Goal: Feedback & Contribution: Contribute content

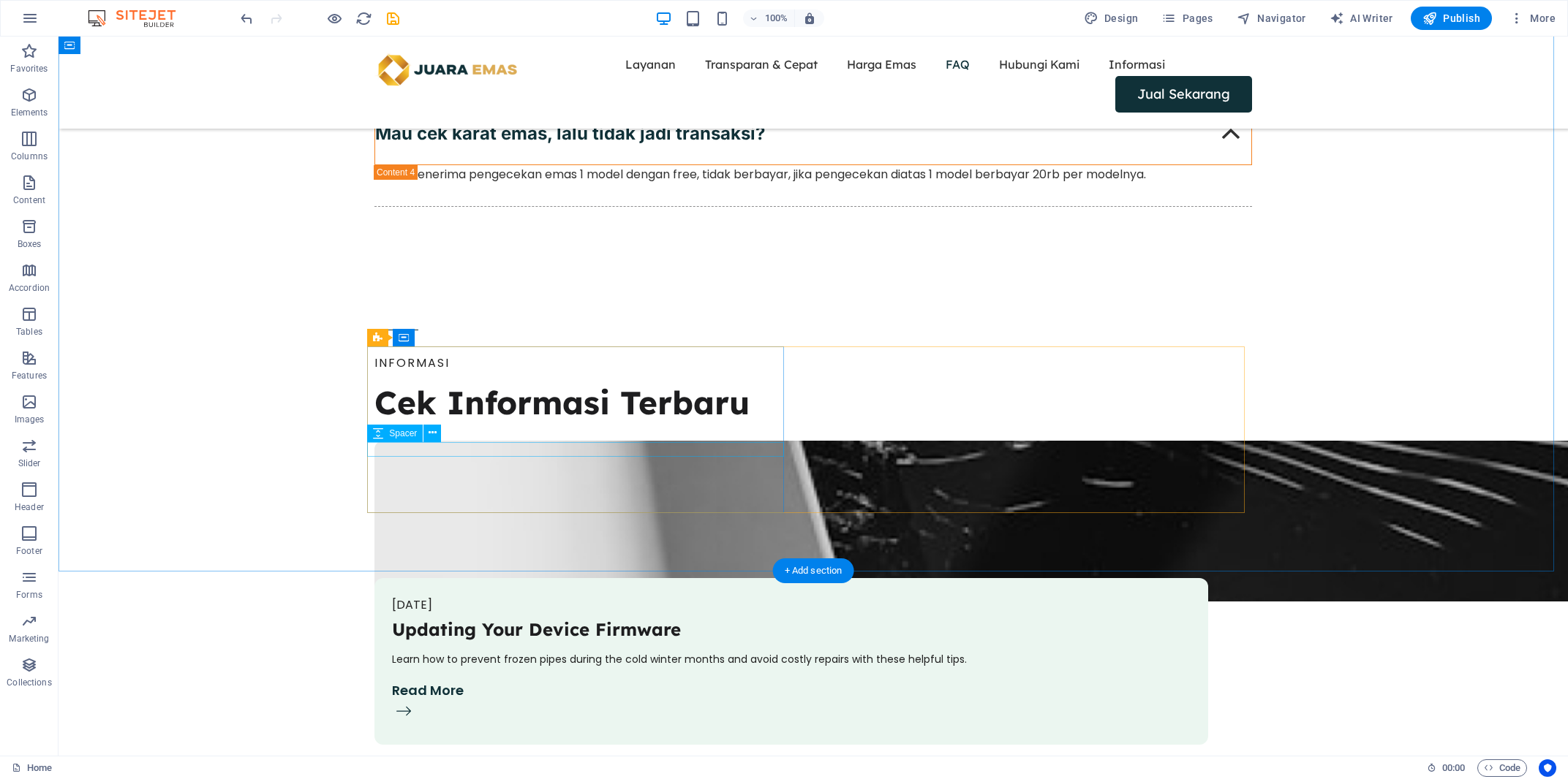
scroll to position [4114, 0]
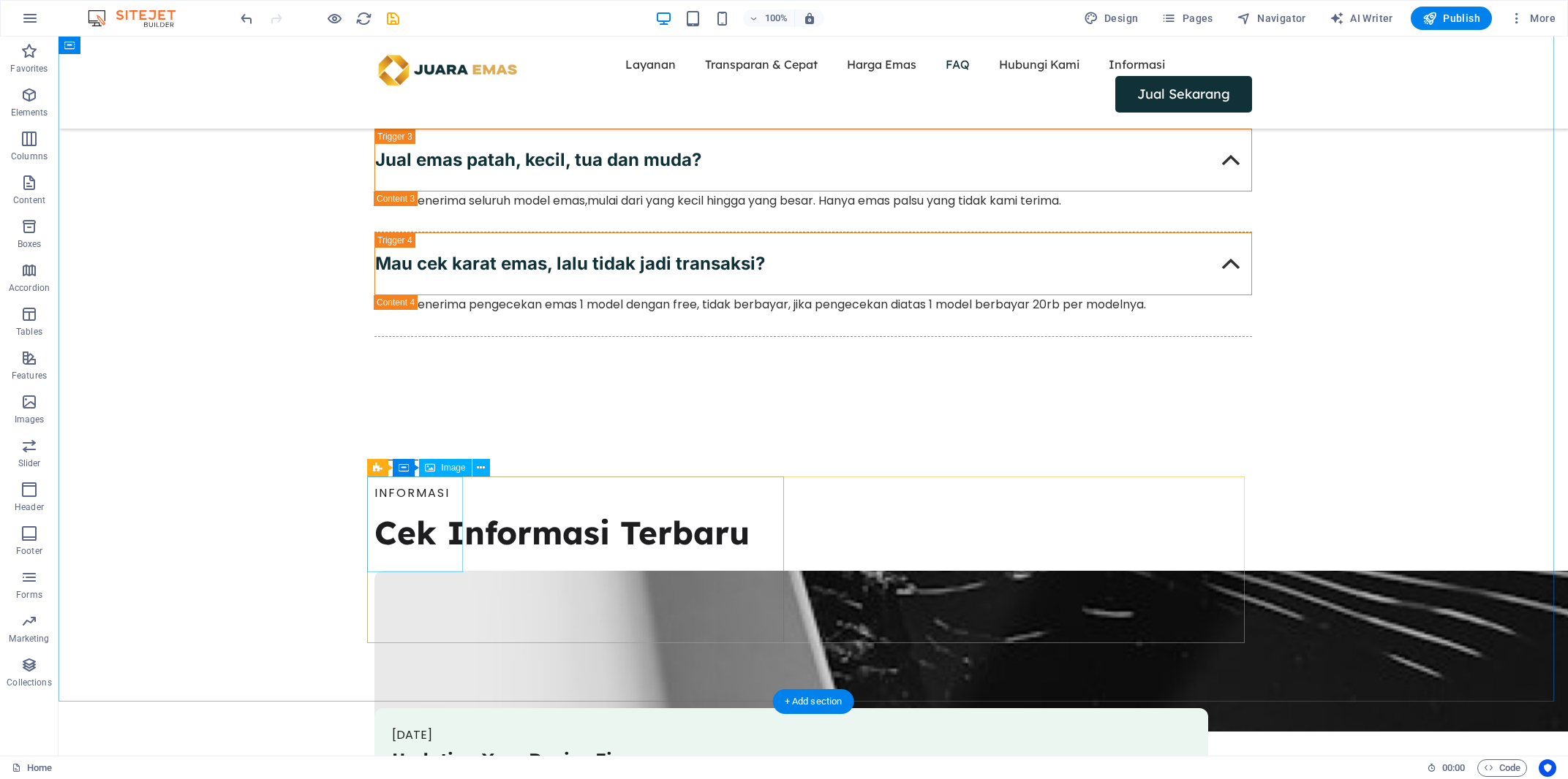
select select "px"
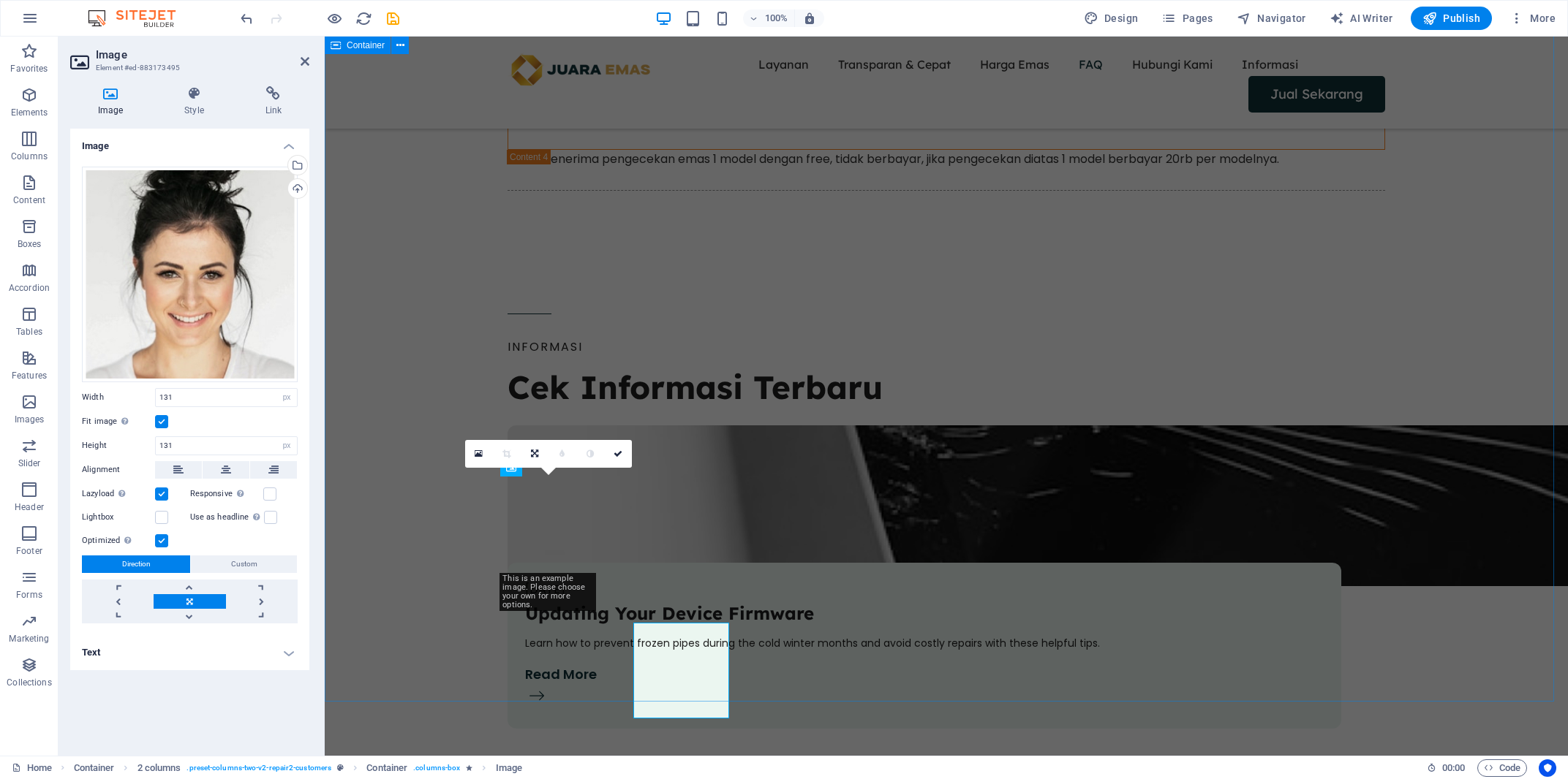
scroll to position [3968, 0]
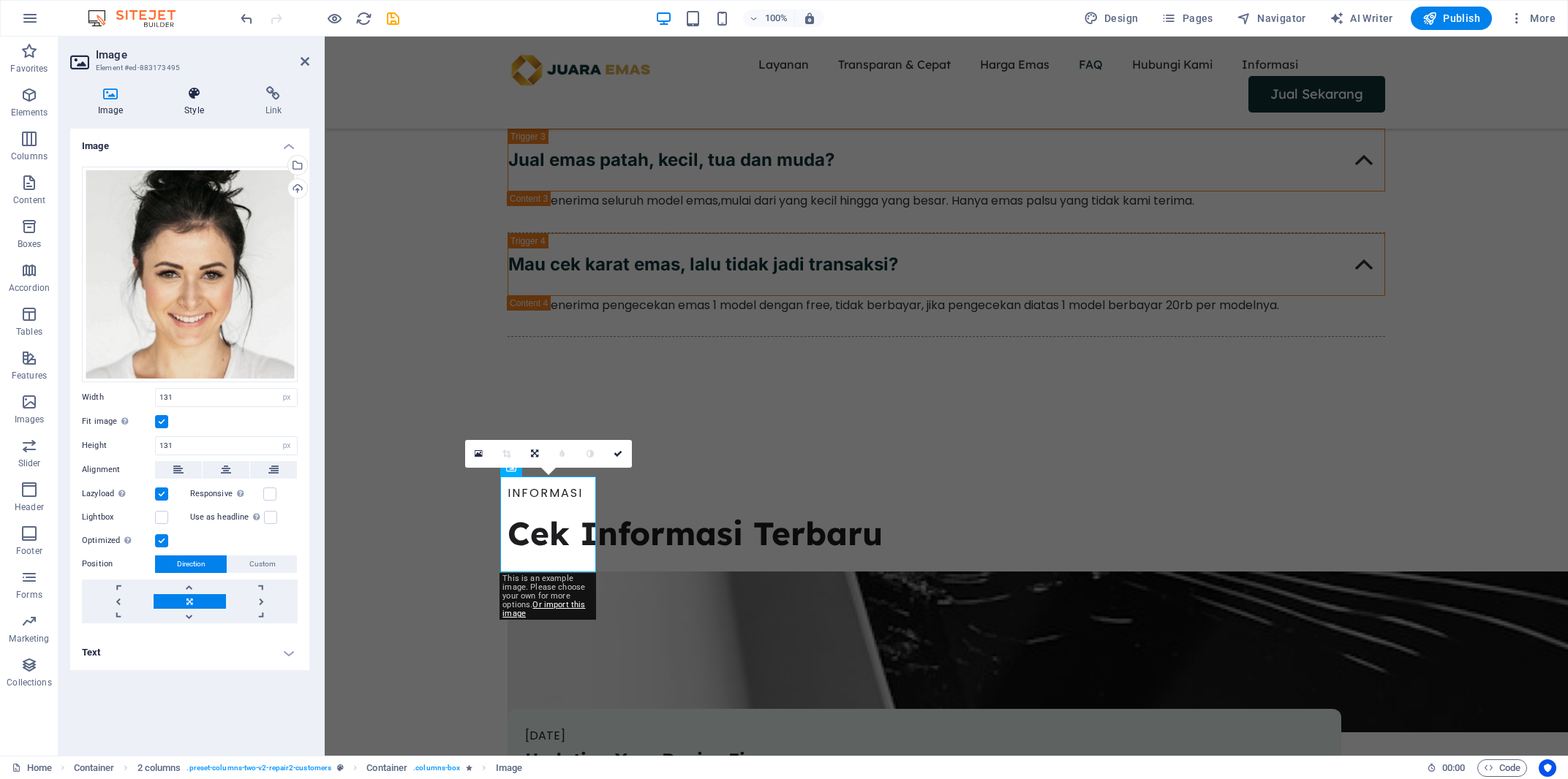
click at [194, 104] on h4 "Style" at bounding box center [196, 102] width 81 height 31
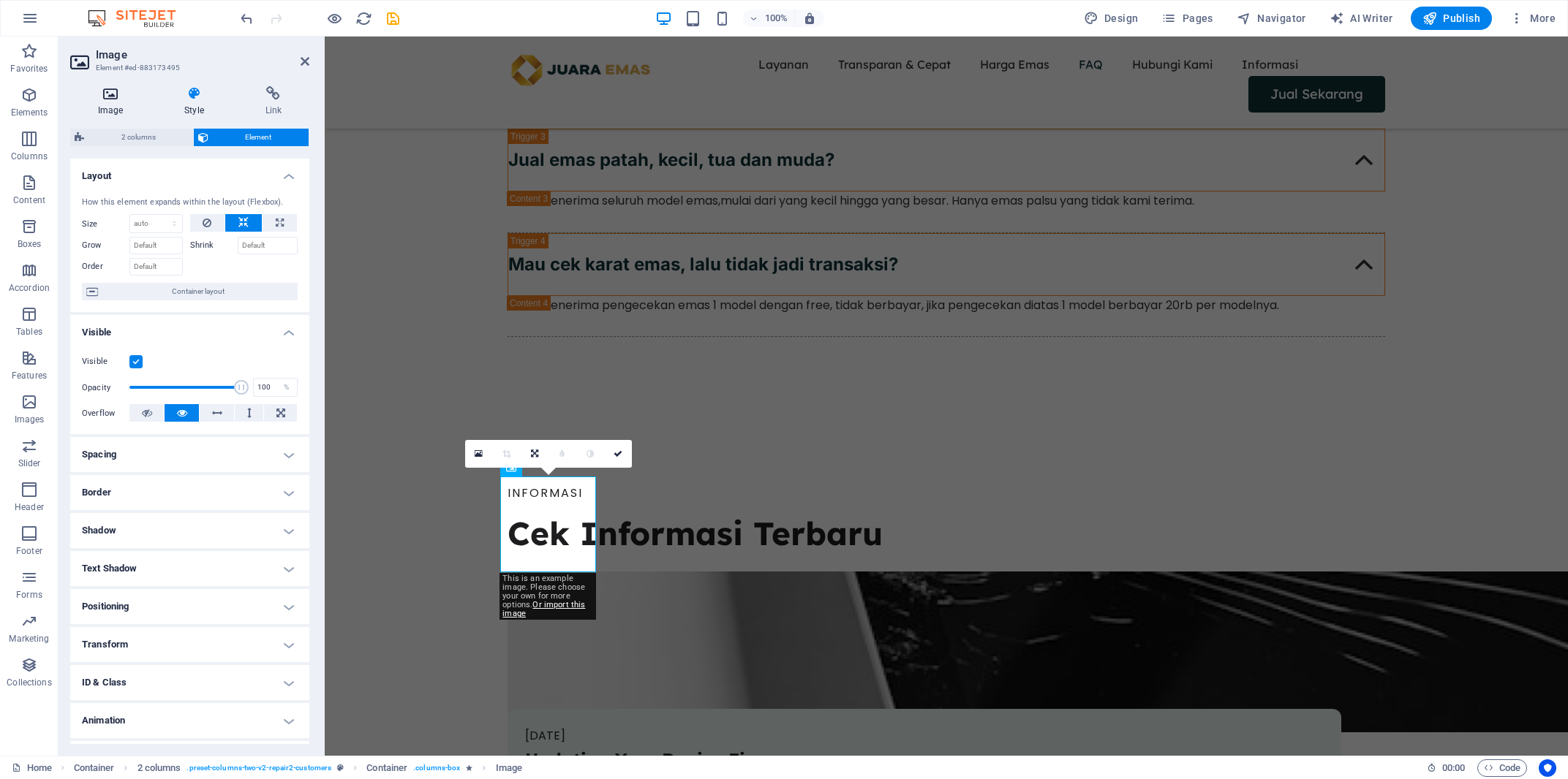
click at [104, 104] on h4 "Image" at bounding box center [113, 102] width 86 height 31
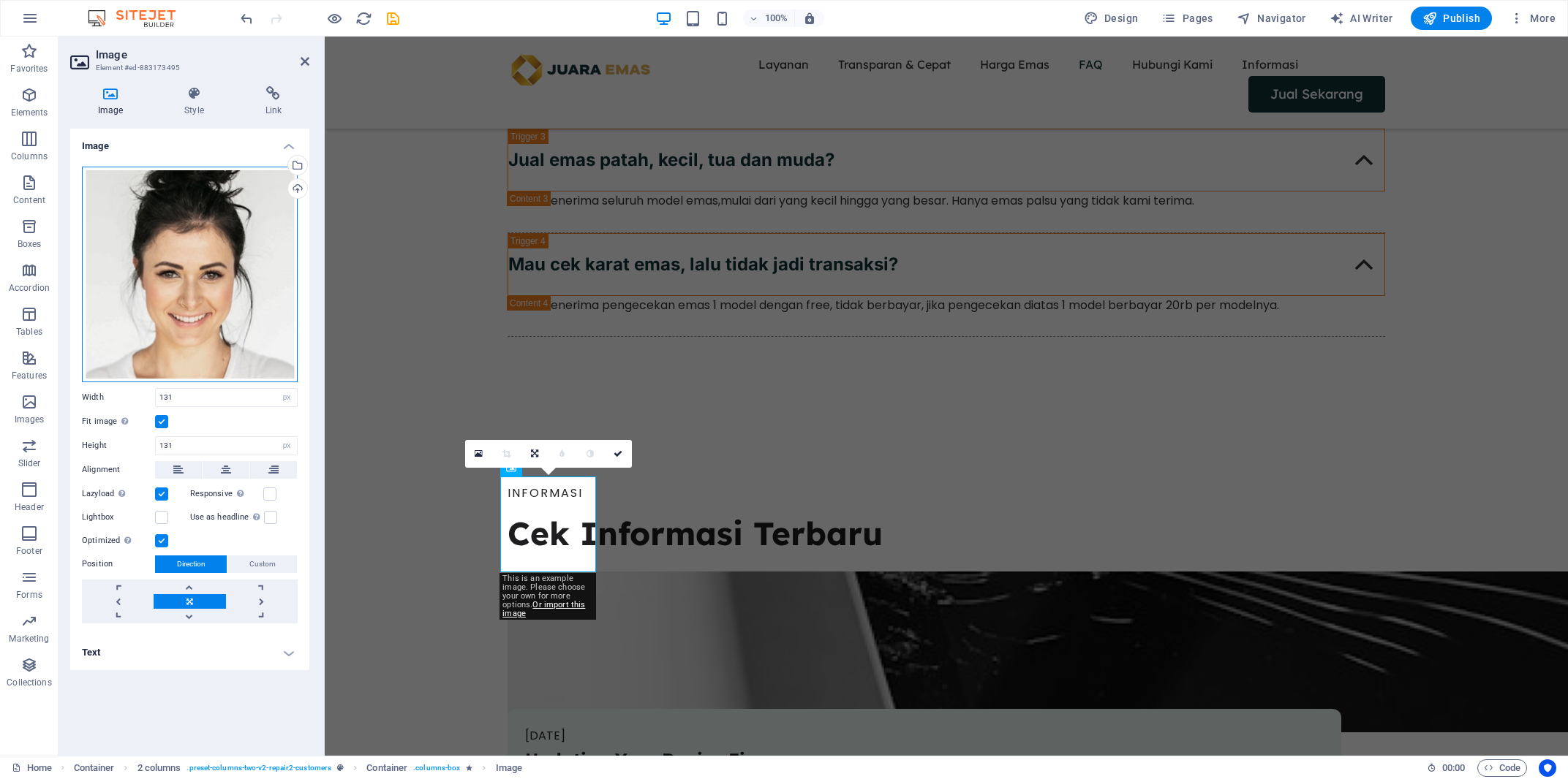
click at [253, 219] on div "Drag files here, click to choose files or select files from Files or our free s…" at bounding box center [189, 274] width 215 height 215
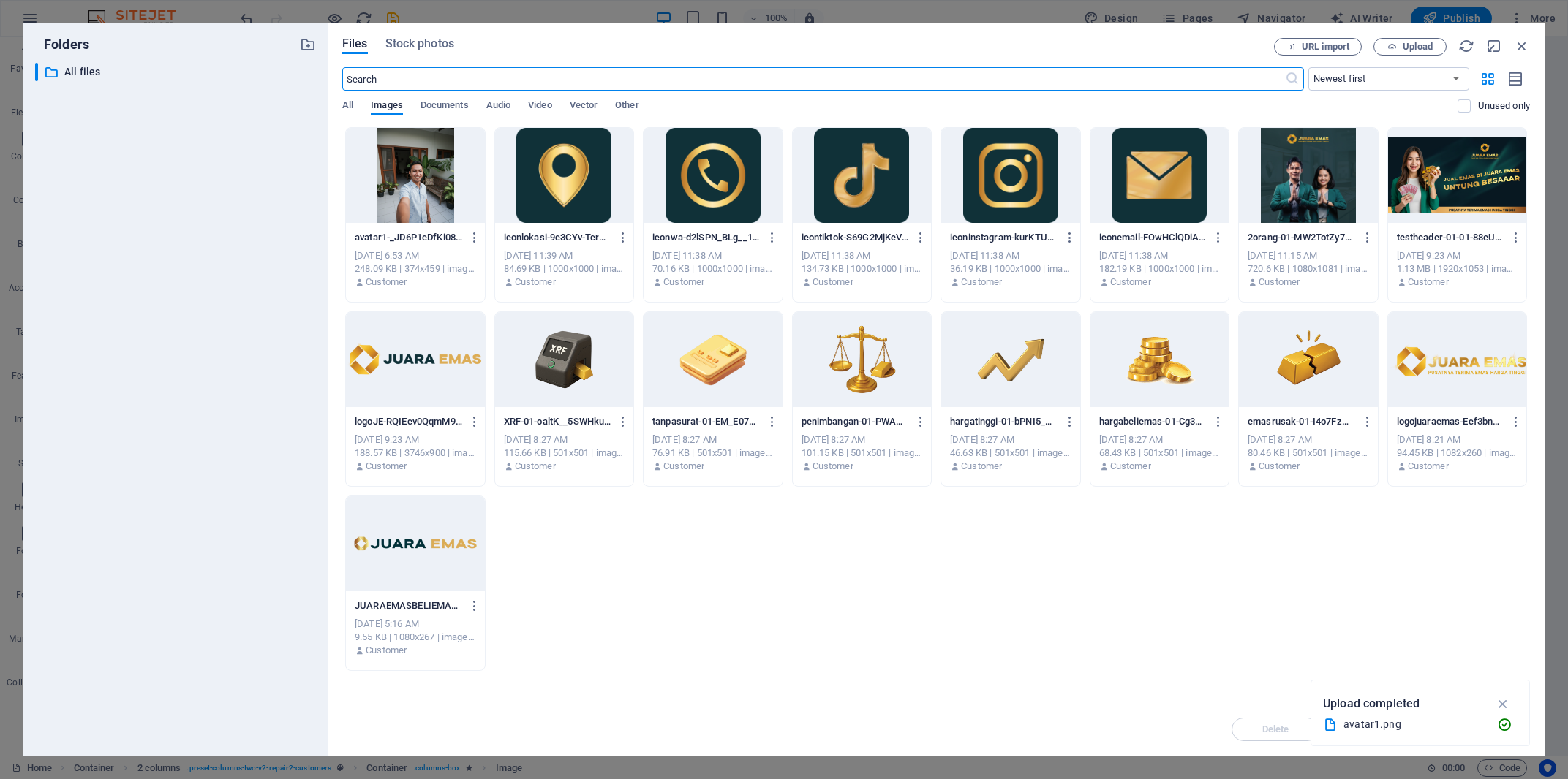
scroll to position [3838, 0]
click at [1419, 43] on span "Upload" at bounding box center [1417, 47] width 30 height 9
click at [253, 236] on div "​ All files All files" at bounding box center [175, 403] width 281 height 681
click at [1399, 44] on span "Upload" at bounding box center [1410, 47] width 60 height 9
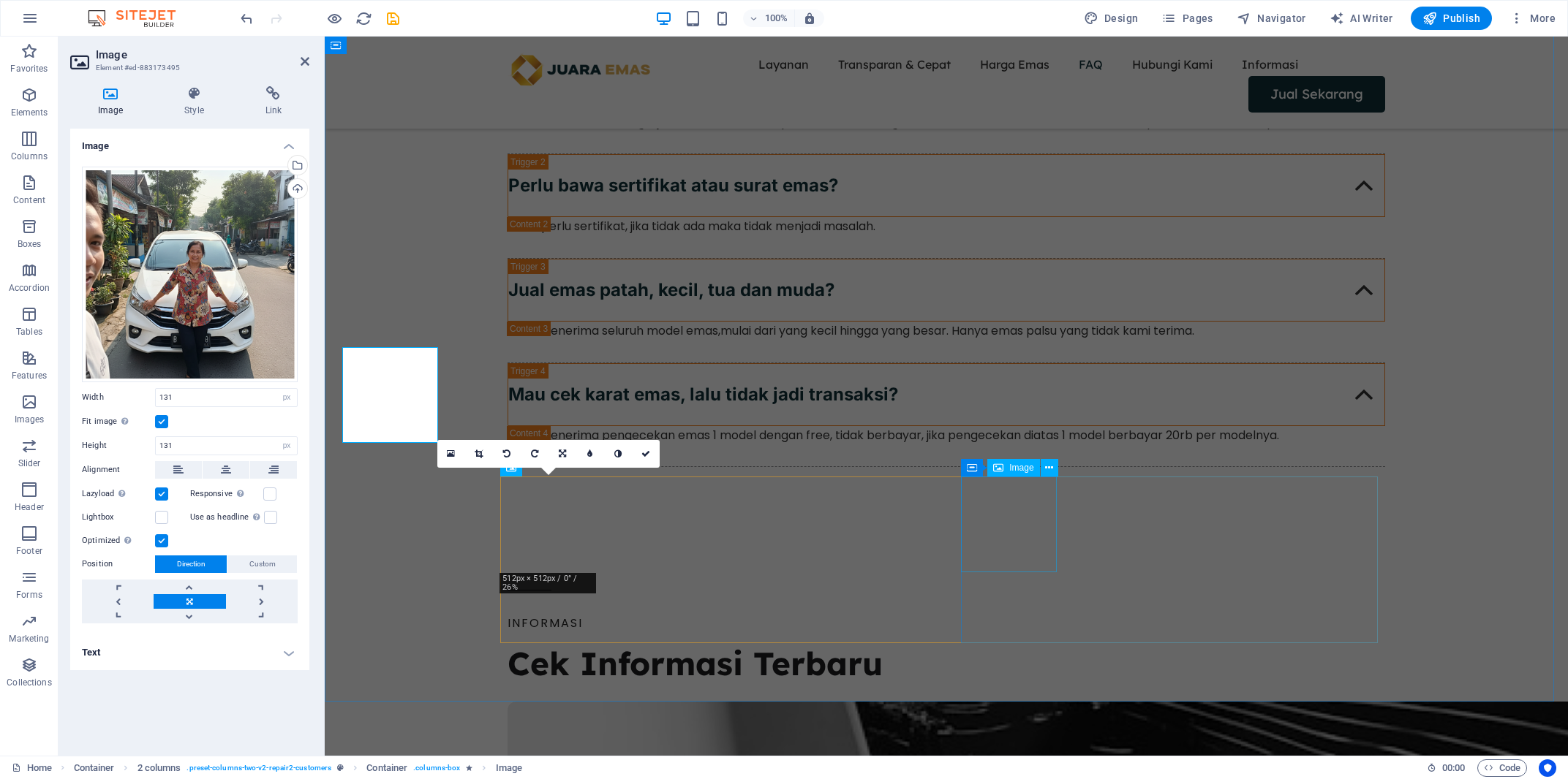
scroll to position [3968, 0]
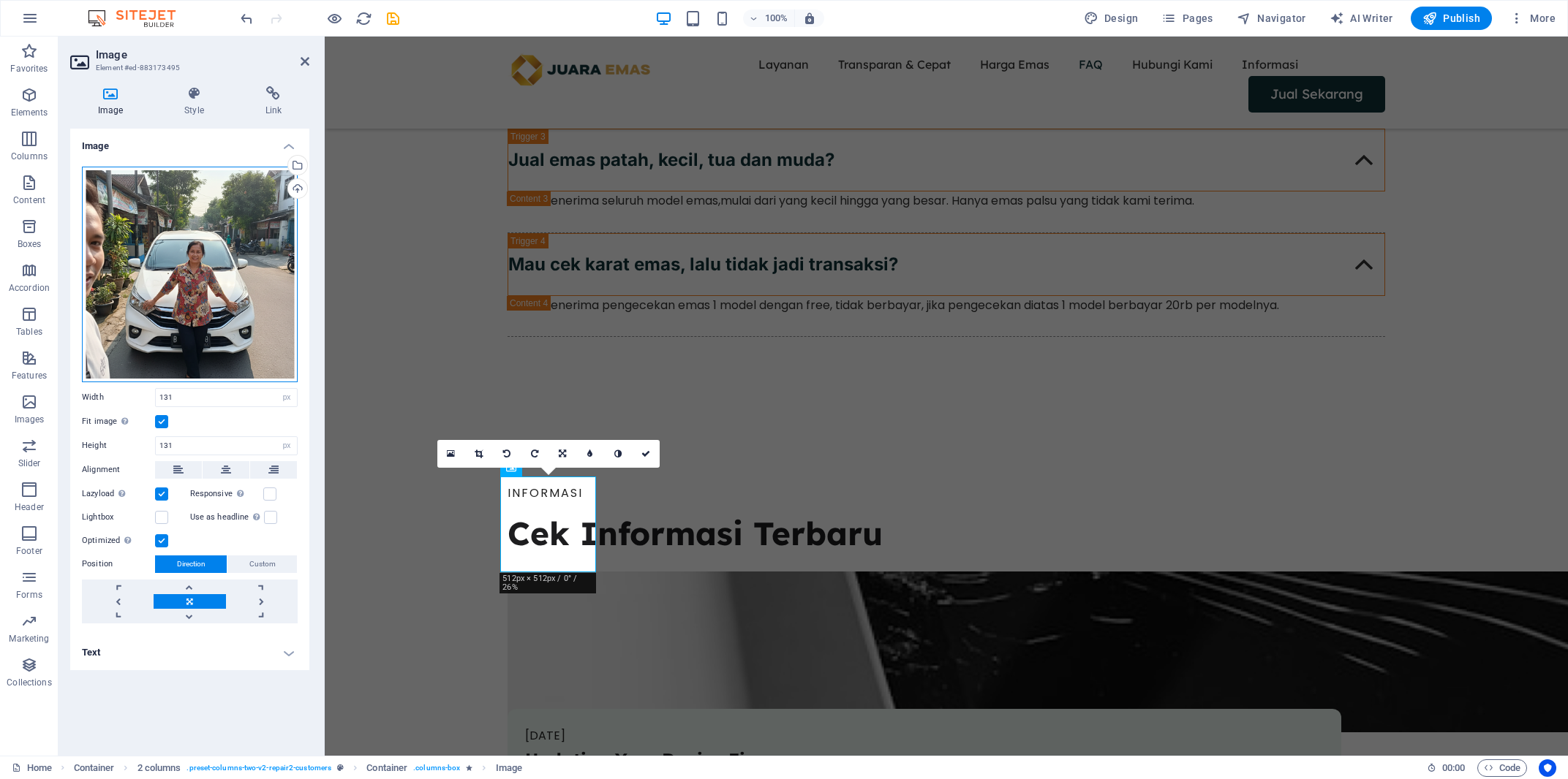
click at [235, 288] on div "Drag files here, click to choose files or select files from Files or our free s…" at bounding box center [189, 274] width 215 height 215
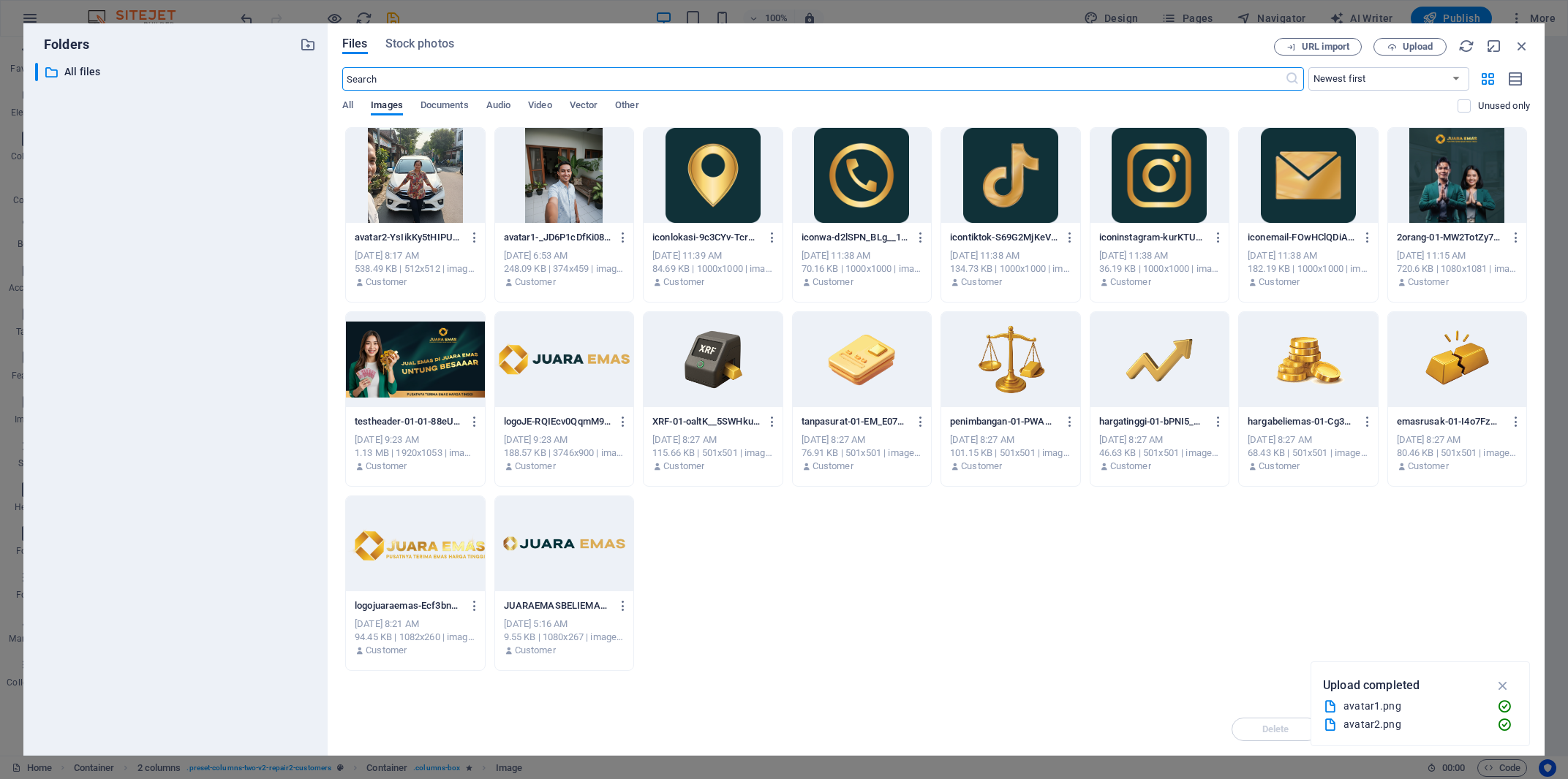
scroll to position [3838, 0]
click at [450, 191] on div at bounding box center [415, 175] width 139 height 95
click at [450, 191] on div "1" at bounding box center [415, 175] width 139 height 95
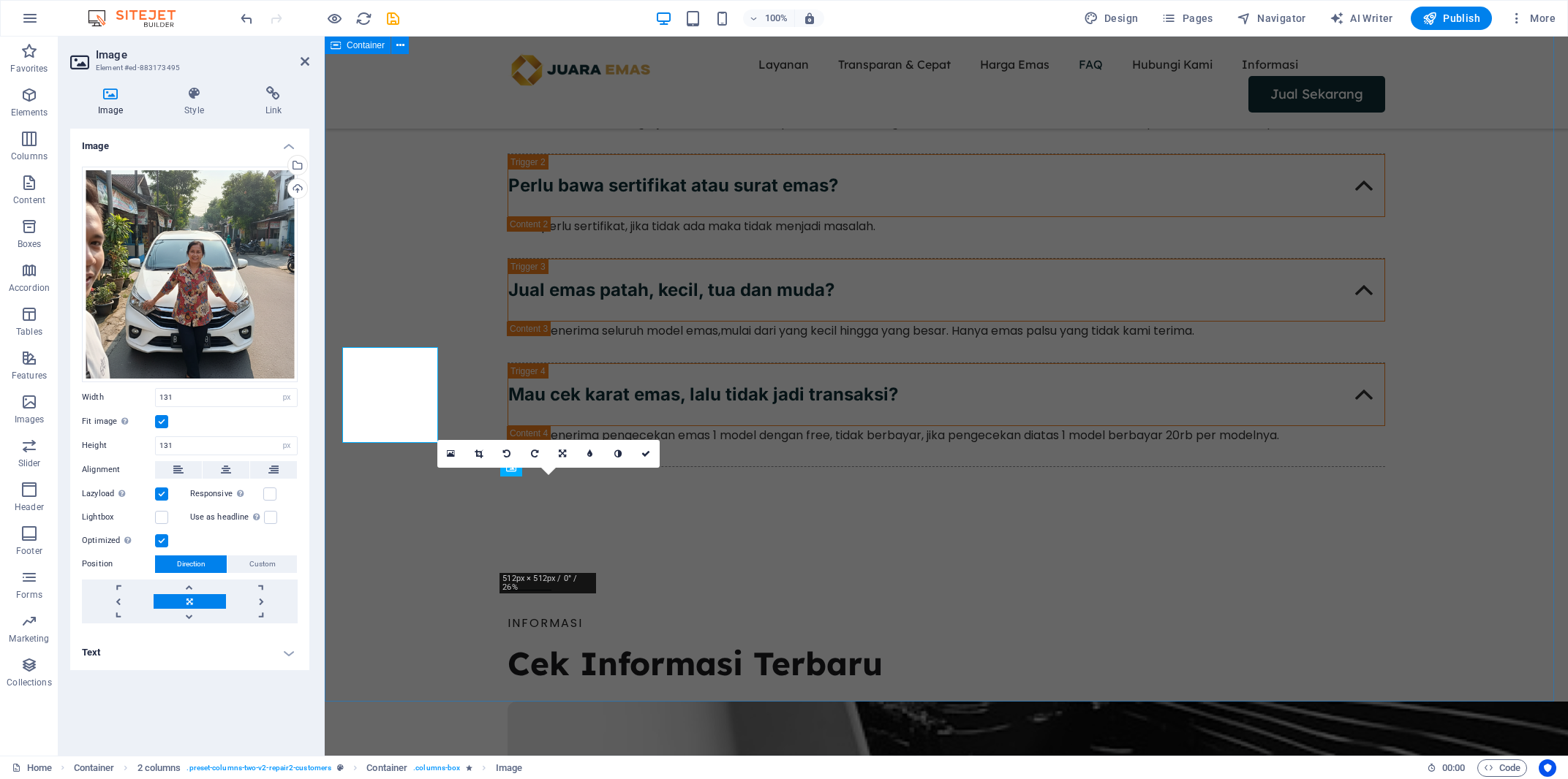
scroll to position [3968, 0]
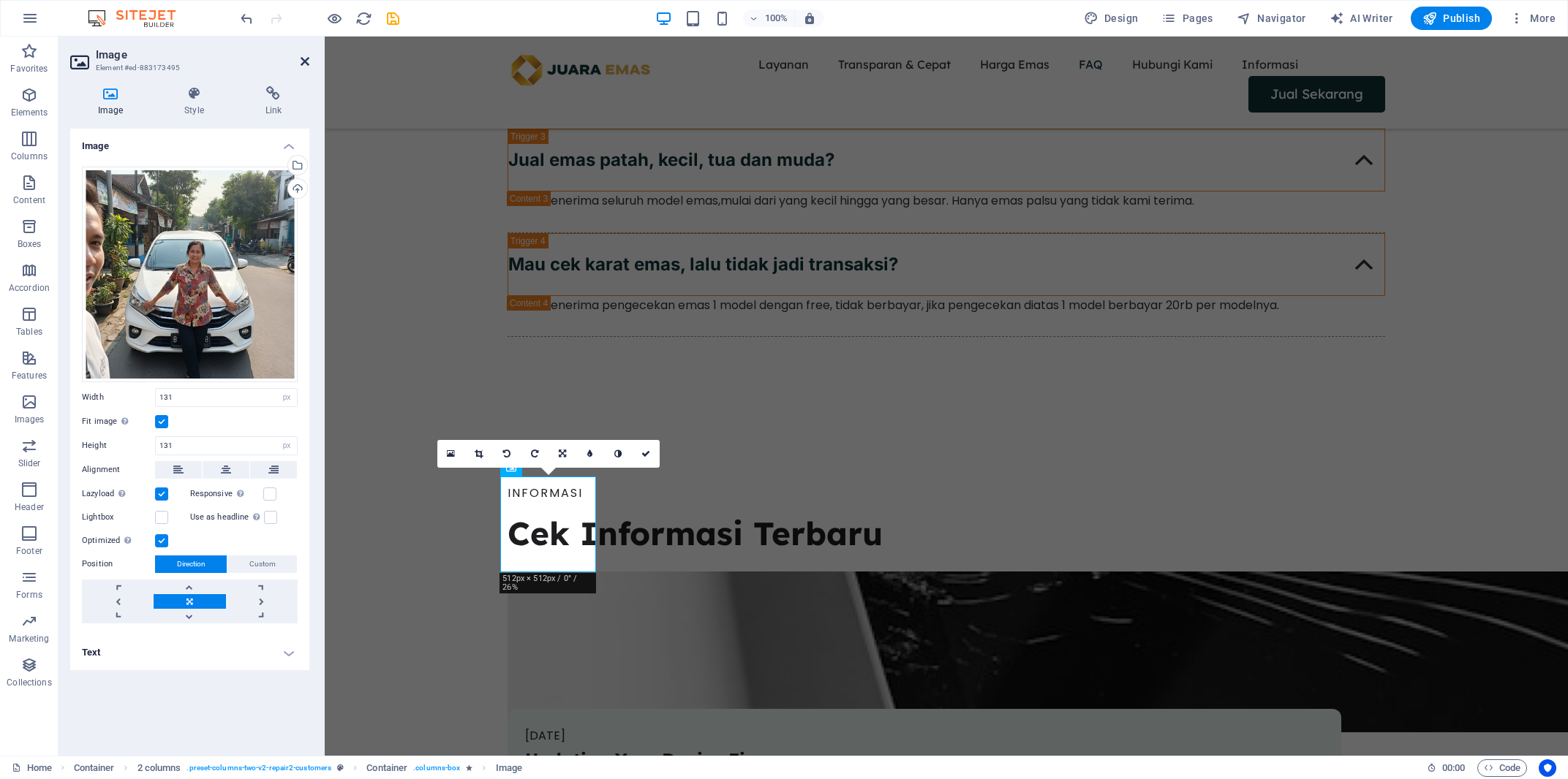
click at [303, 60] on icon at bounding box center [305, 61] width 9 height 12
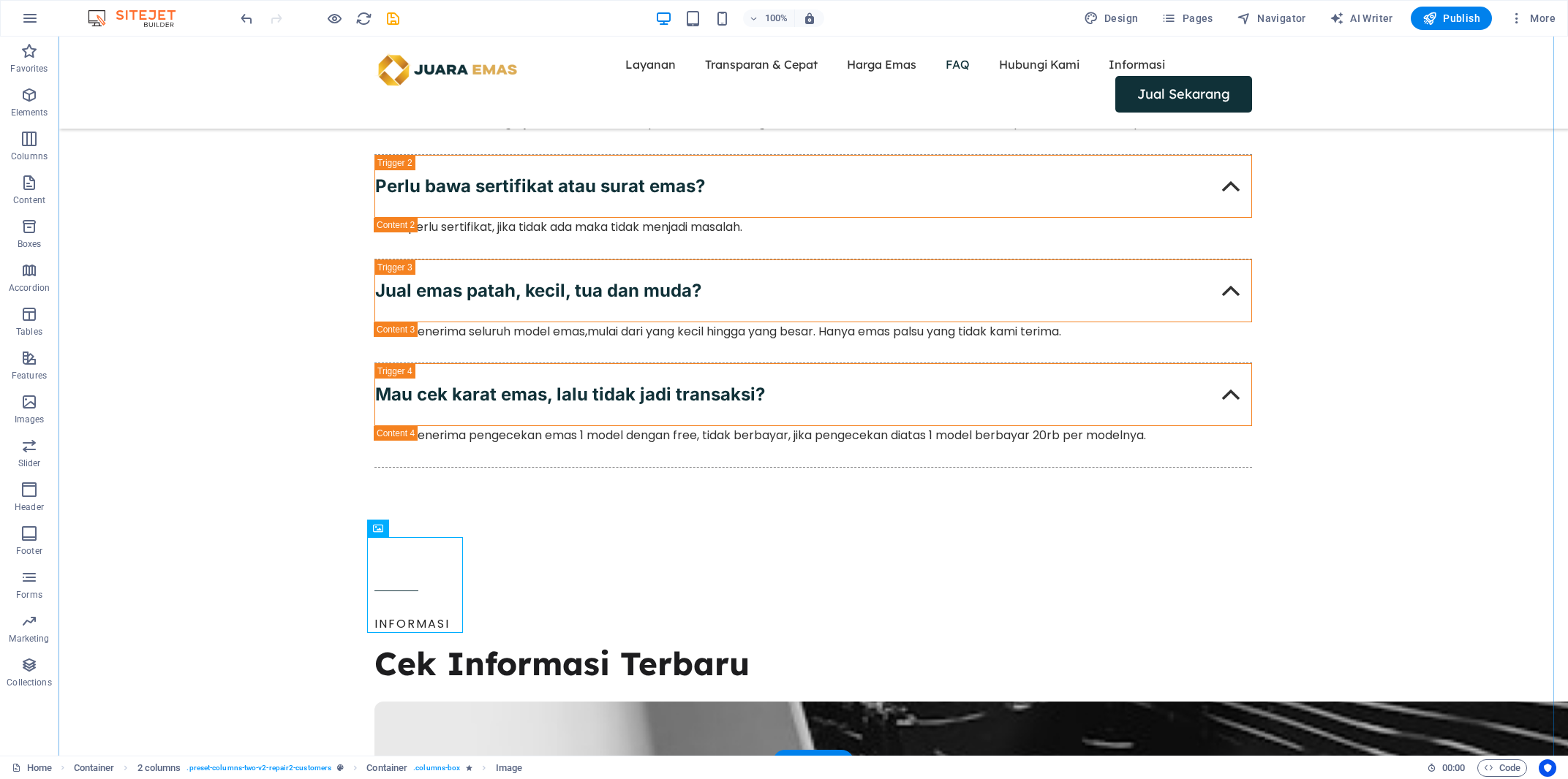
scroll to position [4114, 0]
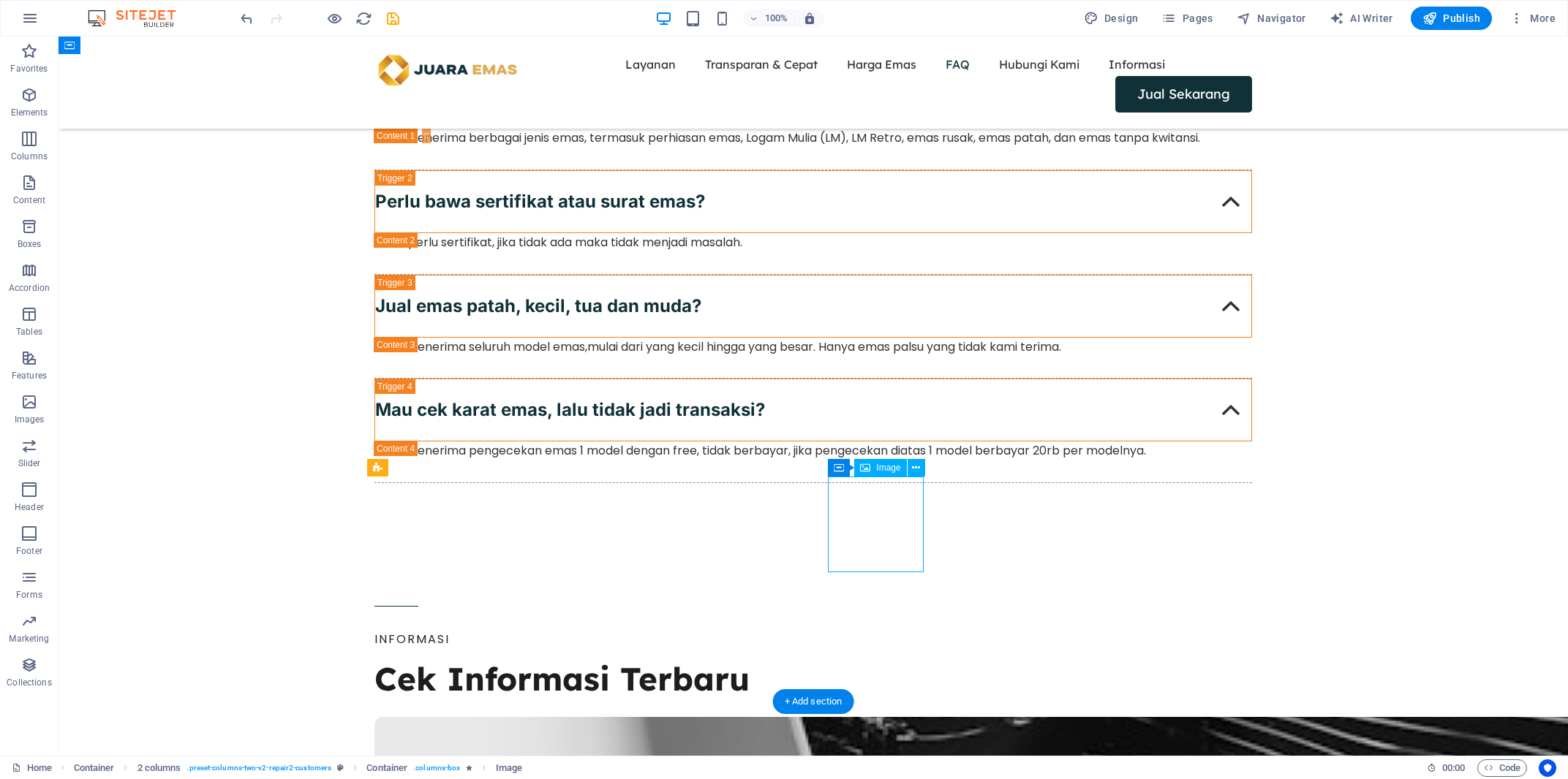
select select "px"
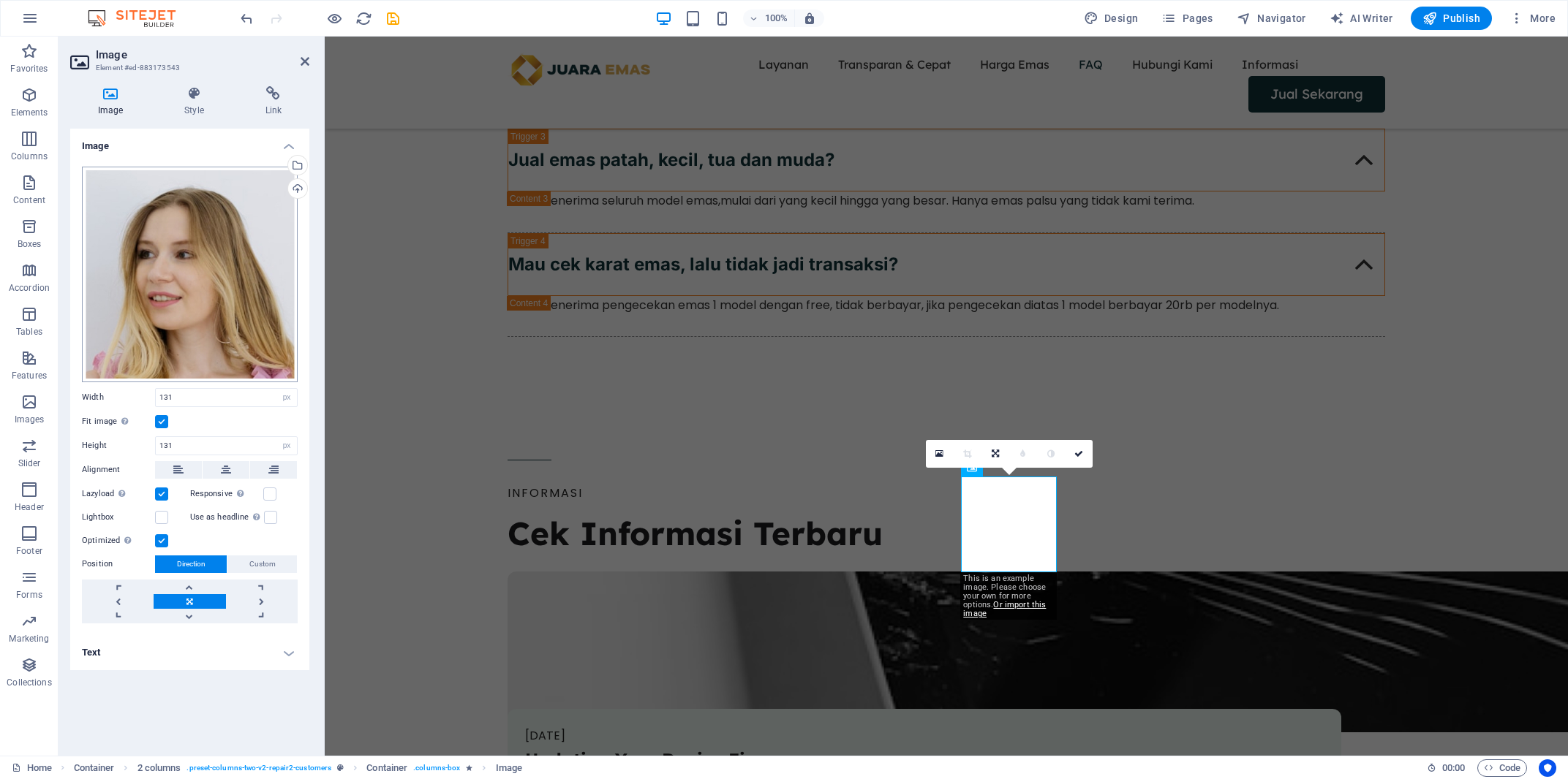
click at [186, 334] on div "Drag files here, click to choose files or select files from Files or our free s…" at bounding box center [189, 274] width 215 height 215
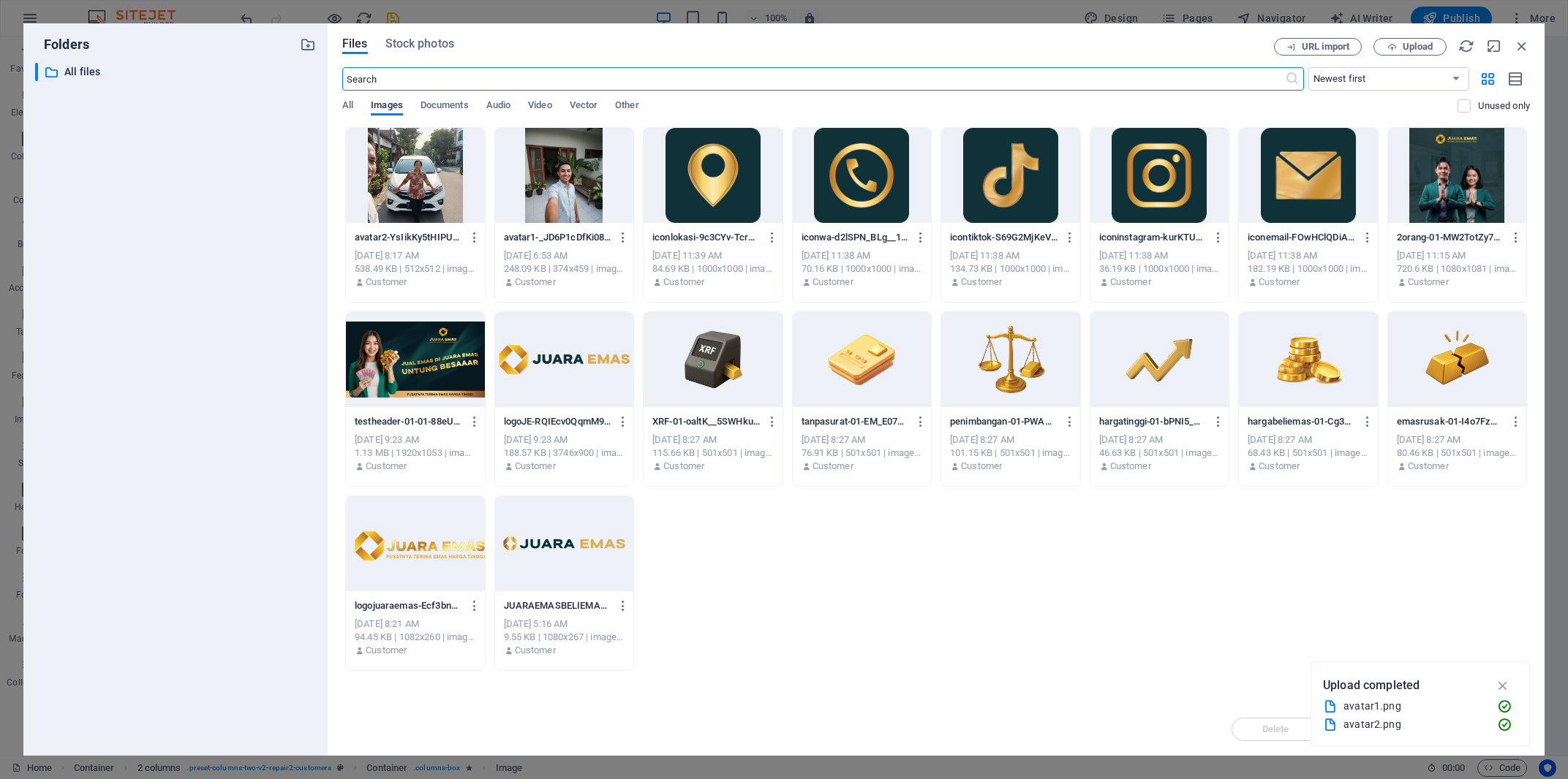
scroll to position [3838, 0]
click at [1389, 44] on icon "button" at bounding box center [1392, 47] width 9 height 9
click at [809, 585] on div "avatar2-YsIikKy5tHIPU5MR9yJASQ.png avatar2-YsIikKy5tHIPU5MR9yJASQ.png Sep 3, 20…" at bounding box center [936, 399] width 1187 height 544
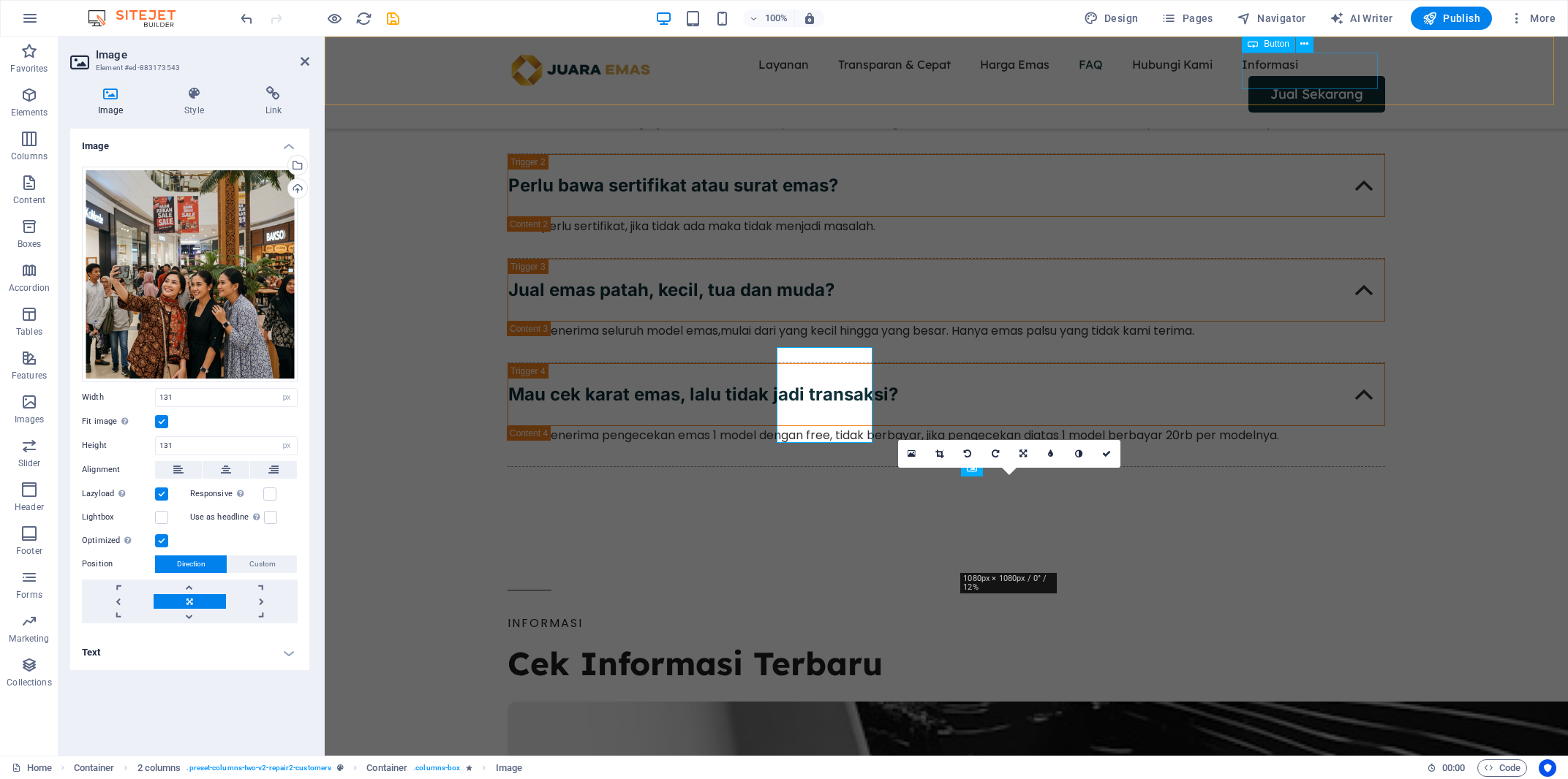
scroll to position [3968, 0]
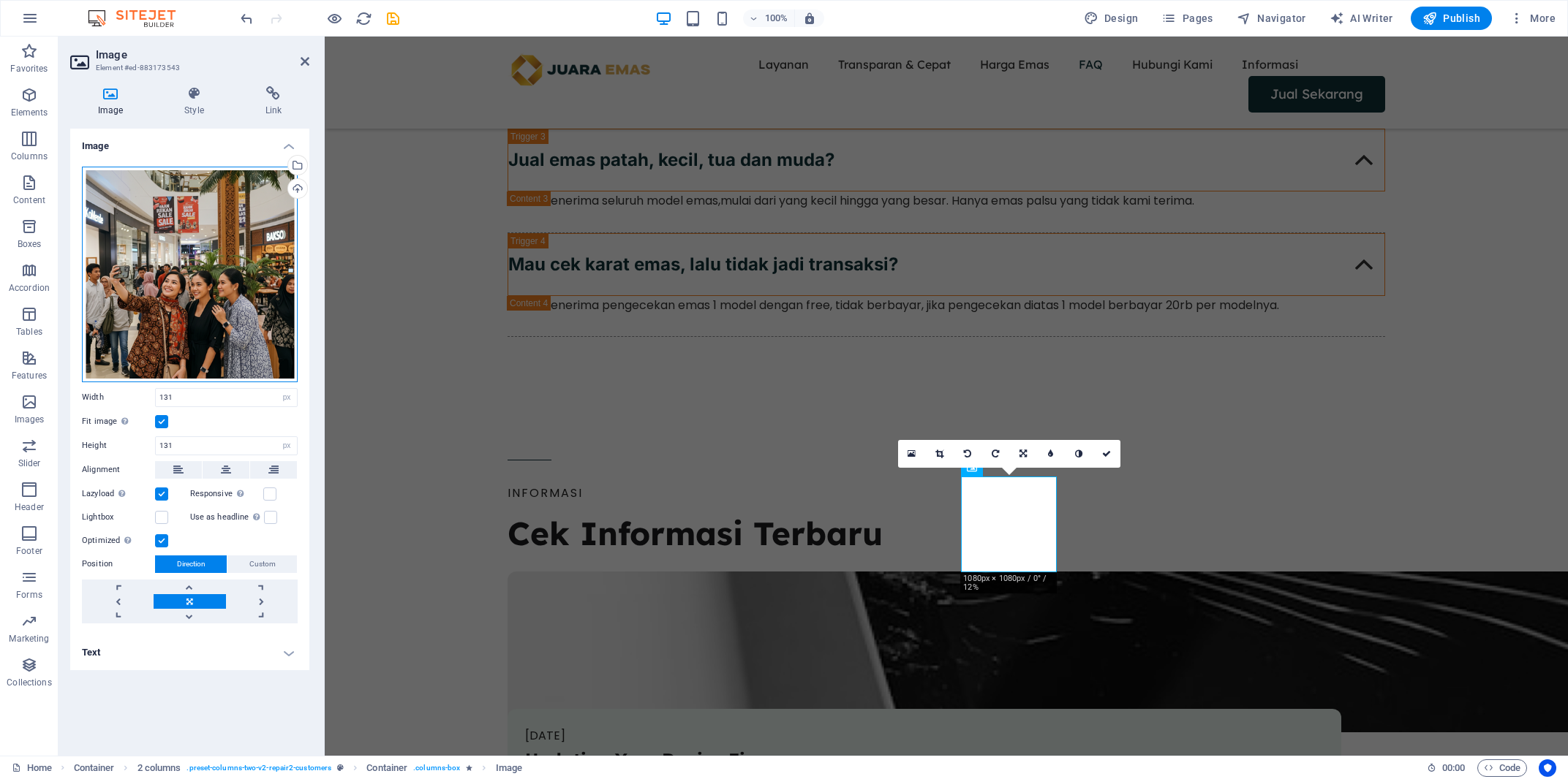
click at [189, 264] on div "Drag files here, click to choose files or select files from Files or our free s…" at bounding box center [189, 274] width 215 height 215
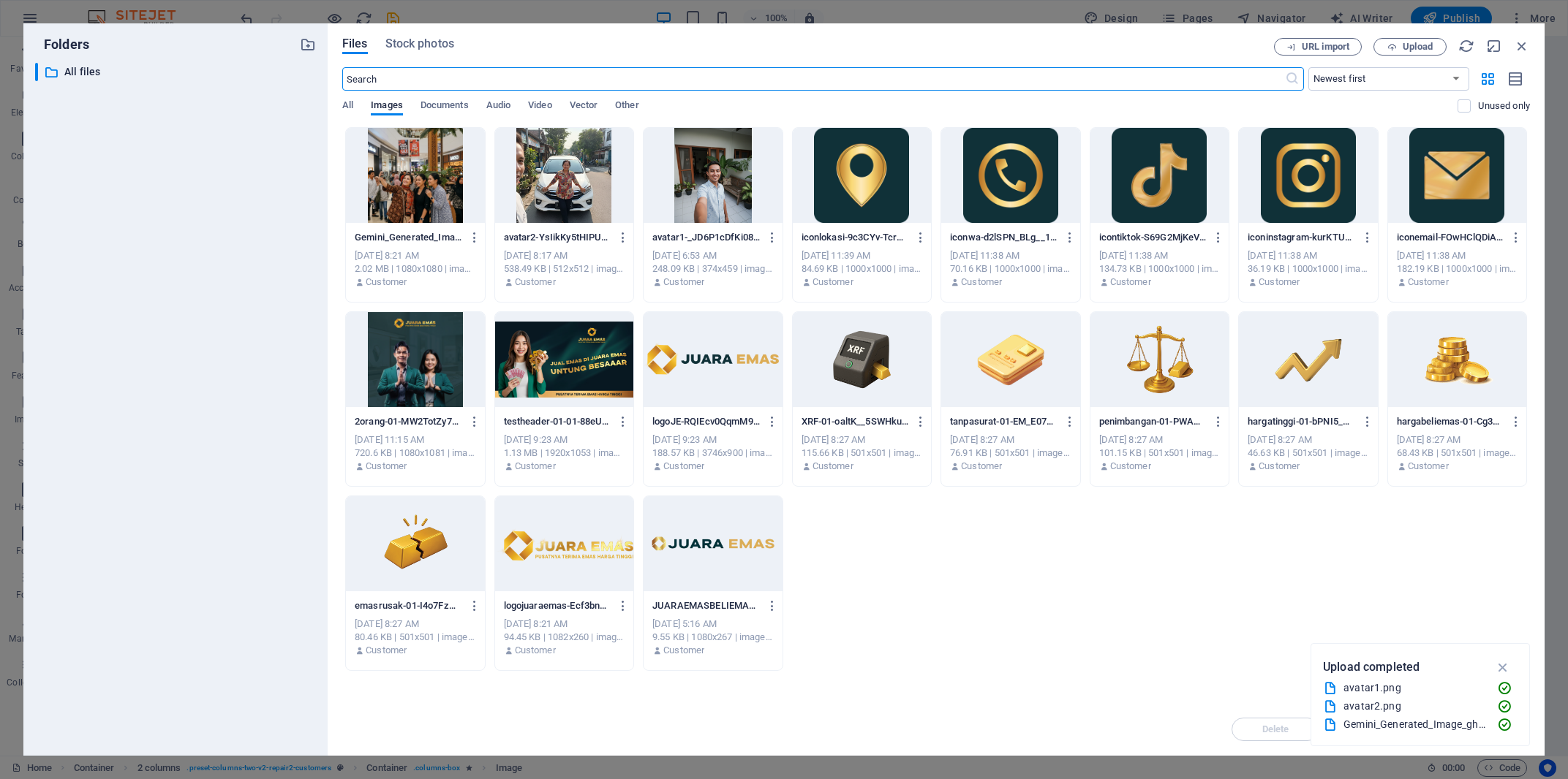
scroll to position [3838, 0]
click at [430, 182] on div at bounding box center [415, 175] width 139 height 95
click at [430, 182] on div "1" at bounding box center [415, 175] width 139 height 95
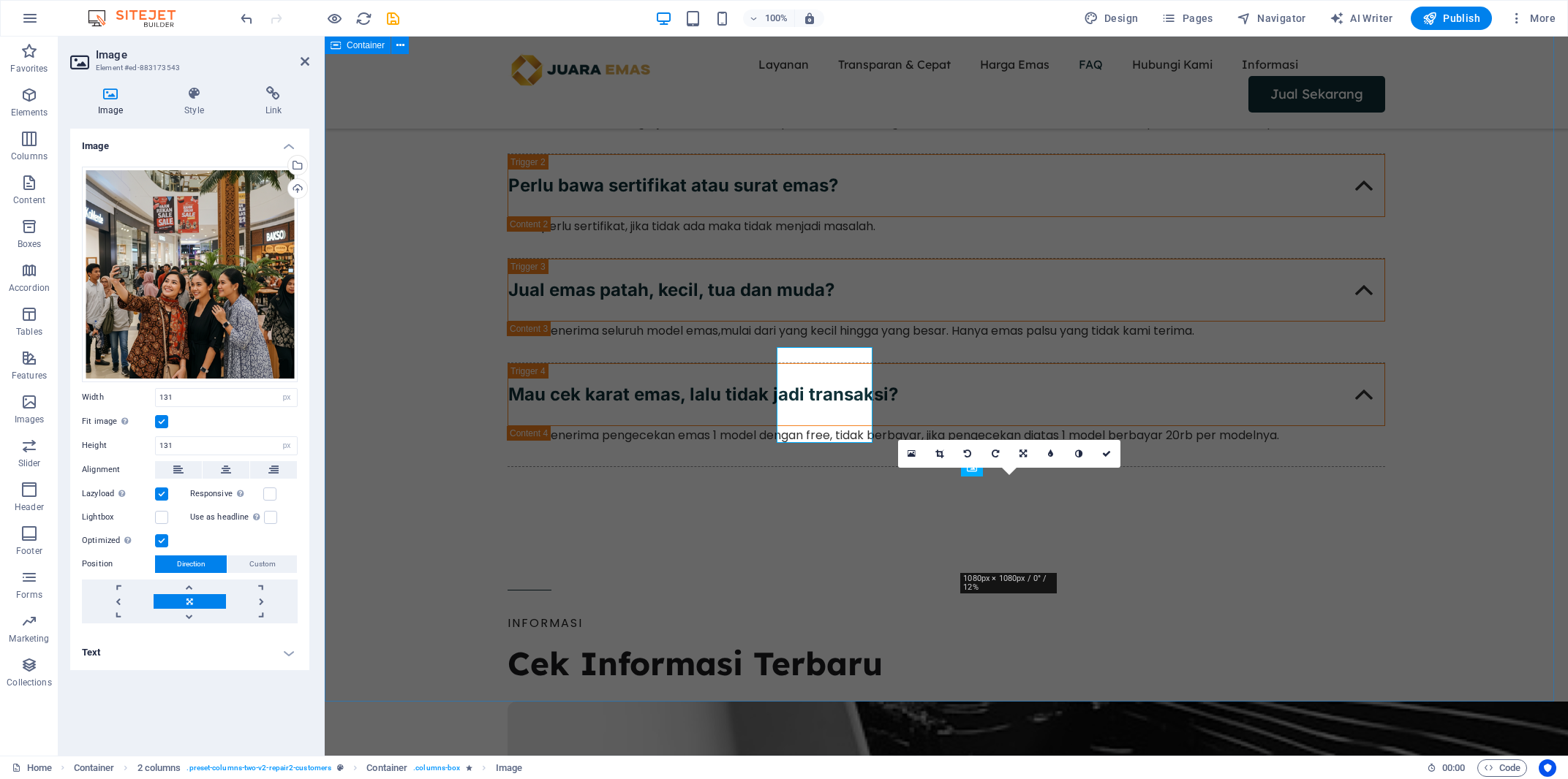
scroll to position [3968, 0]
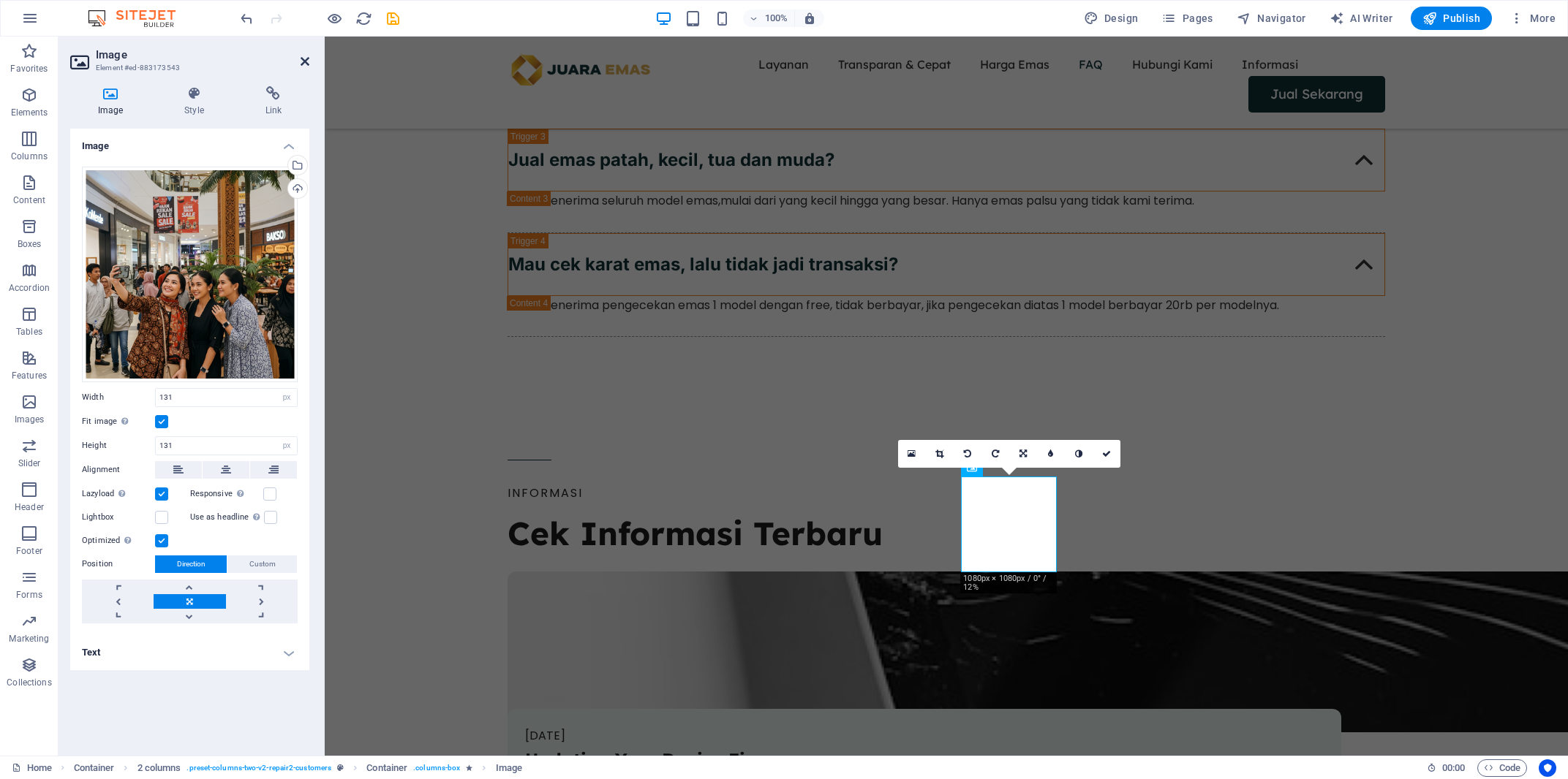
click at [302, 60] on icon at bounding box center [305, 61] width 9 height 12
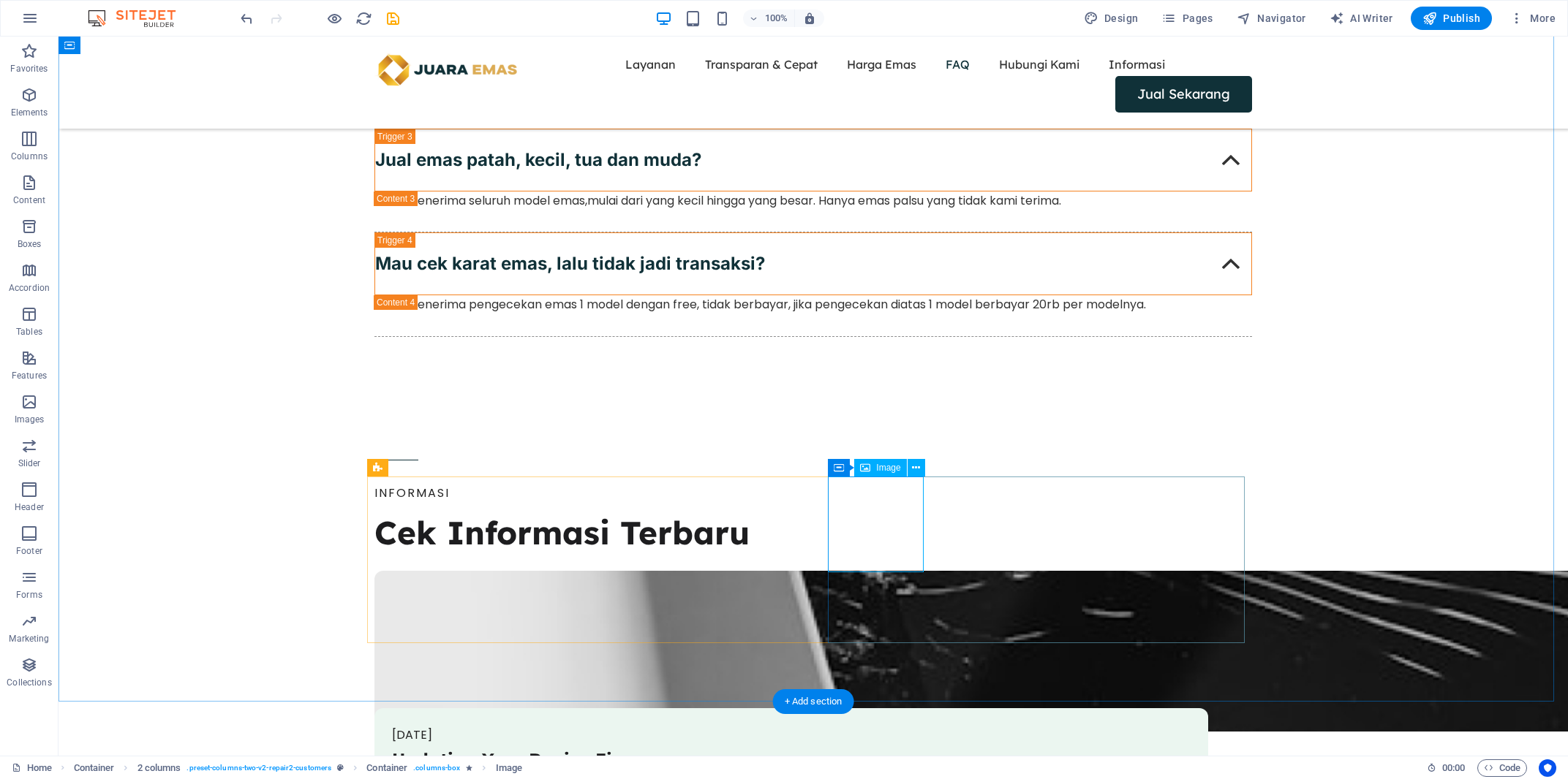
select select "px"
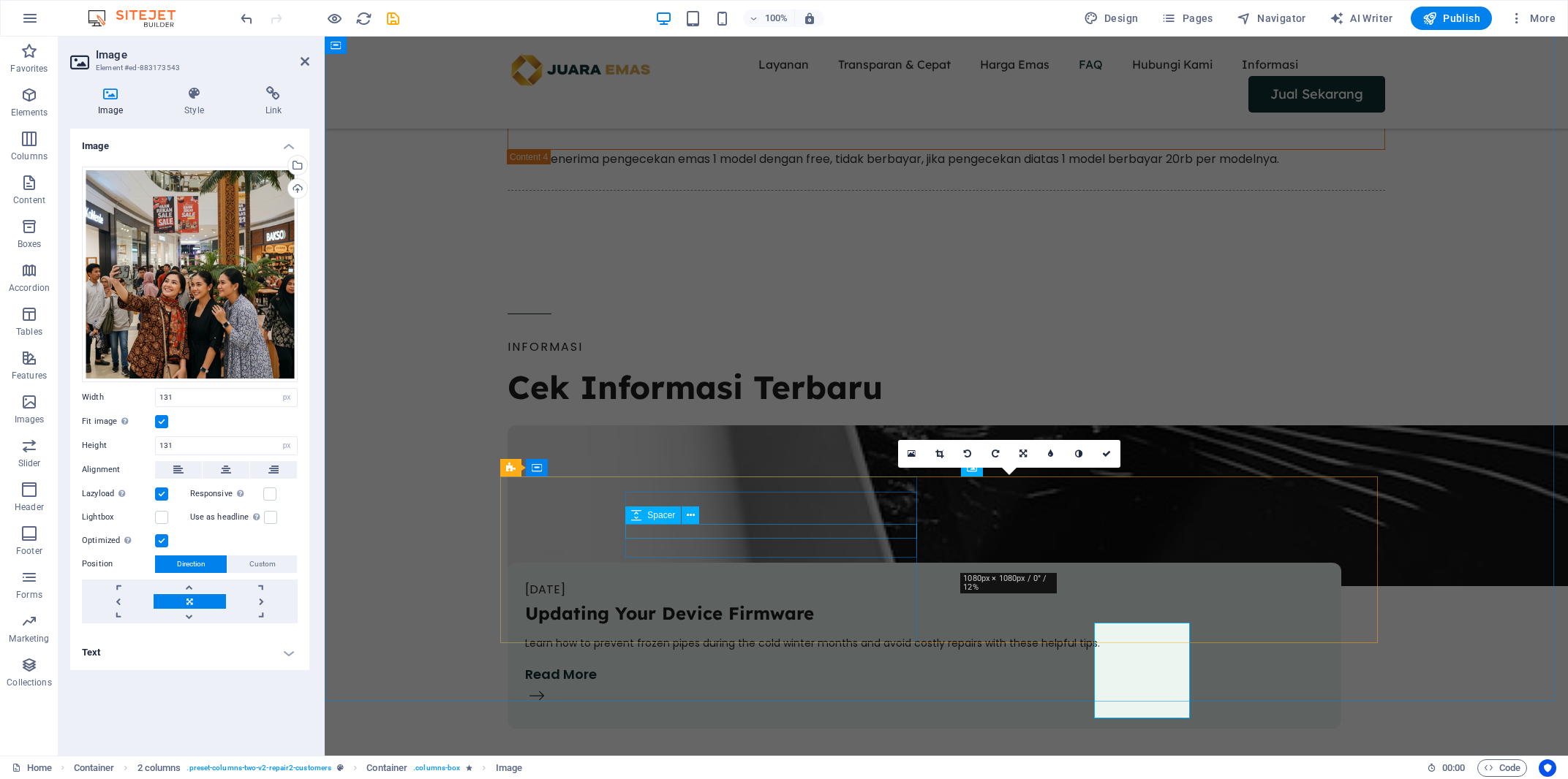
scroll to position [3968, 0]
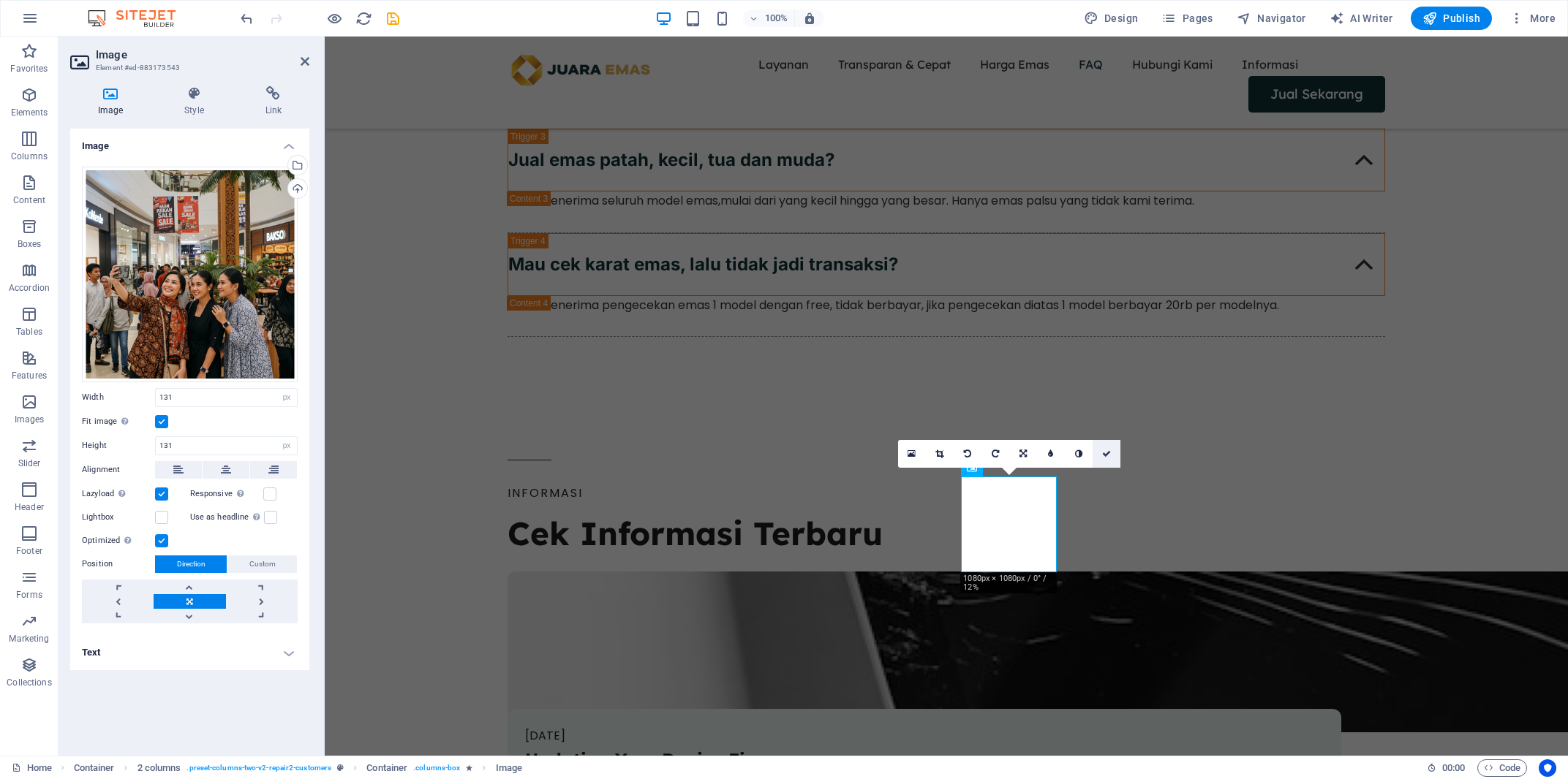
click at [1108, 456] on icon at bounding box center [1107, 454] width 9 height 9
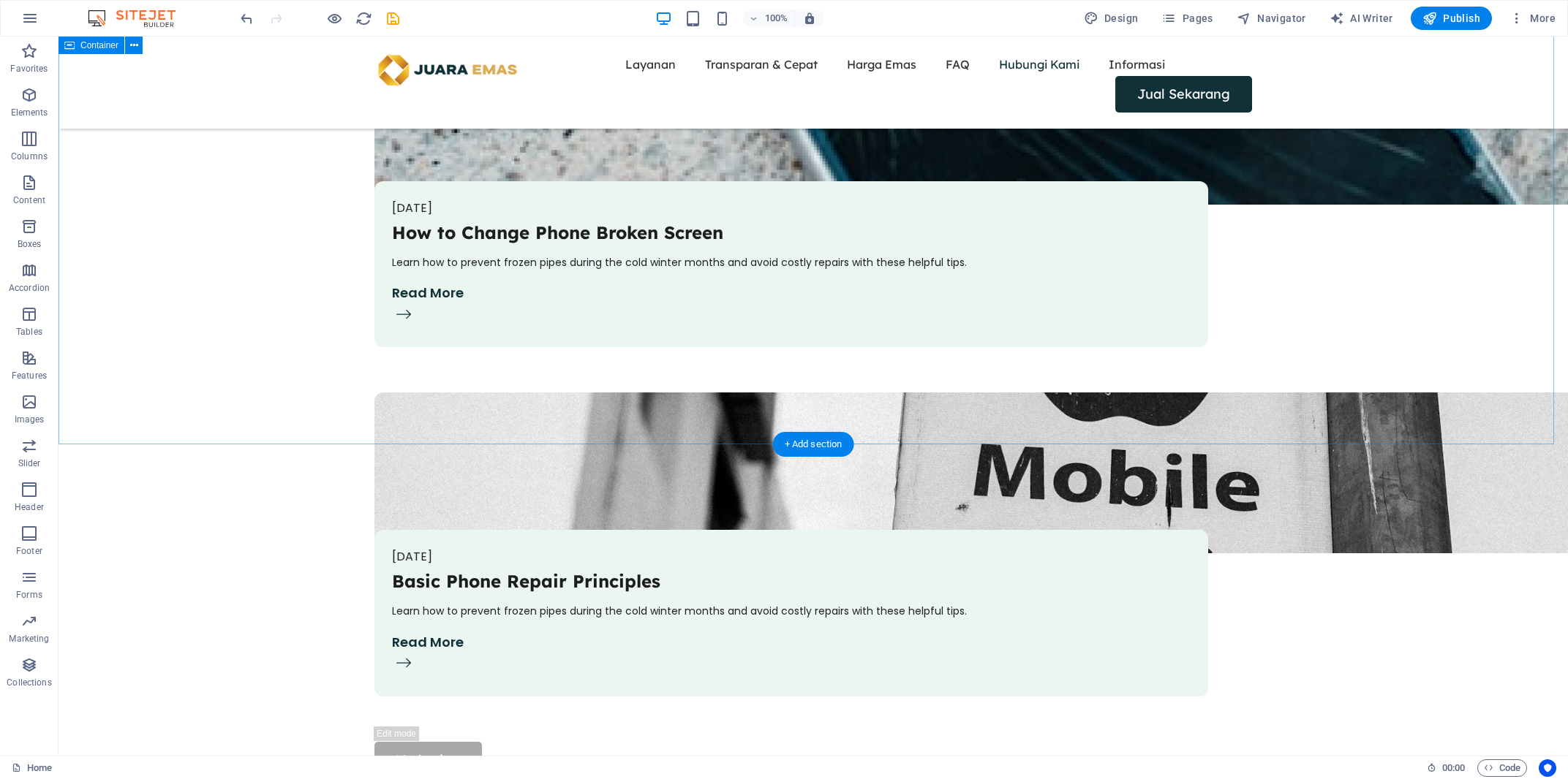
scroll to position [5028, 0]
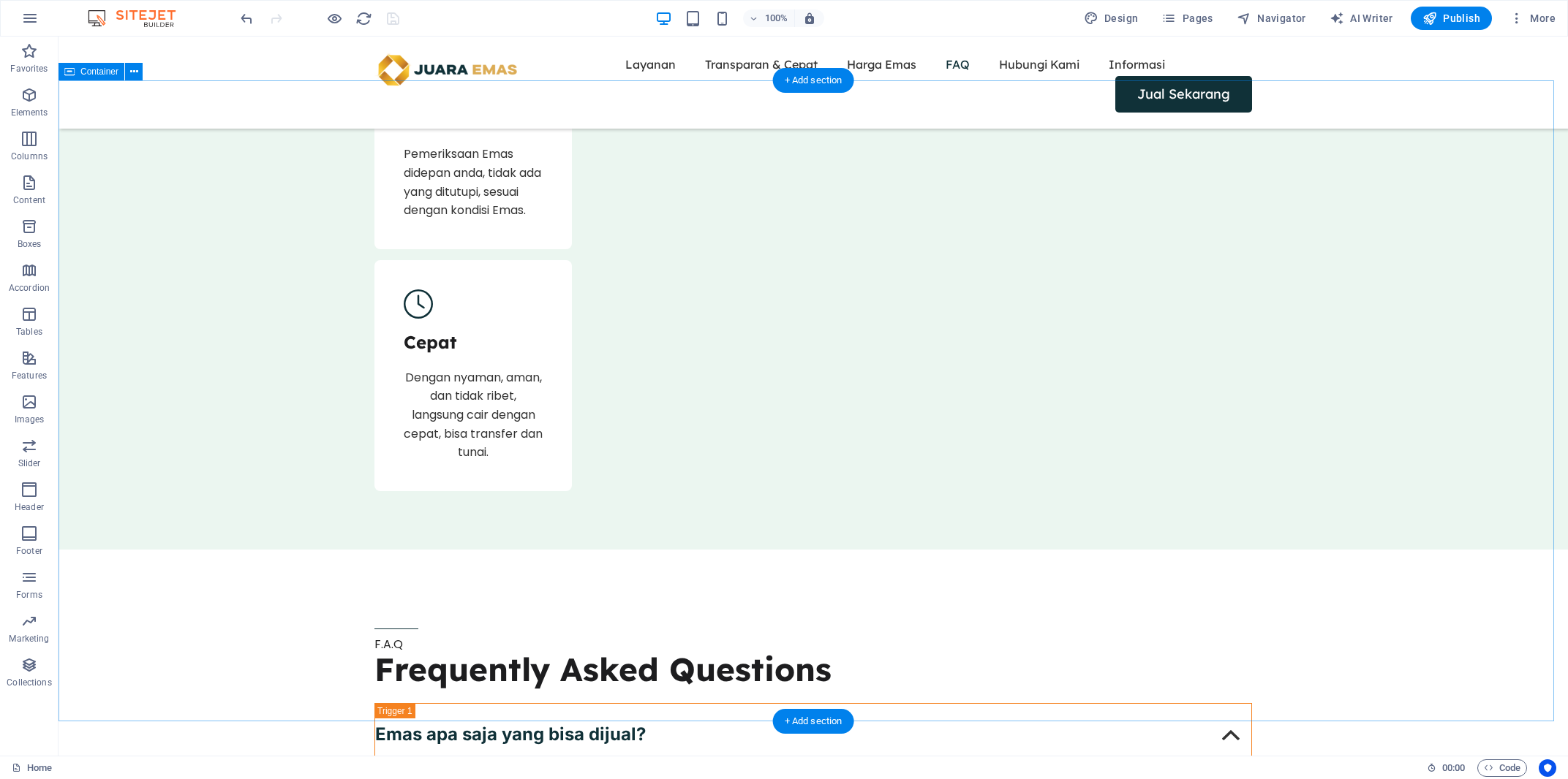
scroll to position [3200, 0]
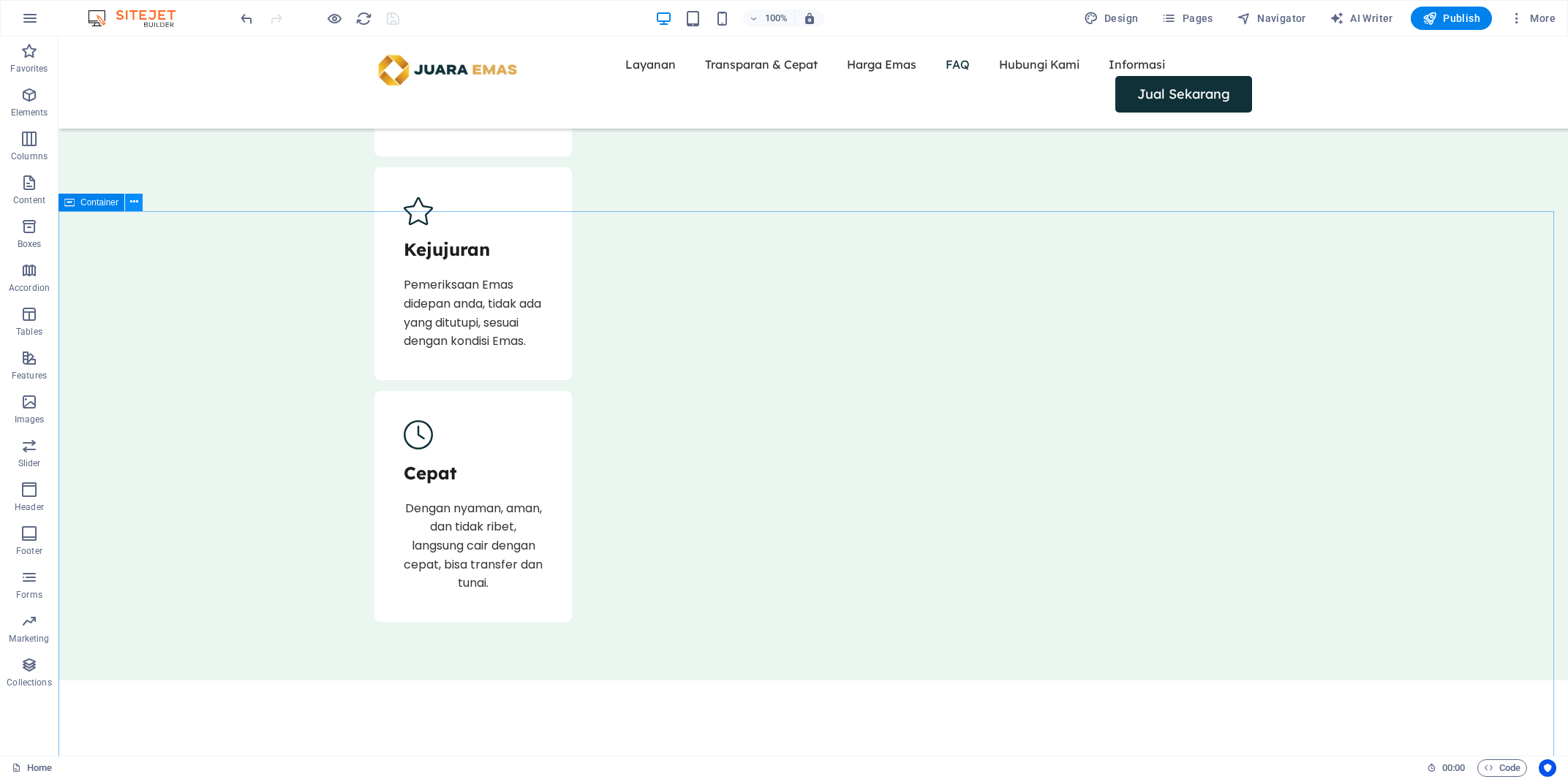
click at [134, 204] on icon at bounding box center [134, 202] width 8 height 15
click at [0, 0] on span "Pages" at bounding box center [0, 0] width 0 height 0
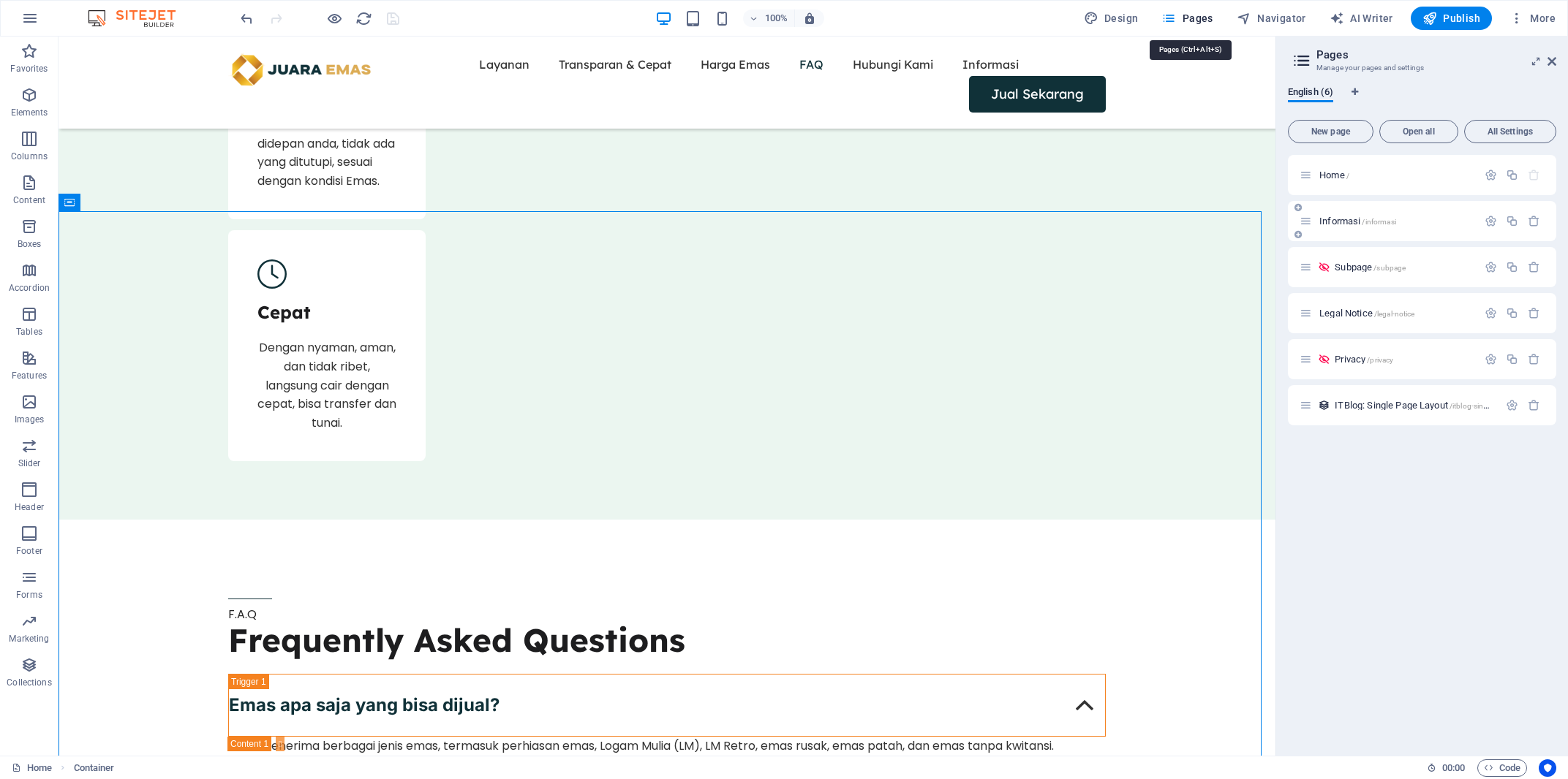
scroll to position [3040, 0]
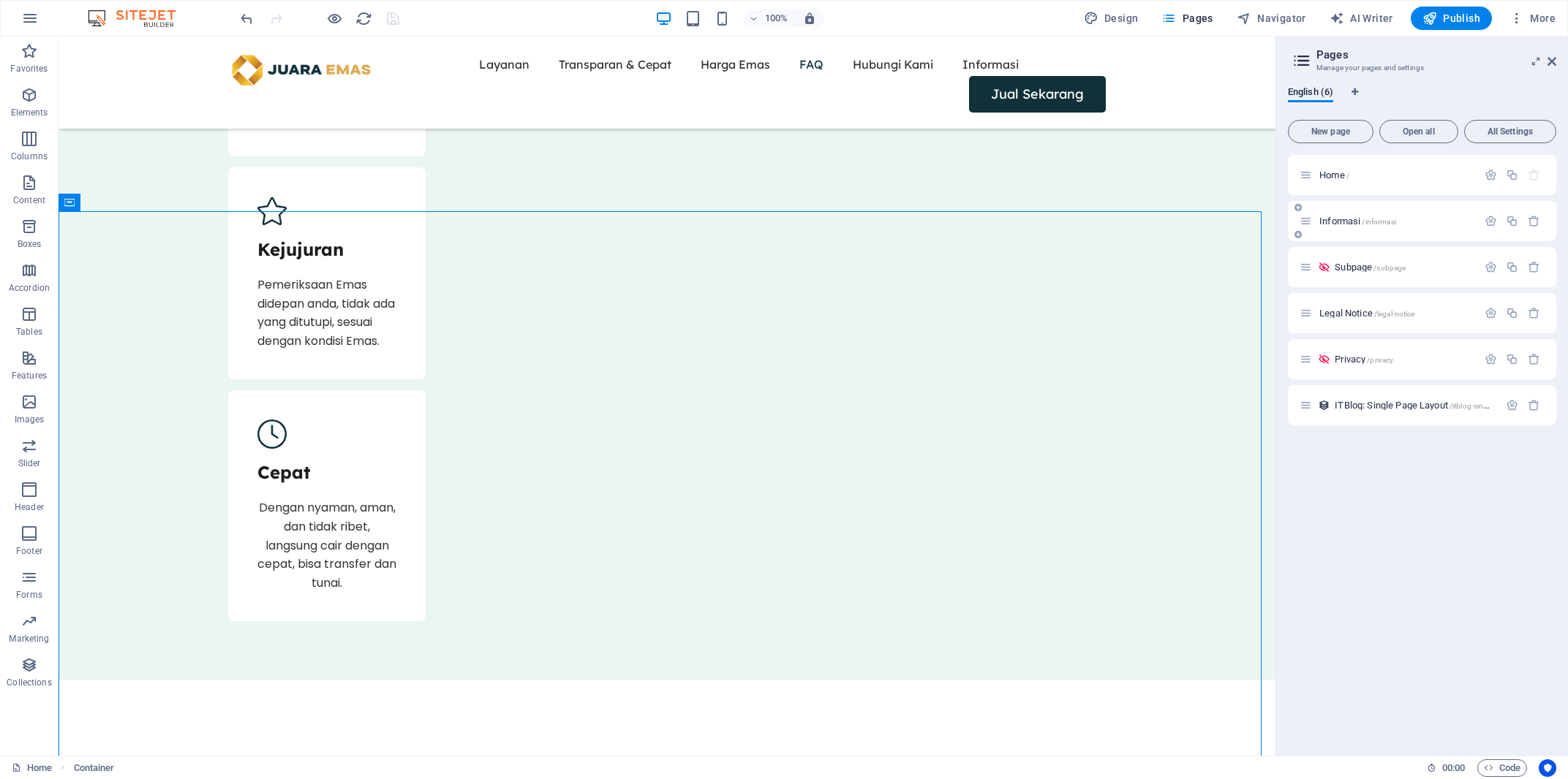
click at [1445, 208] on div "Informasi /informasi" at bounding box center [1422, 221] width 268 height 40
click at [1492, 221] on icon "button" at bounding box center [1491, 222] width 13 height 13
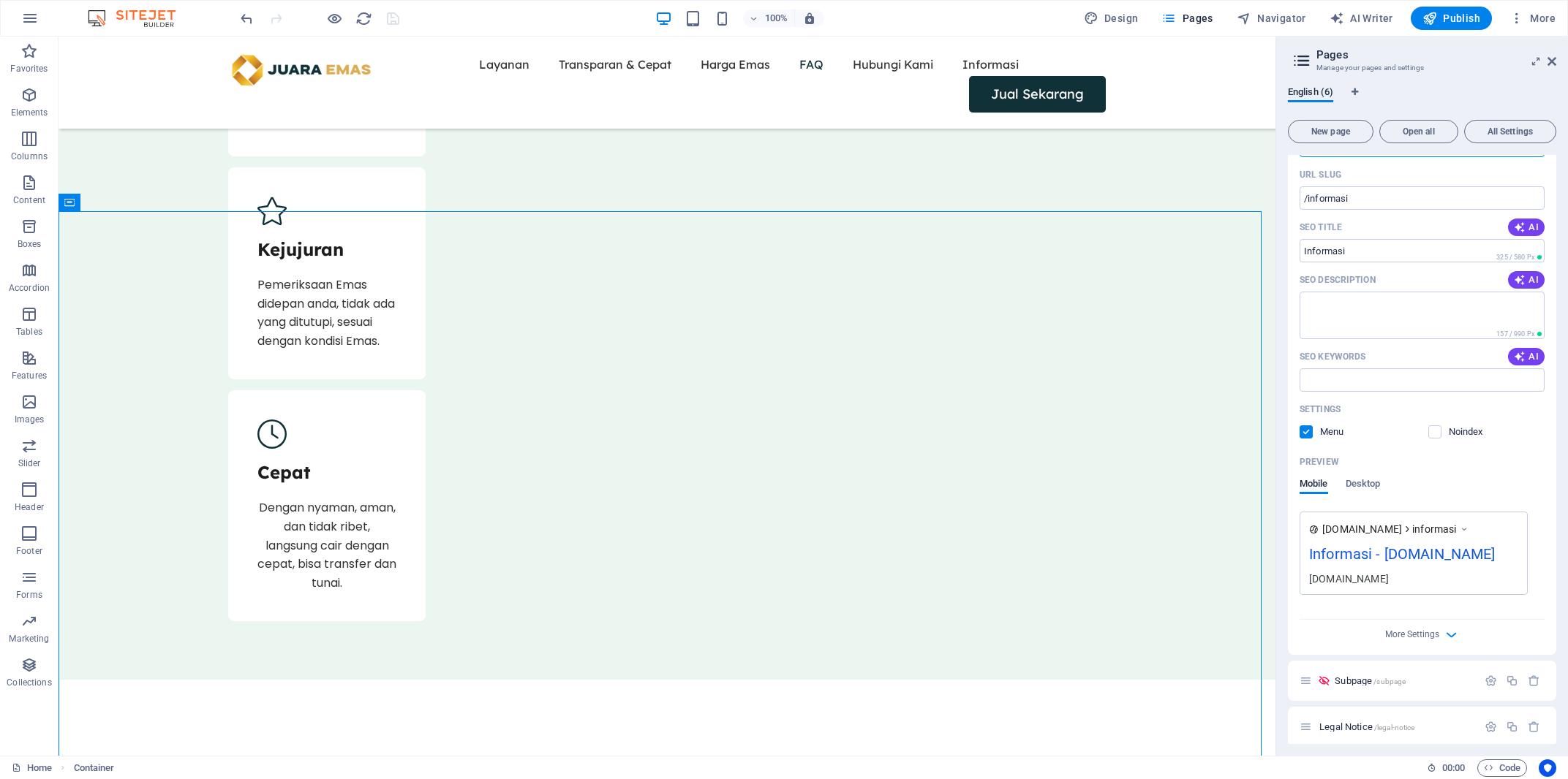
scroll to position [228, 0]
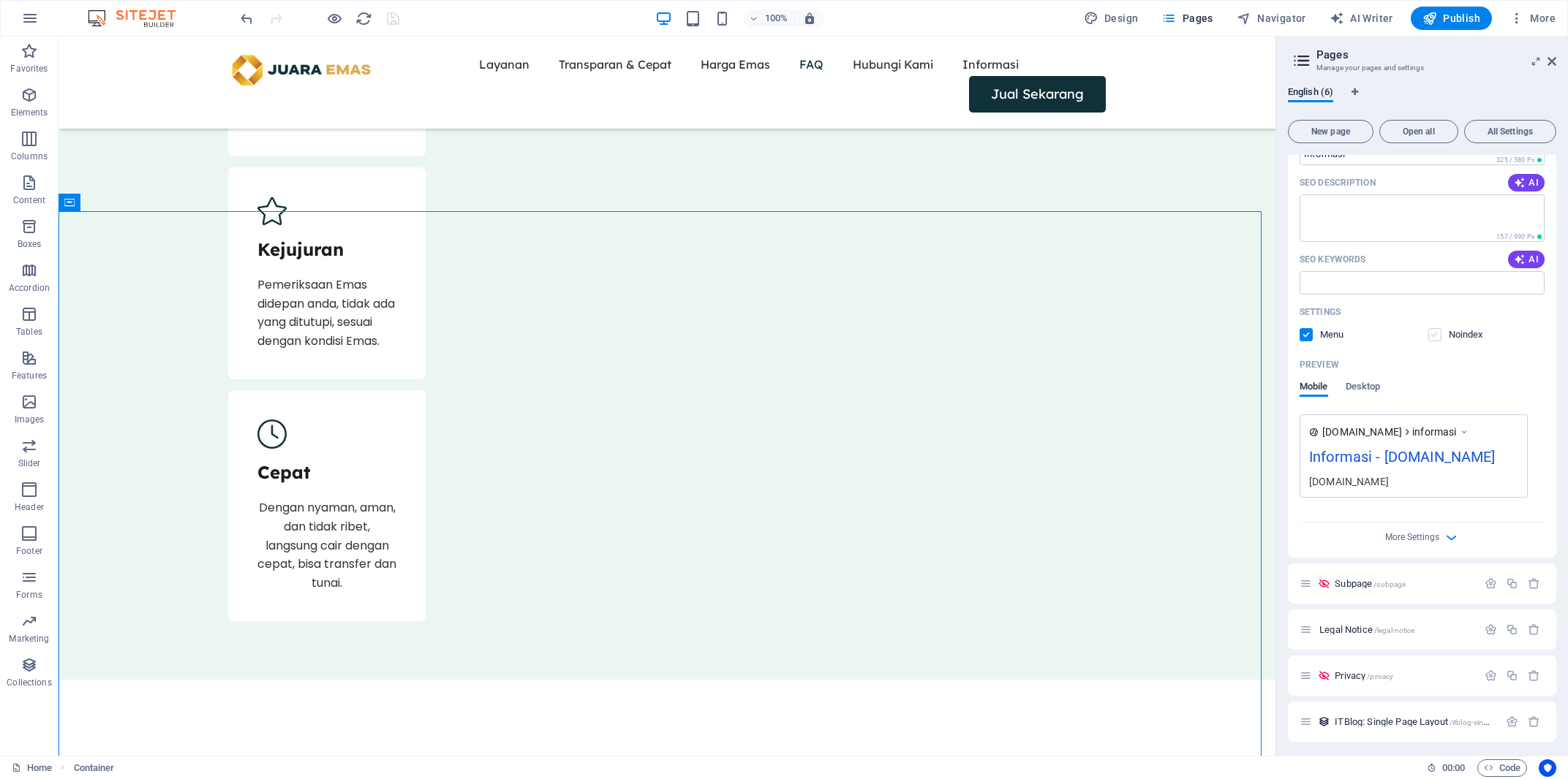
click at [1431, 333] on label at bounding box center [1434, 334] width 13 height 13
click at [0, 0] on input "checkbox" at bounding box center [0, 0] width 0 height 0
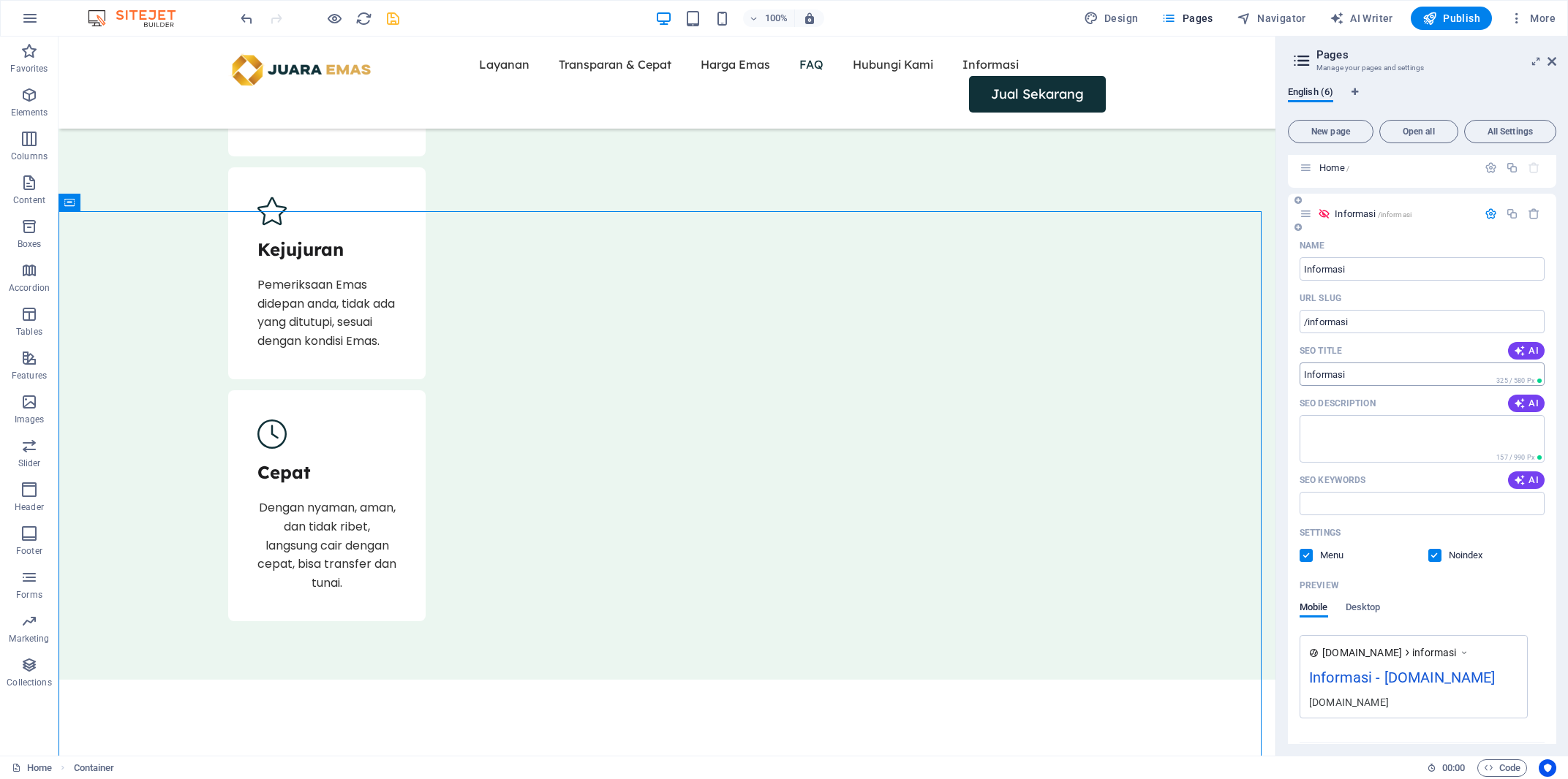
scroll to position [0, 0]
click at [1484, 223] on icon "button" at bounding box center [1491, 222] width 13 height 13
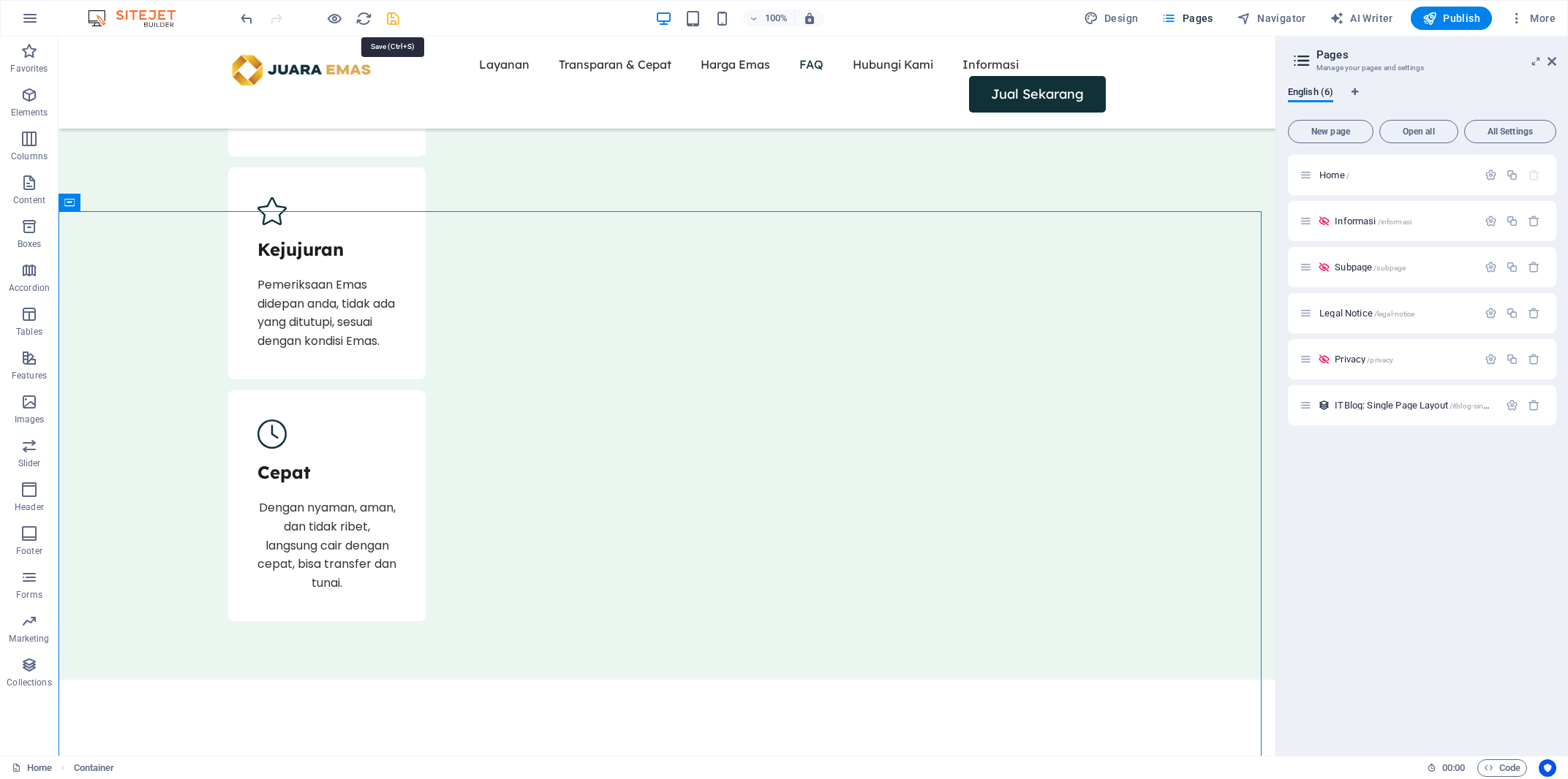
click at [392, 14] on icon "save" at bounding box center [392, 18] width 17 height 17
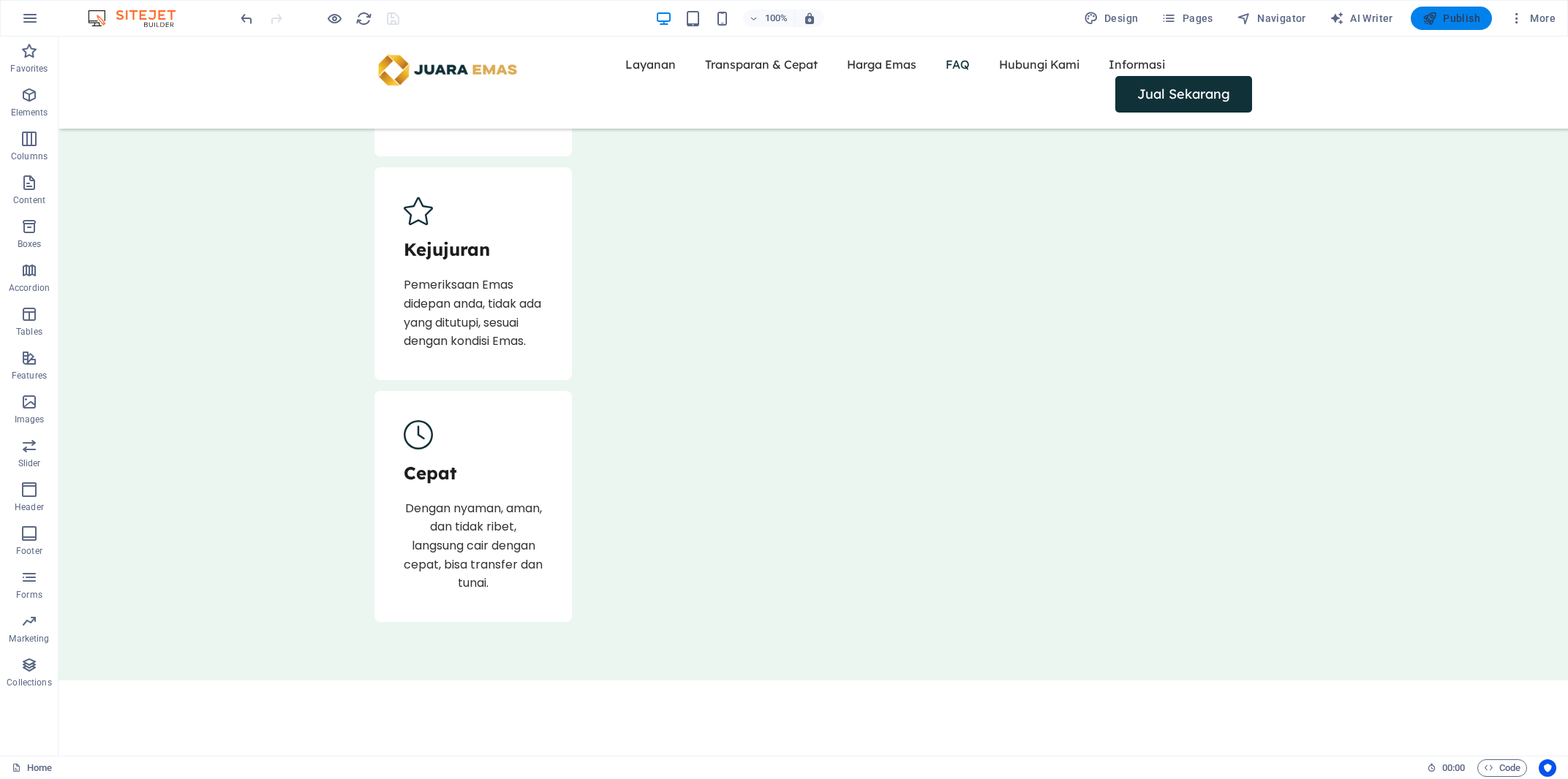
click at [0, 0] on icon "button" at bounding box center [0, 0] width 0 height 0
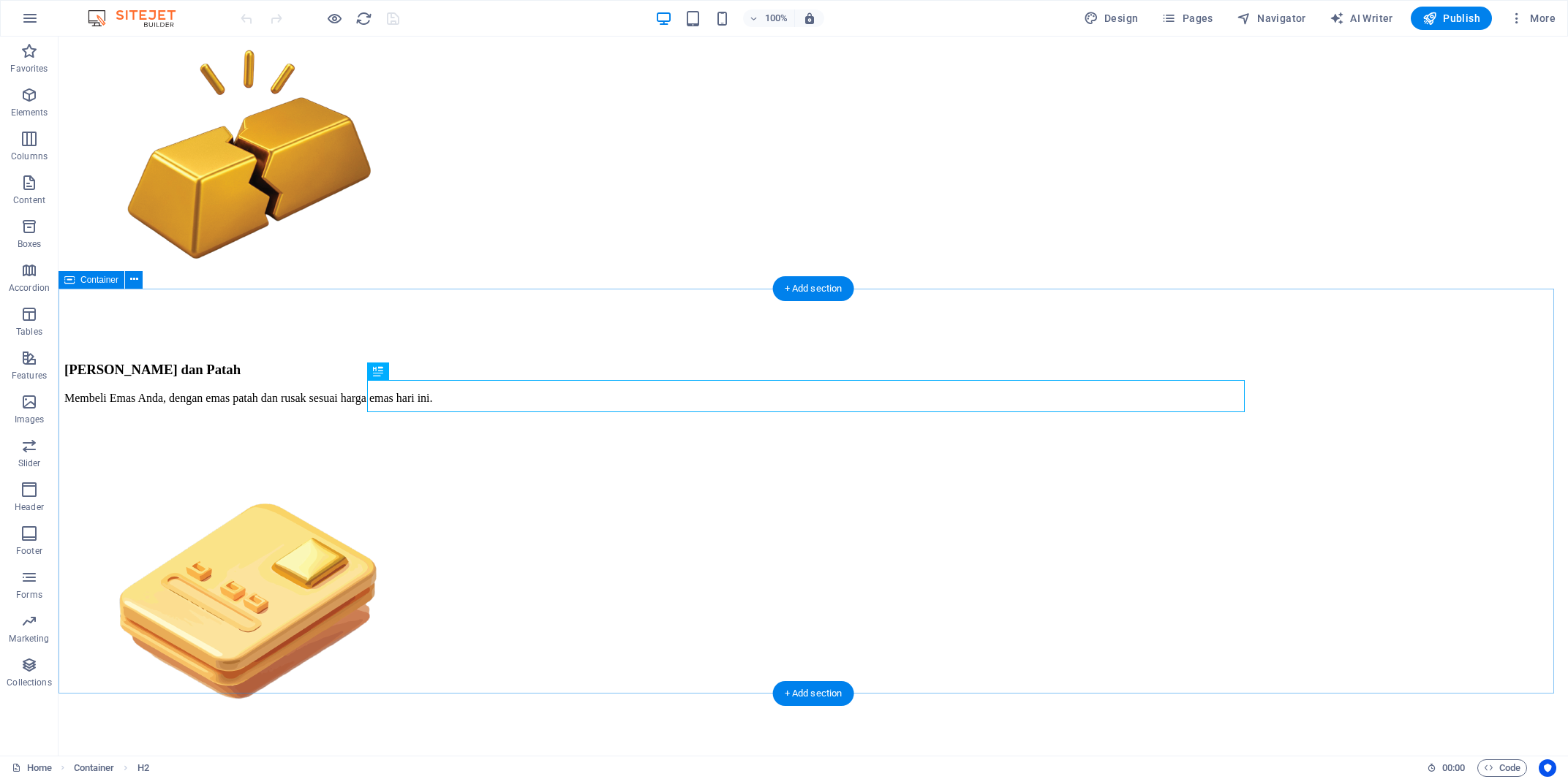
scroll to position [966, 0]
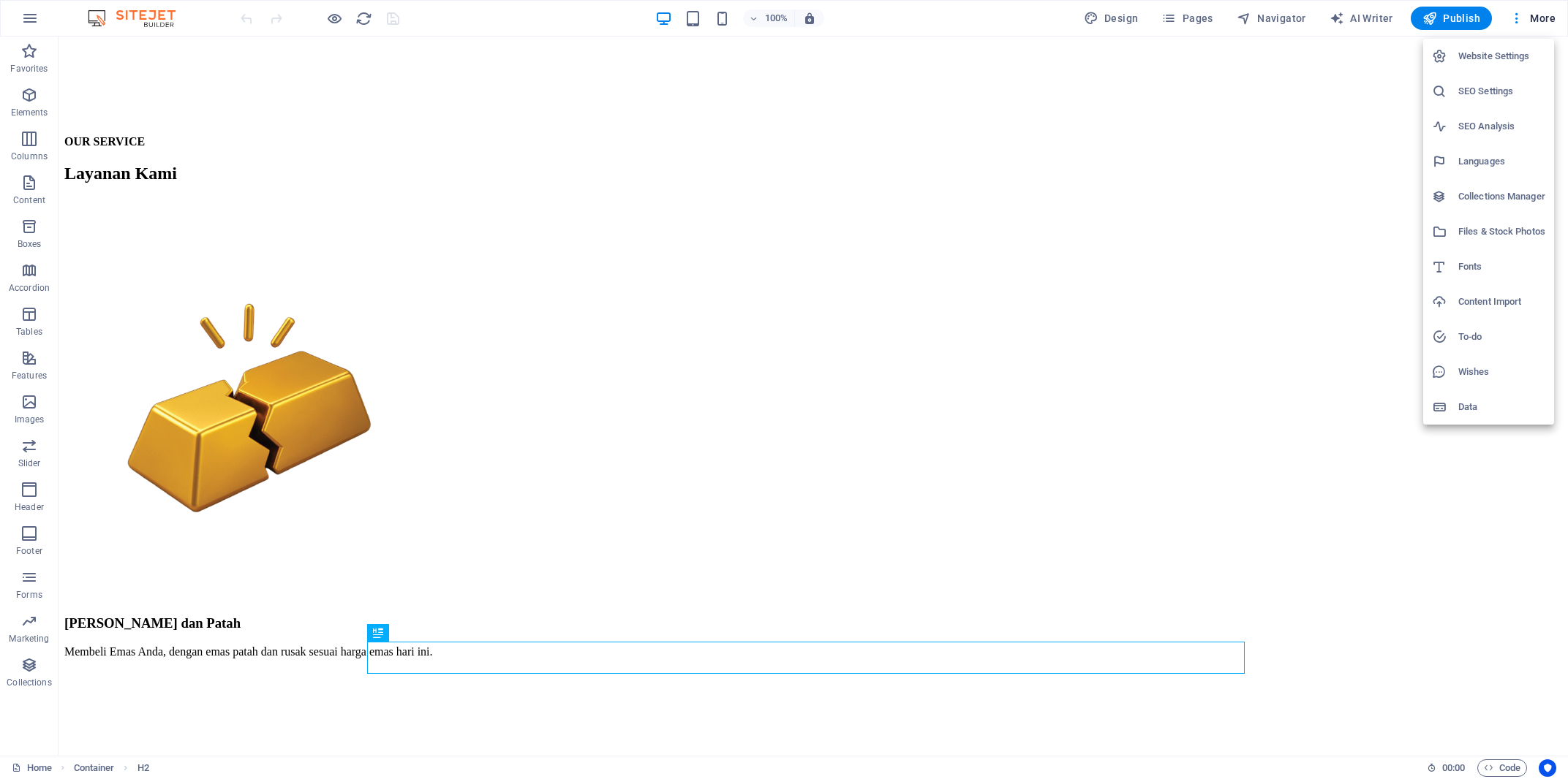
click at [1498, 223] on h6 "Files & Stock Photos" at bounding box center [1502, 232] width 87 height 17
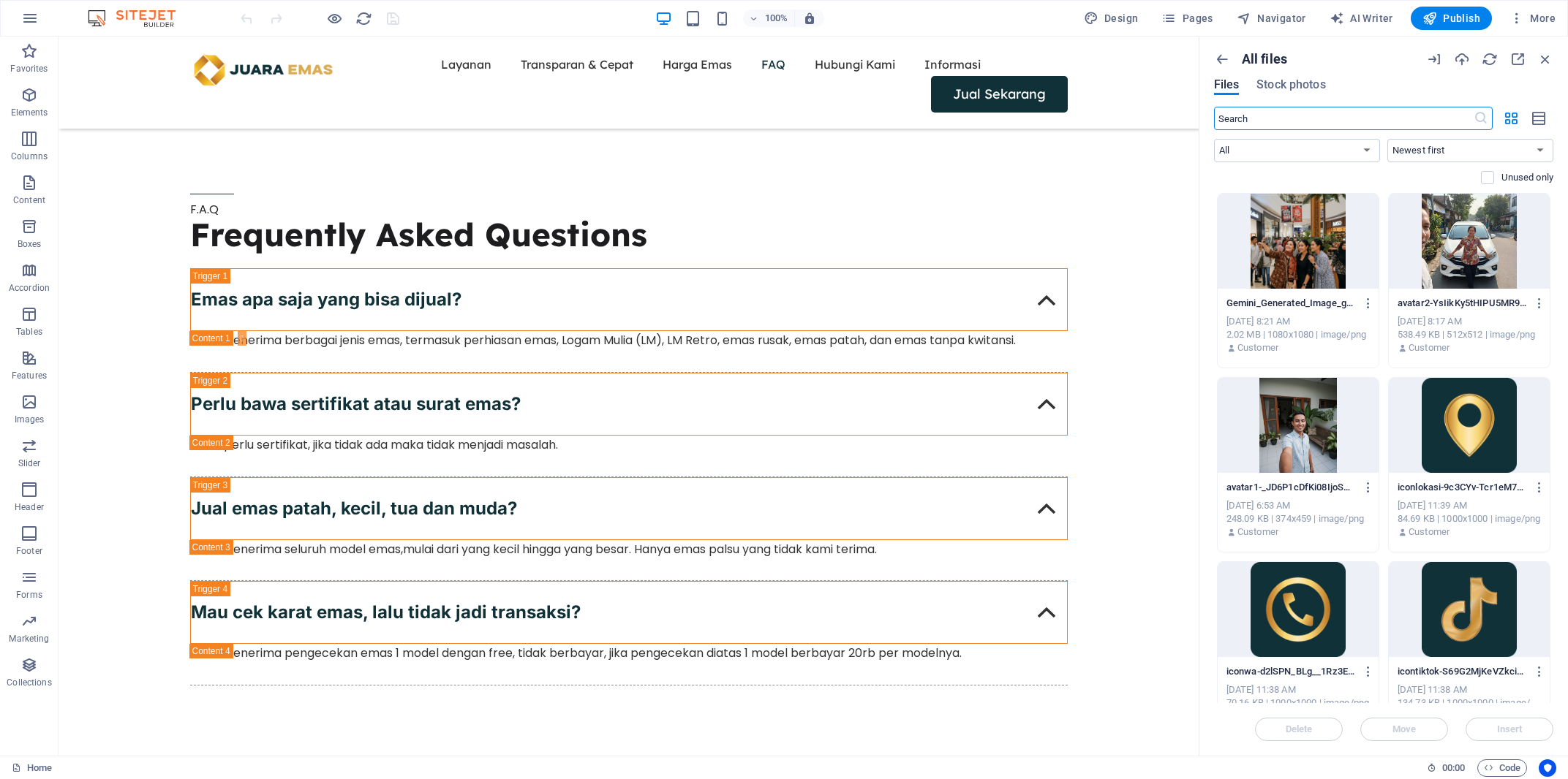
scroll to position [114, 0]
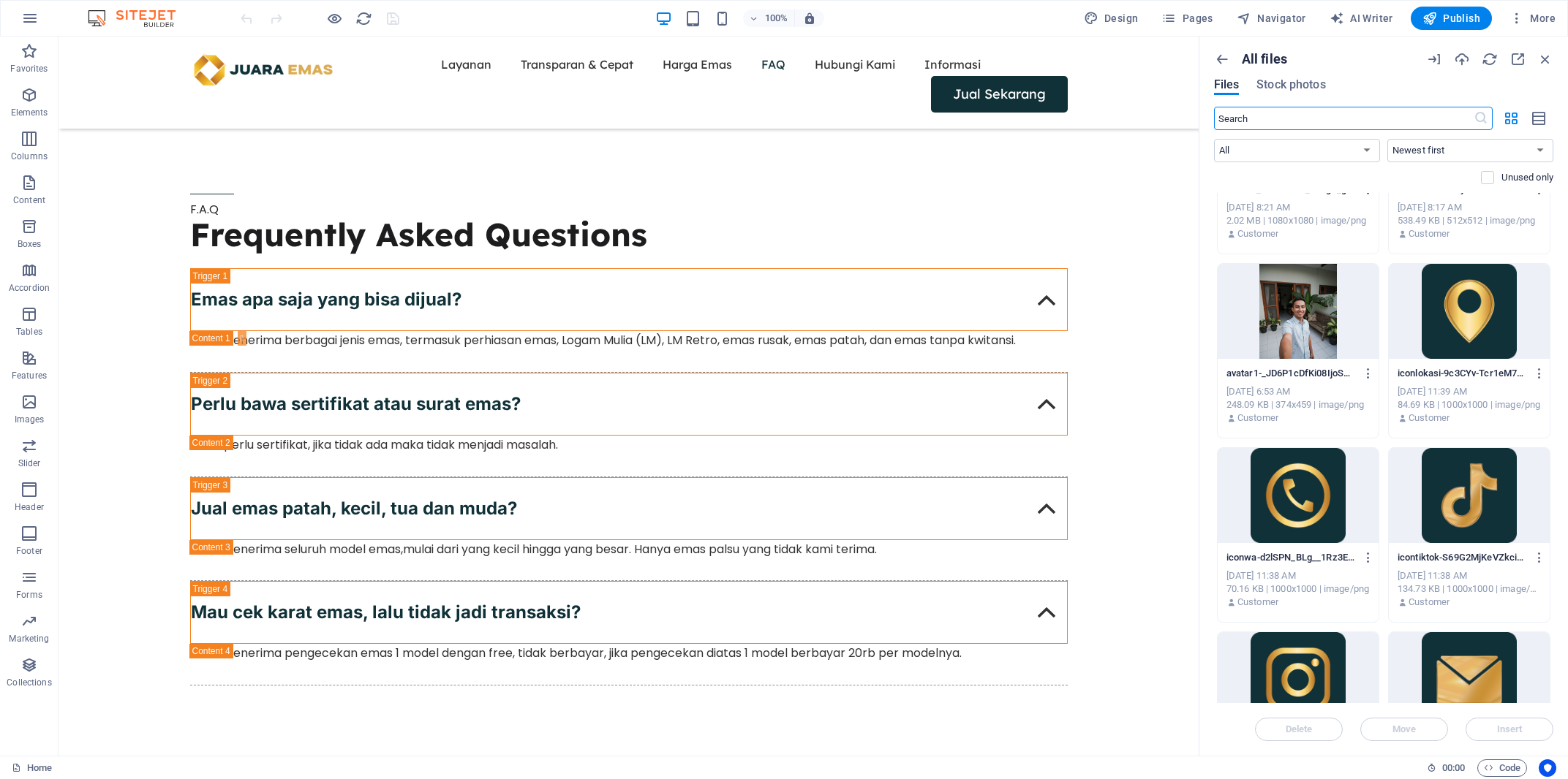
click at [0, 0] on aside "All files Files Stock photos ​ All Images Documents Audio Video Vector Other Ne…" at bounding box center [0, 0] width 0 height 0
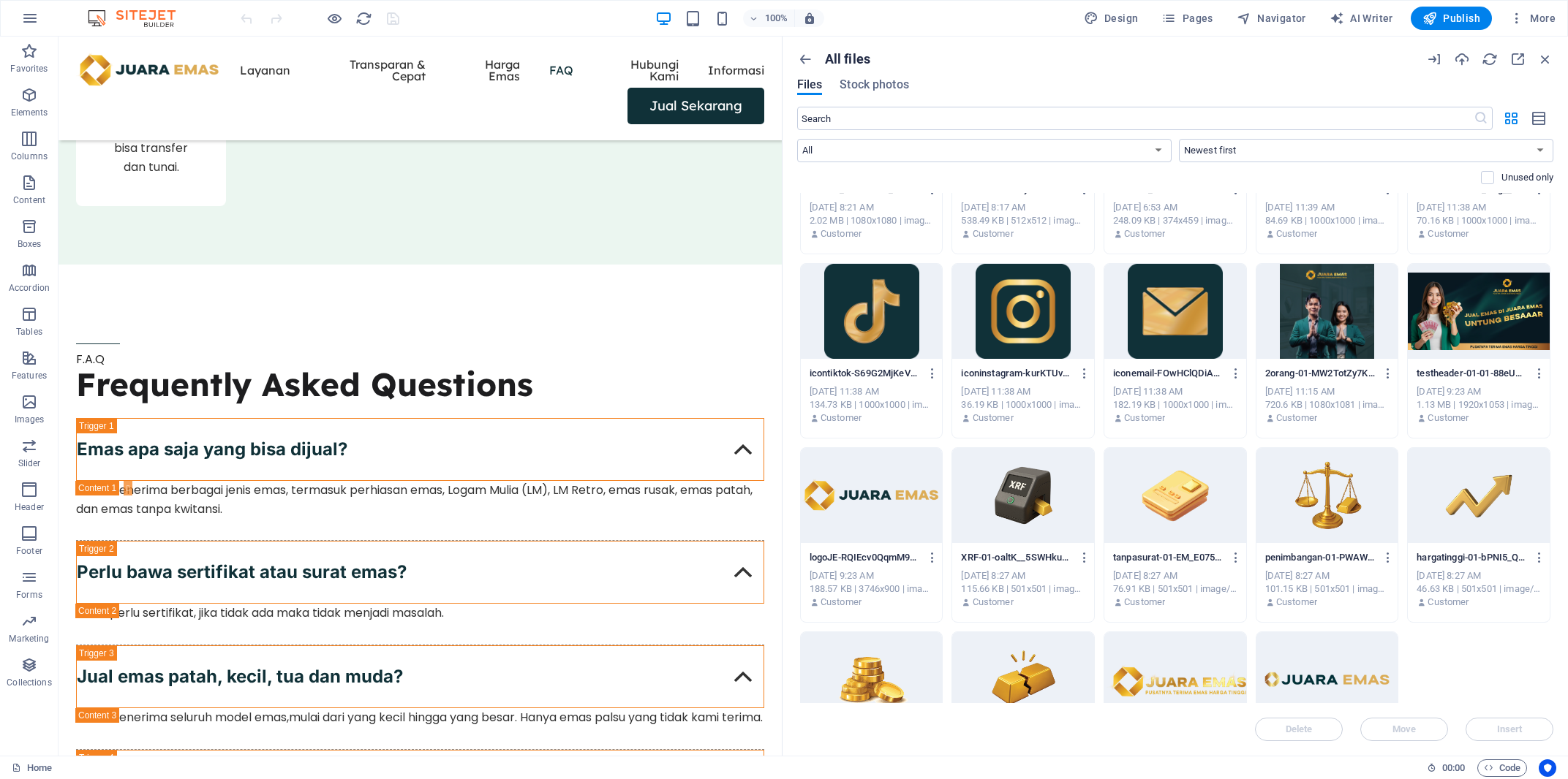
scroll to position [3555, 0]
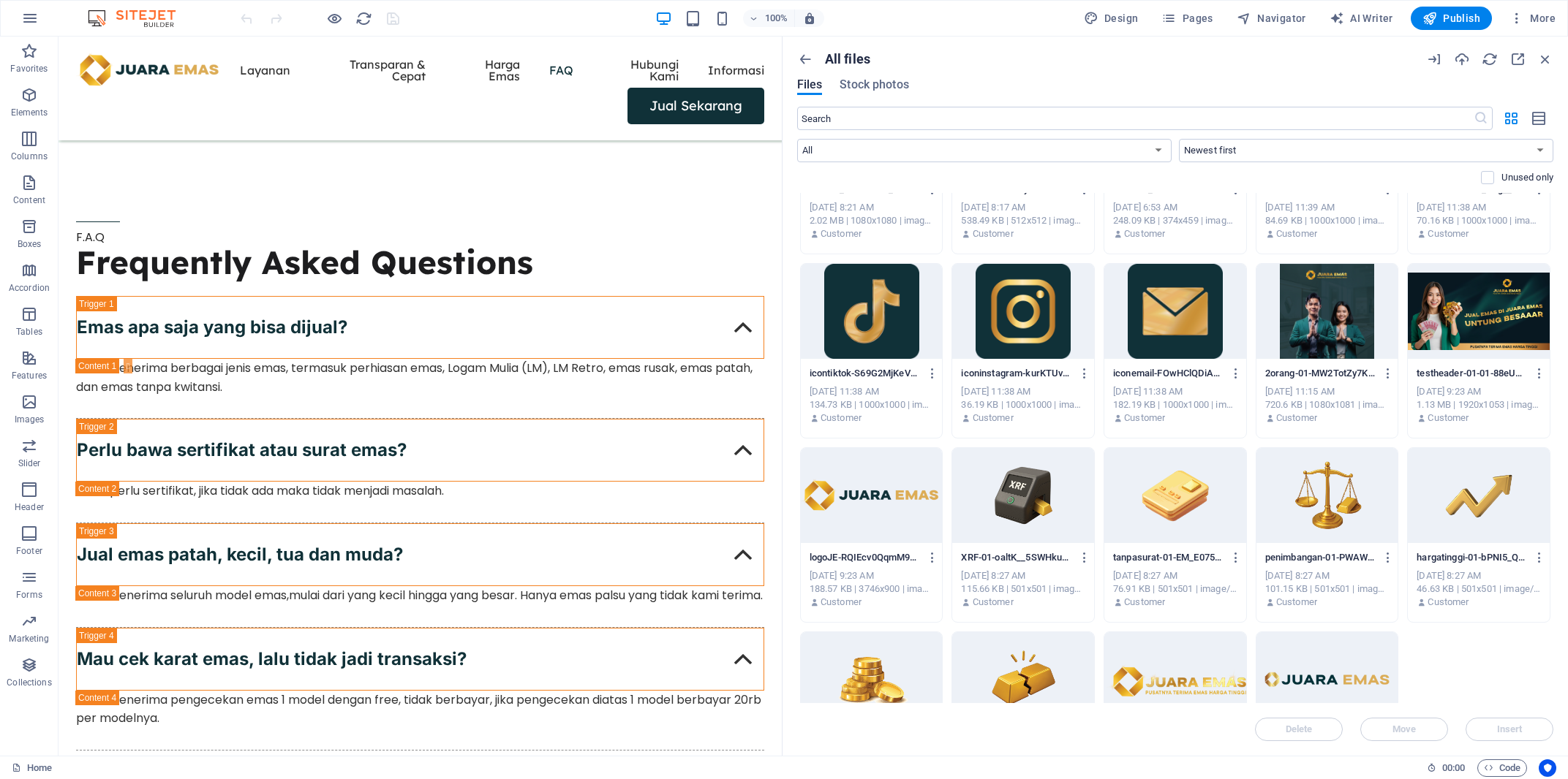
drag, startPoint x: 1202, startPoint y: 202, endPoint x: 781, endPoint y: 250, distance: 423.7
click at [781, 250] on div "Home Favorites Elements Columns Content Boxes Accordion Tables Features Images …" at bounding box center [784, 396] width 1568 height 719
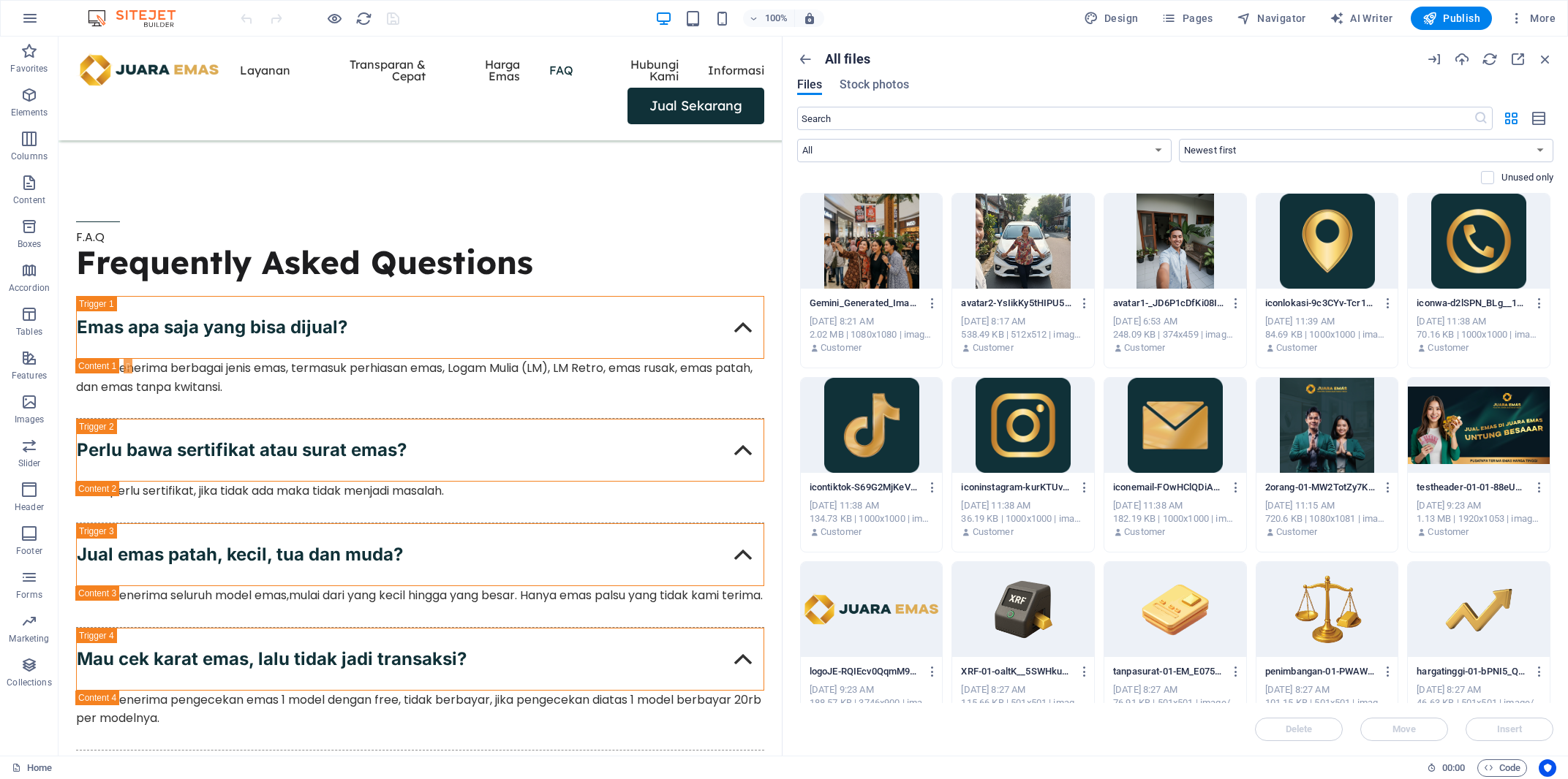
scroll to position [217, 0]
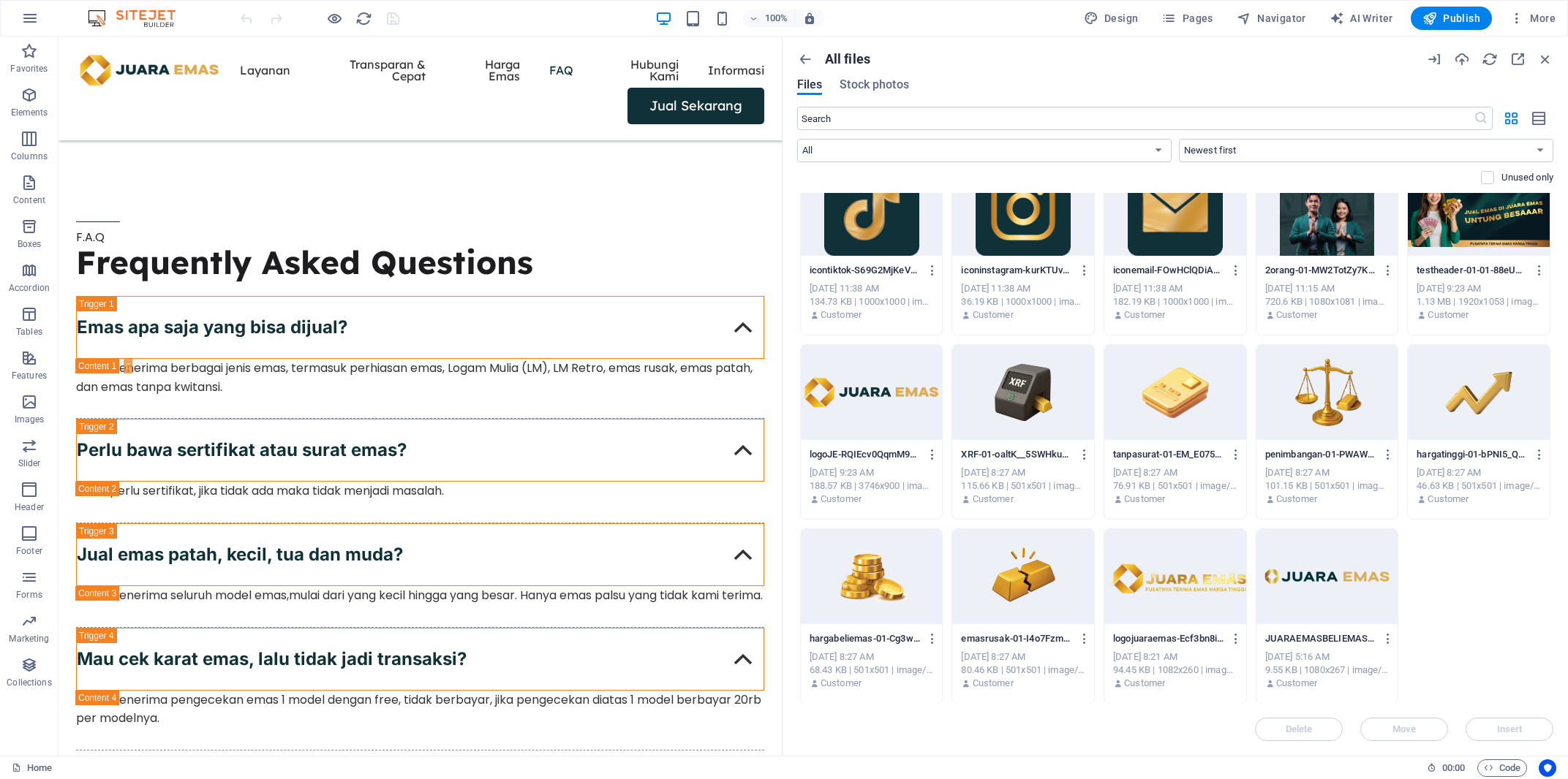
click at [1140, 599] on div at bounding box center [1176, 577] width 142 height 95
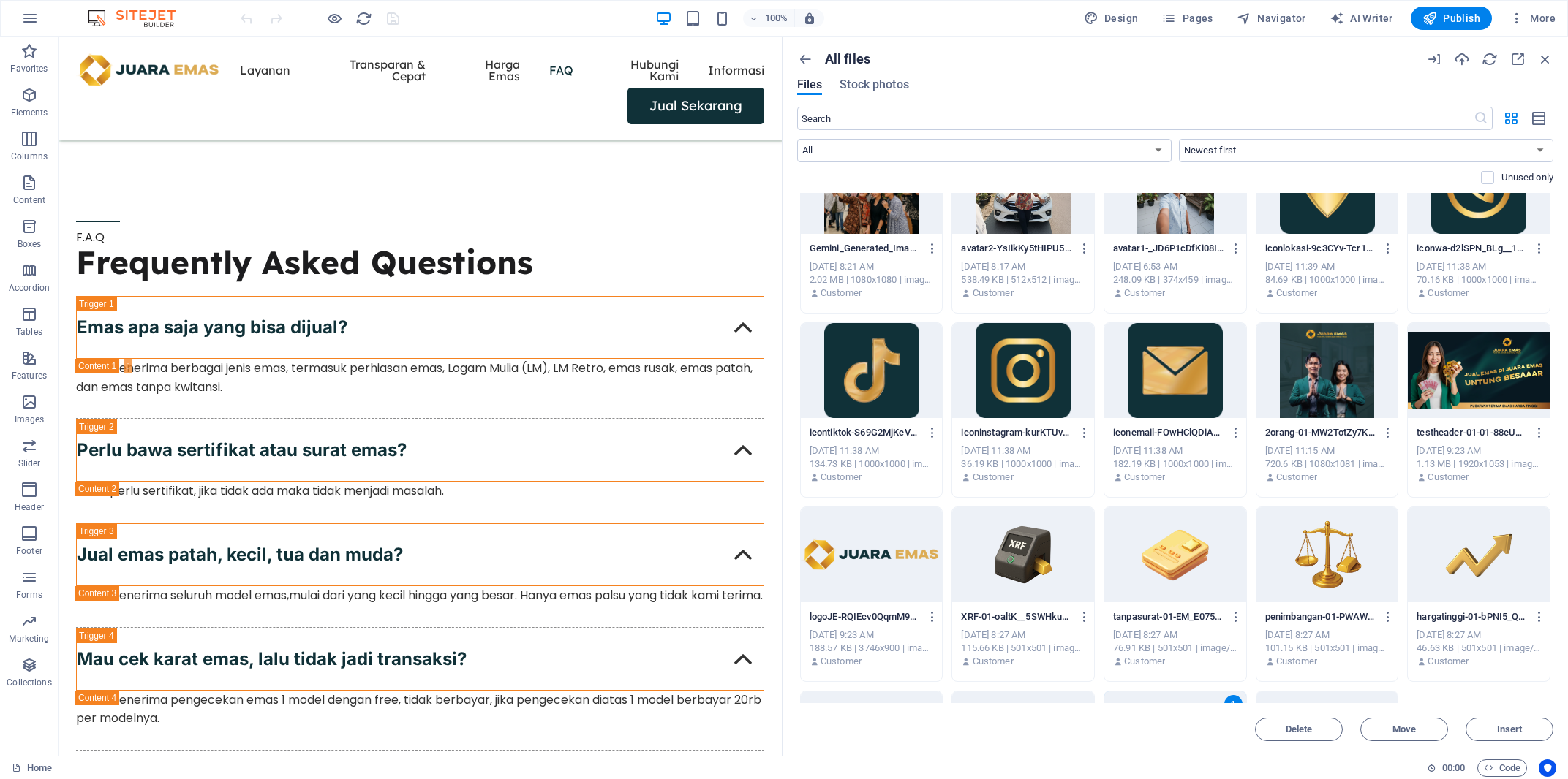
scroll to position [0, 0]
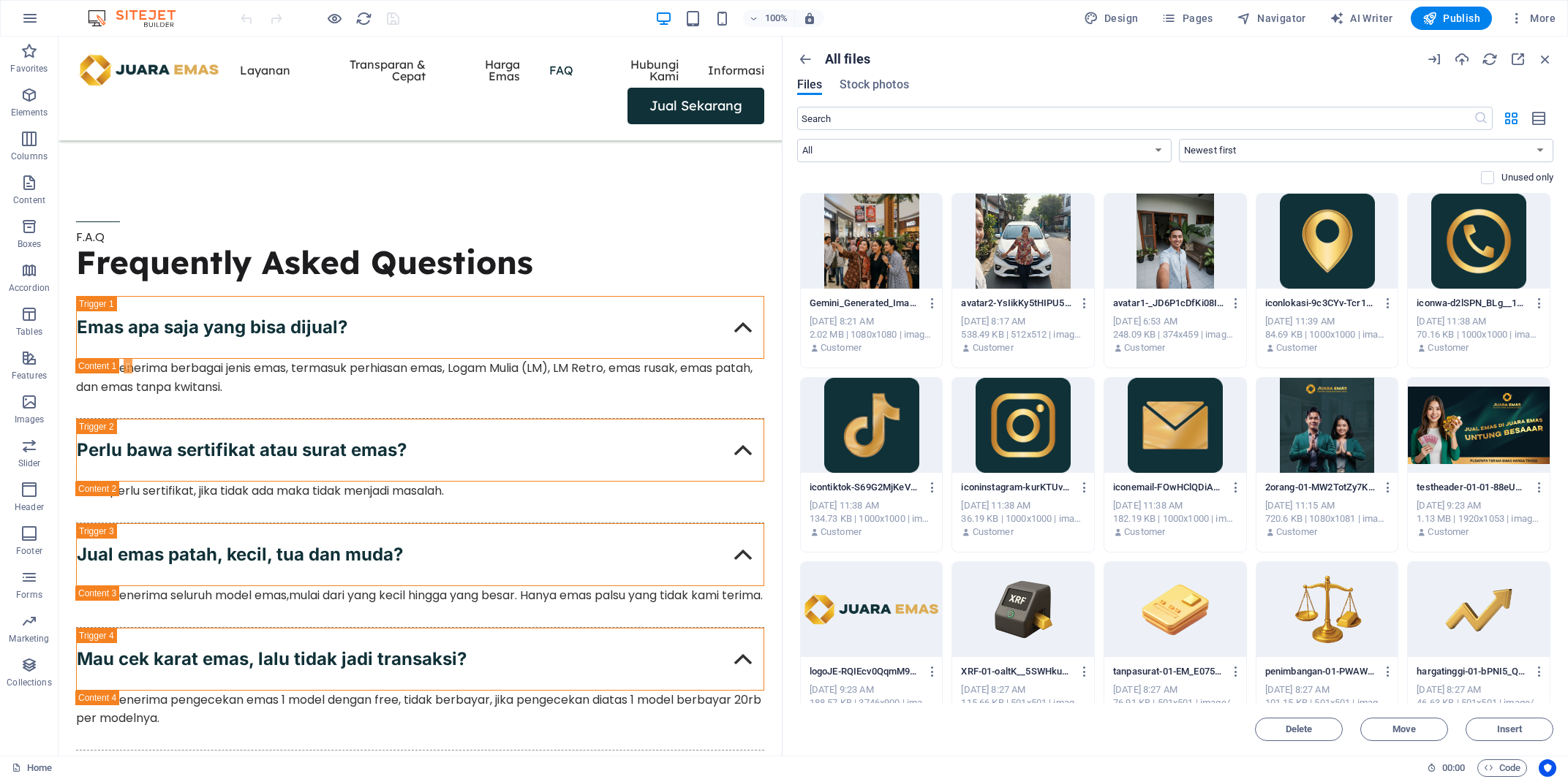
click at [913, 240] on div at bounding box center [871, 241] width 142 height 95
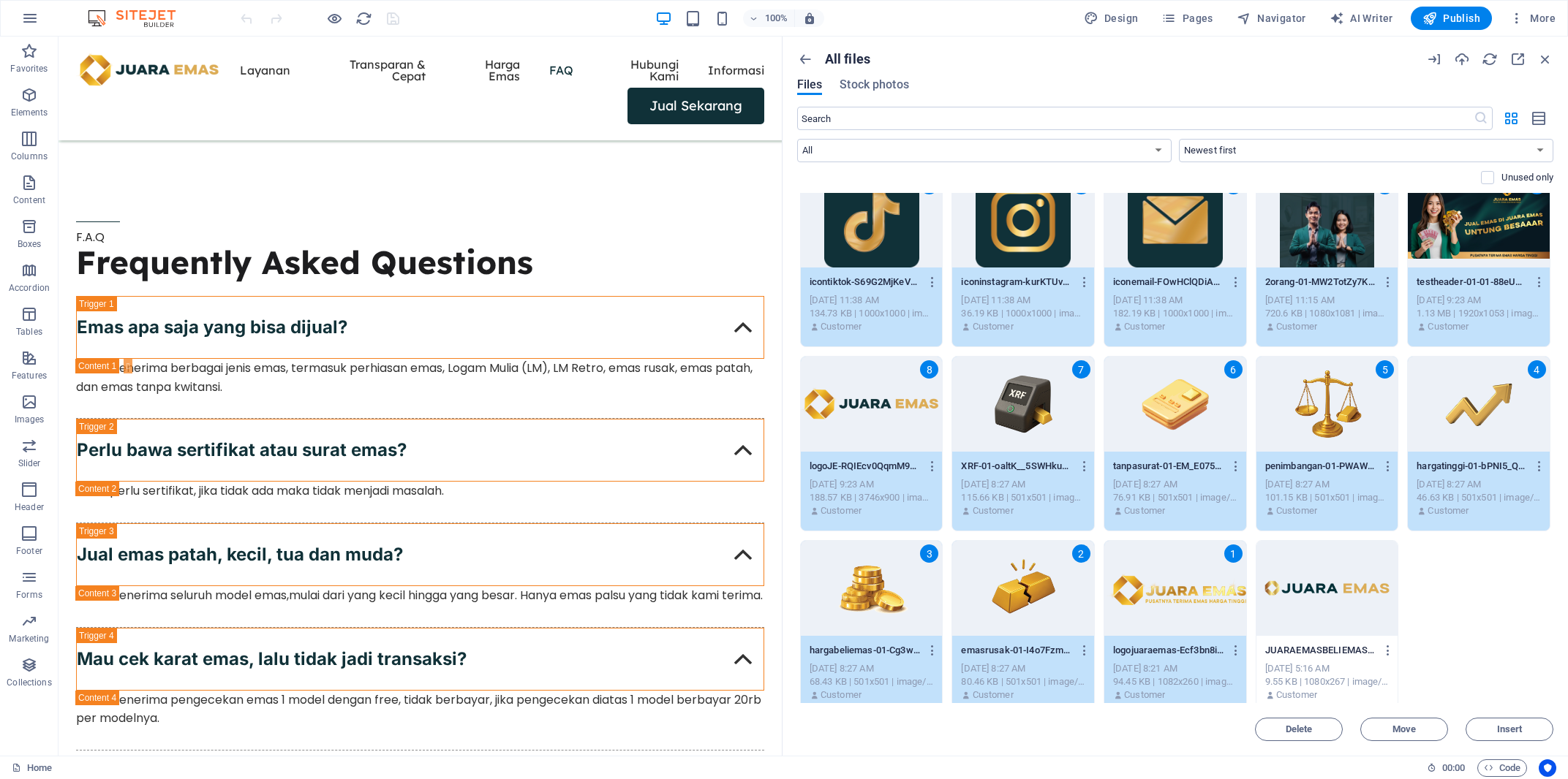
scroll to position [217, 0]
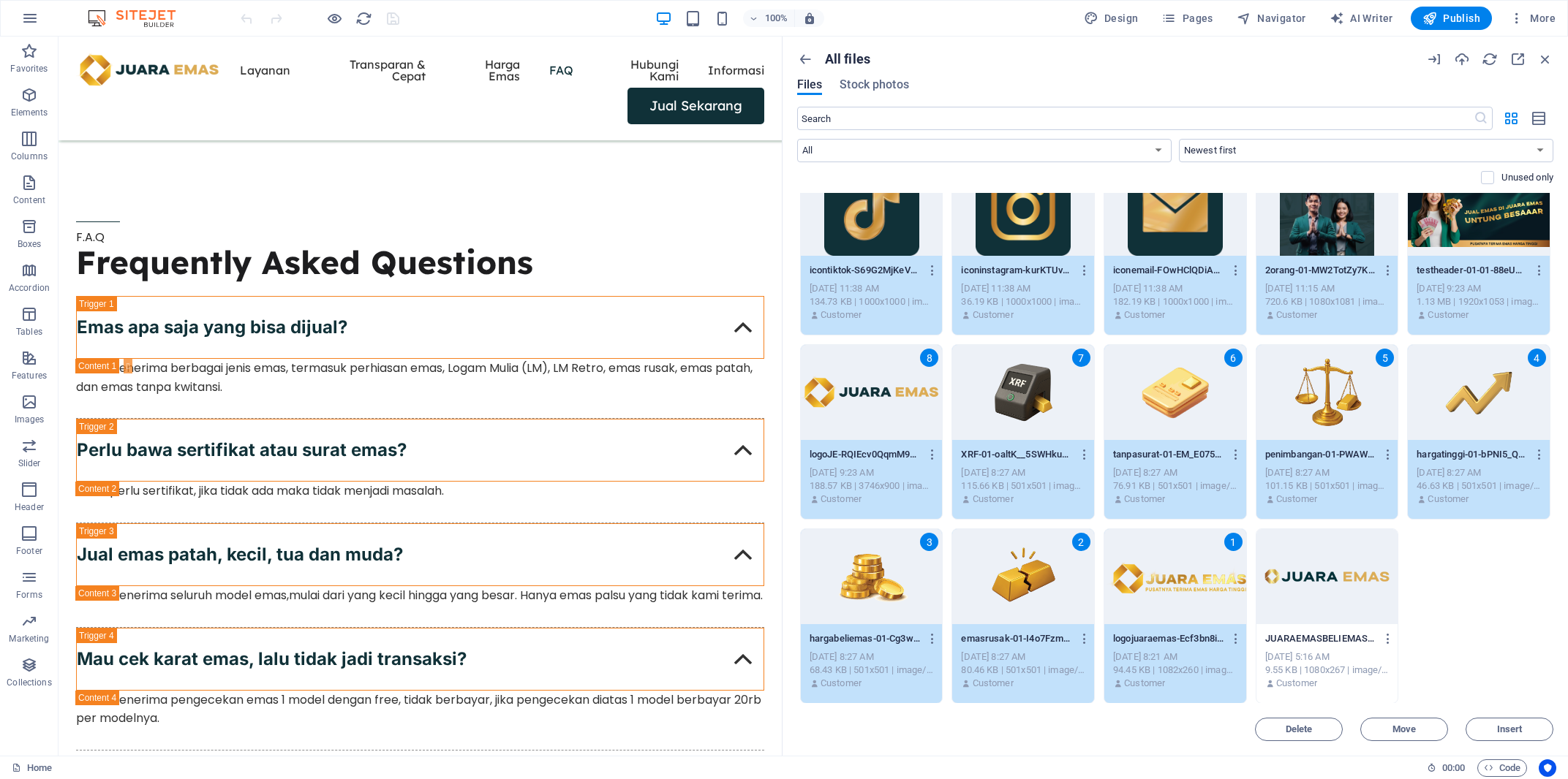
click at [1295, 734] on span "Delete" at bounding box center [1299, 730] width 27 height 9
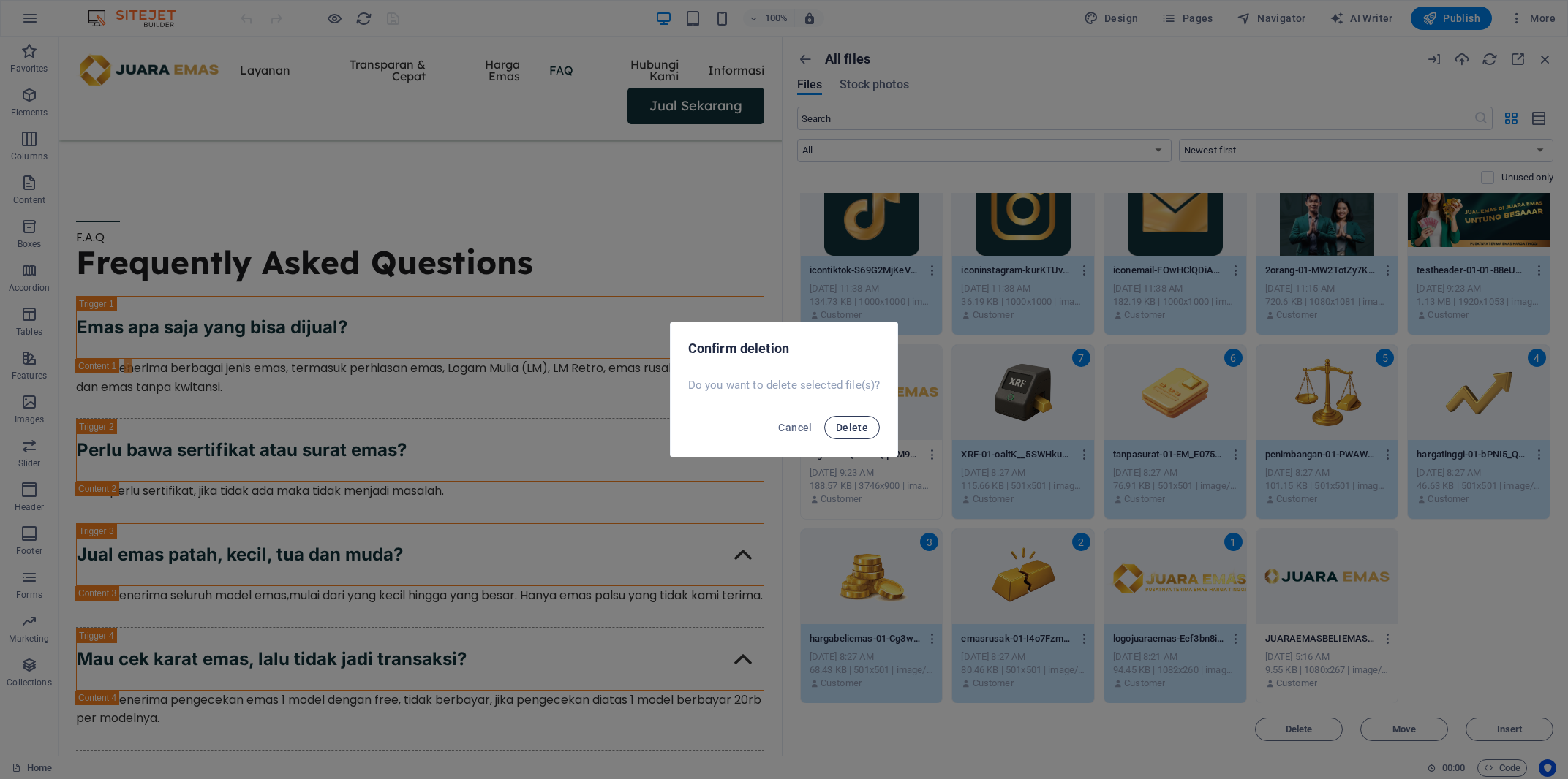
click at [858, 431] on span "Delete" at bounding box center [851, 427] width 32 height 12
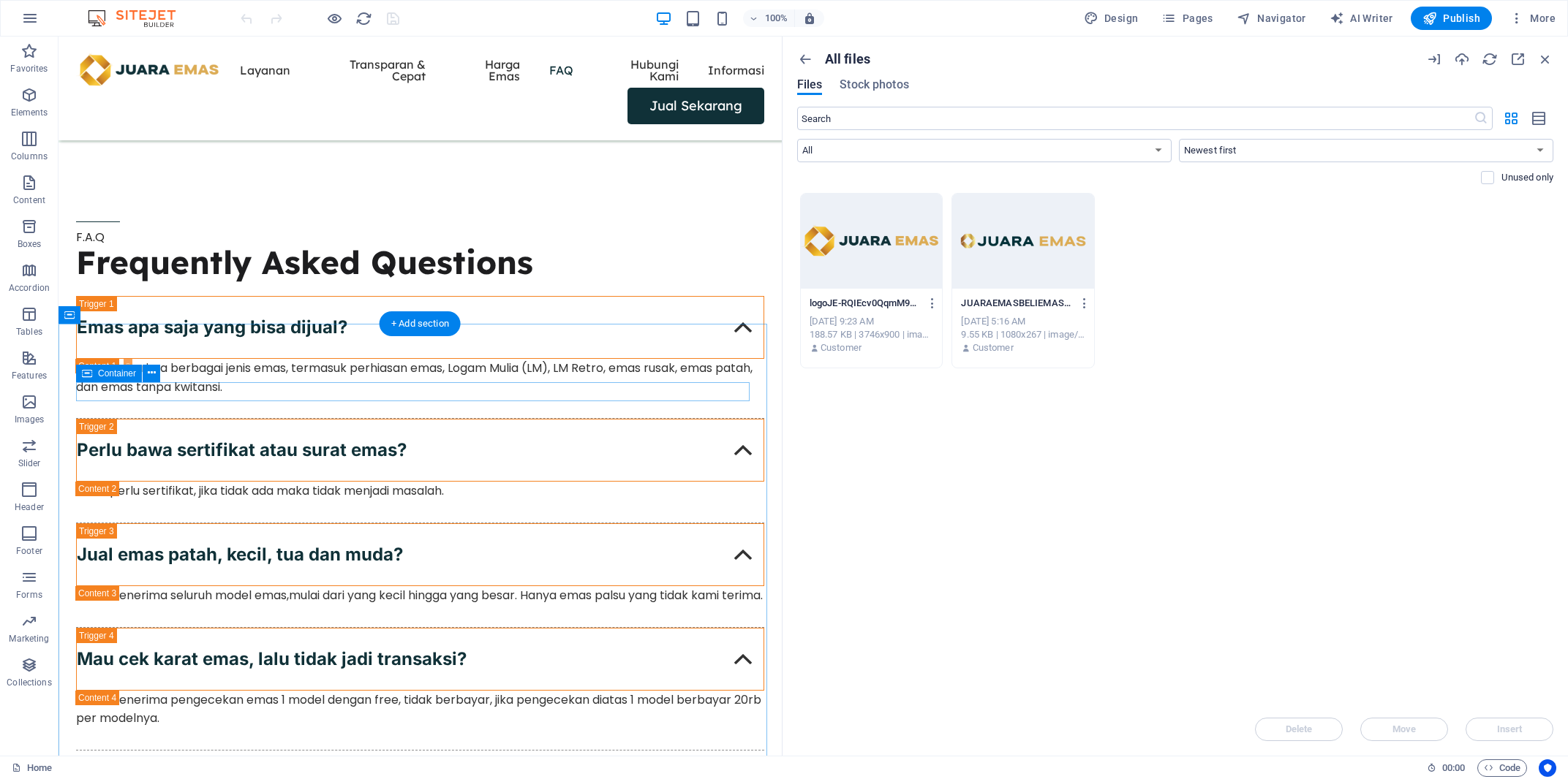
scroll to position [0, 0]
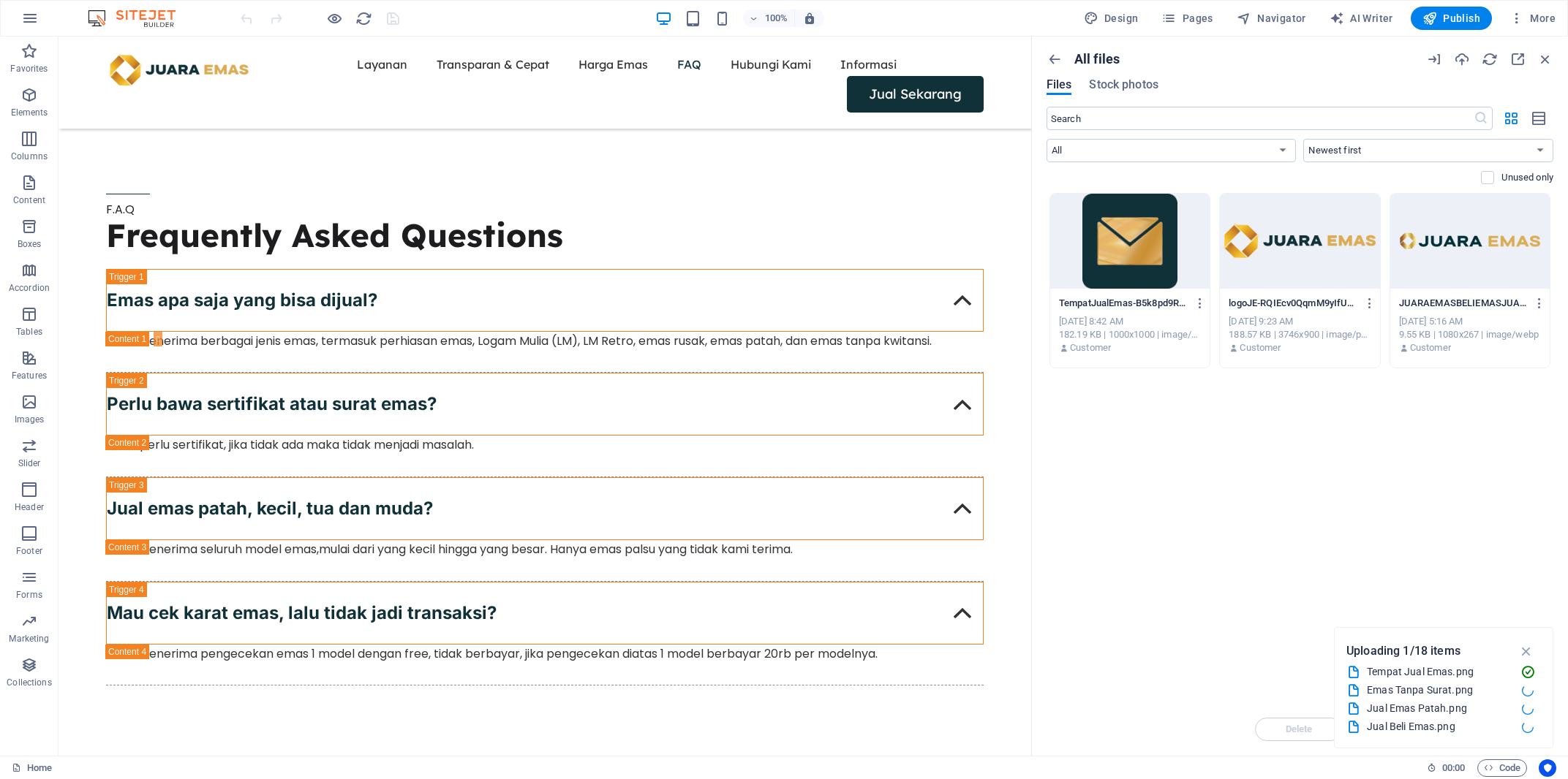
drag, startPoint x: 785, startPoint y: 394, endPoint x: 1030, endPoint y: 412, distance: 245.7
click at [1030, 412] on div "Home Favorites Elements Columns Content Boxes Accordion Tables Features Images …" at bounding box center [784, 396] width 1568 height 719
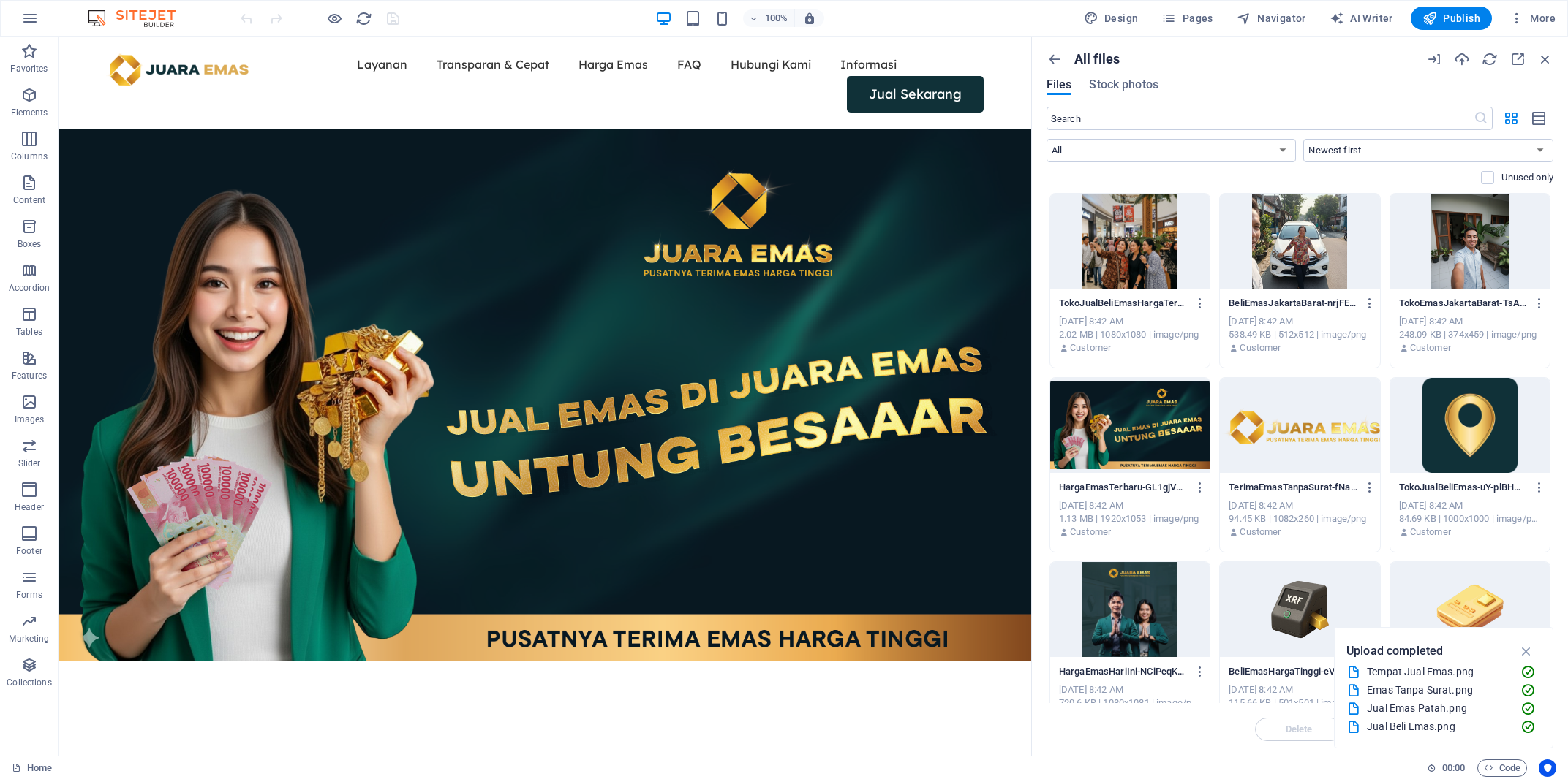
click at [1165, 429] on div at bounding box center [1129, 425] width 159 height 95
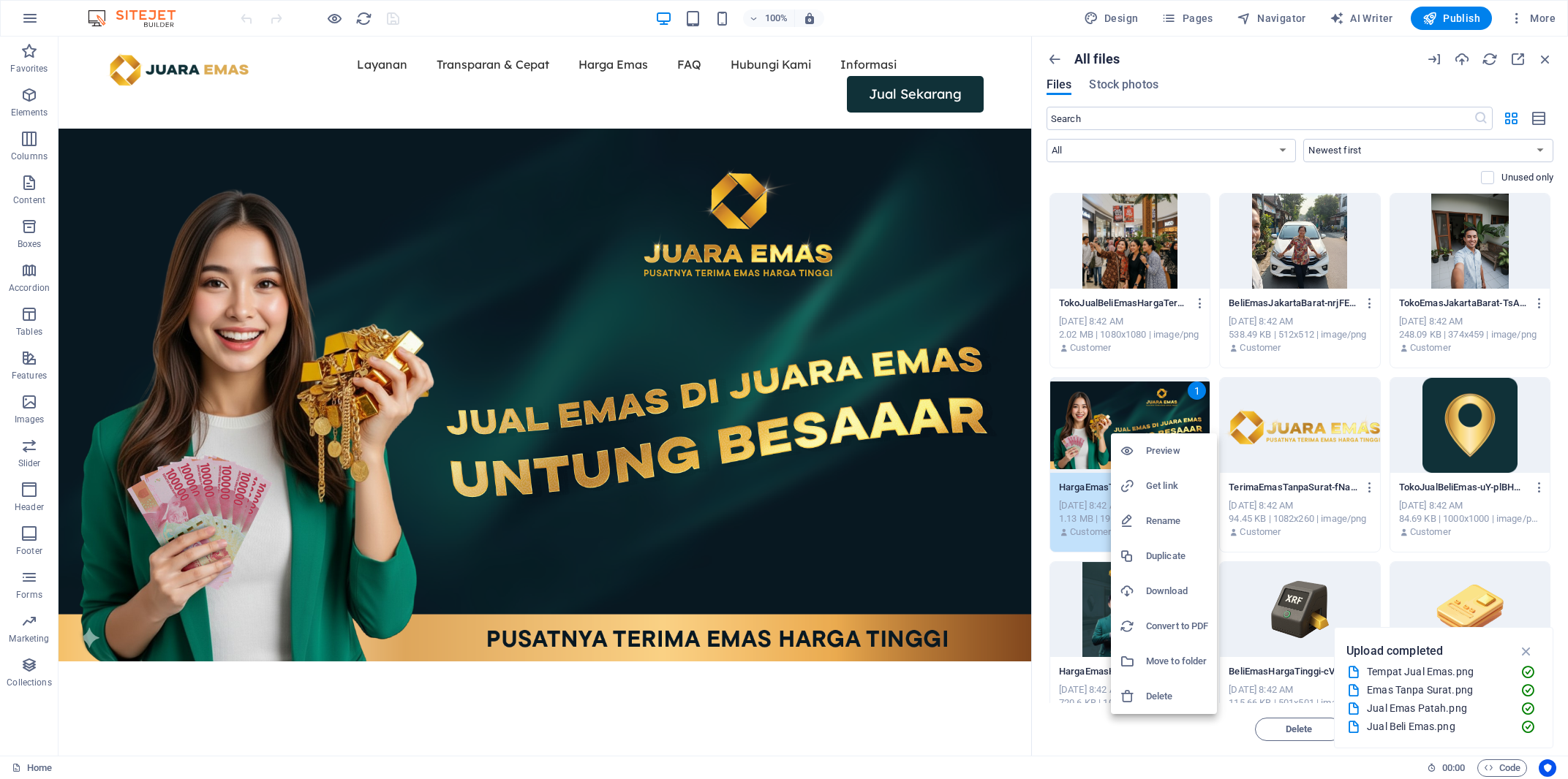
click at [1163, 695] on h6 "Delete" at bounding box center [1176, 696] width 62 height 17
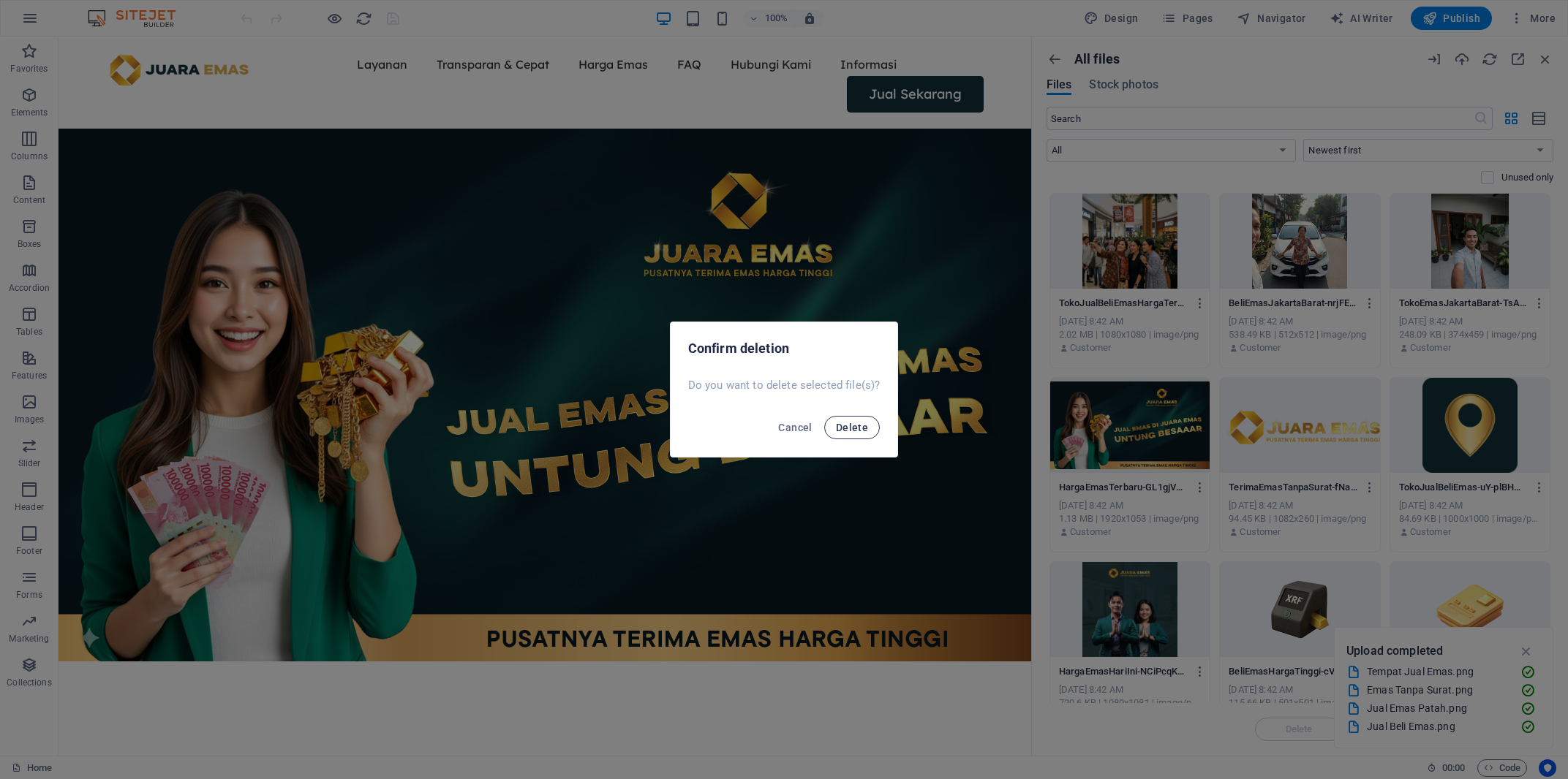
click at [865, 424] on span "Delete" at bounding box center [851, 427] width 32 height 12
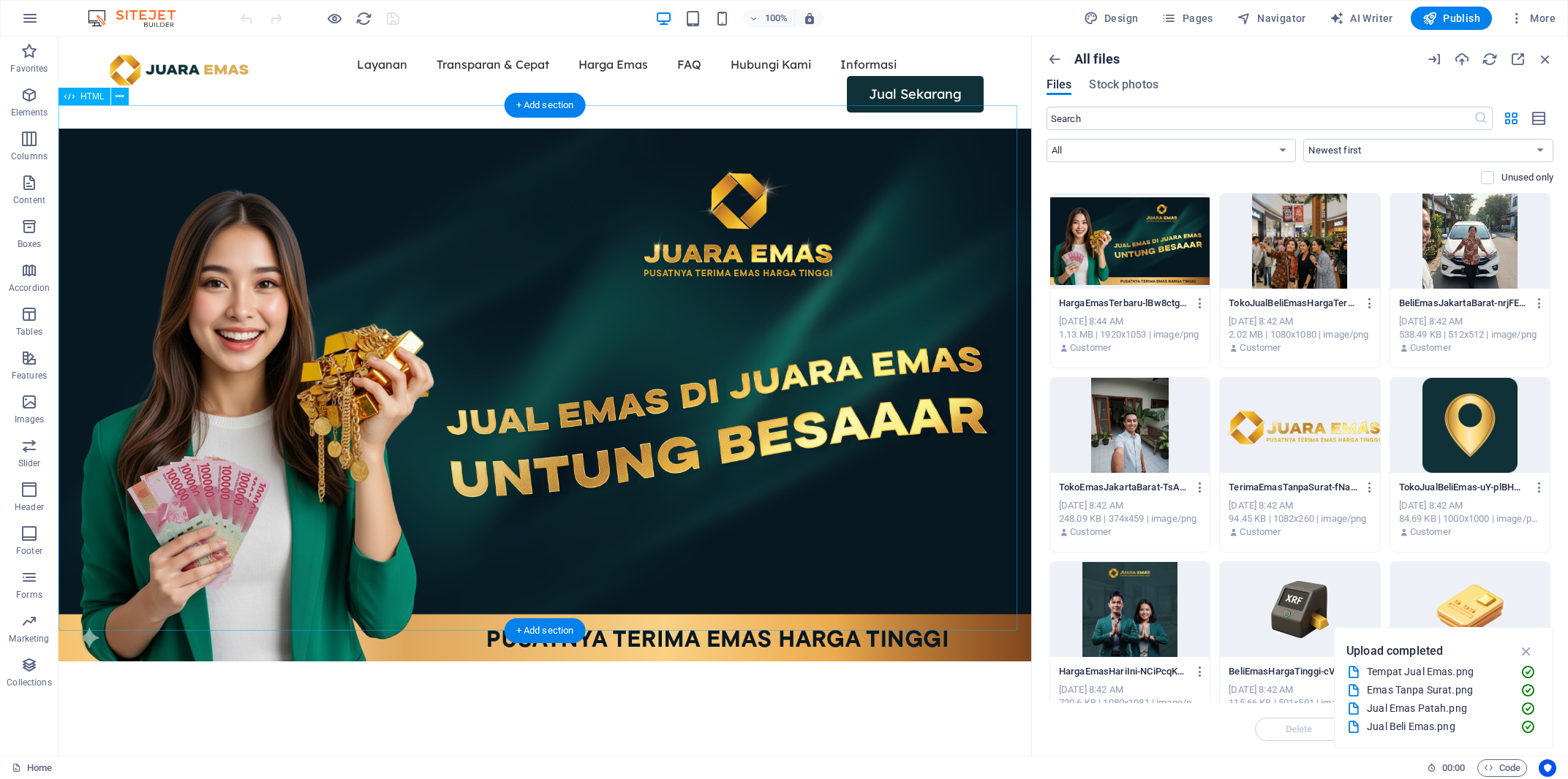
click at [500, 210] on div at bounding box center [544, 395] width 973 height 533
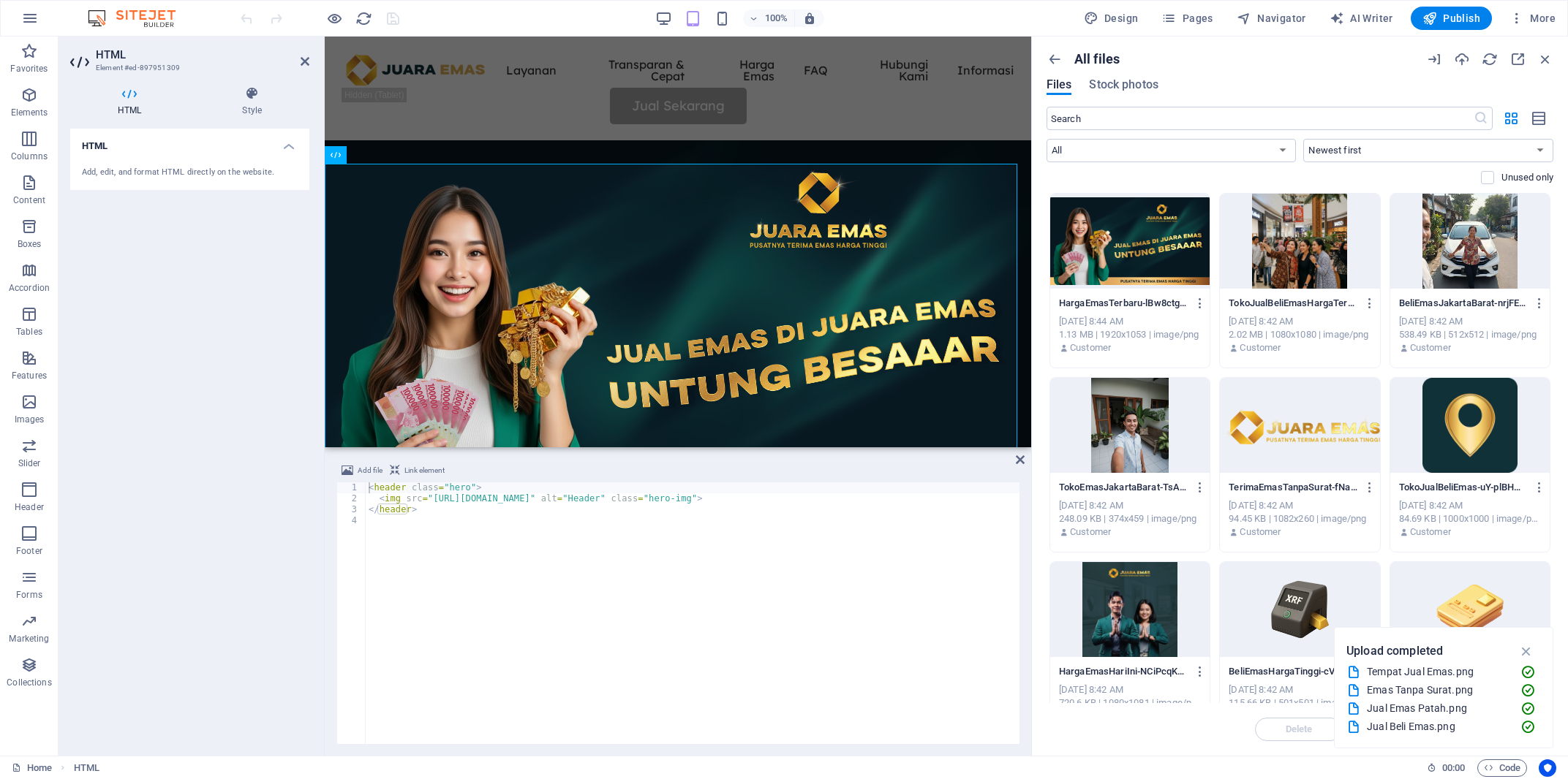
click at [1122, 257] on div at bounding box center [1129, 241] width 159 height 95
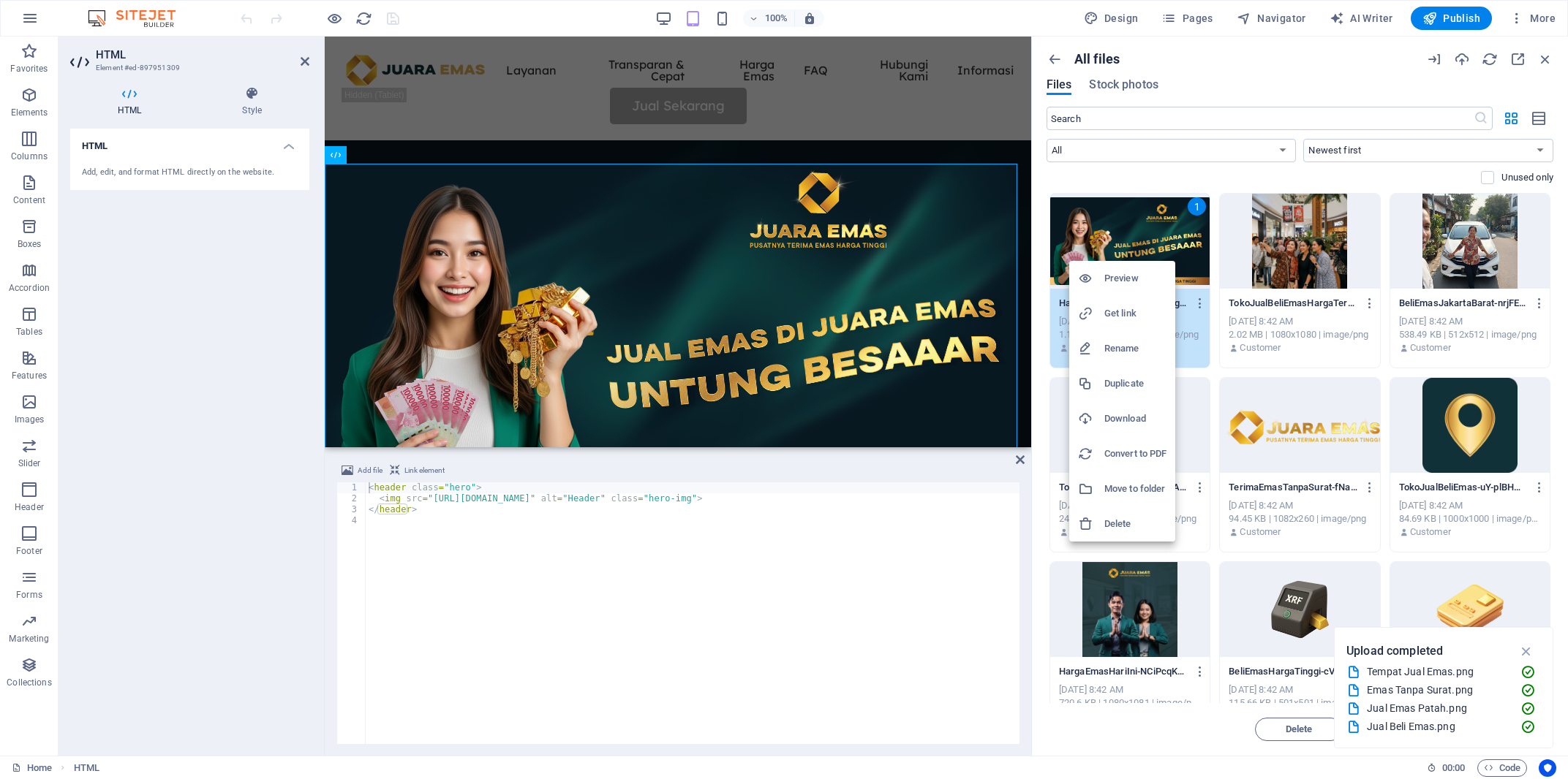
click at [1127, 310] on h6 "Get link" at bounding box center [1136, 313] width 62 height 17
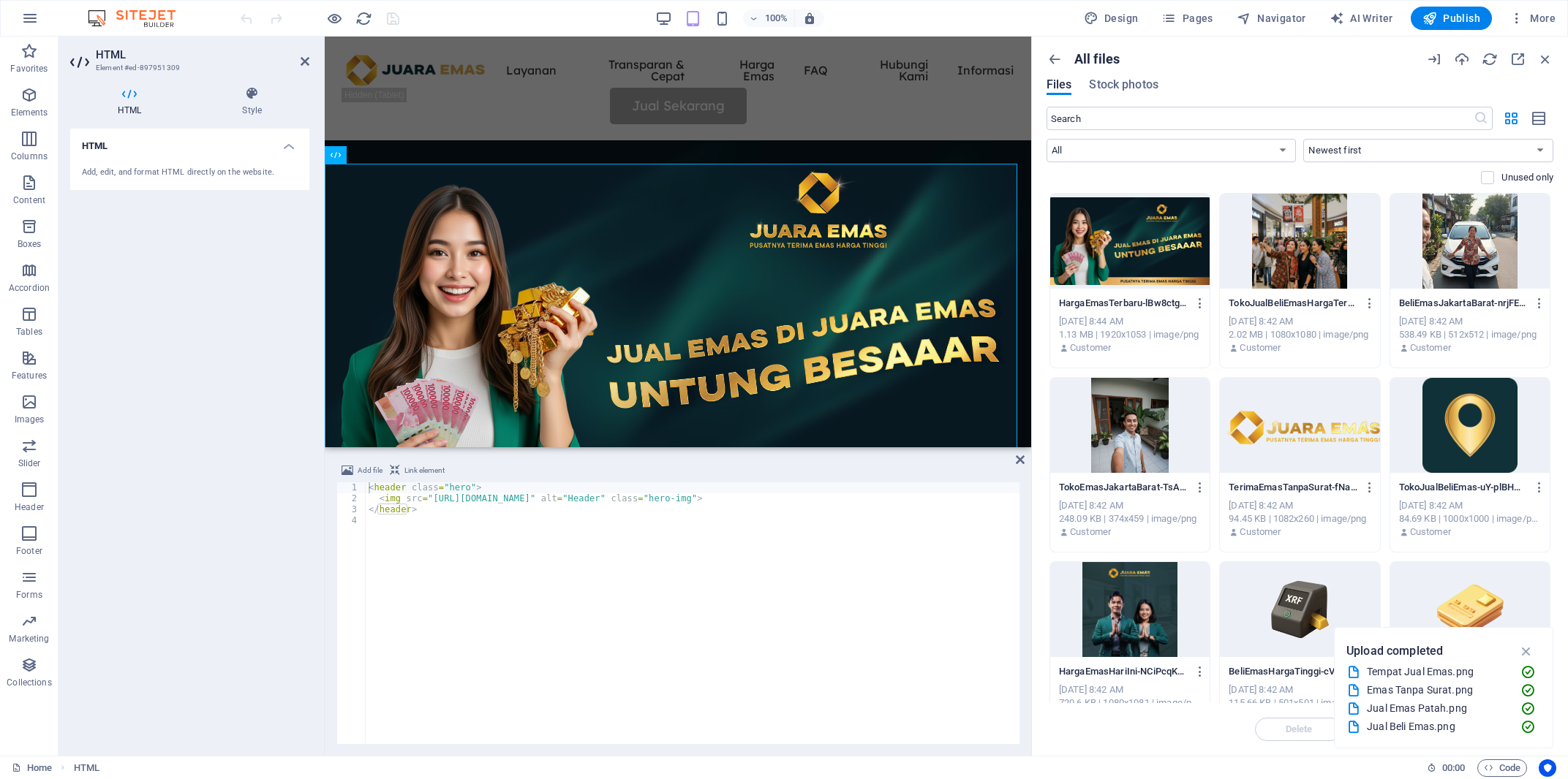
click at [858, 496] on div "< header class = "hero" > < img src = "https://cdn1.site-media.eu/images/0/1878…" at bounding box center [693, 616] width 656 height 270
drag, startPoint x: 842, startPoint y: 502, endPoint x: 858, endPoint y: 500, distance: 16.1
click at [844, 502] on div "< header class = "hero" > < img src = "https://cdn1.site-media.eu/images/0/1878…" at bounding box center [693, 616] width 656 height 270
click at [858, 500] on div "< header class = "hero" > < img src = "https://cdn1.site-media.eu/images/0/1878…" at bounding box center [693, 616] width 656 height 270
drag, startPoint x: 859, startPoint y: 500, endPoint x: 428, endPoint y: 497, distance: 431.0
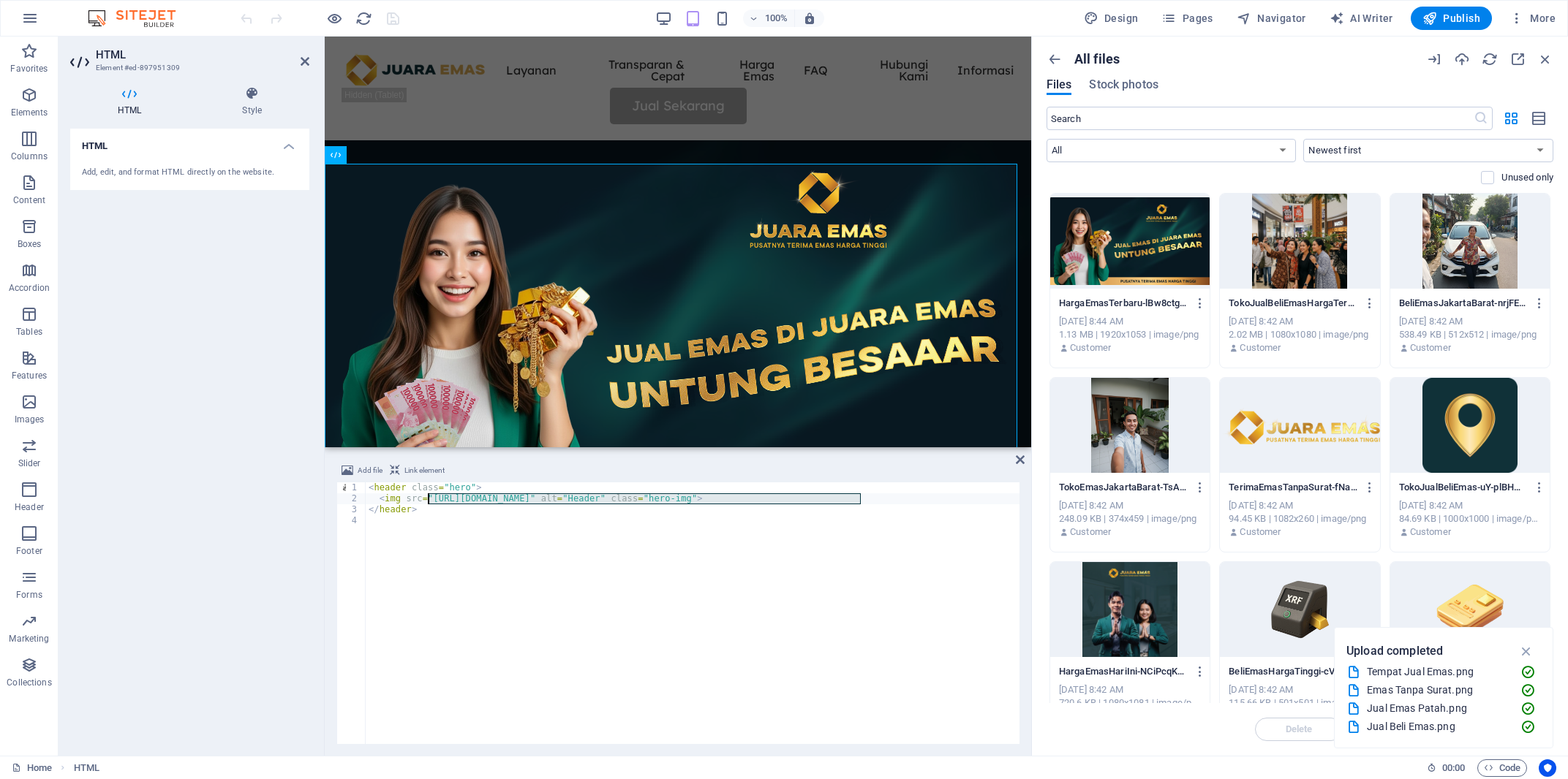
click at [428, 497] on div "< header class = "hero" > < img src = "https://cdn1.site-media.eu/images/0/1878…" at bounding box center [693, 616] width 656 height 270
paste textarea "907159/HargaEmasTerbaru-lBw8ctgiJK6QjzPKD5abDQ"
type textarea "<img src="https://cdn1.site-media.eu/images/0/18907159/HargaEmasTerbaru-lBw8ctg…"
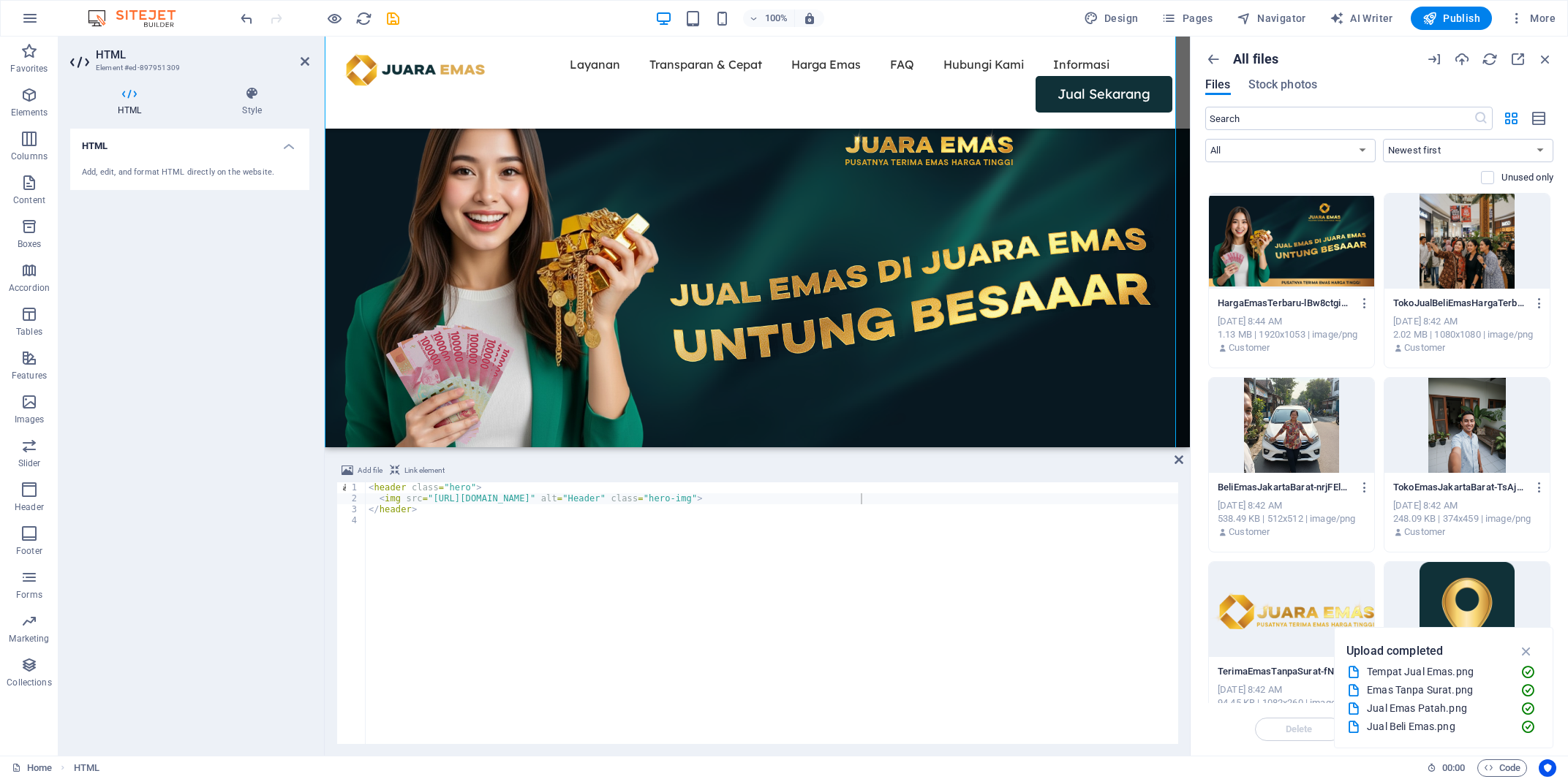
scroll to position [72, 0]
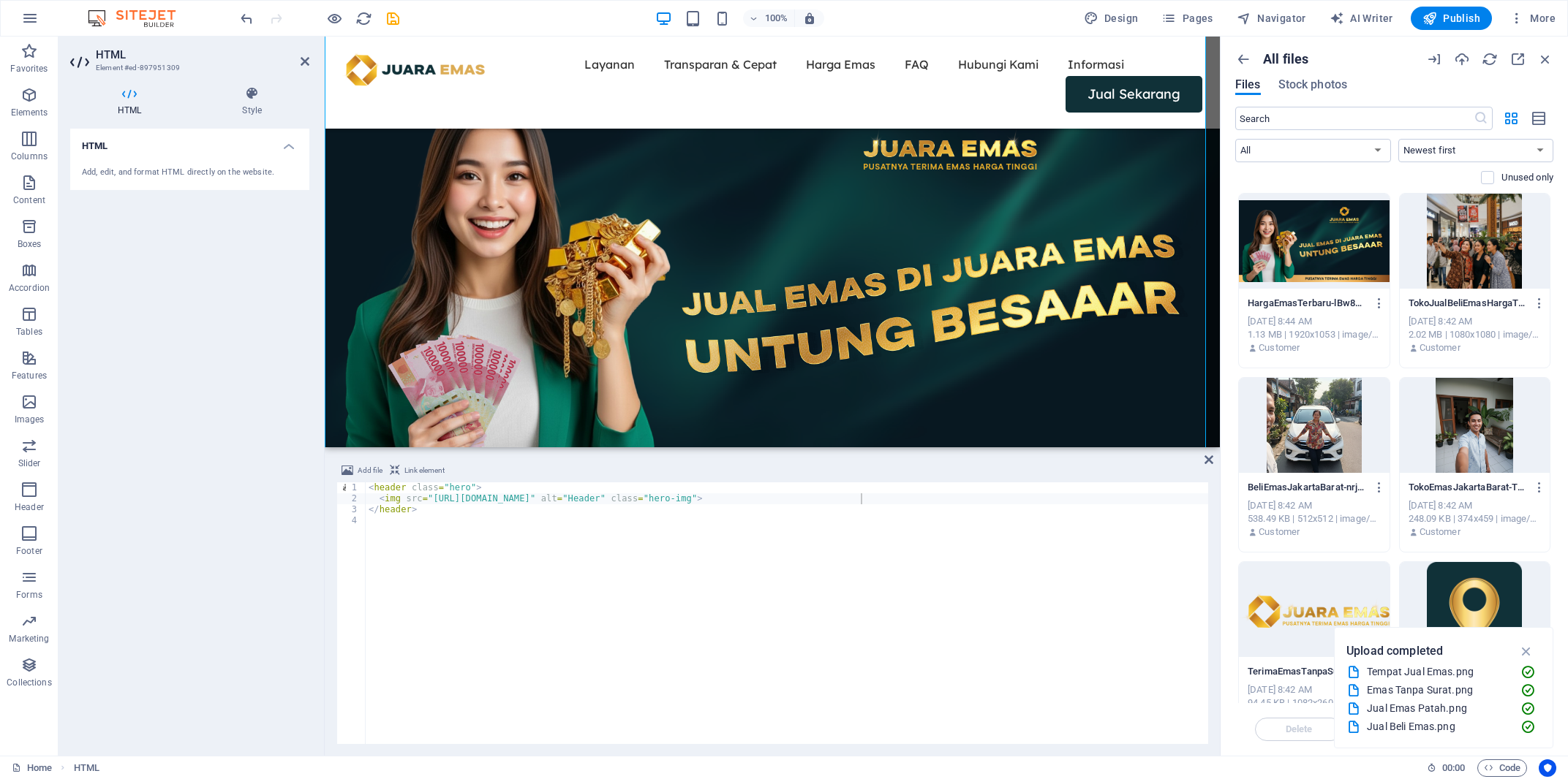
drag, startPoint x: 1032, startPoint y: 324, endPoint x: 1217, endPoint y: 339, distance: 185.6
click at [1217, 339] on div "Home Favorites Elements Columns Content Boxes Accordion Tables Features Images …" at bounding box center [784, 396] width 1568 height 719
click at [1208, 461] on icon at bounding box center [1209, 459] width 9 height 12
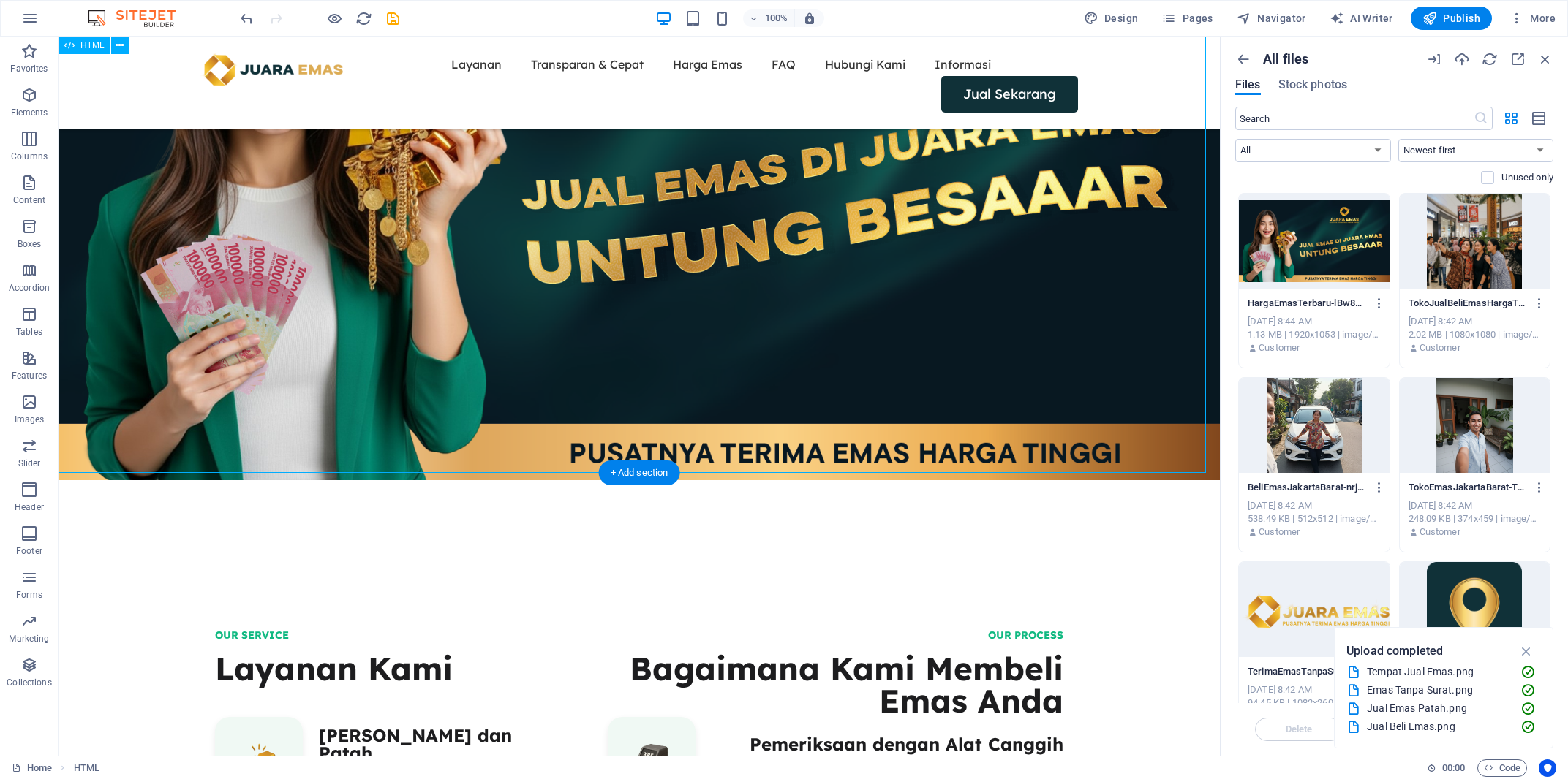
scroll to position [653, 0]
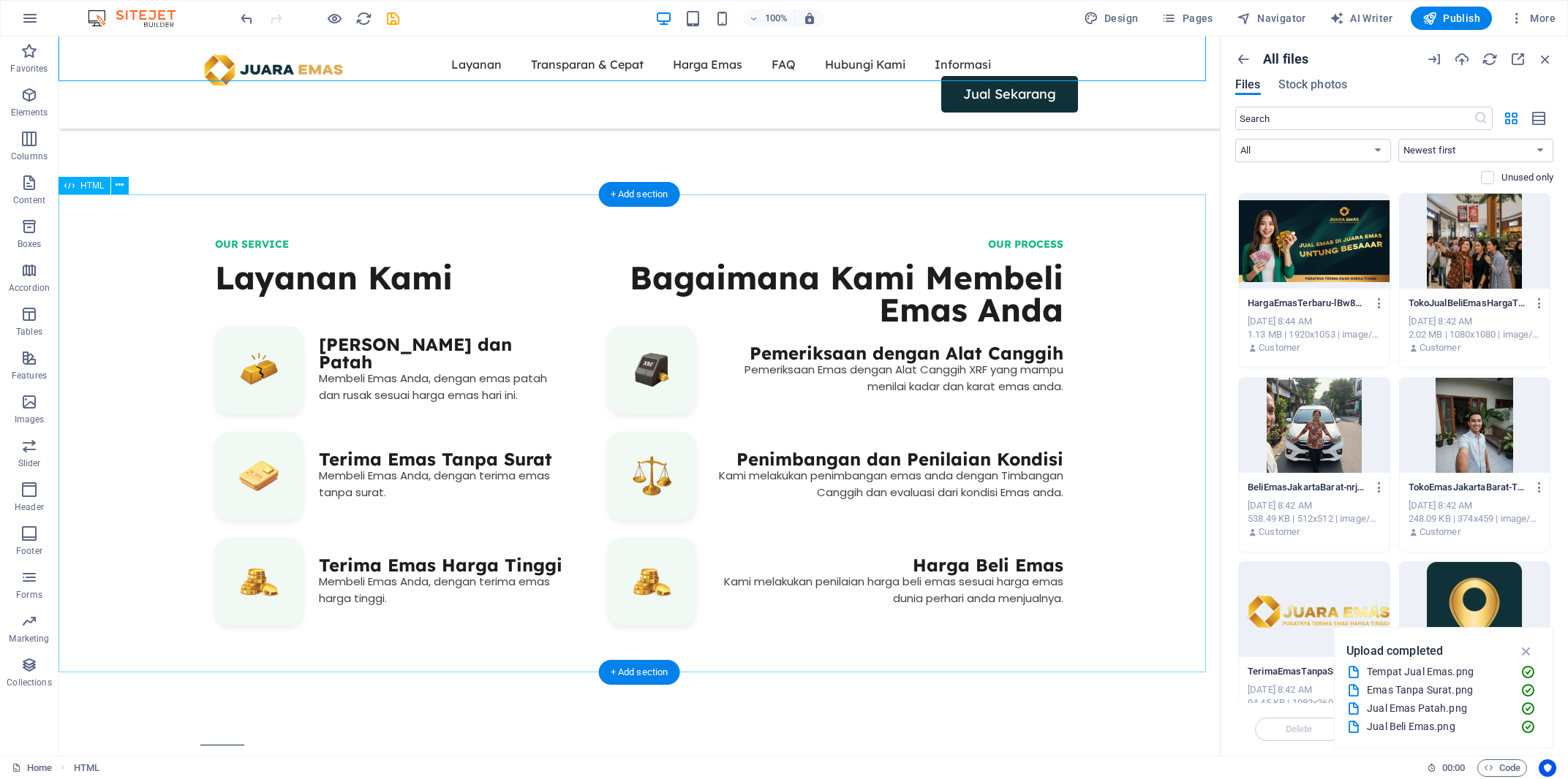
click at [414, 403] on div "OUR SERVICE Layanan Kami ‎ Terima Emas Rusak dan Patah Membeli Emas Anda, denga…" at bounding box center [639, 441] width 1161 height 478
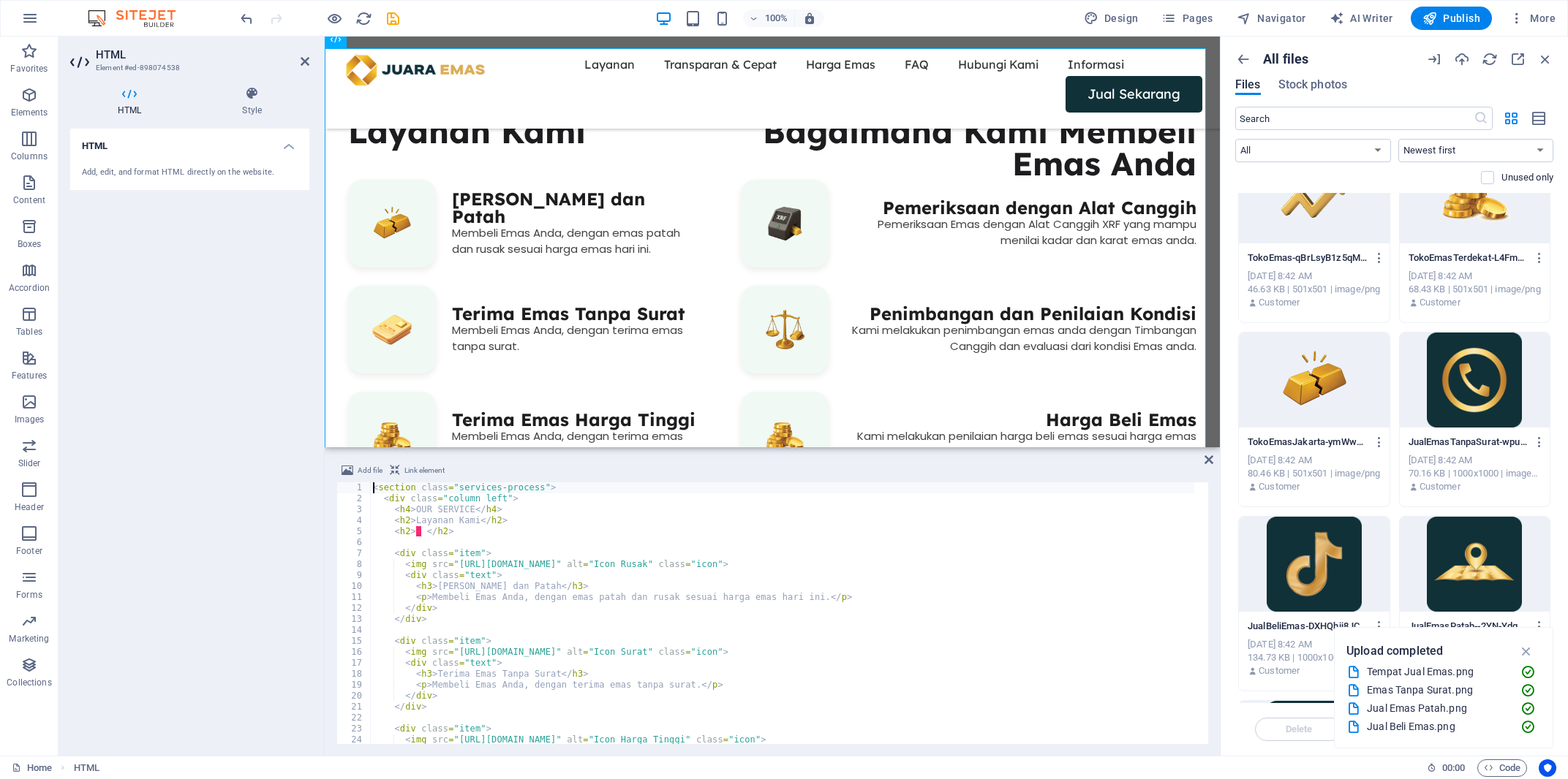
scroll to position [913, 0]
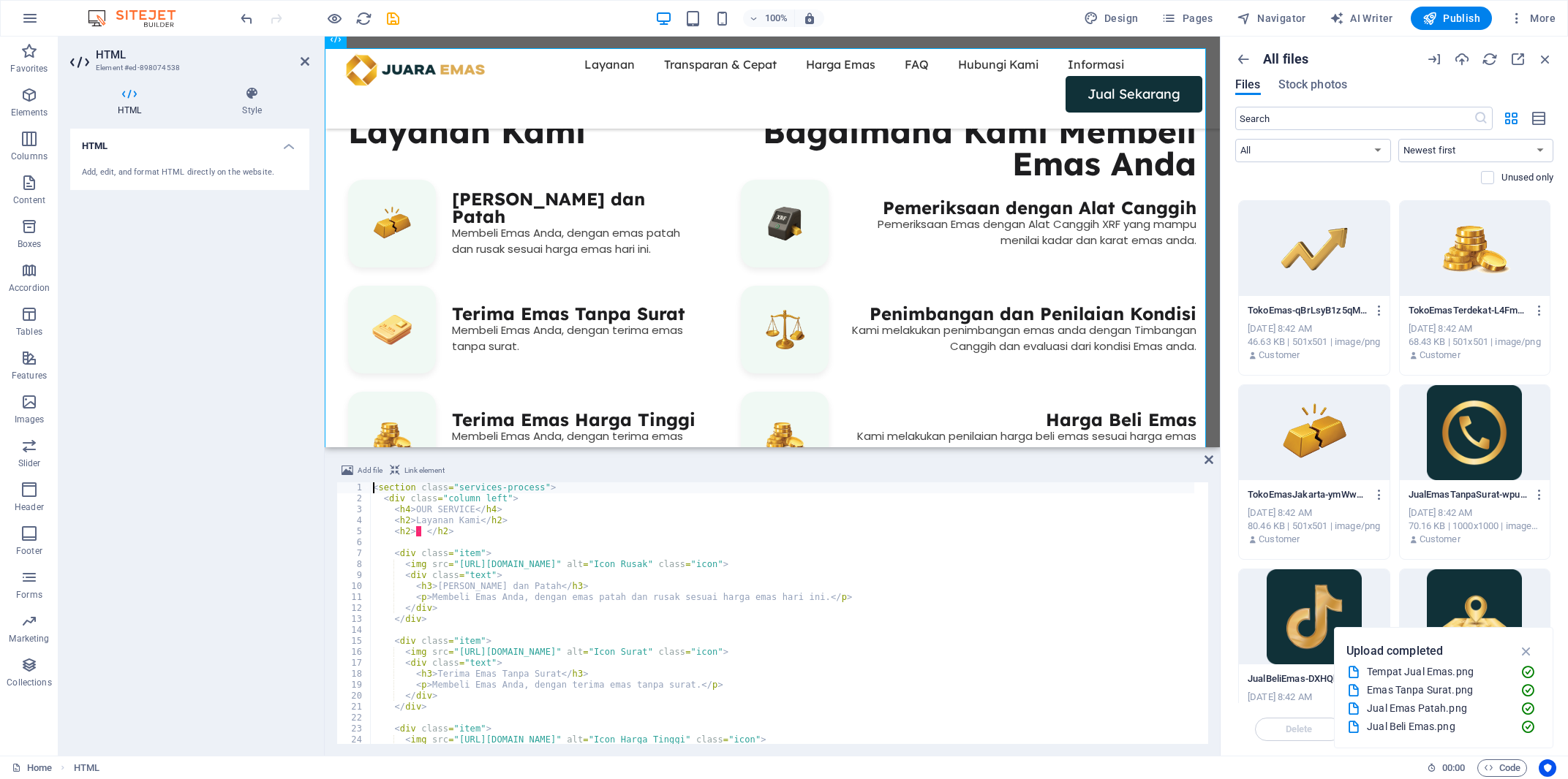
click at [1345, 443] on div at bounding box center [1314, 432] width 150 height 95
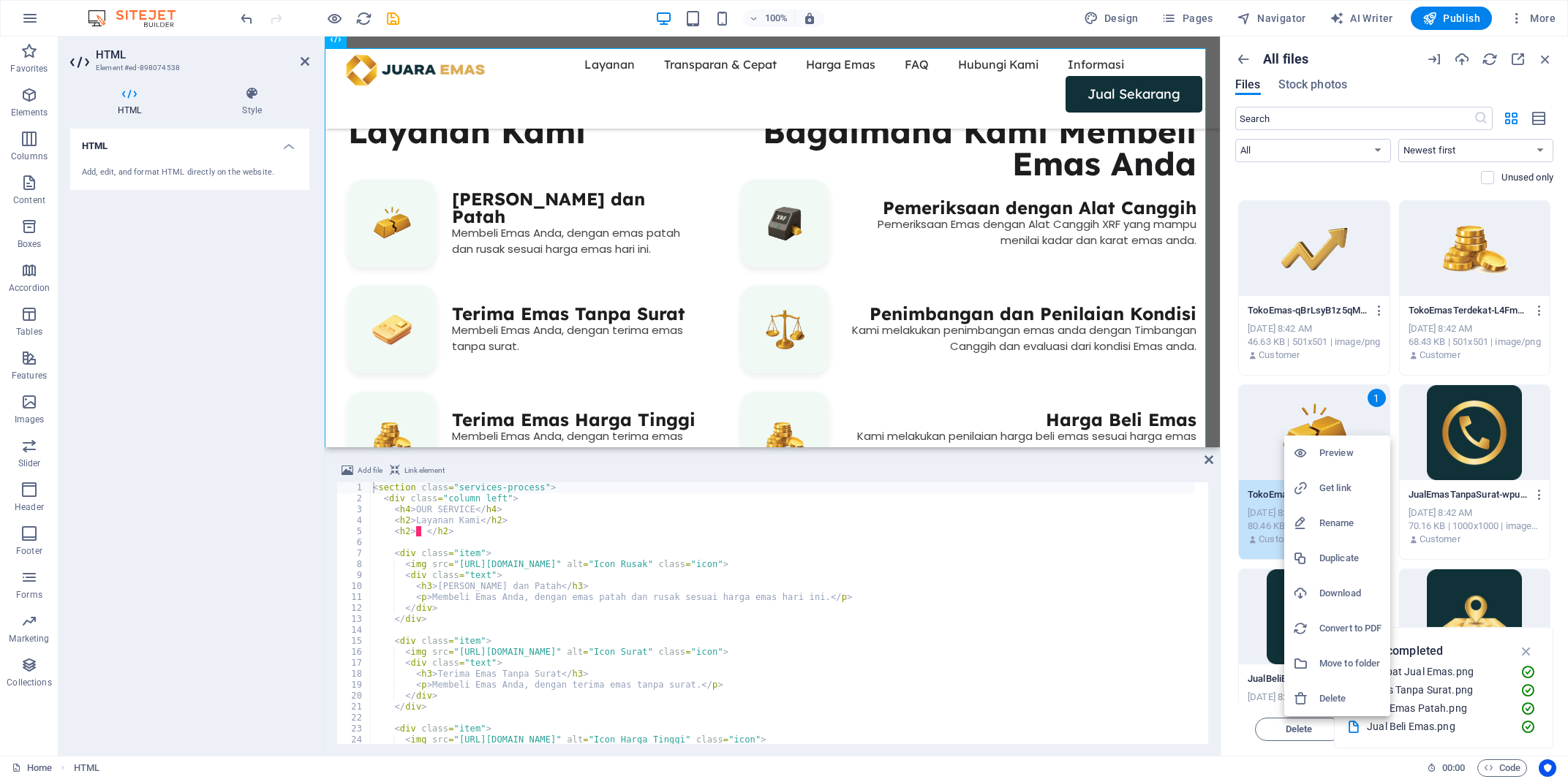
click at [1325, 483] on h6 "Get link" at bounding box center [1350, 488] width 62 height 17
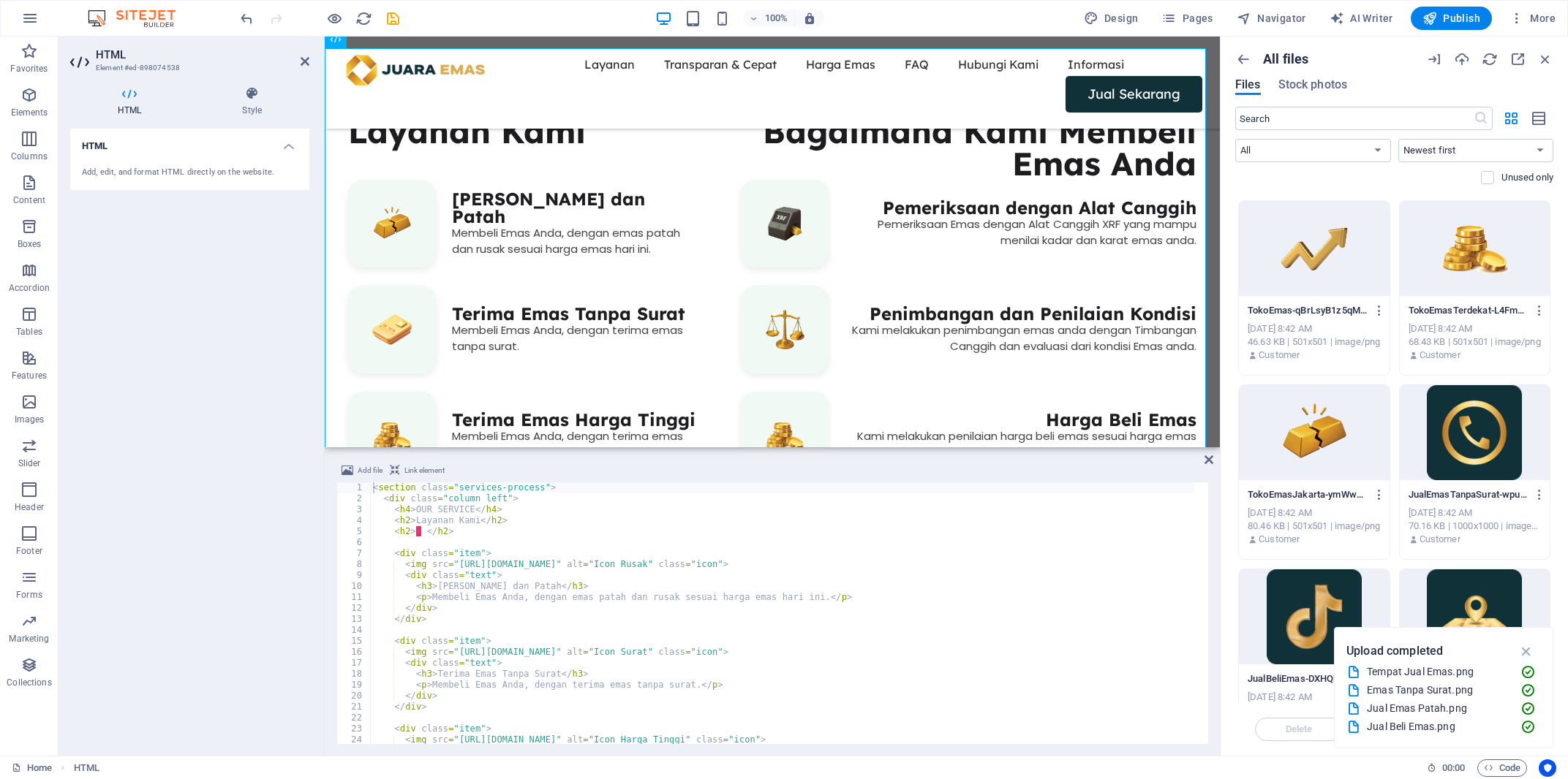
click at [547, 546] on div "< section class = "services-process" > < div class = "column left" > < h4 > OUR…" at bounding box center [781, 624] width 824 height 283
click at [481, 569] on div "< section class = "services-process" > < div class = "column left" > < h4 > OUR…" at bounding box center [781, 624] width 824 height 283
drag, startPoint x: 453, startPoint y: 566, endPoint x: 864, endPoint y: 565, distance: 411.0
click at [864, 565] on div "< section class = "services-process" > < div class = "column left" > < h4 > OUR…" at bounding box center [781, 624] width 824 height 283
paste textarea "907097/TokoEmasJakarta-ymWwu1fO33f6SGztJpPBo"
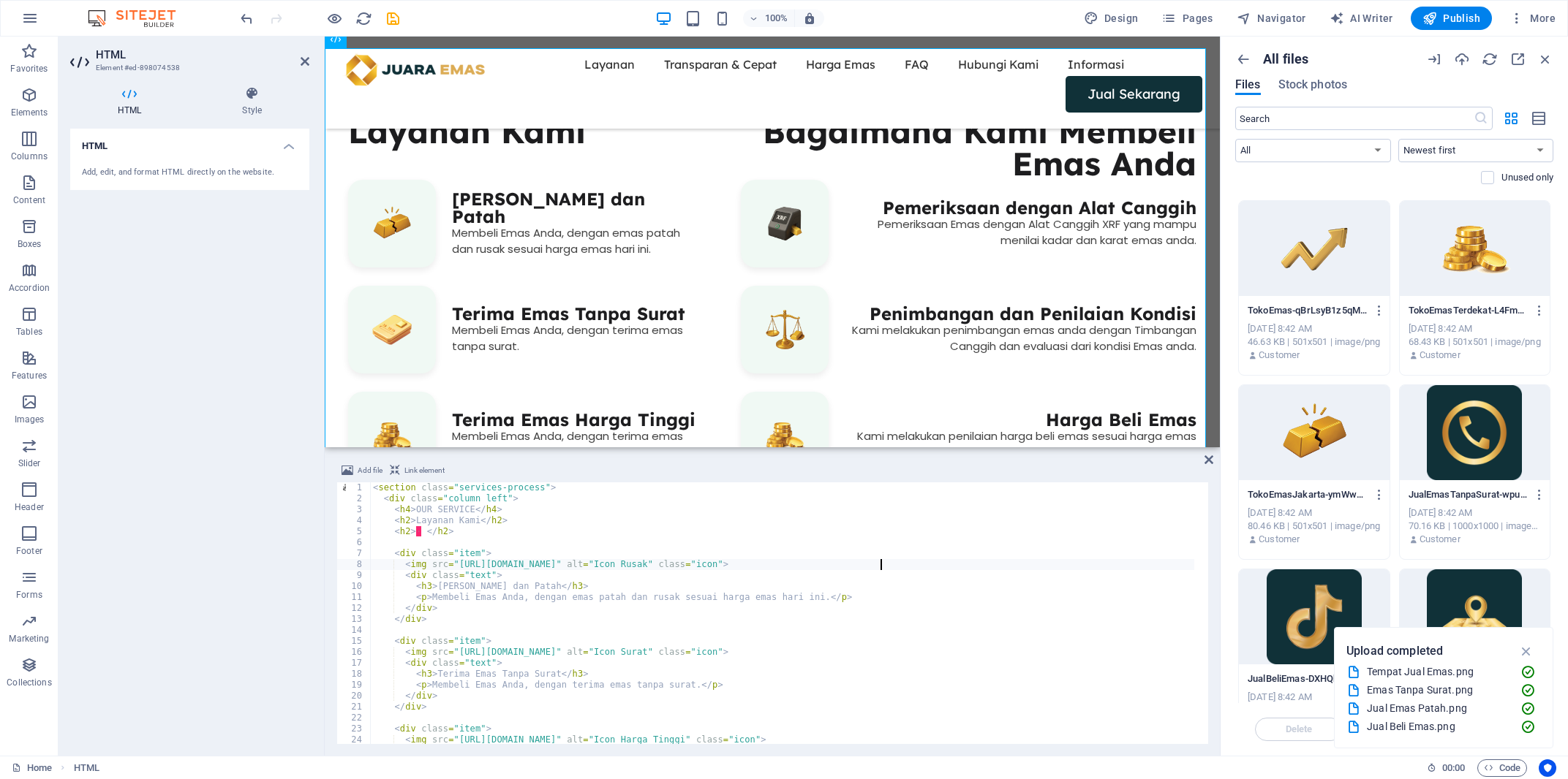
scroll to position [571, 0]
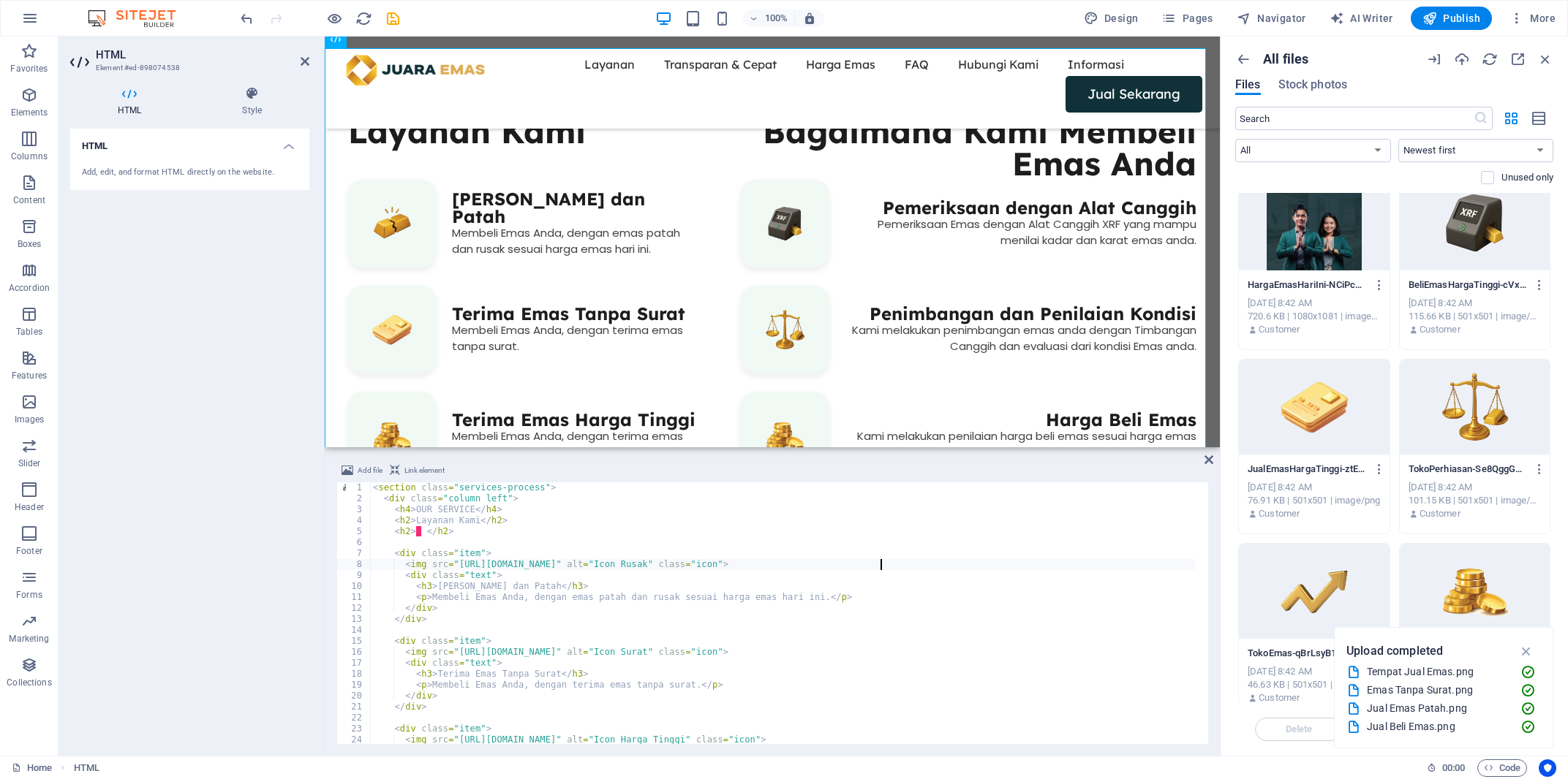
click at [1348, 408] on div at bounding box center [1314, 407] width 150 height 95
click at [1300, 377] on div "1" at bounding box center [1314, 407] width 150 height 95
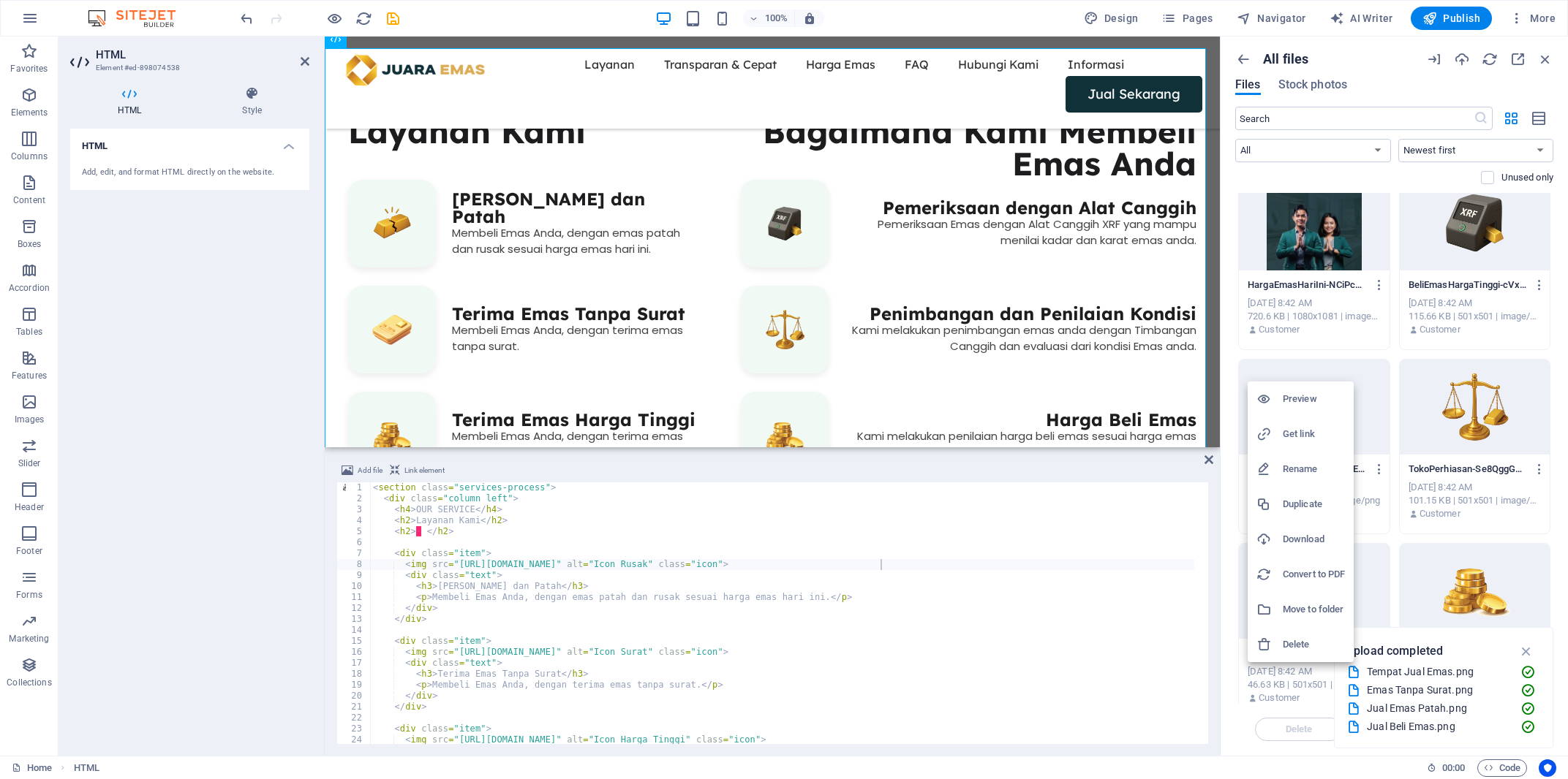
click at [1385, 406] on div at bounding box center [784, 390] width 1568 height 779
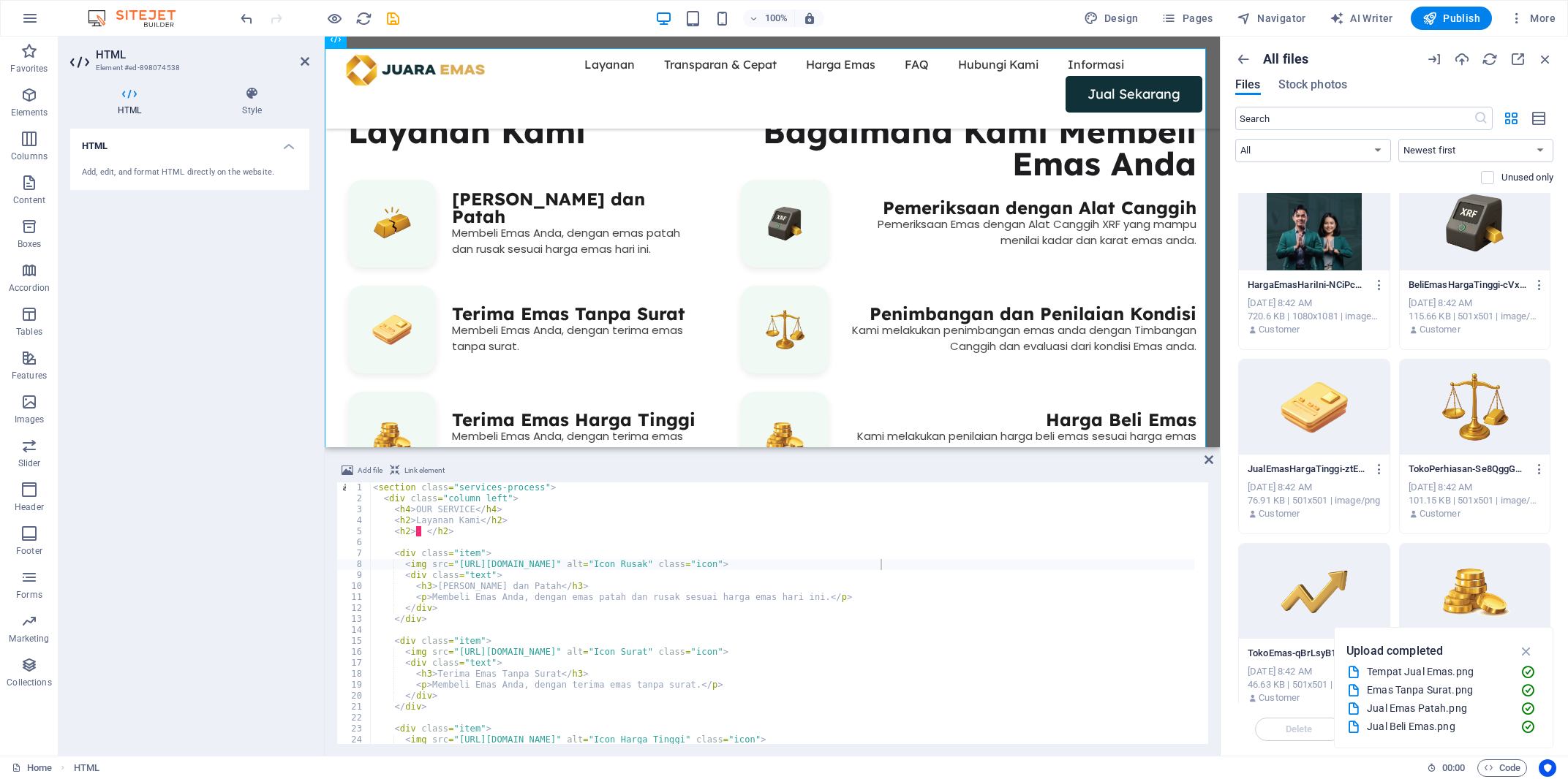
click at [1367, 407] on div at bounding box center [1314, 407] width 150 height 95
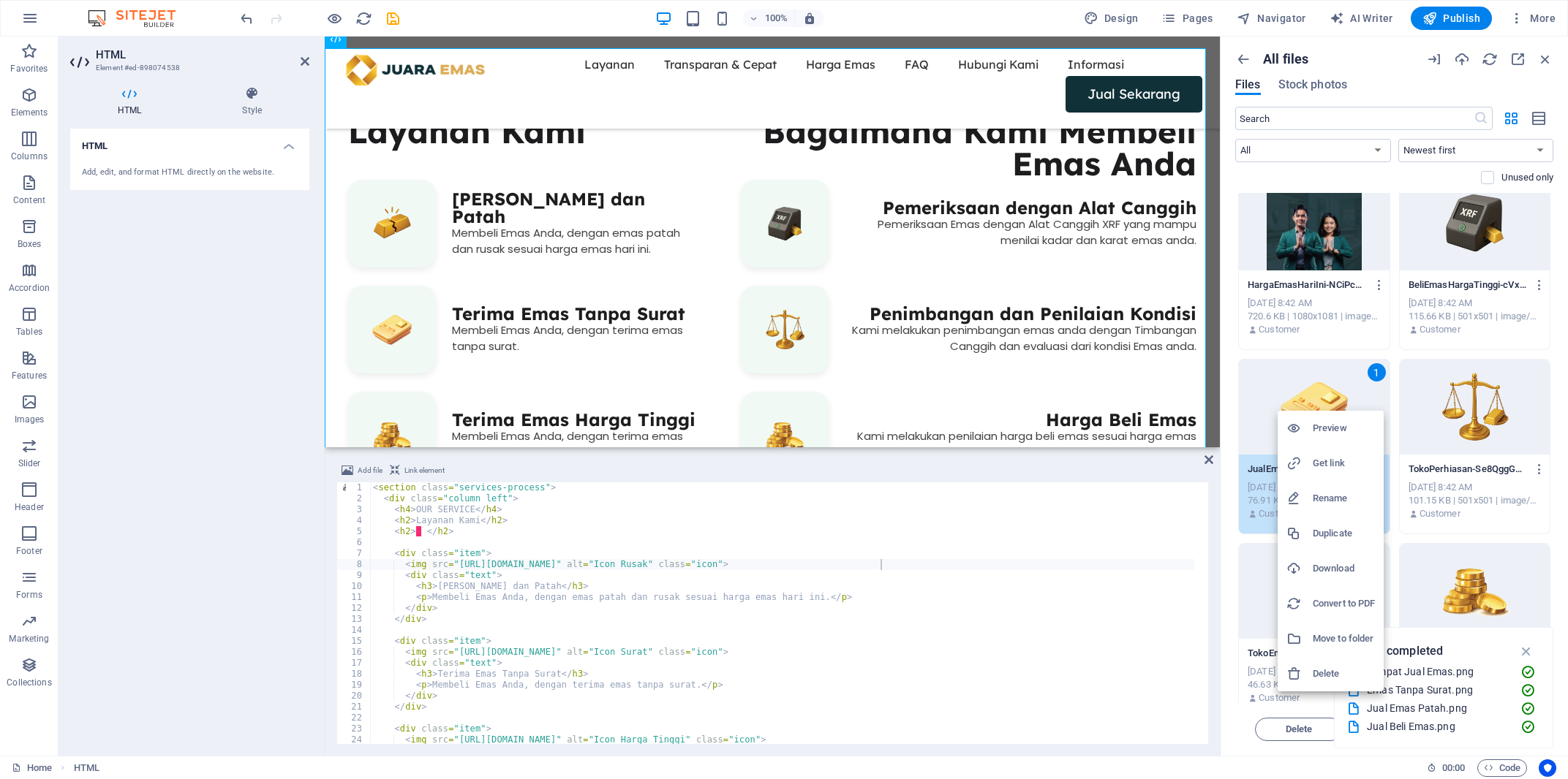
click at [1336, 462] on h6 "Get link" at bounding box center [1344, 463] width 62 height 17
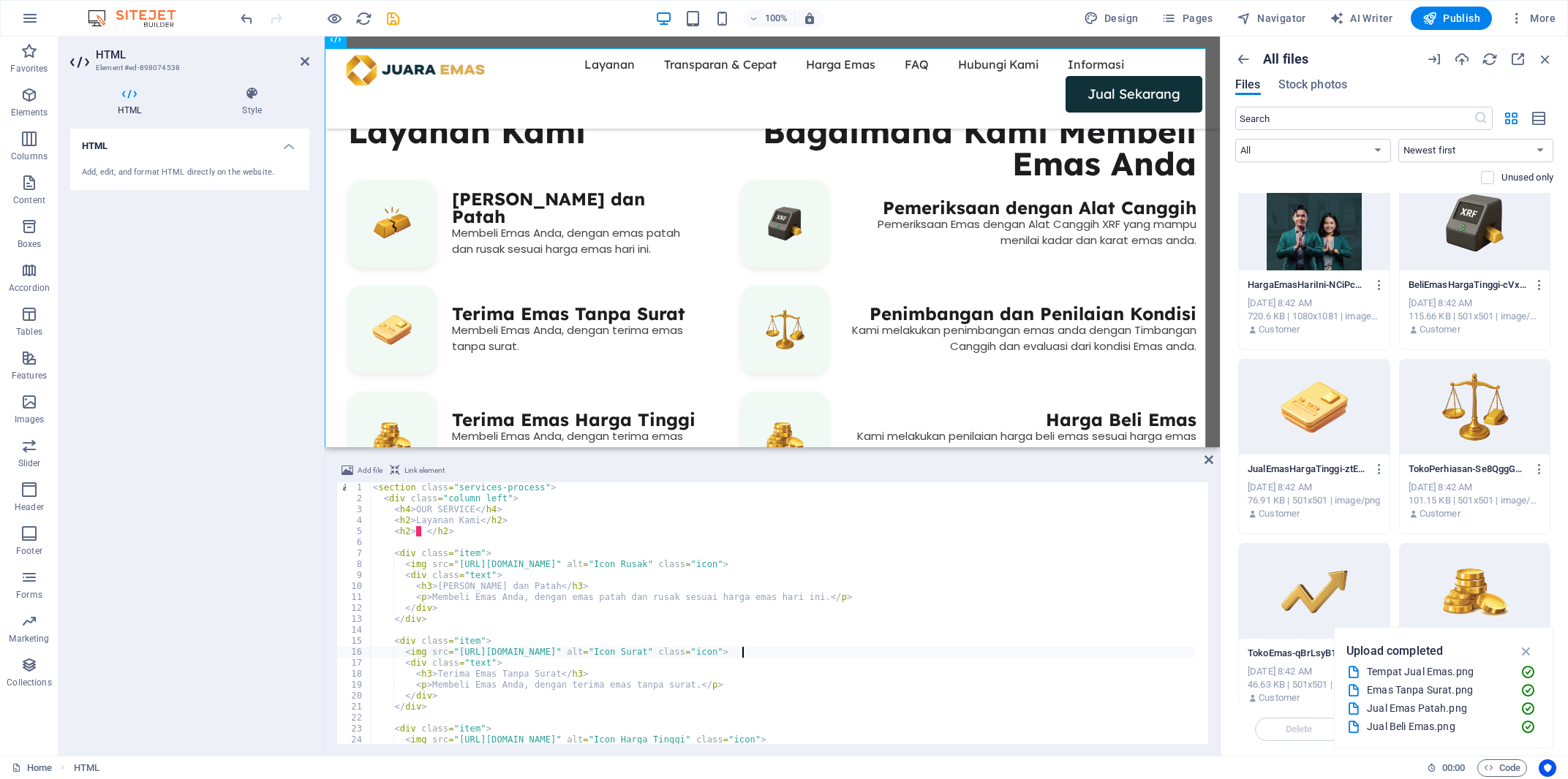
click at [744, 650] on div "< section class = "services-process" > < div class = "column left" > < h4 > OUR…" at bounding box center [781, 624] width 824 height 283
click at [782, 644] on div "< section class = "services-process" > < div class = "column left" > < h4 > OUR…" at bounding box center [781, 624] width 824 height 283
click at [855, 655] on div "< section class = "services-process" > < div class = "column left" > < h4 > OUR…" at bounding box center [781, 624] width 824 height 283
drag, startPoint x: 870, startPoint y: 652, endPoint x: 453, endPoint y: 651, distance: 417.0
click at [453, 651] on div "< section class = "services-process" > < div class = "column left" > < h4 > OUR…" at bounding box center [781, 624] width 824 height 283
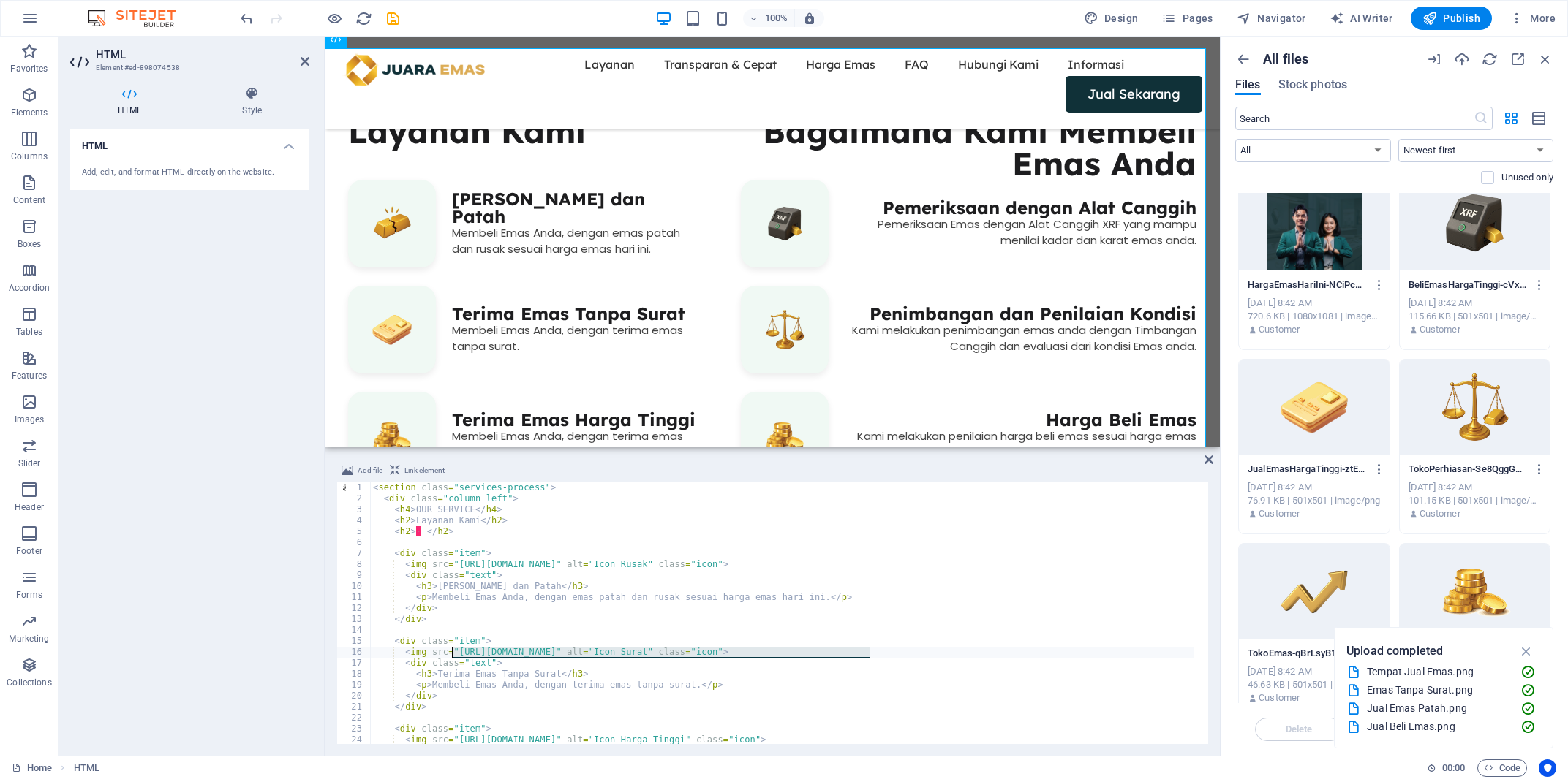
paste textarea "907115/JualEmasHargaTinggi-ztEbCWQrjHA0r0BtyP4mHQ"
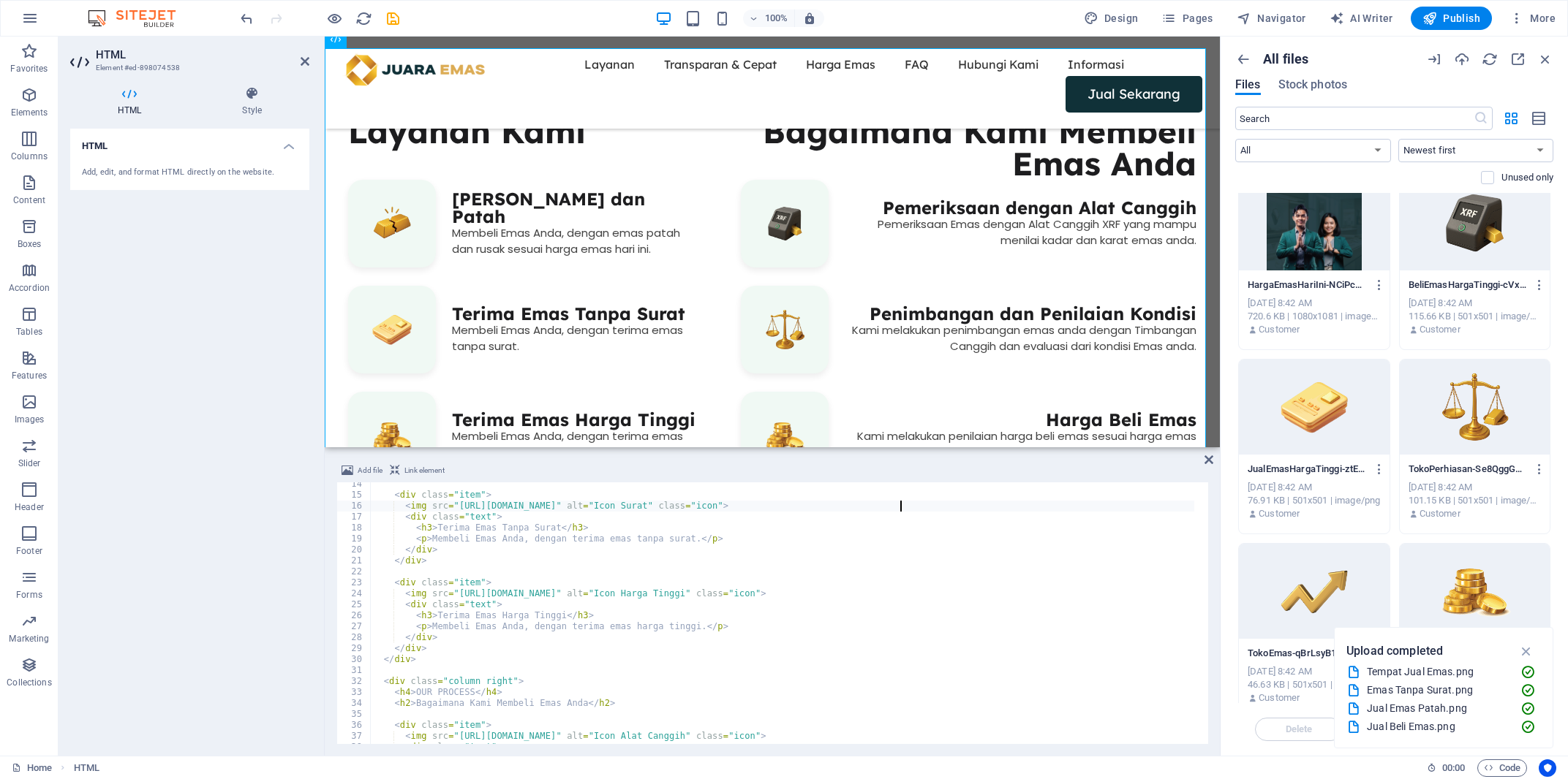
scroll to position [145, 0]
click at [1286, 609] on div at bounding box center [1314, 591] width 150 height 95
click at [1299, 585] on div "1" at bounding box center [1314, 591] width 150 height 95
click at [1371, 583] on div at bounding box center [784, 390] width 1568 height 779
click at [1292, 580] on div at bounding box center [1314, 591] width 150 height 95
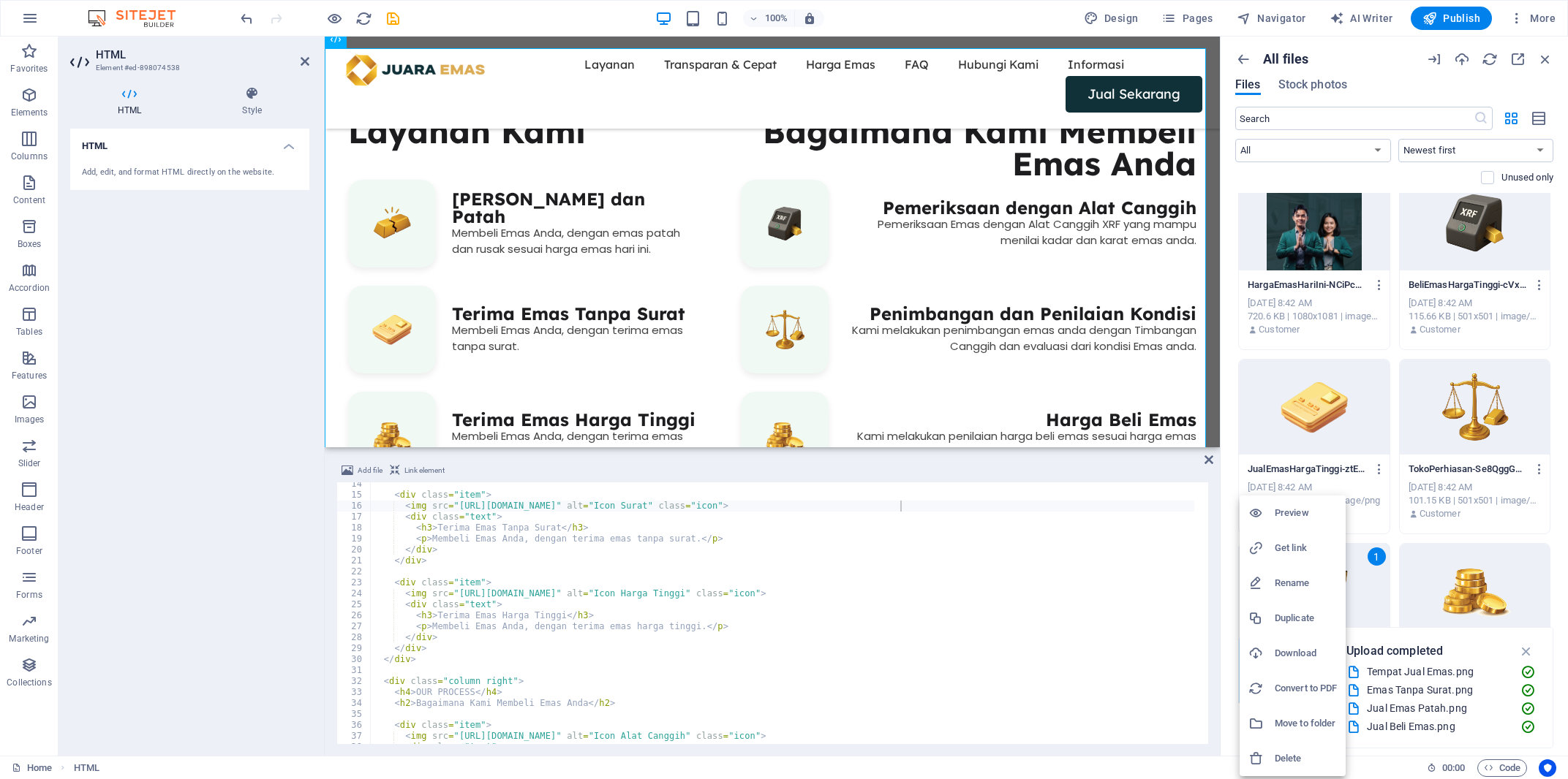
drag, startPoint x: 1295, startPoint y: 542, endPoint x: 931, endPoint y: 625, distance: 373.3
click at [1290, 545] on h6 "Get link" at bounding box center [1305, 547] width 62 height 17
drag, startPoint x: 849, startPoint y: 609, endPoint x: 868, endPoint y: 602, distance: 20.2
click at [849, 609] on div "< div class = "item" > < img src = "https://cdn1.site-media.eu/images/0/1890711…" at bounding box center [781, 620] width 824 height 283
click at [882, 596] on div "< div class = "item" > < img src = "https://cdn1.site-media.eu/images/0/1890711…" at bounding box center [781, 620] width 824 height 283
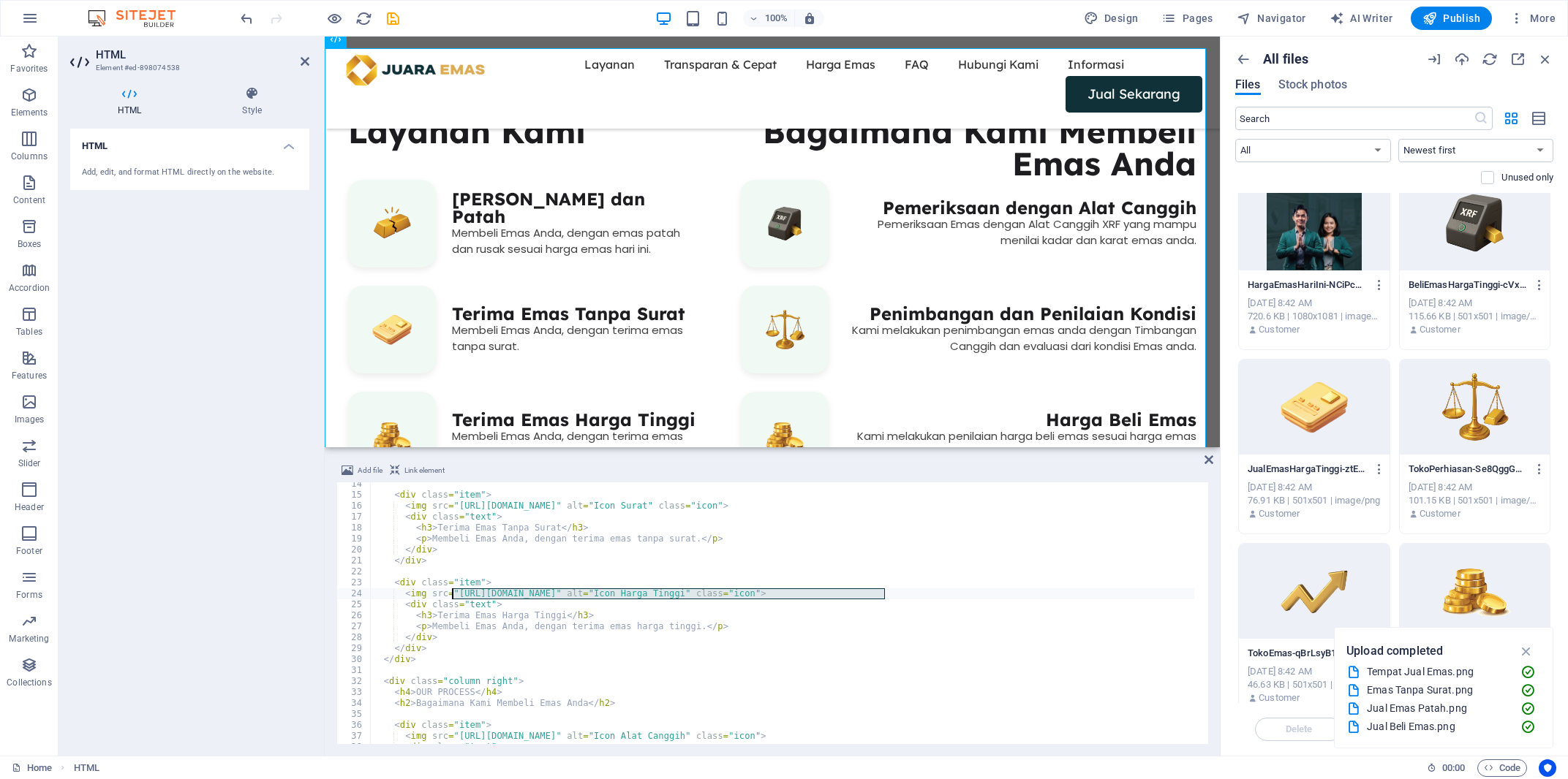
drag, startPoint x: 884, startPoint y: 596, endPoint x: 452, endPoint y: 596, distance: 432.0
click at [452, 596] on div "< div class = "item" > < img src = "https://cdn1.site-media.eu/images/0/1890711…" at bounding box center [781, 620] width 824 height 283
paste textarea "907102/TokoEmas-qBrLsyB1z5qM81llRClk7w"
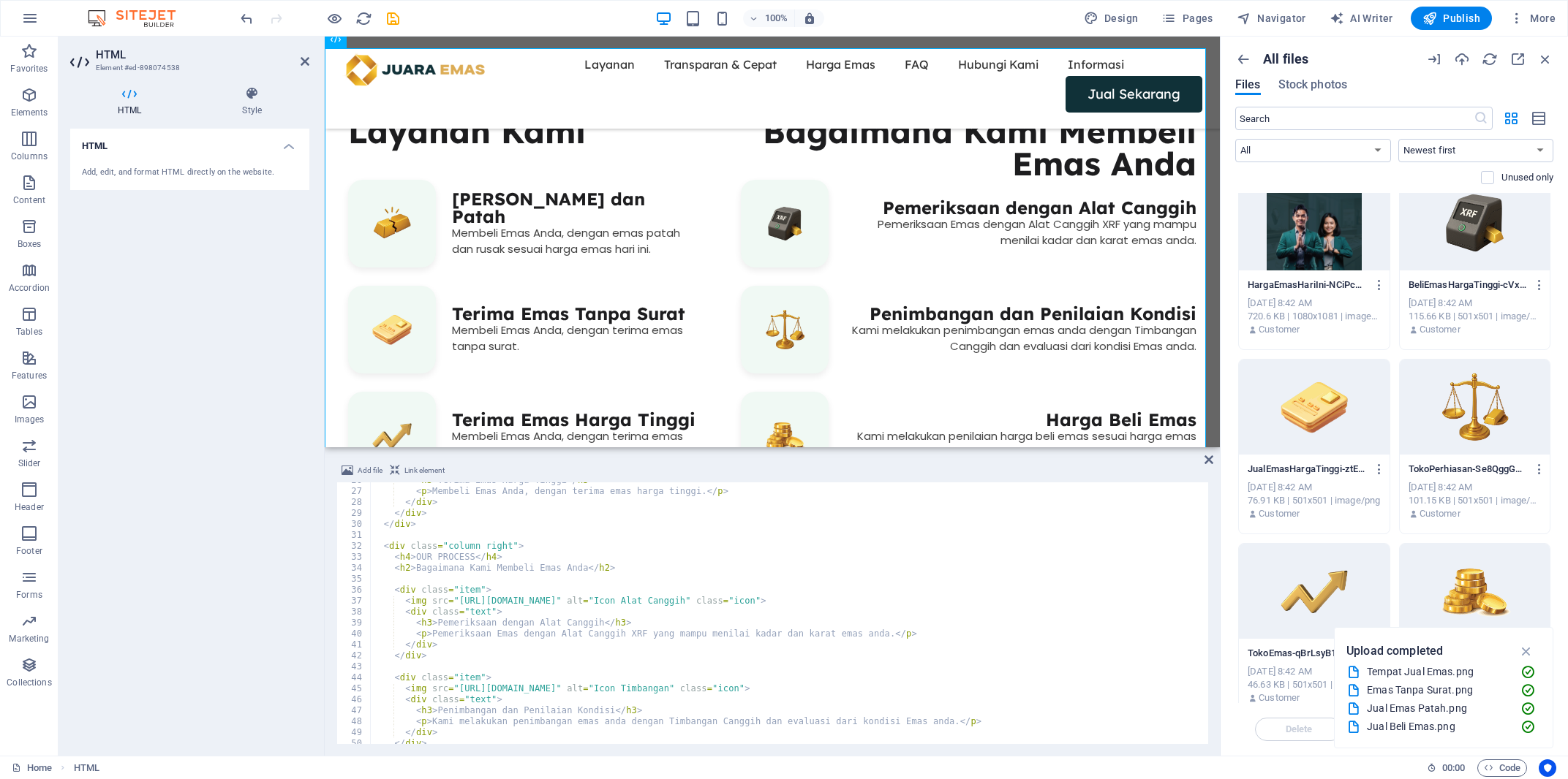
scroll to position [281, 0]
click at [1448, 215] on div at bounding box center [1474, 222] width 150 height 95
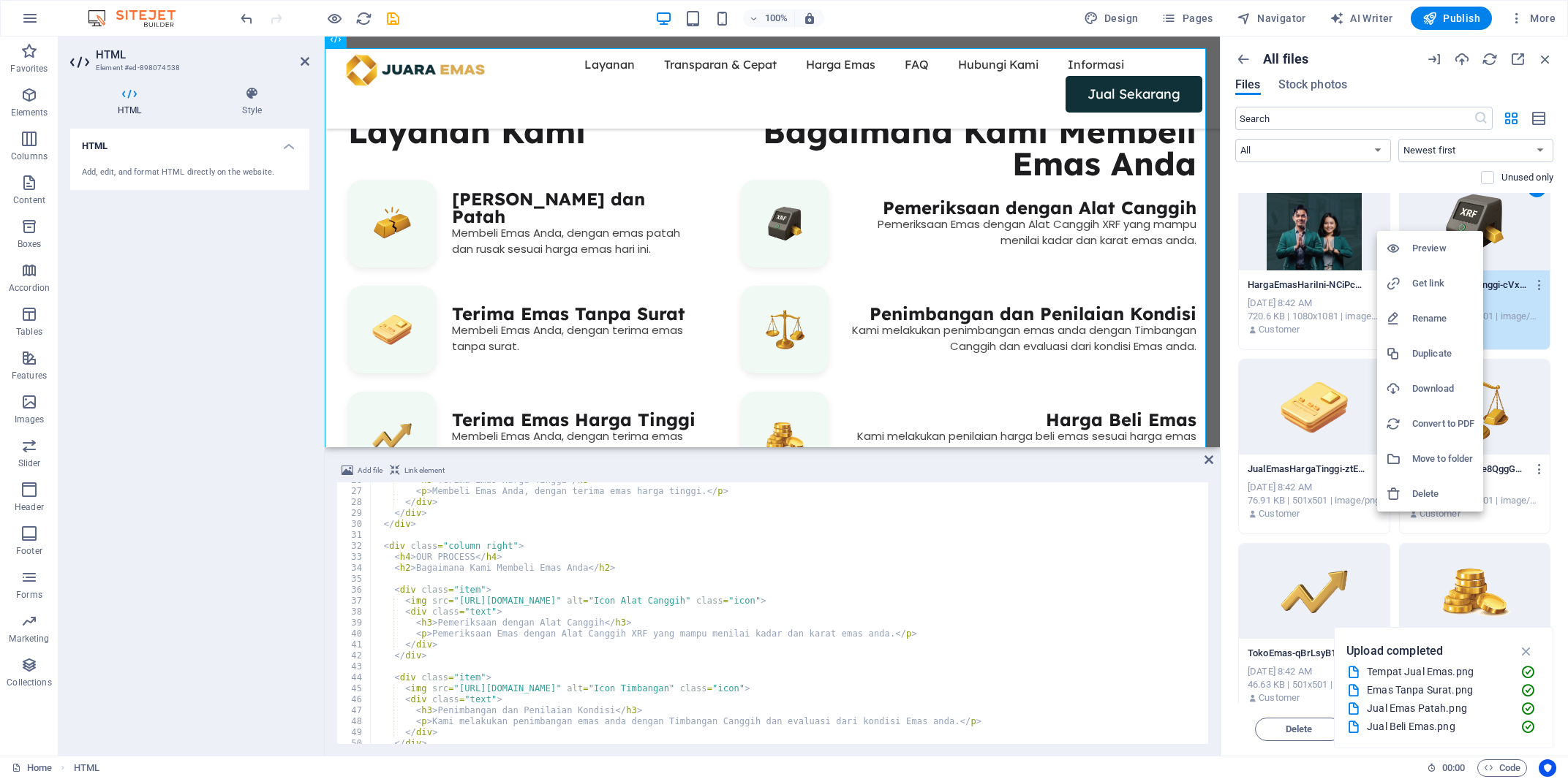
drag, startPoint x: 1425, startPoint y: 281, endPoint x: 1190, endPoint y: 420, distance: 273.0
click at [1424, 281] on h6 "Get link" at bounding box center [1443, 283] width 62 height 17
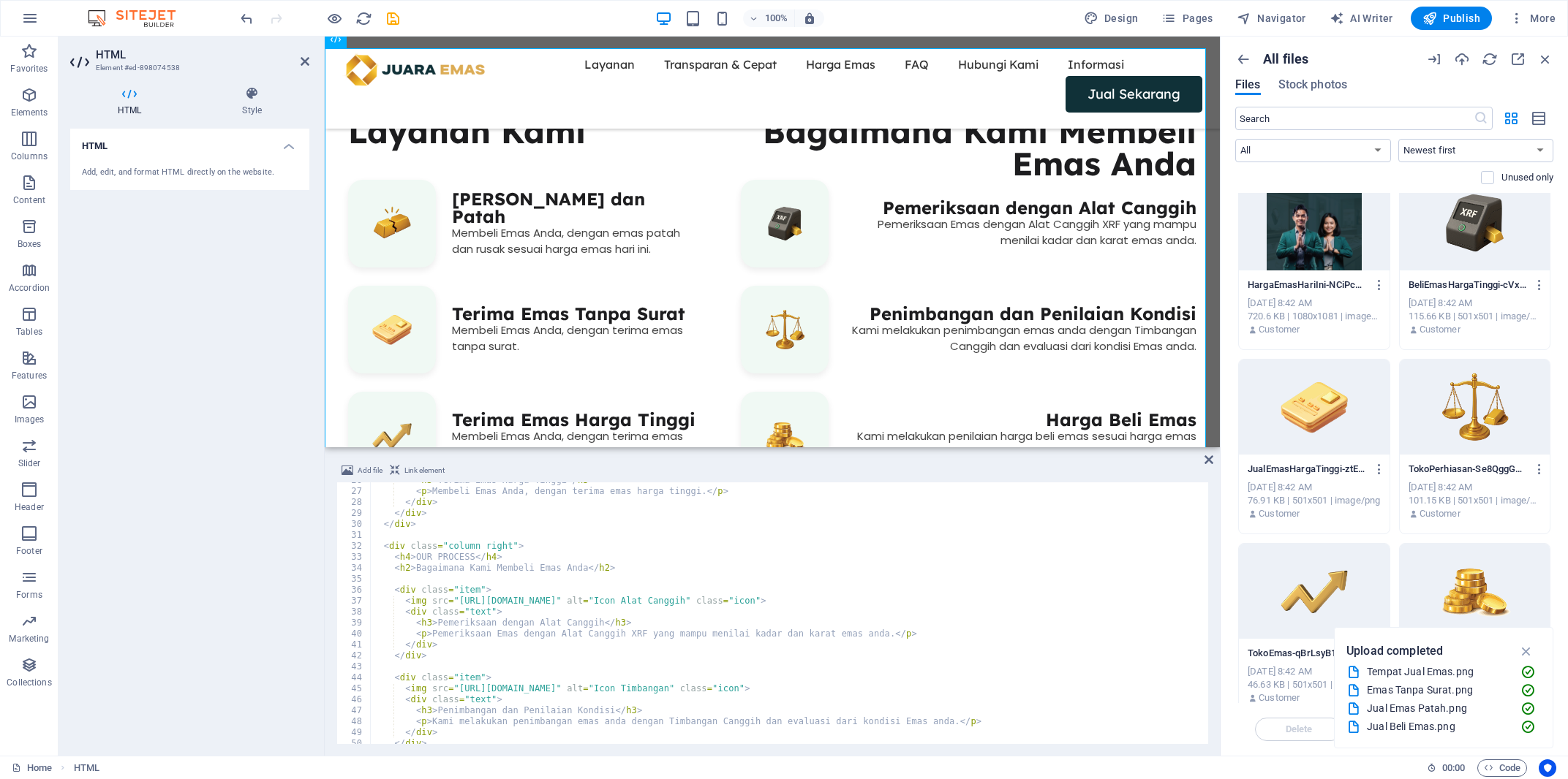
click at [688, 616] on div "< h3 > Terima Emas Harga Tinggi </ h3 > < p > Membeli Emas Anda, dengan terima …" at bounding box center [781, 616] width 824 height 283
click at [799, 605] on div "< h3 > Terima Emas Harga Tinggi </ h3 > < p > Membeli Emas Anda, dengan terima …" at bounding box center [781, 616] width 824 height 283
drag, startPoint x: 835, startPoint y: 602, endPoint x: 454, endPoint y: 602, distance: 381.0
click at [454, 602] on div "< h3 > Terima Emas Harga Tinggi </ h3 > < p > Membeli Emas Anda, dengan terima …" at bounding box center [781, 616] width 824 height 283
paste textarea "907123/BeliEmasHargaTinggi-cVxzhVnQpLd_F8GSatQE4Q"
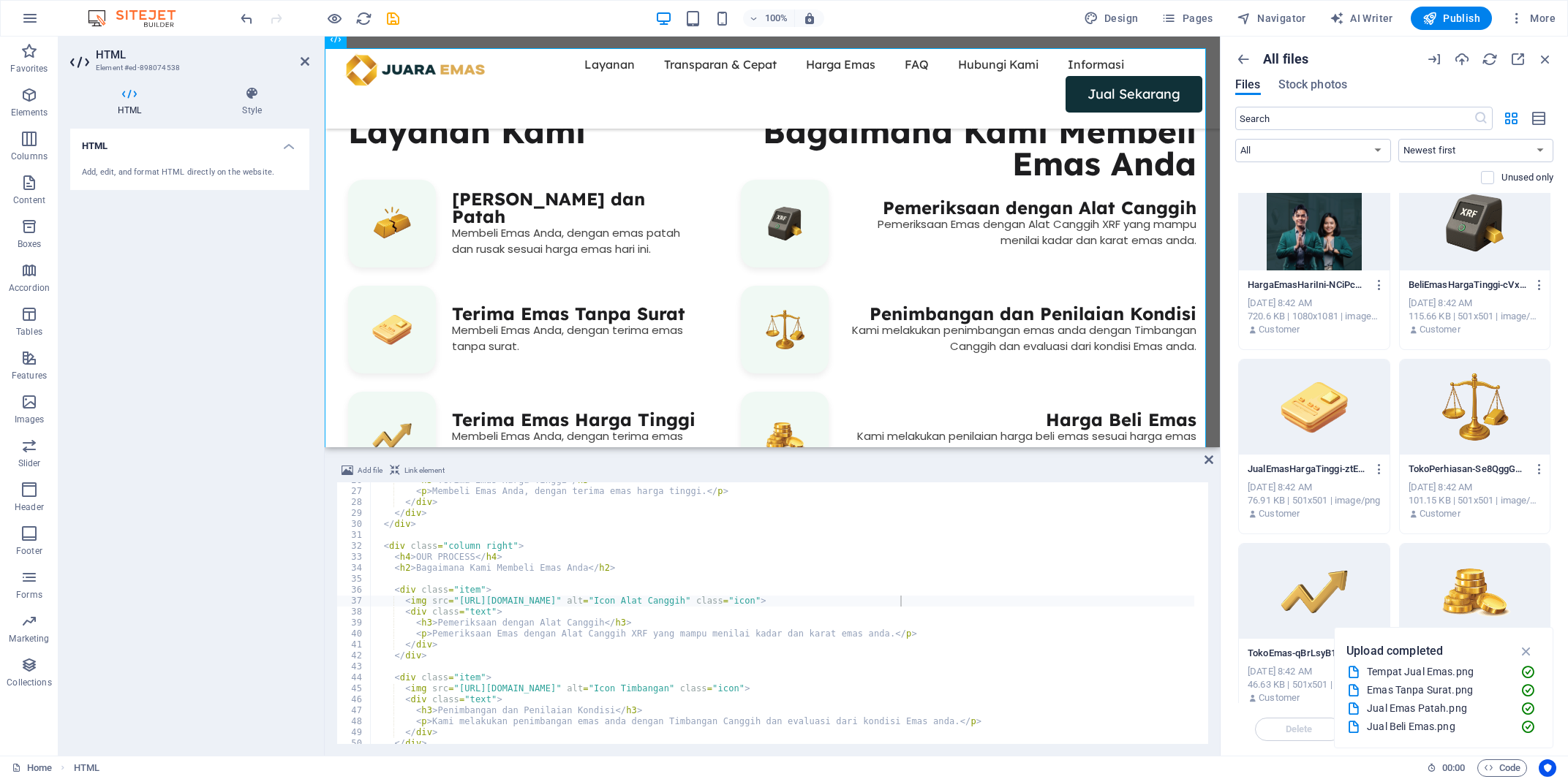
click at [1430, 413] on div at bounding box center [1474, 407] width 150 height 95
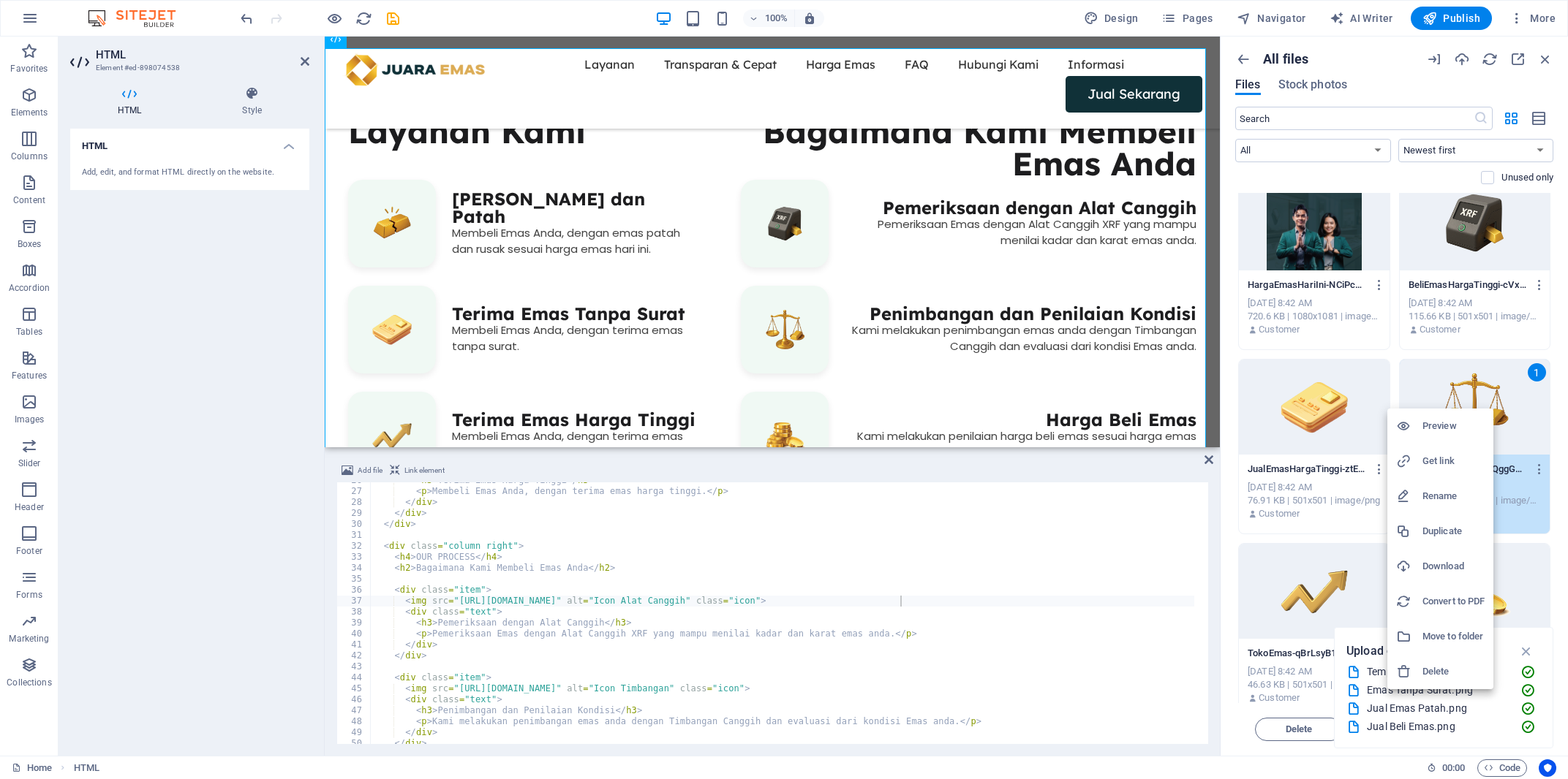
drag, startPoint x: 1434, startPoint y: 457, endPoint x: 933, endPoint y: 590, distance: 518.4
click at [1434, 457] on h6 "Get link" at bounding box center [1454, 460] width 62 height 17
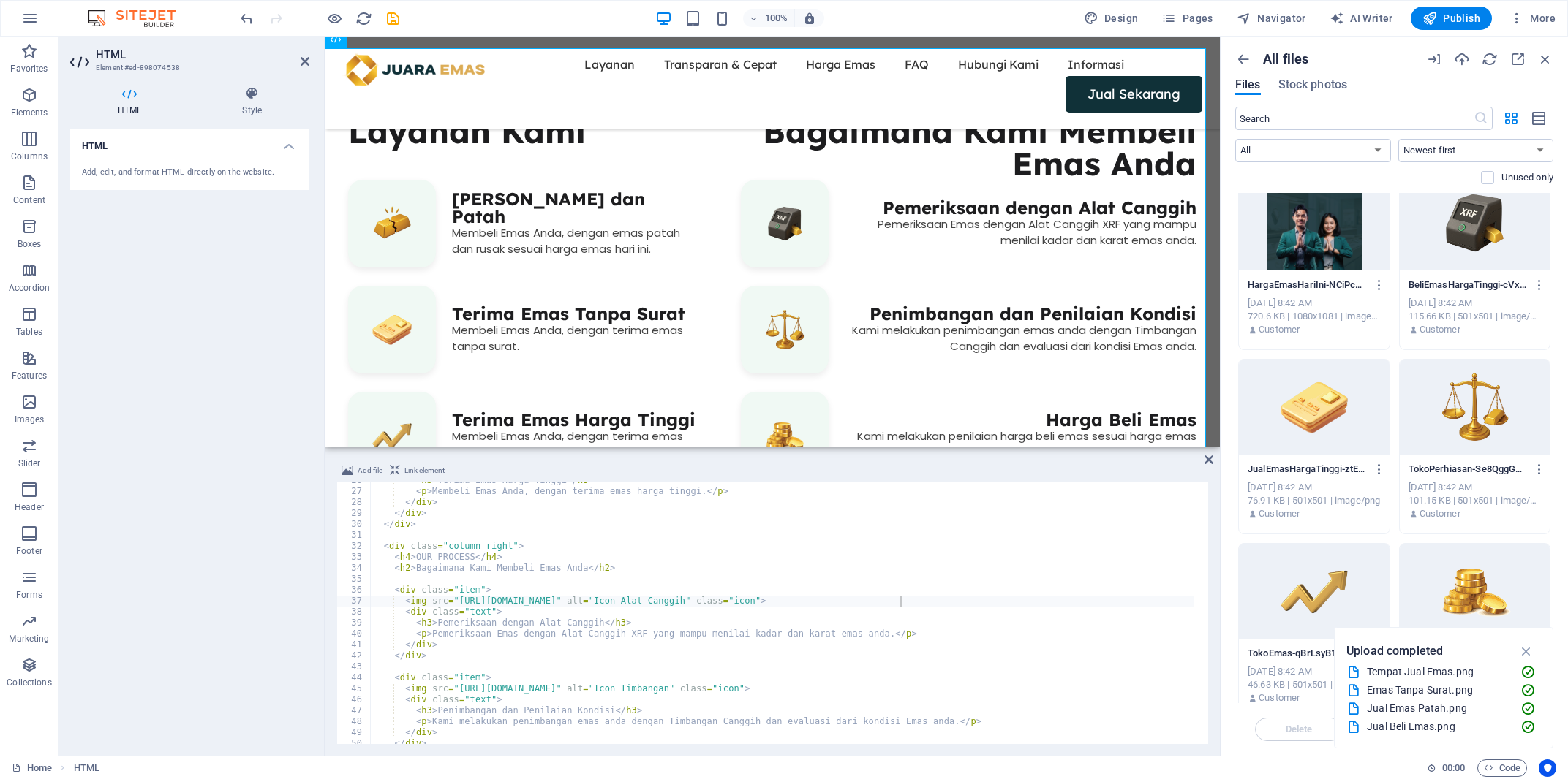
click at [836, 700] on div "< h3 > Terima Emas Harga Tinggi </ h3 > < p > Membeli Emas Anda, dengan terima …" at bounding box center [781, 616] width 824 height 283
click at [844, 685] on div "< h3 > Terima Emas Harga Tinggi </ h3 > < p > Membeli Emas Anda, dengan terima …" at bounding box center [781, 616] width 824 height 283
drag, startPoint x: 877, startPoint y: 690, endPoint x: 451, endPoint y: 687, distance: 426.0
click at [451, 687] on div "< h3 > Terima Emas Harga Tinggi </ h3 > < p > Membeli Emas Anda, dengan terima …" at bounding box center [781, 616] width 824 height 283
paste textarea "907111/TokoPerhiasan-Se8QggGM-29szsuxD39CtQ"
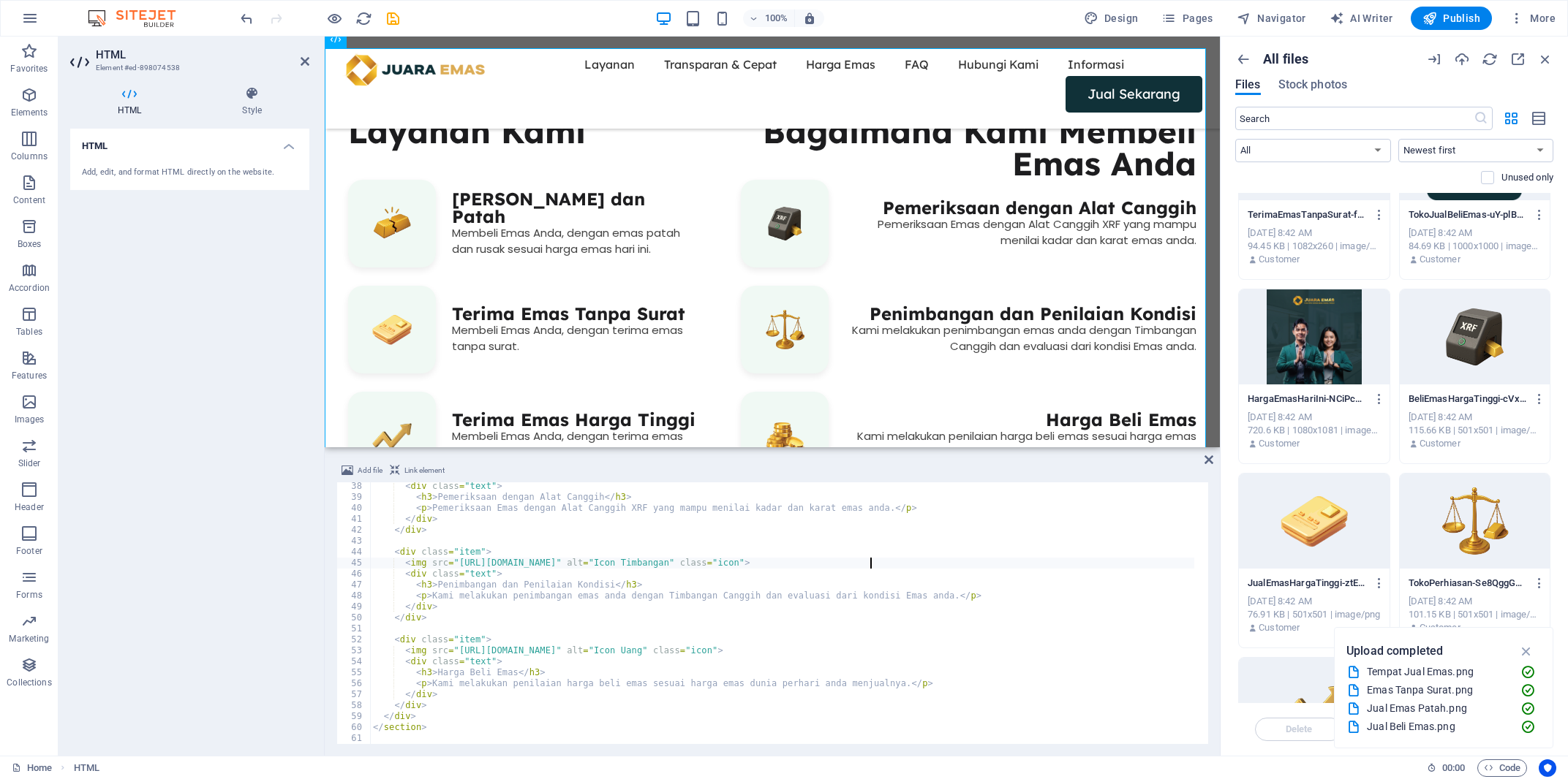
scroll to position [800, 0]
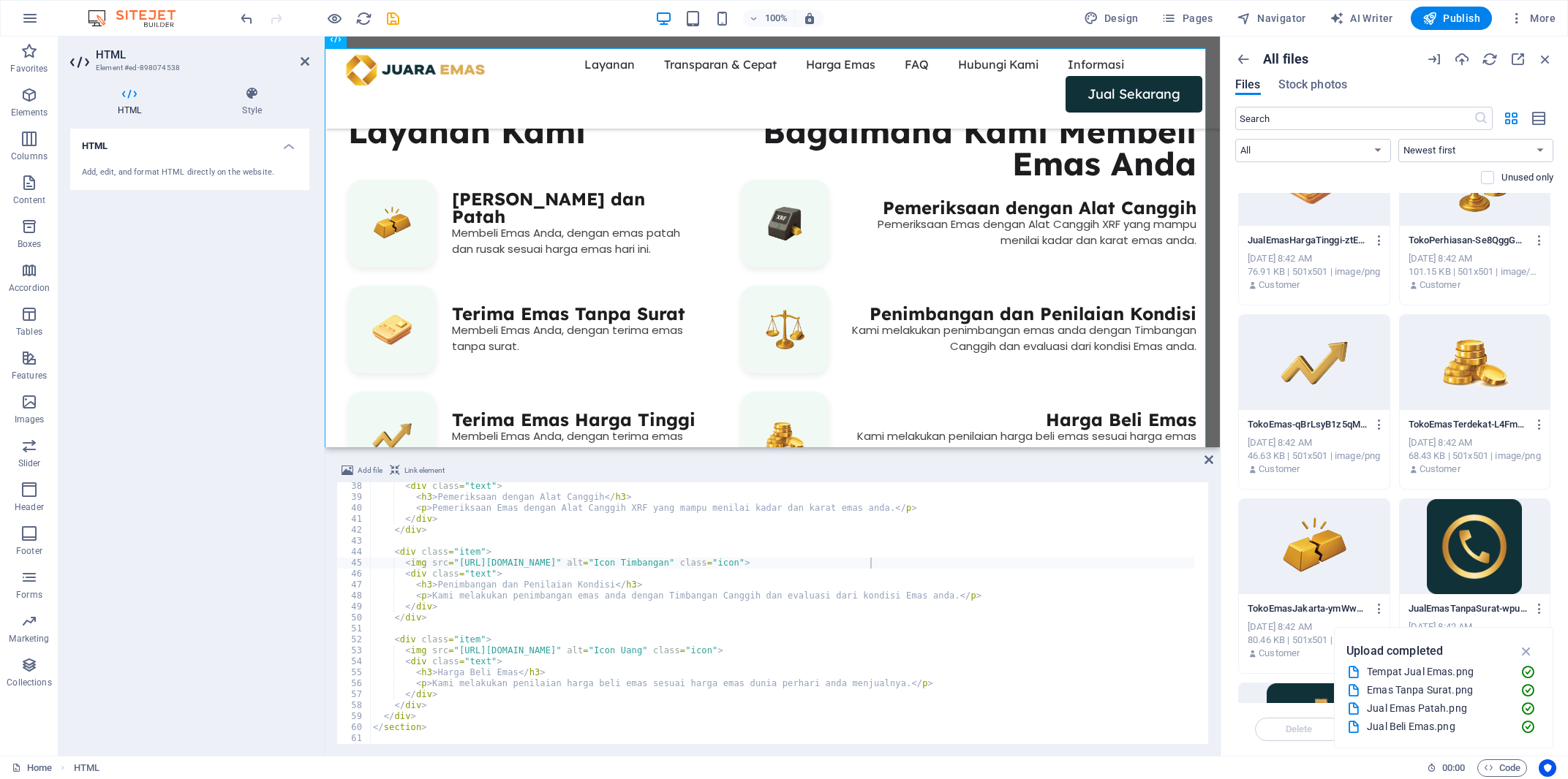
click at [1436, 383] on div at bounding box center [1474, 362] width 150 height 95
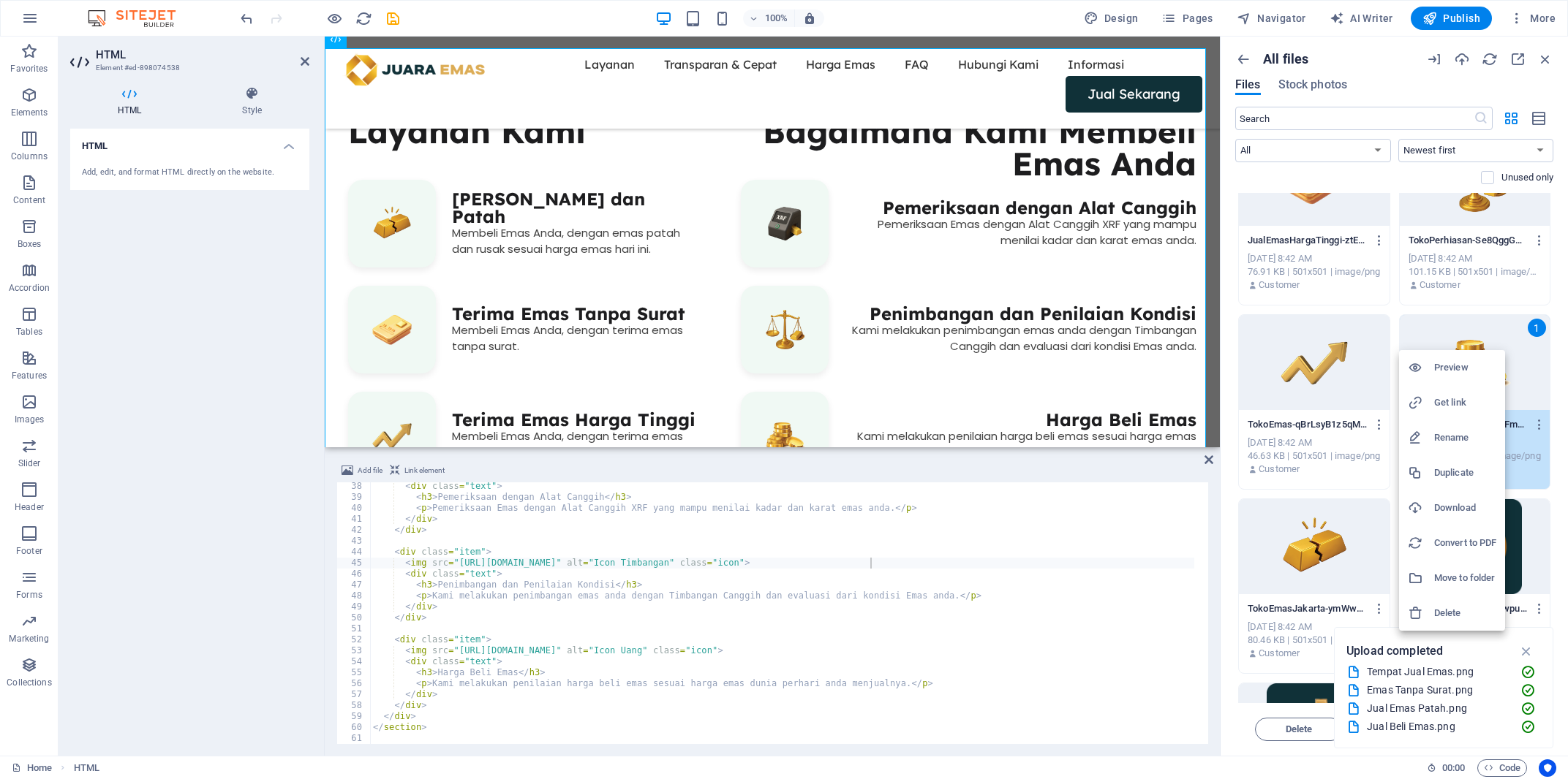
click at [1437, 404] on h6 "Get link" at bounding box center [1465, 402] width 62 height 17
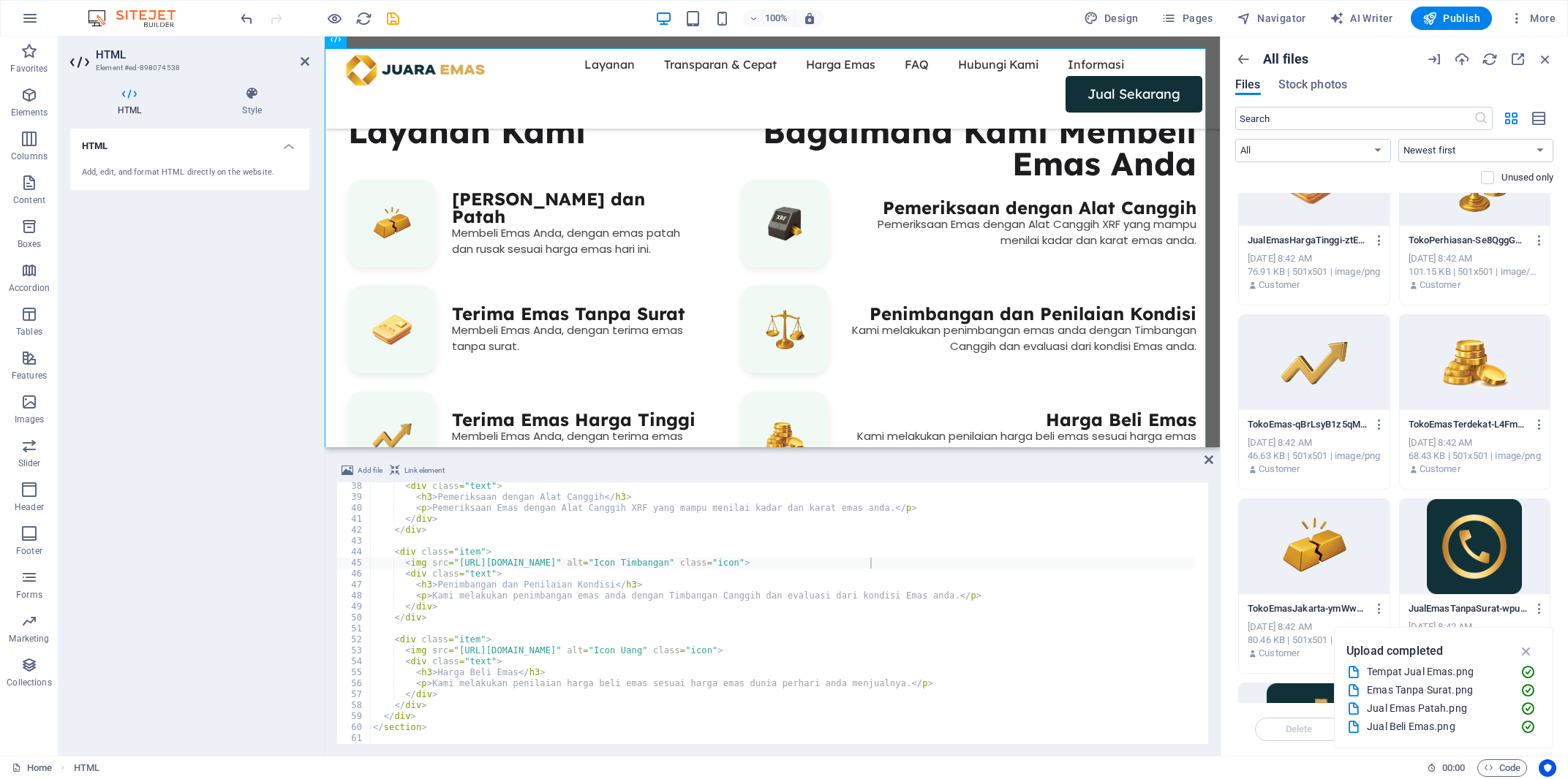
click at [503, 678] on div "< div class = "text" > < h3 > Pemeriksaan dengan Alat Canggih </ h3 > < p > Pem…" at bounding box center [781, 623] width 824 height 283
click at [456, 651] on div "< div class = "text" > < h3 > Pemeriksaan dengan Alat Canggih </ h3 > < p > Pem…" at bounding box center [781, 623] width 824 height 283
drag, startPoint x: 452, startPoint y: 651, endPoint x: 883, endPoint y: 649, distance: 431.0
click at [883, 649] on div "< div class = "text" > < h3 > Pemeriksaan dengan Alat Canggih </ h3 > < p > Pem…" at bounding box center [781, 623] width 824 height 283
paste textarea "907099/TokoEmasTerdekat-L4FmIEjhMNKIAK4G5Tk-9w"
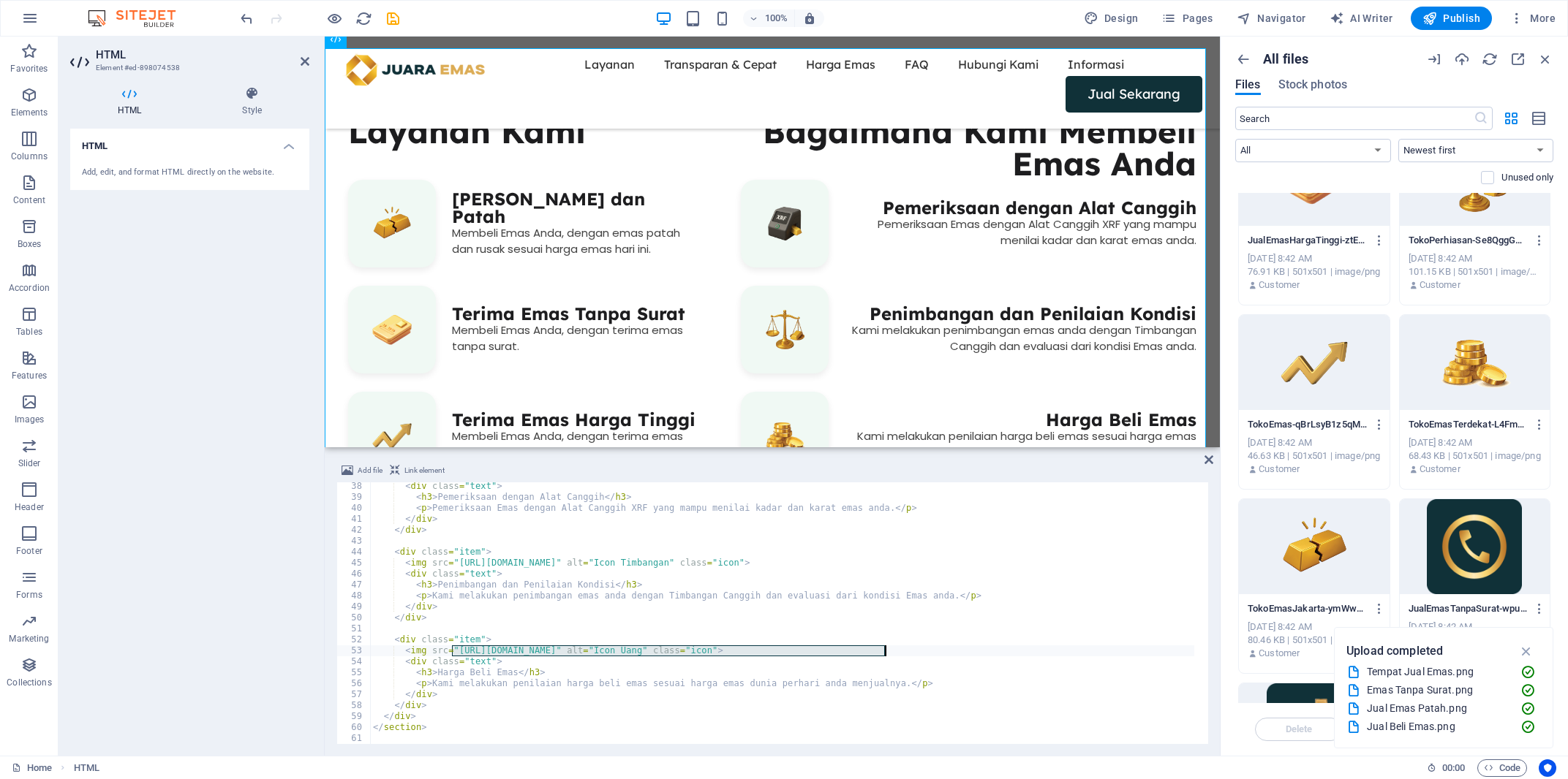
type textarea "<img src="https://cdn1.site-media.eu/images/0/18907099/TokoEmasTerdekat-L4FmIEj…"
click at [1205, 462] on icon at bounding box center [1209, 459] width 9 height 12
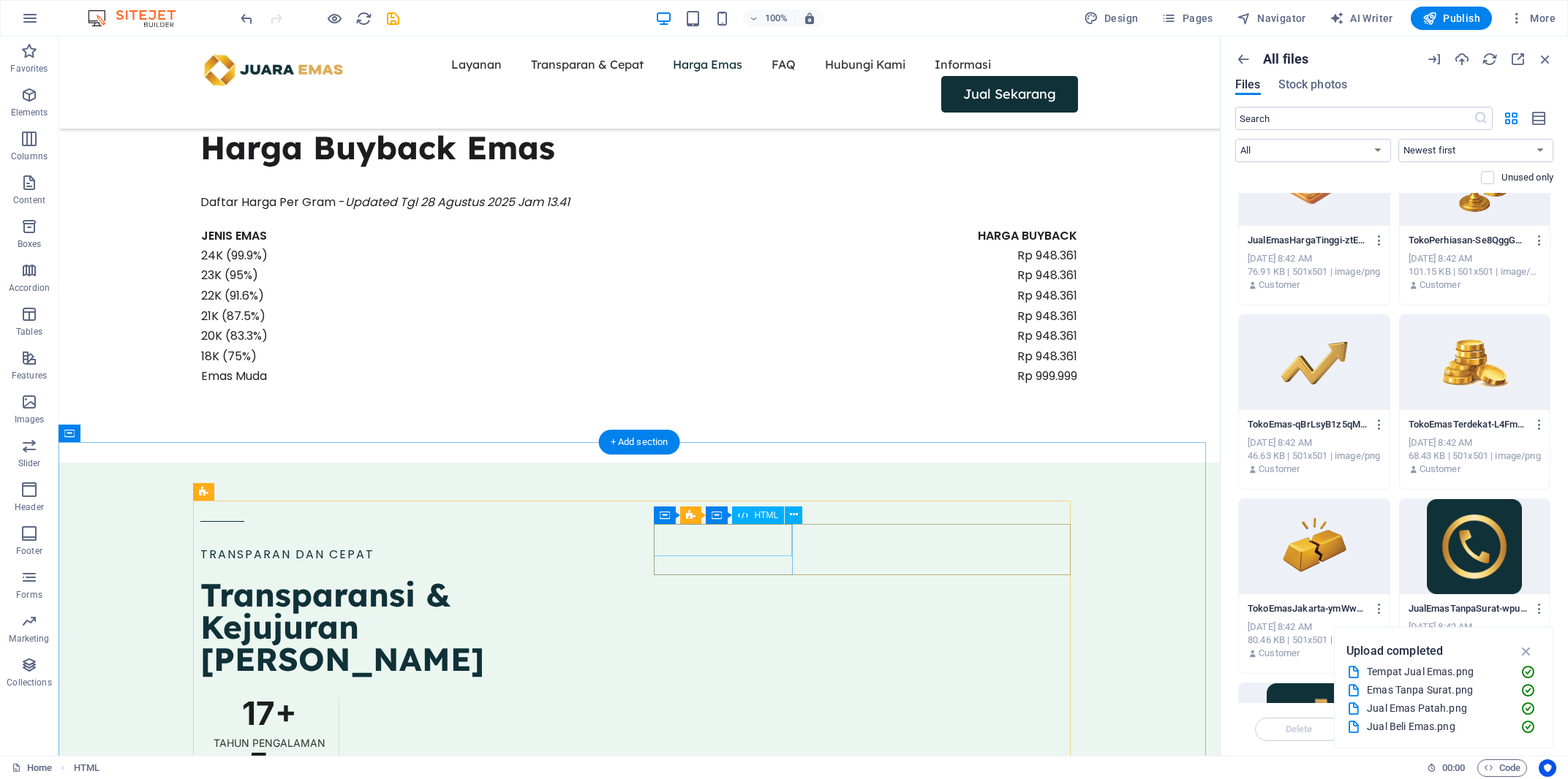
scroll to position [1697, 0]
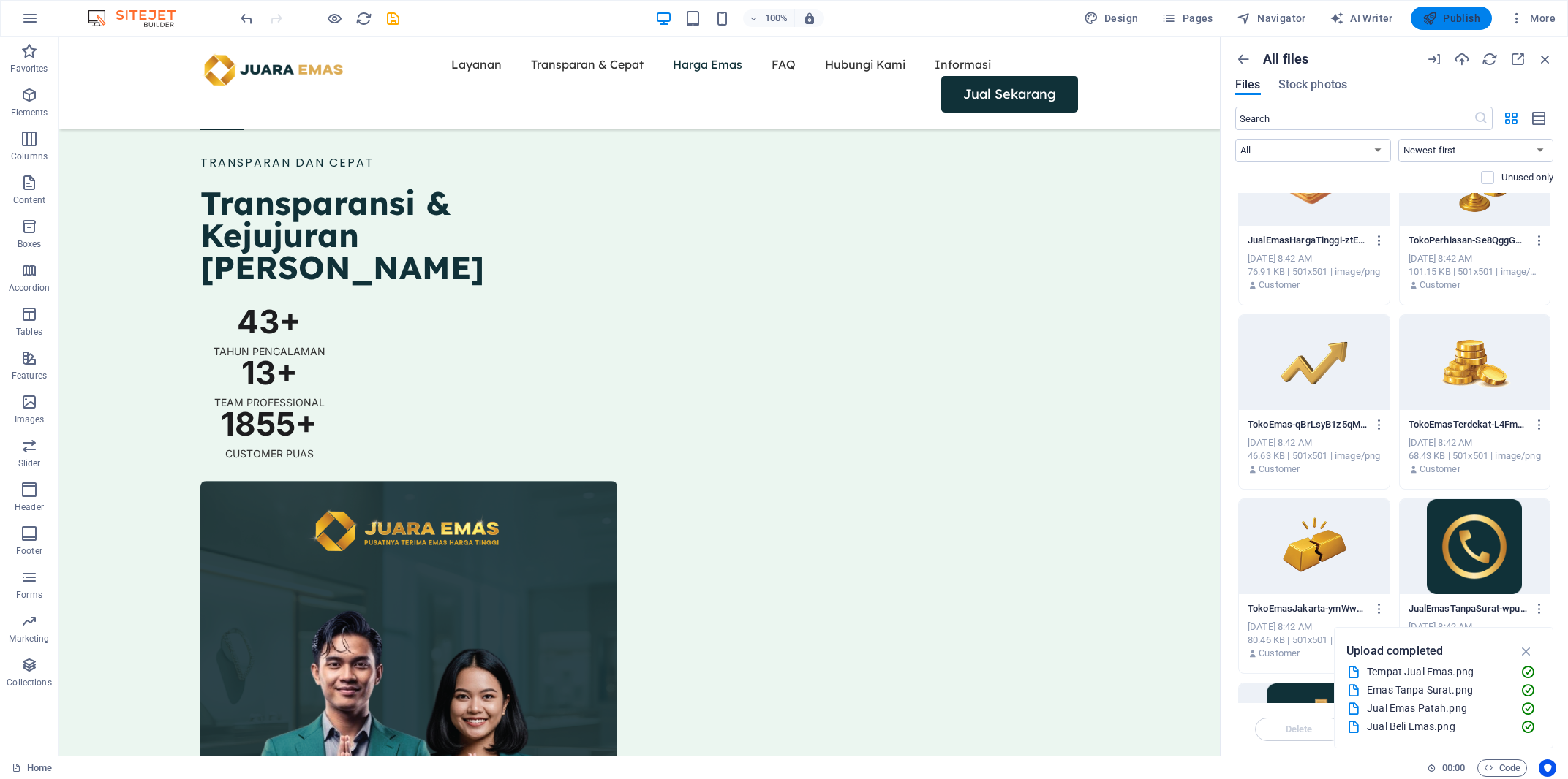
click at [1447, 16] on span "Publish" at bounding box center [1452, 18] width 58 height 15
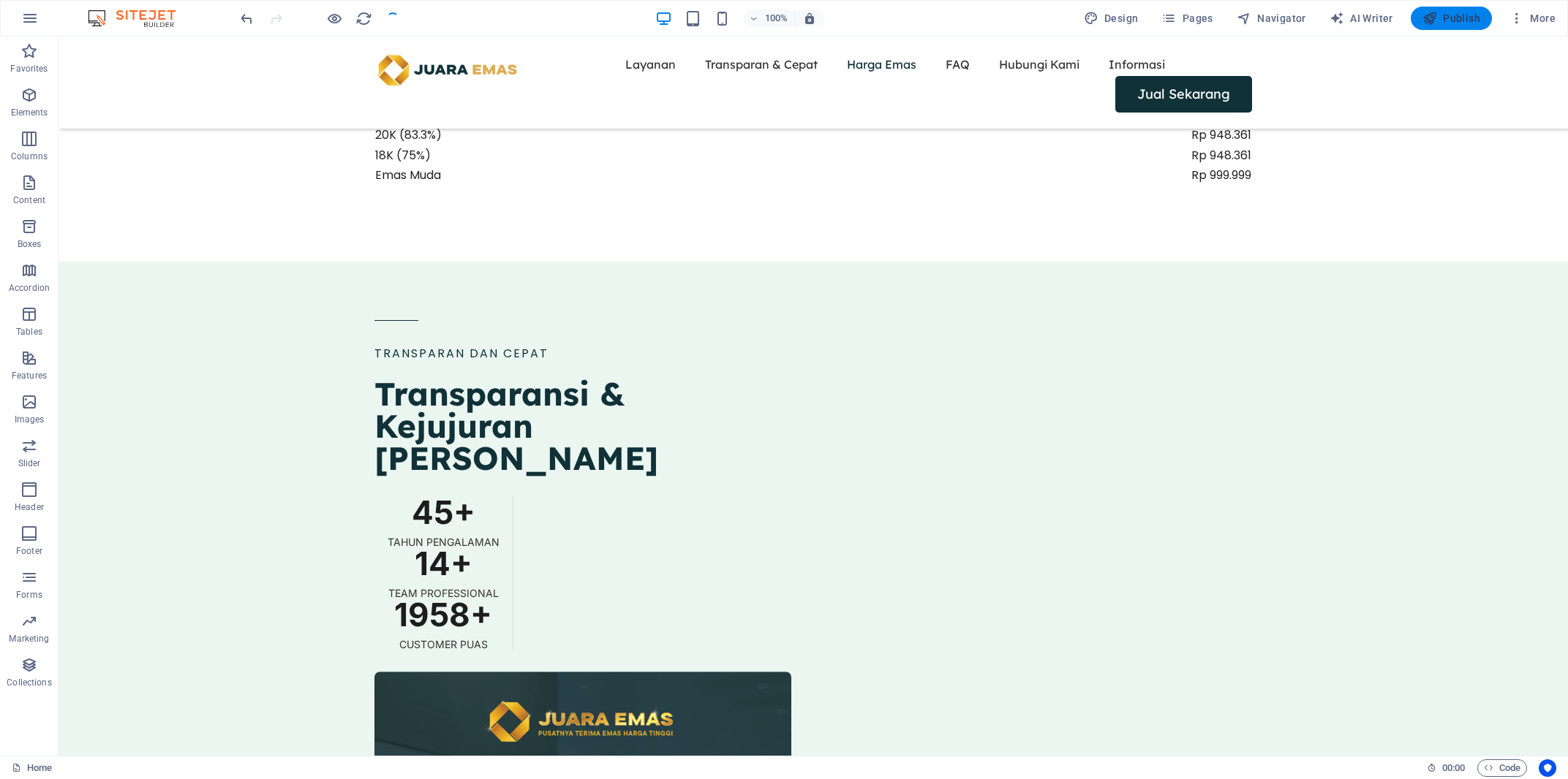
scroll to position [1888, 0]
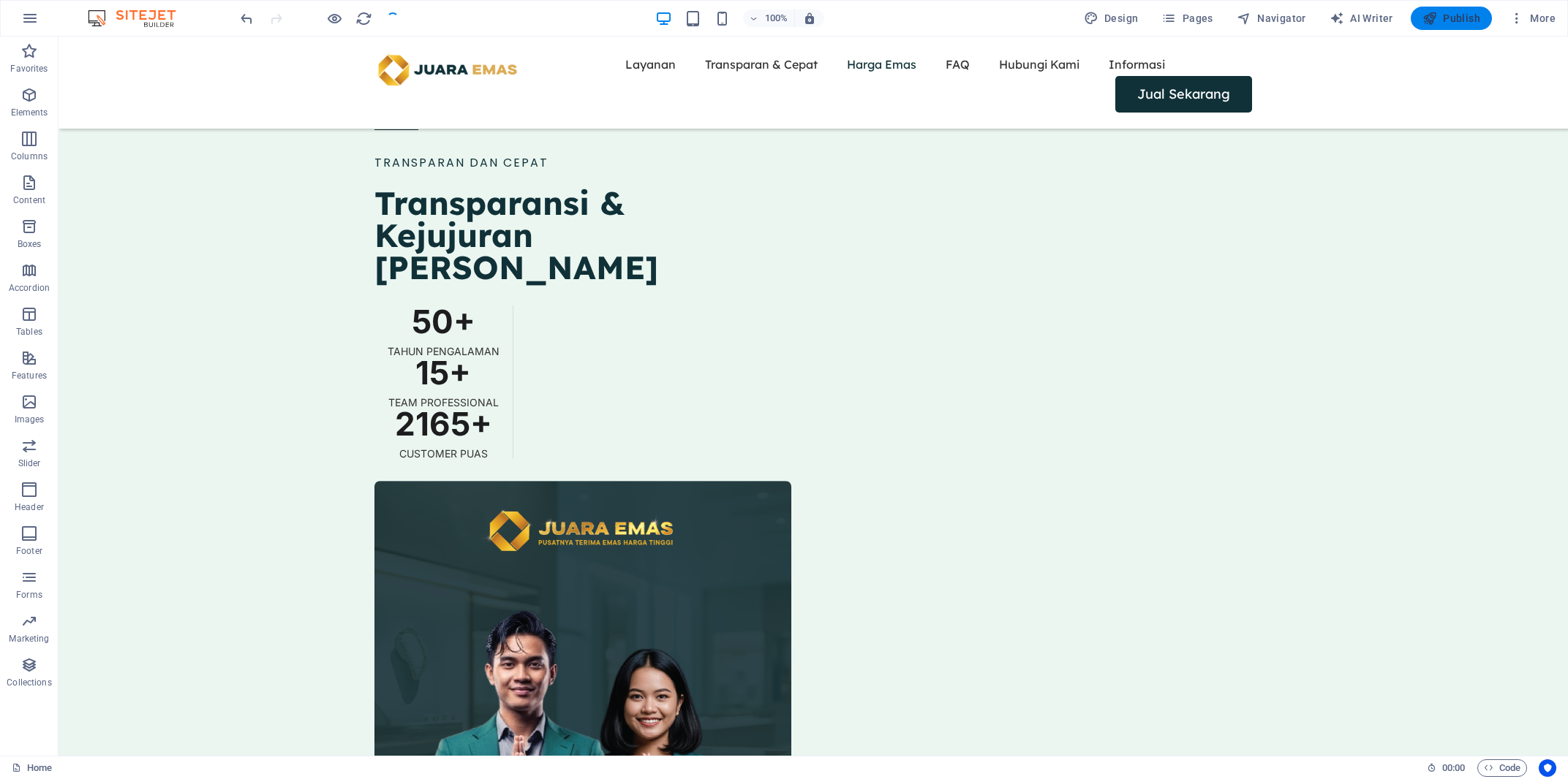
click at [1433, 16] on icon "button" at bounding box center [1430, 18] width 15 height 15
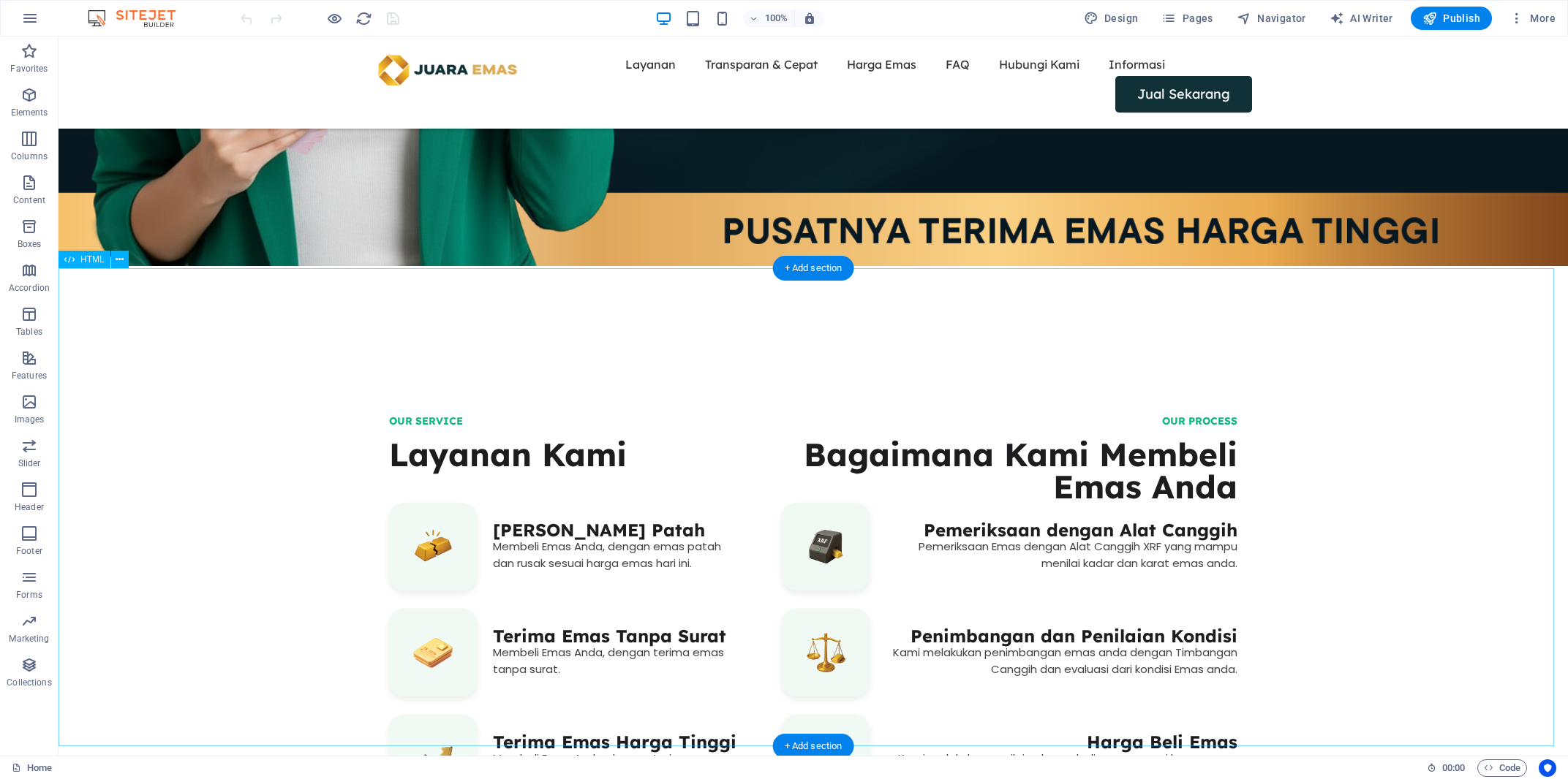
scroll to position [653, 0]
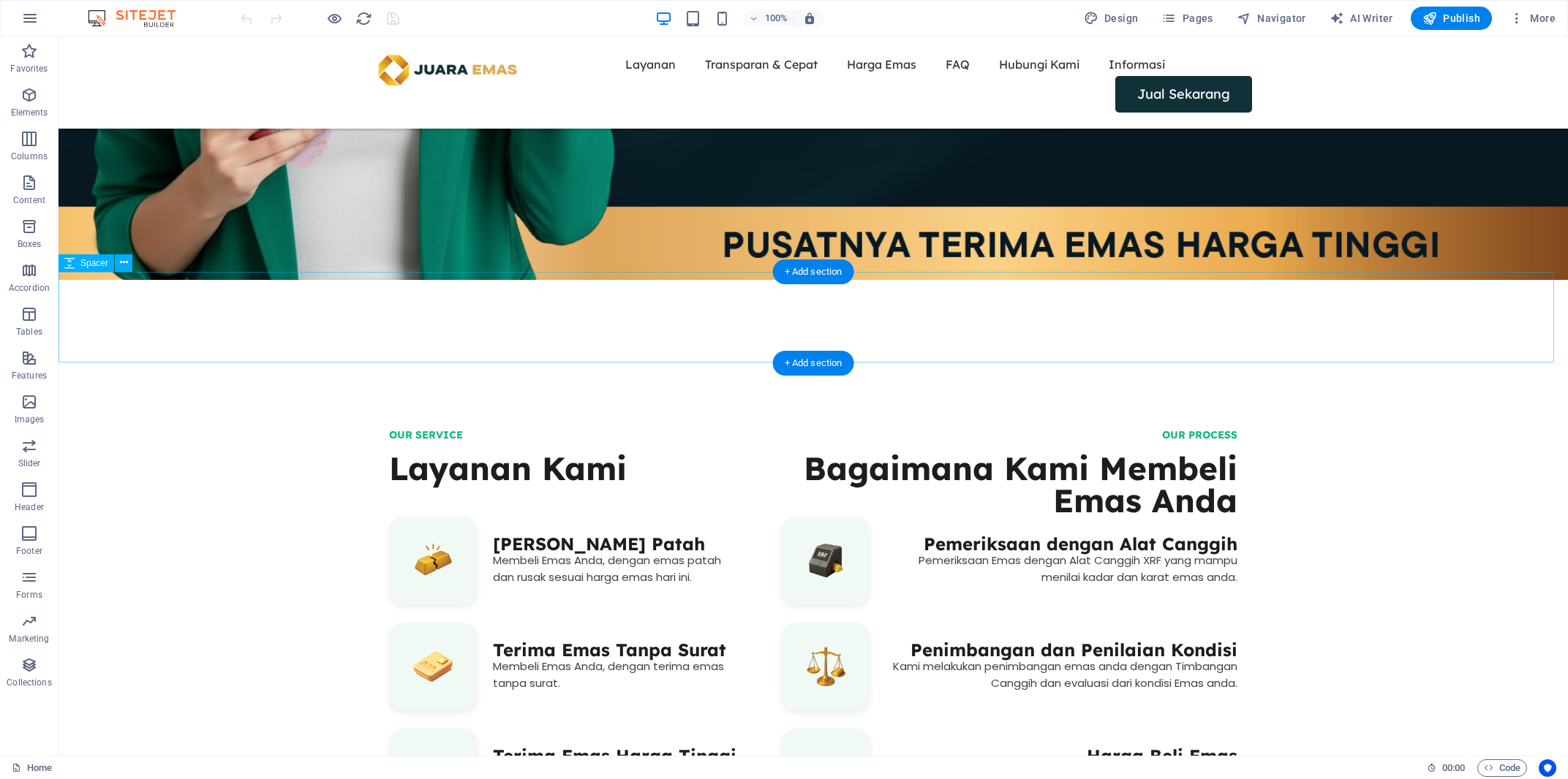
click at [649, 316] on div at bounding box center [813, 325] width 1510 height 92
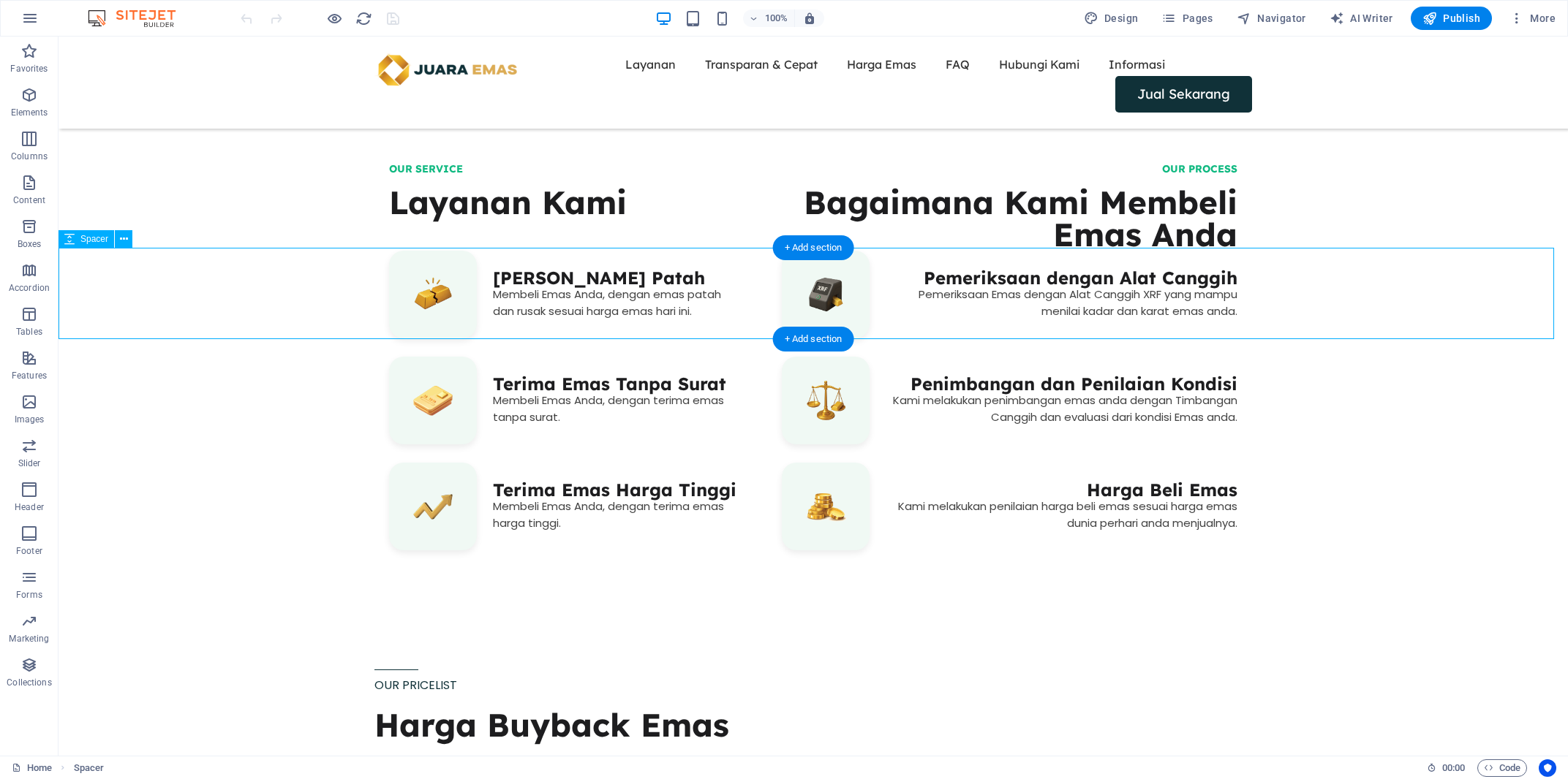
scroll to position [1044, 0]
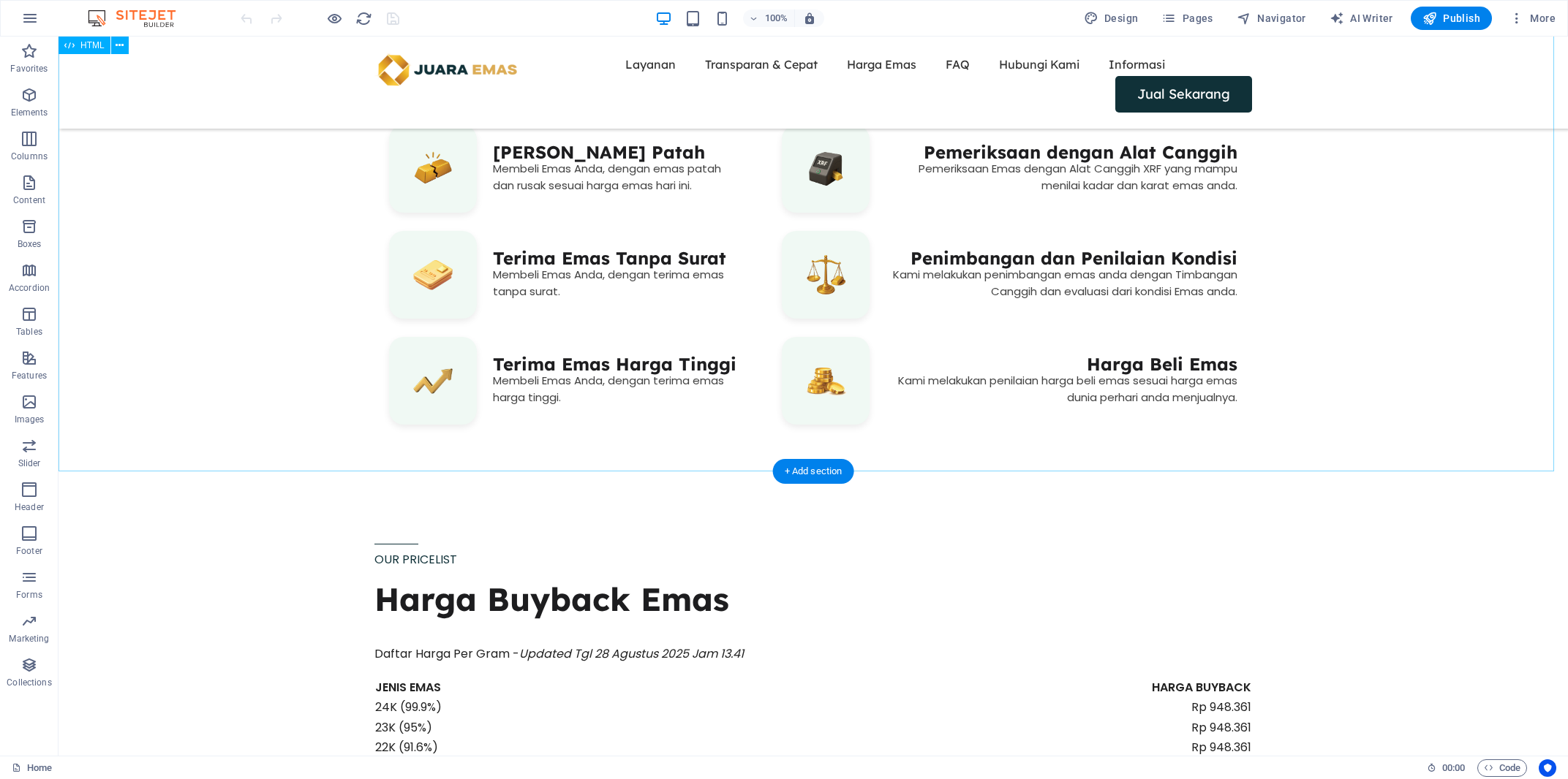
click at [812, 155] on div "OUR SERVICE Layanan Kami ‎ Terima Emas Rusak dan Patah Membeli Emas Anda, denga…" at bounding box center [813, 241] width 1510 height 478
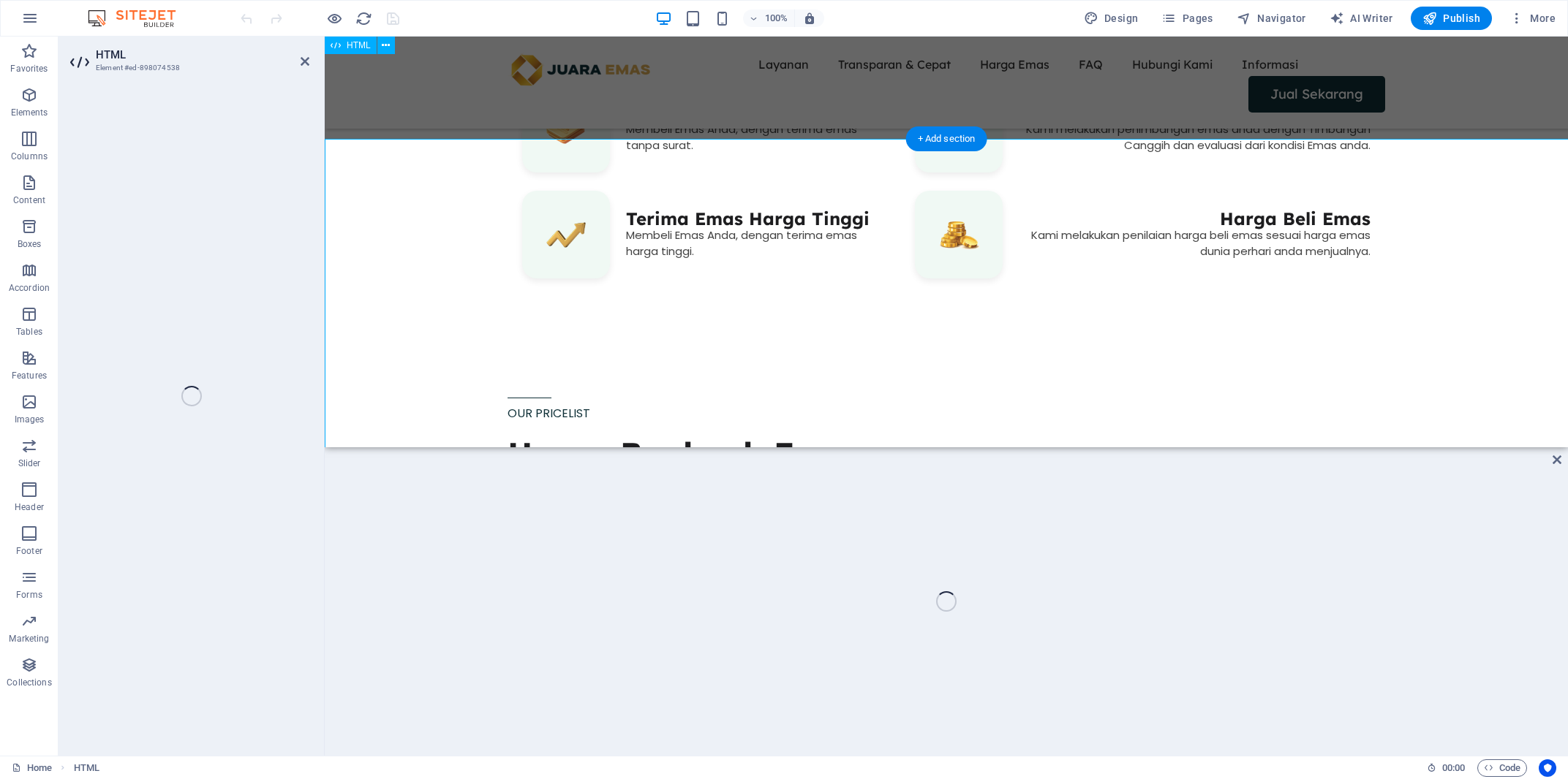
scroll to position [898, 0]
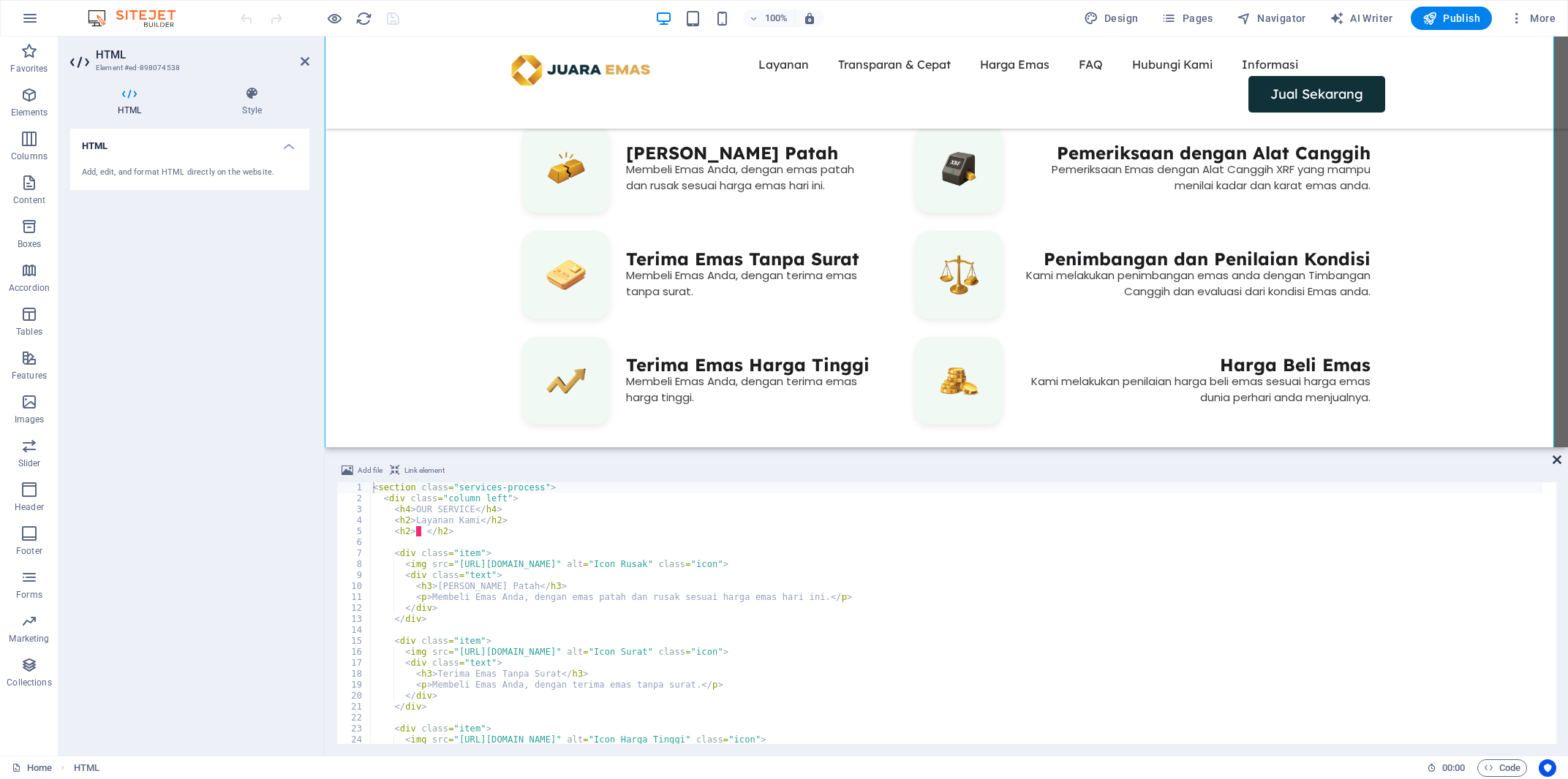
drag, startPoint x: 1554, startPoint y: 462, endPoint x: 1484, endPoint y: 423, distance: 80.1
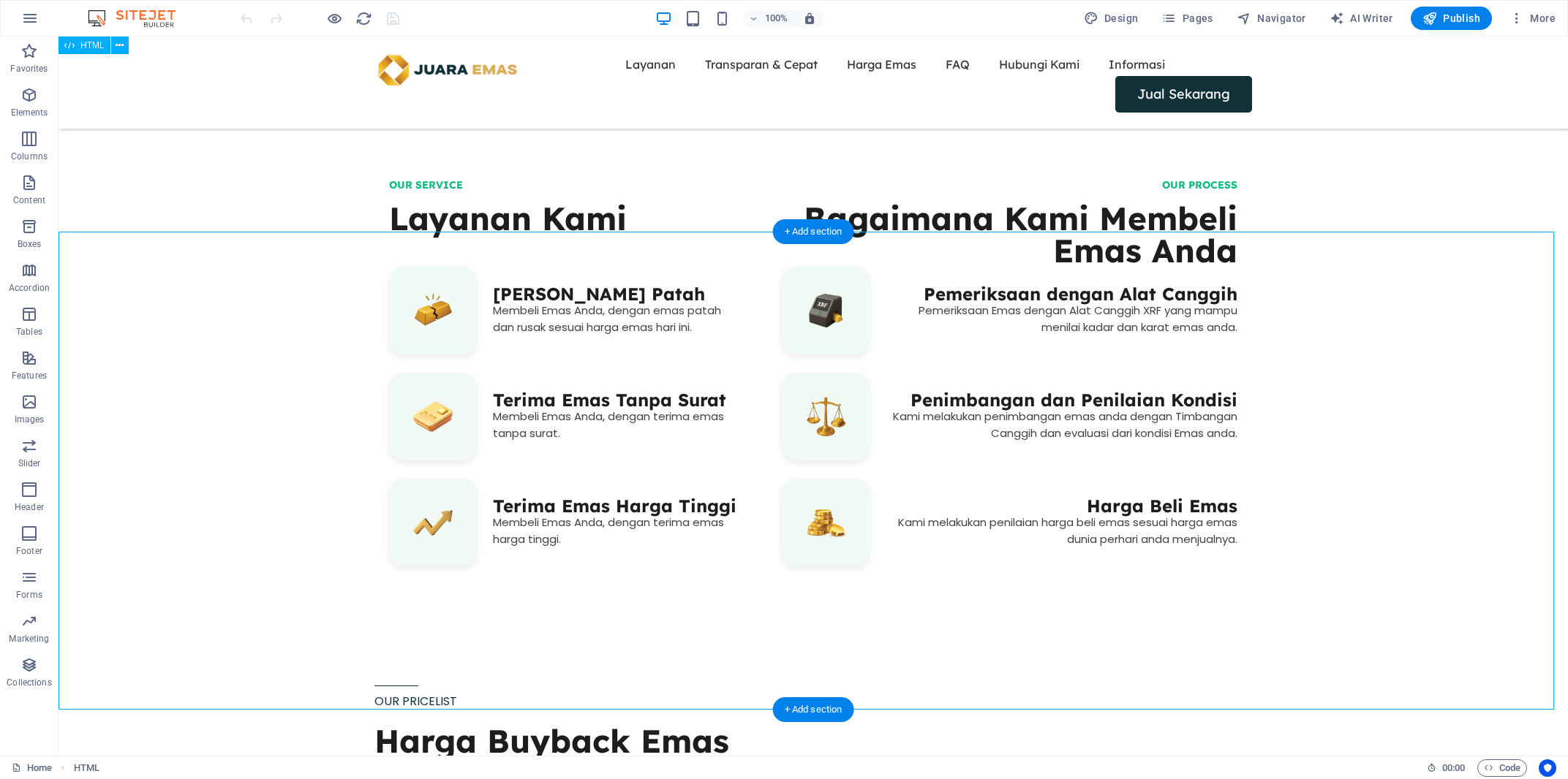
scroll to position [784, 0]
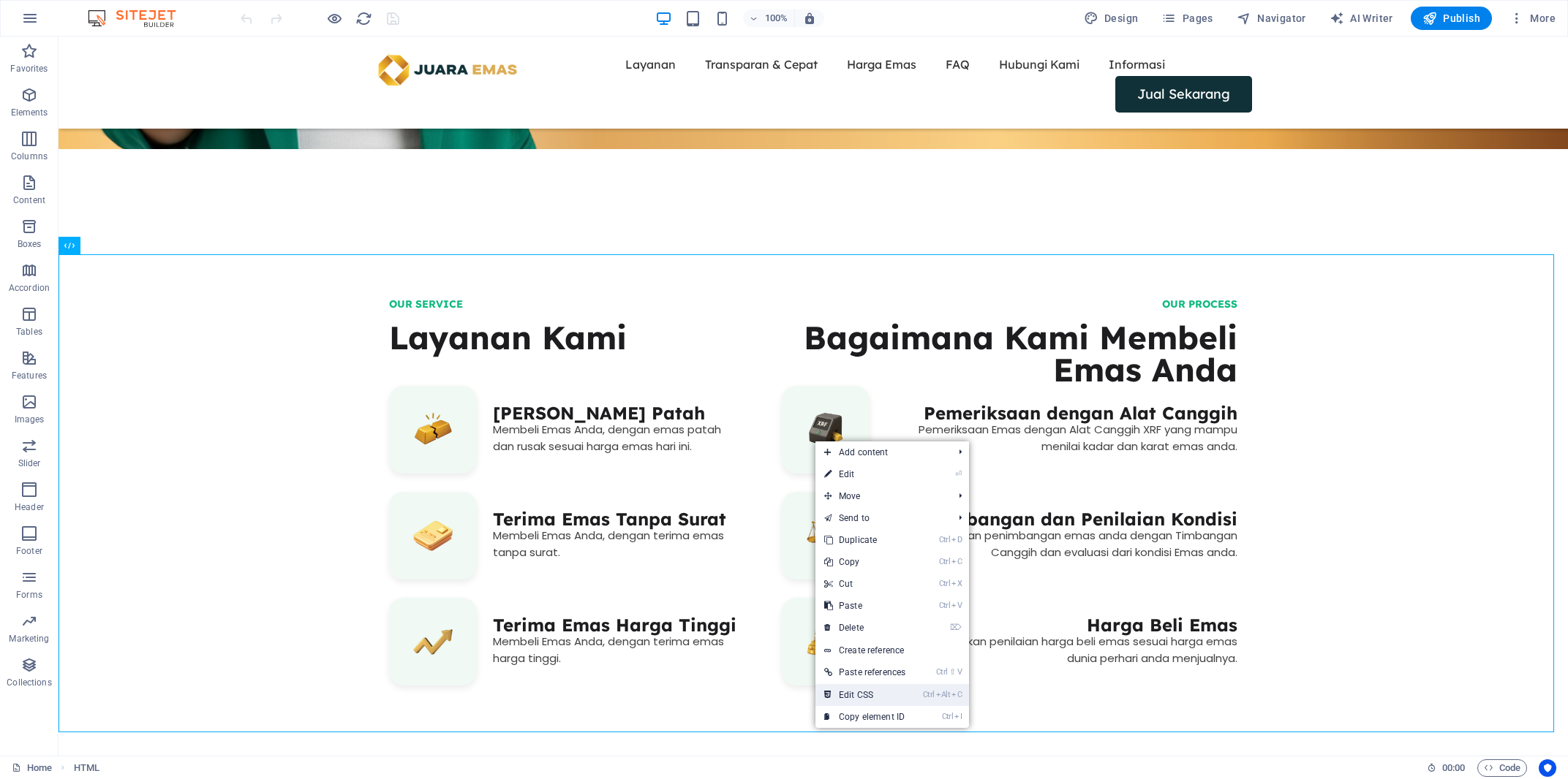
click at [896, 690] on link "Ctrl Alt C Edit CSS" at bounding box center [865, 695] width 99 height 22
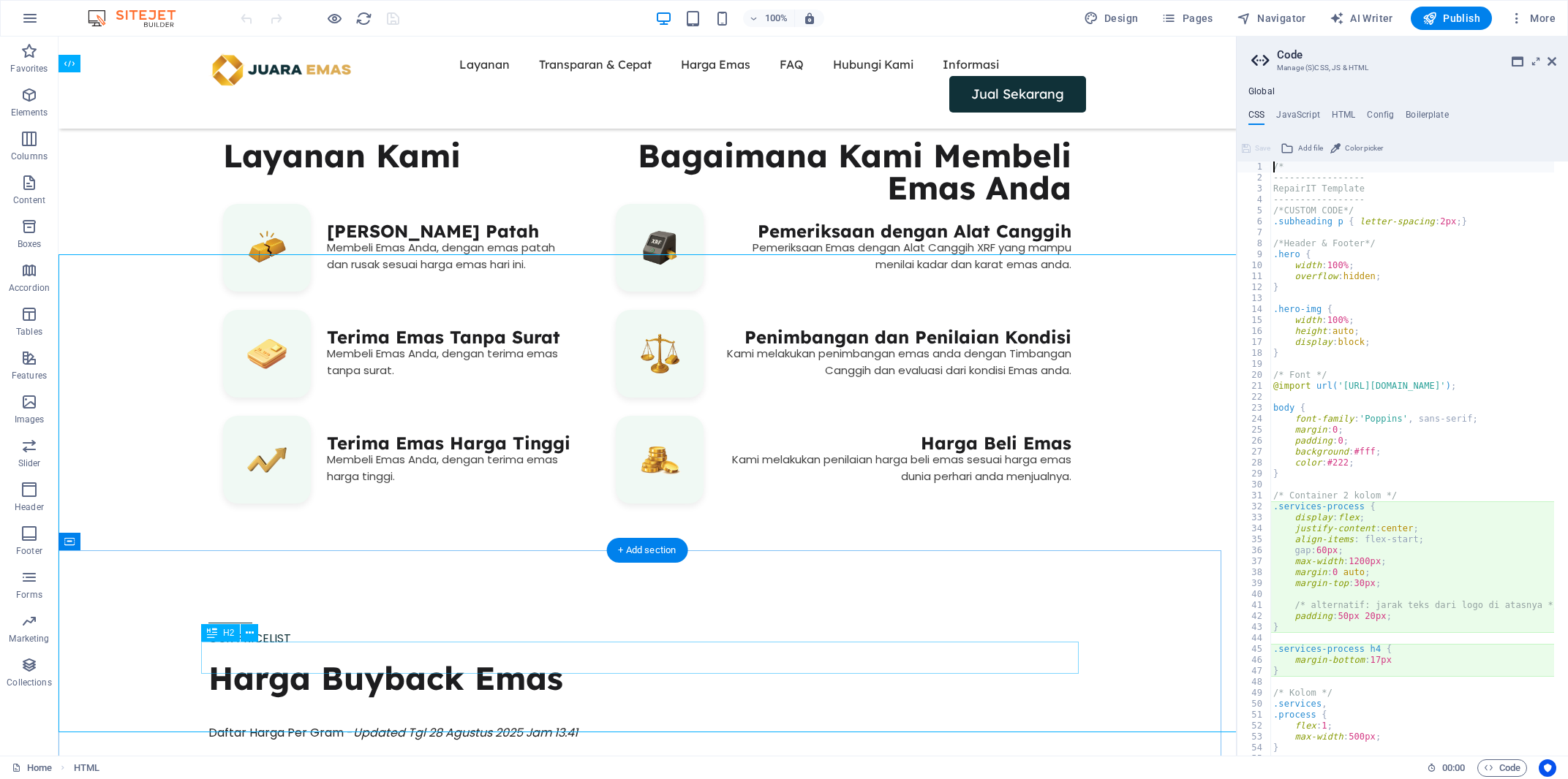
type textarea "flex-direction: column;"
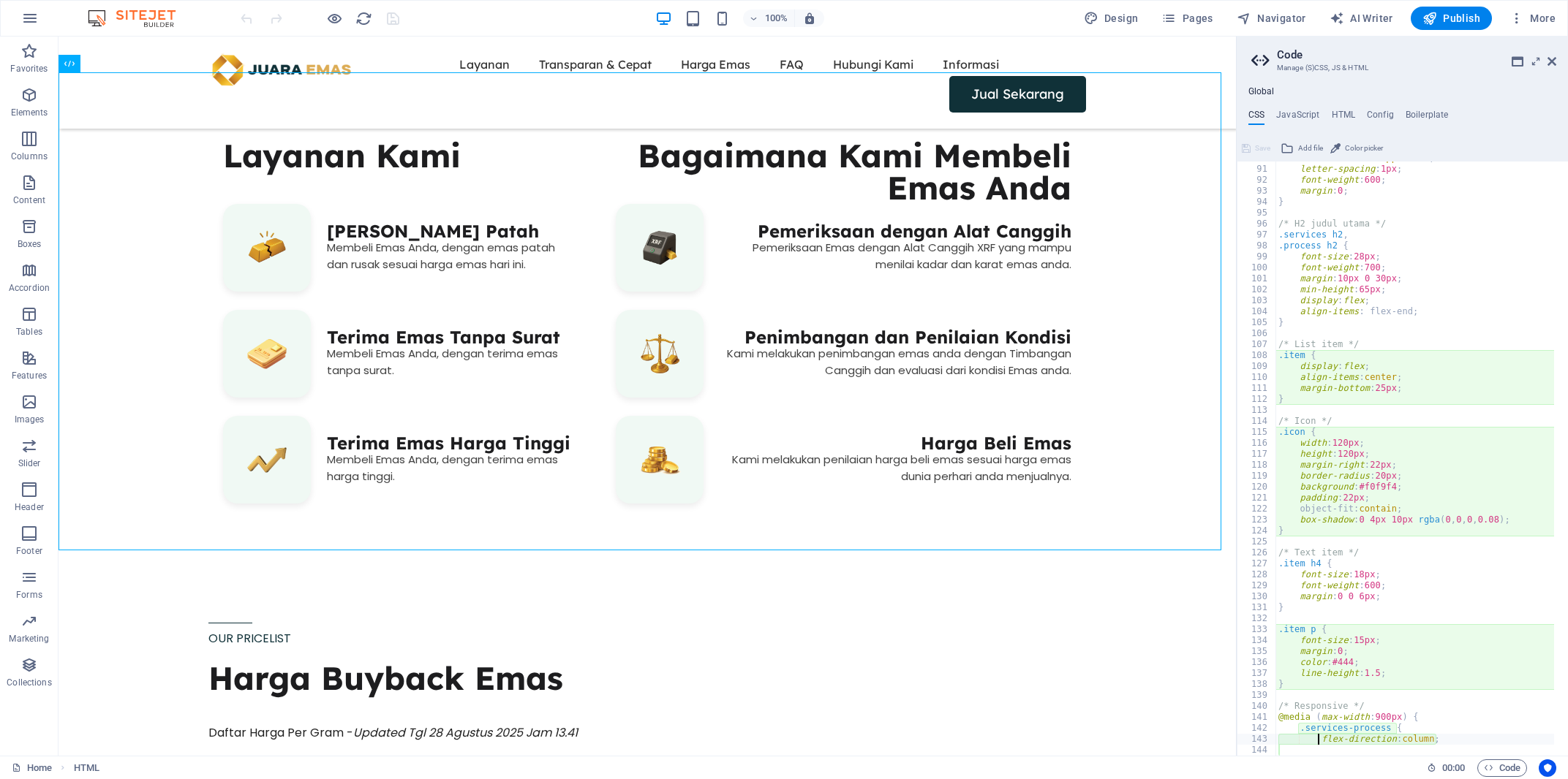
scroll to position [838, 0]
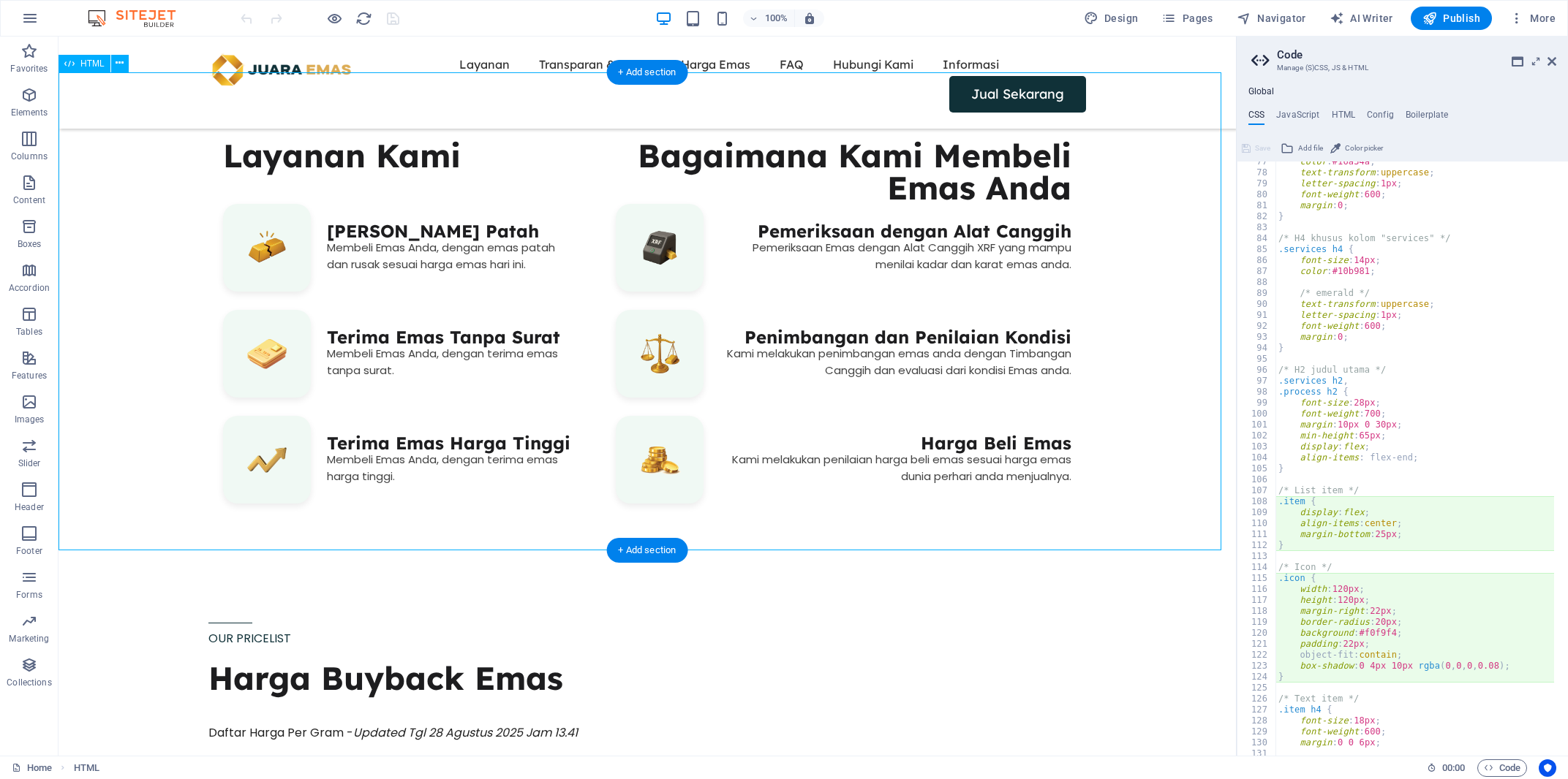
click at [650, 352] on div "OUR SERVICE Layanan Kami ‎ Terima Emas Rusak dan Patah Membeli Emas Anda, denga…" at bounding box center [647, 320] width 1177 height 478
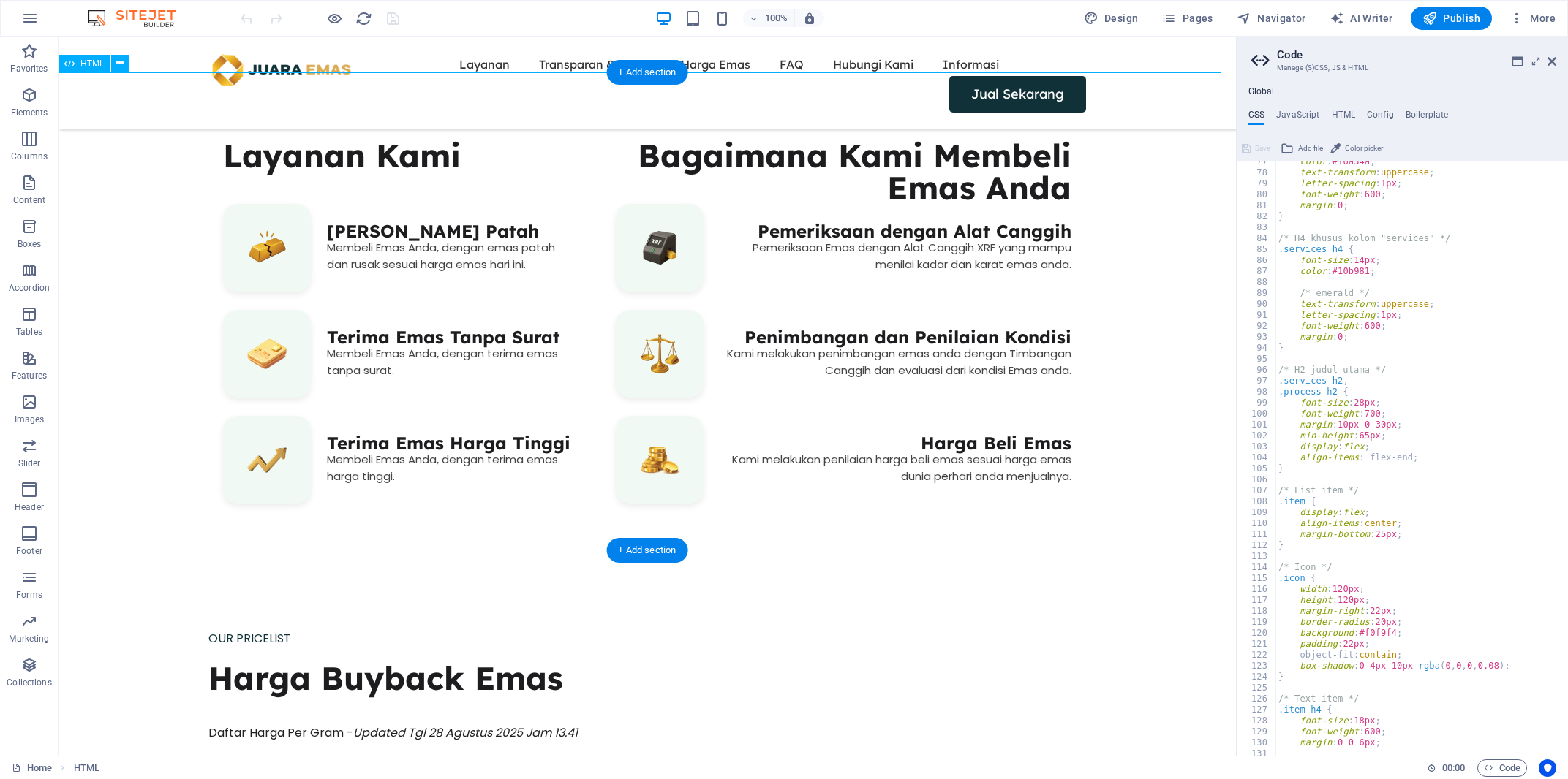
click at [650, 352] on div "OUR SERVICE Layanan Kami ‎ Terima Emas Rusak dan Patah Membeli Emas Anda, denga…" at bounding box center [647, 320] width 1177 height 478
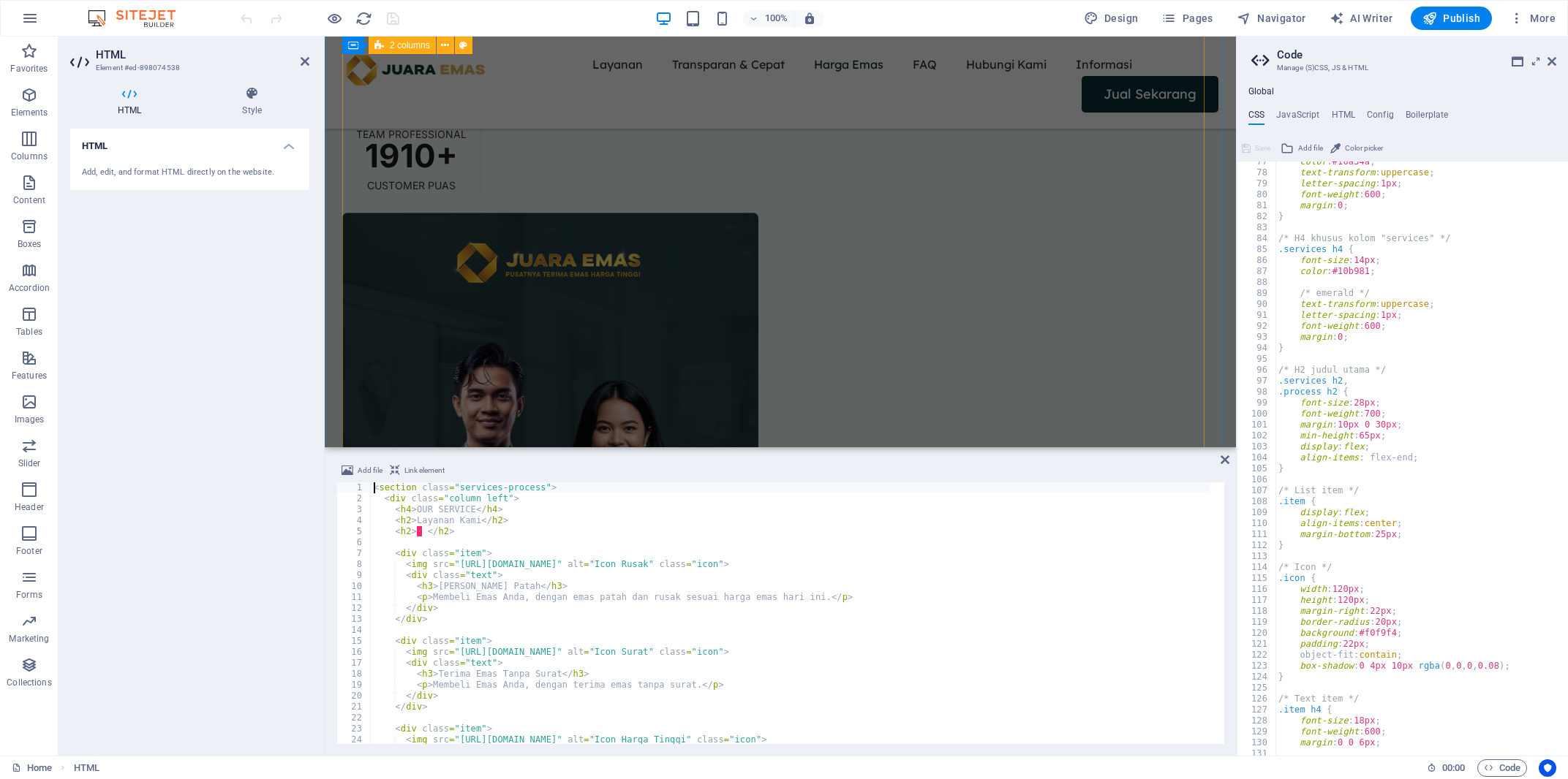
scroll to position [1697, 0]
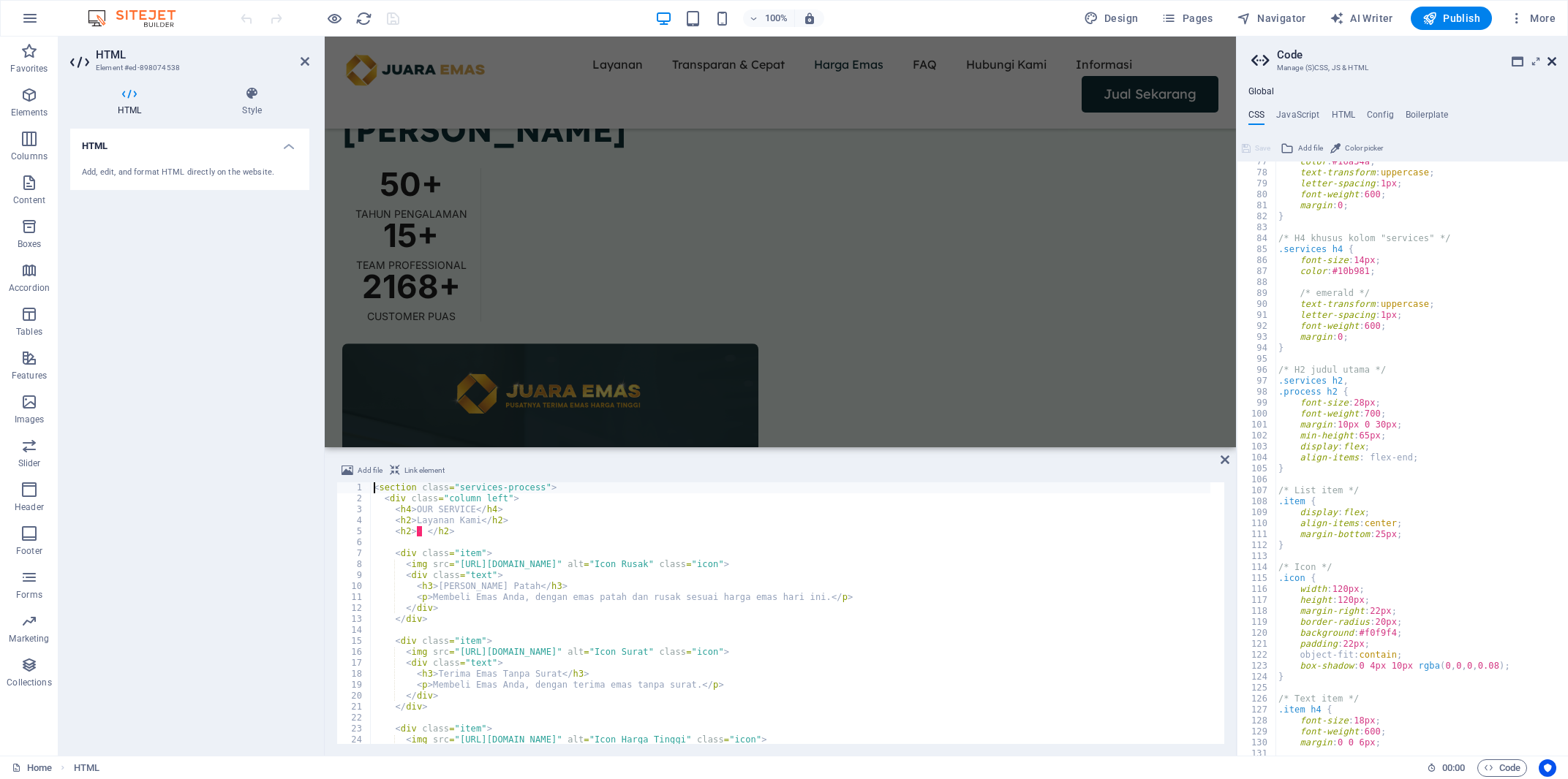
drag, startPoint x: 1553, startPoint y: 58, endPoint x: 1549, endPoint y: 31, distance: 27.3
click at [1553, 58] on icon at bounding box center [1552, 61] width 9 height 12
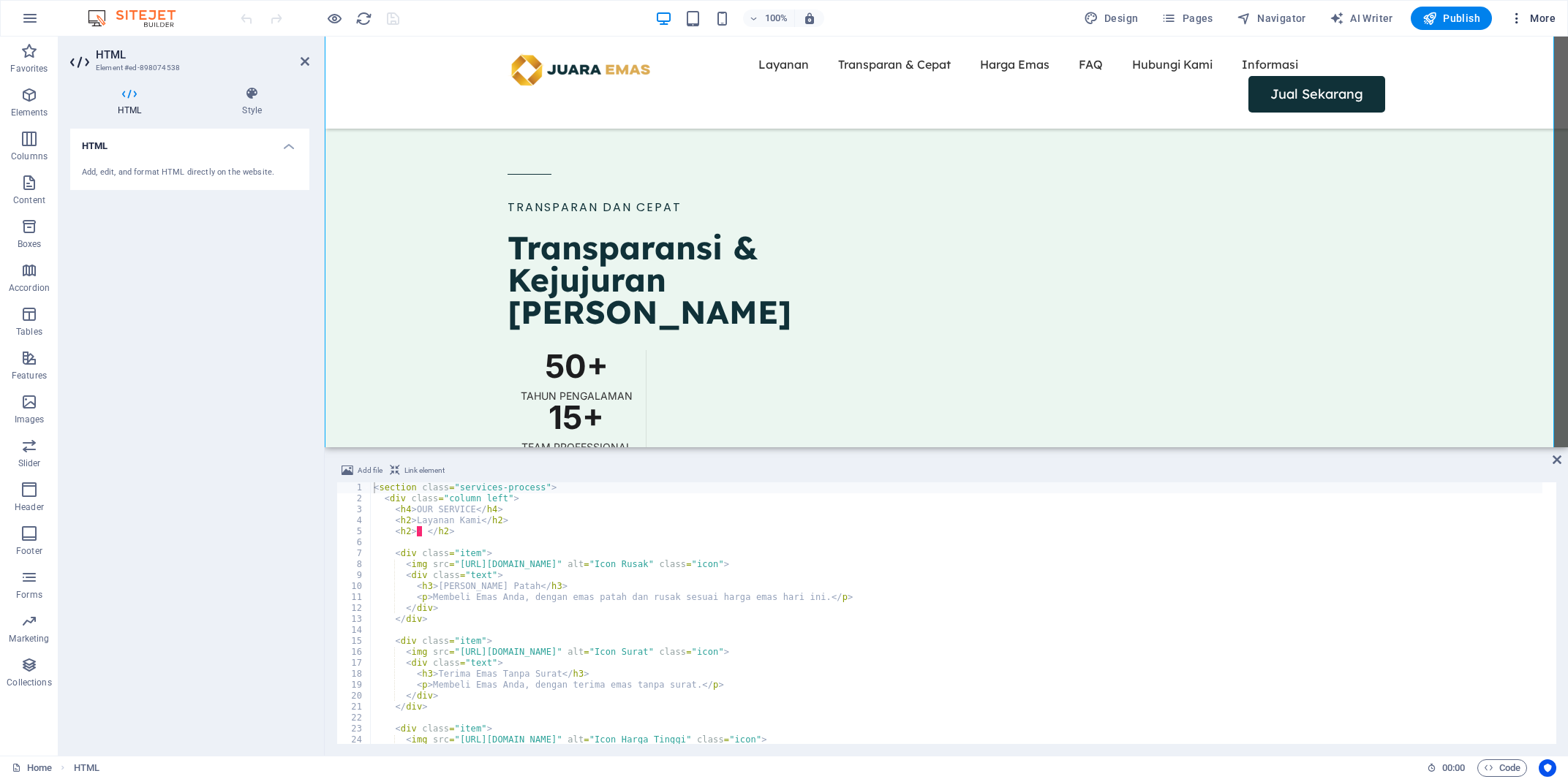
scroll to position [888, 0]
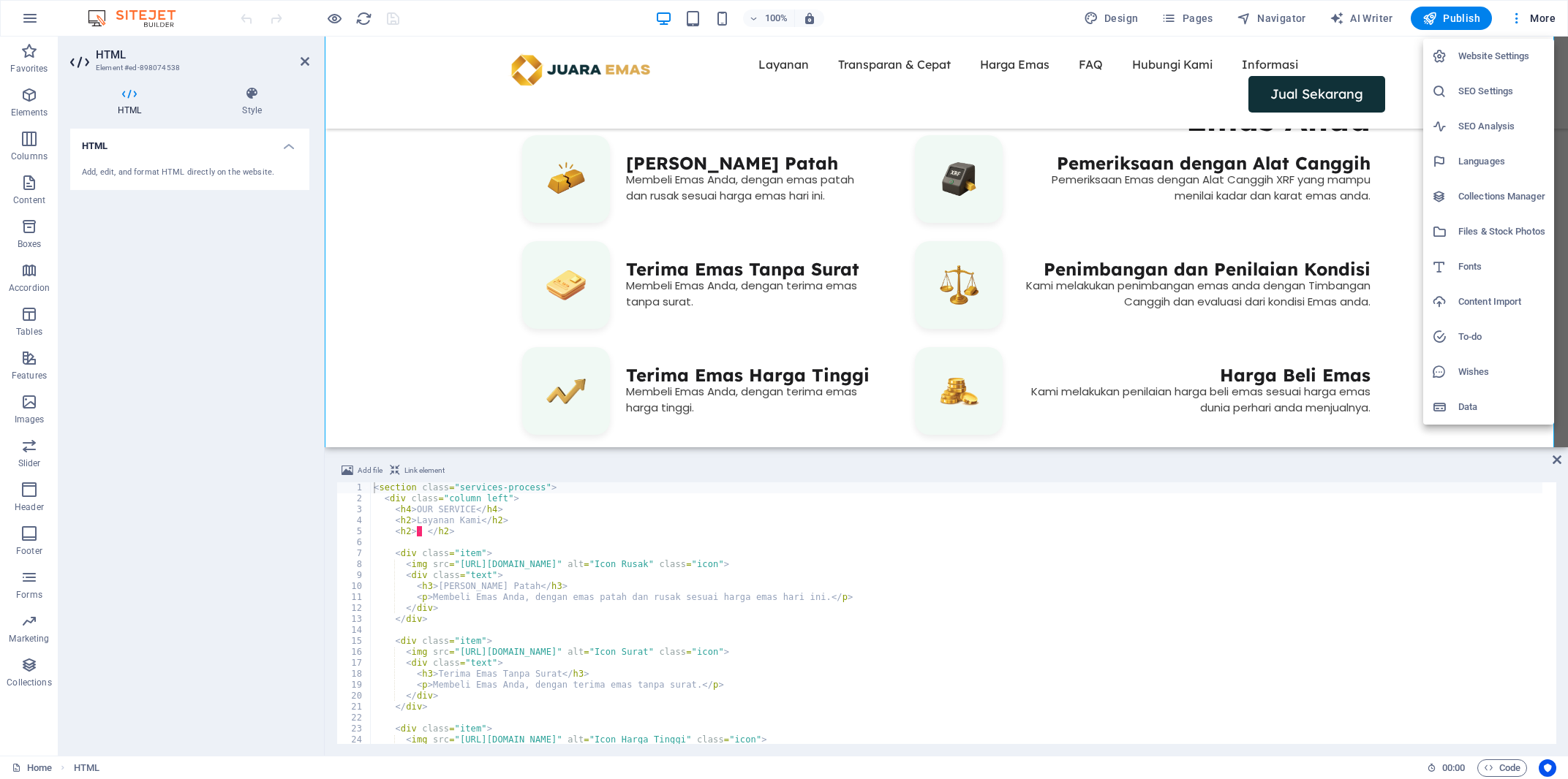
click at [1465, 238] on h6 "Files & Stock Photos" at bounding box center [1502, 232] width 87 height 17
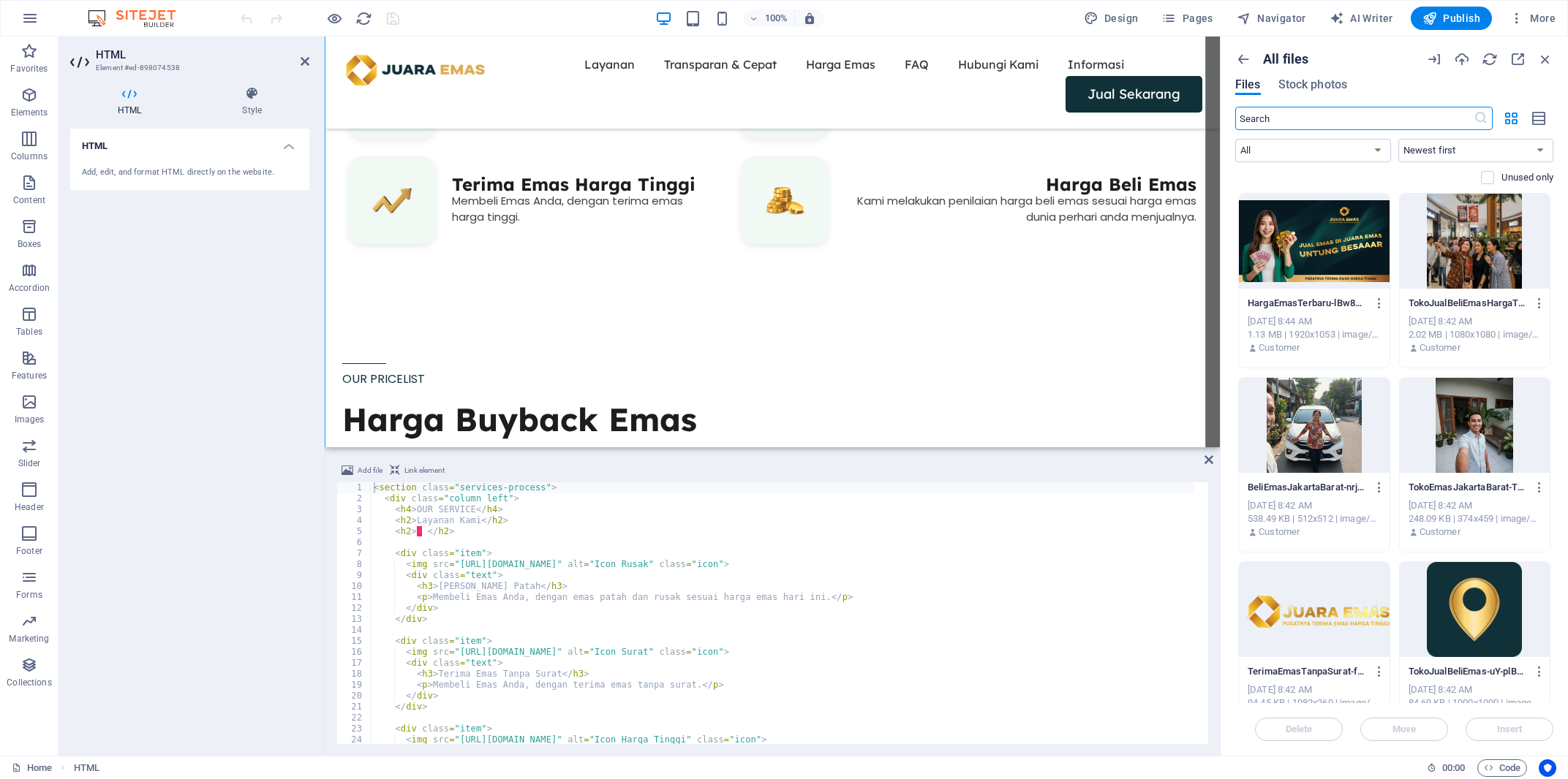
scroll to position [697, 0]
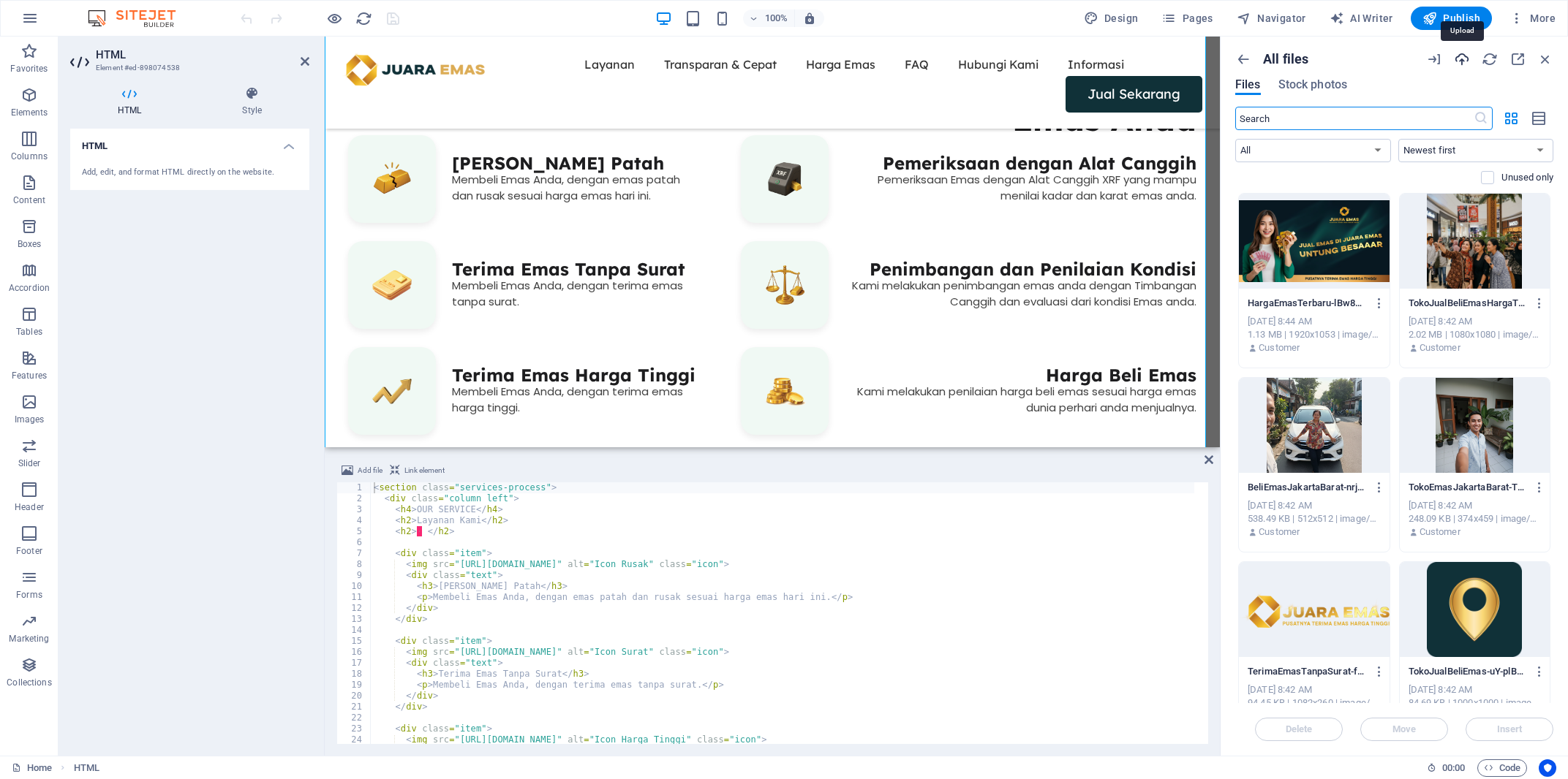
click at [1462, 65] on icon "button" at bounding box center [1462, 59] width 16 height 16
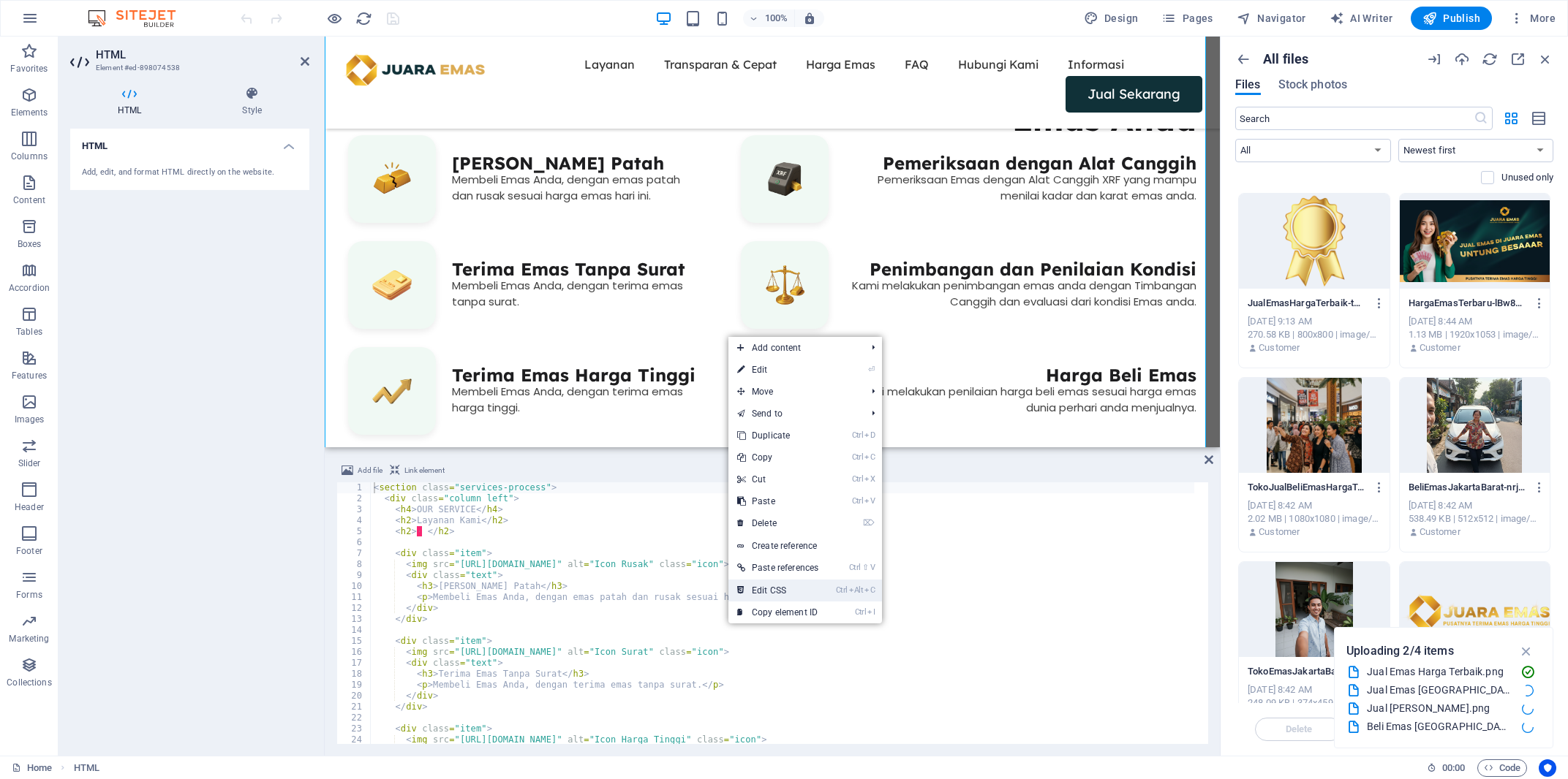
click at [781, 592] on link "Ctrl Alt C Edit CSS" at bounding box center [778, 590] width 99 height 22
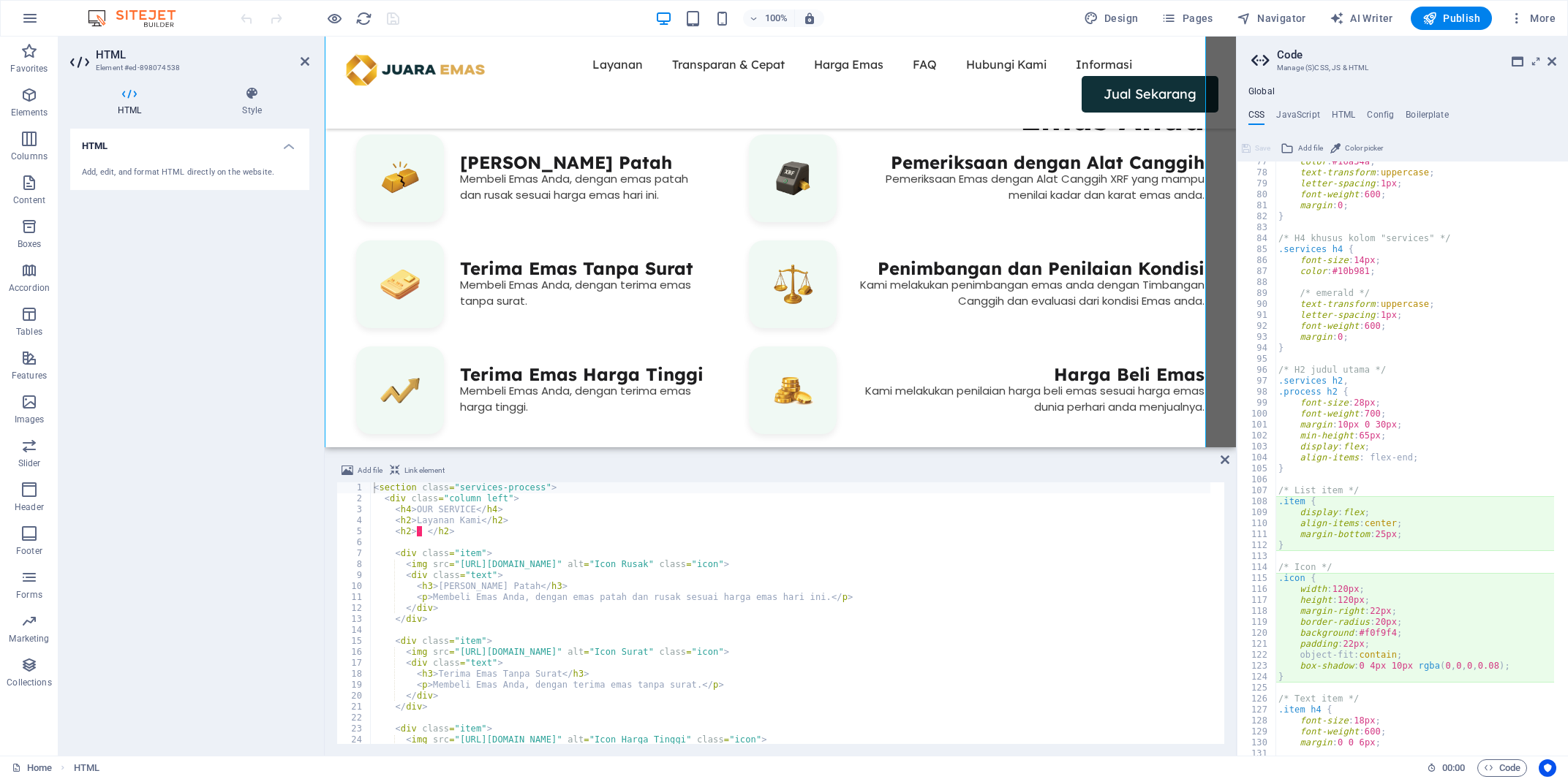
scroll to position [1277, 0]
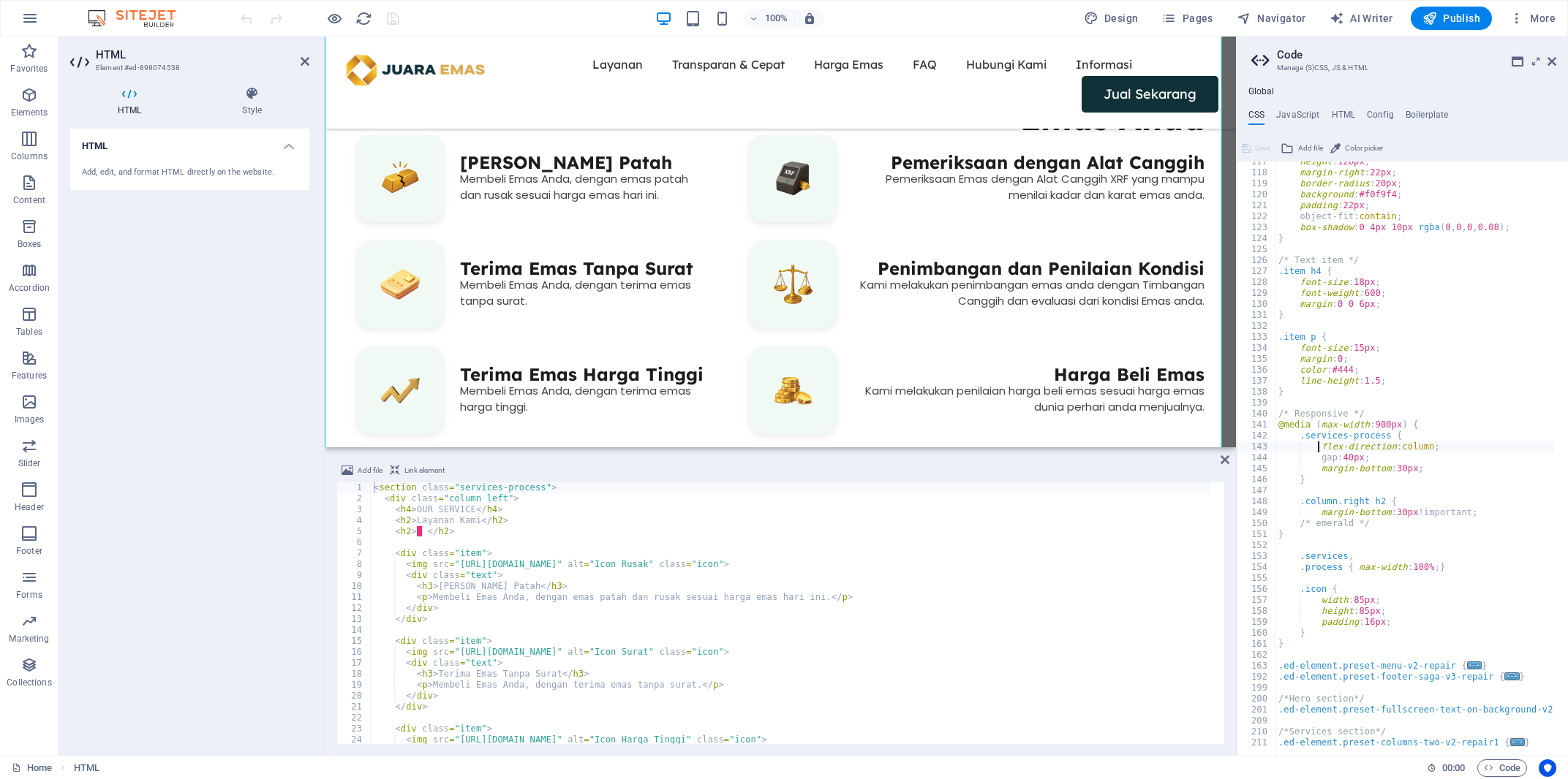
click at [1359, 466] on div "height : 120px ; margin-right : 22px ; border-radius : 20px ; background : #f0f…" at bounding box center [1591, 458] width 631 height 603
type textarea "margin-bottom: 30px;"
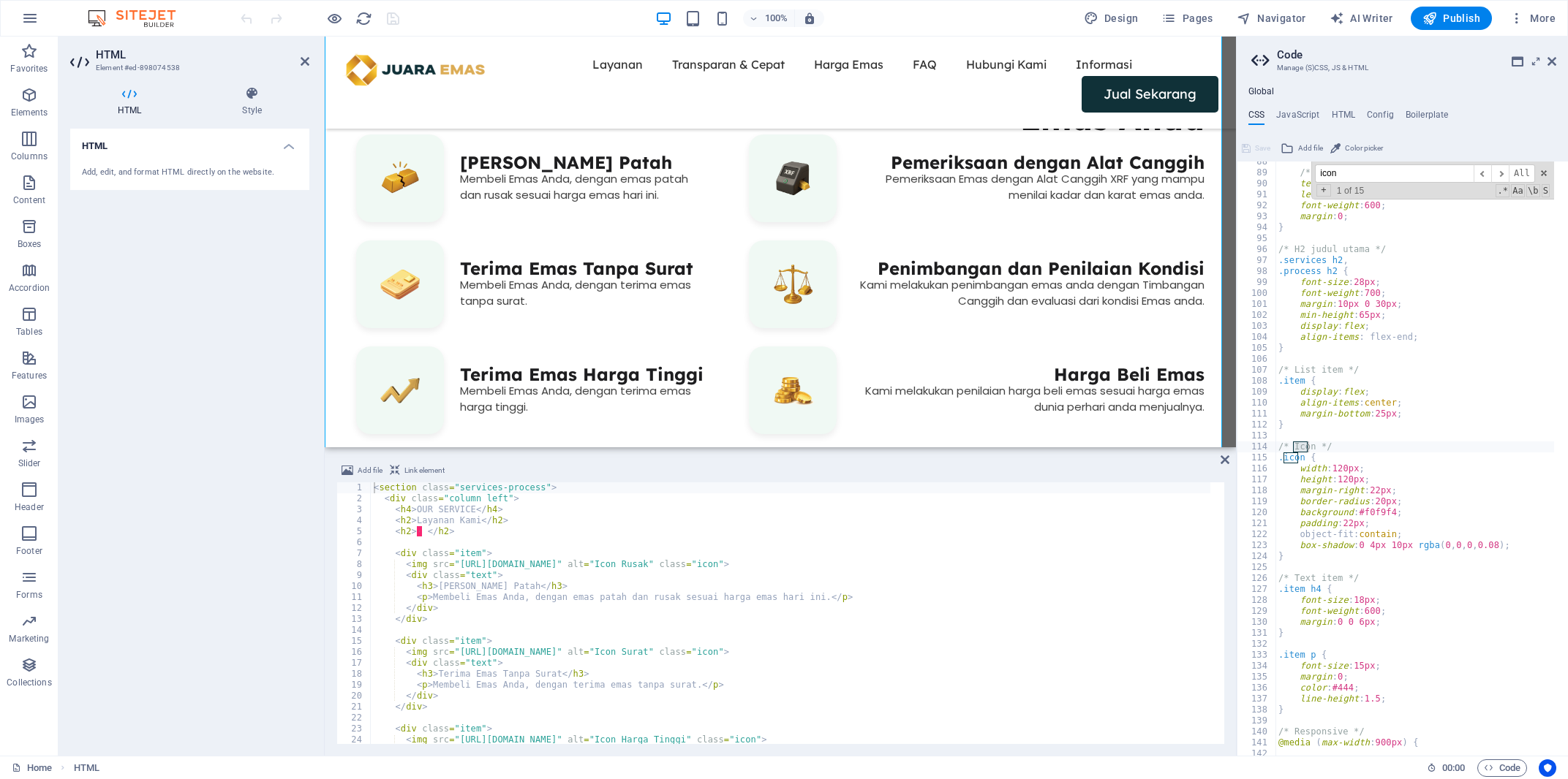
scroll to position [959, 0]
type input "icon"
click at [1335, 470] on div "/* emerald */ text-transform : uppercase ; letter-spacing : 1px ; font-weight :…" at bounding box center [1591, 458] width 631 height 603
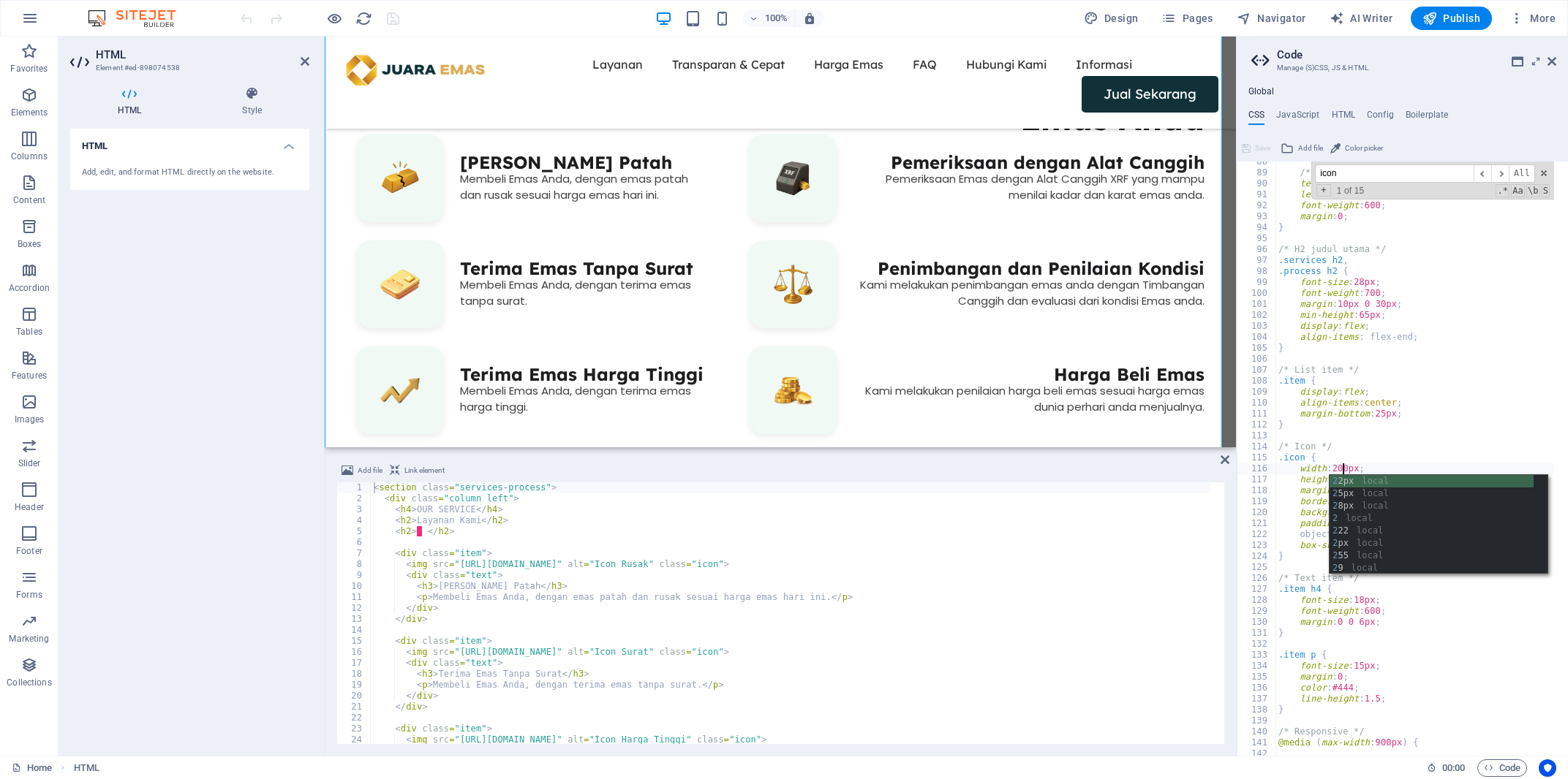
scroll to position [0, 5]
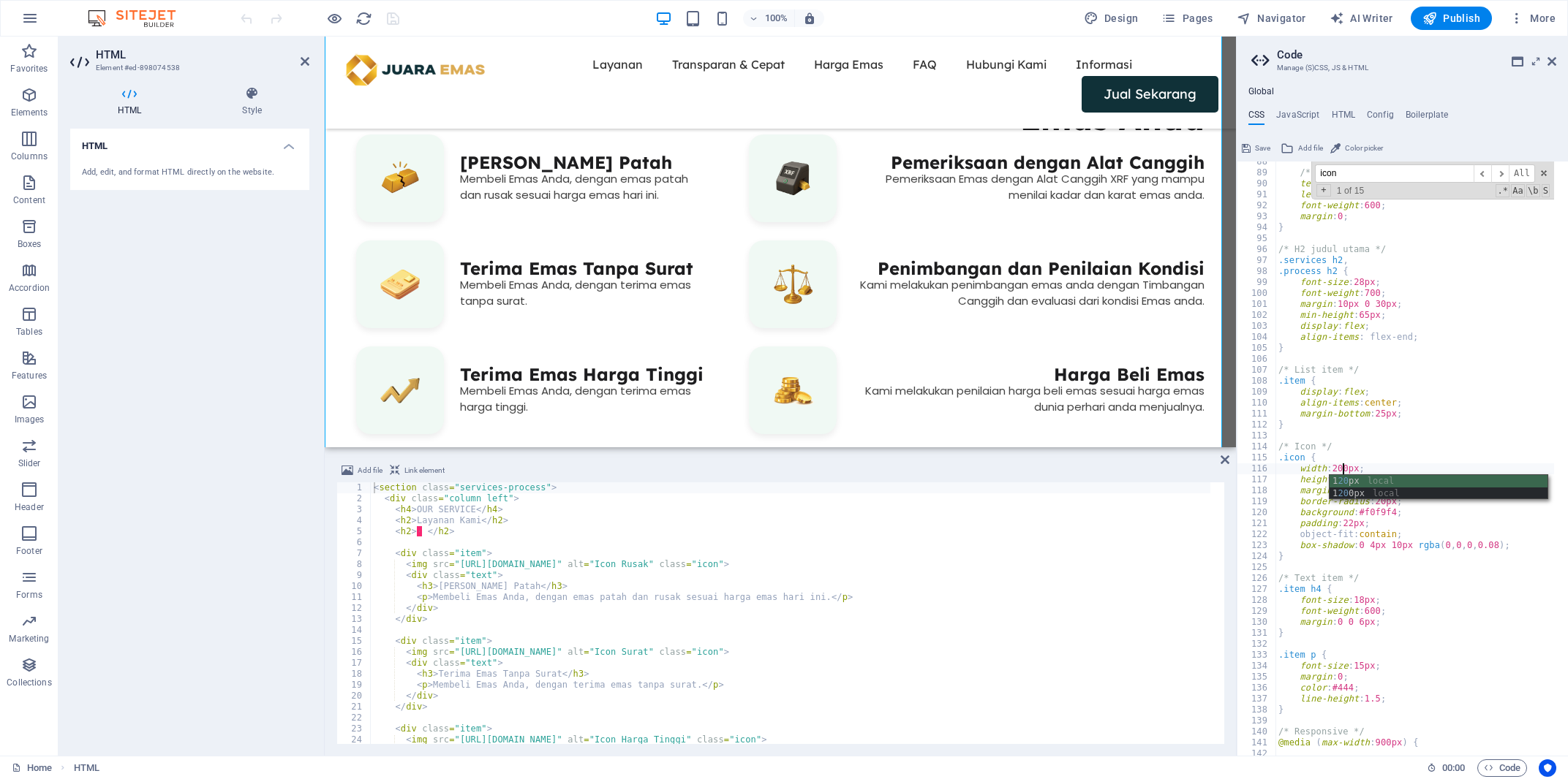
type textarea "width: 200px;"
click at [1259, 148] on span "Save" at bounding box center [1262, 148] width 15 height 17
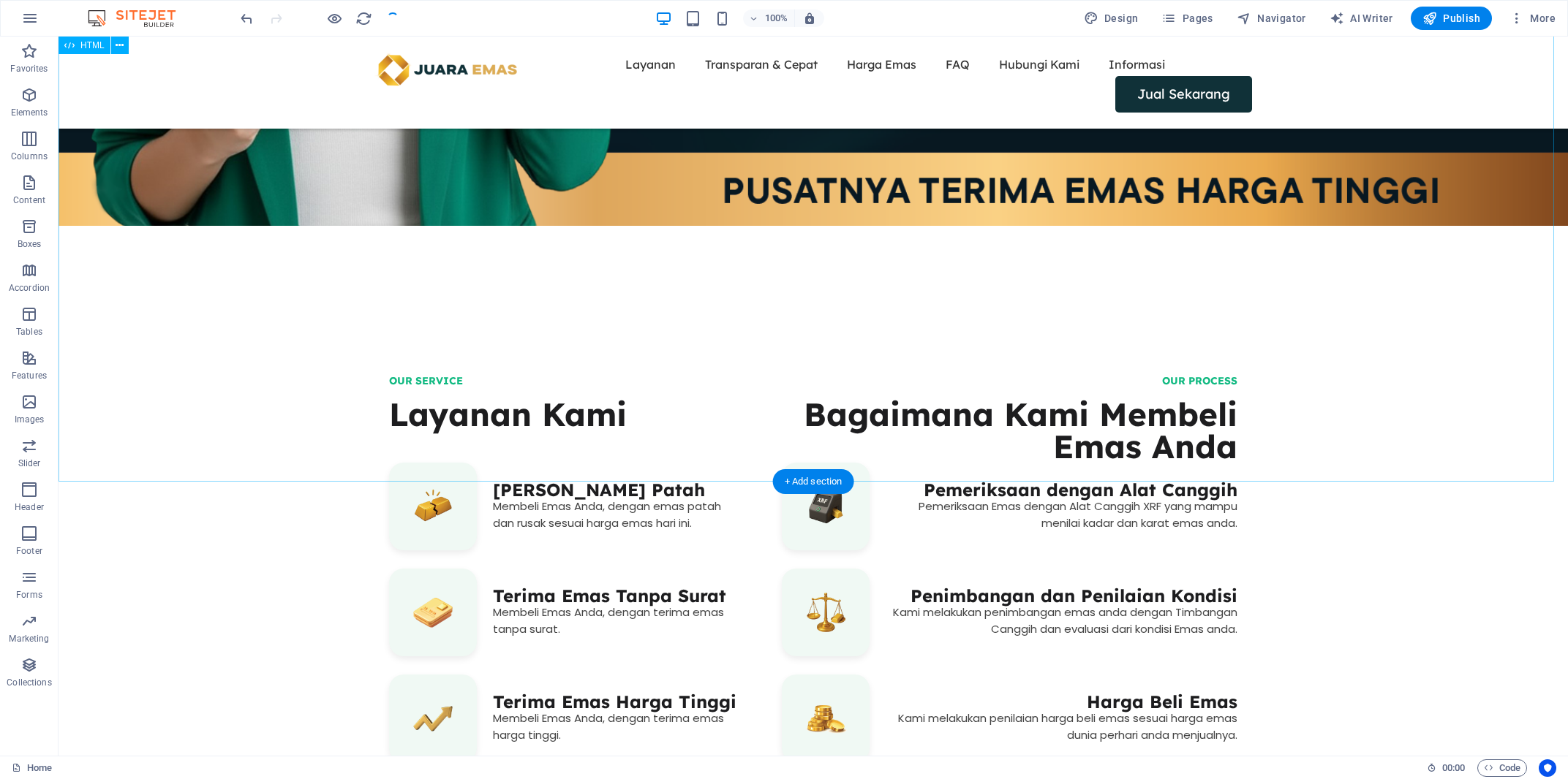
scroll to position [1034, 0]
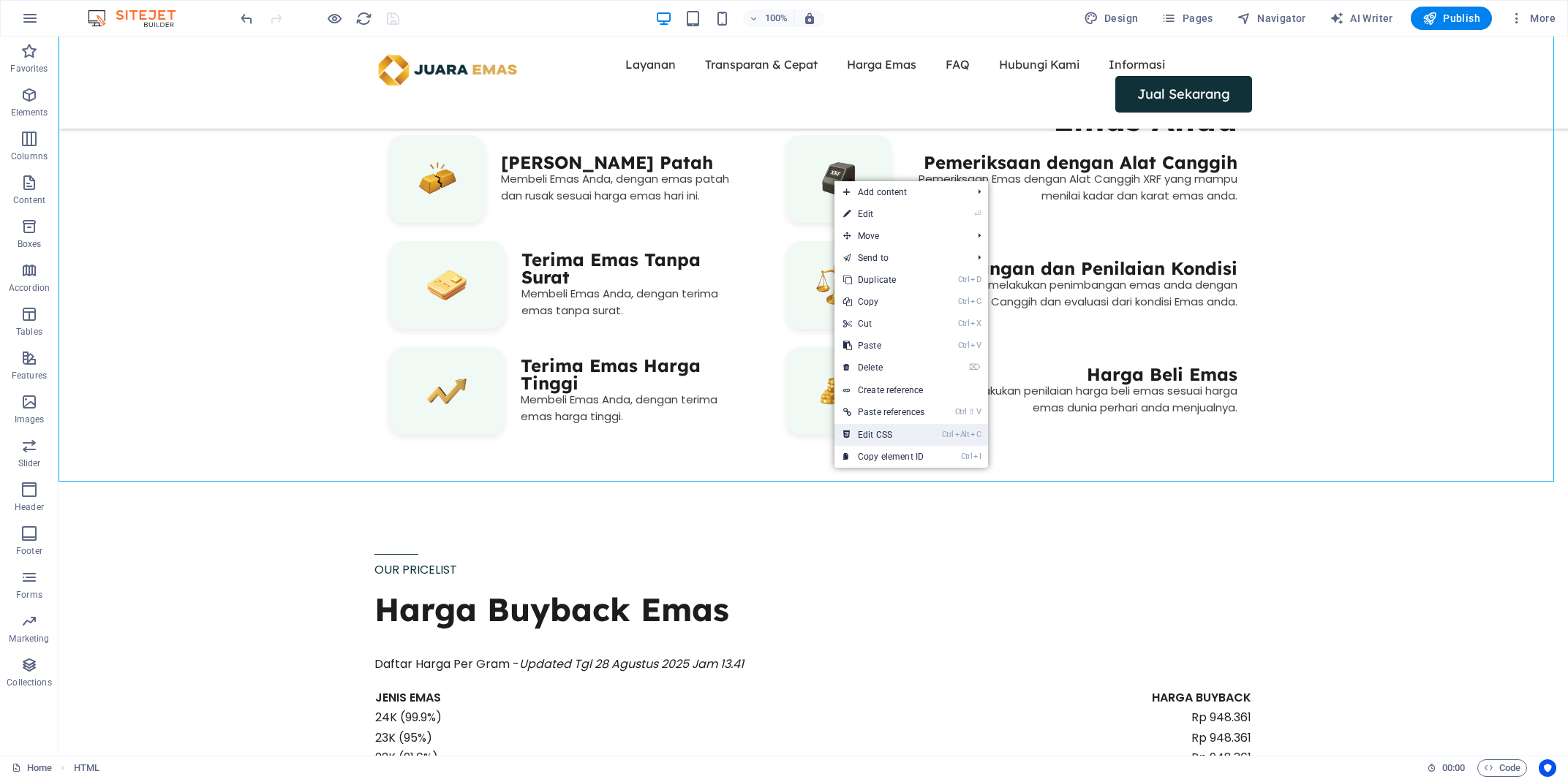
click at [889, 433] on link "Ctrl Alt C Edit CSS" at bounding box center [884, 435] width 99 height 22
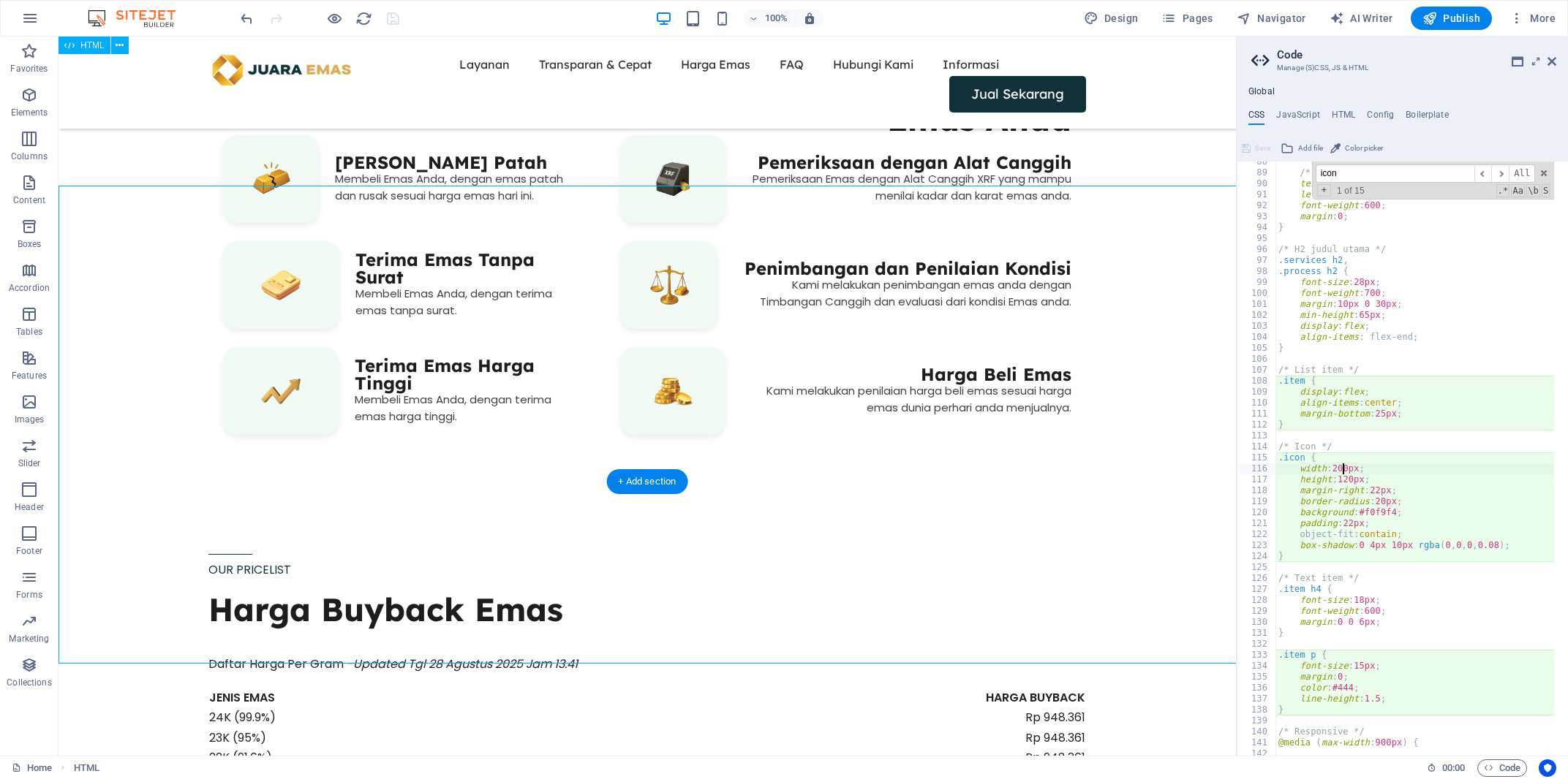
scroll to position [1277, 0]
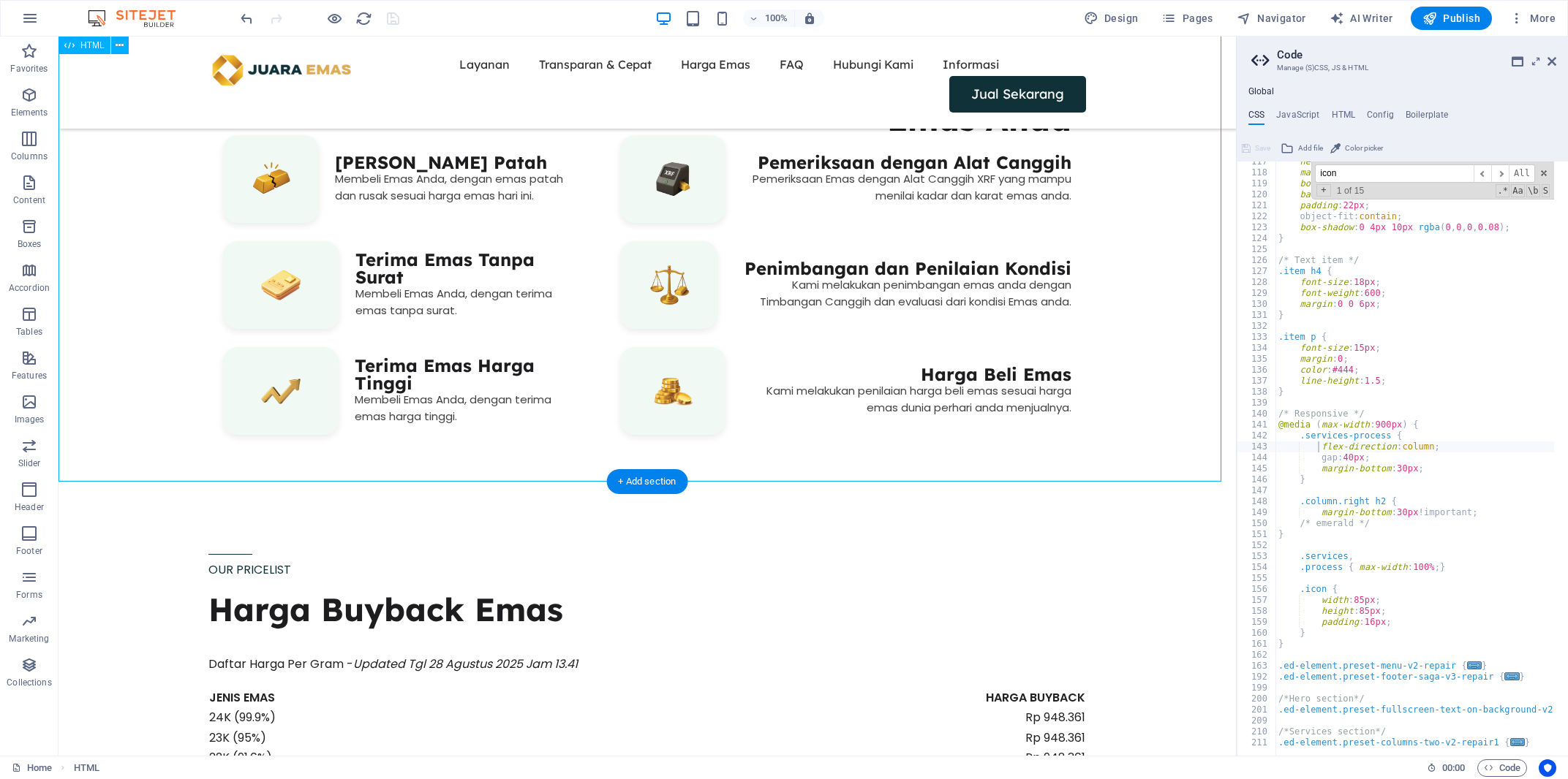
click at [670, 253] on div "OUR SERVICE Layanan Kami ‎ Terima Emas Rusak dan Patah Membeli Emas Anda, denga…" at bounding box center [647, 251] width 1177 height 478
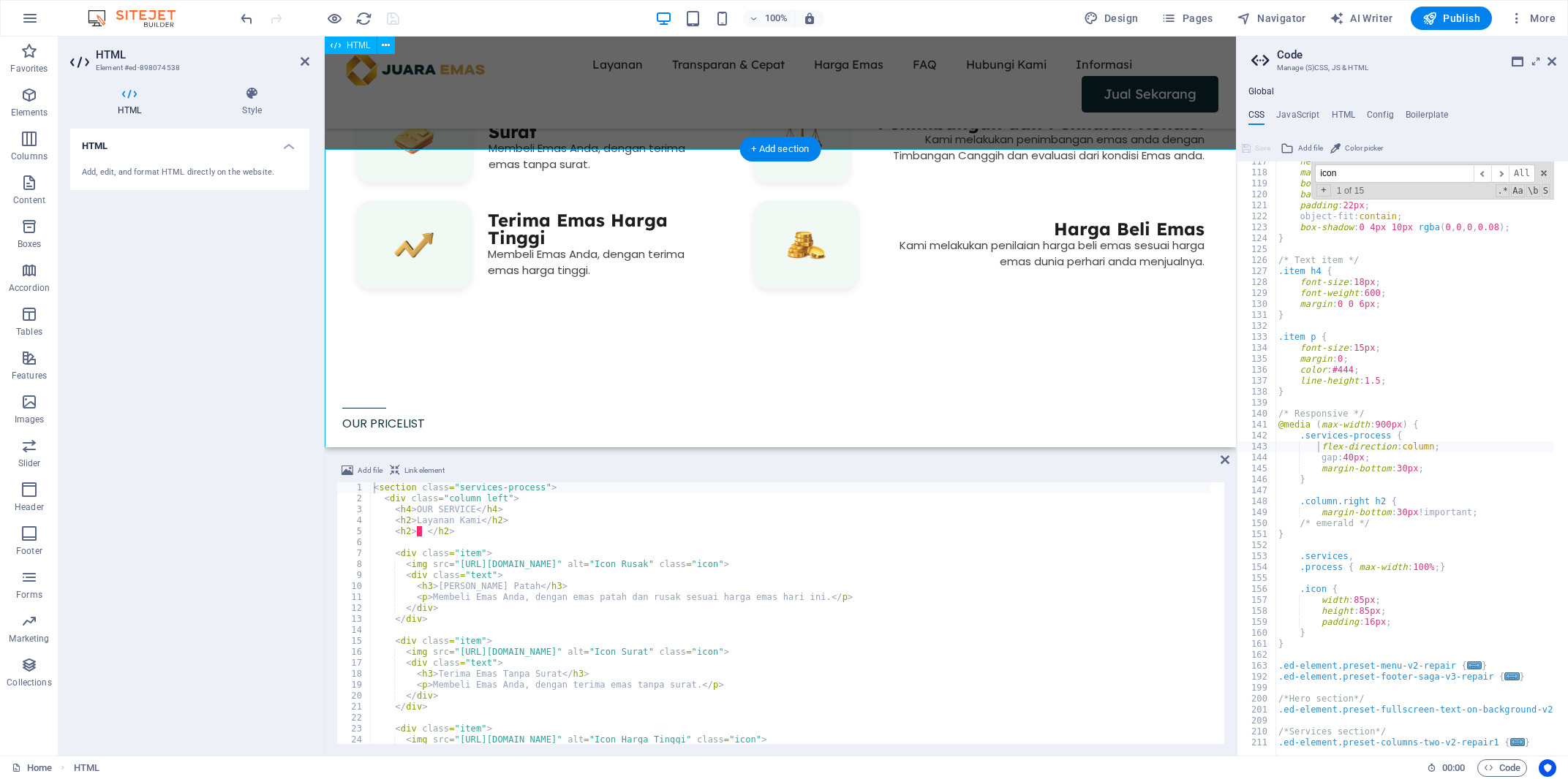
scroll to position [706, 0]
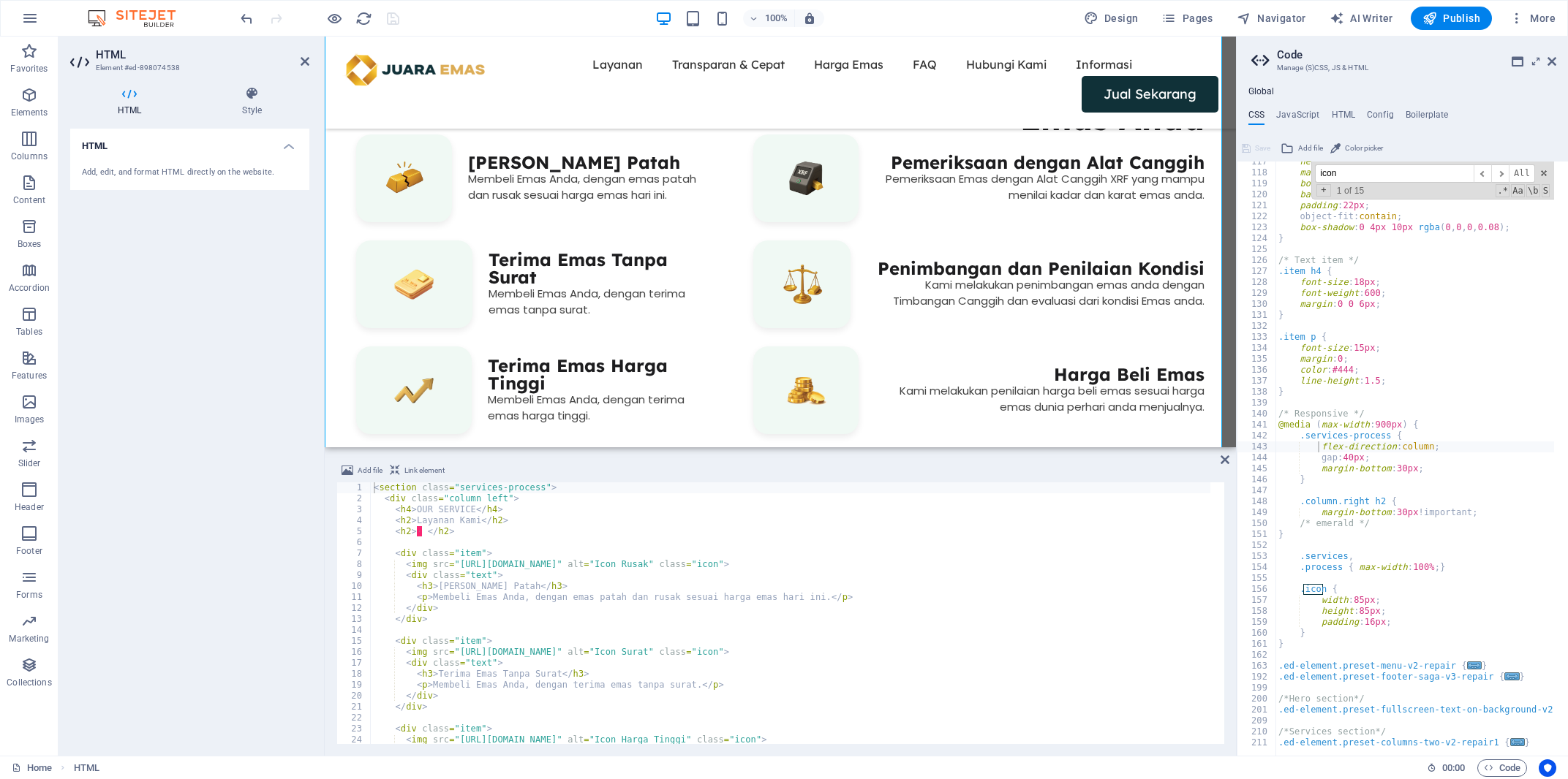
click at [1388, 180] on input "icon" at bounding box center [1394, 173] width 159 height 18
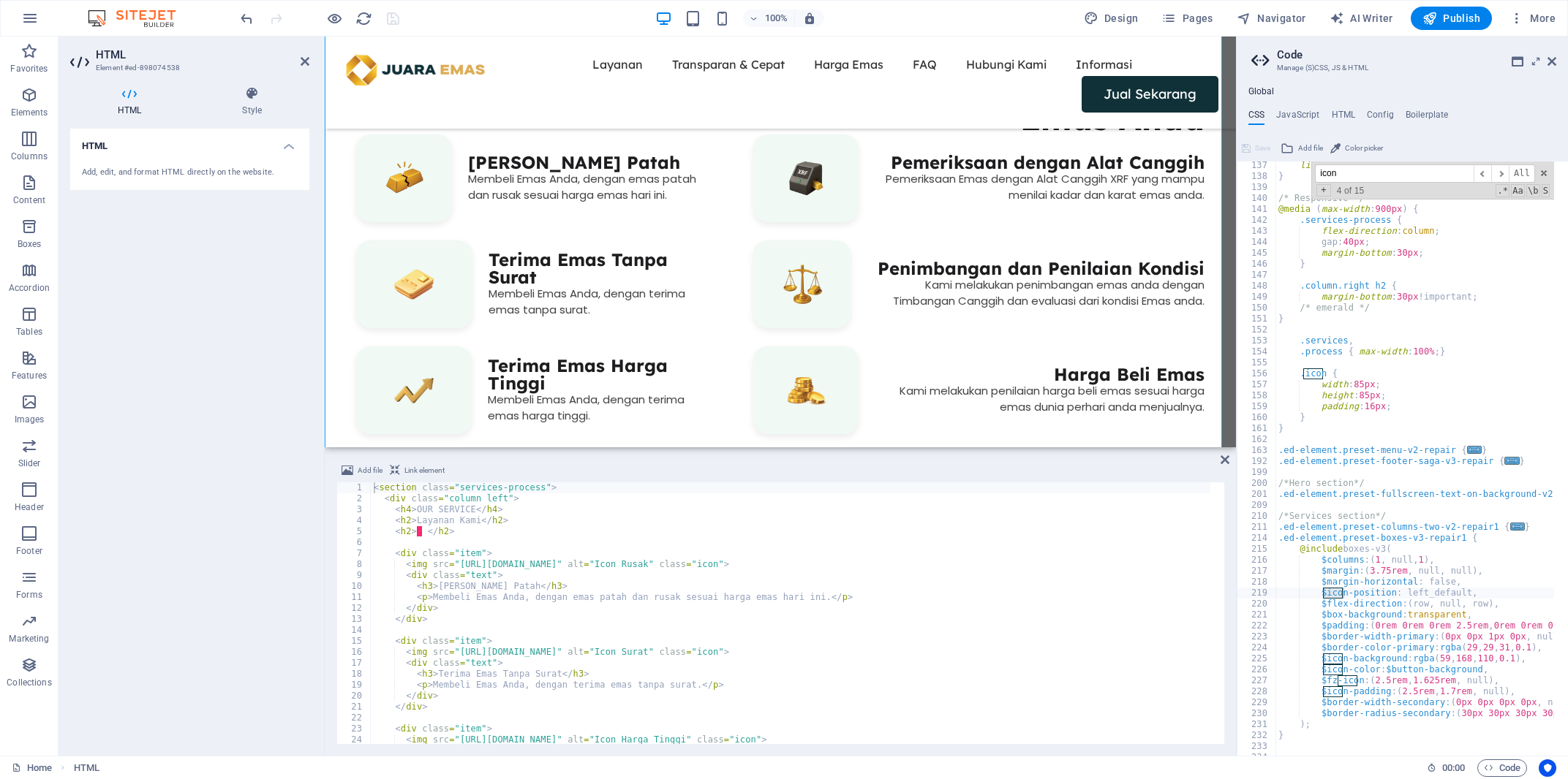
scroll to position [1493, 0]
click at [1484, 176] on span "​" at bounding box center [1482, 173] width 17 height 18
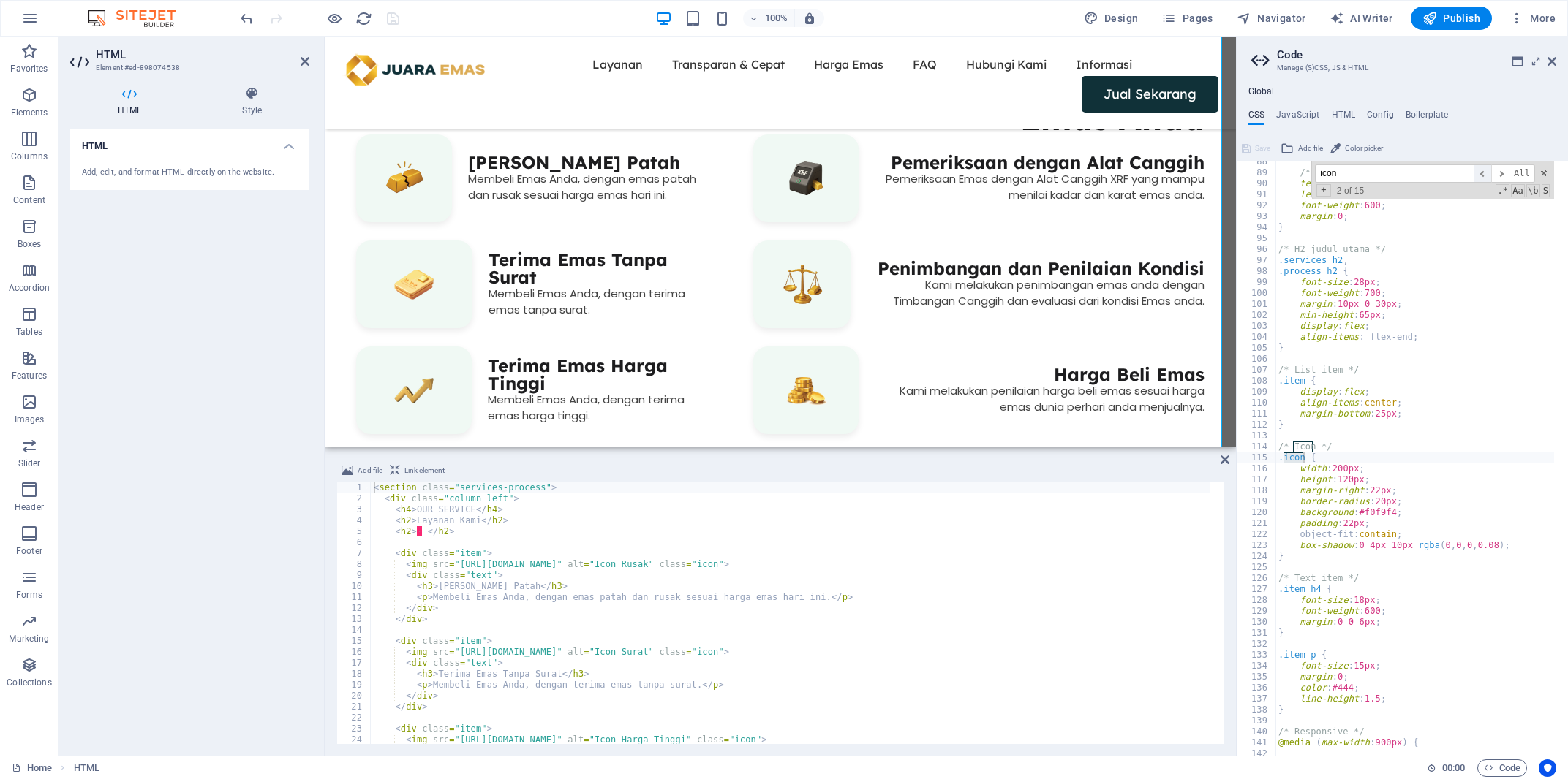
click at [1484, 176] on span "​" at bounding box center [1482, 173] width 17 height 18
drag, startPoint x: 1344, startPoint y: 466, endPoint x: 1333, endPoint y: 467, distance: 11.0
click at [1333, 467] on div "/* emerald */ text-transform : uppercase ; letter-spacing : 1px ; font-weight :…" at bounding box center [1591, 458] width 631 height 603
type textarea "width: 120px;"
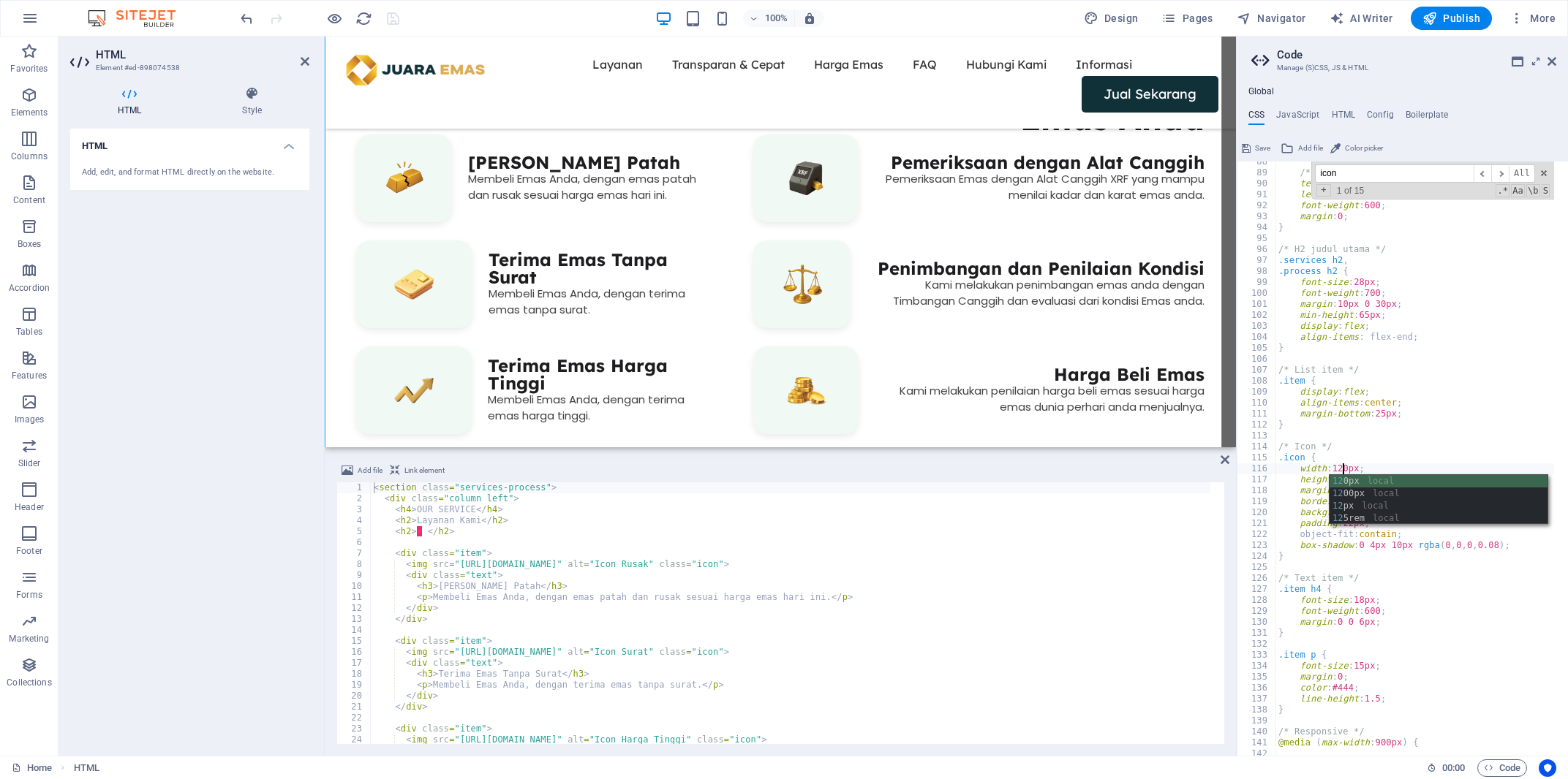
click at [737, 567] on div "< section class = "services-process" > < div class = "column left" > < h4 > OUR…" at bounding box center [790, 624] width 839 height 283
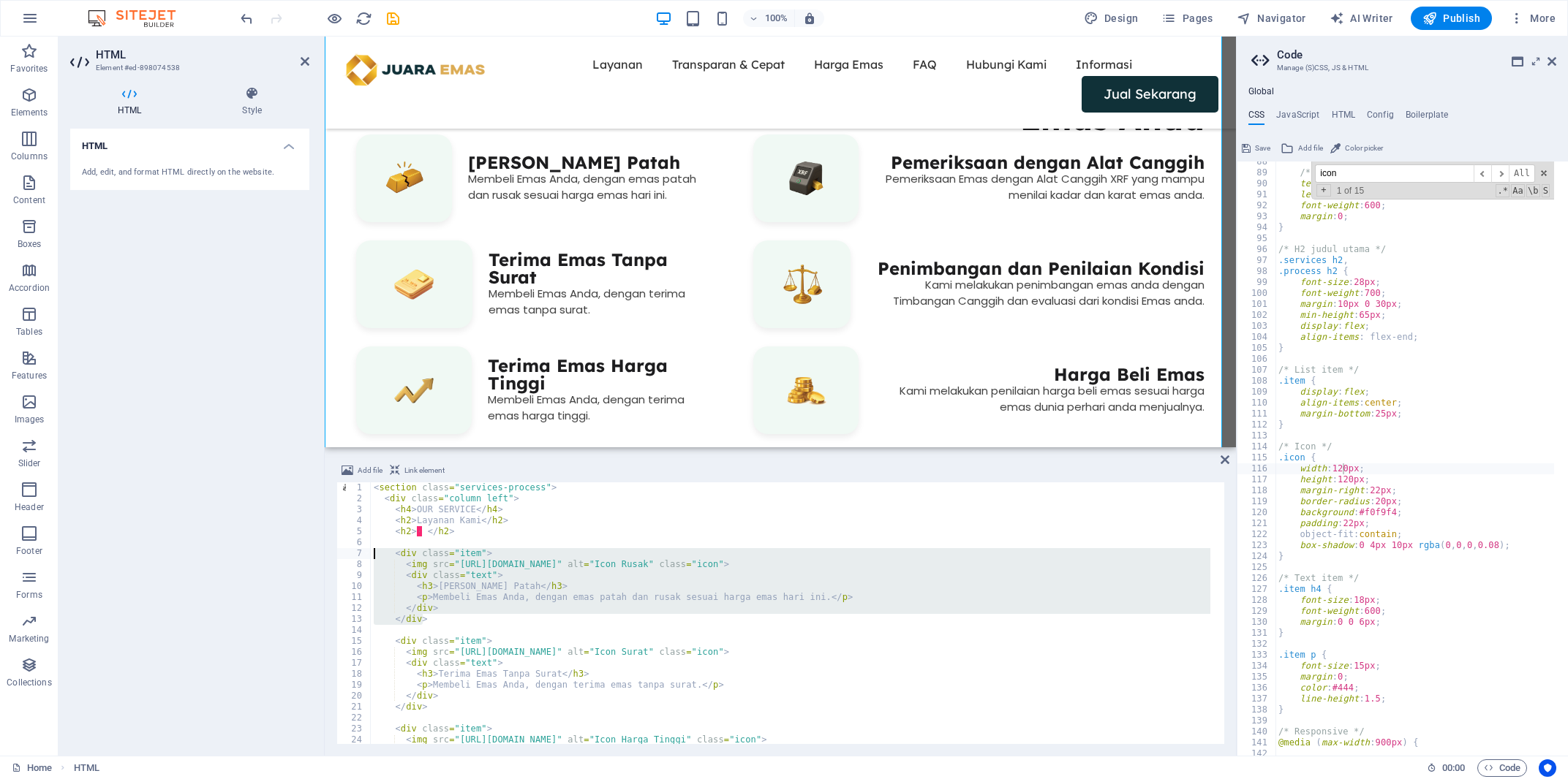
drag, startPoint x: 430, startPoint y: 620, endPoint x: 364, endPoint y: 554, distance: 93.3
click at [371, 554] on div "< section class = "services-process" > < div class = "column left" > < h4 > OUR…" at bounding box center [790, 613] width 839 height 261
type textarea "<div class="item"> <img src="https://cdn1.site-media.eu/images/0/18907097/TokoE…"
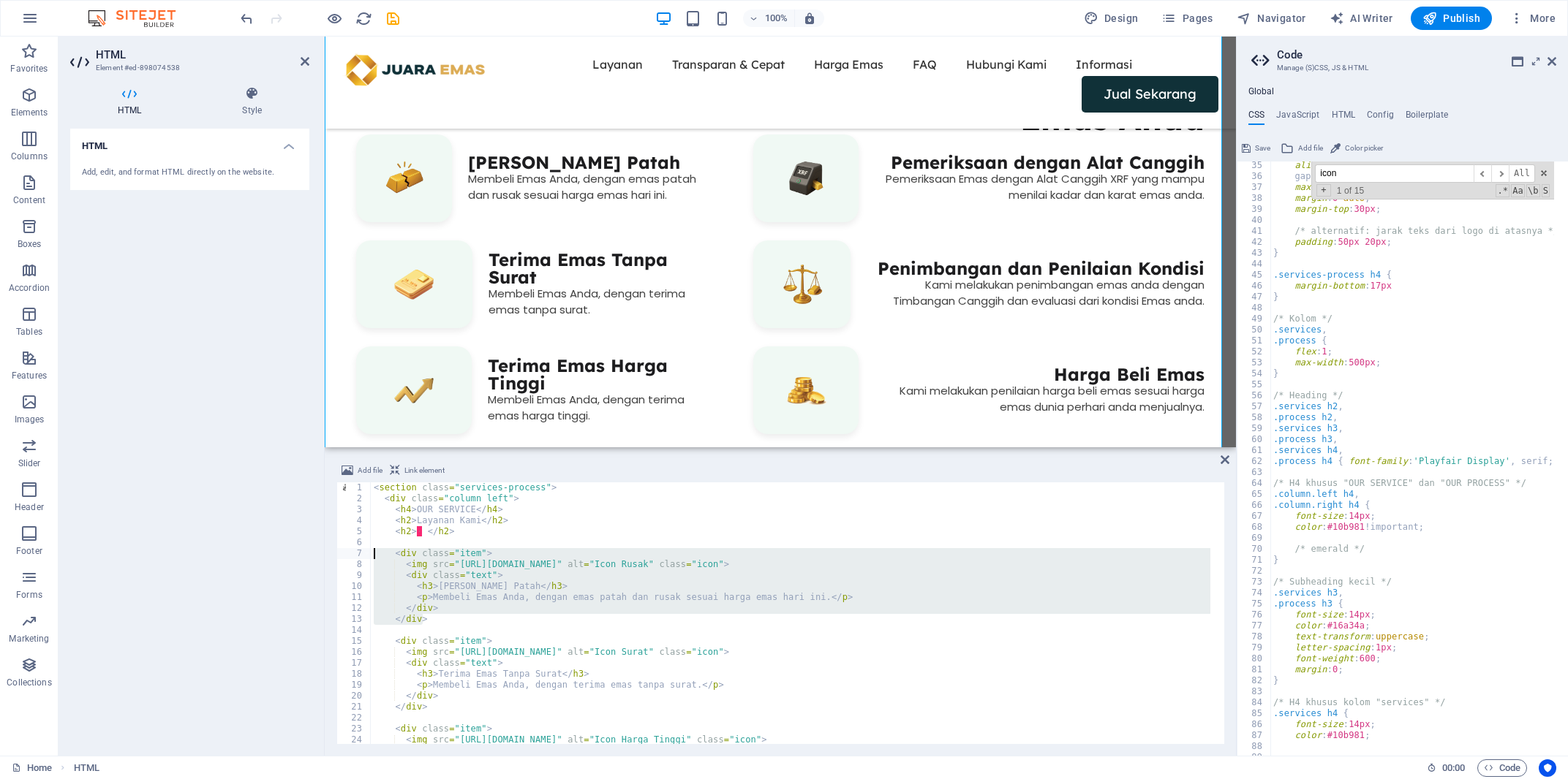
scroll to position [374, 0]
click at [1487, 176] on span "​" at bounding box center [1482, 173] width 17 height 18
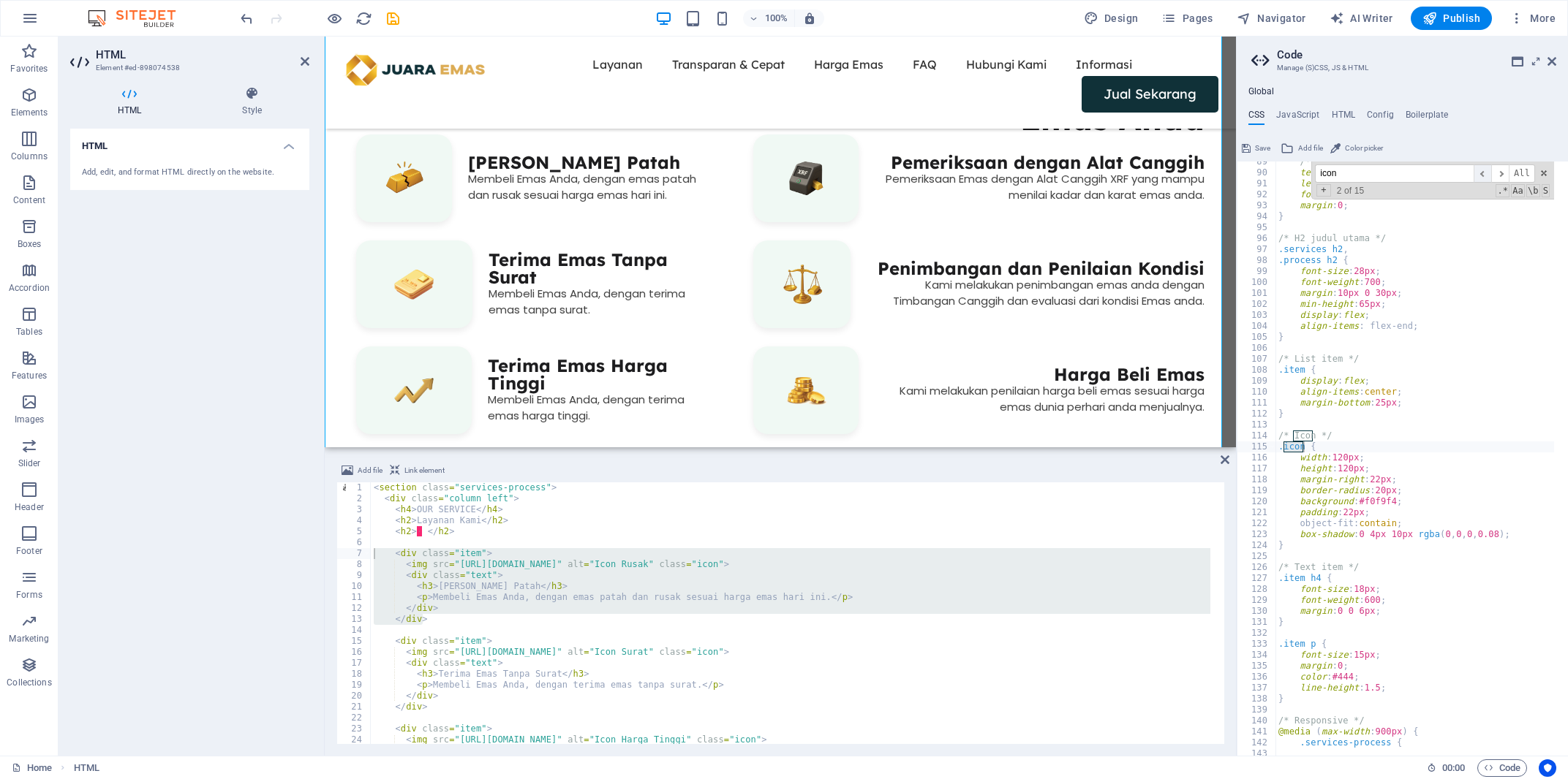
scroll to position [970, 0]
drag, startPoint x: 1343, startPoint y: 456, endPoint x: 1332, endPoint y: 458, distance: 11.2
click at [1332, 458] on div "/* emerald */ text-transform : uppercase ; letter-spacing : 1px ; font-weight :…" at bounding box center [1591, 458] width 631 height 603
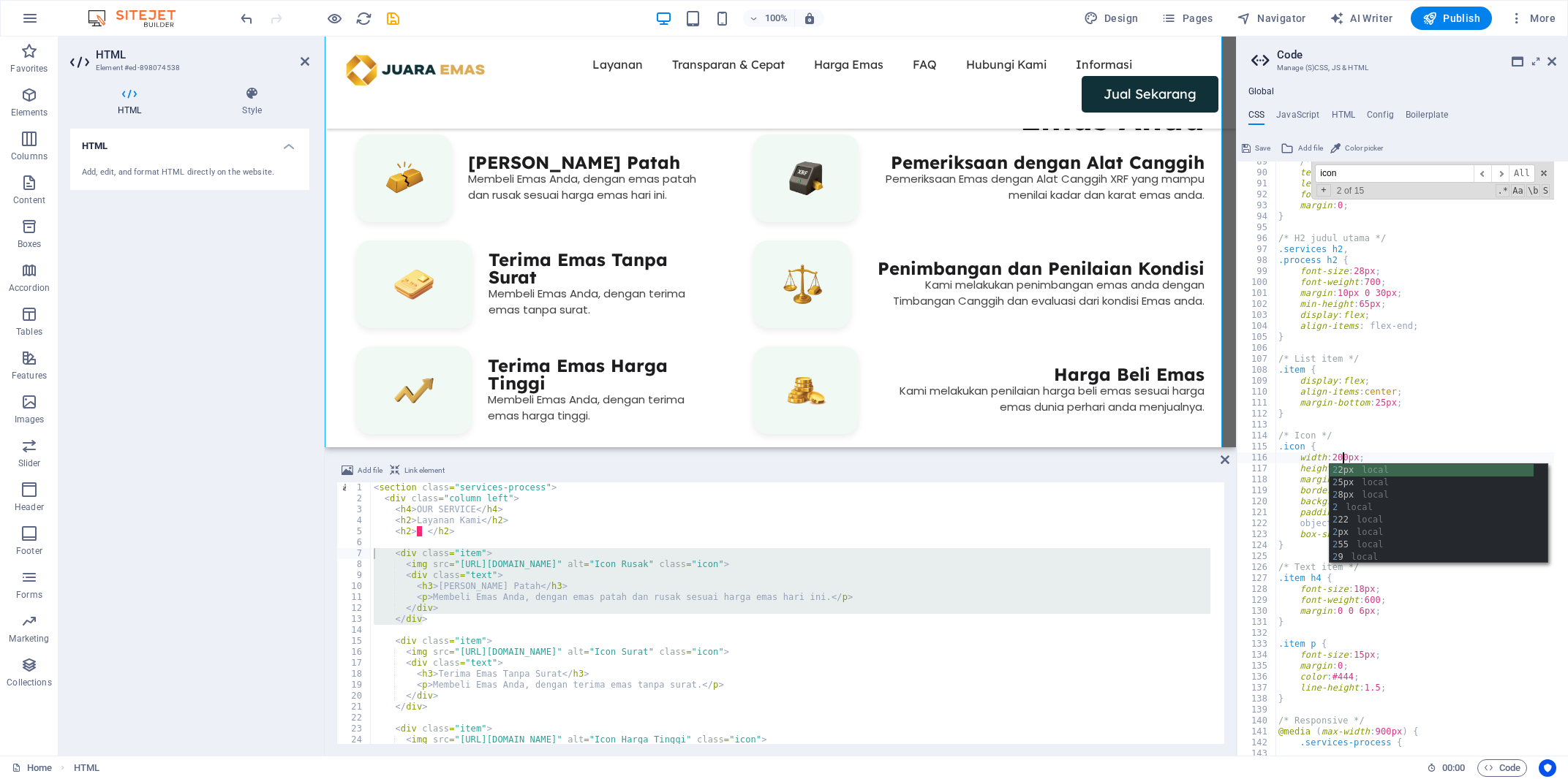
scroll to position [0, 5]
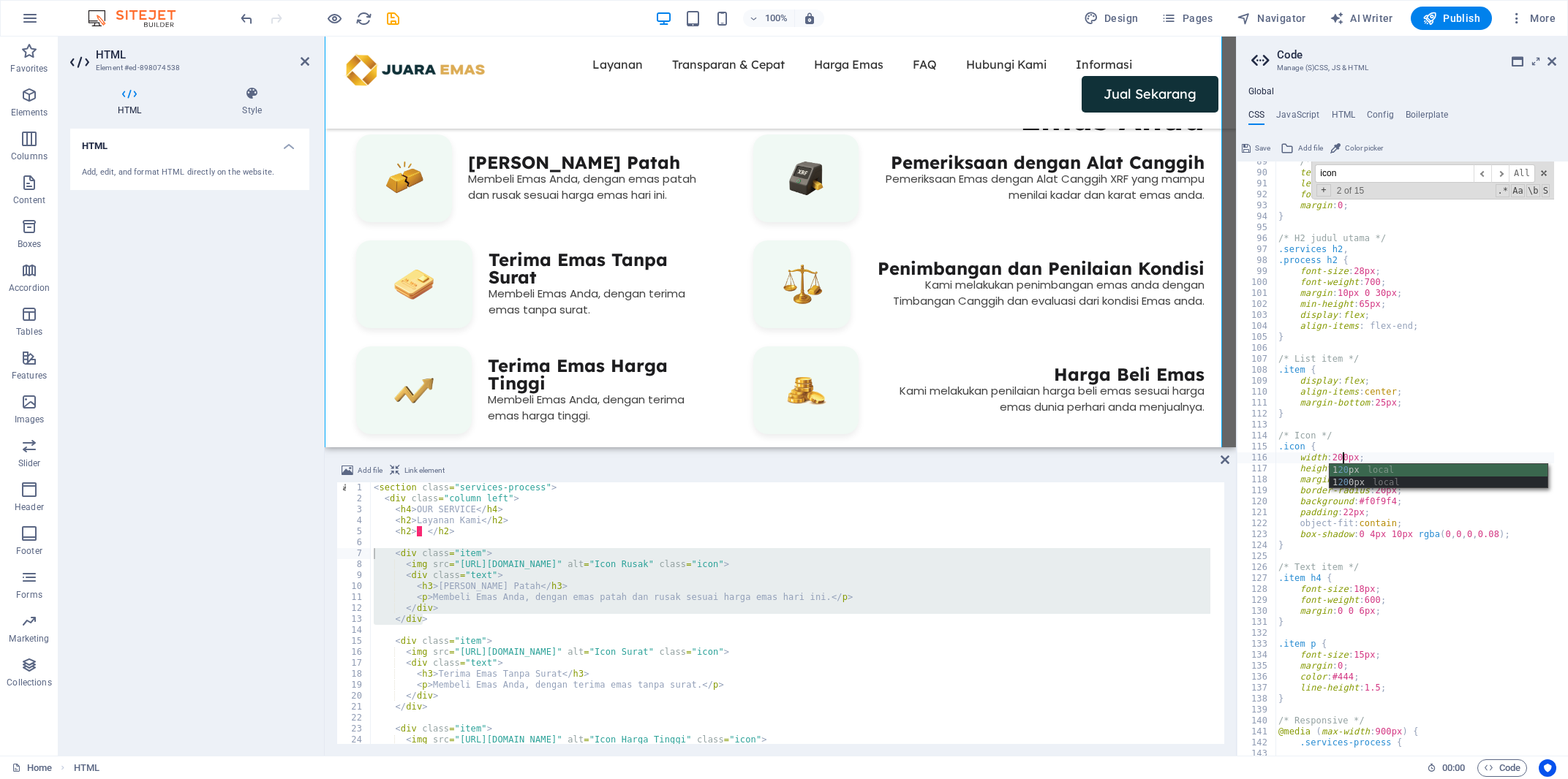
click at [1360, 447] on div "/* emerald */ text-transform : uppercase ; letter-spacing : 1px ; font-weight :…" at bounding box center [1591, 458] width 631 height 603
drag, startPoint x: 1348, startPoint y: 468, endPoint x: 1339, endPoint y: 469, distance: 9.1
click at [1339, 469] on div "/* emerald */ text-transform : uppercase ; letter-spacing : 1px ; font-weight :…" at bounding box center [1591, 458] width 631 height 603
type textarea "height: 200px;"
click at [1255, 133] on div "CSS JavaScript HTML Config Boilerplate height: 200px; 89 90 91 92 93 94 95 96 9…" at bounding box center [1402, 433] width 332 height 646
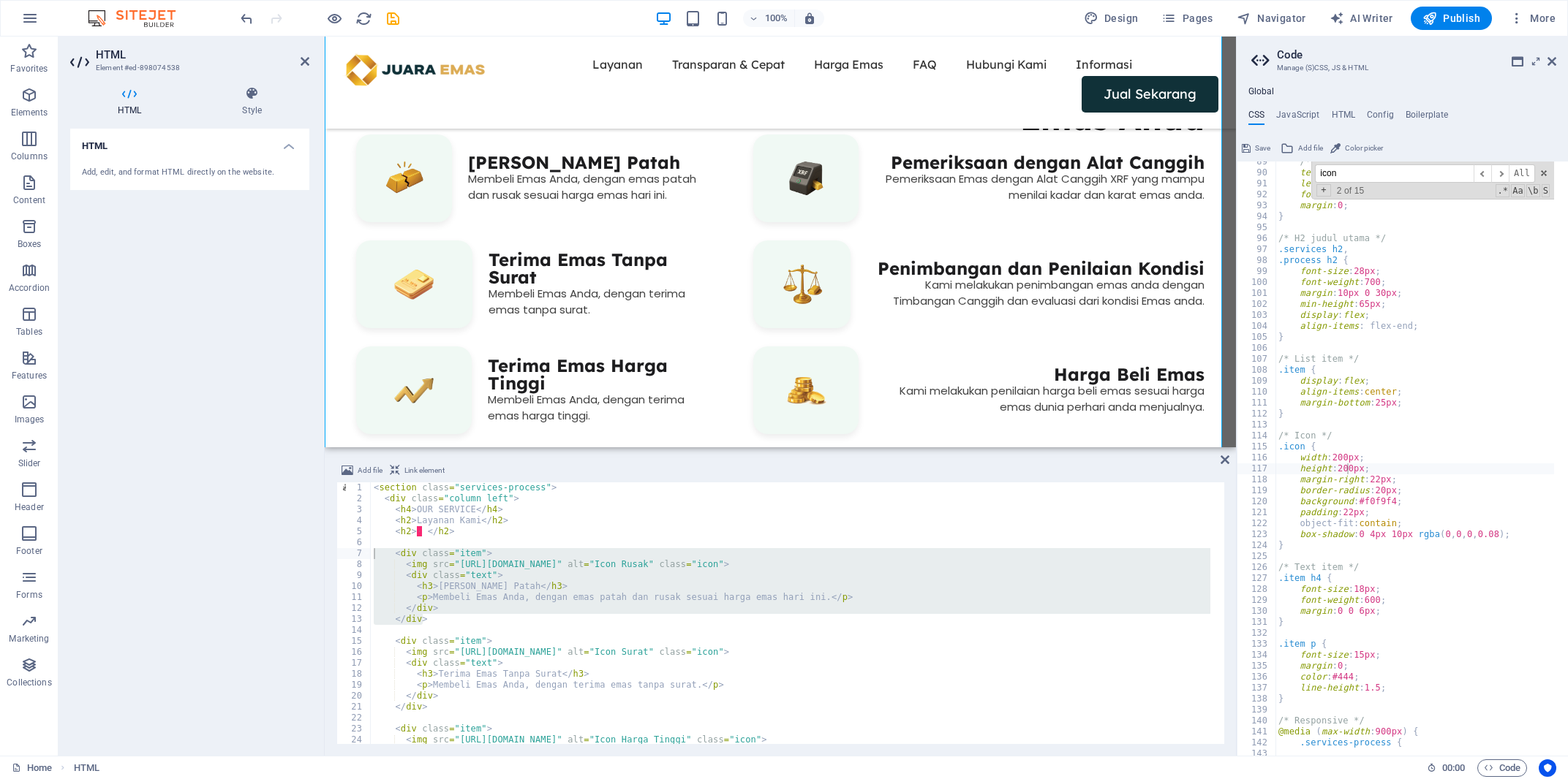
click at [1255, 148] on button "Save" at bounding box center [1255, 148] width 33 height 17
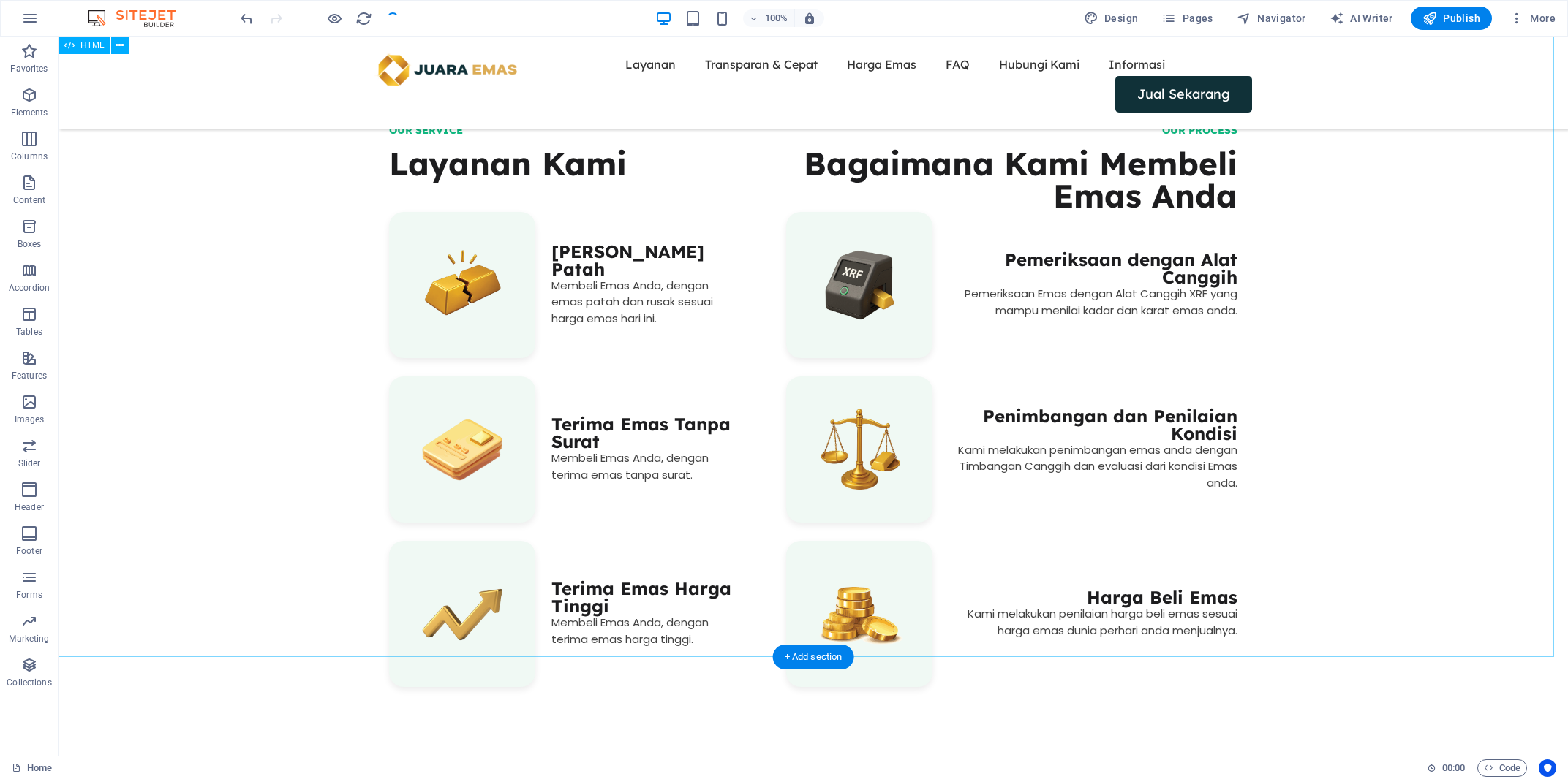
scroll to position [903, 0]
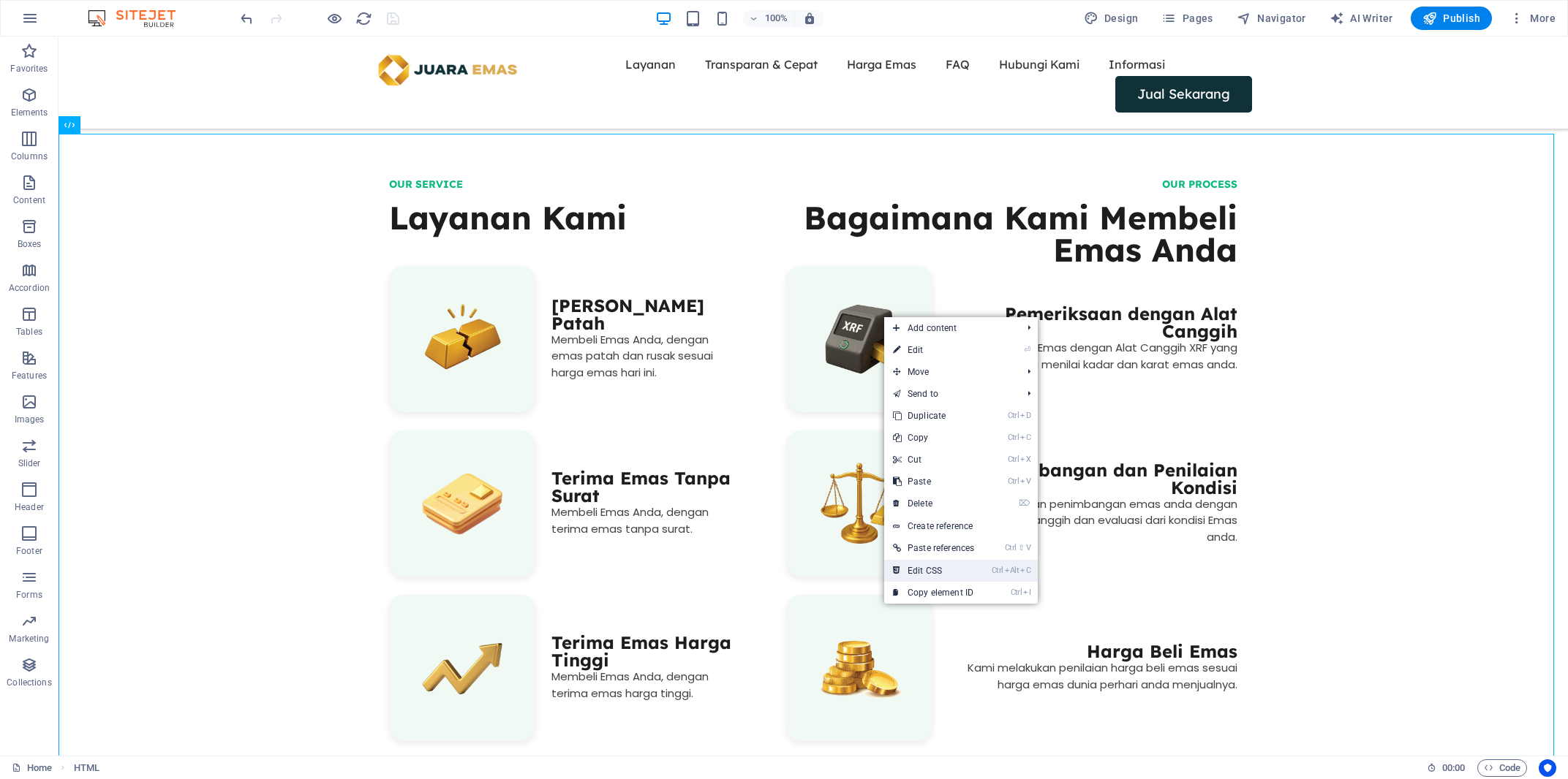
click at [950, 569] on link "Ctrl Alt C Edit CSS" at bounding box center [933, 571] width 99 height 22
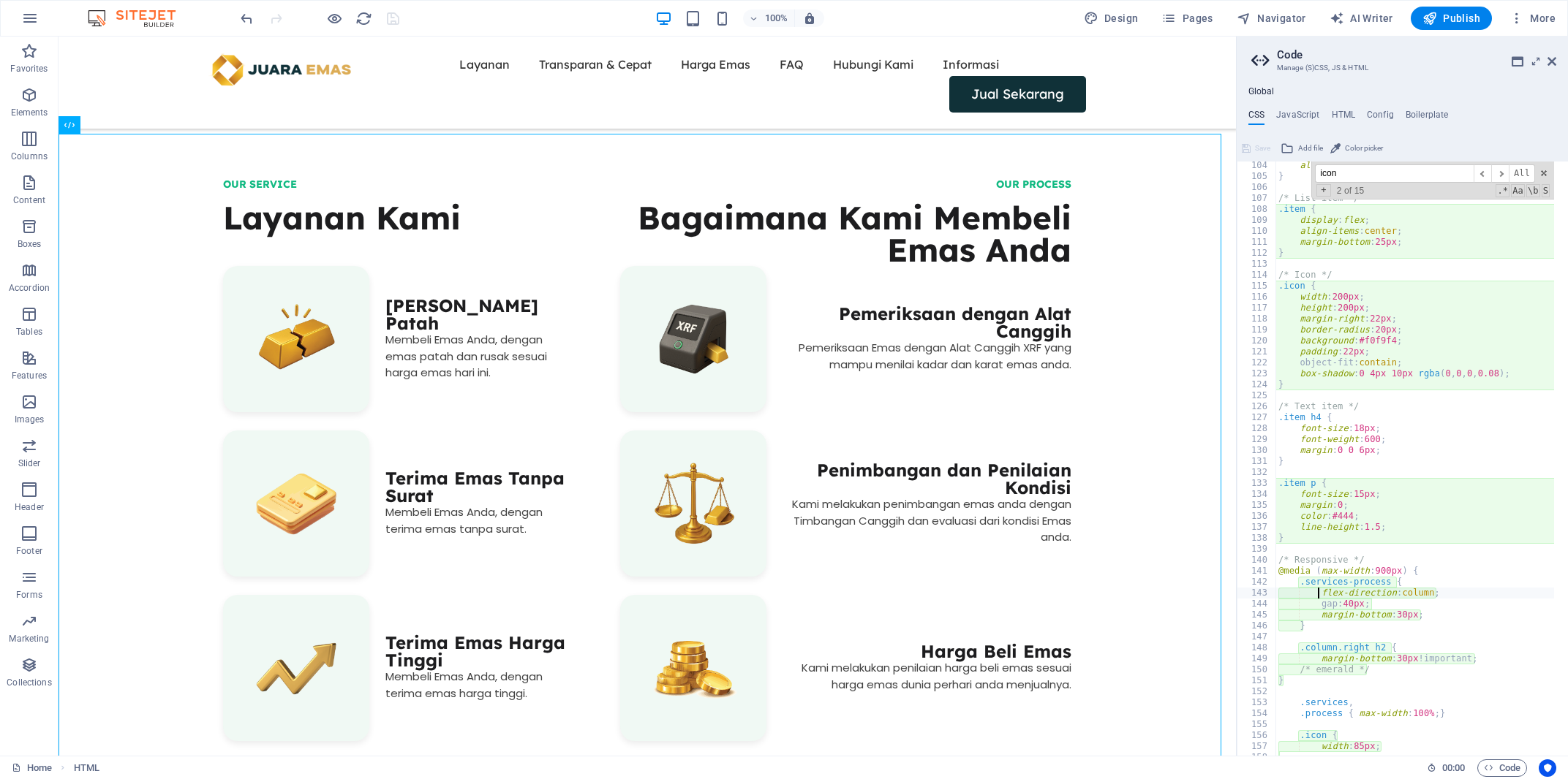
scroll to position [1130, 0]
click at [637, 363] on div "OUR SERVICE Layanan Kami ‎ Terima Emas Rusak dan Patah Membeli Emas Anda, denga…" at bounding box center [647, 469] width 1177 height 654
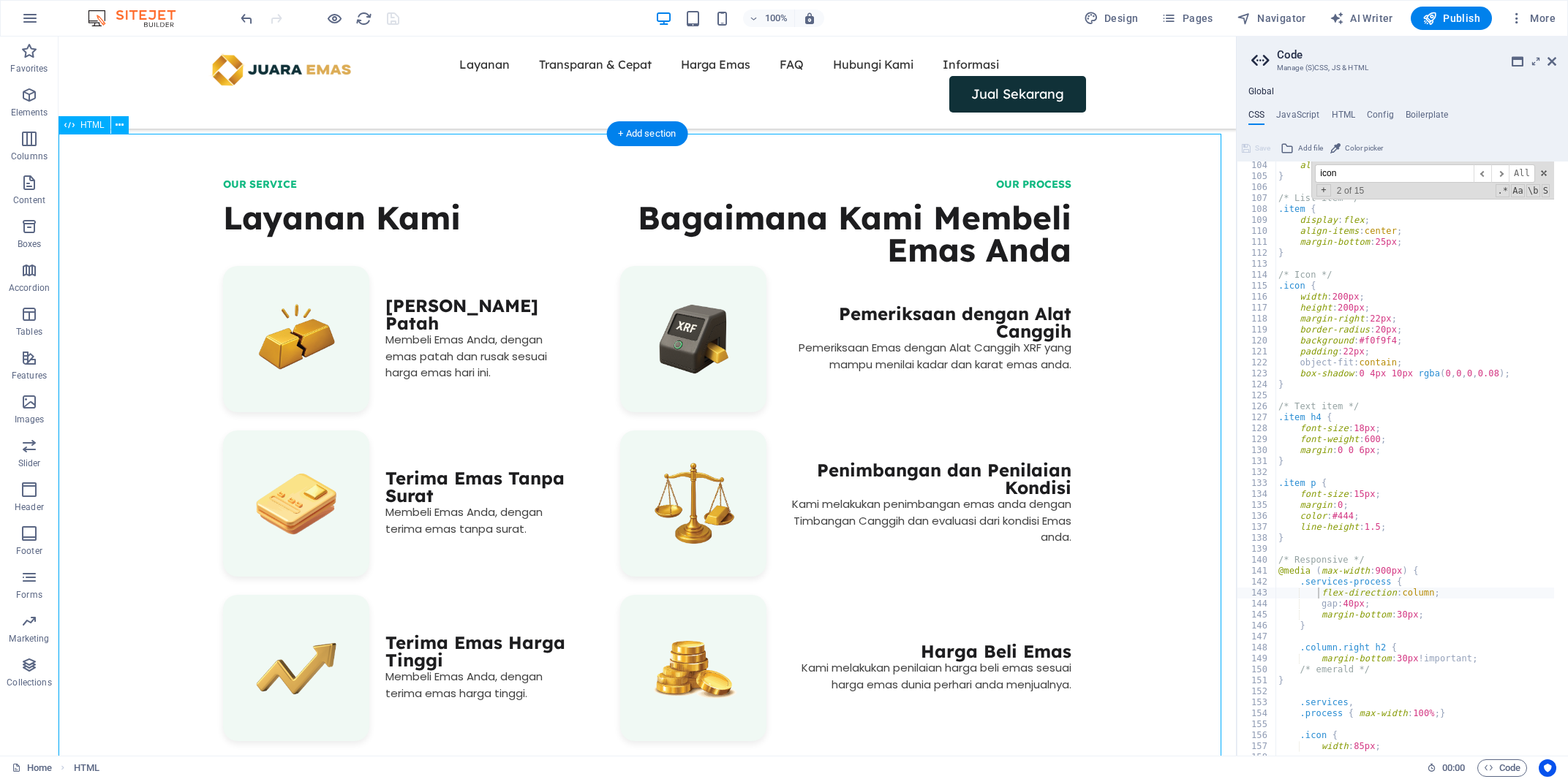
click at [637, 363] on div "OUR SERVICE Layanan Kami ‎ Terima Emas Rusak dan Patah Membeli Emas Anda, denga…" at bounding box center [647, 469] width 1177 height 654
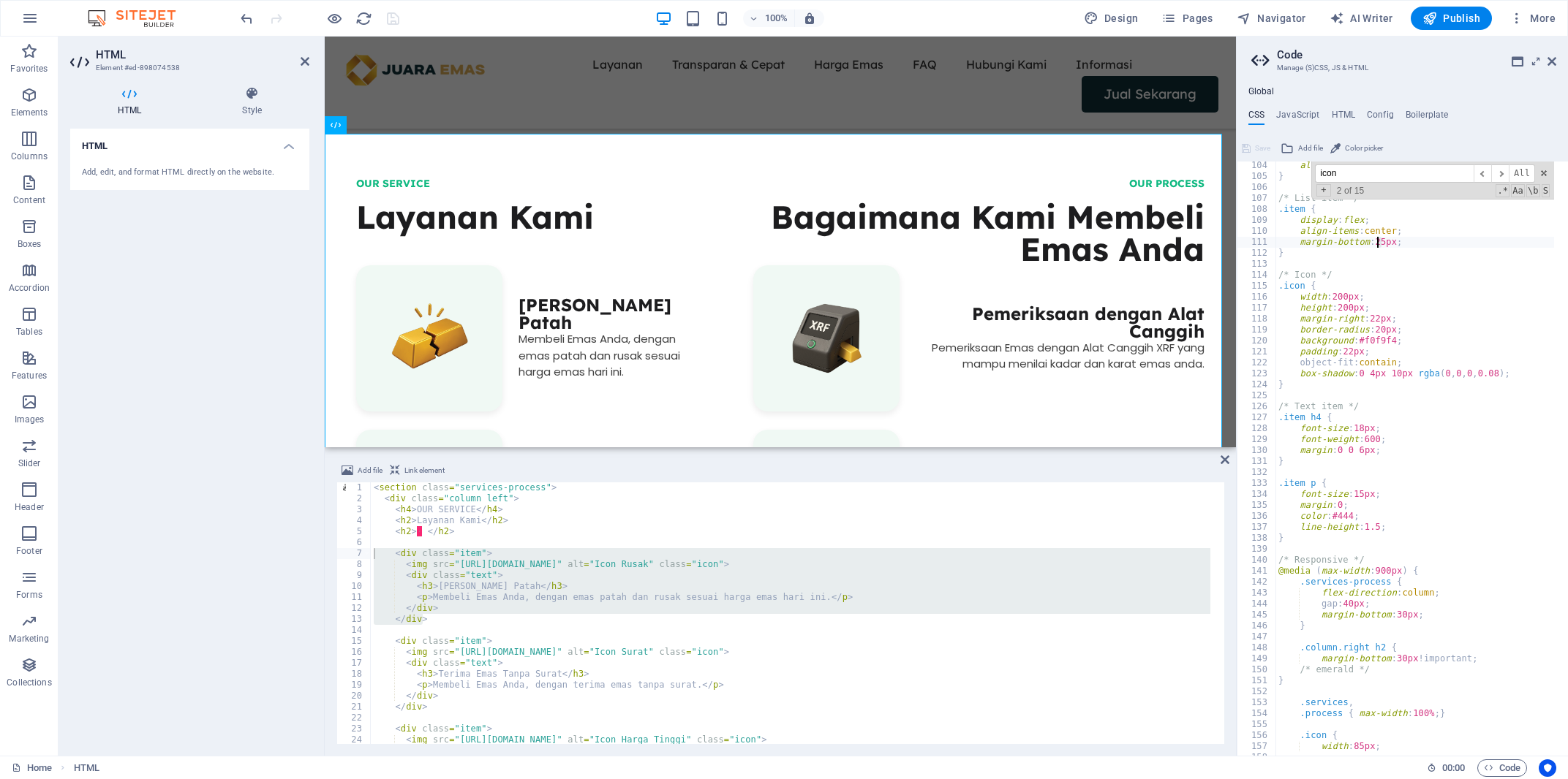
click at [1374, 245] on div "align-items : flex-end; } /* List item */ .item { display : flex ; align-items …" at bounding box center [1591, 461] width 631 height 603
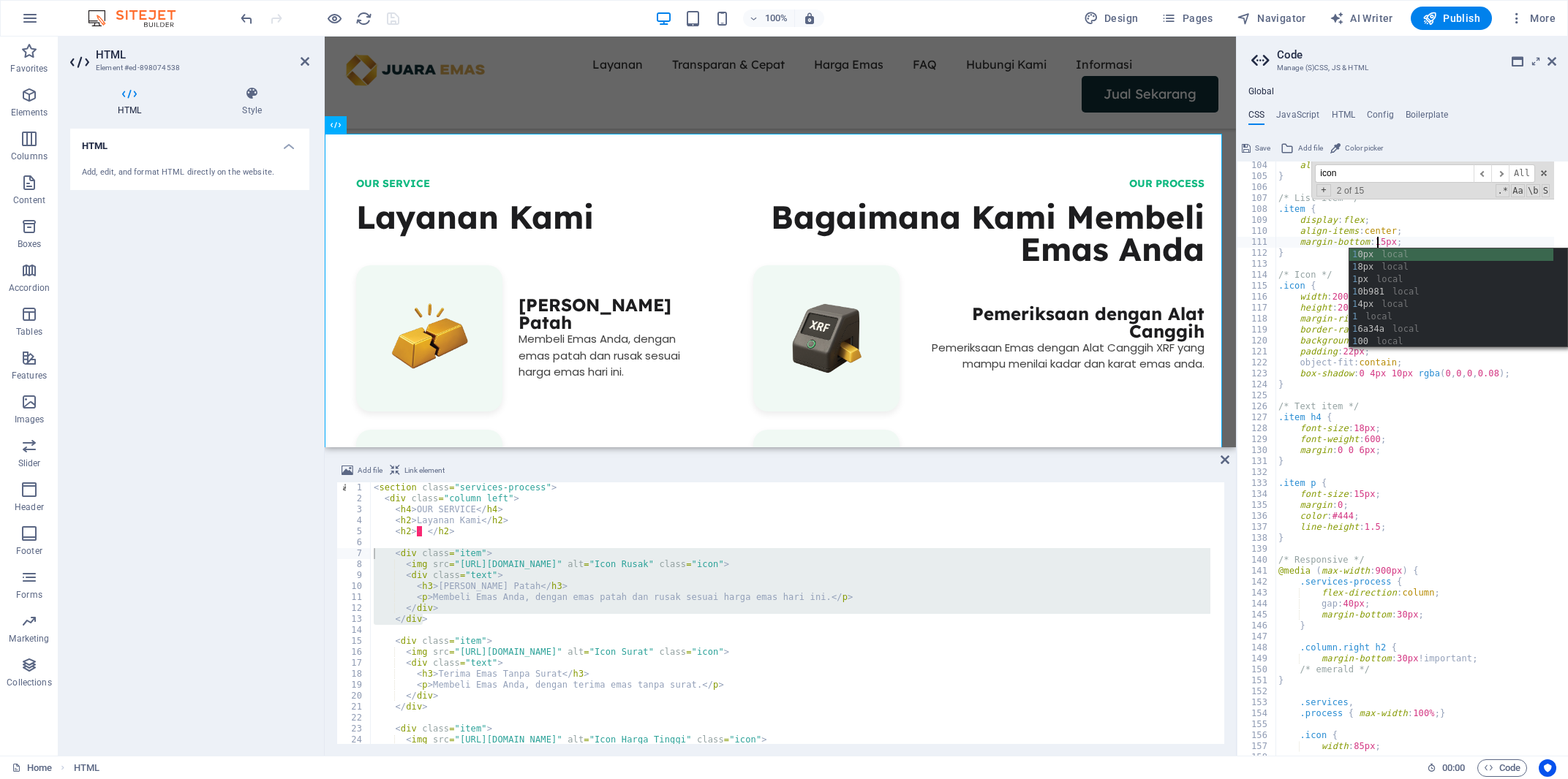
type textarea "margin-bottom: 15px;"
click at [1262, 150] on span "Save" at bounding box center [1262, 148] width 15 height 17
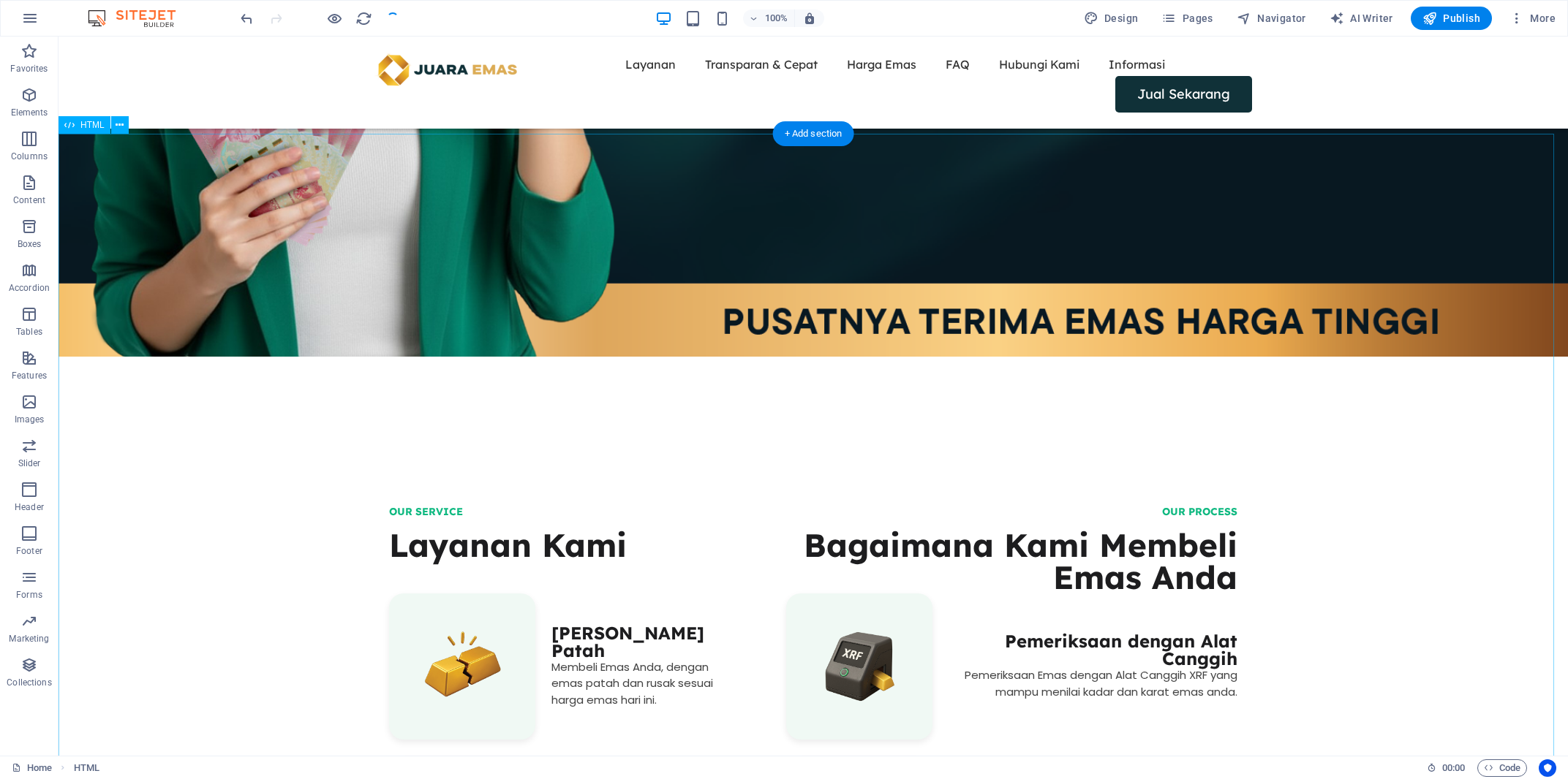
scroll to position [903, 0]
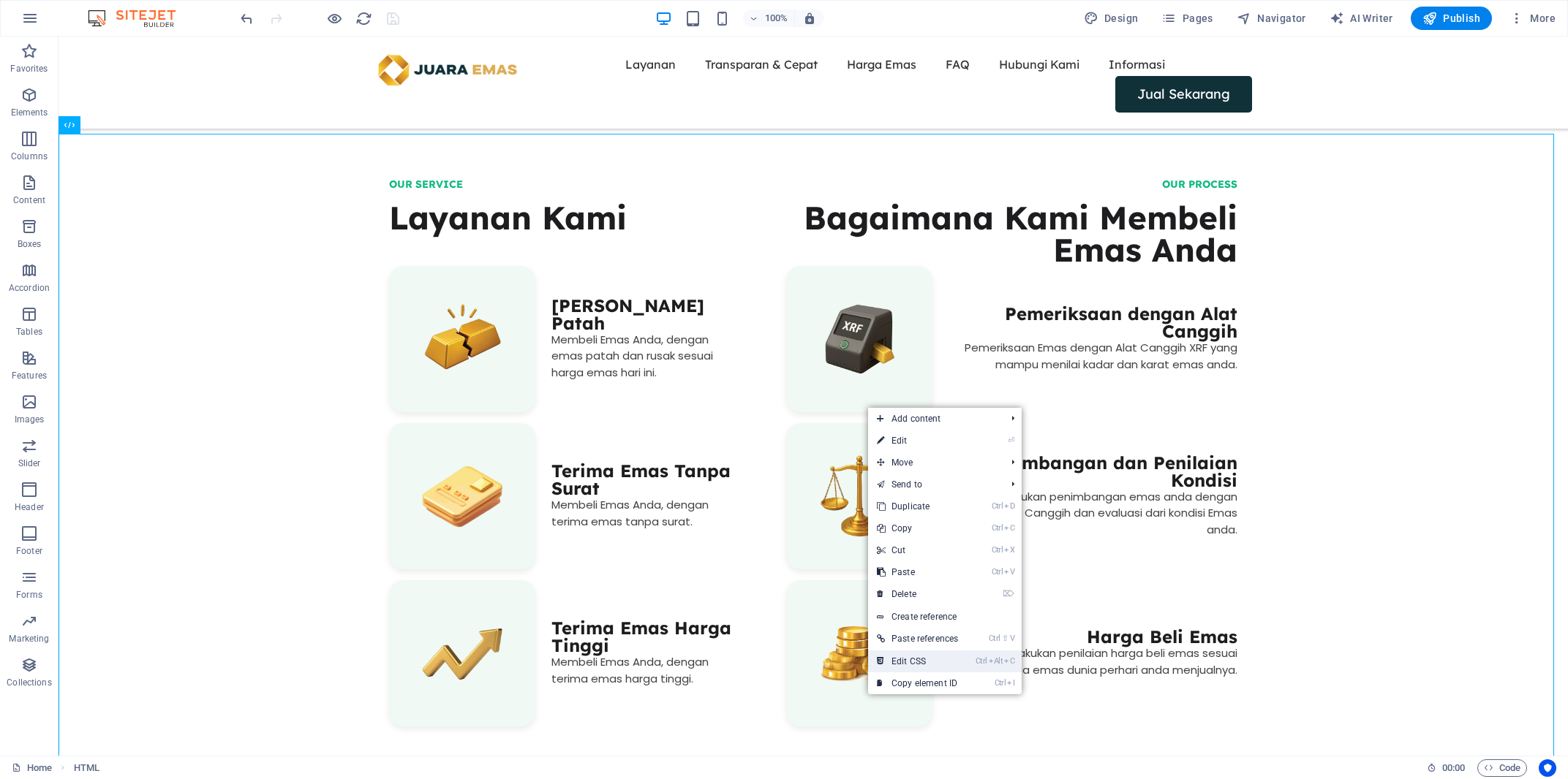
click at [956, 652] on link "Ctrl Alt C Edit CSS" at bounding box center [918, 661] width 99 height 22
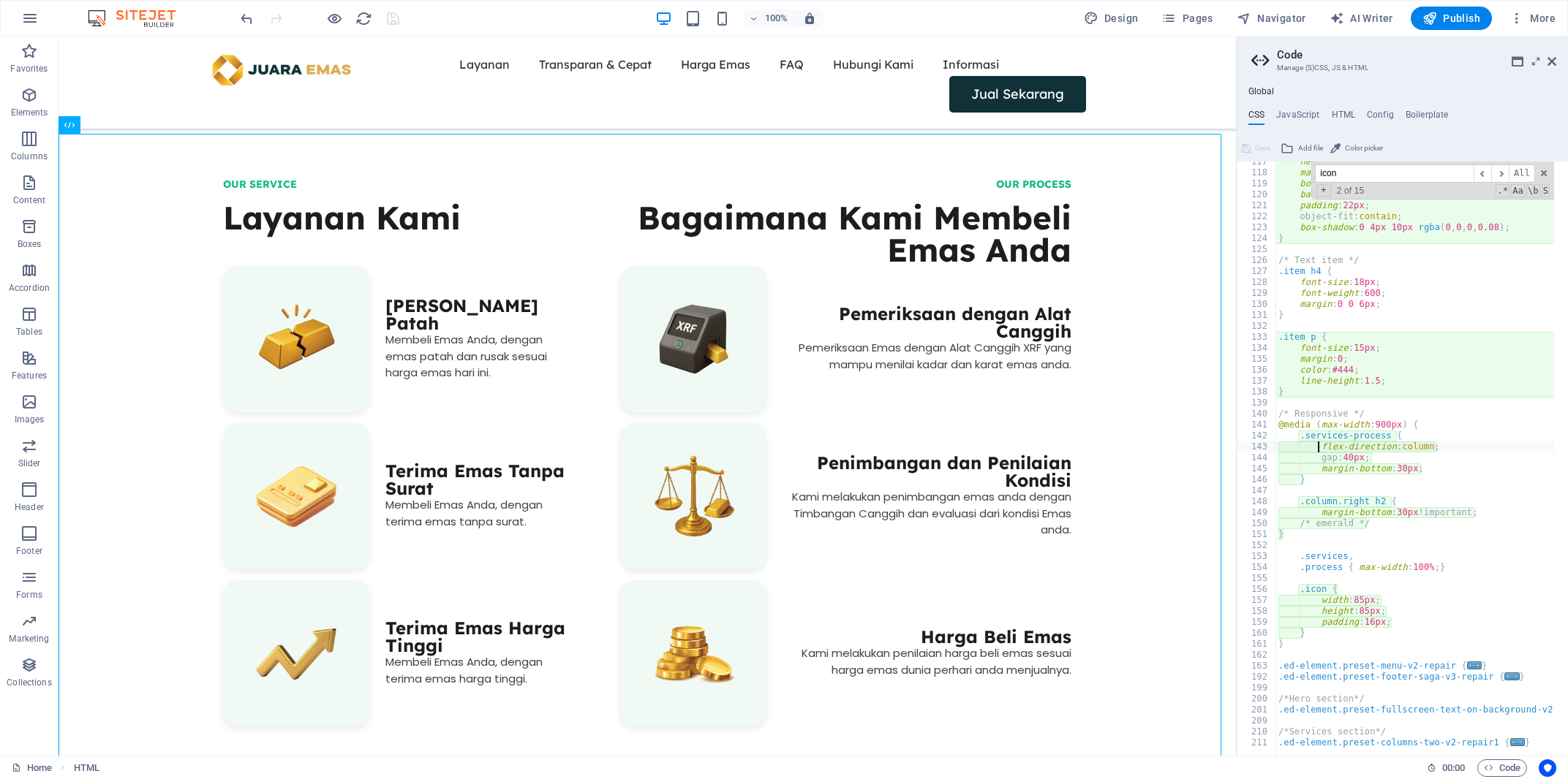
scroll to position [1130, 0]
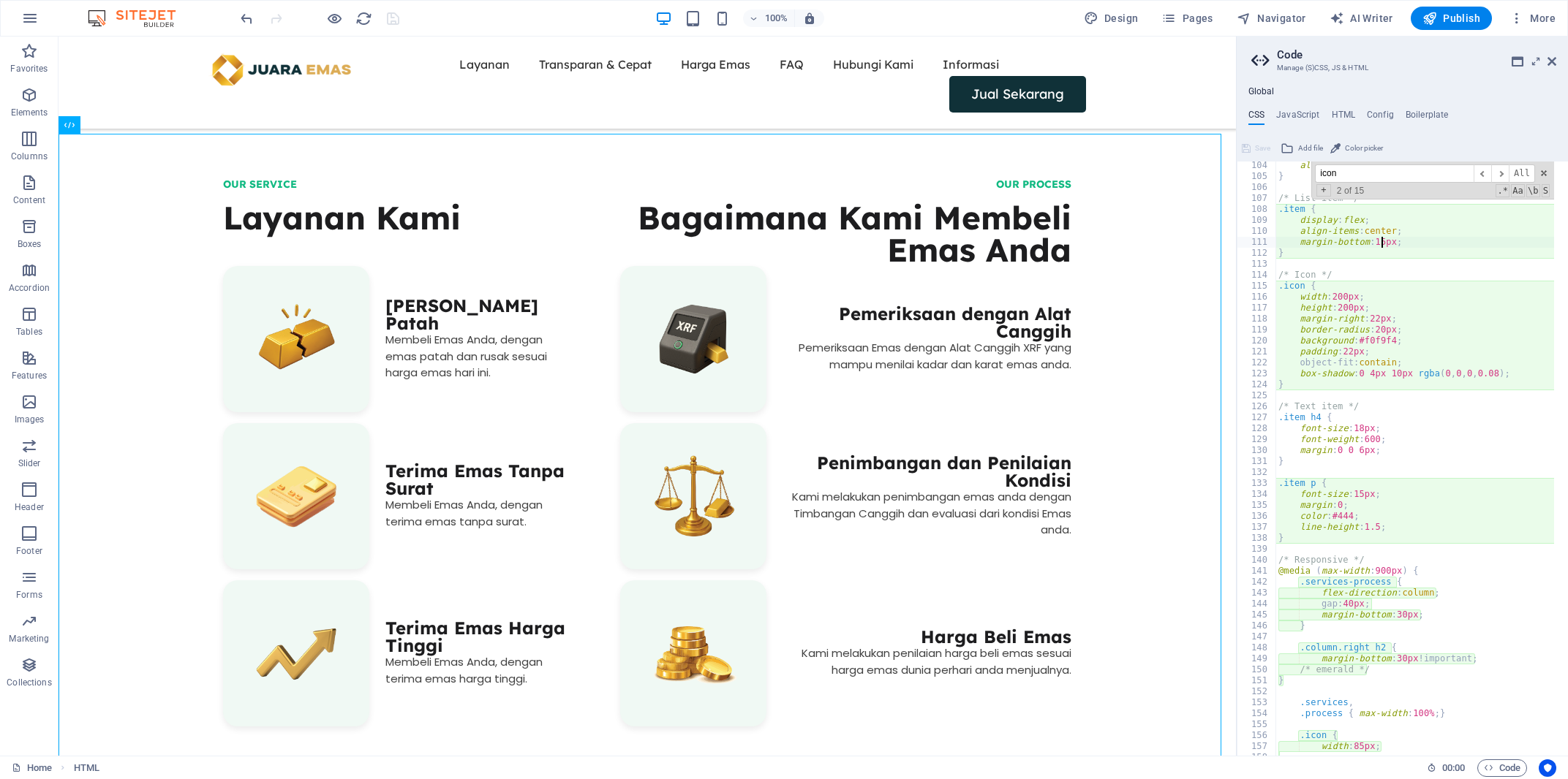
click at [1382, 242] on div "align-items : flex-end; } /* List item */ .item { display : flex ; align-items …" at bounding box center [1591, 461] width 631 height 603
click at [1373, 242] on div "align-items : flex-end; } /* List item */ .item { display : flex ; align-items …" at bounding box center [1591, 461] width 631 height 603
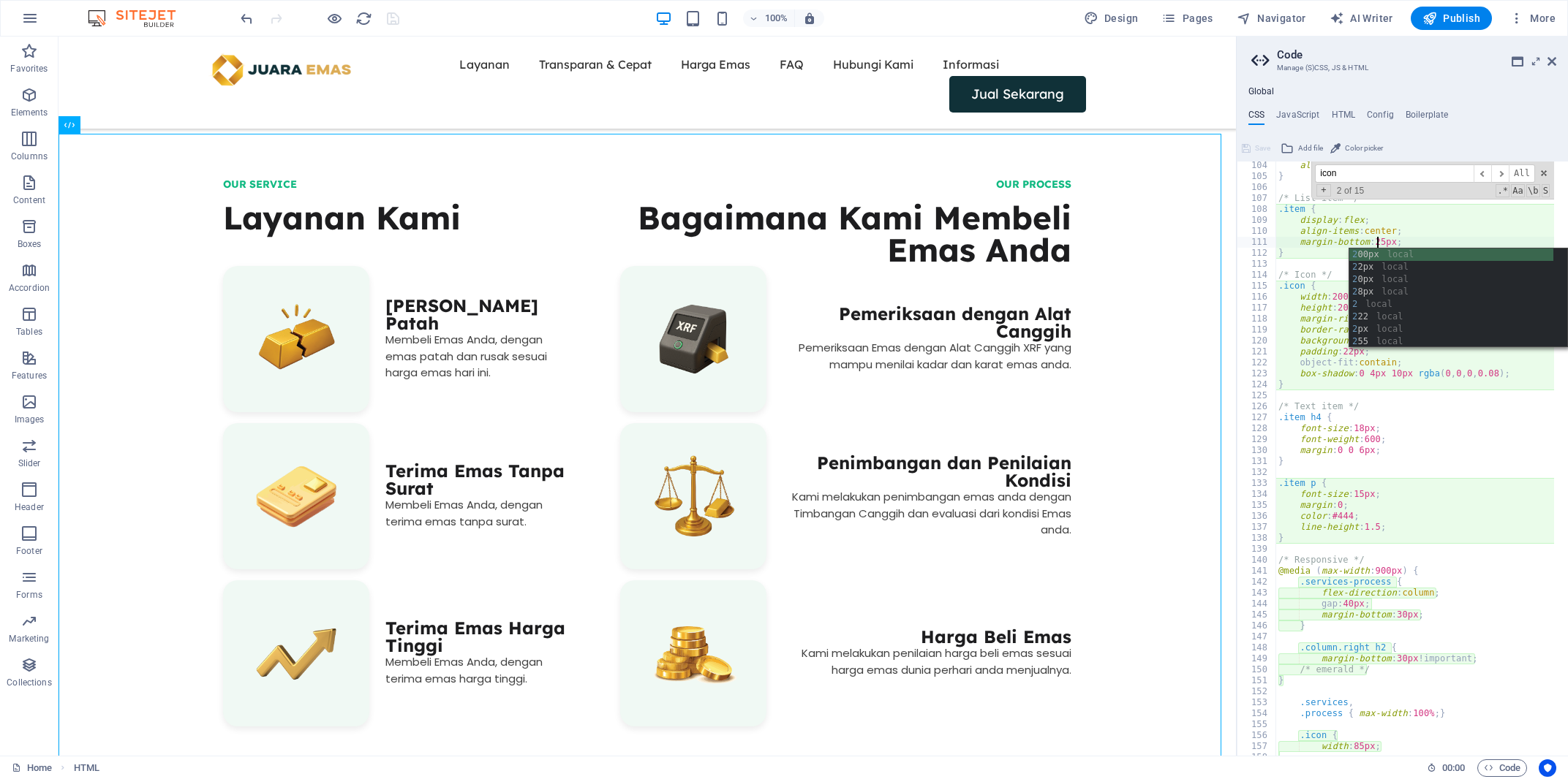
scroll to position [0, 9]
click at [1424, 232] on div "align-items : flex-end; } /* List item */ .item { display : flex ; align-items …" at bounding box center [1591, 461] width 631 height 603
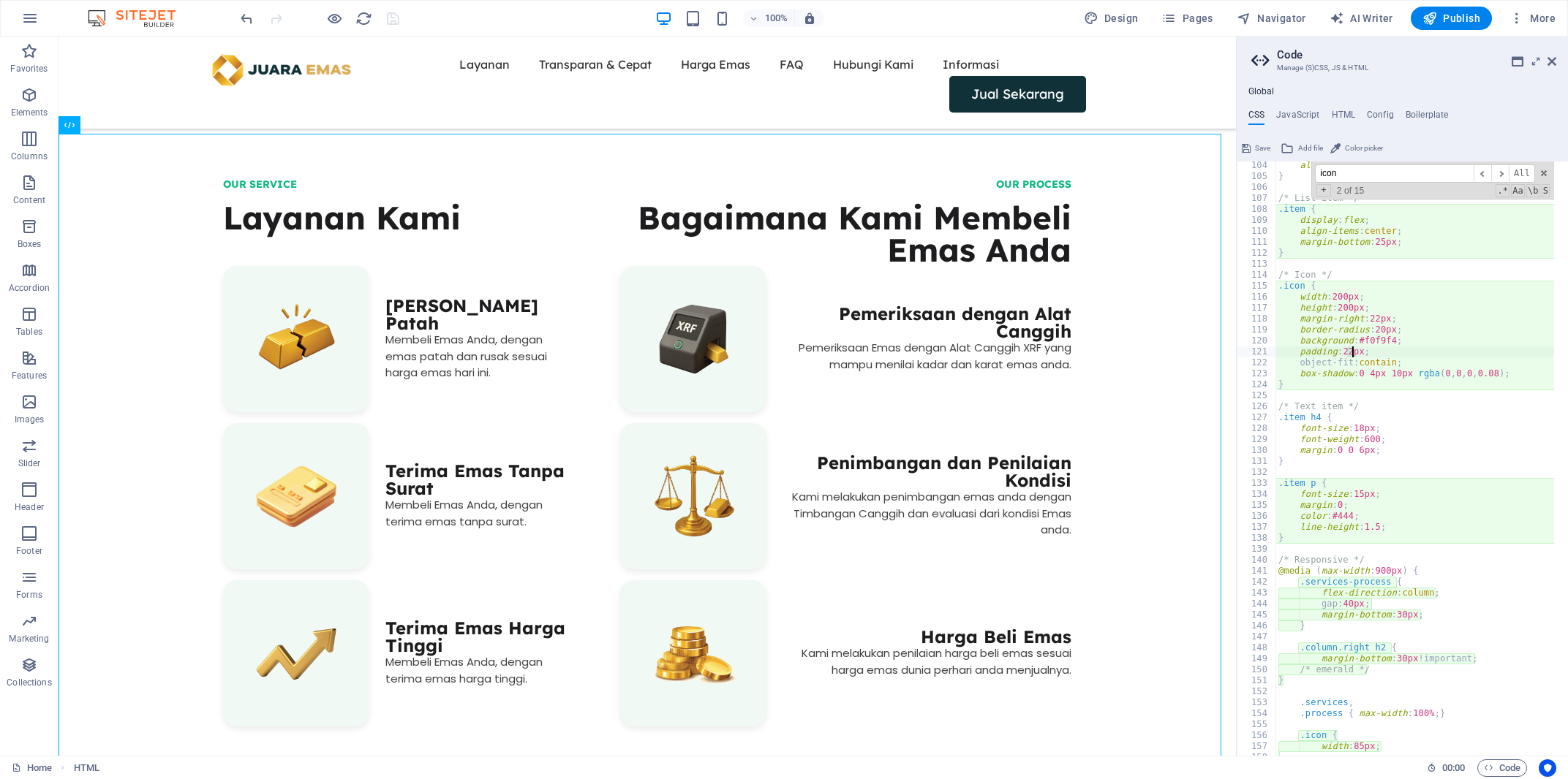
click at [1350, 347] on div "align-items : flex-end; } /* List item */ .item { display : flex ; align-items …" at bounding box center [1591, 461] width 631 height 603
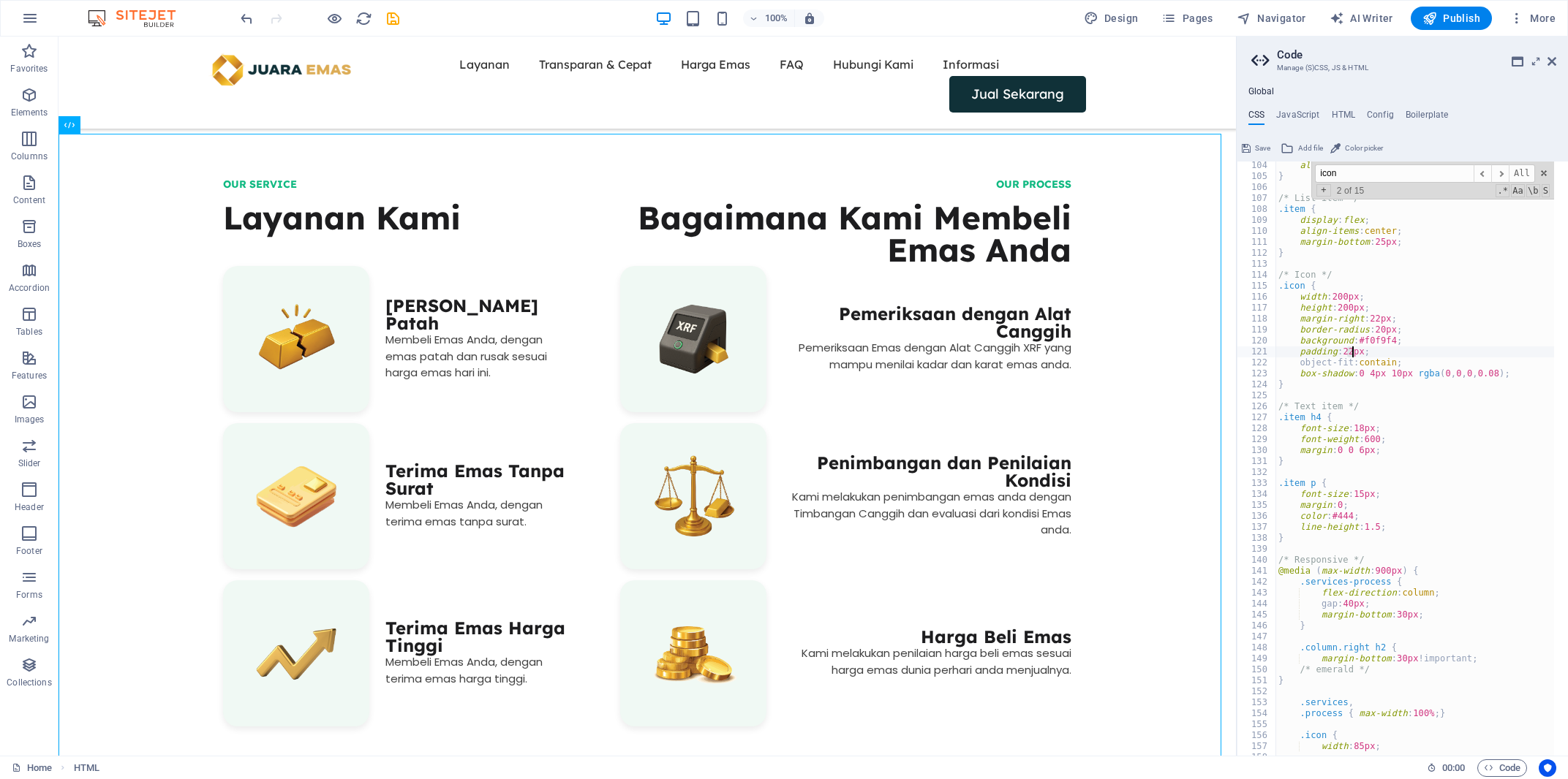
click at [1345, 349] on div "align-items : flex-end; } /* List item */ .item { display : flex ; align-items …" at bounding box center [1414, 459] width 279 height 594
drag, startPoint x: 1351, startPoint y: 350, endPoint x: 1367, endPoint y: 342, distance: 17.9
click at [1355, 349] on div "align-items : flex-end; } /* List item */ .item { display : flex ; align-items …" at bounding box center [1591, 461] width 631 height 603
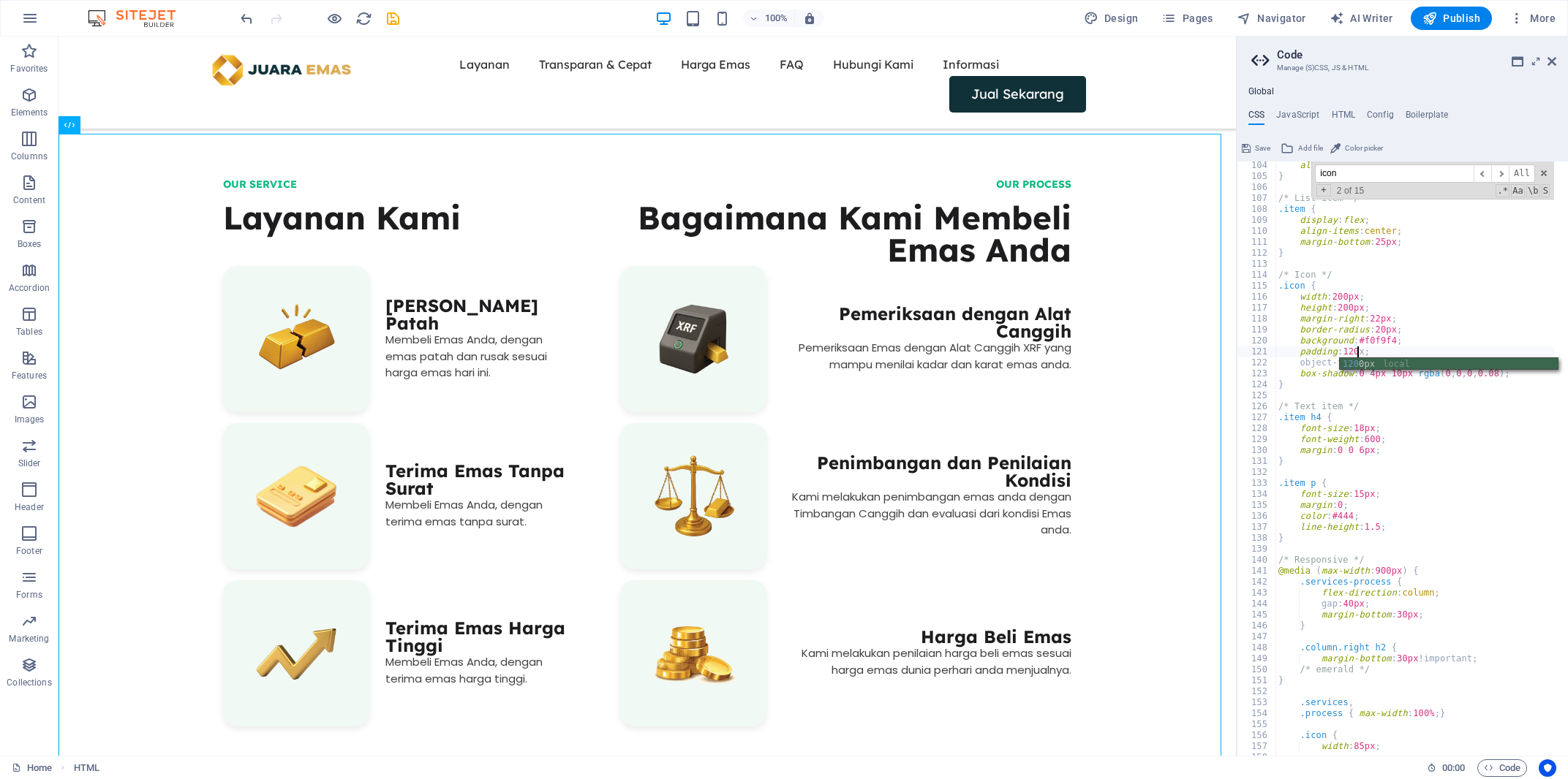
type textarea "padding: 120x;"
click at [1266, 147] on span "Save" at bounding box center [1262, 148] width 15 height 17
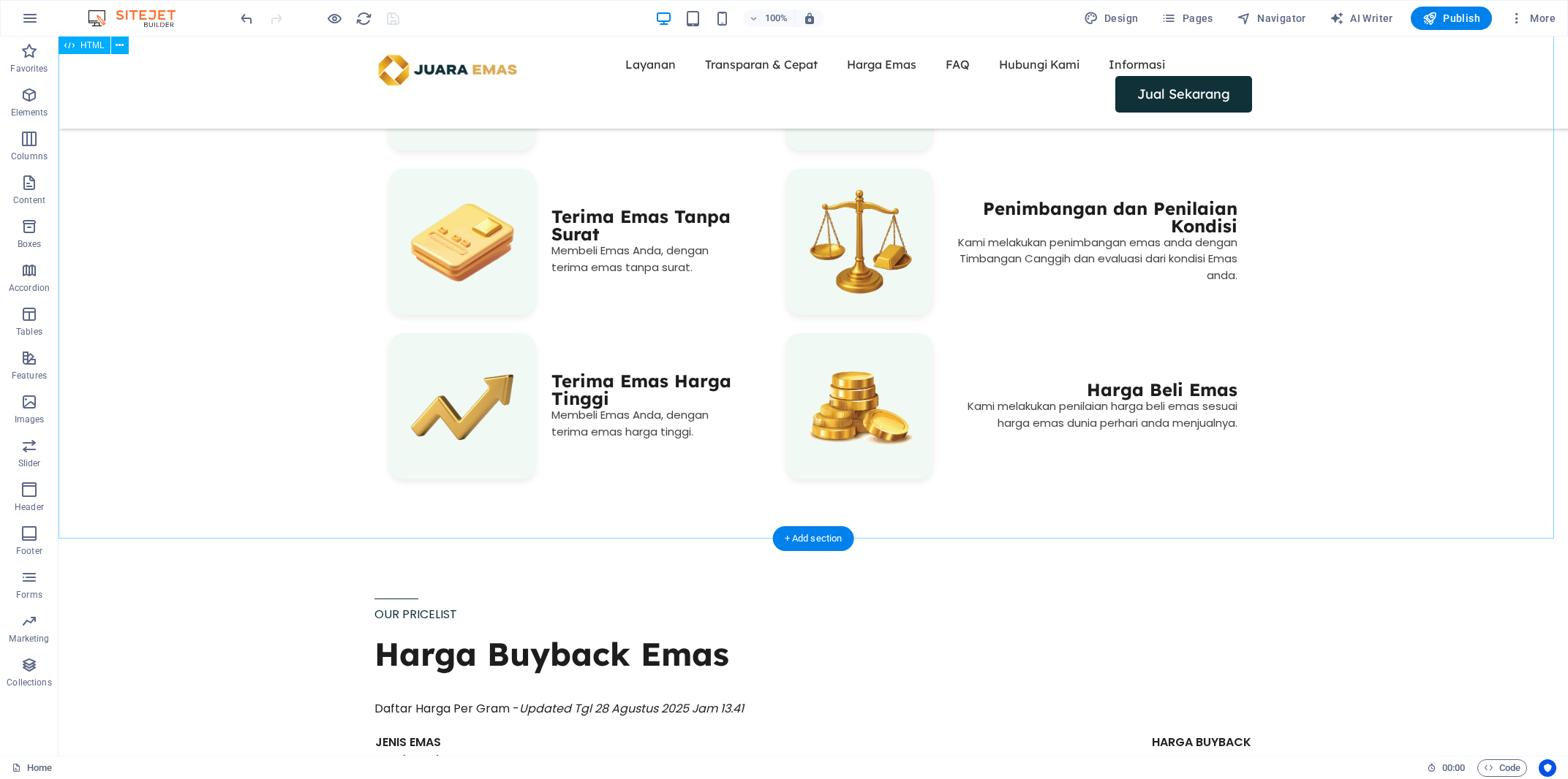
scroll to position [903, 0]
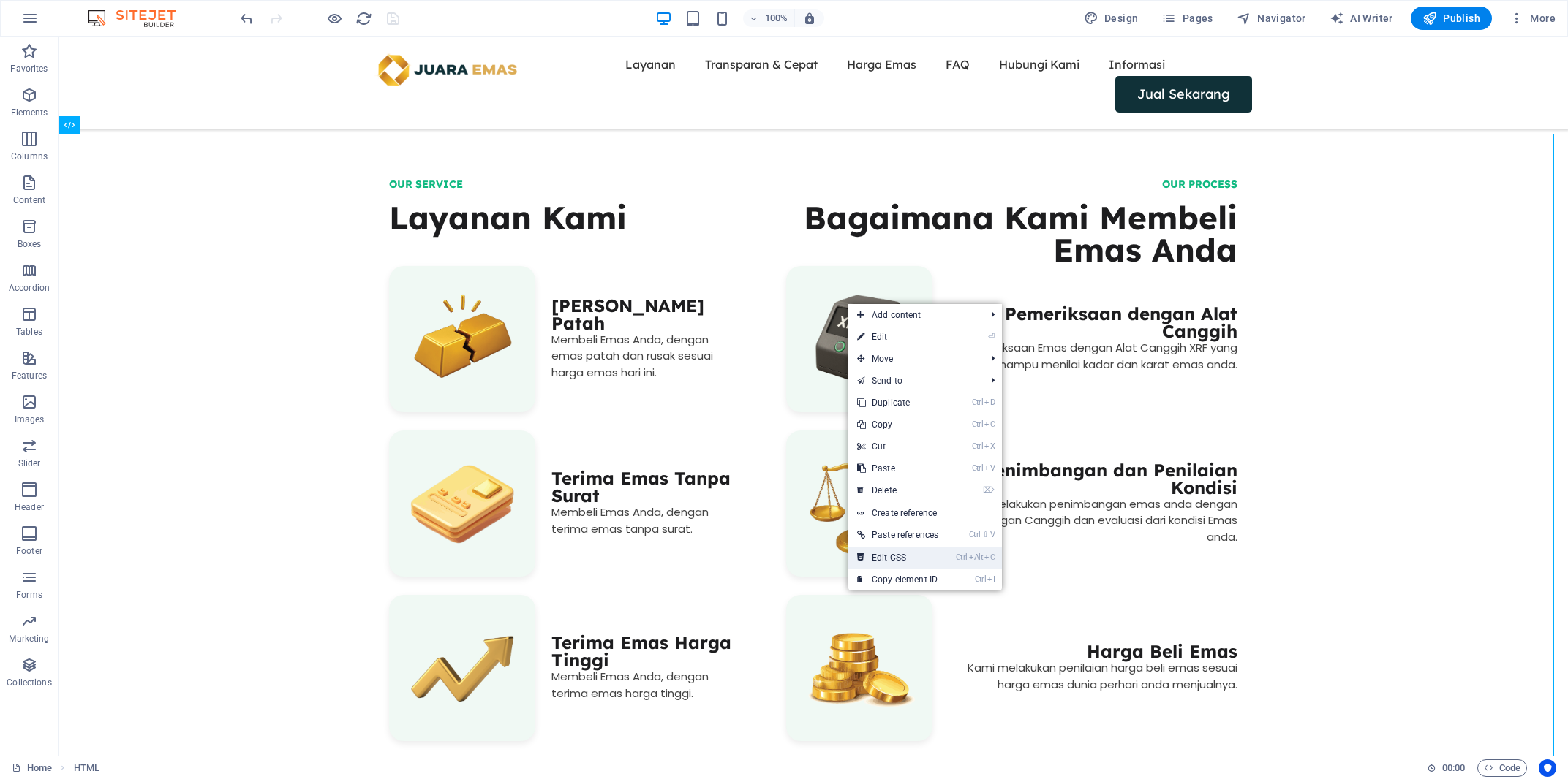
click at [908, 562] on link "Ctrl Alt C Edit CSS" at bounding box center [898, 557] width 99 height 22
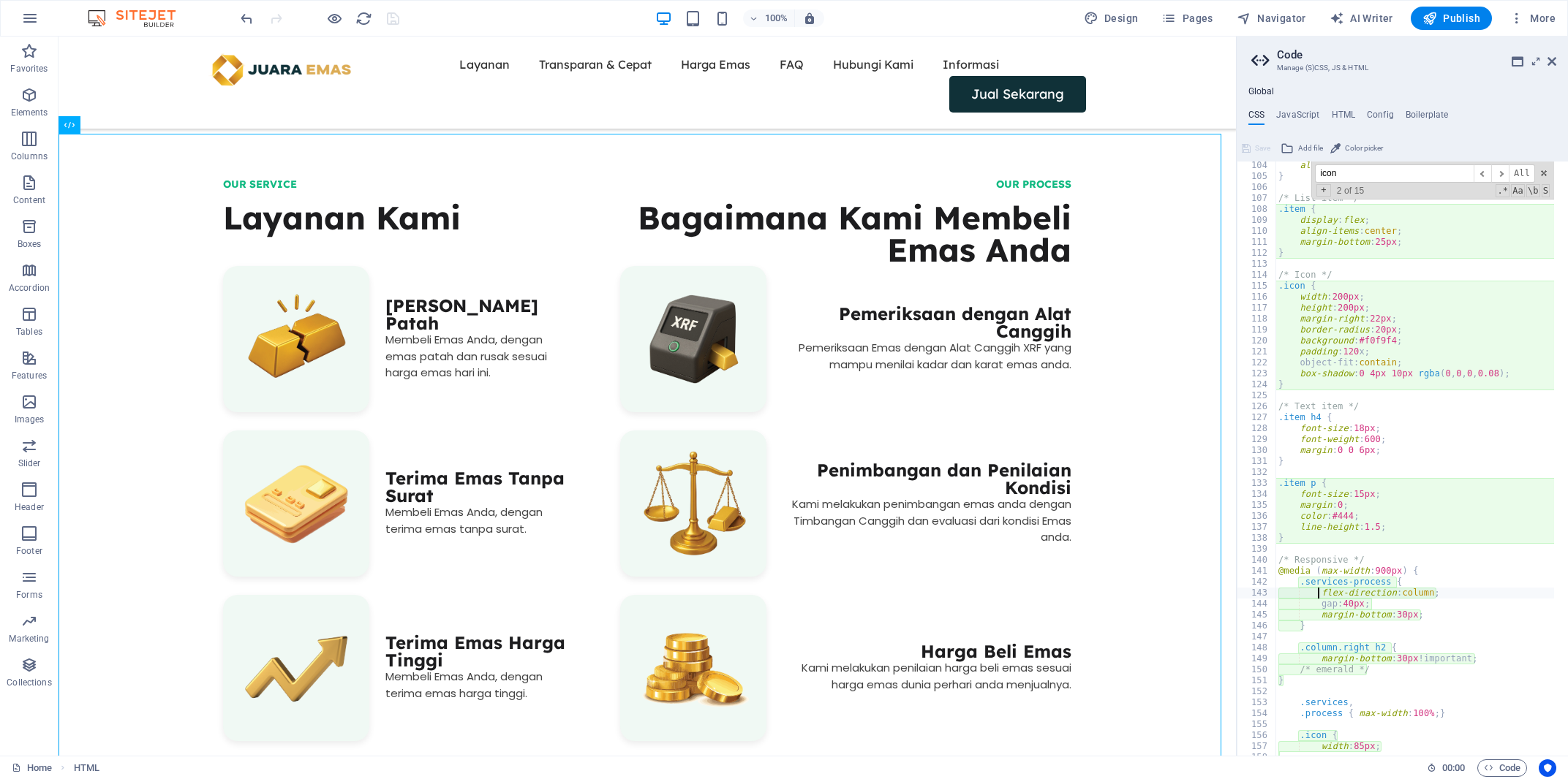
scroll to position [1130, 0]
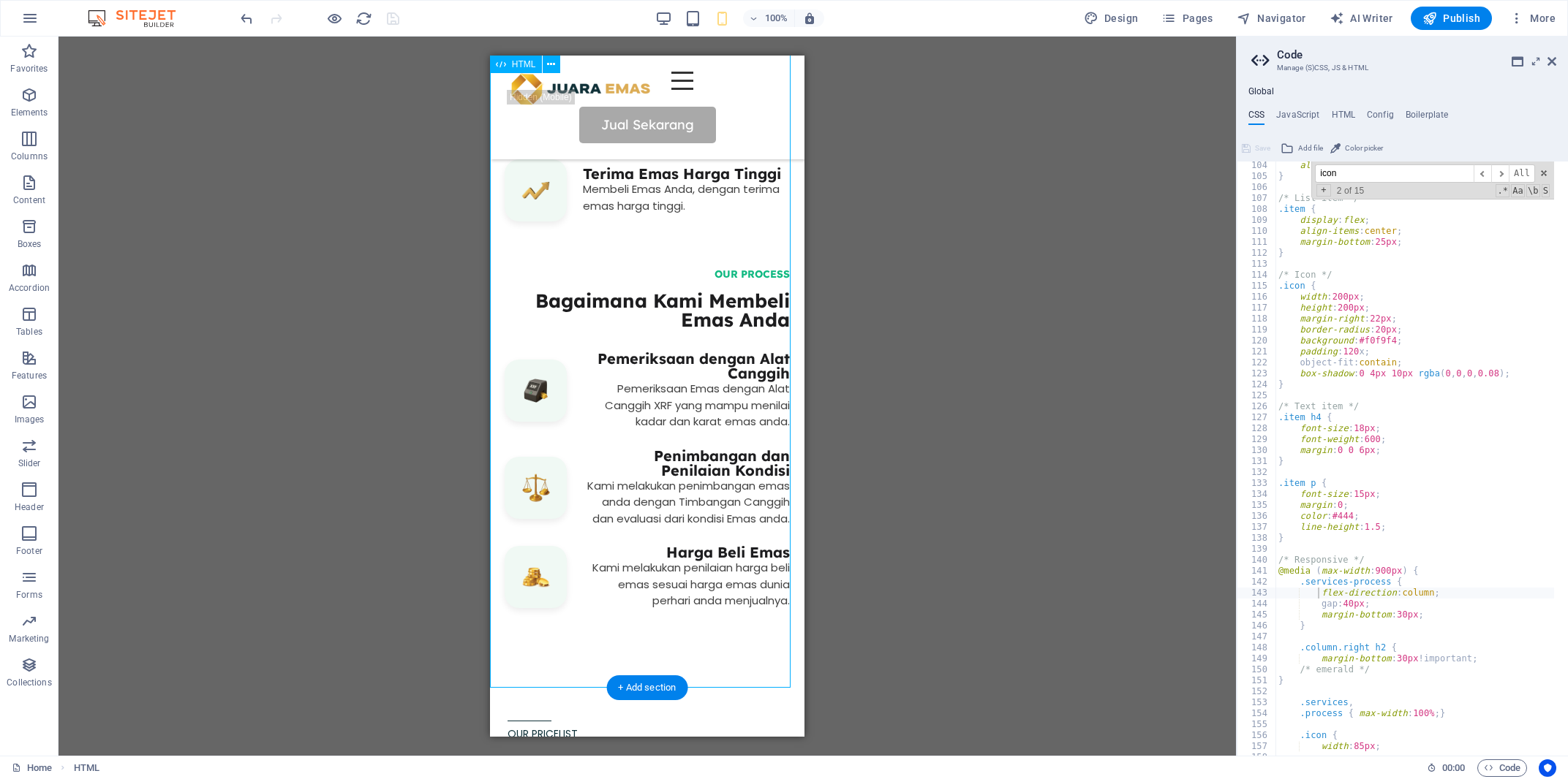
scroll to position [283, 0]
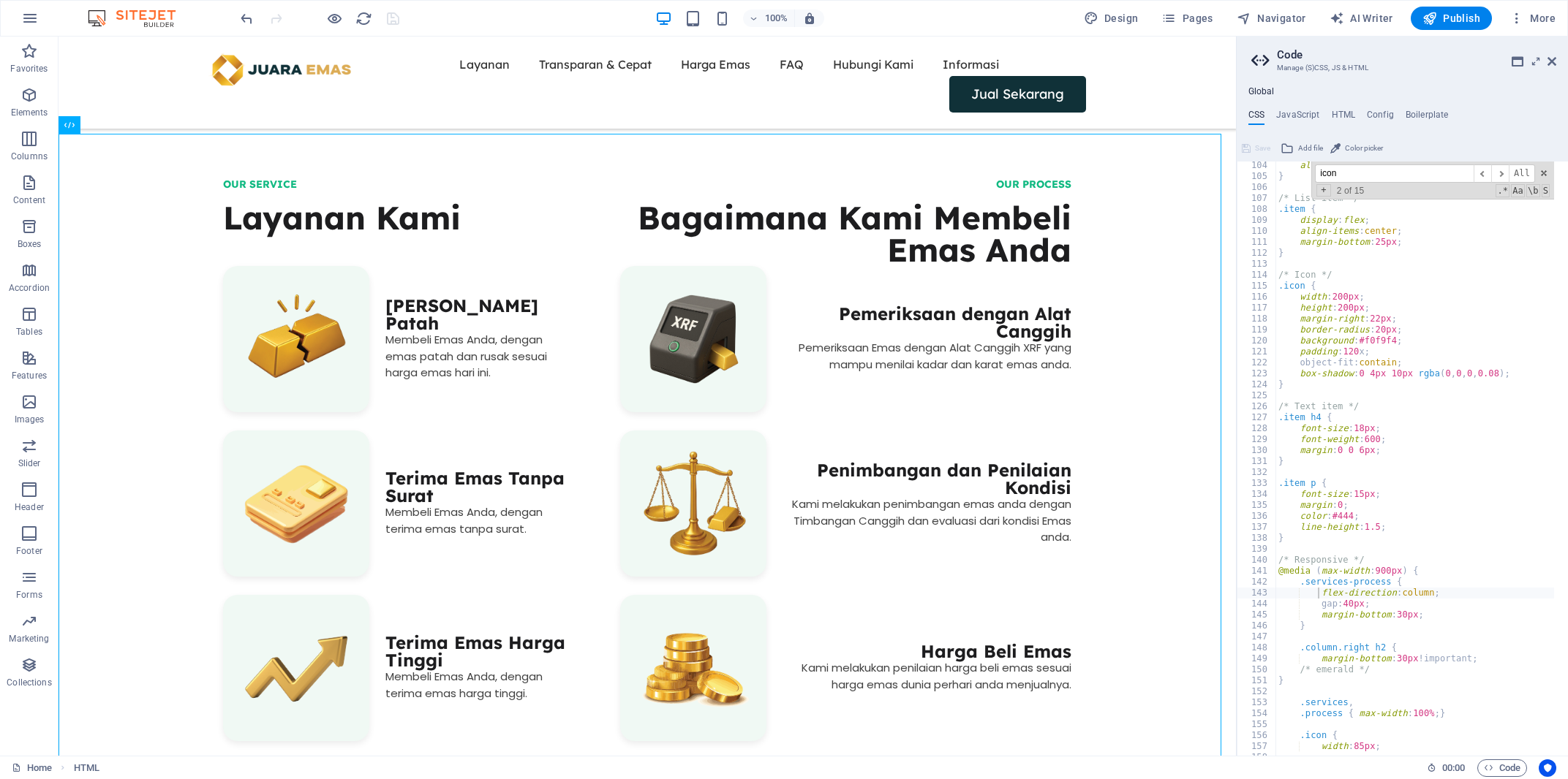
scroll to position [1130, 0]
click at [1363, 343] on div "align-items : flex-end; } /* List item */ .item { display : flex ; align-items …" at bounding box center [1591, 461] width 631 height 603
click at [1377, 329] on div "align-items : flex-end; } /* List item */ .item { display : flex ; align-items …" at bounding box center [1591, 461] width 631 height 603
click at [1346, 351] on div "align-items : flex-end; } /* List item */ .item { display : flex ; align-items …" at bounding box center [1591, 461] width 631 height 603
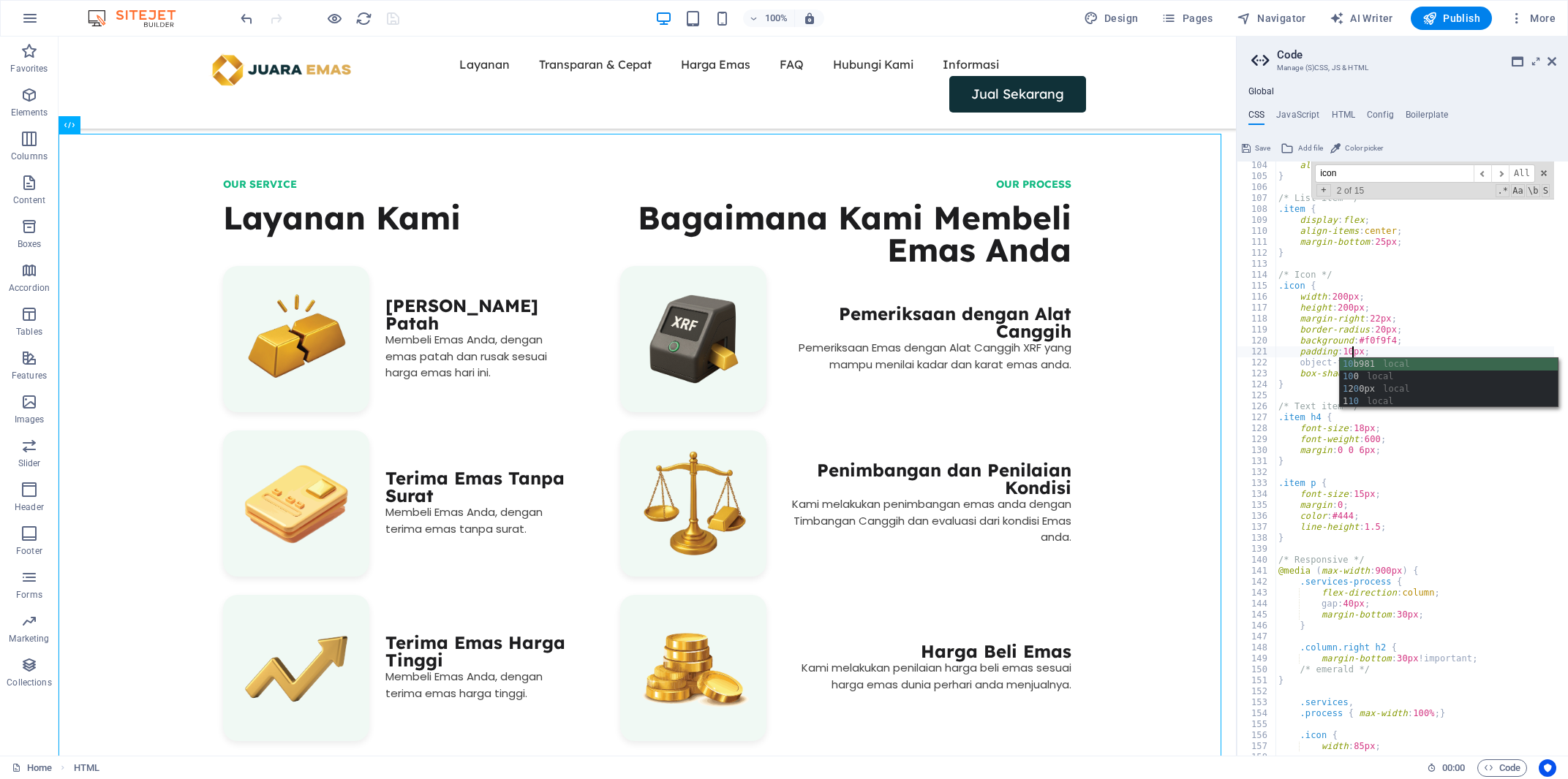
click at [1374, 343] on div "align-items : flex-end; } /* List item */ .item { display : flex ; align-items …" at bounding box center [1591, 461] width 631 height 603
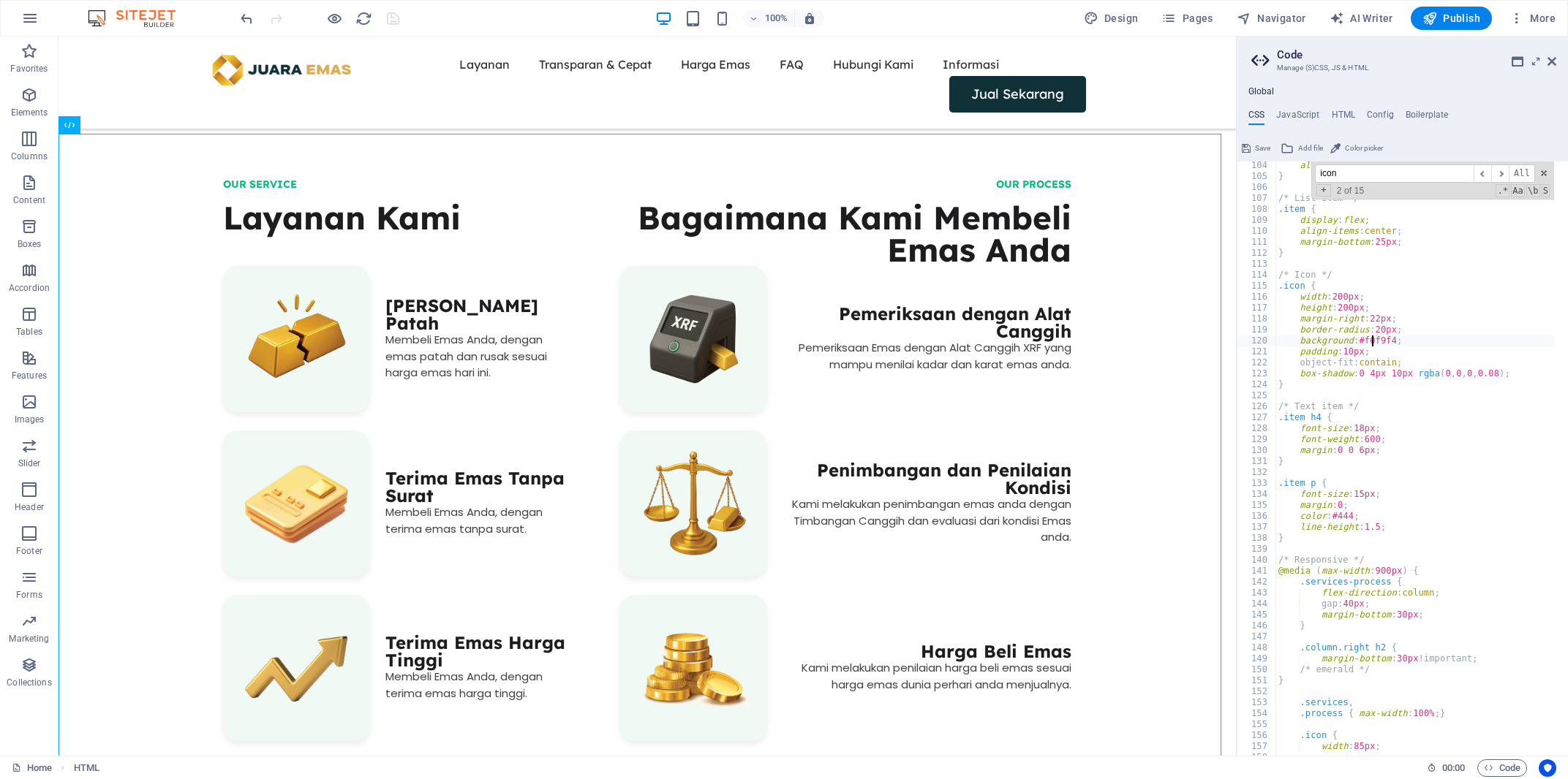
type textarea "background: #f0f9f4;"
click at [1262, 152] on span "Save" at bounding box center [1262, 148] width 15 height 17
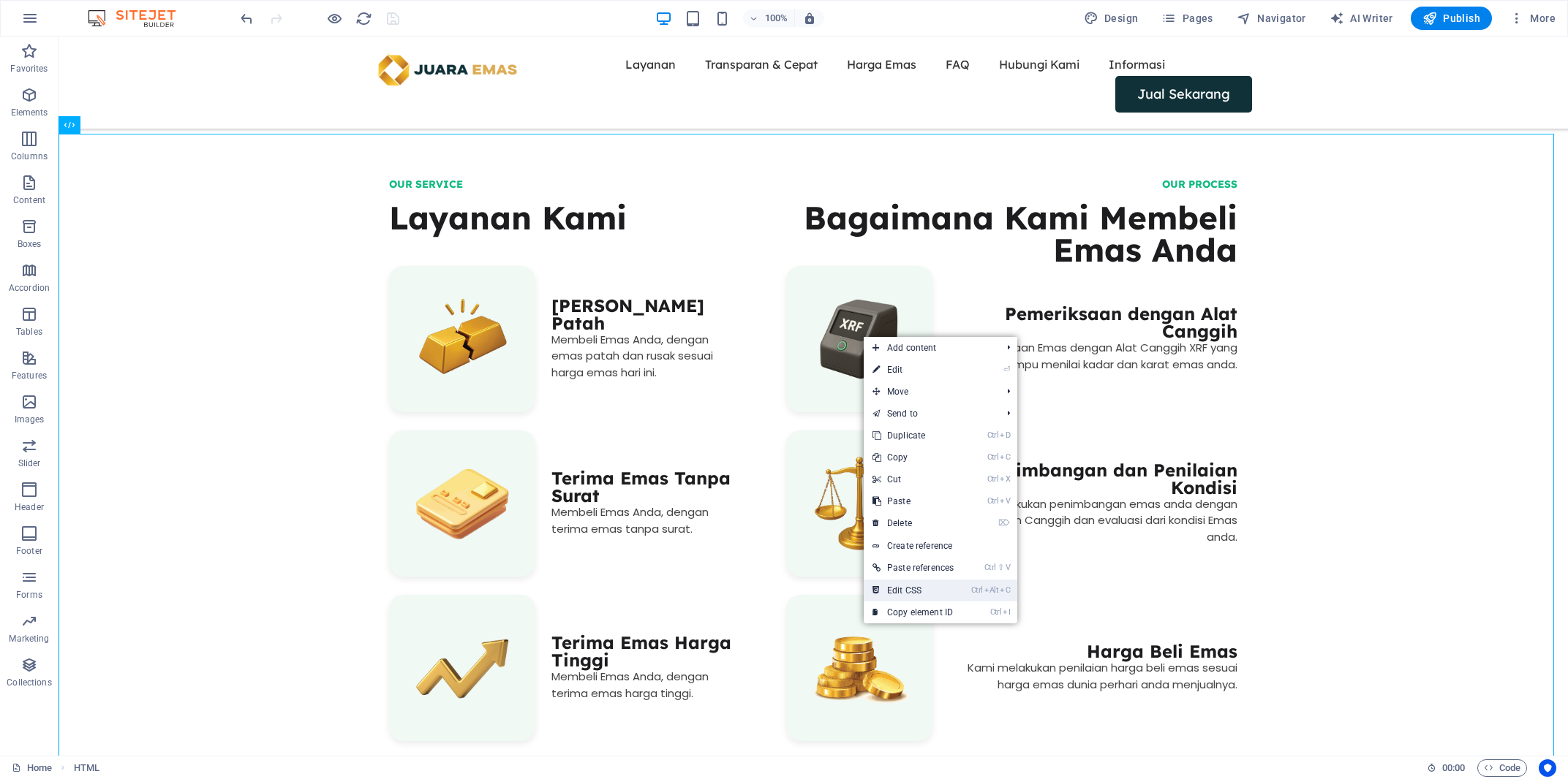
drag, startPoint x: 908, startPoint y: 588, endPoint x: 1137, endPoint y: 341, distance: 336.8
click at [908, 588] on link "Ctrl Alt C Edit CSS" at bounding box center [913, 590] width 99 height 22
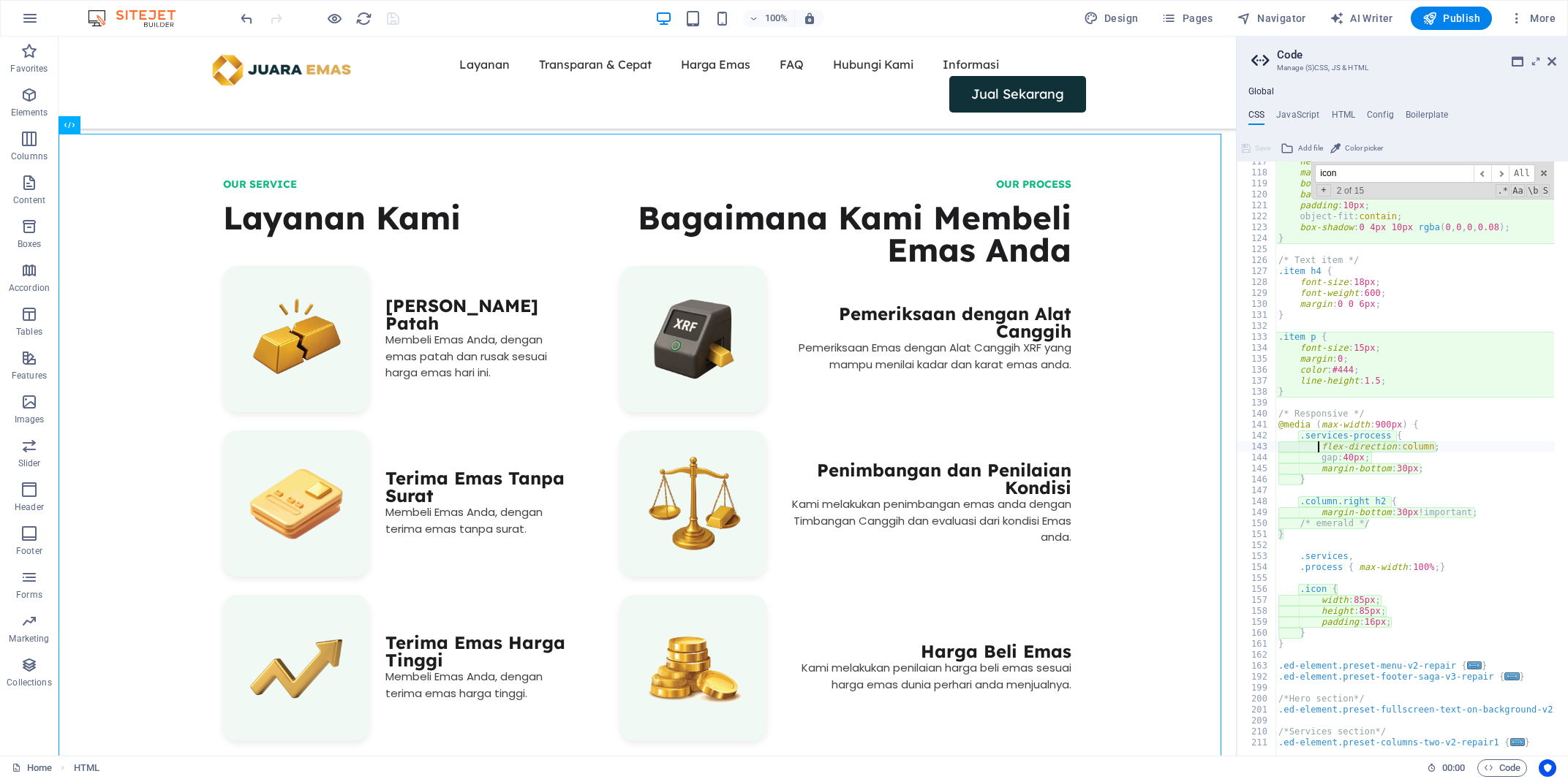
scroll to position [1130, 0]
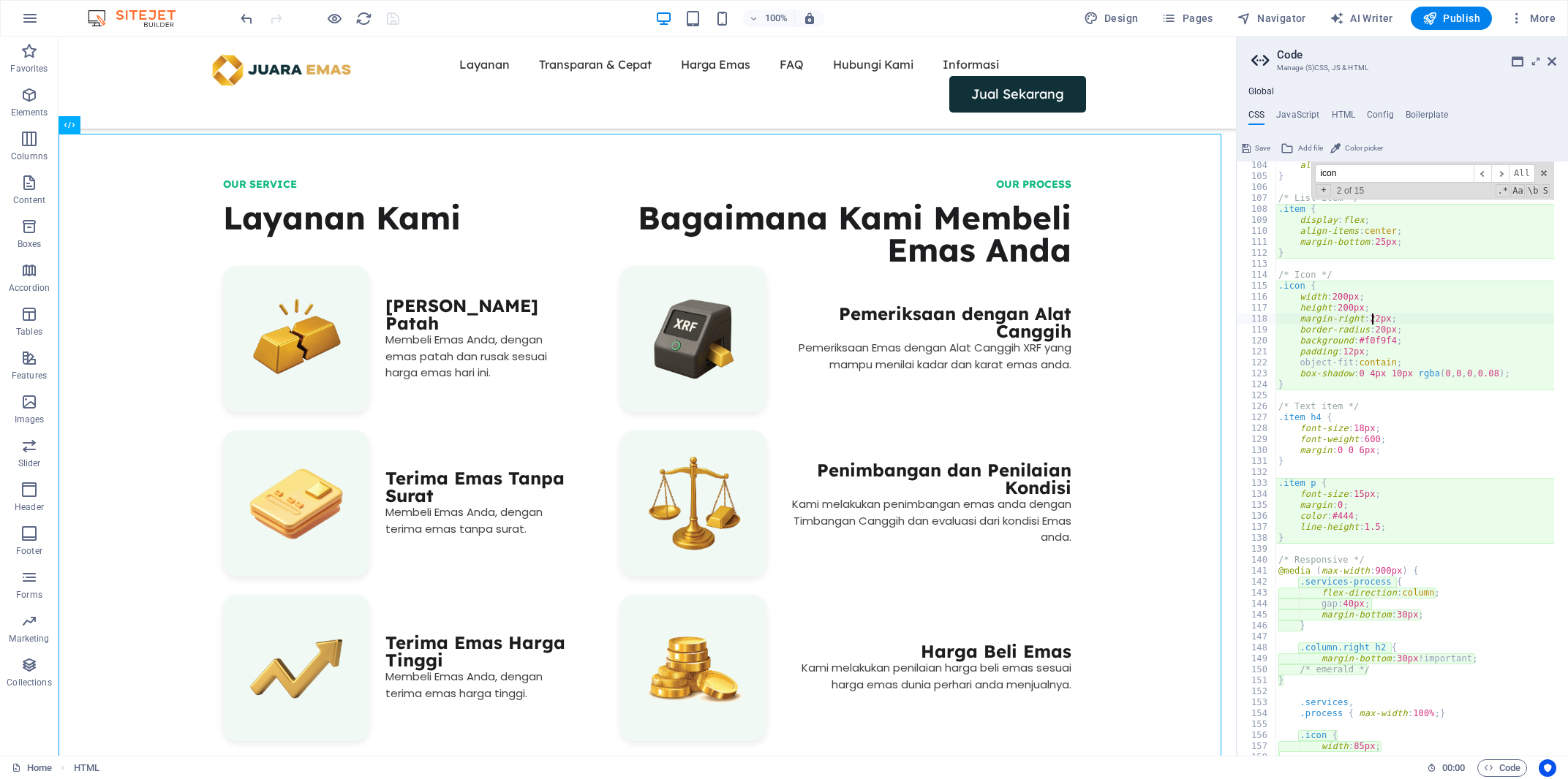
click at [1370, 317] on div "align-items : flex-end; } /* List item */ .item { display : flex ; align-items …" at bounding box center [1591, 461] width 631 height 603
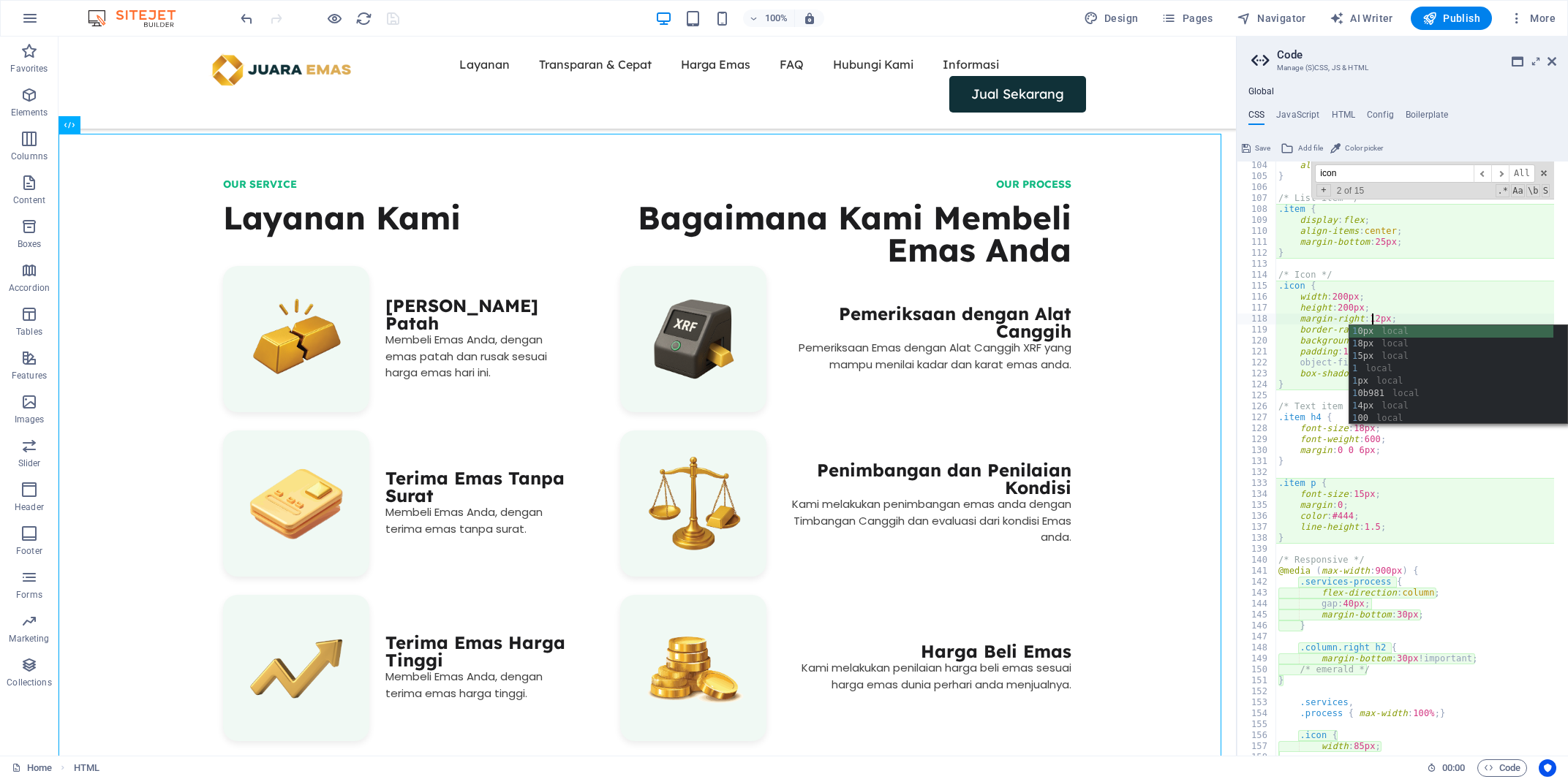
scroll to position [0, 9]
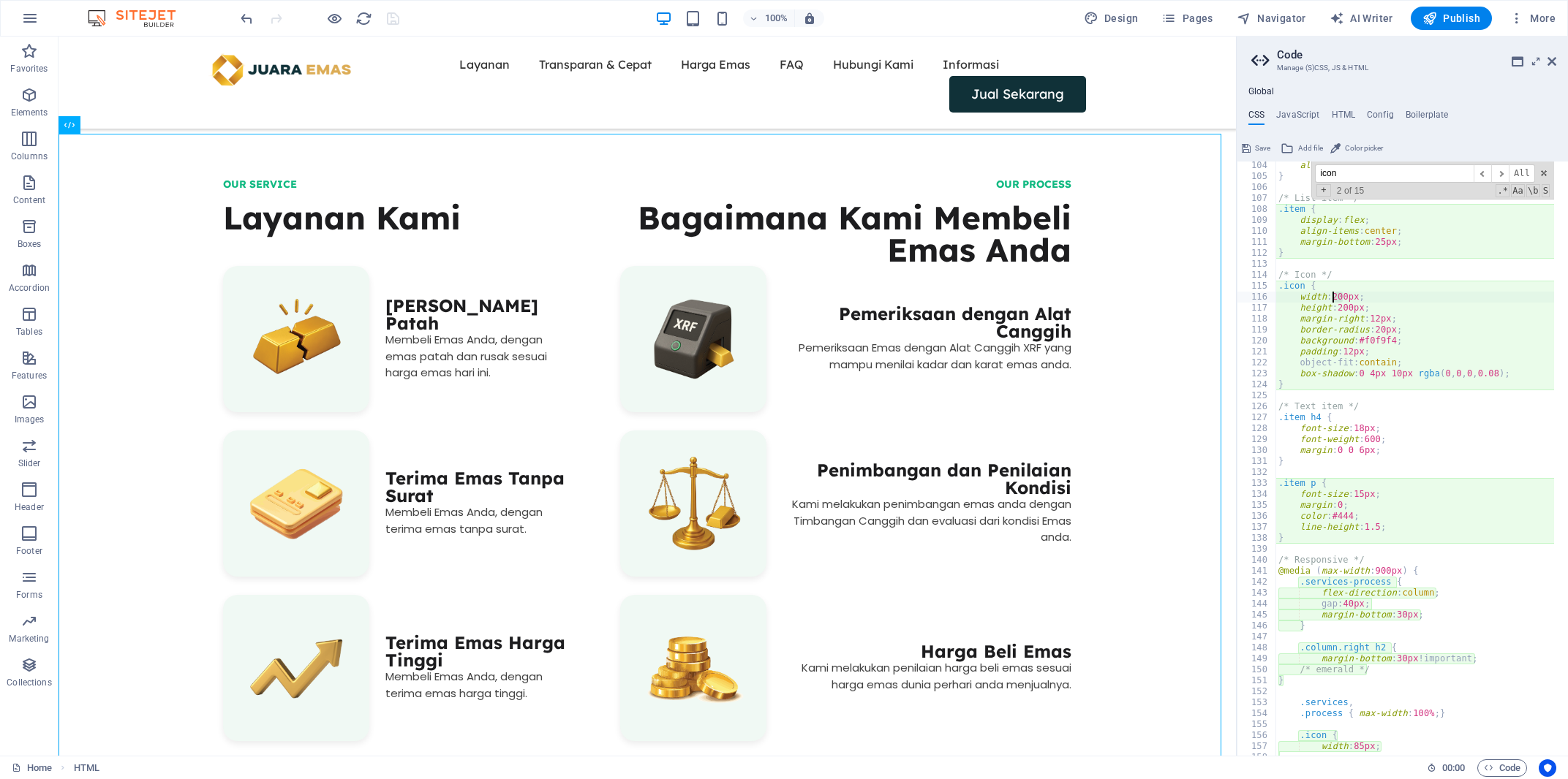
drag, startPoint x: 1344, startPoint y: 296, endPoint x: 1332, endPoint y: 296, distance: 12.0
click at [1332, 296] on div "align-items : flex-end; } /* List item */ .item { display : flex ; align-items …" at bounding box center [1591, 461] width 631 height 603
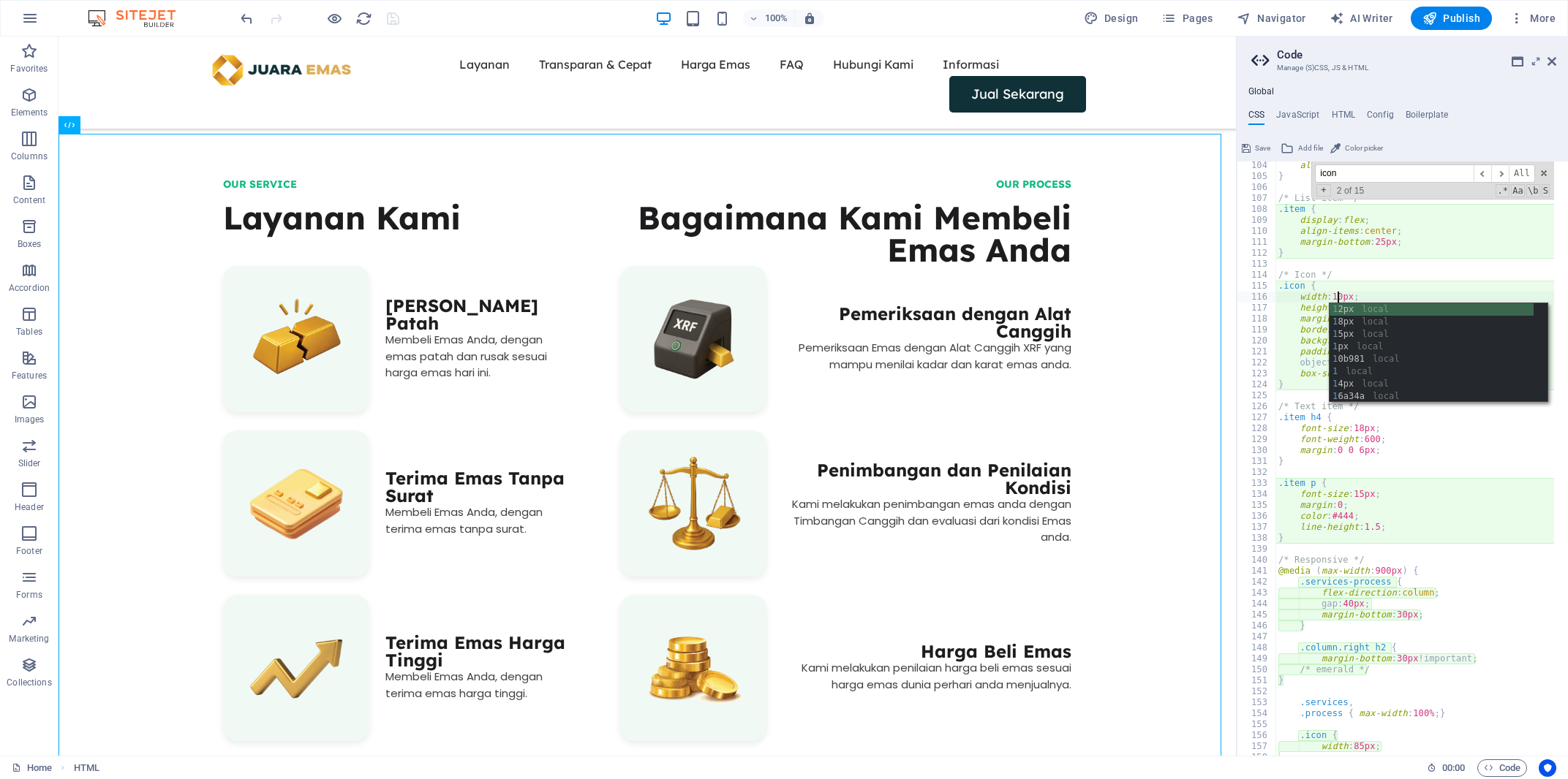
type textarea "width: 180px;"
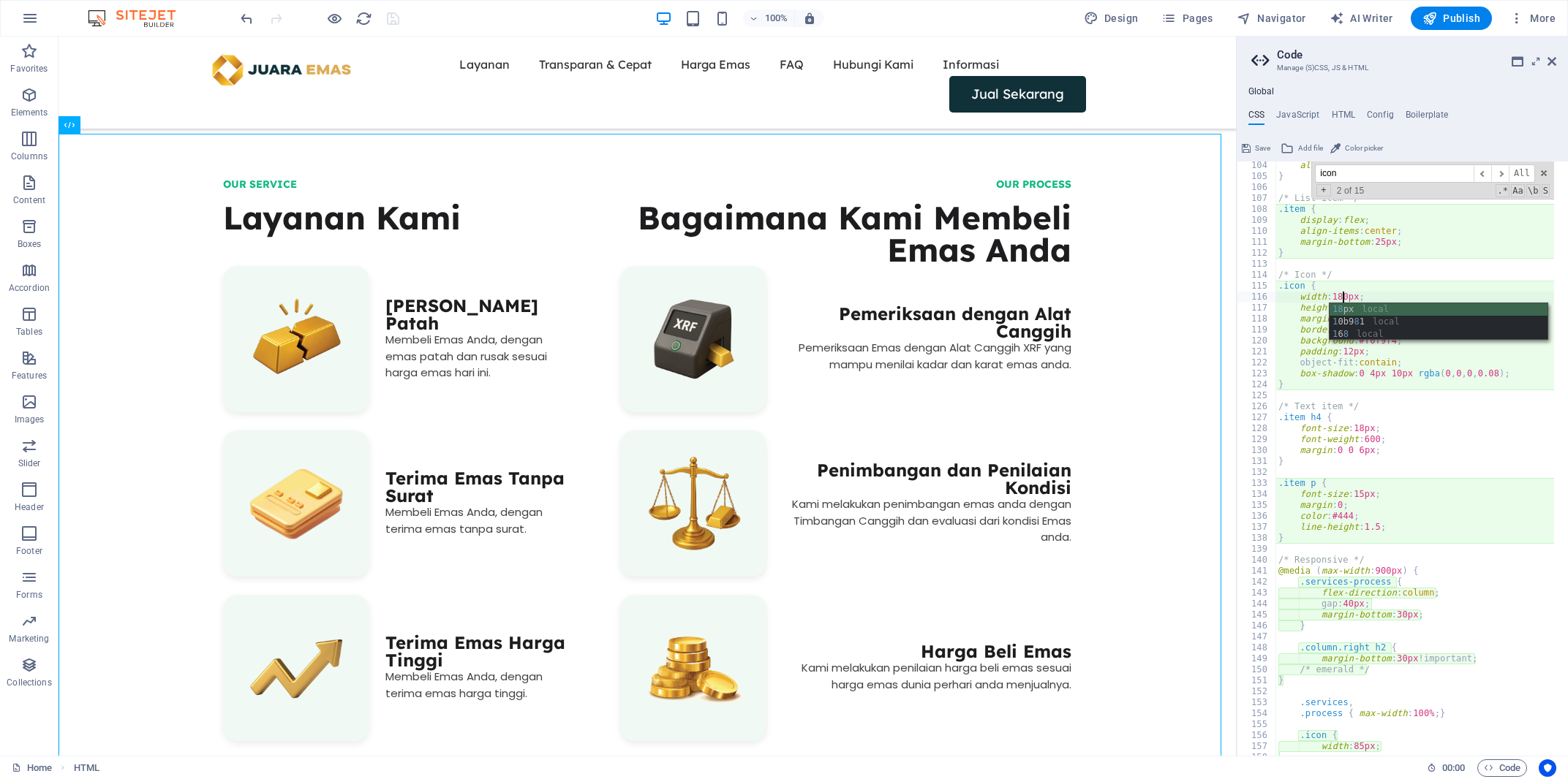
click at [1364, 268] on div "align-items : flex-end; } /* List item */ .item { display : flex ; align-items …" at bounding box center [1591, 461] width 631 height 603
drag, startPoint x: 1346, startPoint y: 305, endPoint x: 1339, endPoint y: 306, distance: 7.1
click at [1339, 306] on div "align-items : flex-end; } /* List item */ .item { display : flex ; align-items …" at bounding box center [1591, 461] width 631 height 603
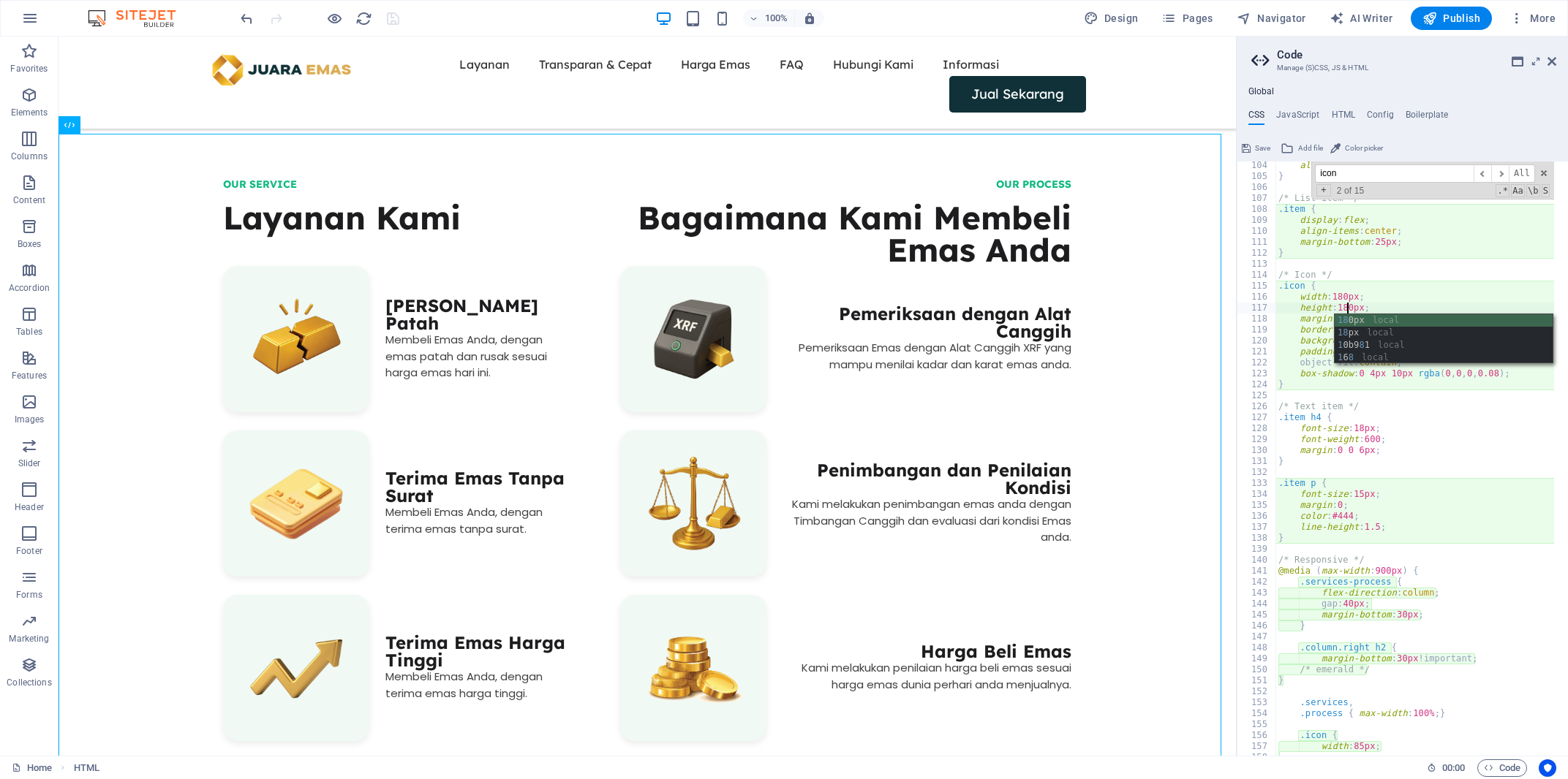
click at [1354, 289] on div "align-items : flex-end; } /* List item */ .item { display : flex ; align-items …" at bounding box center [1591, 461] width 631 height 603
type textarea ".icon {"
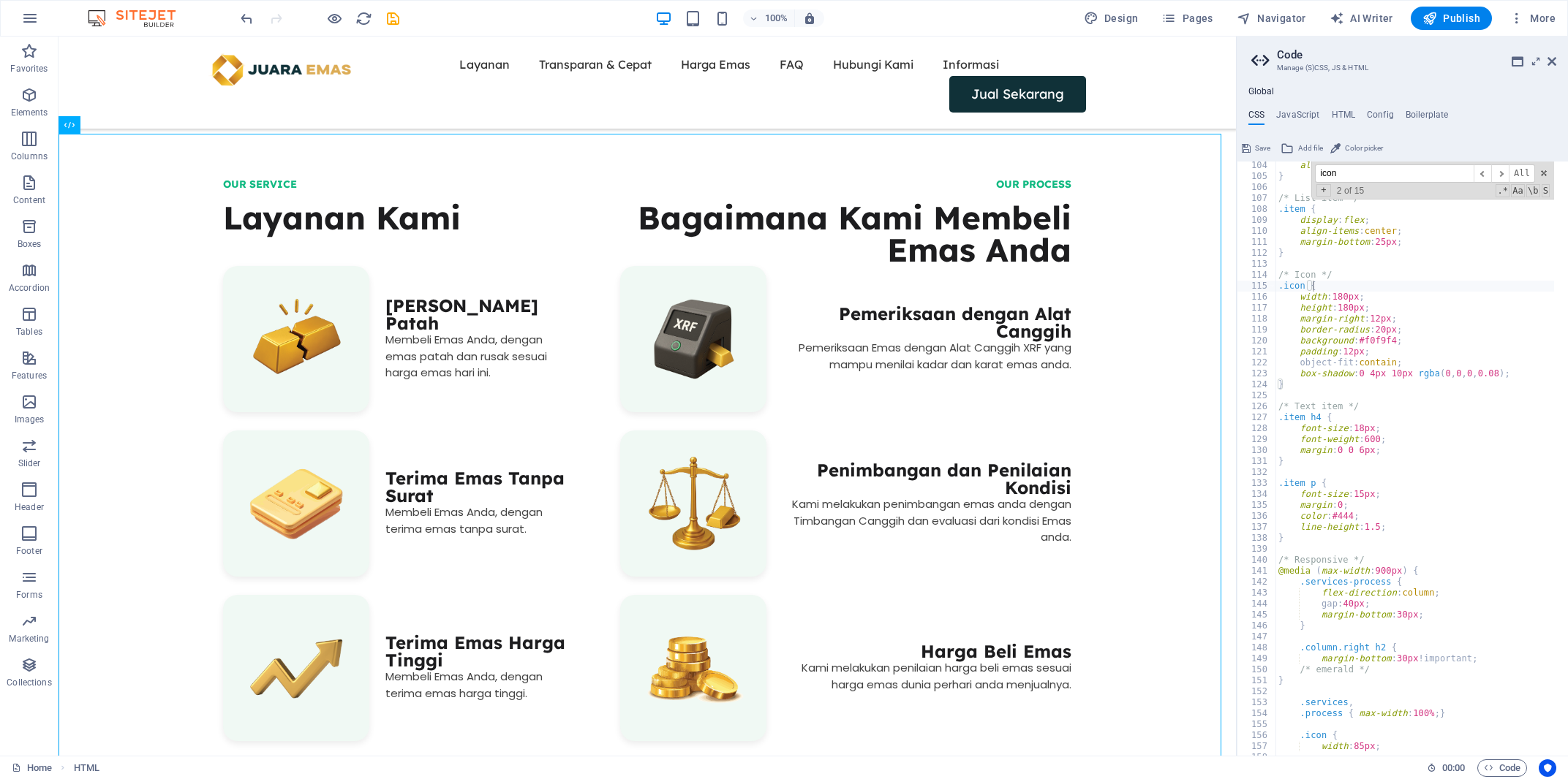
drag, startPoint x: 1266, startPoint y: 150, endPoint x: 1003, endPoint y: 213, distance: 270.4
click at [1266, 150] on span "Save" at bounding box center [1262, 148] width 15 height 17
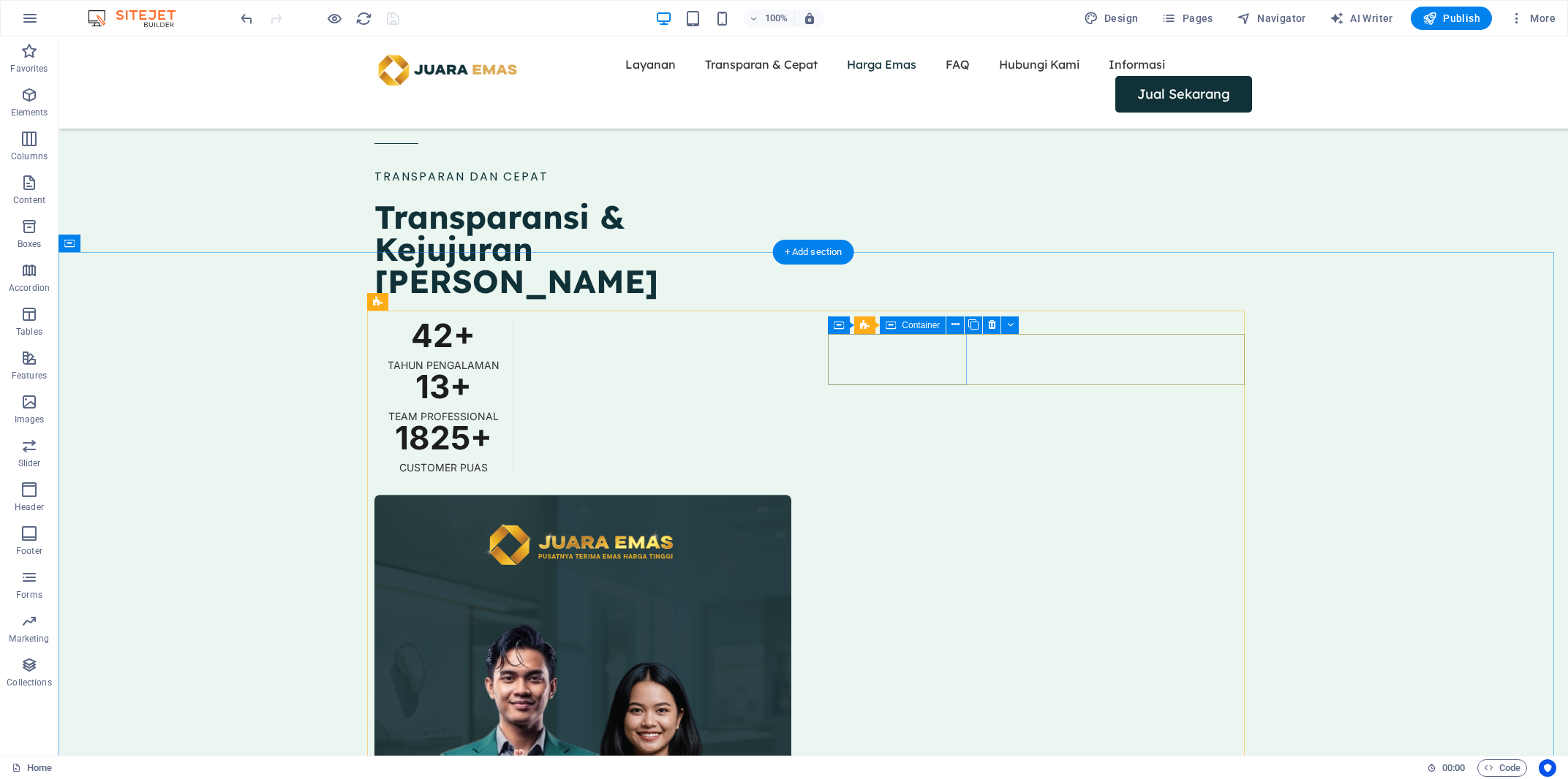
scroll to position [2078, 0]
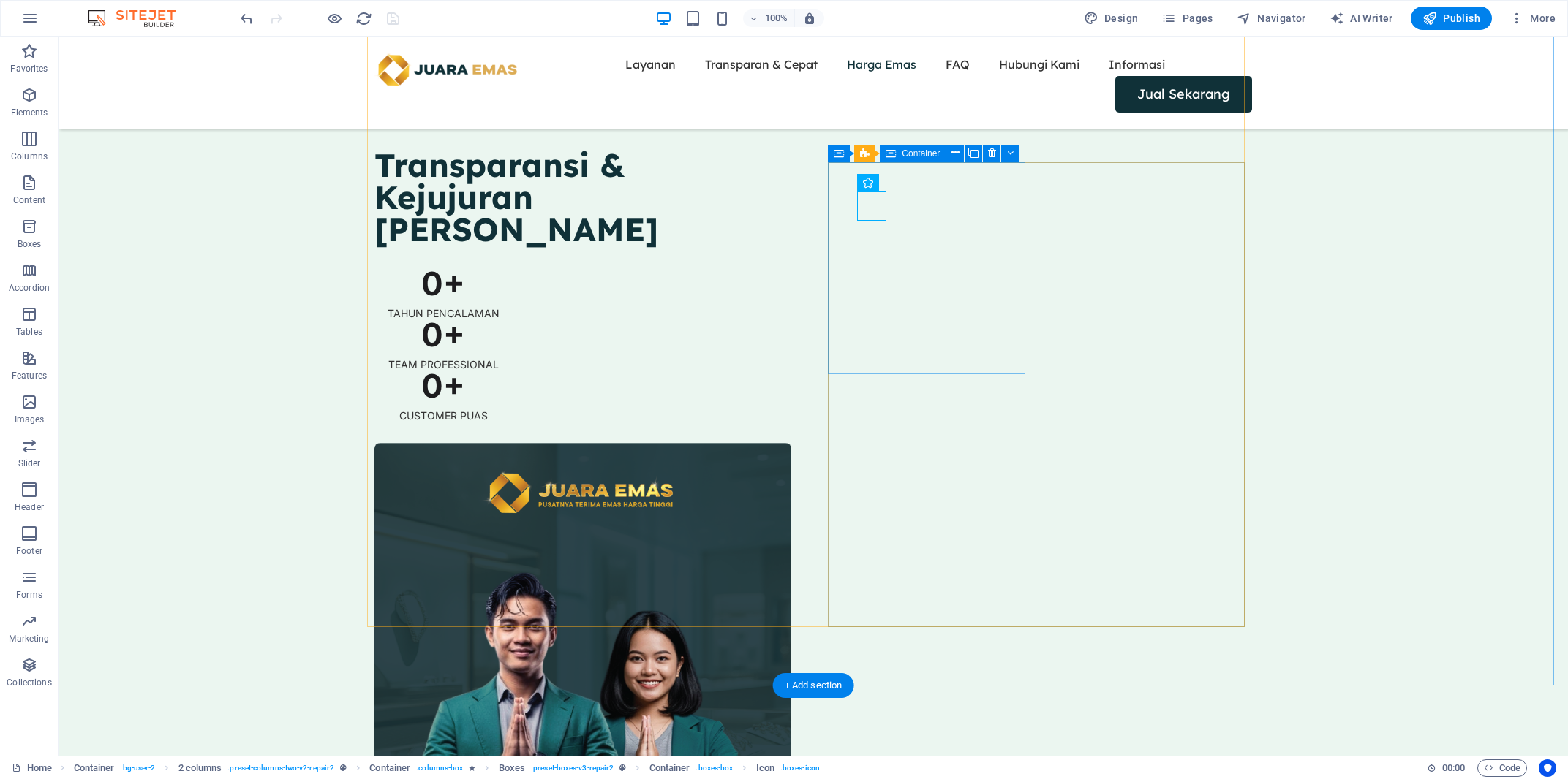
scroll to position [2470, 0]
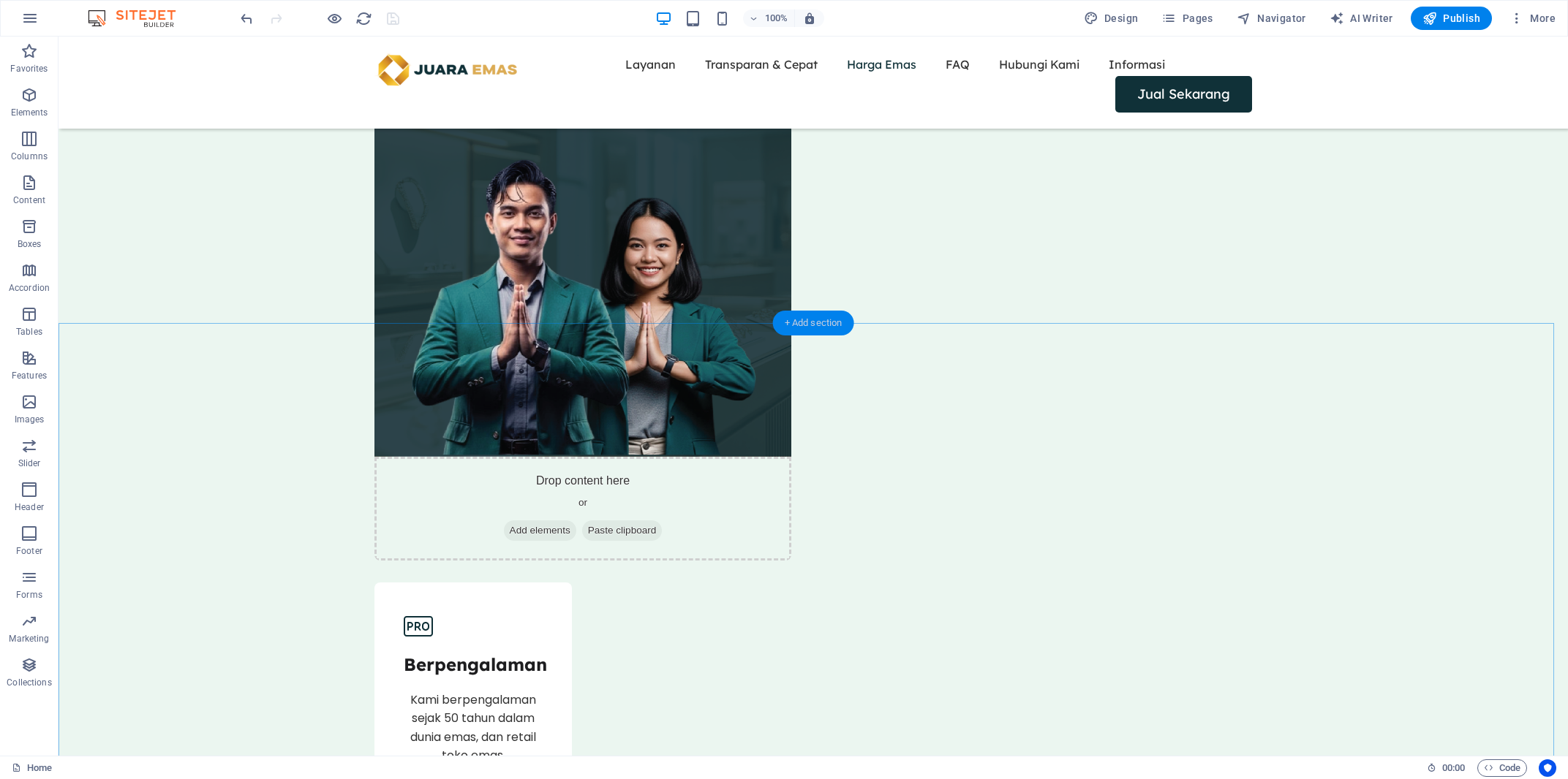
click at [822, 324] on div "+ Add section" at bounding box center [813, 322] width 81 height 25
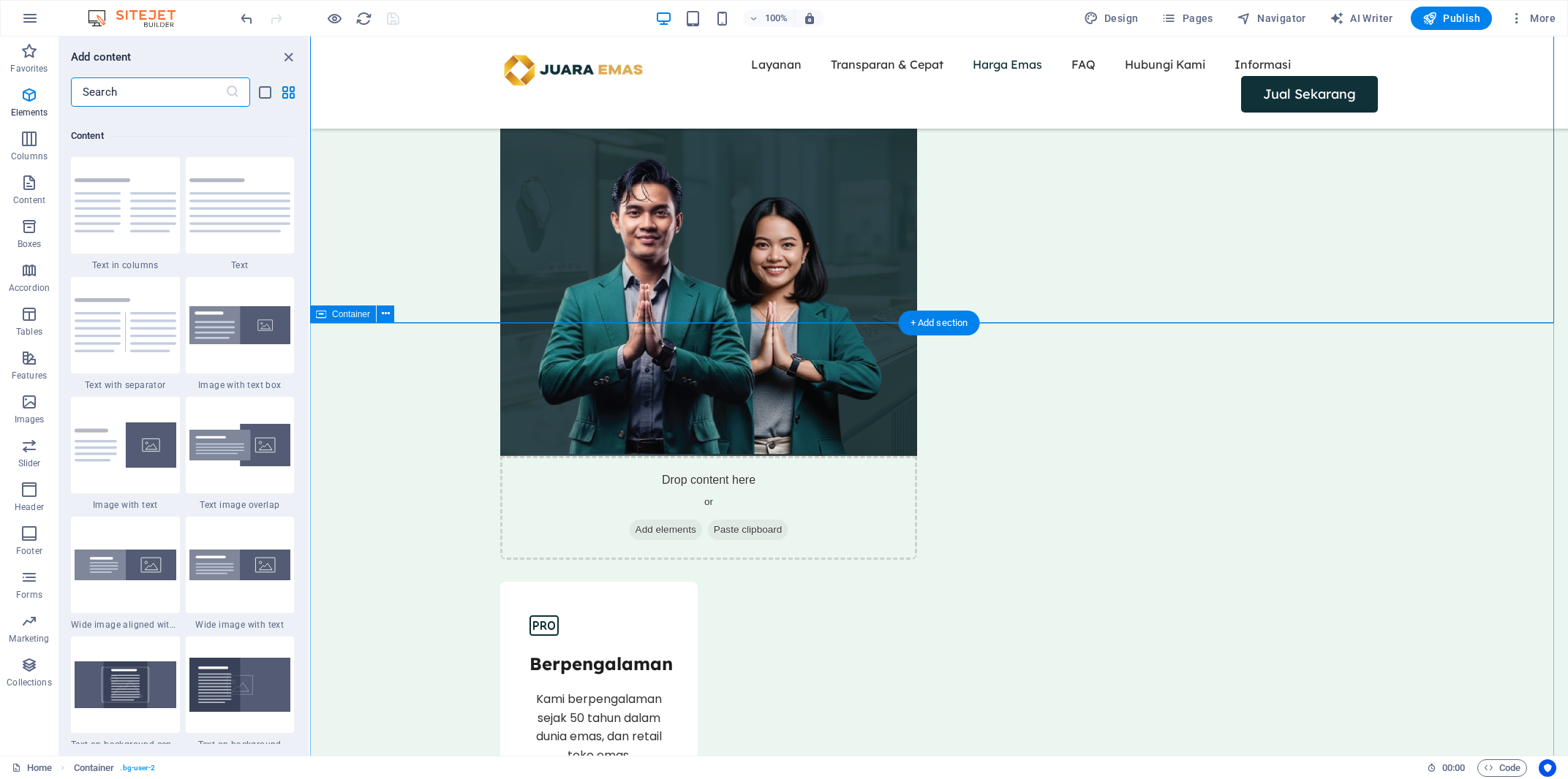
scroll to position [2557, 0]
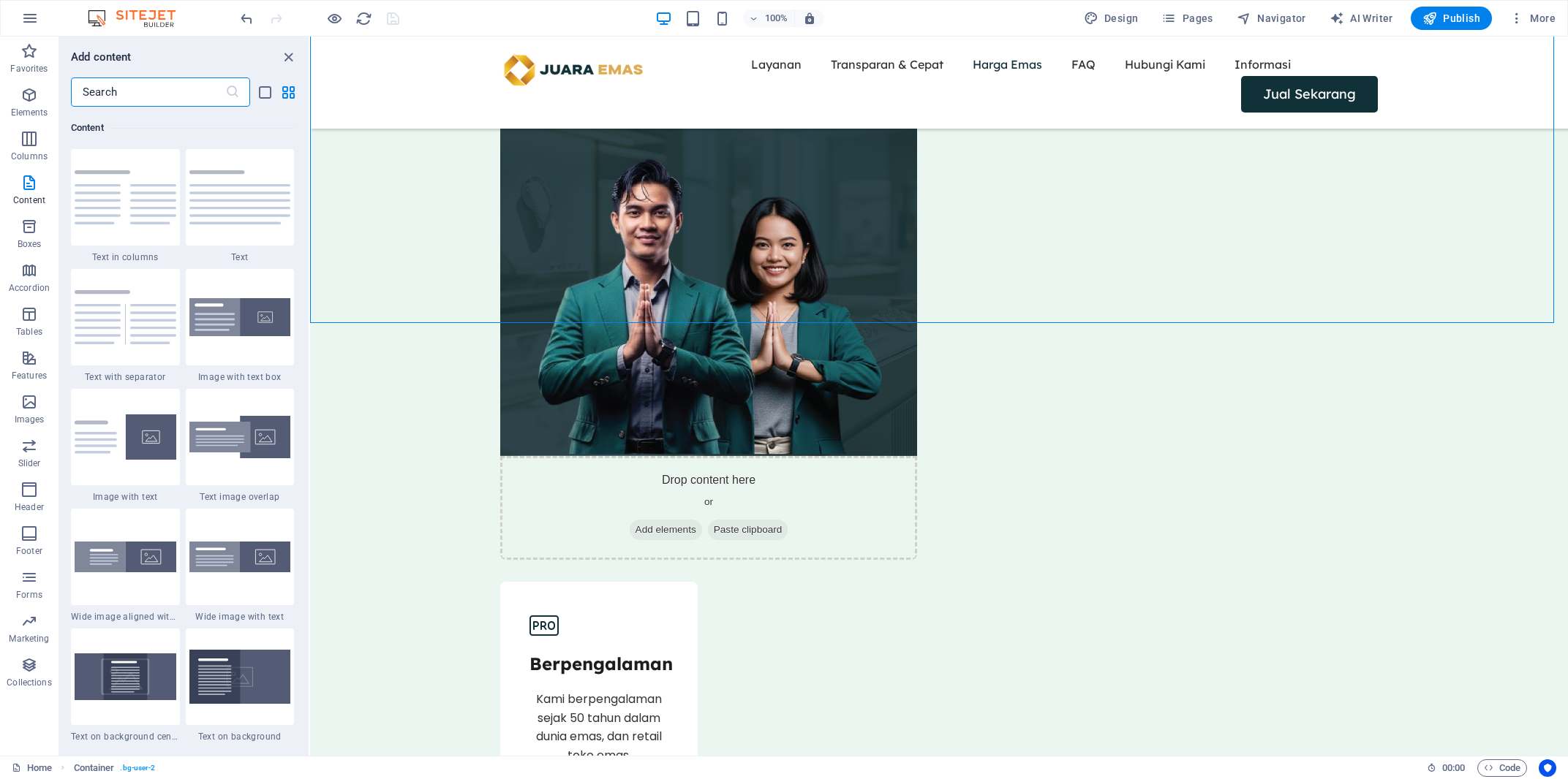
click at [174, 96] on input "text" at bounding box center [148, 92] width 154 height 29
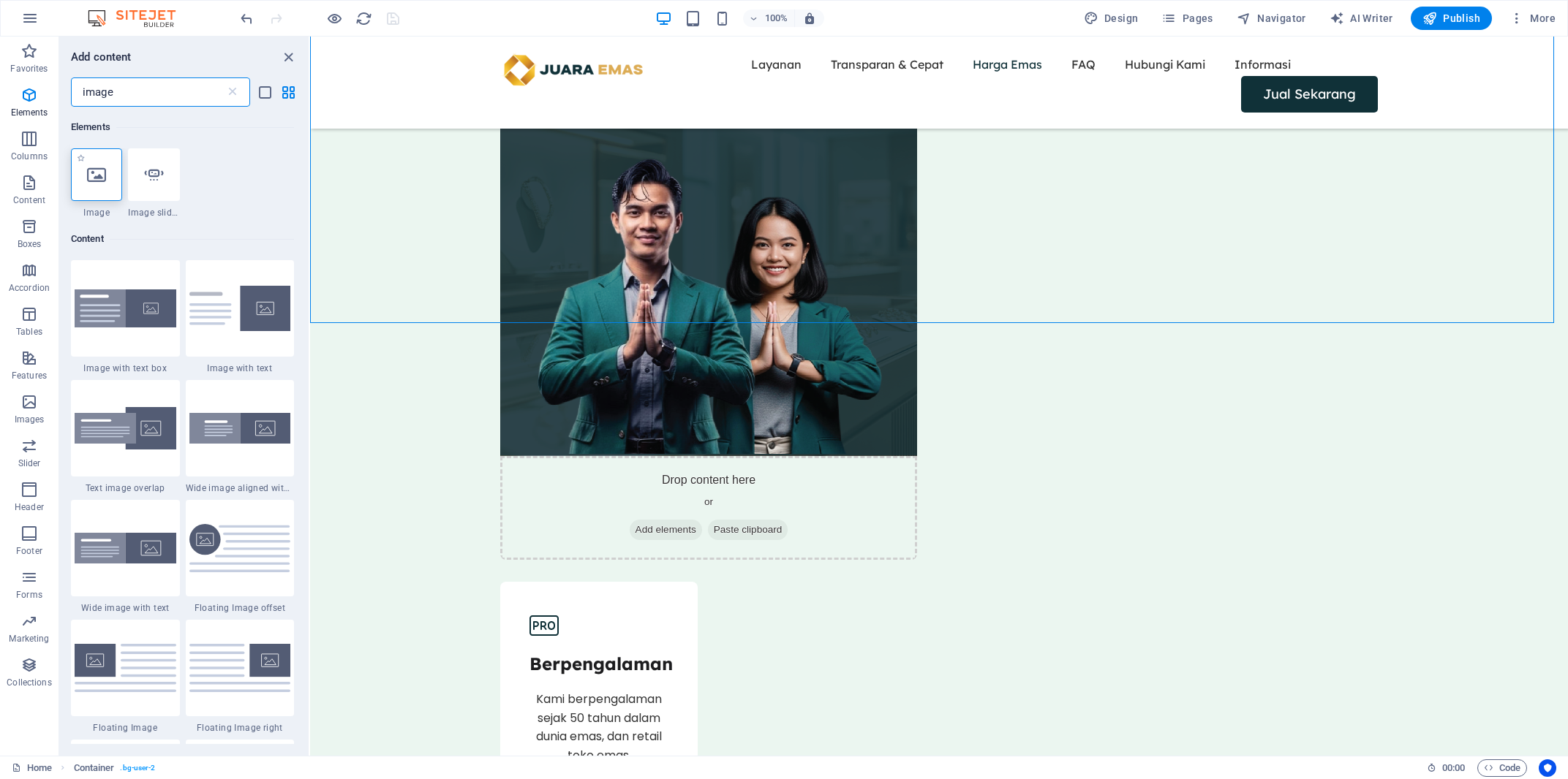
type input "image"
drag, startPoint x: 104, startPoint y: 178, endPoint x: 69, endPoint y: 158, distance: 40.3
click at [104, 178] on icon at bounding box center [96, 174] width 19 height 19
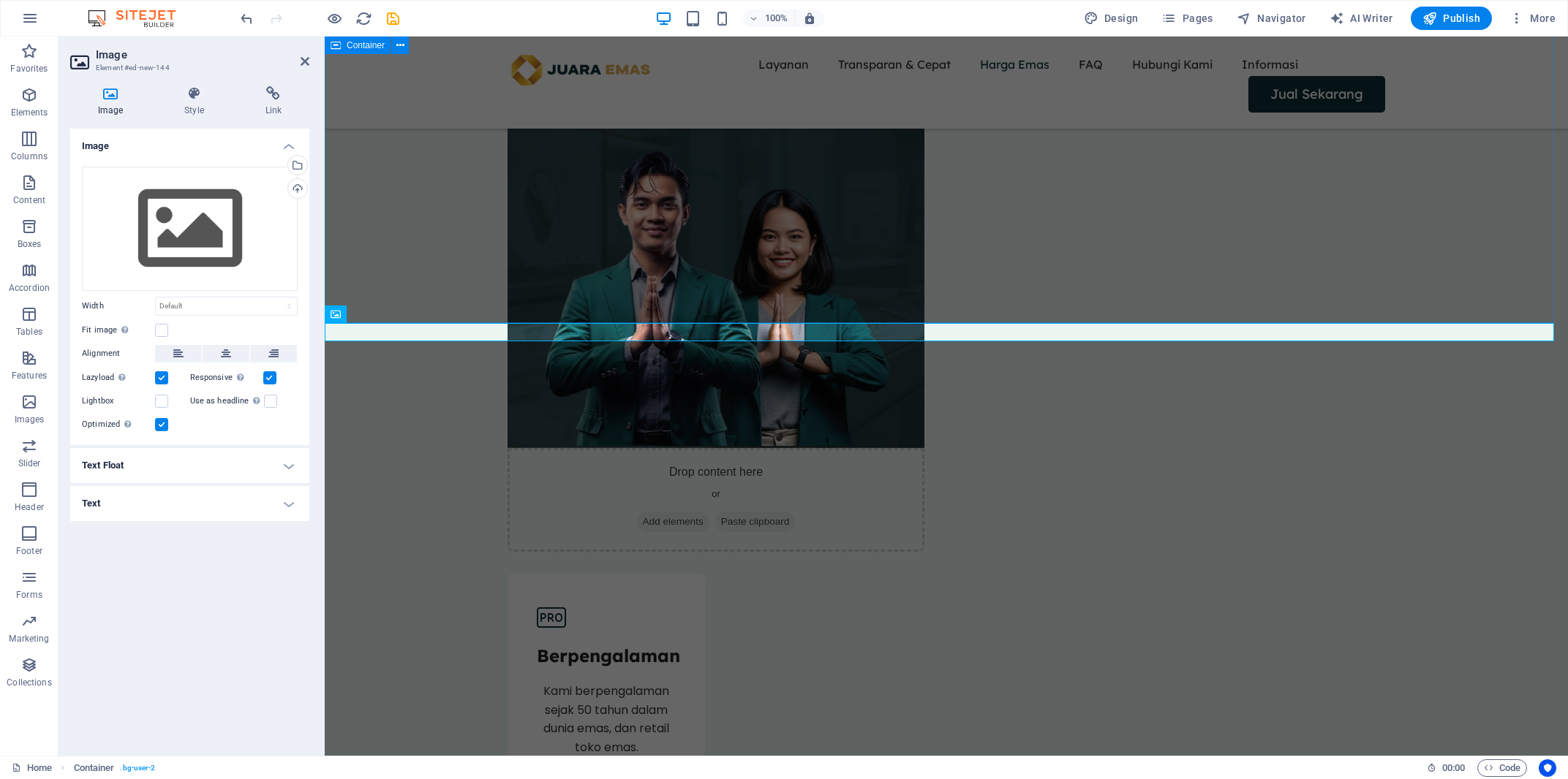
scroll to position [2325, 0]
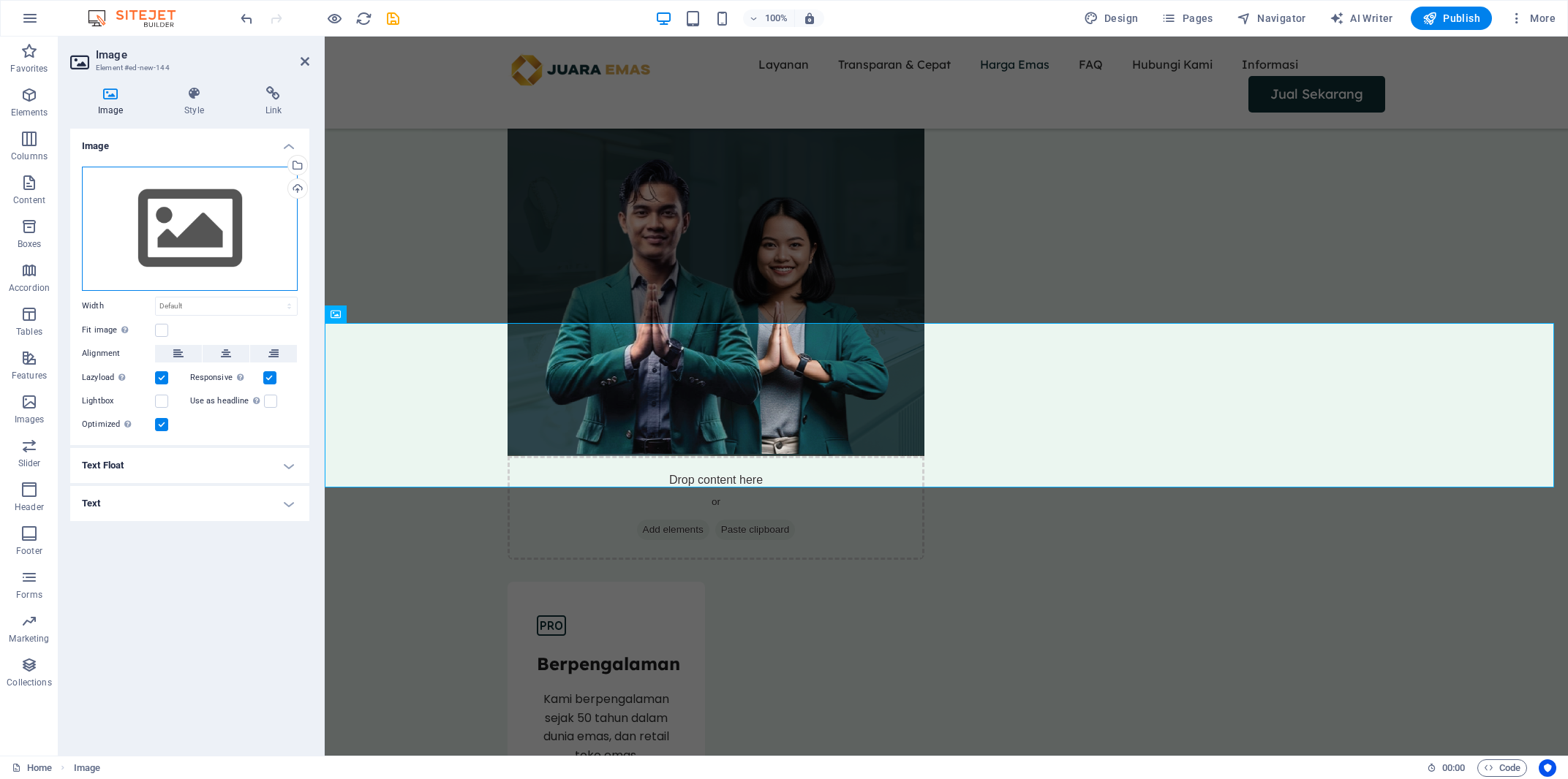
click at [169, 227] on div "Drag files here, click to choose files or select files from Files or our free s…" at bounding box center [189, 229] width 215 height 124
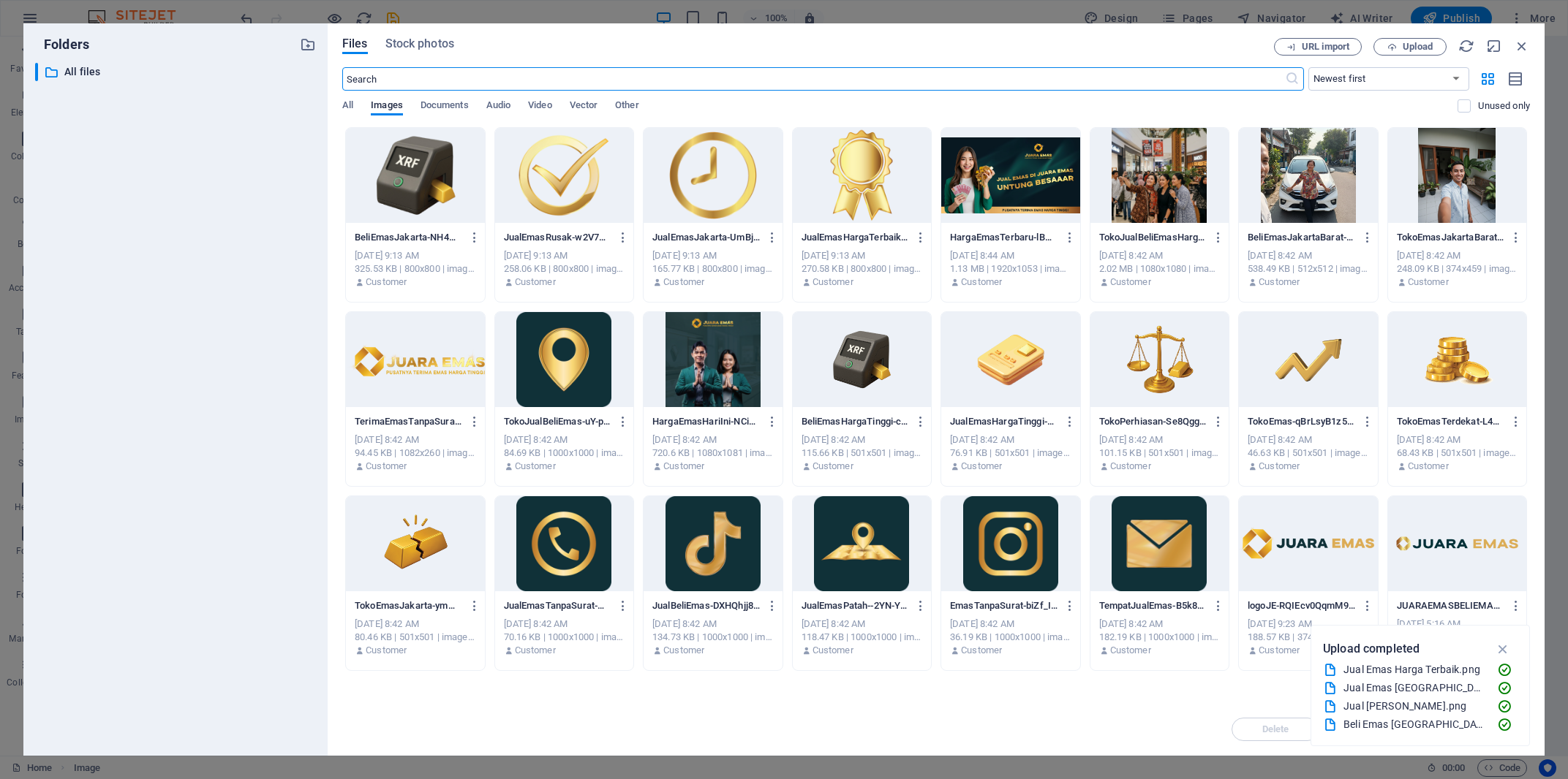
scroll to position [2135, 0]
click at [849, 185] on div at bounding box center [862, 175] width 139 height 95
click at [849, 185] on div "1" at bounding box center [862, 175] width 139 height 95
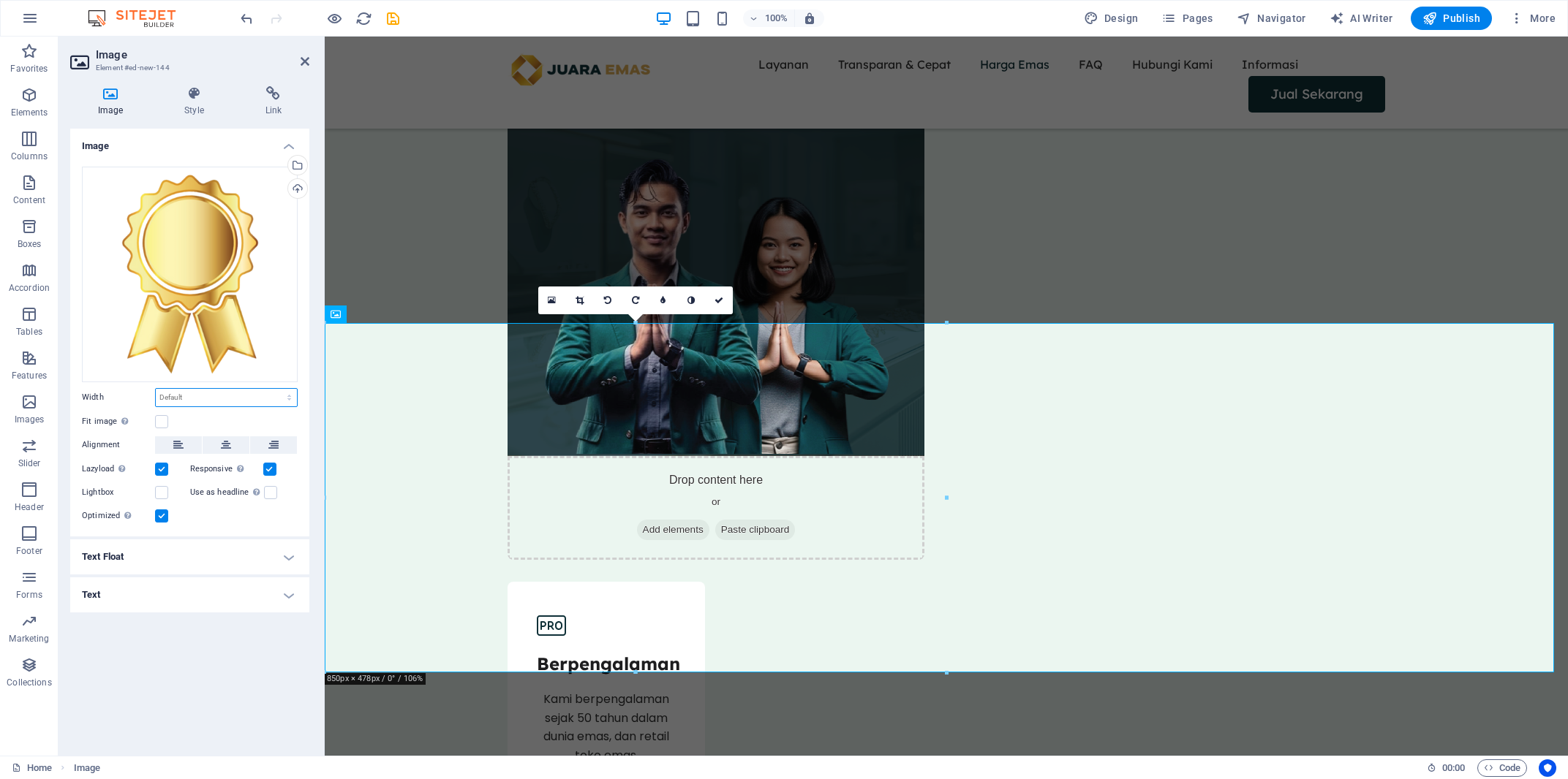
click at [155, 389] on select "Default auto px rem % em vh vw" at bounding box center [225, 397] width 141 height 17
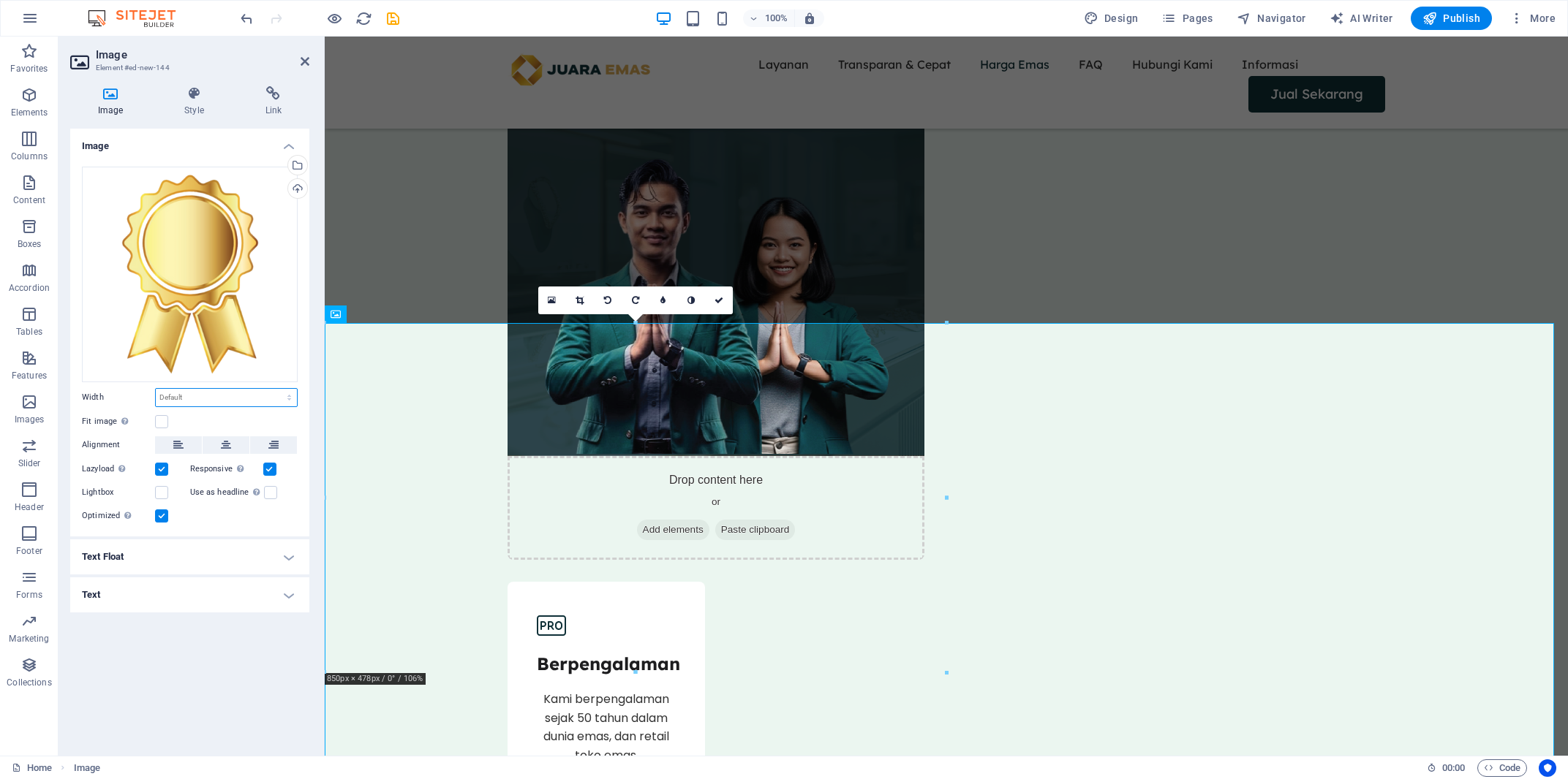
select select "px"
click option "px" at bounding box center [0, 0] width 0 height 0
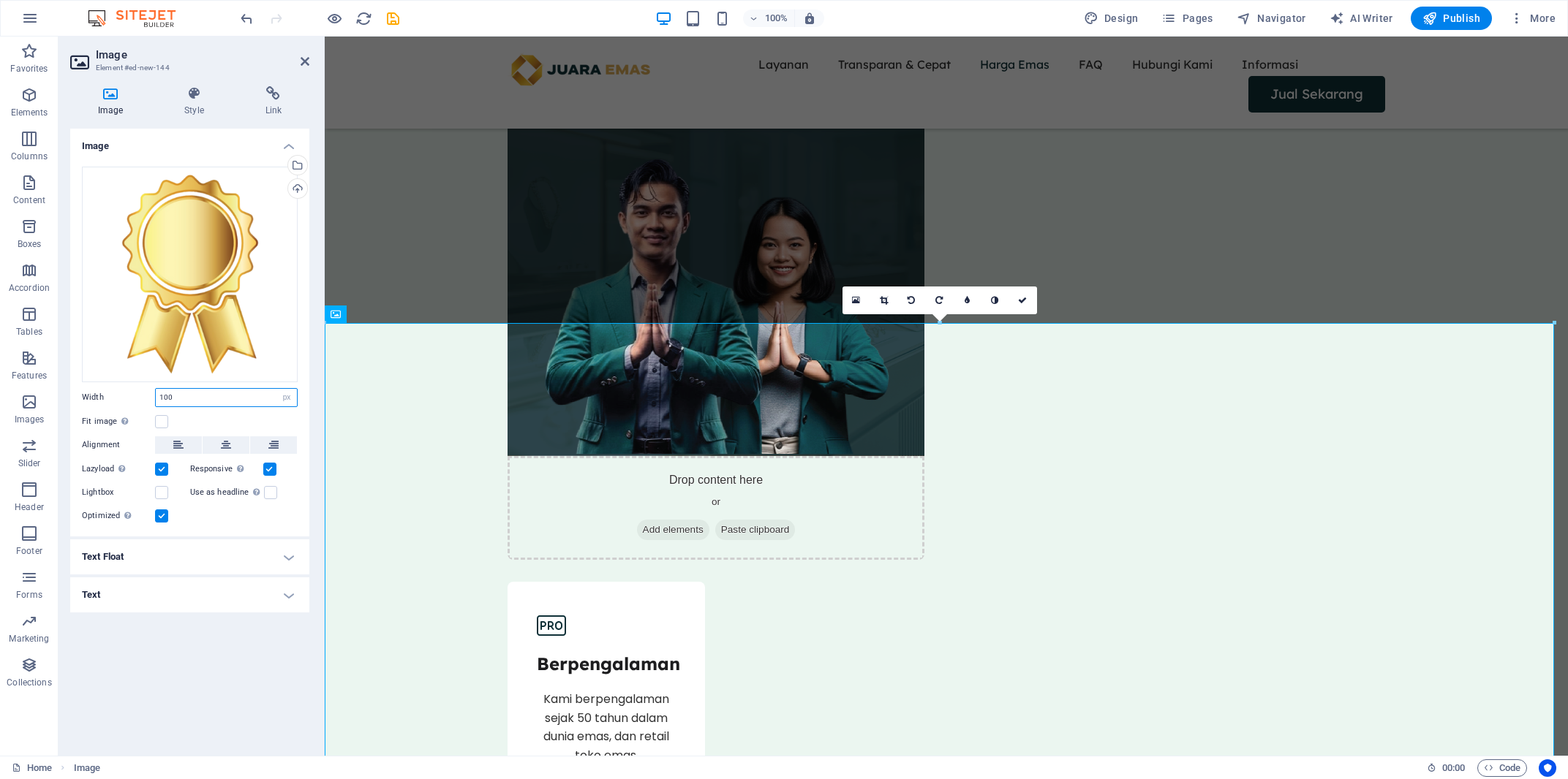
type input "100"
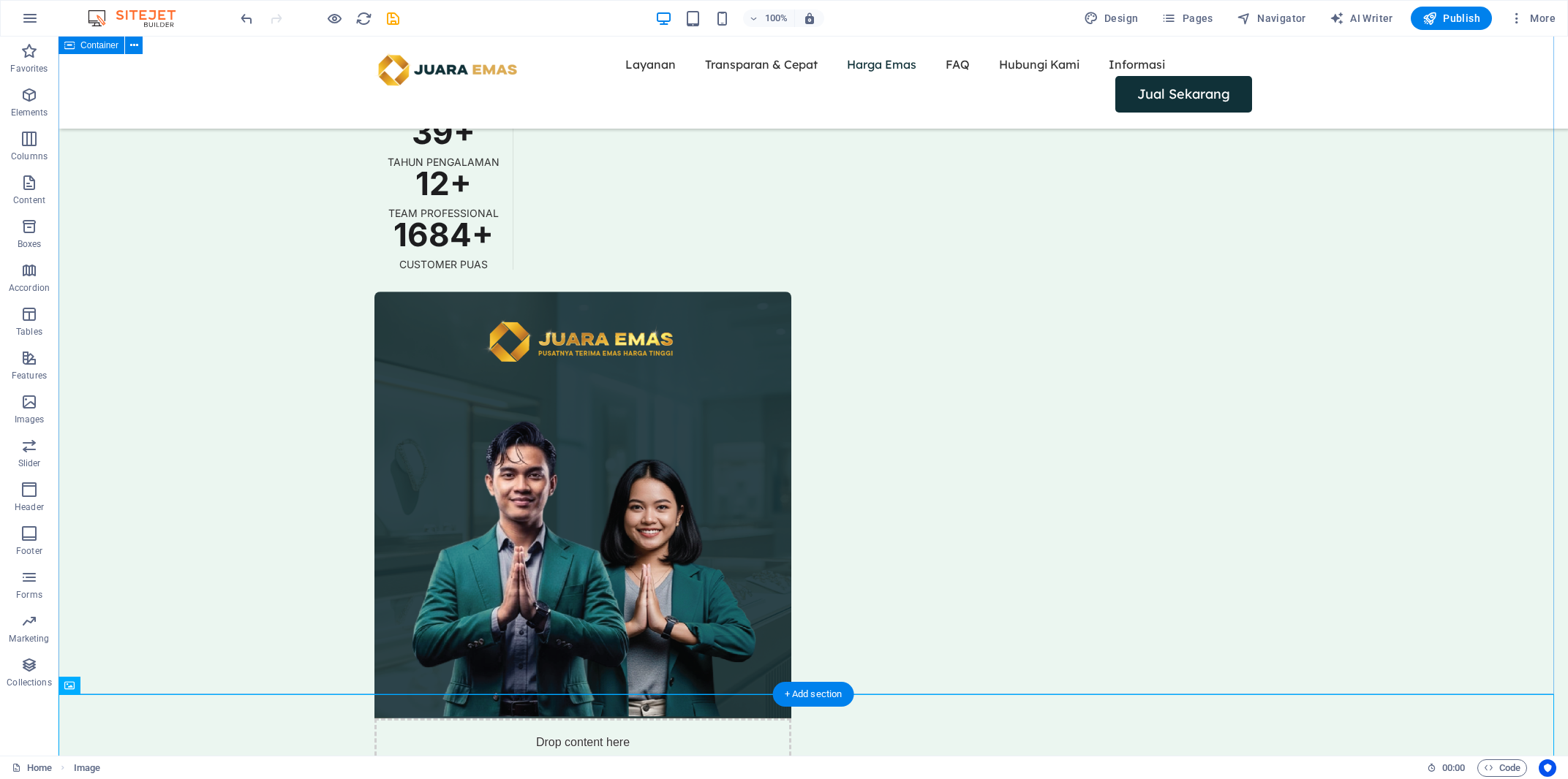
scroll to position [2210, 0]
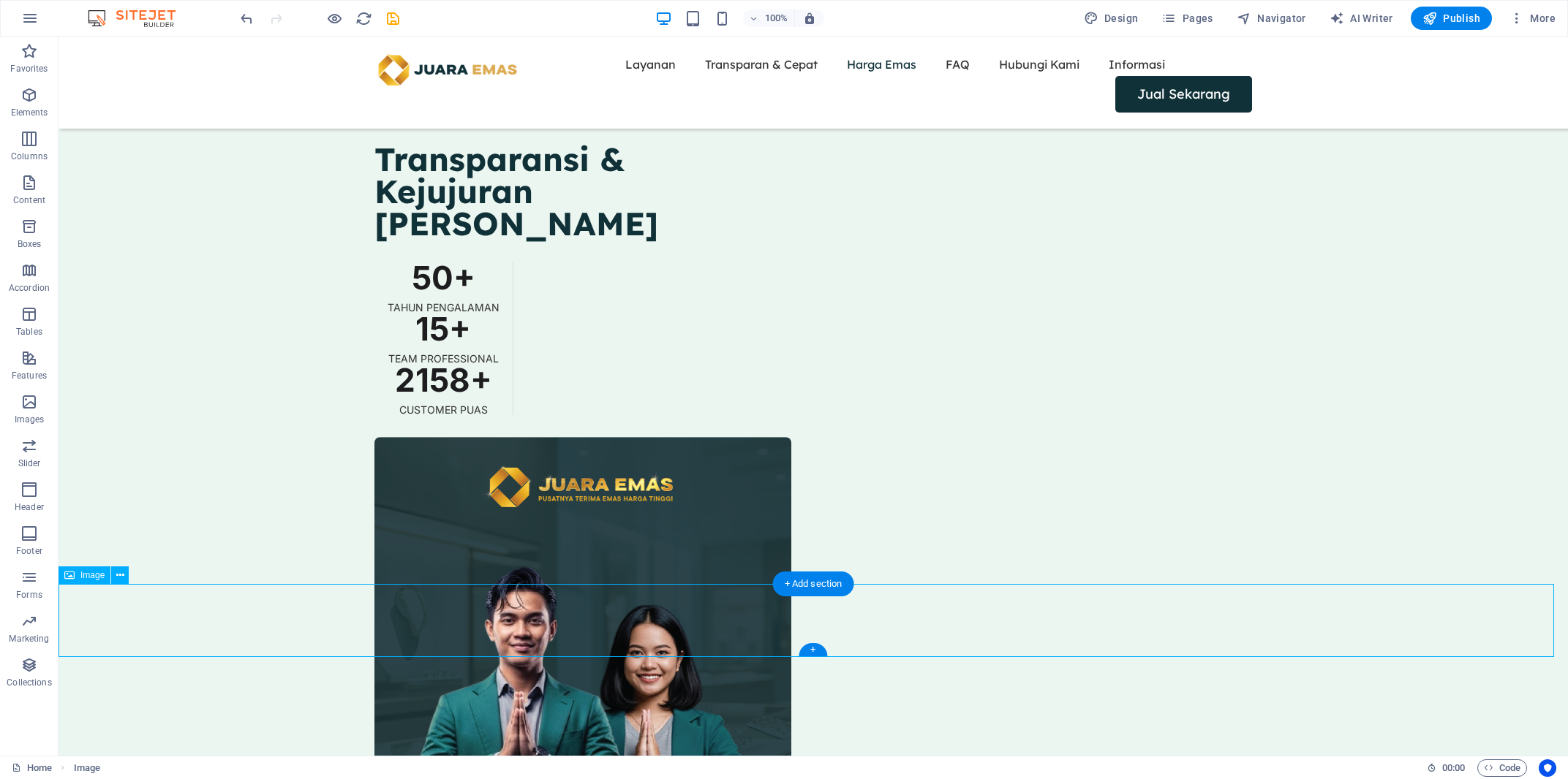
select select "px"
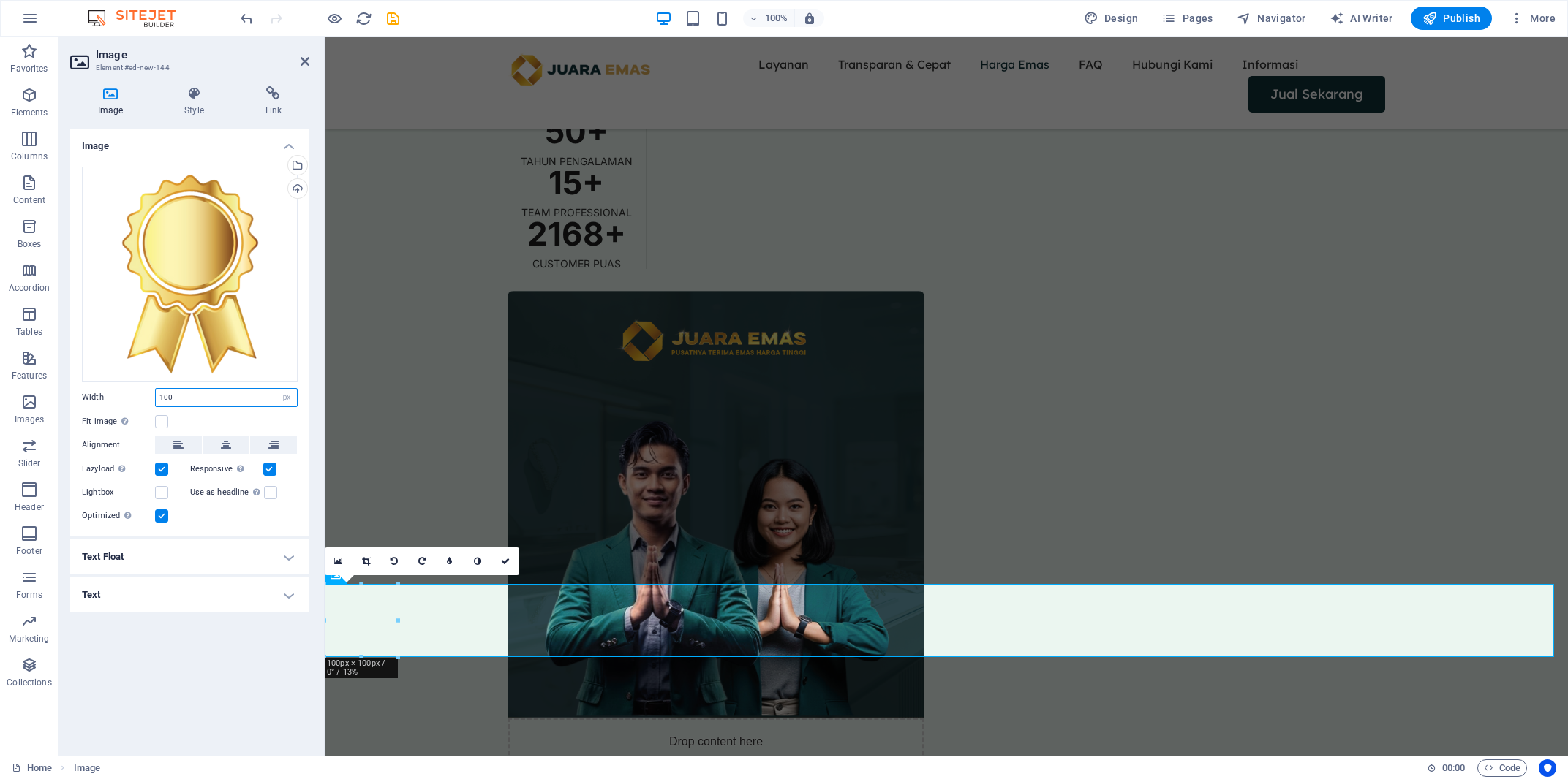
click at [191, 398] on input "100" at bounding box center [225, 397] width 141 height 17
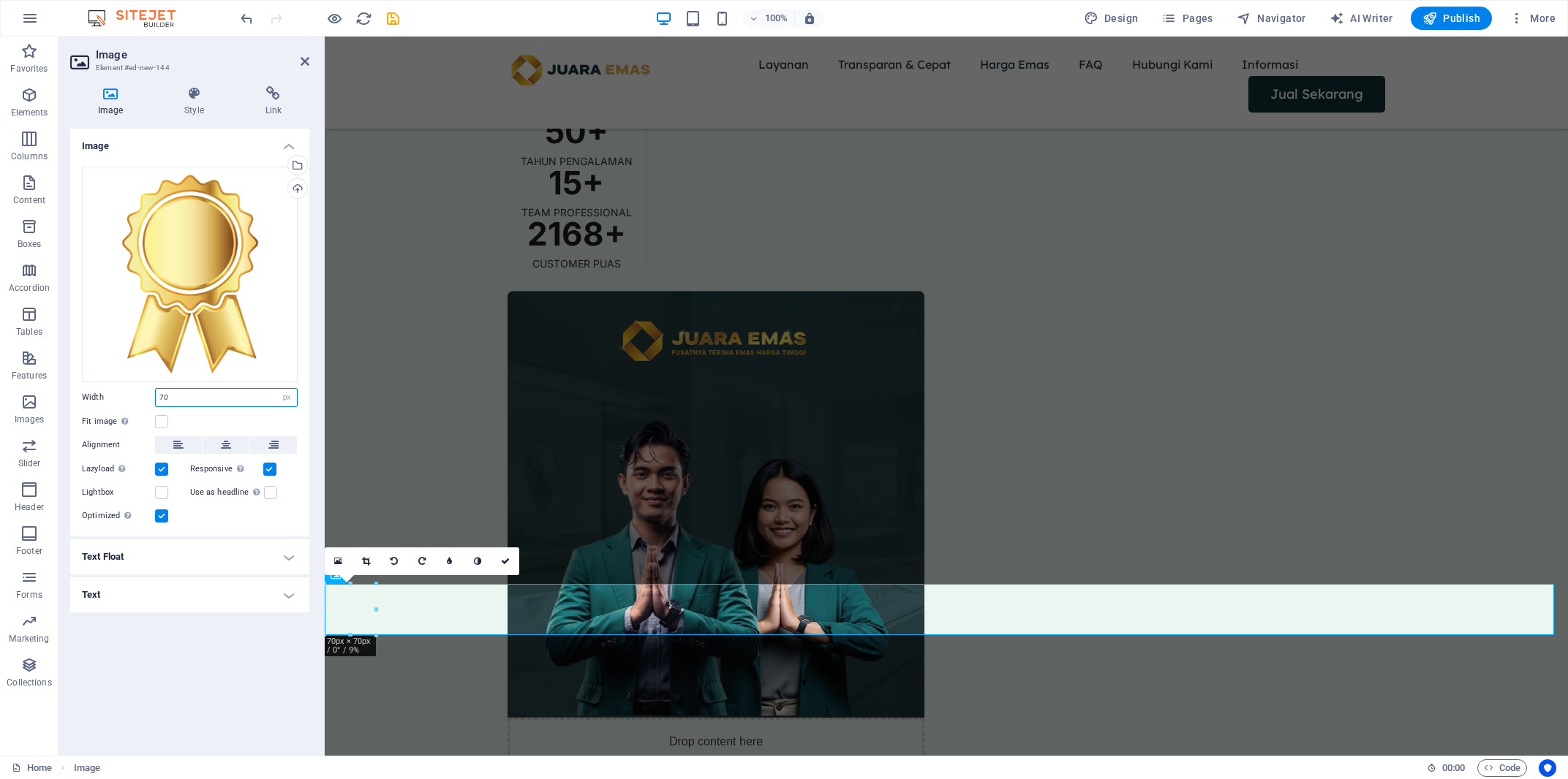
click at [204, 399] on input "70" at bounding box center [225, 397] width 141 height 17
type input "75"
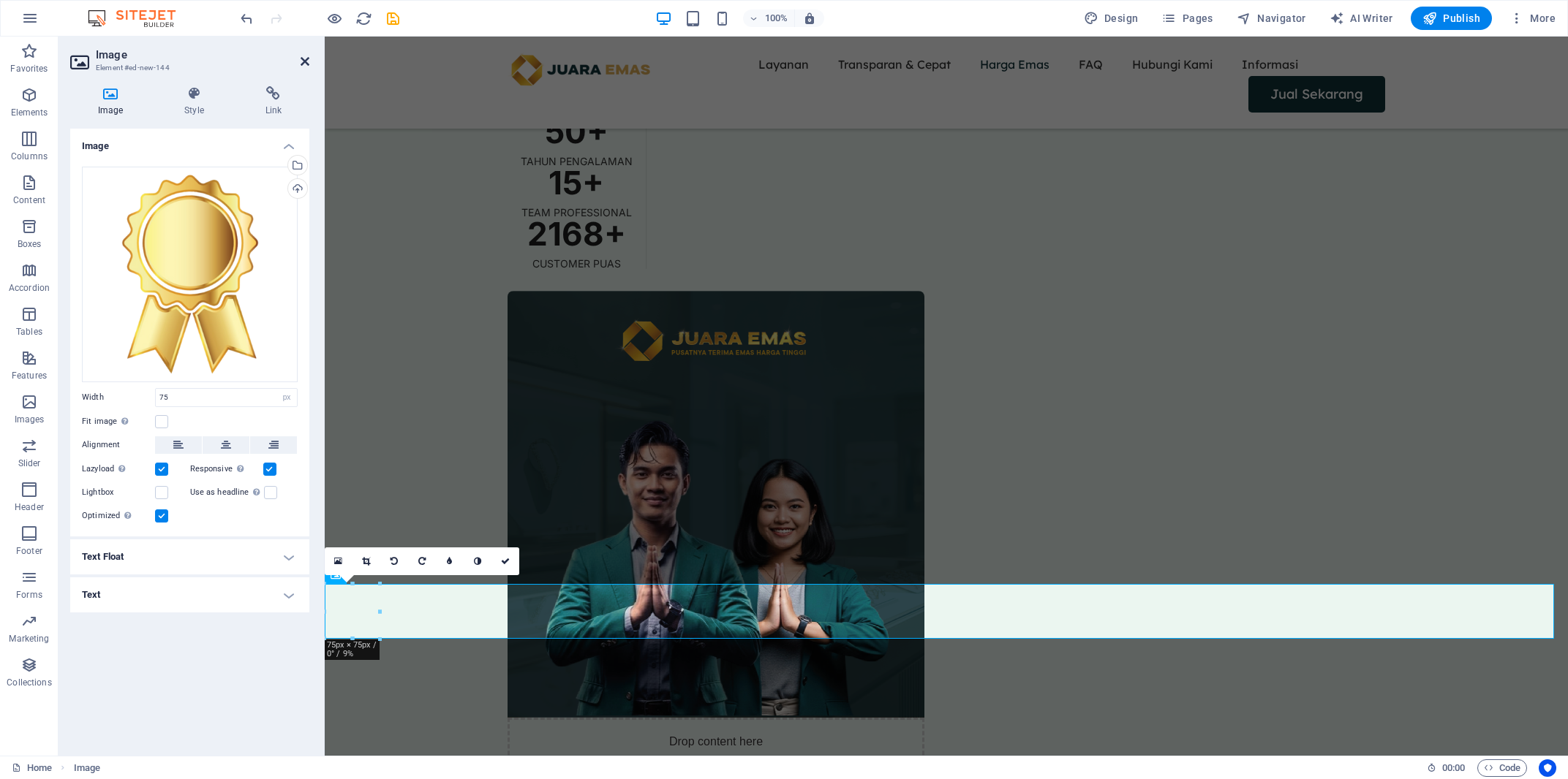
click at [303, 65] on icon at bounding box center [305, 61] width 9 height 12
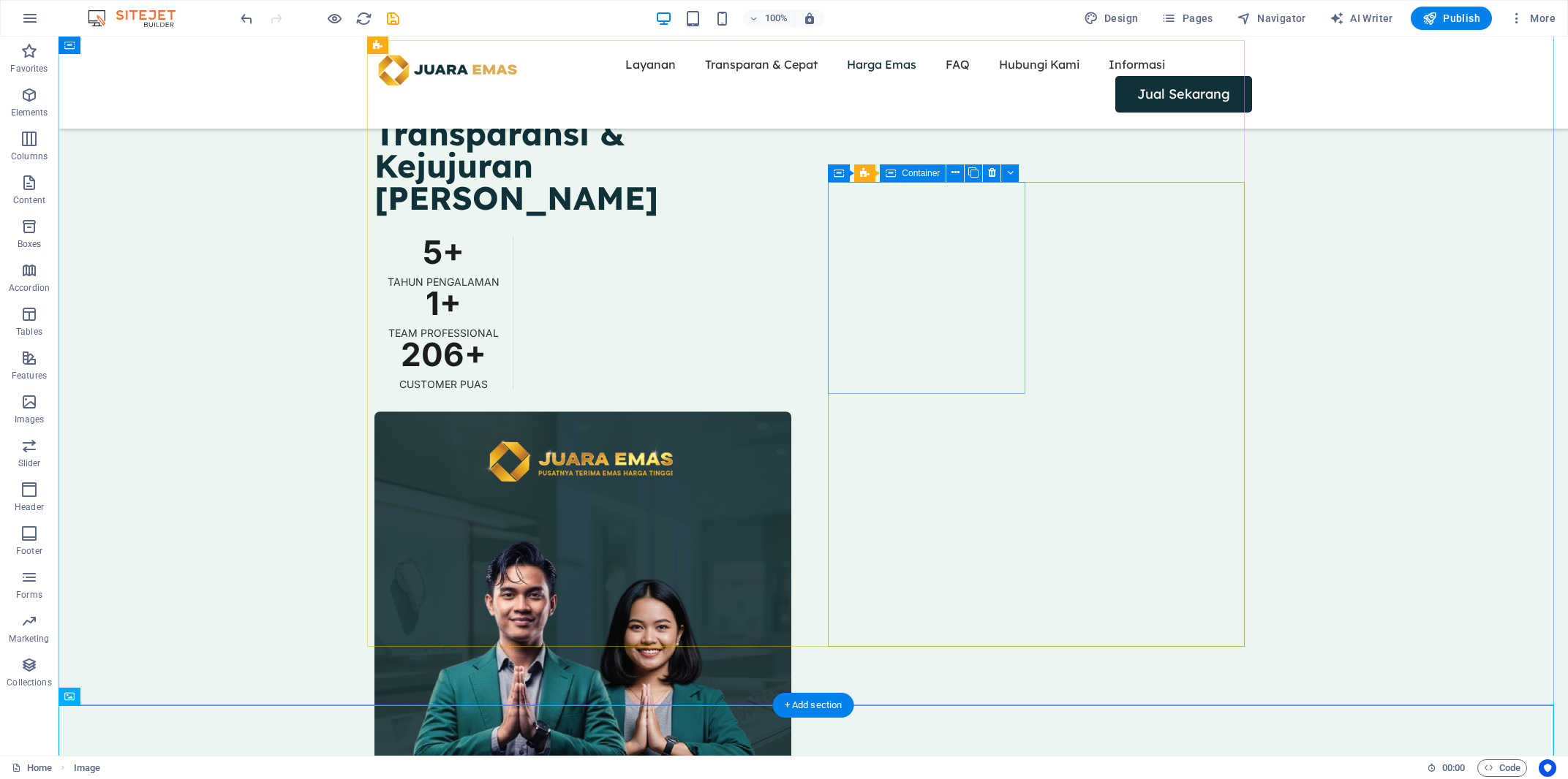
scroll to position [2078, 0]
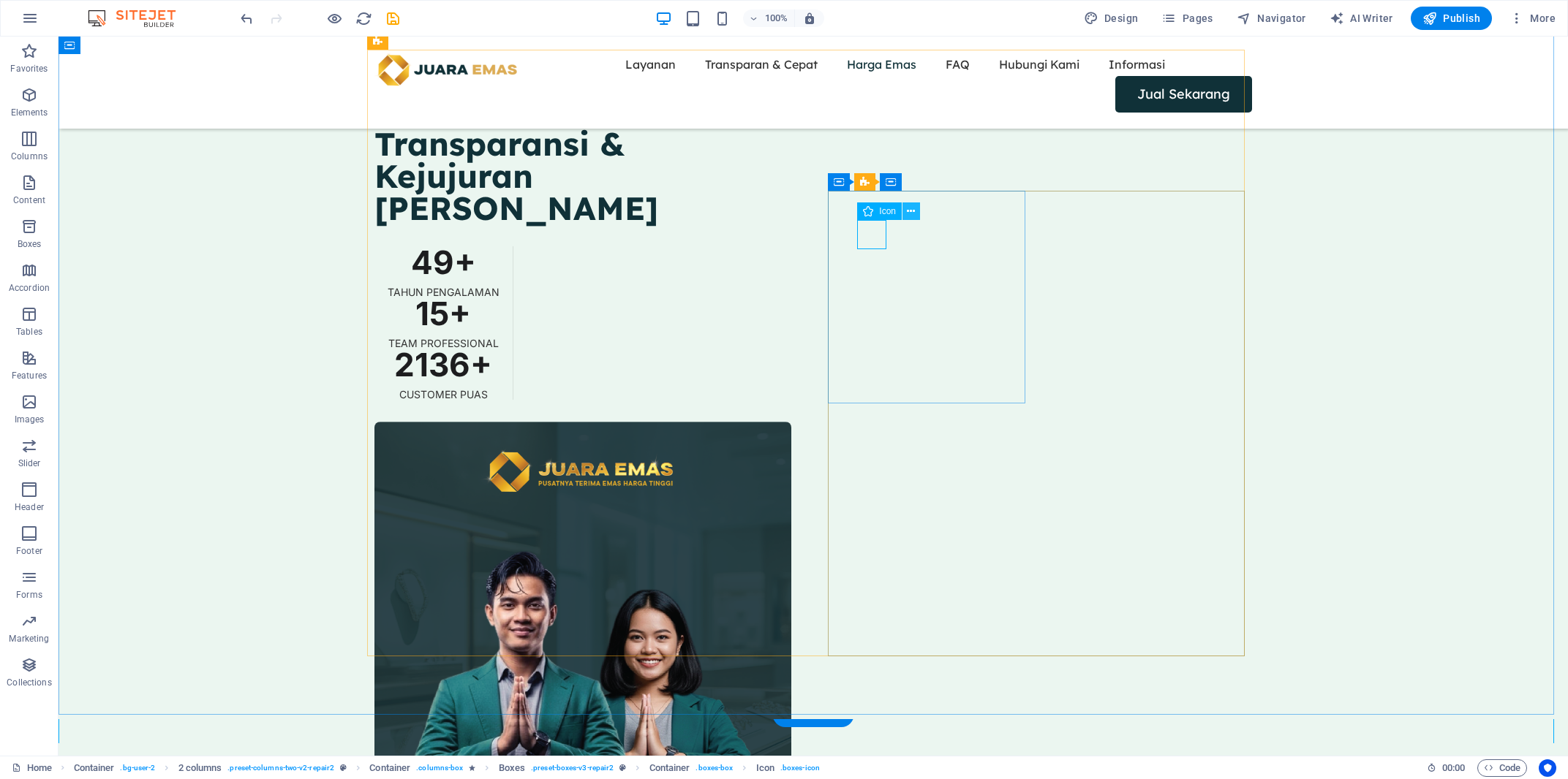
click at [908, 212] on icon at bounding box center [910, 212] width 8 height 15
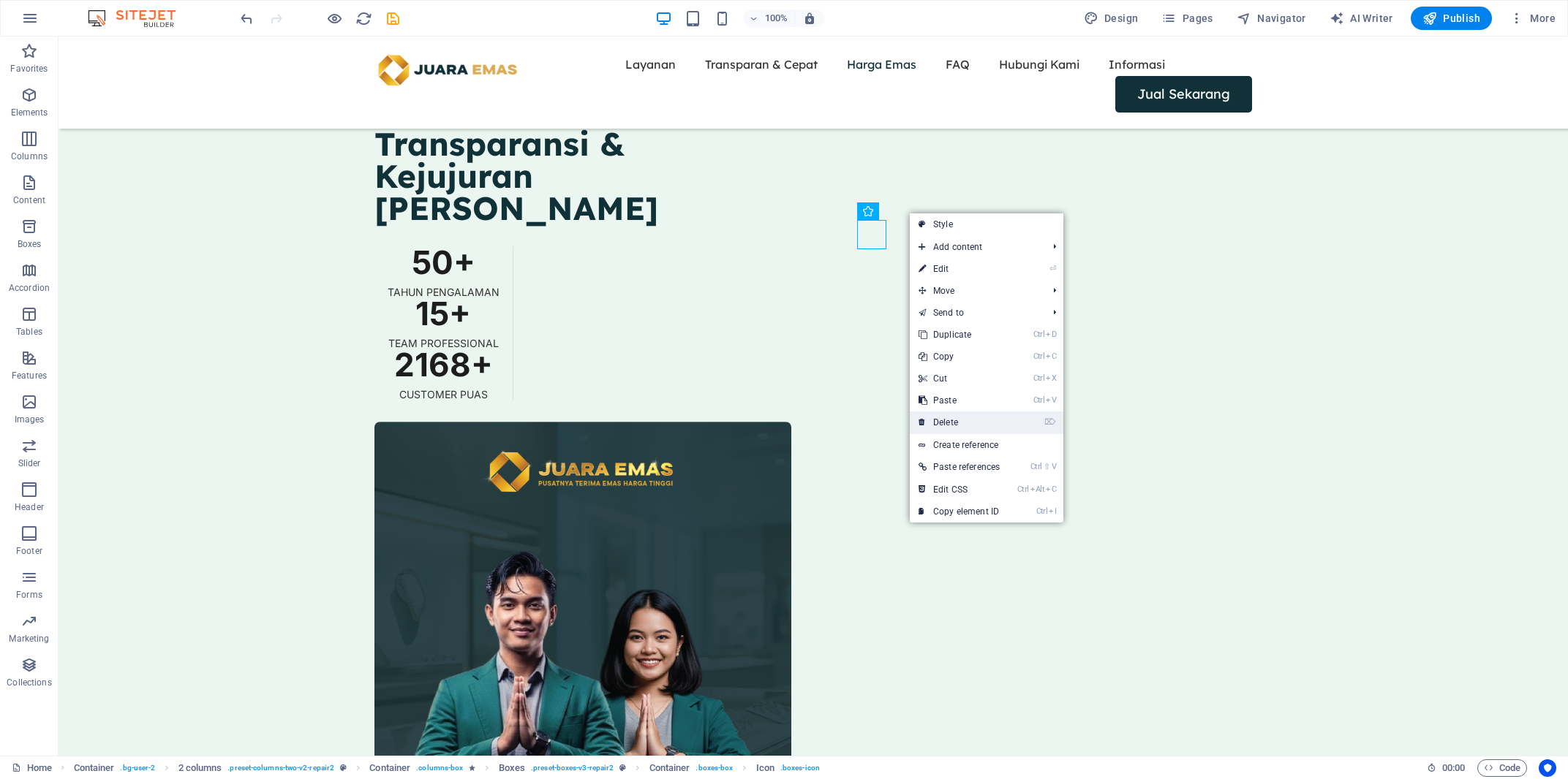
click at [956, 426] on link "⌦ Delete" at bounding box center [958, 422] width 99 height 22
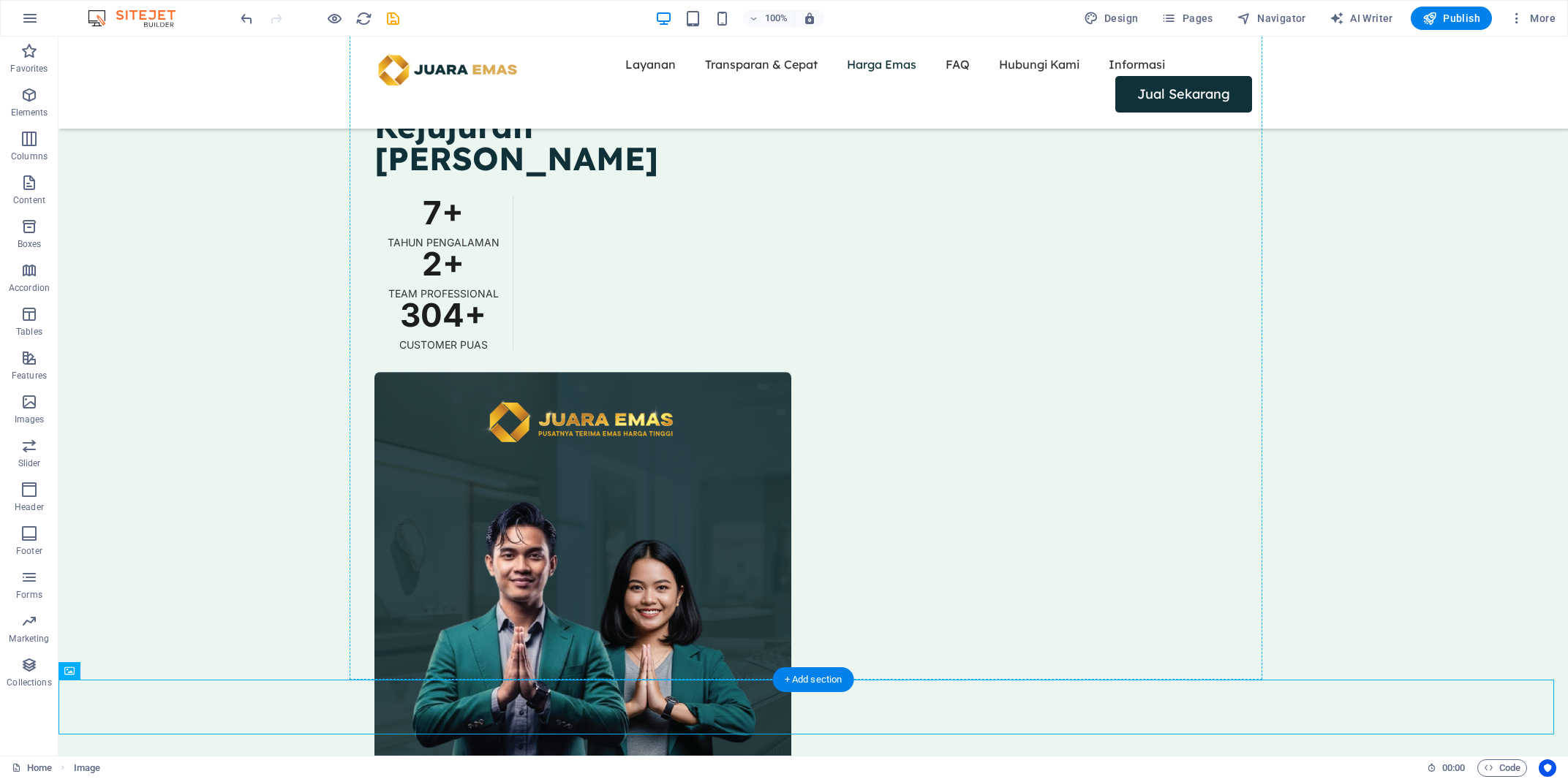
scroll to position [2114, 0]
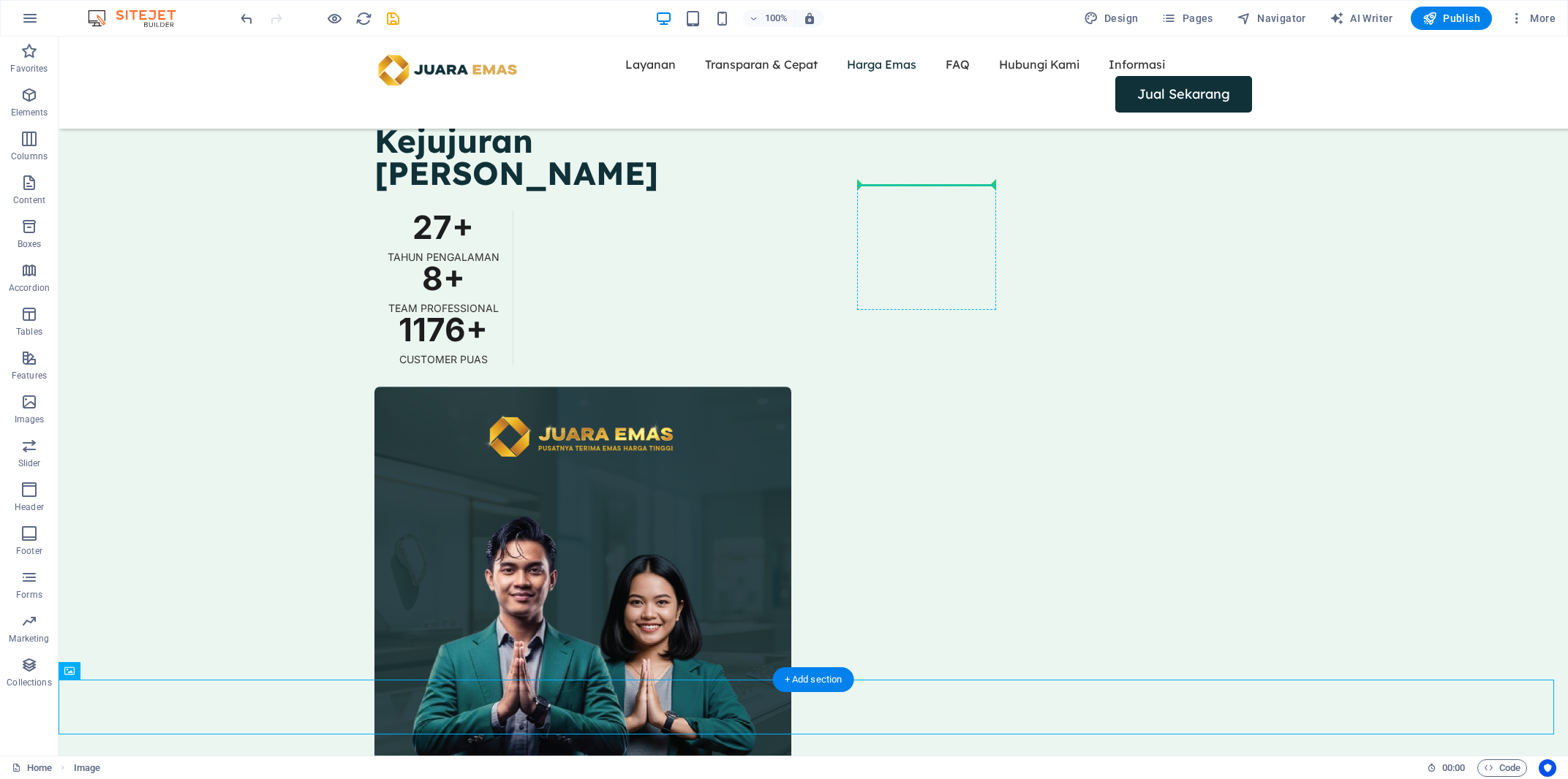
drag, startPoint x: 154, startPoint y: 613, endPoint x: 919, endPoint y: 186, distance: 876.1
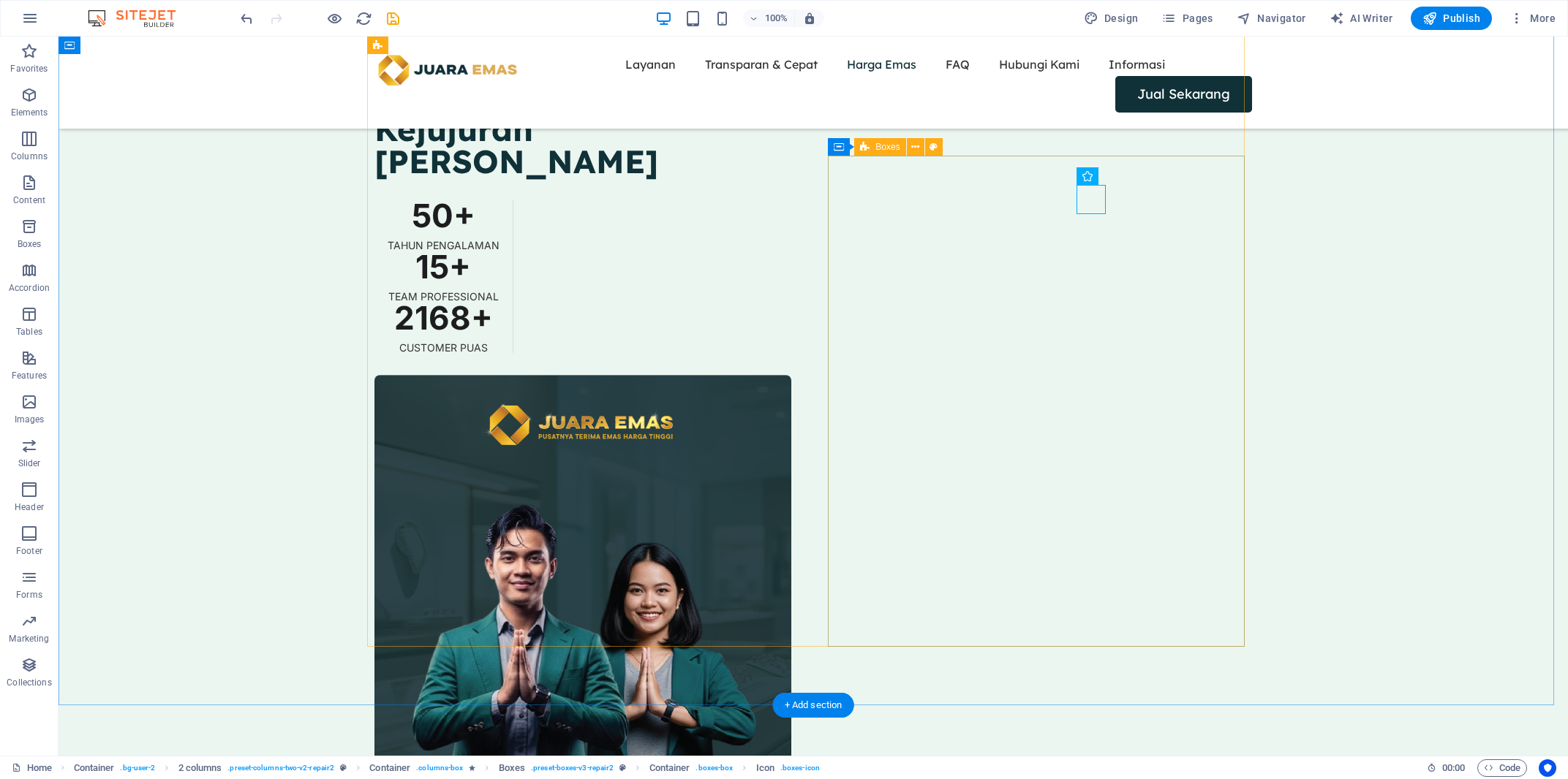
scroll to position [2244, 0]
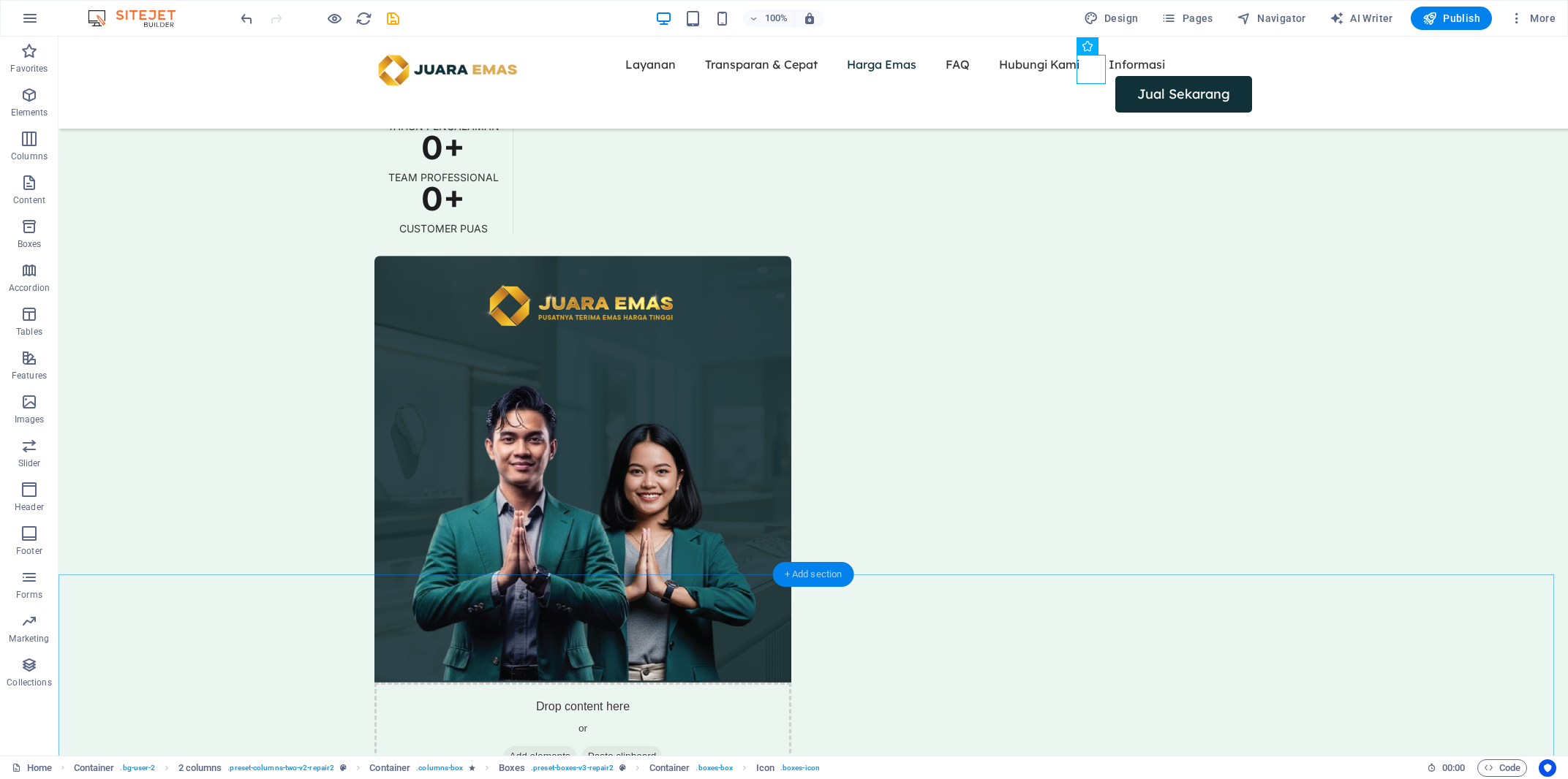
click at [805, 579] on div "+ Add section" at bounding box center [813, 574] width 81 height 25
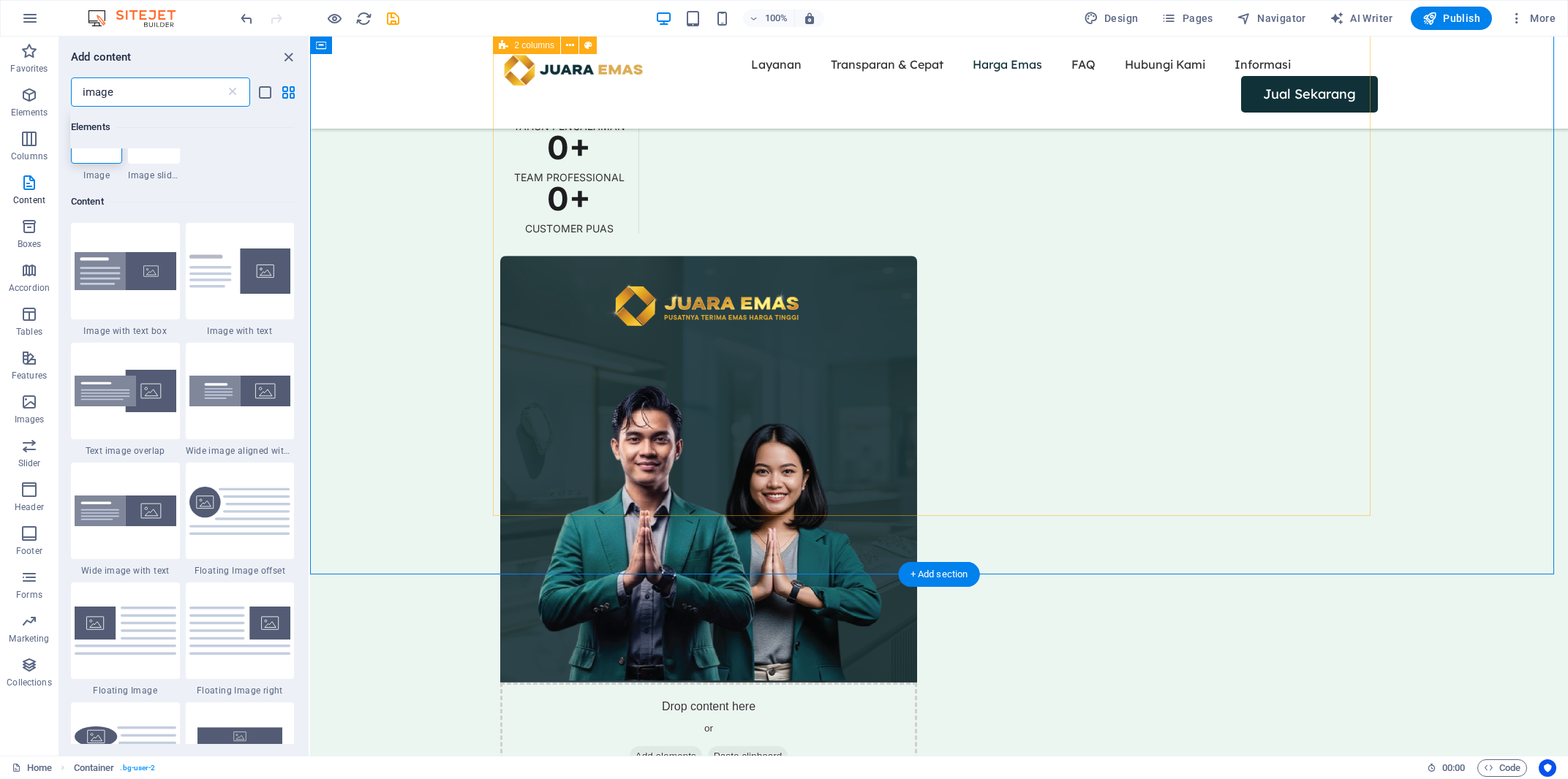
scroll to position [112, 0]
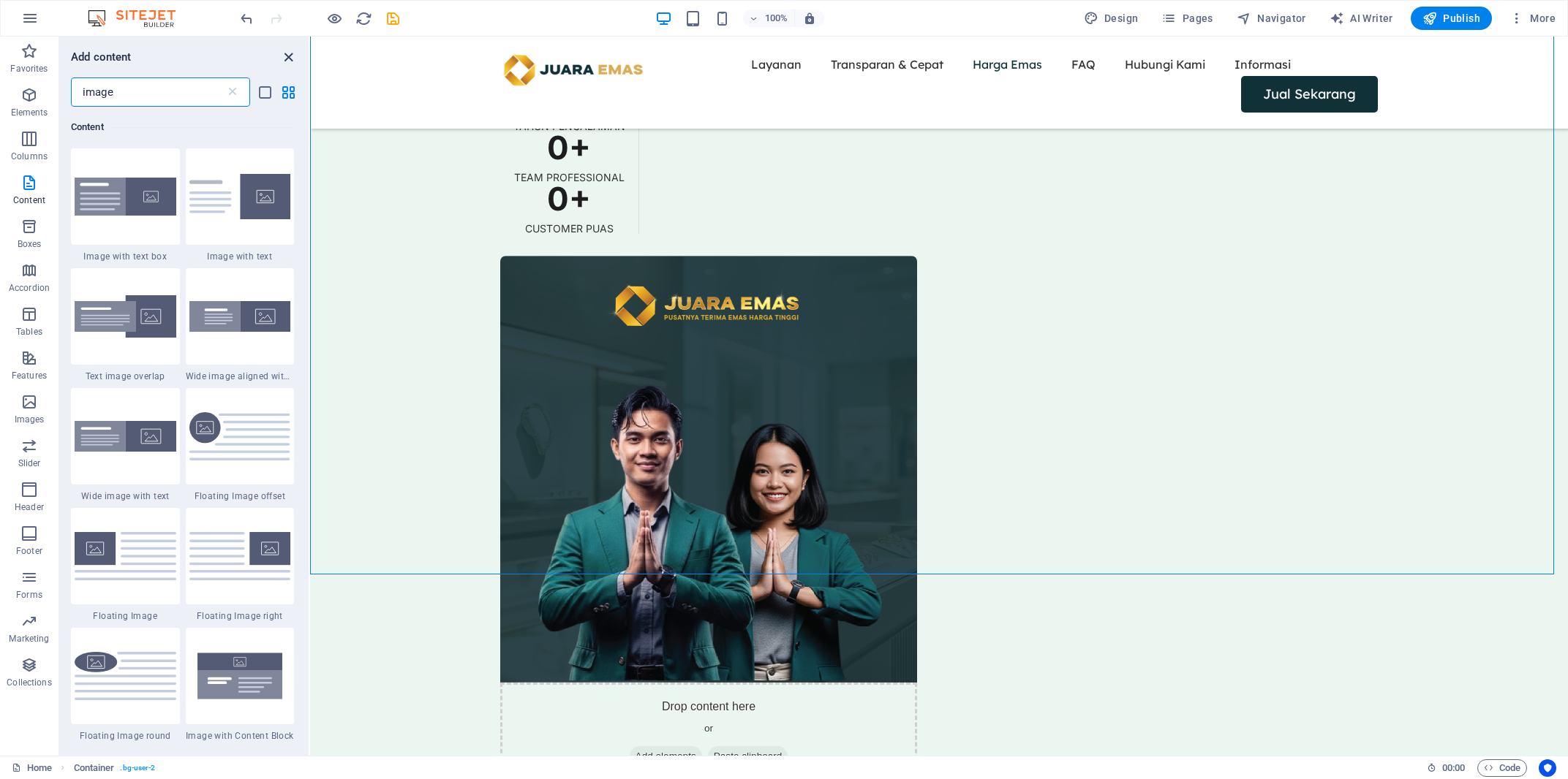
drag, startPoint x: 287, startPoint y: 54, endPoint x: 436, endPoint y: 139, distance: 171.5
click at [287, 54] on icon "close panel" at bounding box center [288, 57] width 17 height 17
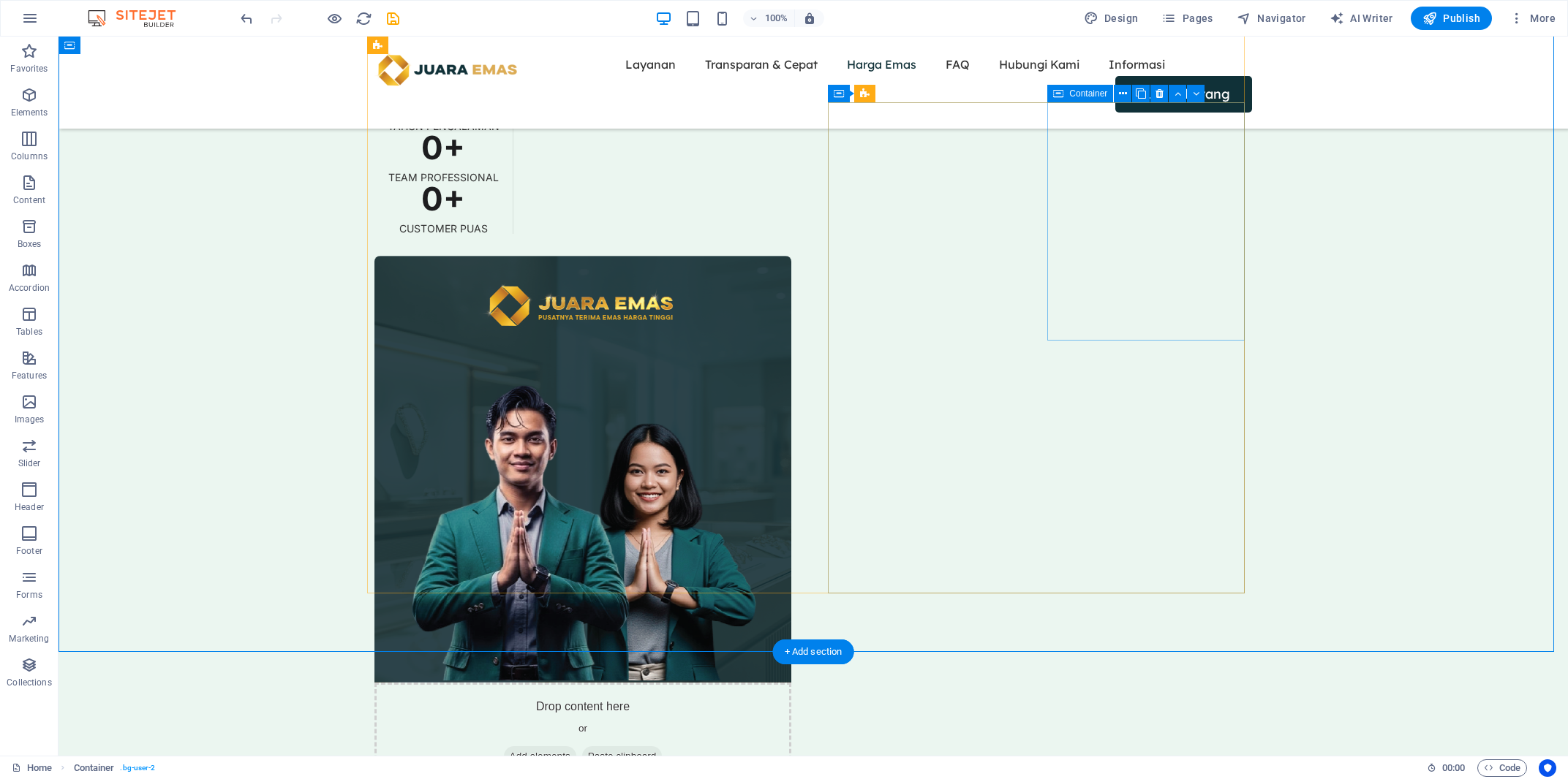
scroll to position [2114, 0]
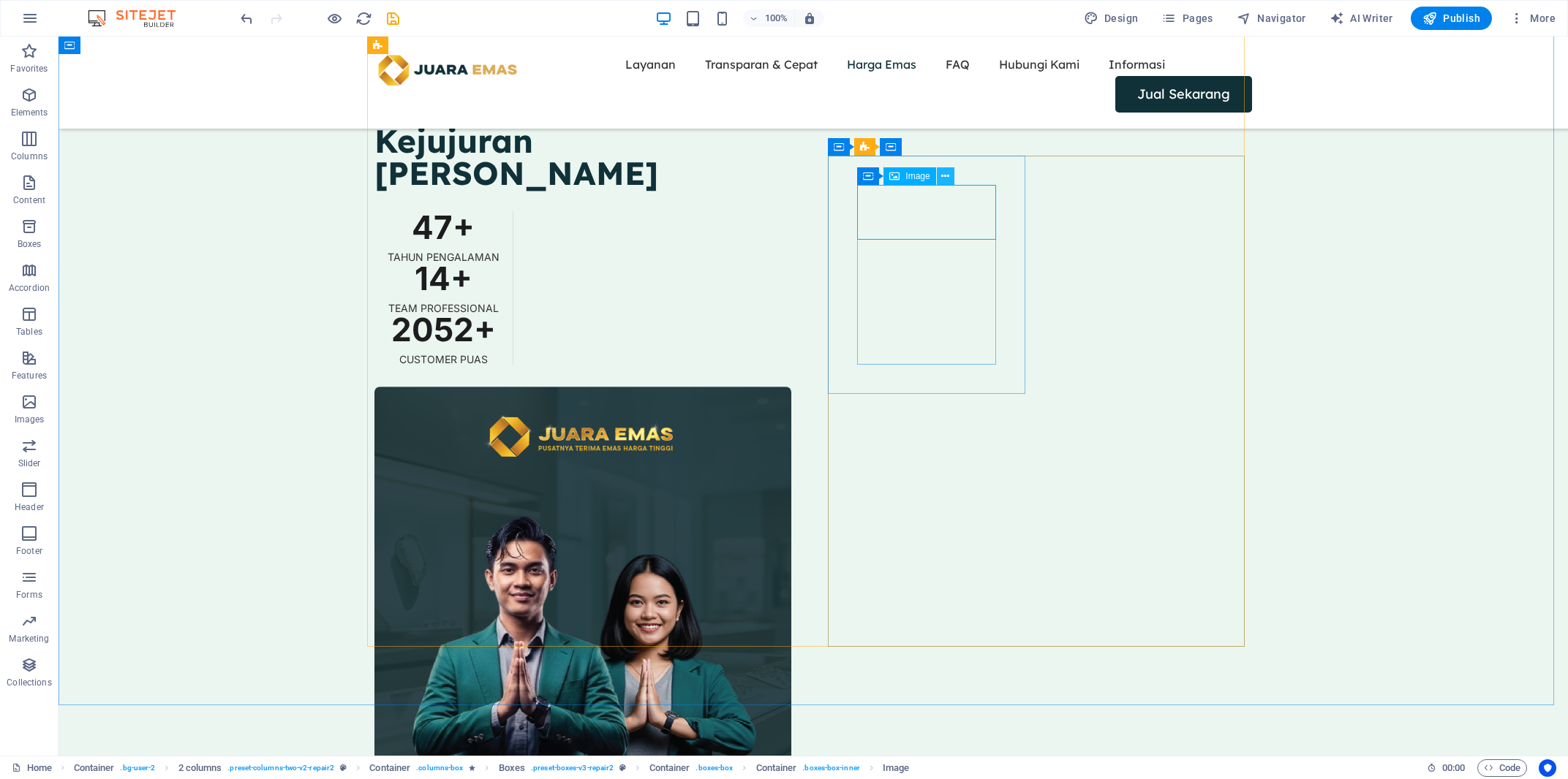
click at [947, 178] on icon at bounding box center [945, 176] width 8 height 15
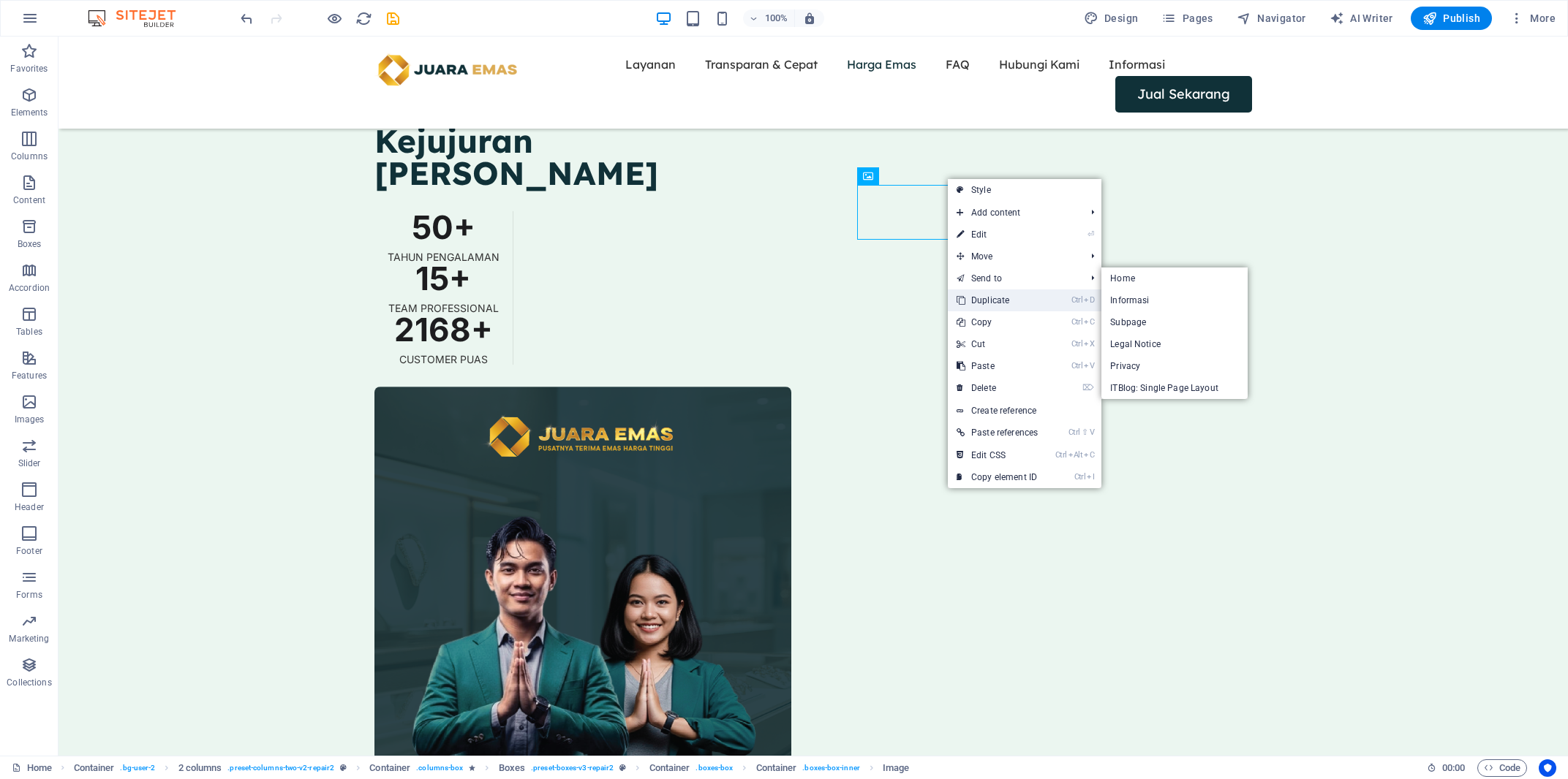
click at [993, 295] on link "Ctrl D Duplicate" at bounding box center [997, 301] width 99 height 22
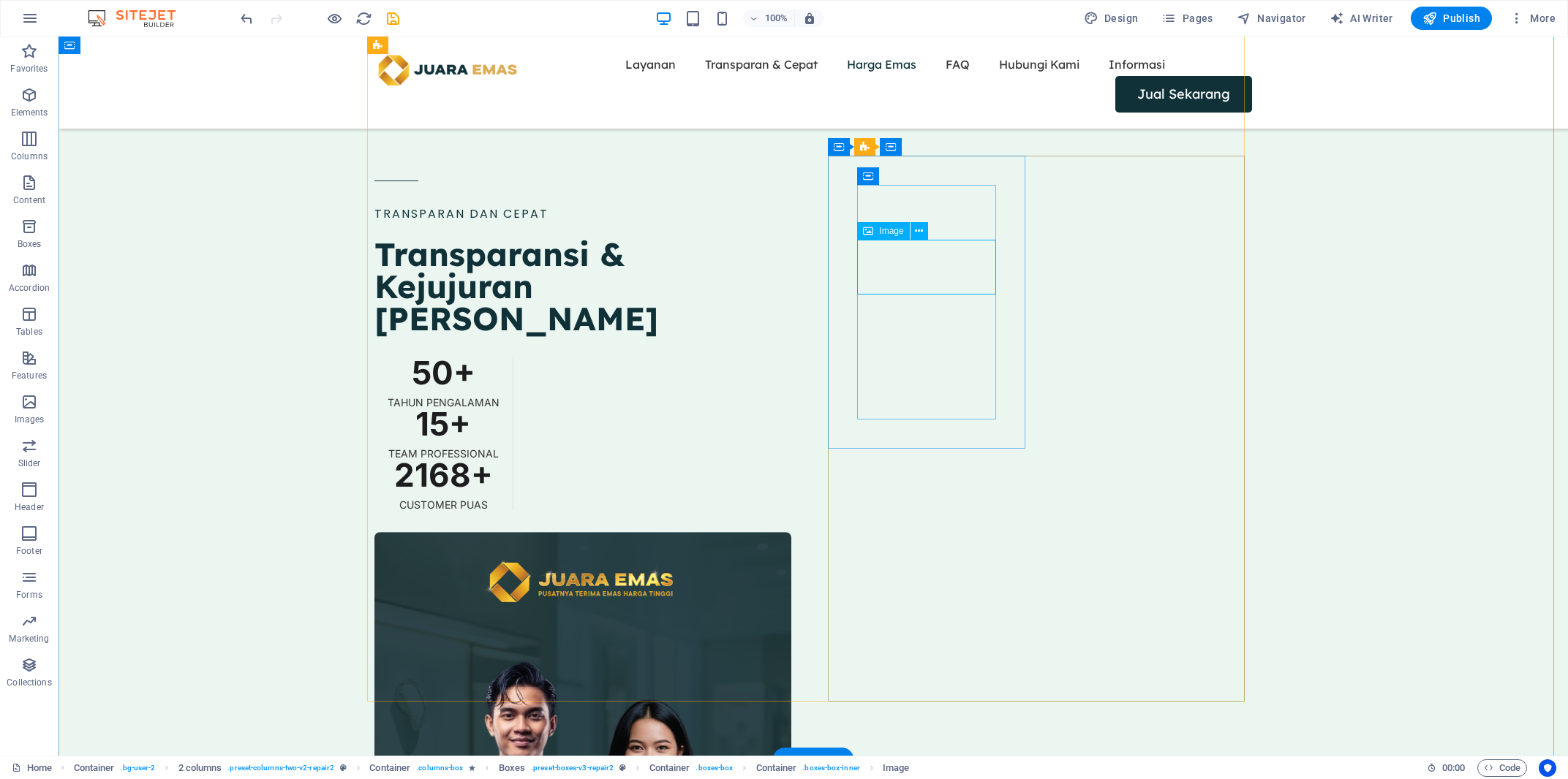
select select "px"
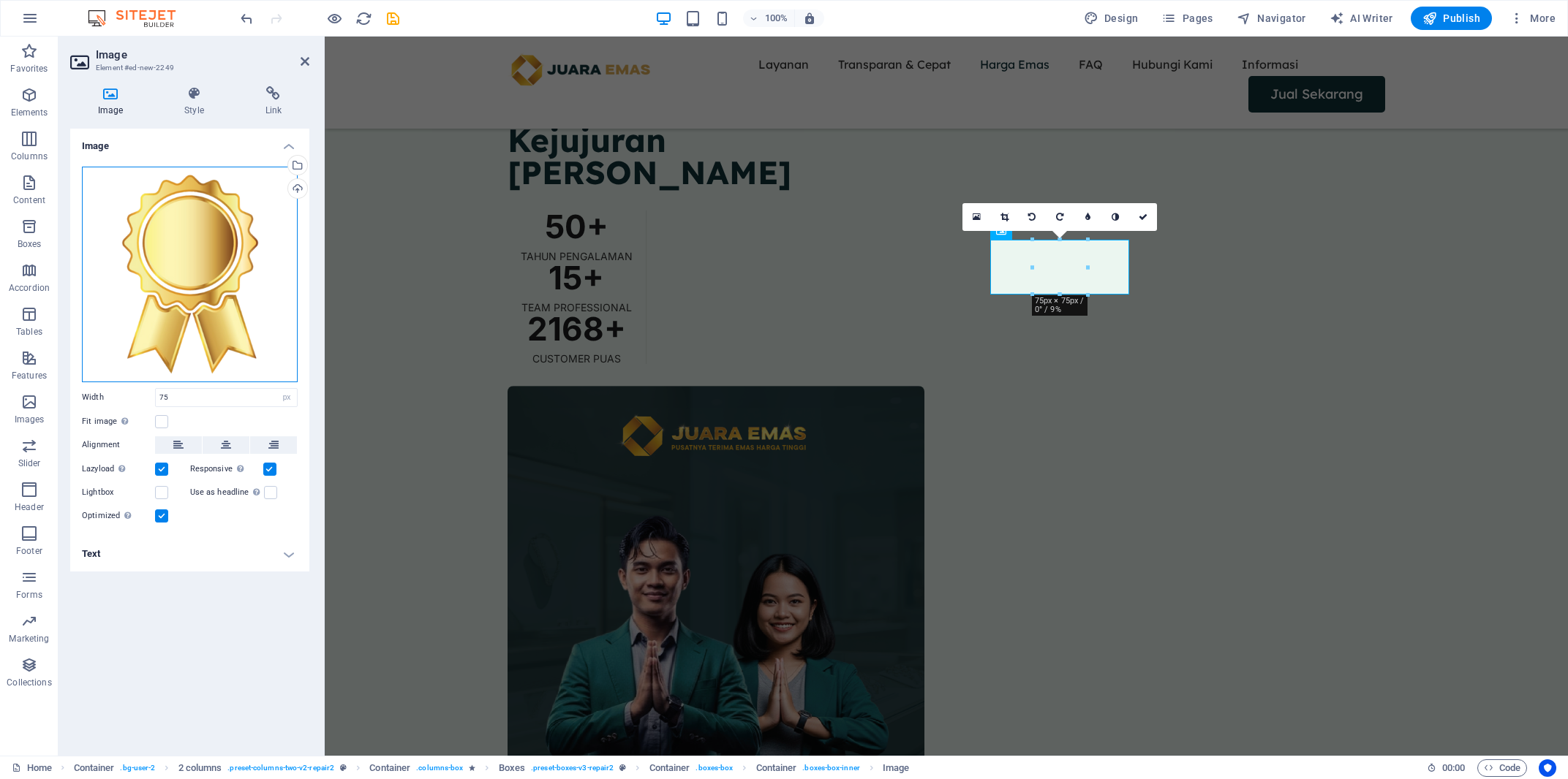
click at [225, 234] on div "Drag files here, click to choose files or select files from Files or our free s…" at bounding box center [189, 274] width 215 height 215
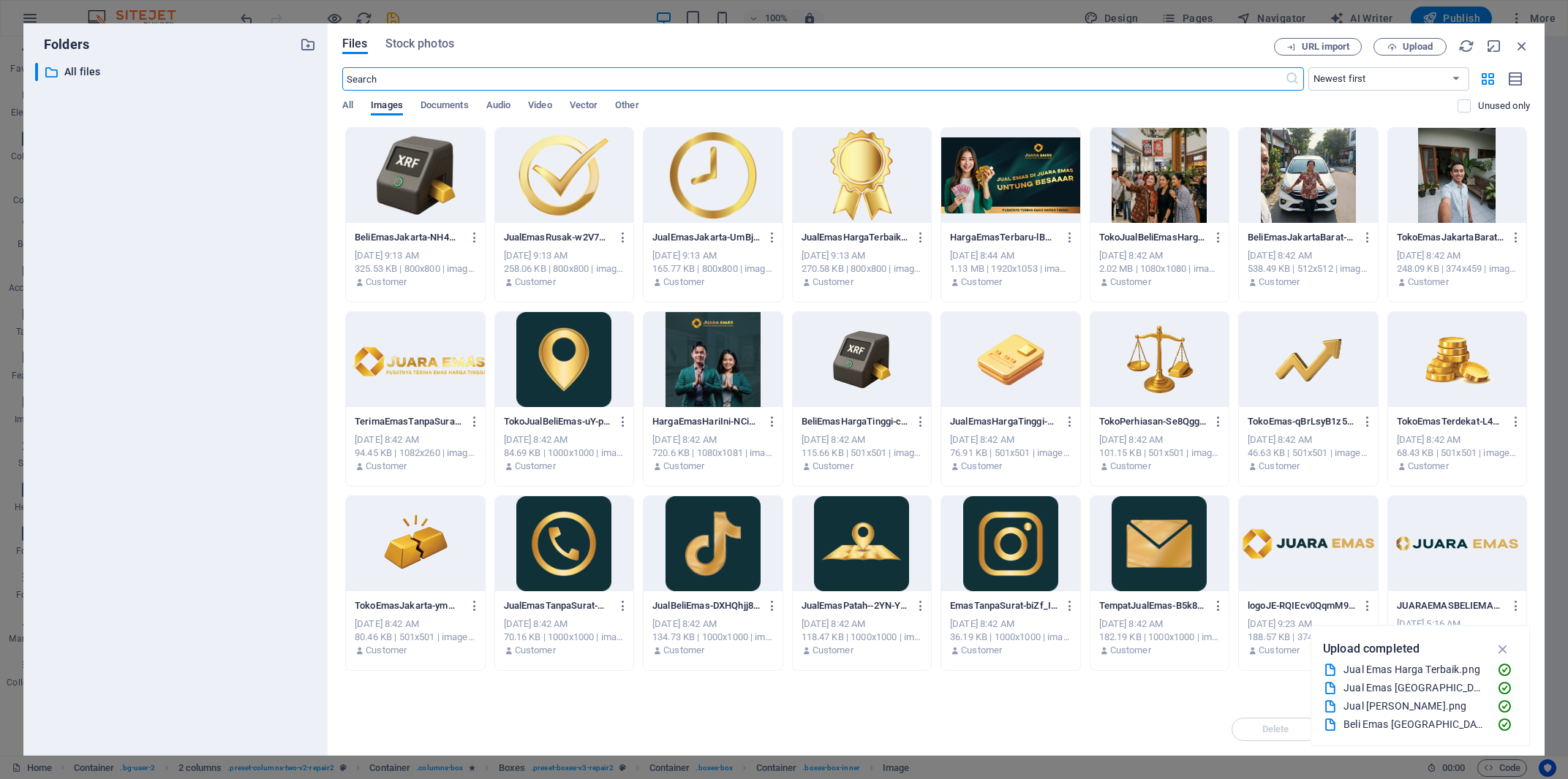
scroll to position [1778, 0]
click at [1524, 44] on icon "button" at bounding box center [1522, 46] width 16 height 16
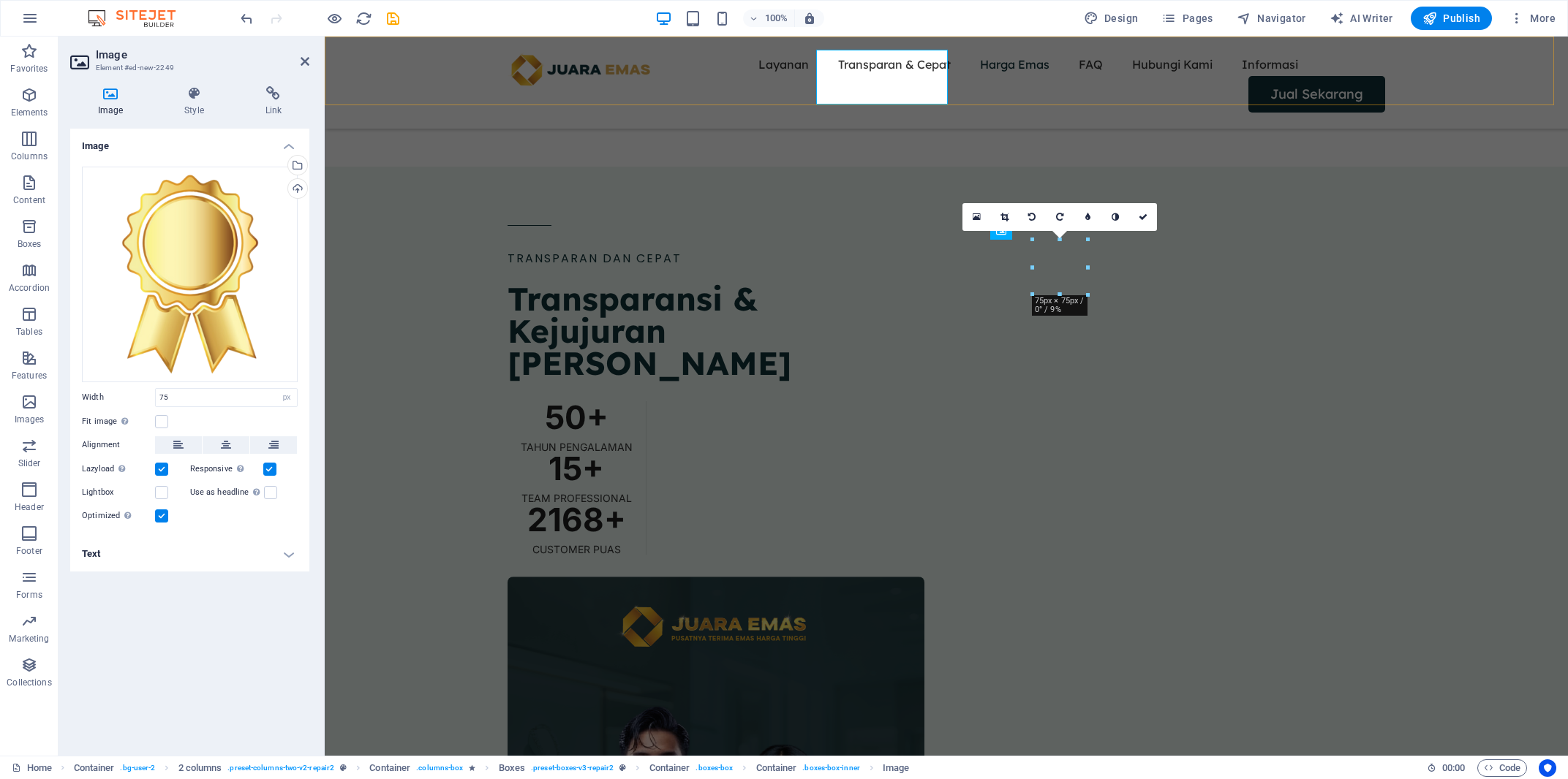
scroll to position [1968, 0]
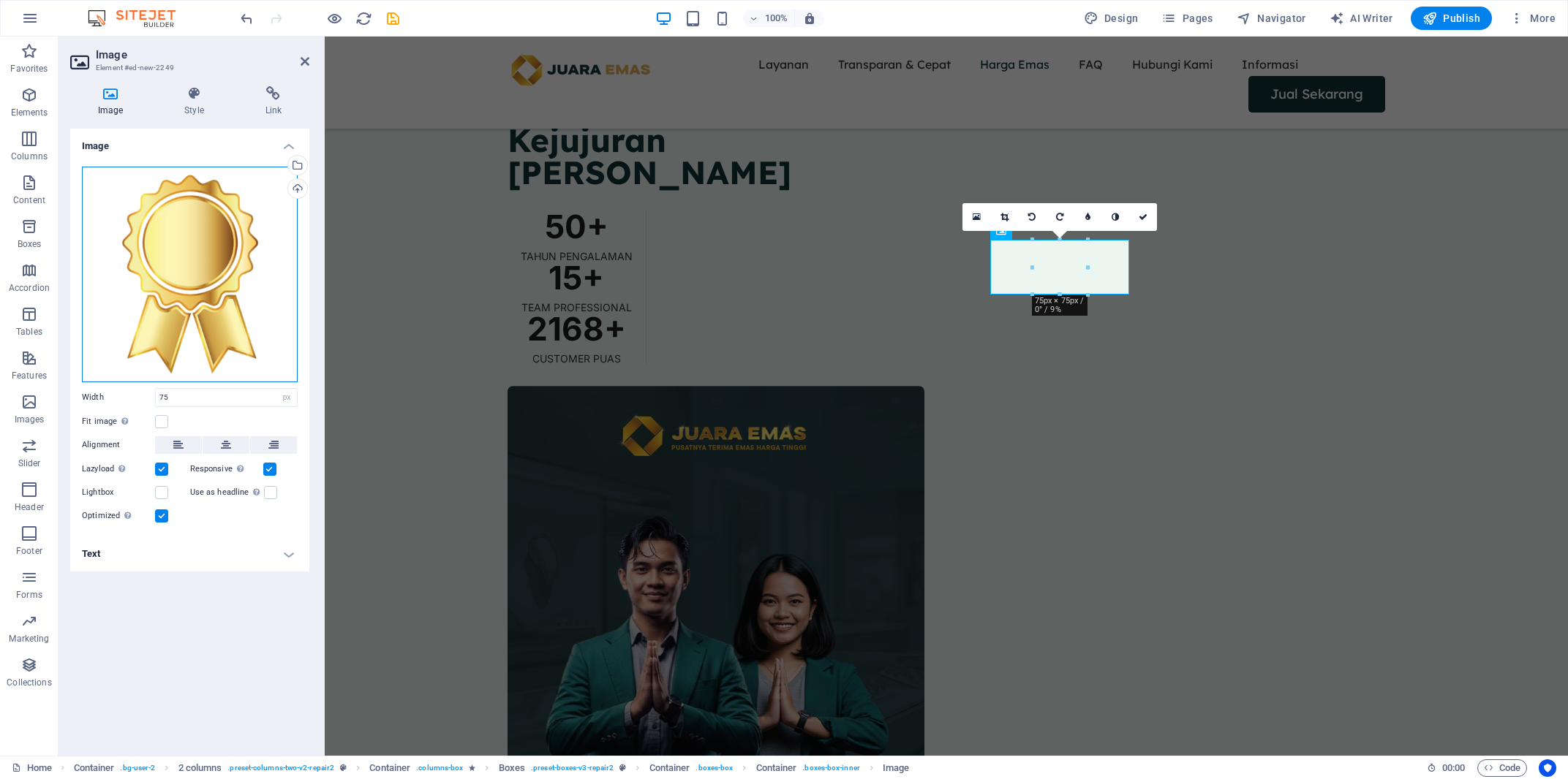
click at [170, 272] on div "Drag files here, click to choose files or select files from Files or our free s…" at bounding box center [189, 274] width 215 height 215
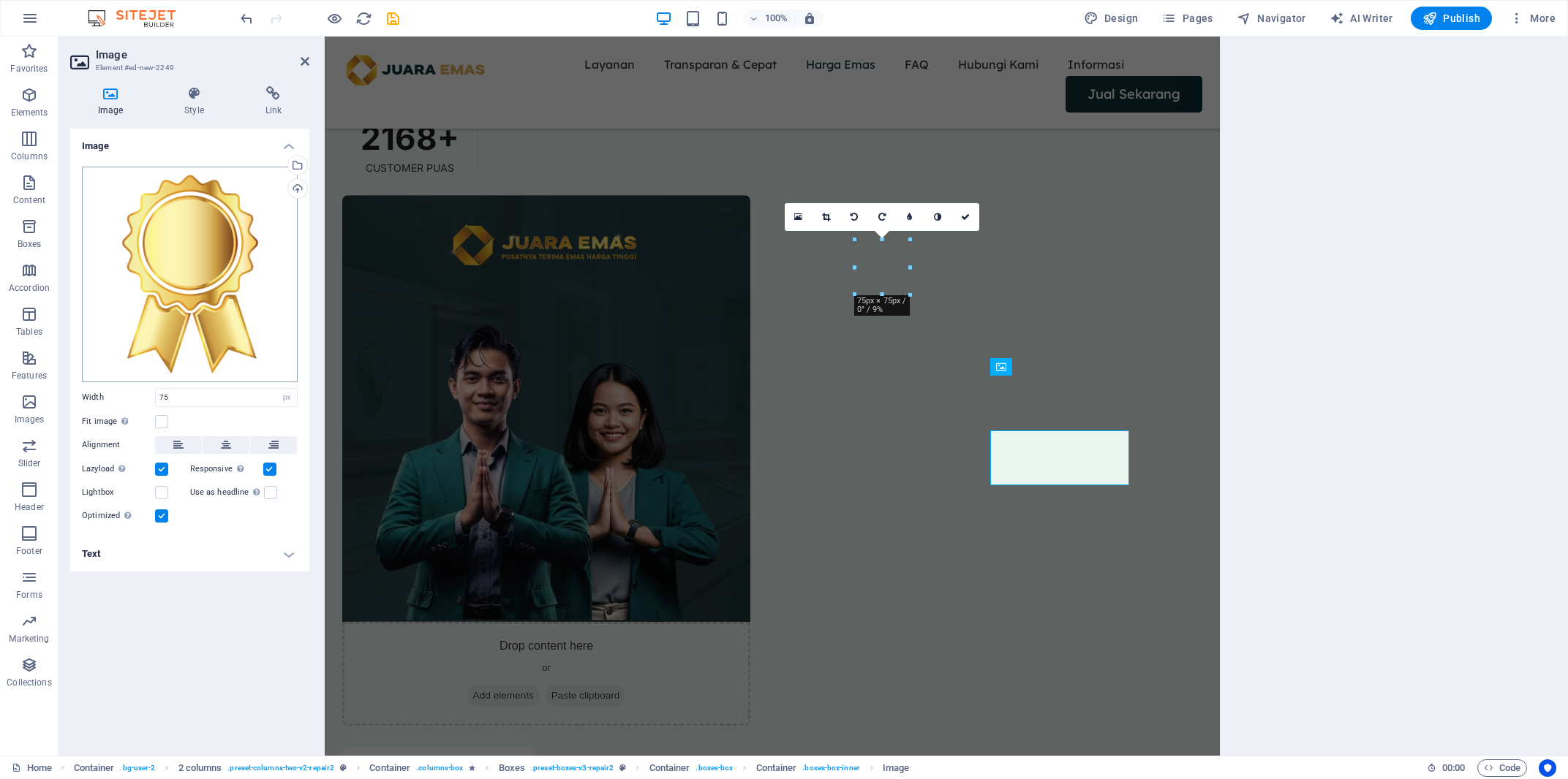
scroll to position [1778, 0]
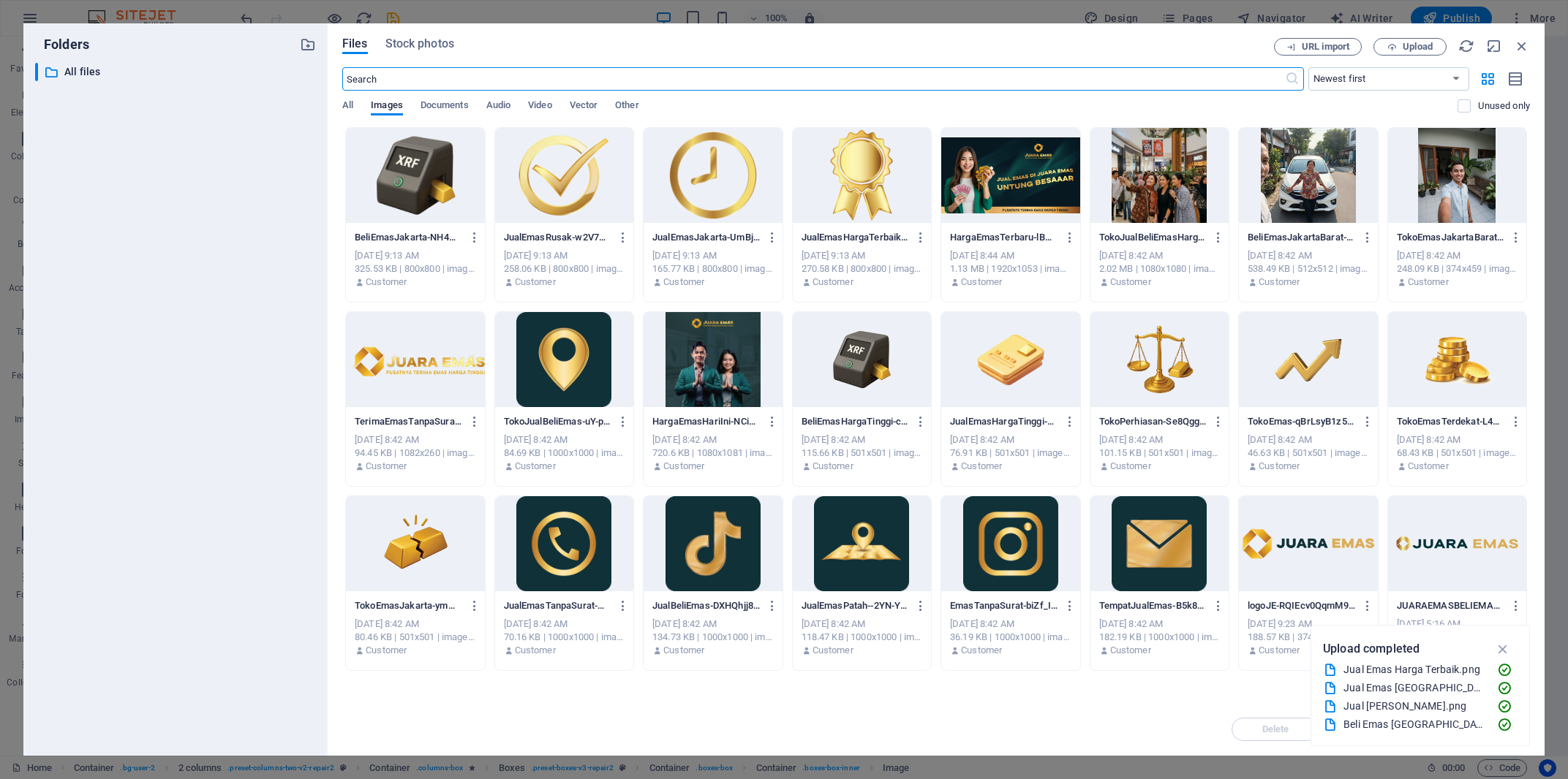
click at [558, 190] on div at bounding box center [564, 175] width 139 height 95
click at [558, 190] on div "1" at bounding box center [564, 175] width 139 height 95
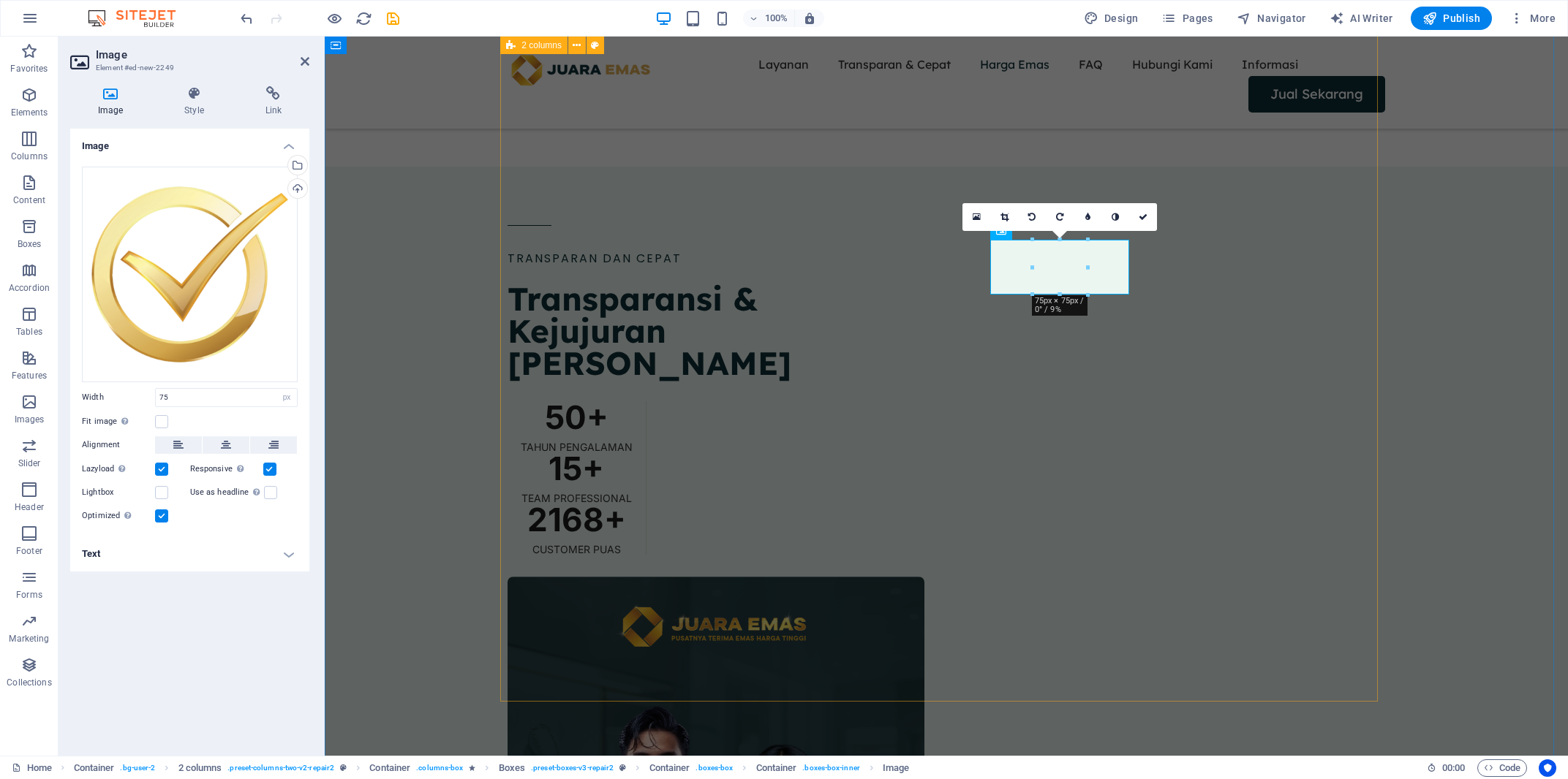
scroll to position [1968, 0]
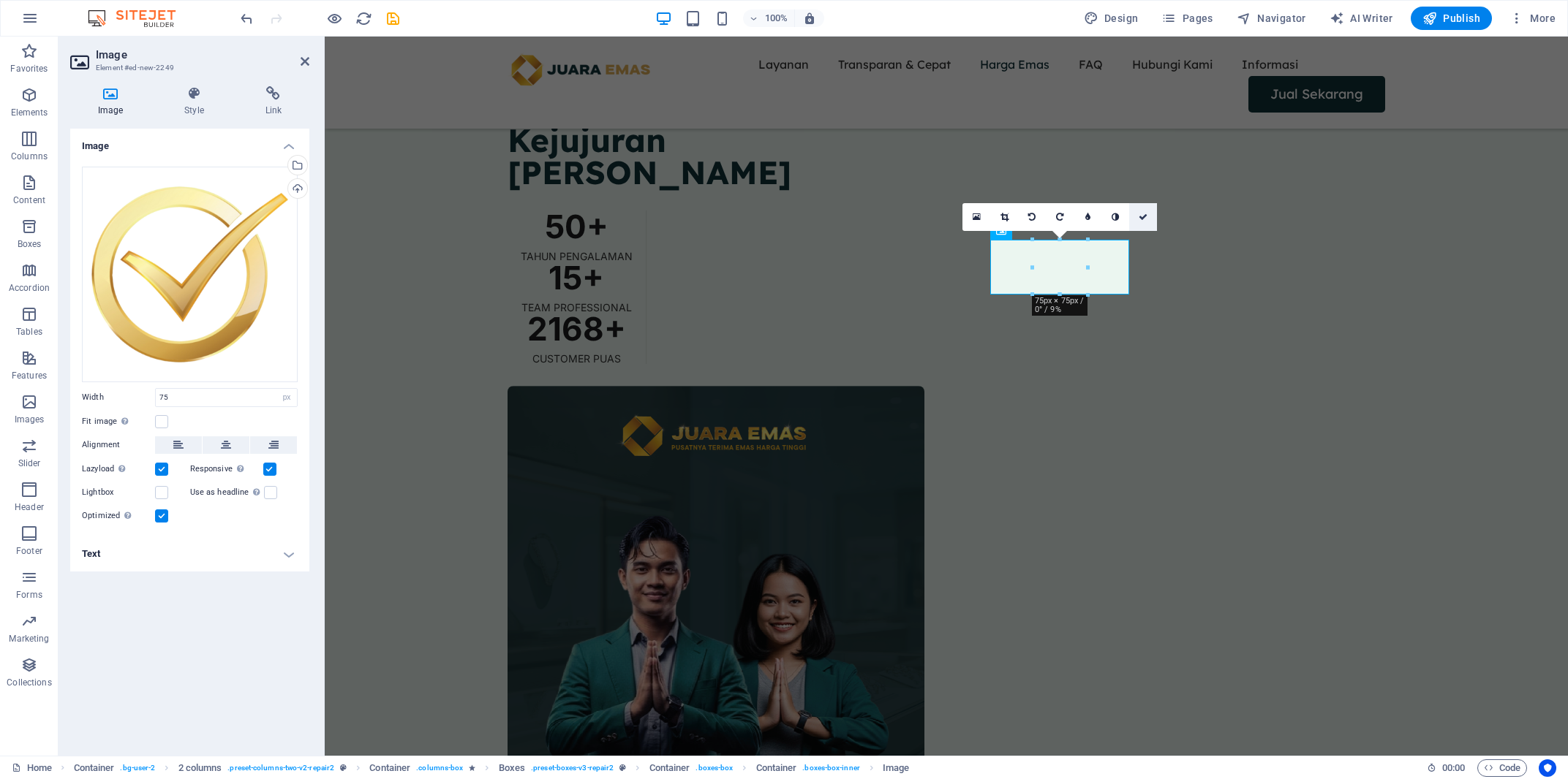
click at [1142, 216] on icon at bounding box center [1143, 217] width 9 height 9
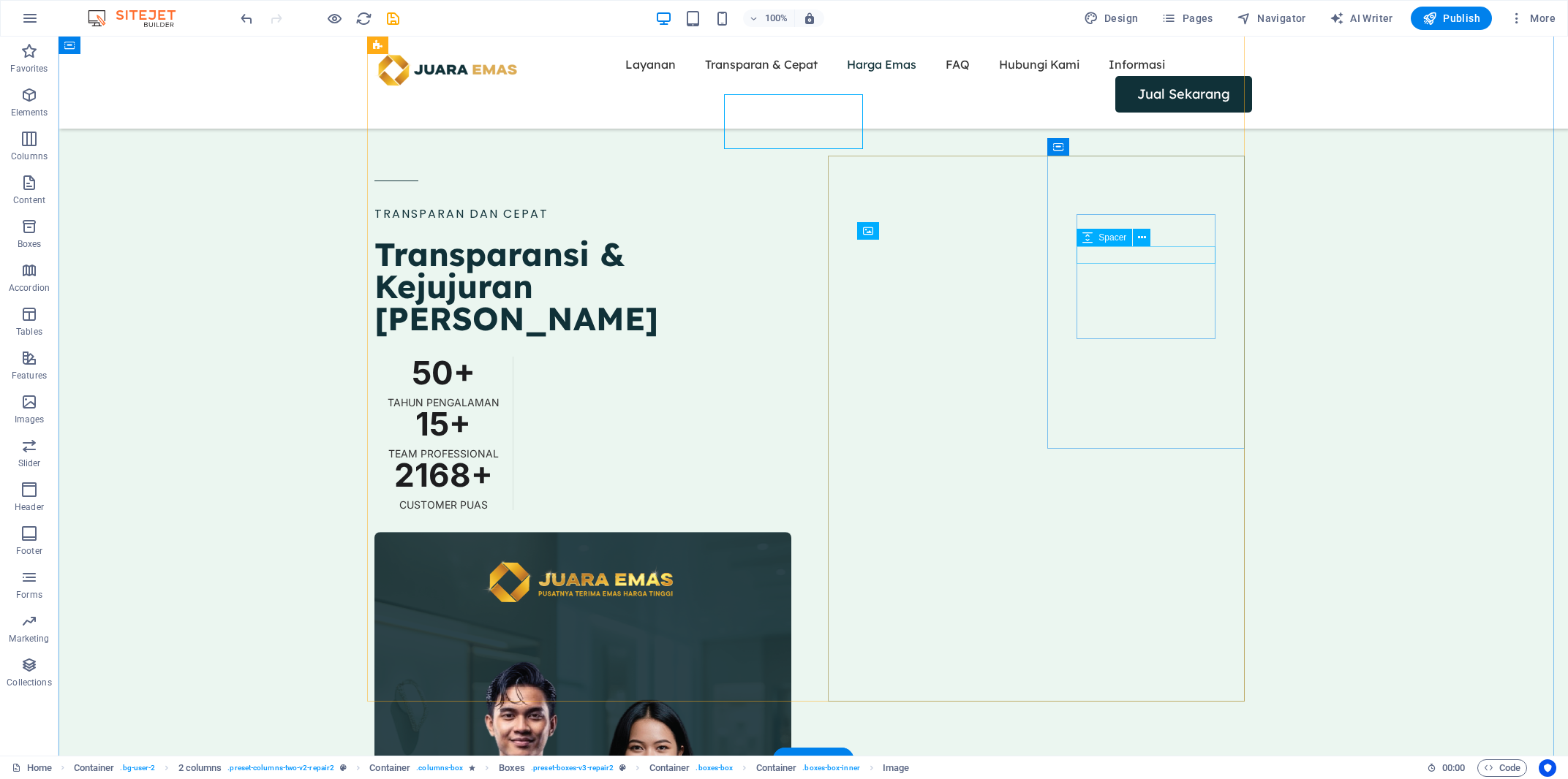
scroll to position [2114, 0]
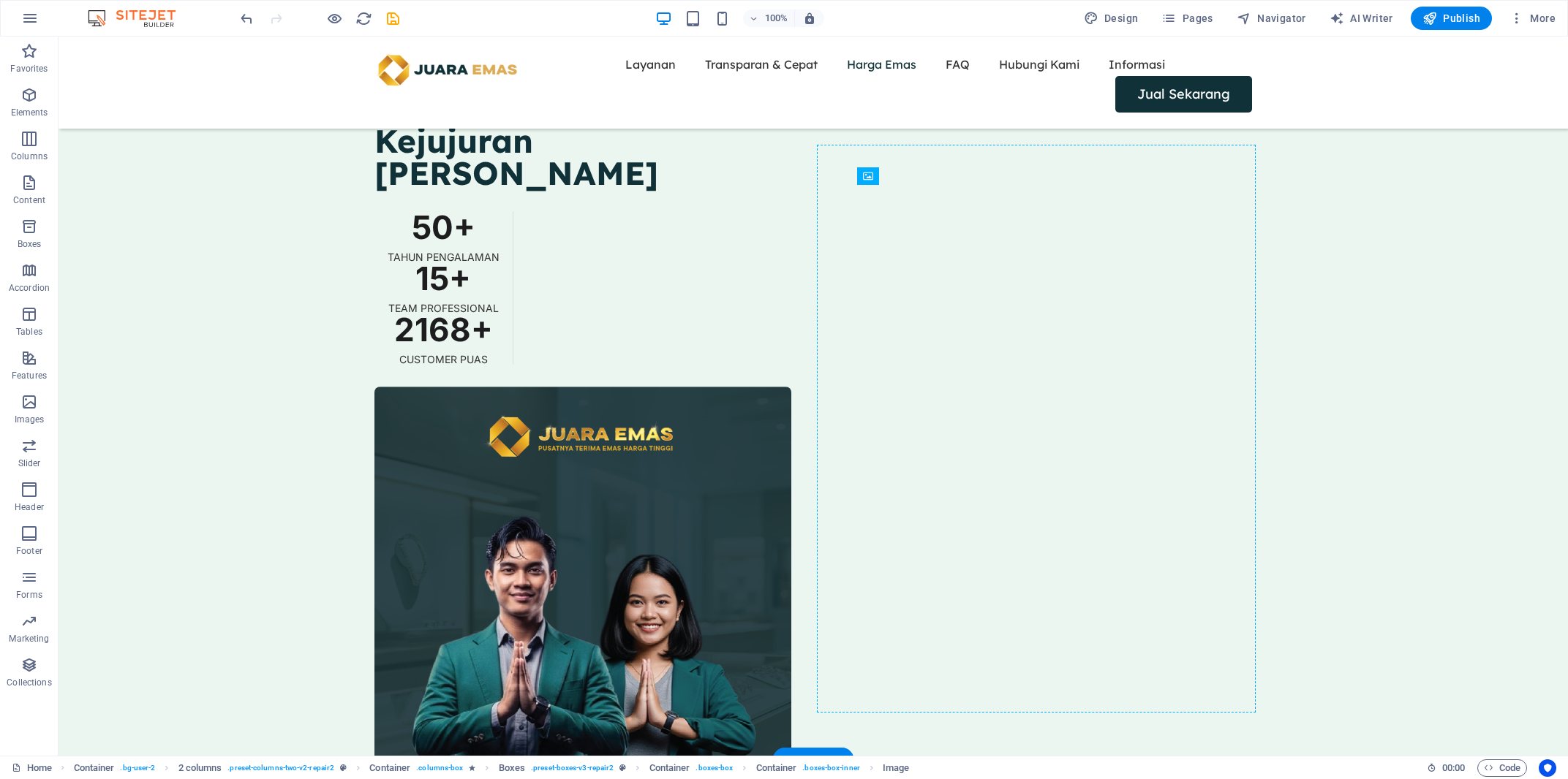
drag, startPoint x: 941, startPoint y: 266, endPoint x: 914, endPoint y: 283, distance: 31.9
click at [1133, 179] on icon at bounding box center [1130, 176] width 8 height 15
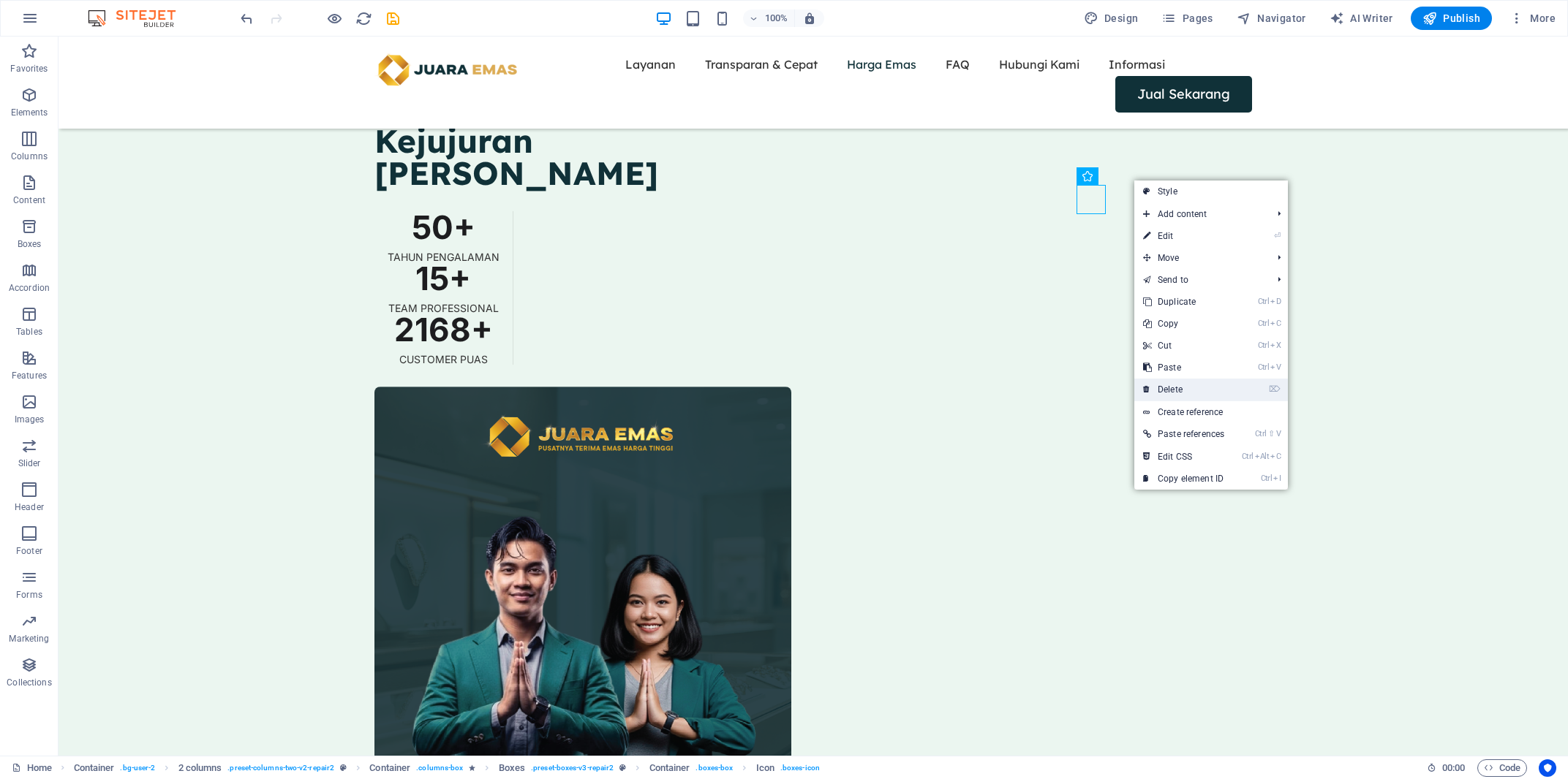
click at [1163, 385] on link "⌦ Delete" at bounding box center [1184, 390] width 99 height 22
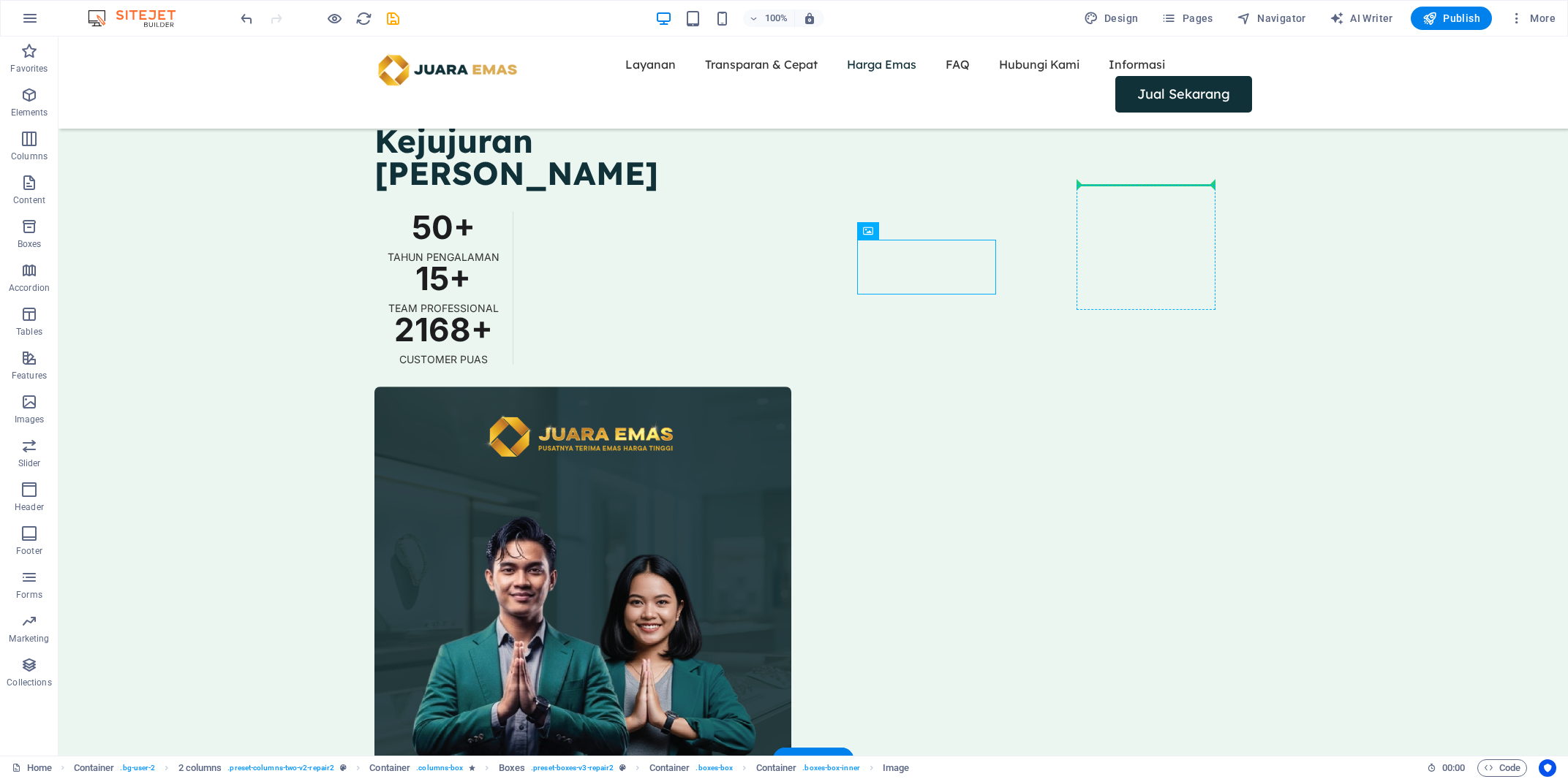
drag, startPoint x: 946, startPoint y: 270, endPoint x: 1112, endPoint y: 189, distance: 184.7
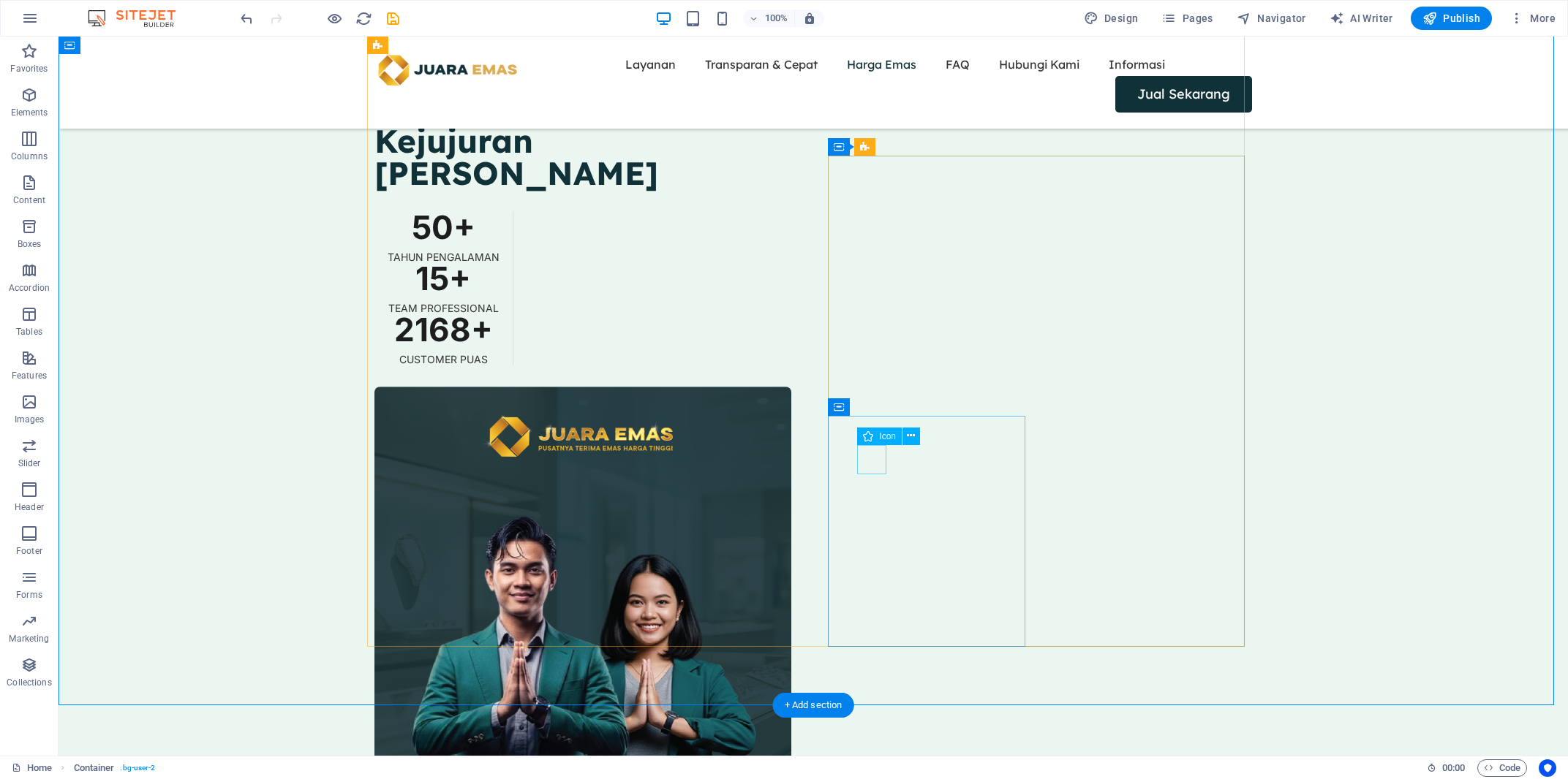
drag, startPoint x: 867, startPoint y: 464, endPoint x: 889, endPoint y: 447, distance: 27.8
click at [912, 439] on icon at bounding box center [910, 436] width 8 height 15
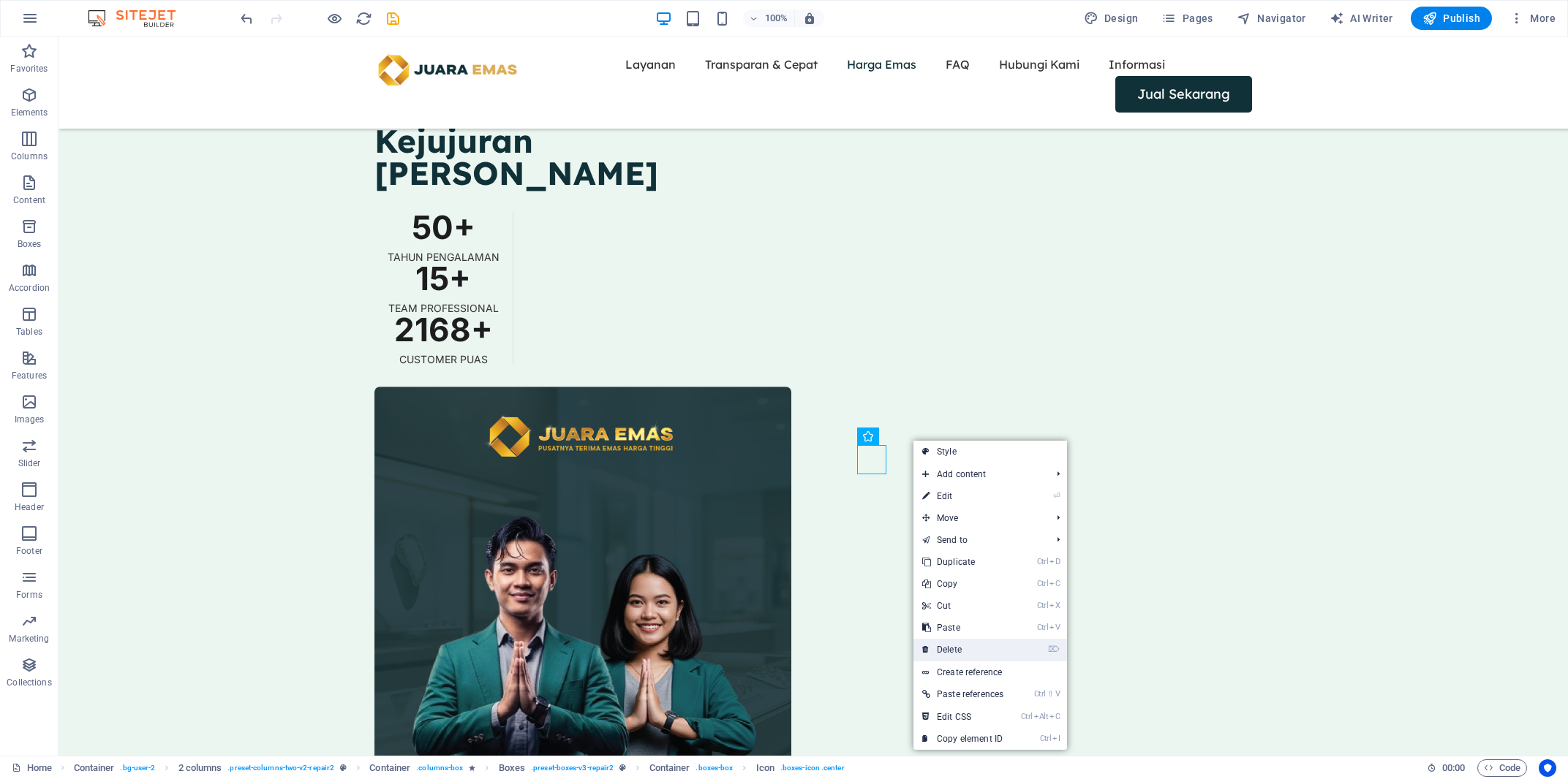
click at [951, 645] on link "⌦ Delete" at bounding box center [962, 650] width 99 height 22
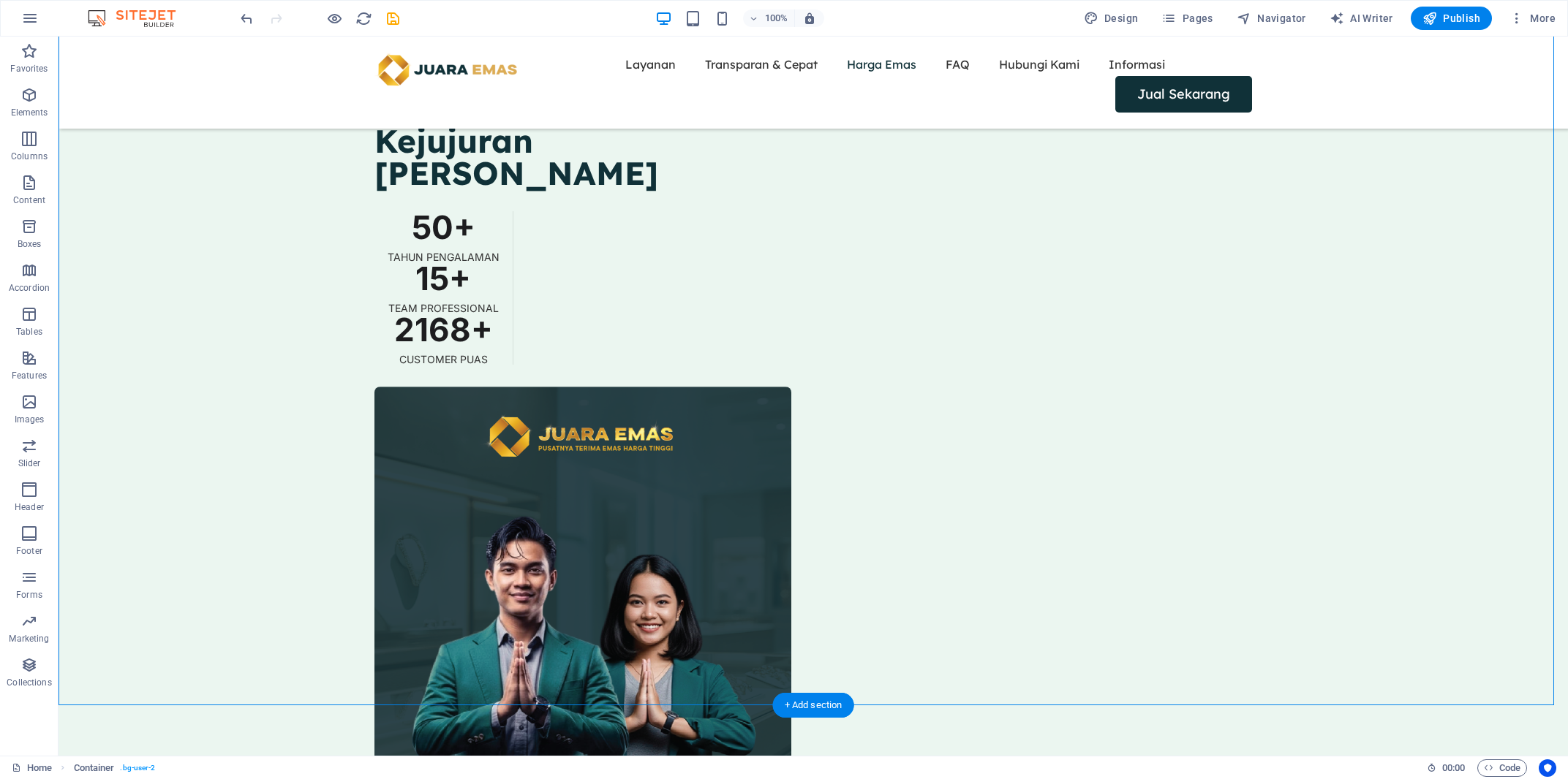
drag, startPoint x: 1195, startPoint y: 209, endPoint x: 920, endPoint y: 448, distance: 364.3
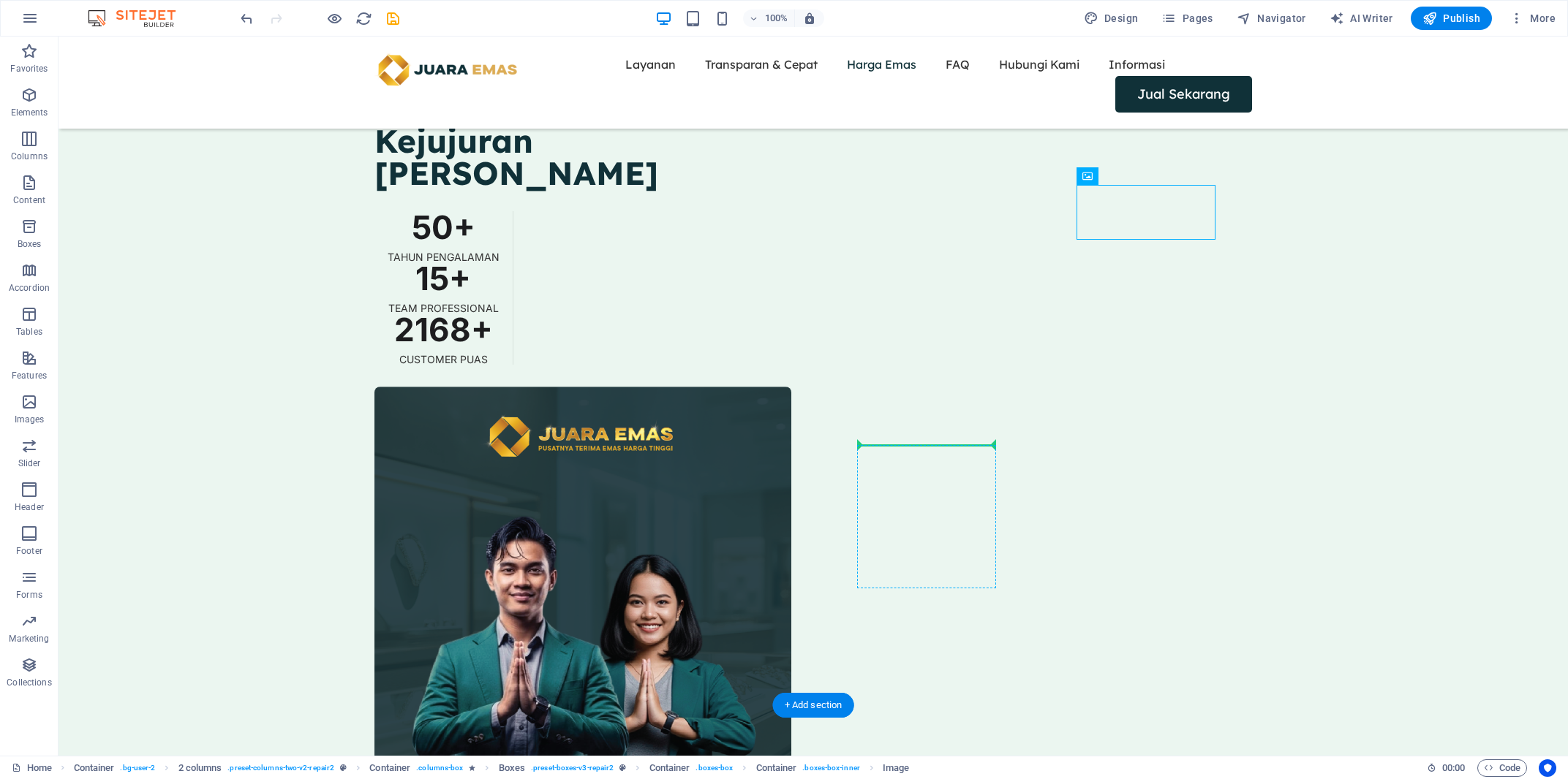
drag, startPoint x: 1144, startPoint y: 198, endPoint x: 918, endPoint y: 447, distance: 336.3
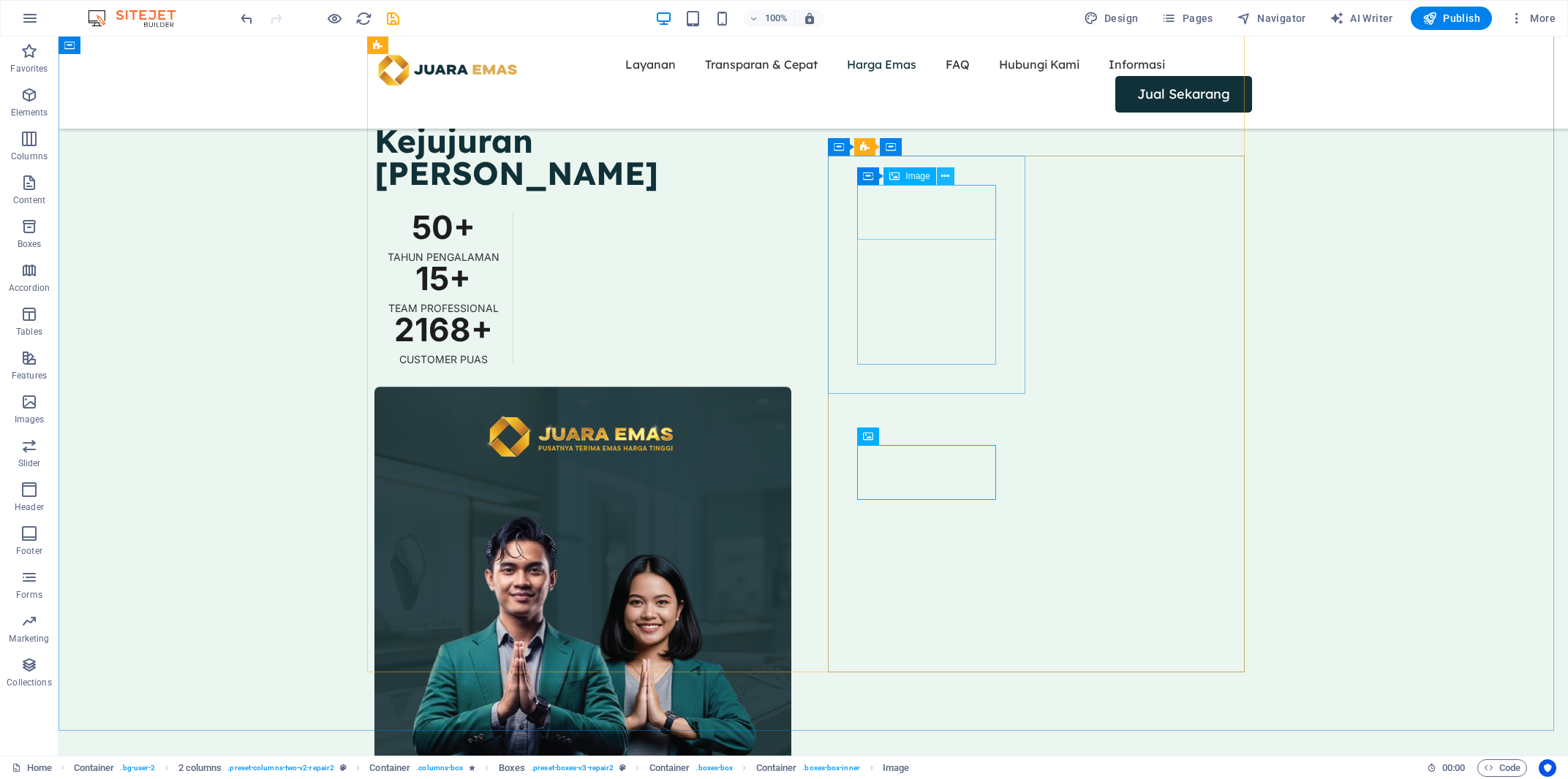
click at [947, 175] on icon at bounding box center [945, 176] width 8 height 15
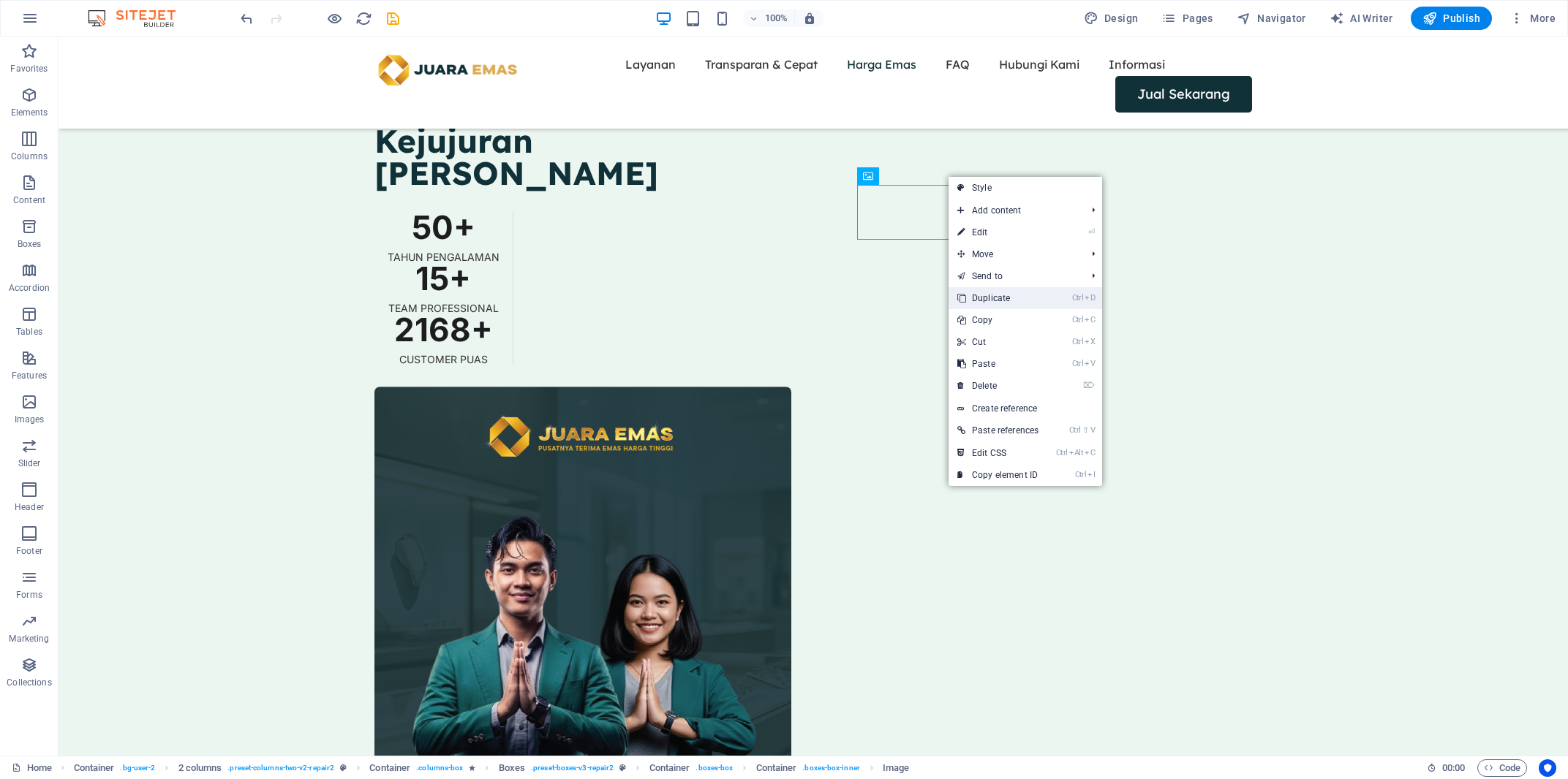
click at [991, 300] on link "Ctrl D Duplicate" at bounding box center [997, 298] width 99 height 22
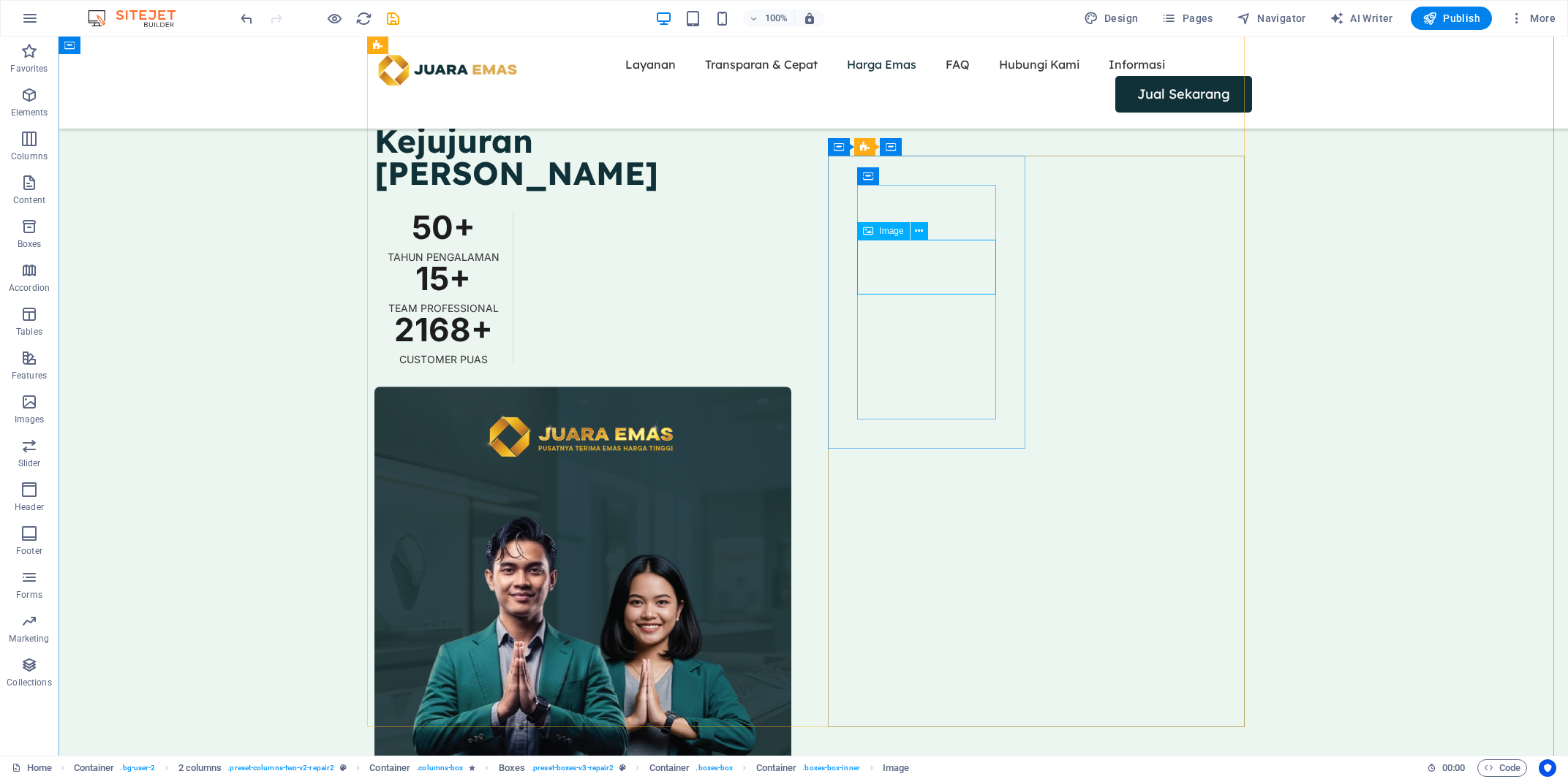
select select "px"
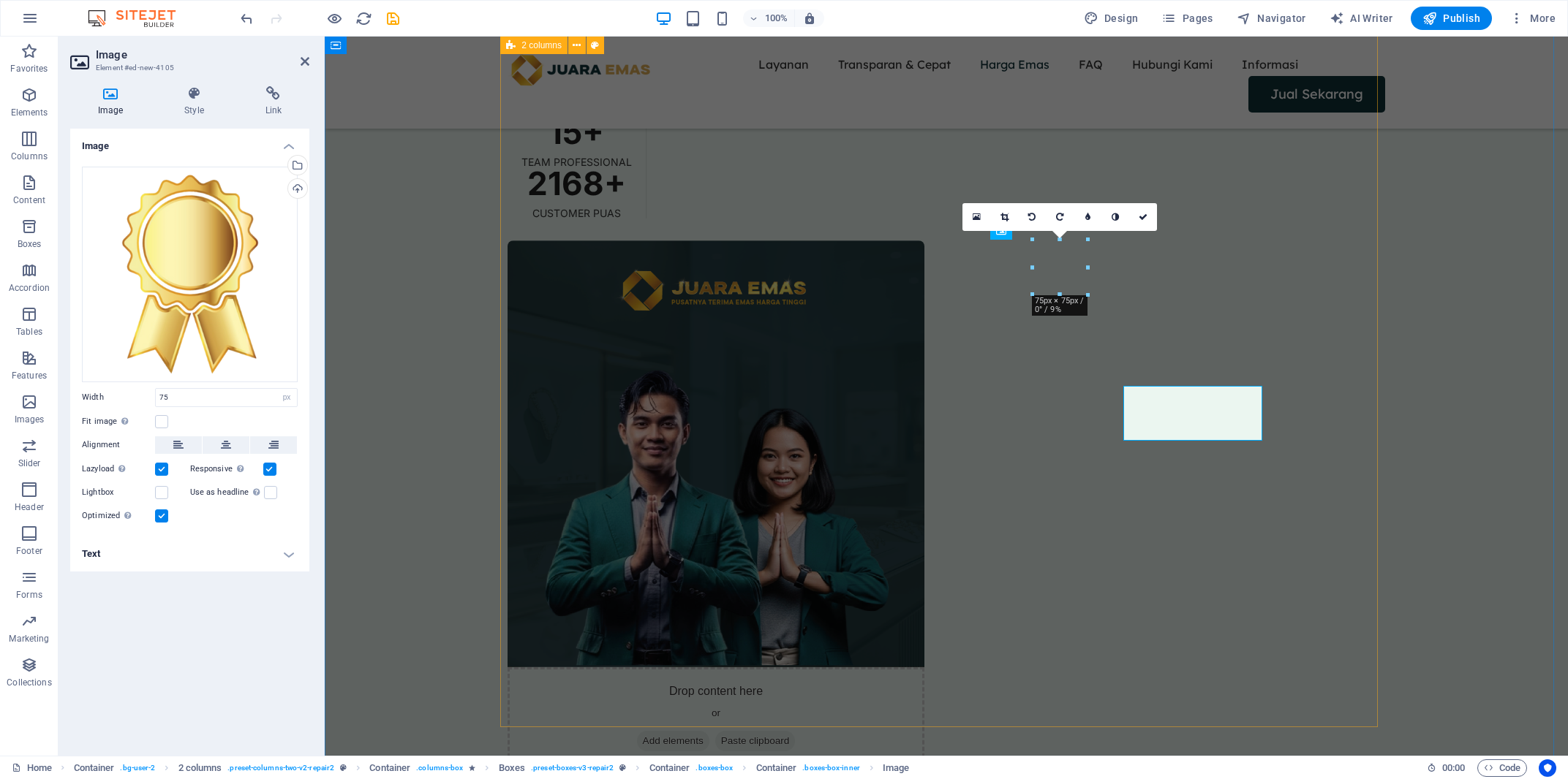
scroll to position [1968, 0]
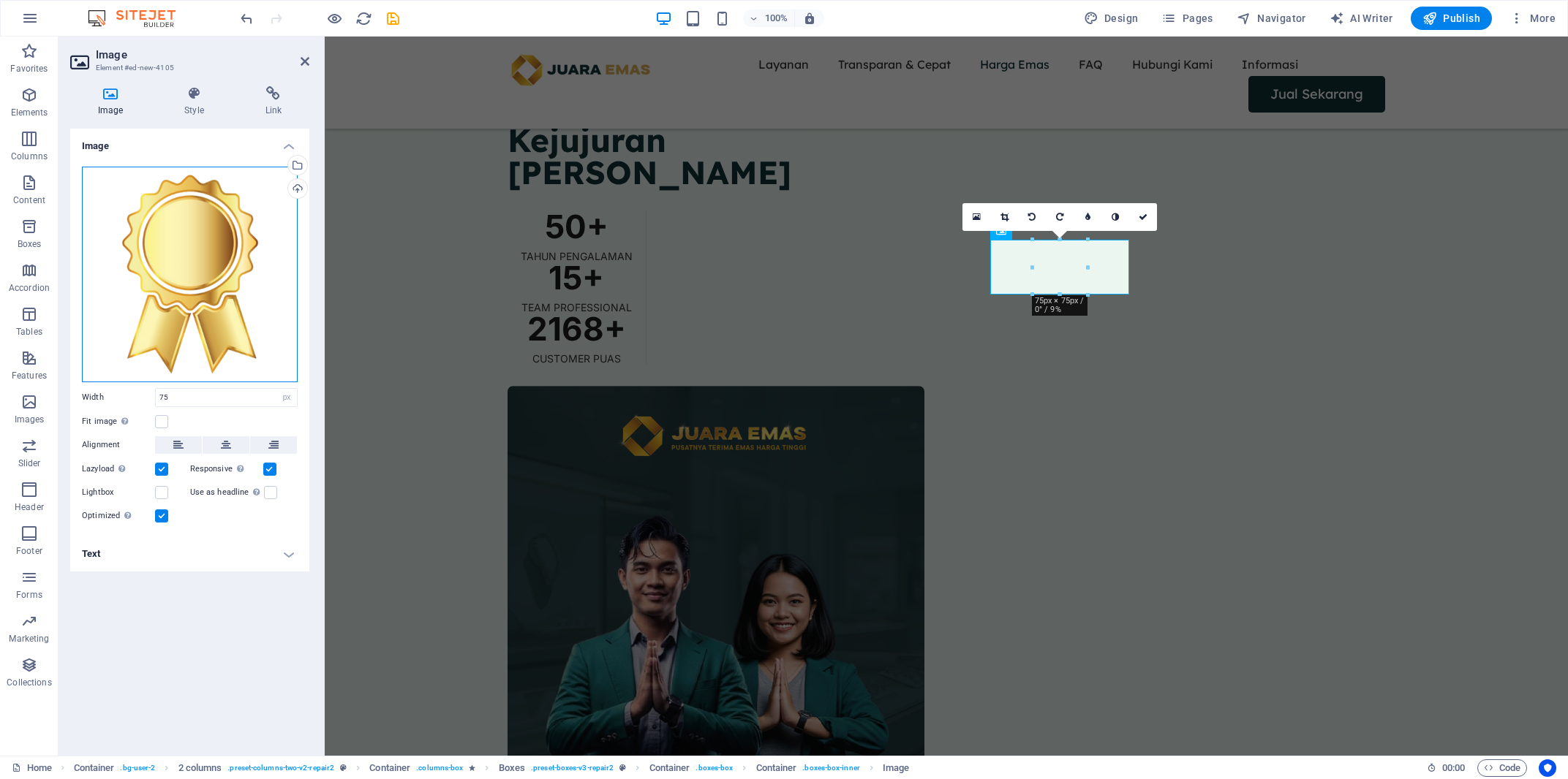
click at [239, 253] on div "Drag files here, click to choose files or select files from Files or our free s…" at bounding box center [189, 274] width 215 height 215
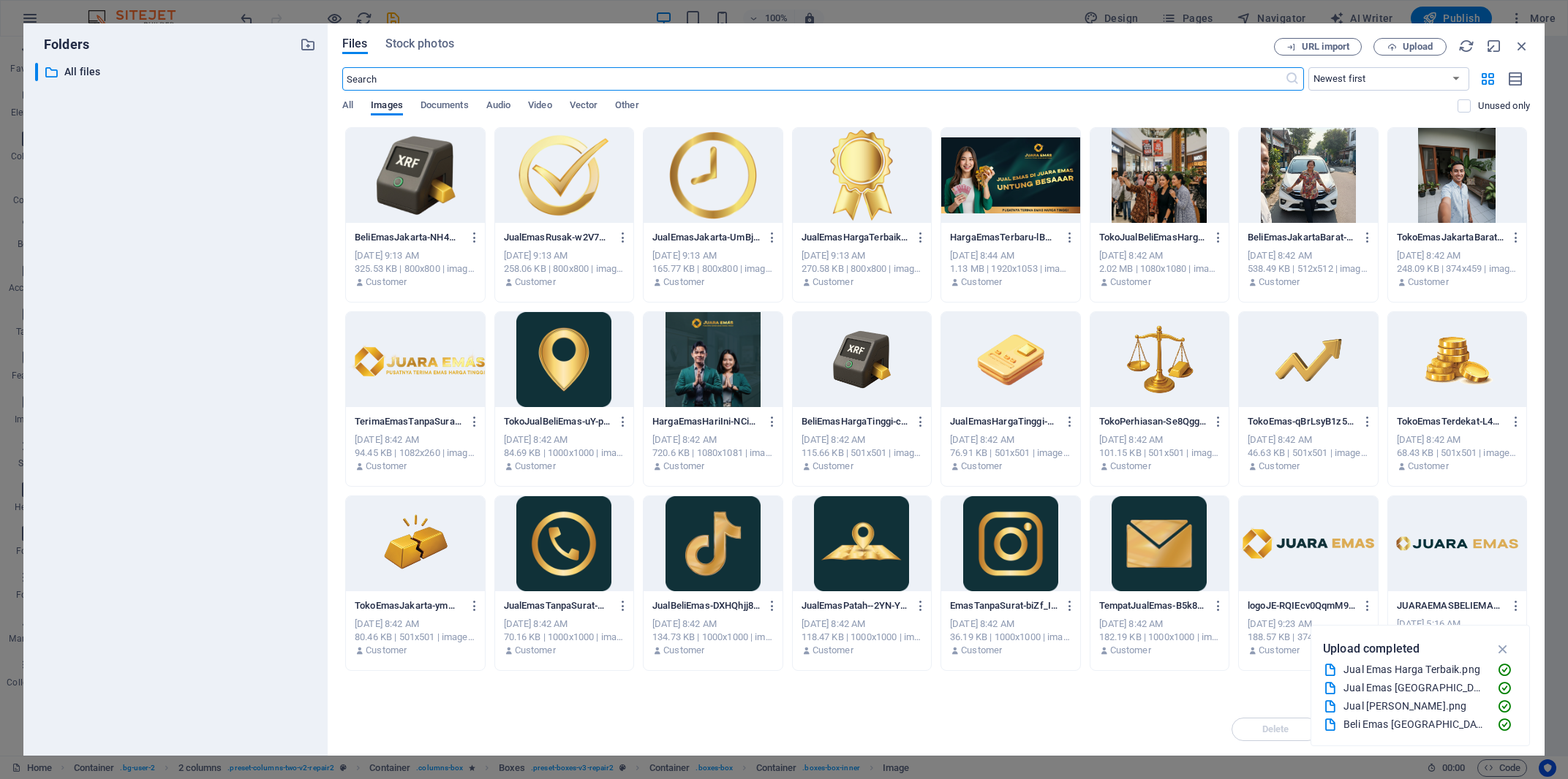
scroll to position [1778, 0]
click at [429, 174] on div at bounding box center [415, 175] width 139 height 95
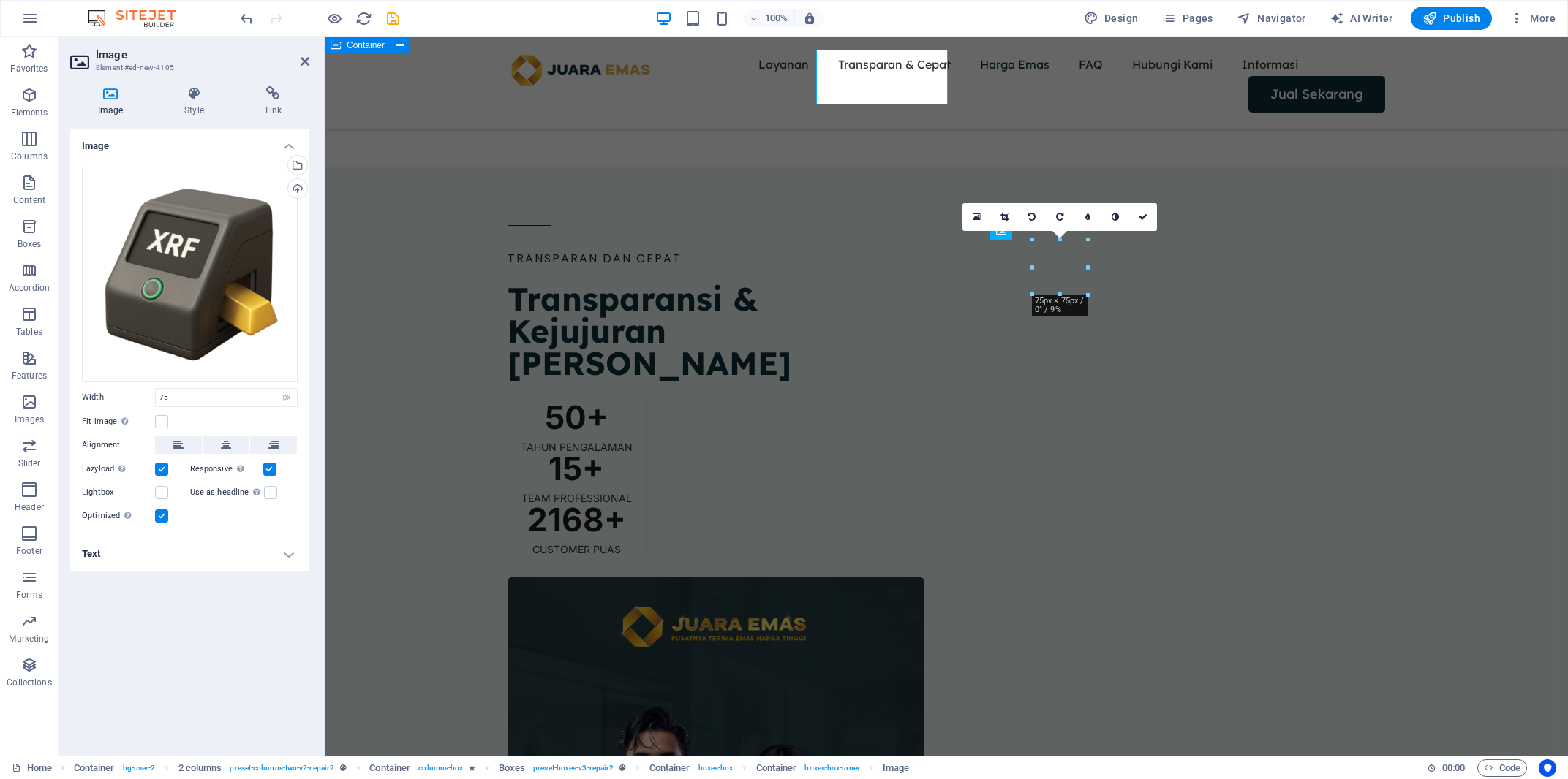
scroll to position [1968, 0]
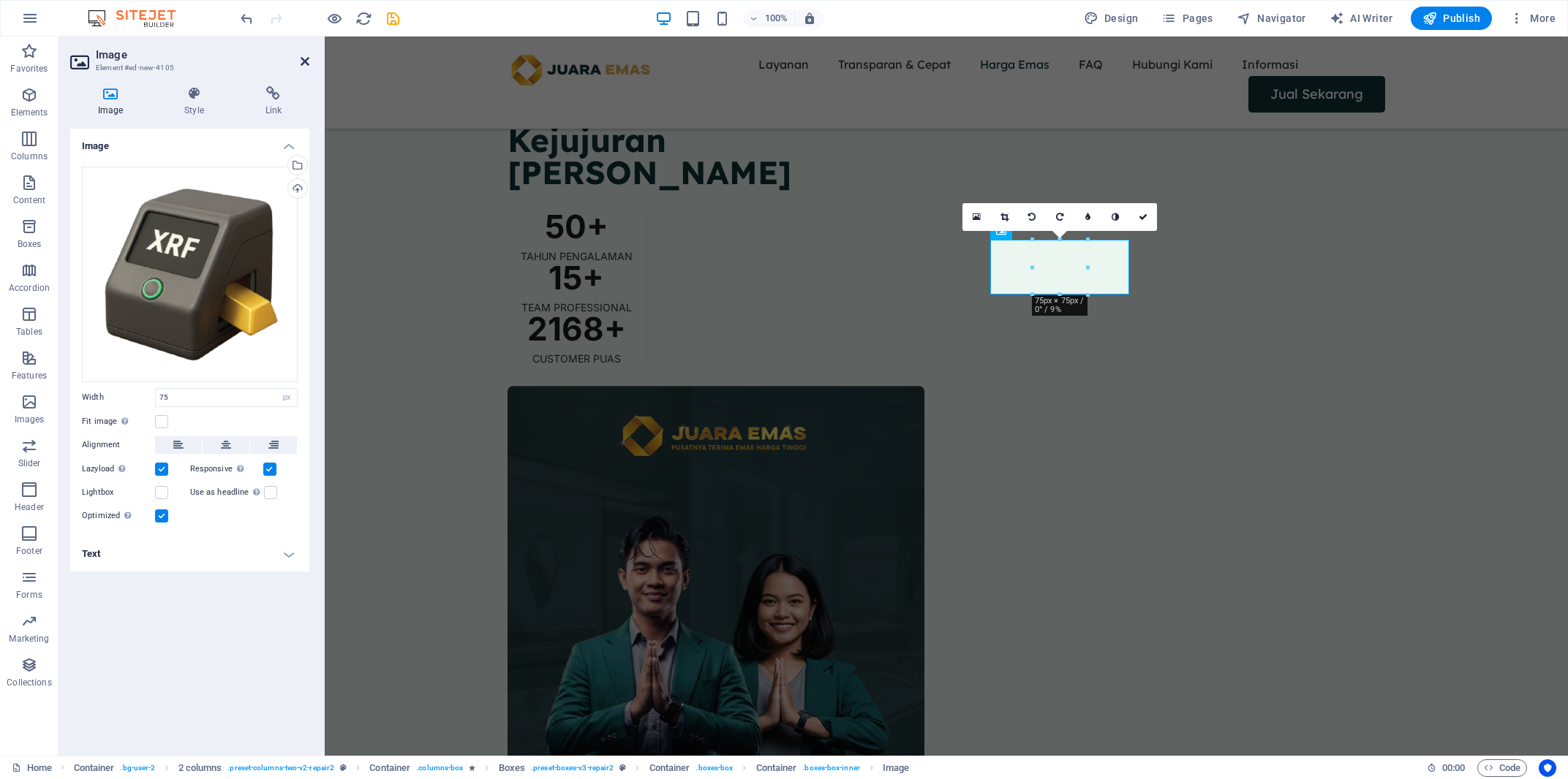
drag, startPoint x: 303, startPoint y: 62, endPoint x: 502, endPoint y: 91, distance: 201.1
click at [303, 62] on icon at bounding box center [305, 61] width 9 height 12
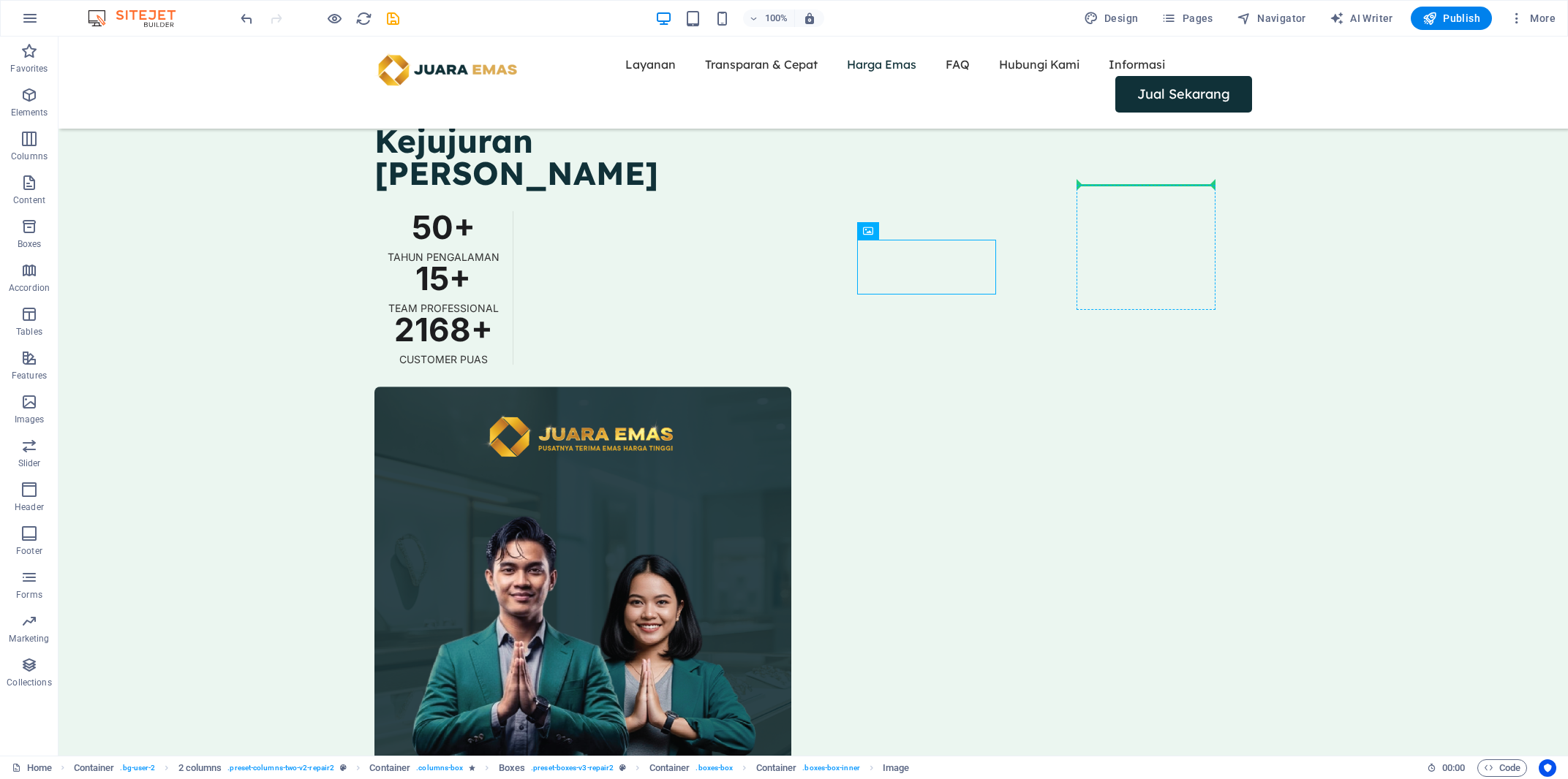
drag, startPoint x: 915, startPoint y: 270, endPoint x: 1150, endPoint y: 189, distance: 248.6
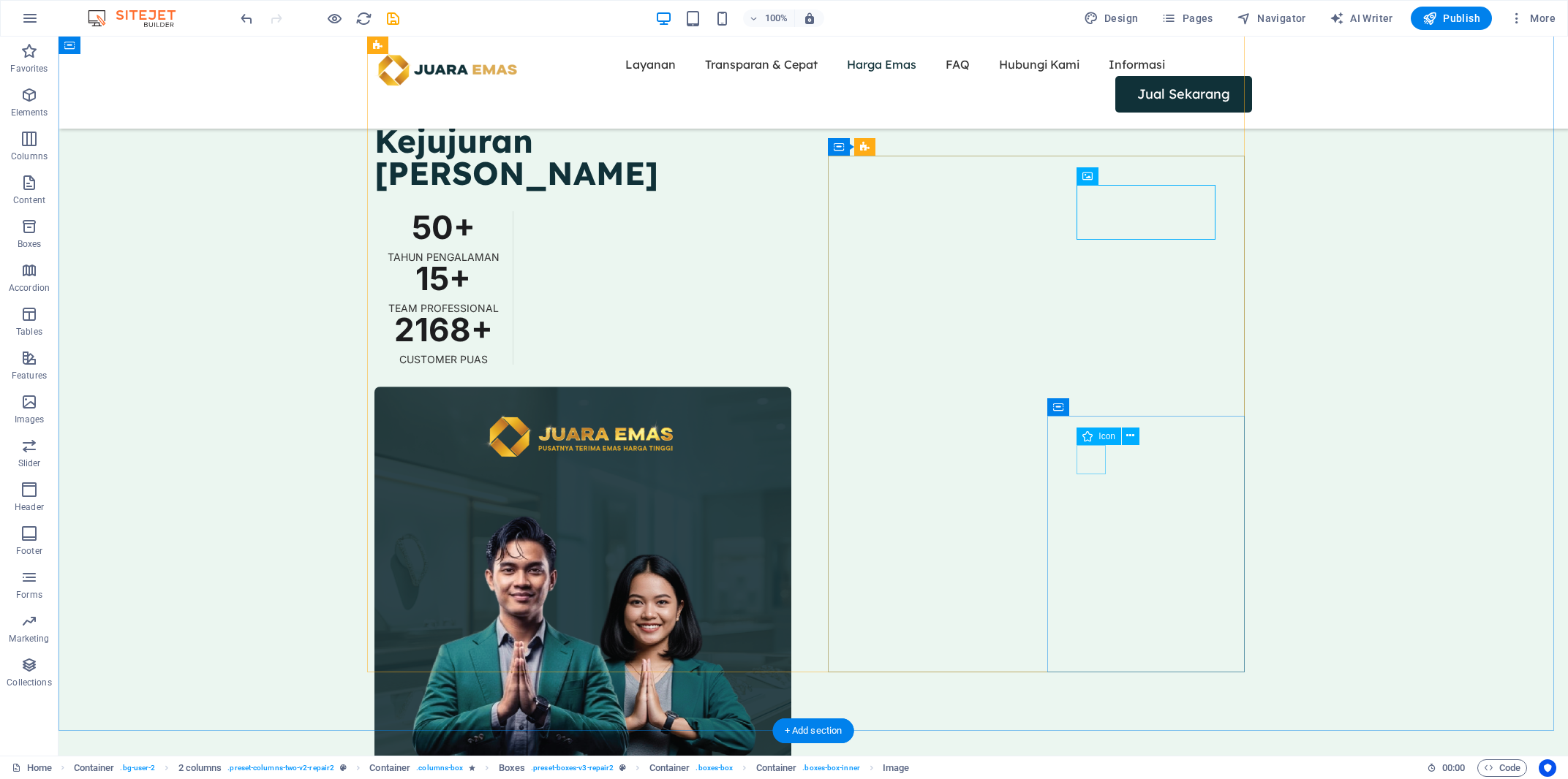
click at [1132, 435] on icon at bounding box center [1130, 436] width 8 height 15
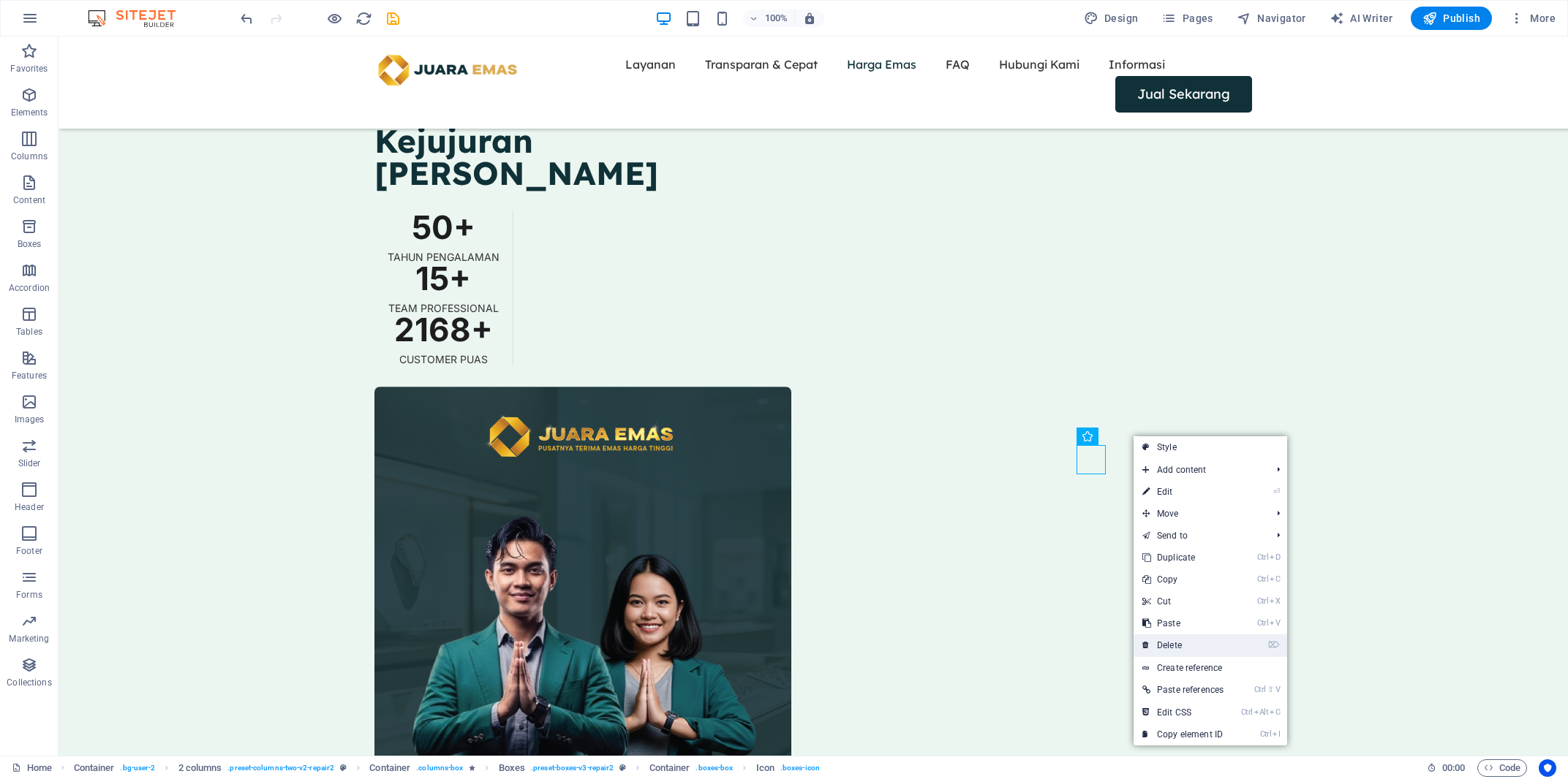
click at [1198, 643] on link "⌦ Delete" at bounding box center [1183, 646] width 99 height 22
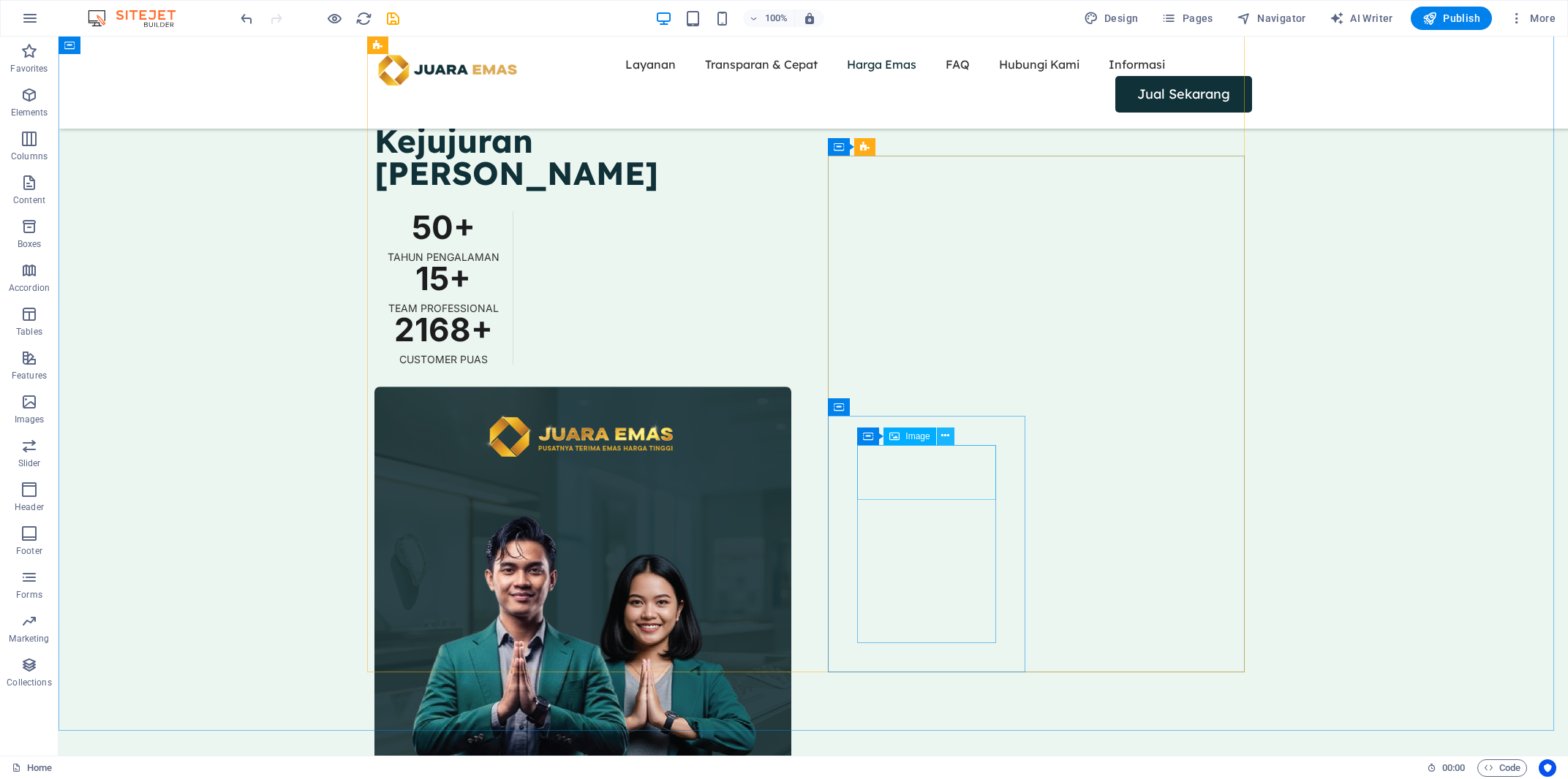
click at [944, 439] on icon at bounding box center [945, 436] width 8 height 15
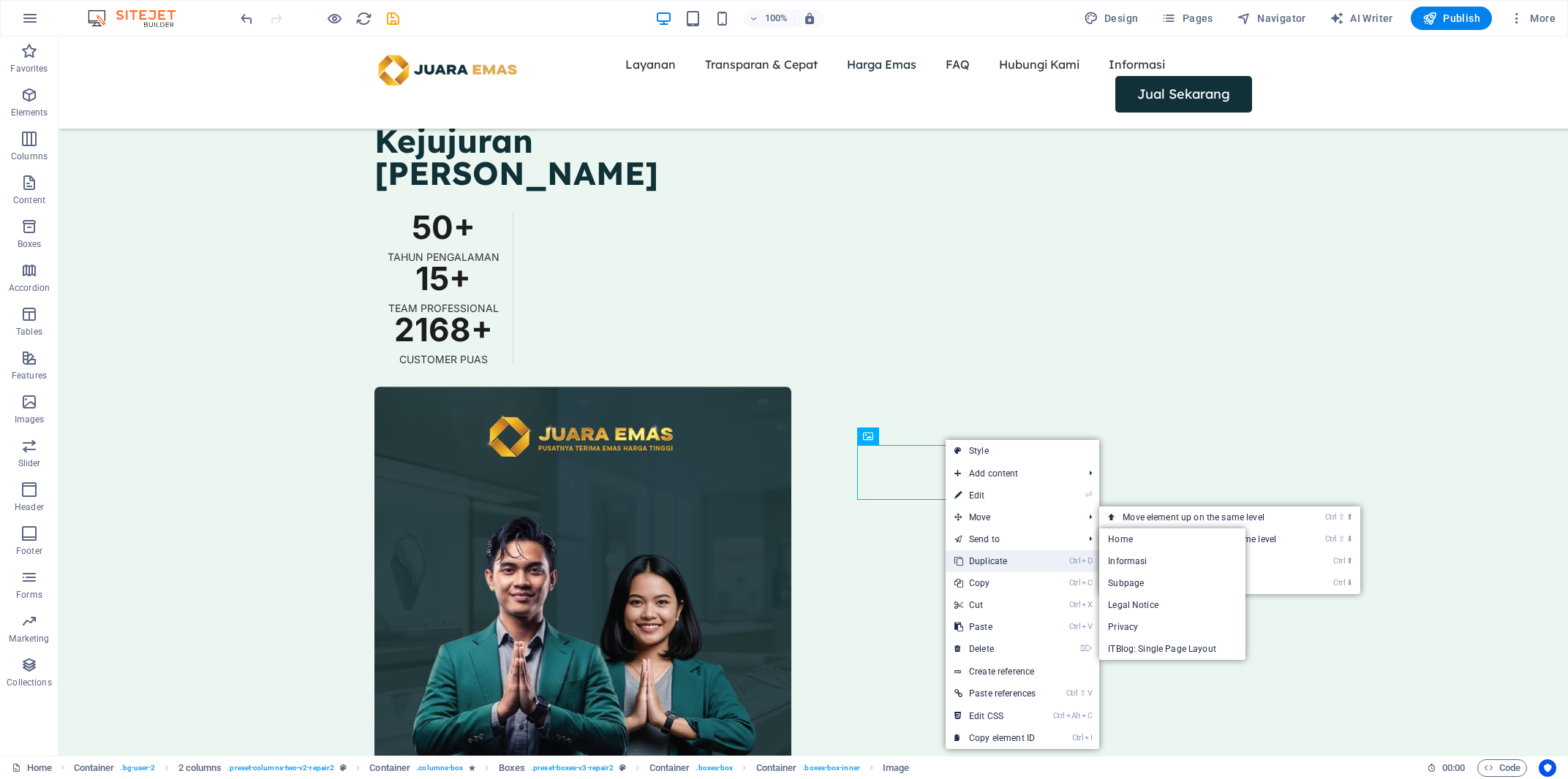
click at [985, 558] on link "Ctrl D Duplicate" at bounding box center [995, 561] width 99 height 22
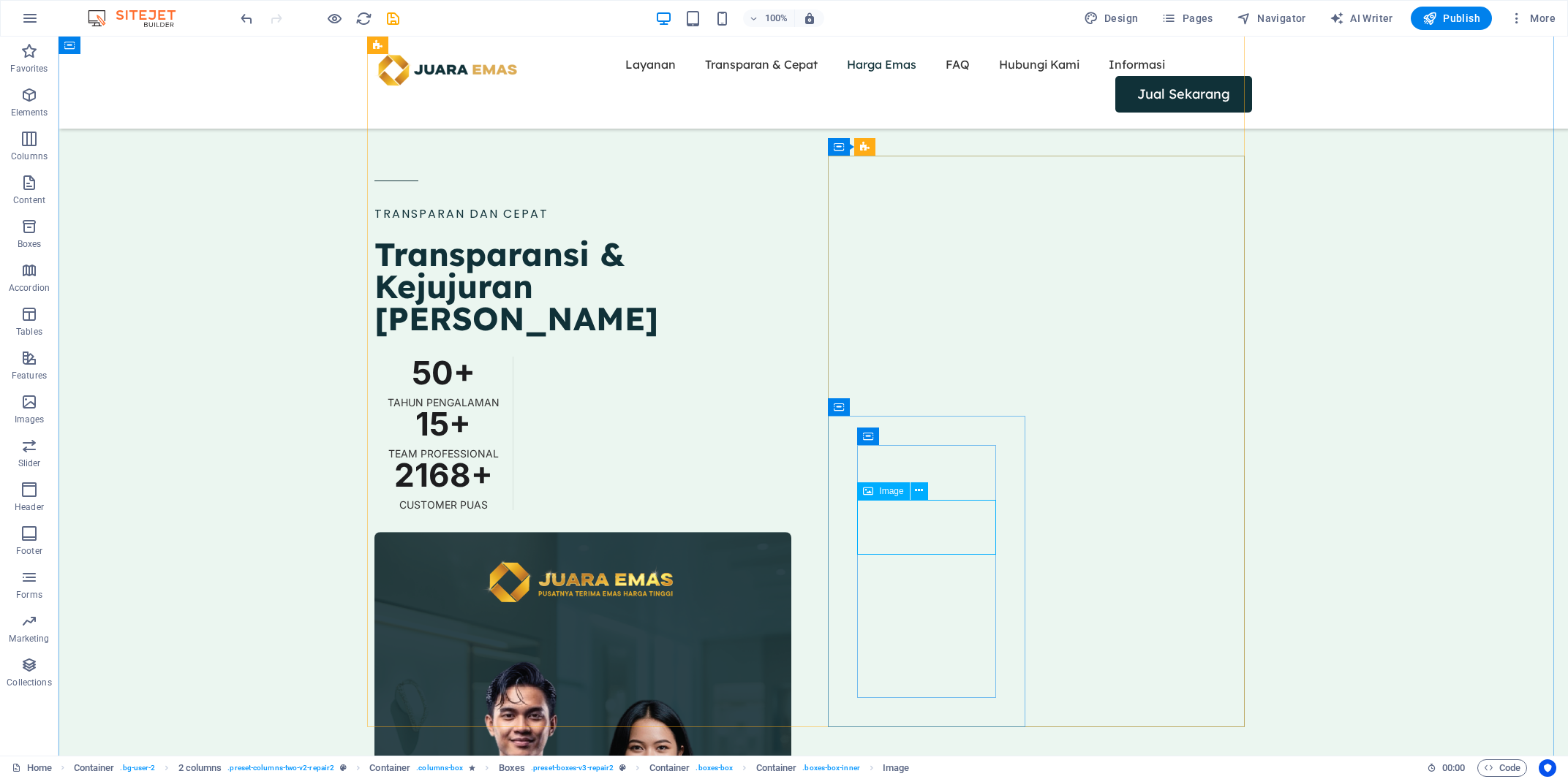
select select "px"
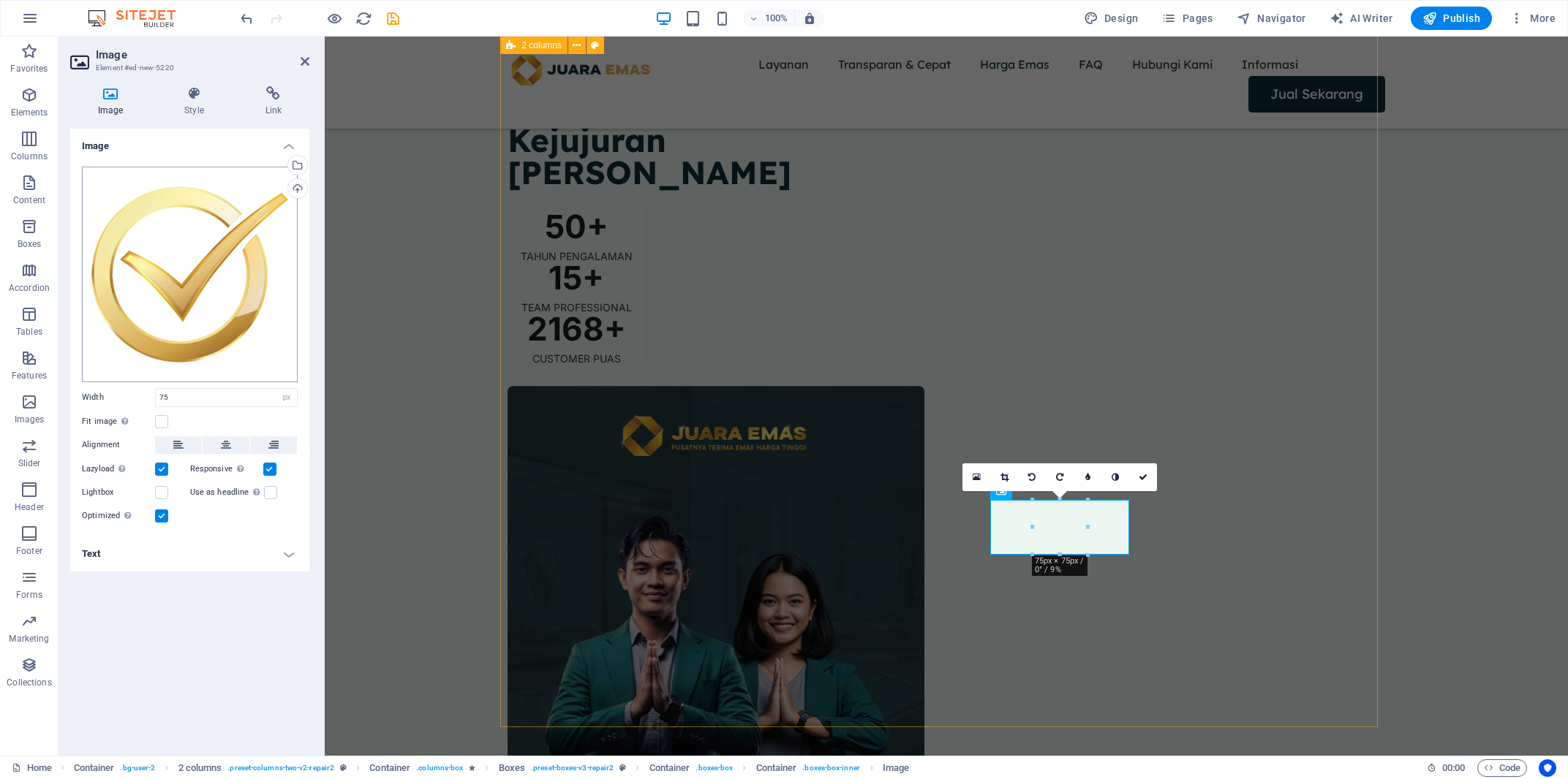
click at [204, 289] on div "Drag files here, click to choose files or select files from Files or our free s…" at bounding box center [189, 274] width 215 height 215
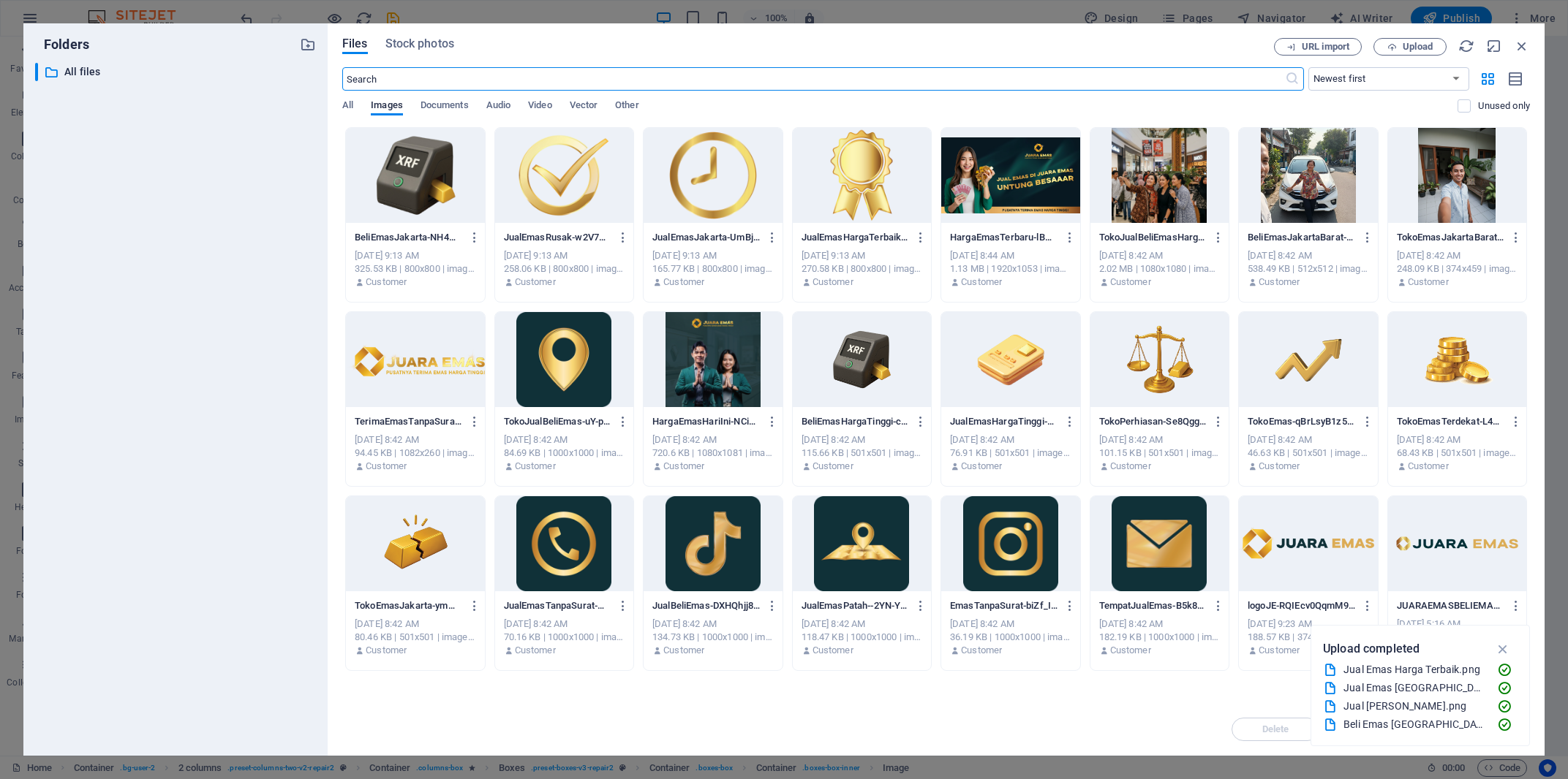
click at [710, 201] on div at bounding box center [712, 175] width 139 height 95
click at [710, 201] on div "1" at bounding box center [712, 175] width 139 height 95
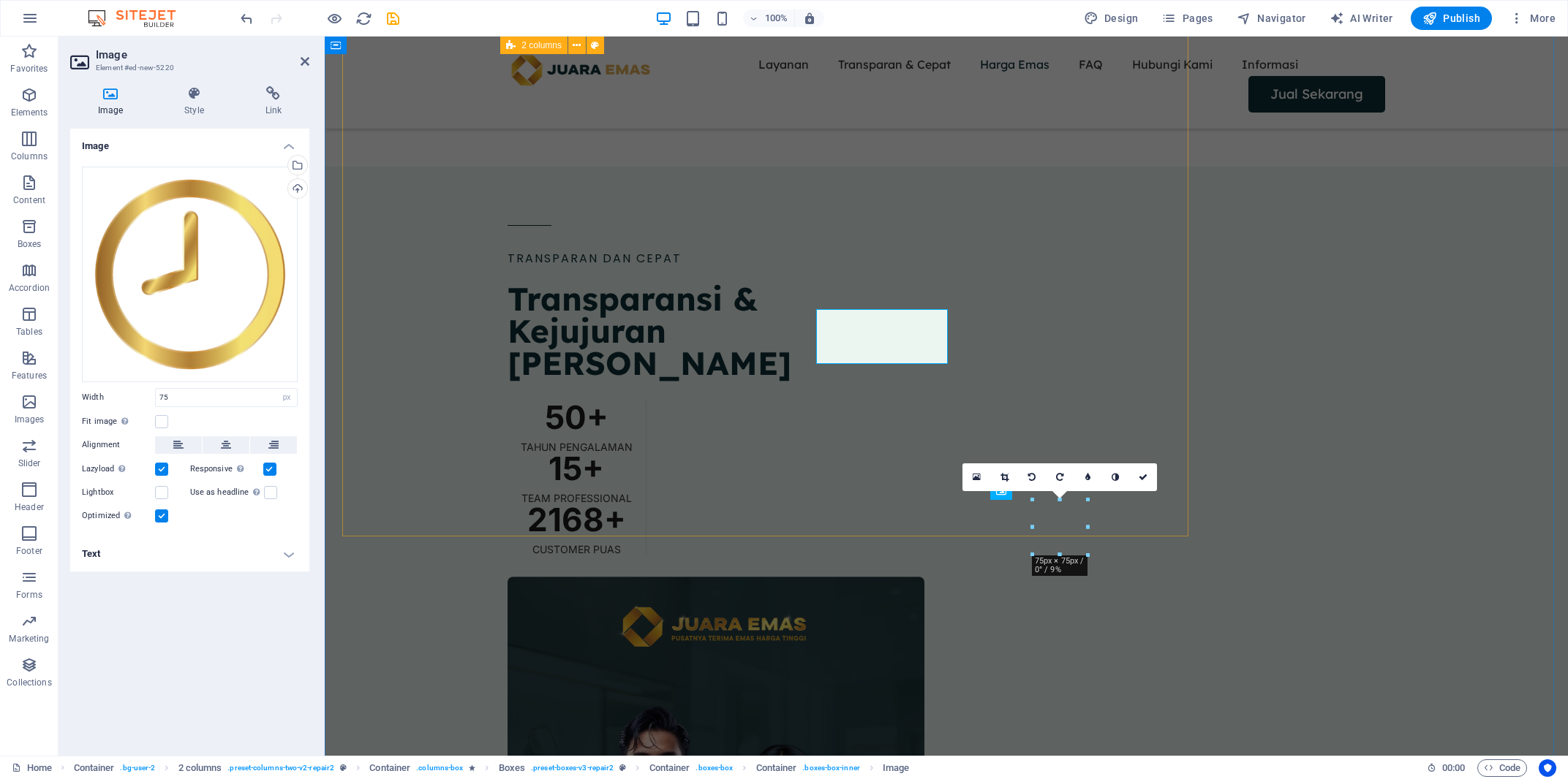
scroll to position [1968, 0]
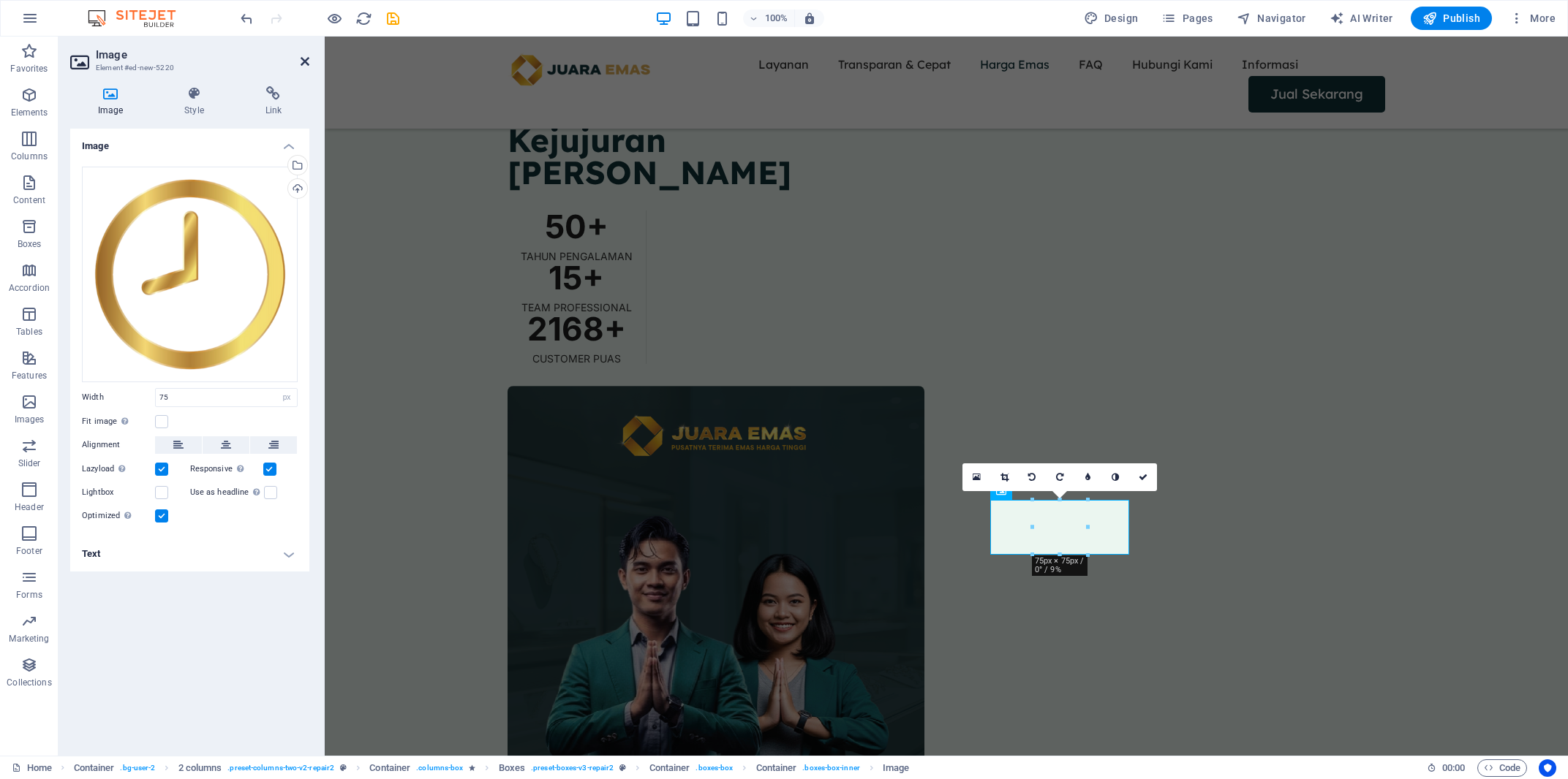
click at [303, 64] on icon at bounding box center [305, 61] width 9 height 12
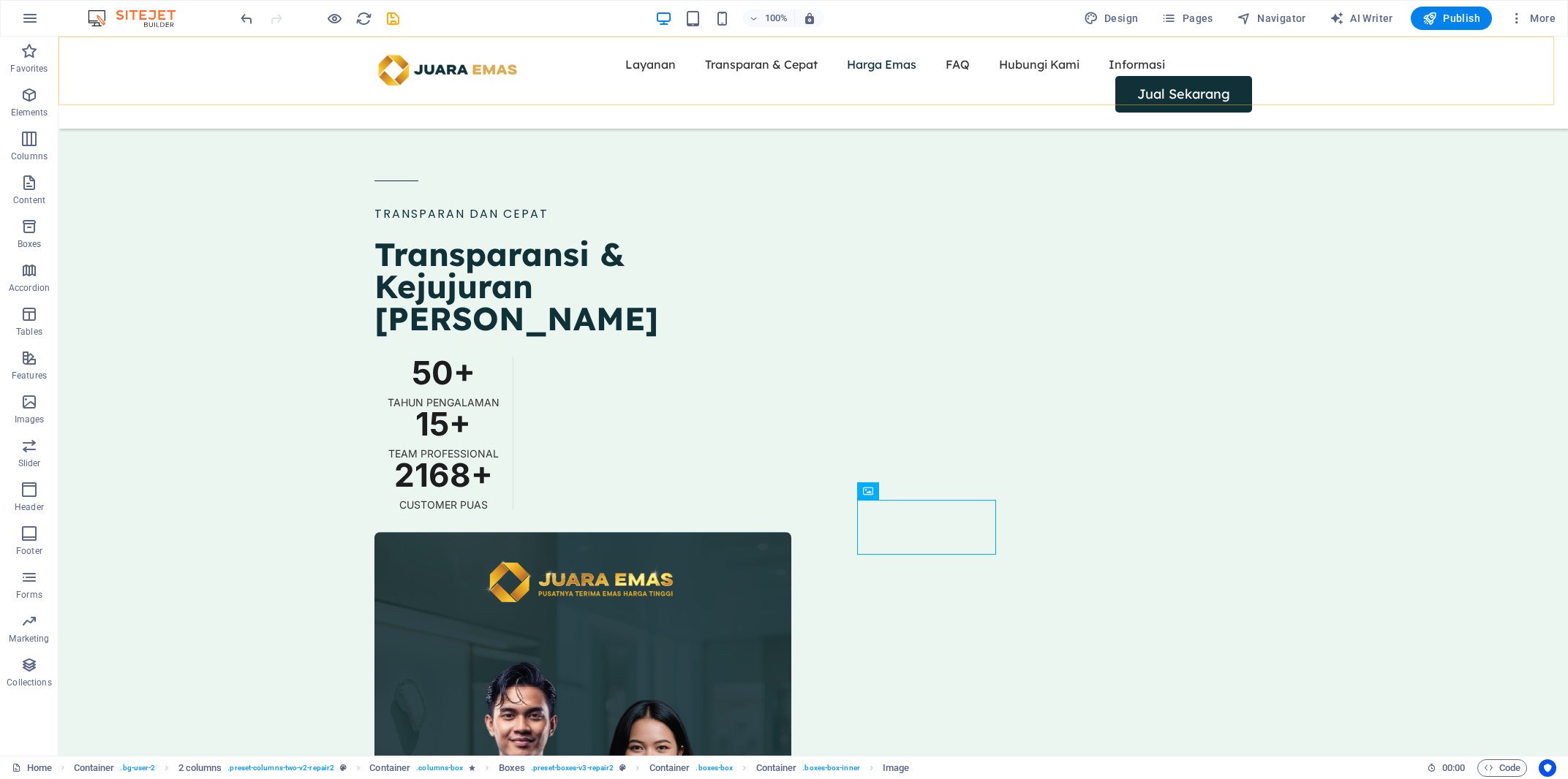
scroll to position [2114, 0]
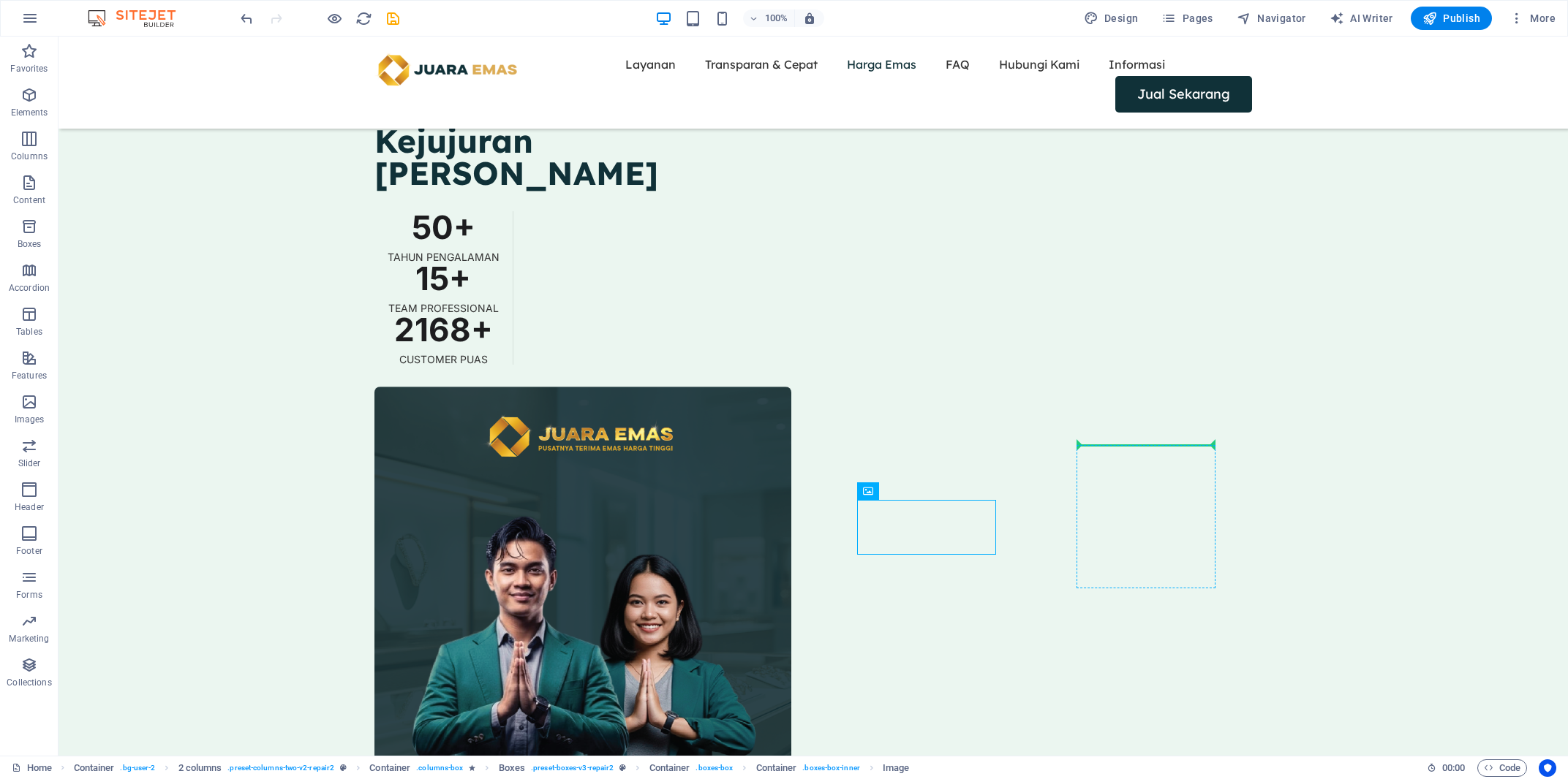
drag, startPoint x: 946, startPoint y: 530, endPoint x: 1140, endPoint y: 448, distance: 210.6
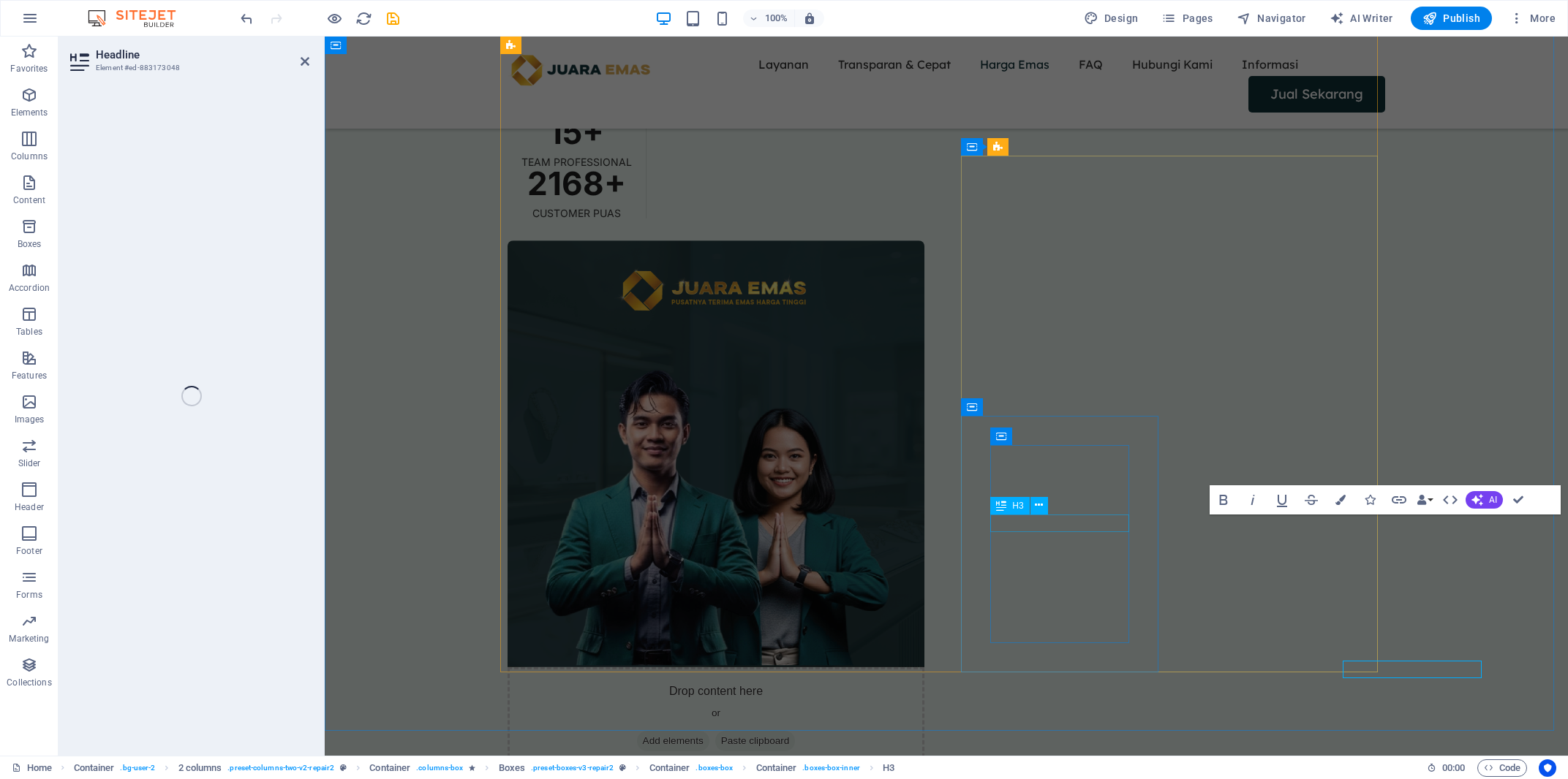
scroll to position [1968, 0]
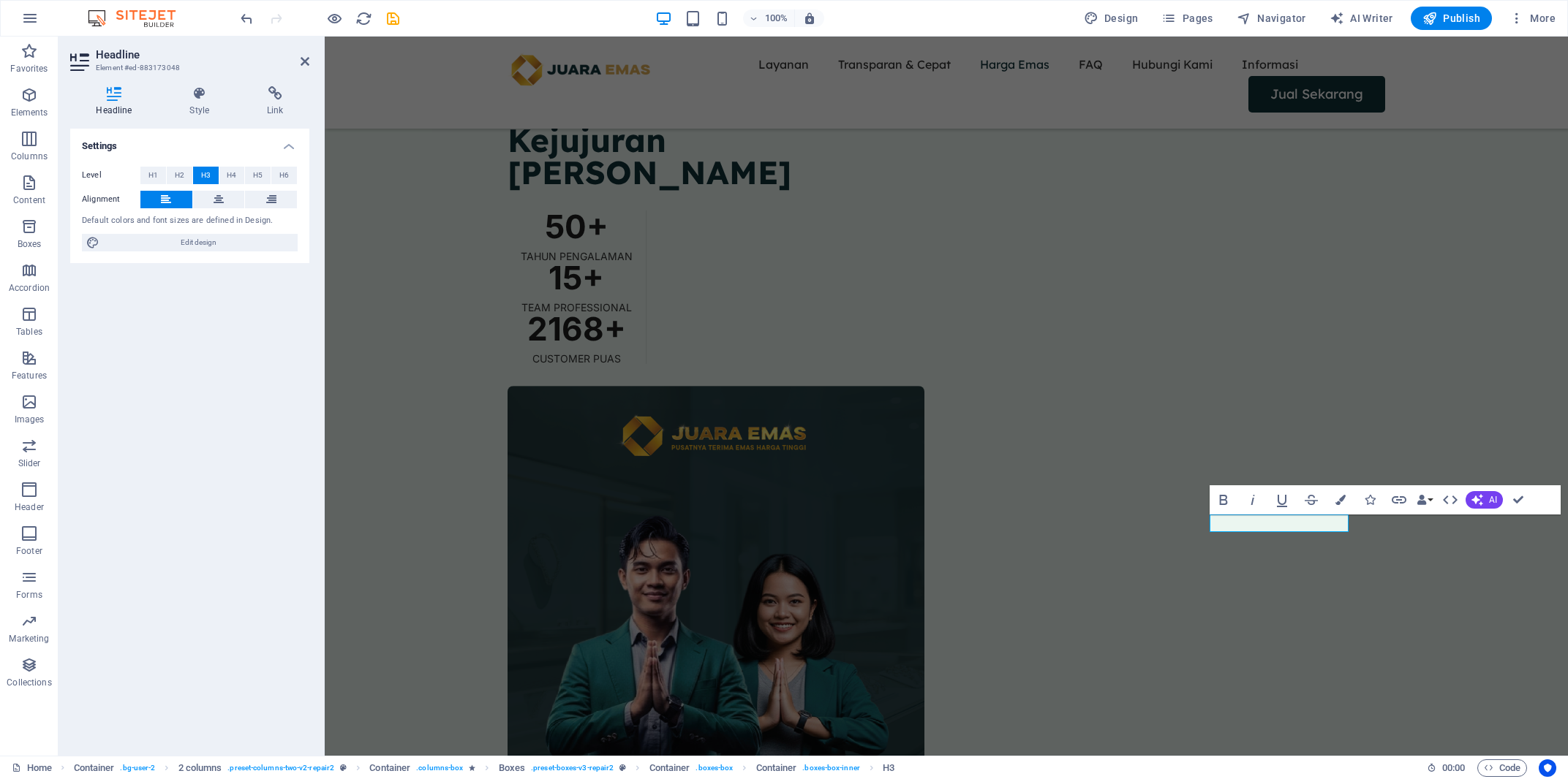
click at [216, 187] on div "Level H1 H2 H3 H4 H5 H6 Alignment Default colors and font sizes are defined in …" at bounding box center [189, 210] width 239 height 109
click at [213, 203] on button at bounding box center [219, 199] width 52 height 17
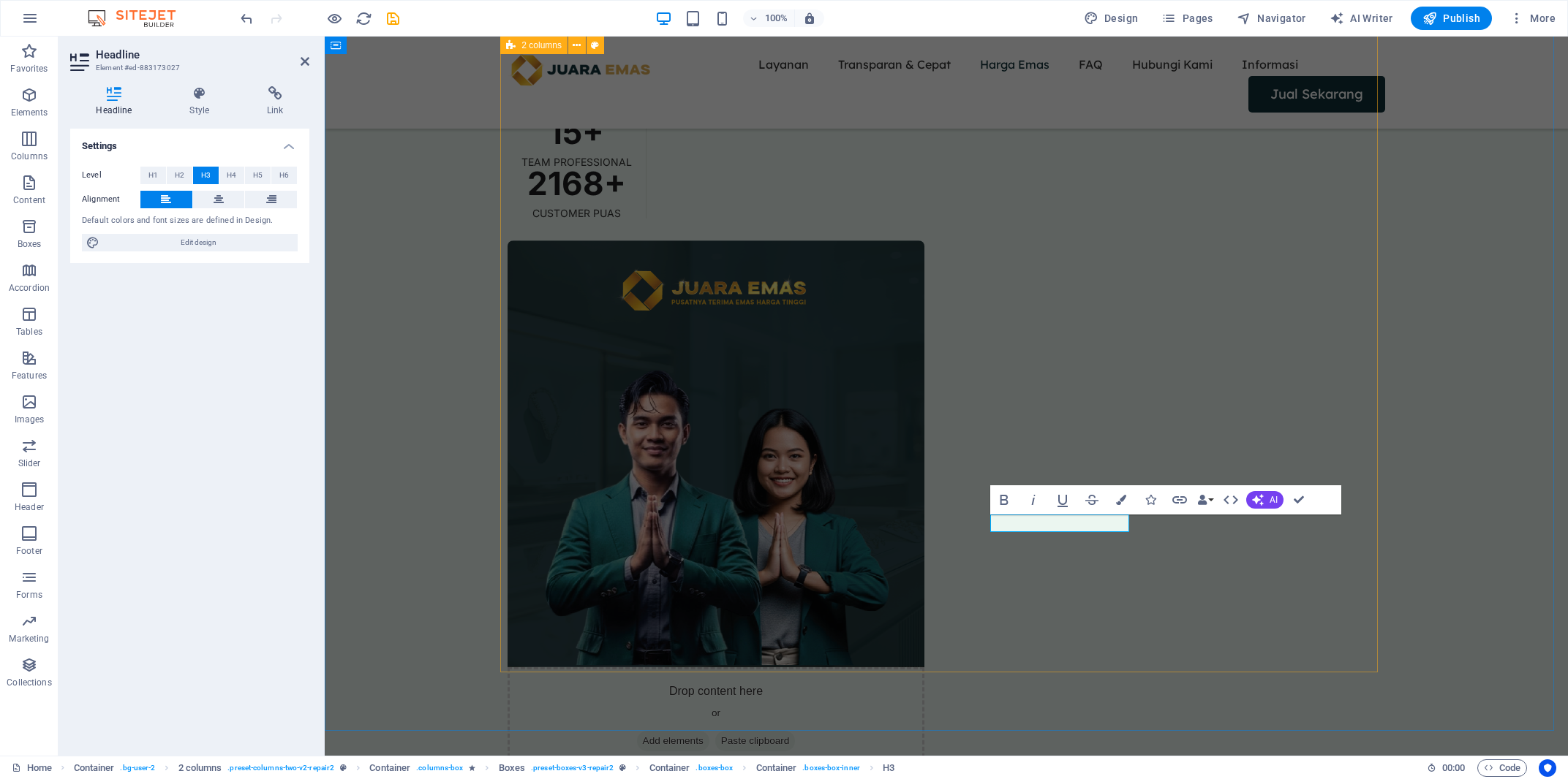
scroll to position [1968, 0]
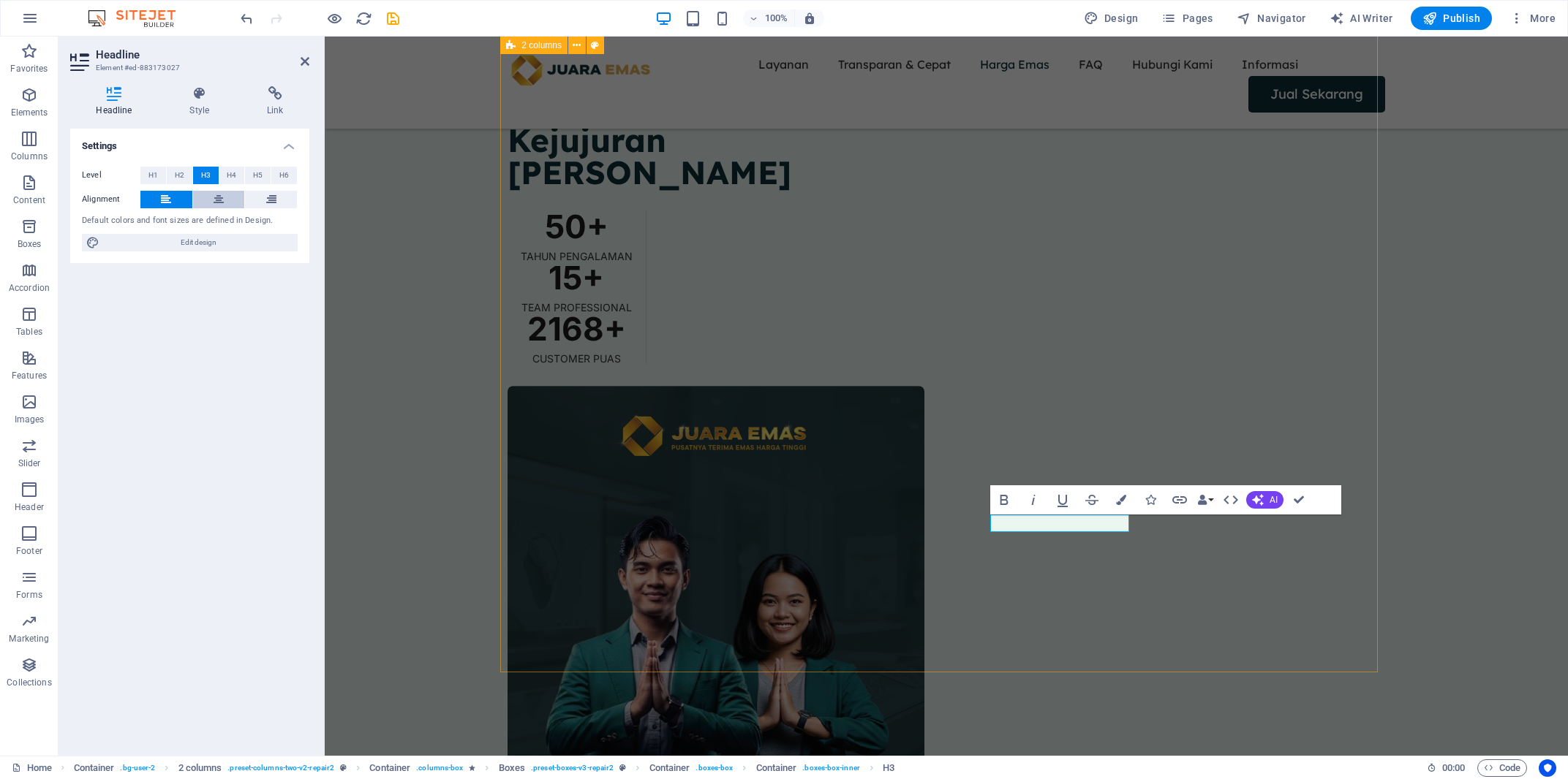
click at [220, 202] on icon at bounding box center [218, 199] width 10 height 17
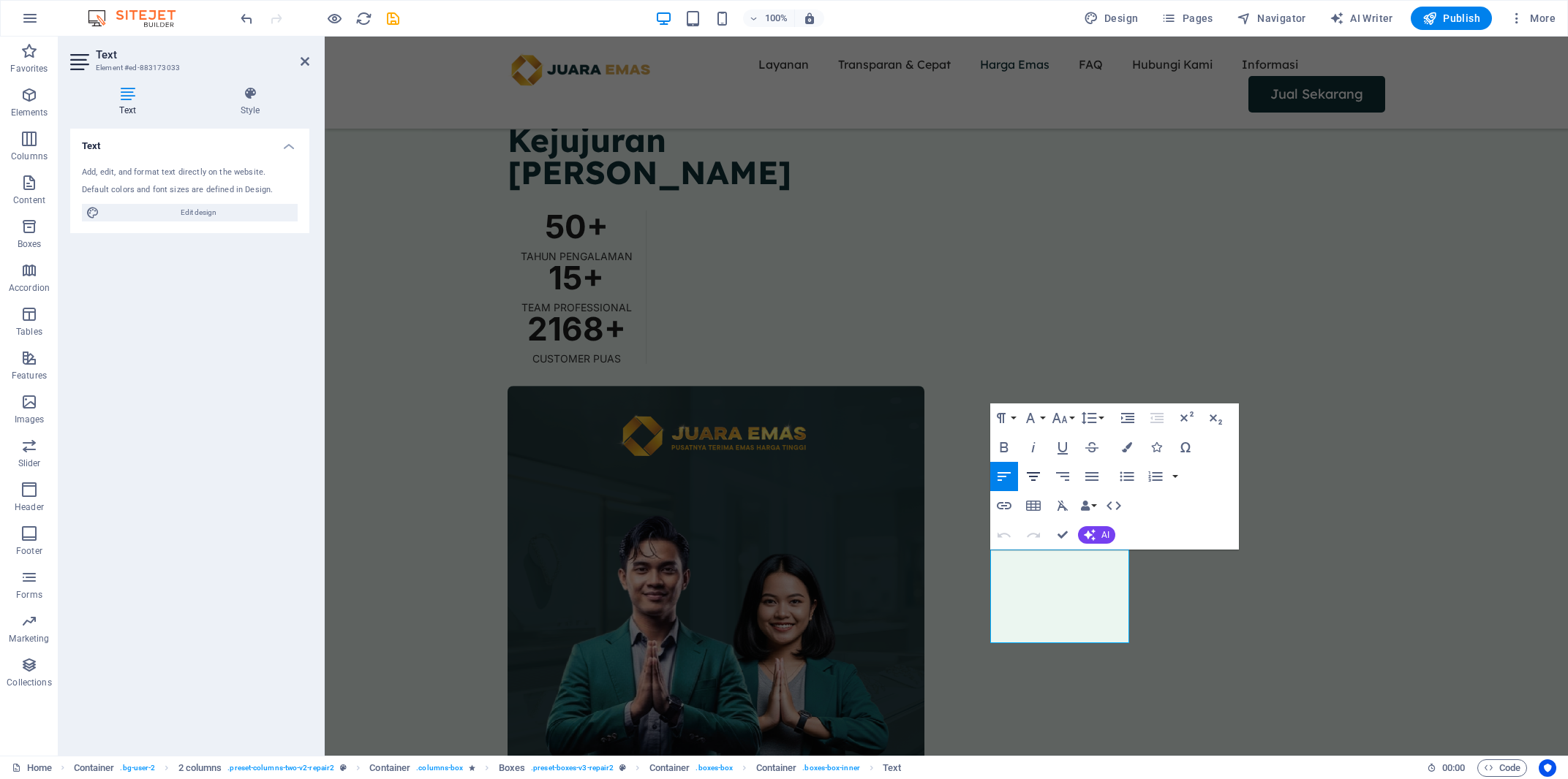
click at [1038, 474] on icon "button" at bounding box center [1033, 477] width 13 height 9
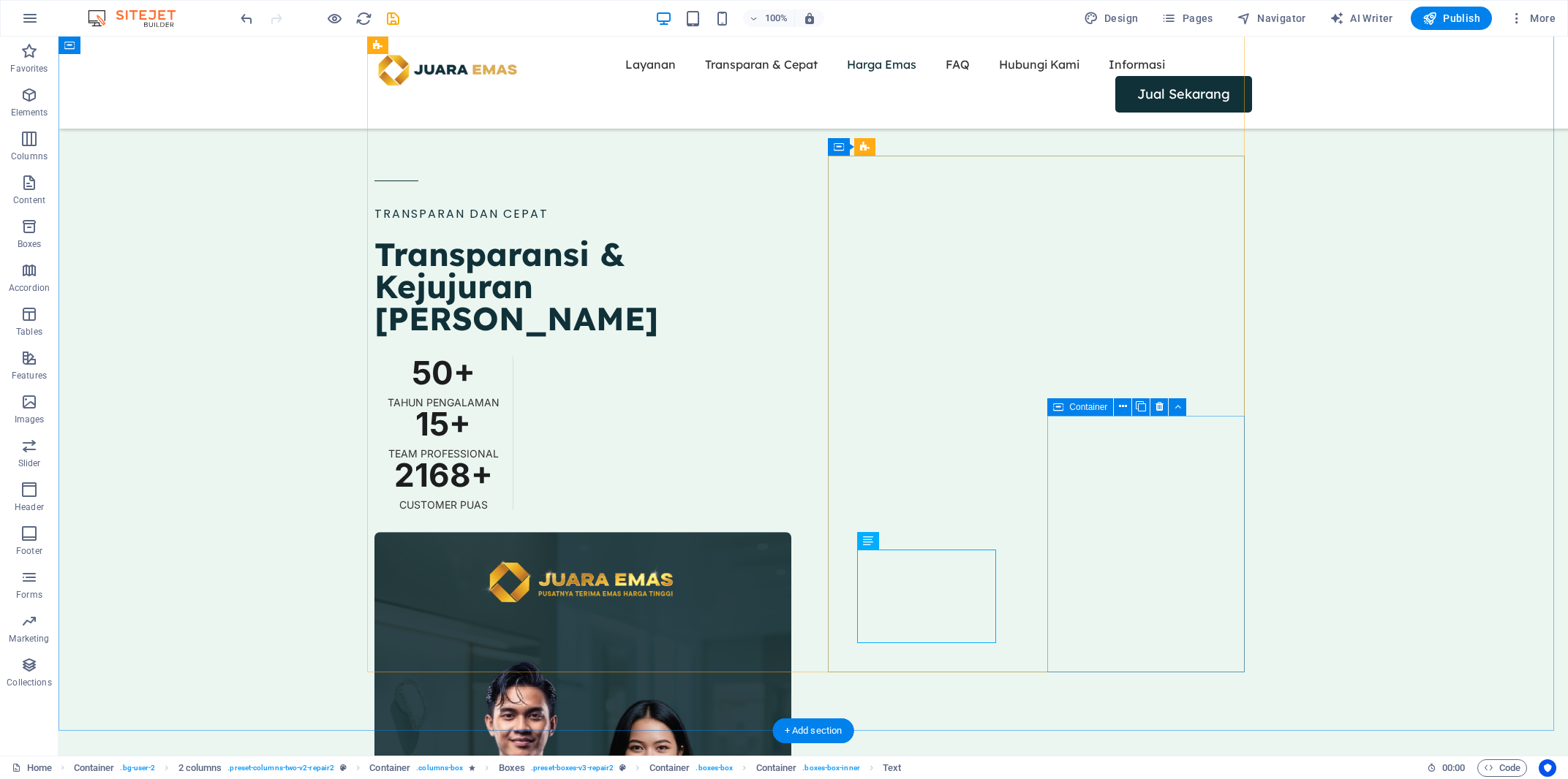
scroll to position [2114, 0]
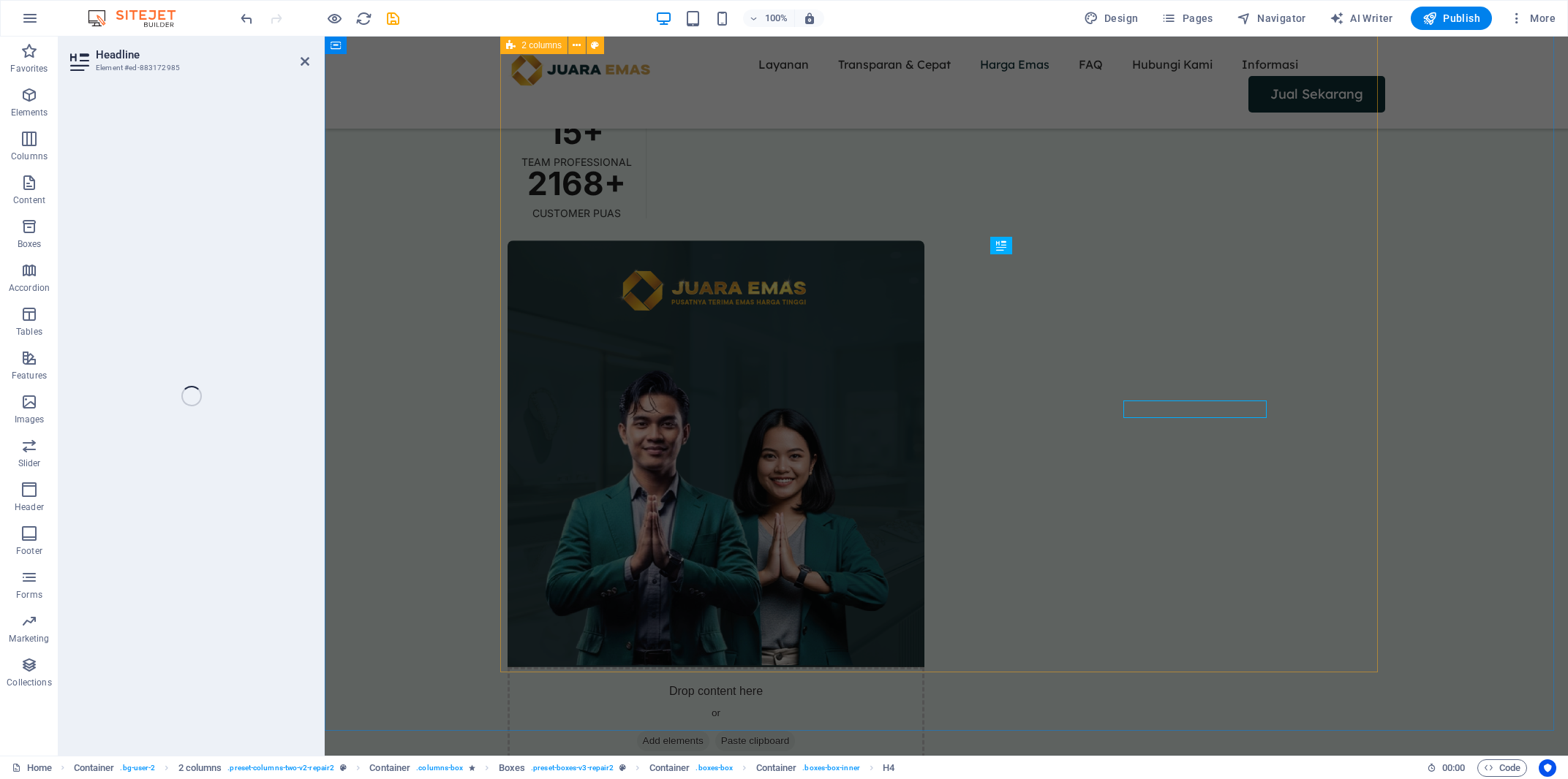
scroll to position [1968, 0]
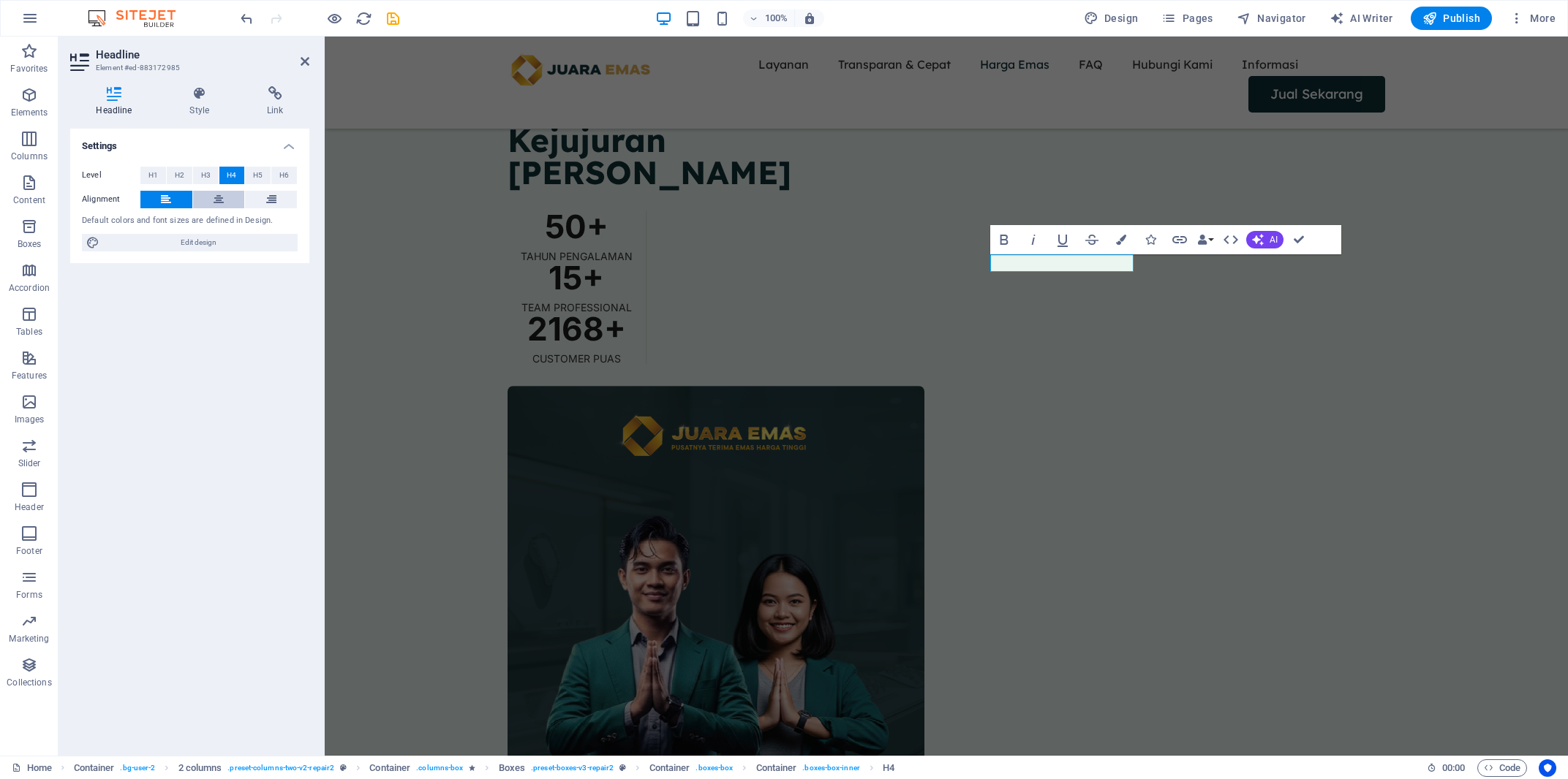
click at [209, 195] on button at bounding box center [219, 199] width 52 height 17
click at [260, 177] on span "H5" at bounding box center [258, 175] width 9 height 17
drag, startPoint x: 303, startPoint y: 62, endPoint x: 1018, endPoint y: 264, distance: 743.0
click at [303, 62] on icon at bounding box center [305, 61] width 9 height 12
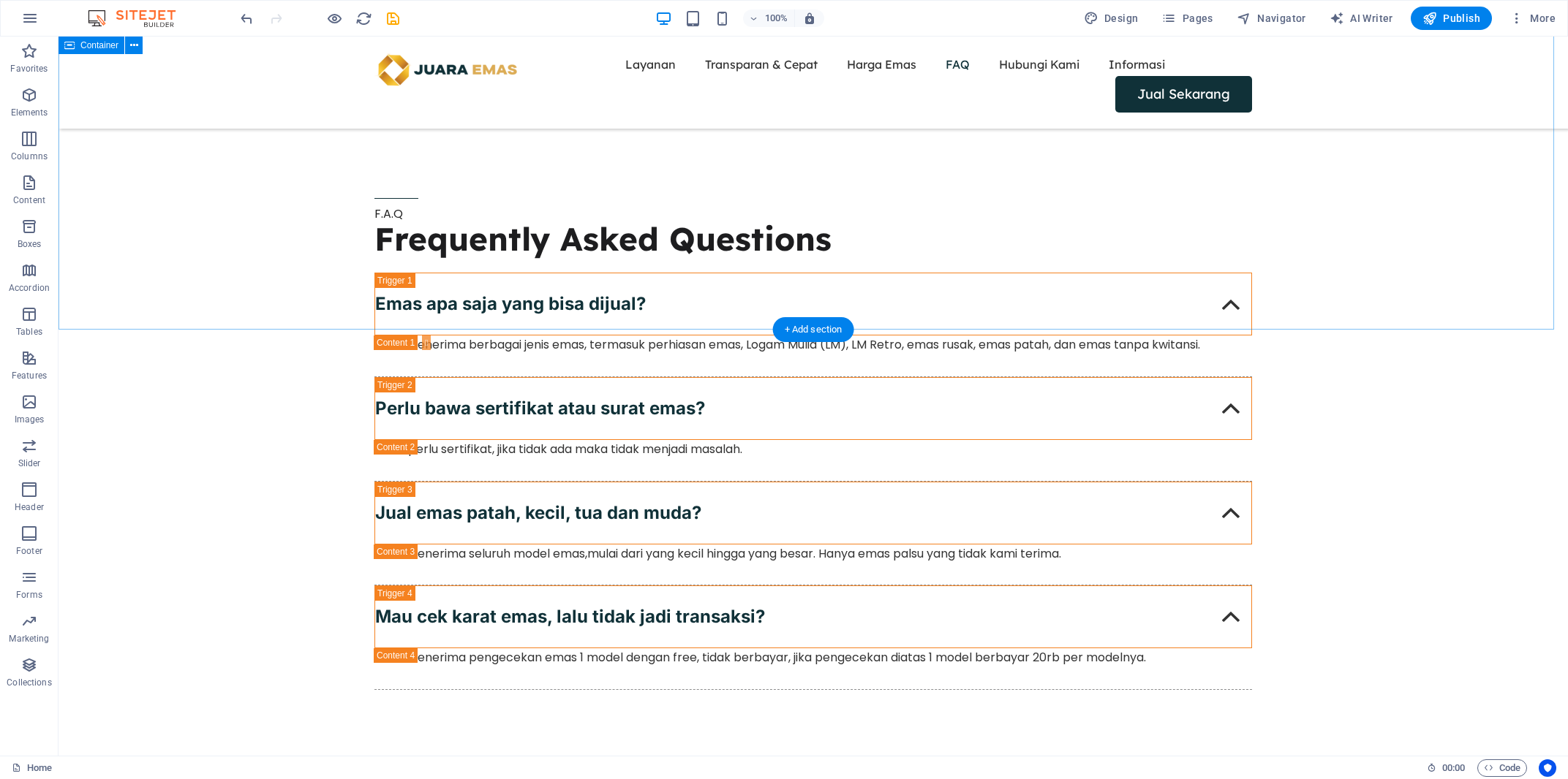
scroll to position [4035, 0]
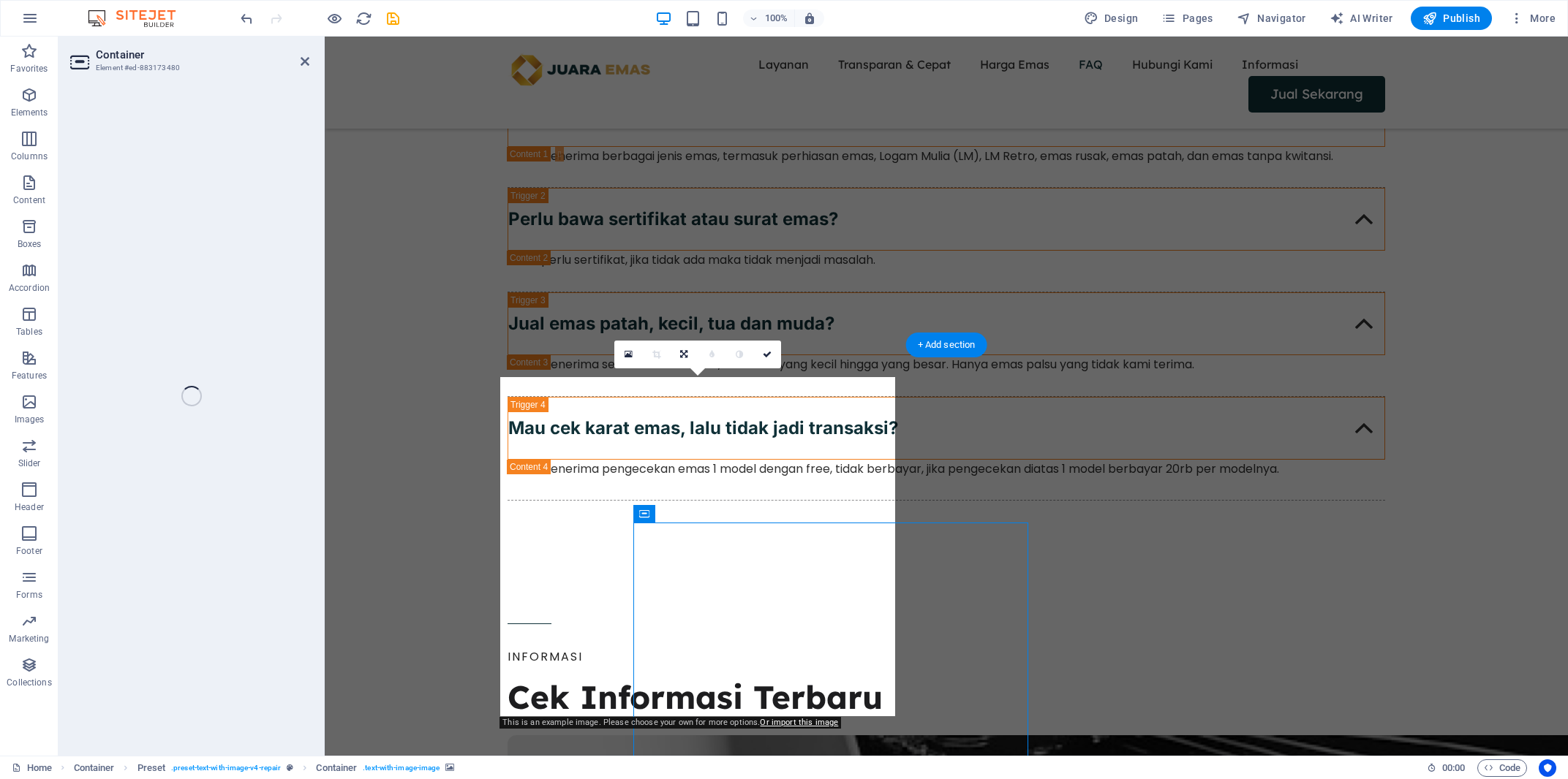
scroll to position [3890, 0]
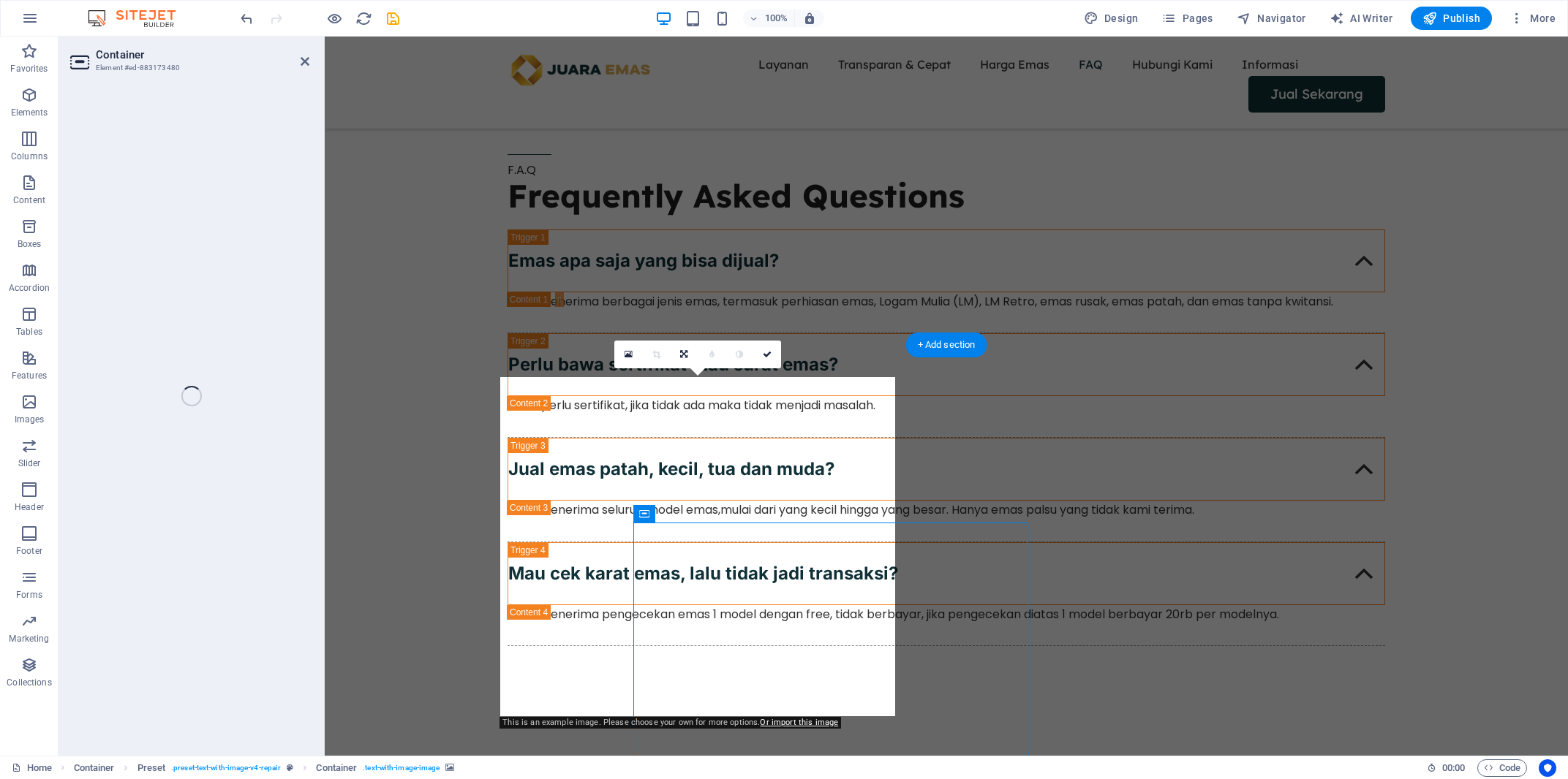
select select "px"
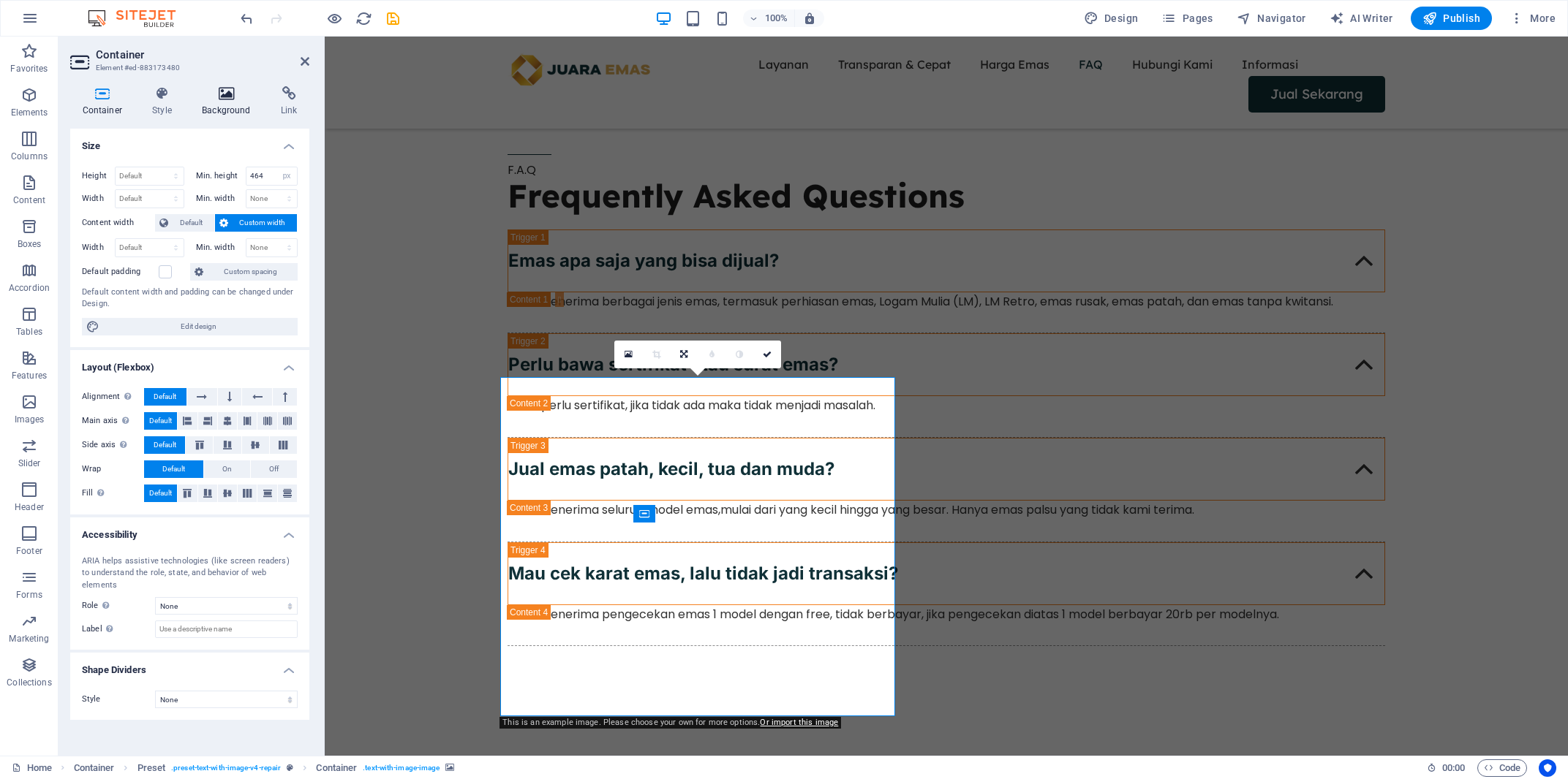
click at [207, 104] on h4 "Background" at bounding box center [229, 102] width 79 height 31
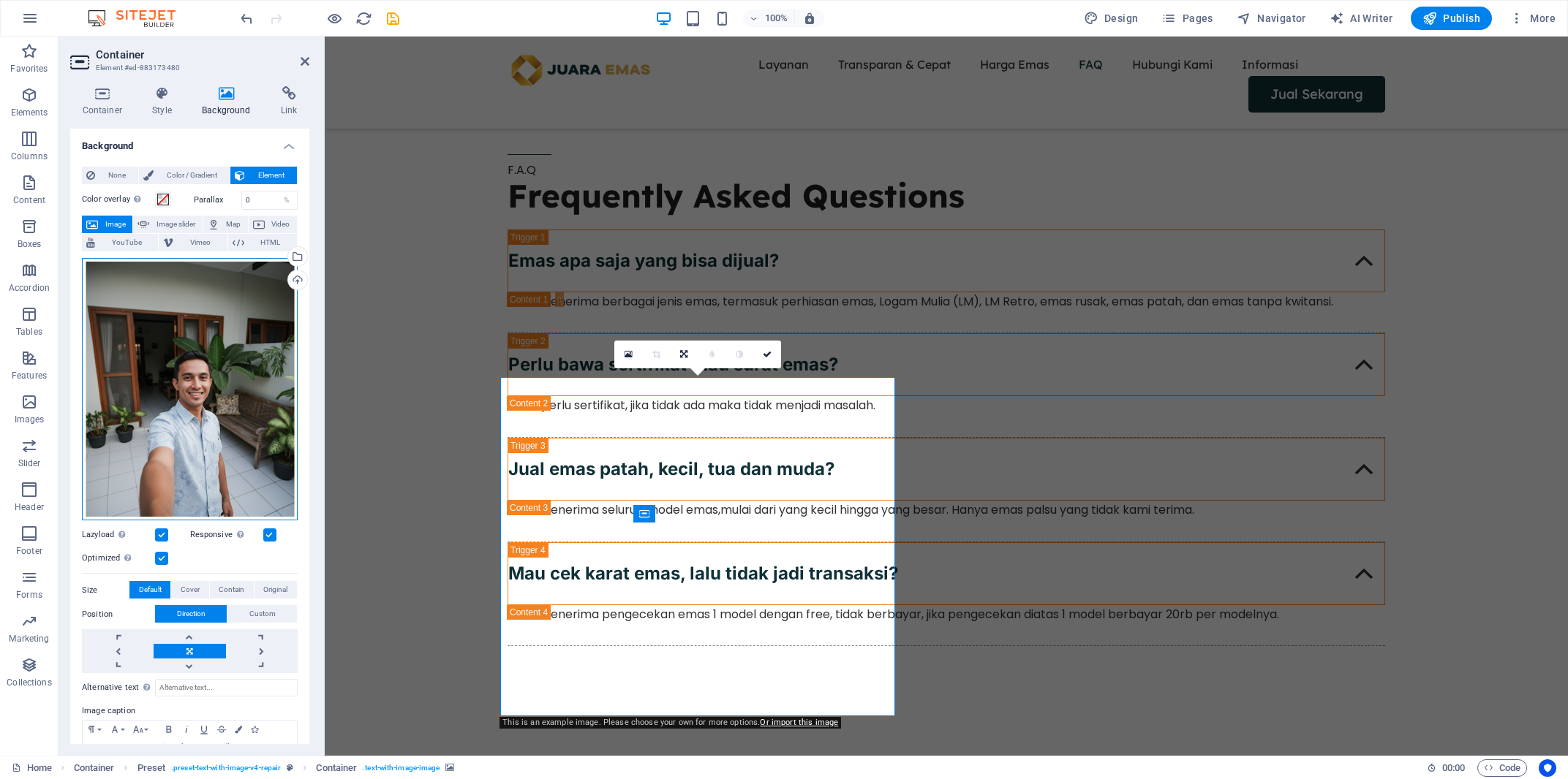
click at [189, 303] on div "Drag files here, click to choose files or select files from Files or our free s…" at bounding box center [189, 390] width 215 height 263
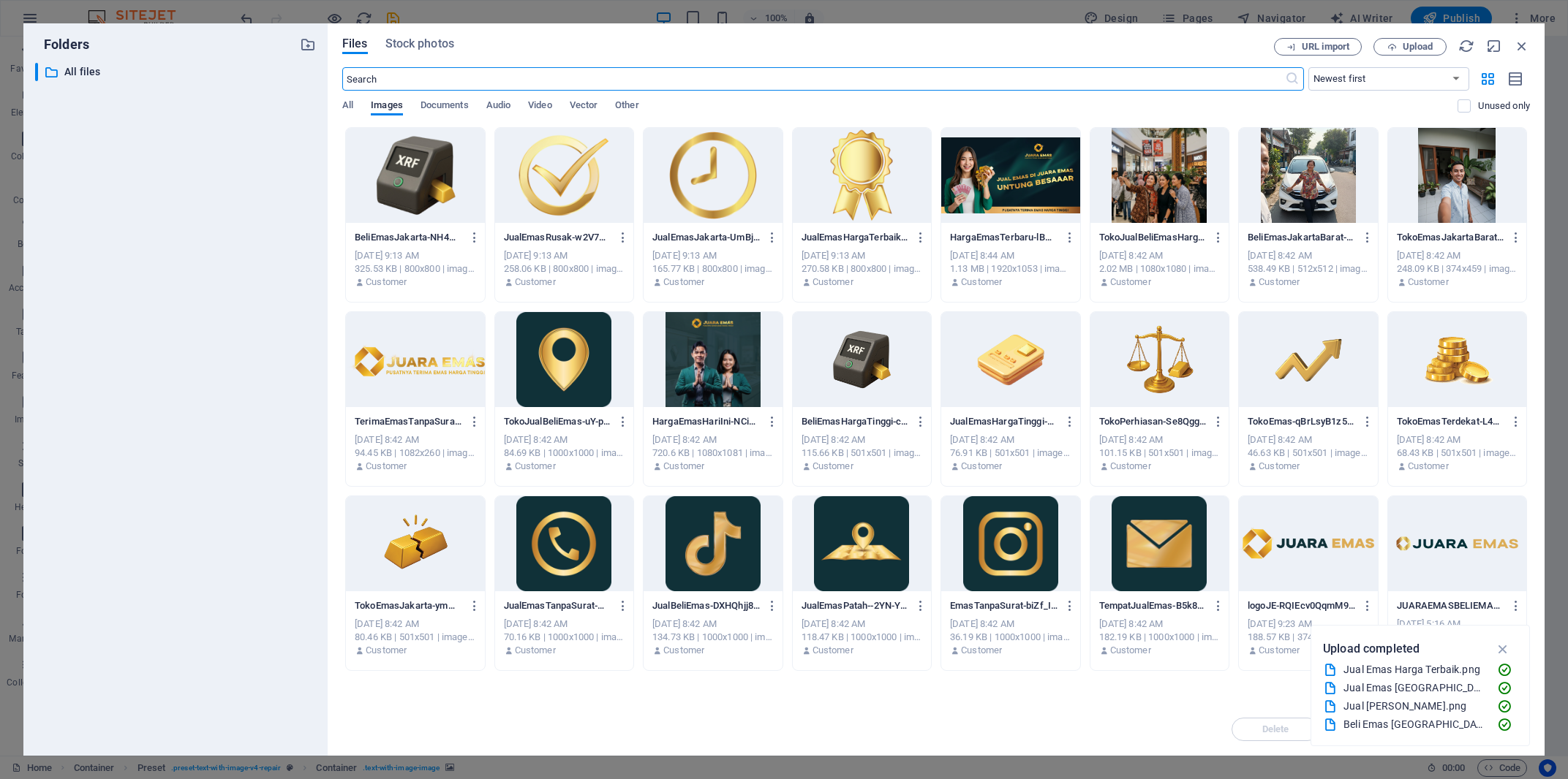
scroll to position [3699, 0]
click at [1431, 186] on div at bounding box center [1457, 175] width 139 height 95
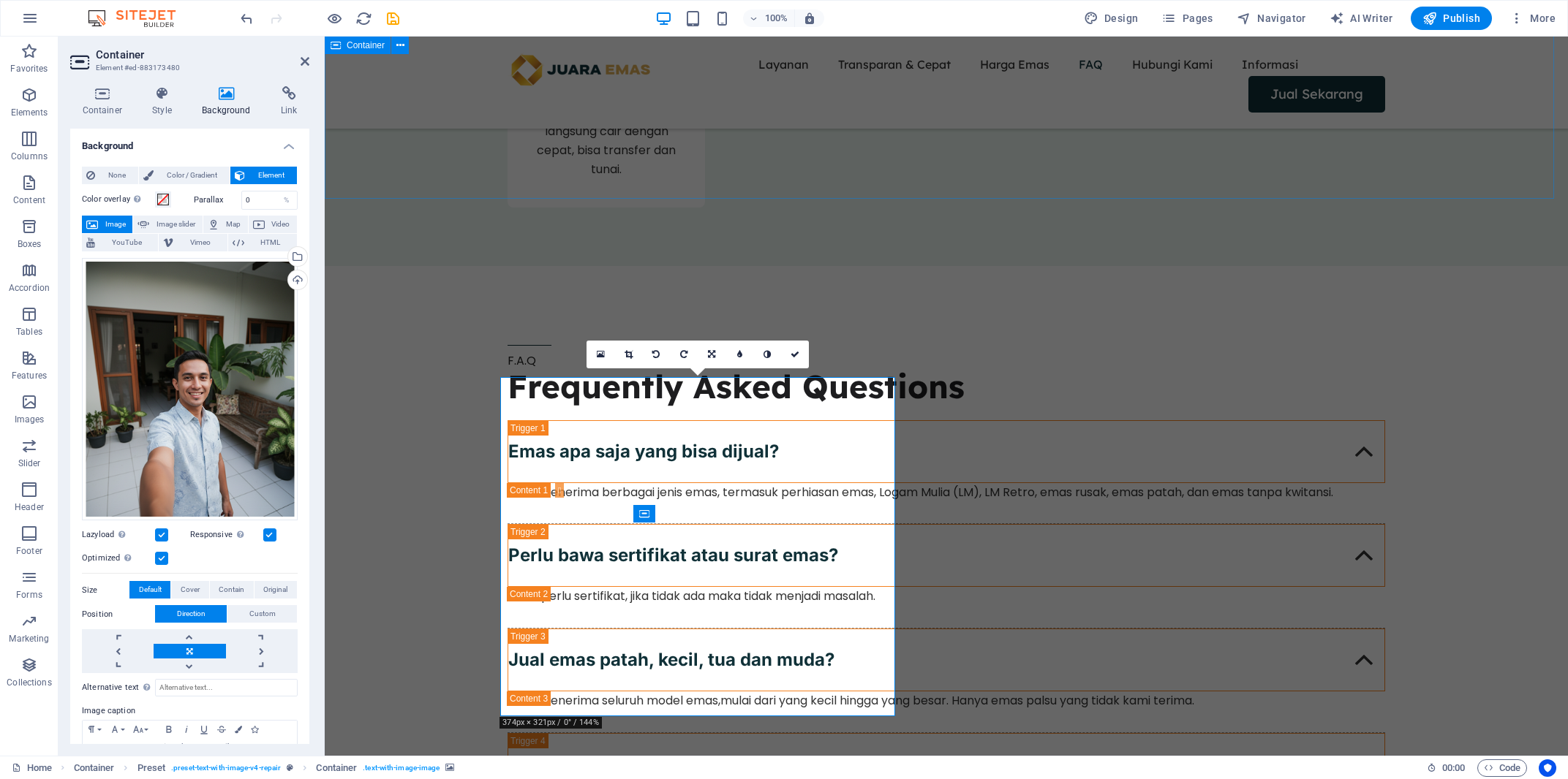
scroll to position [3890, 0]
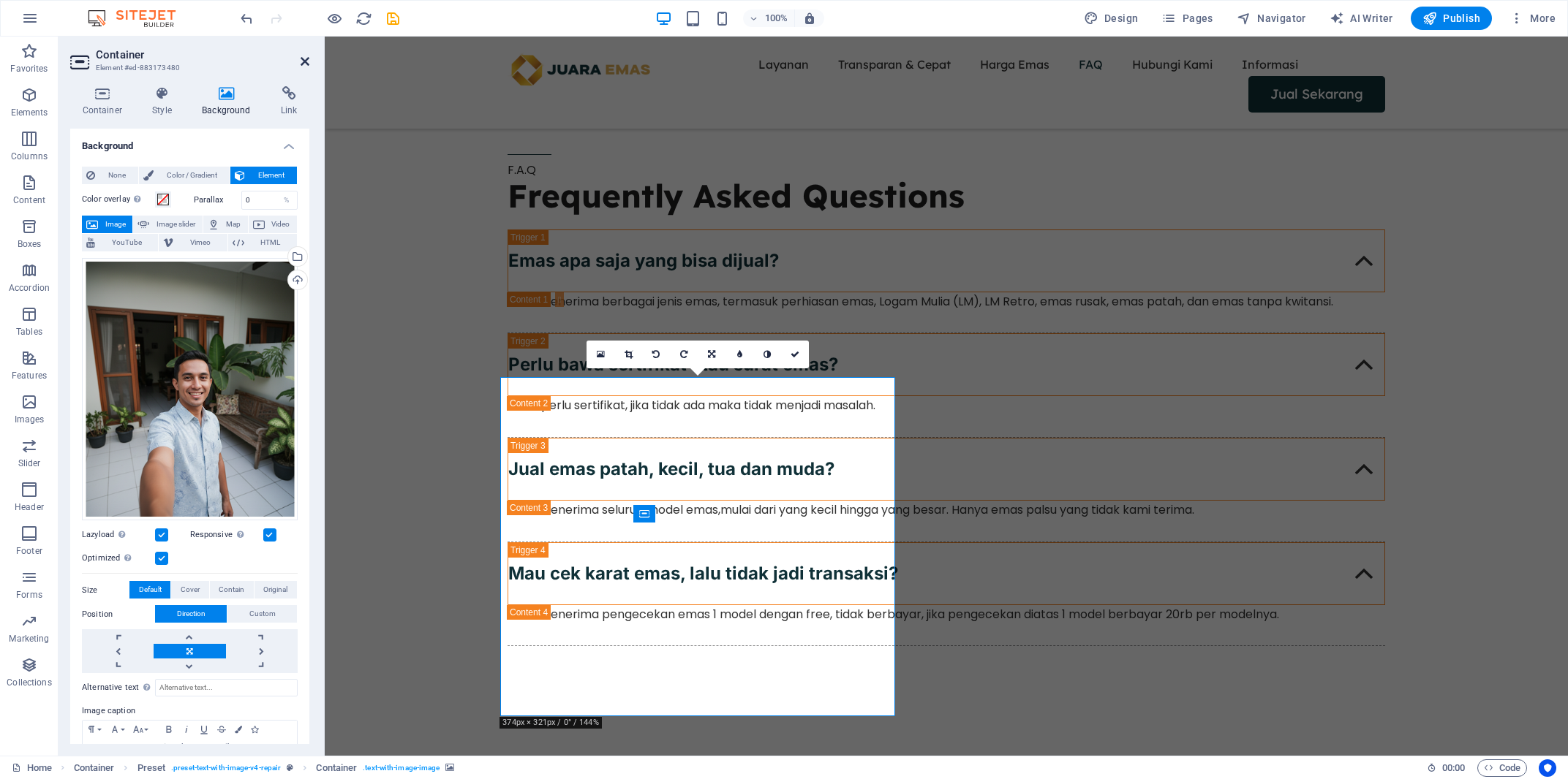
click at [305, 64] on icon at bounding box center [305, 61] width 9 height 12
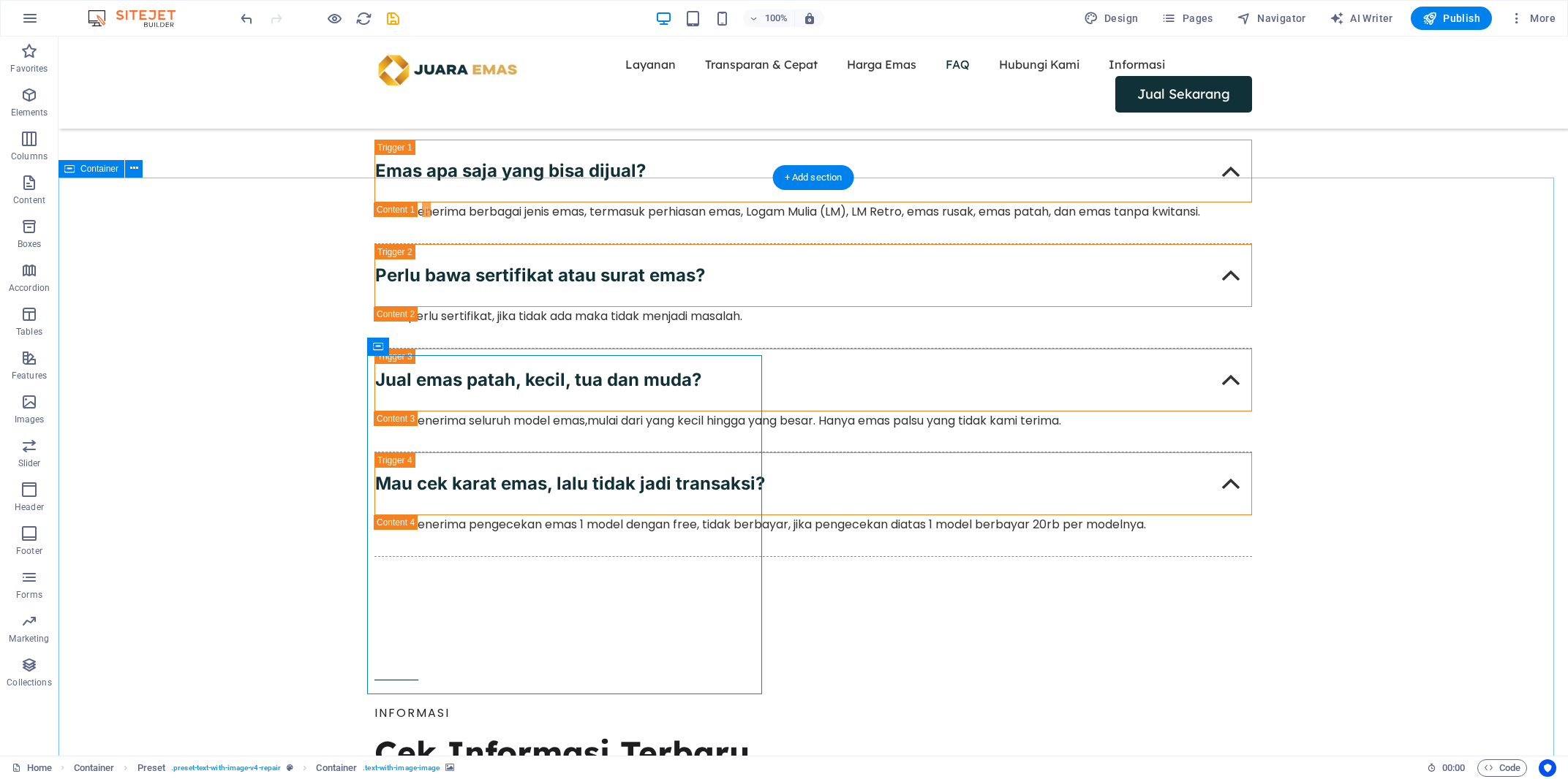
scroll to position [4297, 0]
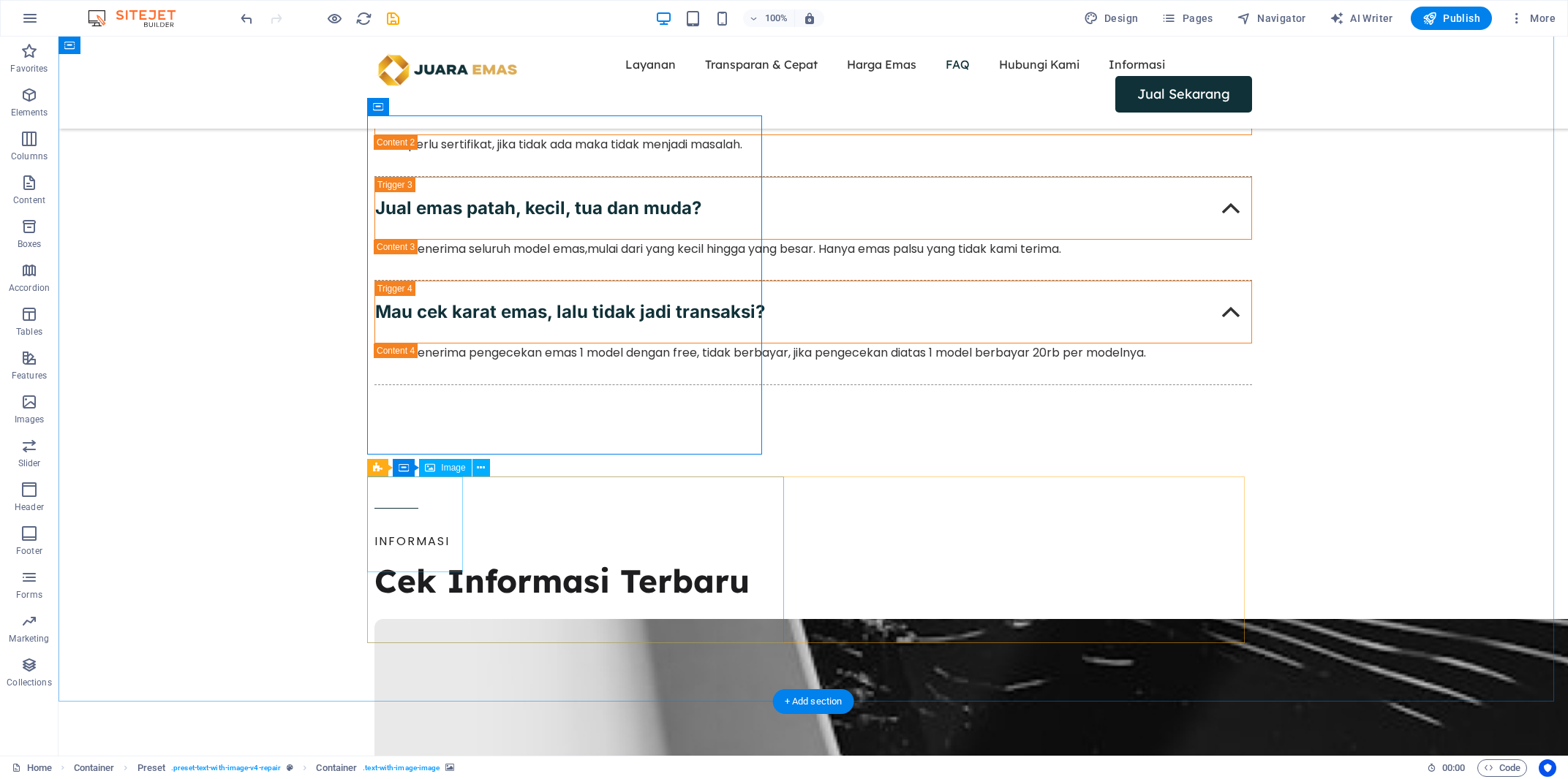
select select "px"
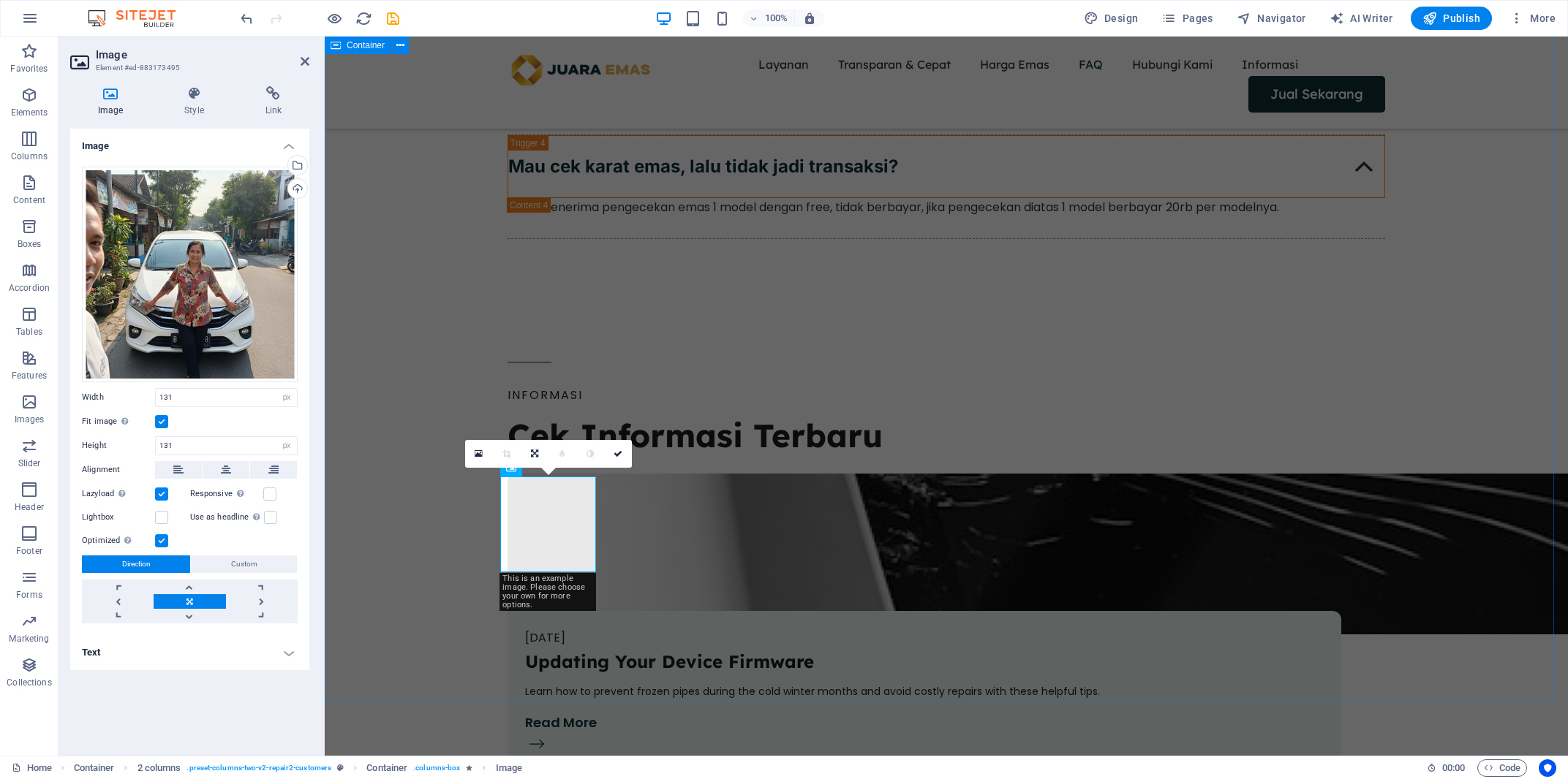
scroll to position [4151, 0]
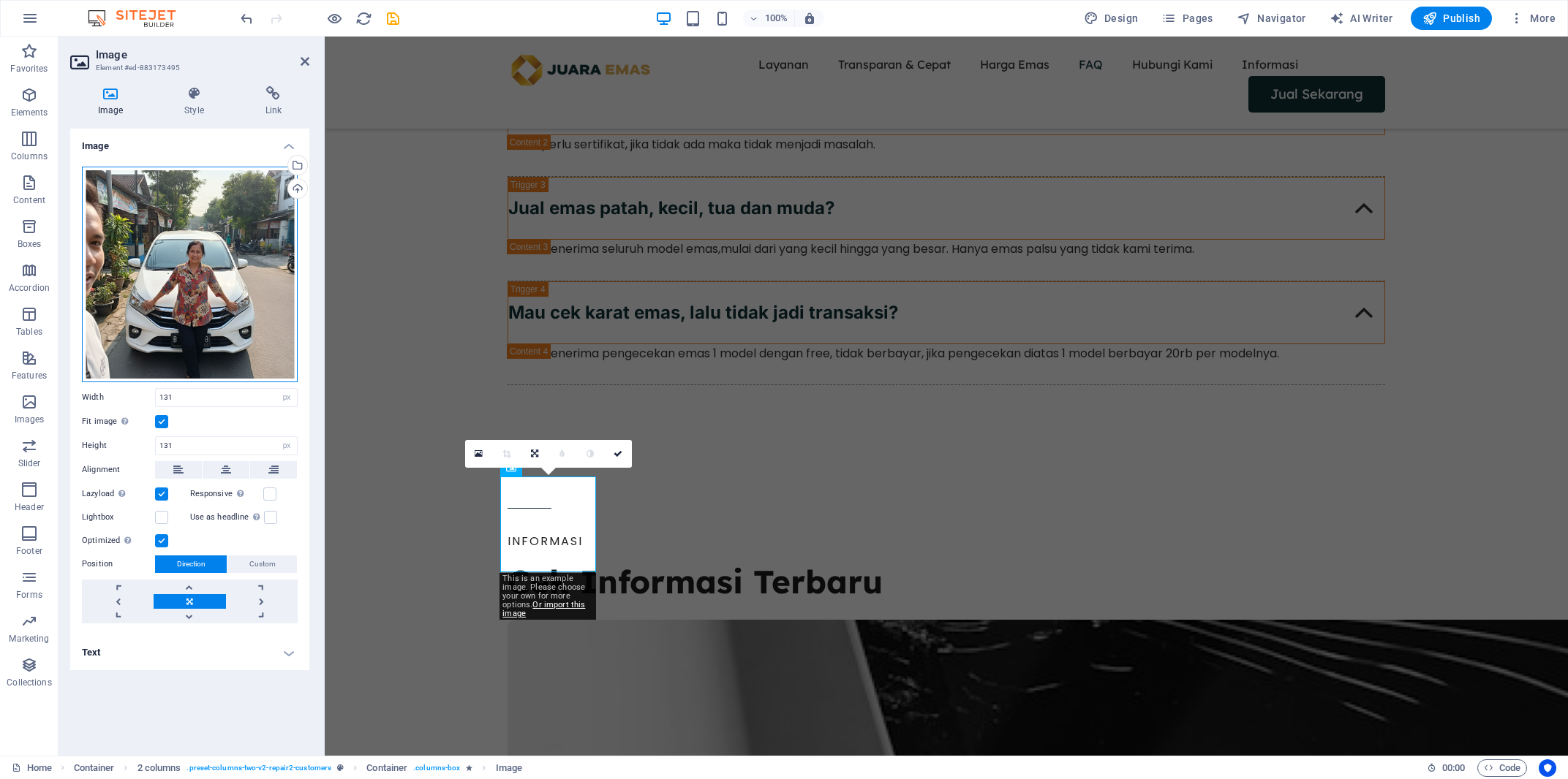
click at [230, 323] on div "Drag files here, click to choose files or select files from Files or our free s…" at bounding box center [189, 274] width 215 height 215
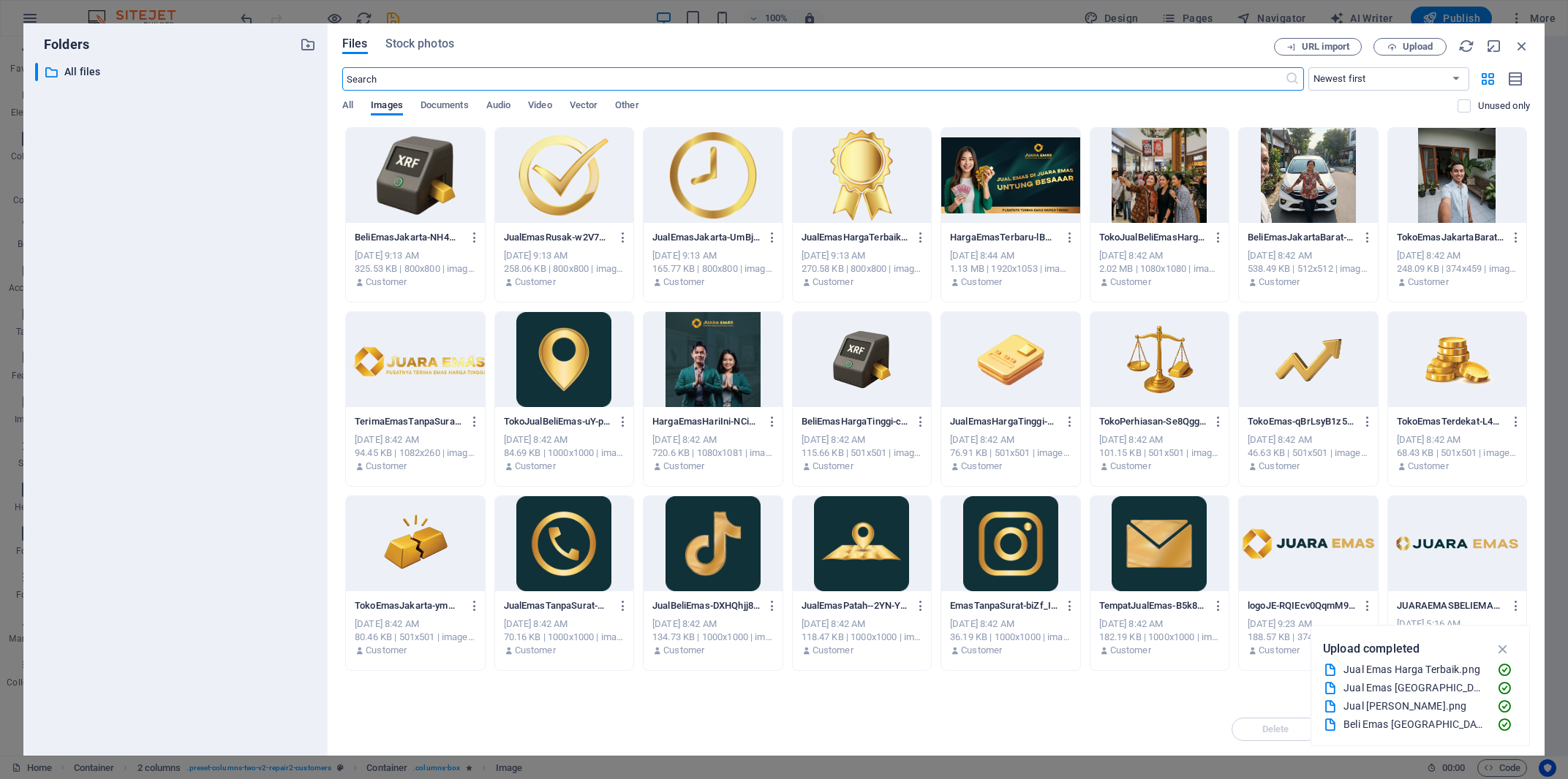
scroll to position [3979, 0]
click at [1286, 188] on div at bounding box center [1308, 175] width 139 height 95
click at [1286, 188] on div "1" at bounding box center [1308, 175] width 139 height 95
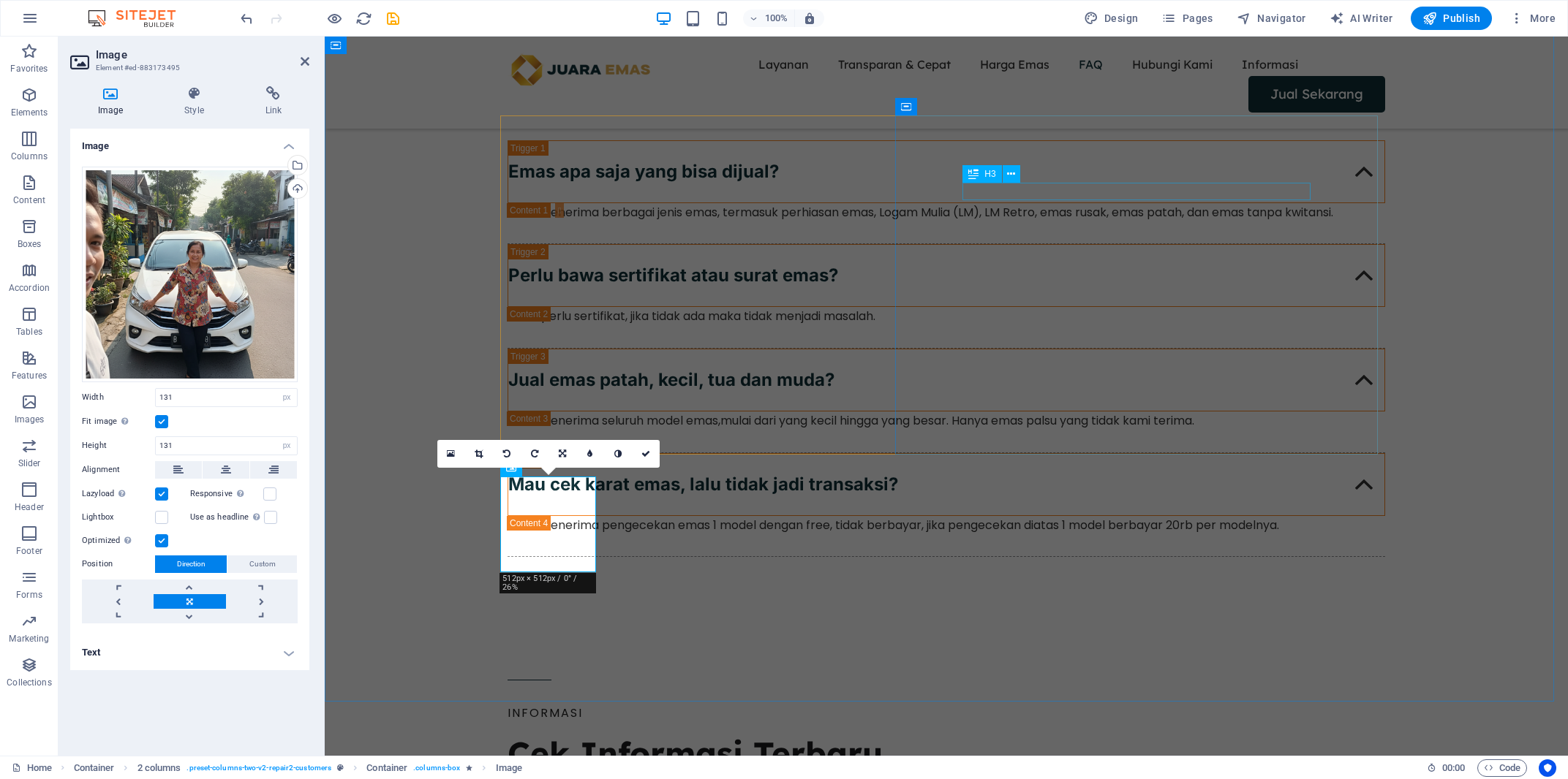
scroll to position [4151, 0]
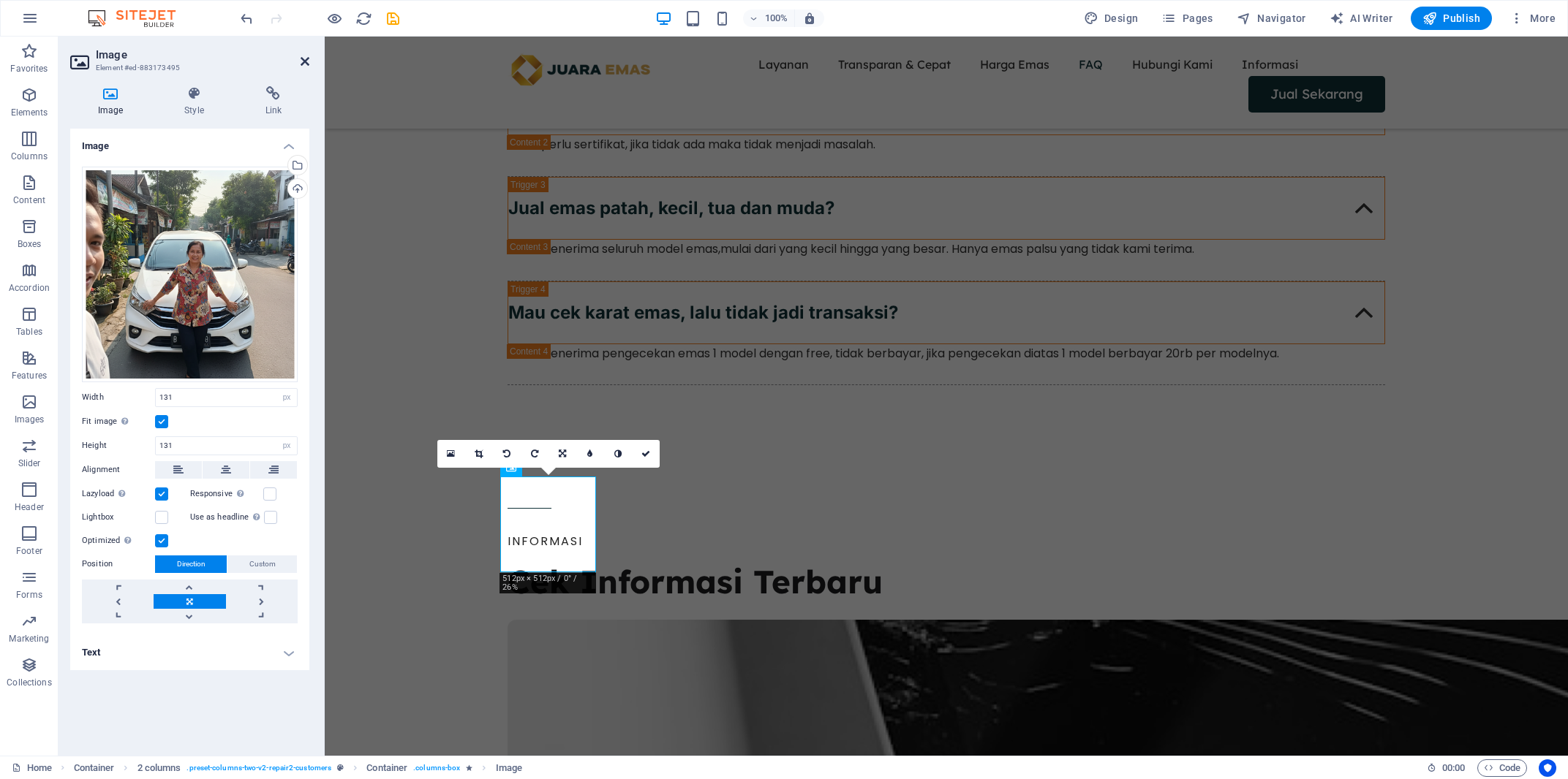
click at [303, 62] on icon at bounding box center [305, 61] width 9 height 12
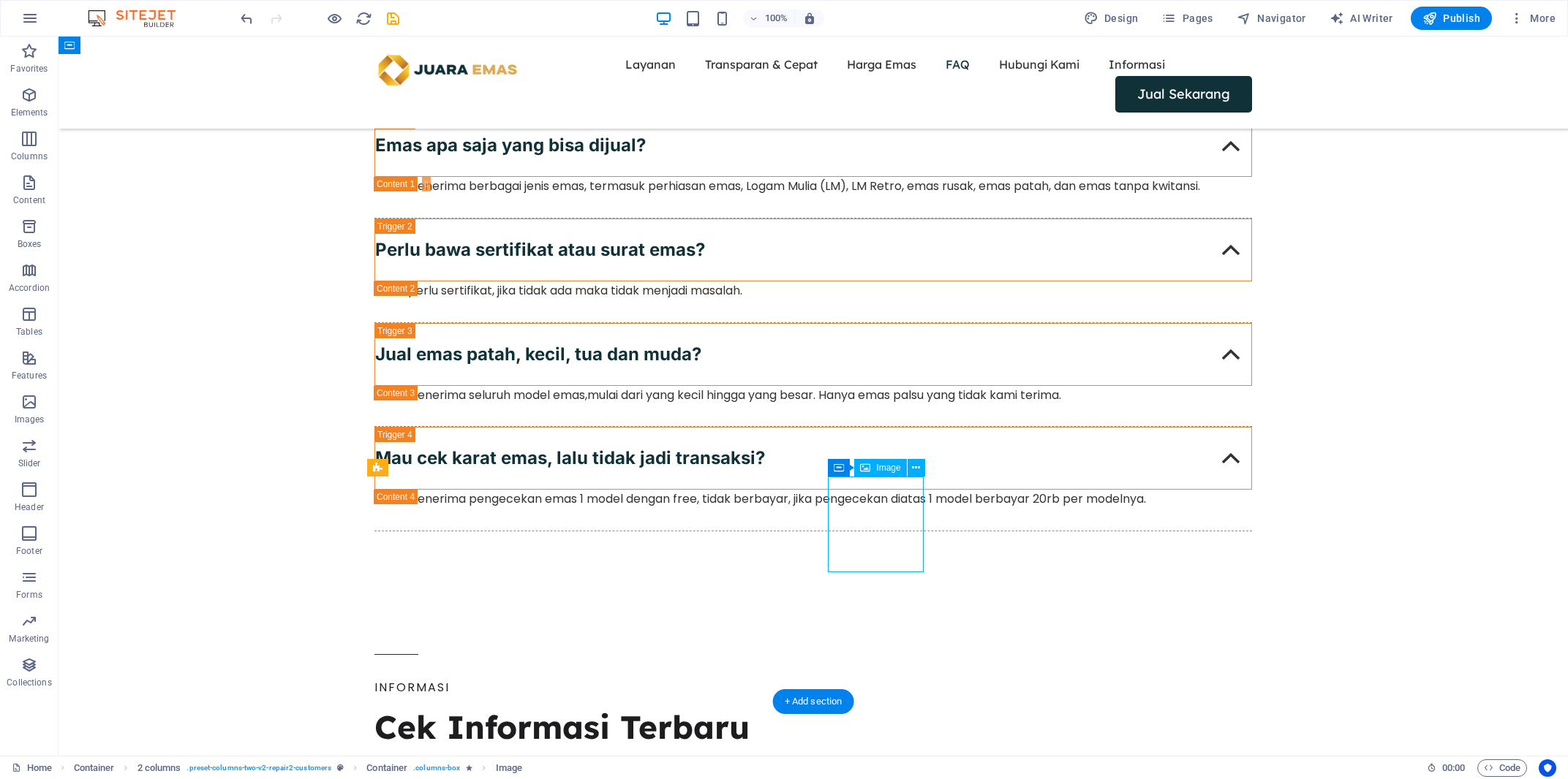
select select "px"
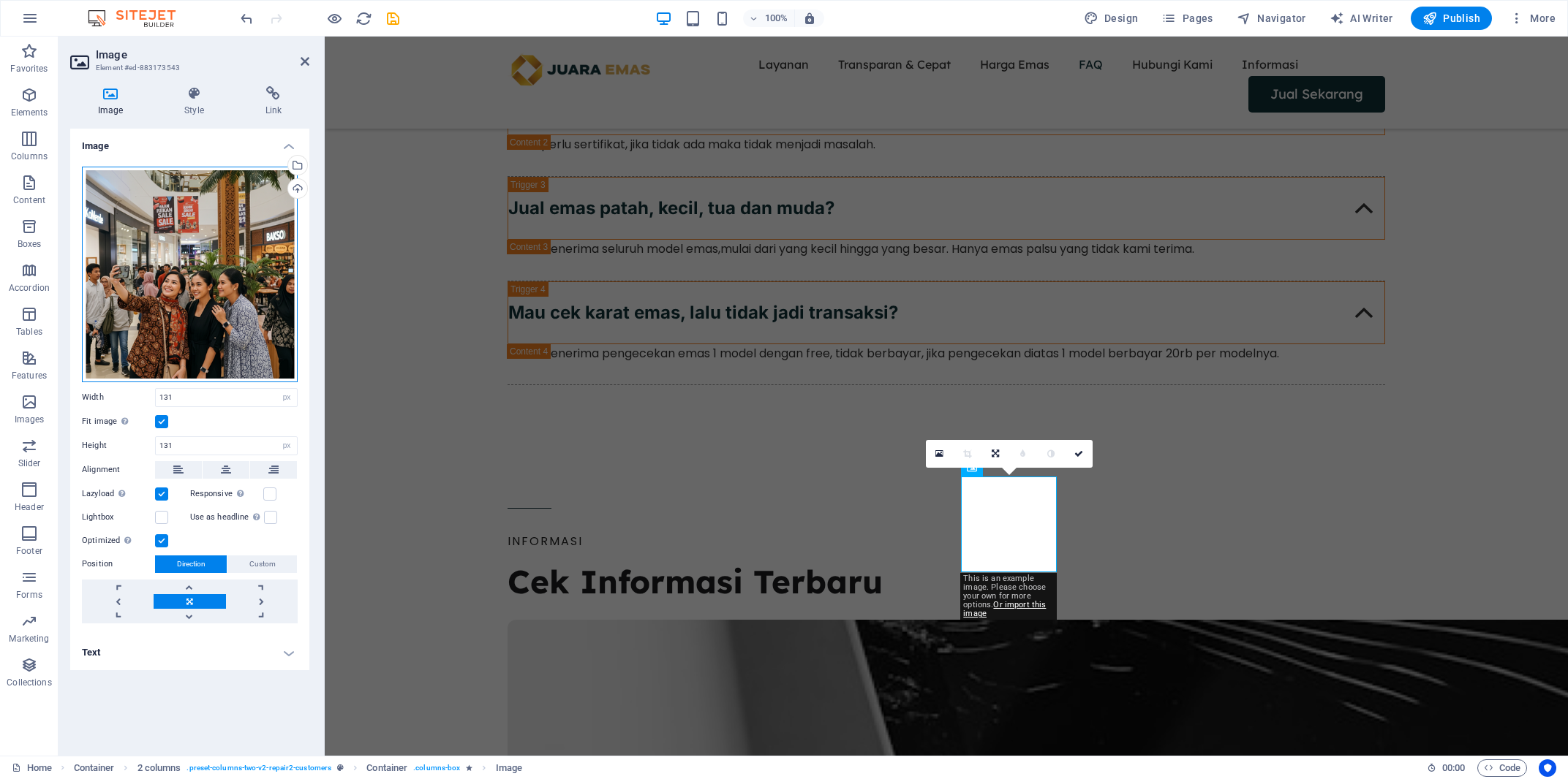
click at [212, 204] on div "Drag files here, click to choose files or select files from Files or our free s…" at bounding box center [189, 274] width 215 height 215
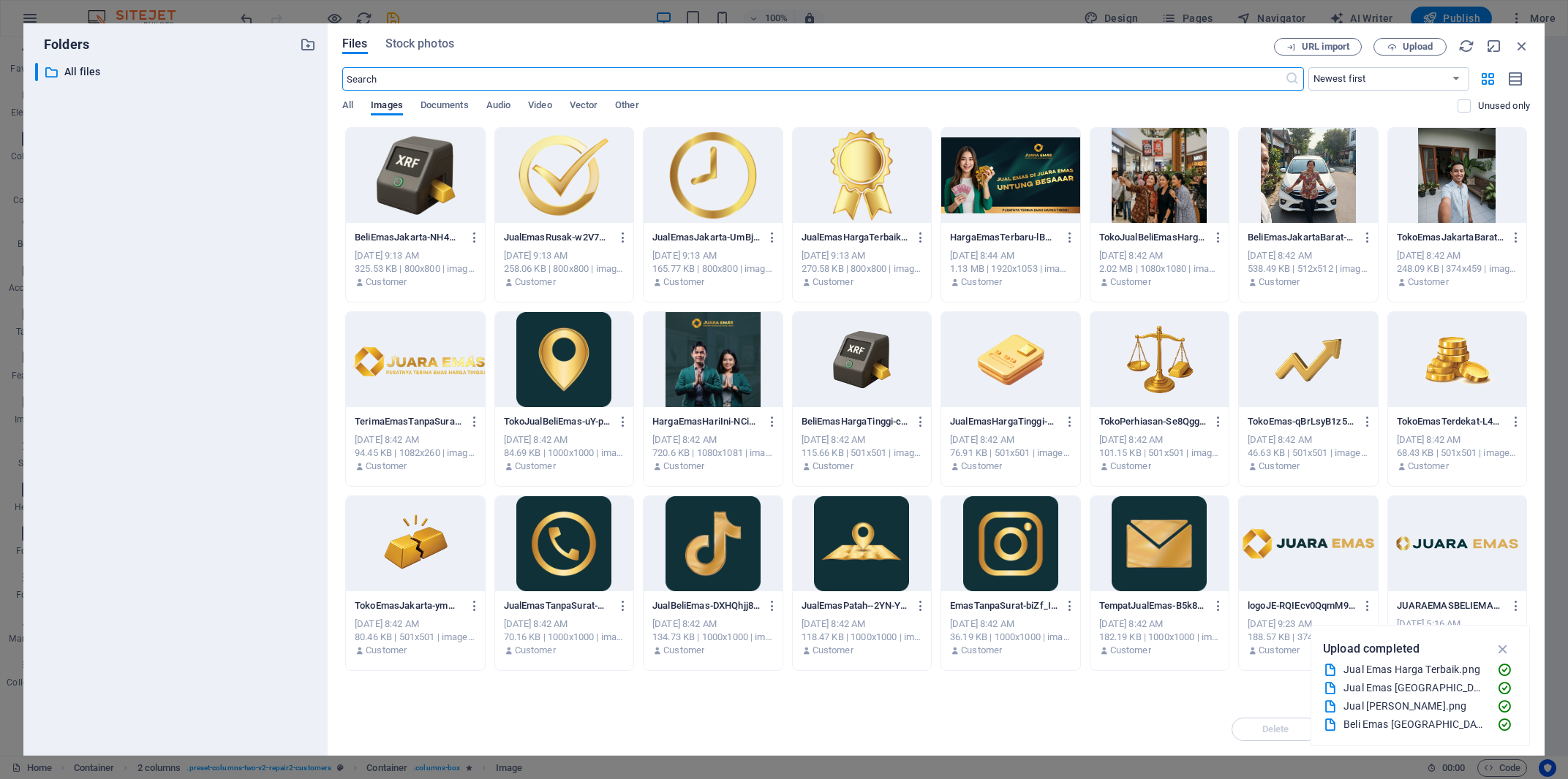
click at [1118, 160] on div at bounding box center [1159, 175] width 139 height 95
drag, startPoint x: 1118, startPoint y: 160, endPoint x: 407, endPoint y: 235, distance: 714.9
click at [1118, 160] on div "1" at bounding box center [1159, 175] width 139 height 95
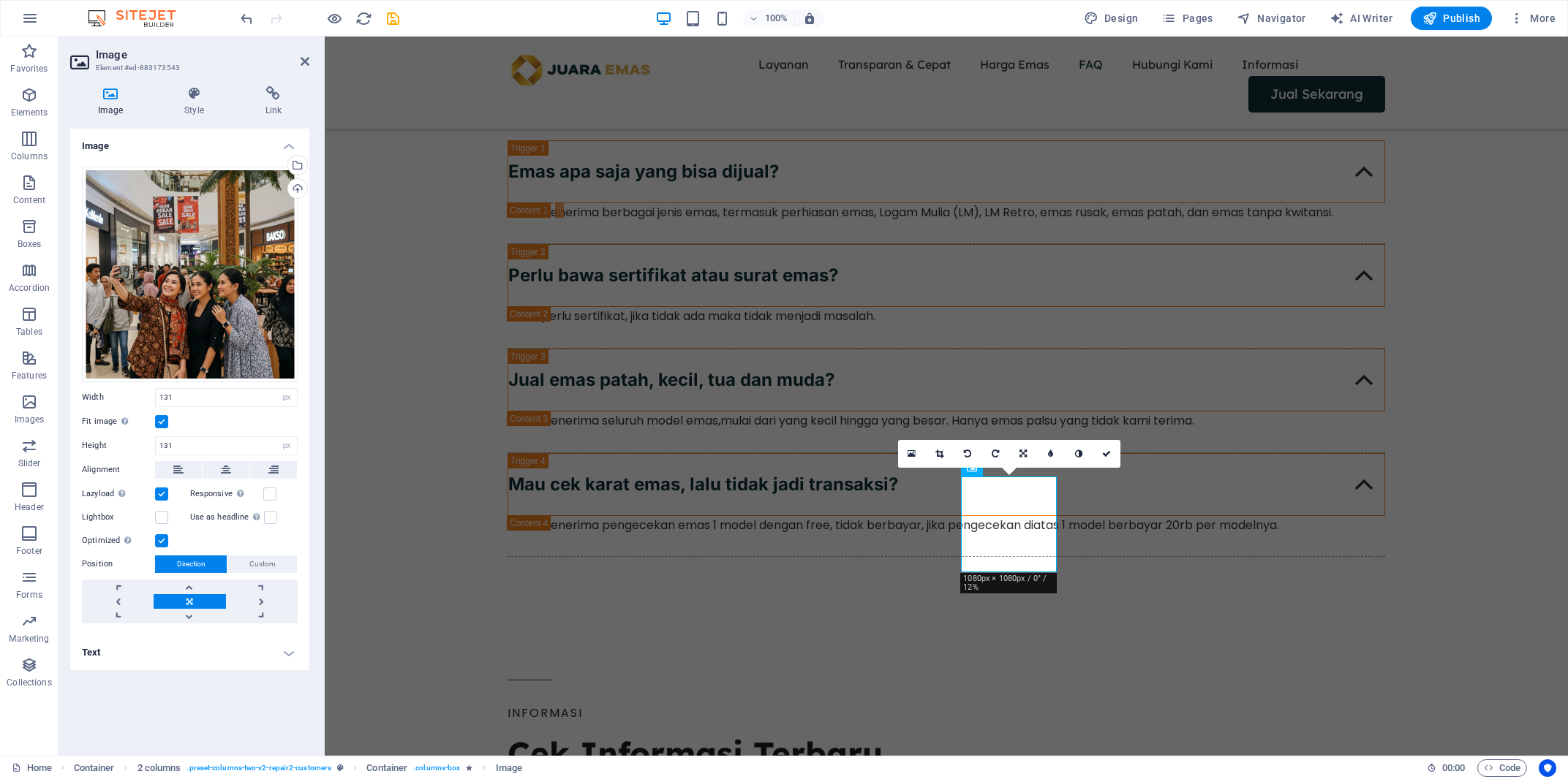
scroll to position [4151, 0]
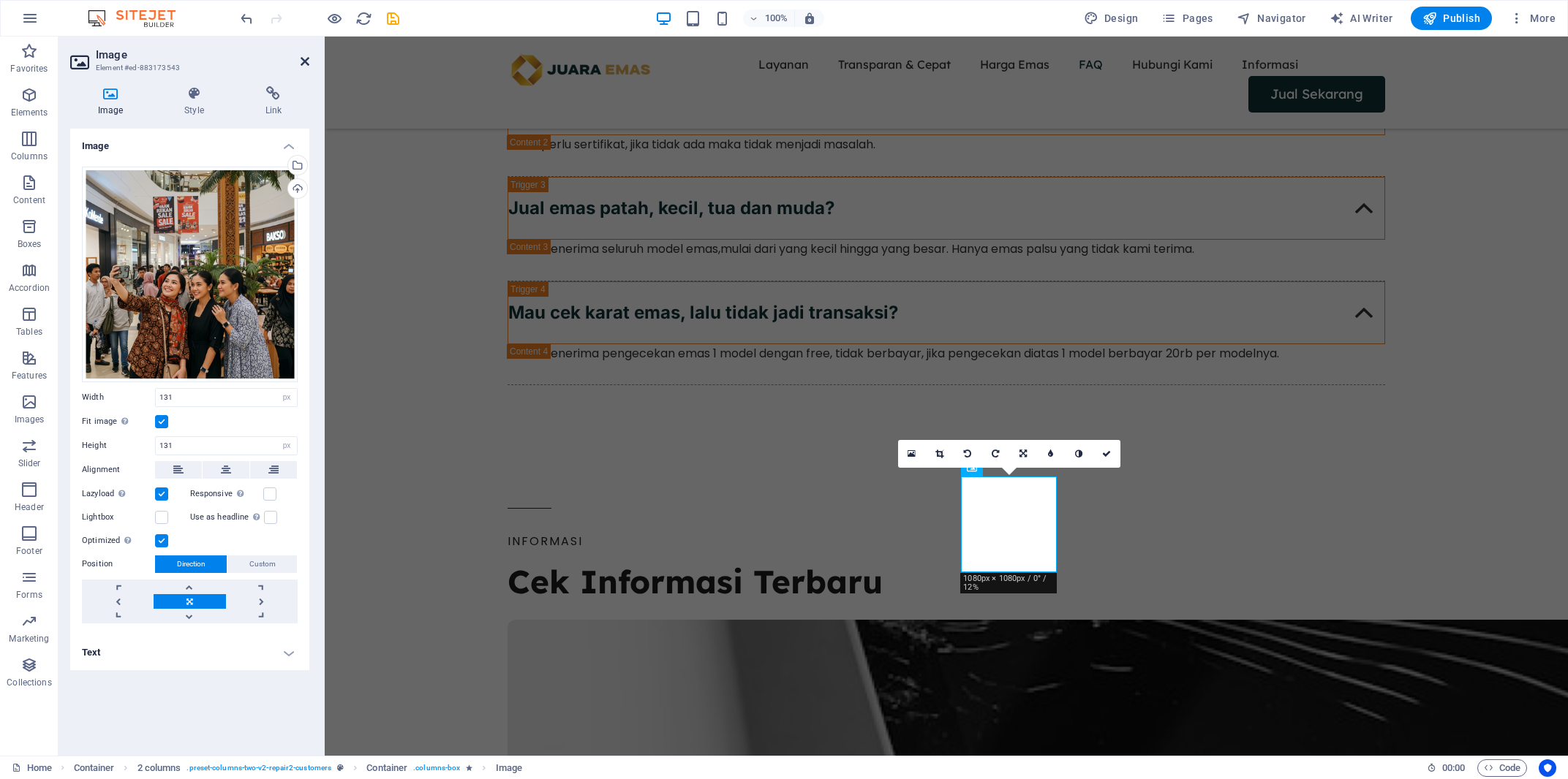
click at [303, 58] on icon at bounding box center [305, 61] width 9 height 12
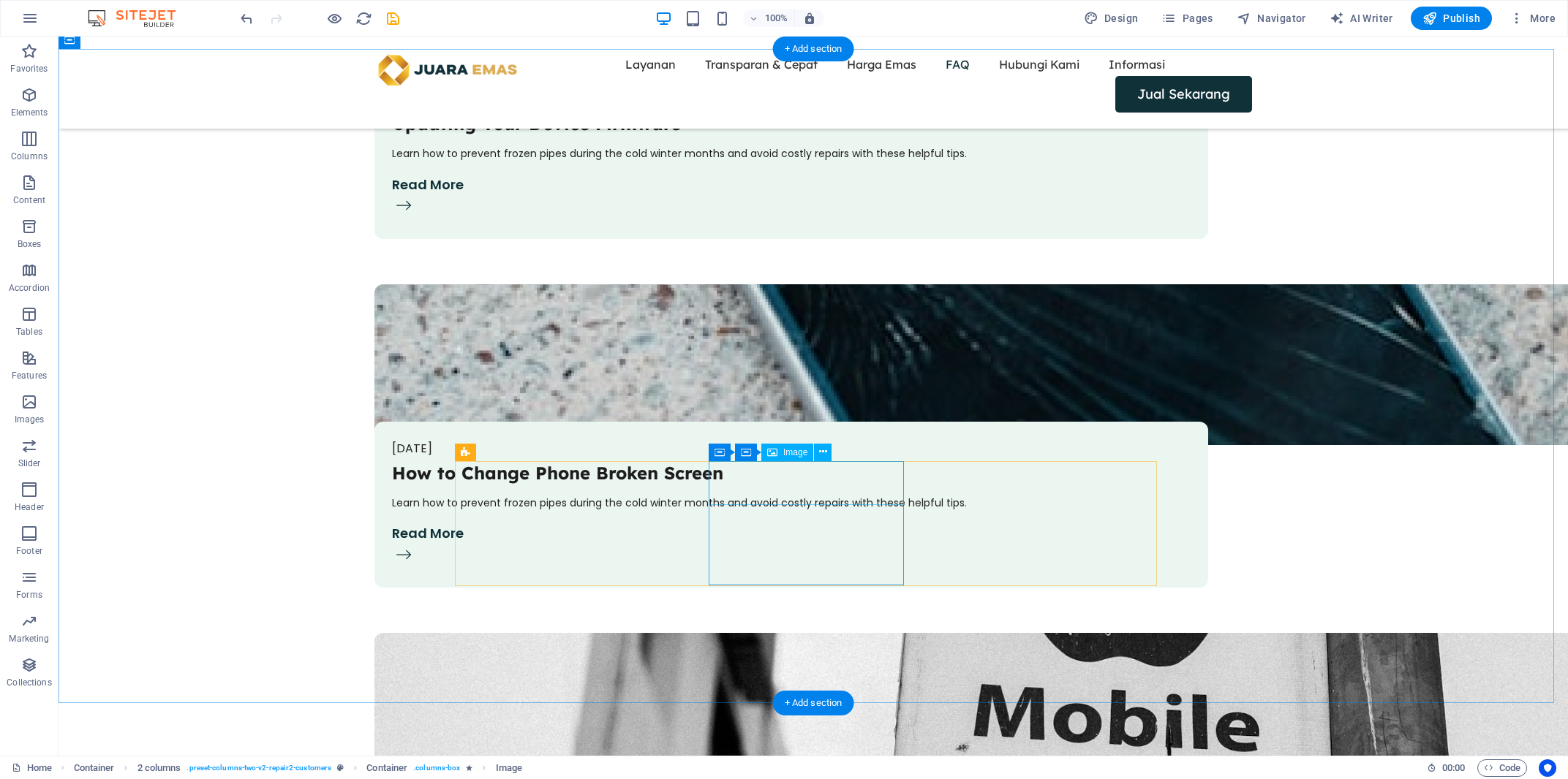
scroll to position [5081, 0]
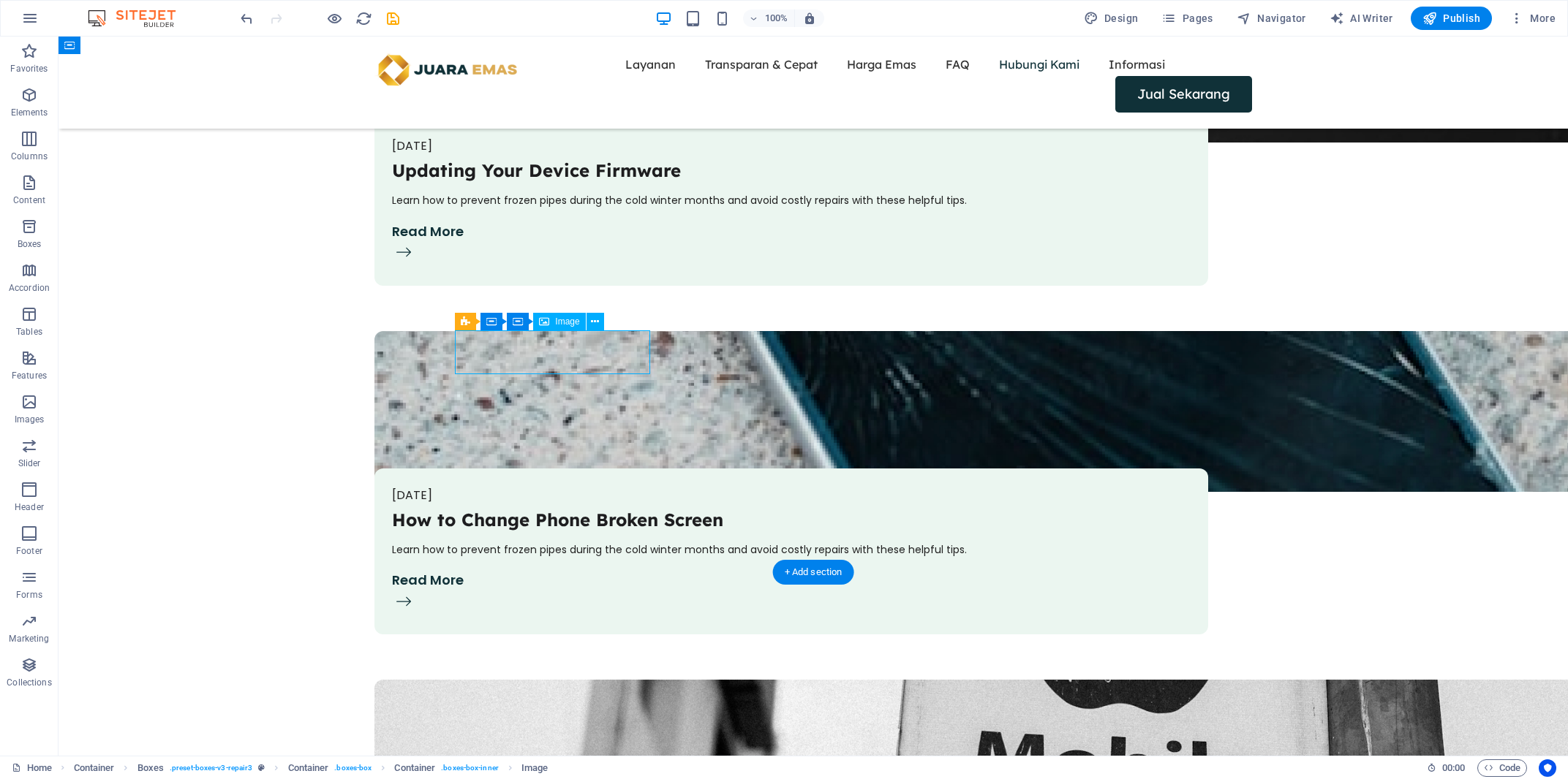
select select "px"
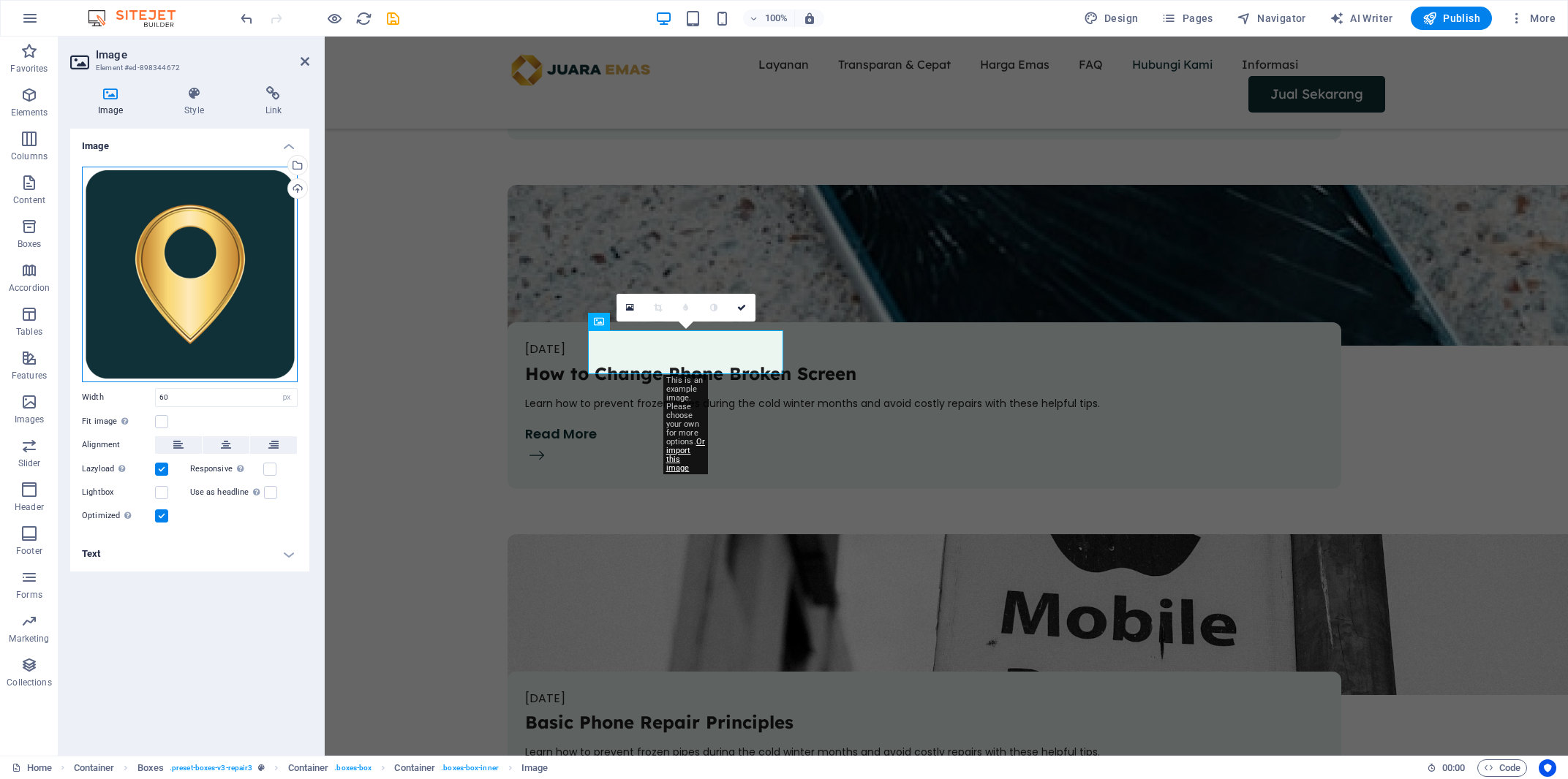
click at [207, 265] on div "Drag files here, click to choose files or select files from Files or our free s…" at bounding box center [189, 274] width 215 height 215
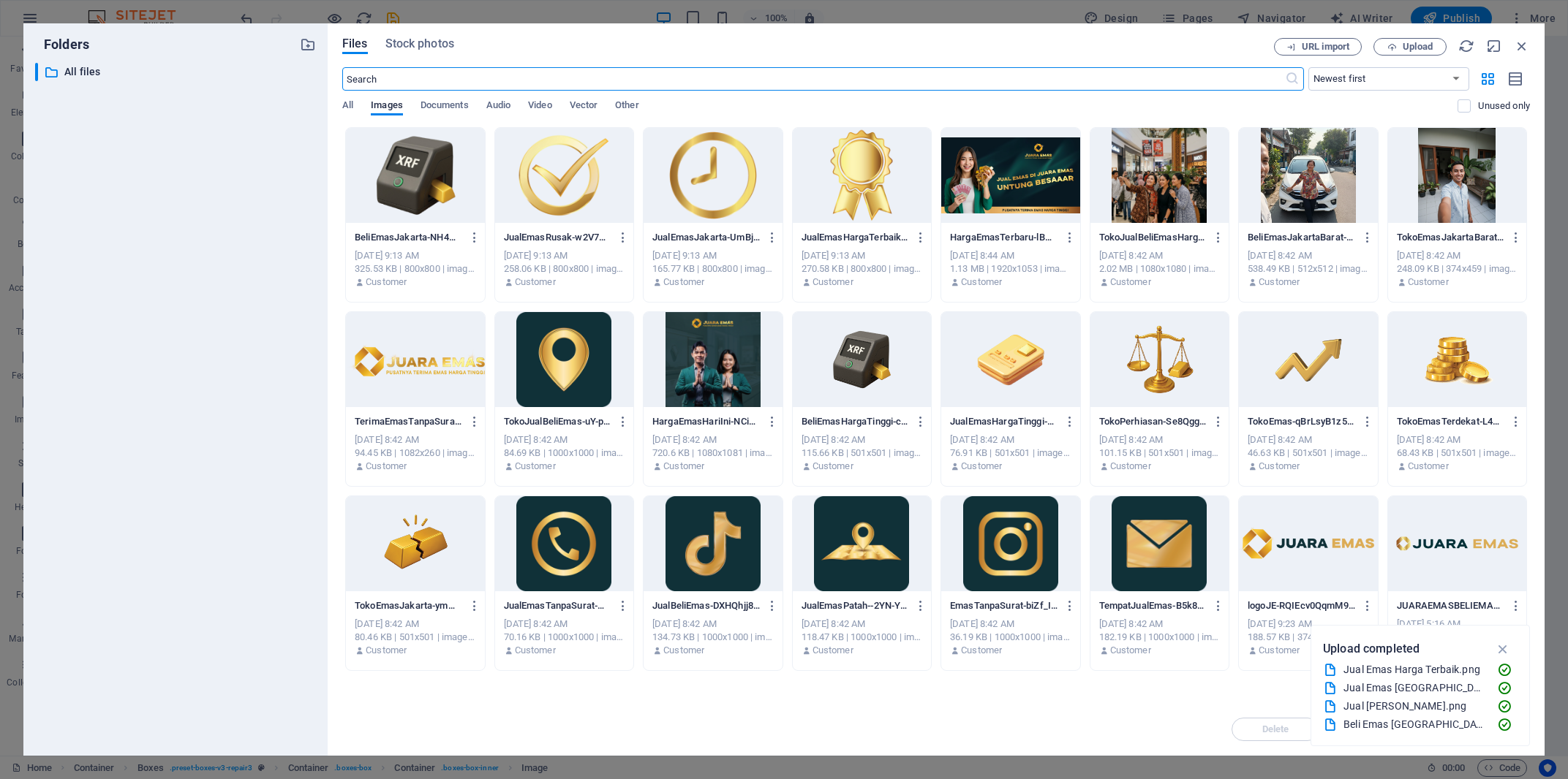
scroll to position [4762, 0]
click at [581, 368] on div at bounding box center [564, 360] width 139 height 95
click at [581, 368] on div "1" at bounding box center [564, 360] width 139 height 95
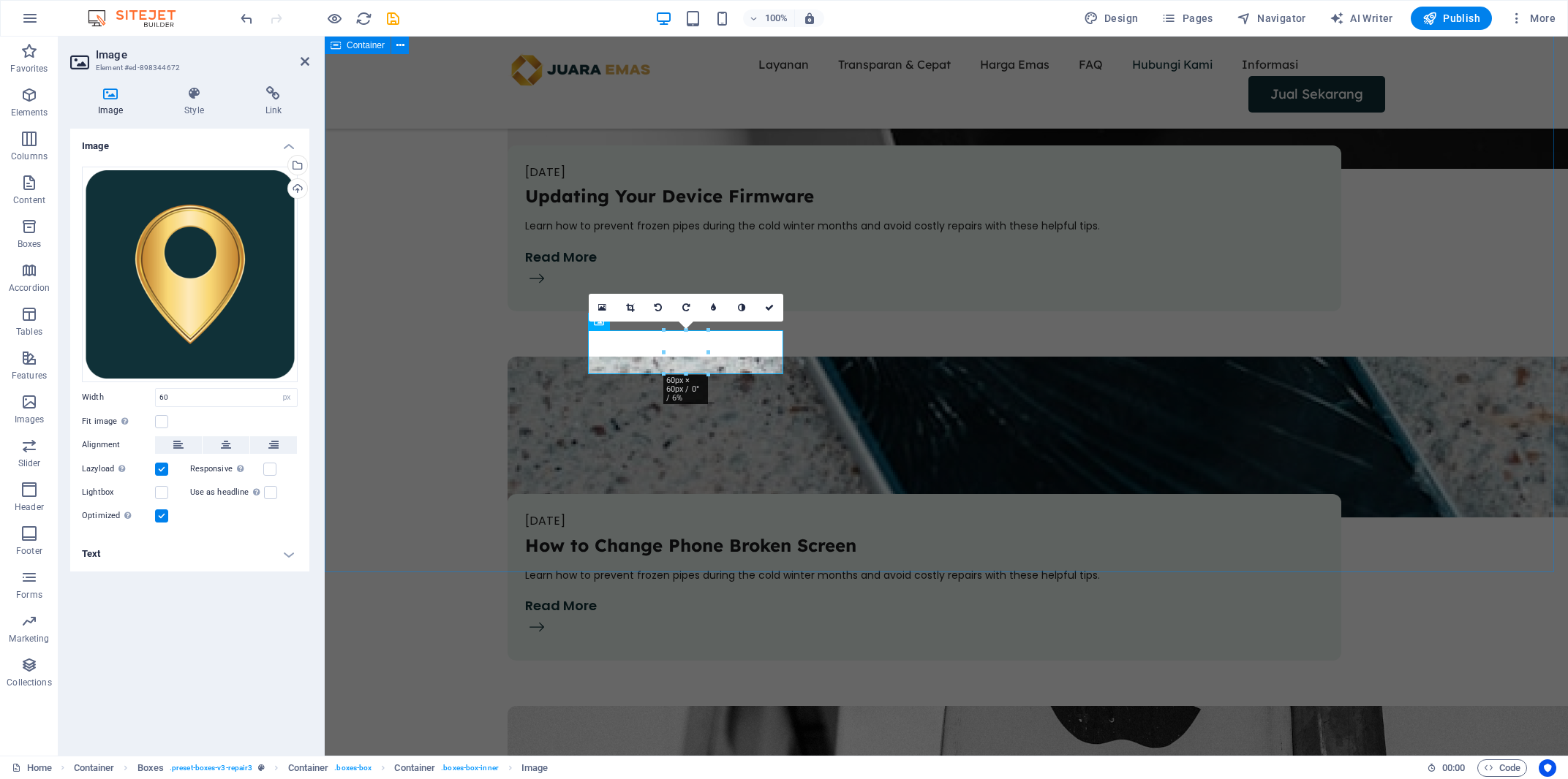
scroll to position [4935, 0]
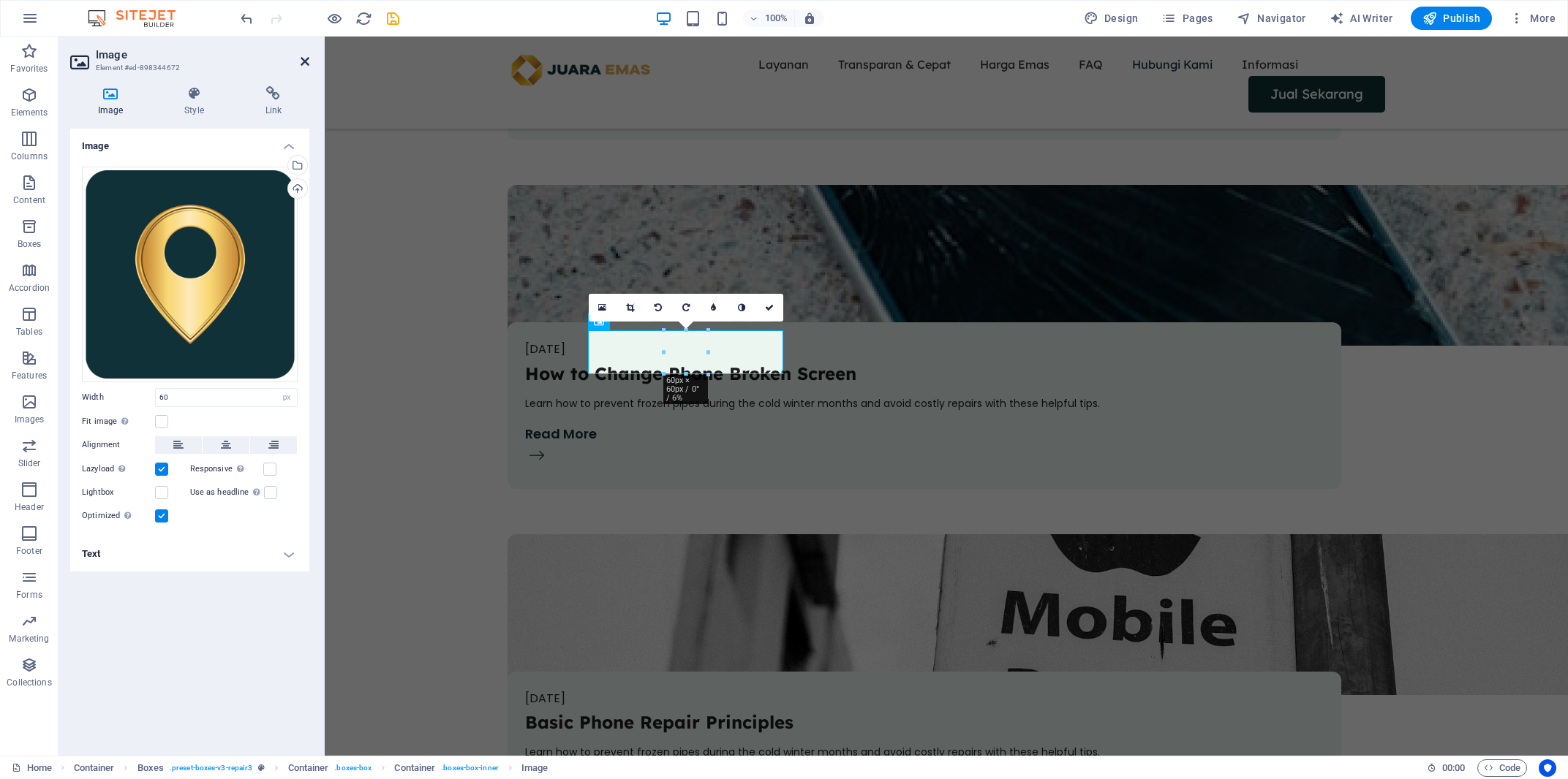
click at [305, 63] on icon at bounding box center [305, 61] width 9 height 12
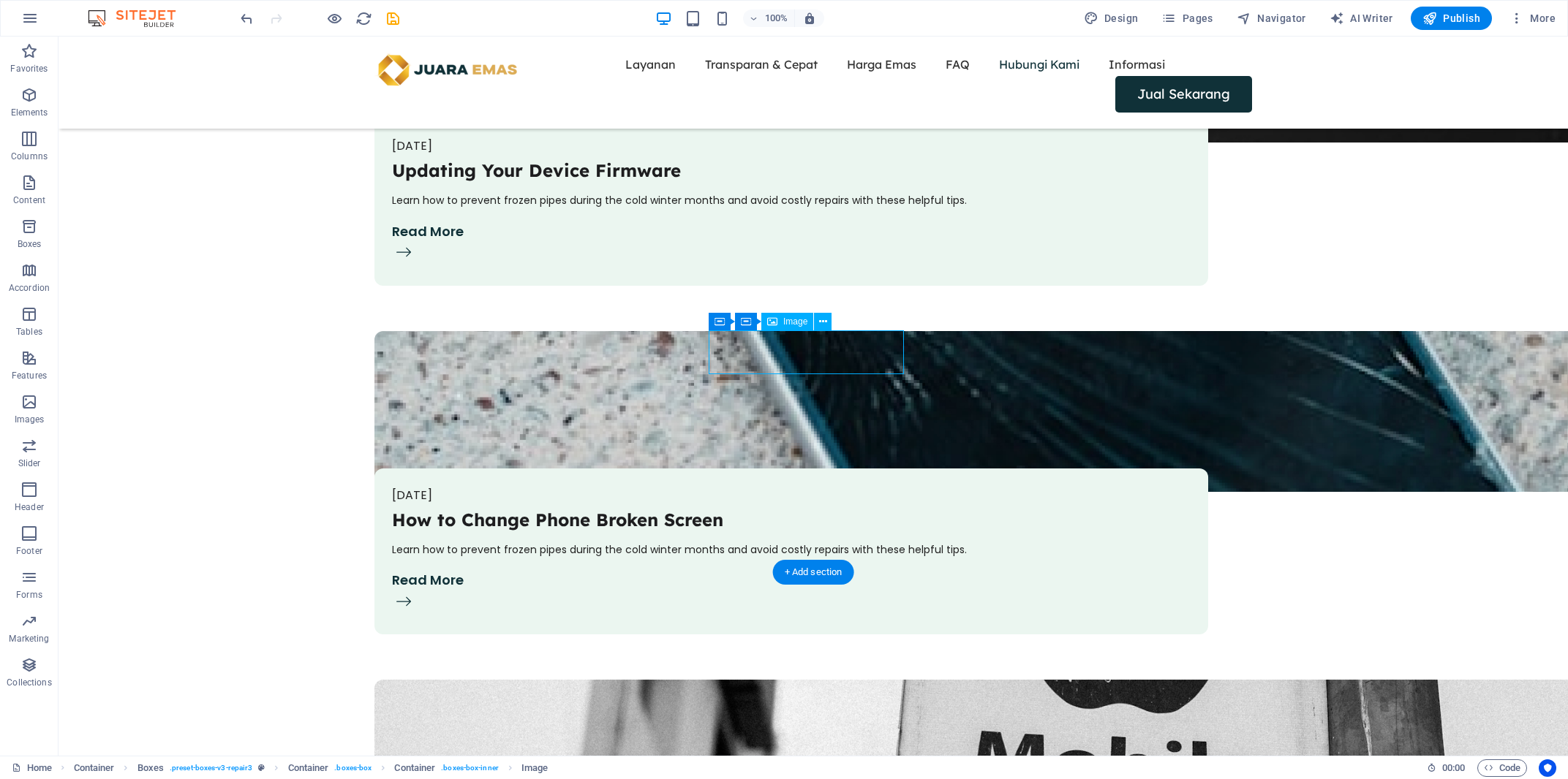
select select "px"
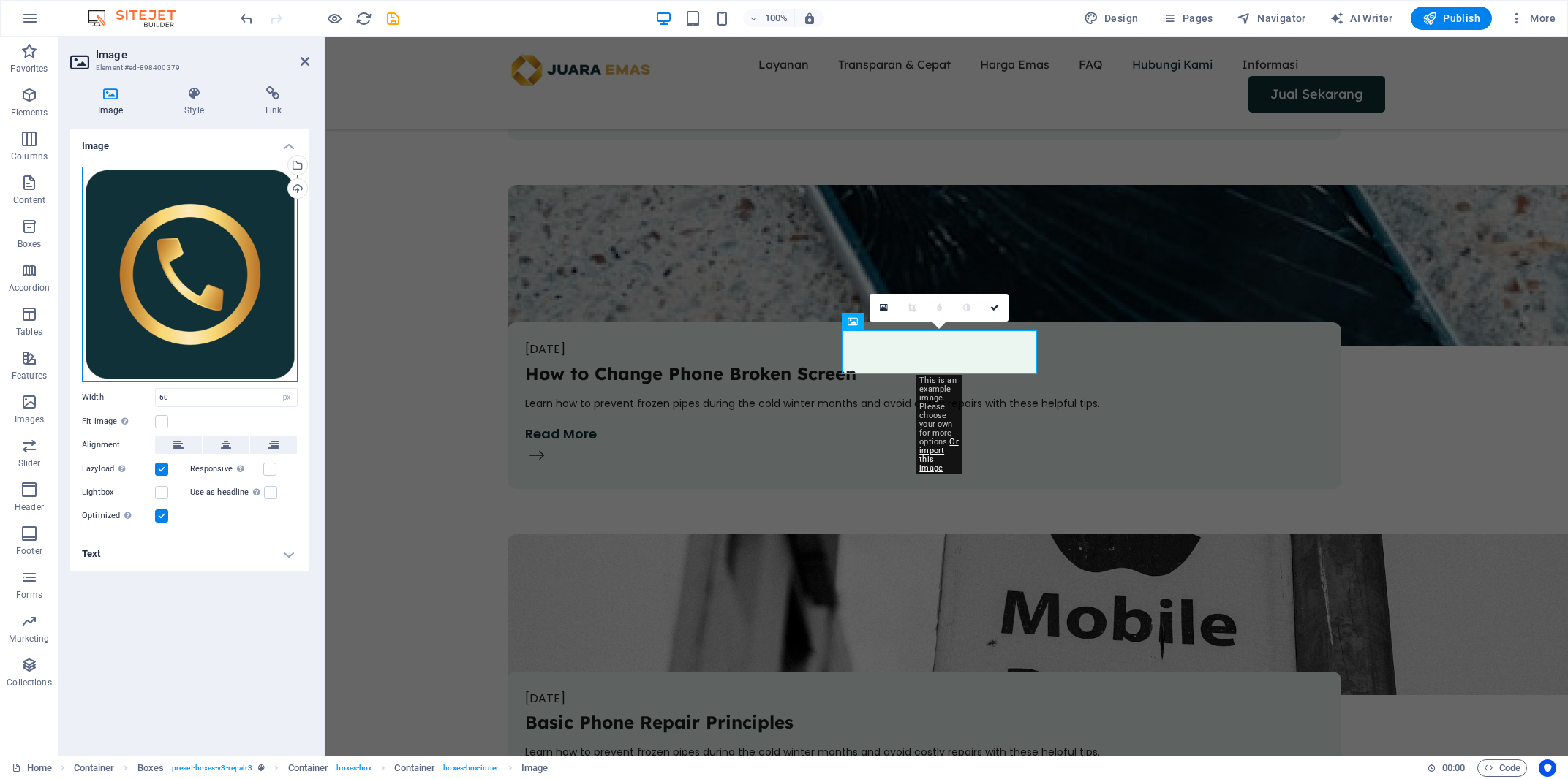
click at [131, 199] on div "Drag files here, click to choose files or select files from Files or our free s…" at bounding box center [189, 274] width 215 height 215
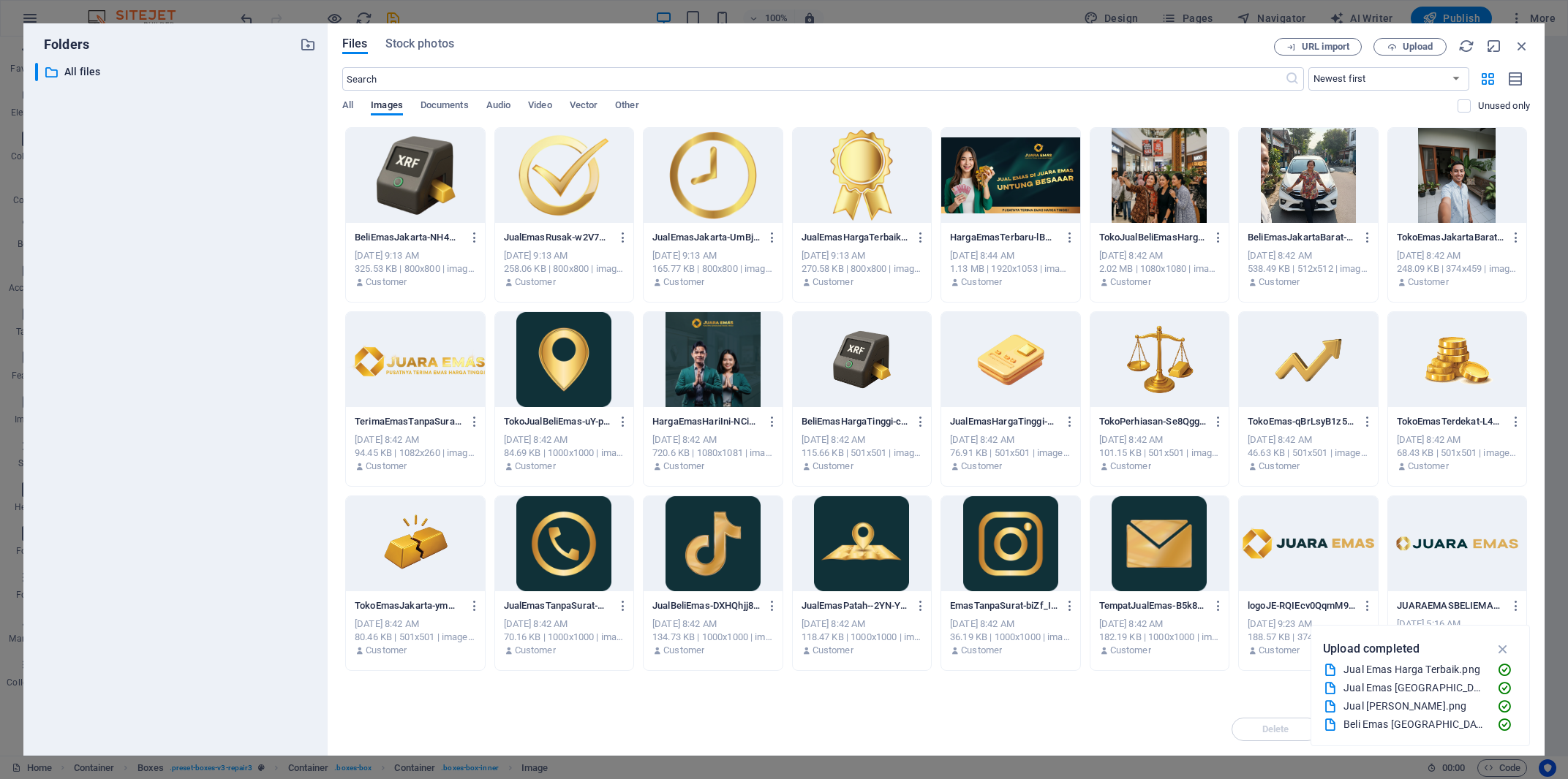
scroll to position [4762, 0]
click at [590, 546] on div at bounding box center [564, 544] width 139 height 95
drag, startPoint x: 590, startPoint y: 546, endPoint x: 266, endPoint y: 508, distance: 326.2
click at [590, 546] on div "1" at bounding box center [564, 544] width 139 height 95
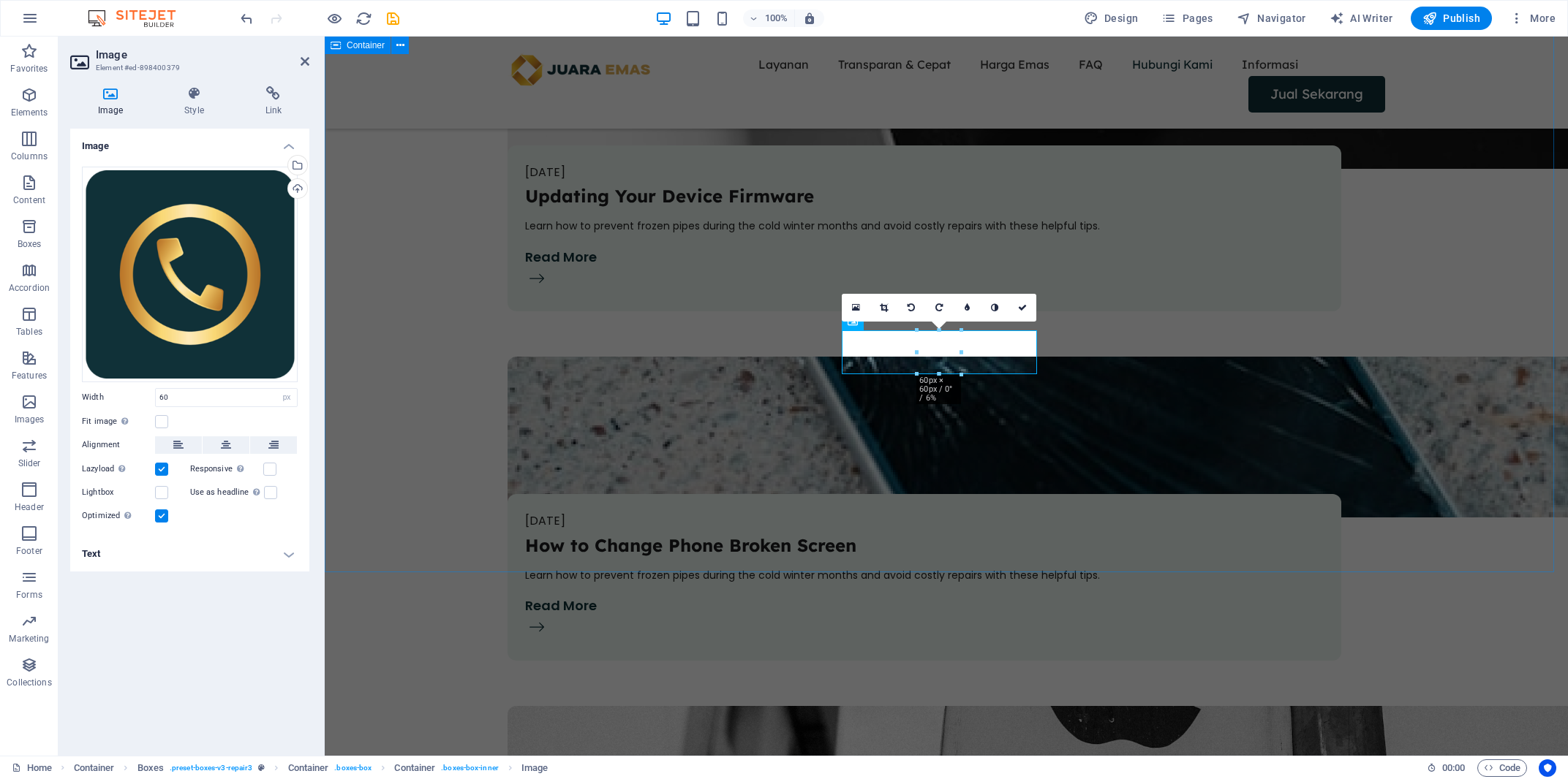
scroll to position [4935, 0]
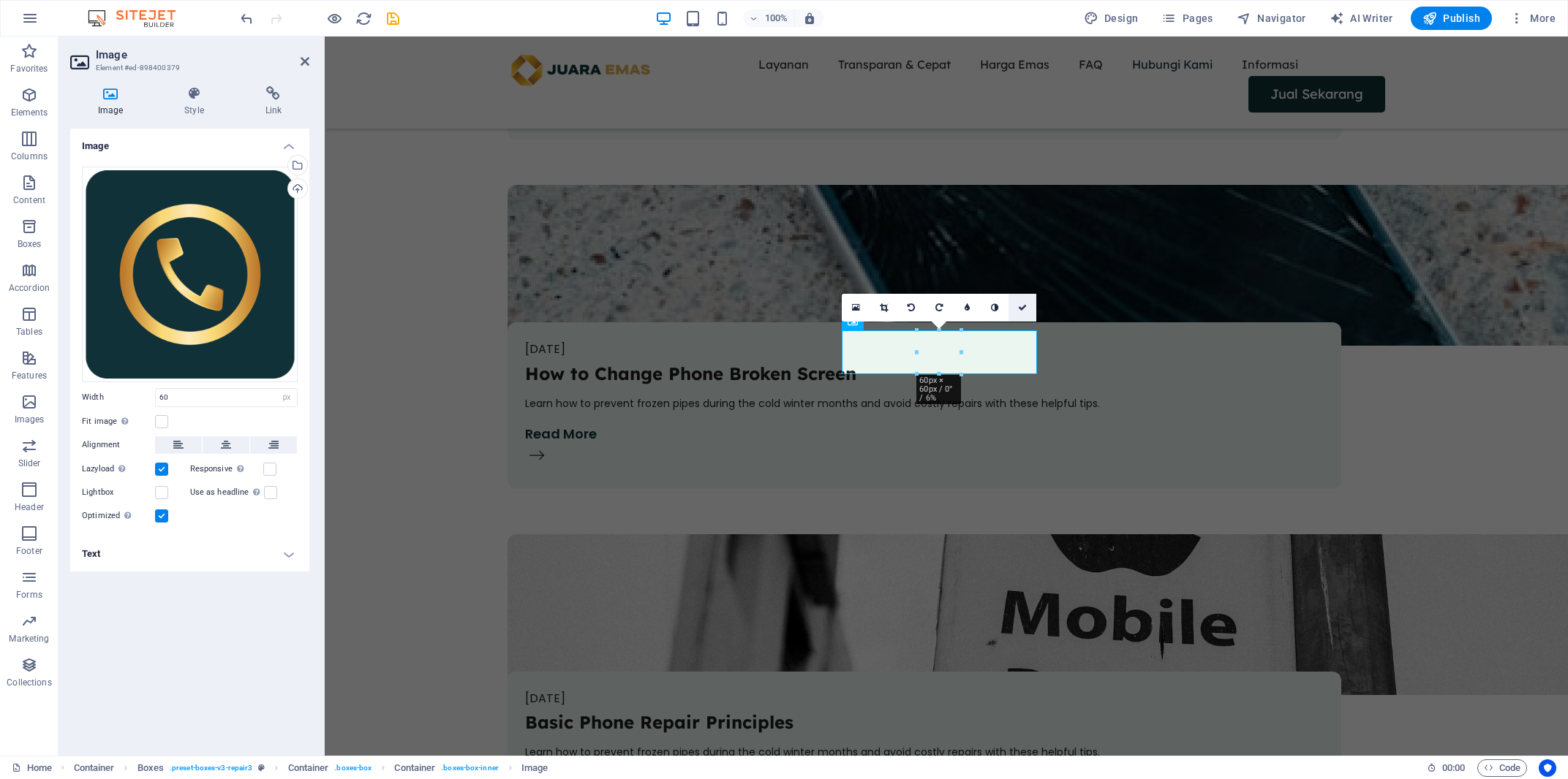
click at [1017, 309] on link at bounding box center [1022, 308] width 28 height 28
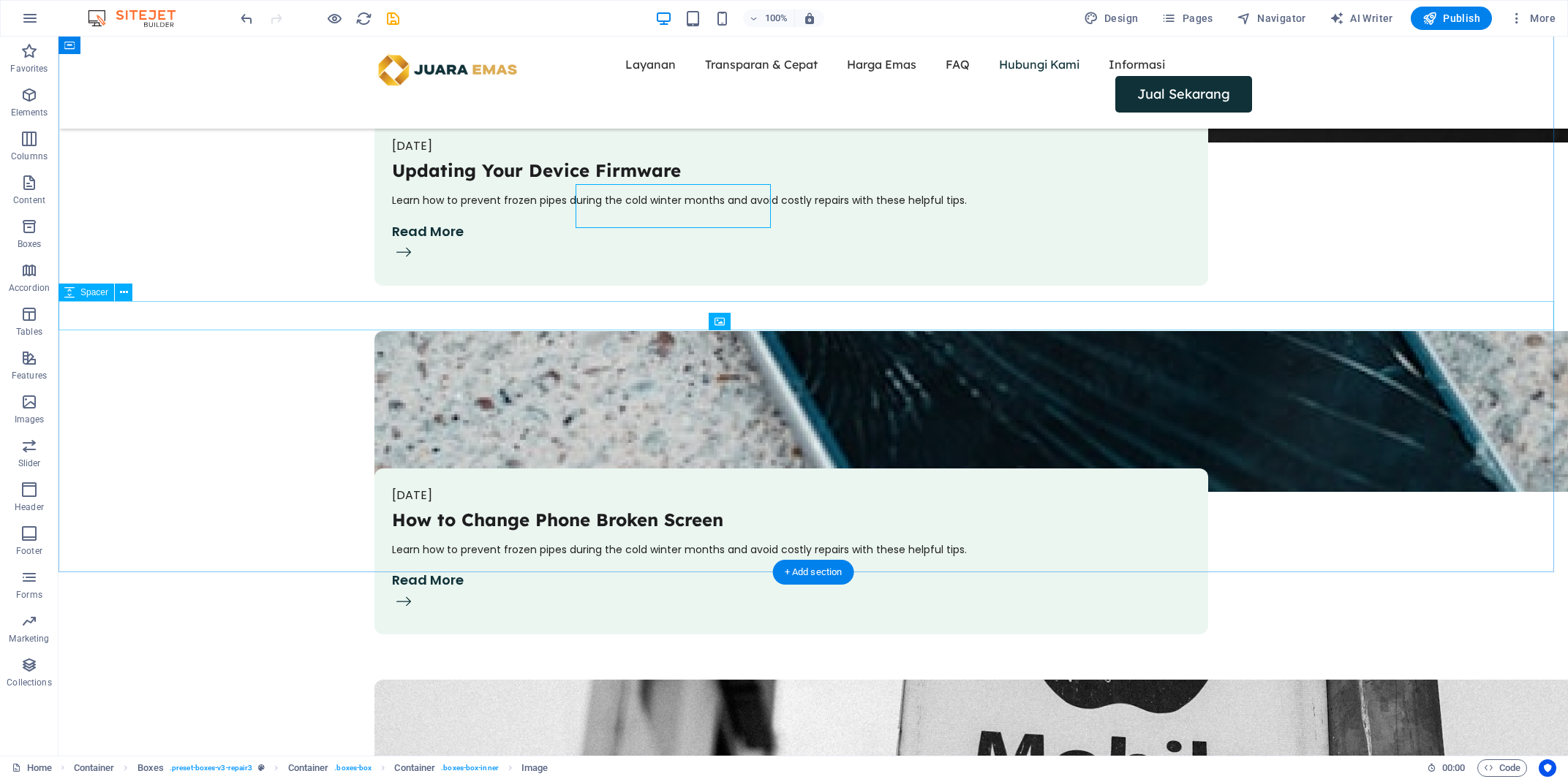
scroll to position [5081, 0]
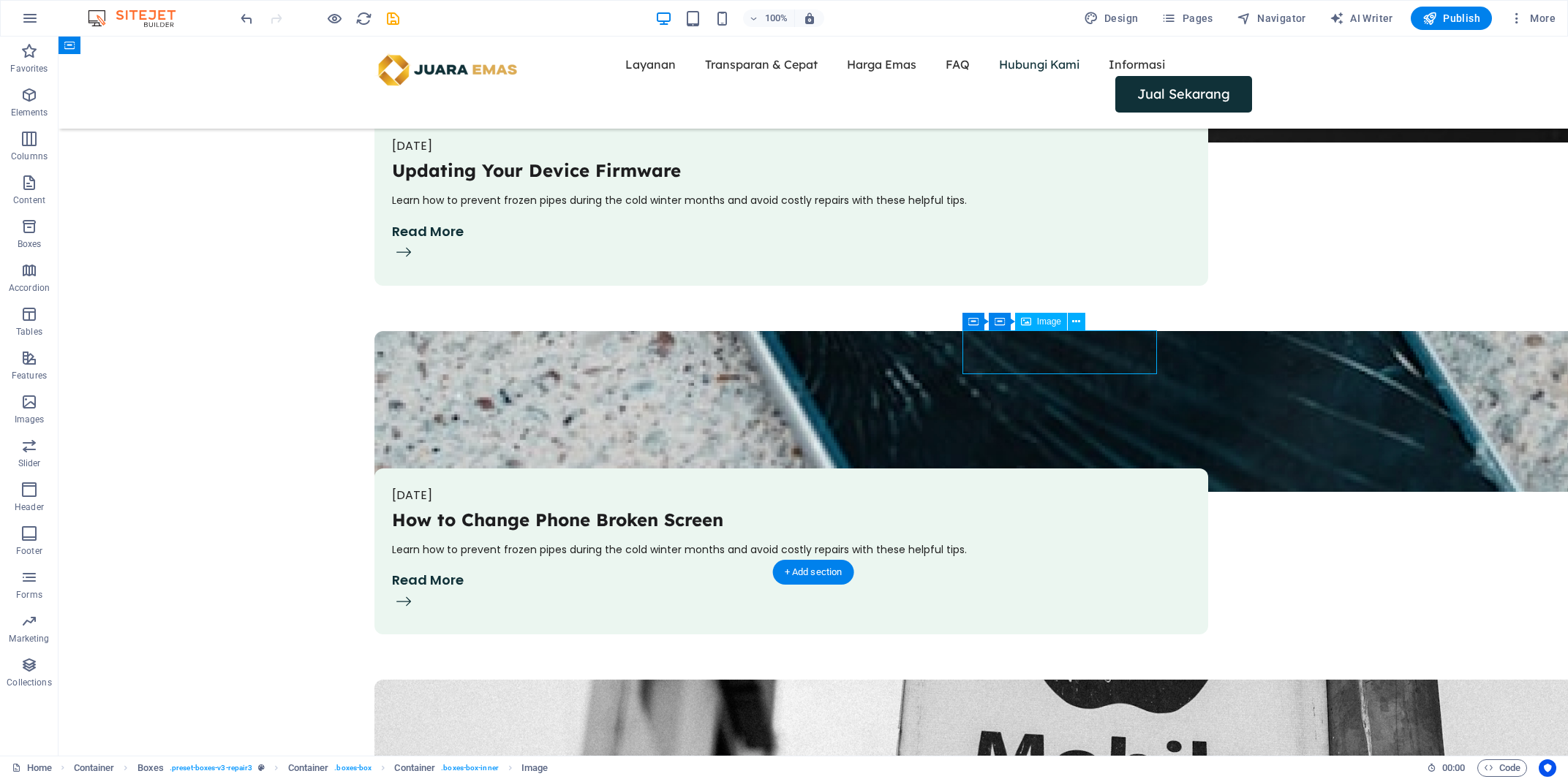
select select "px"
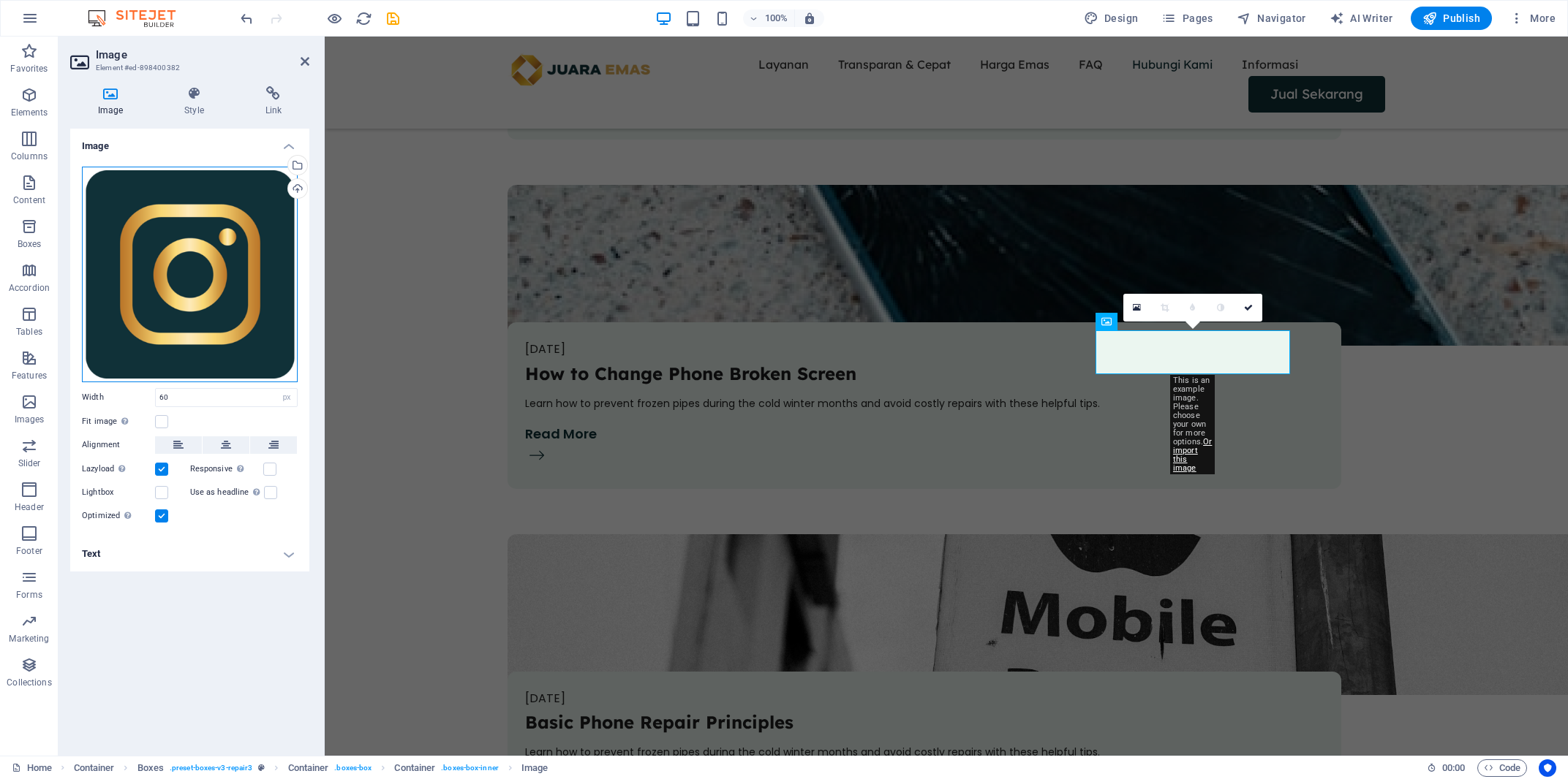
click at [248, 230] on div "Drag files here, click to choose files or select files from Files or our free s…" at bounding box center [189, 274] width 215 height 215
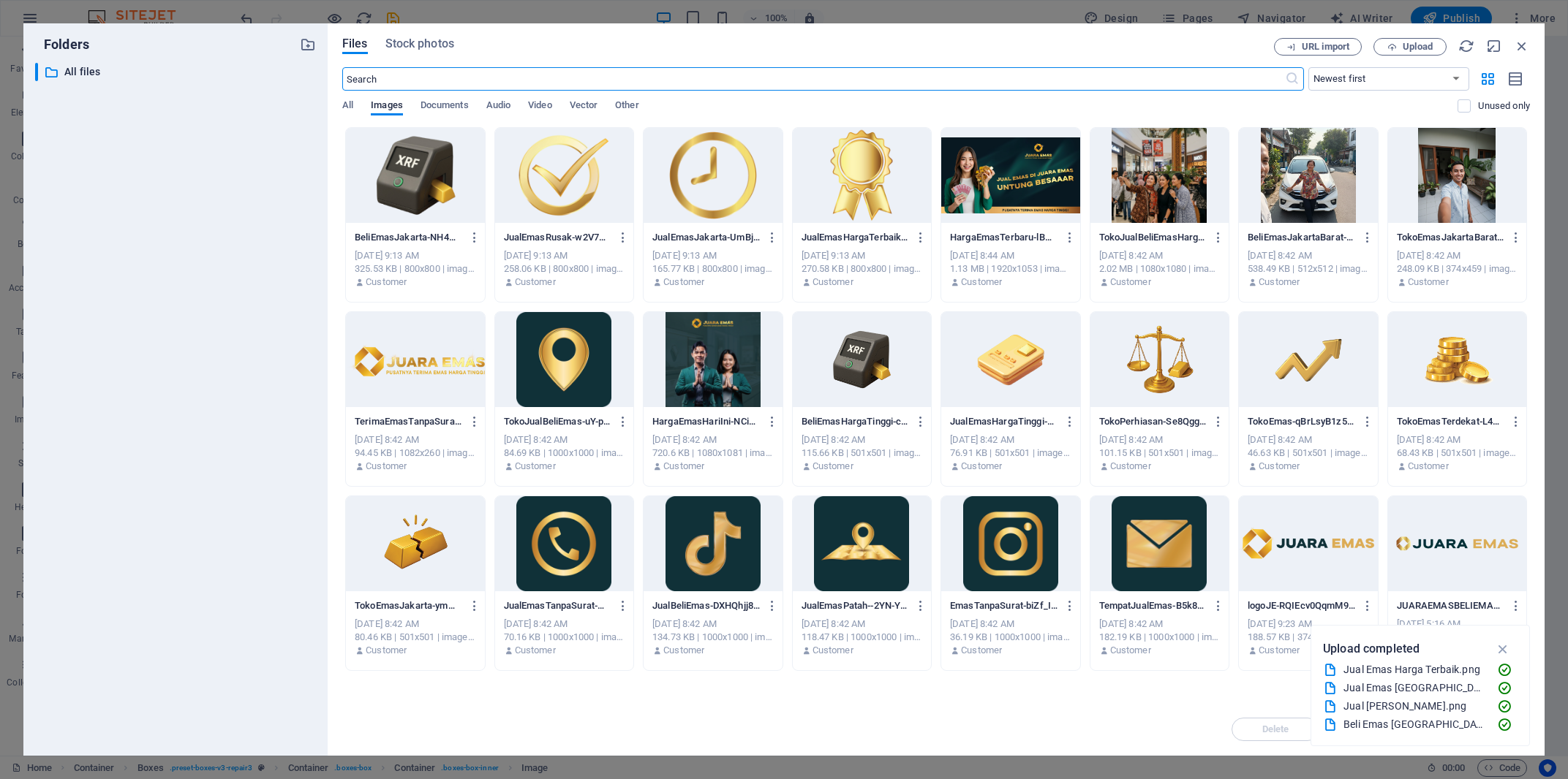
scroll to position [4762, 0]
click at [1018, 548] on div at bounding box center [1010, 544] width 139 height 95
click at [1018, 548] on div "1" at bounding box center [1010, 544] width 139 height 95
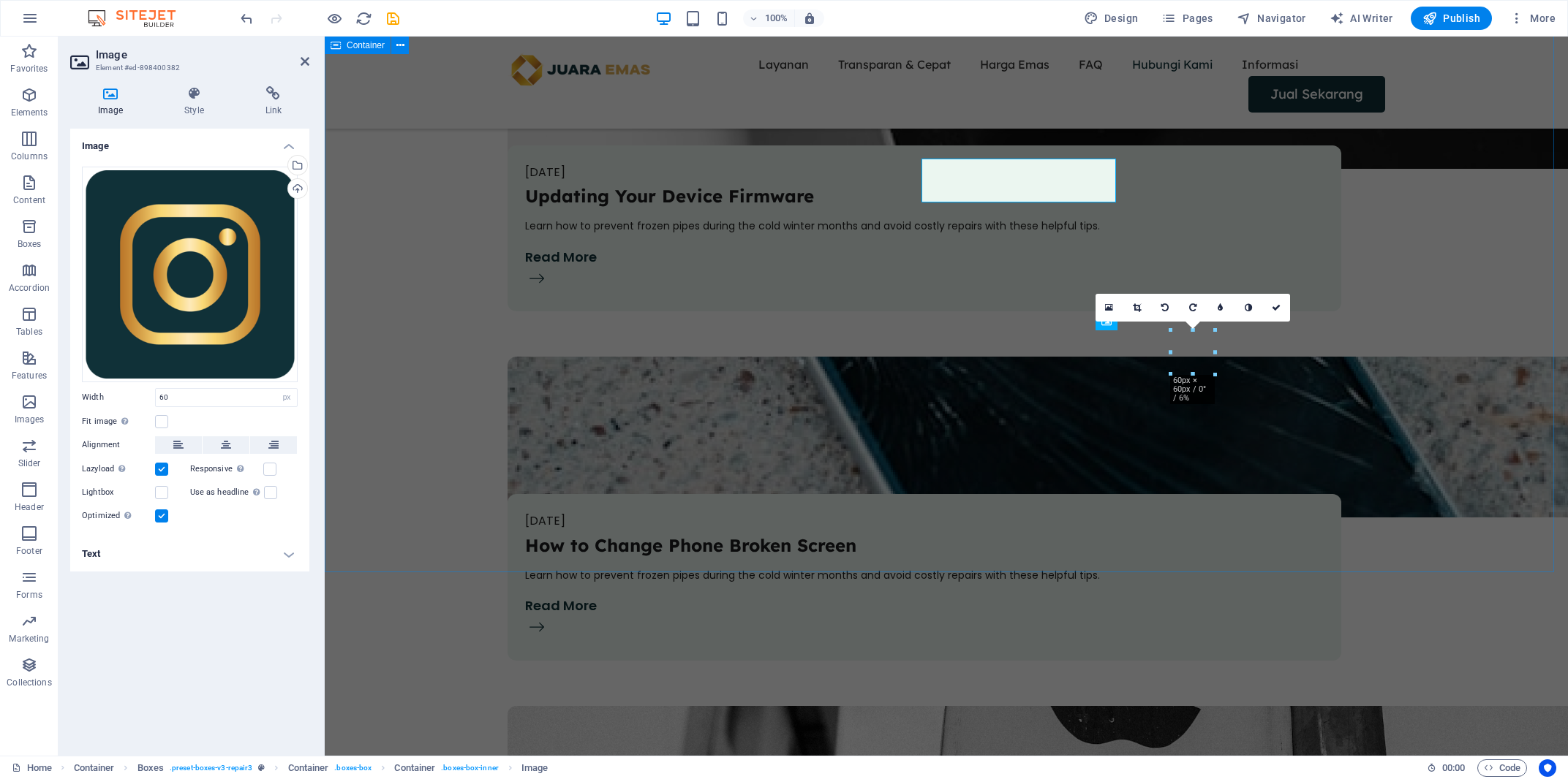
scroll to position [4935, 0]
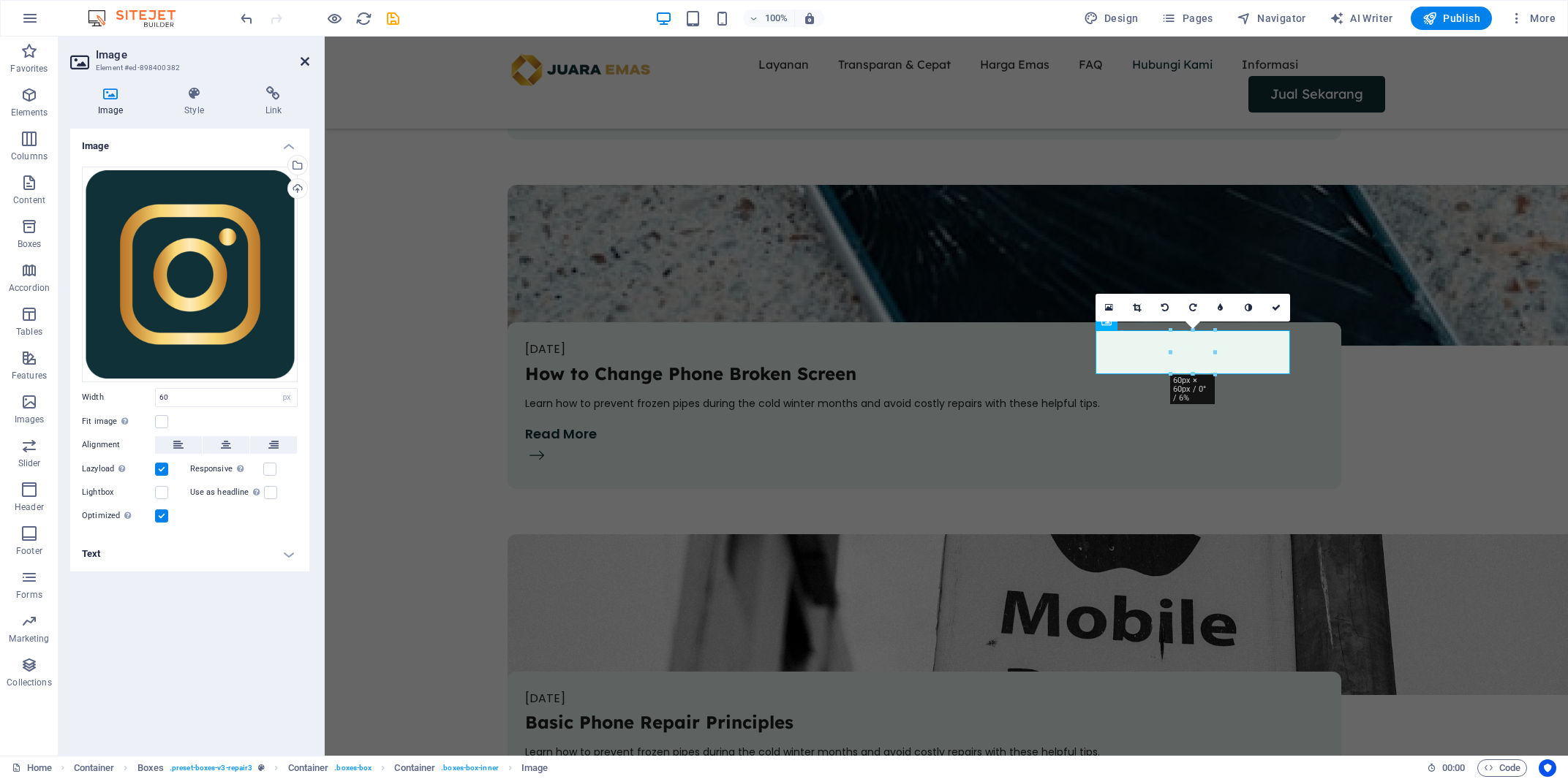
click at [303, 58] on icon at bounding box center [305, 61] width 9 height 12
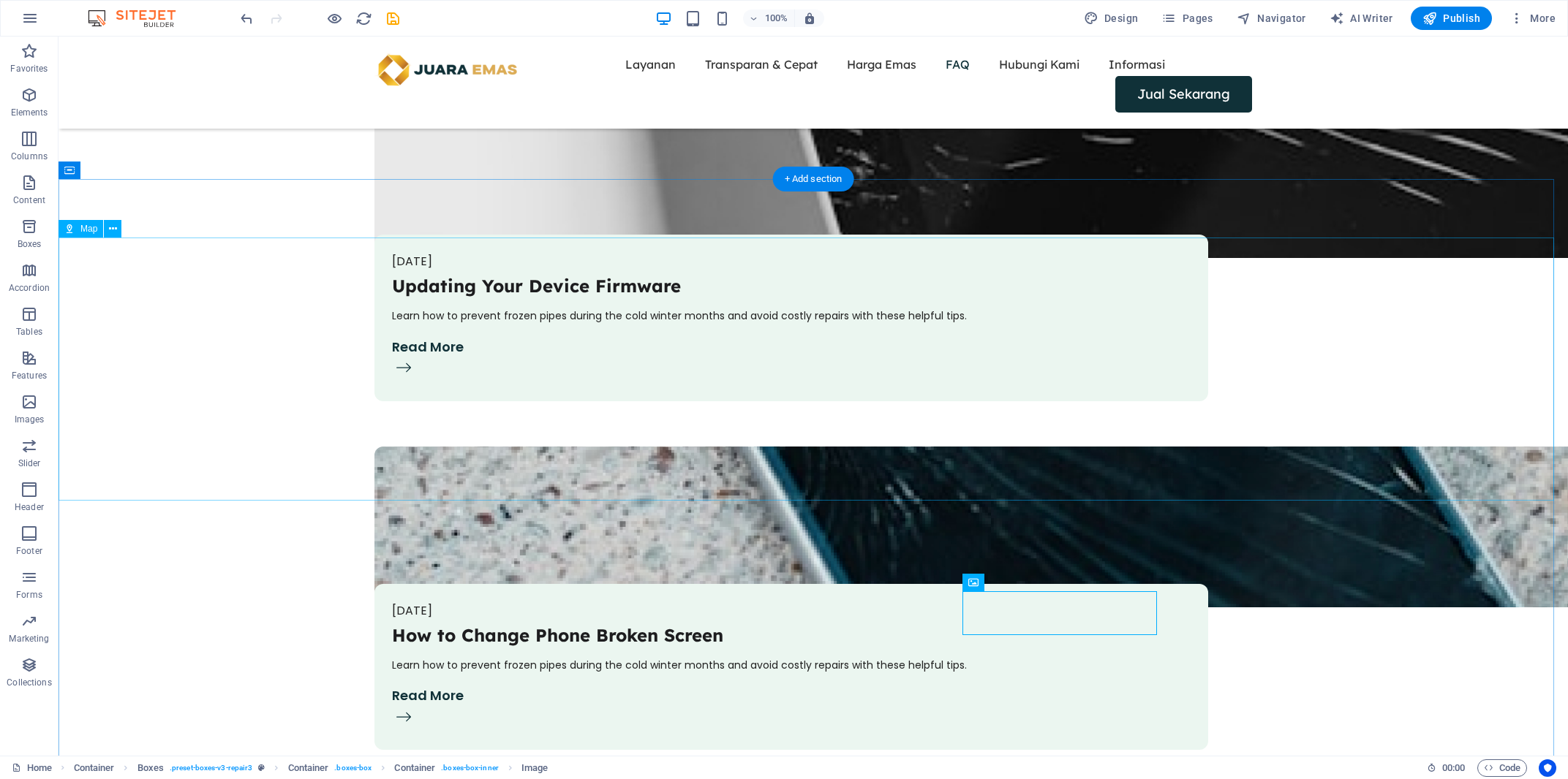
scroll to position [5211, 0]
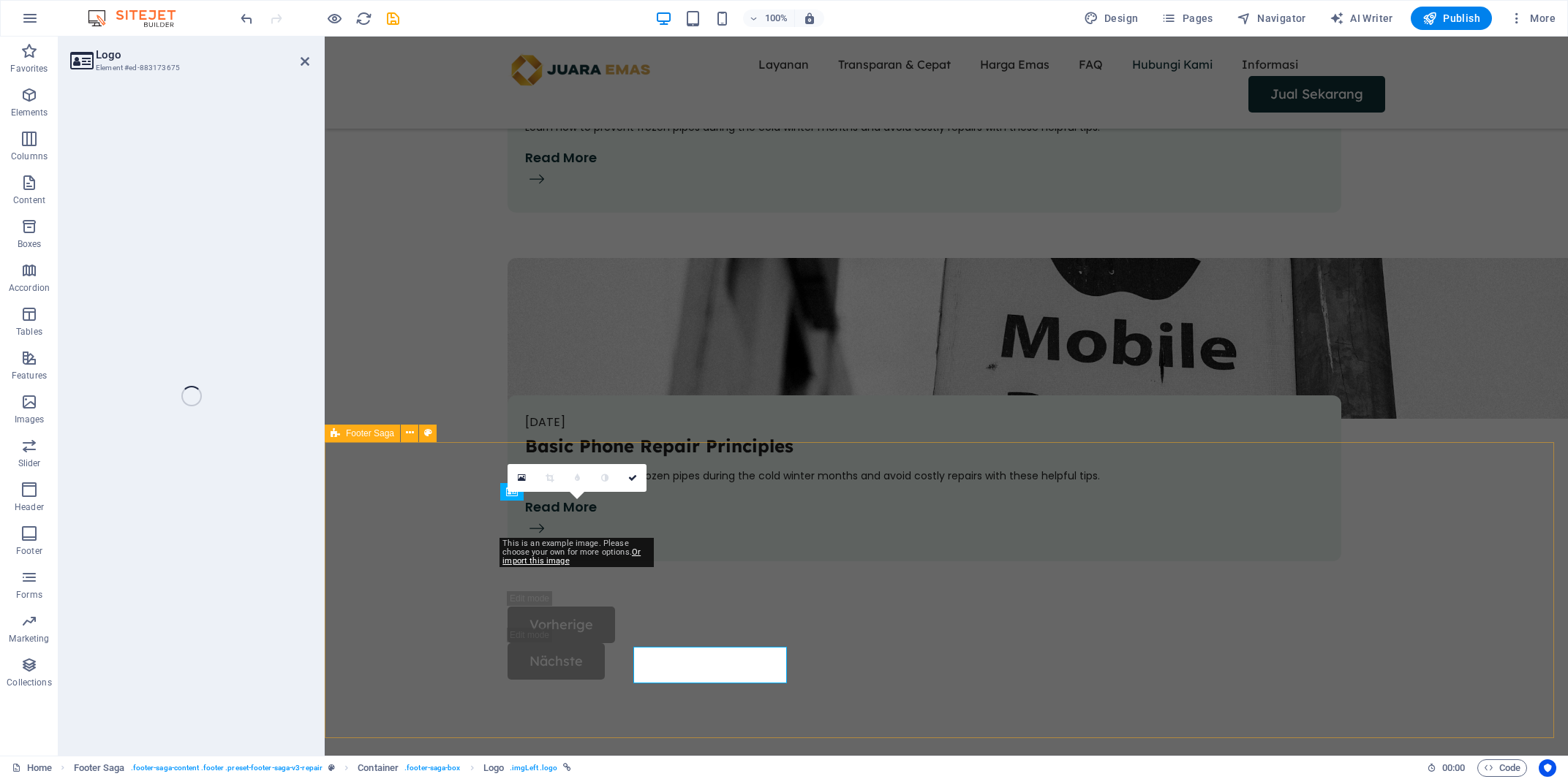
scroll to position [5065, 0]
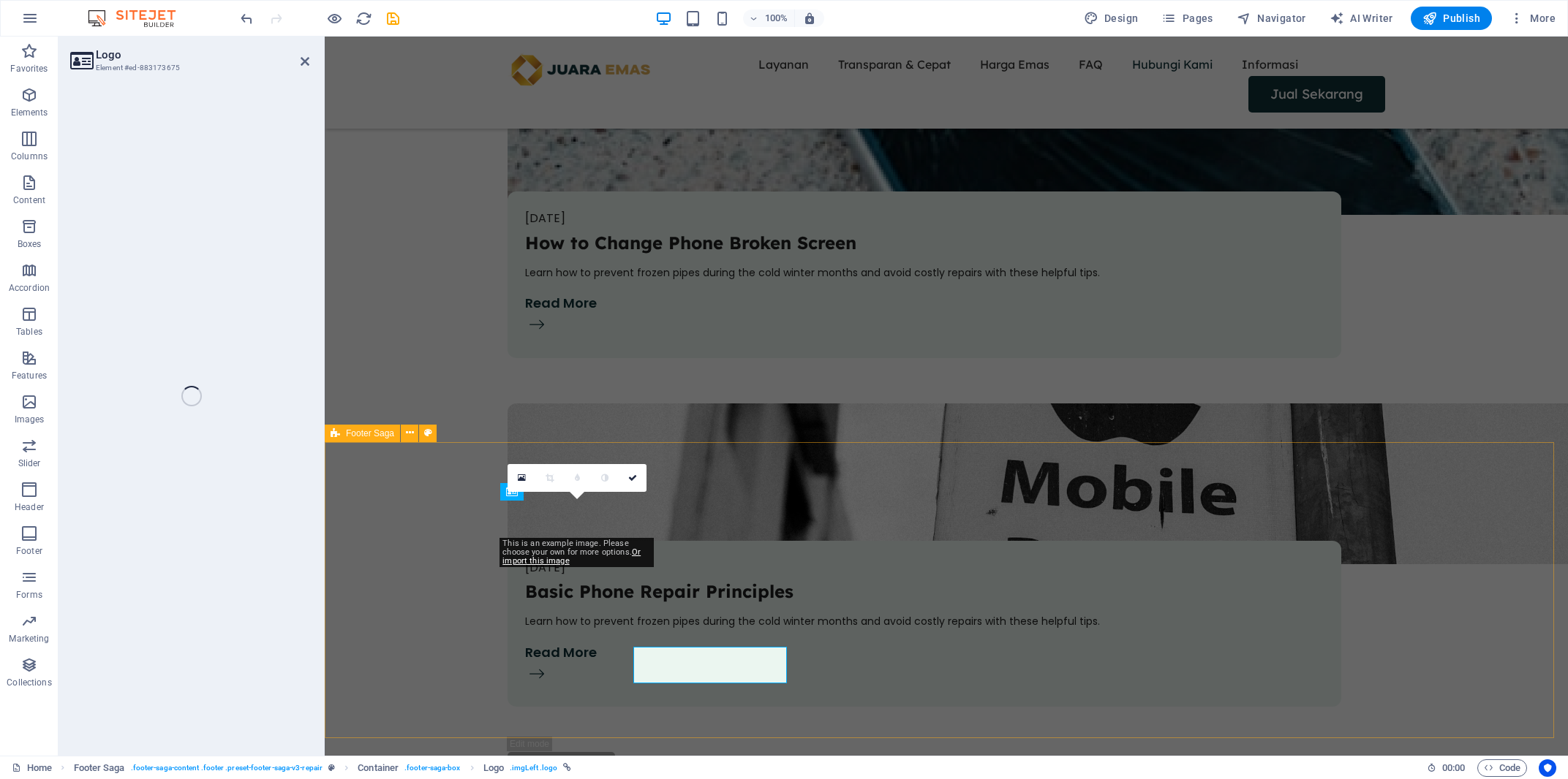
select select "px"
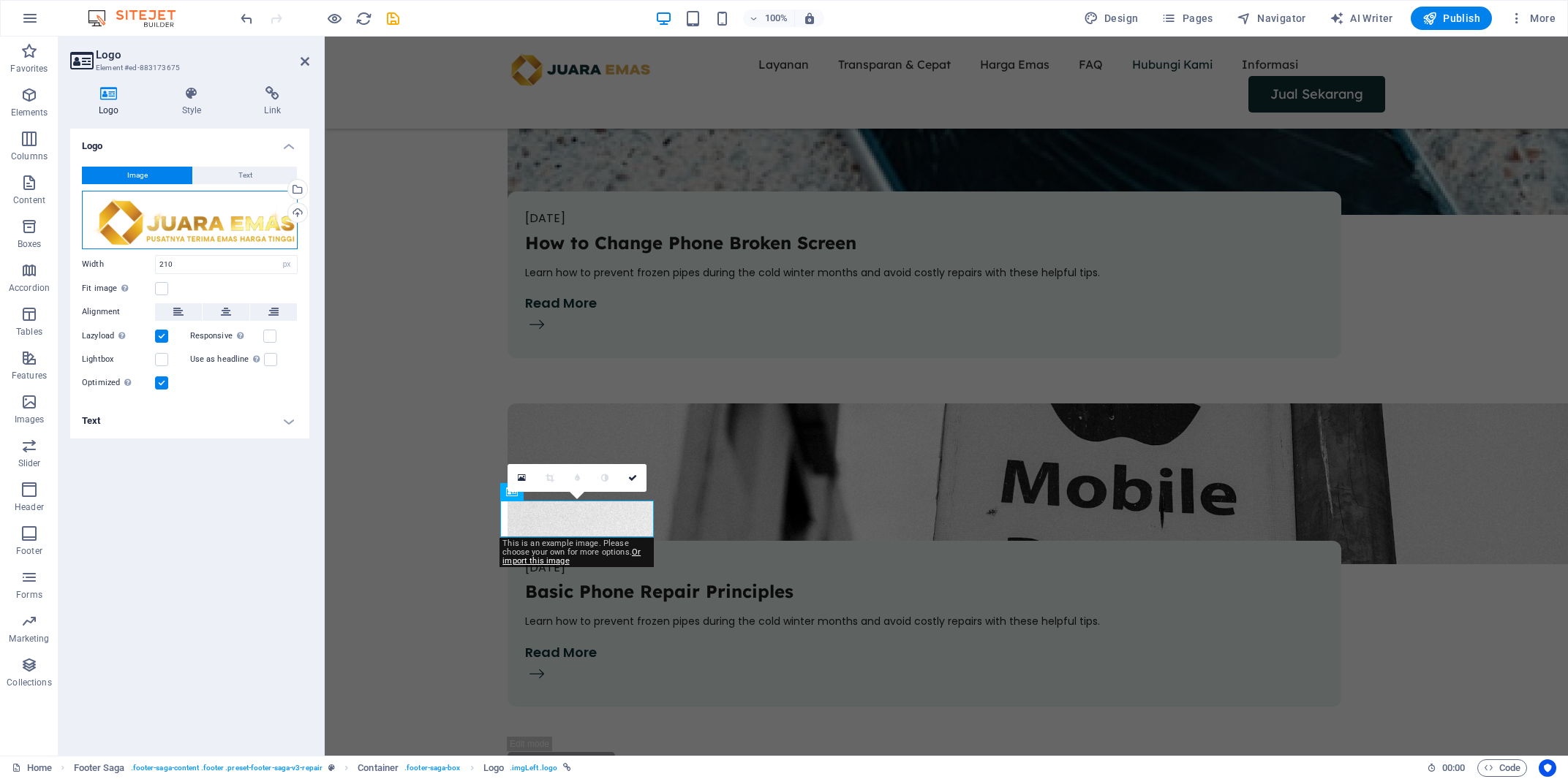
click at [218, 217] on div "Drag files here, click to choose files or select files from Files or our free s…" at bounding box center [189, 220] width 215 height 58
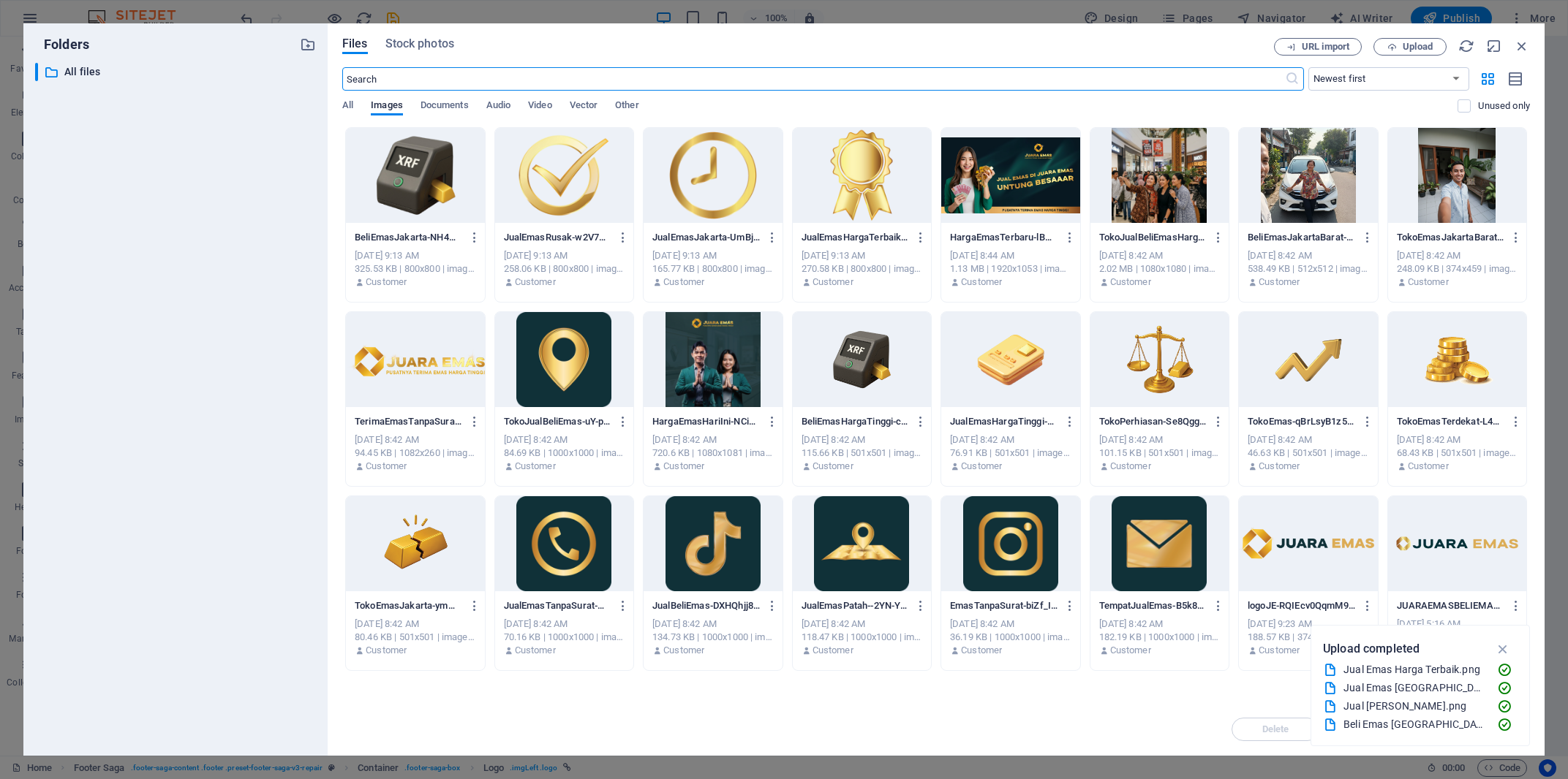
scroll to position [4893, 0]
click at [430, 354] on div at bounding box center [415, 360] width 139 height 95
click at [430, 354] on div "1" at bounding box center [415, 360] width 139 height 95
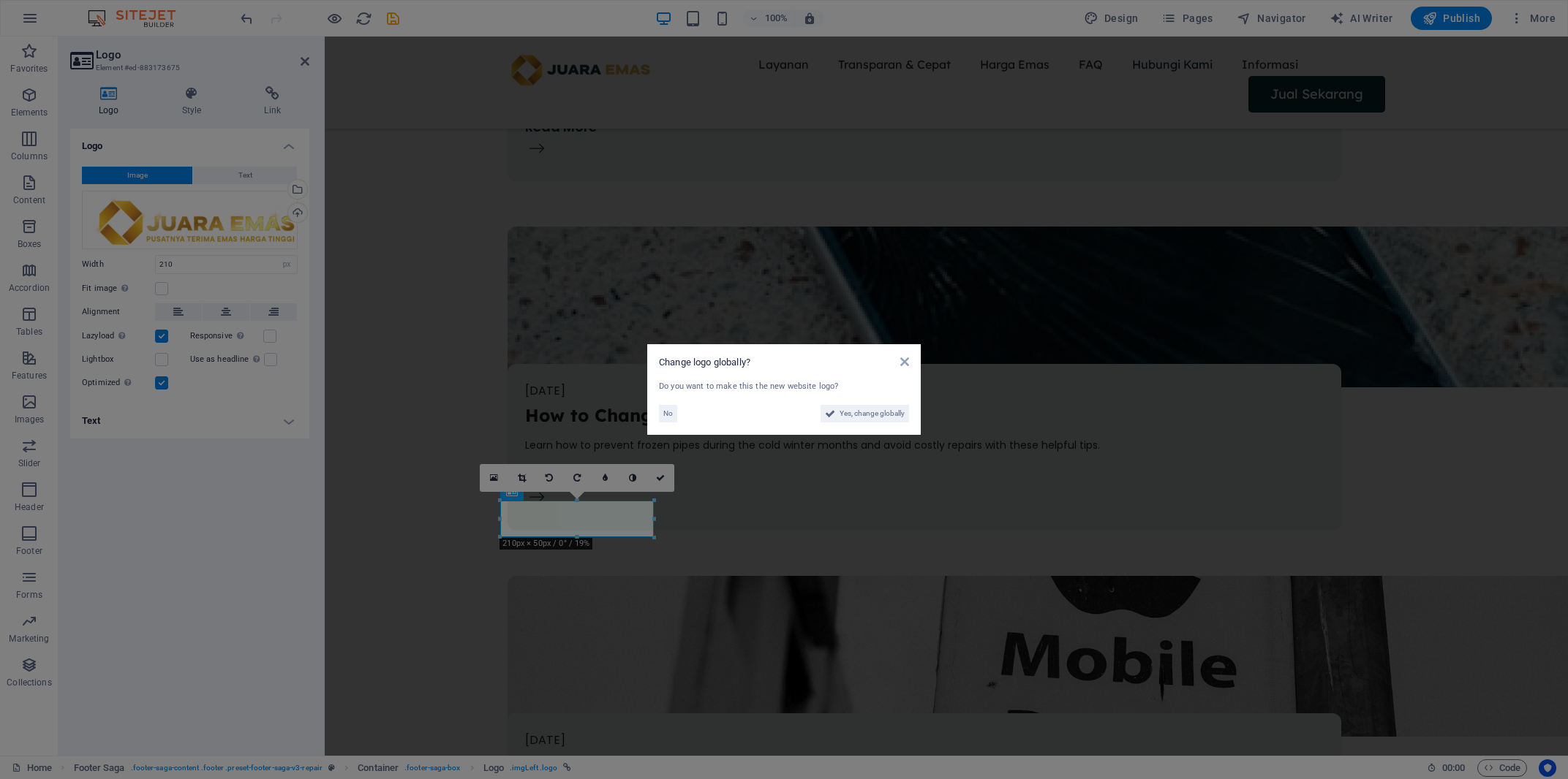
scroll to position [5065, 0]
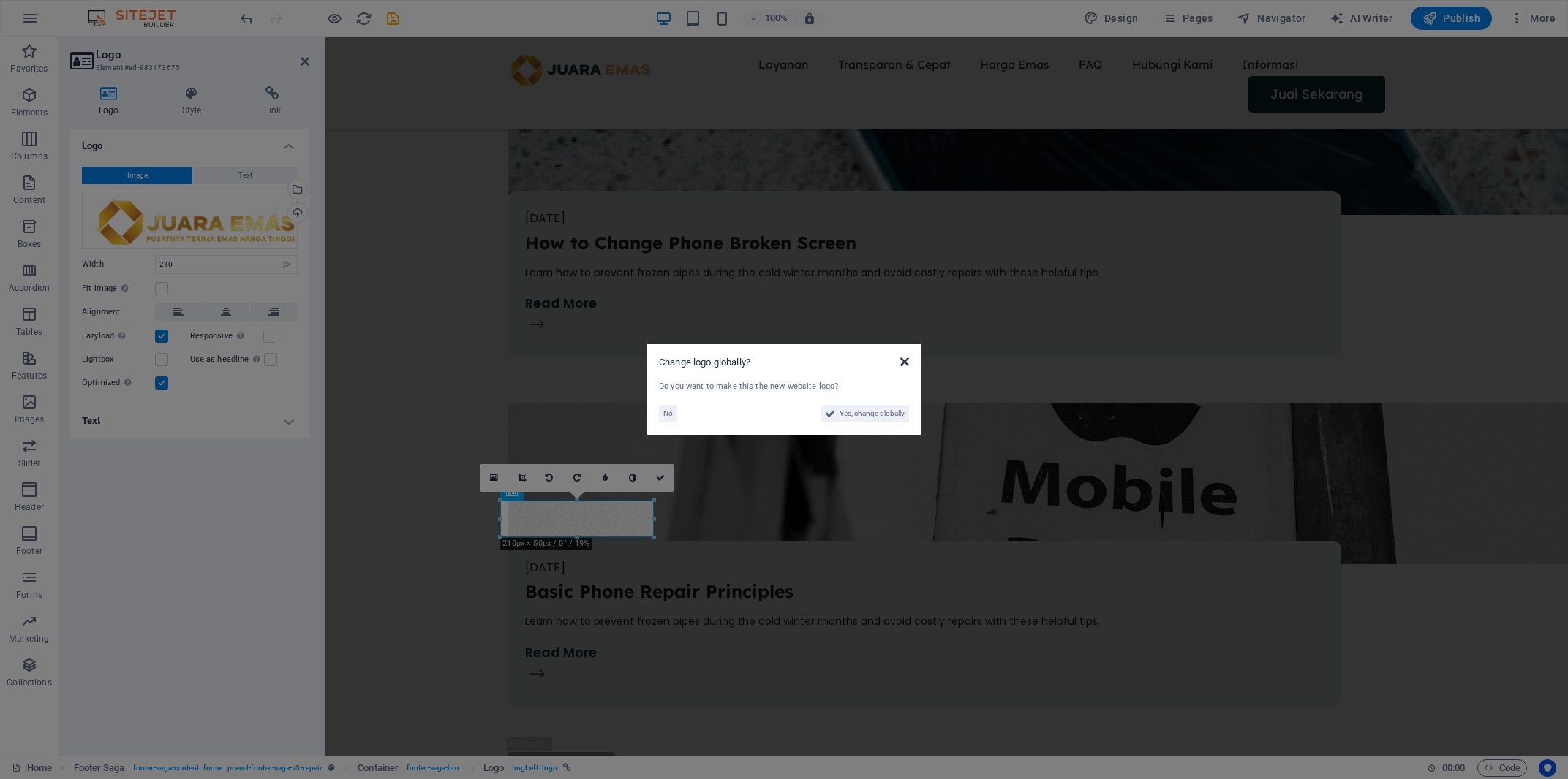
drag, startPoint x: 905, startPoint y: 363, endPoint x: 32, endPoint y: 175, distance: 893.0
click at [905, 363] on icon at bounding box center [905, 361] width 9 height 12
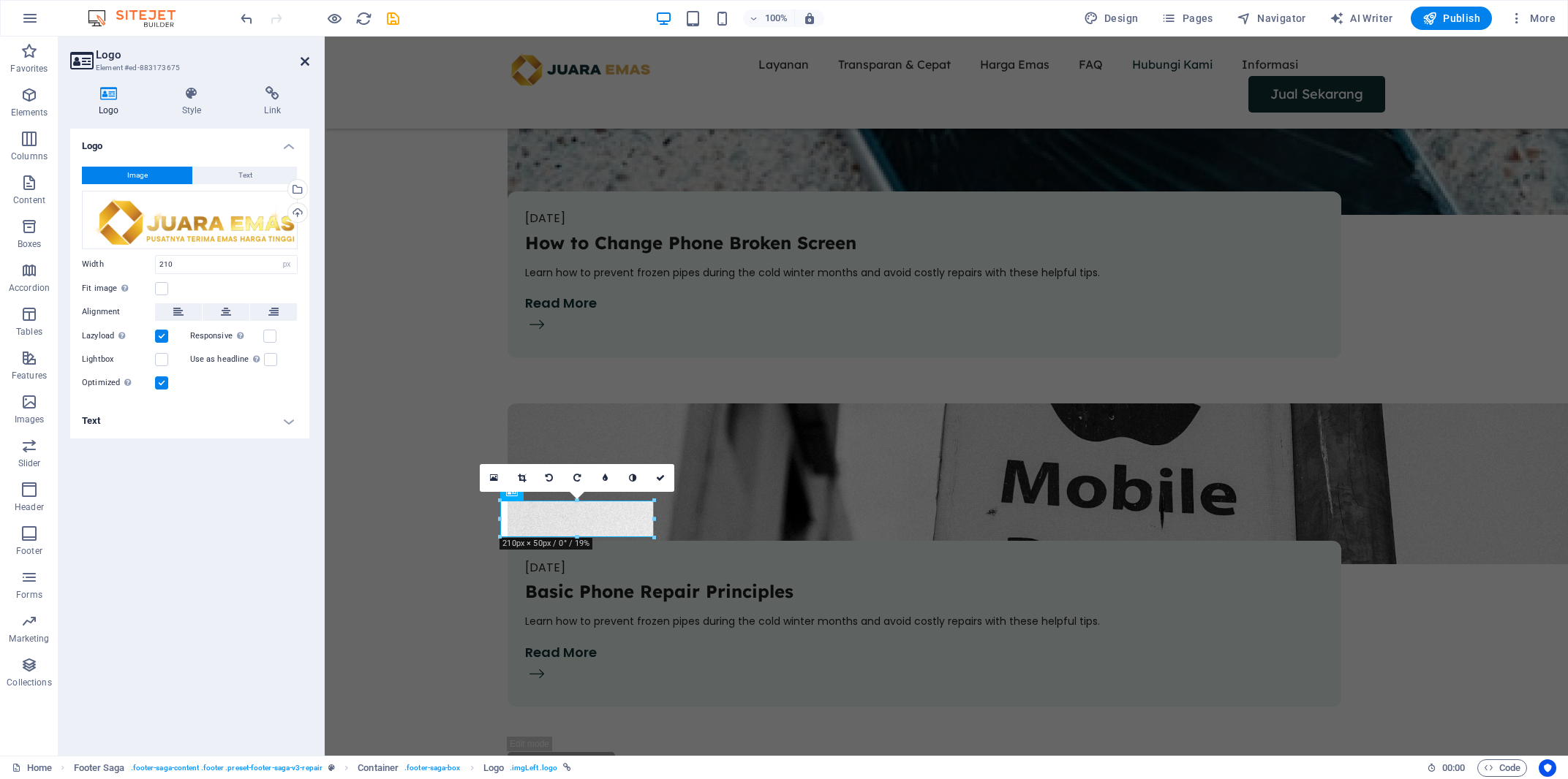
click at [302, 62] on icon at bounding box center [305, 61] width 9 height 12
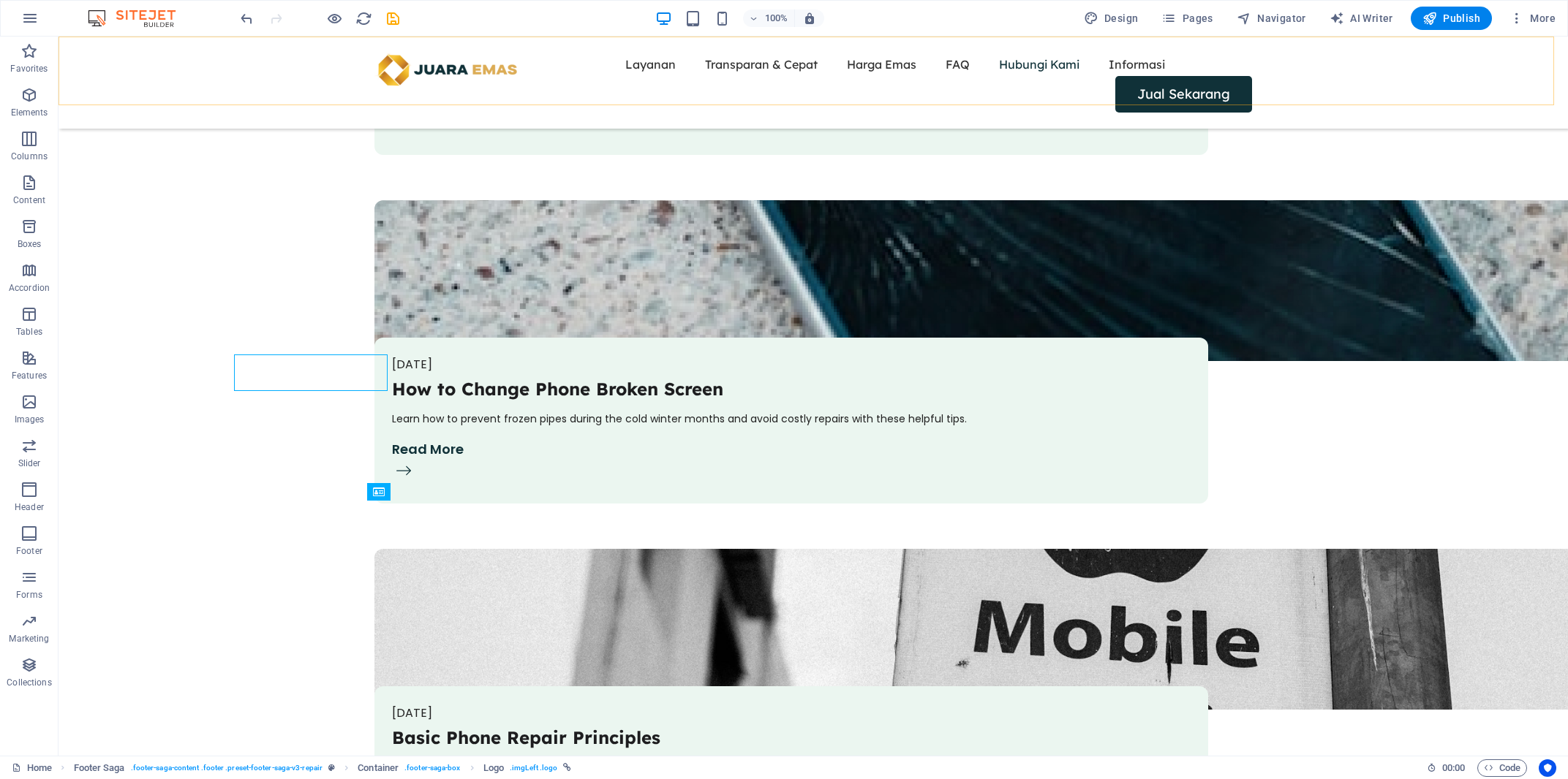
scroll to position [5211, 0]
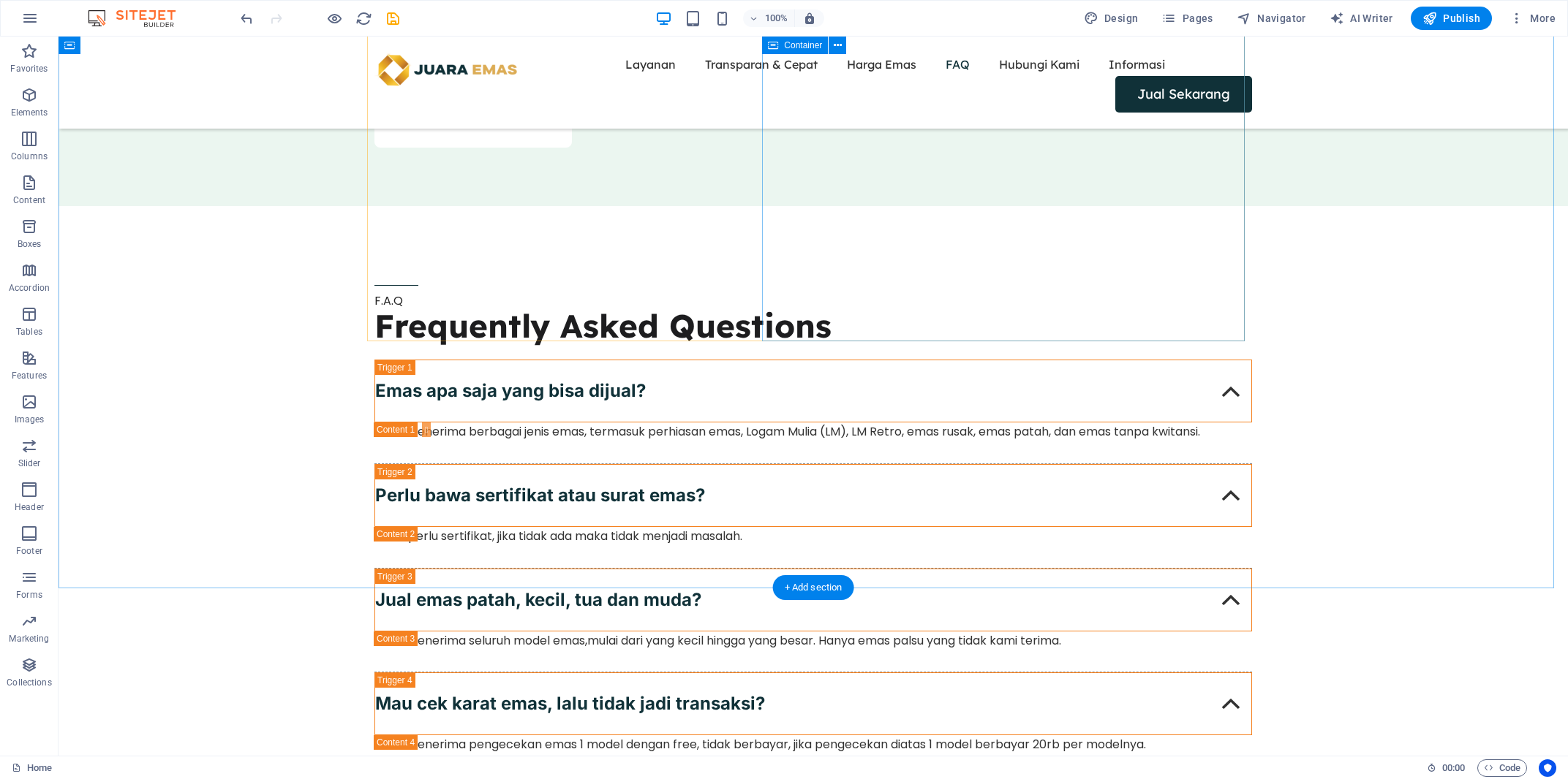
scroll to position [4427, 0]
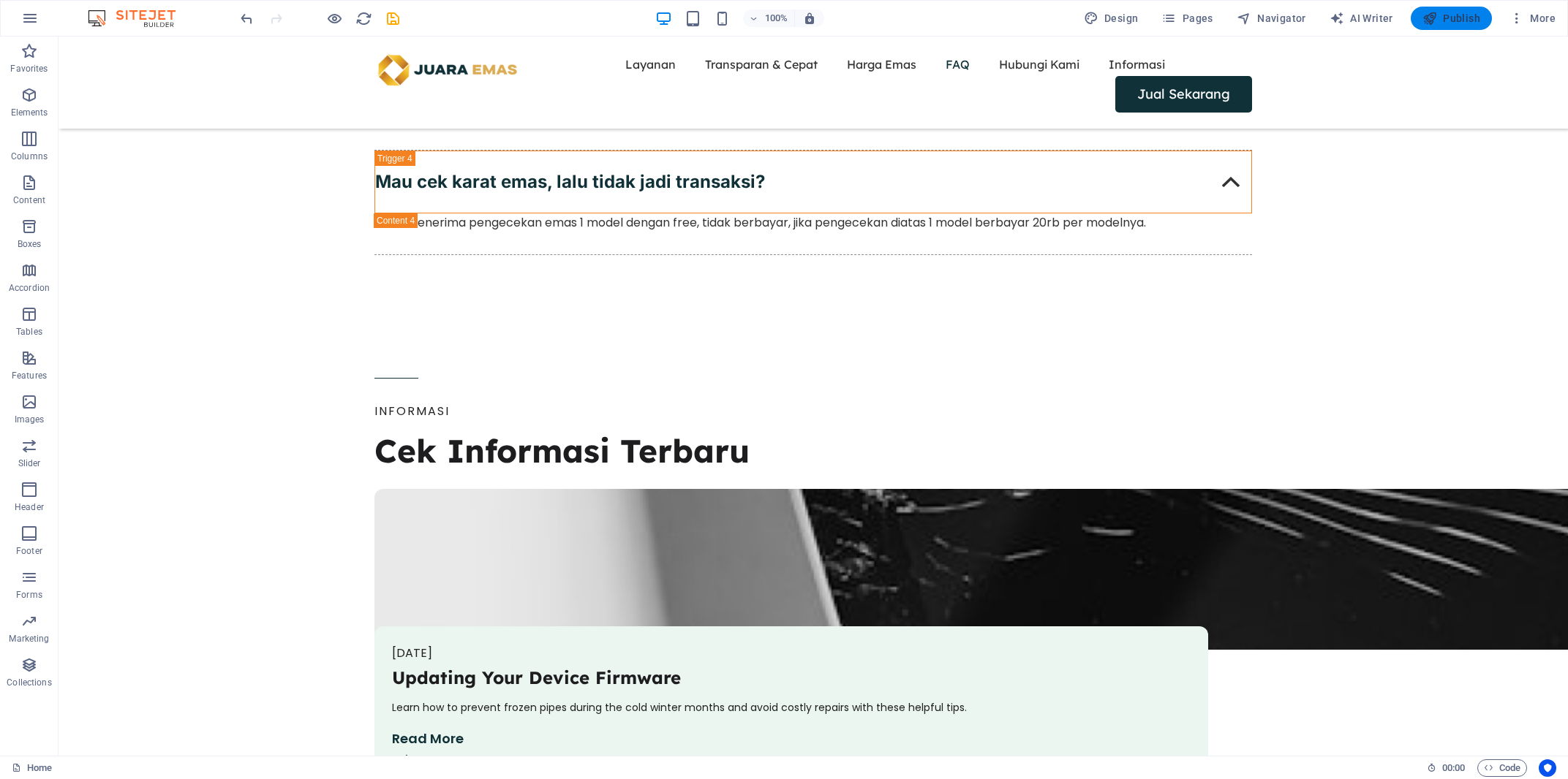
click at [1434, 21] on icon "button" at bounding box center [1430, 18] width 15 height 15
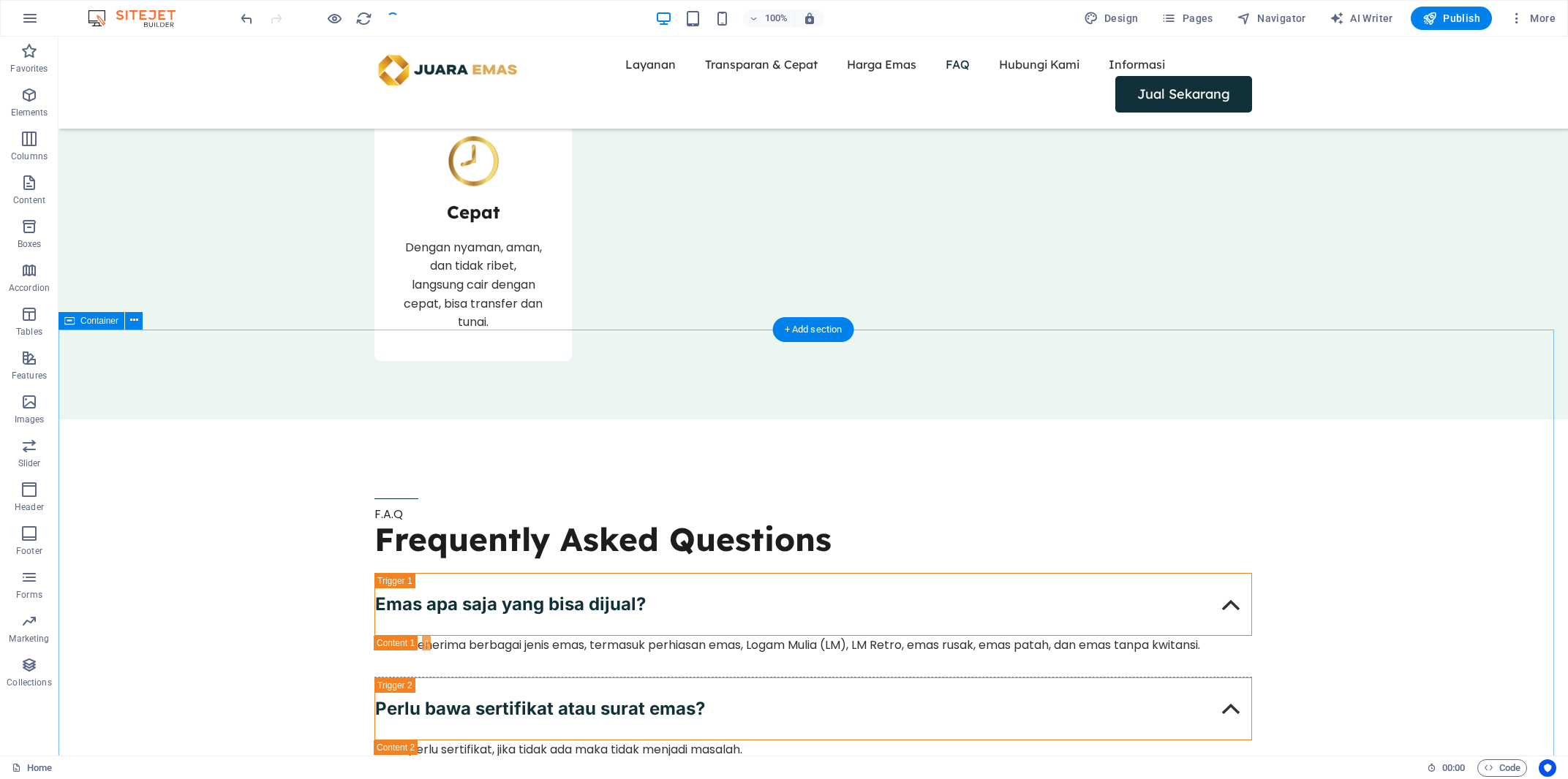
scroll to position [3514, 0]
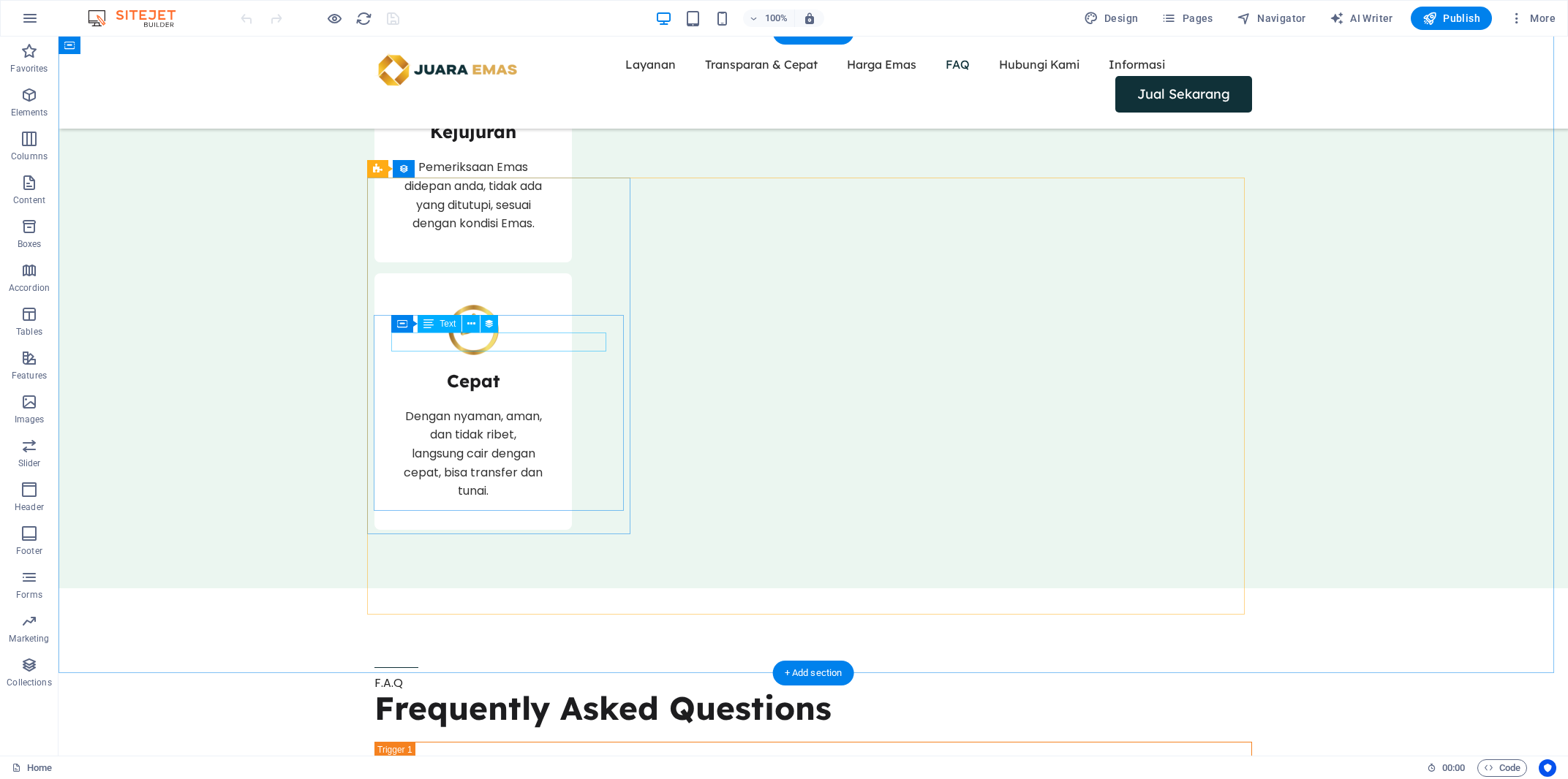
scroll to position [3514, 0]
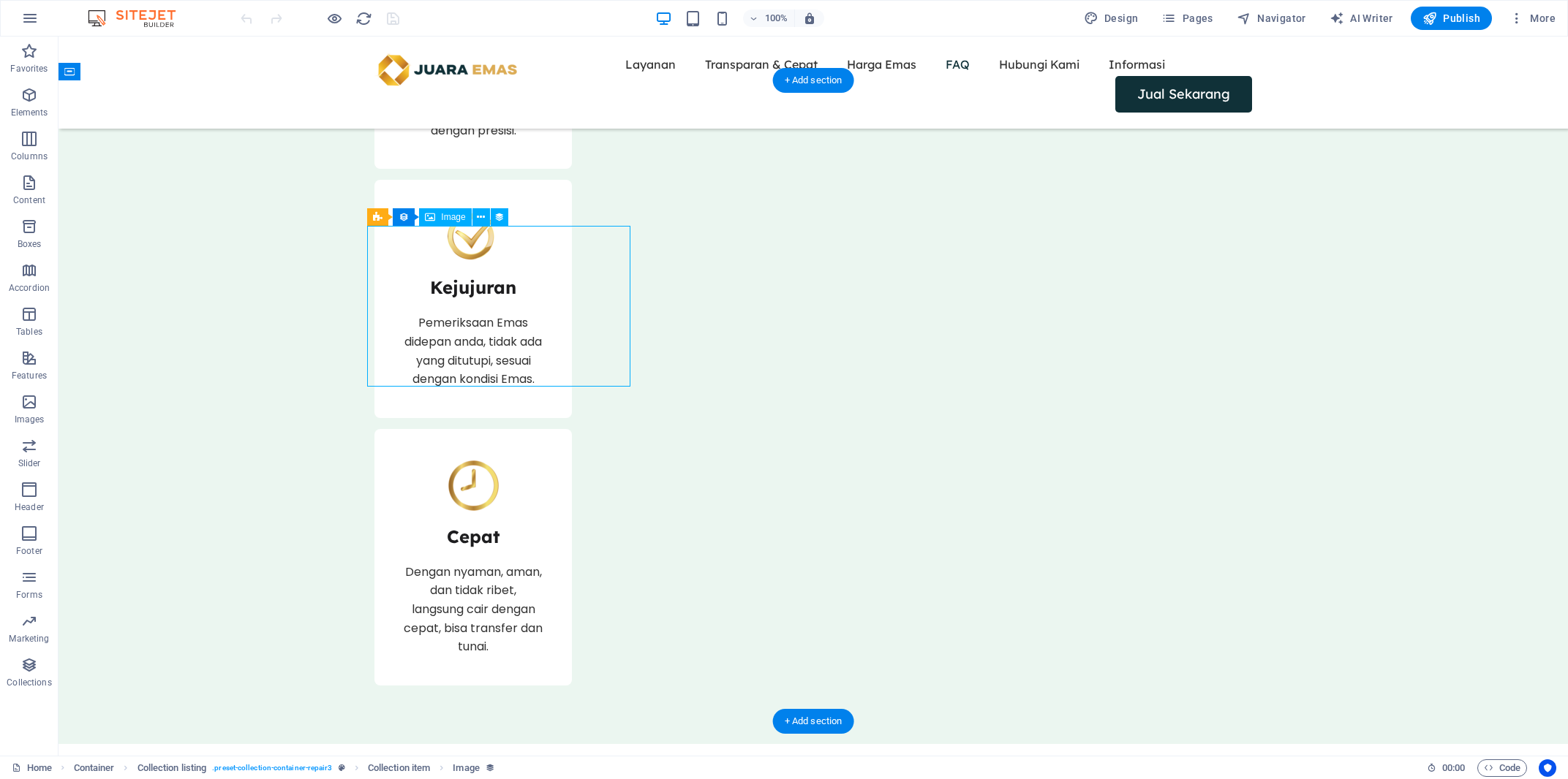
select select "vw"
select select "px"
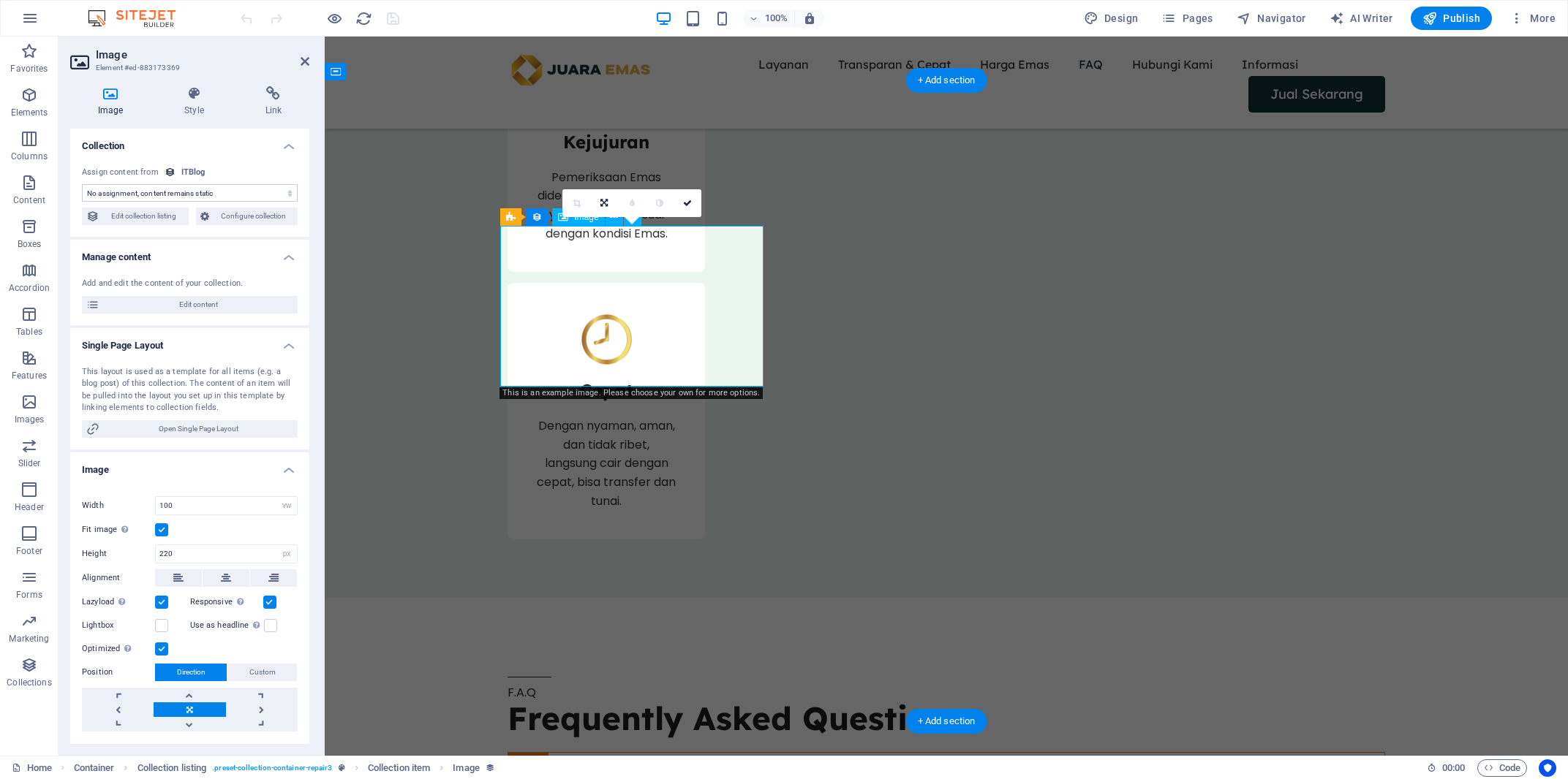
select select "itblog-image"
click at [189, 99] on icon at bounding box center [194, 94] width 74 height 15
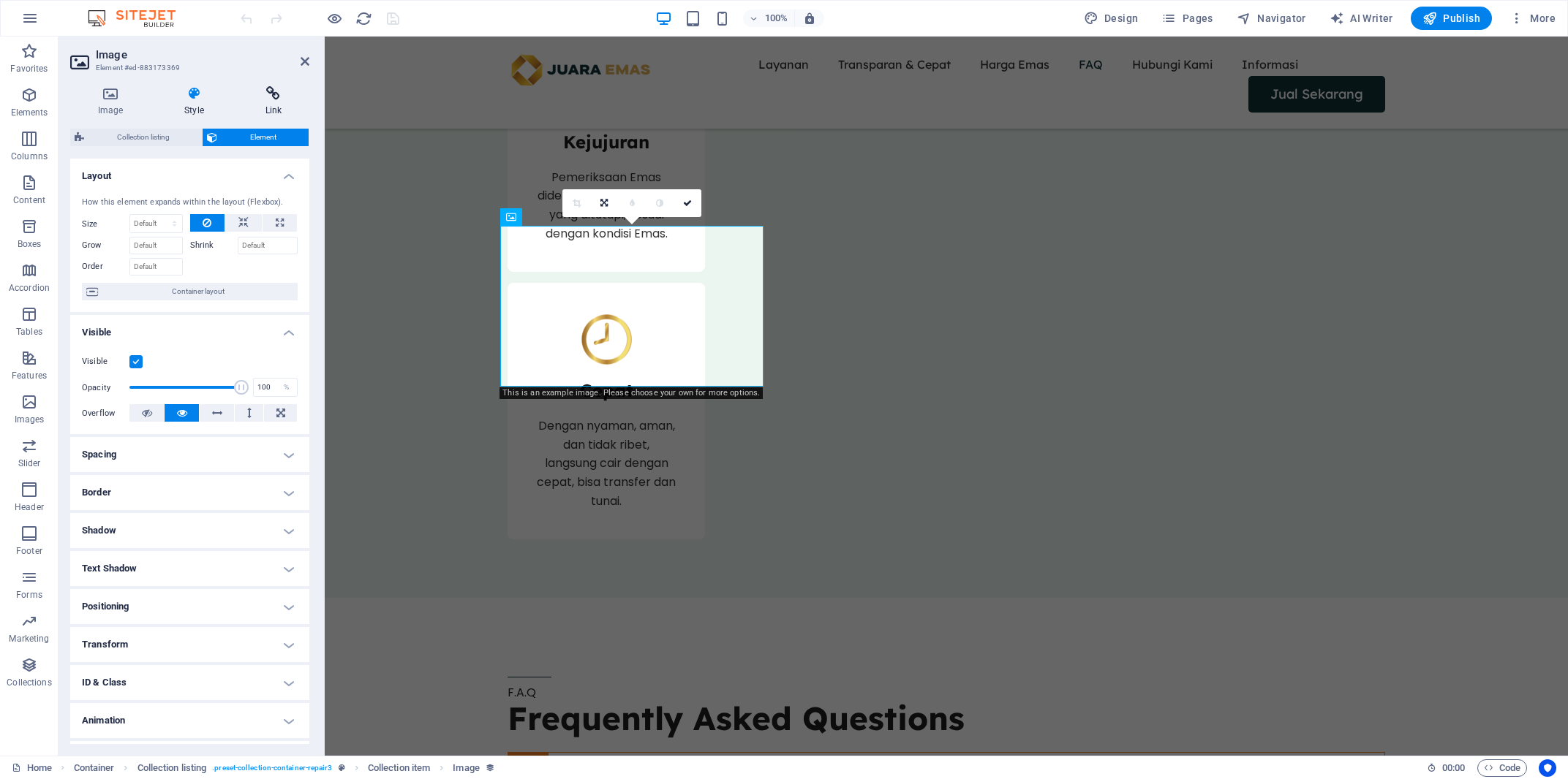
click at [272, 104] on h4 "Link" at bounding box center [273, 102] width 72 height 31
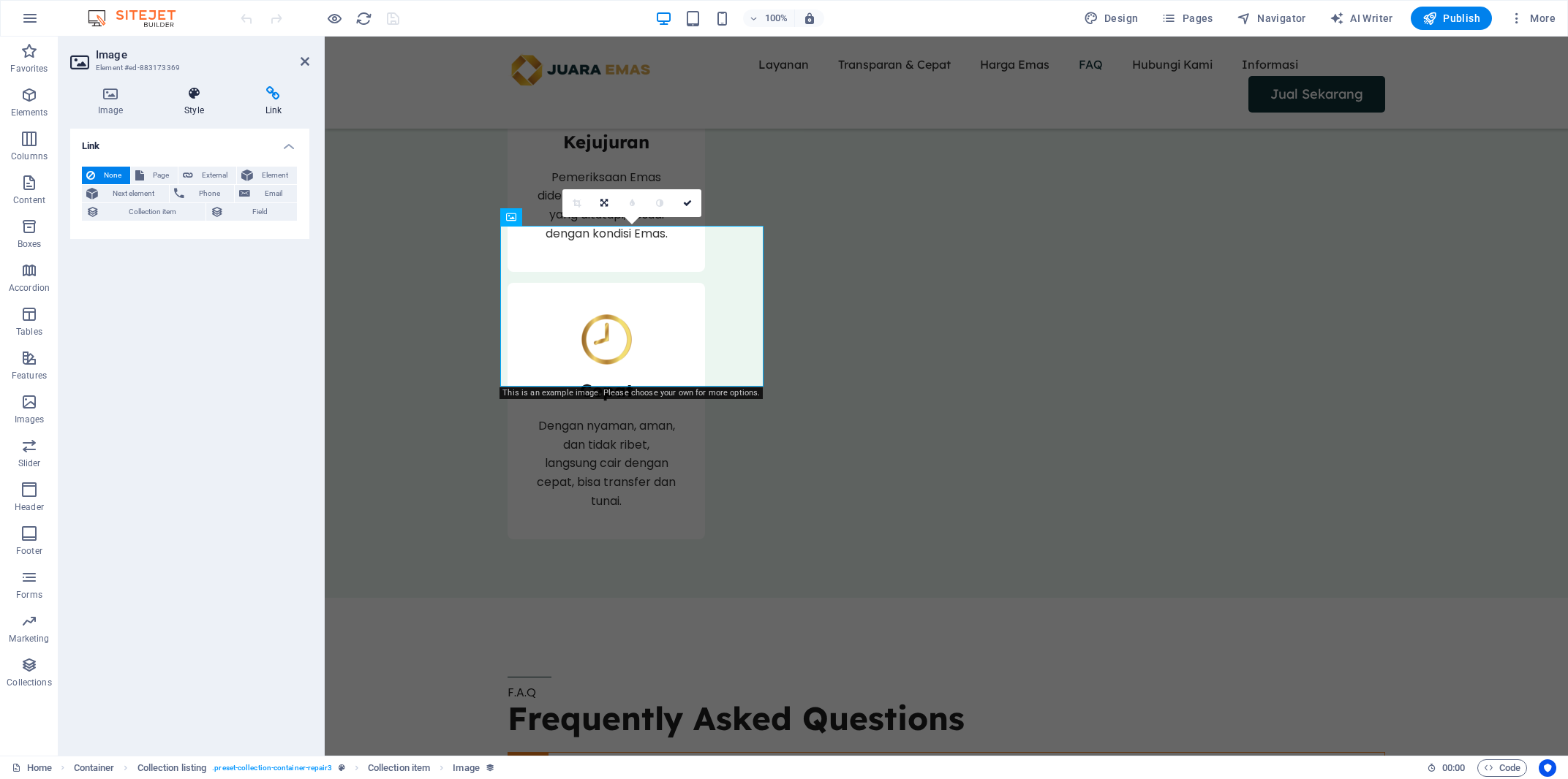
click at [195, 111] on h4 "Style" at bounding box center [196, 102] width 81 height 31
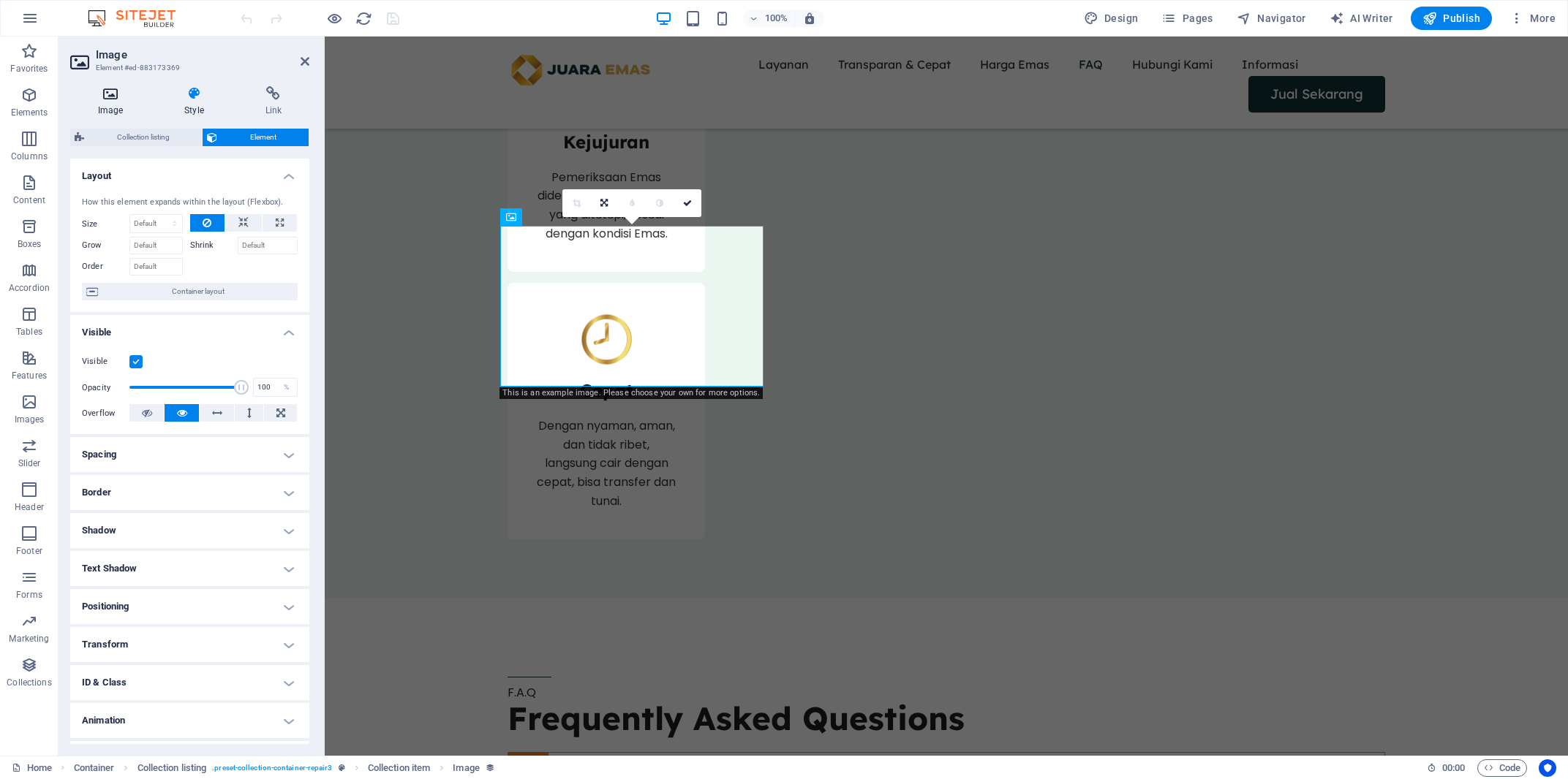
click at [88, 101] on h4 "Image" at bounding box center [113, 102] width 86 height 31
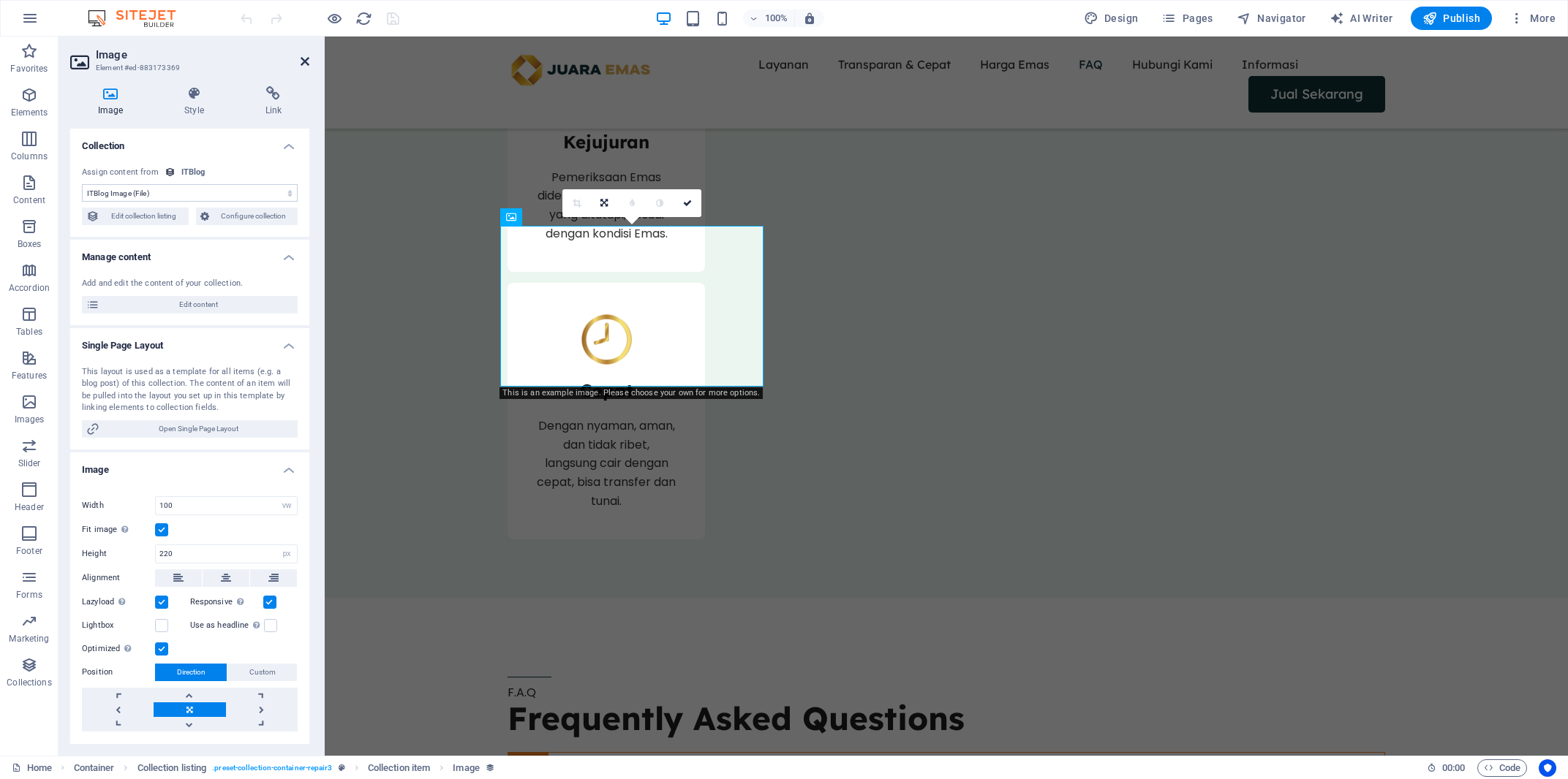
drag, startPoint x: 306, startPoint y: 57, endPoint x: 681, endPoint y: 336, distance: 467.4
click at [306, 57] on icon at bounding box center [305, 61] width 9 height 12
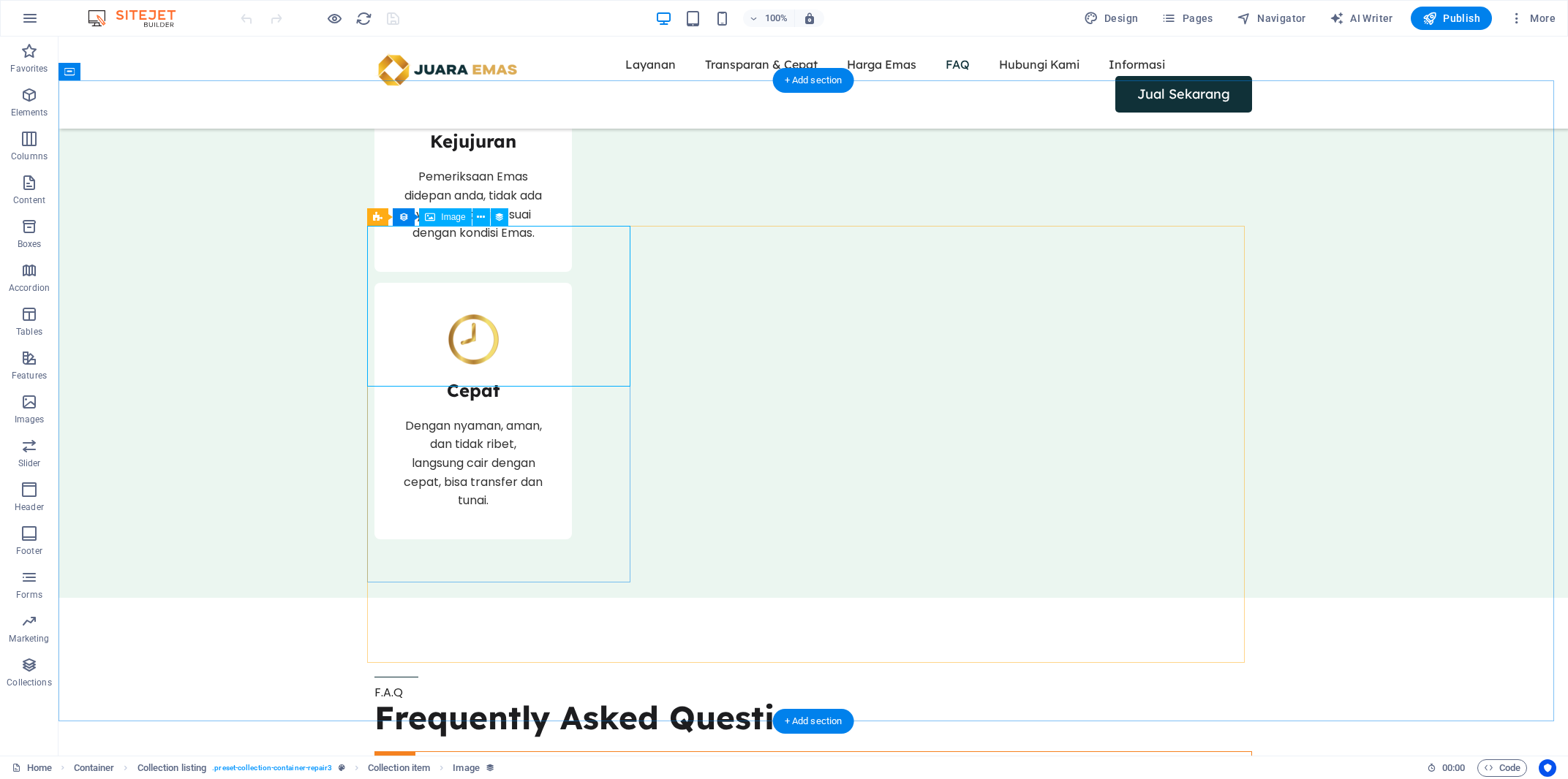
select select "itblog-image"
select select "vw"
select select "px"
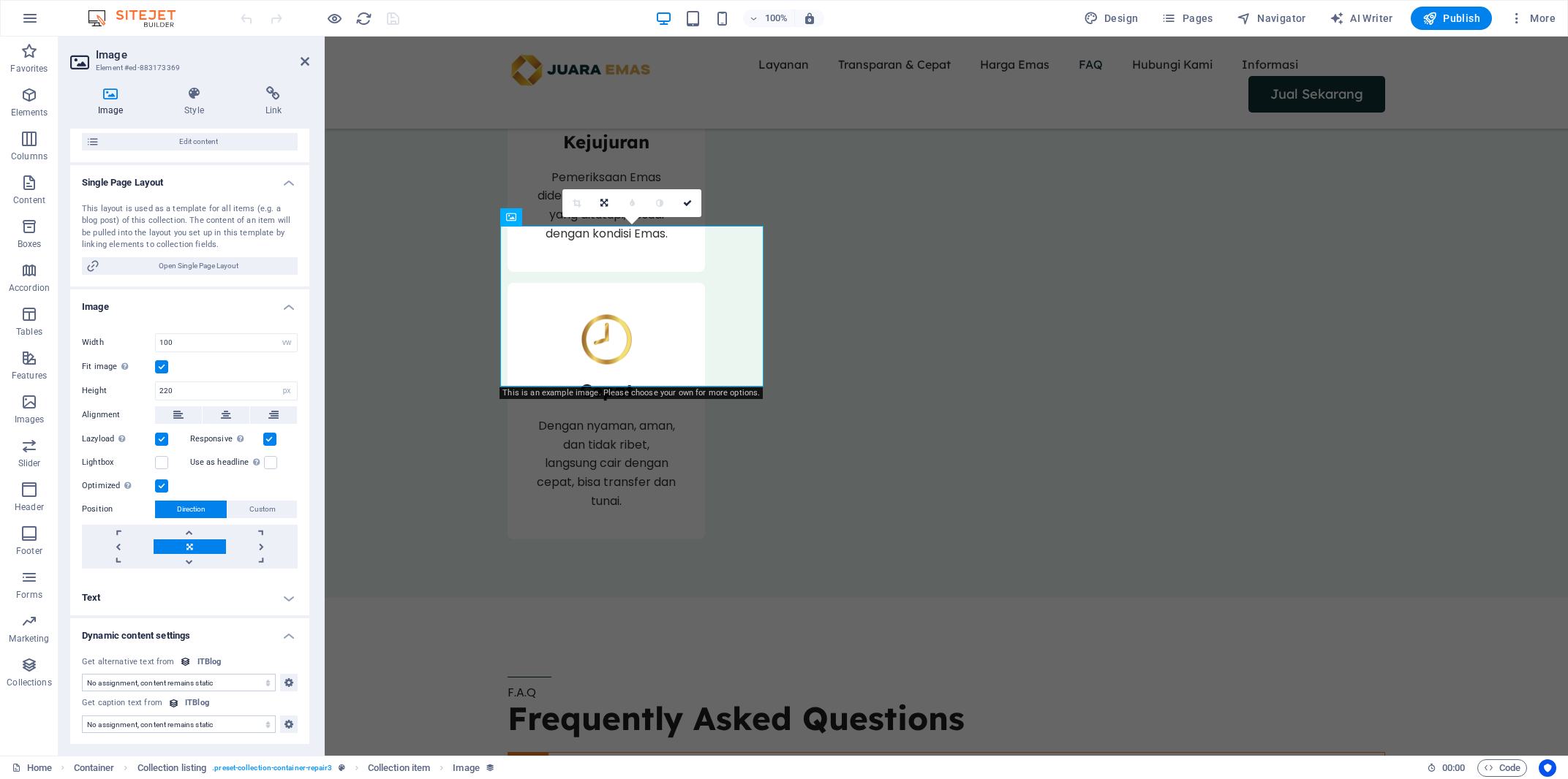
scroll to position [0, 0]
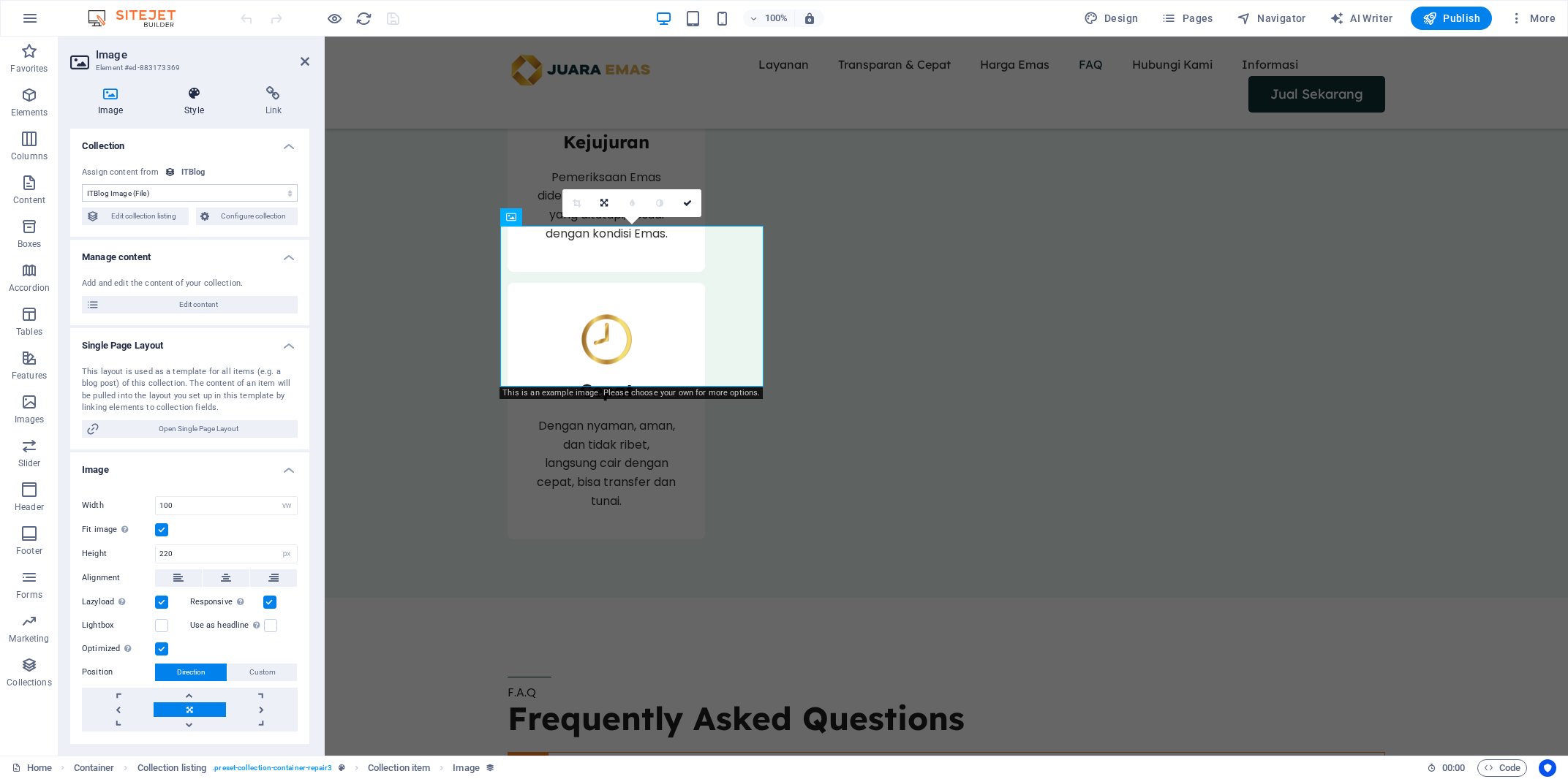
click at [186, 98] on icon at bounding box center [194, 94] width 74 height 15
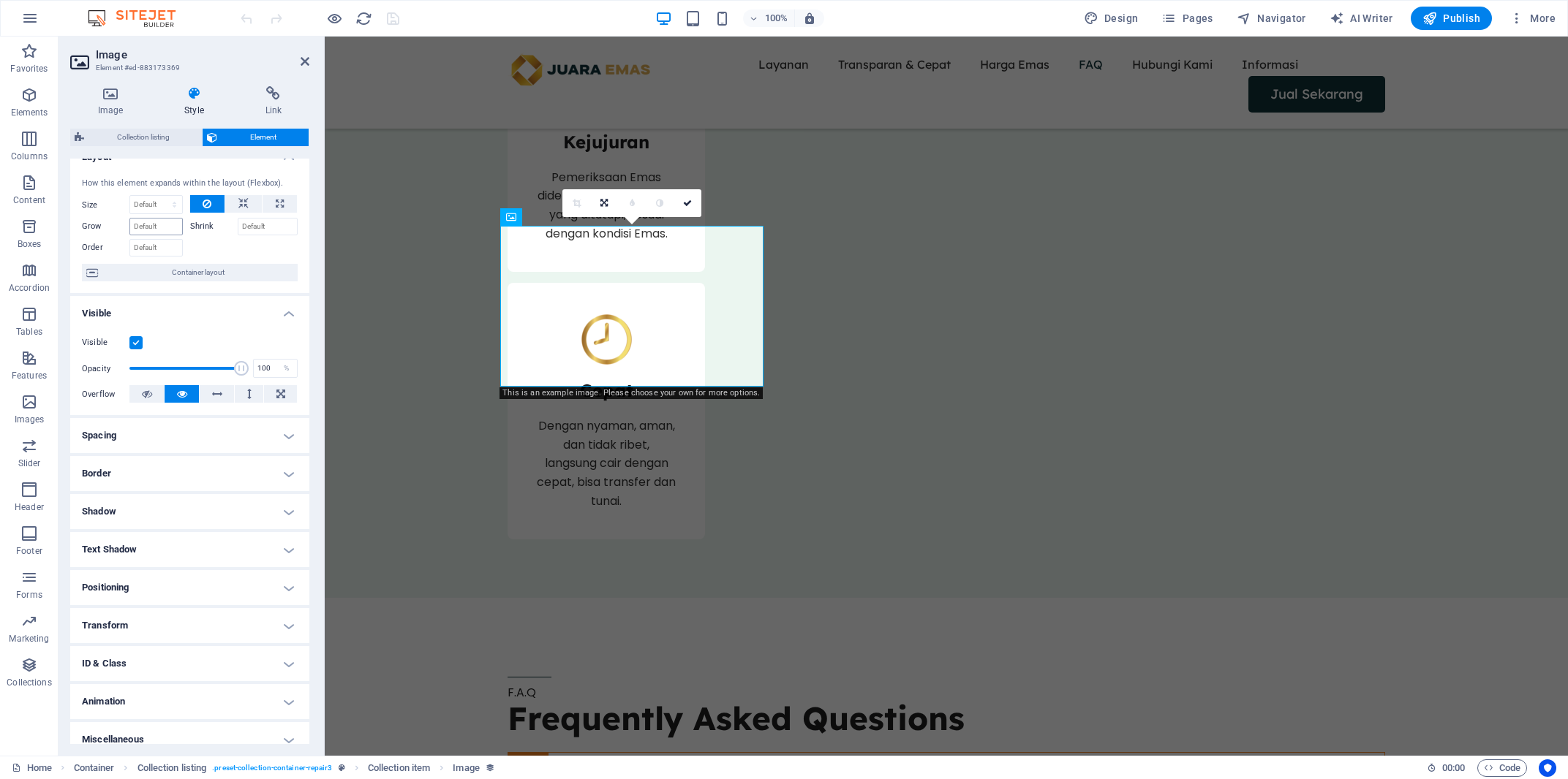
scroll to position [32, 0]
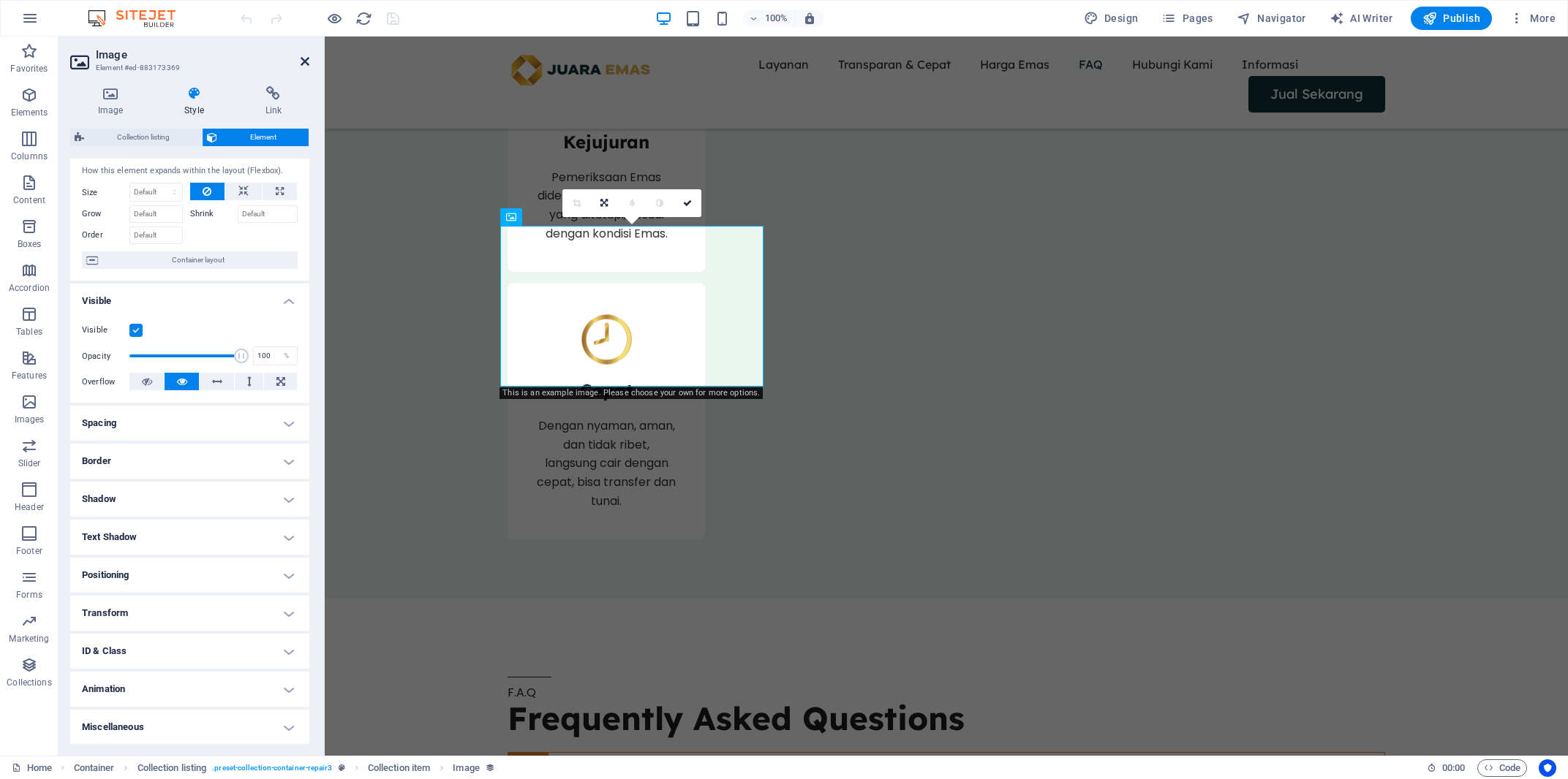
click at [302, 61] on icon at bounding box center [305, 61] width 9 height 12
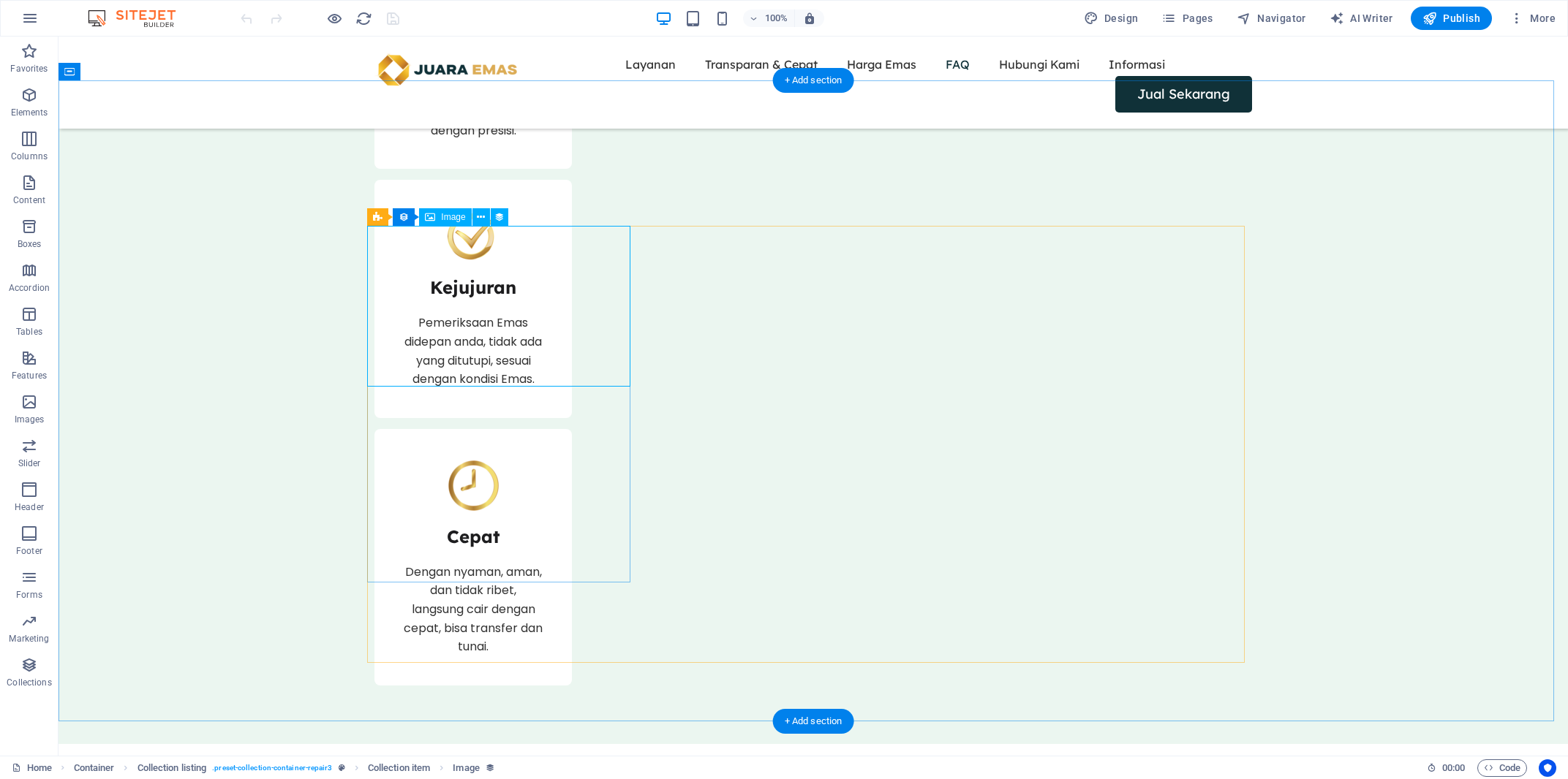
scroll to position [3514, 0]
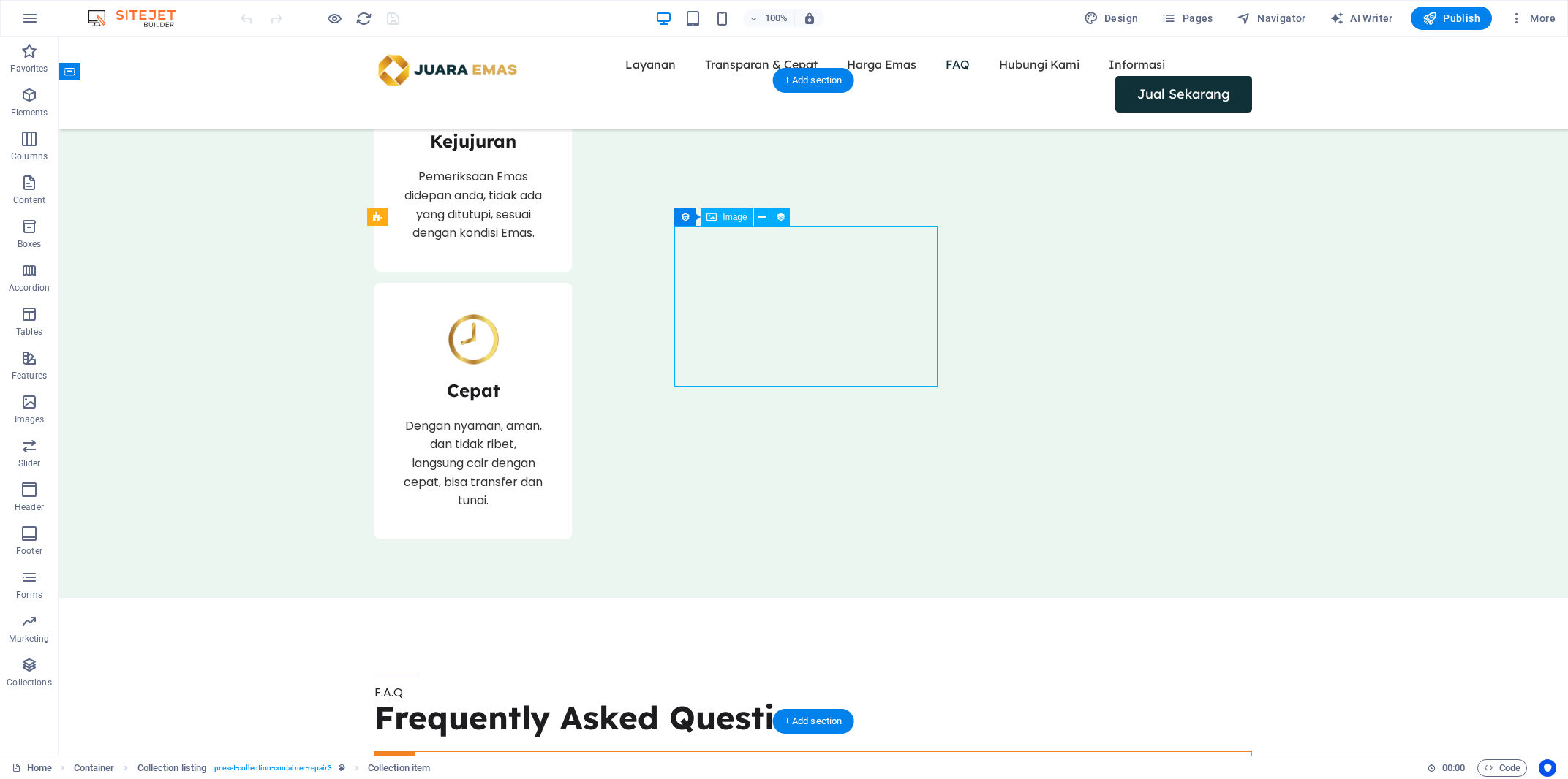
select select "itblog-image"
select select "vw"
select select "px"
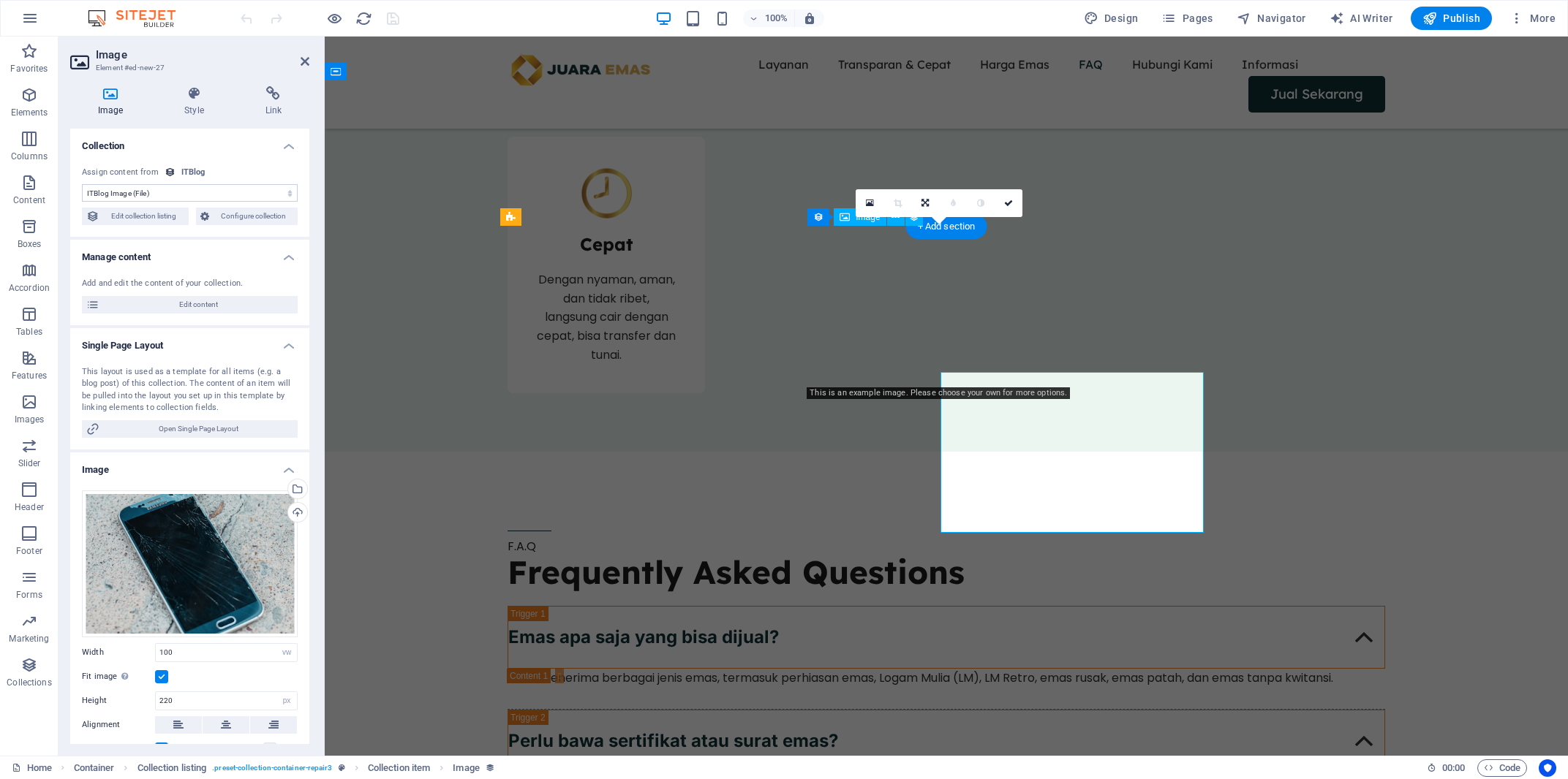
scroll to position [3367, 0]
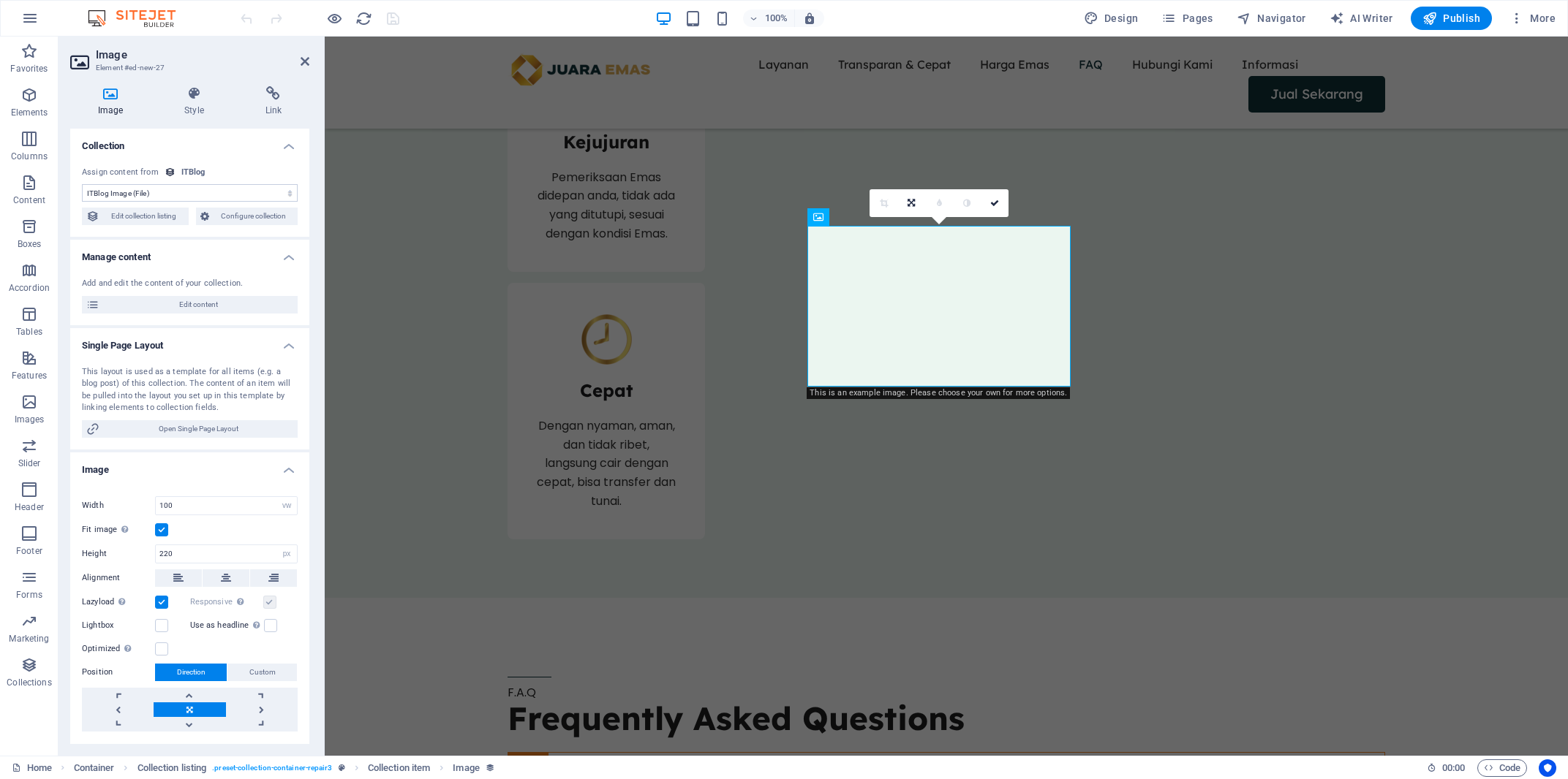
click at [275, 193] on select "No assignment, content remains static Created at (Date) Updated at (Date) ITBlo…" at bounding box center [189, 192] width 215 height 17
click at [169, 171] on icon at bounding box center [170, 173] width 11 height 11
click at [248, 219] on span "Configure collection" at bounding box center [253, 216] width 81 height 17
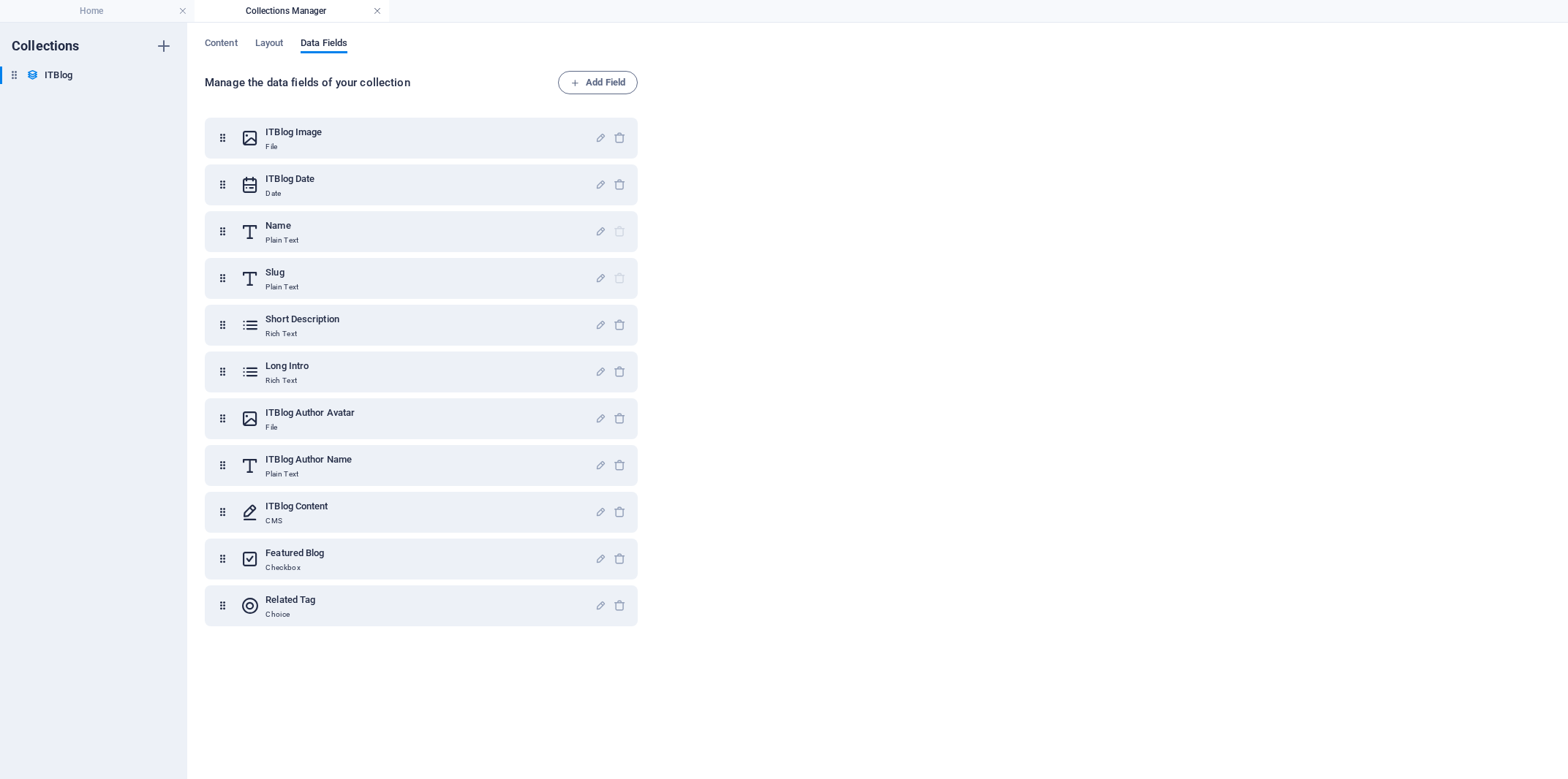
click at [377, 15] on link at bounding box center [378, 11] width 9 height 14
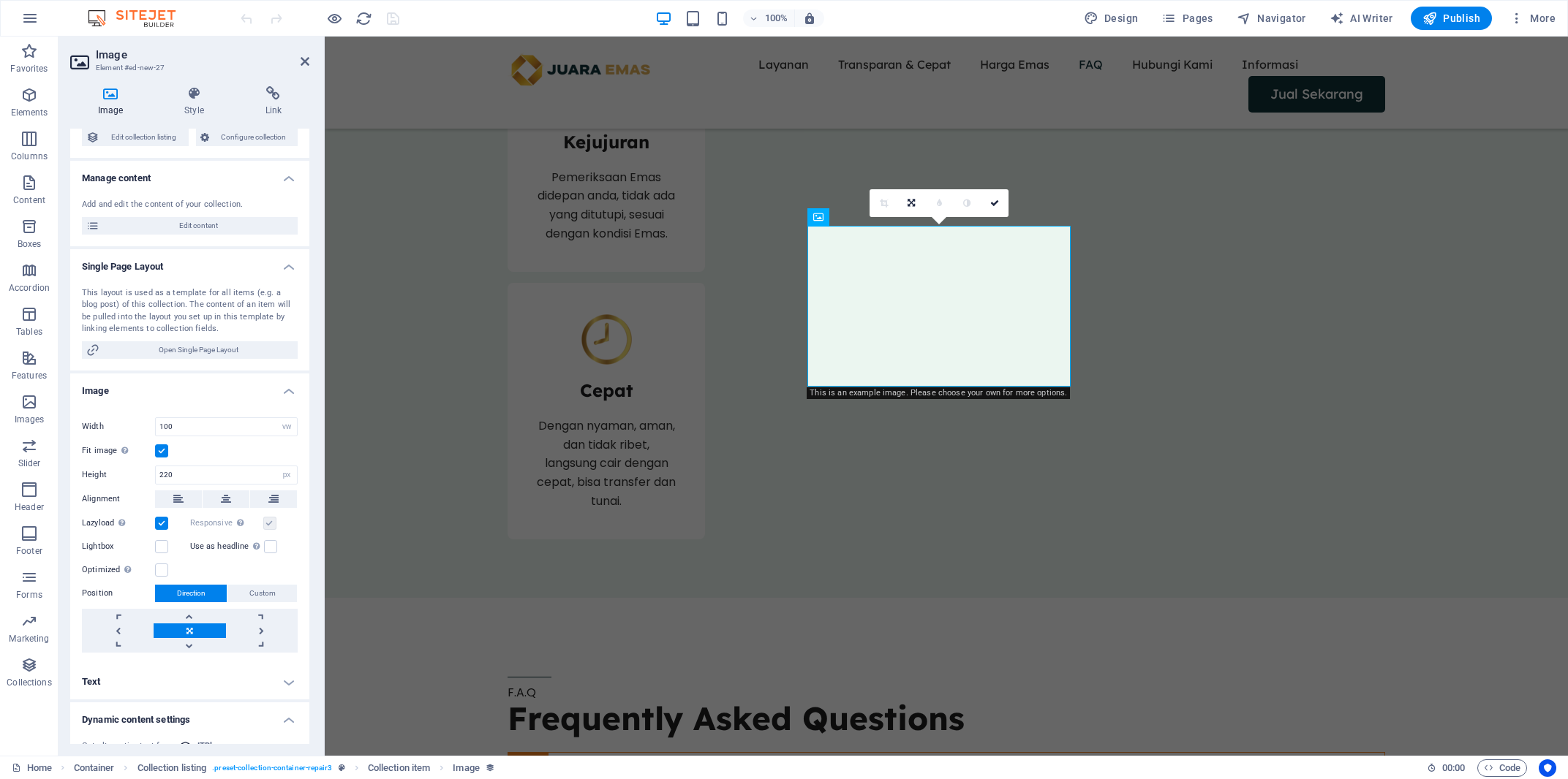
scroll to position [0, 0]
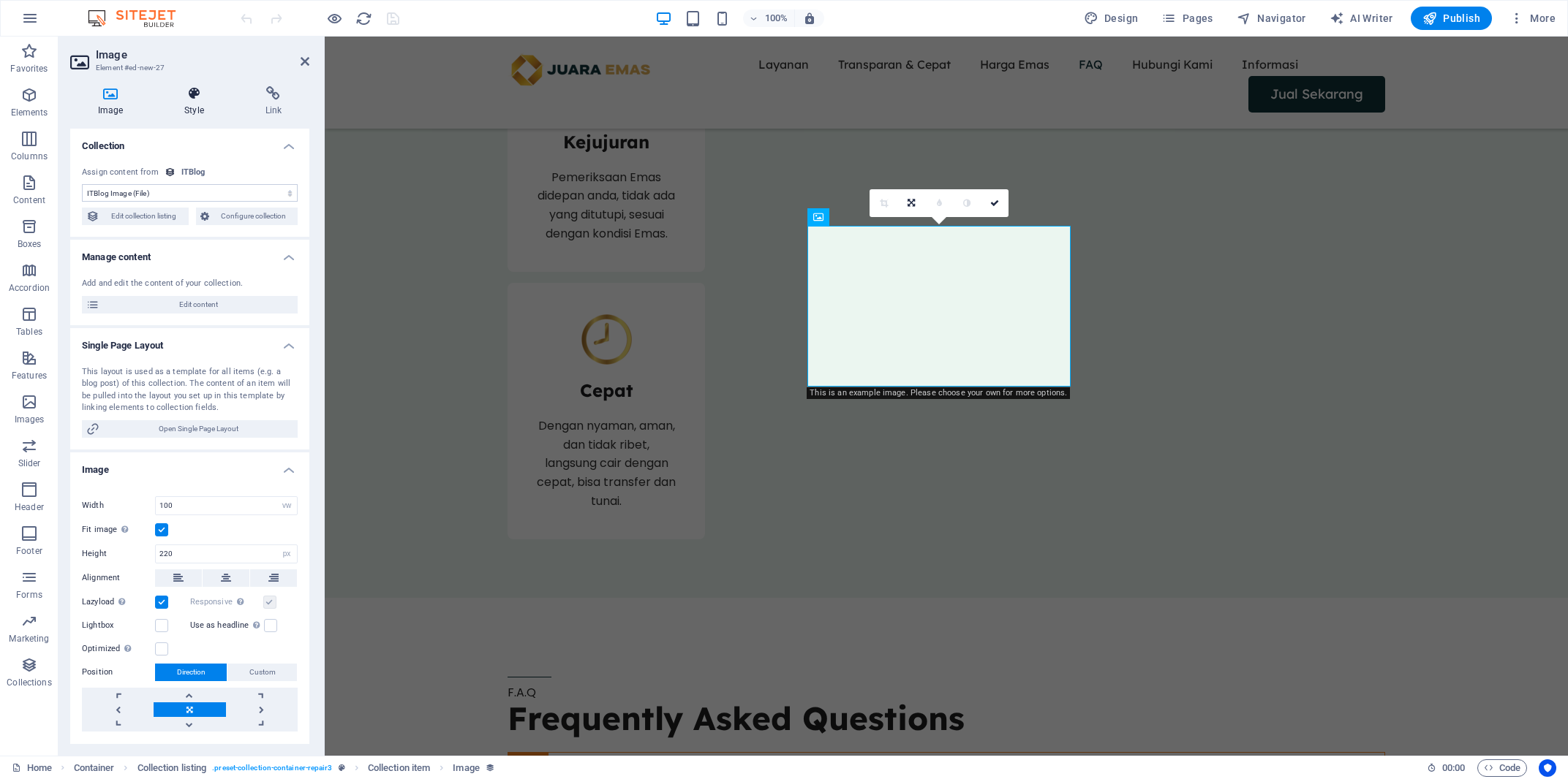
click at [174, 97] on icon at bounding box center [194, 94] width 74 height 15
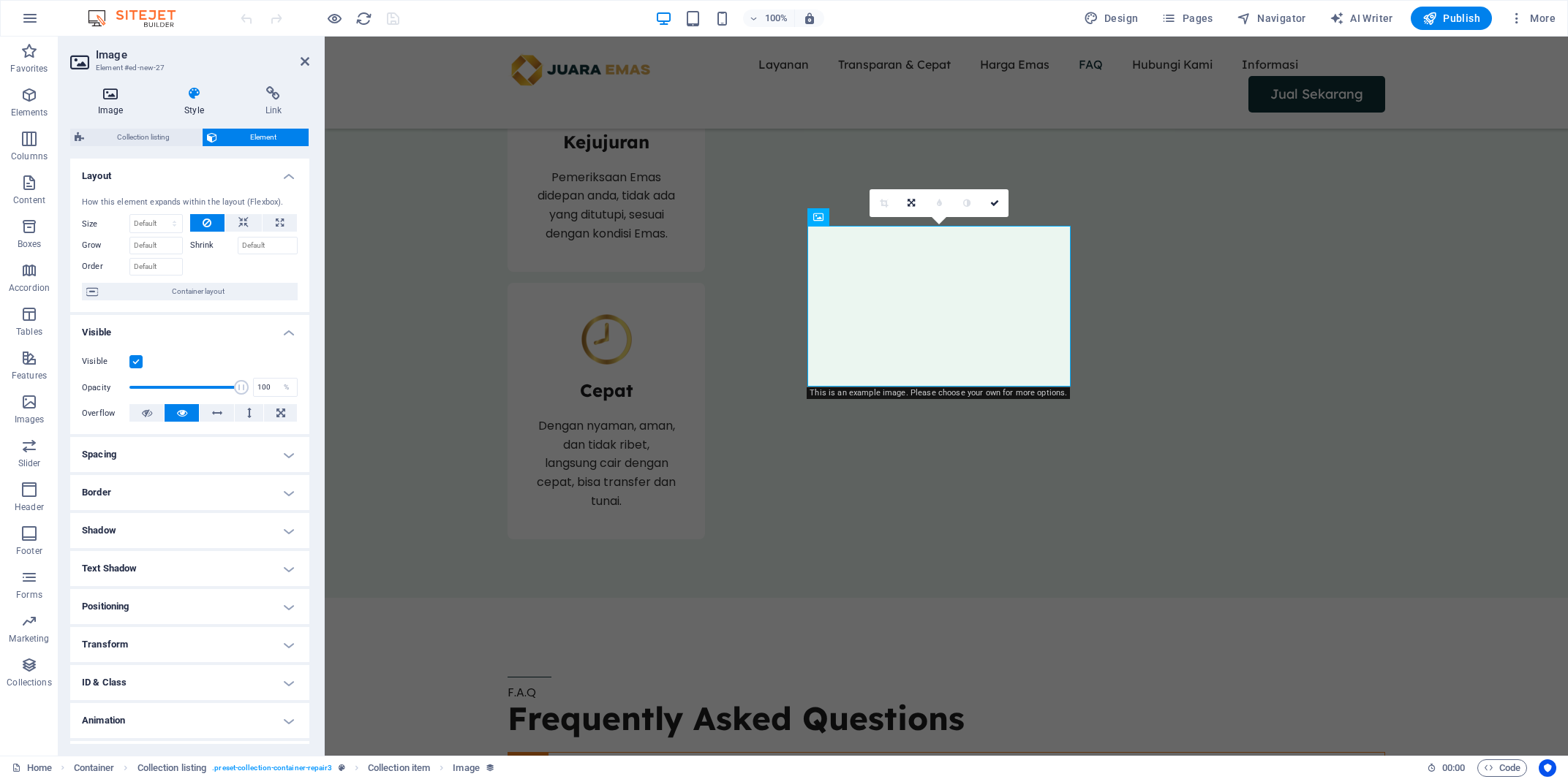
click at [109, 94] on icon at bounding box center [110, 94] width 81 height 15
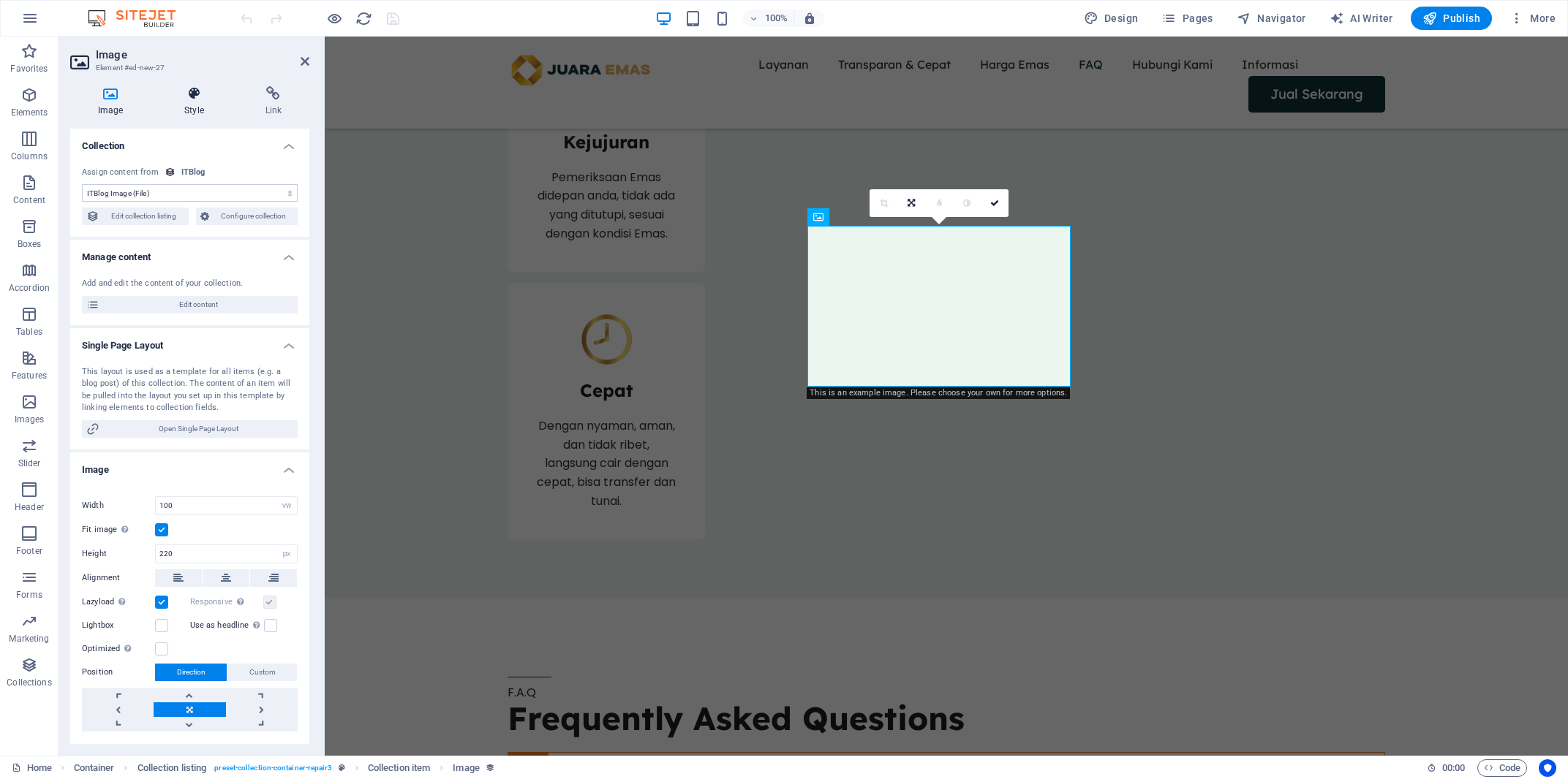
click at [192, 97] on icon at bounding box center [194, 94] width 74 height 15
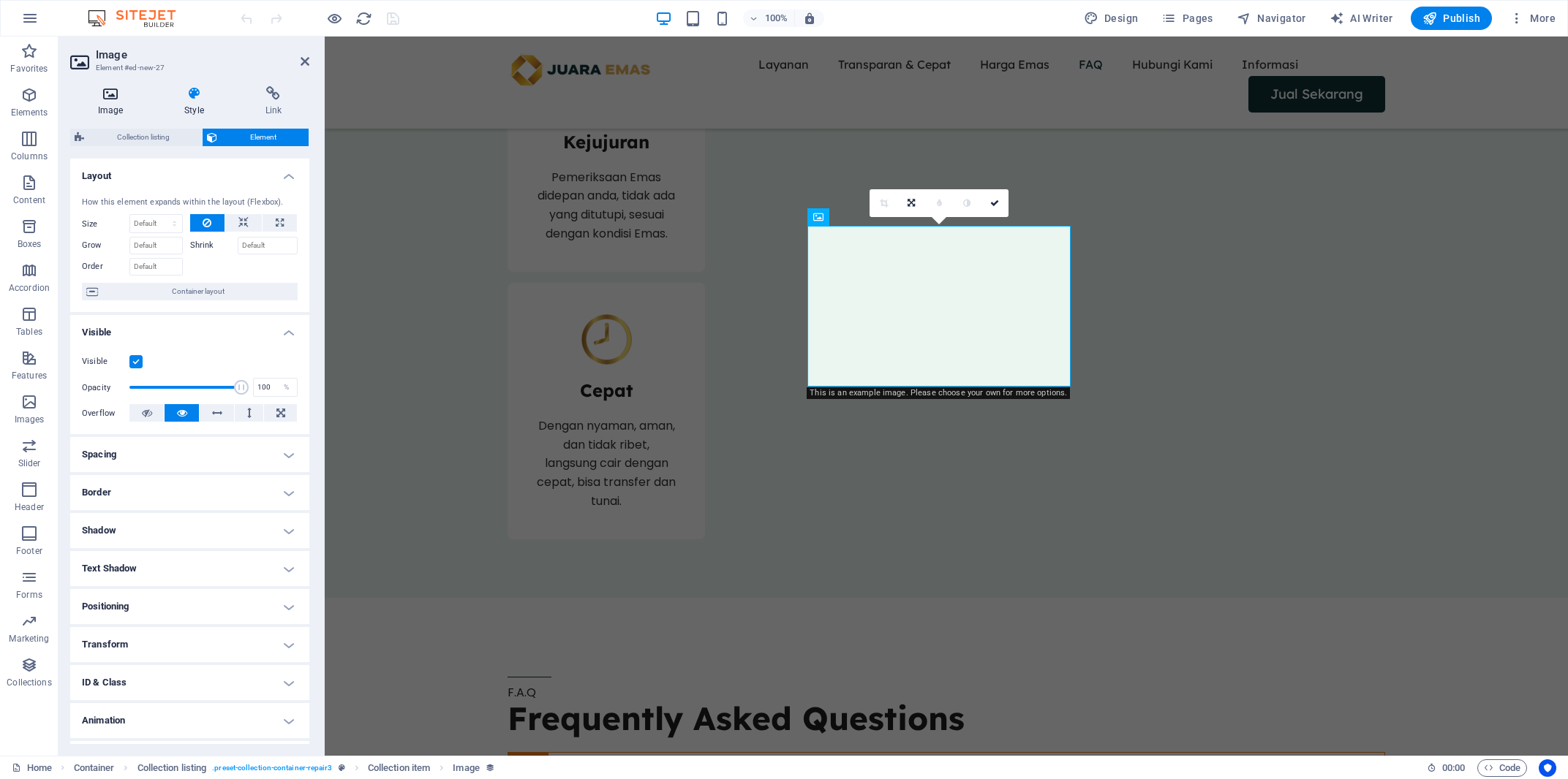
click at [114, 104] on h4 "Image" at bounding box center [113, 102] width 86 height 31
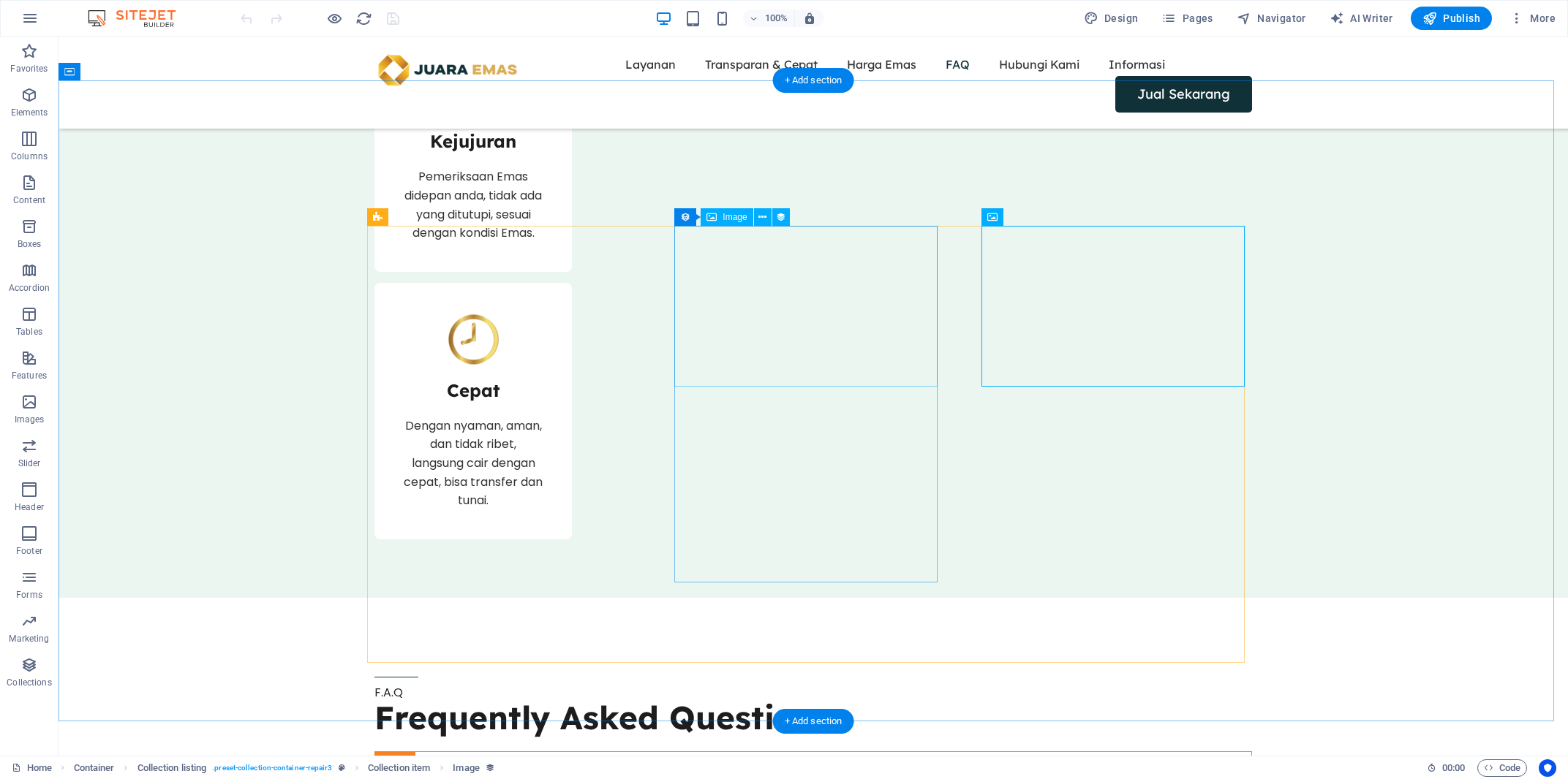
select select "itblog-image"
select select "vw"
select select "px"
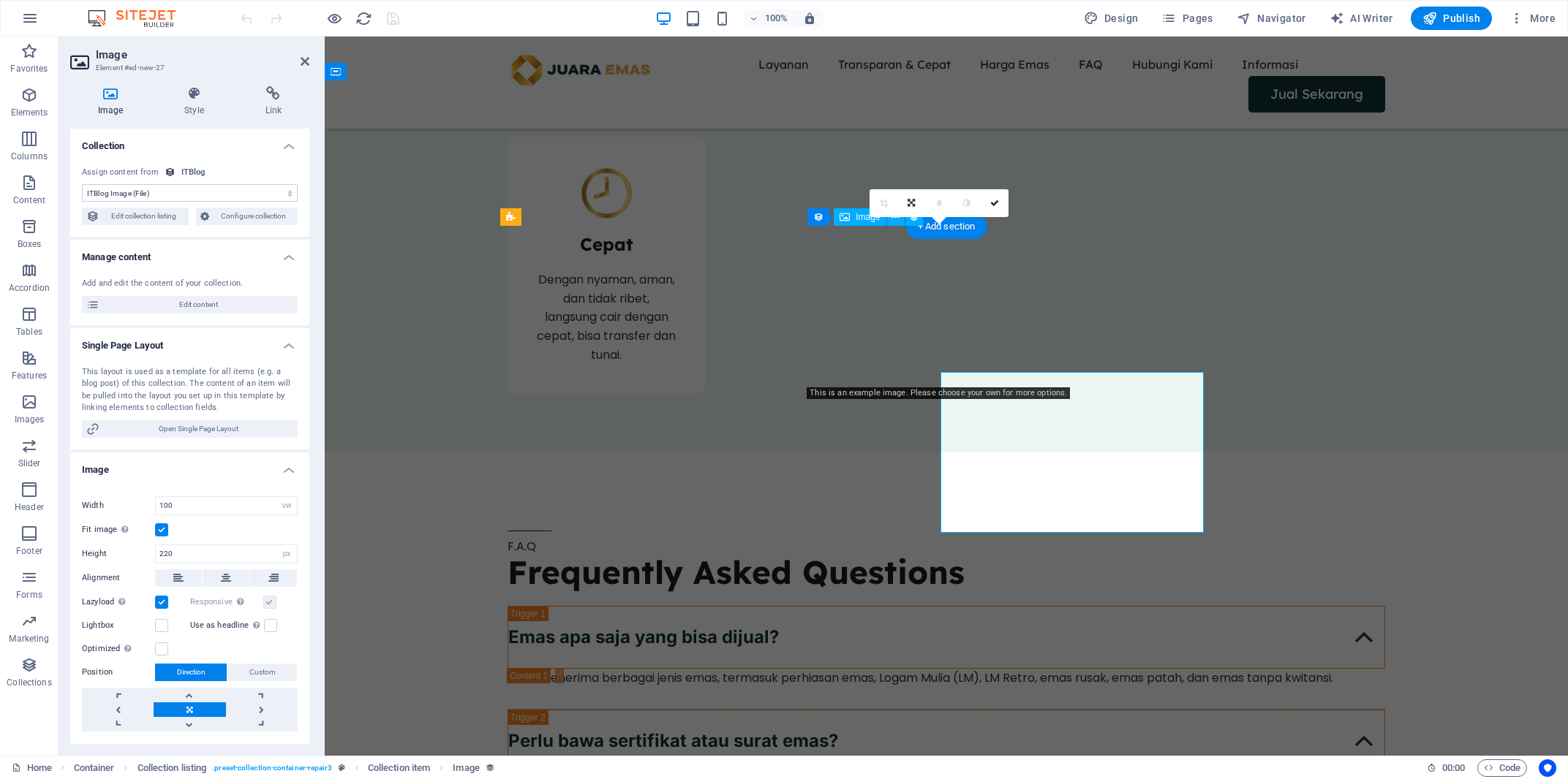
scroll to position [3367, 0]
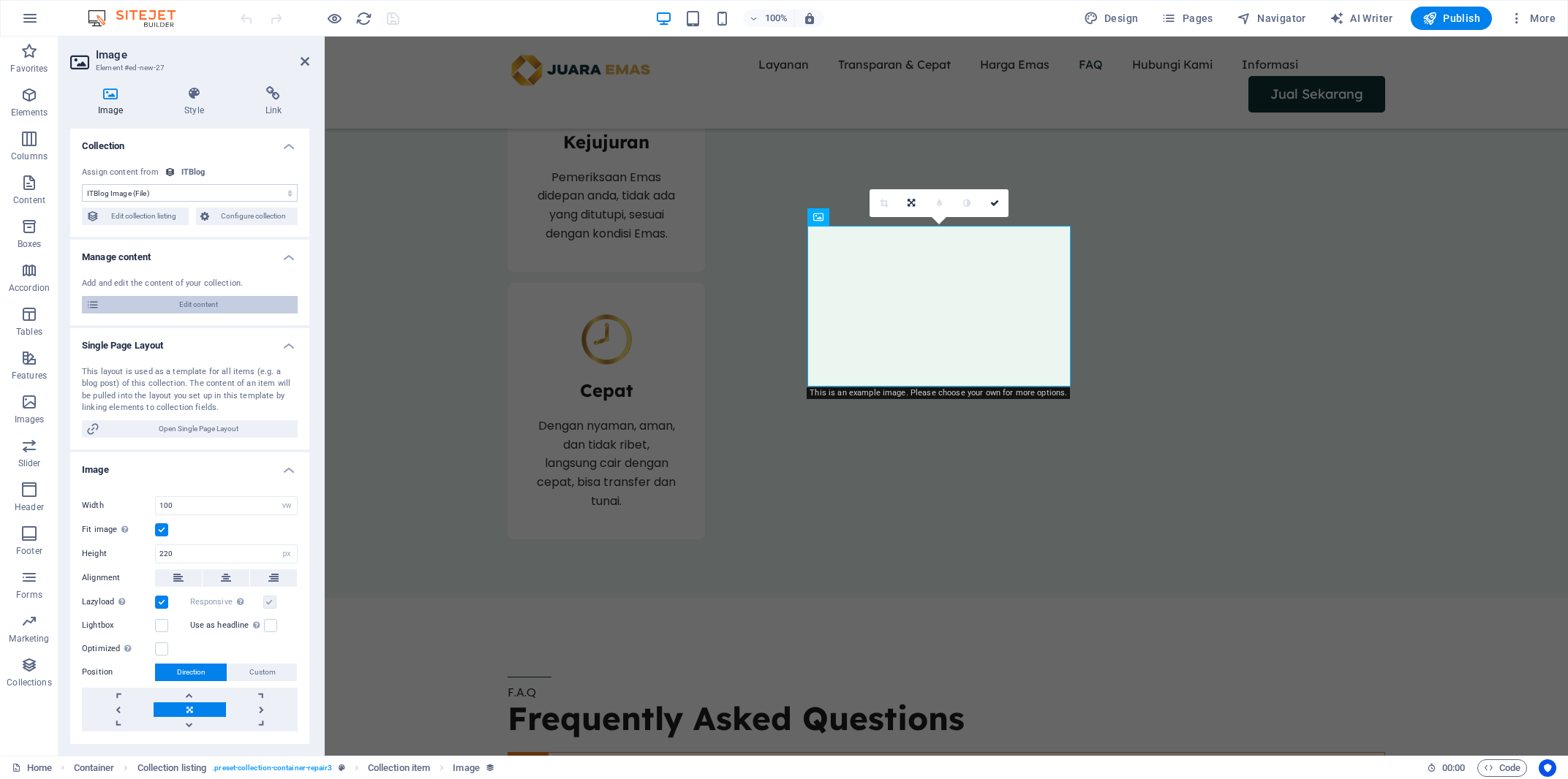
click at [207, 310] on span "Edit content" at bounding box center [198, 304] width 189 height 17
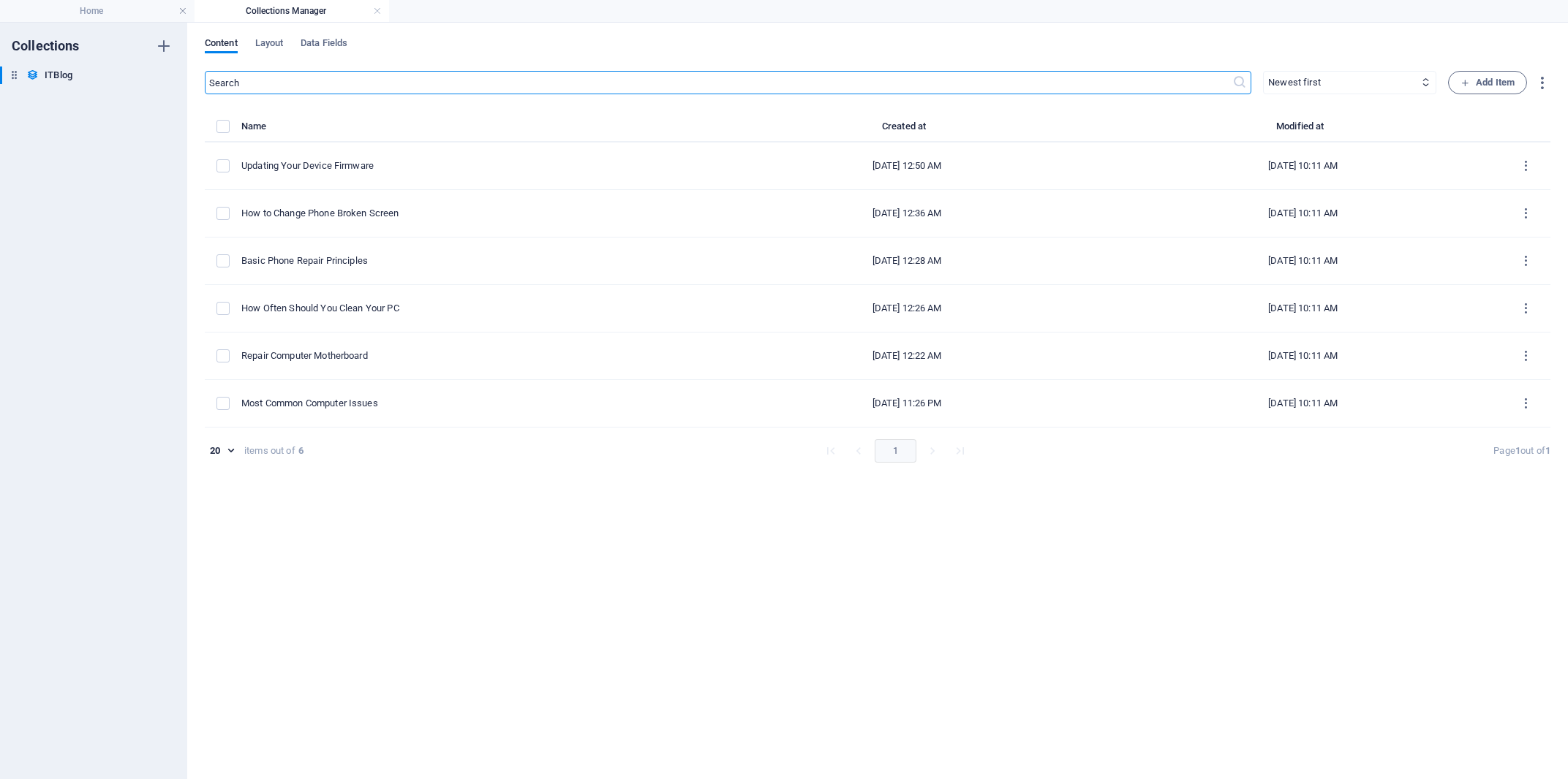
select select "Mobile"
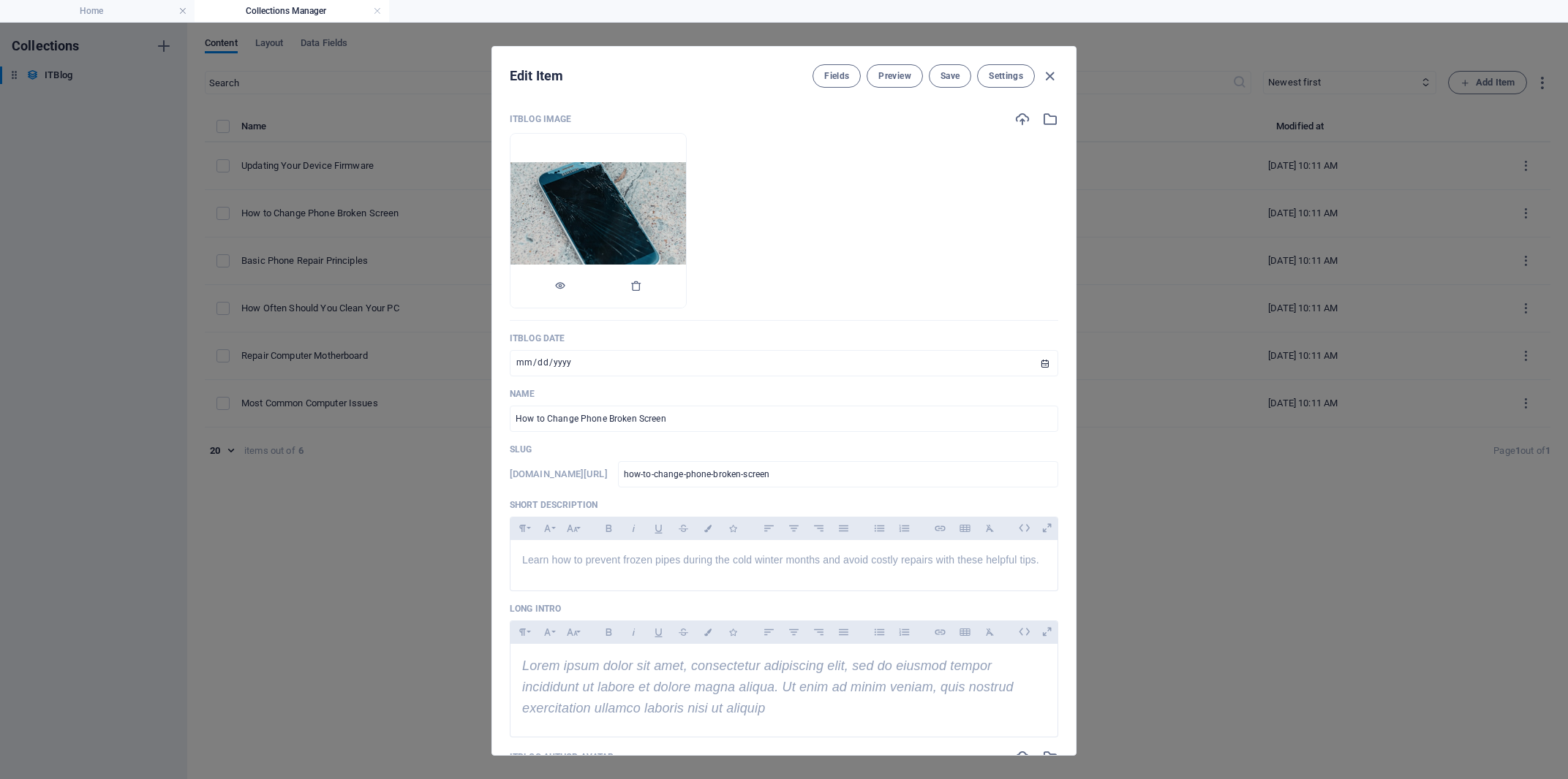
click at [637, 176] on img at bounding box center [598, 222] width 175 height 118
click at [640, 185] on img at bounding box center [598, 222] width 175 height 118
click at [1042, 122] on icon "button" at bounding box center [1050, 119] width 16 height 16
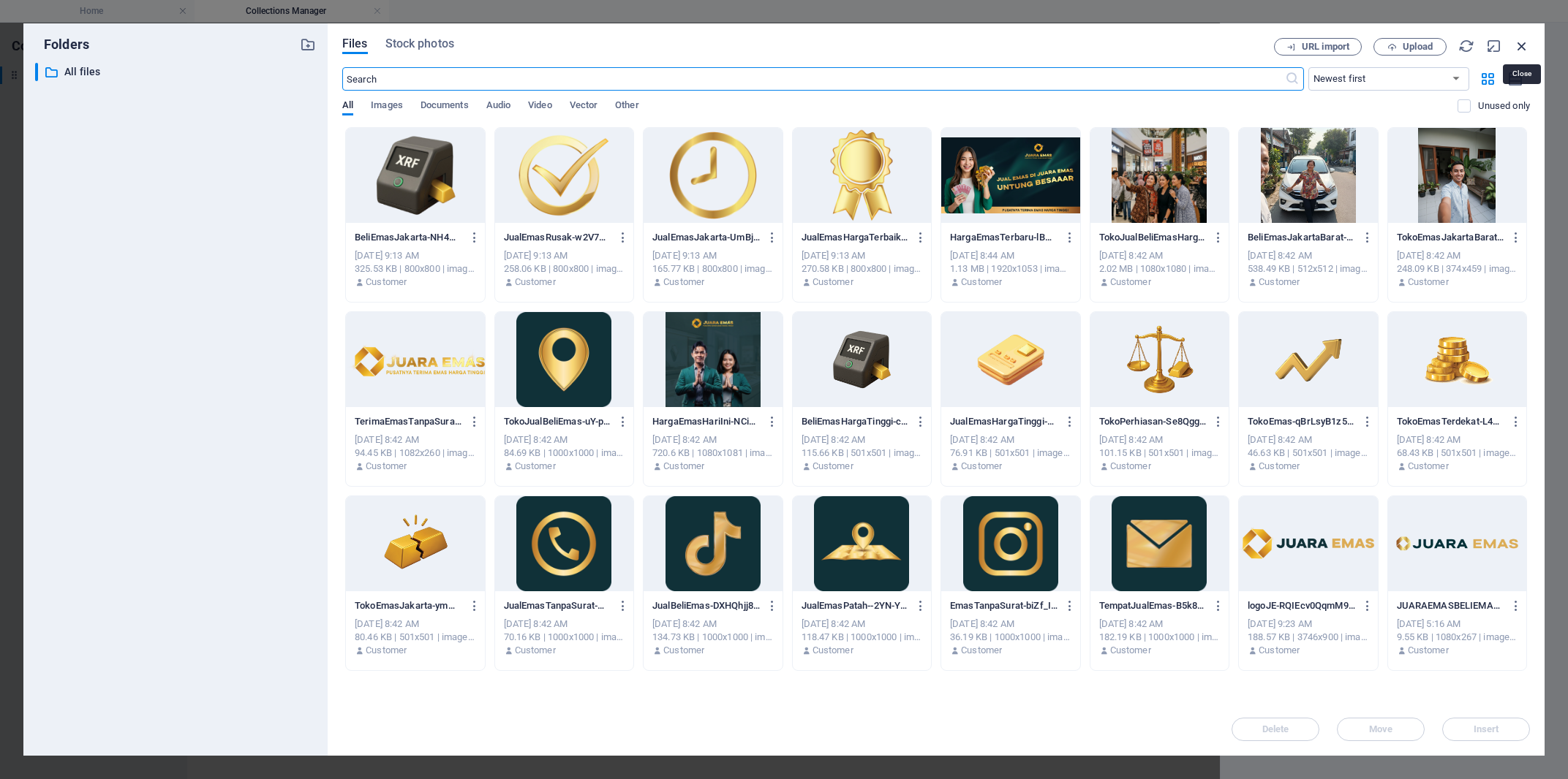
click at [1523, 46] on icon "button" at bounding box center [1522, 46] width 16 height 16
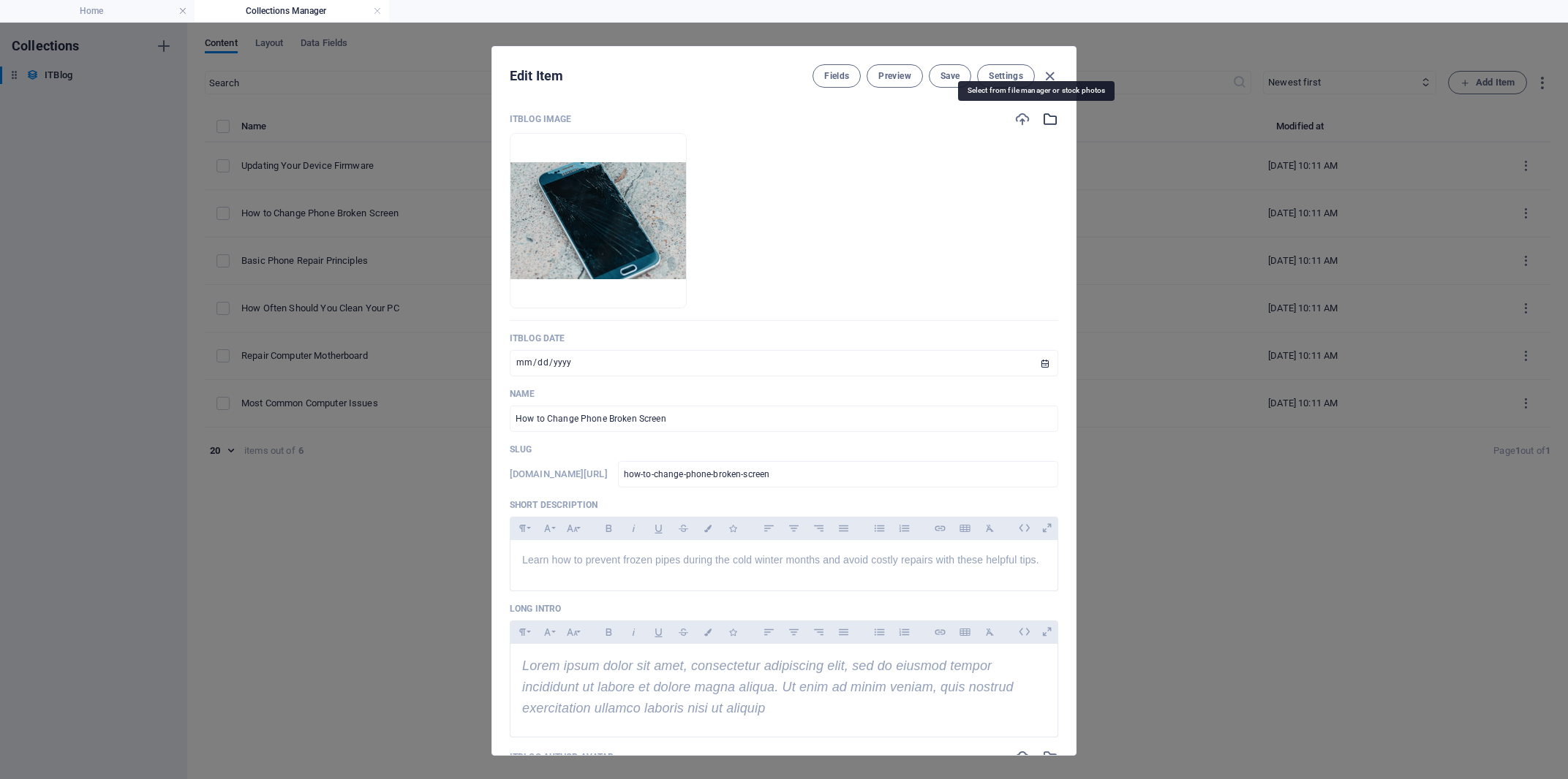
click at [1042, 122] on icon "button" at bounding box center [1050, 119] width 16 height 16
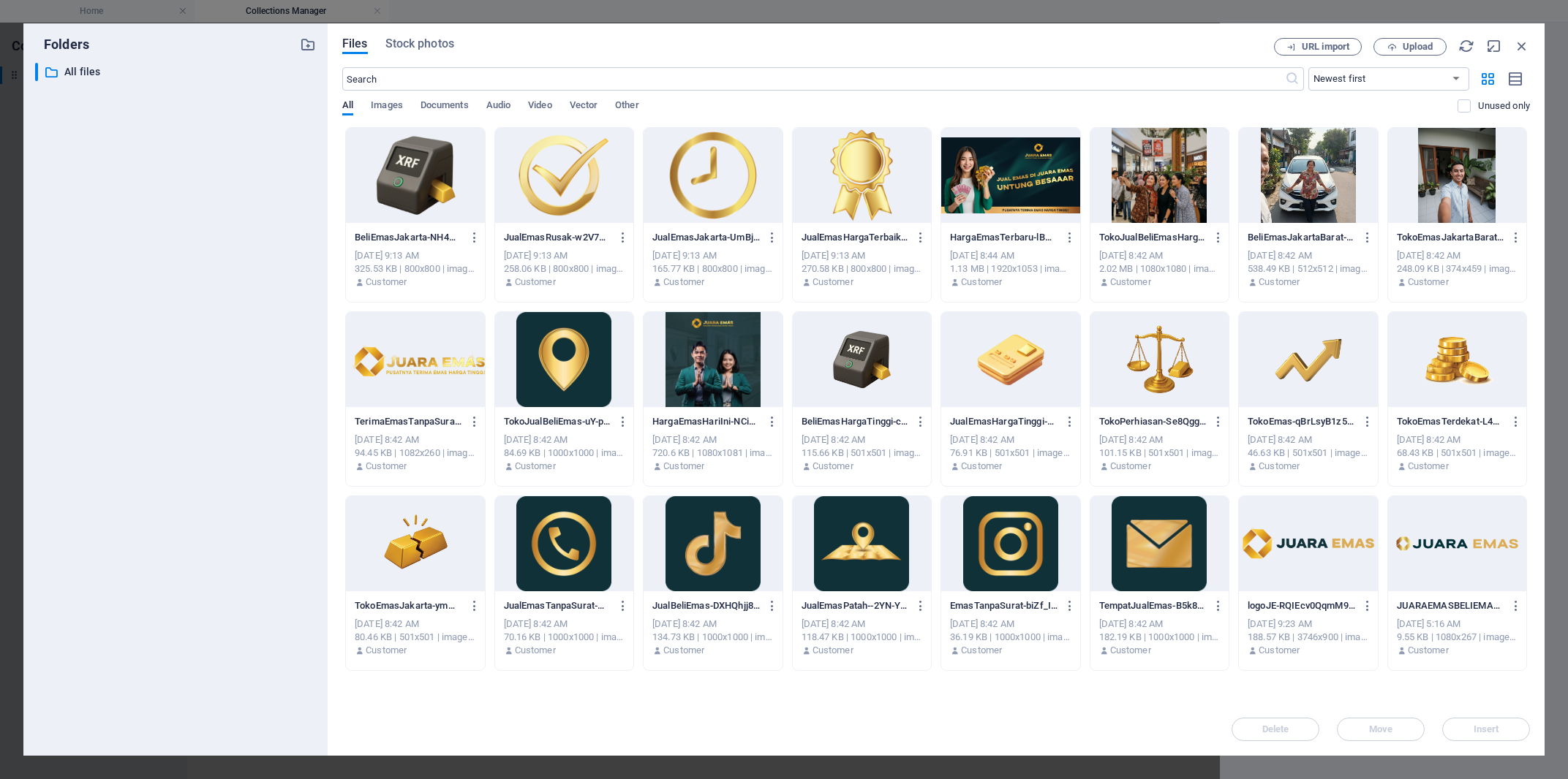
drag, startPoint x: 1410, startPoint y: 42, endPoint x: 1404, endPoint y: 35, distance: 9.2
click at [1404, 35] on div "Files Stock photos URL import Upload ​ Newest first Oldest first Name (A-Z) Nam…" at bounding box center [937, 390] width 1217 height 733
click at [1421, 47] on span "Upload" at bounding box center [1417, 47] width 30 height 9
click at [1408, 47] on span "Upload" at bounding box center [1417, 47] width 30 height 9
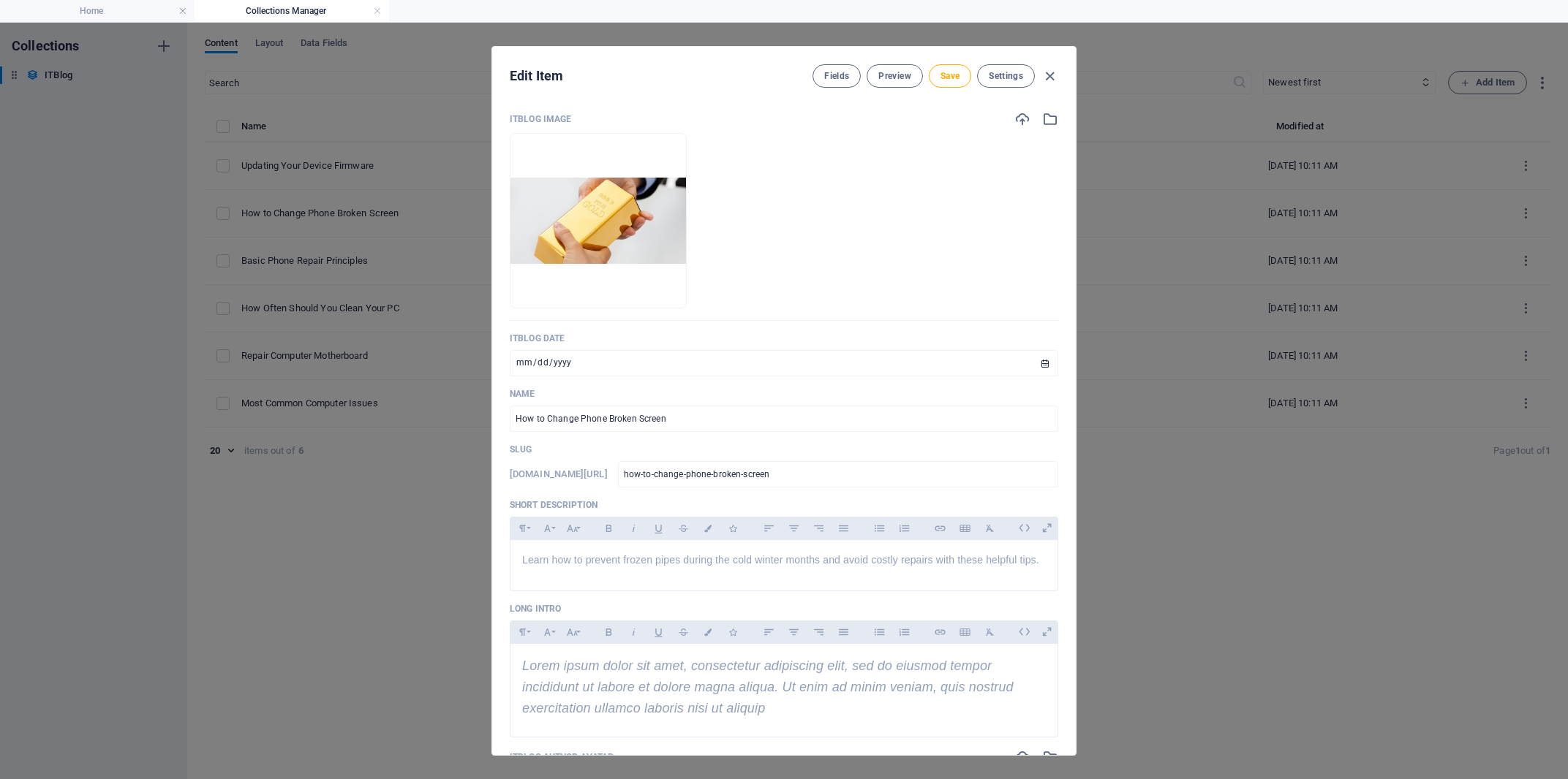
click at [904, 104] on div "ITBlog Image Drop files here to upload them instantly ITBlog Date [DATE] ​ Name…" at bounding box center [784, 427] width 583 height 656
click at [827, 383] on div "ITBlog Image Drop files here to upload them instantly ITBlog Date 2024-10-20 ​ …" at bounding box center [784, 734] width 549 height 1246
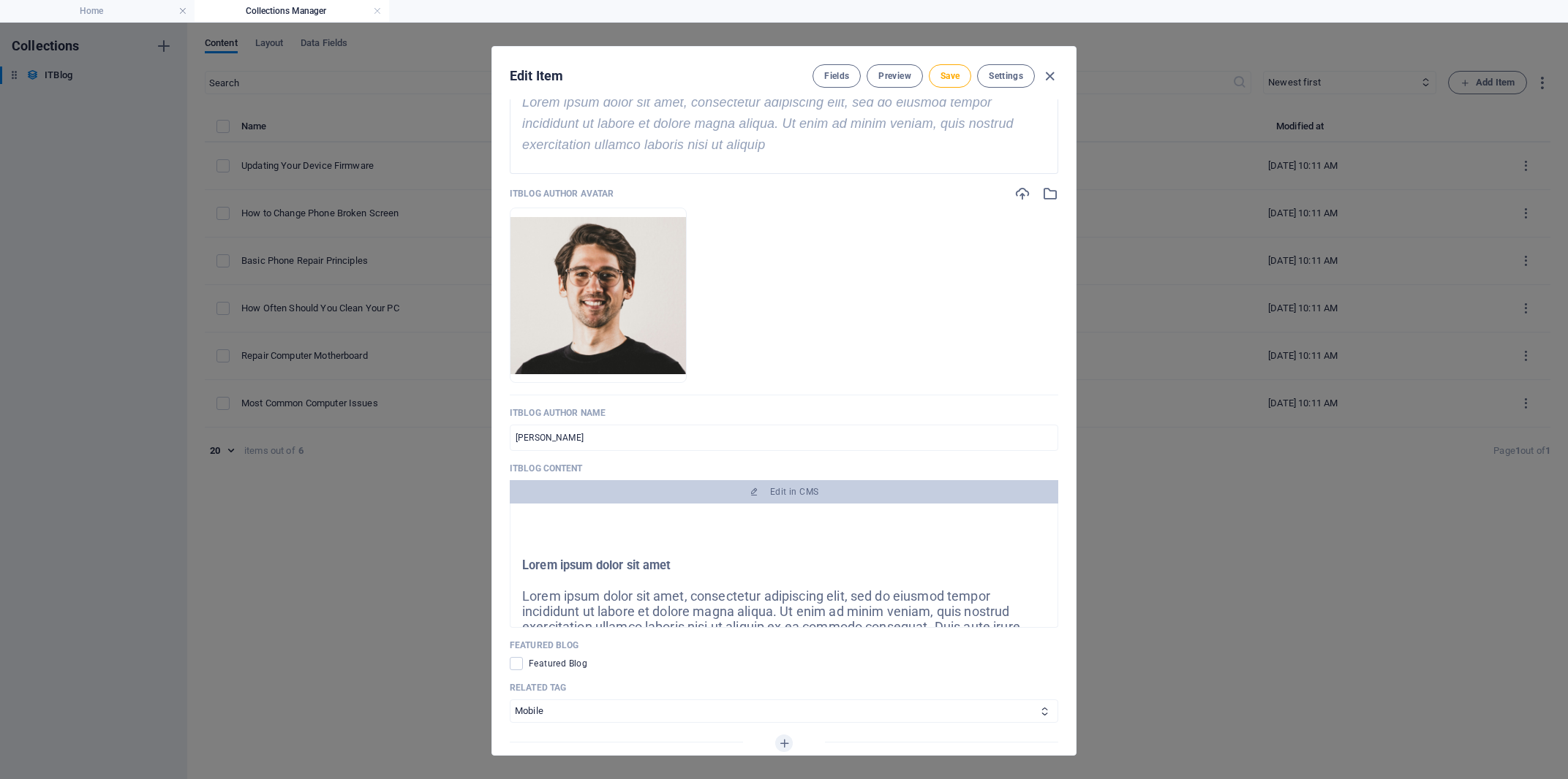
scroll to position [571, 0]
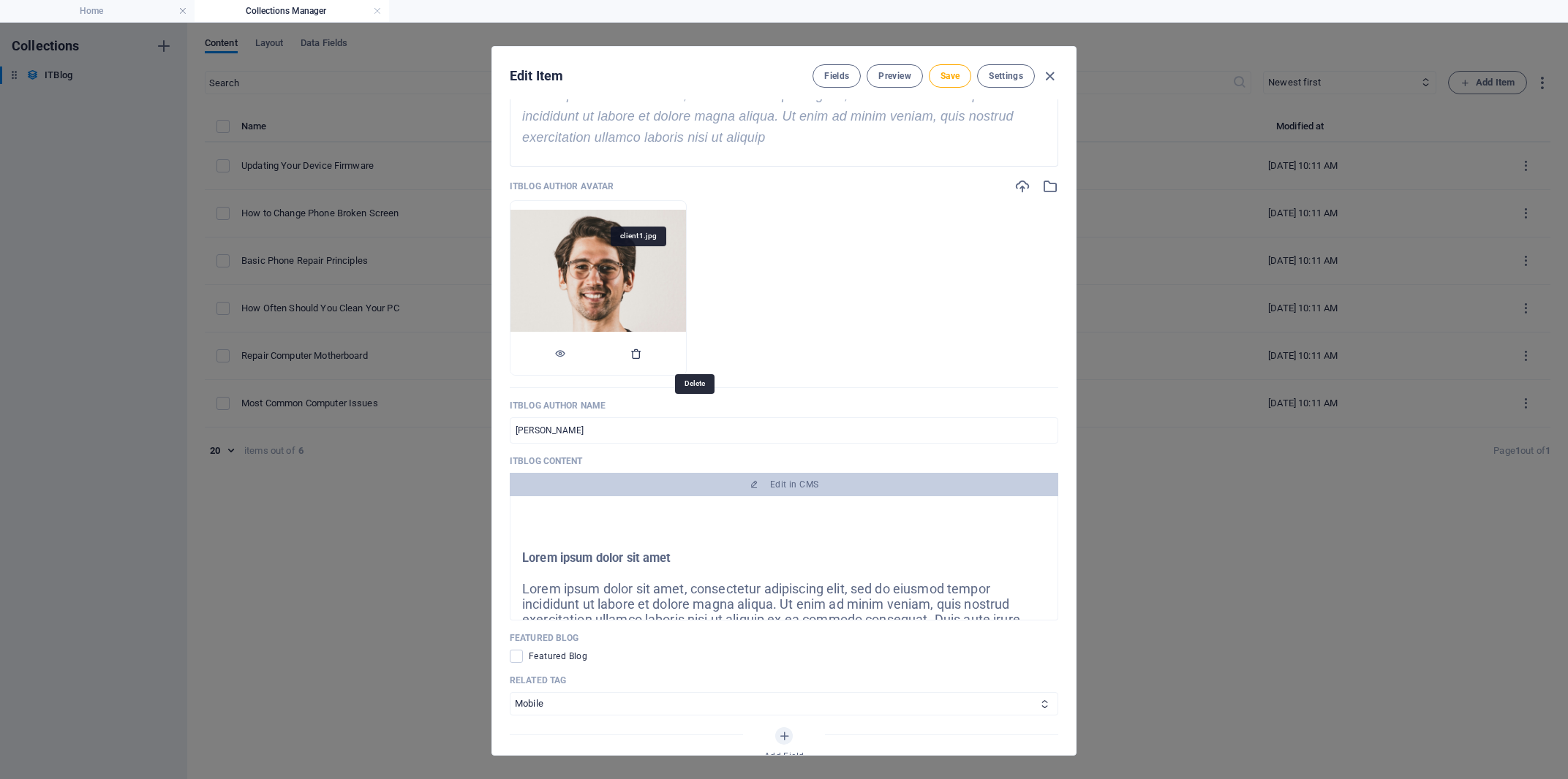
click at [642, 360] on icon "button" at bounding box center [636, 353] width 12 height 12
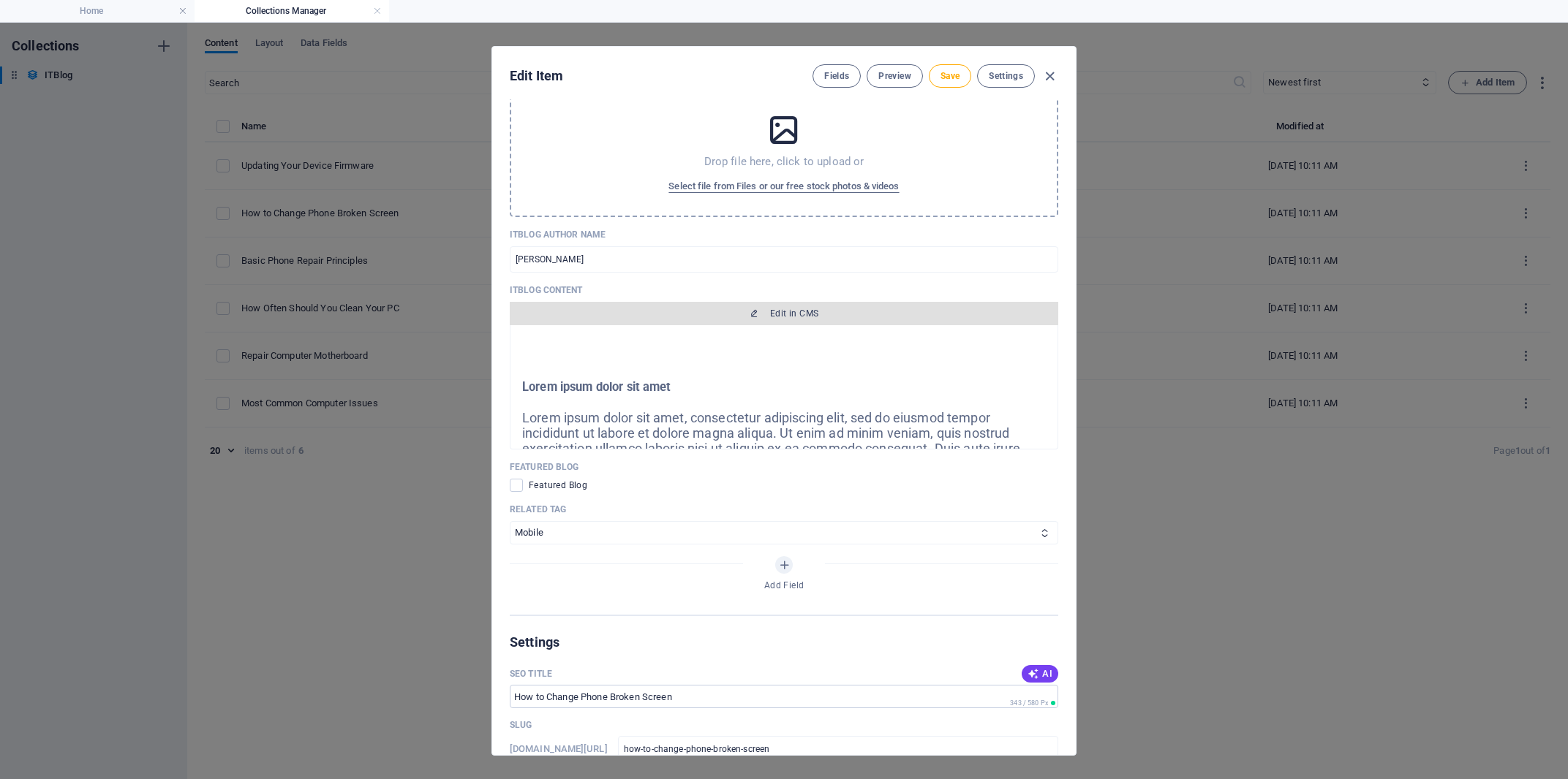
scroll to position [685, 0]
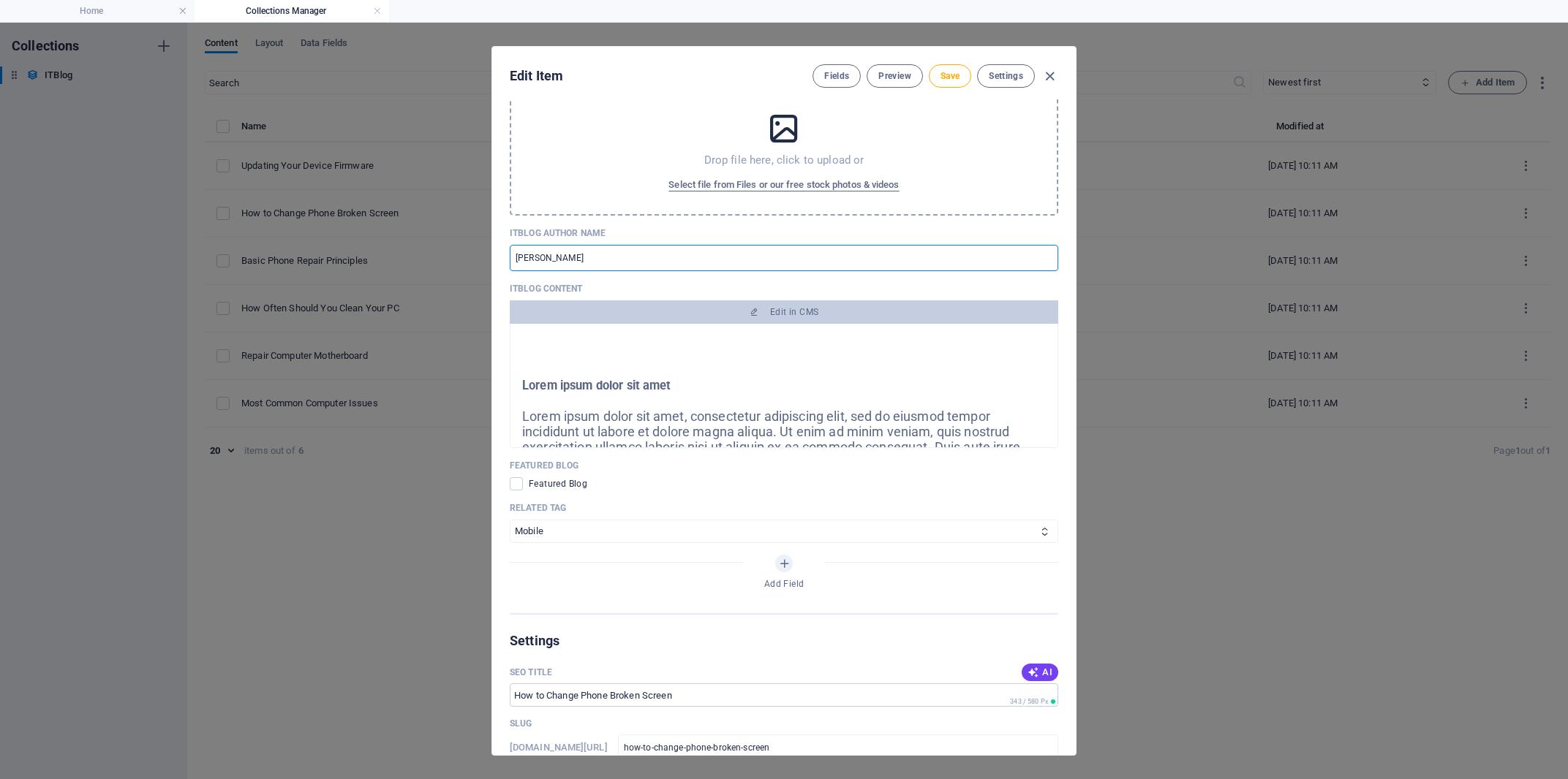
click at [611, 271] on input "[PERSON_NAME]" at bounding box center [784, 258] width 549 height 26
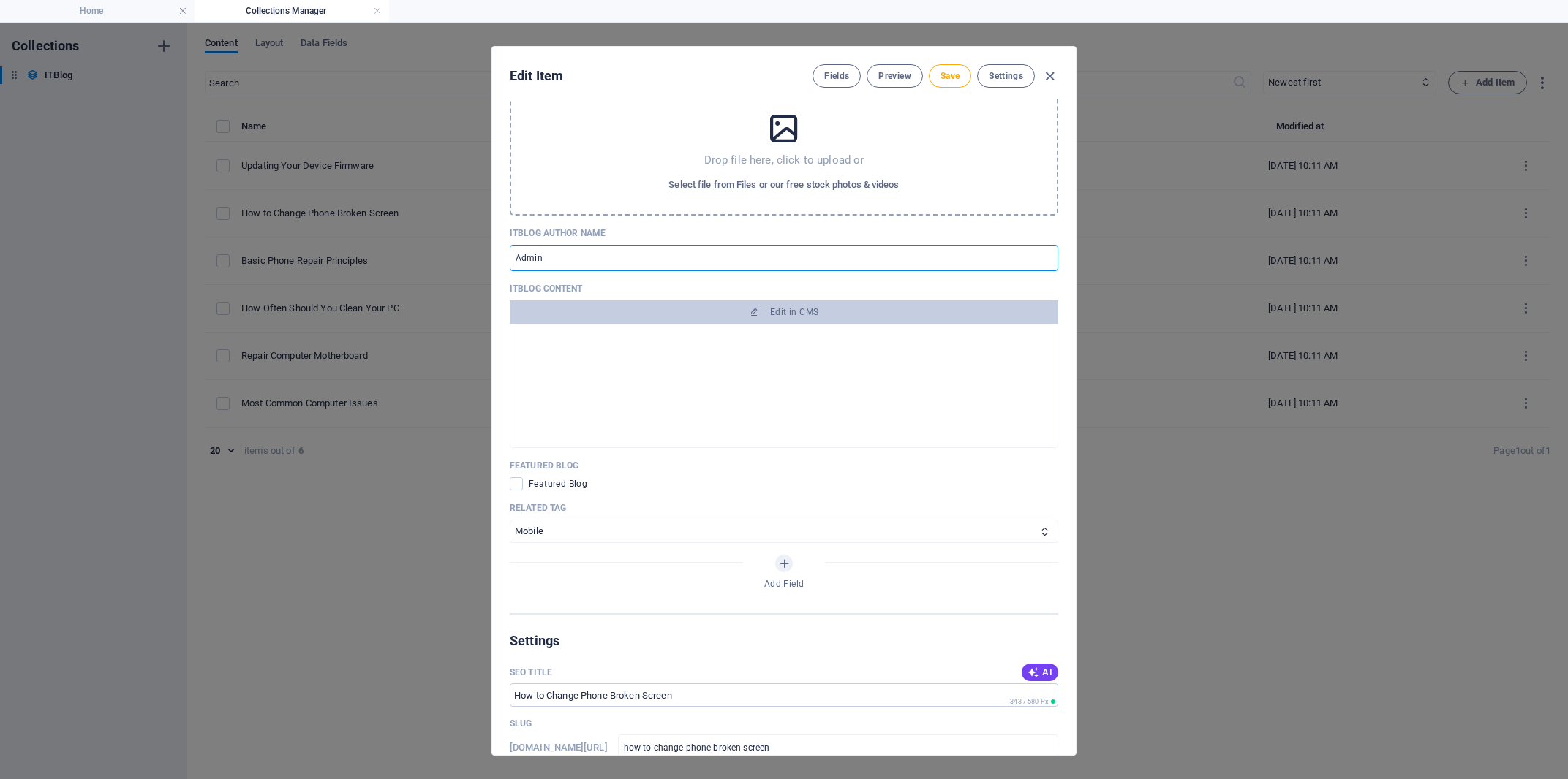
scroll to position [1257, 0]
type input "Admin"
click at [647, 271] on input "Admin" at bounding box center [784, 258] width 549 height 26
click at [660, 371] on div at bounding box center [770, 365] width 462 height 12
click at [651, 428] on p "Read More" at bounding box center [770, 419] width 462 height 15
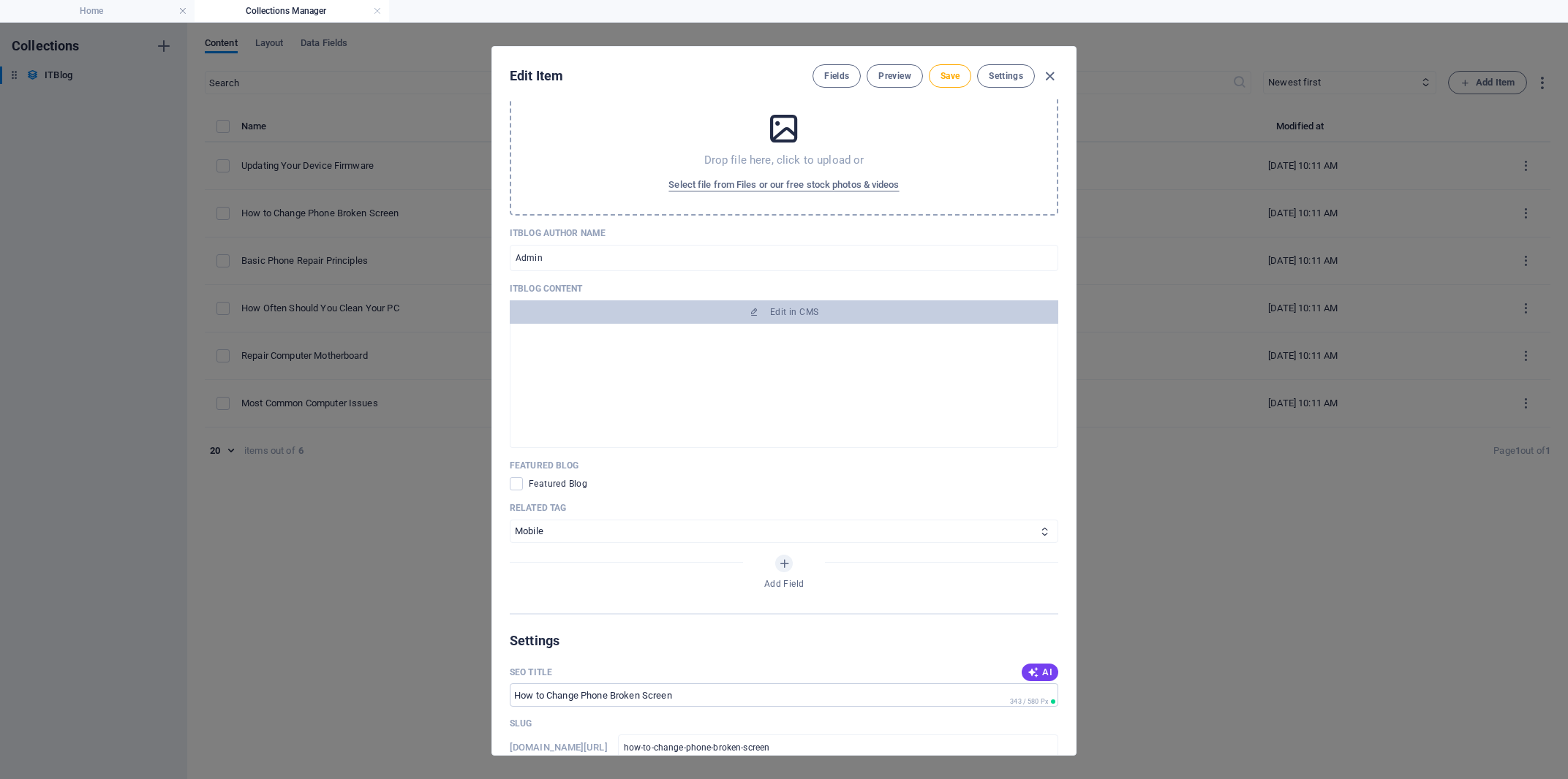
click at [651, 428] on p "Read More" at bounding box center [770, 419] width 462 height 15
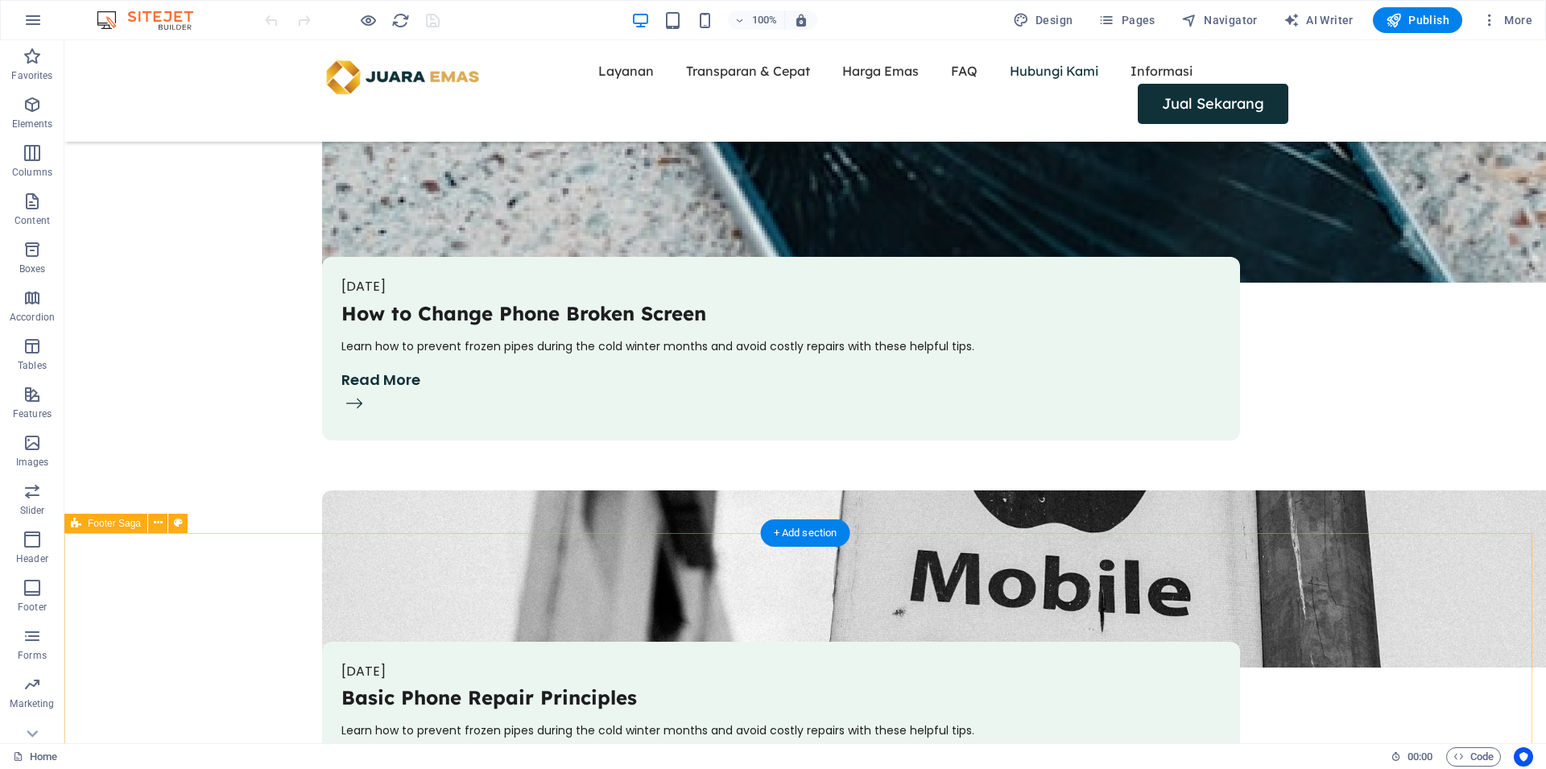
scroll to position [5458, 0]
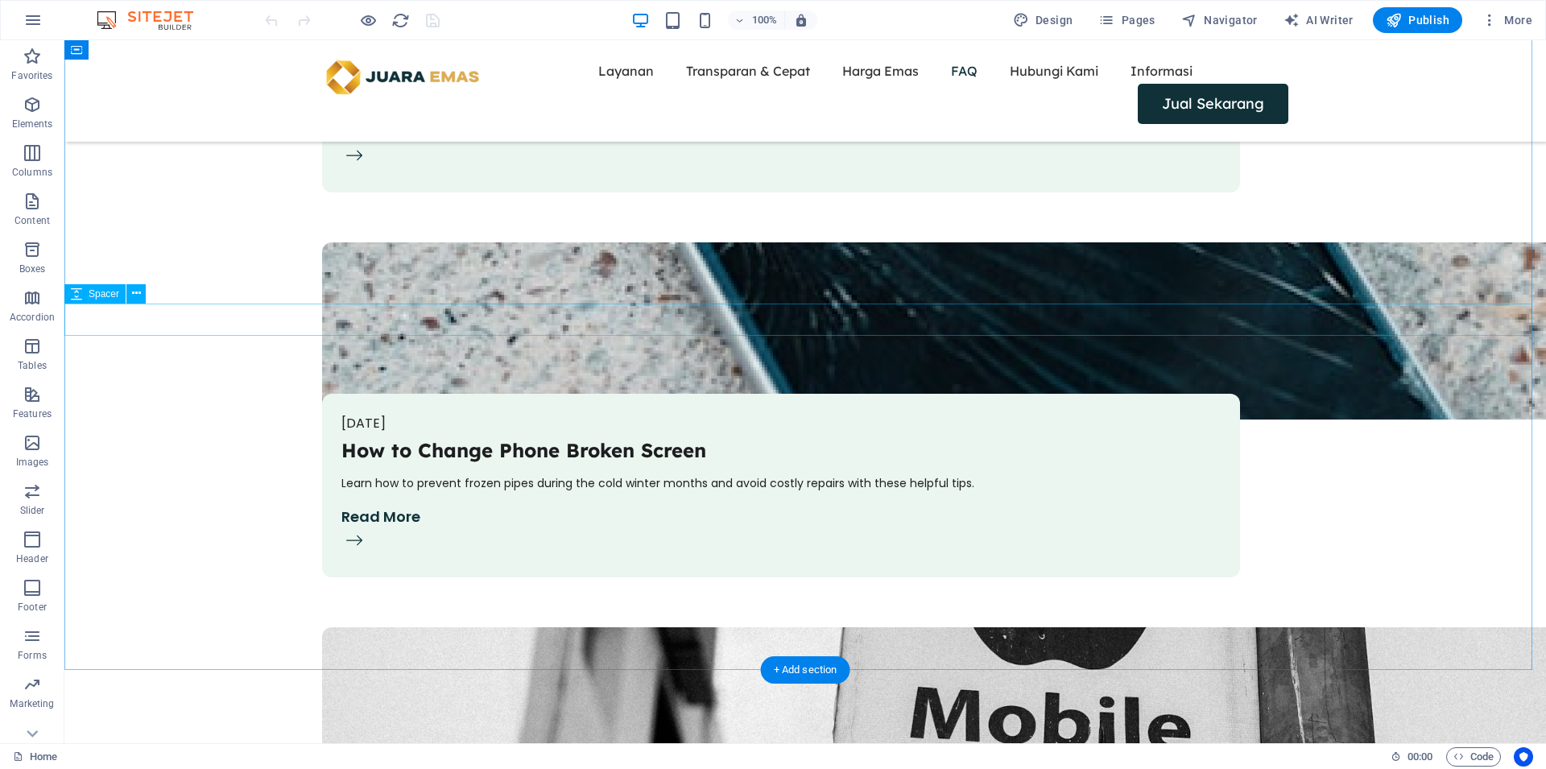
select select "px"
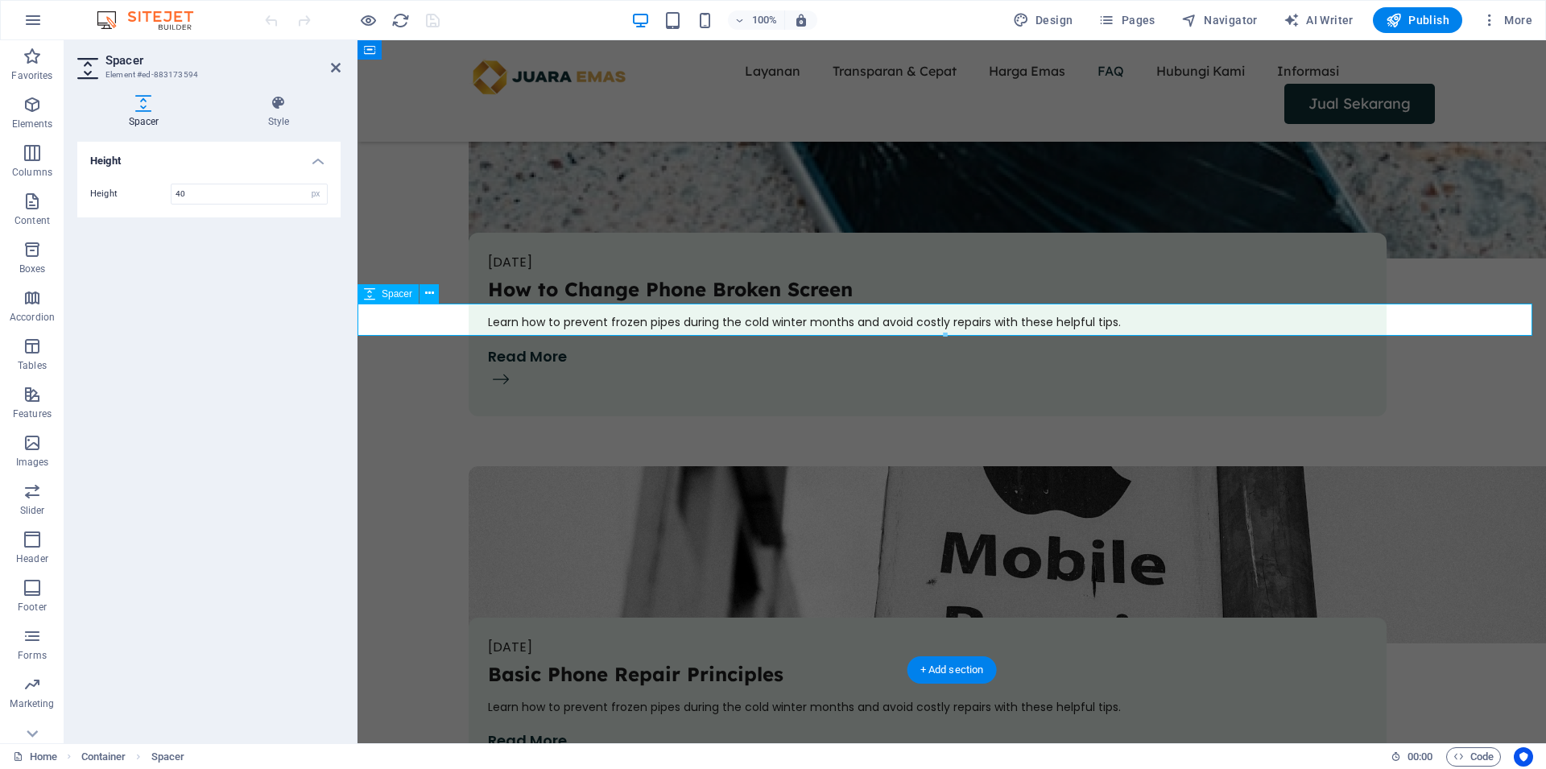
scroll to position [5297, 0]
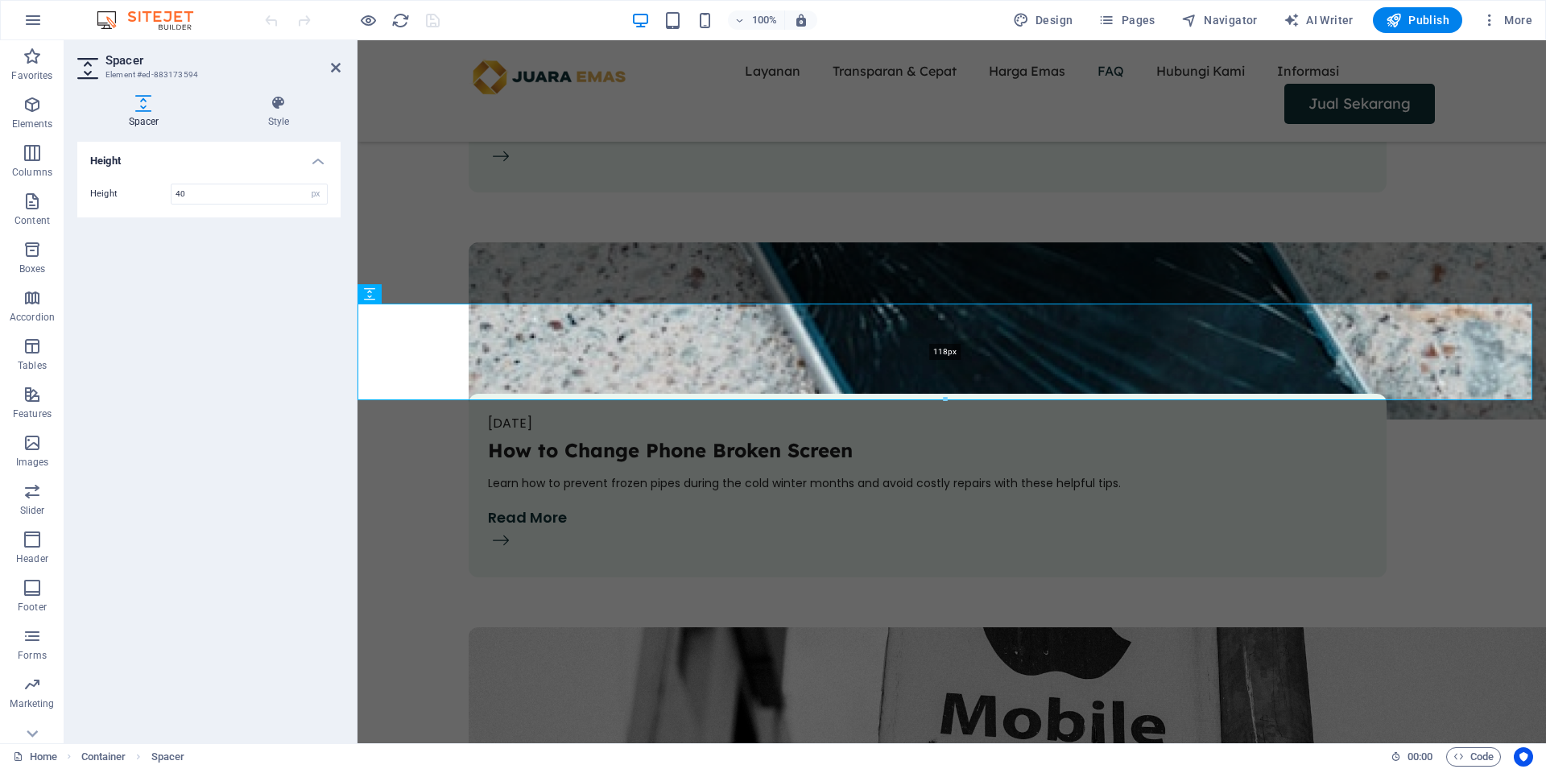
drag, startPoint x: 661, startPoint y: 335, endPoint x: 137, endPoint y: 260, distance: 529.4
click at [640, 402] on div at bounding box center [944, 400] width 1173 height 6
type input "118"
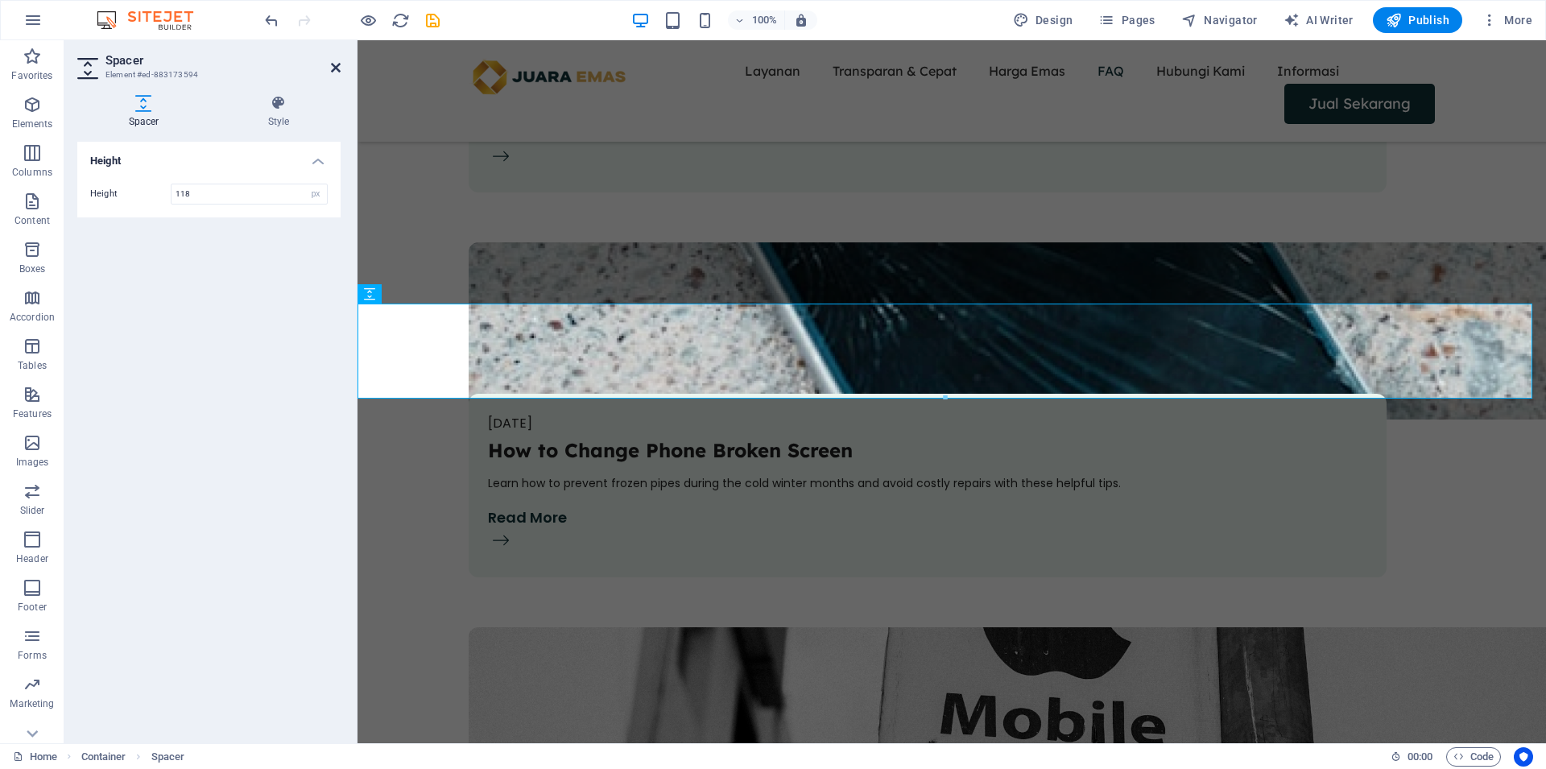
click at [332, 69] on icon at bounding box center [336, 67] width 10 height 13
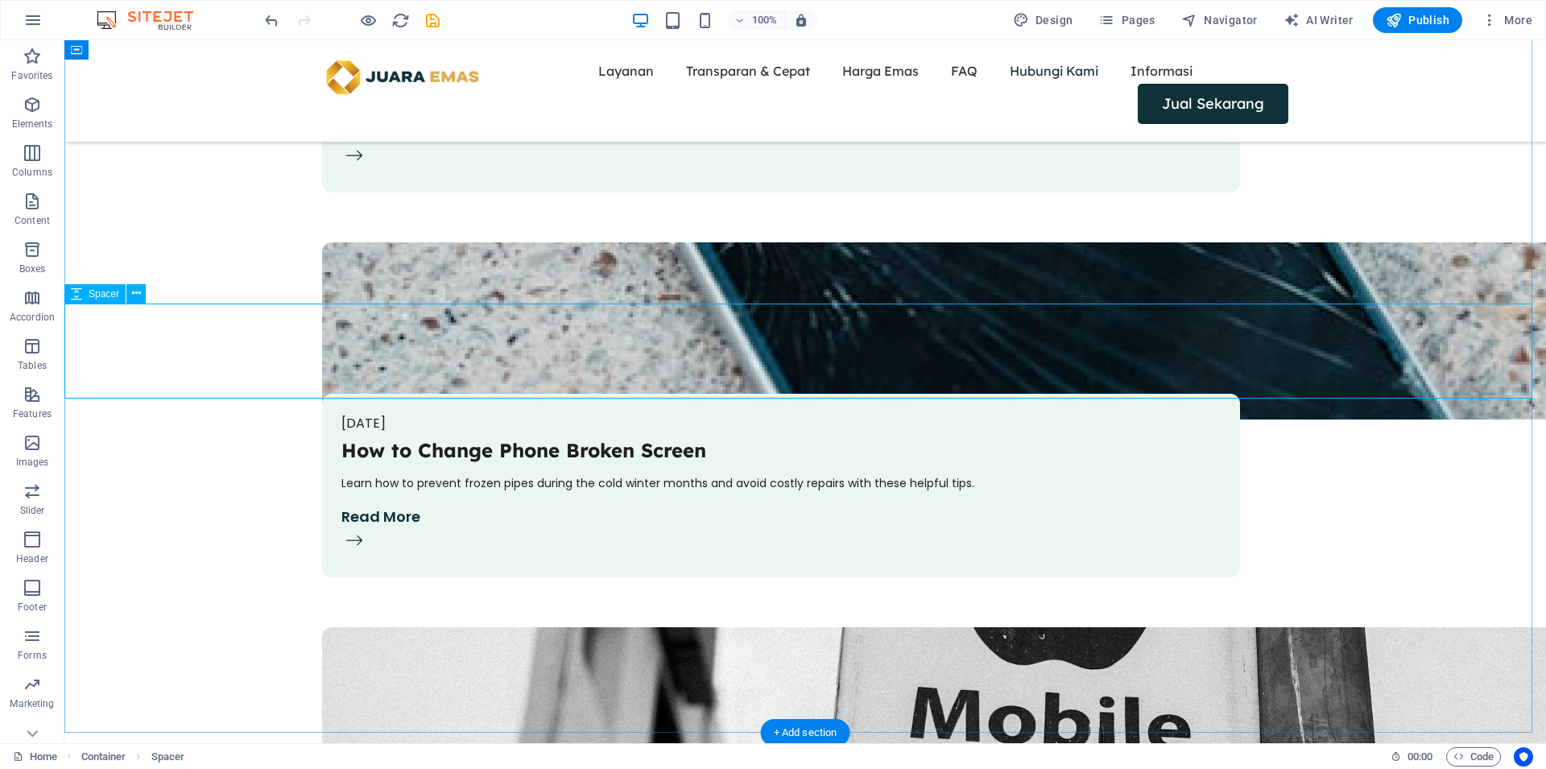
scroll to position [5595, 0]
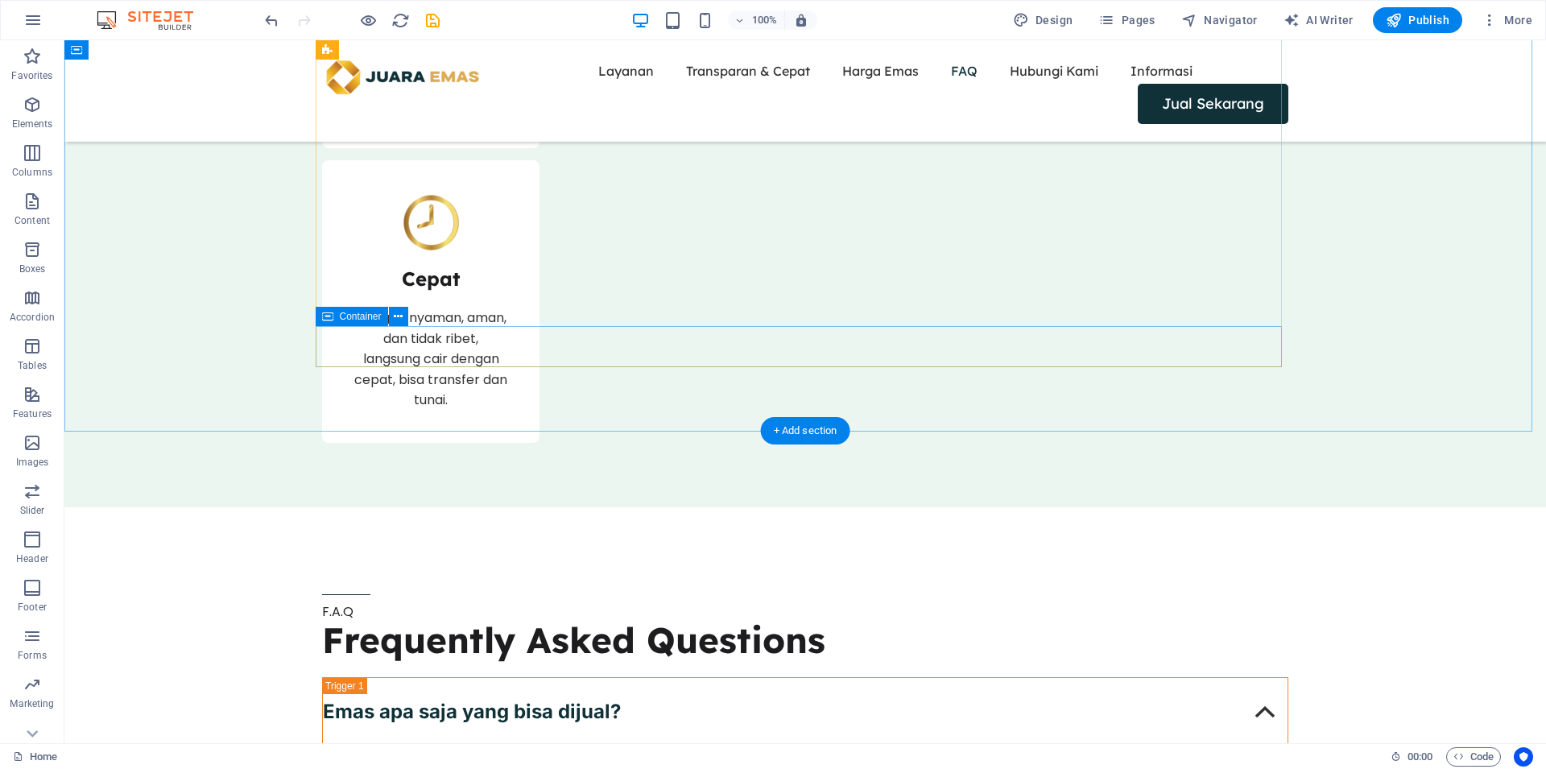
scroll to position [3878, 0]
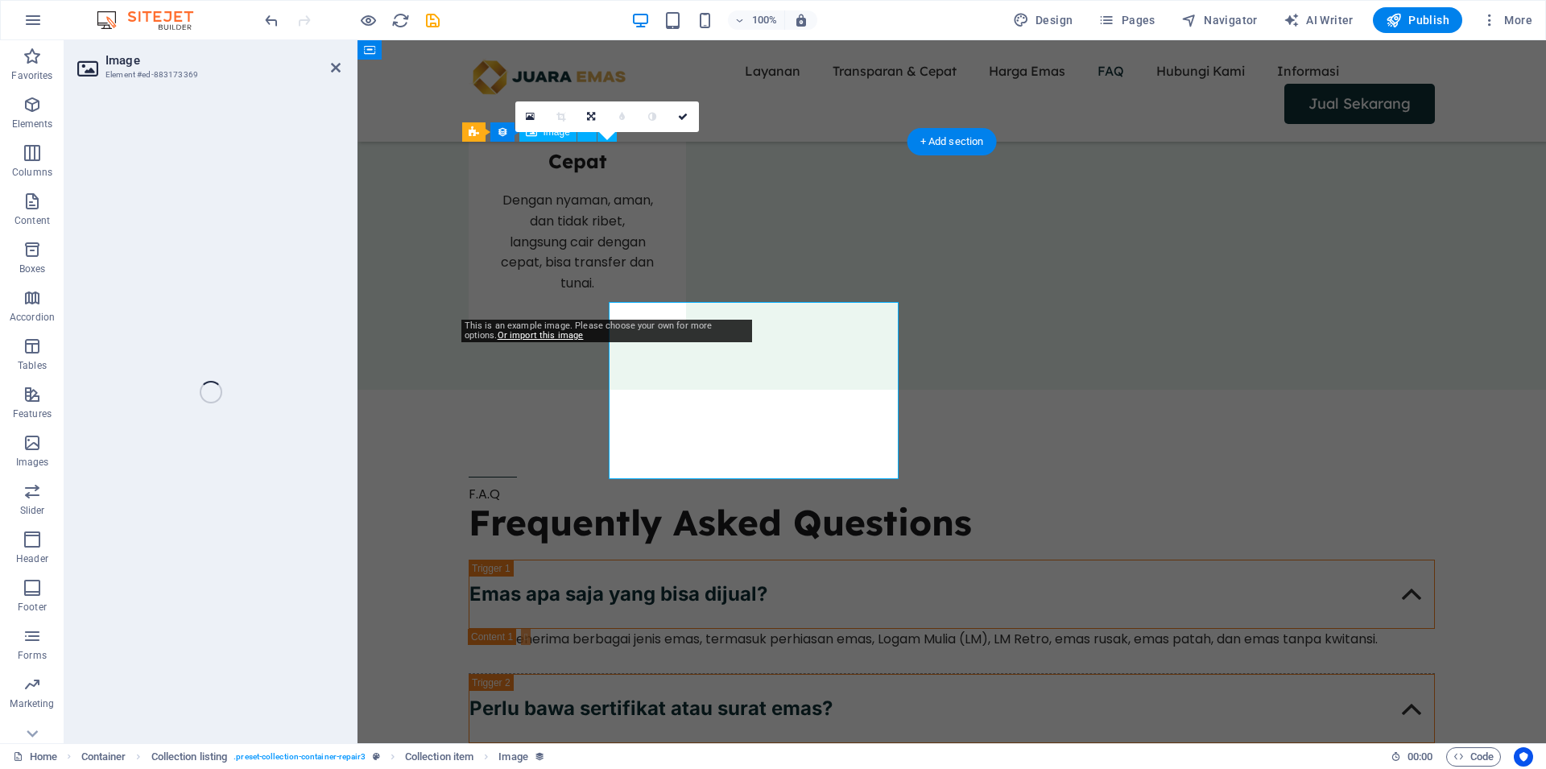
scroll to position [3717, 0]
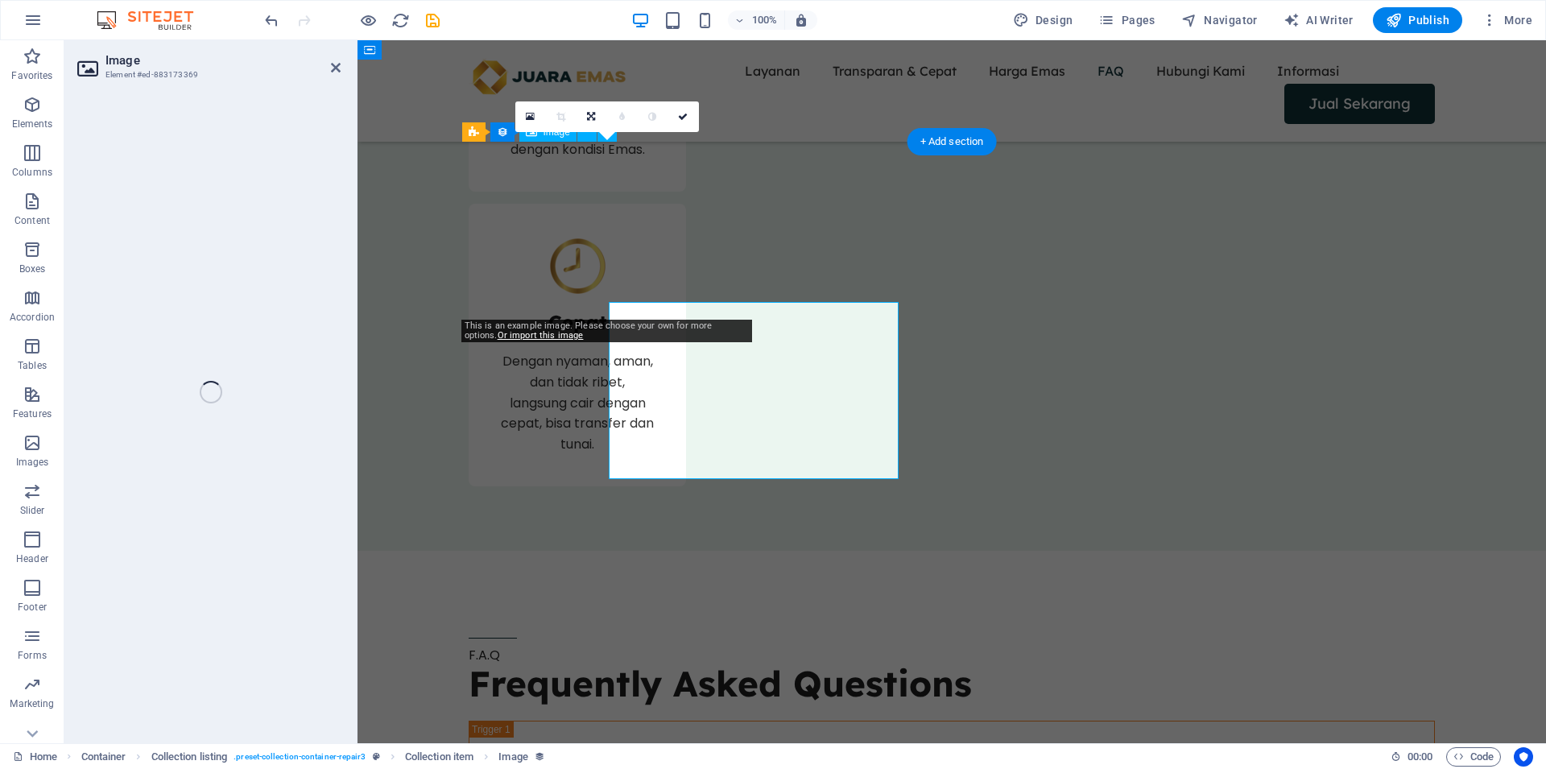
select select "vw"
select select "px"
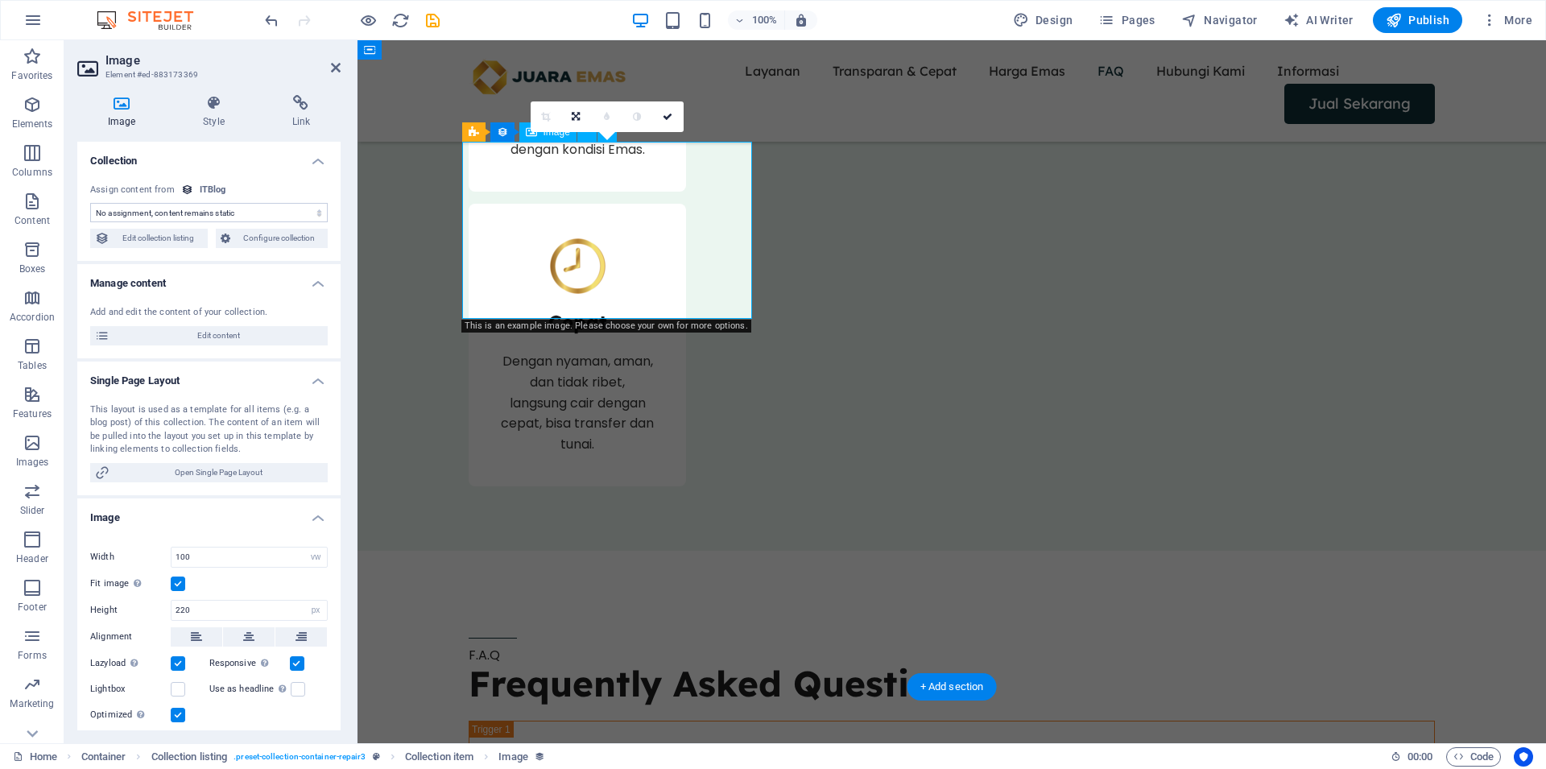
select select "itblog-image"
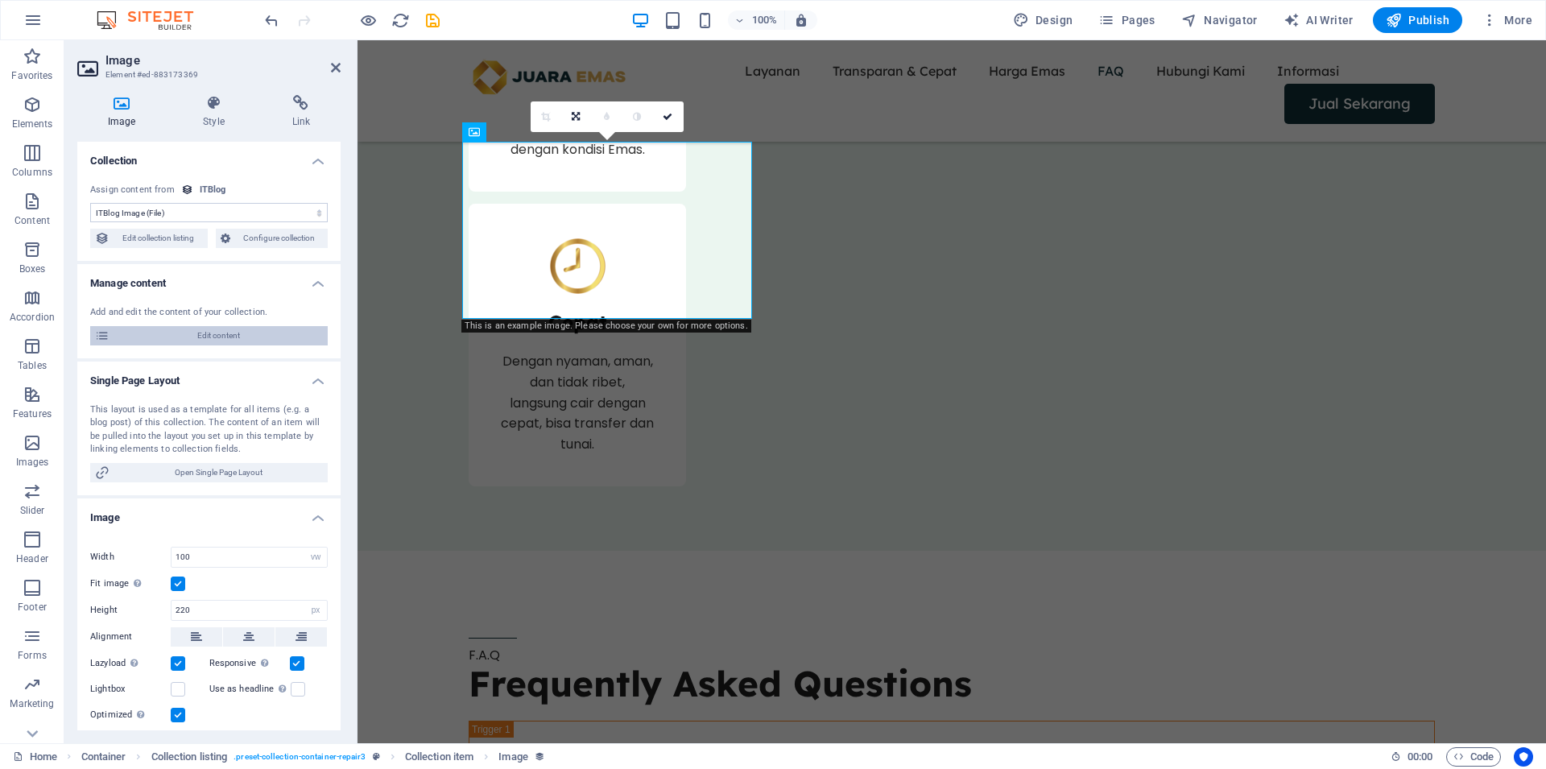
click at [185, 339] on span "Edit content" at bounding box center [218, 335] width 208 height 19
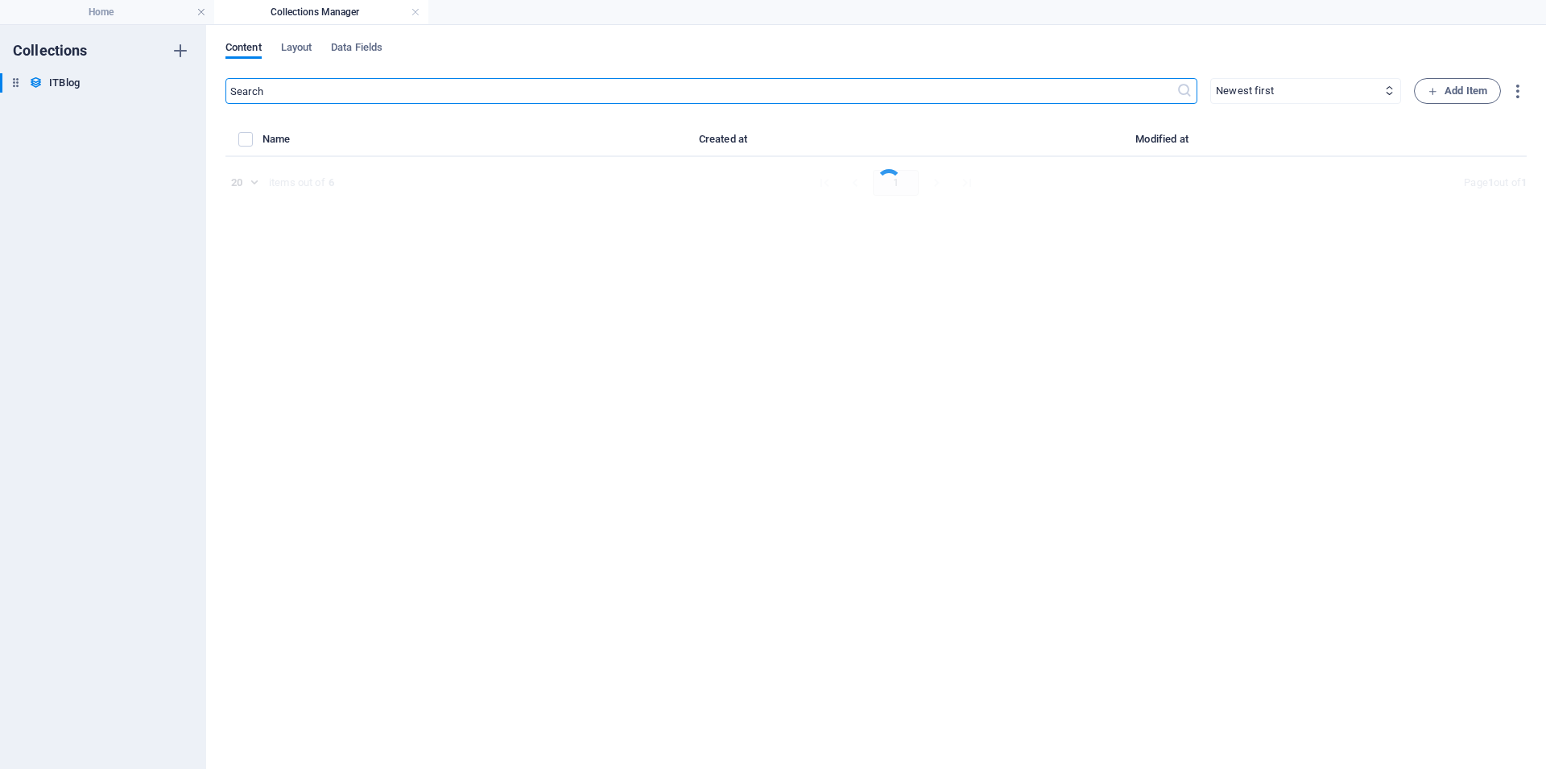
select select "Mobile"
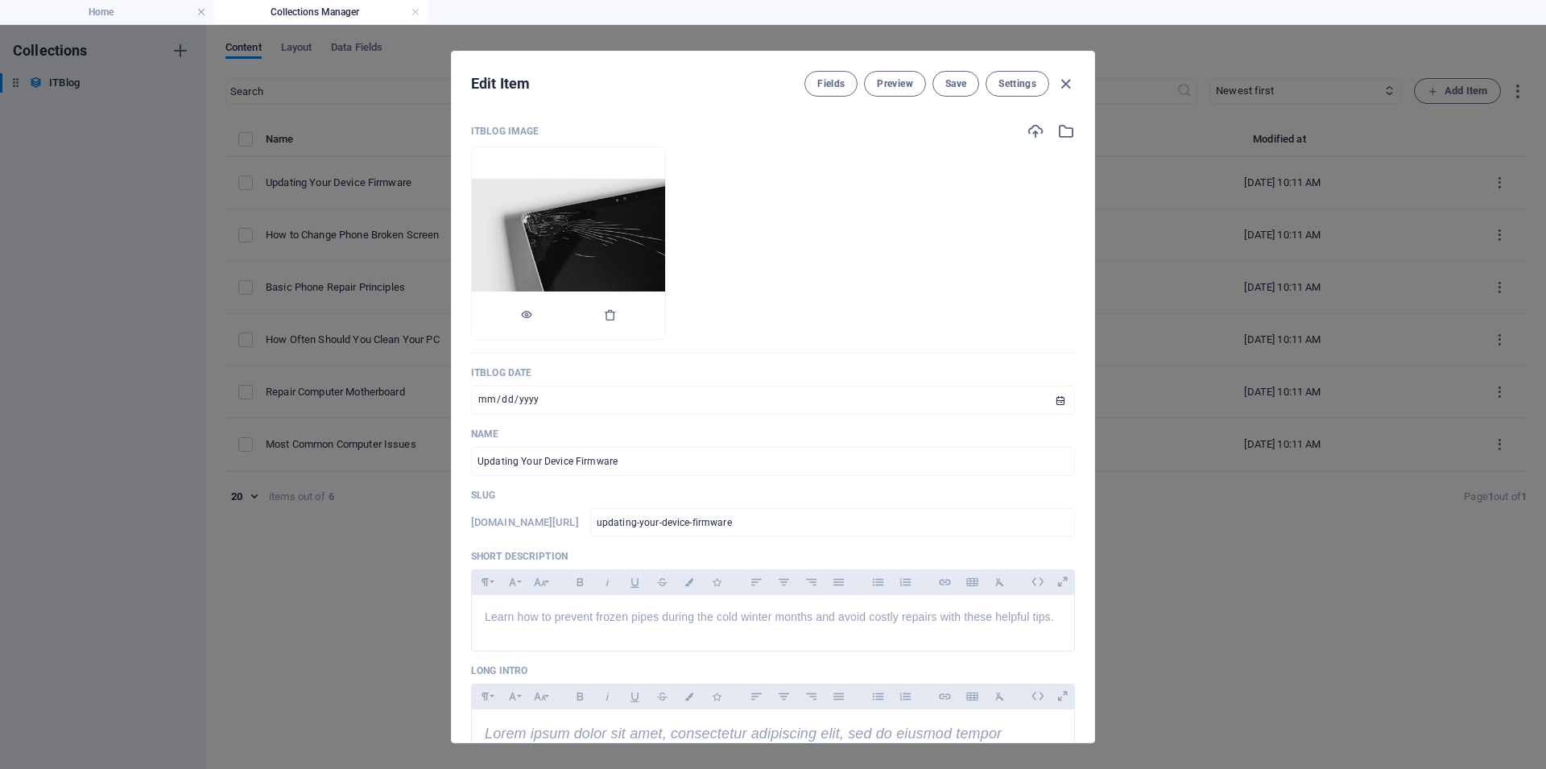
click at [665, 226] on img at bounding box center [568, 244] width 193 height 130
click at [665, 179] on img at bounding box center [568, 244] width 193 height 130
click at [769, 204] on ul "Drop files here to upload them instantly" at bounding box center [773, 243] width 604 height 193
click at [601, 192] on img at bounding box center [568, 244] width 193 height 130
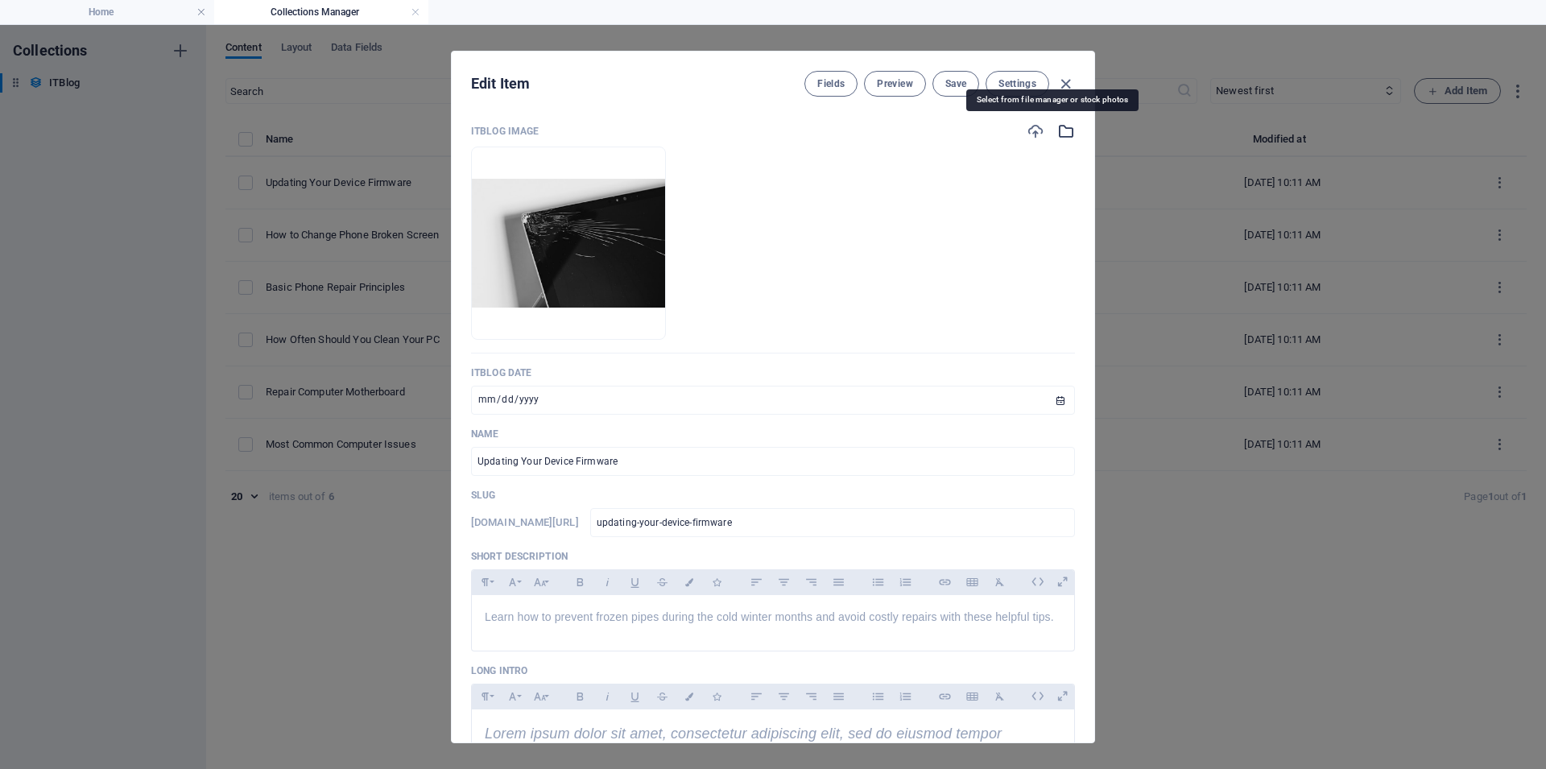
click at [1057, 128] on icon "button" at bounding box center [1066, 131] width 18 height 18
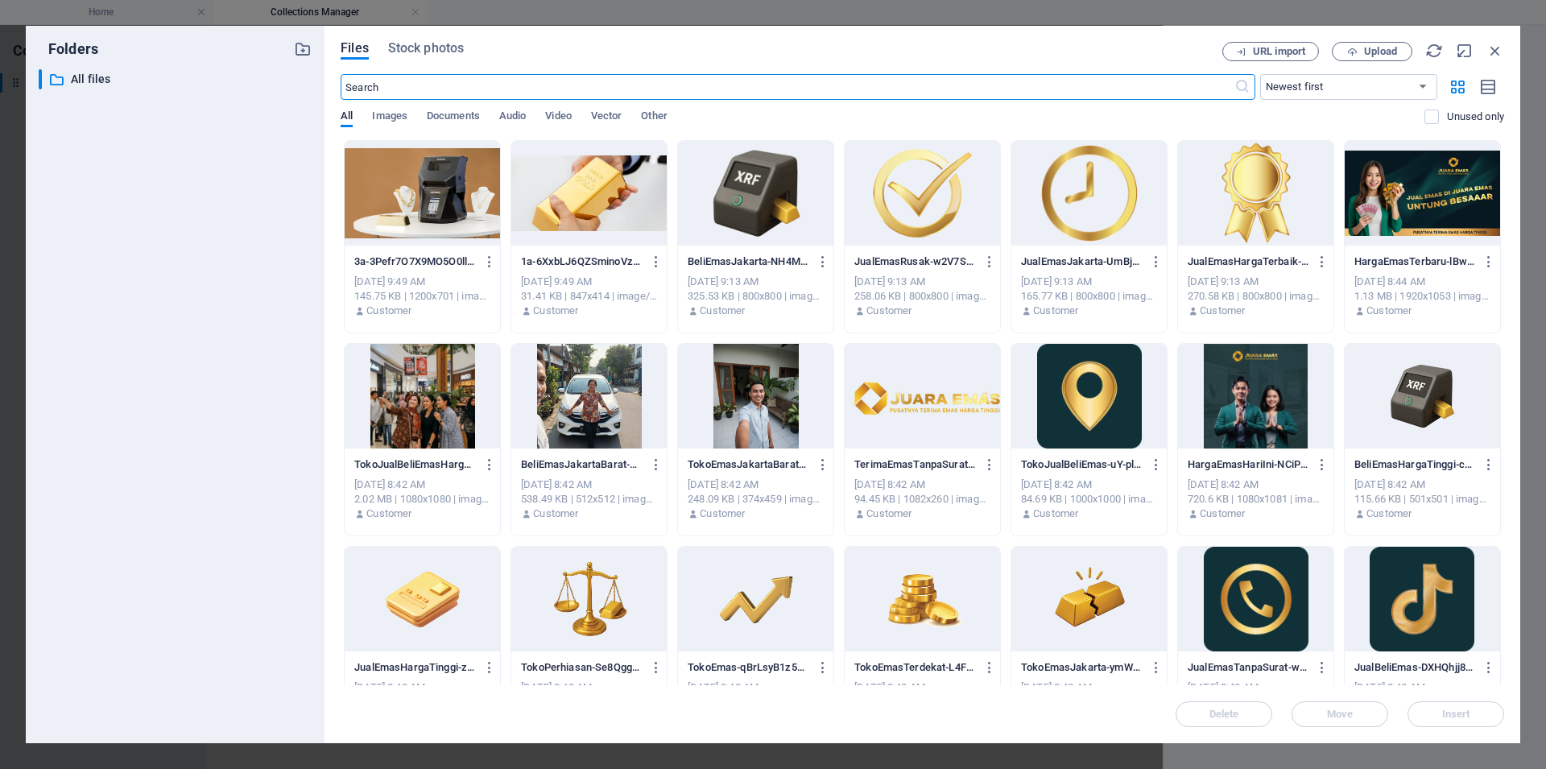
click at [582, 191] on div at bounding box center [588, 193] width 155 height 105
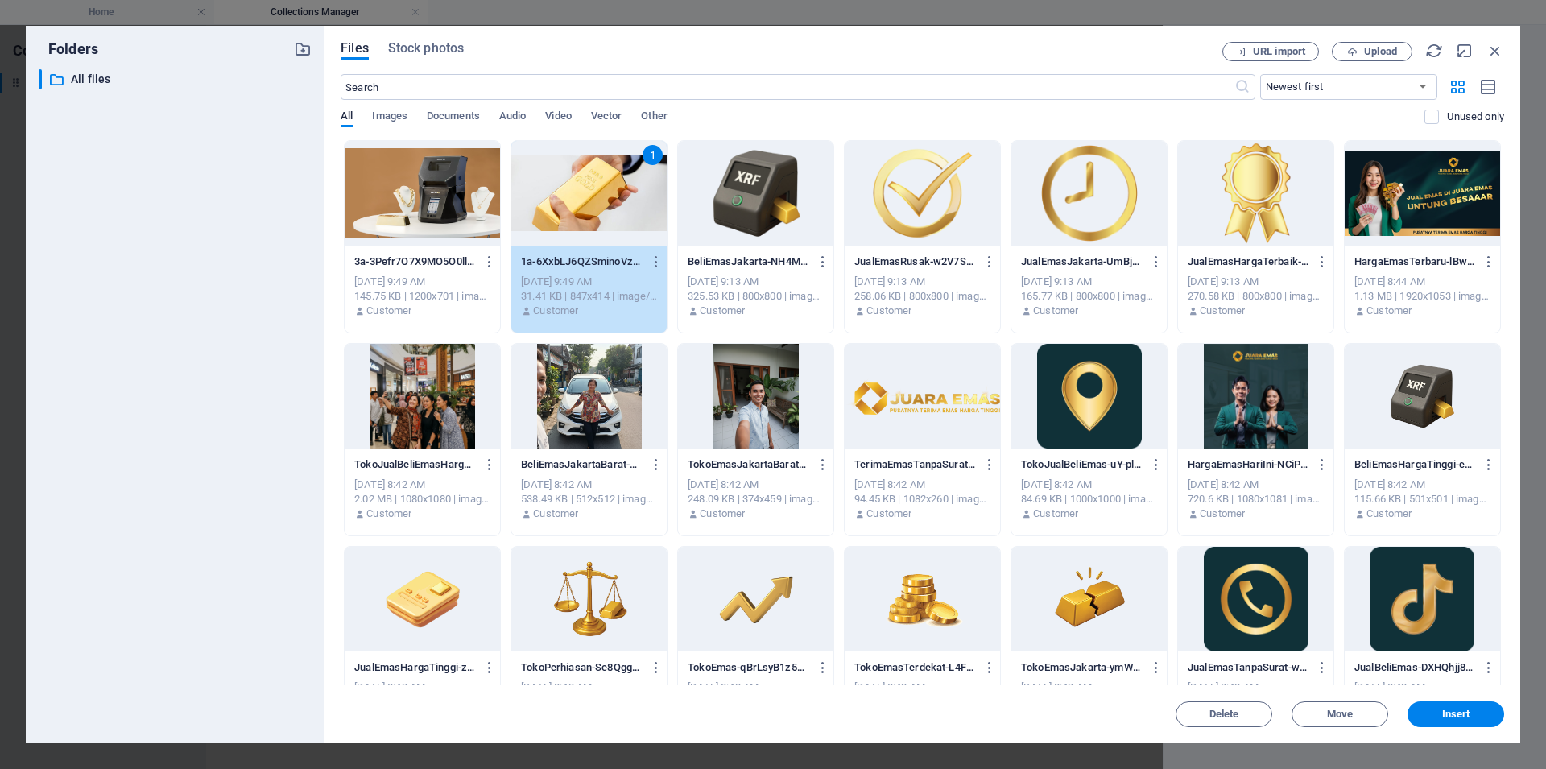
click at [587, 189] on div "1" at bounding box center [588, 193] width 155 height 105
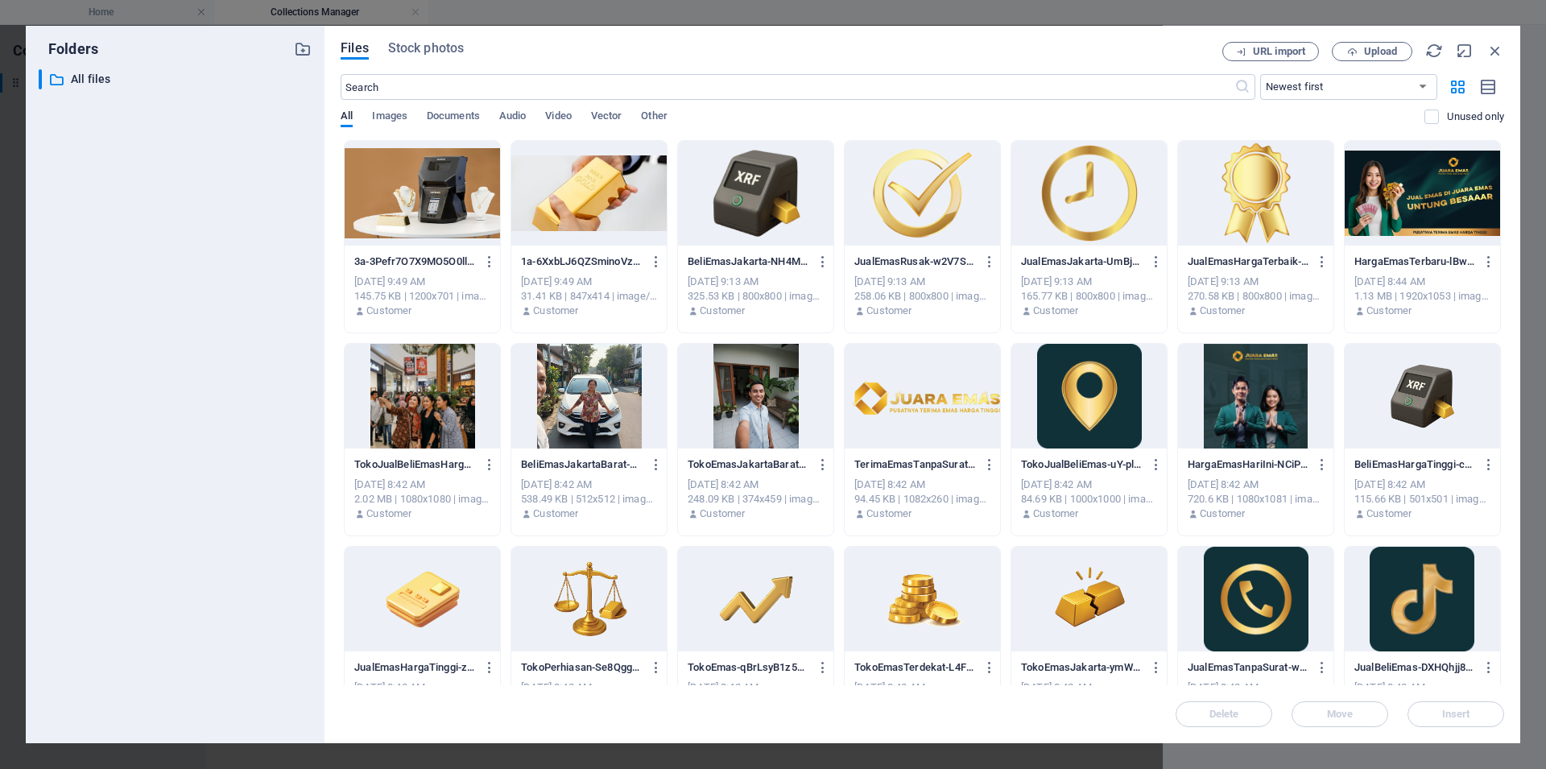
click at [587, 189] on div at bounding box center [588, 193] width 155 height 105
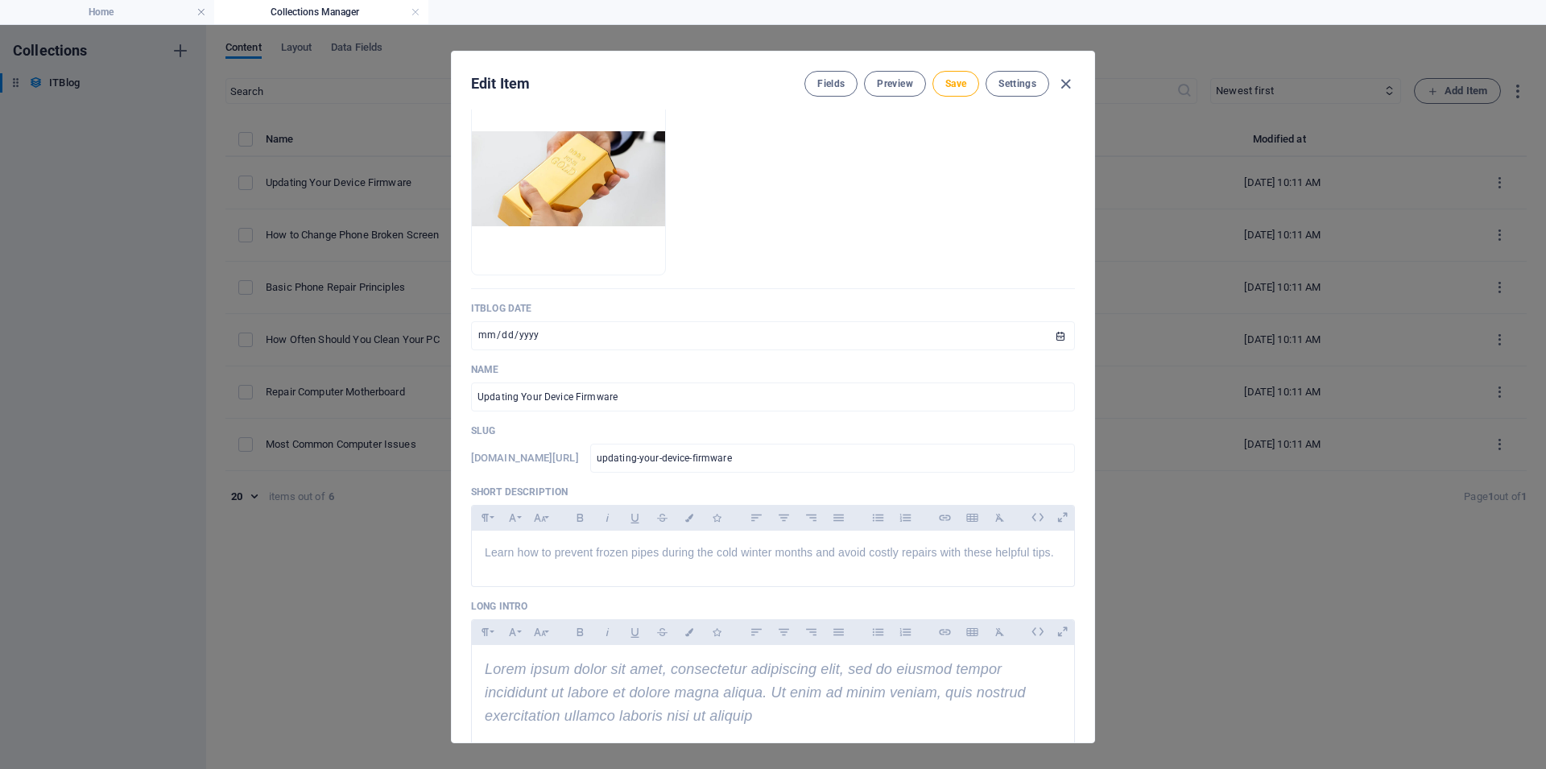
scroll to position [121, 0]
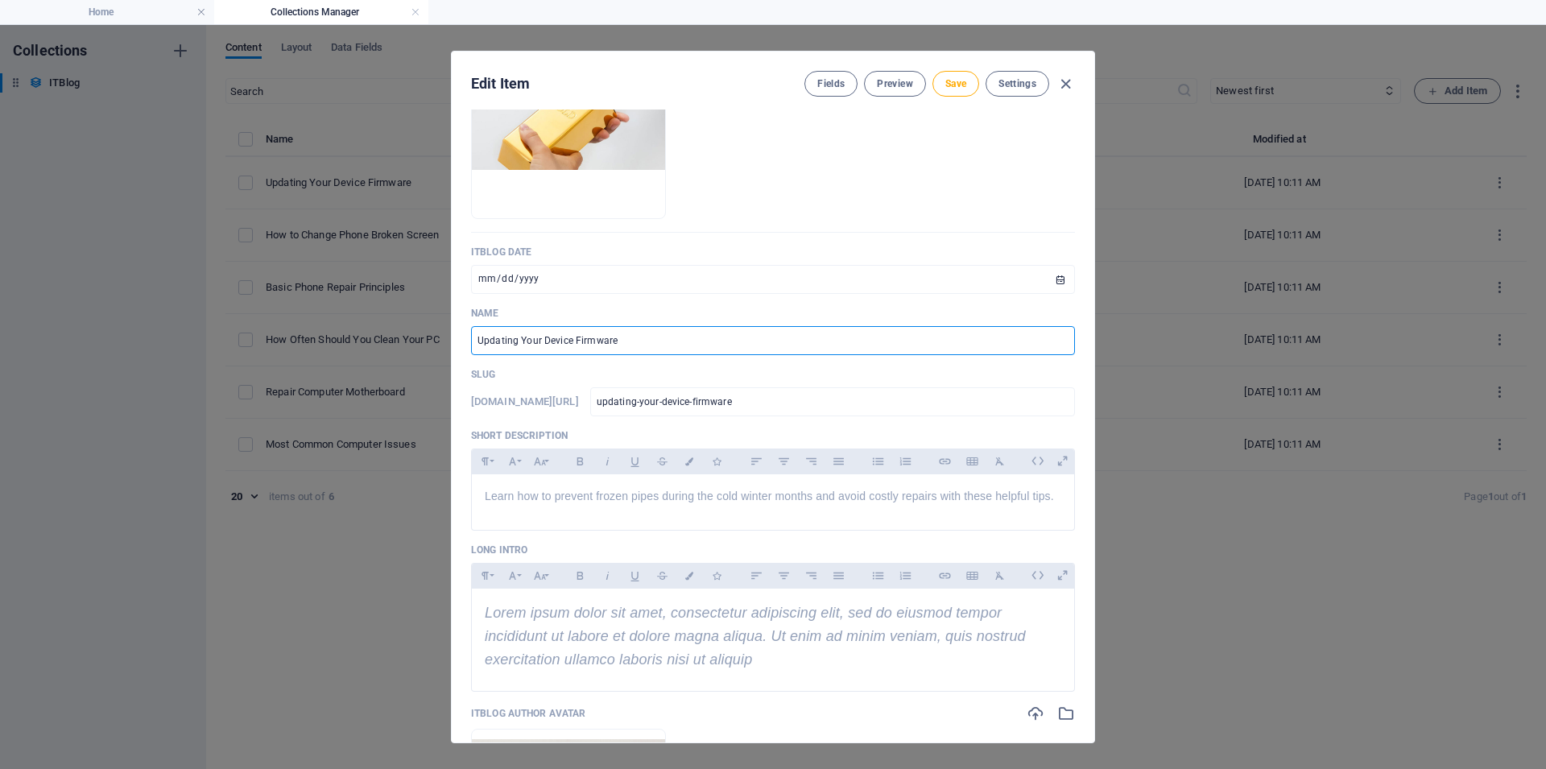
click at [625, 345] on input "Updating Your Device Firmware" at bounding box center [773, 340] width 604 height 29
type input "W"
type input "w"
type input "Wa"
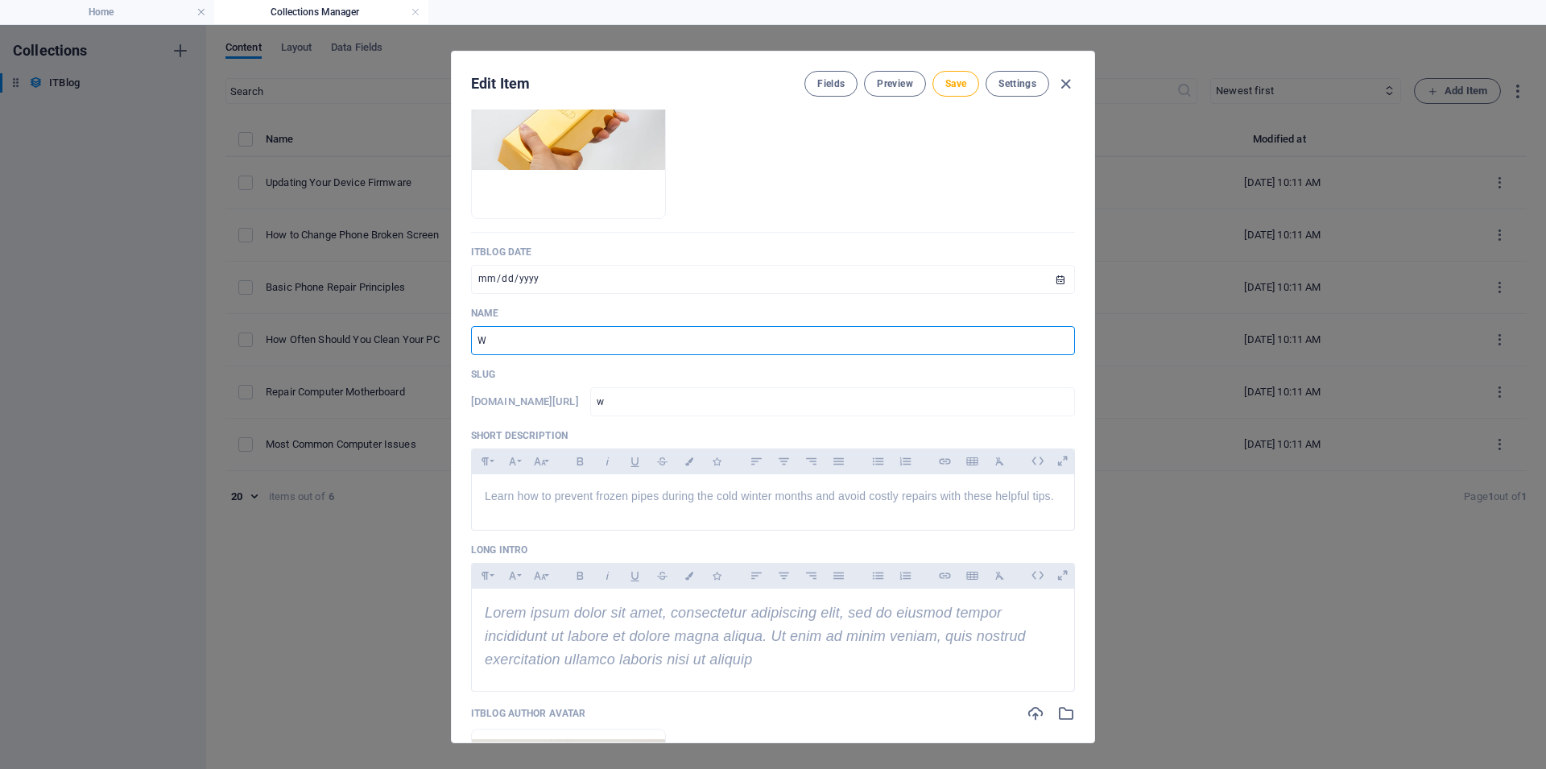
type input "wa"
type input "Wak"
type input "wak"
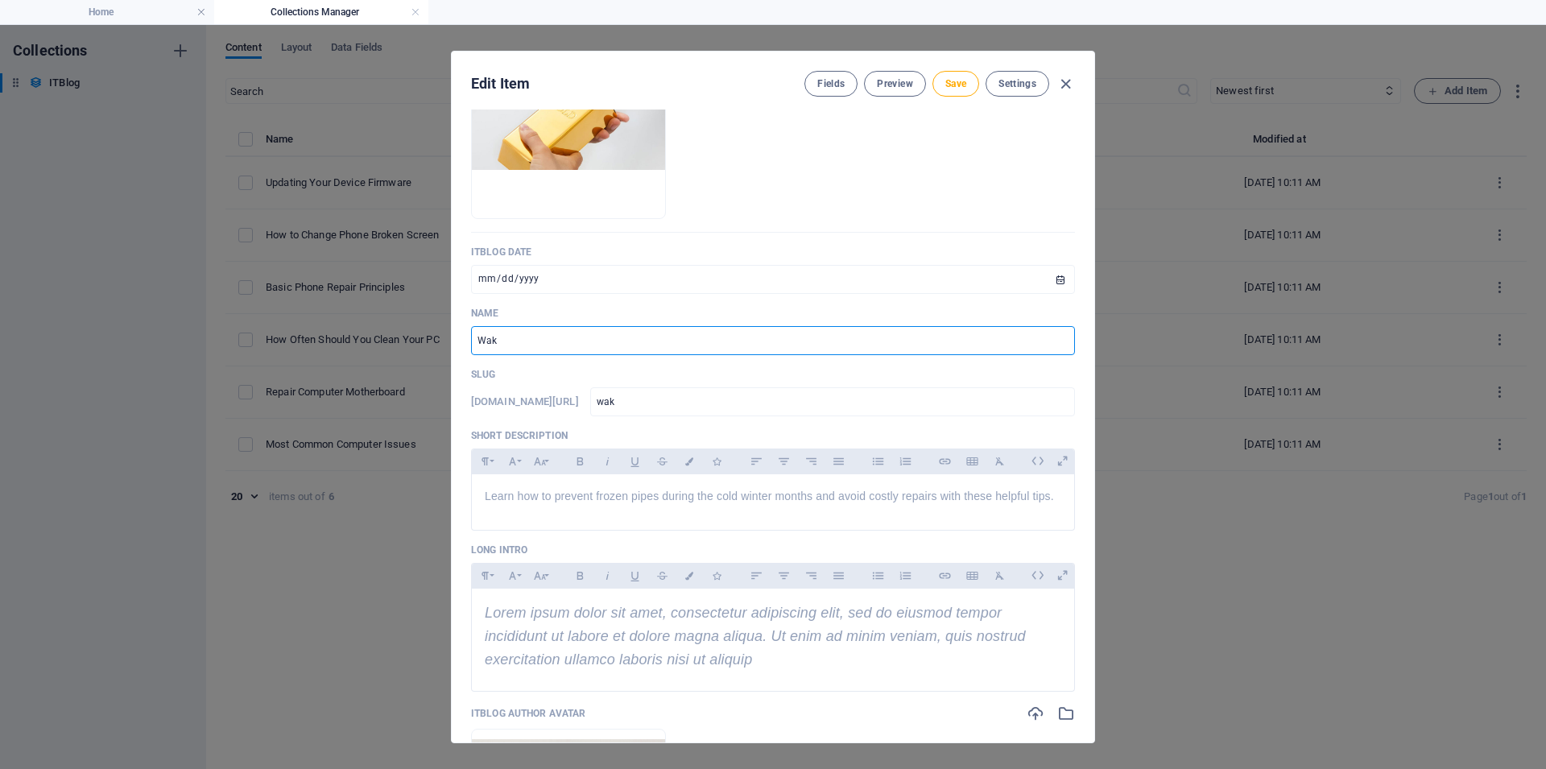
type input "Wakt"
type input "wakt"
type input "Waktu"
type input "waktu"
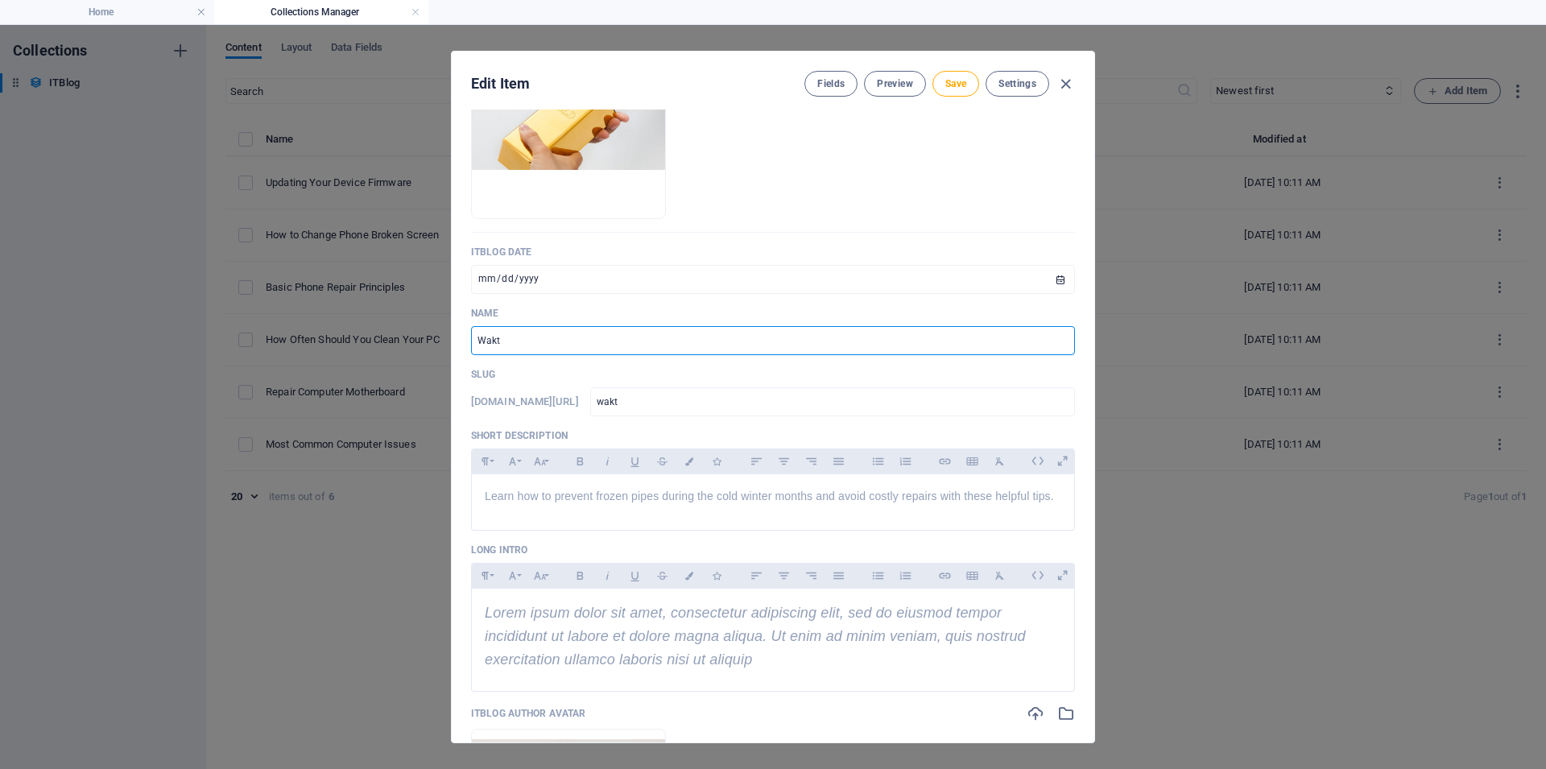
type input "waktu"
type input "Waktu Y"
type input "waktu-y"
type input "Waktu Ya"
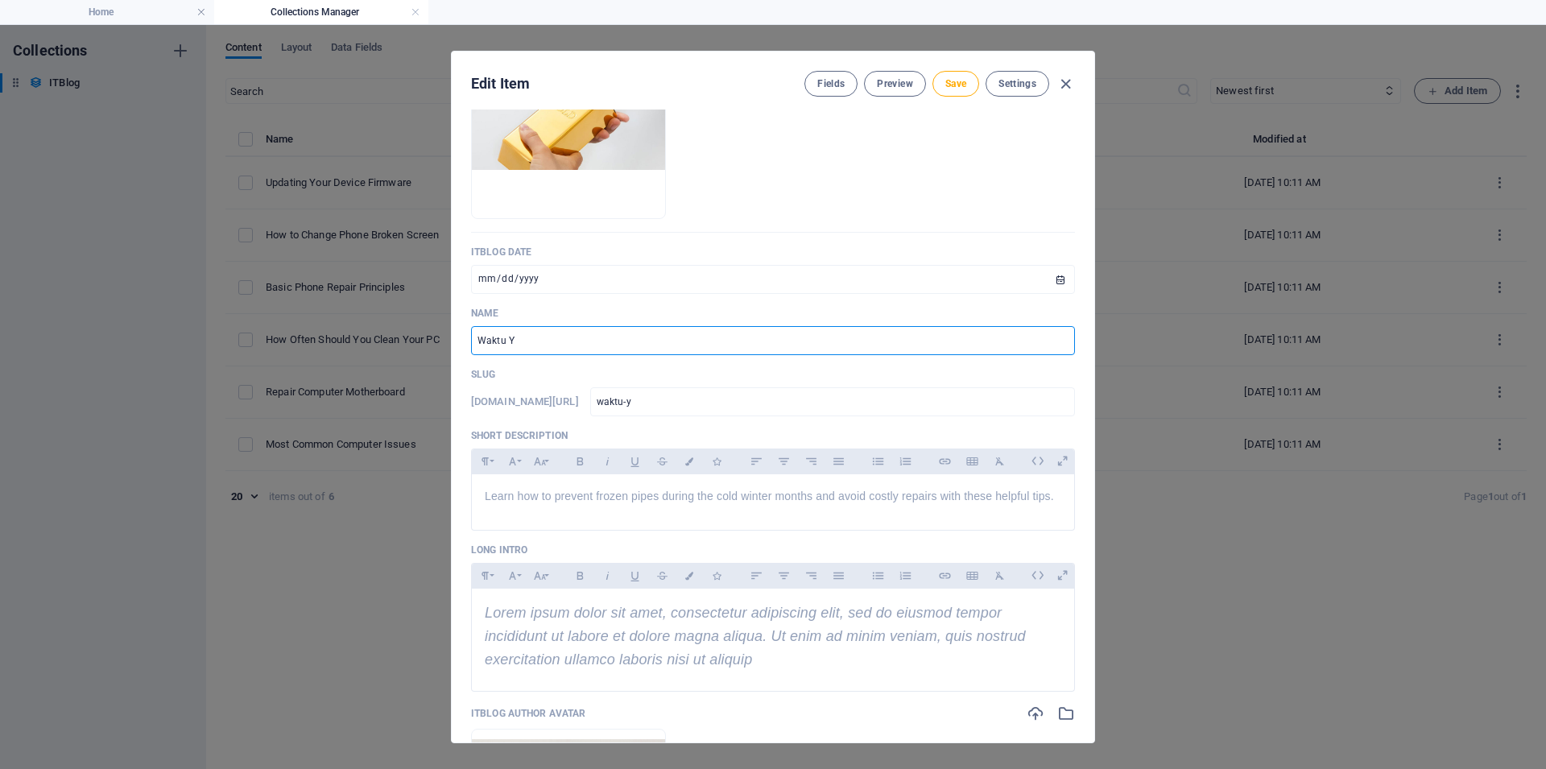
type input "waktu-ya"
type input "Waktu Yan"
type input "waktu-yan"
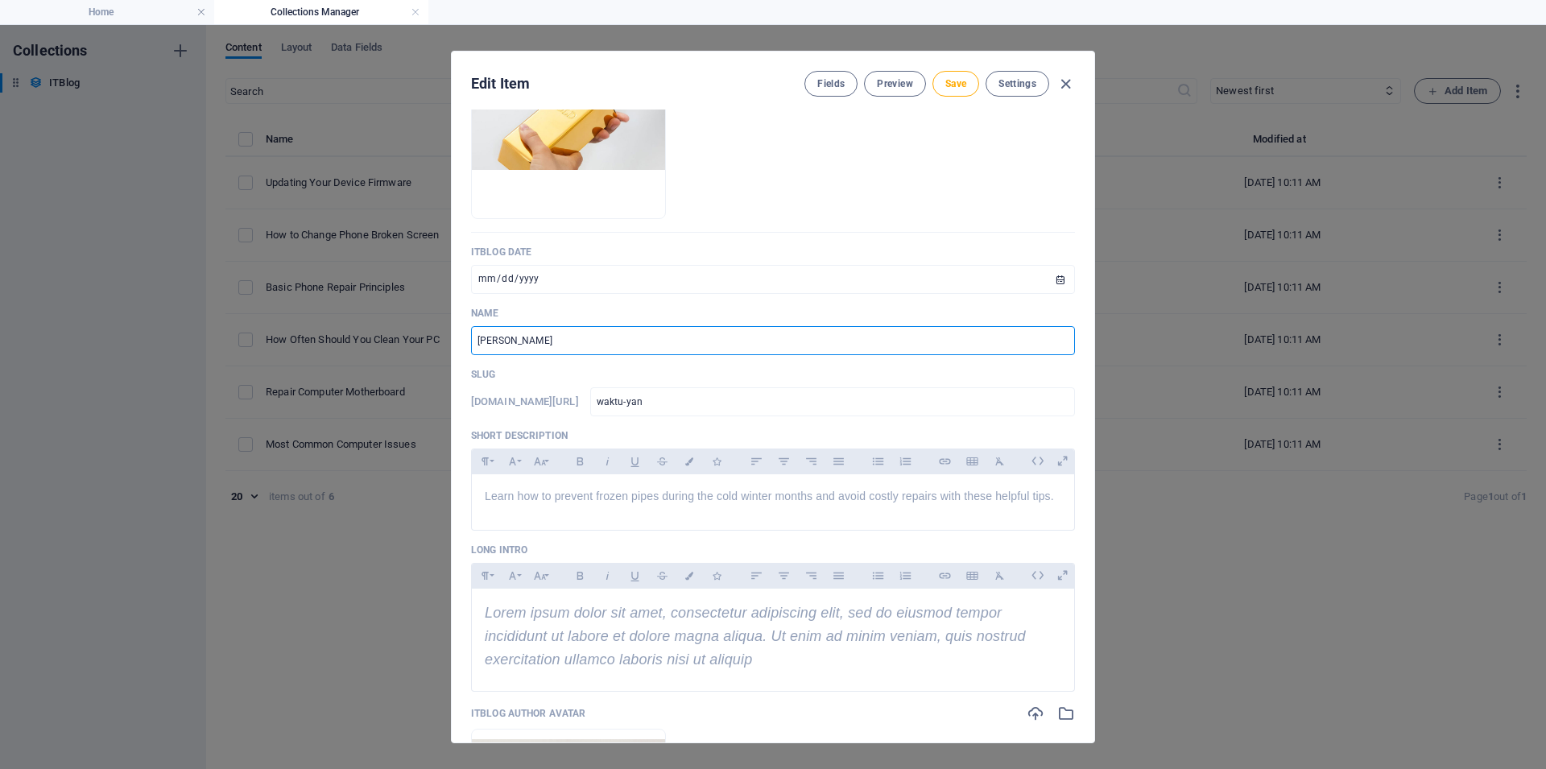
type input "Waktu Yang"
type input "waktu-yang"
type input "Waktu Yang T"
type input "waktu-yang-t"
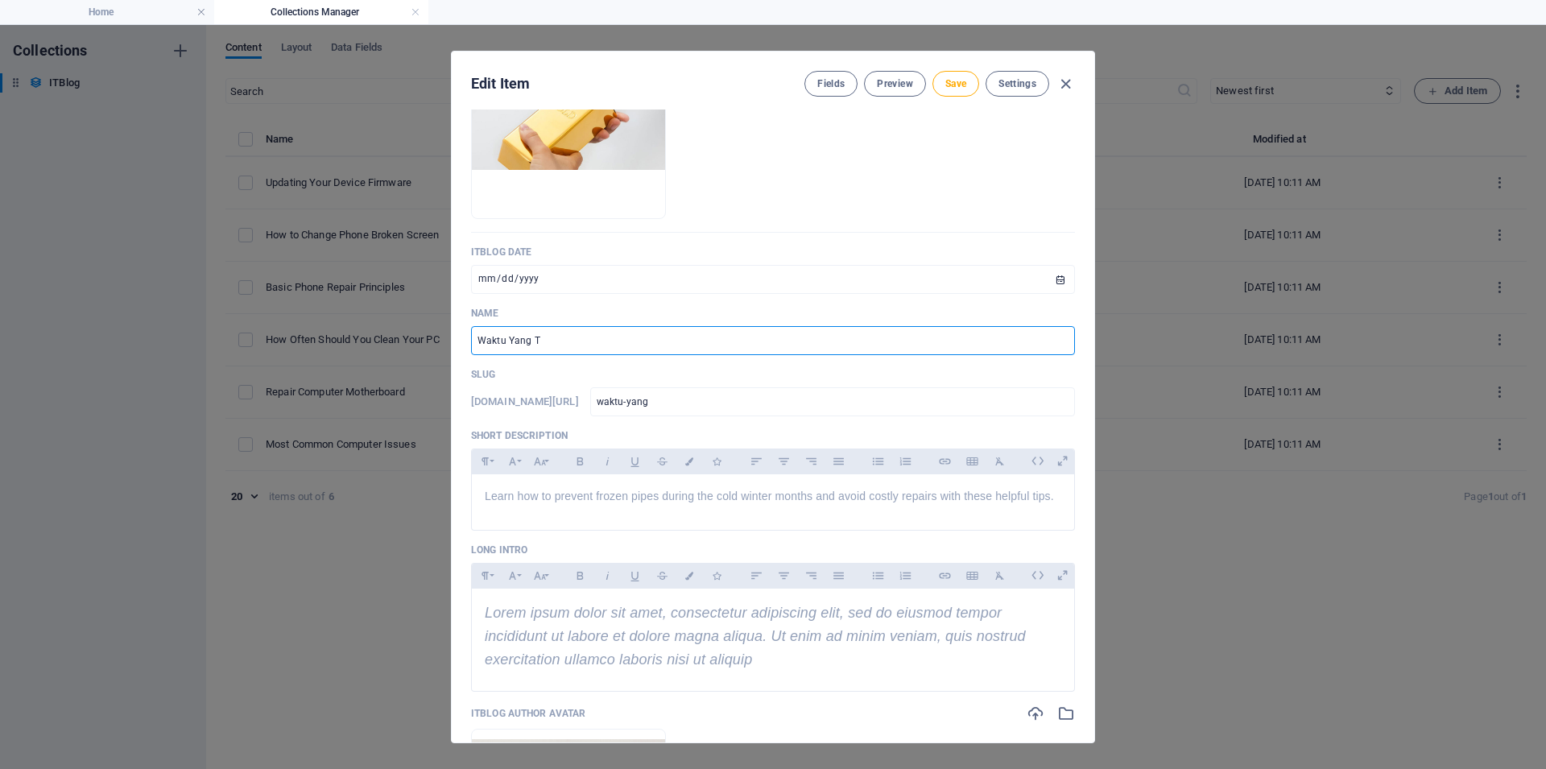
type input "waktu-yang-t"
type input "Waktu Yang Te"
type input "waktu-yang-te"
type input "Waktu Yang Tep"
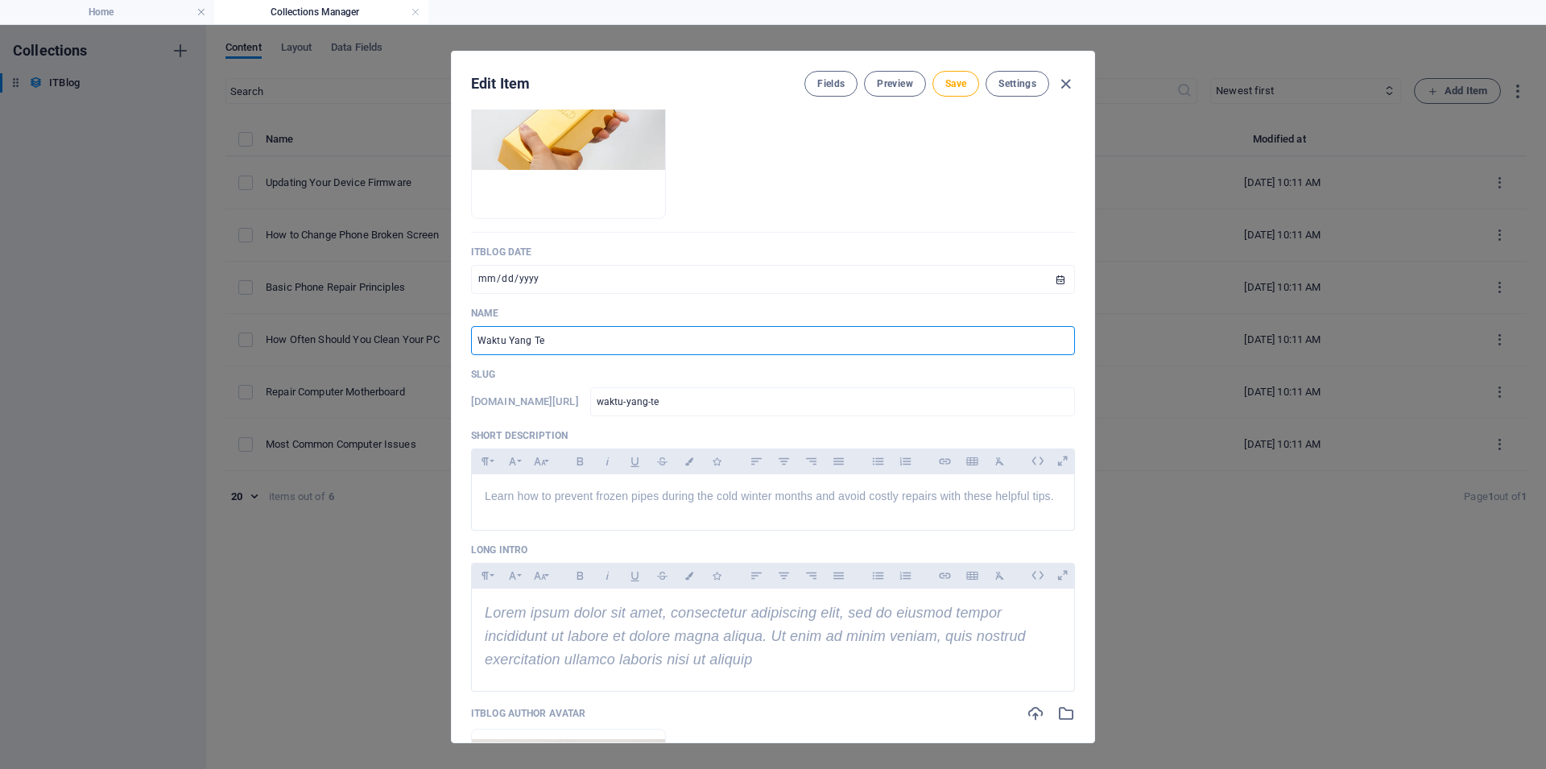
type input "waktu-yang-tep"
type input "Waktu Yang Tepa"
type input "waktu-yang-tepa"
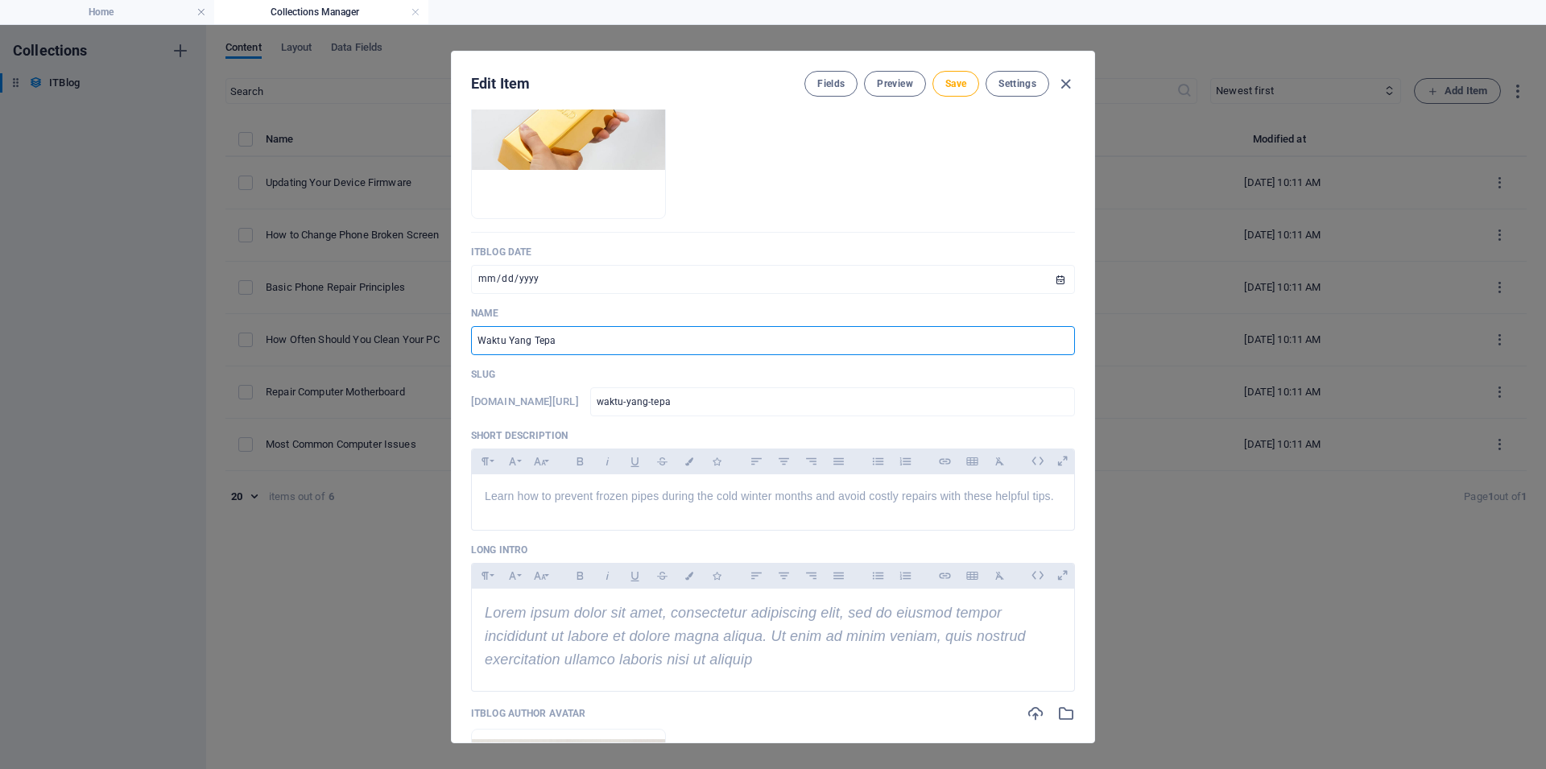
type input "Waktu Yang Tepat"
type input "waktu-yang-tepat"
type input "Waktu Yang Tepat U"
type input "waktu-yang-tepat-u"
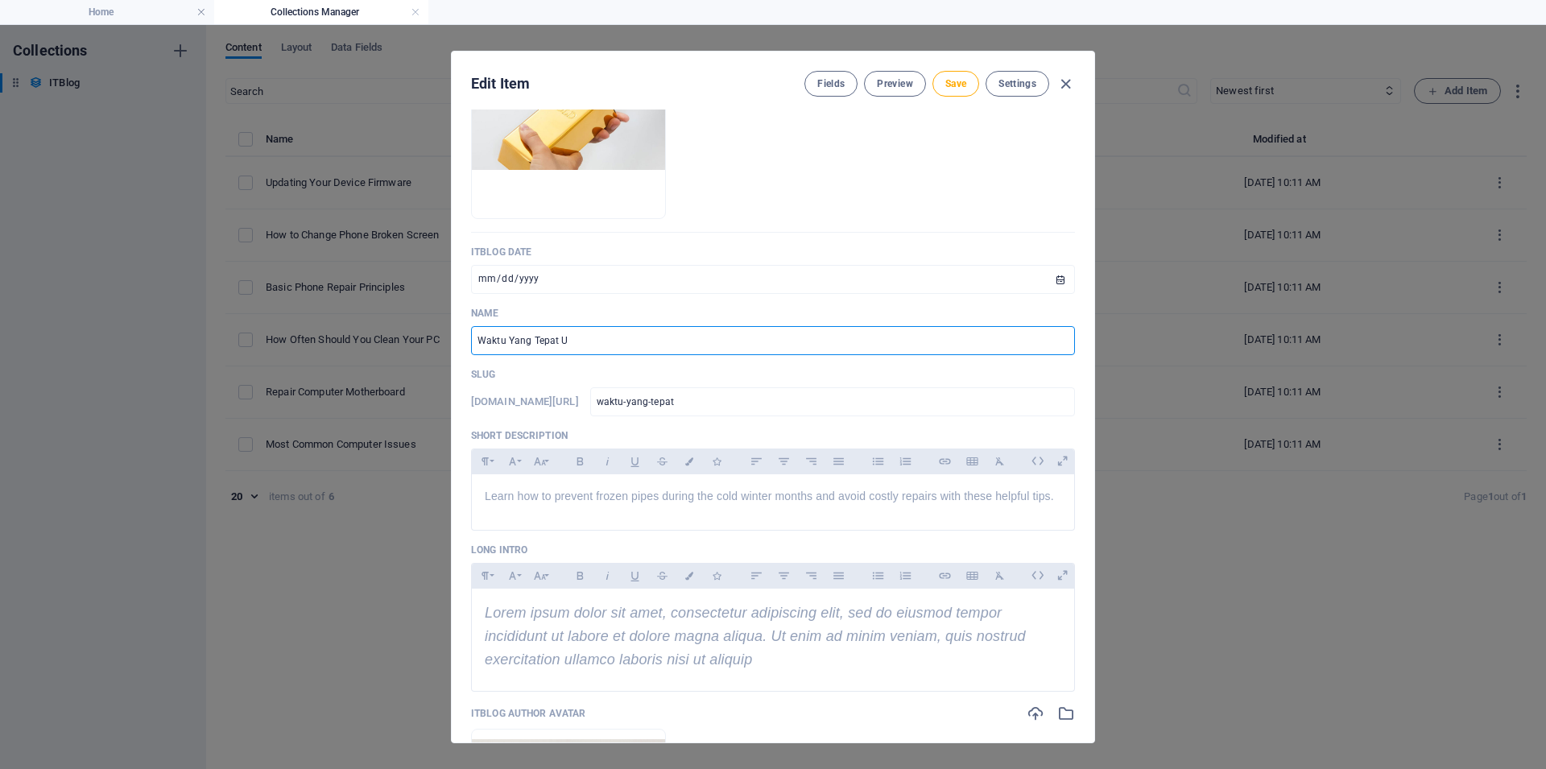
type input "waktu-yang-tepat-u"
type input "Waktu Yang Tepat Un"
type input "waktu-yang-tepat-un"
type input "Waktu Yang Tepat Unt"
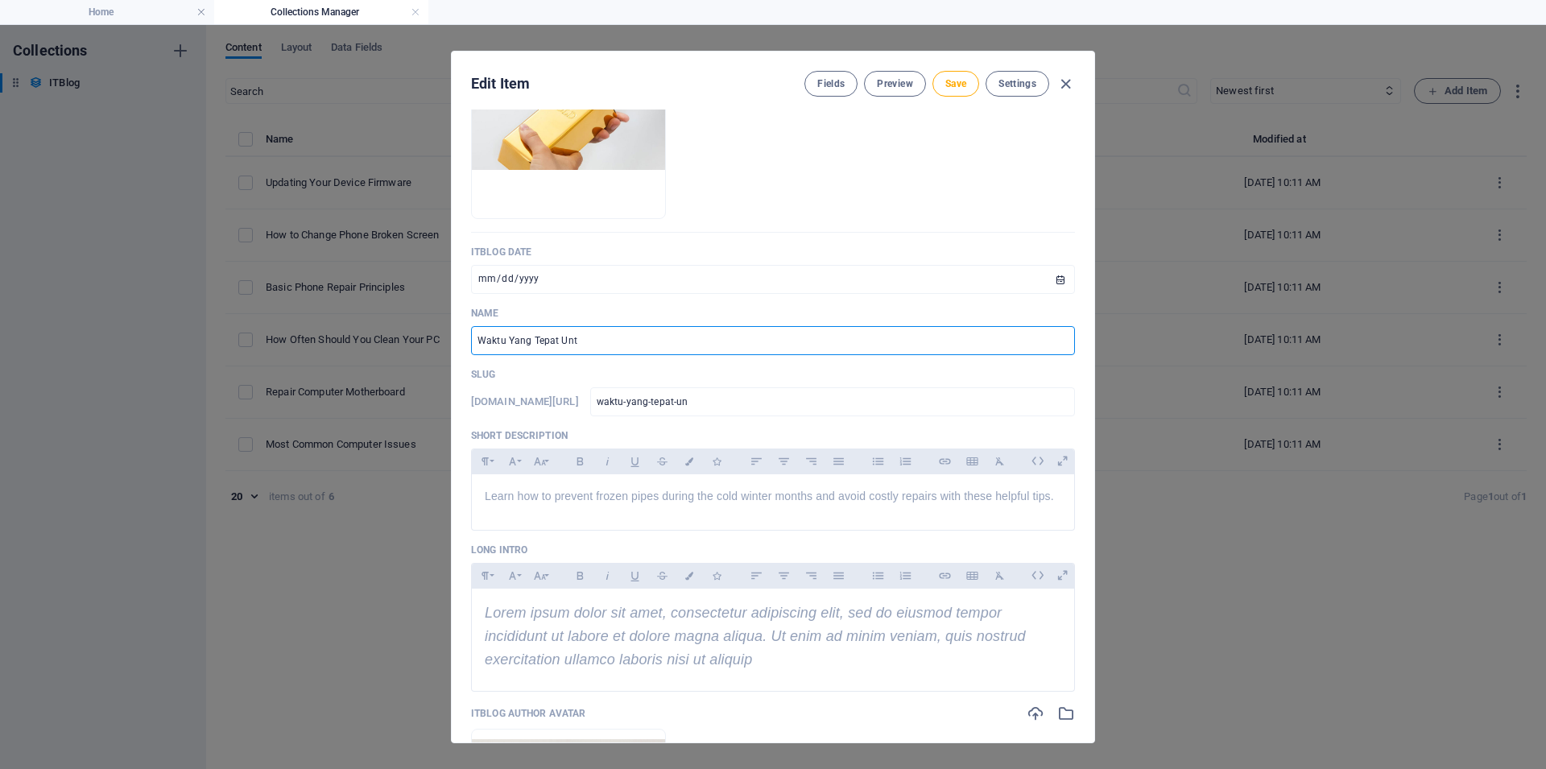
type input "waktu-yang-tepat-unt"
type input "Waktu Yang Tepat Untu"
type input "waktu-yang-tepat-untu"
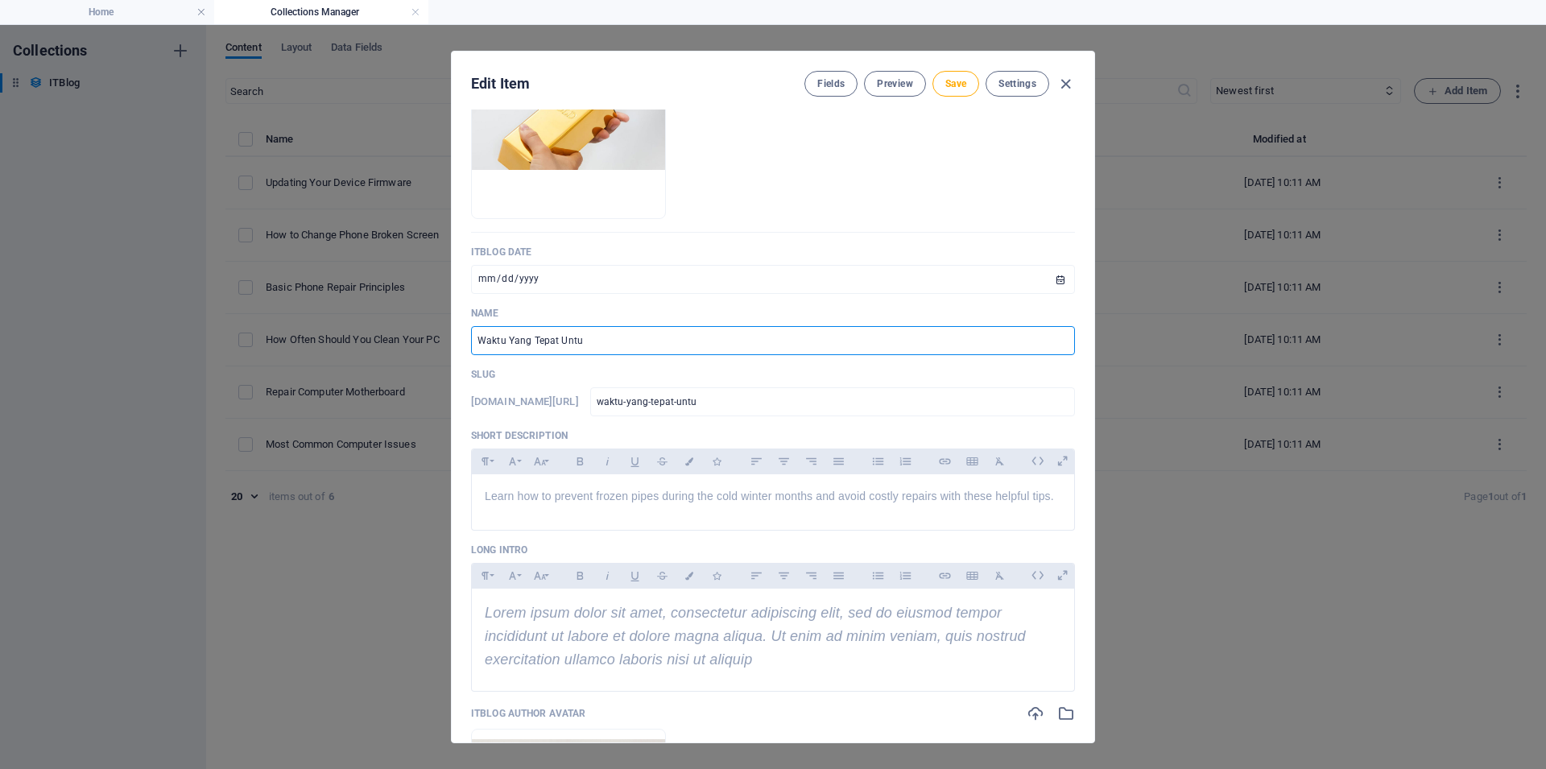
type input "Waktu Yang Tepat Untuk"
type input "waktu-yang-tepat-untuk"
type input "Waktu Yang Tepat Untuk M"
type input "waktu-yang-tepat-untuk-m"
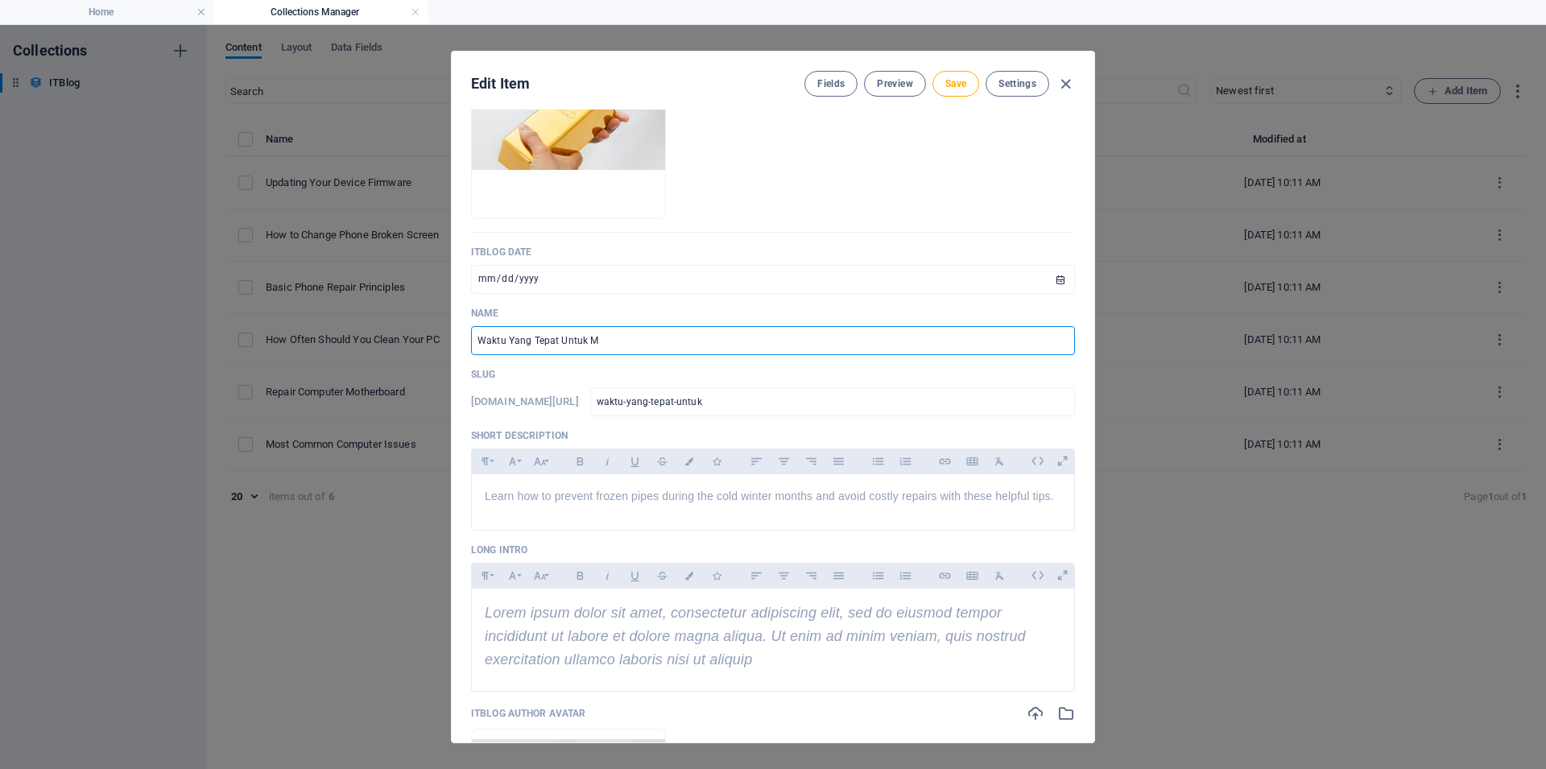
type input "waktu-yang-tepat-untuk-m"
type input "Waktu Yang Tepat Untuk Men"
type input "waktu-yang-tepat-untuk-men"
type input "Waktu Yang Tepat Untuk Menj"
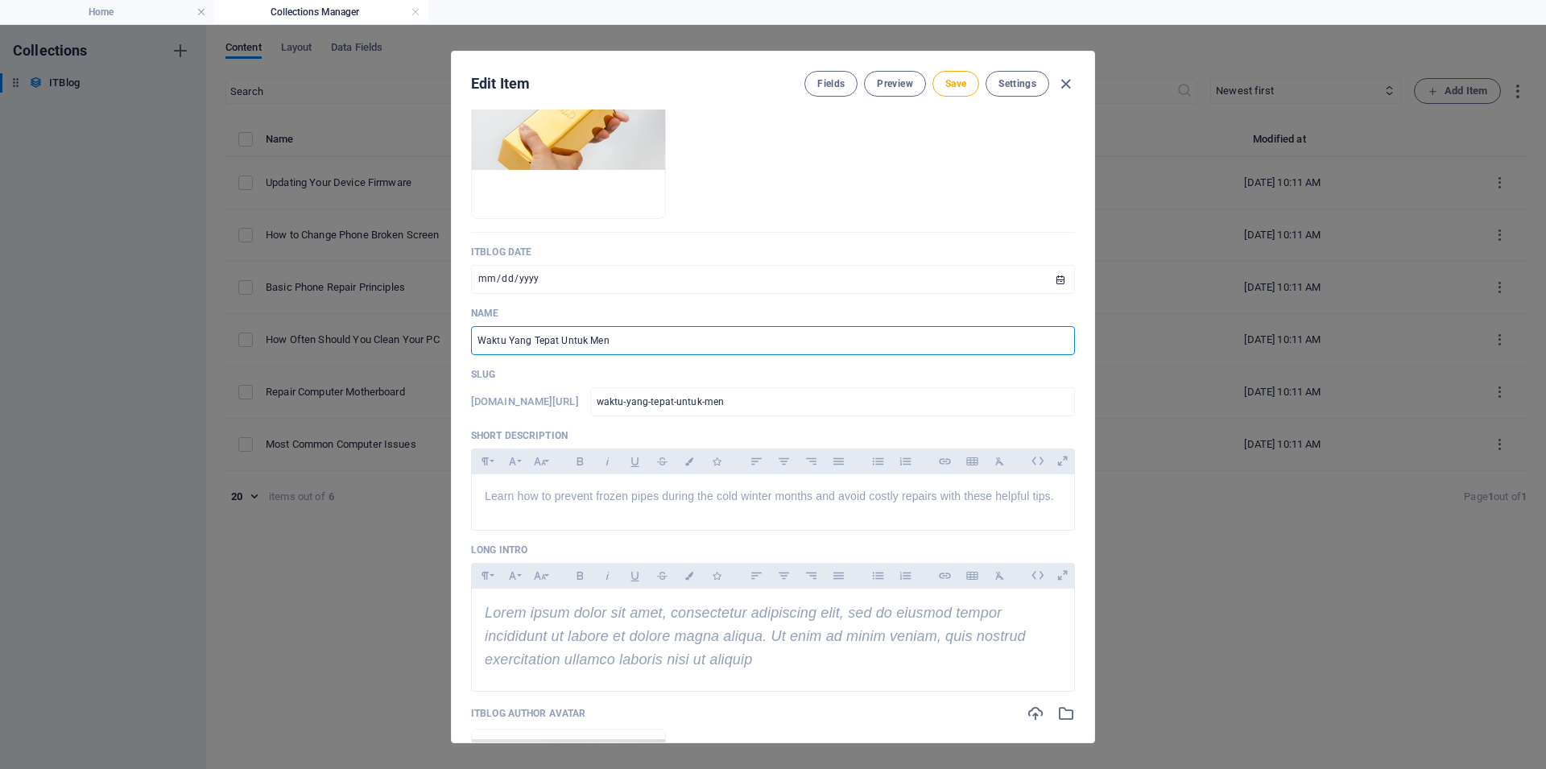
type input "waktu-yang-tepat-untuk-menj"
type input "Waktu Yang Tepat Untuk Menju"
type input "waktu-yang-tepat-untuk-menju"
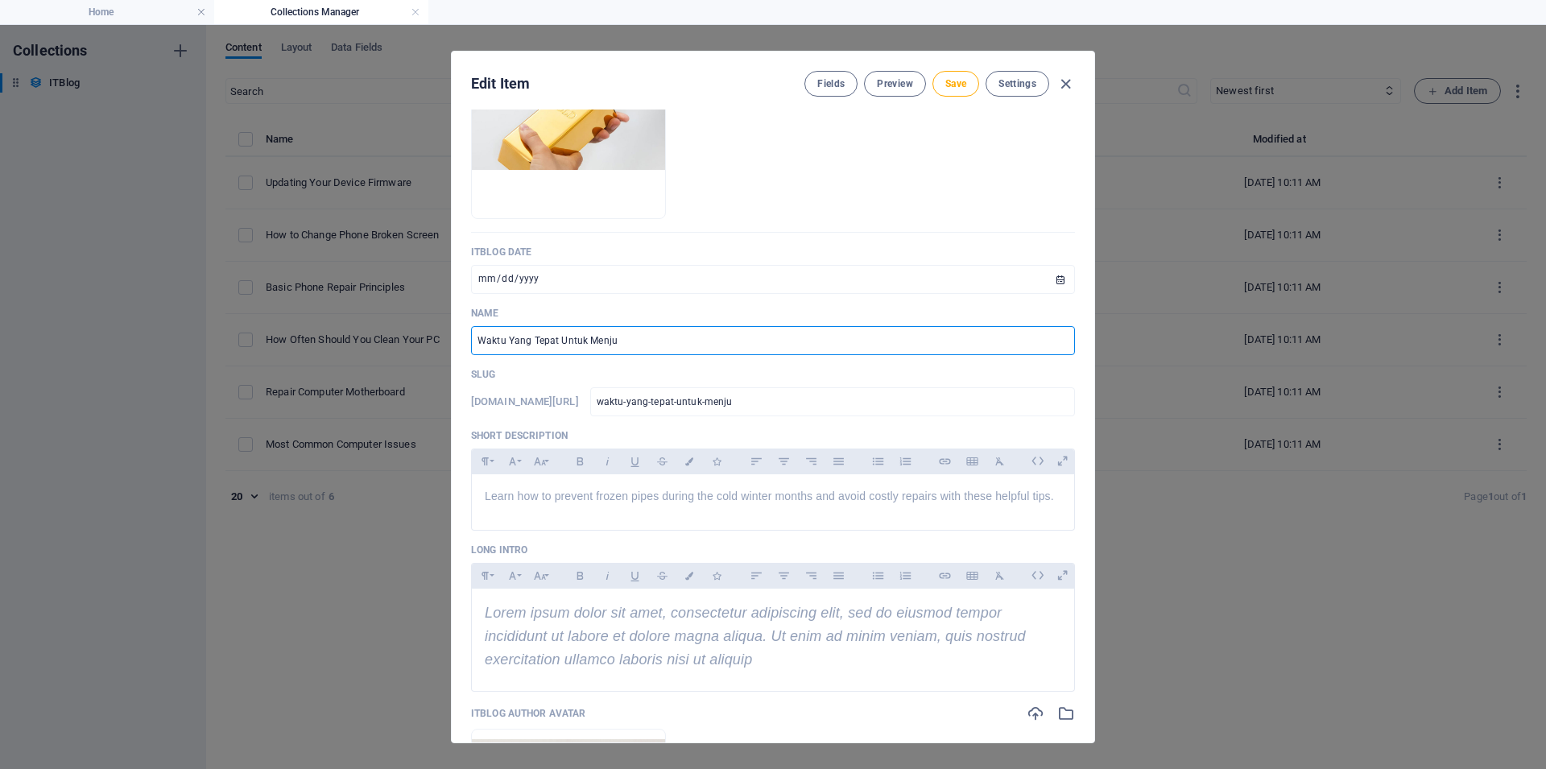
type input "Waktu Yang Tepat Untuk Menjua"
type input "waktu-yang-tepat-untuk-menjua"
type input "Waktu Yang Tepat Untuk Menjual"
type input "waktu-yang-tepat-untuk-menjual"
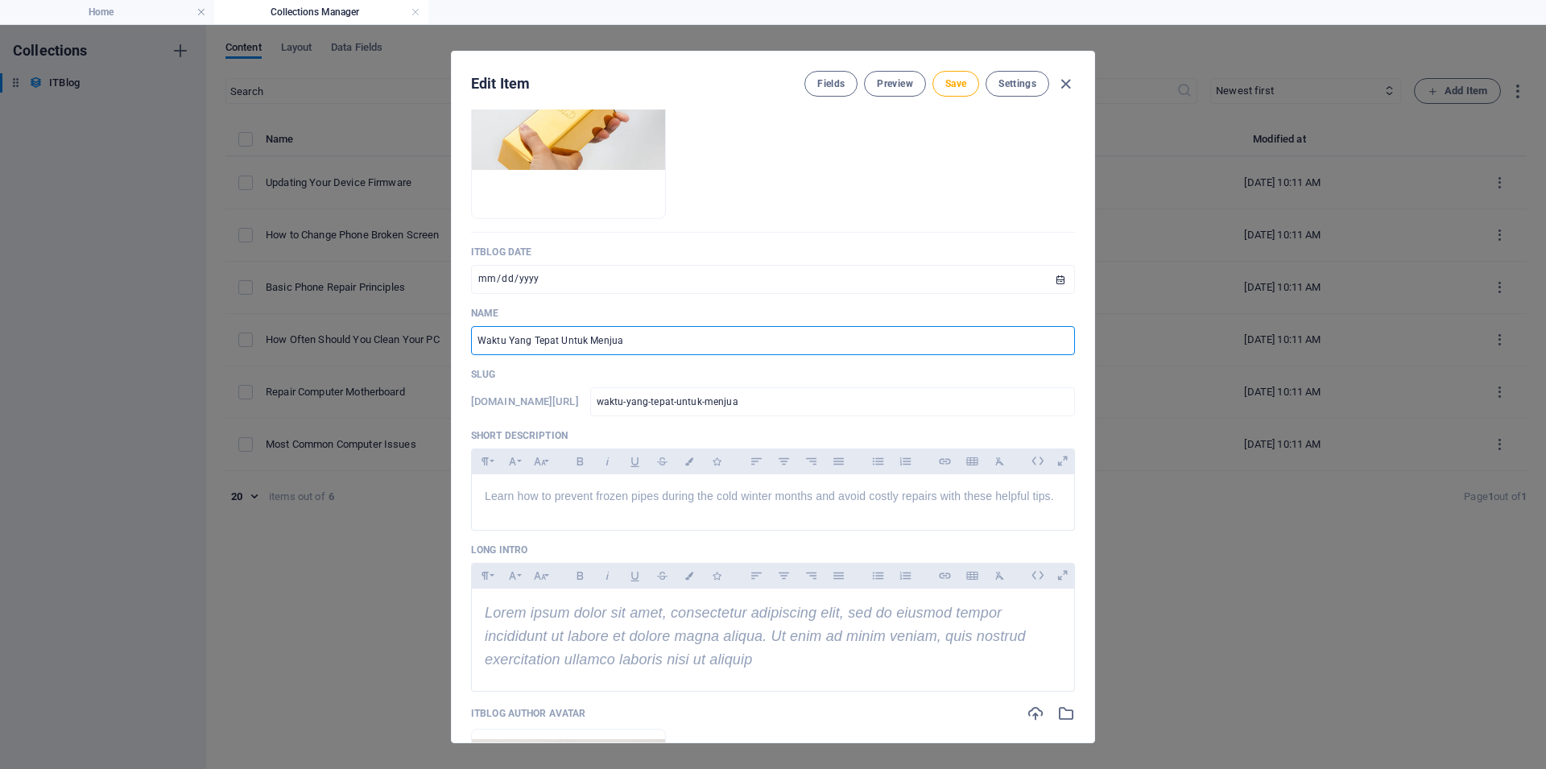
type input "waktu-yang-tepat-untuk-menjual"
type input "Waktu Yang Tepat Untuk Menjual E"
type input "waktu-yang-tepat-untuk-menjual-e"
type input "Waktu Yang Tepat Untuk Menjual Em"
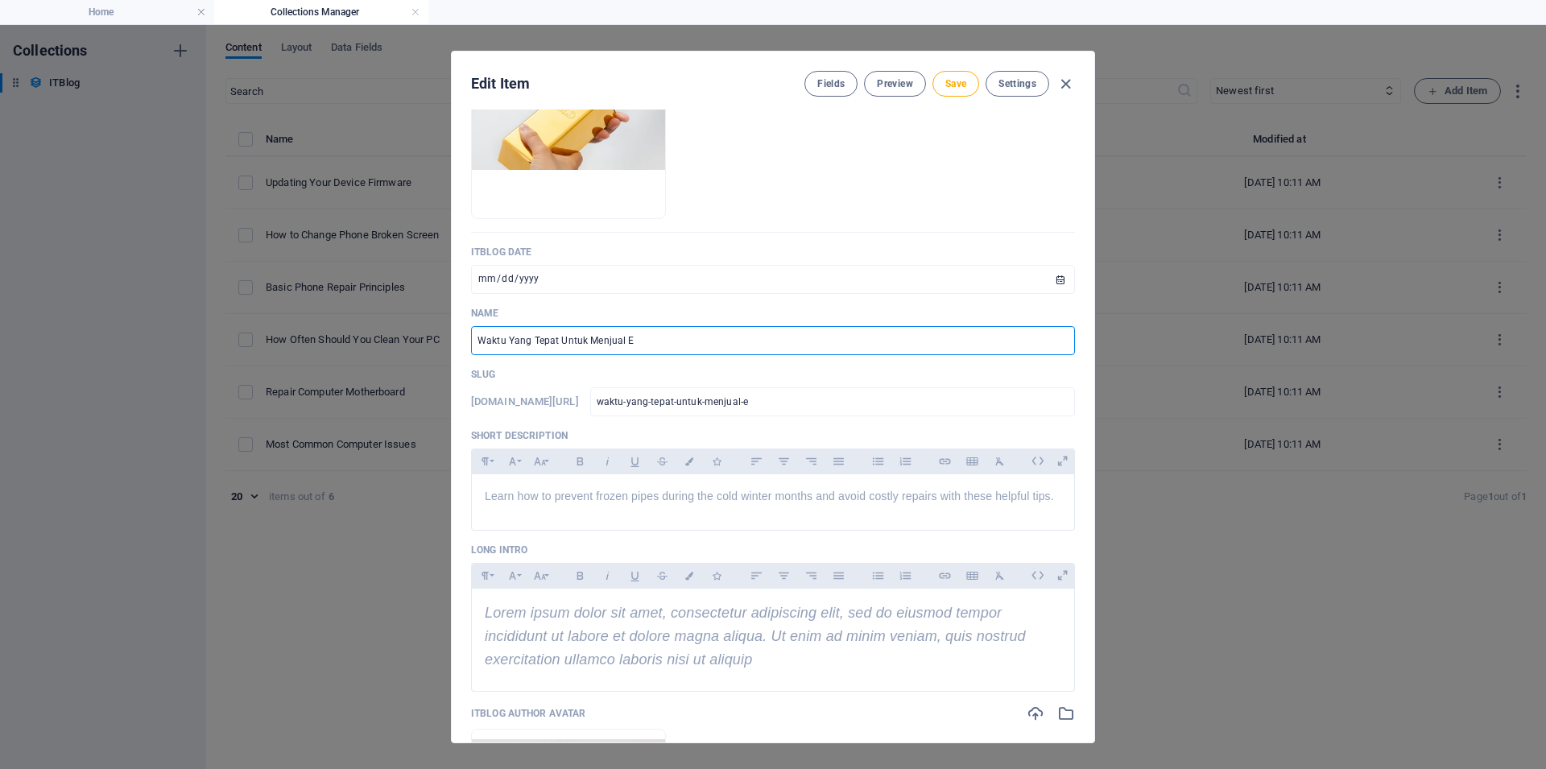
type input "waktu-yang-tepat-untuk-menjual-em"
type input "Waktu Yang Tepat Untuk Menjual Ema"
type input "waktu-yang-tepat-untuk-menjual-ema"
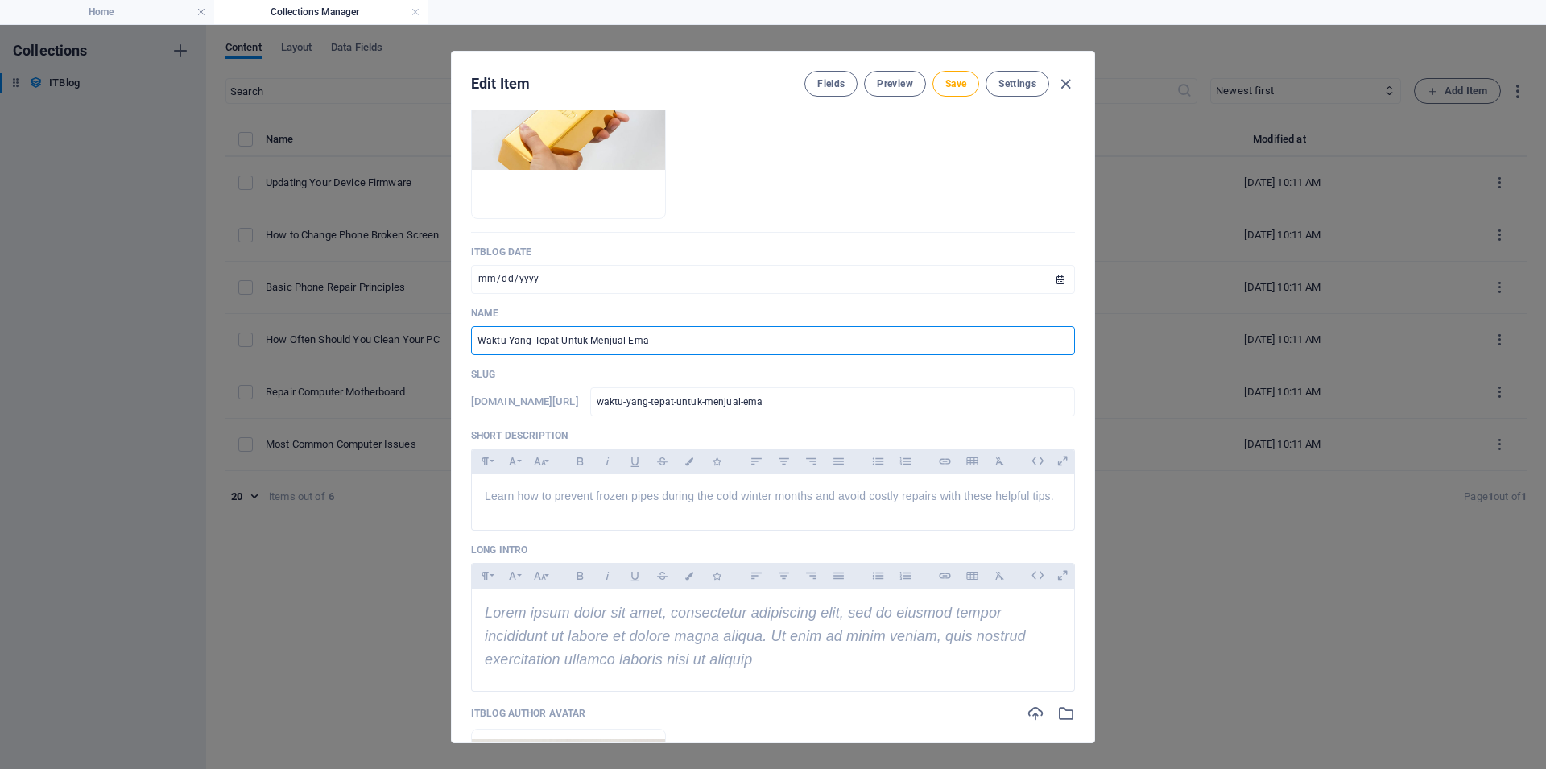
type input "Waktu Yang Tepat Untuk Menjual Emas"
type input "waktu-yang-tepat-untuk-menjual-emas"
type input "Waktu Yang Tepat Untuk Menjual Emas"
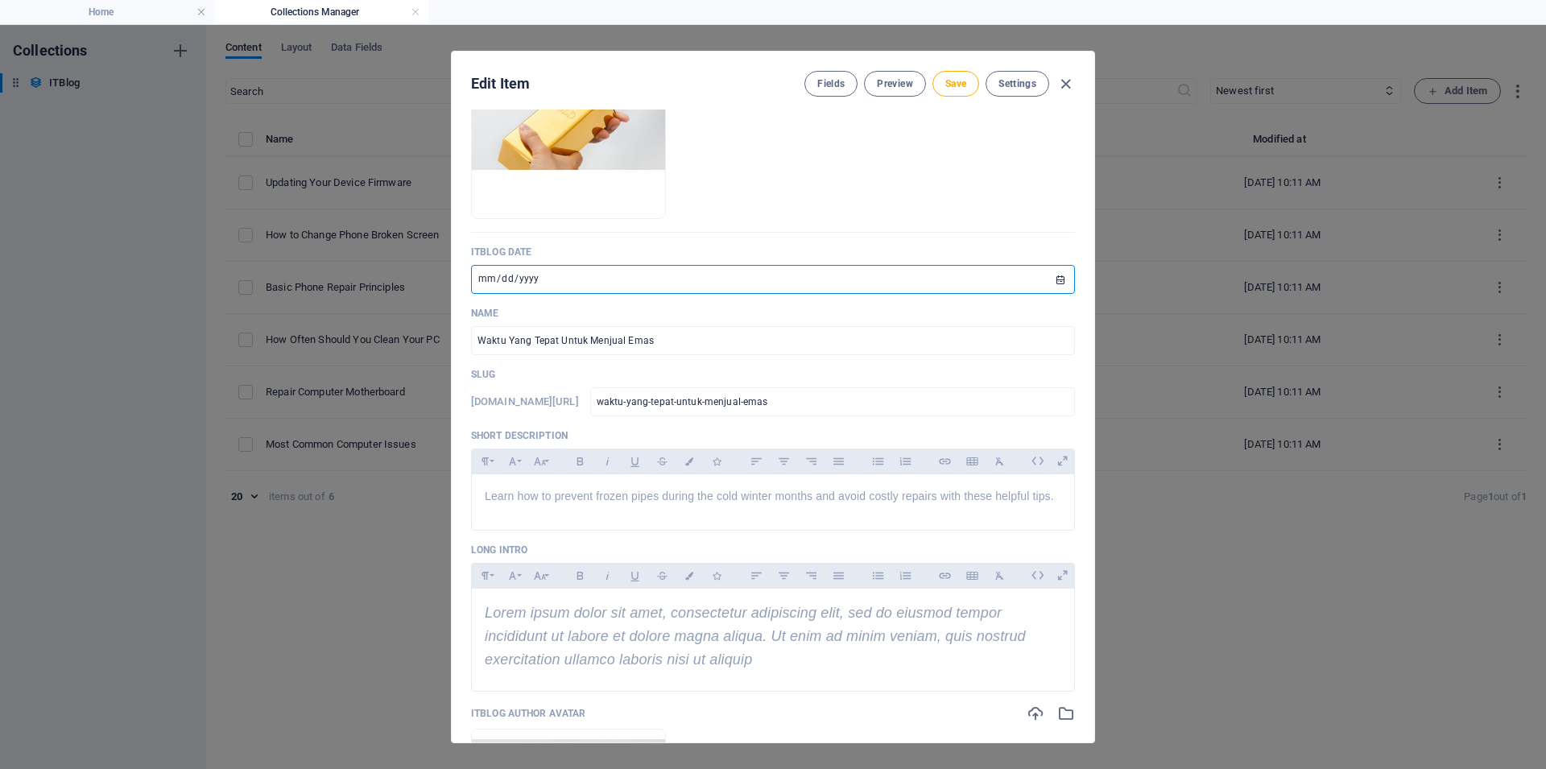
click at [557, 269] on input "2024-10-20" at bounding box center [773, 279] width 604 height 29
click at [557, 276] on input "2024-10-20" at bounding box center [773, 279] width 604 height 29
click at [530, 280] on input "2024-10-20" at bounding box center [773, 279] width 604 height 29
drag, startPoint x: 491, startPoint y: 280, endPoint x: 481, endPoint y: 280, distance: 10.5
click at [481, 280] on input "2024-10-20" at bounding box center [773, 279] width 604 height 29
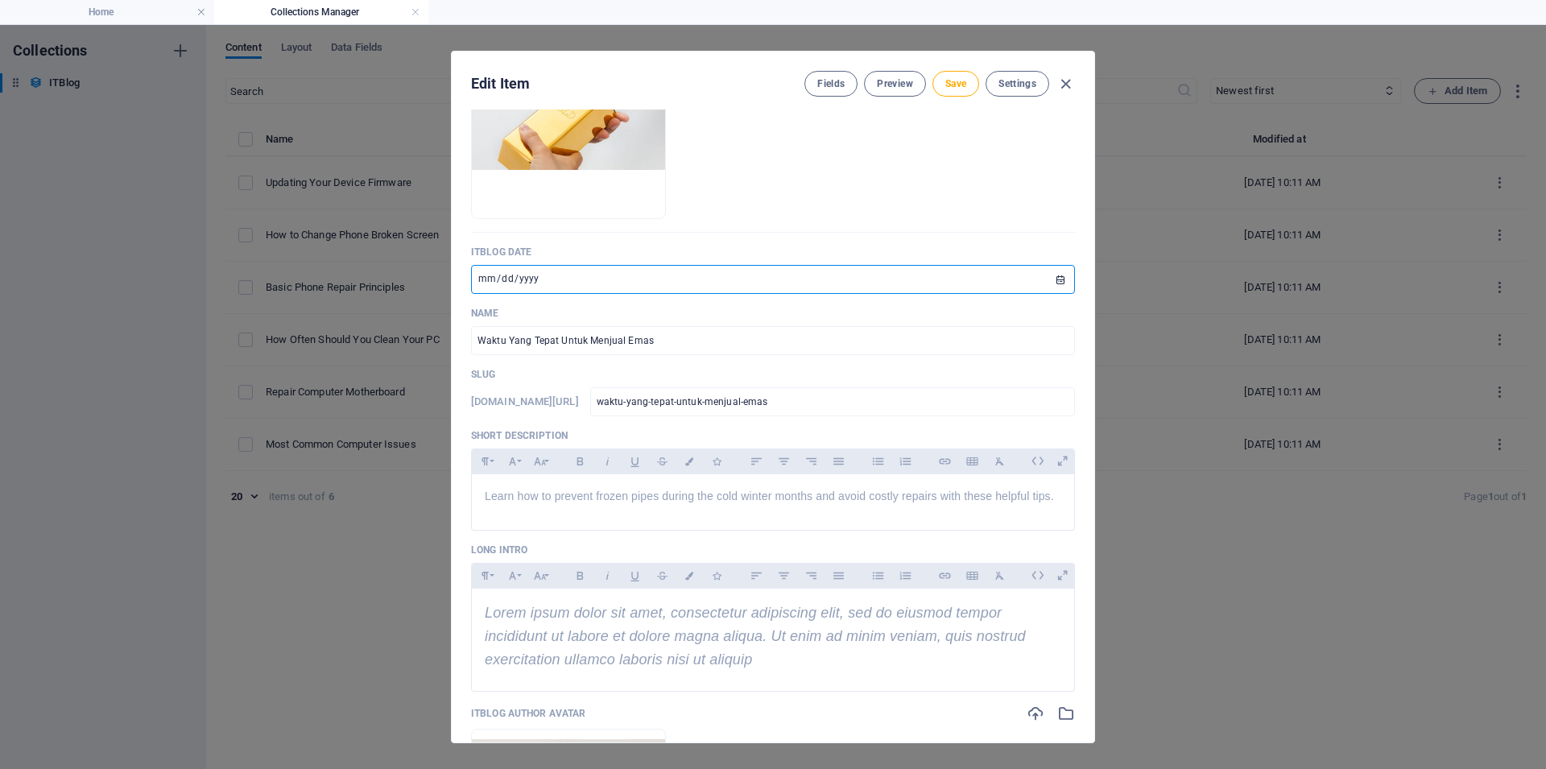
click at [502, 276] on input "2024-05-20" at bounding box center [773, 279] width 604 height 29
click at [502, 276] on input "2024-05-07" at bounding box center [773, 279] width 604 height 29
type input "2025-05-08"
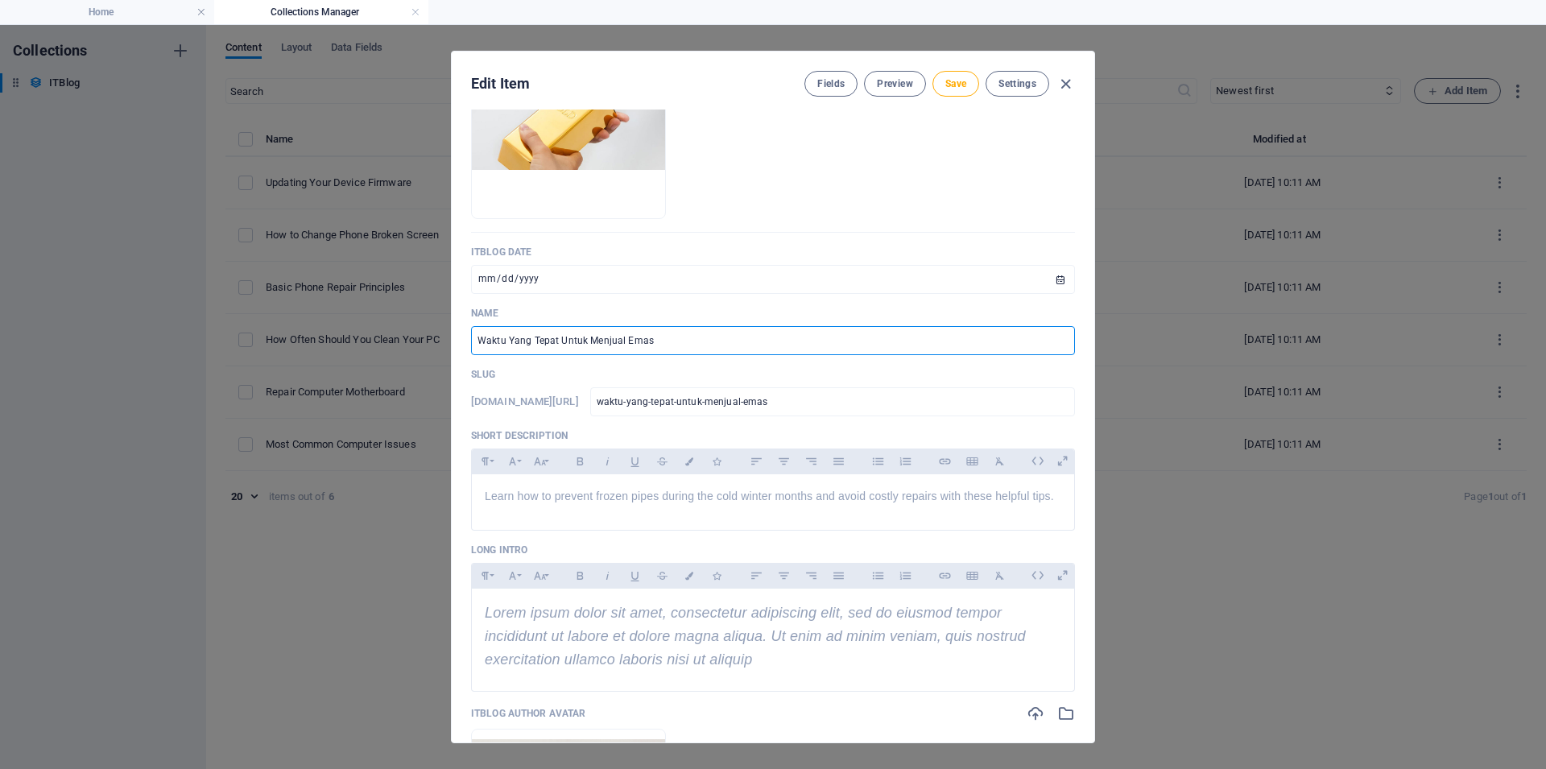
click at [671, 343] on input "Waktu Yang Tepat Untuk Menjual Emas" at bounding box center [773, 340] width 604 height 29
click at [732, 301] on div "ITBlog Image Drop files here to upload them instantly ITBlog Date 2025-05-08 ​ …" at bounding box center [773, 688] width 604 height 1372
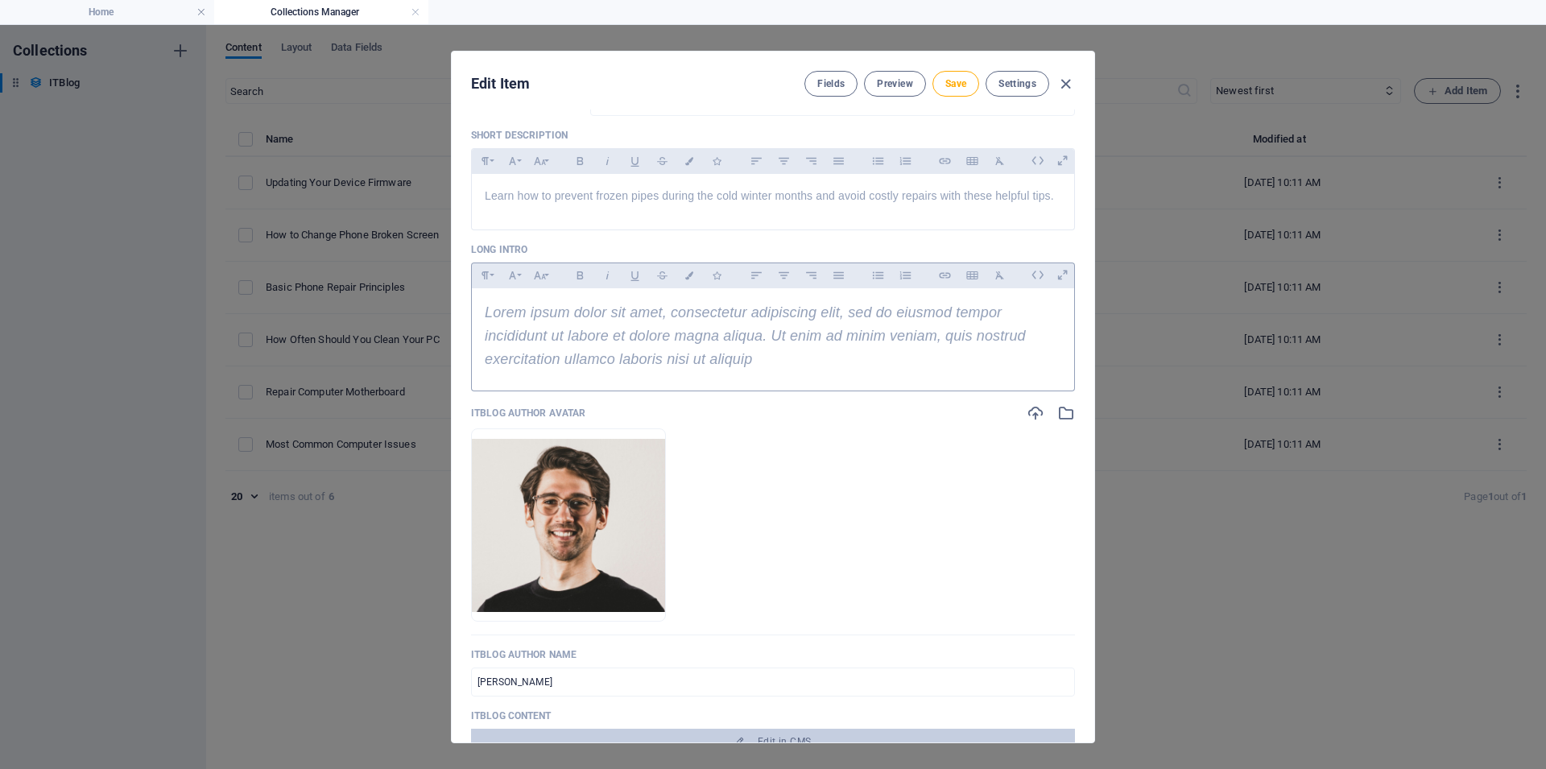
scroll to position [483, 0]
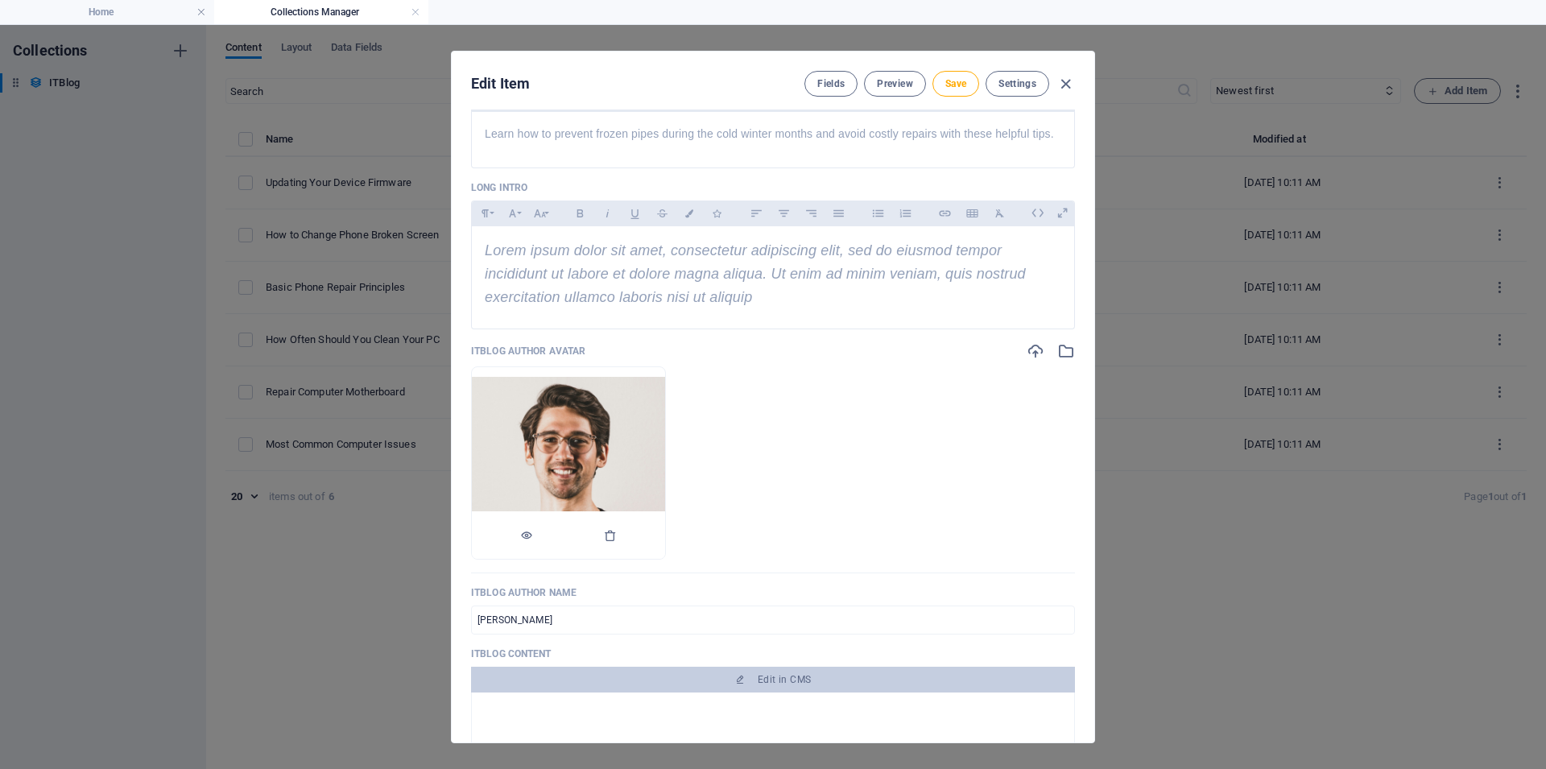
click at [665, 559] on div at bounding box center [568, 535] width 193 height 48
click at [617, 542] on icon "button" at bounding box center [610, 535] width 13 height 13
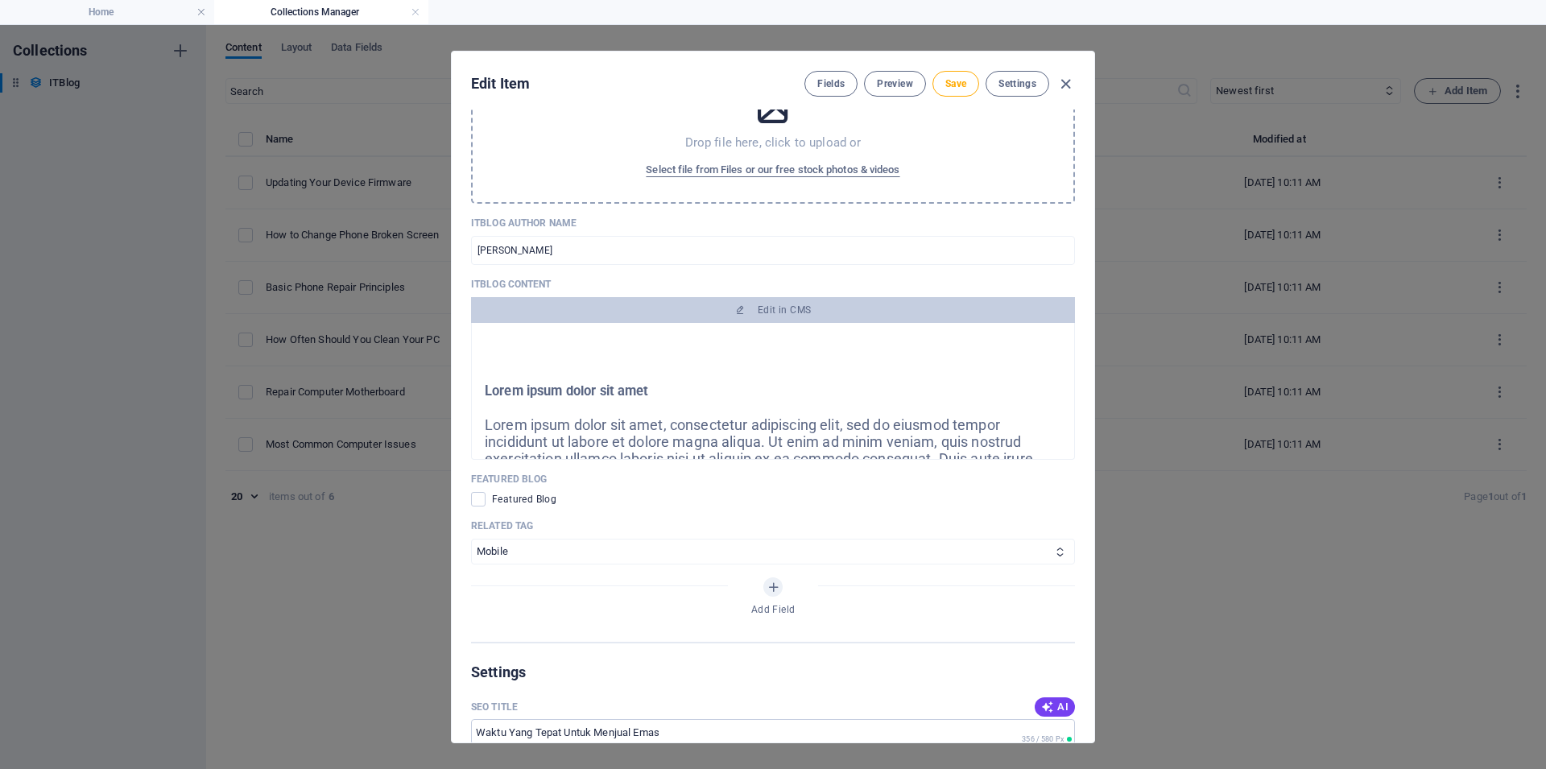
scroll to position [845, 0]
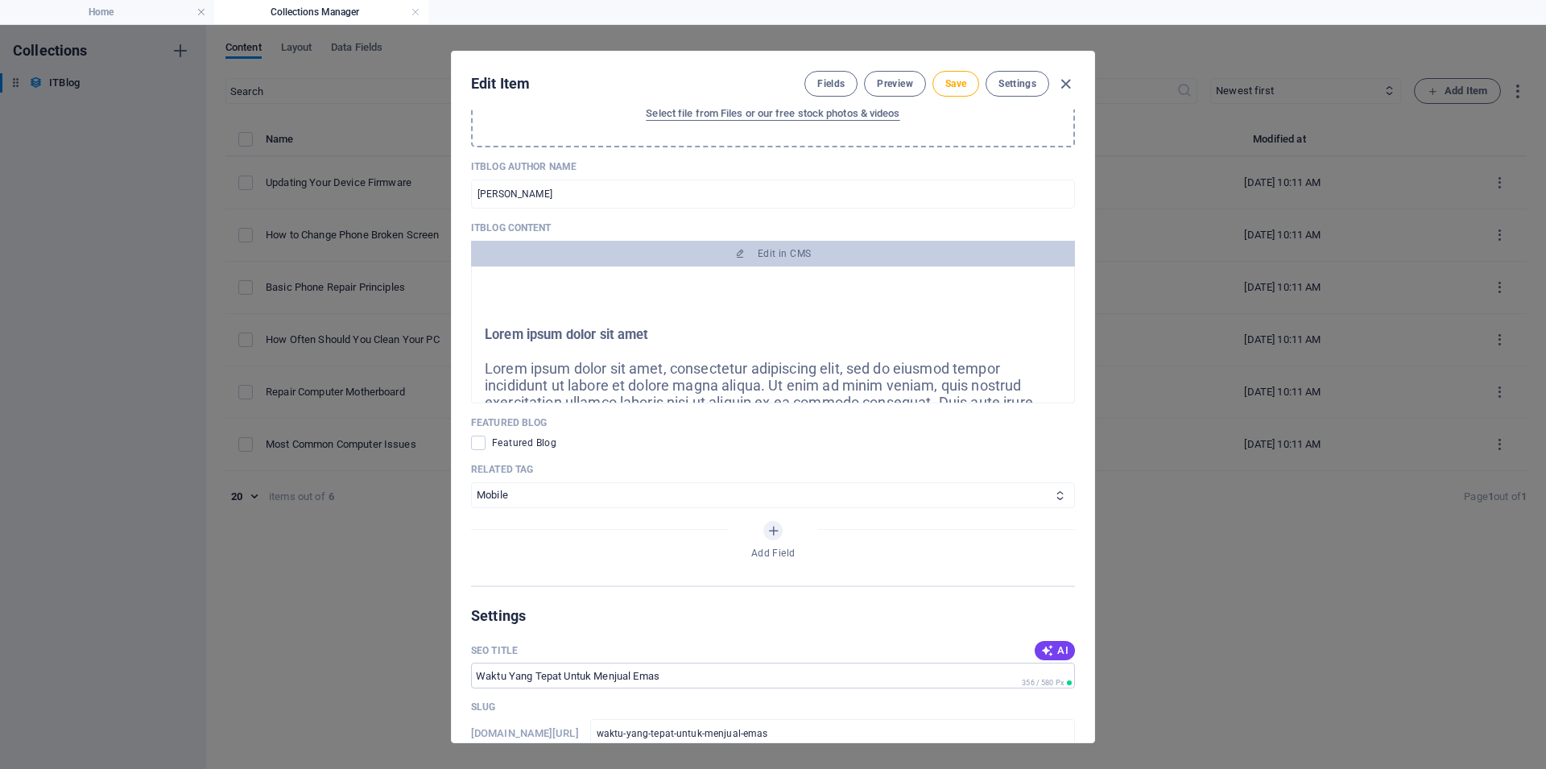
click at [691, 423] on span "Lorem ipsum dolor sit amet, consectetur adipiscing elit, sed do eiusmod tempor …" at bounding box center [765, 410] width 561 height 101
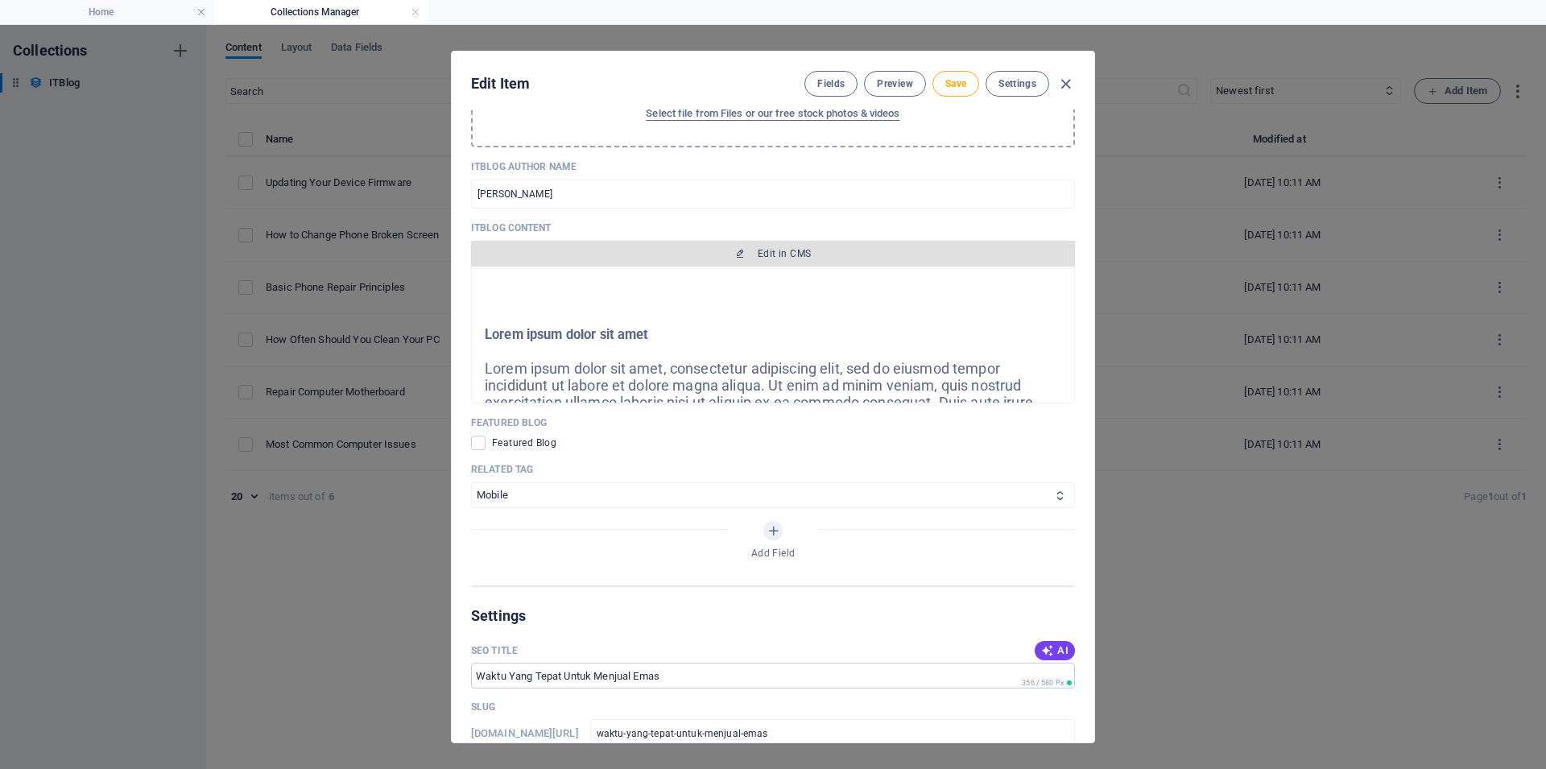
click at [770, 260] on span "Edit in CMS" at bounding box center [784, 253] width 53 height 13
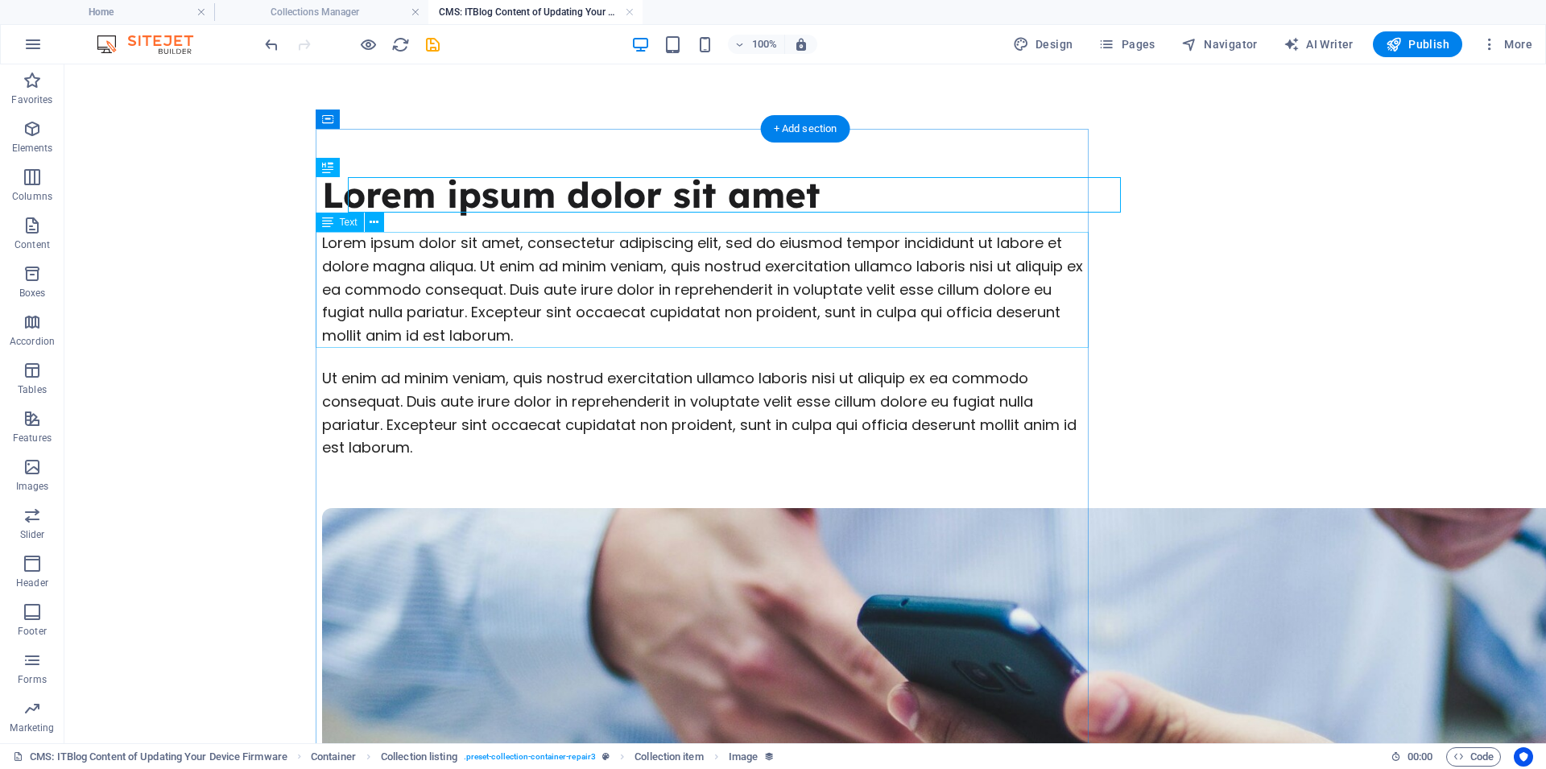
scroll to position [0, 0]
click at [606, 261] on div "Lorem ipsum dolor sit amet, consectetur adipiscing elit, sed do eiusmod tempor …" at bounding box center [708, 290] width 773 height 116
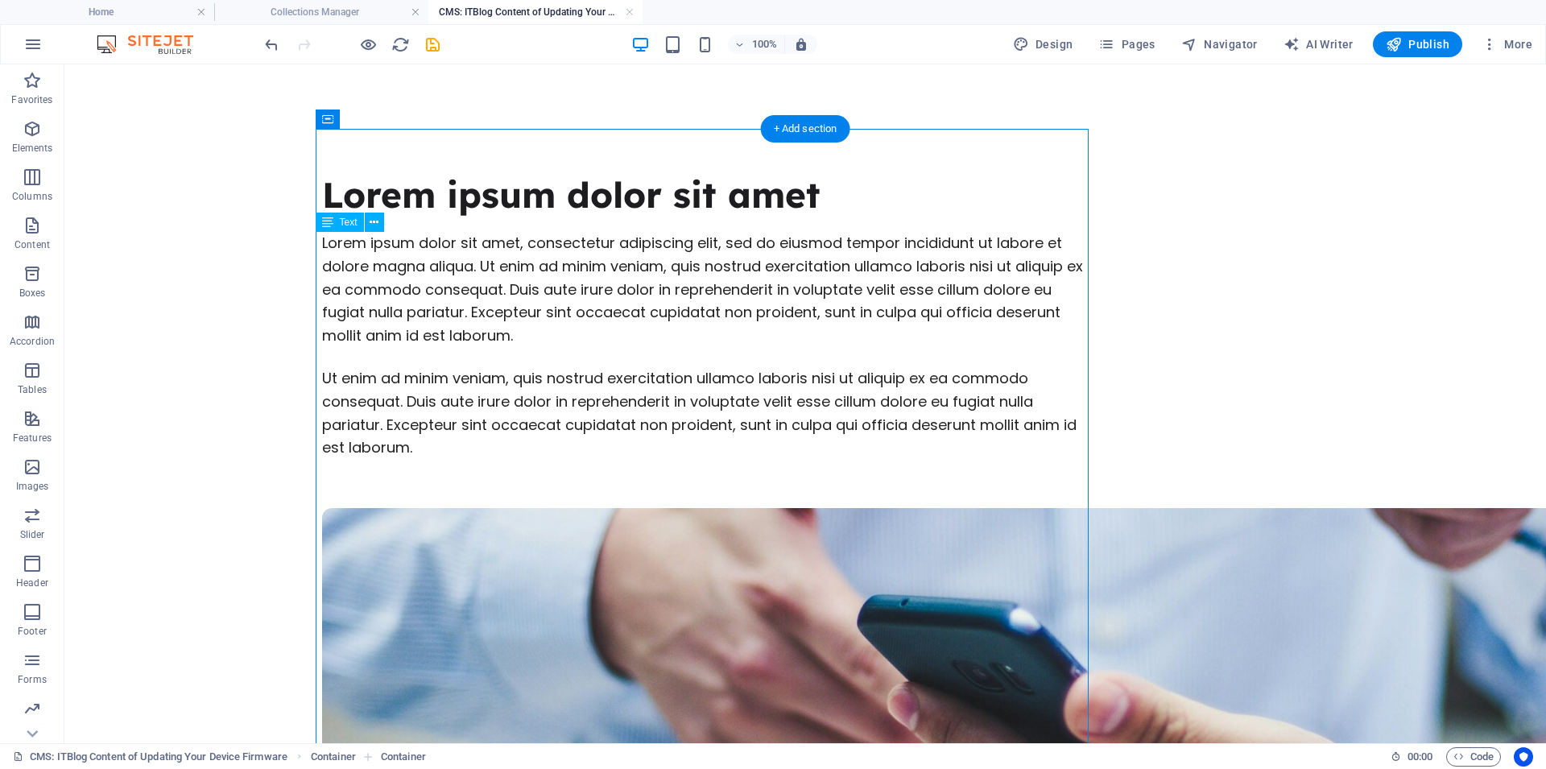
click at [606, 261] on div "Lorem ipsum dolor sit amet, consectetur adipiscing elit, sed do eiusmod tempor …" at bounding box center [708, 290] width 773 height 116
click at [571, 196] on div "Lorem ipsum dolor sit amet" at bounding box center [708, 194] width 773 height 35
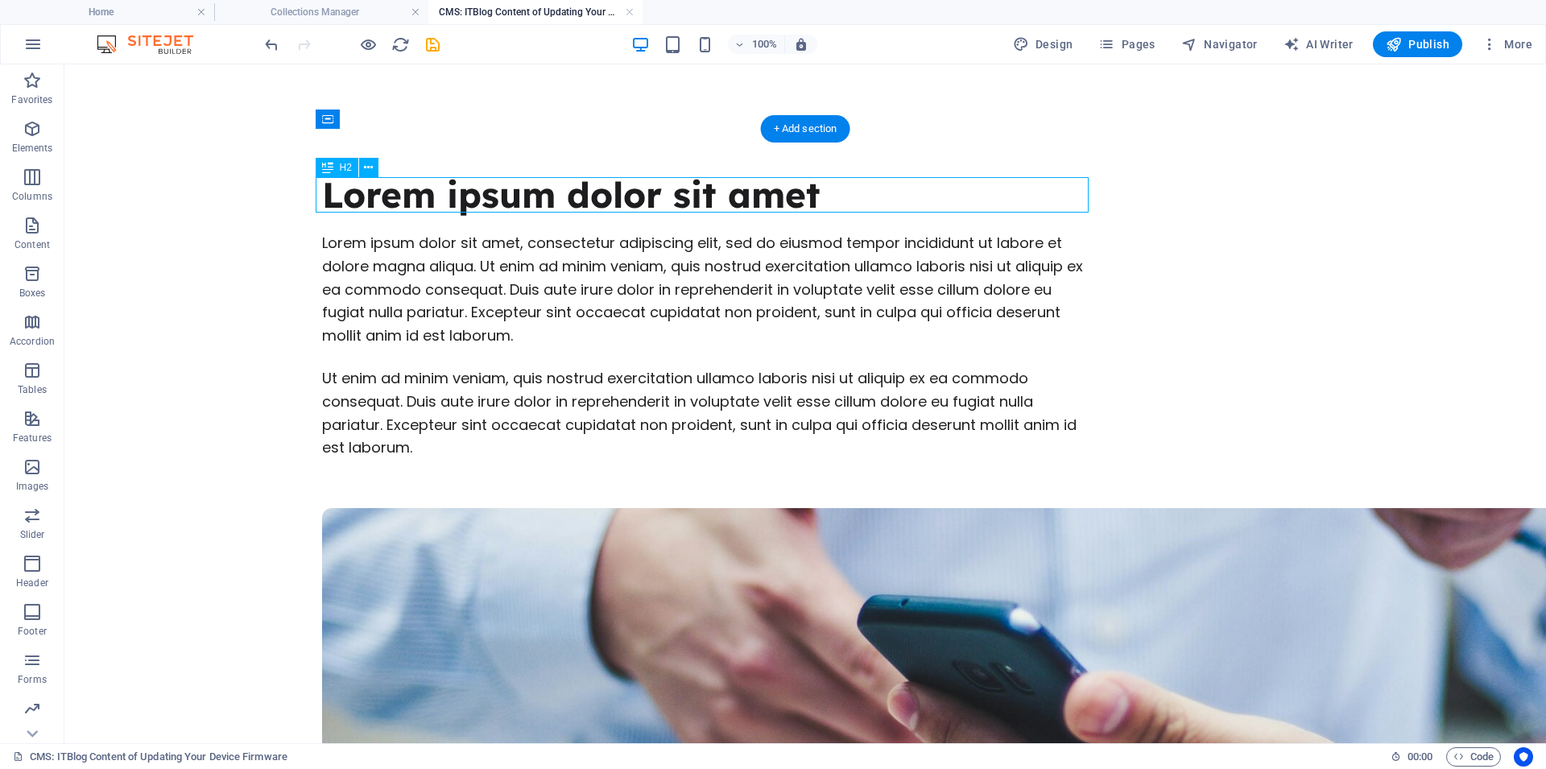
click at [571, 196] on div "Lorem ipsum dolor sit amet" at bounding box center [708, 194] width 773 height 35
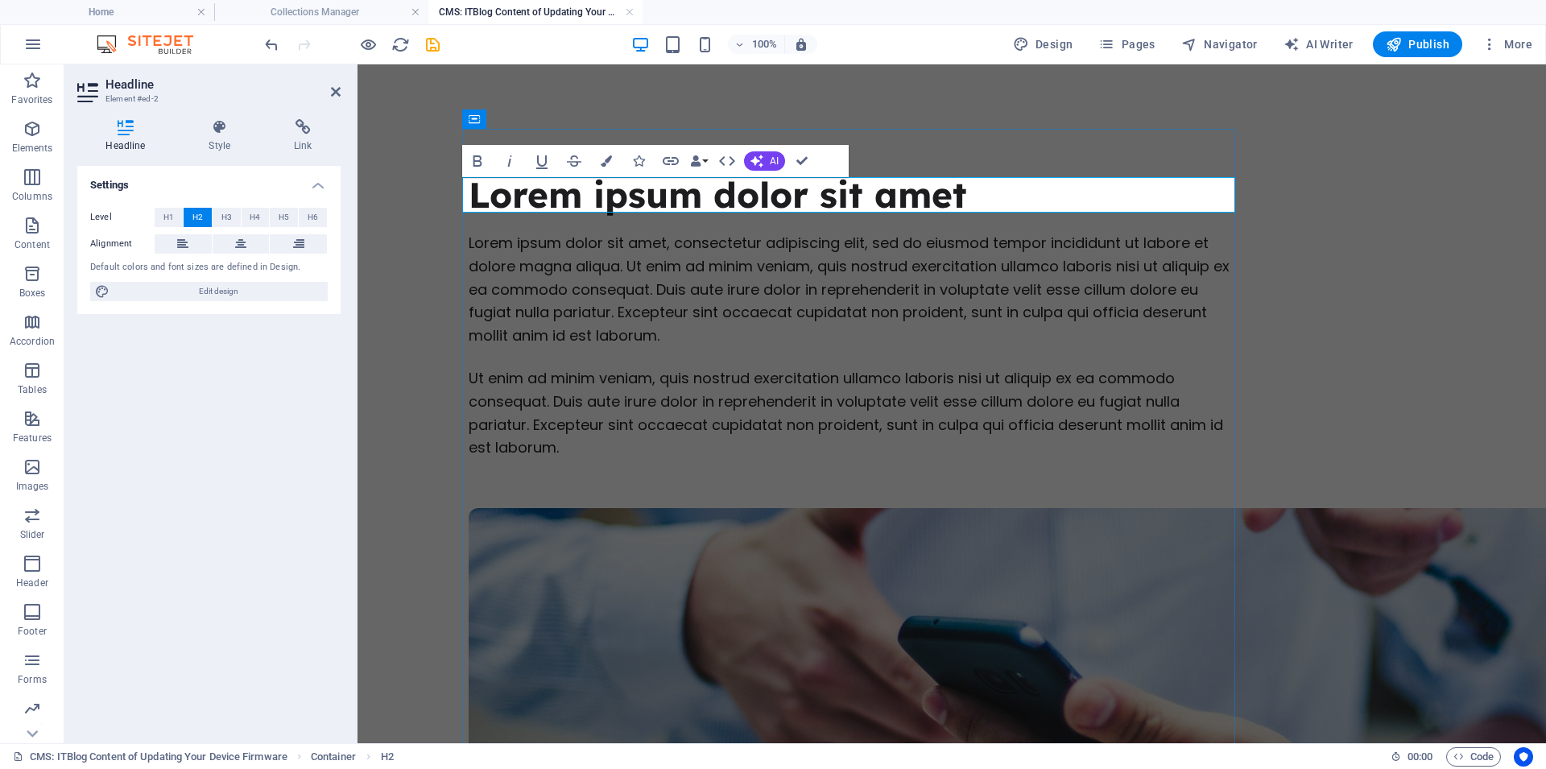
click at [576, 193] on h2 "Lorem ipsum dolor sit amet" at bounding box center [855, 194] width 773 height 35
click at [593, 270] on div "Lorem ipsum dolor sit amet, consectetur adipiscing elit, sed do eiusmod tempor …" at bounding box center [855, 290] width 773 height 116
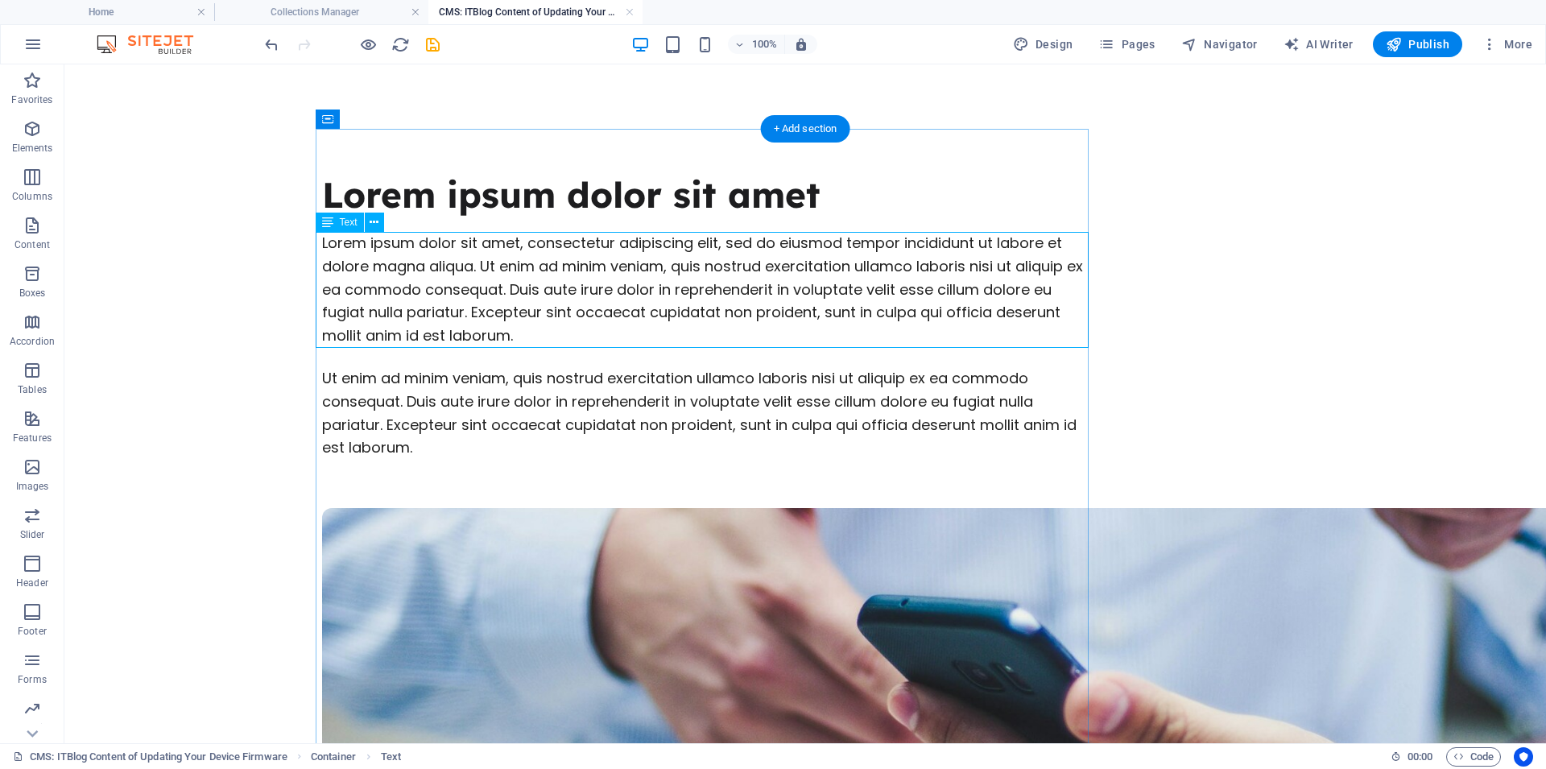
click at [728, 261] on div "Lorem ipsum dolor sit amet, consectetur adipiscing elit, sed do eiusmod tempor …" at bounding box center [708, 290] width 773 height 116
click at [680, 238] on div "Lorem ipsum dolor sit amet, consectetur adipiscing elit, sed do eiusmod tempor …" at bounding box center [708, 290] width 773 height 116
click at [675, 261] on div "Lorem ipsum dolor sit amet, consectetur adipiscing elit, sed do eiusmod tempor …" at bounding box center [708, 290] width 773 height 116
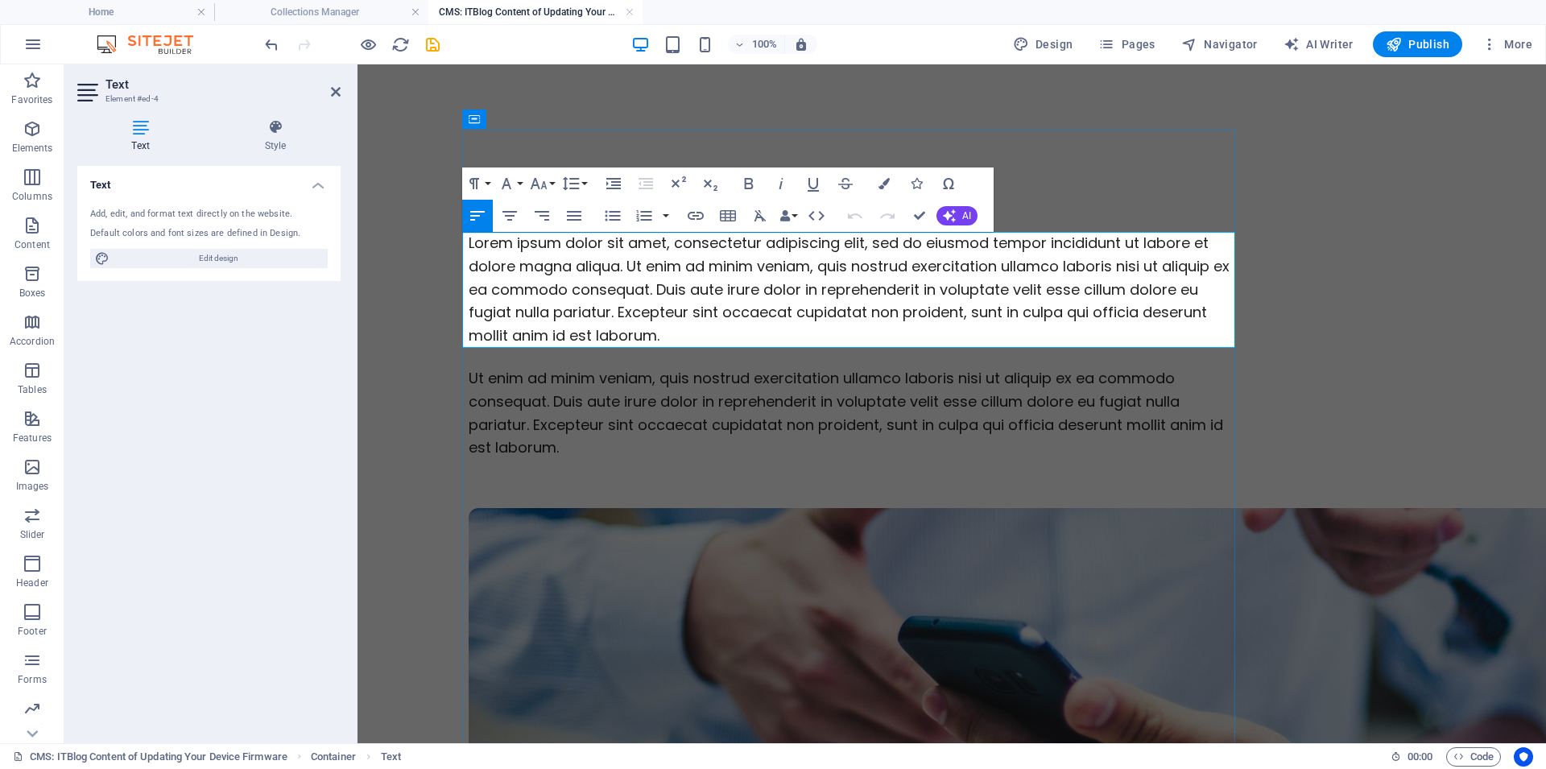
click at [735, 266] on span "Lorem ipsum dolor sit amet, consectetur adipiscing elit, sed do eiusmod tempor …" at bounding box center [849, 289] width 761 height 113
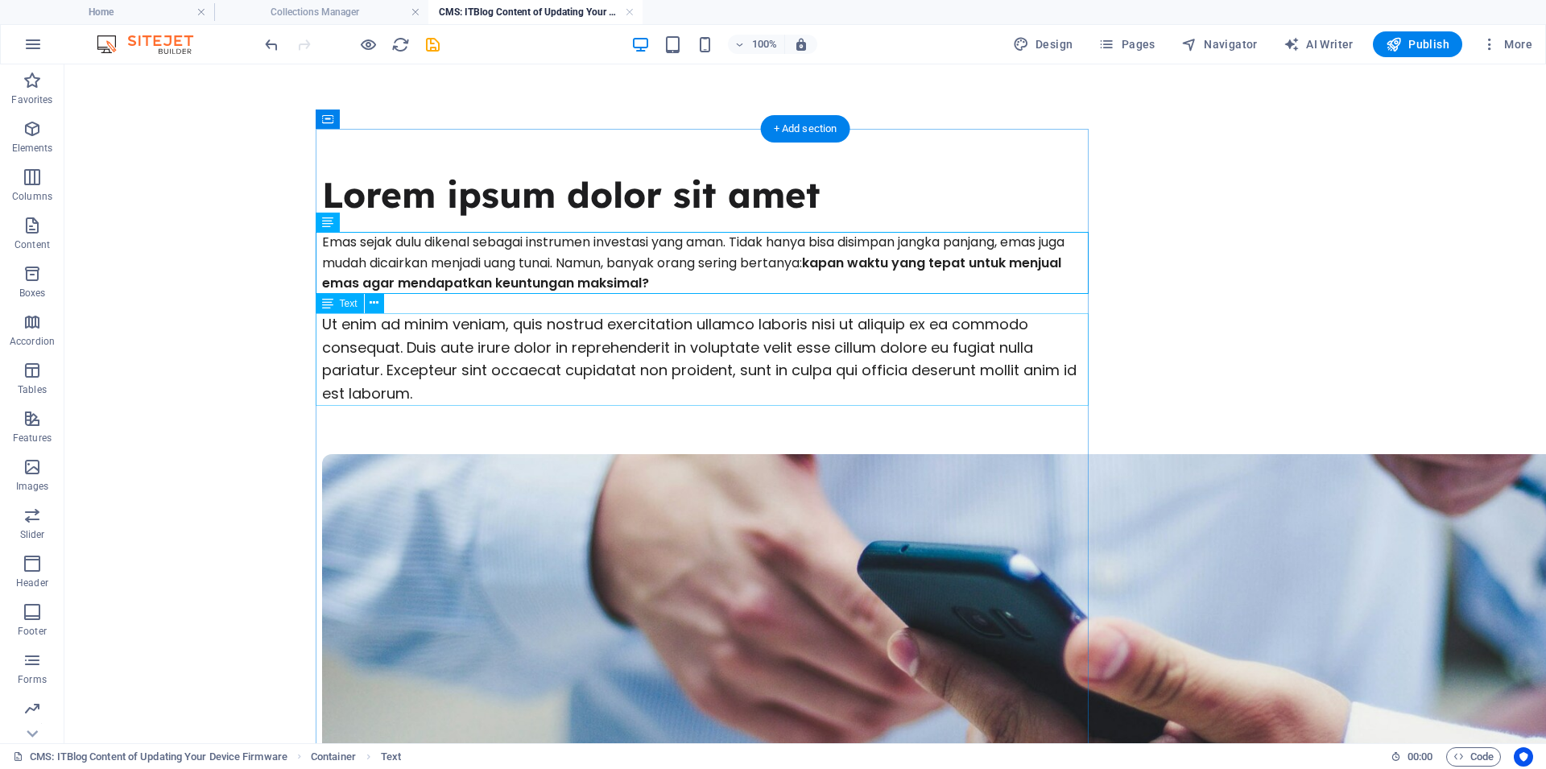
click at [634, 353] on div "Ut enim ad minim veniam, quis nostrud exercitation ullamco laboris nisi ut aliq…" at bounding box center [708, 359] width 773 height 93
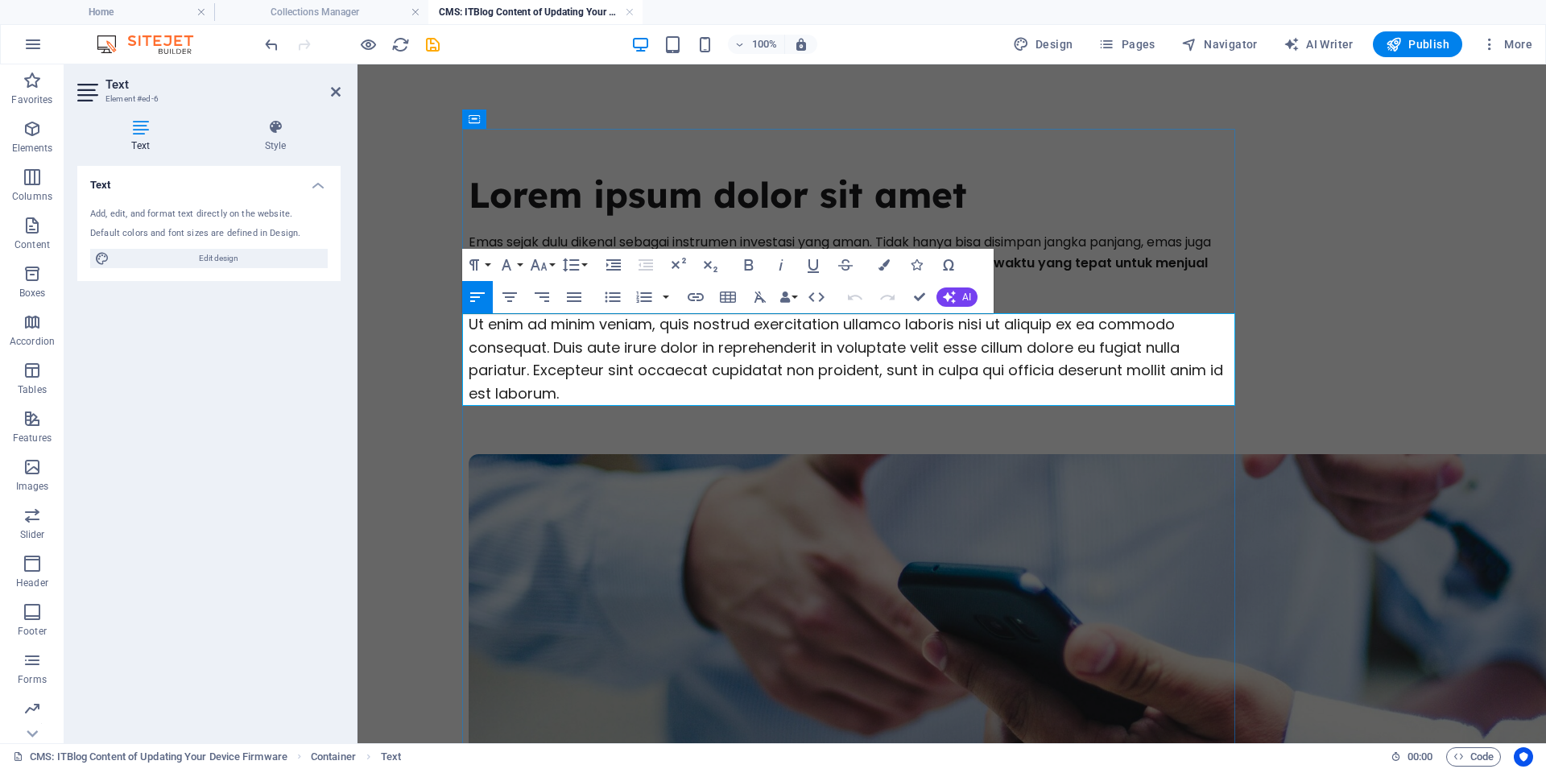
click at [673, 341] on span "Ut enim ad minim veniam, quis nostrud exercitation ullamco laboris nisi ut aliq…" at bounding box center [846, 358] width 754 height 89
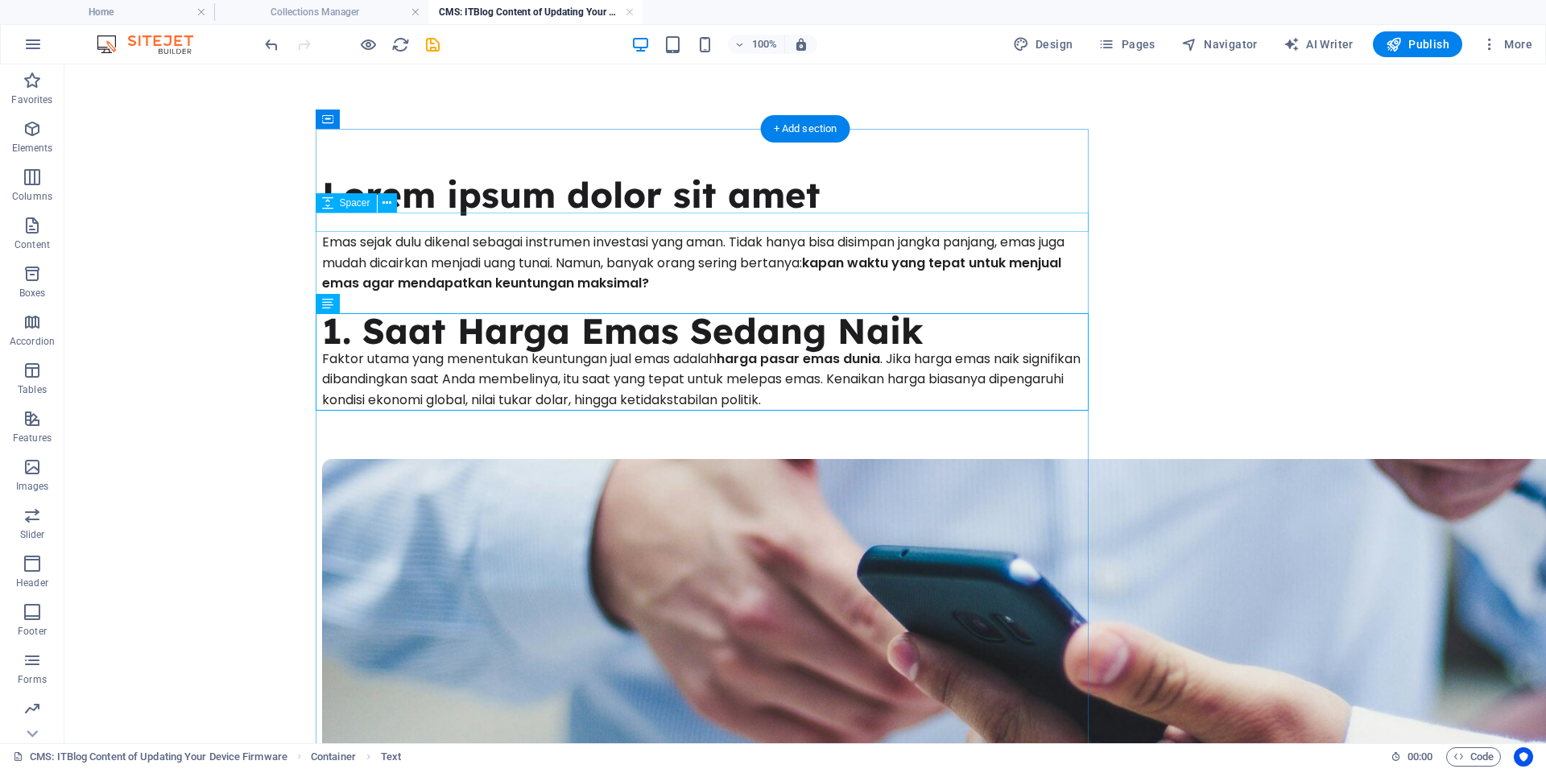
click at [719, 196] on div "Lorem ipsum dolor sit amet" at bounding box center [708, 194] width 773 height 35
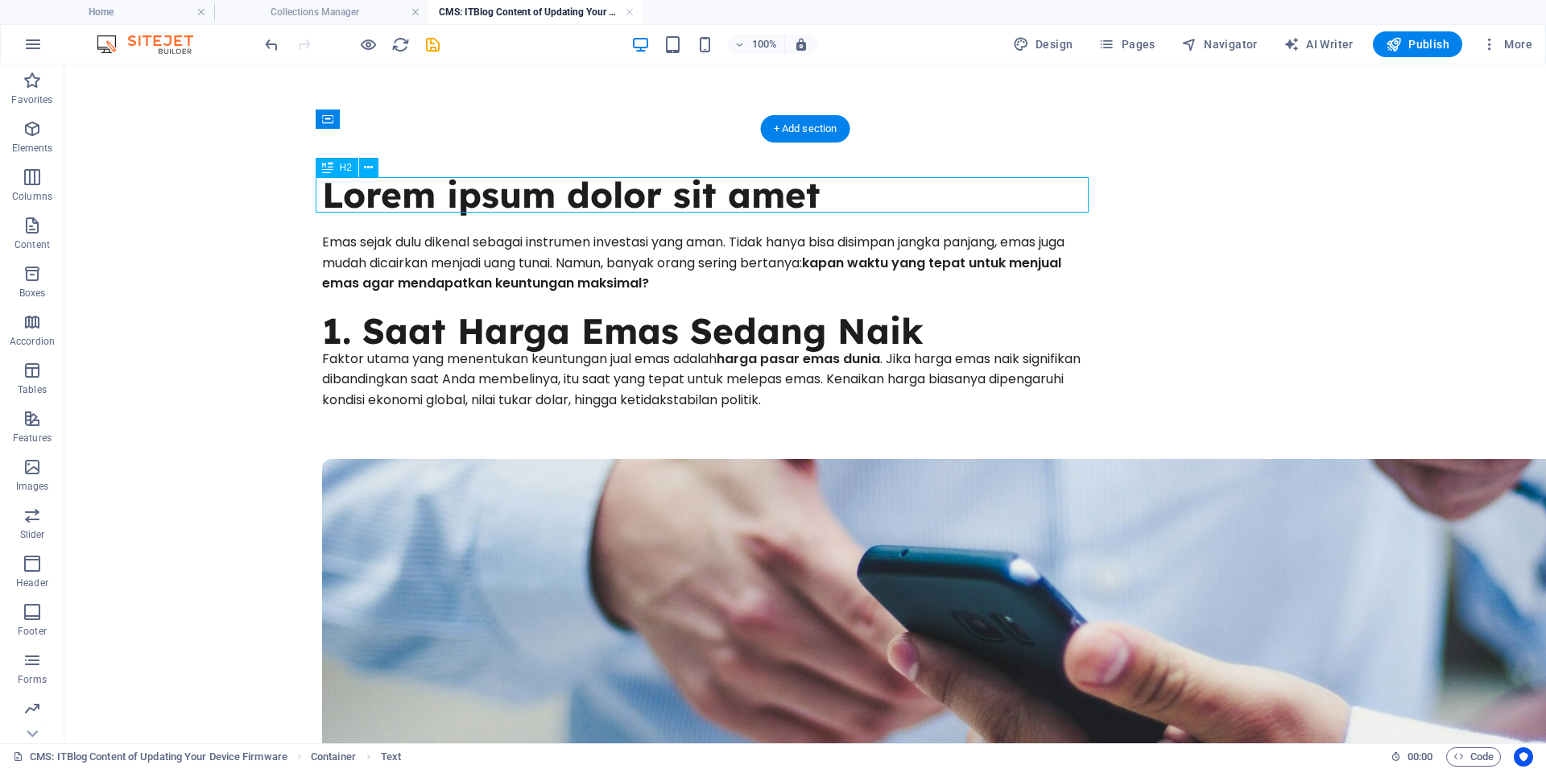
click at [719, 196] on div "Lorem ipsum dolor sit amet" at bounding box center [708, 194] width 773 height 35
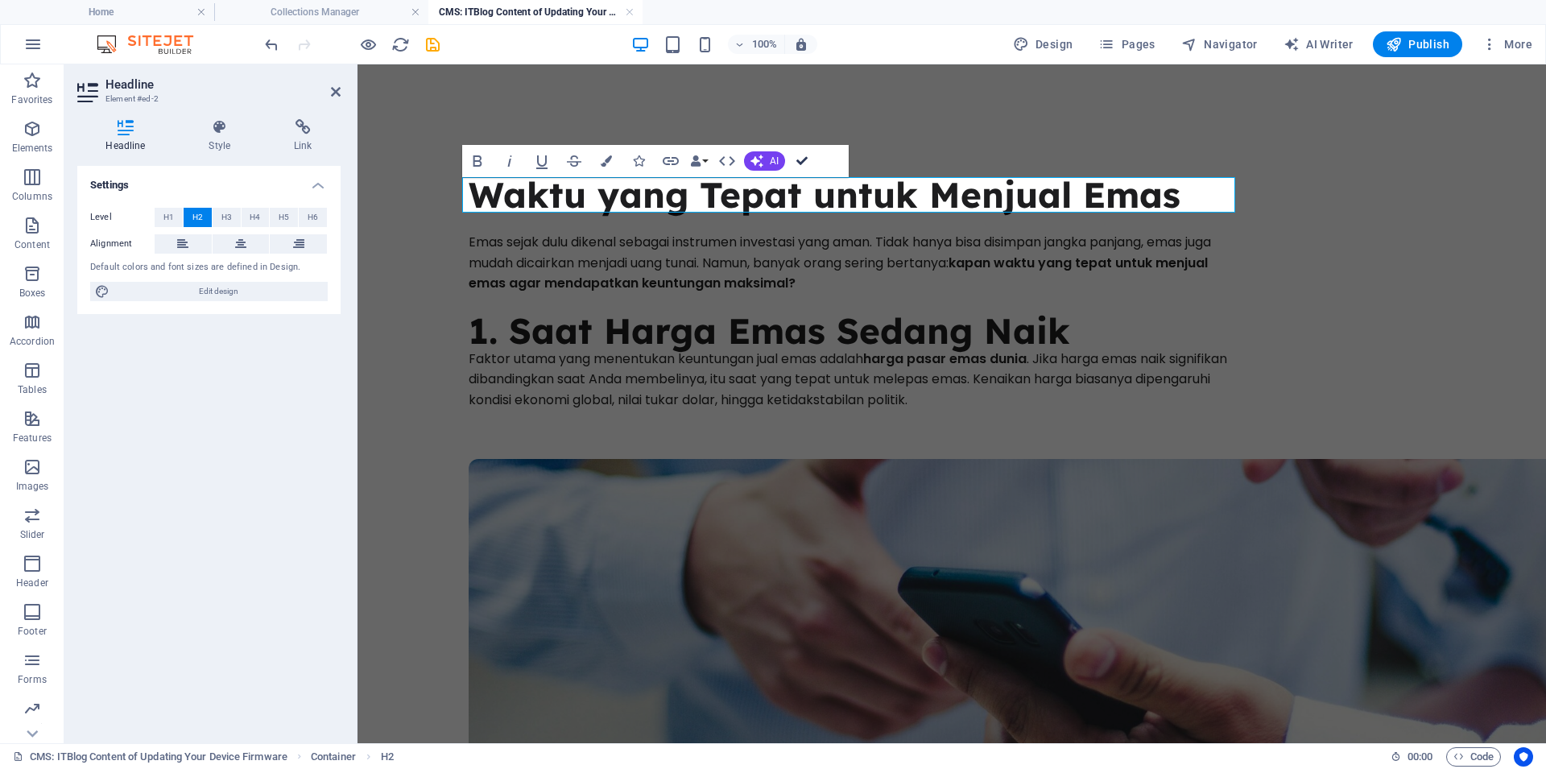
drag, startPoint x: 800, startPoint y: 163, endPoint x: 733, endPoint y: 98, distance: 93.4
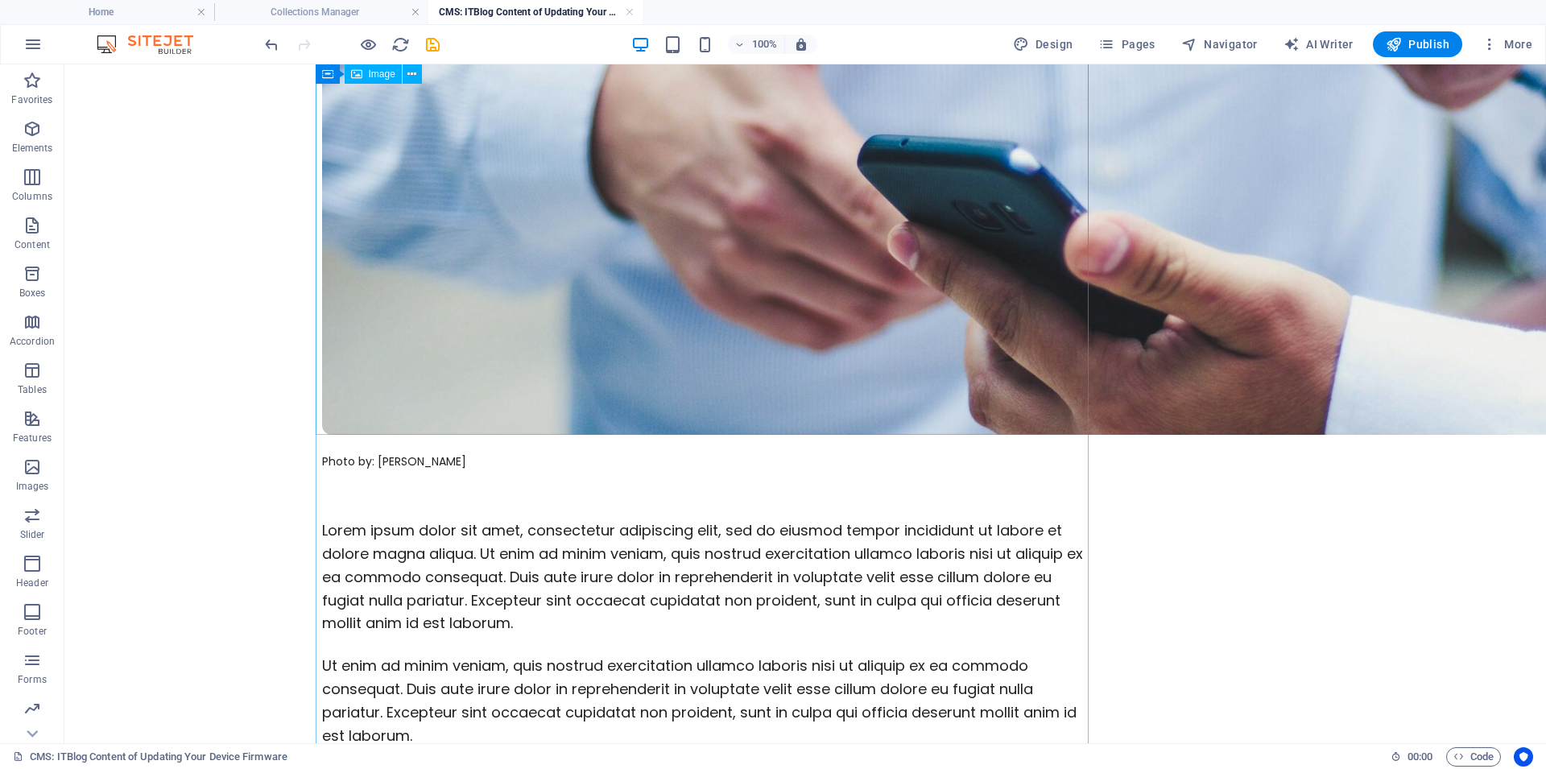
click at [752, 298] on figure at bounding box center [708, 241] width 773 height 386
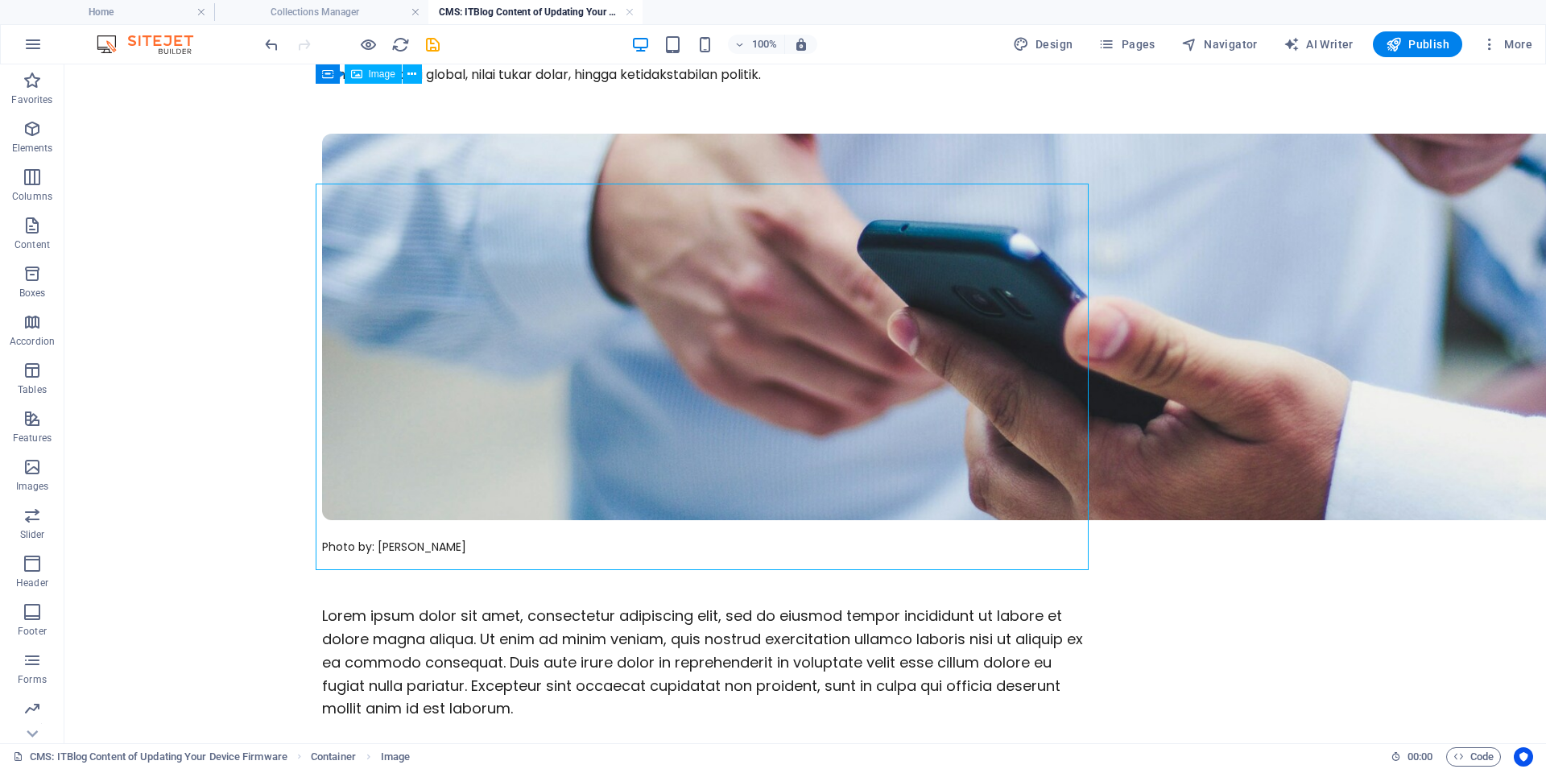
scroll to position [274, 0]
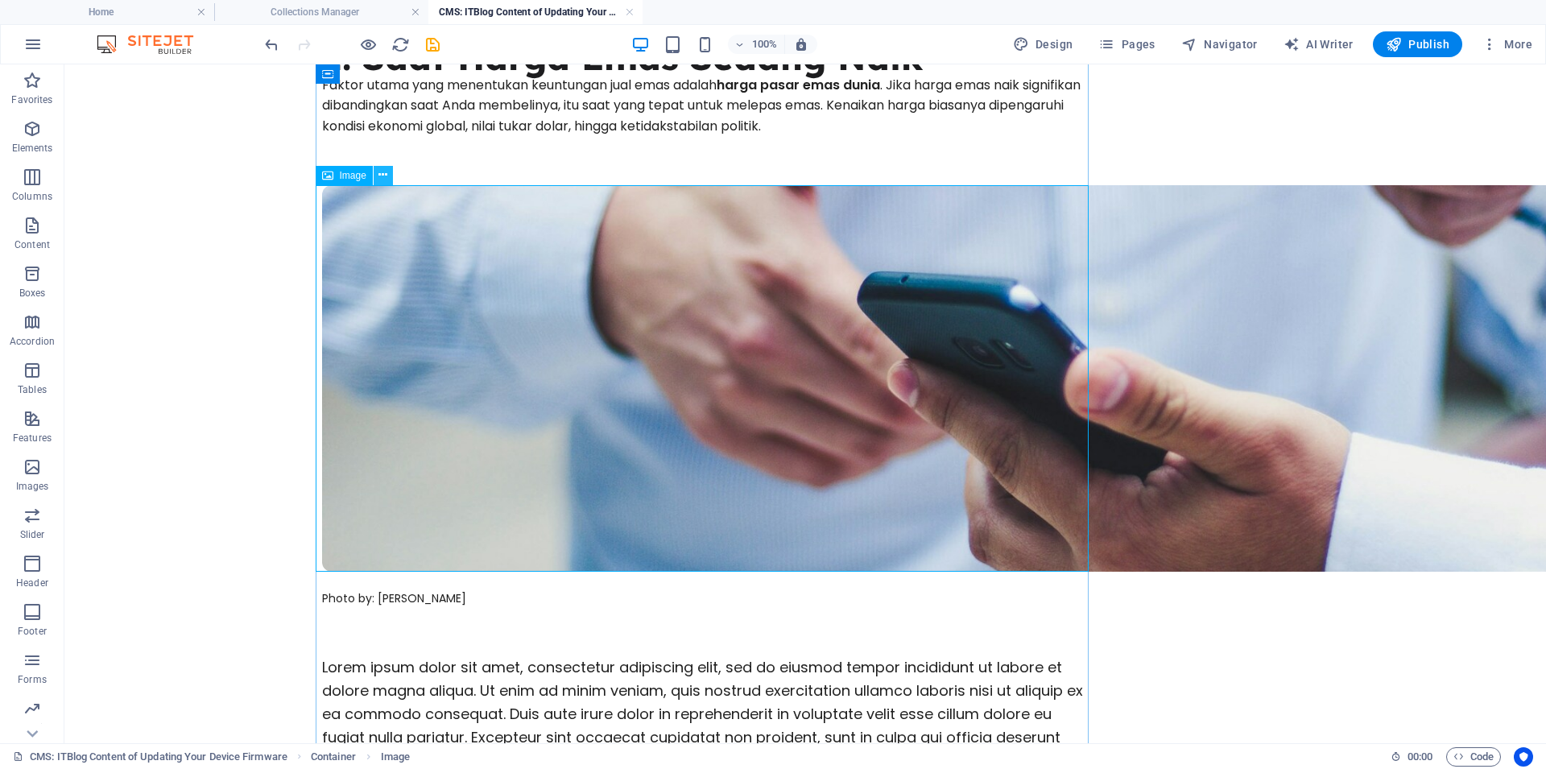
click at [383, 180] on icon at bounding box center [382, 175] width 9 height 17
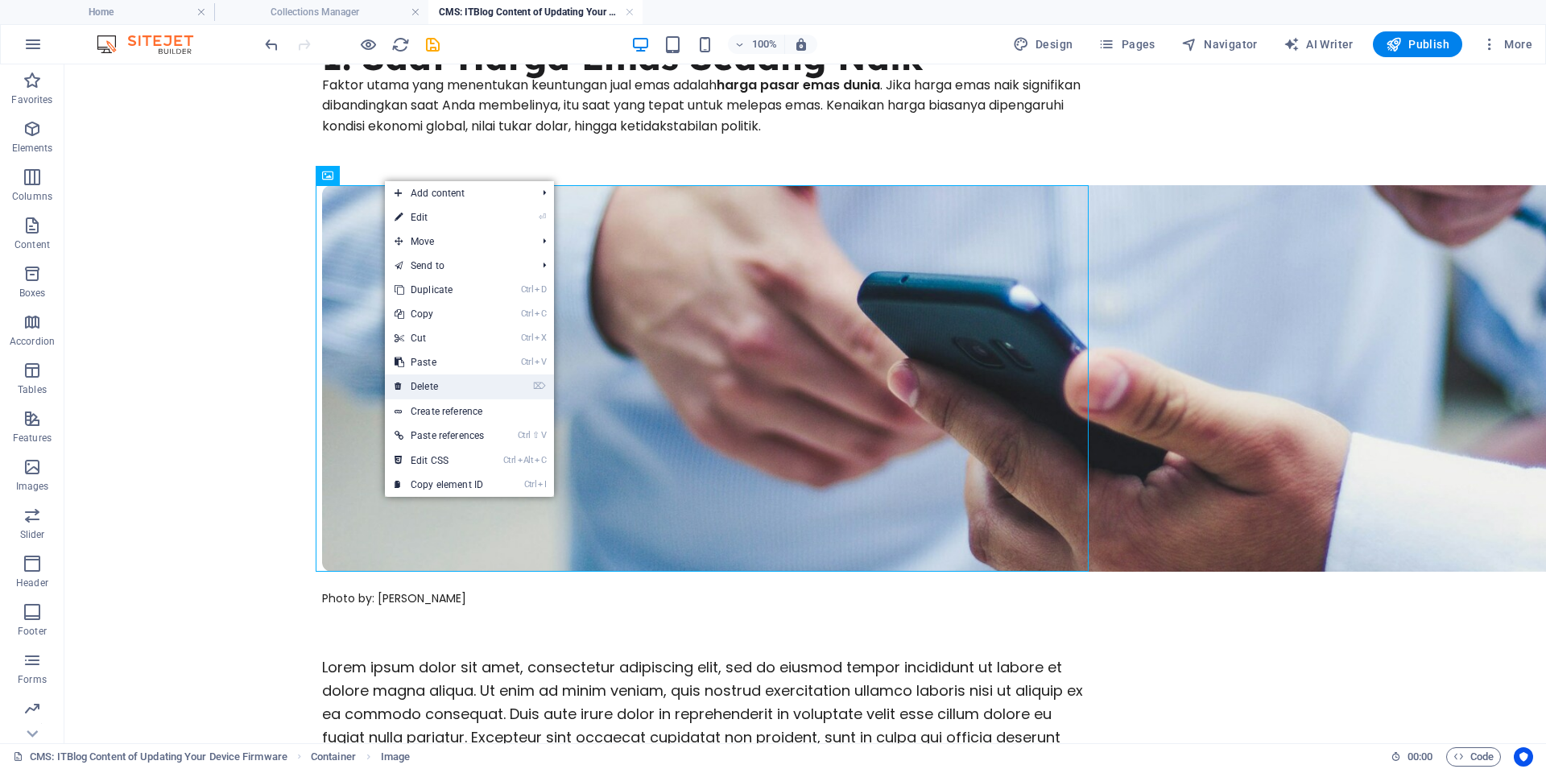
click at [434, 386] on link "⌦ Delete" at bounding box center [439, 386] width 109 height 24
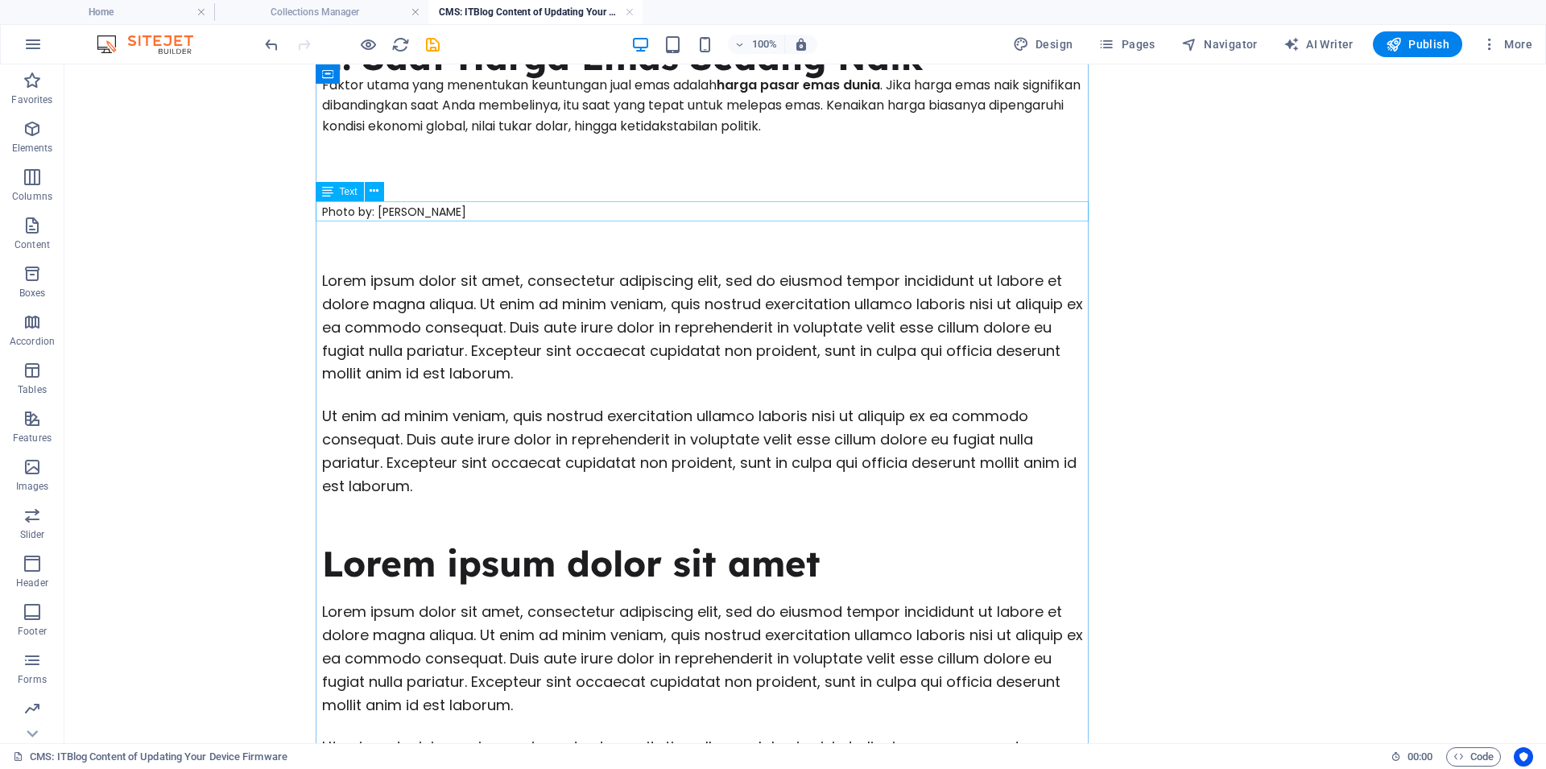
click at [422, 206] on div "Photo by: Luis Villasmil" at bounding box center [708, 211] width 773 height 21
click at [373, 187] on icon at bounding box center [373, 191] width 9 height 17
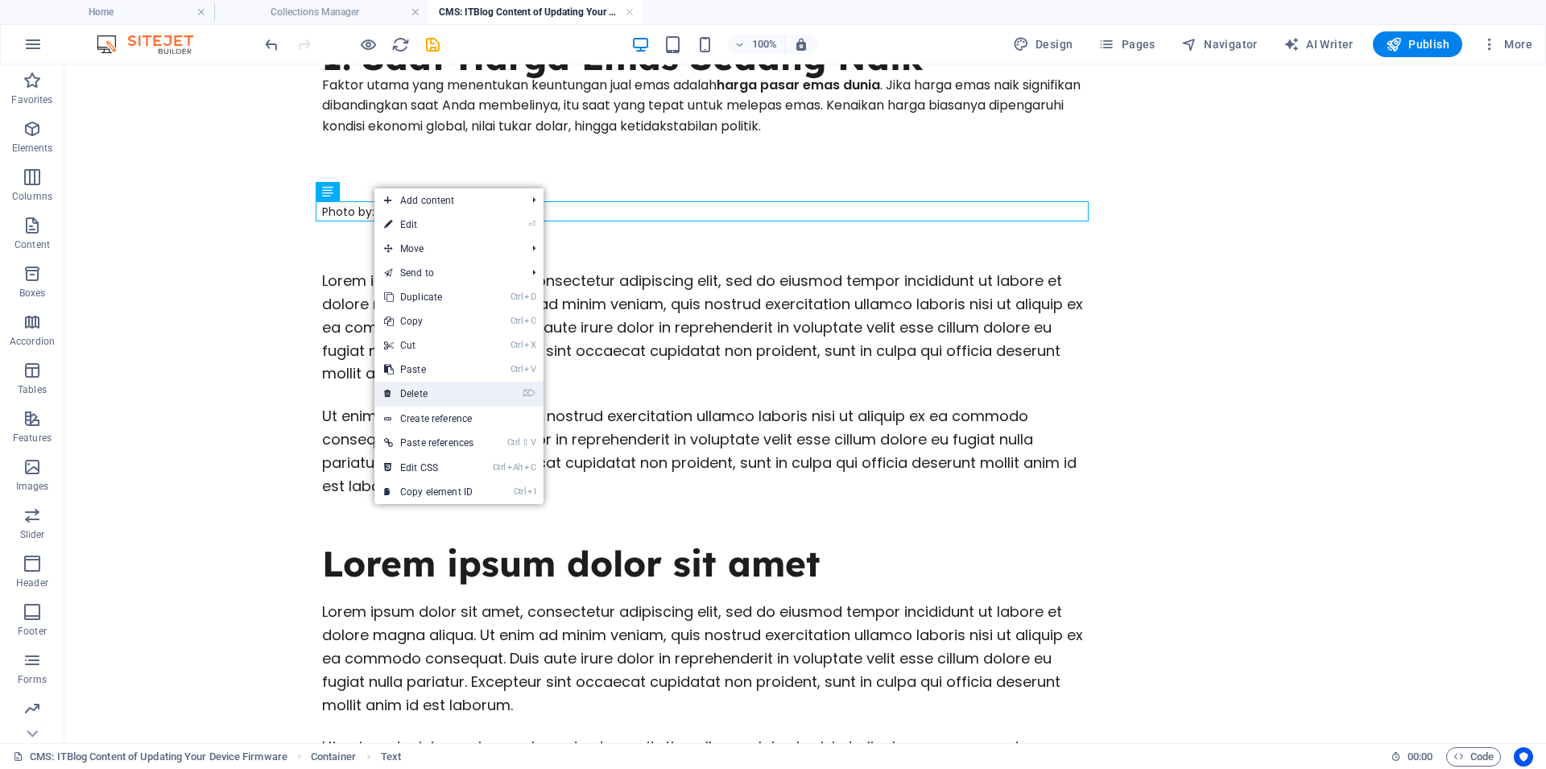
click at [430, 386] on link "⌦ Delete" at bounding box center [428, 394] width 109 height 24
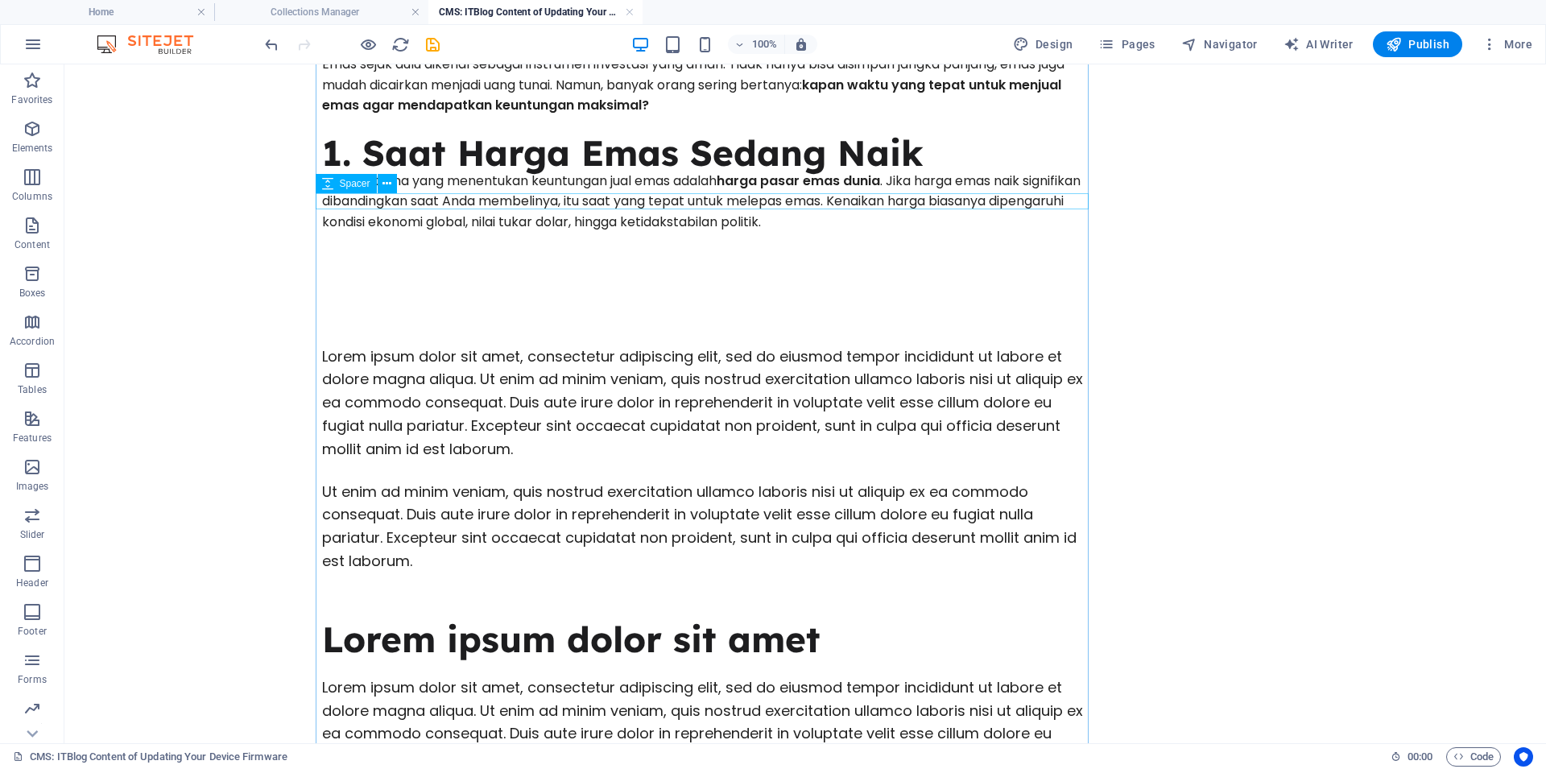
scroll to position [137, 0]
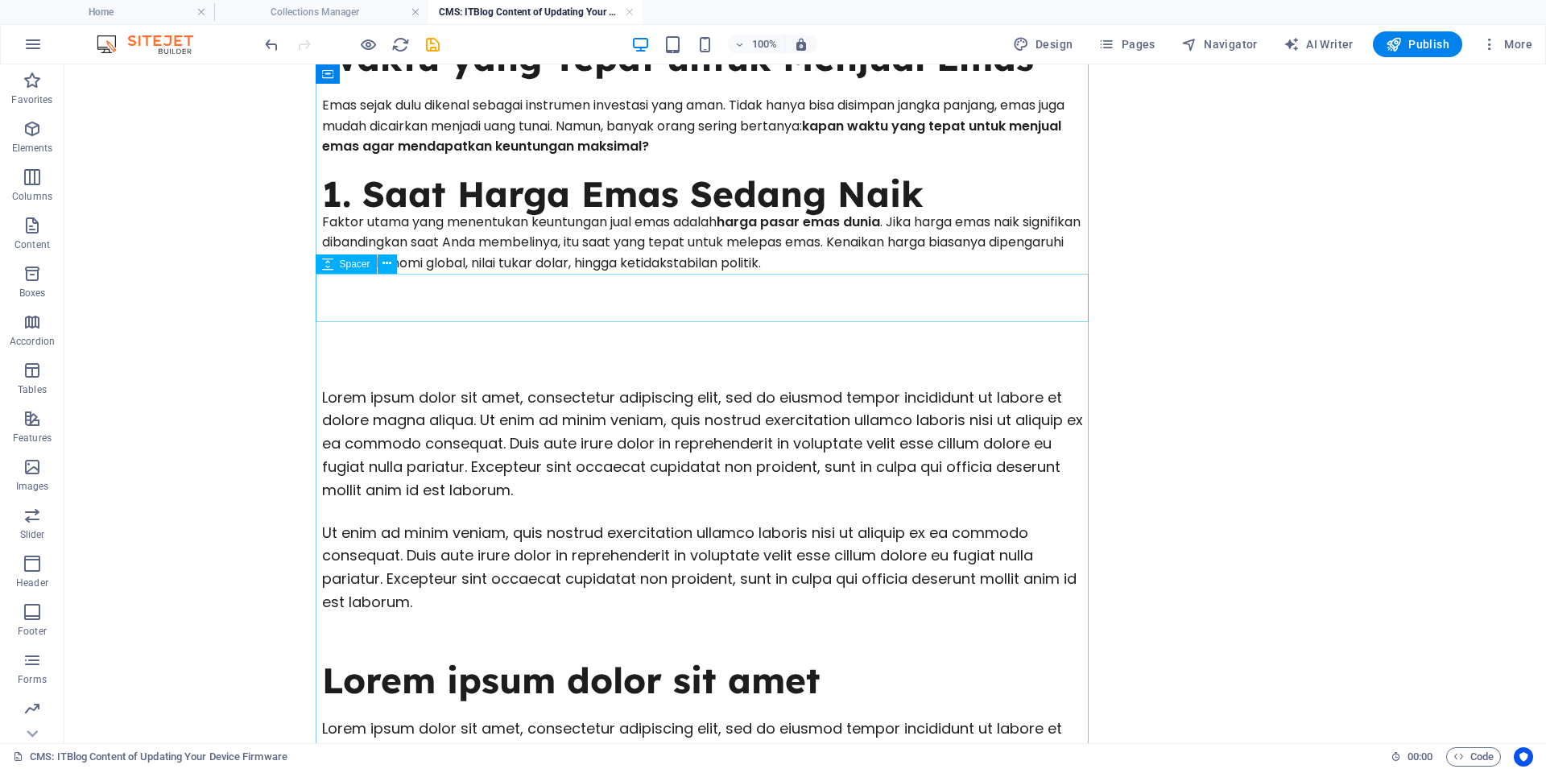
click at [480, 287] on div at bounding box center [708, 298] width 773 height 48
click at [386, 267] on icon at bounding box center [386, 263] width 9 height 17
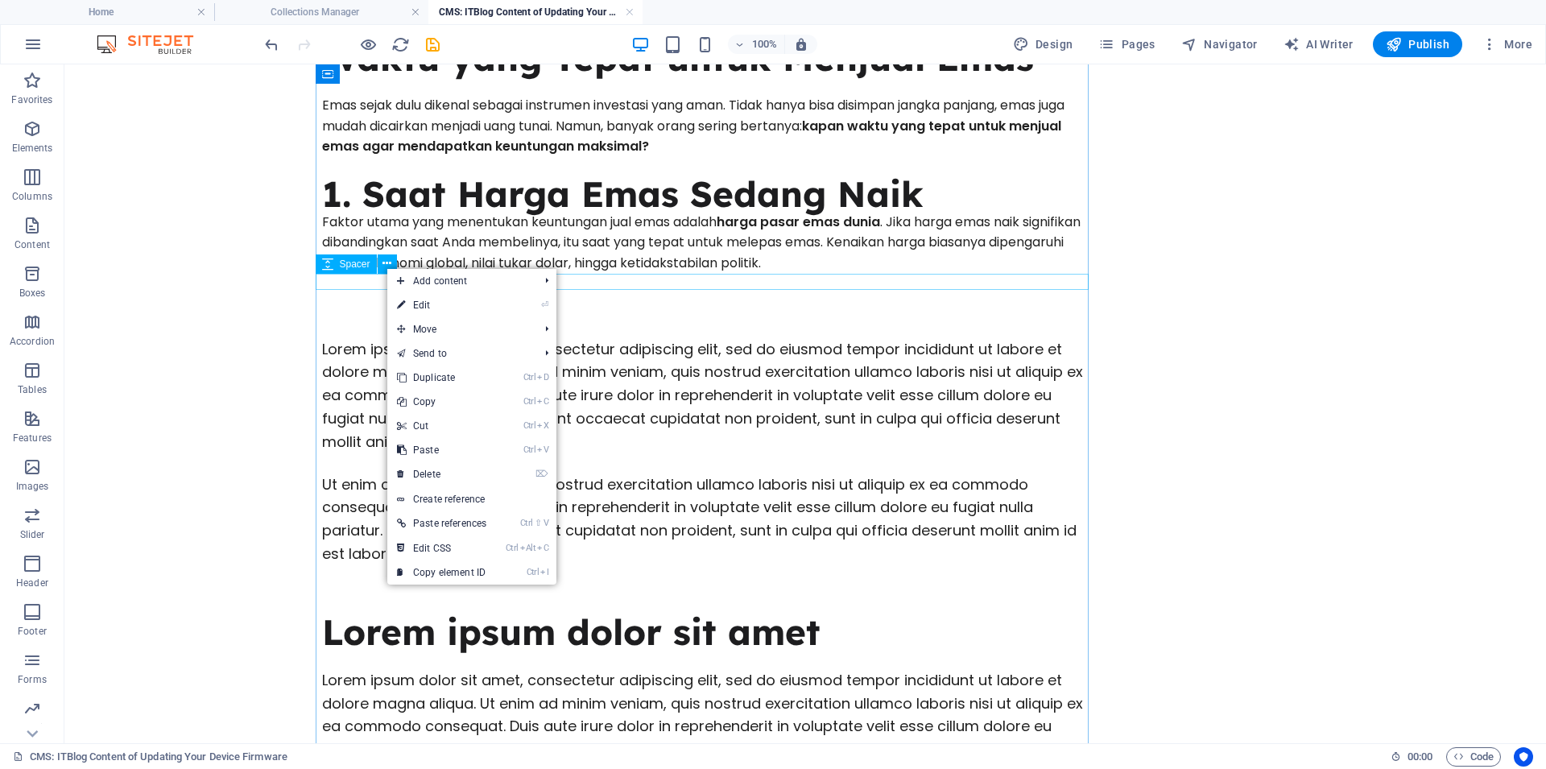
click at [367, 288] on div at bounding box center [708, 282] width 773 height 16
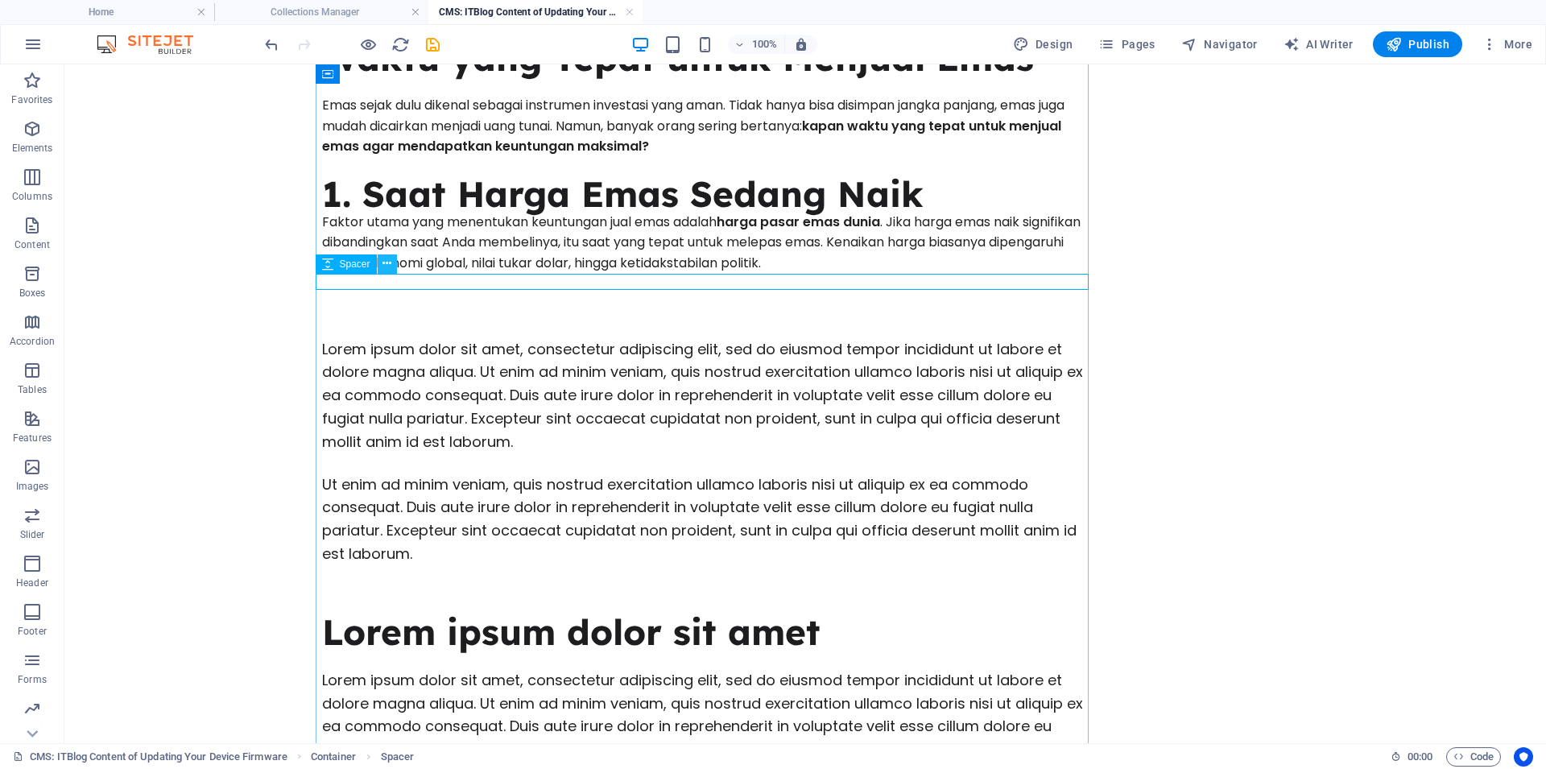
click at [388, 270] on icon at bounding box center [386, 263] width 9 height 17
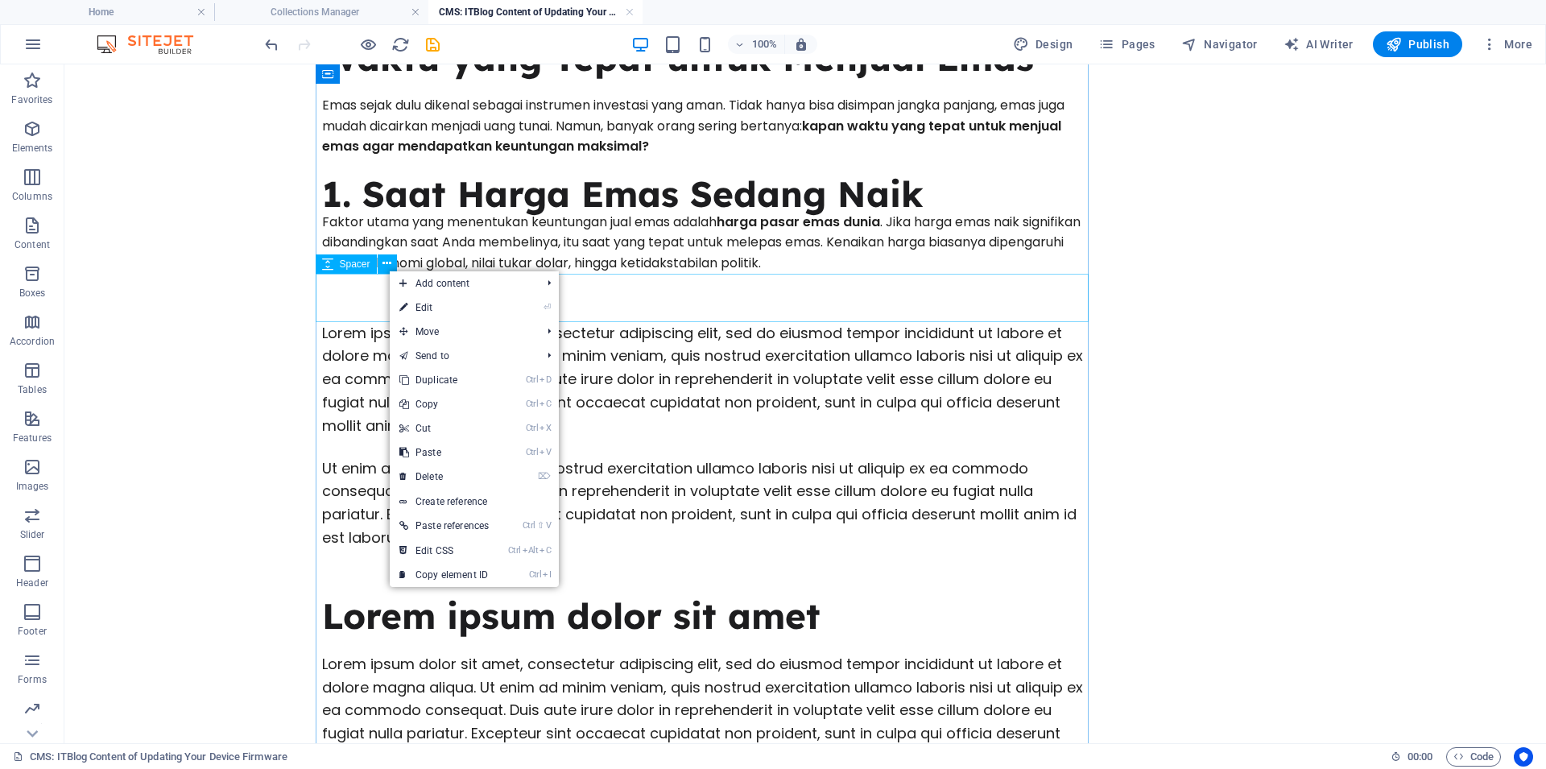
click at [366, 288] on div at bounding box center [708, 298] width 773 height 48
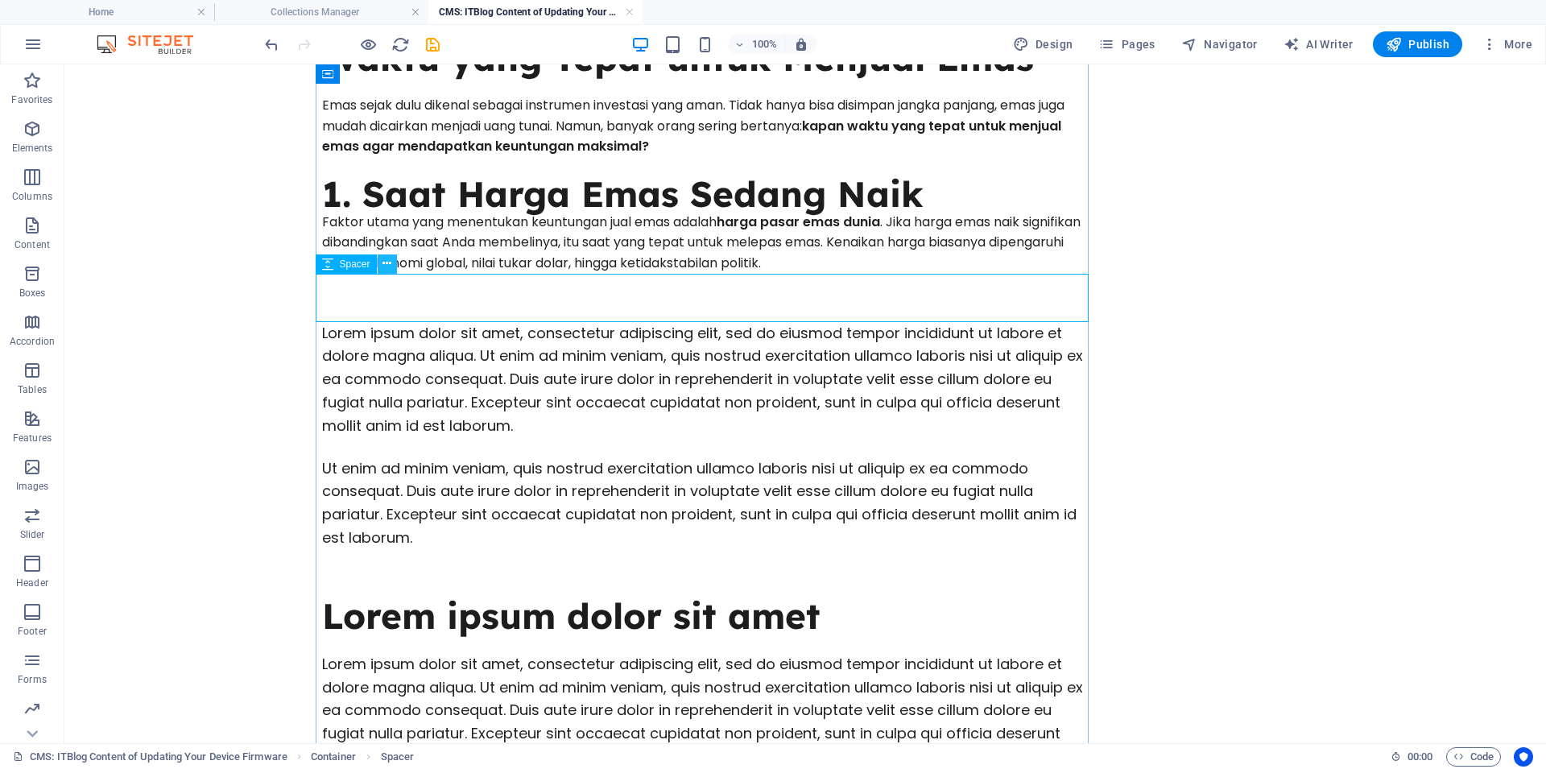
click at [388, 272] on icon at bounding box center [386, 263] width 9 height 17
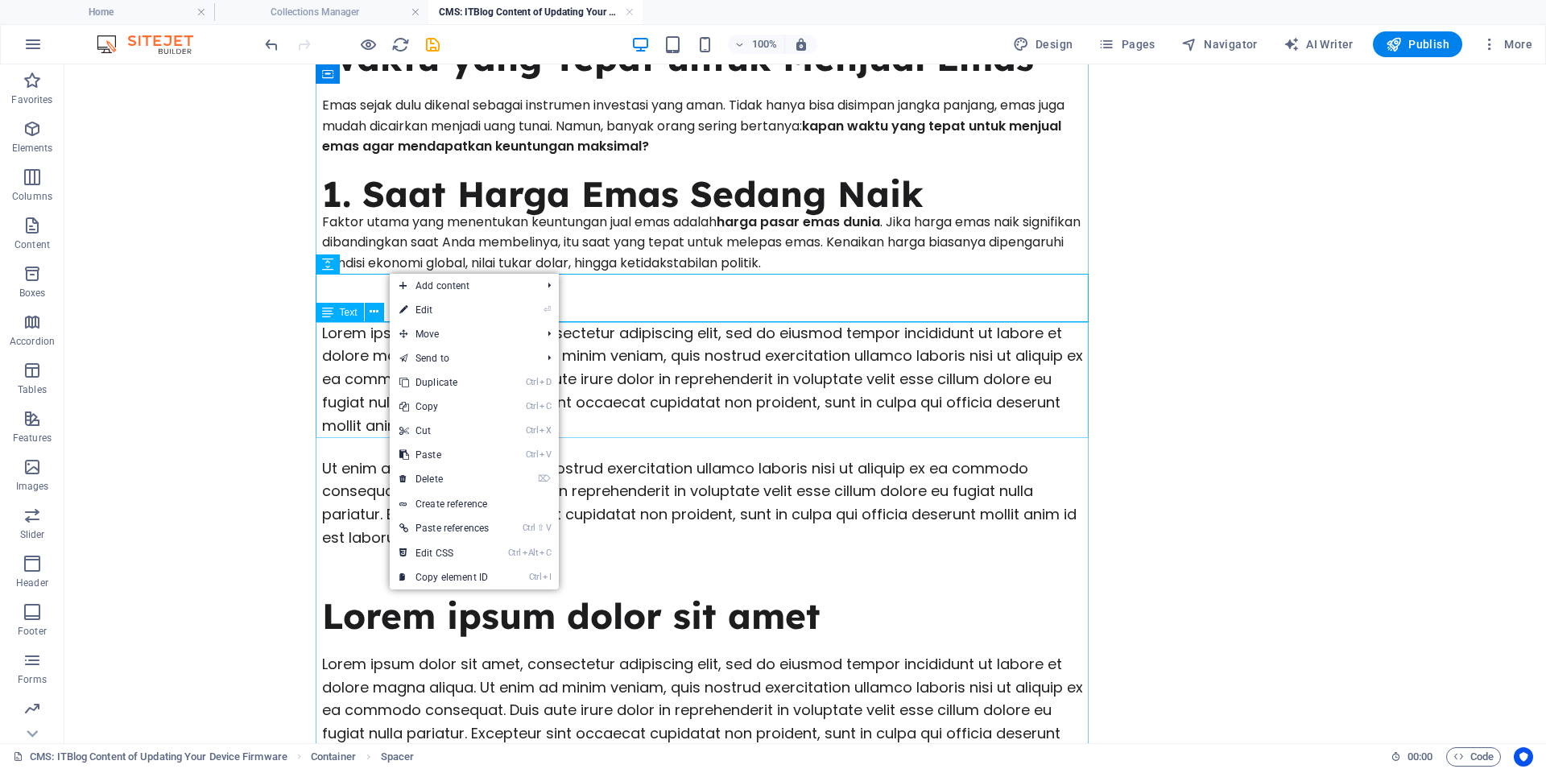
click at [357, 346] on div "Lorem ipsum dolor sit amet, consectetur adipiscing elit, sed do eiusmod tempor …" at bounding box center [708, 380] width 773 height 116
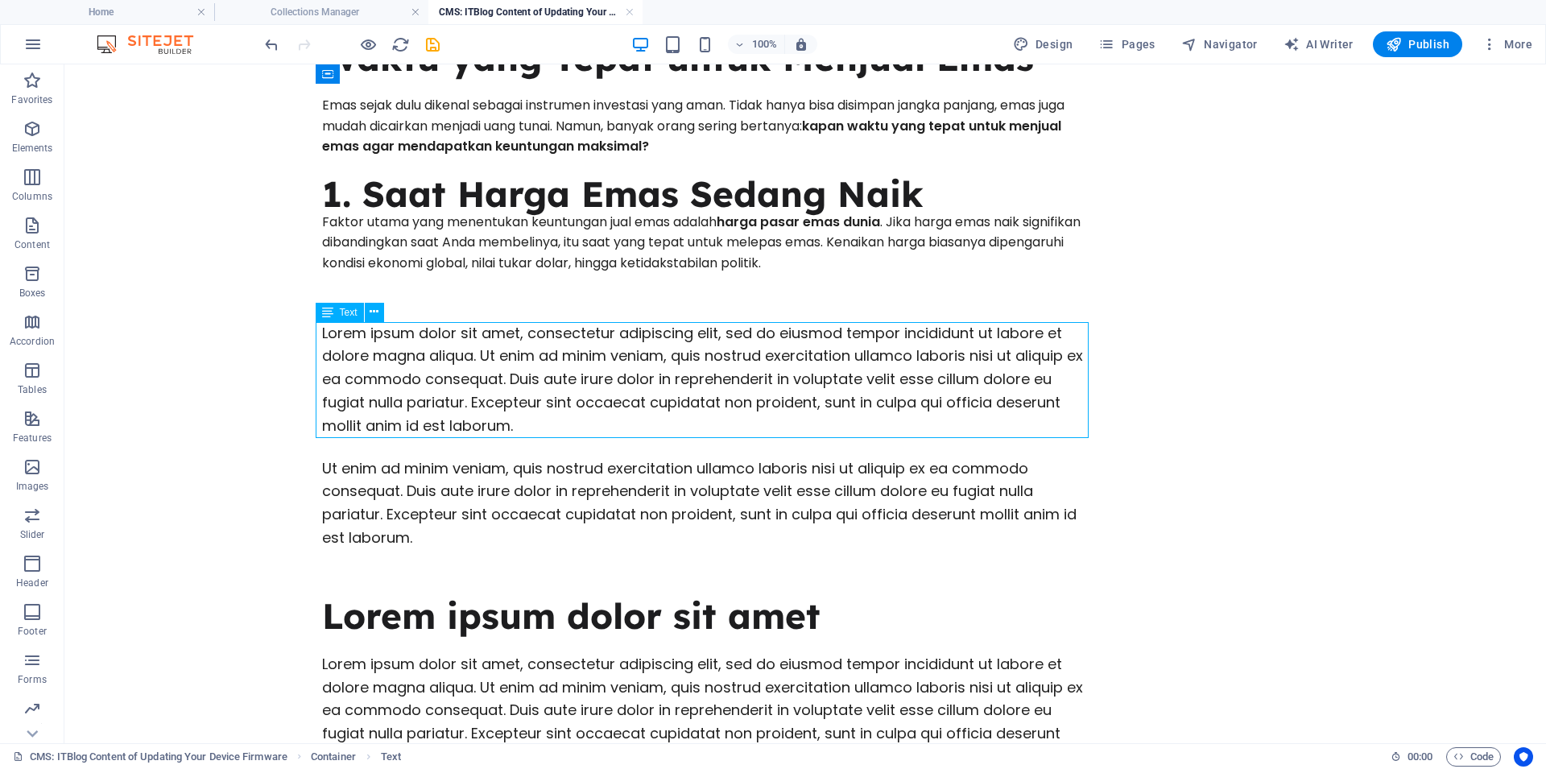
click at [385, 339] on div "Lorem ipsum dolor sit amet, consectetur adipiscing elit, sed do eiusmod tempor …" at bounding box center [708, 380] width 773 height 116
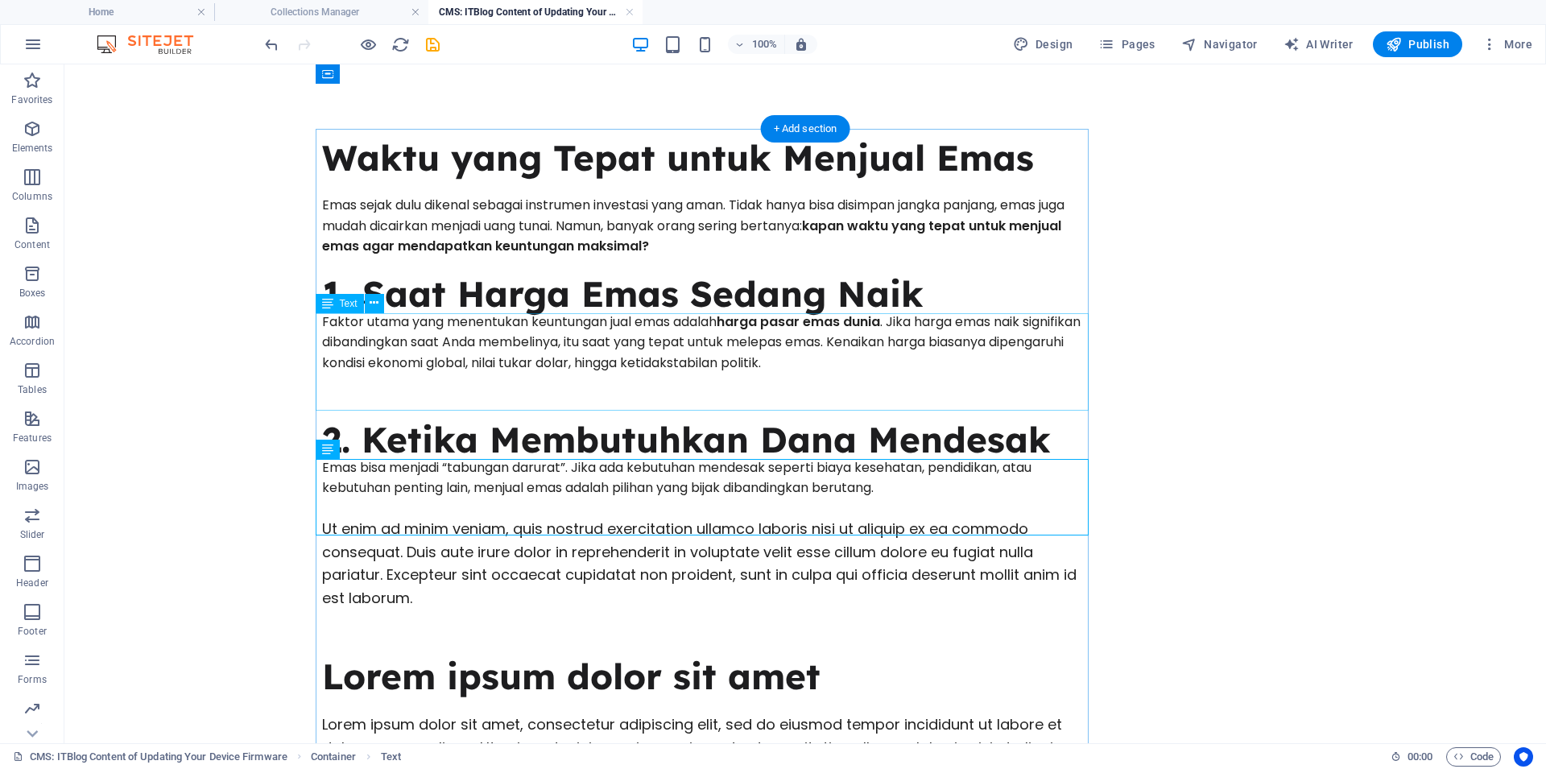
scroll to position [0, 0]
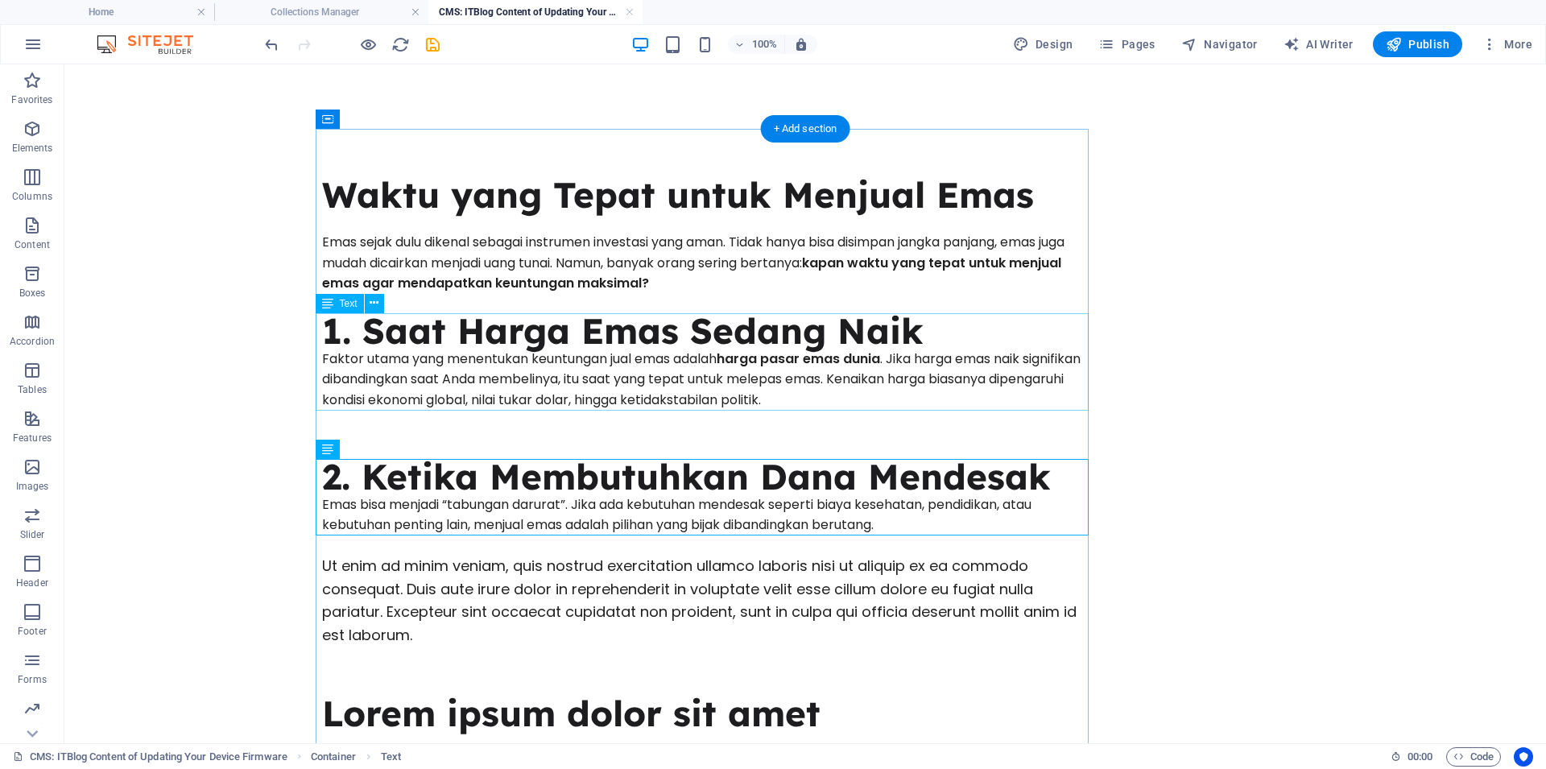
click at [667, 328] on div "1. Saat Harga Emas Sedang Naik Faktor utama yang menentukan keuntungan jual ema…" at bounding box center [708, 361] width 773 height 97
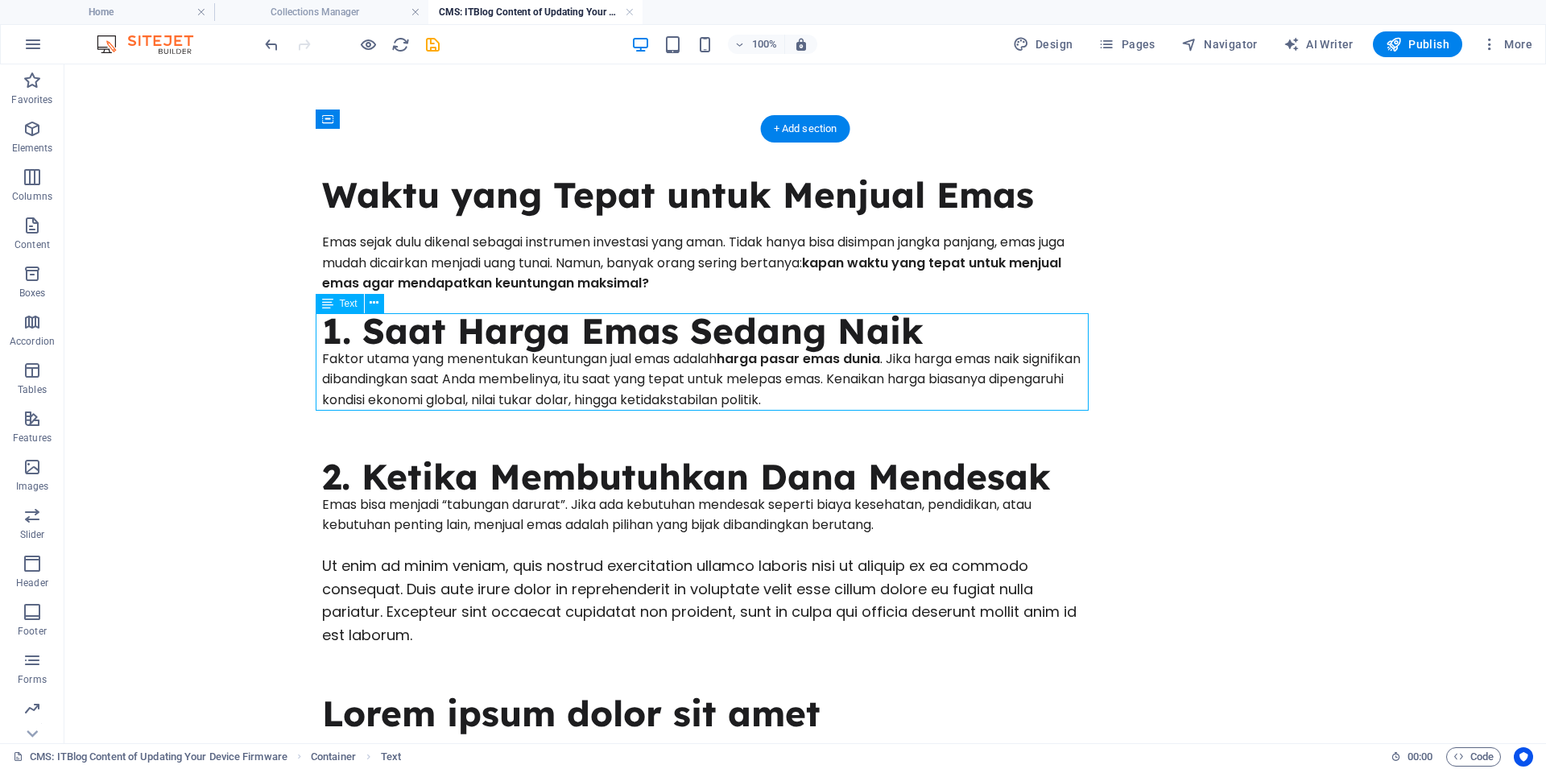
click at [667, 328] on div "1. Saat Harga Emas Sedang Naik Faktor utama yang menentukan keuntungan jual ema…" at bounding box center [708, 361] width 773 height 97
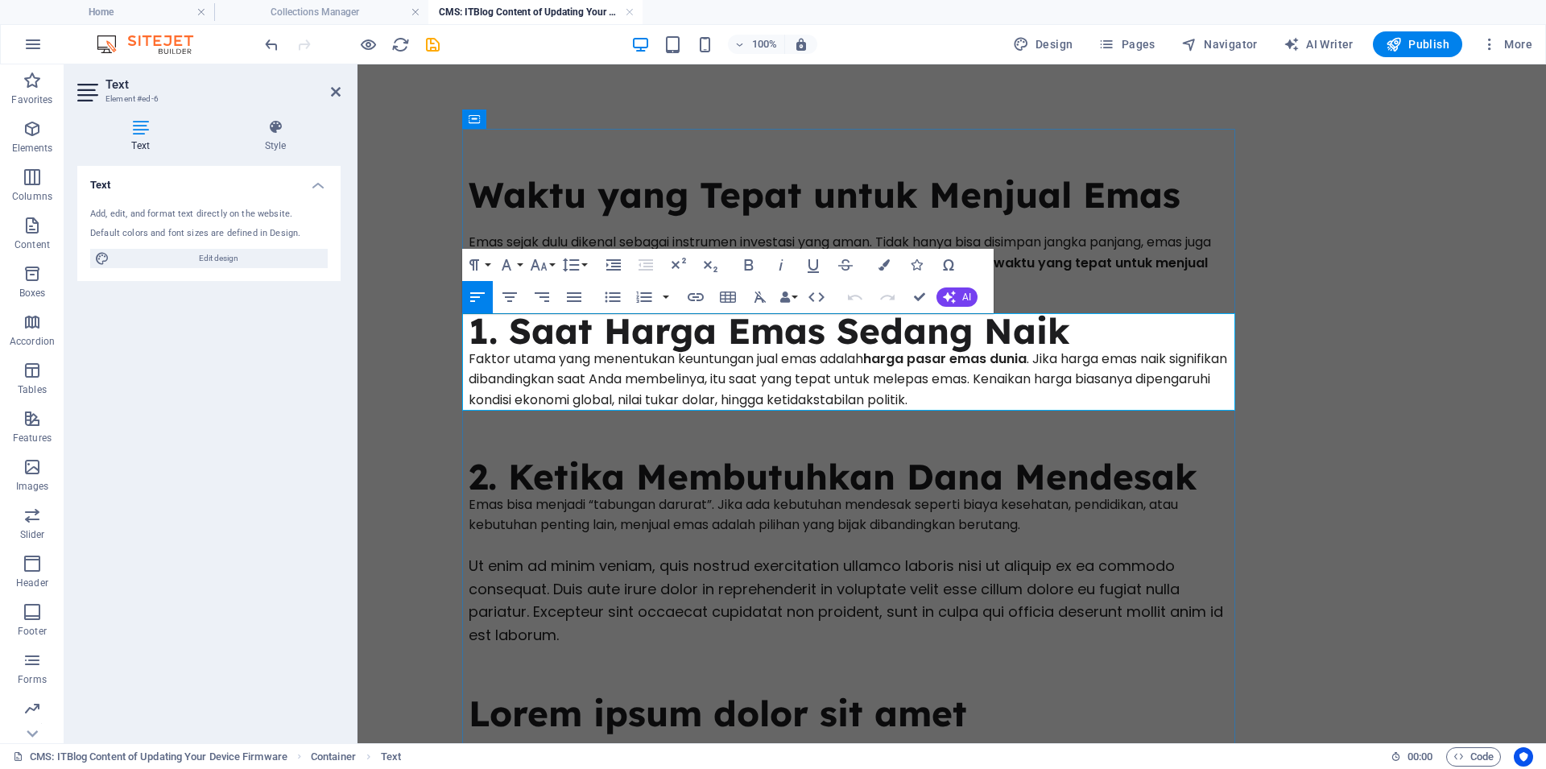
click at [806, 334] on h2 "1. Saat Harga Emas Sedang Naik" at bounding box center [855, 330] width 773 height 35
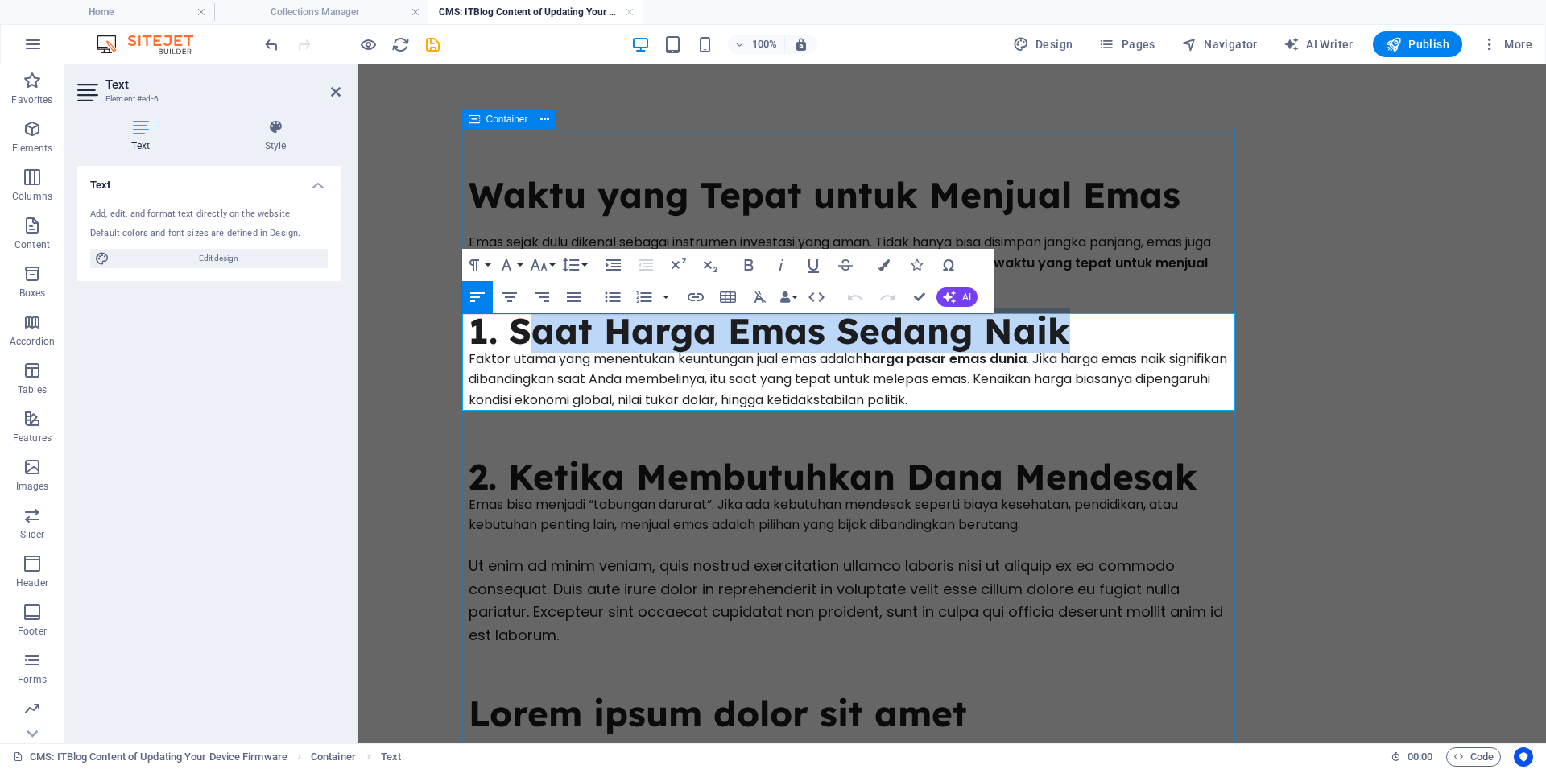
drag, startPoint x: 1071, startPoint y: 333, endPoint x: 437, endPoint y: 300, distance: 634.4
click at [469, 300] on div "Waktu yang Tepat untuk Menjual Emas Emas sejak dulu dikenal sebagai instrumen i…" at bounding box center [855, 586] width 773 height 914
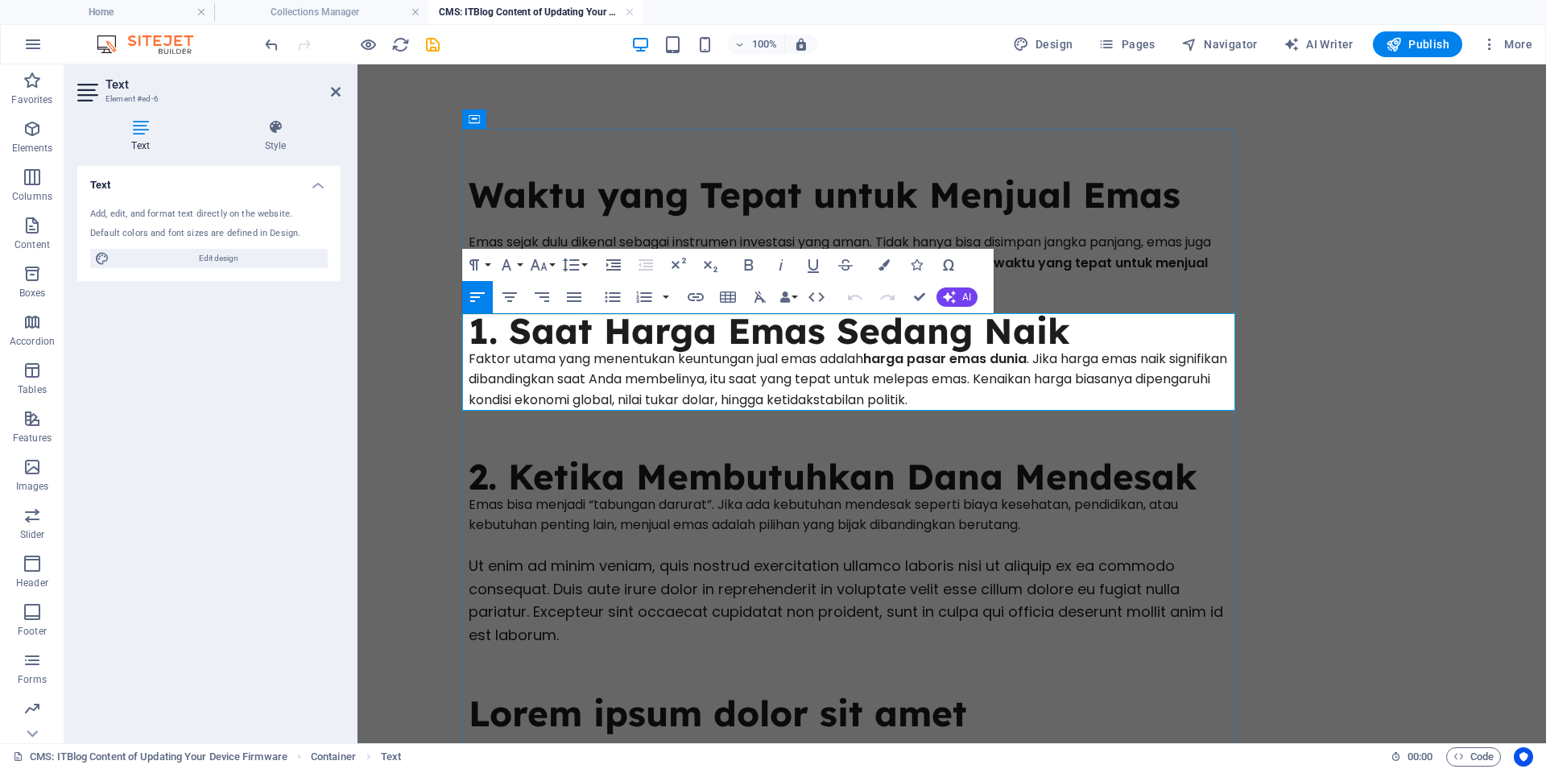
click at [498, 345] on h2 "1. Saat Harga Emas Sedang Naik" at bounding box center [855, 330] width 773 height 35
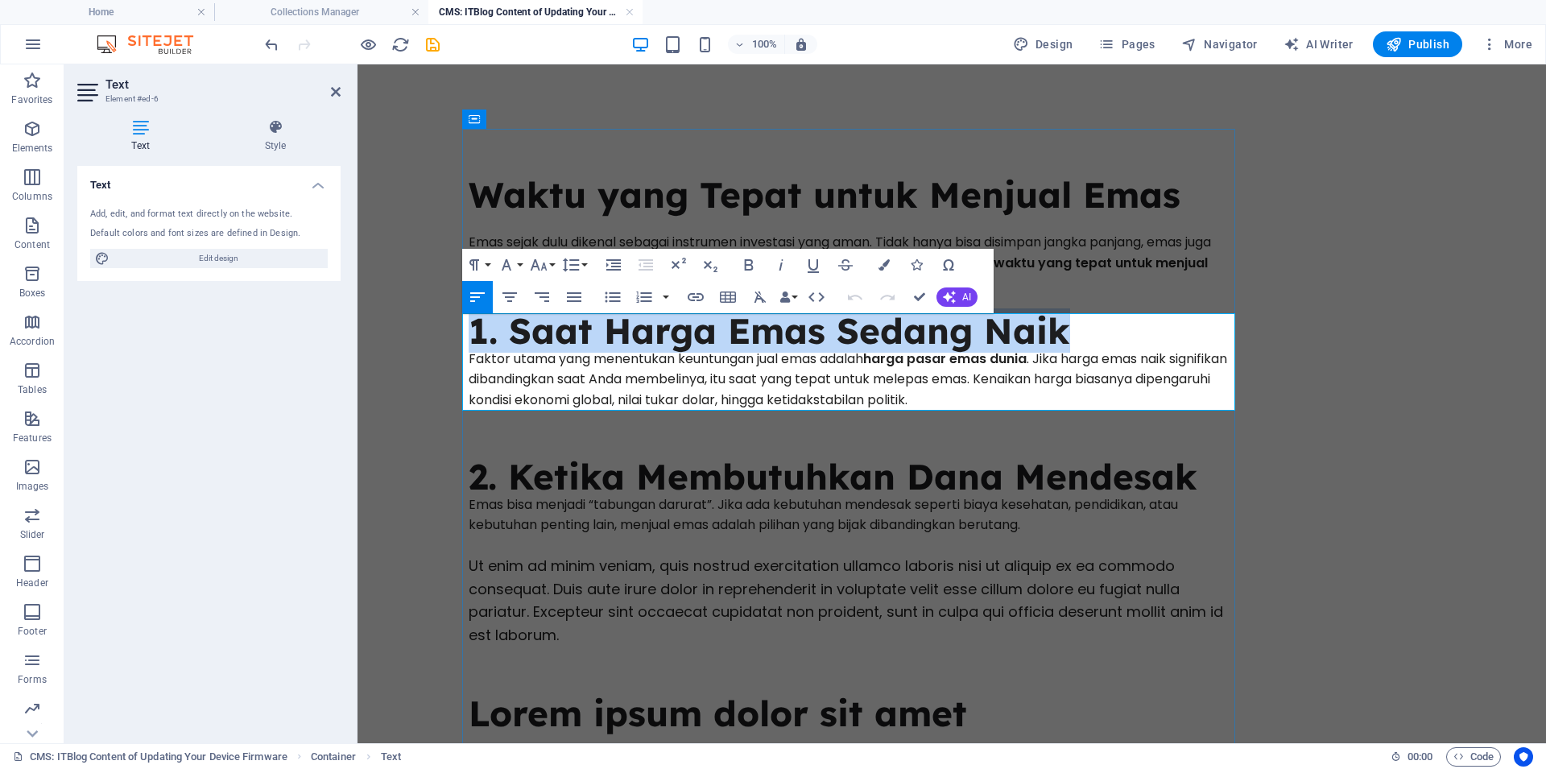
drag, startPoint x: 469, startPoint y: 331, endPoint x: 1070, endPoint y: 333, distance: 600.5
click at [1070, 333] on h2 "1. Saat Harga Emas Sedang Naik" at bounding box center [855, 330] width 773 height 35
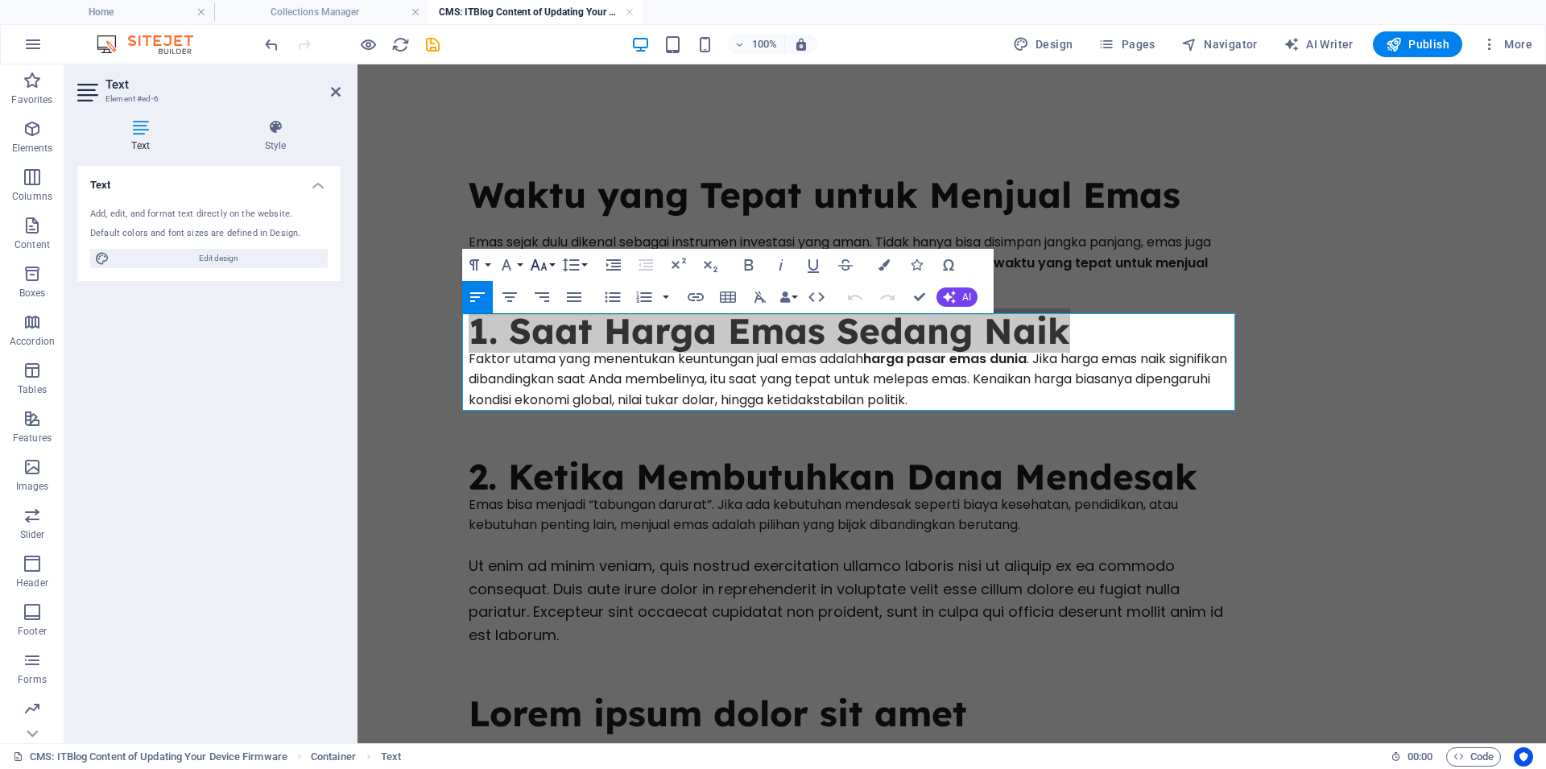
click at [547, 270] on icon "button" at bounding box center [538, 264] width 19 height 19
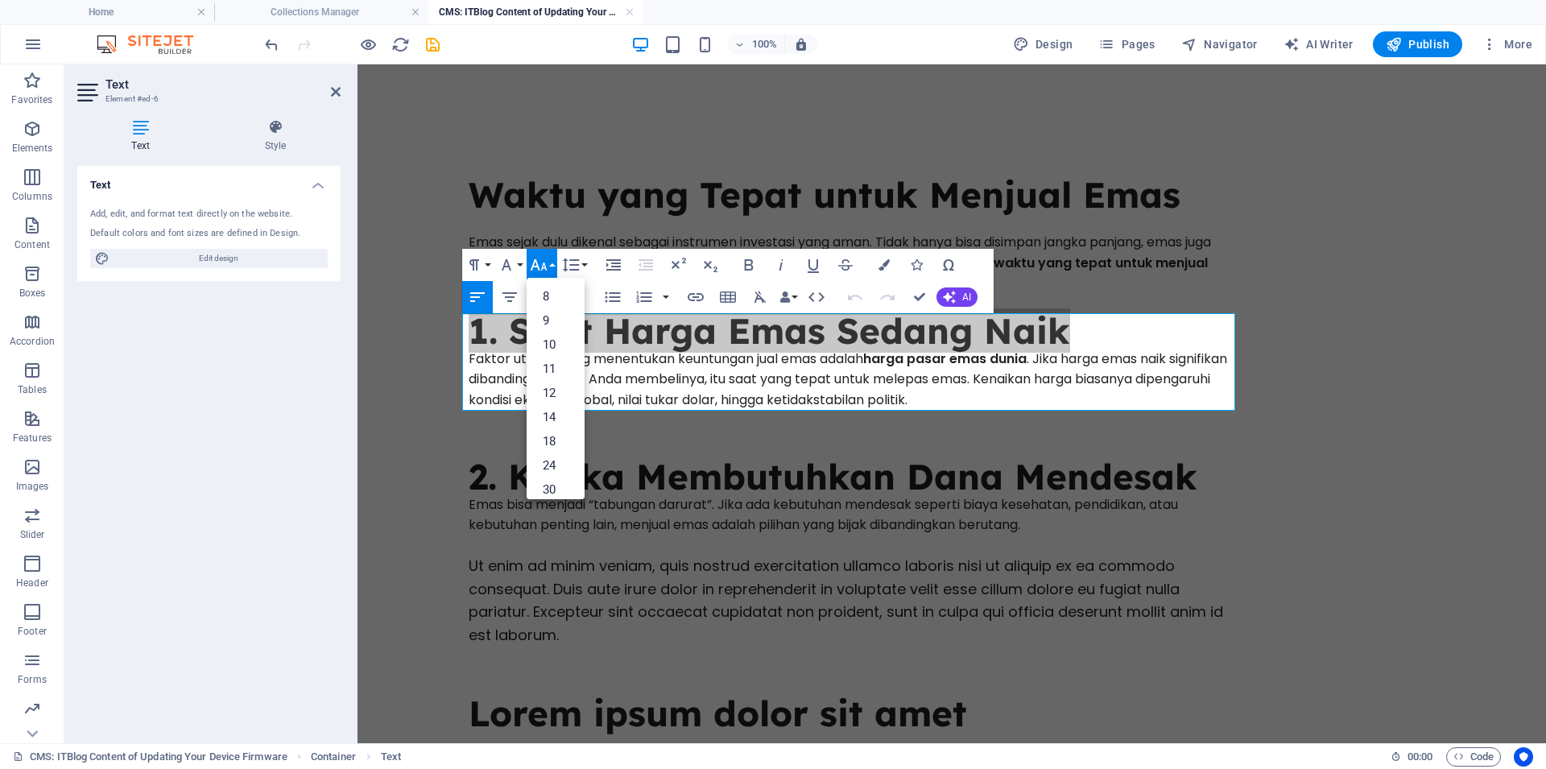
click at [547, 269] on icon "button" at bounding box center [538, 264] width 19 height 19
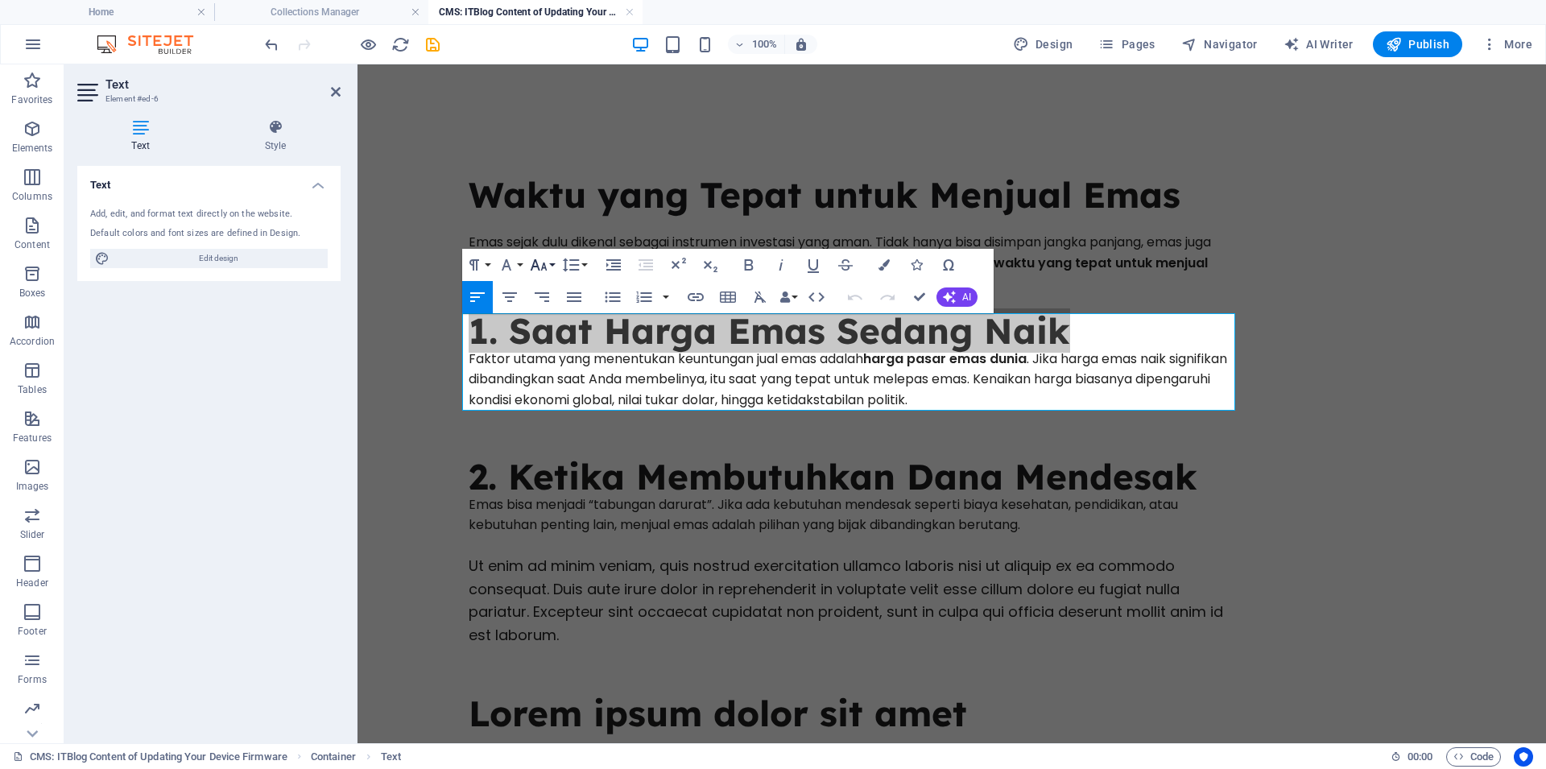
click at [547, 269] on icon "button" at bounding box center [538, 264] width 19 height 19
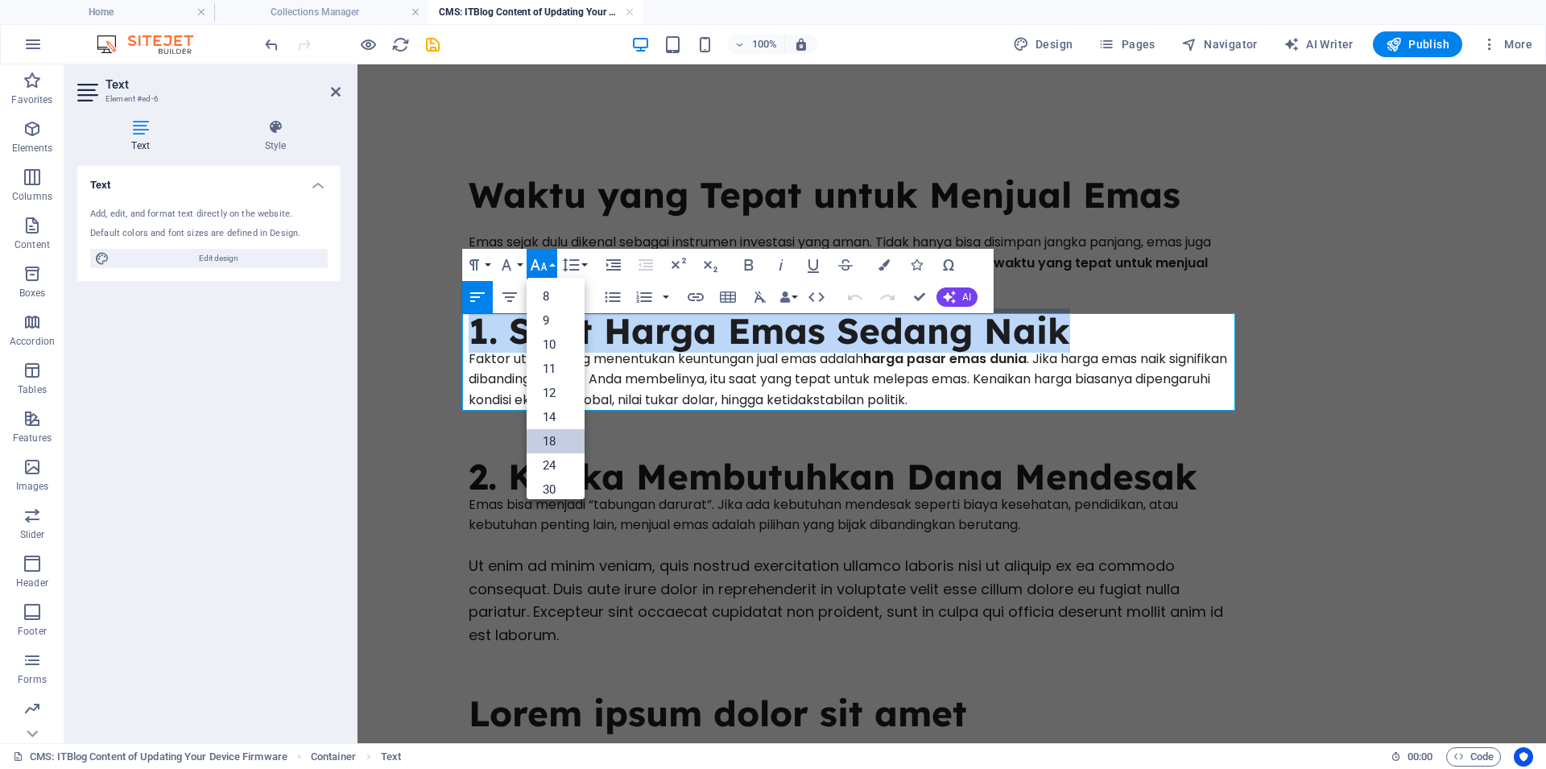
click at [554, 441] on link "18" at bounding box center [555, 441] width 58 height 24
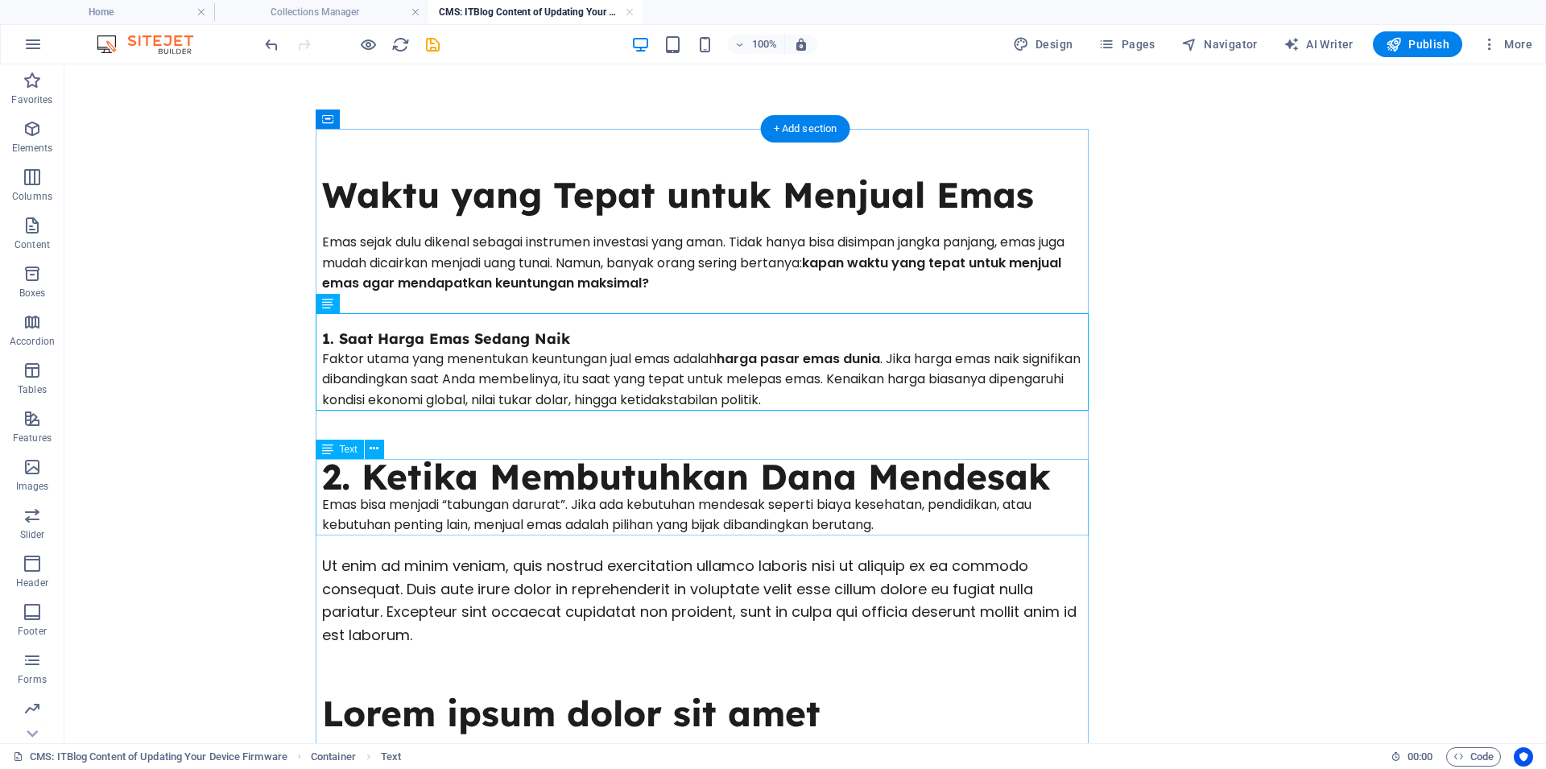
click at [539, 470] on div "2. Ketika Membutuhkan Dana Mendesak Emas bisa menjadi “tabungan darurat”. Jika …" at bounding box center [708, 497] width 773 height 76
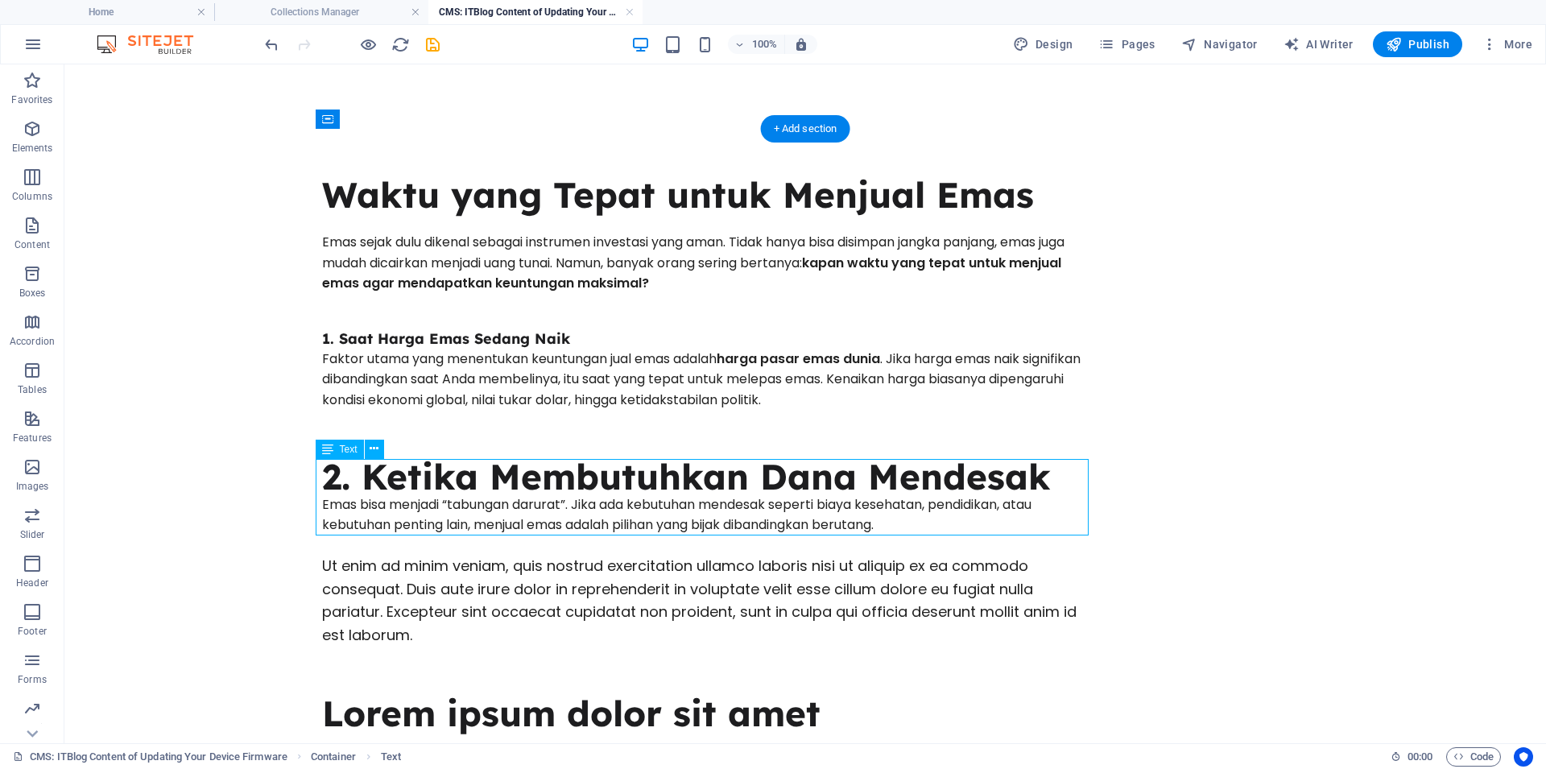
click at [539, 470] on div "2. Ketika Membutuhkan Dana Mendesak Emas bisa menjadi “tabungan darurat”. Jika …" at bounding box center [708, 497] width 773 height 76
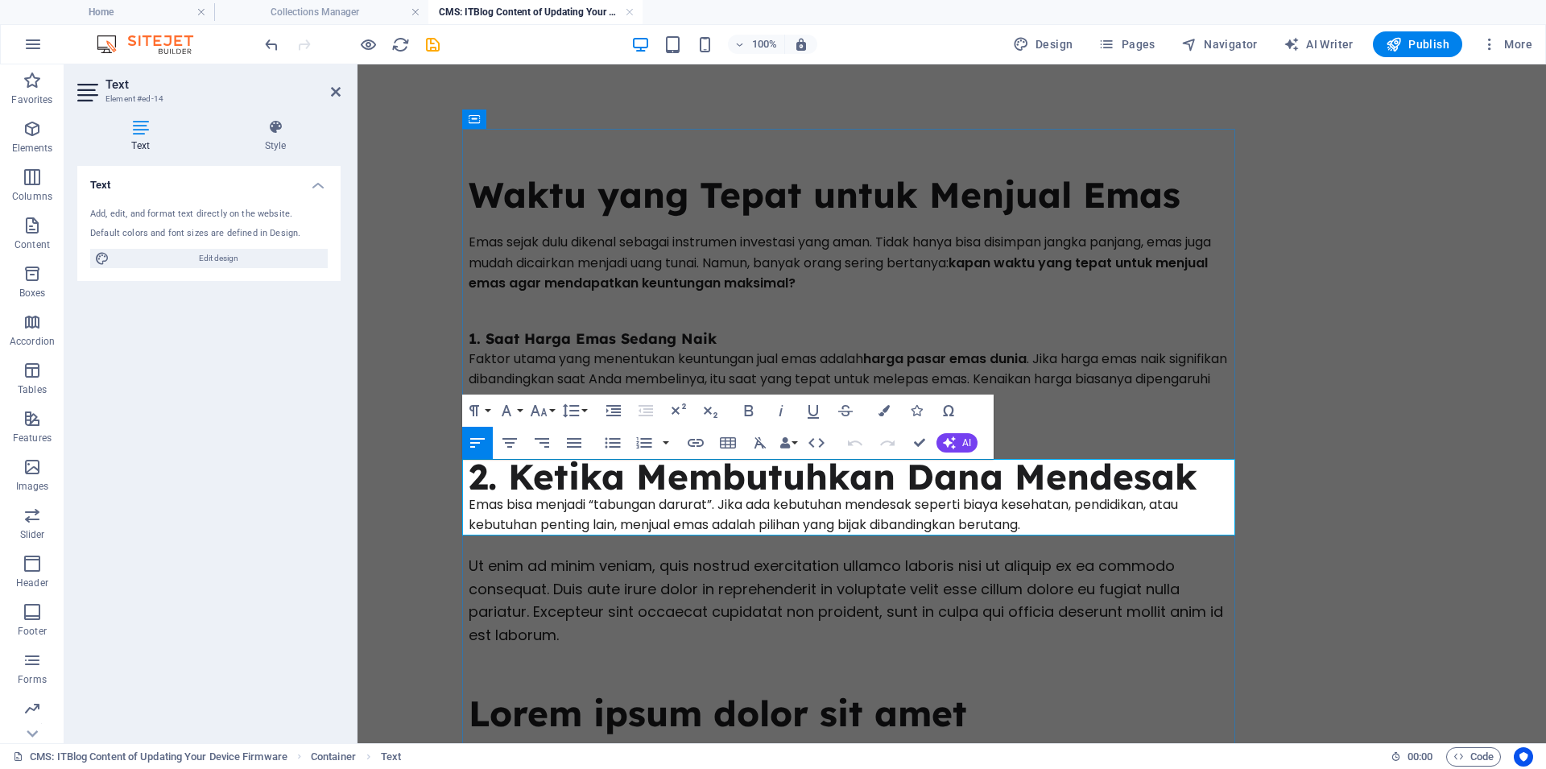
drag, startPoint x: 939, startPoint y: 486, endPoint x: 1074, endPoint y: 487, distance: 135.2
click at [941, 487] on h2 "2. Ketika Membutuhkan Dana Mendesak" at bounding box center [855, 476] width 773 height 35
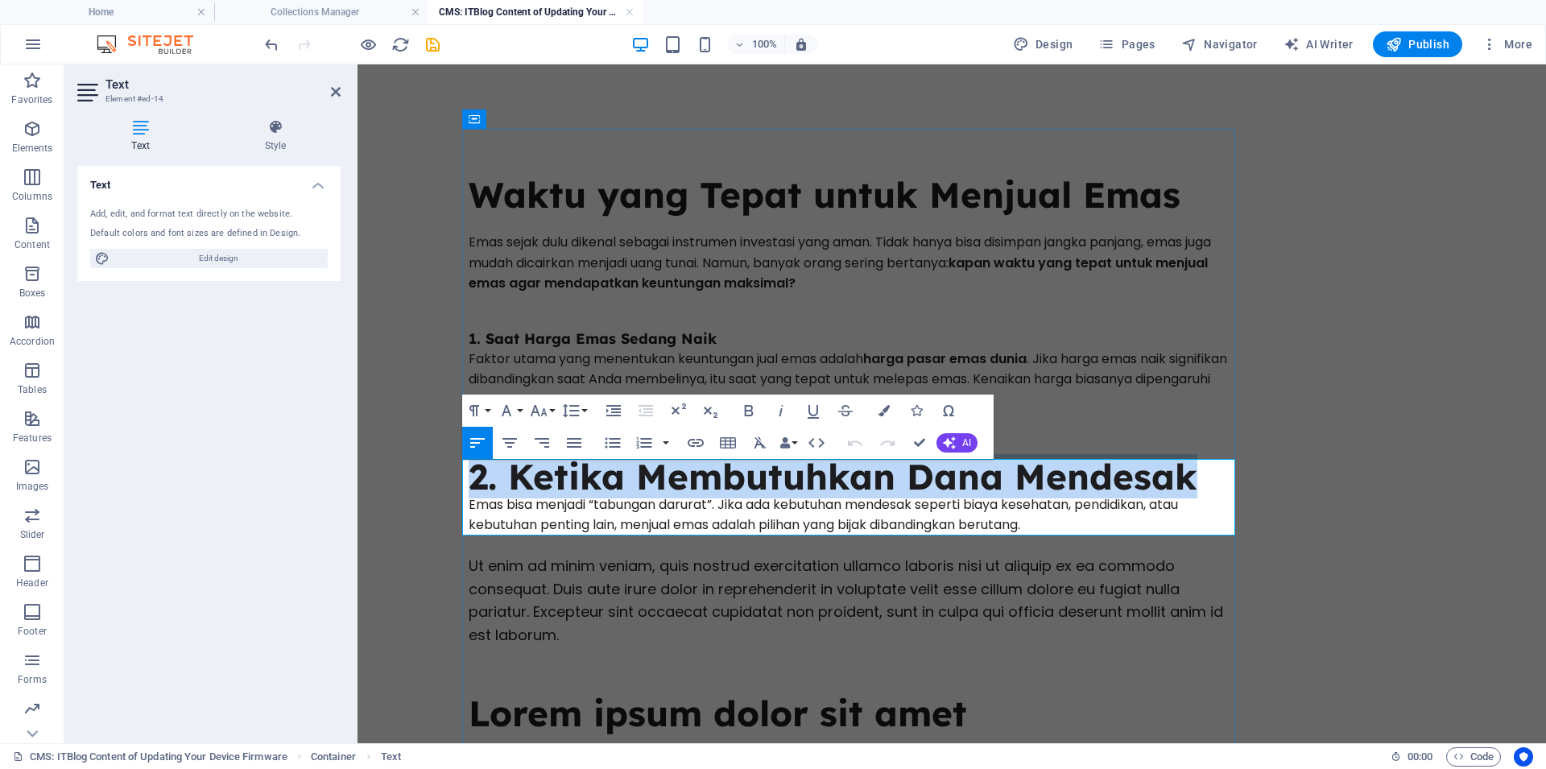
drag, startPoint x: 1201, startPoint y: 480, endPoint x: 466, endPoint y: 479, distance: 735.0
click at [469, 479] on h2 "2. Ketika Membutuhkan Dana Mendesak" at bounding box center [855, 476] width 773 height 35
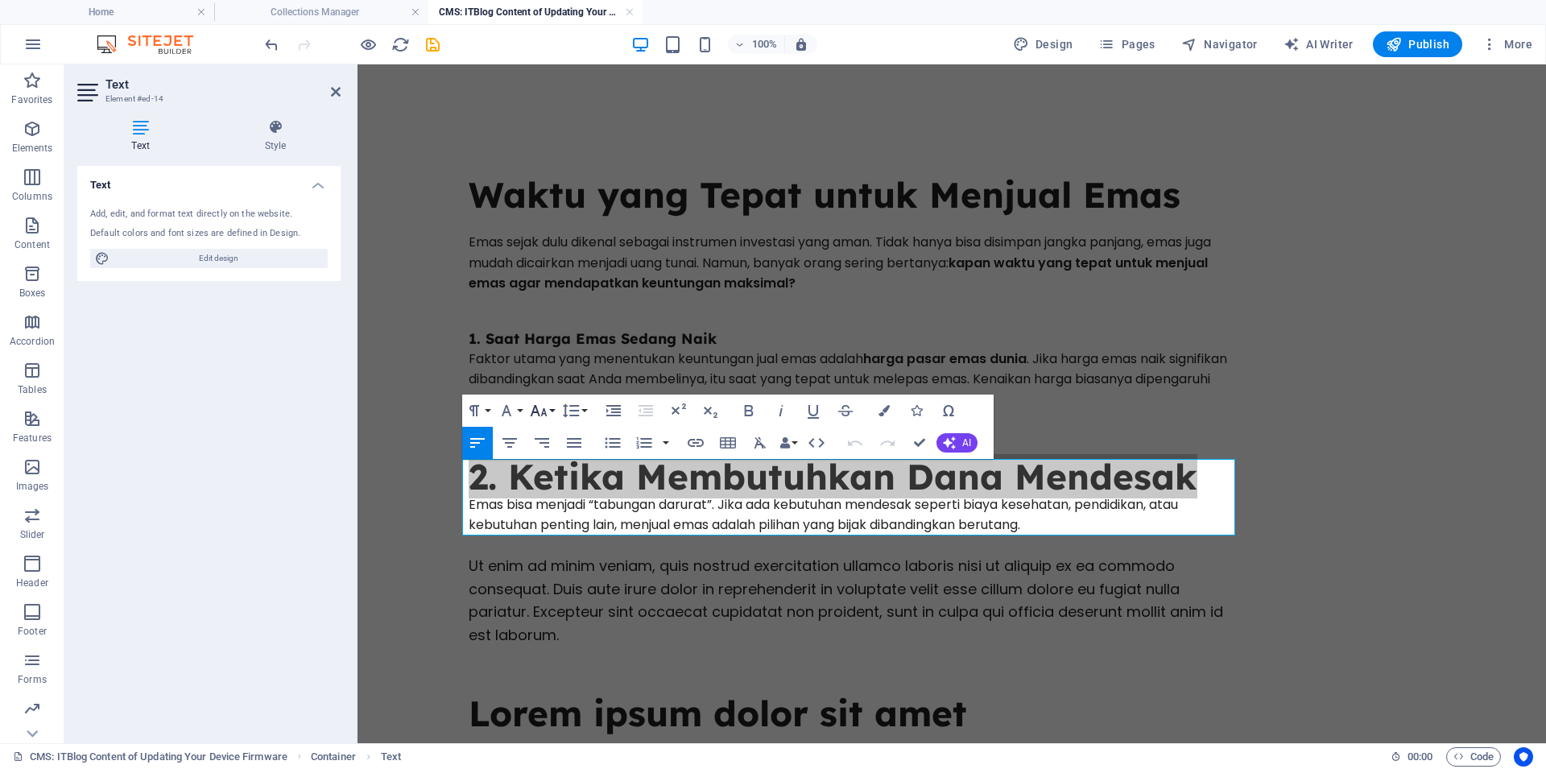
click at [539, 410] on icon "button" at bounding box center [538, 410] width 19 height 19
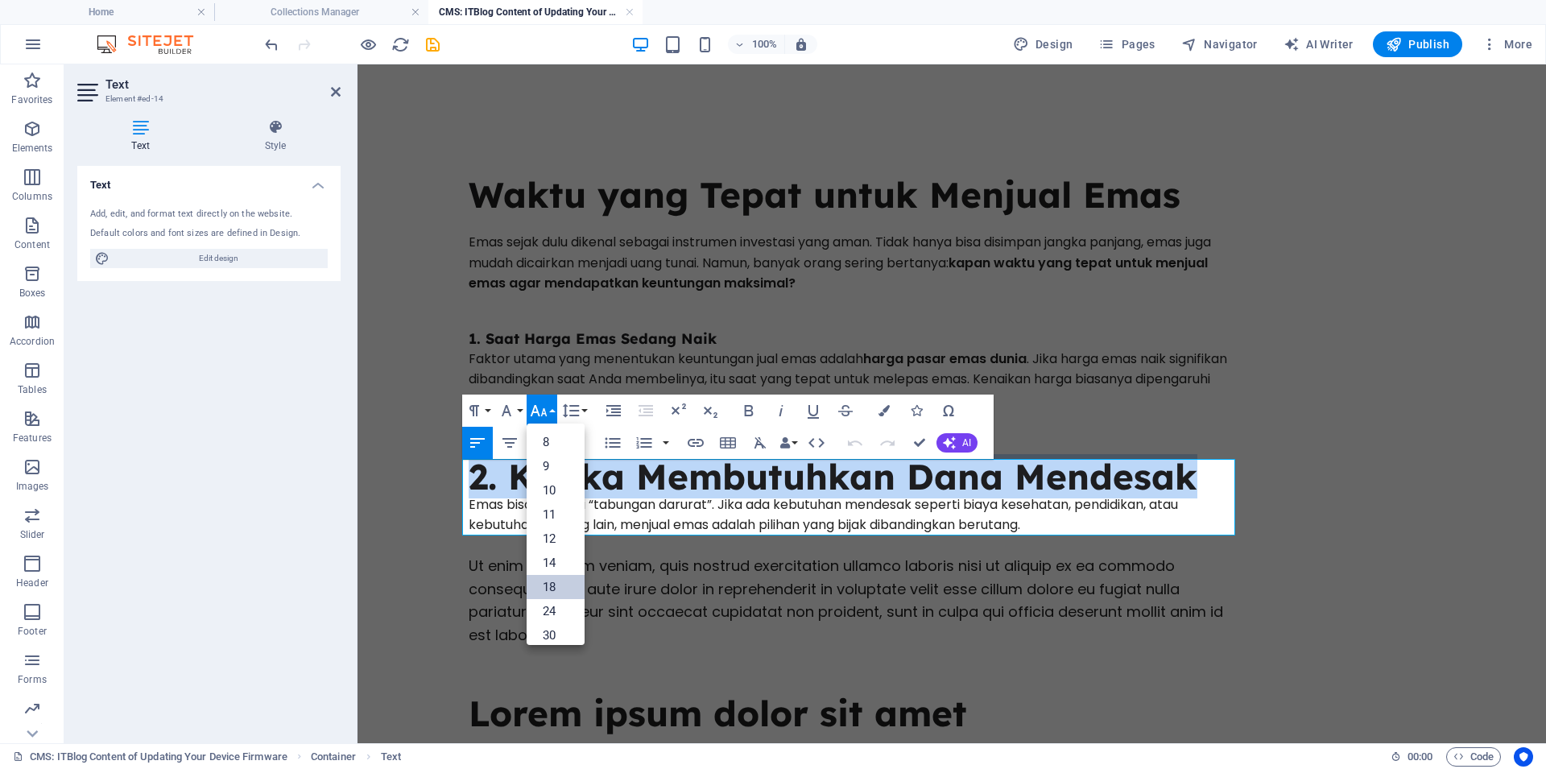
click at [561, 588] on link "18" at bounding box center [555, 587] width 58 height 24
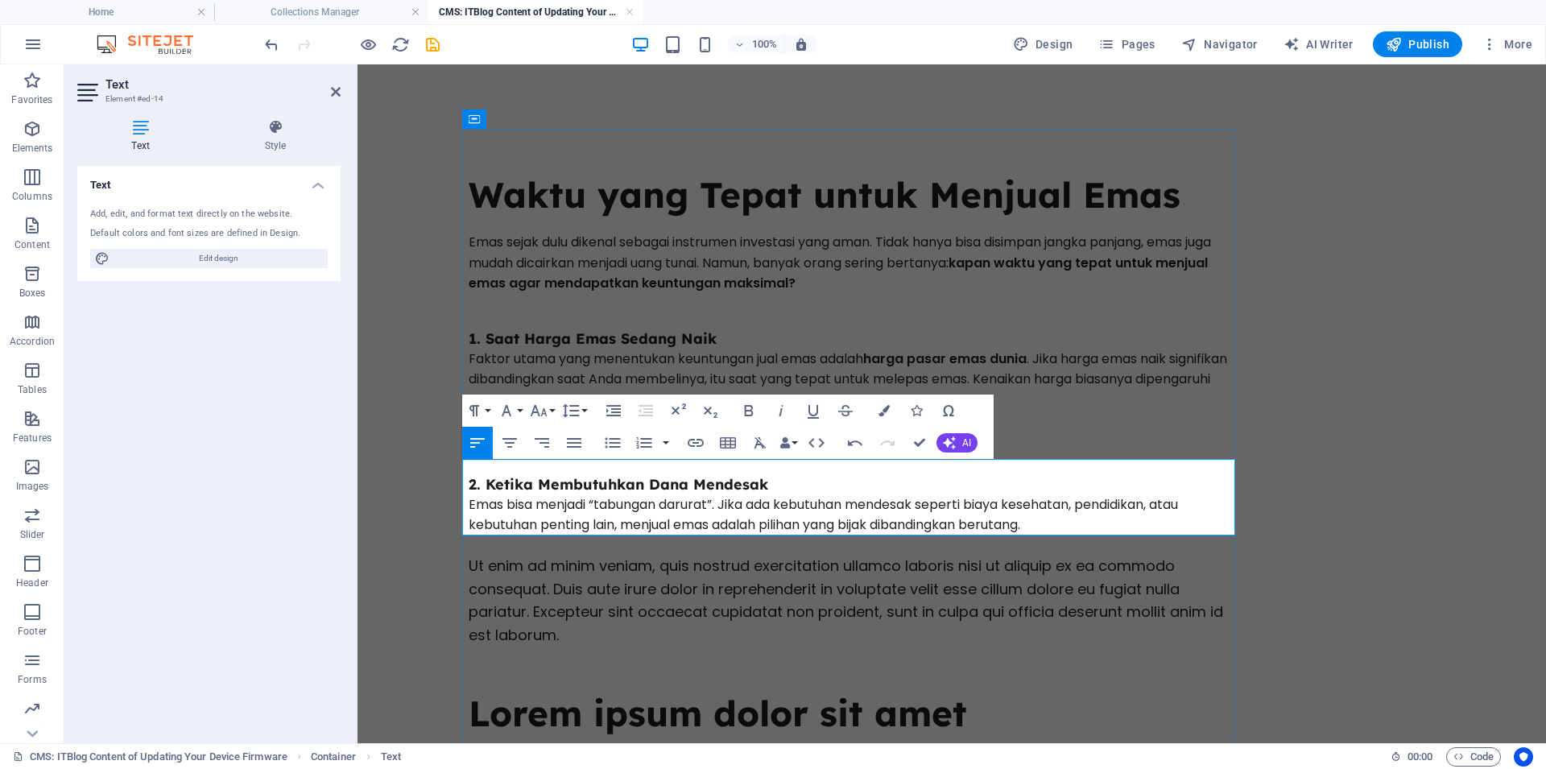
click at [638, 462] on h2 "2. Ketika Membutuhkan Dana Mendesak" at bounding box center [855, 476] width 773 height 35
drag, startPoint x: 636, startPoint y: 469, endPoint x: 828, endPoint y: 460, distance: 192.6
click at [637, 469] on h2 "2. Ketika Membutuhkan Dana Mendesak" at bounding box center [855, 476] width 773 height 35
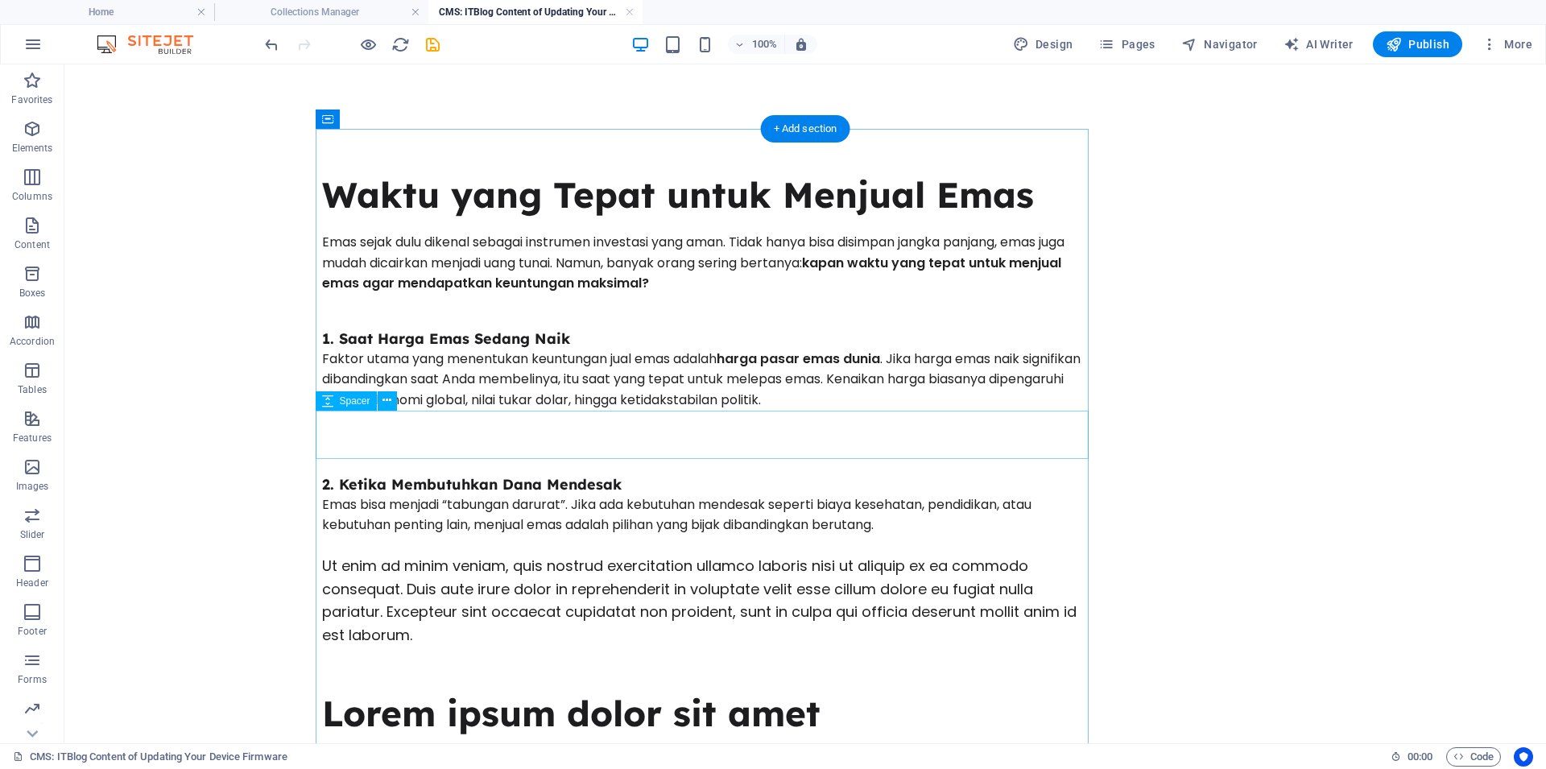
click at [923, 444] on div at bounding box center [708, 435] width 773 height 48
drag, startPoint x: 923, startPoint y: 444, endPoint x: 361, endPoint y: 434, distance: 562.0
click at [920, 444] on div at bounding box center [708, 435] width 773 height 48
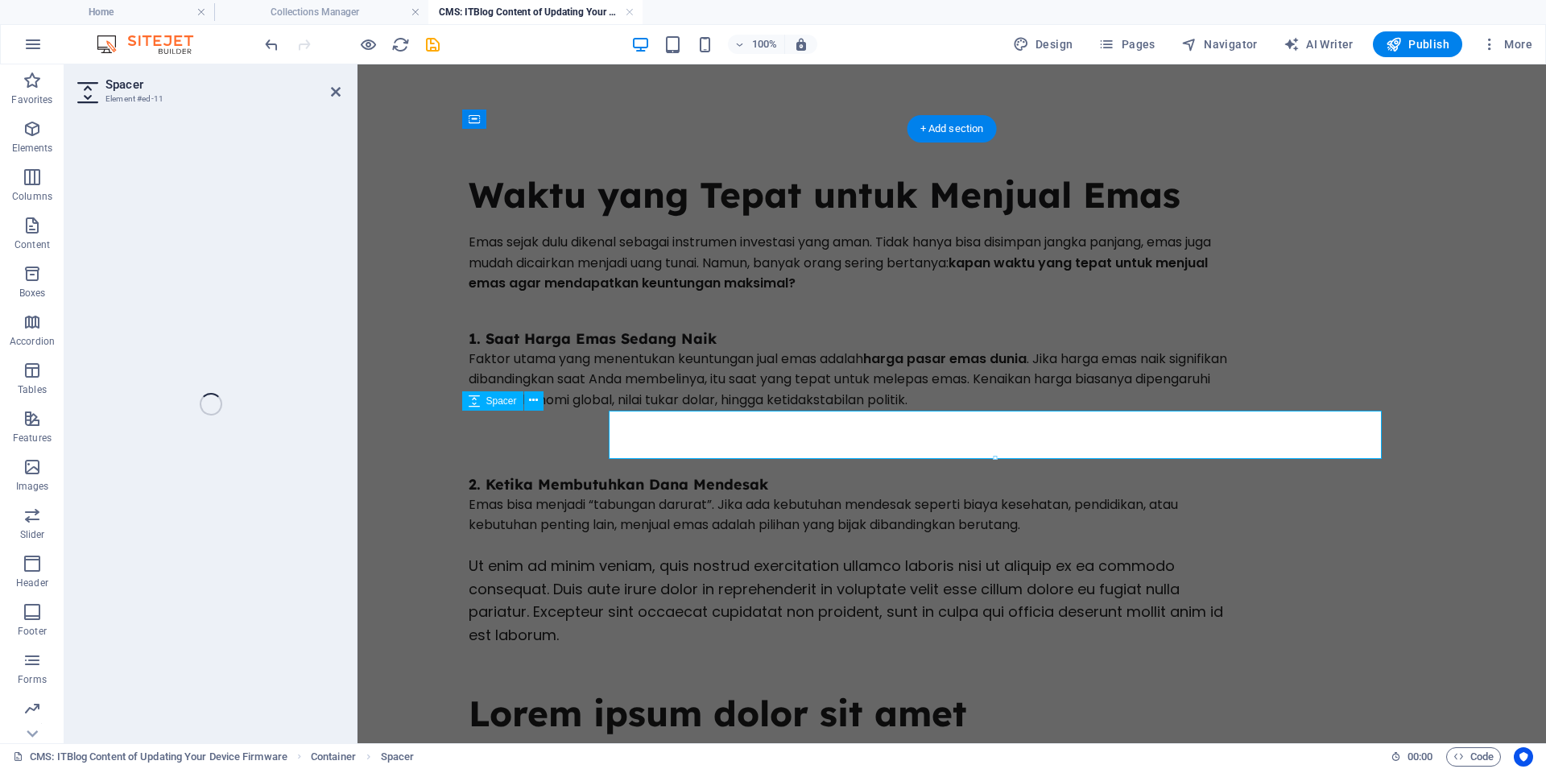
select select "px"
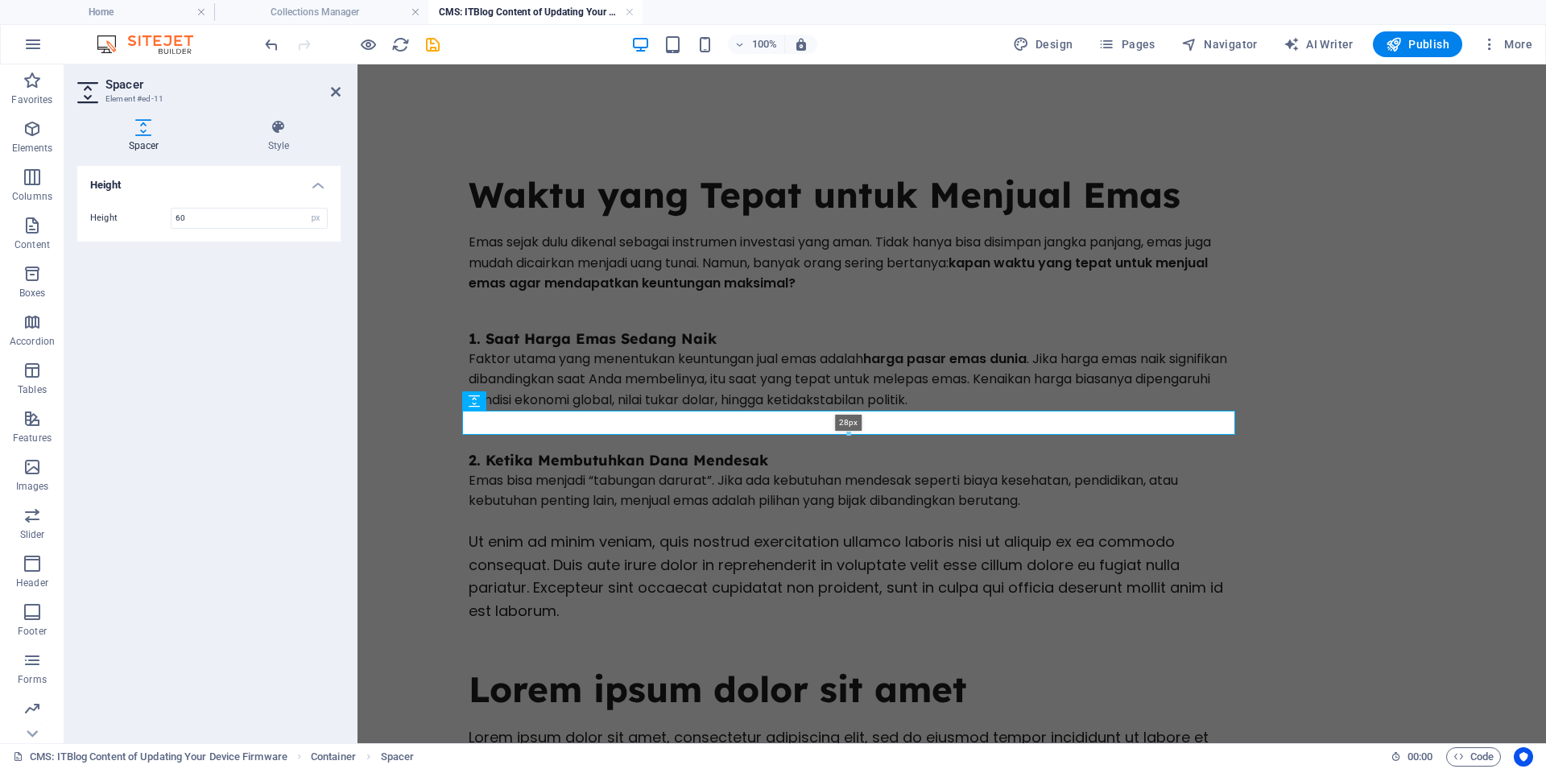
drag, startPoint x: 648, startPoint y: 458, endPoint x: 658, endPoint y: 433, distance: 26.8
click at [658, 433] on div at bounding box center [848, 434] width 771 height 6
type input "28"
drag, startPoint x: 338, startPoint y: 86, endPoint x: 332, endPoint y: 76, distance: 12.3
click at [338, 86] on icon at bounding box center [336, 91] width 10 height 13
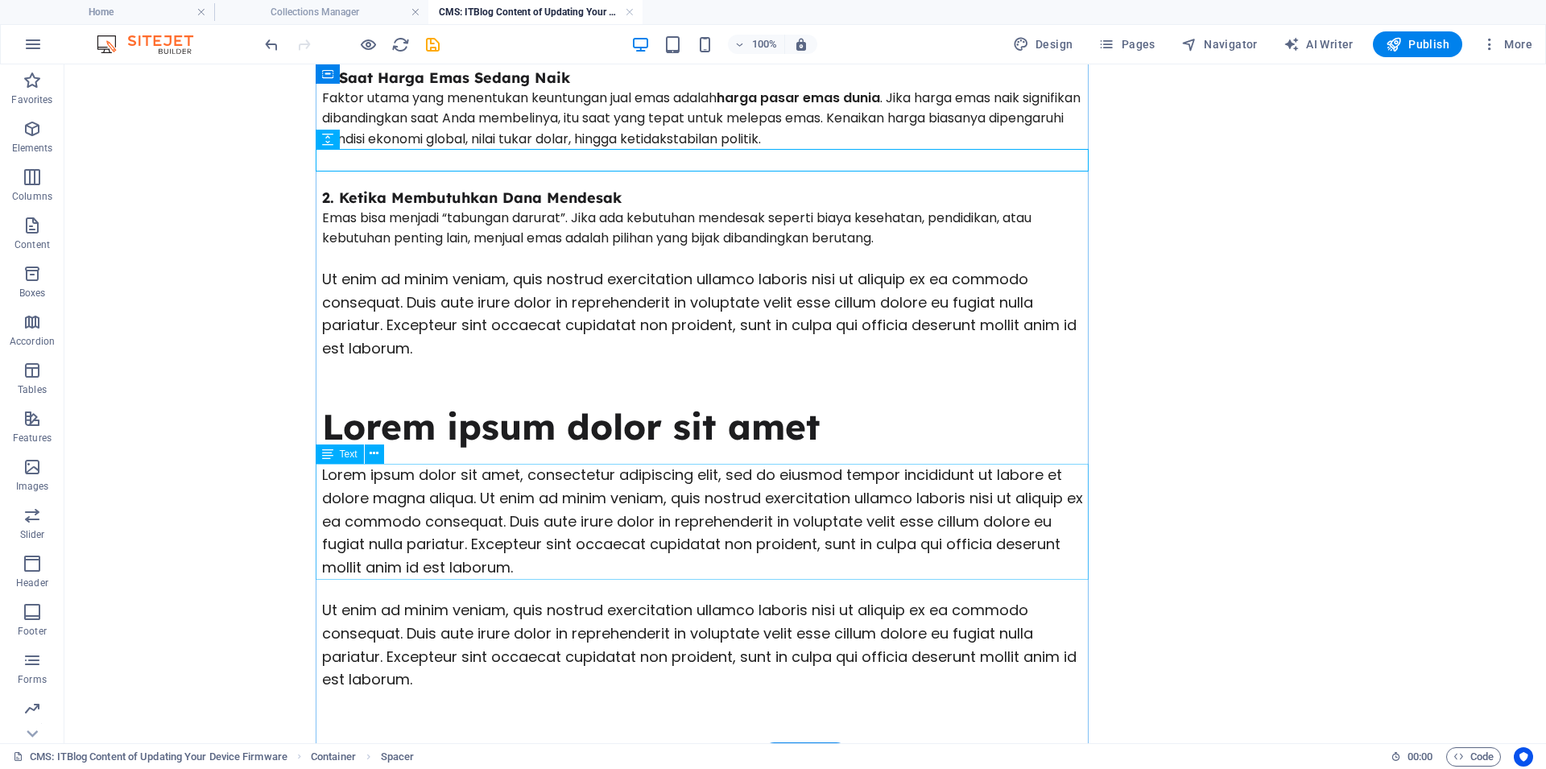
scroll to position [274, 0]
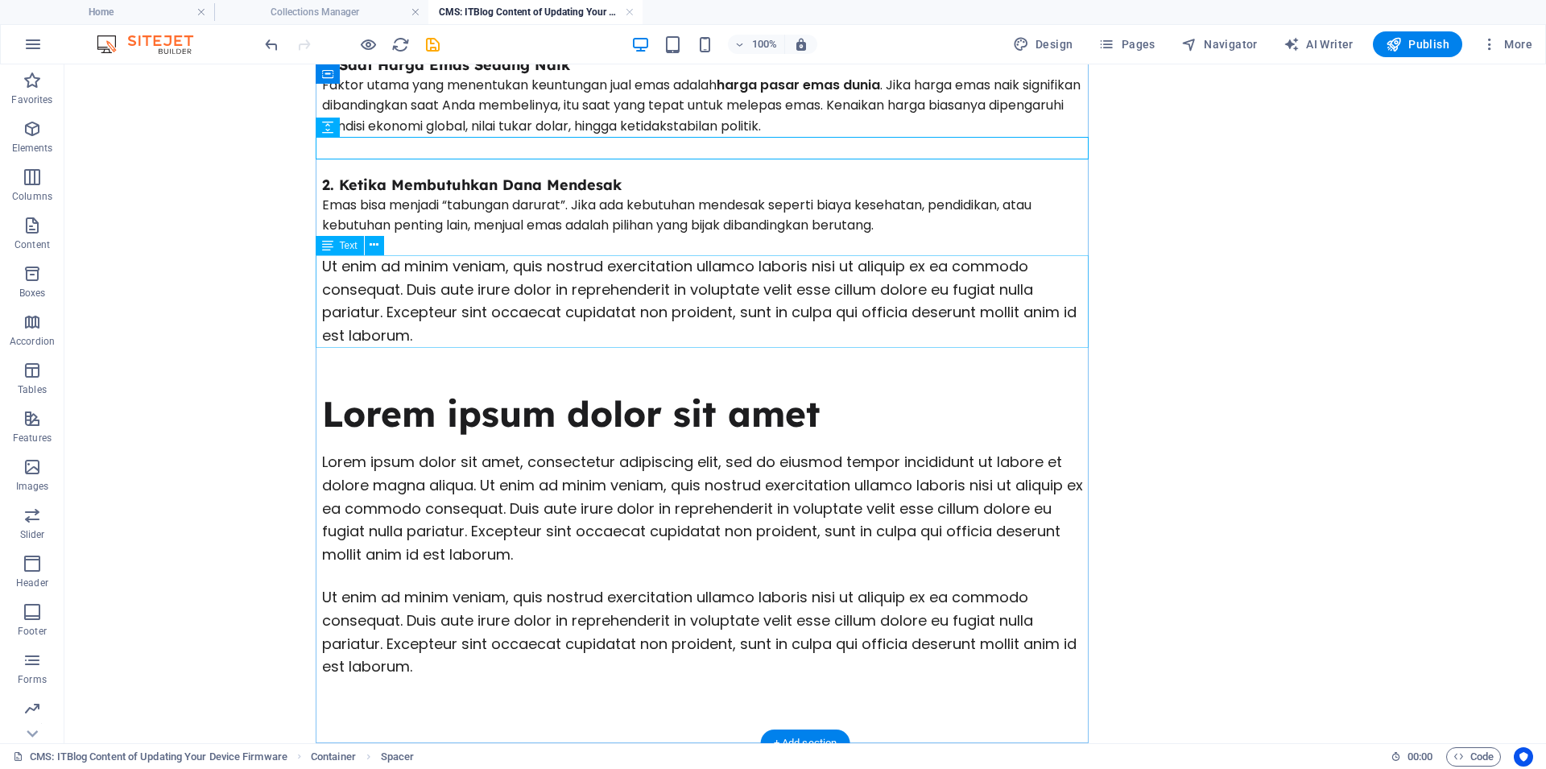
click at [521, 300] on div "Ut enim ad minim veniam, quis nostrud exercitation ullamco laboris nisi ut aliq…" at bounding box center [708, 301] width 773 height 93
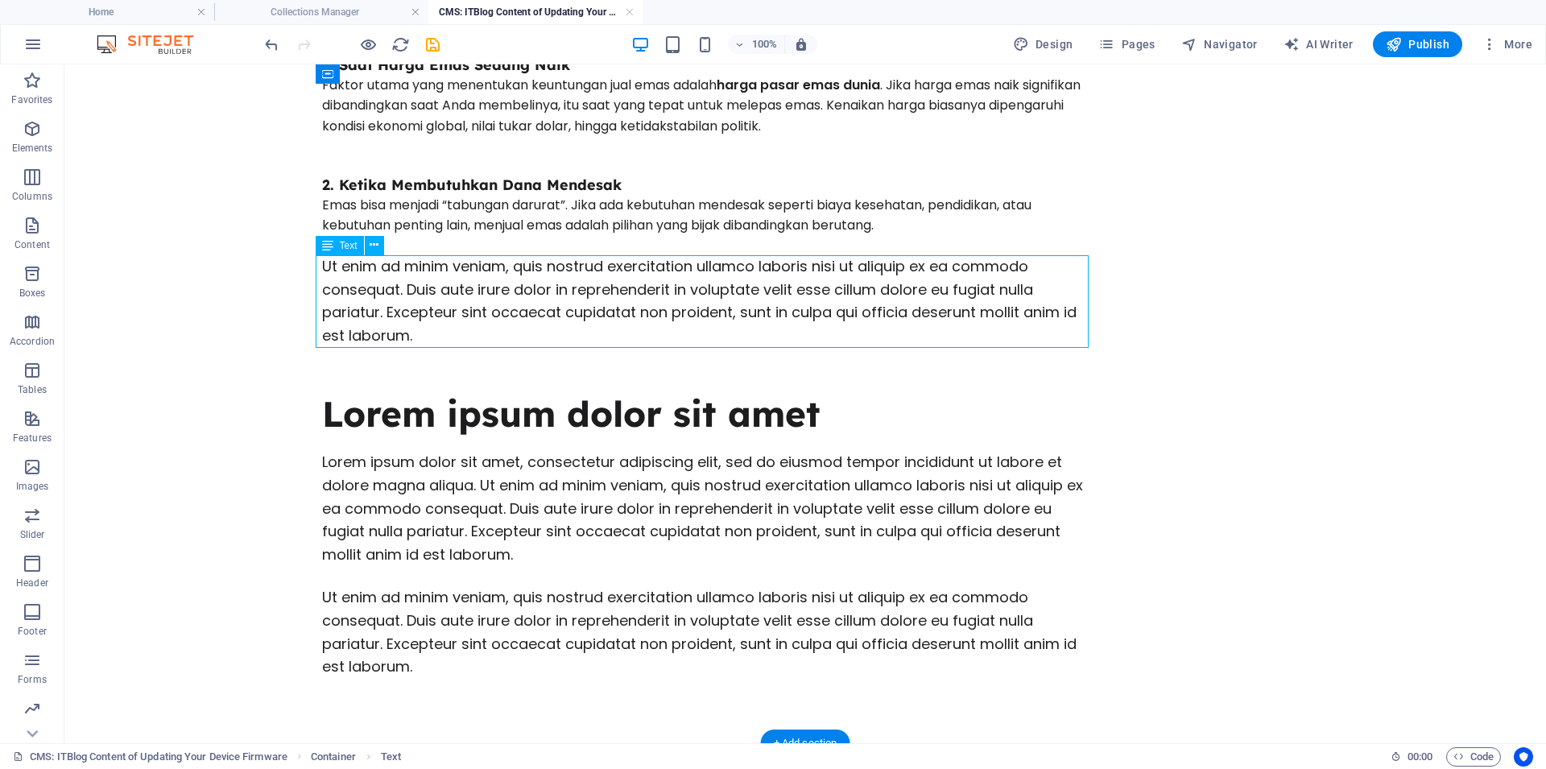
click at [521, 300] on div "Ut enim ad minim veniam, quis nostrud exercitation ullamco laboris nisi ut aliq…" at bounding box center [708, 301] width 773 height 93
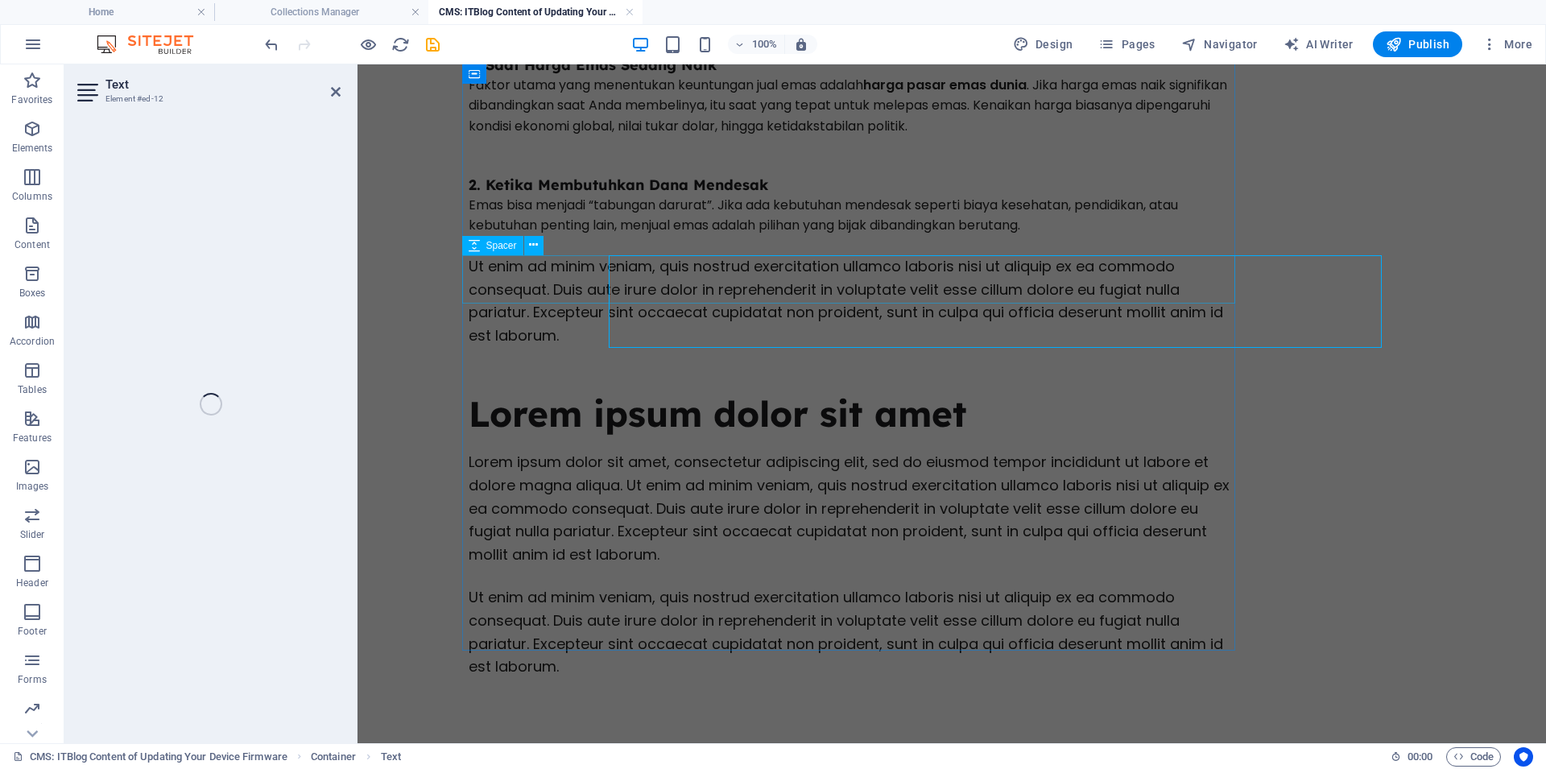
click at [521, 300] on div "Waktu yang Tepat untuk Menjual Emas Emas sejak dulu dikenal sebagai instrumen i…" at bounding box center [855, 299] width 773 height 888
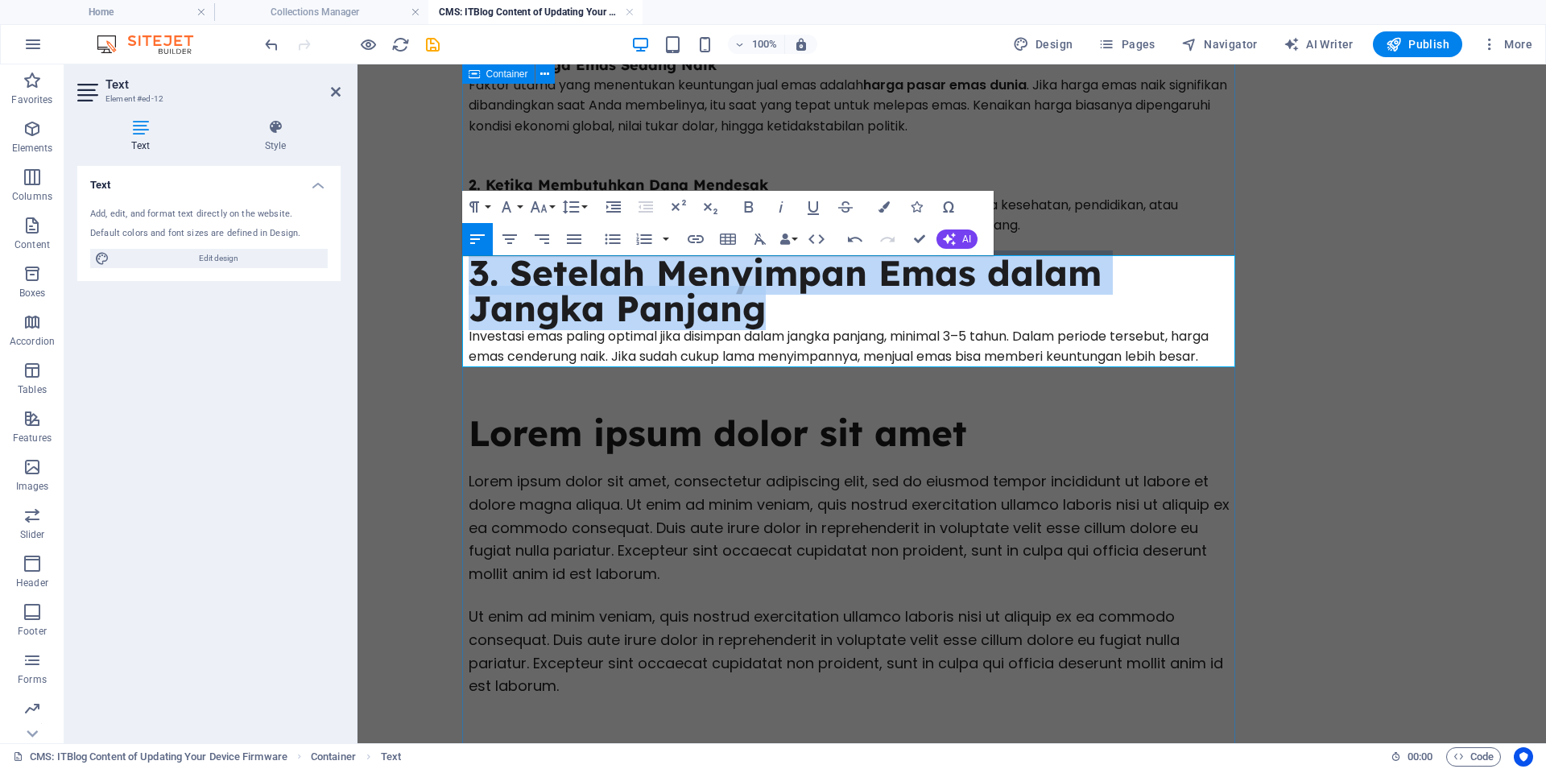
drag, startPoint x: 764, startPoint y: 311, endPoint x: 456, endPoint y: 263, distance: 312.0
click at [469, 263] on div "Waktu yang Tepat untuk Menjual Emas Emas sejak dulu dikenal sebagai instrumen i…" at bounding box center [855, 308] width 773 height 907
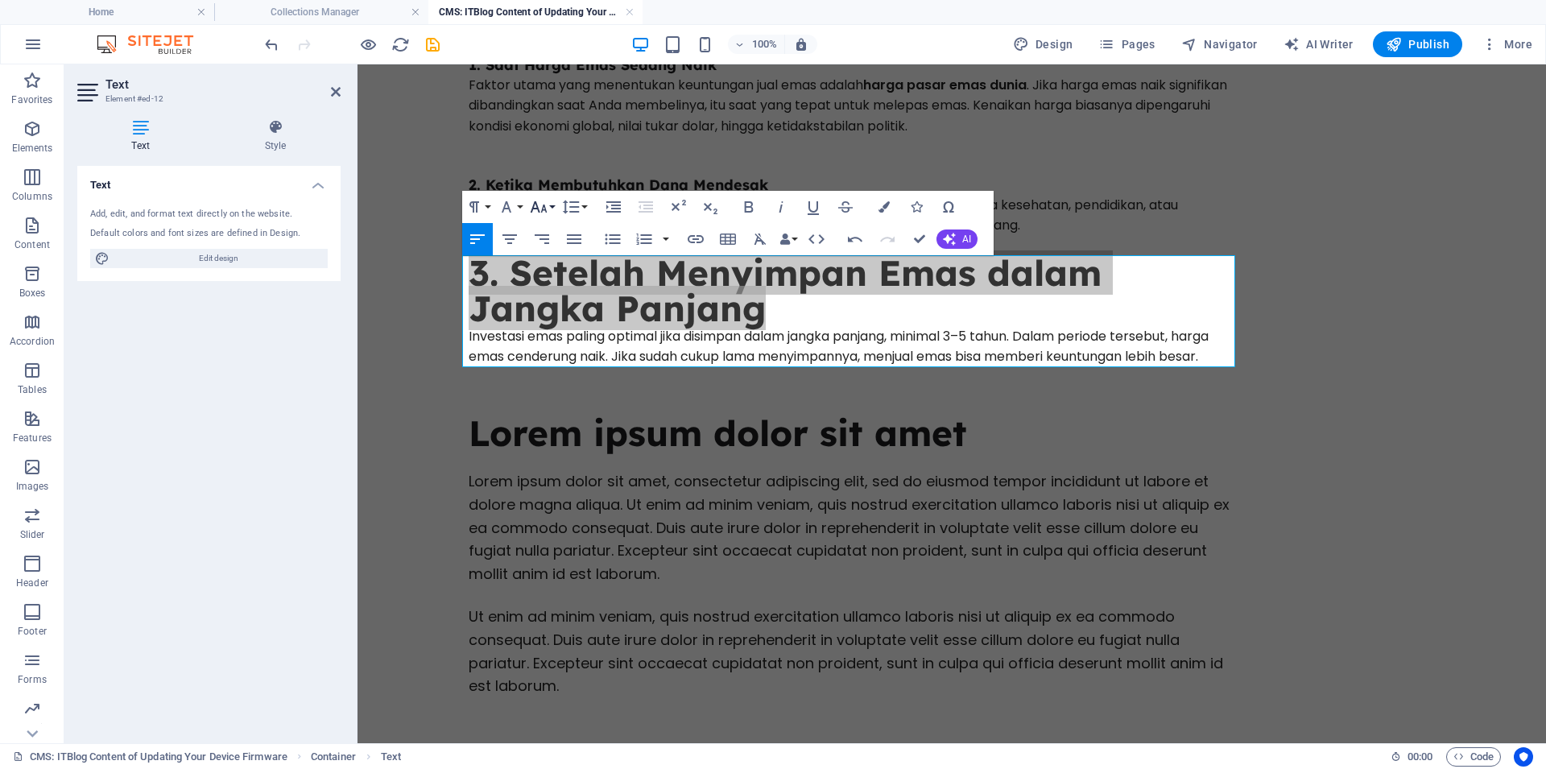
click at [537, 206] on icon "button" at bounding box center [538, 206] width 17 height 11
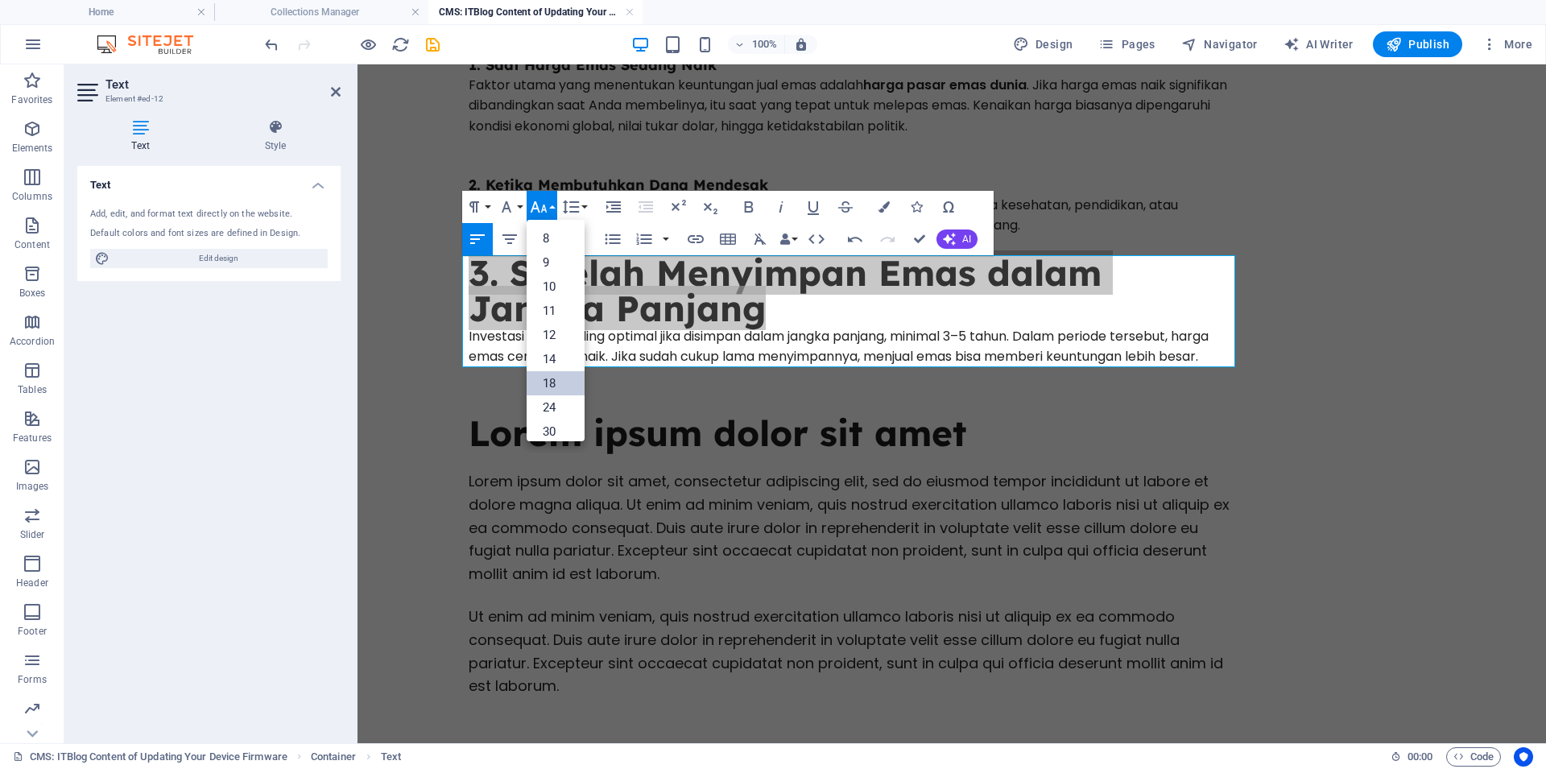
drag, startPoint x: 558, startPoint y: 389, endPoint x: 200, endPoint y: 317, distance: 364.5
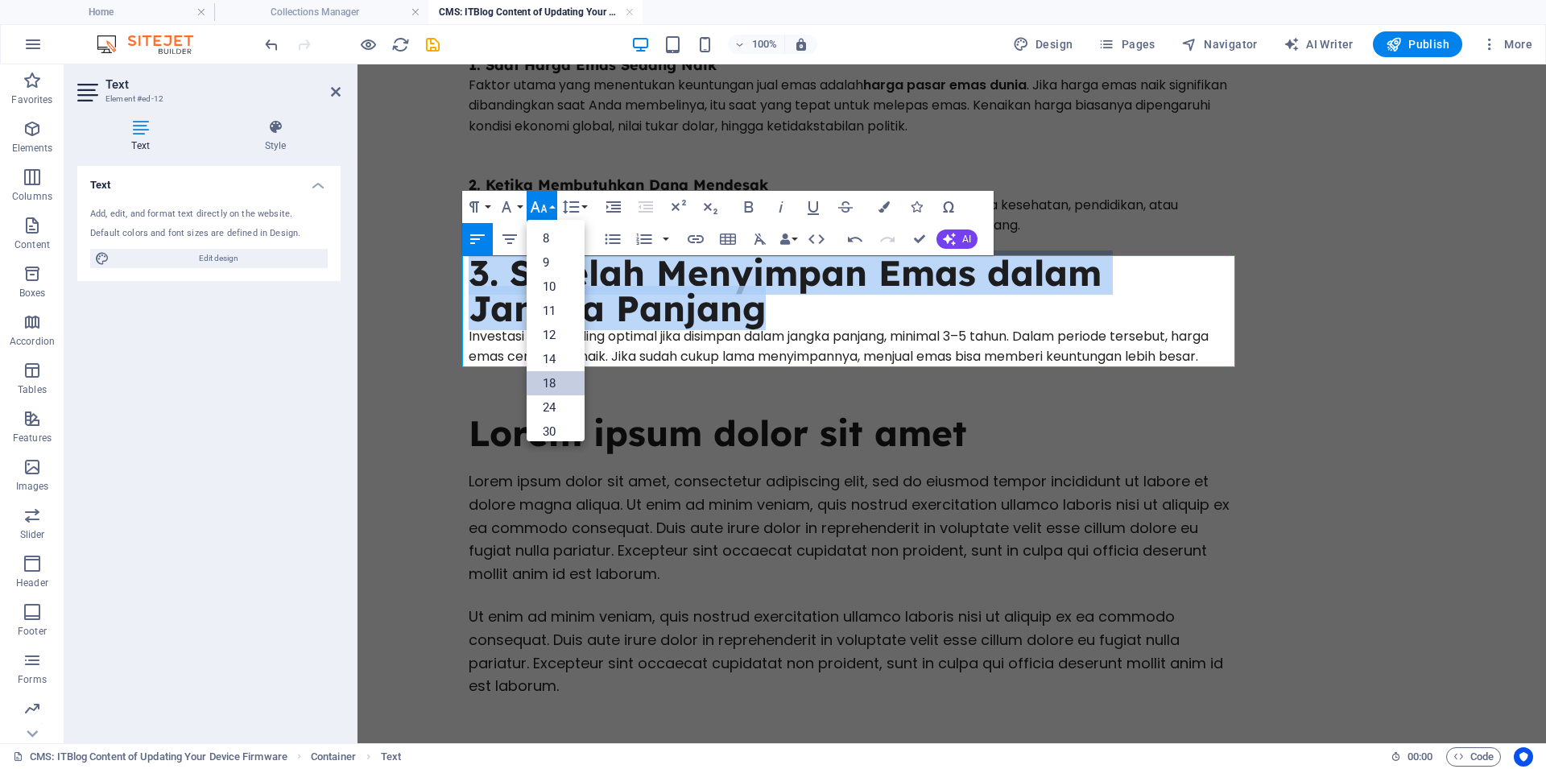
click at [558, 389] on link "18" at bounding box center [555, 383] width 58 height 24
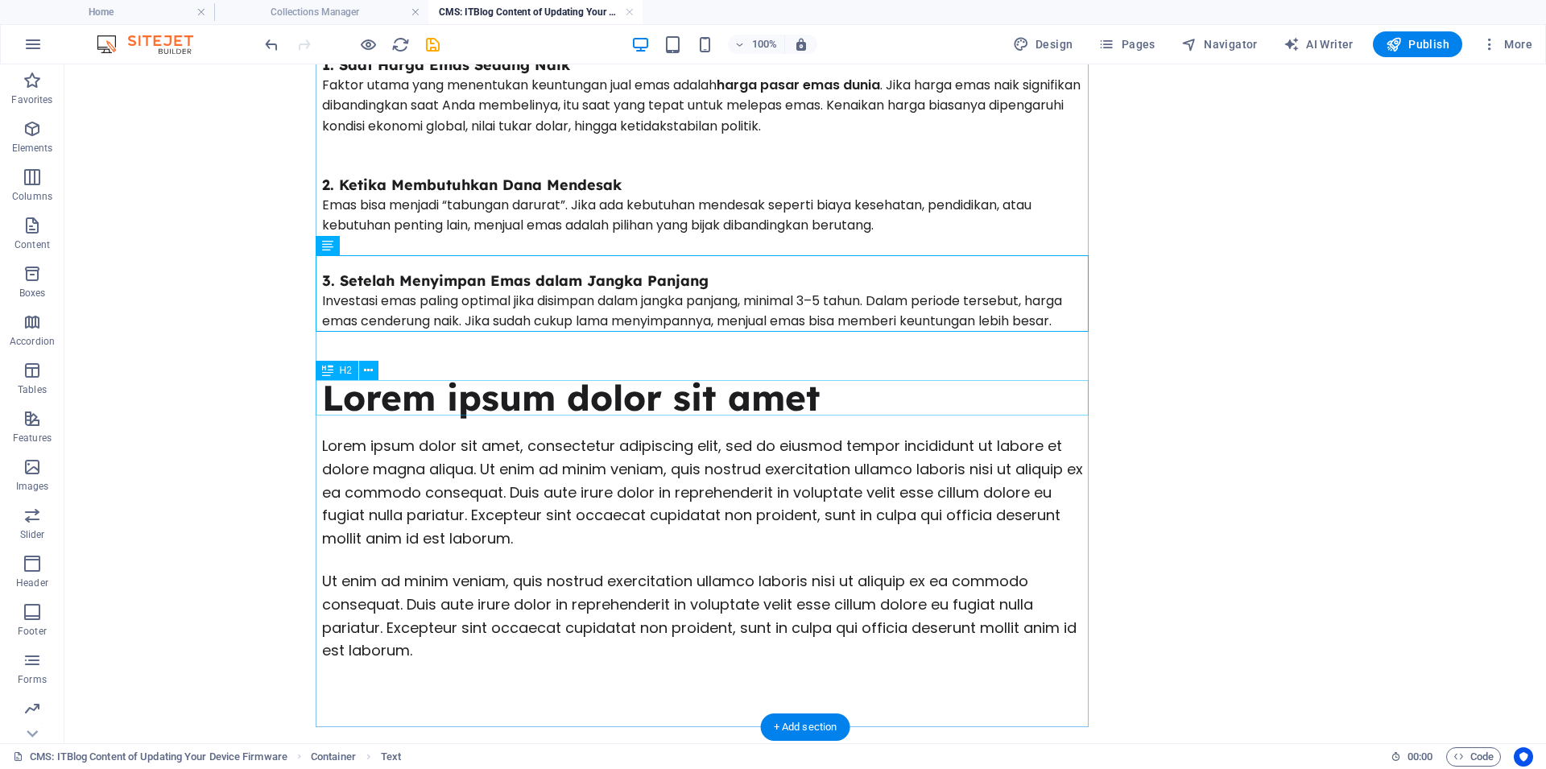
click at [561, 388] on div "Lorem ipsum dolor sit amet" at bounding box center [708, 397] width 773 height 35
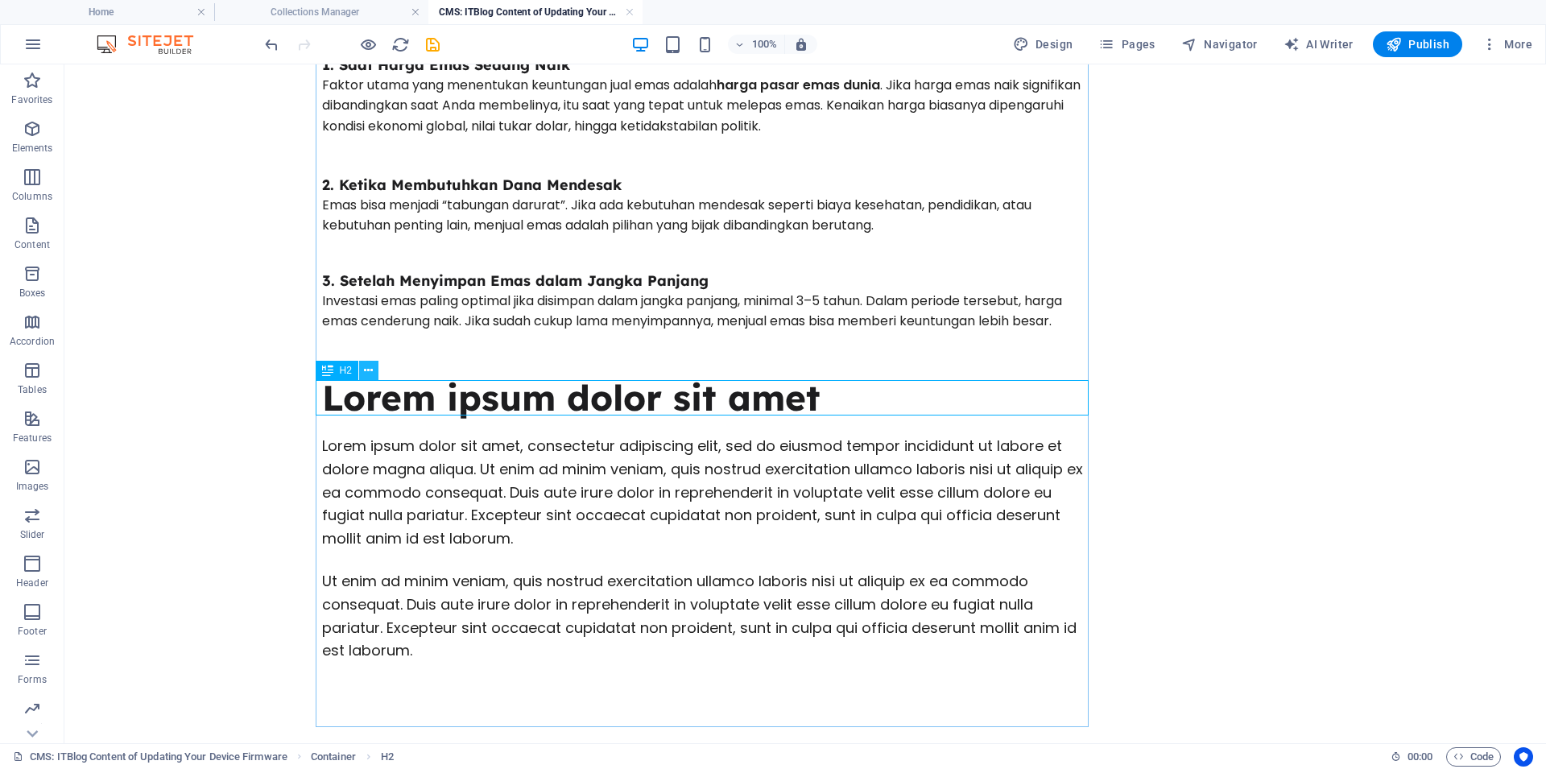
click at [363, 370] on button at bounding box center [368, 370] width 19 height 19
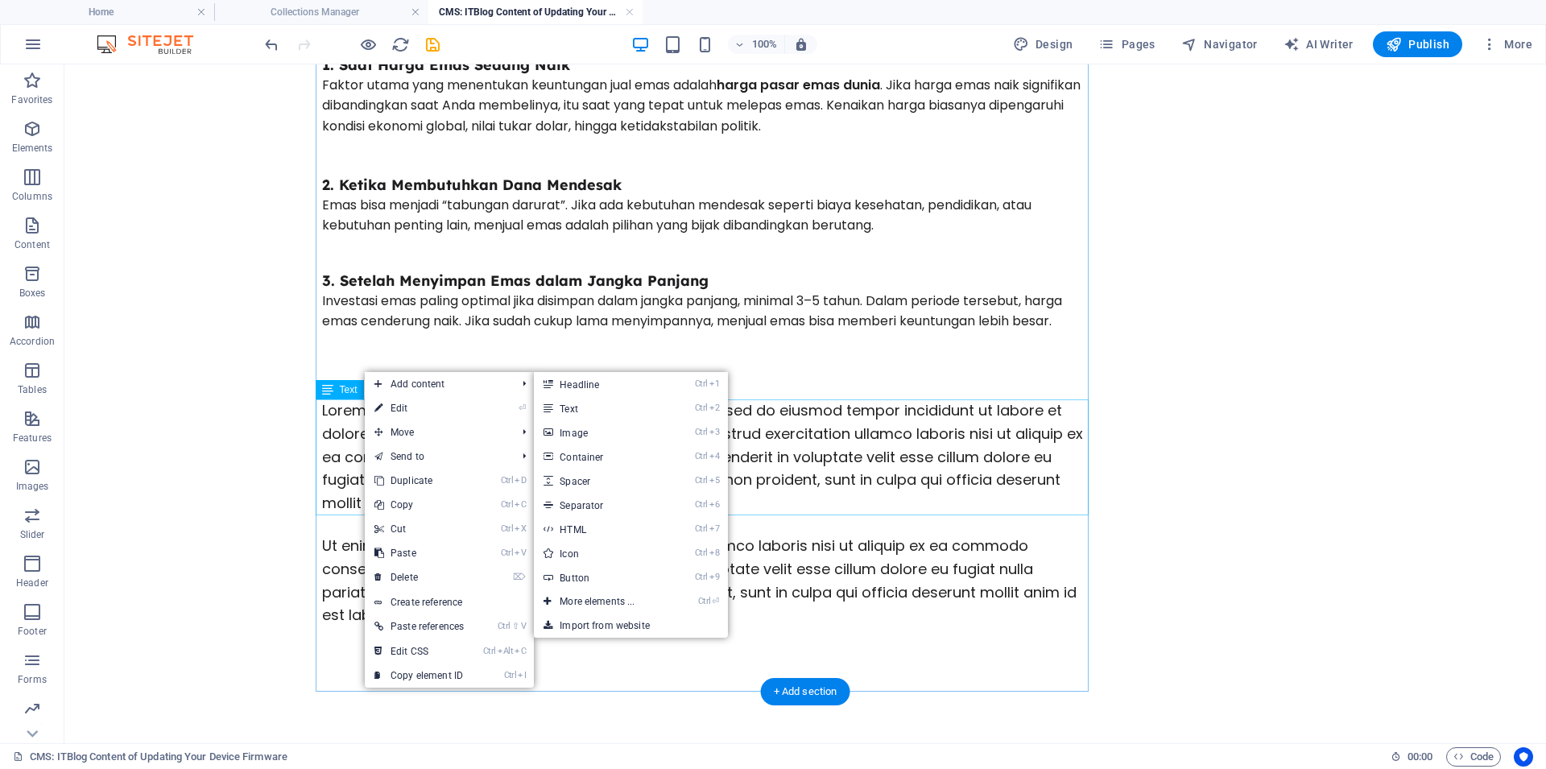
click at [799, 429] on div "Lorem ipsum dolor sit amet, consectetur adipiscing elit, sed do eiusmod tempor …" at bounding box center [708, 457] width 773 height 116
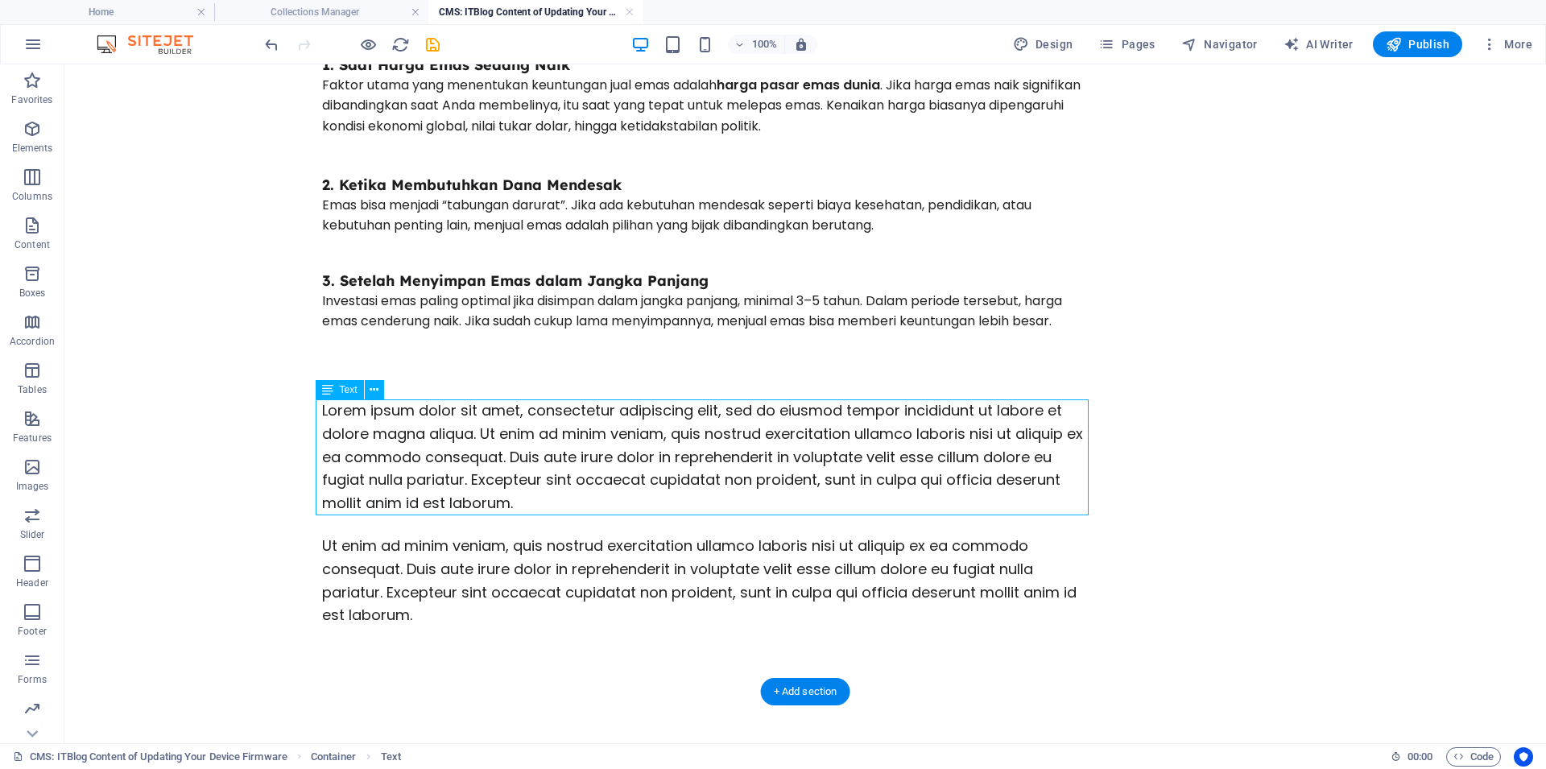
click at [799, 429] on div "Lorem ipsum dolor sit amet, consectetur adipiscing elit, sed do eiusmod tempor …" at bounding box center [708, 457] width 773 height 116
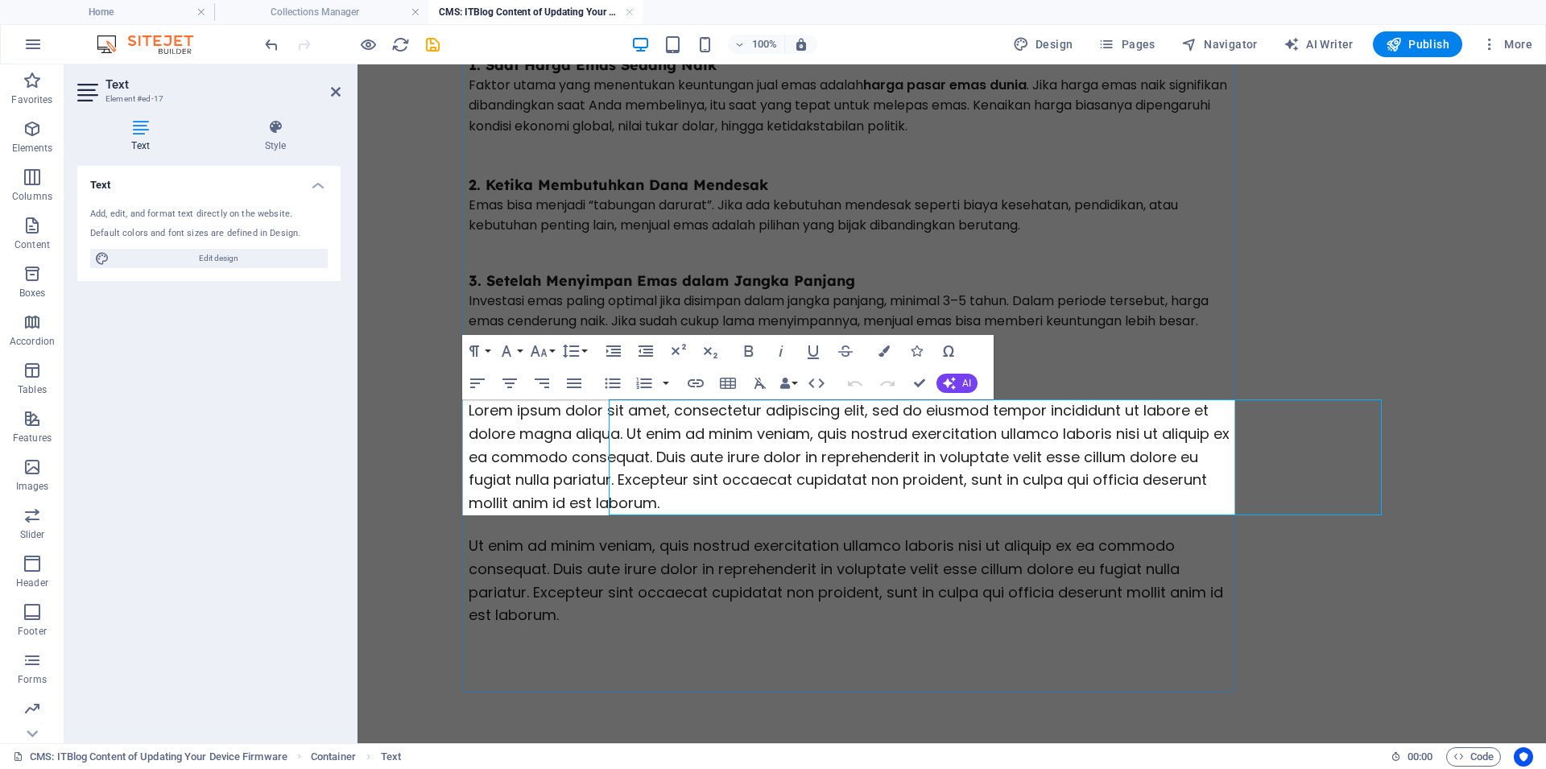
click at [799, 429] on div "Waktu yang Tepat untuk Menjual Emas Emas sejak dulu dikenal sebagai instrumen i…" at bounding box center [855, 273] width 773 height 836
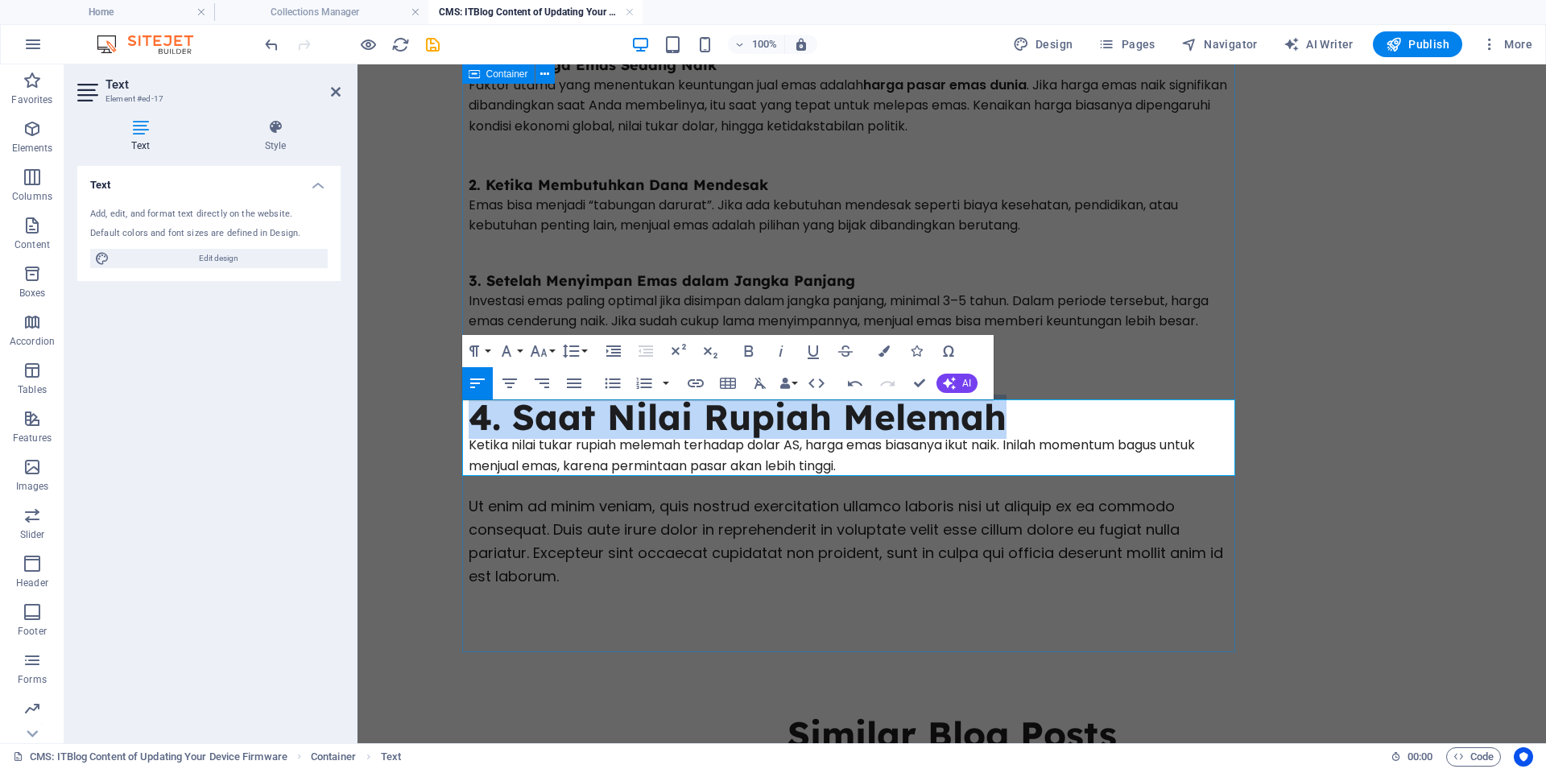
drag, startPoint x: 1009, startPoint y: 420, endPoint x: 432, endPoint y: 384, distance: 578.3
click at [469, 405] on div "Waktu yang Tepat untuk Menjual Emas Emas sejak dulu dikenal sebagai instrumen i…" at bounding box center [855, 253] width 773 height 797
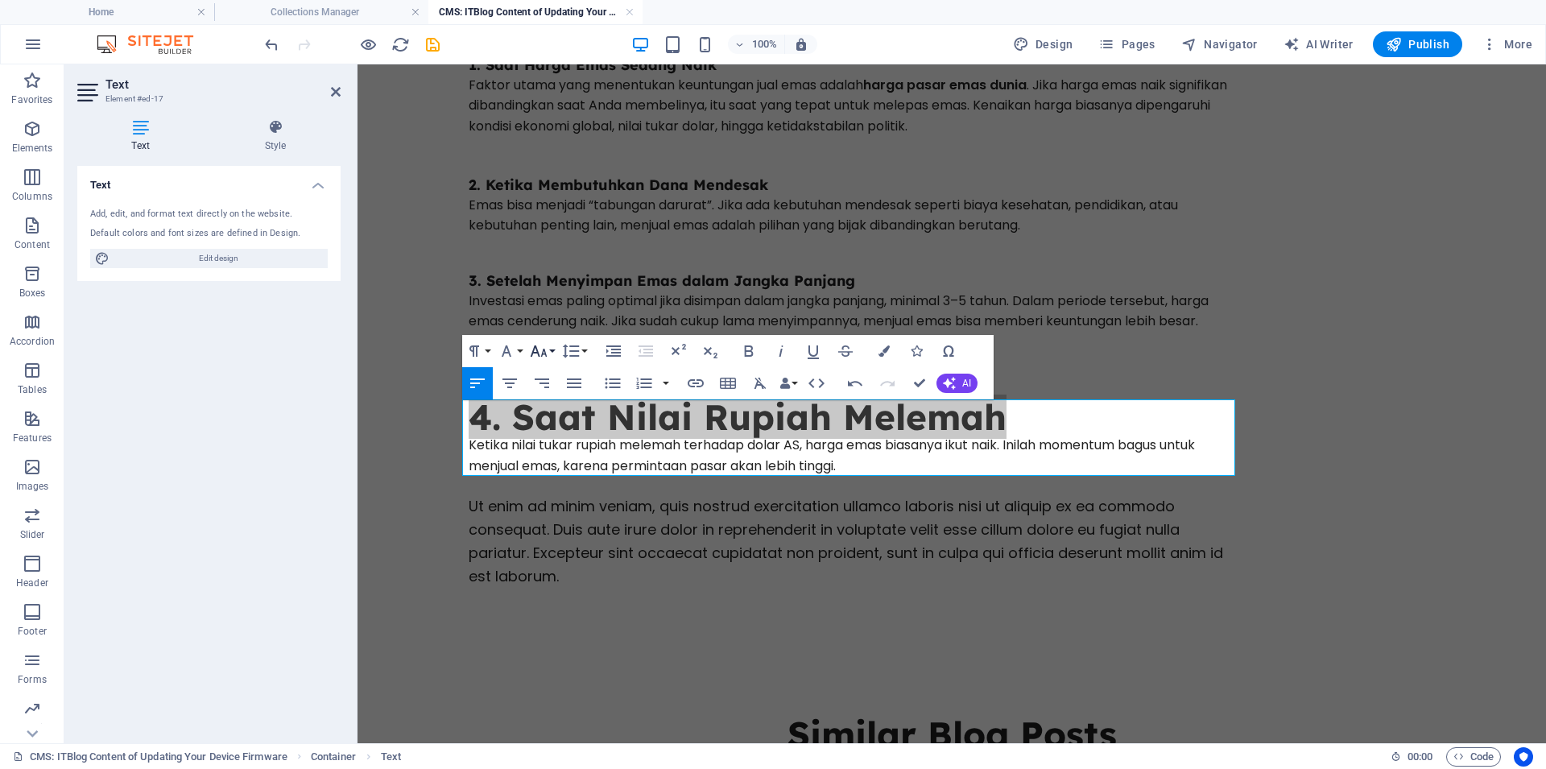
click at [545, 350] on icon "button" at bounding box center [538, 350] width 19 height 19
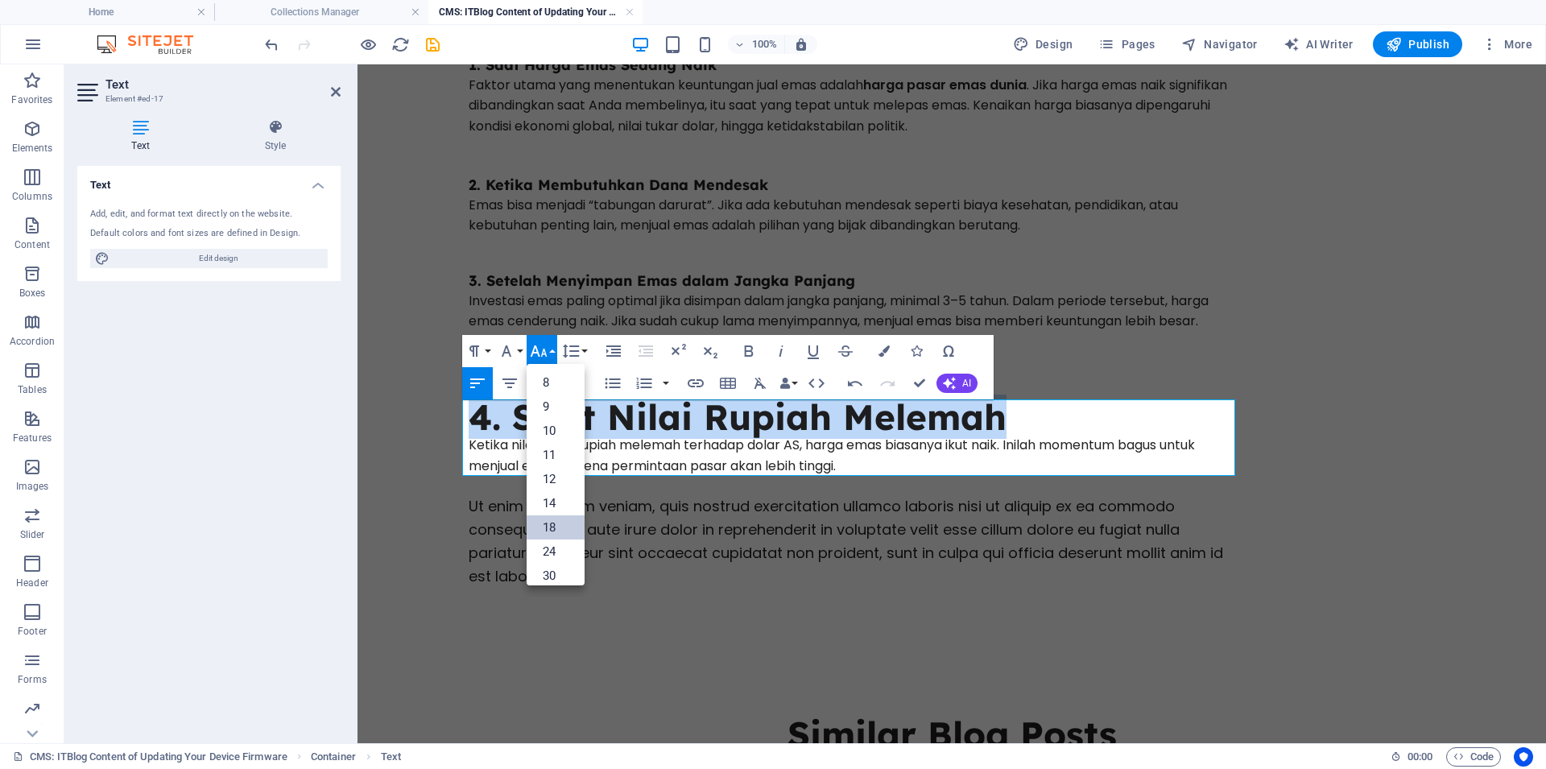
click at [556, 525] on link "18" at bounding box center [555, 527] width 58 height 24
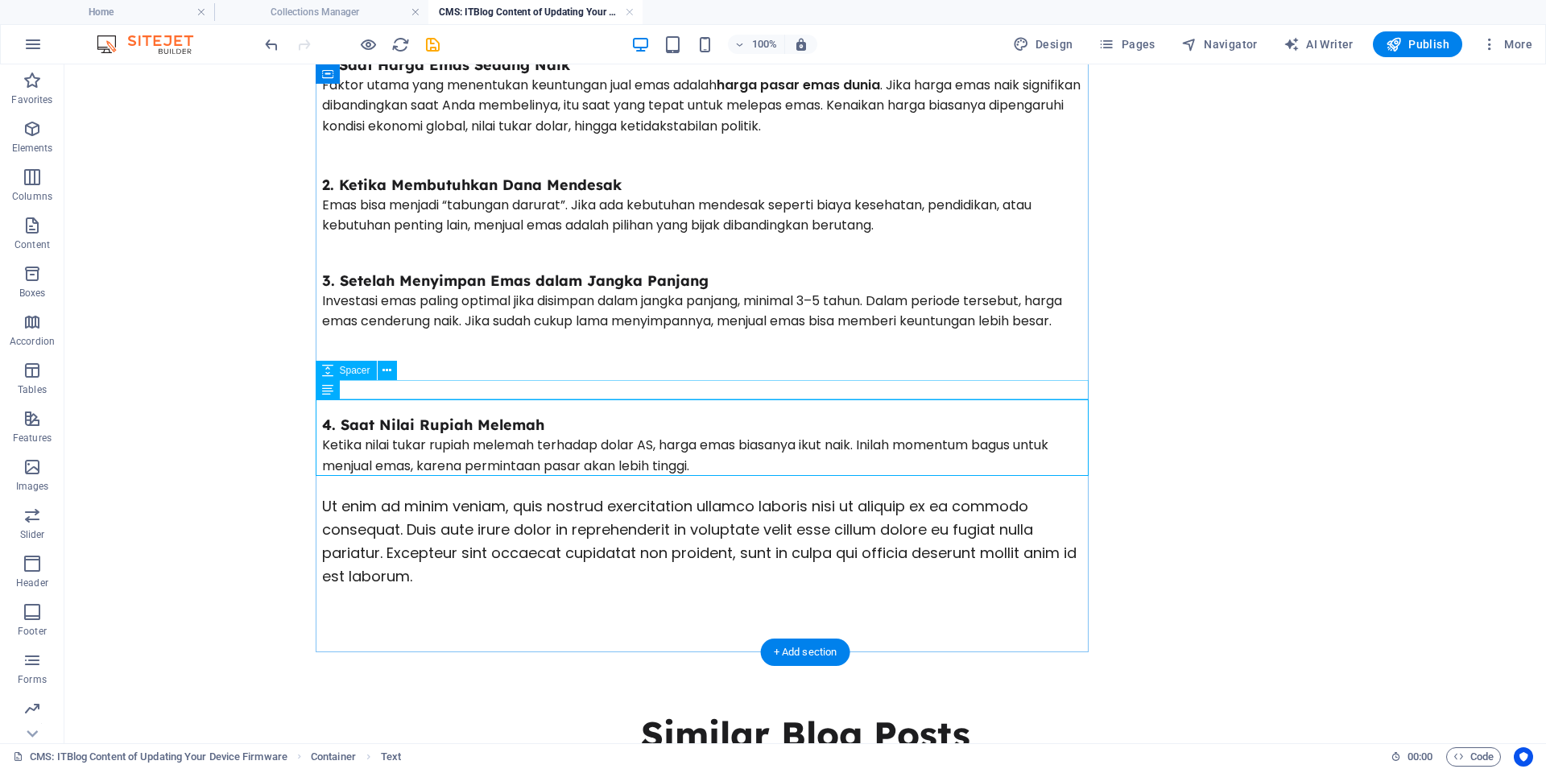
click at [457, 380] on div at bounding box center [708, 389] width 773 height 19
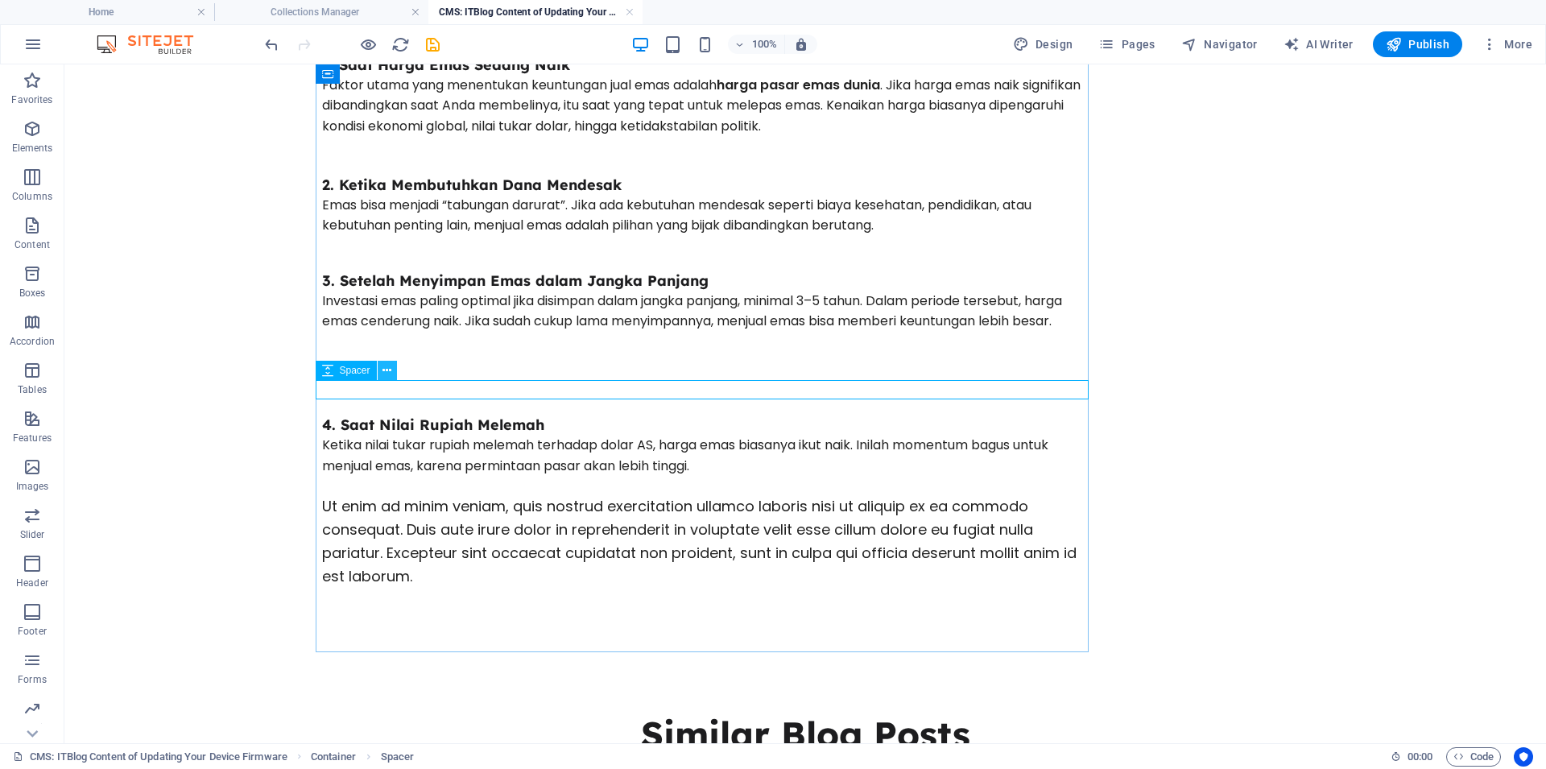
click at [390, 371] on icon at bounding box center [386, 370] width 9 height 17
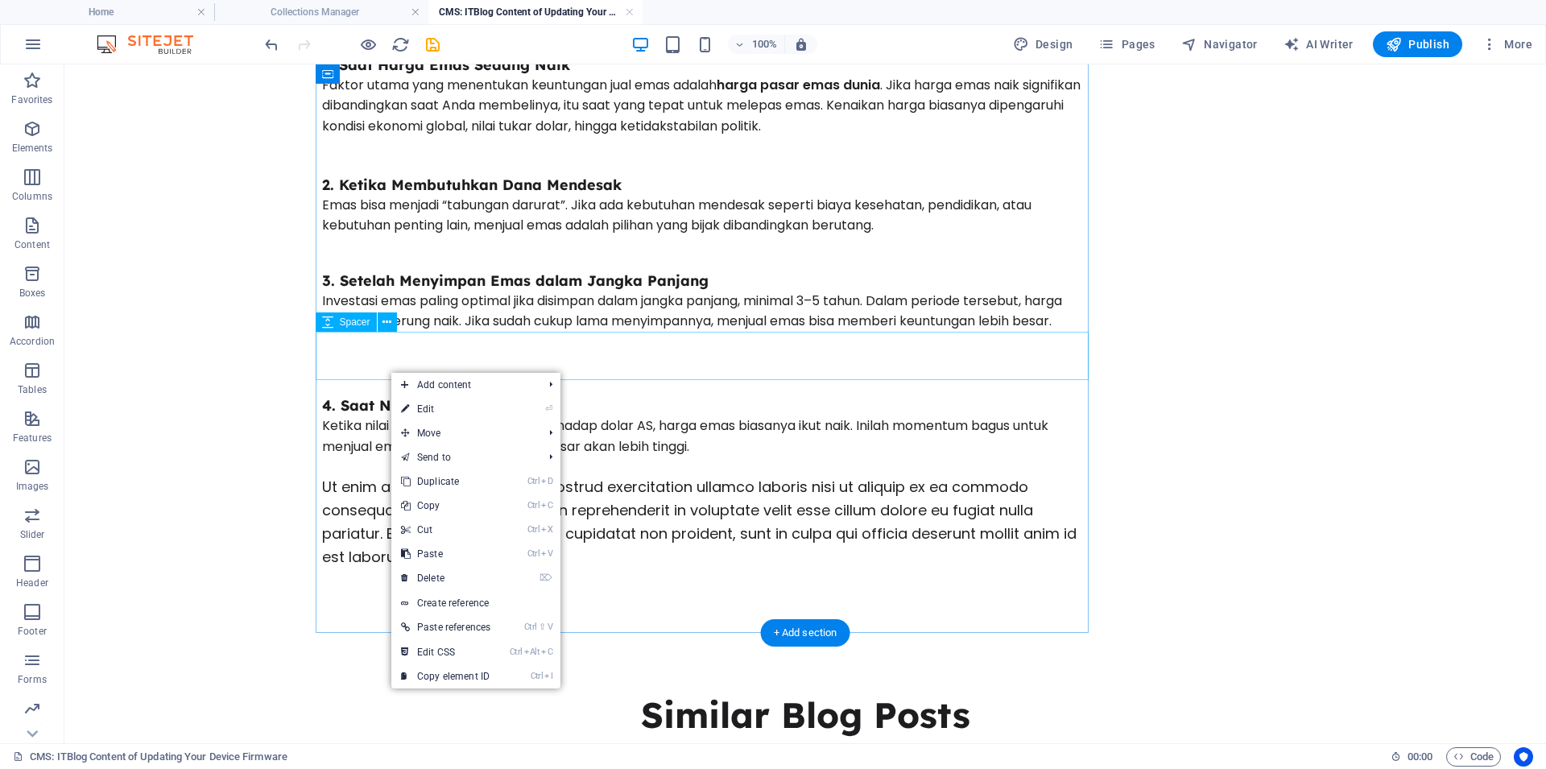
click at [698, 352] on div at bounding box center [708, 356] width 773 height 48
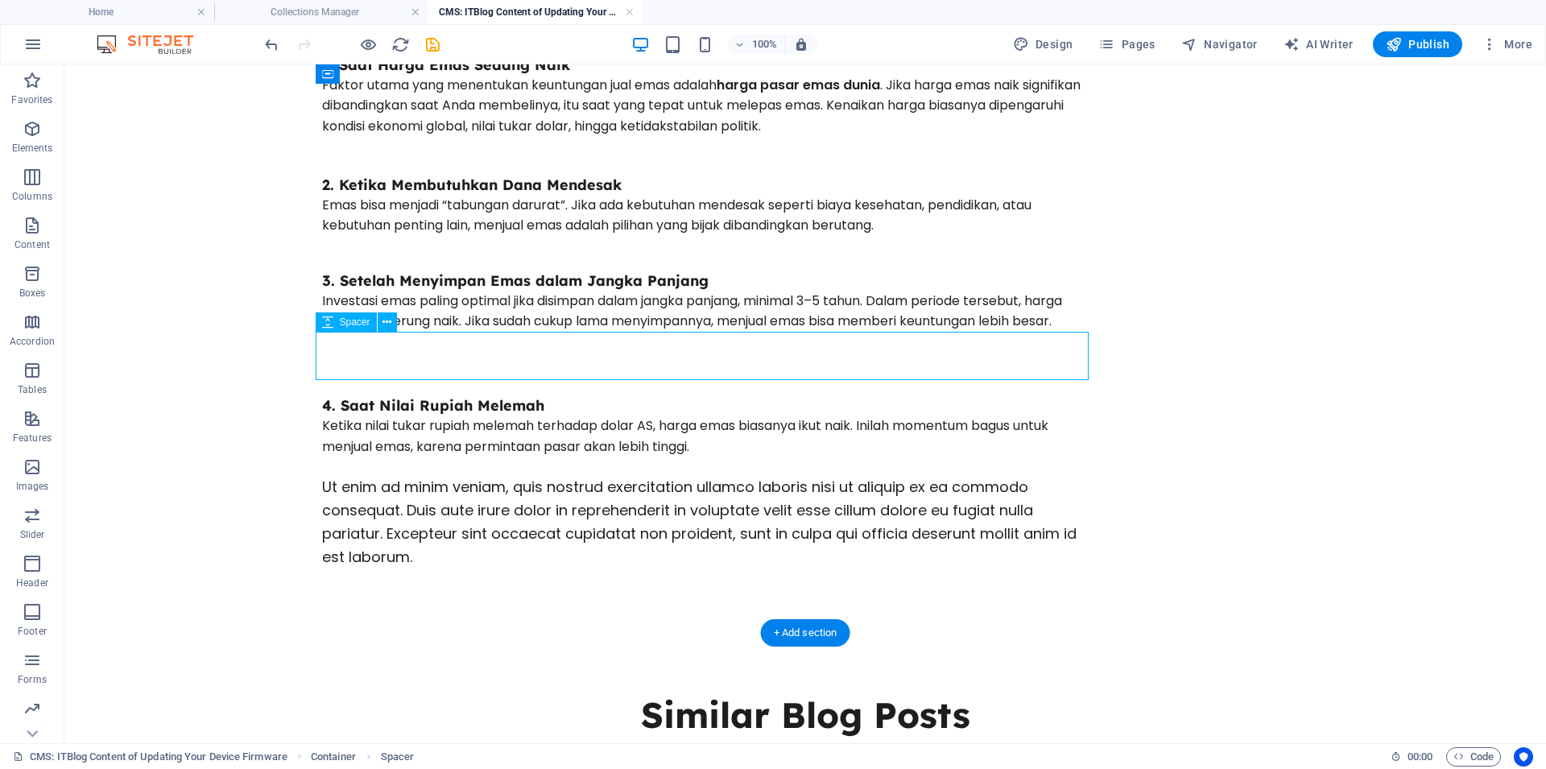
click at [553, 358] on div at bounding box center [708, 356] width 773 height 48
select select "px"
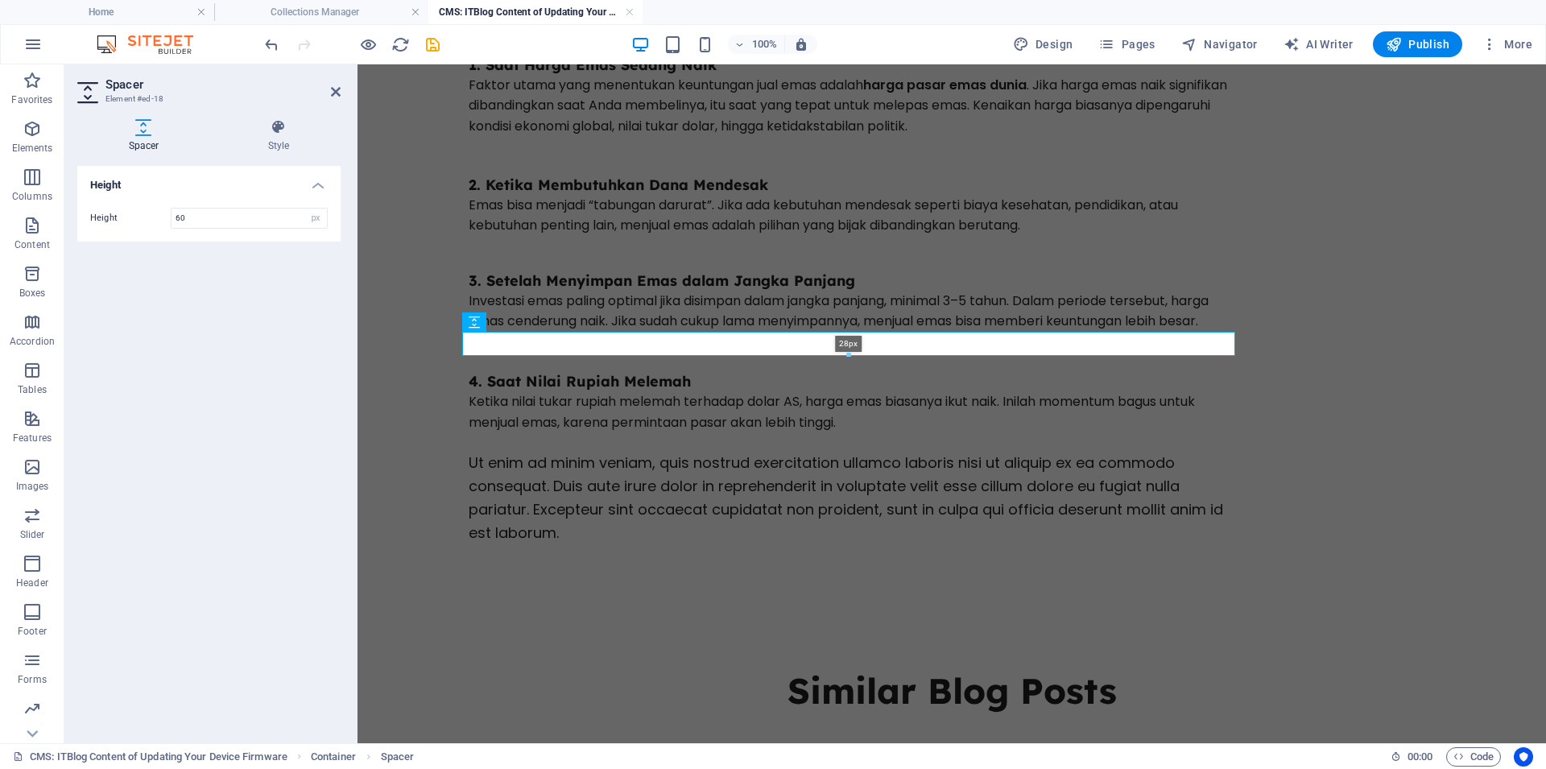
drag, startPoint x: 665, startPoint y: 379, endPoint x: 518, endPoint y: 286, distance: 174.4
click at [668, 351] on div "28px" at bounding box center [848, 344] width 773 height 24
type input "28"
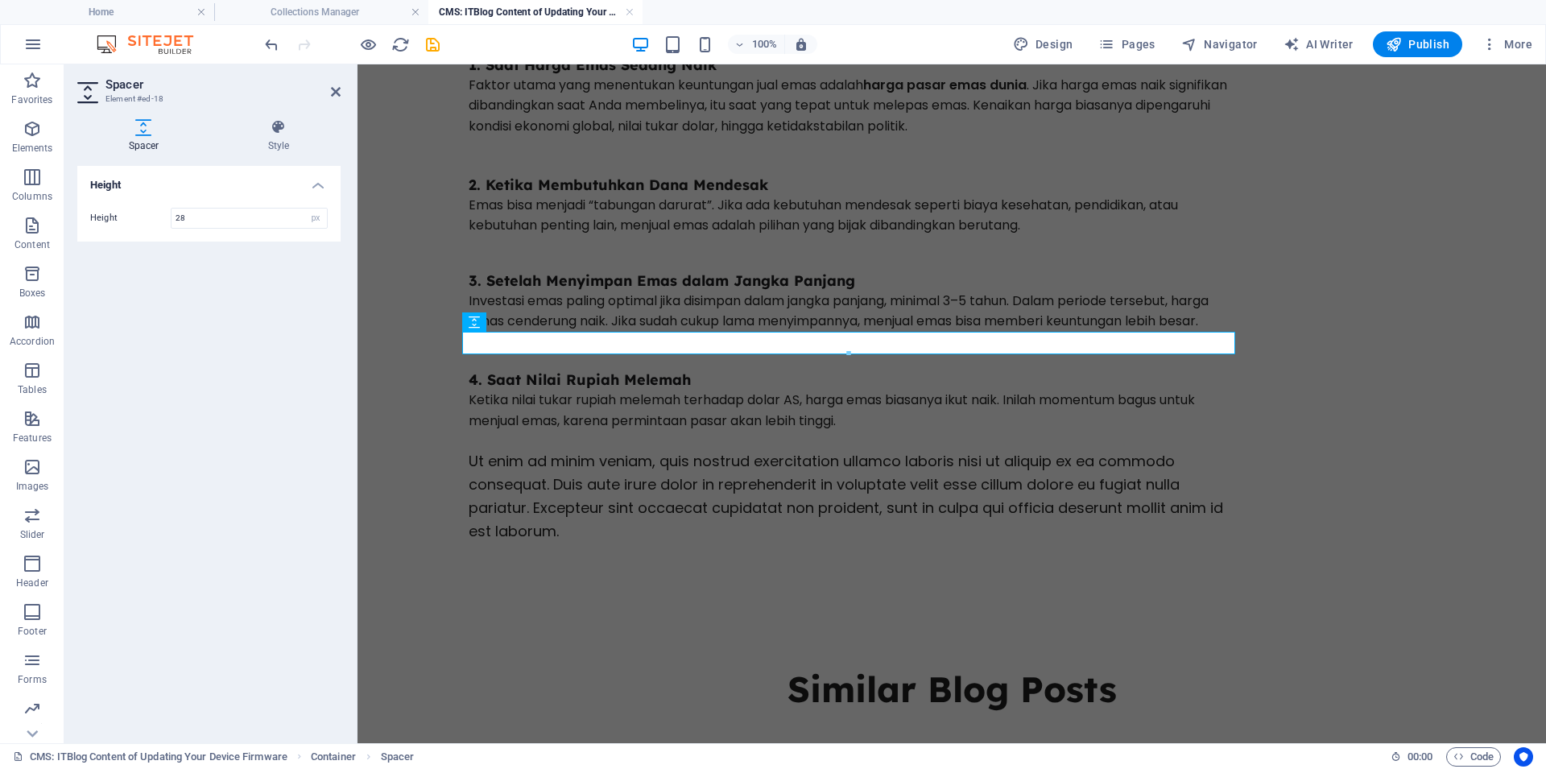
drag, startPoint x: 1430, startPoint y: 343, endPoint x: 1347, endPoint y: 361, distance: 84.8
click at [1428, 344] on div "Waktu yang Tepat untuk Menjual Emas Emas sejak dulu dikenal sebagai instrumen i…" at bounding box center [951, 538] width 1005 height 1494
click at [384, 290] on body "Skip to main content Waktu yang Tepat untuk Menjual Emas Emas sejak dulu dikena…" at bounding box center [951, 538] width 1188 height 1494
click at [334, 88] on icon at bounding box center [336, 91] width 10 height 13
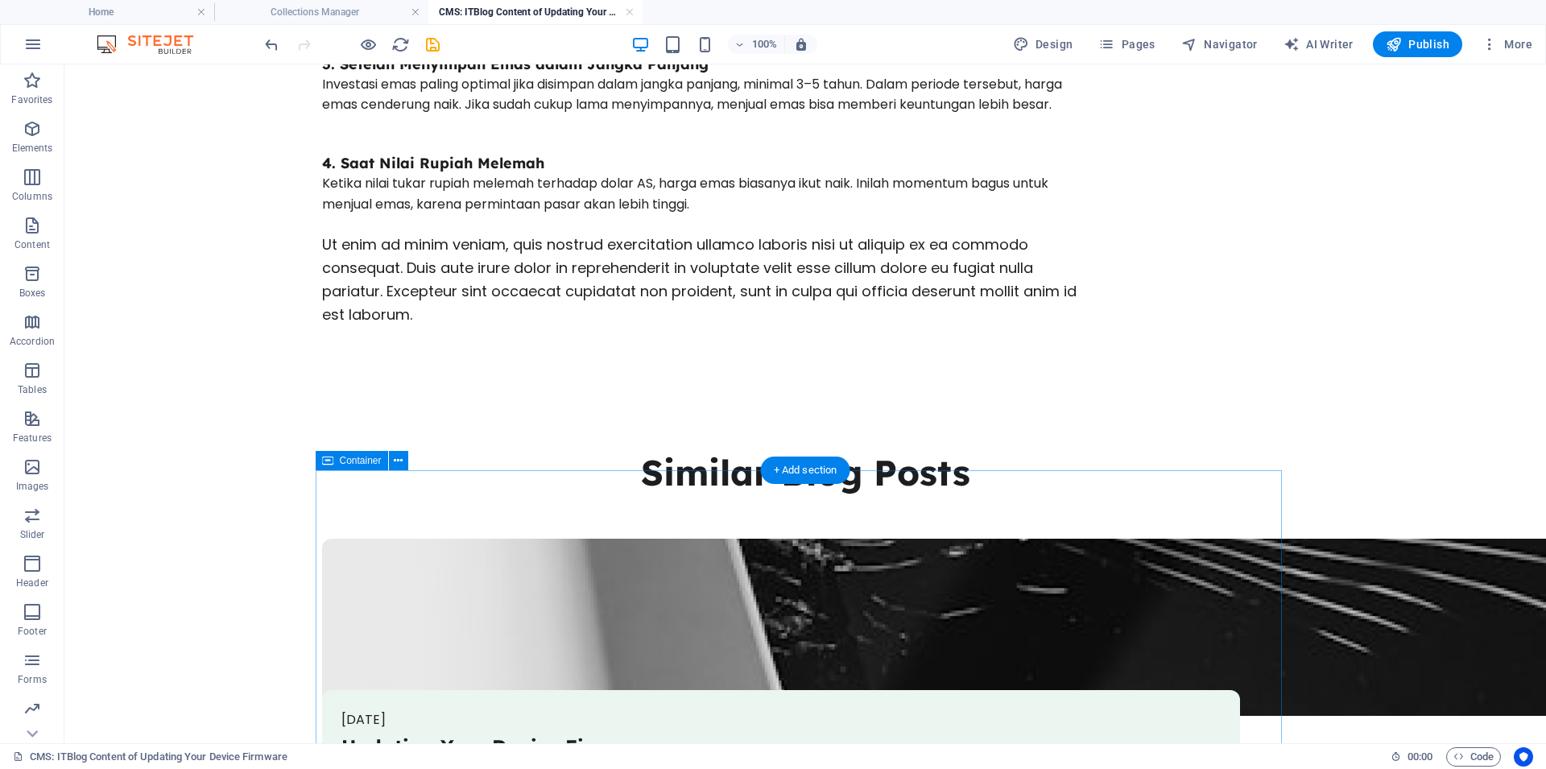
scroll to position [547, 0]
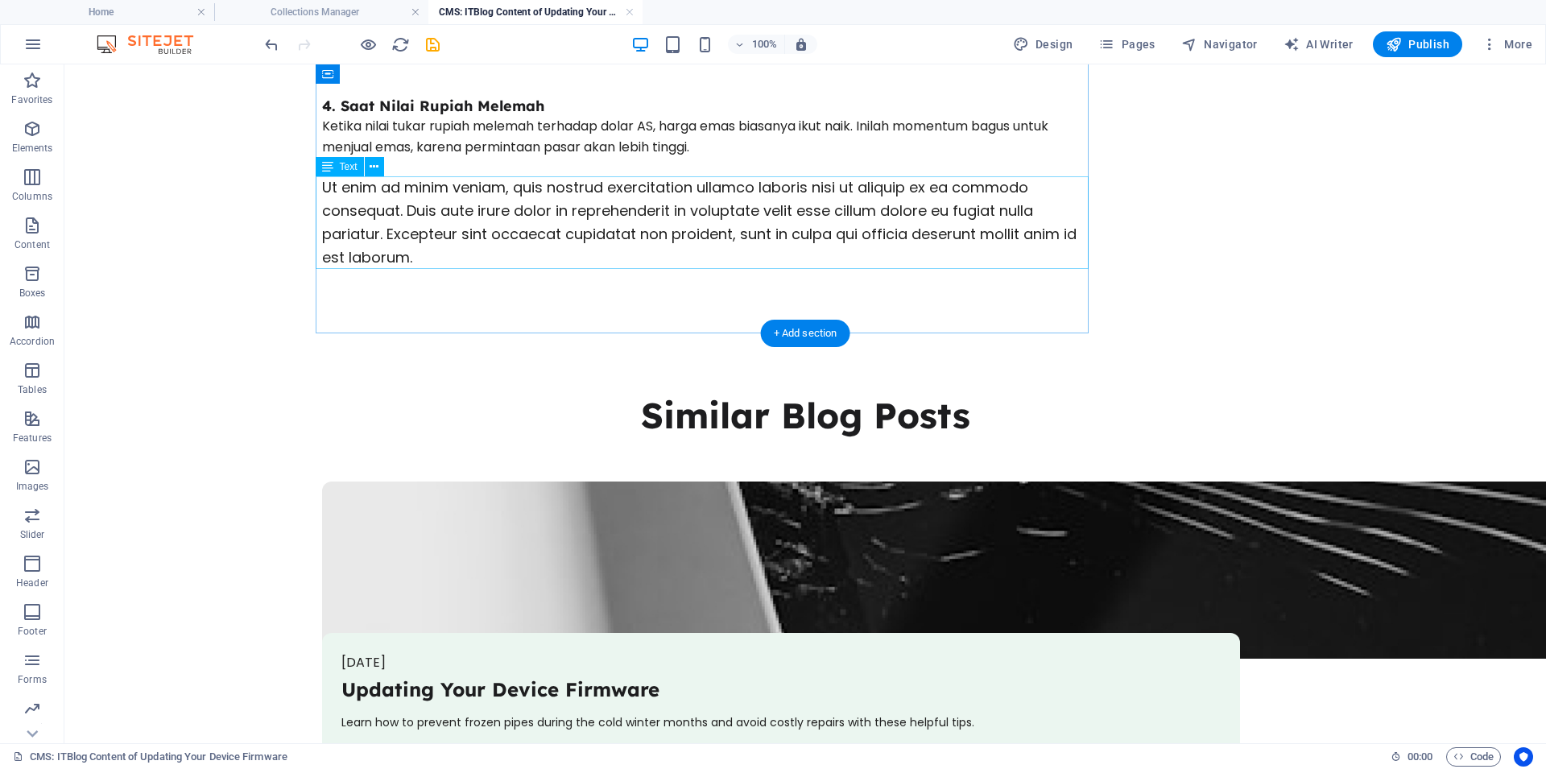
click at [538, 221] on div "Ut enim ad minim veniam, quis nostrud exercitation ullamco laboris nisi ut aliq…" at bounding box center [708, 222] width 773 height 93
click at [392, 197] on div "Ut enim ad minim veniam, quis nostrud exercitation ullamco laboris nisi ut aliq…" at bounding box center [708, 222] width 773 height 93
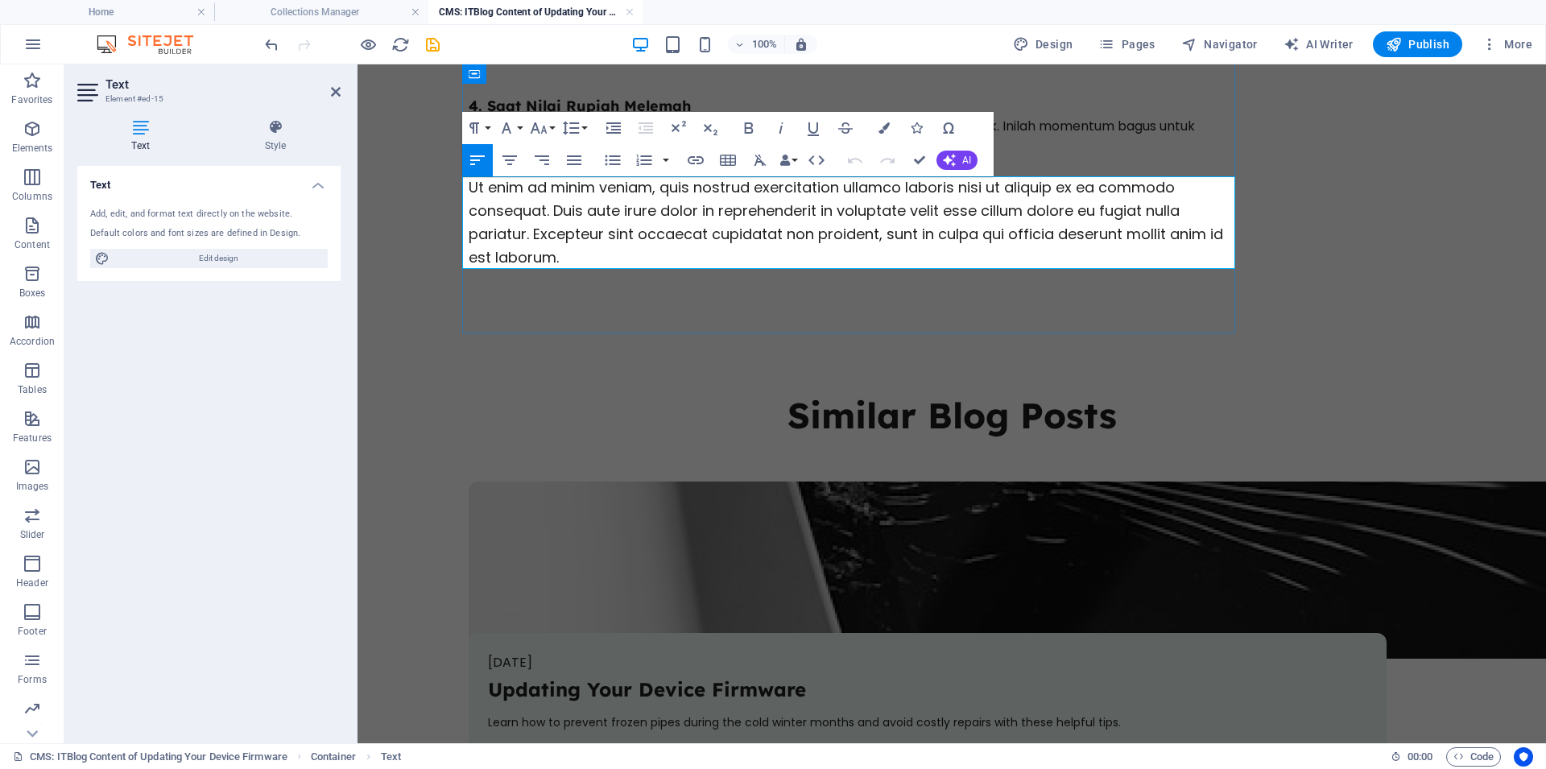
click at [686, 236] on span "Ut enim ad minim veniam, quis nostrud exercitation ullamco laboris nisi ut aliq…" at bounding box center [846, 221] width 754 height 89
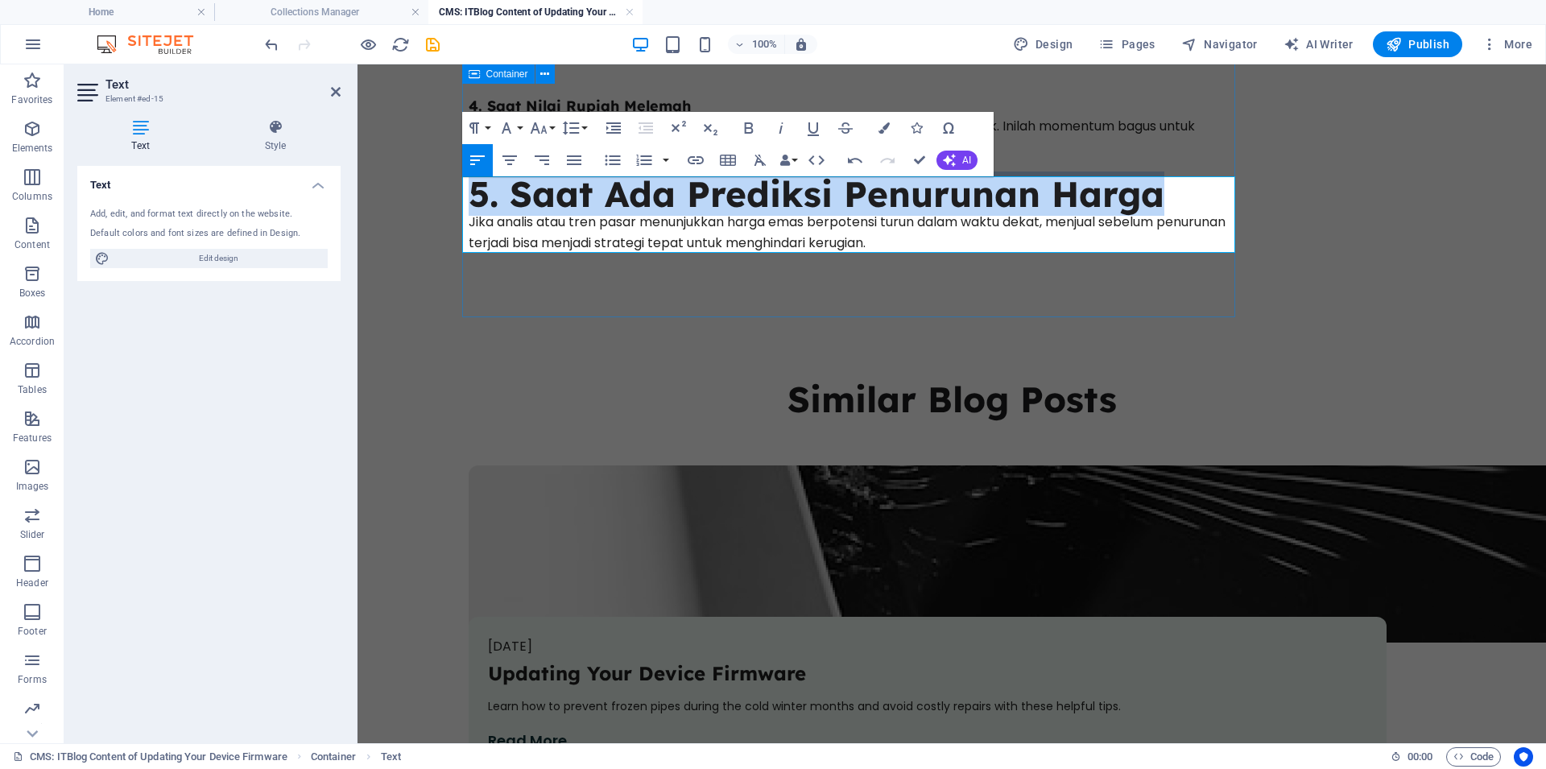
drag, startPoint x: 1158, startPoint y: 194, endPoint x: 363, endPoint y: 175, distance: 795.6
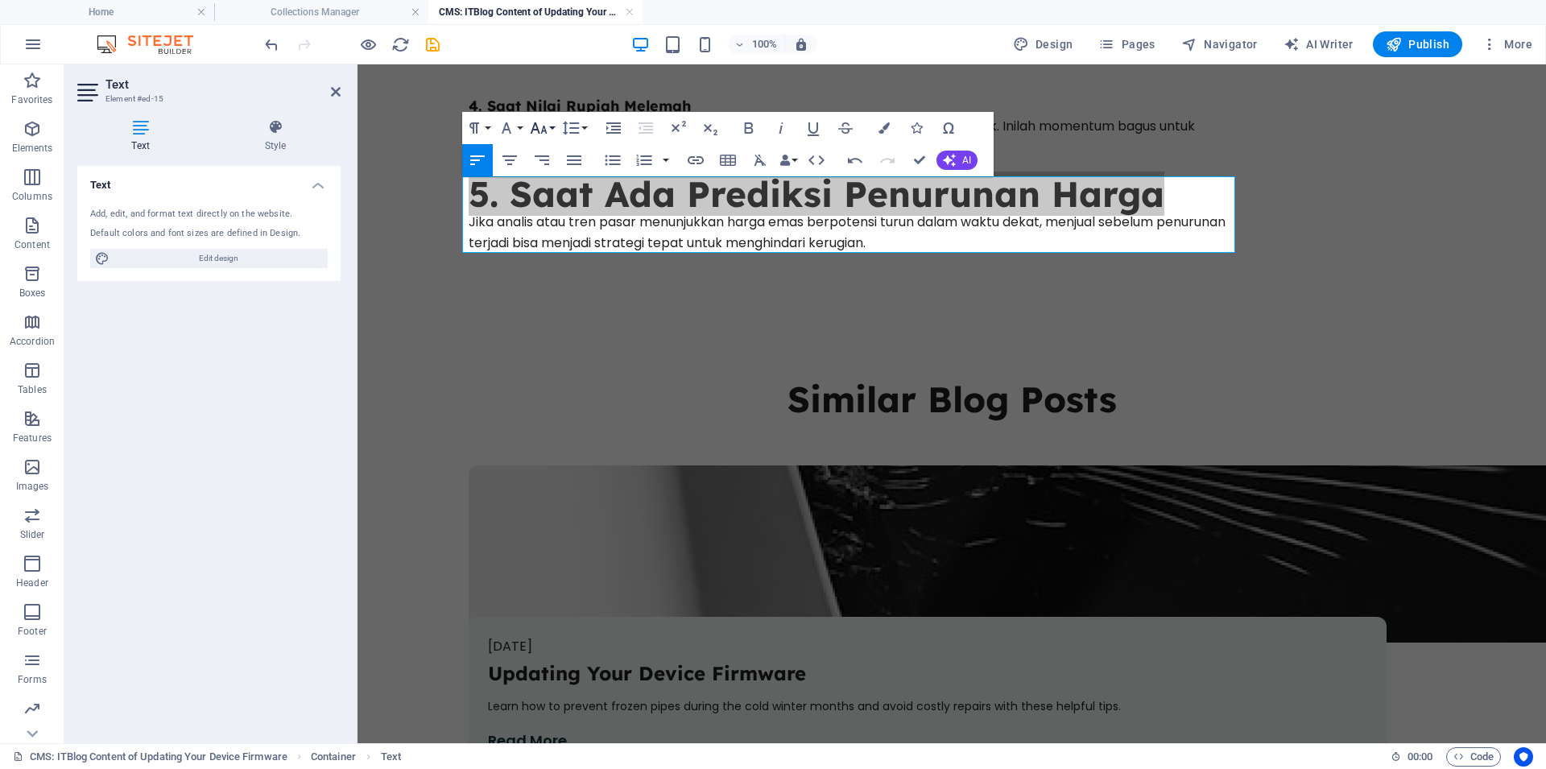
click at [542, 130] on icon "button" at bounding box center [538, 127] width 17 height 11
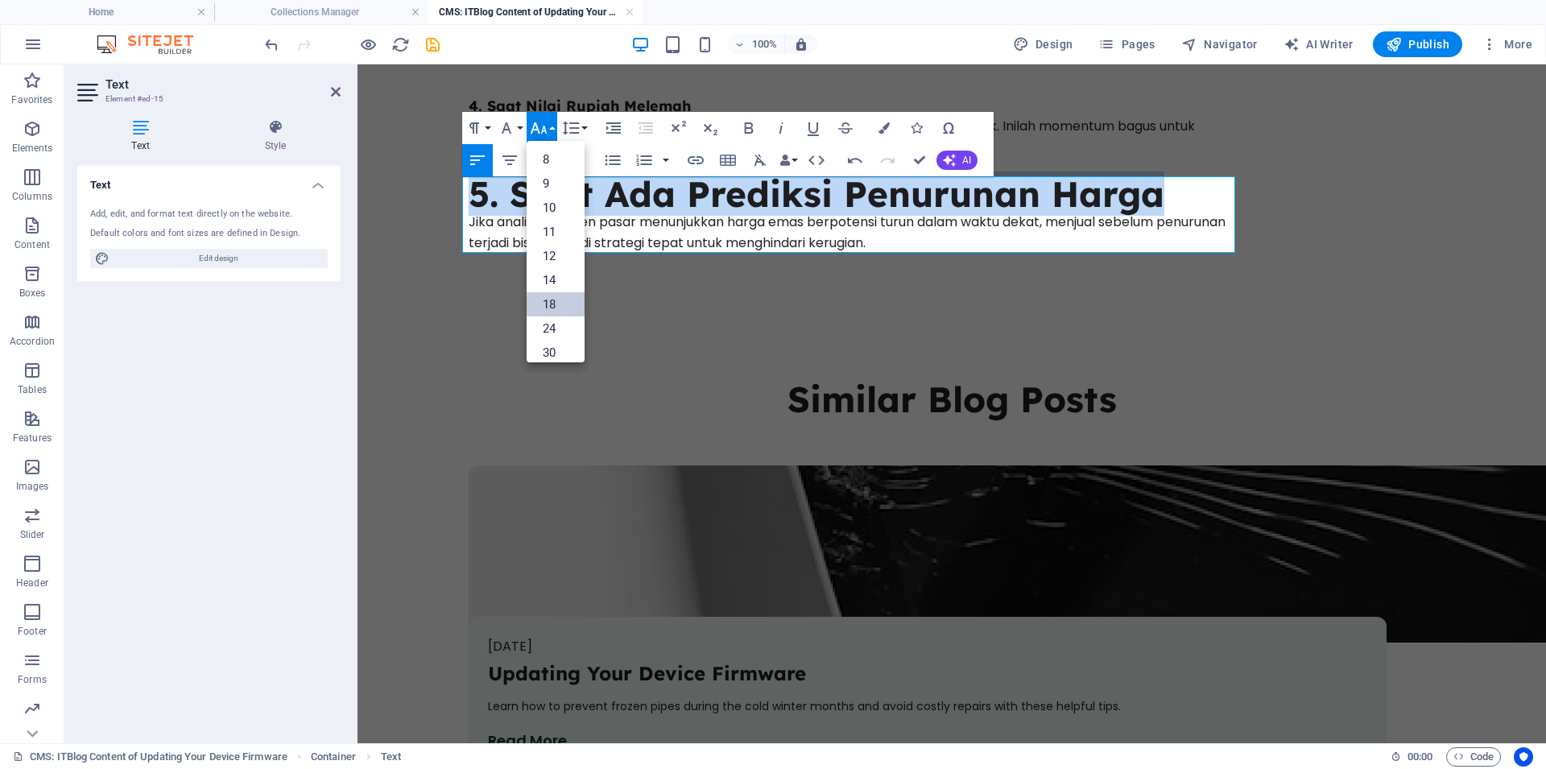
click at [547, 306] on link "18" at bounding box center [555, 304] width 58 height 24
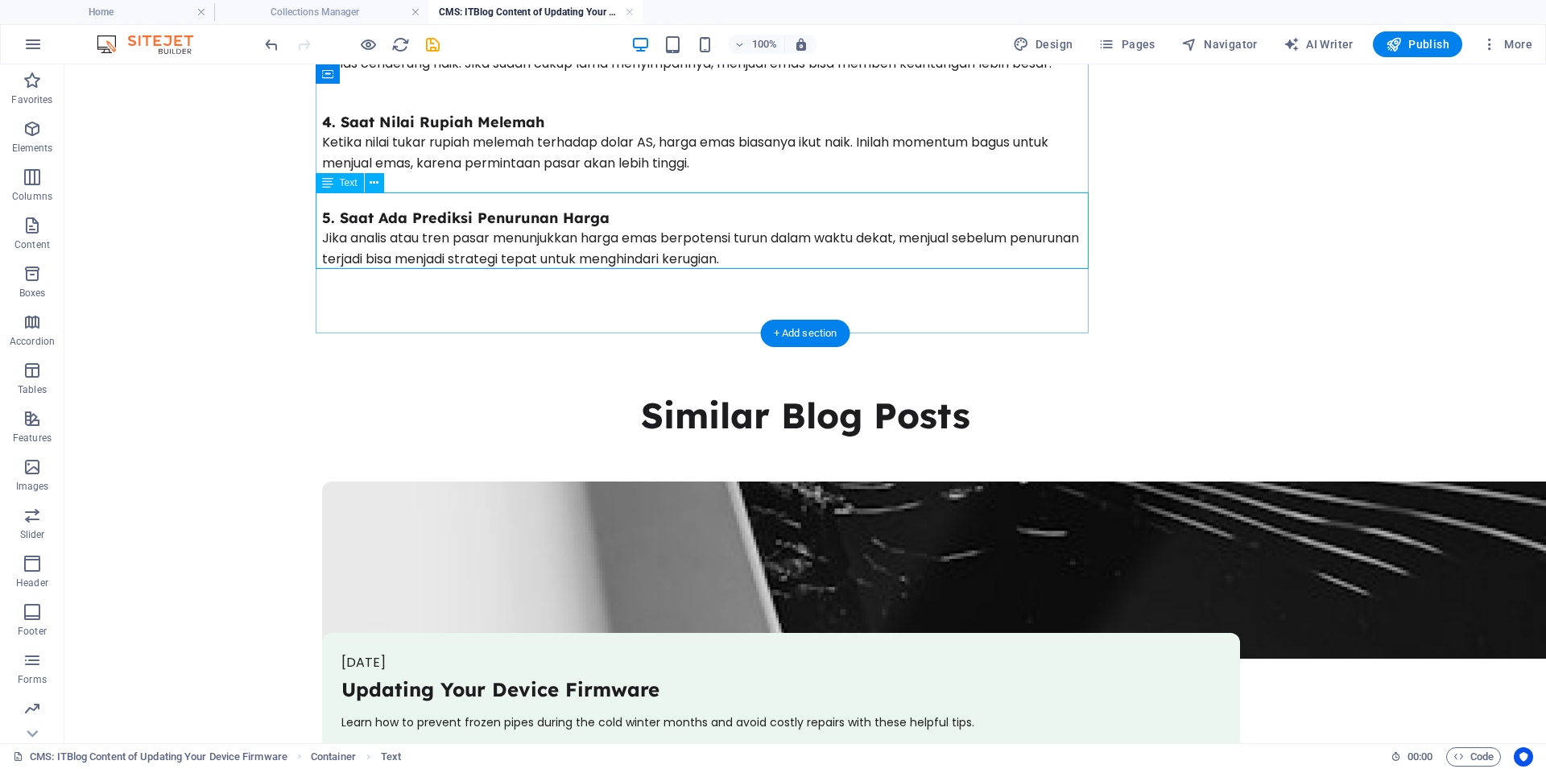
scroll to position [274, 0]
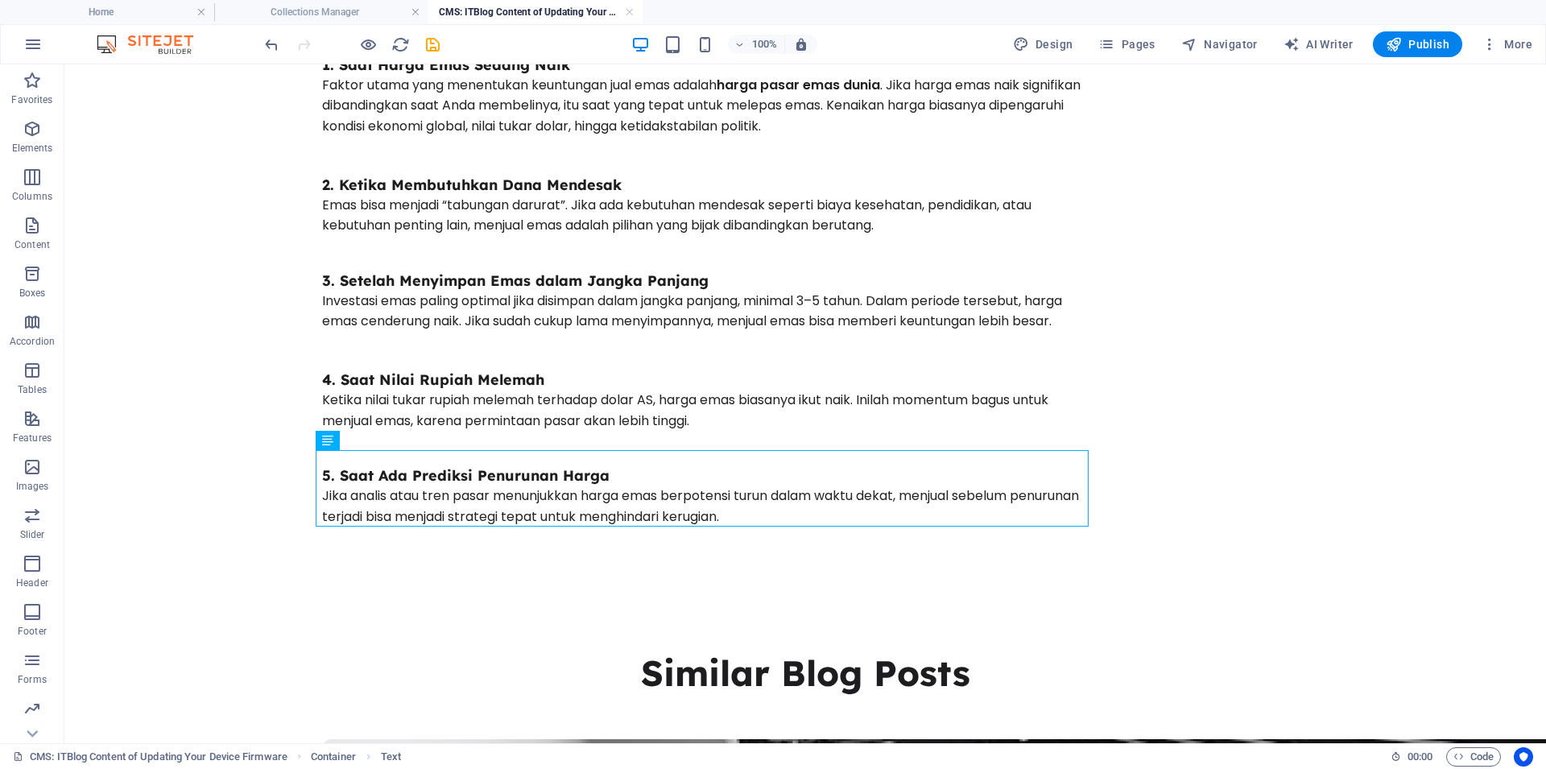
click at [1308, 407] on body "Skip to main content Waktu yang Tepat untuk Menjual Emas Emas sejak dulu dikena…" at bounding box center [804, 530] width 1481 height 1478
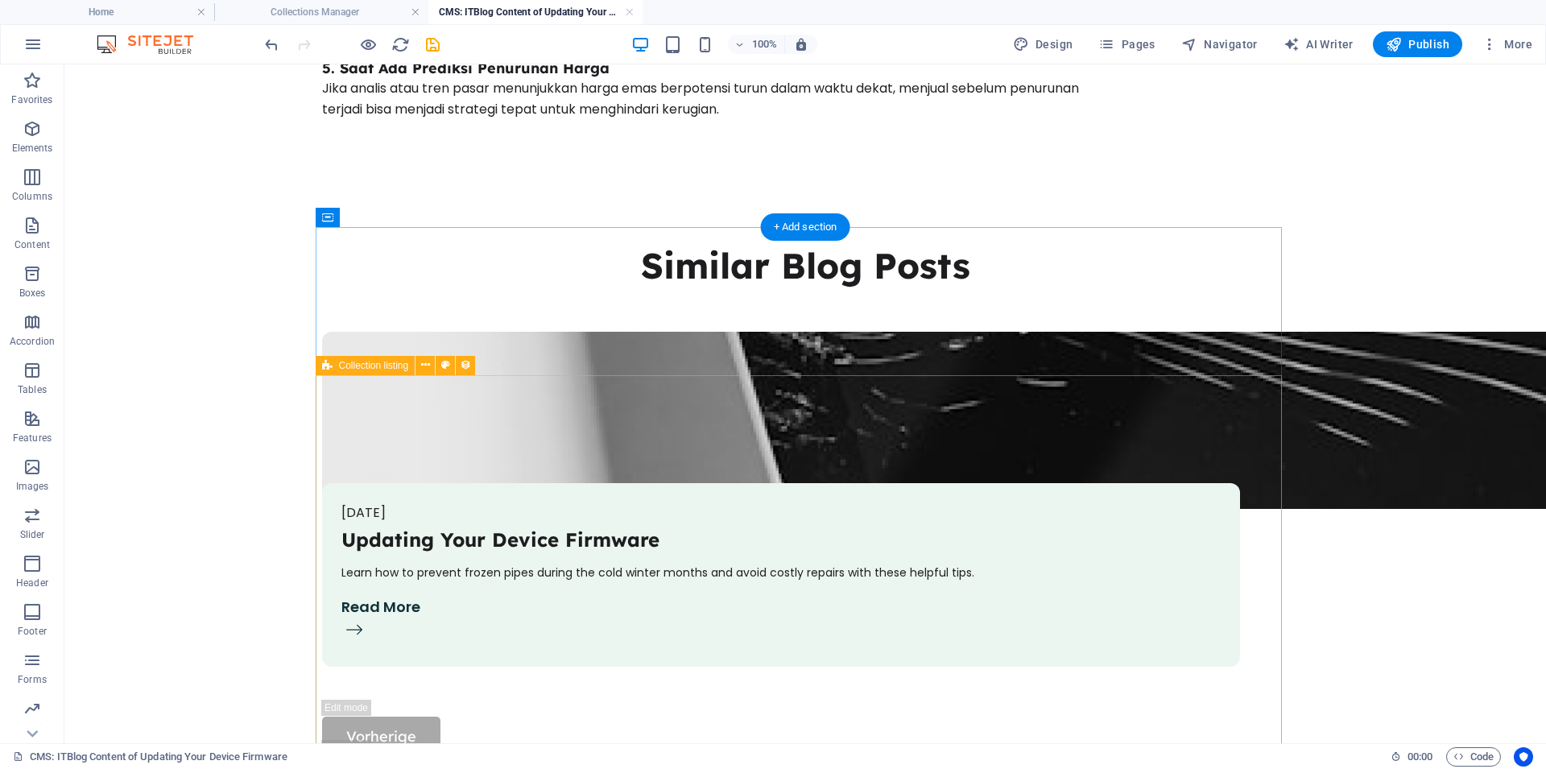
scroll to position [684, 0]
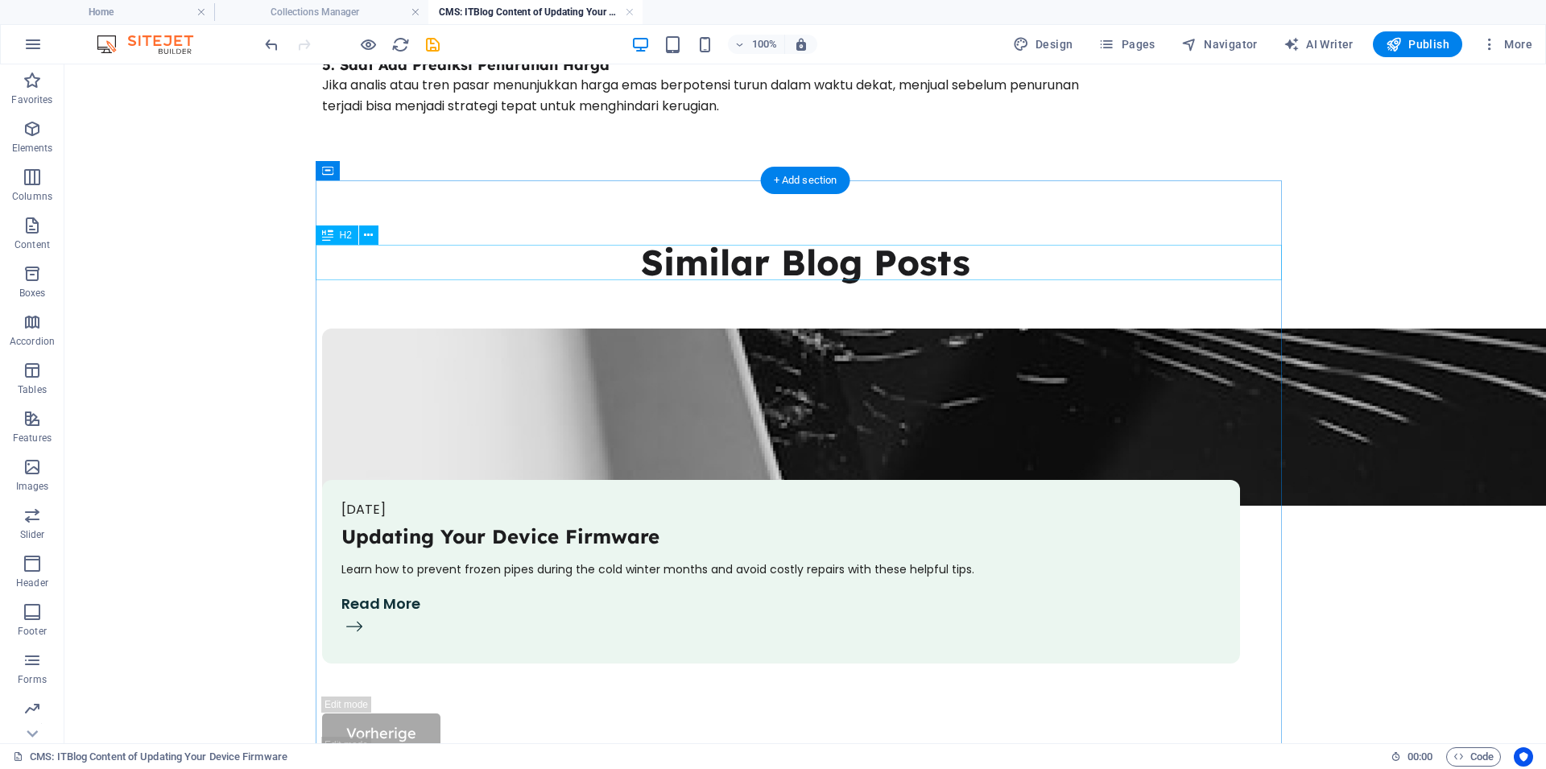
click at [875, 253] on div "Similar Blog Posts" at bounding box center [805, 262] width 966 height 35
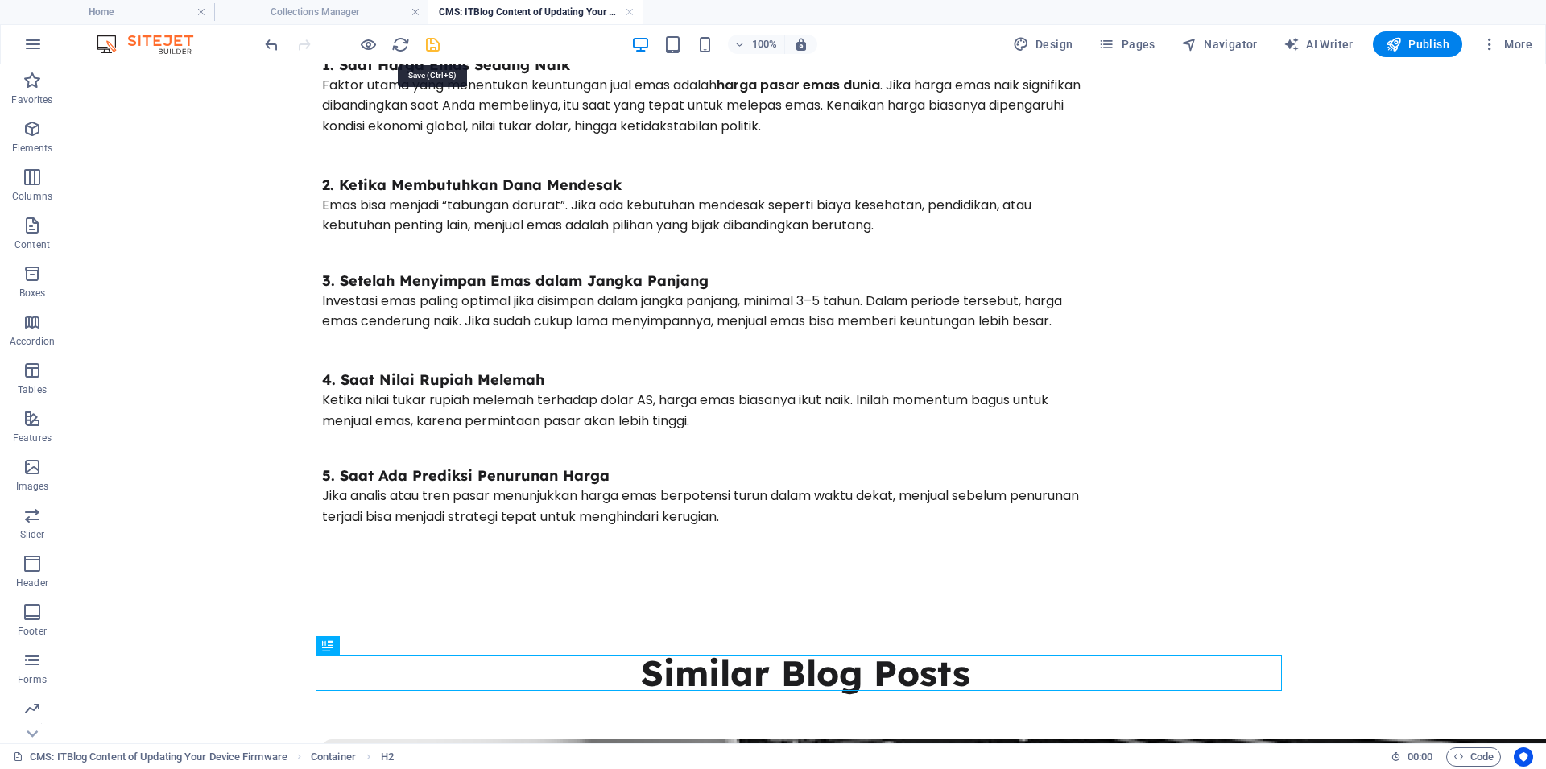
click at [436, 46] on icon "save" at bounding box center [432, 44] width 19 height 19
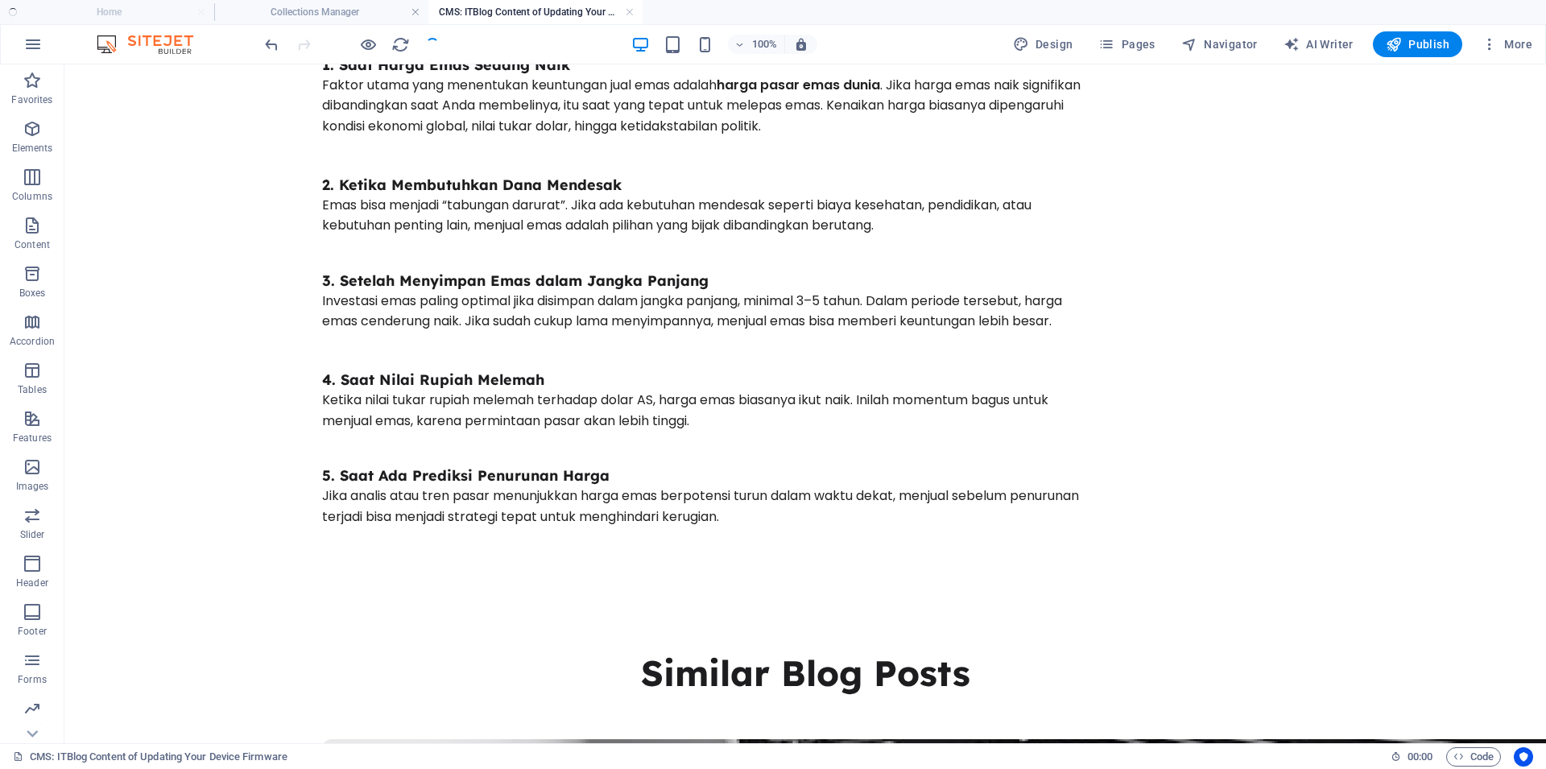
click at [116, 10] on ul "Home Collections Manager CMS: ITBlog Content of Updating Your Device Firmware" at bounding box center [773, 12] width 1546 height 24
click at [116, 10] on h4 "Home" at bounding box center [107, 12] width 214 height 18
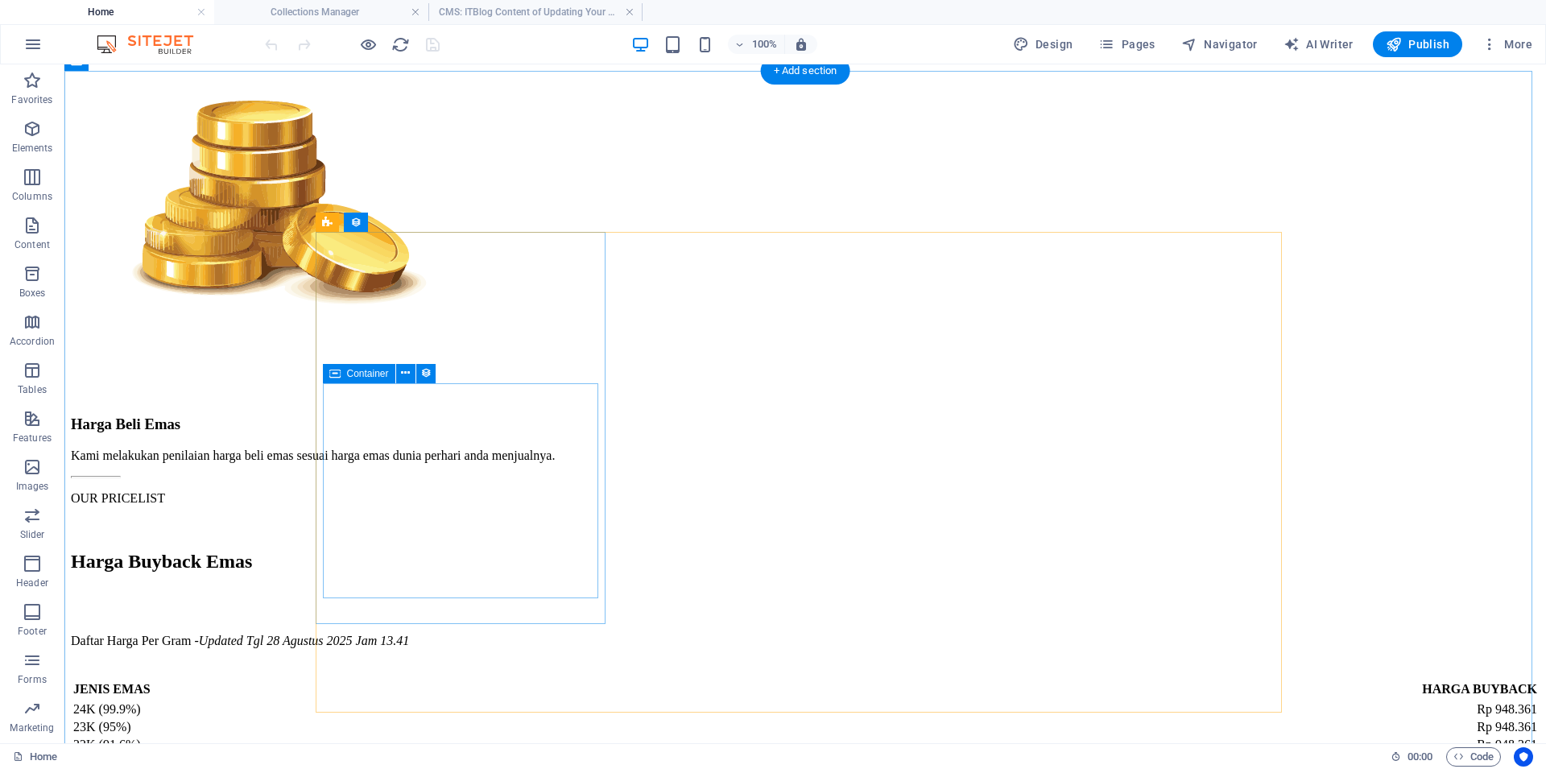
scroll to position [3832, 0]
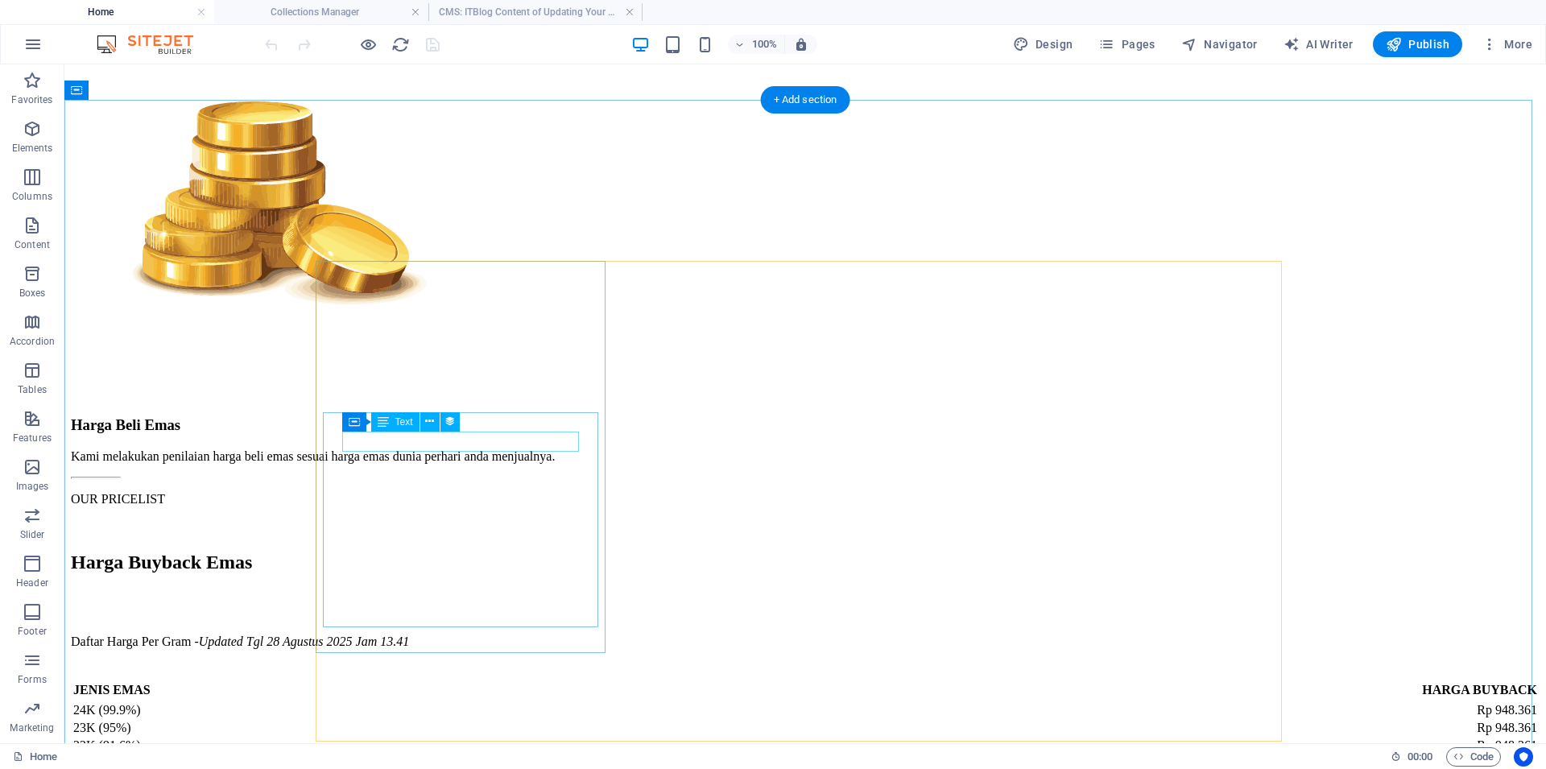
select select "createdAt"
select select "3"
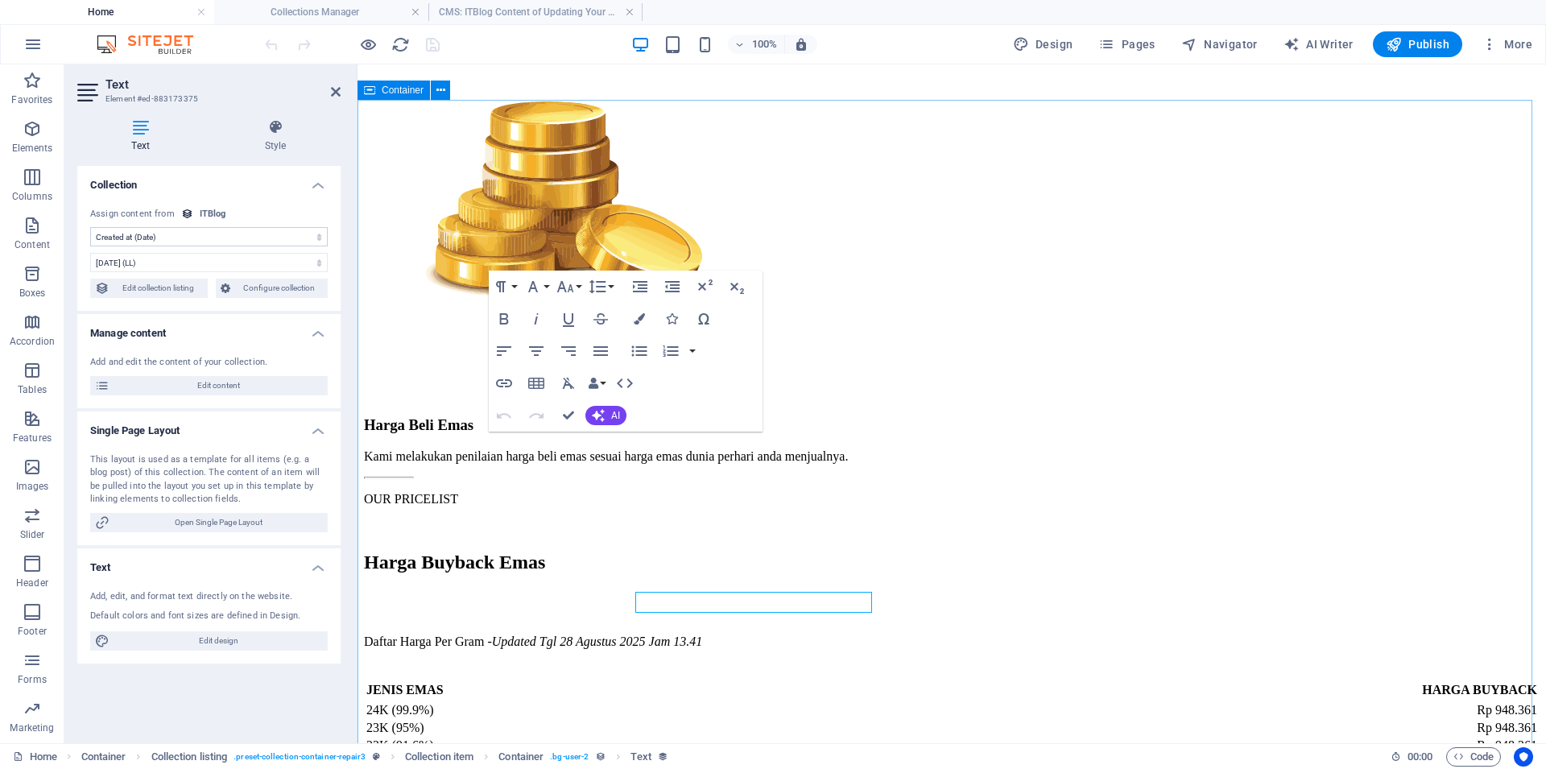
scroll to position [3671, 0]
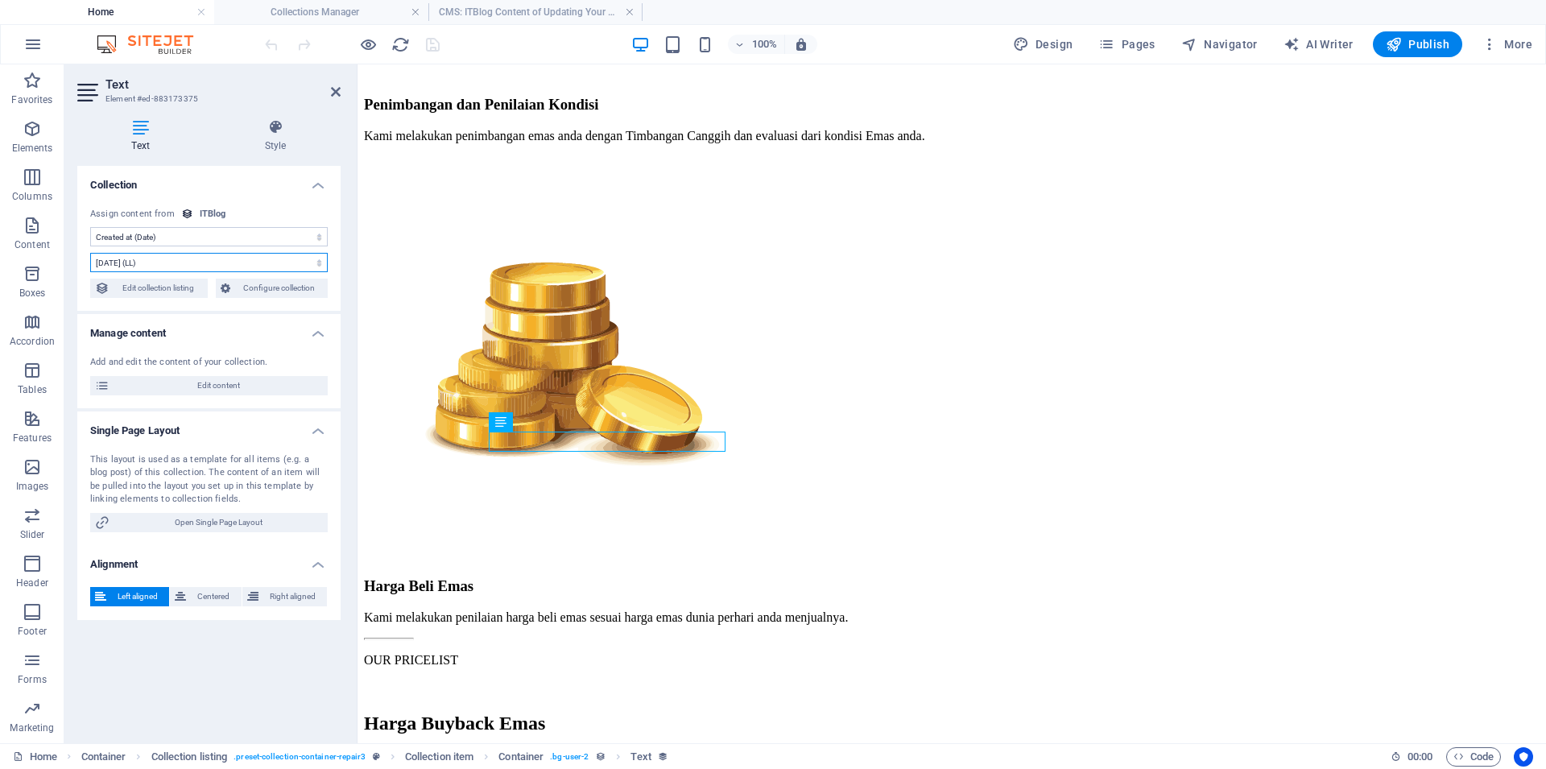
click at [90, 253] on select "9/3/2025 (l) 09/03/2025 (L) Sep 3, 2025 (ll) September 3, 2025 (LL) Sep 3, 2025…" at bounding box center [208, 262] width 237 height 19
click at [220, 262] on select "9/3/2025 (l) 09/03/2025 (L) Sep 3, 2025 (ll) September 3, 2025 (LL) Sep 3, 2025…" at bounding box center [208, 262] width 237 height 19
click at [90, 253] on select "9/3/2025 (l) 09/03/2025 (L) Sep 3, 2025 (ll) September 3, 2025 (LL) Sep 3, 2025…" at bounding box center [208, 262] width 237 height 19
click option "September 3, 2025 (LL)" at bounding box center [0, 0] width 0 height 0
click at [165, 290] on span "Edit collection listing" at bounding box center [158, 288] width 89 height 19
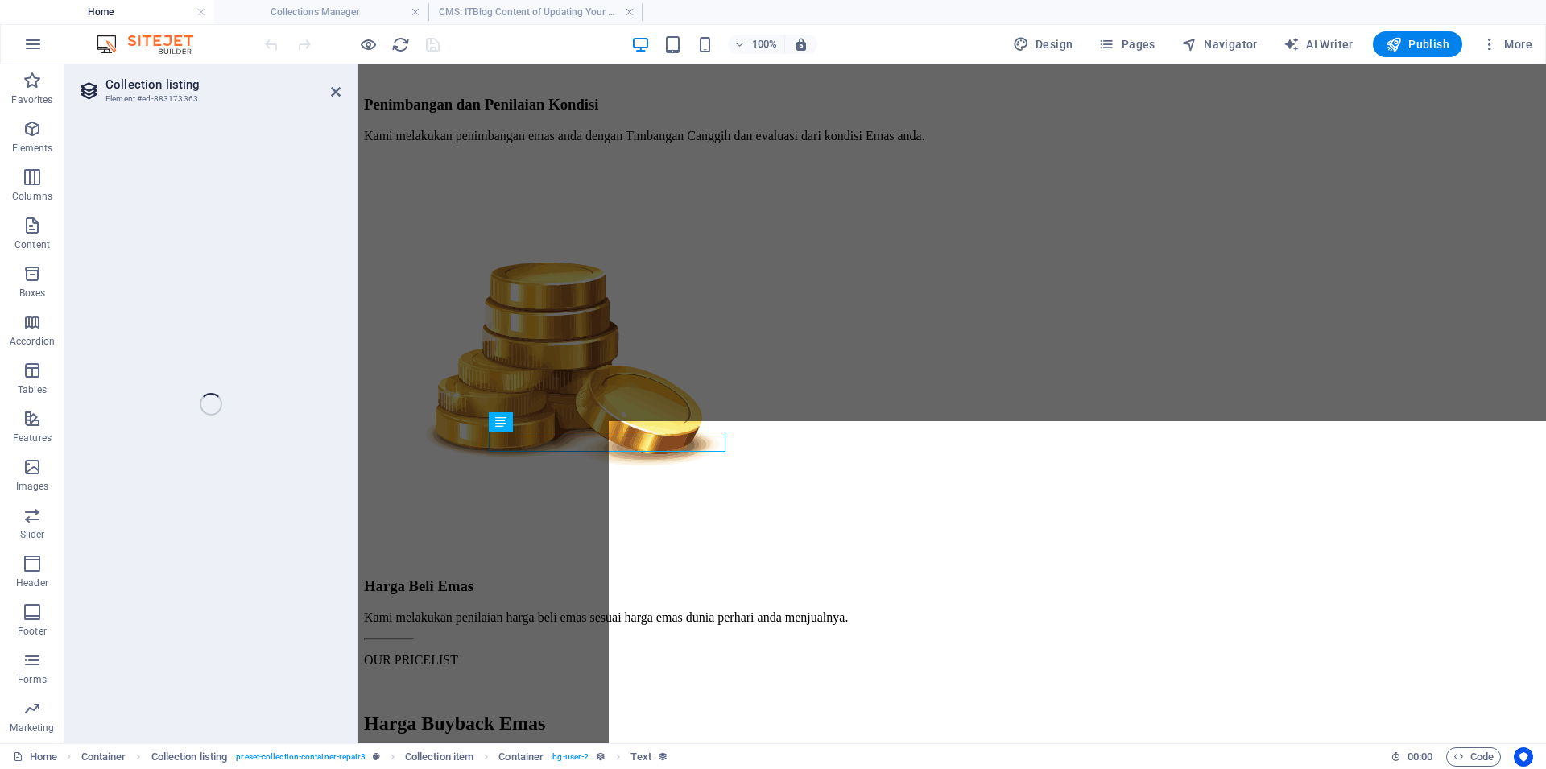
select select "createdAt_DESC"
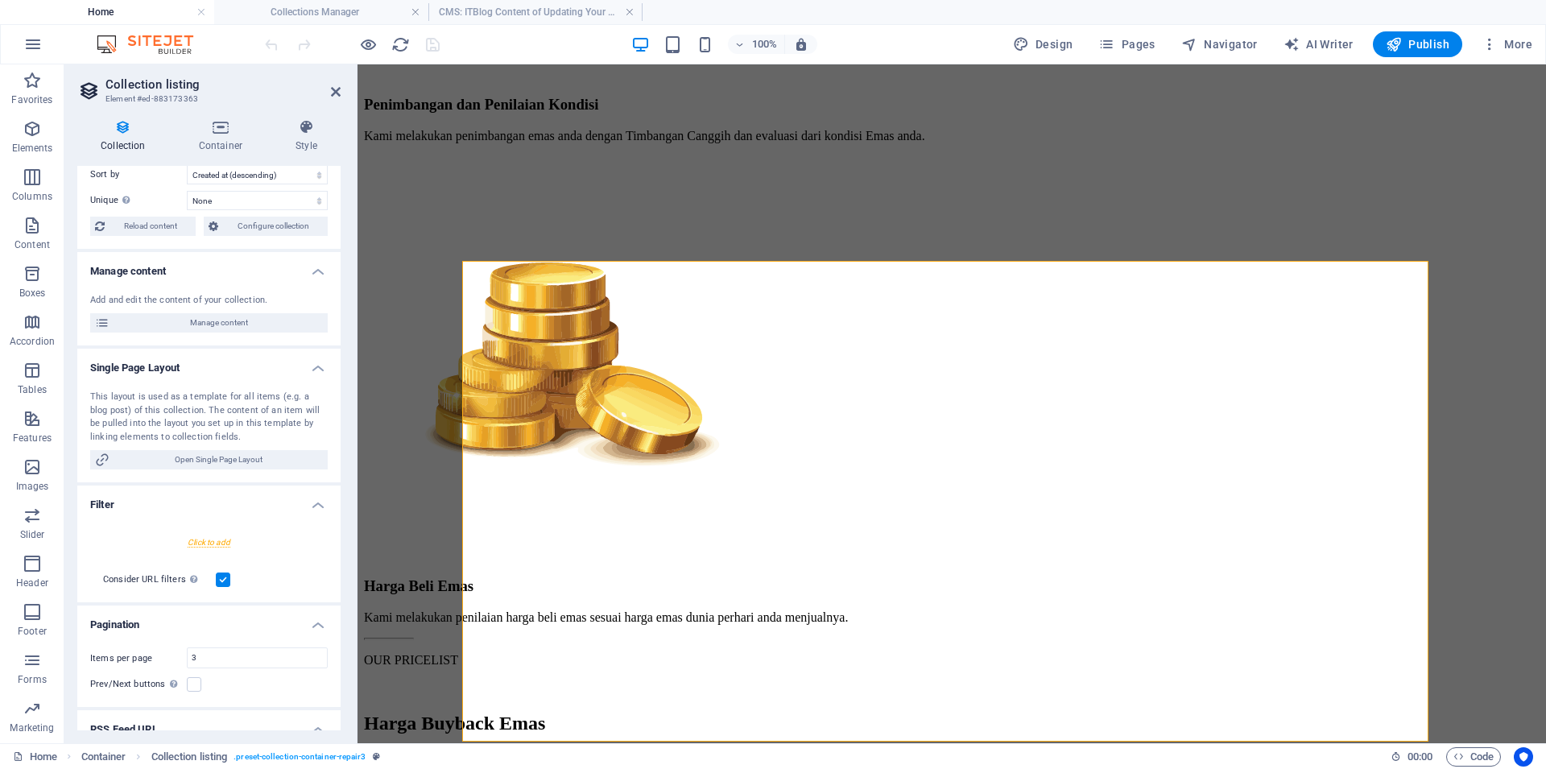
scroll to position [0, 0]
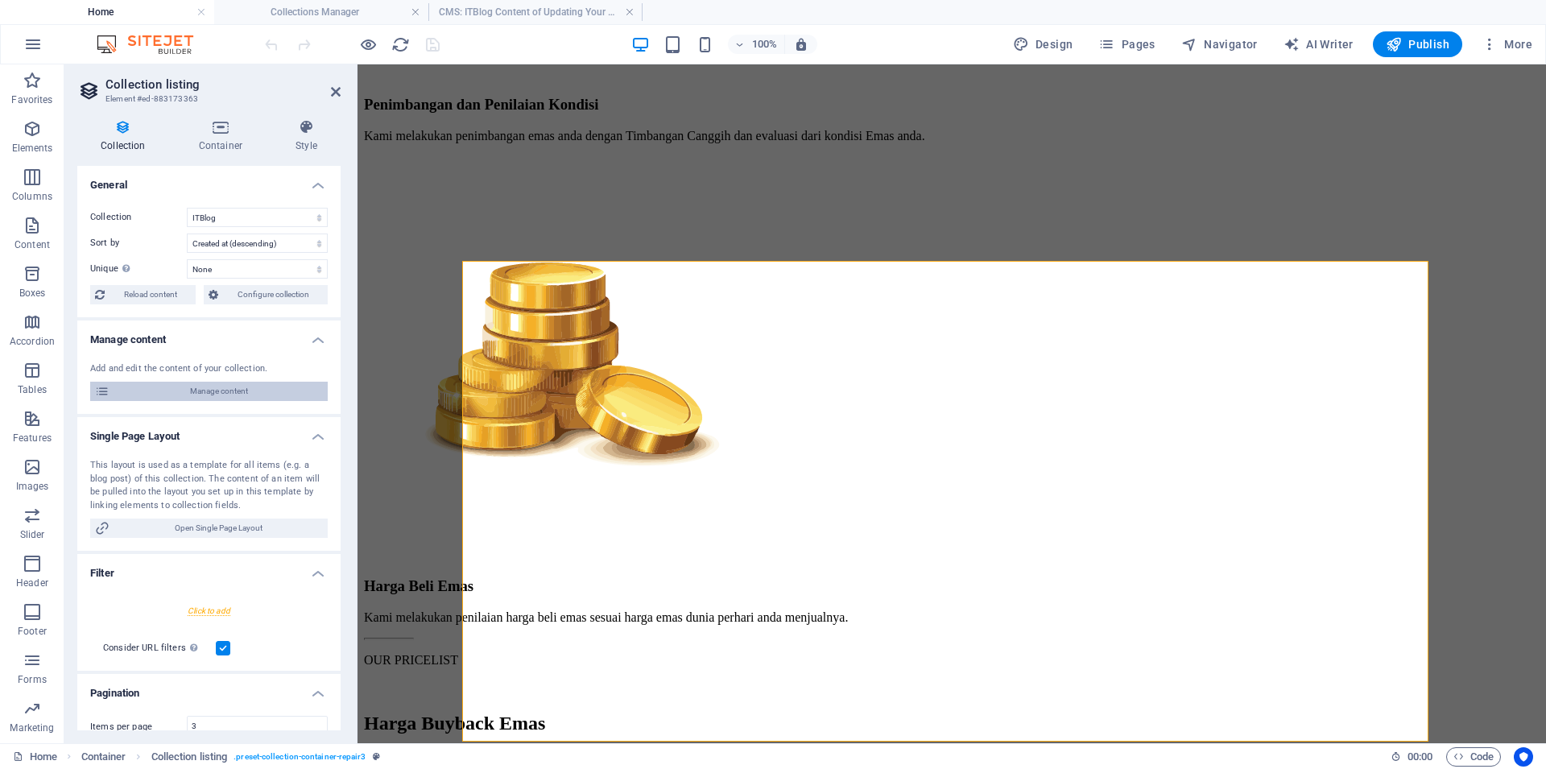
click at [237, 391] on span "Manage content" at bounding box center [218, 391] width 208 height 19
type input "[DATE]"
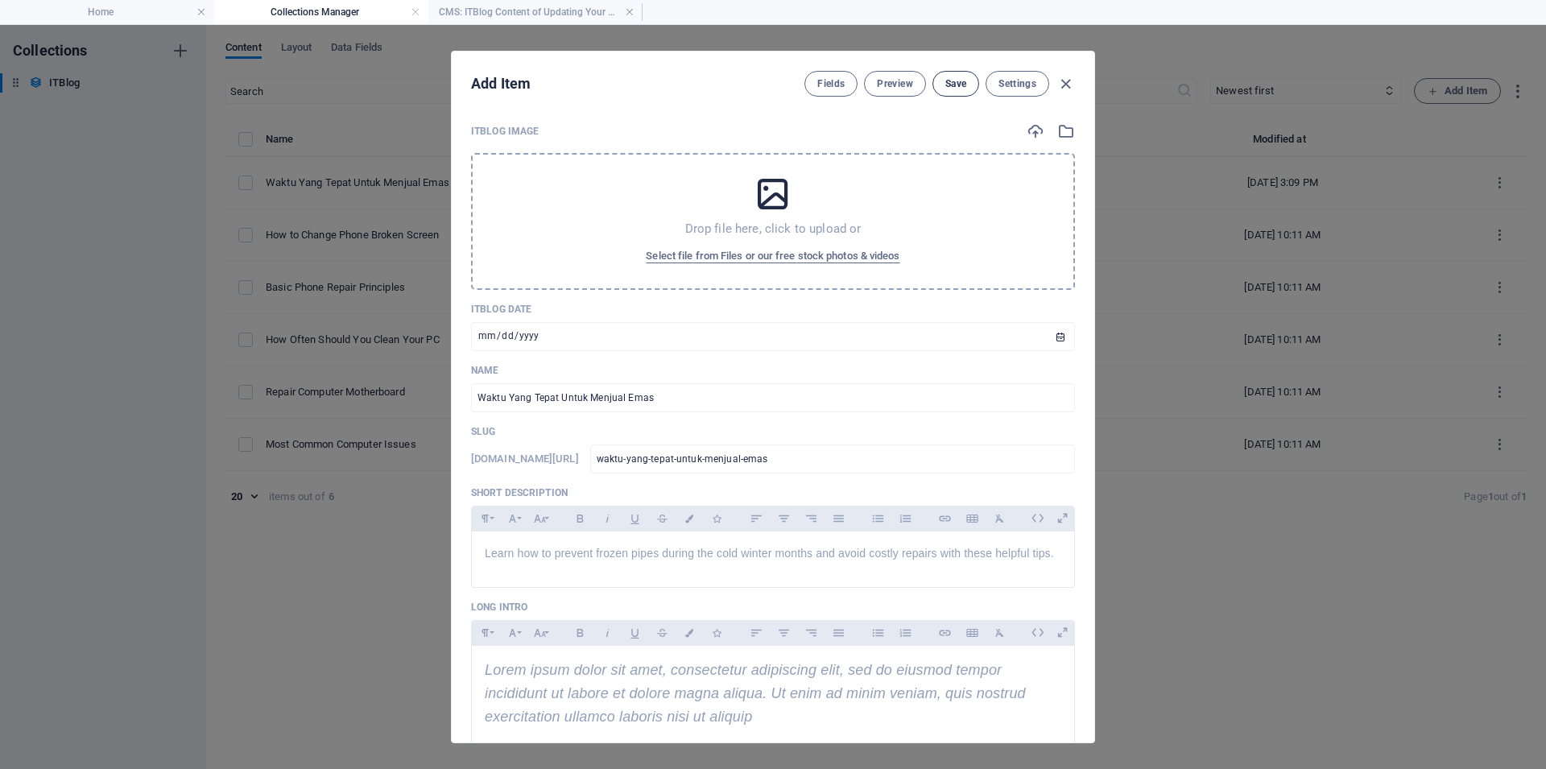
click at [947, 85] on span "Save" at bounding box center [955, 83] width 21 height 13
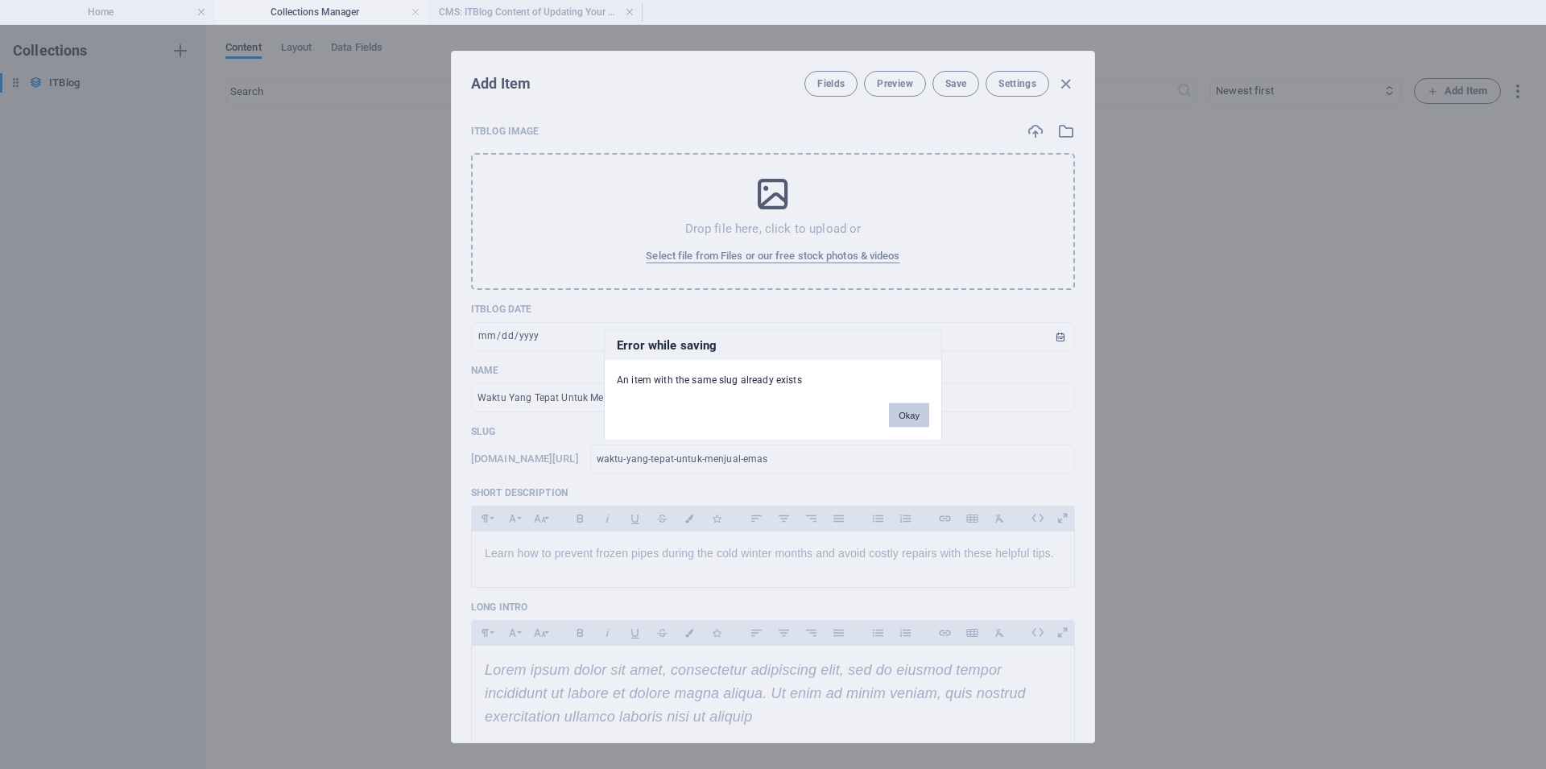
click at [905, 419] on button "Okay" at bounding box center [909, 414] width 40 height 24
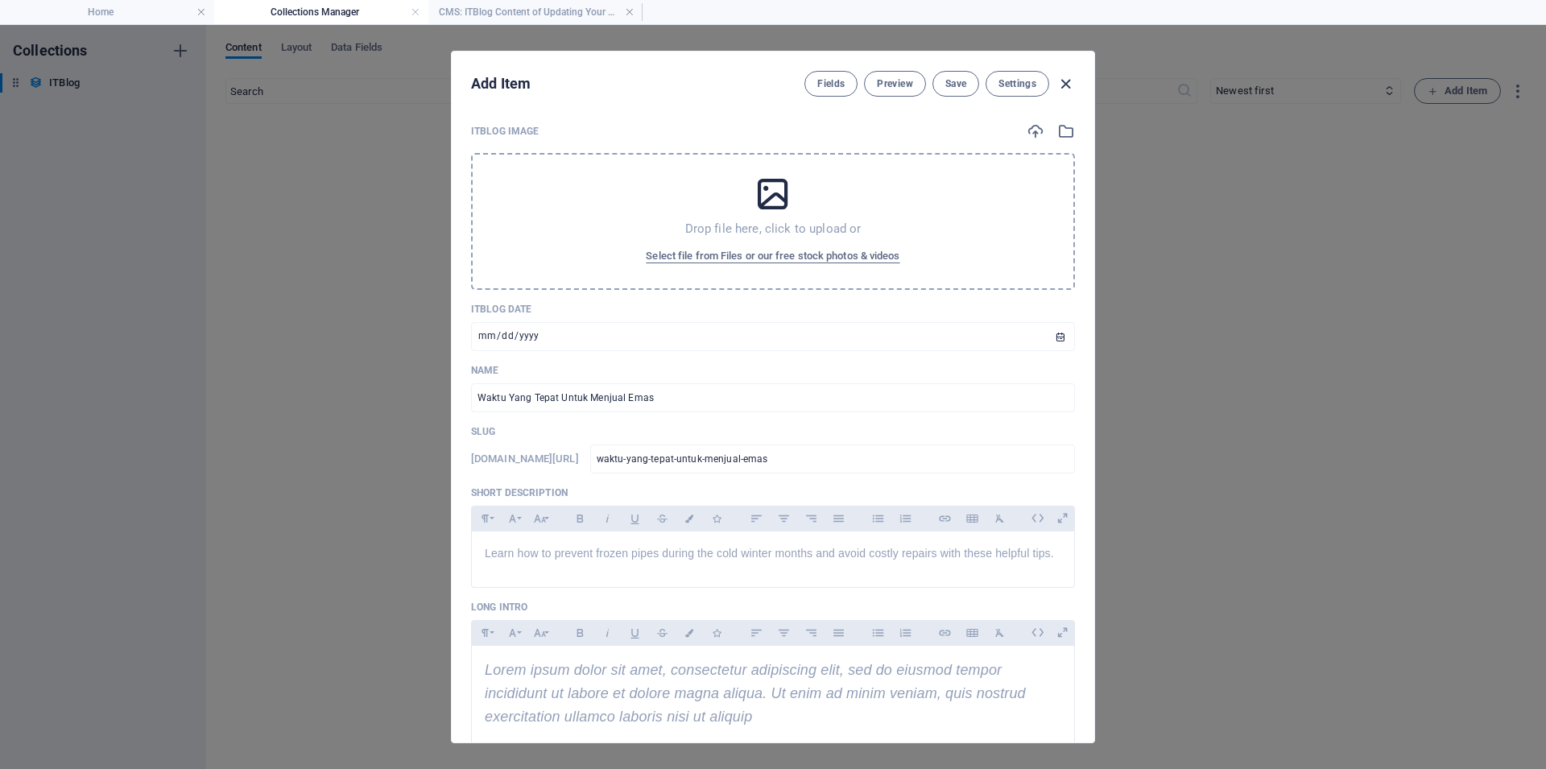
click at [1071, 81] on icon "button" at bounding box center [1065, 84] width 19 height 19
type input "waktu-yang-tepat-untuk-menjual-emas"
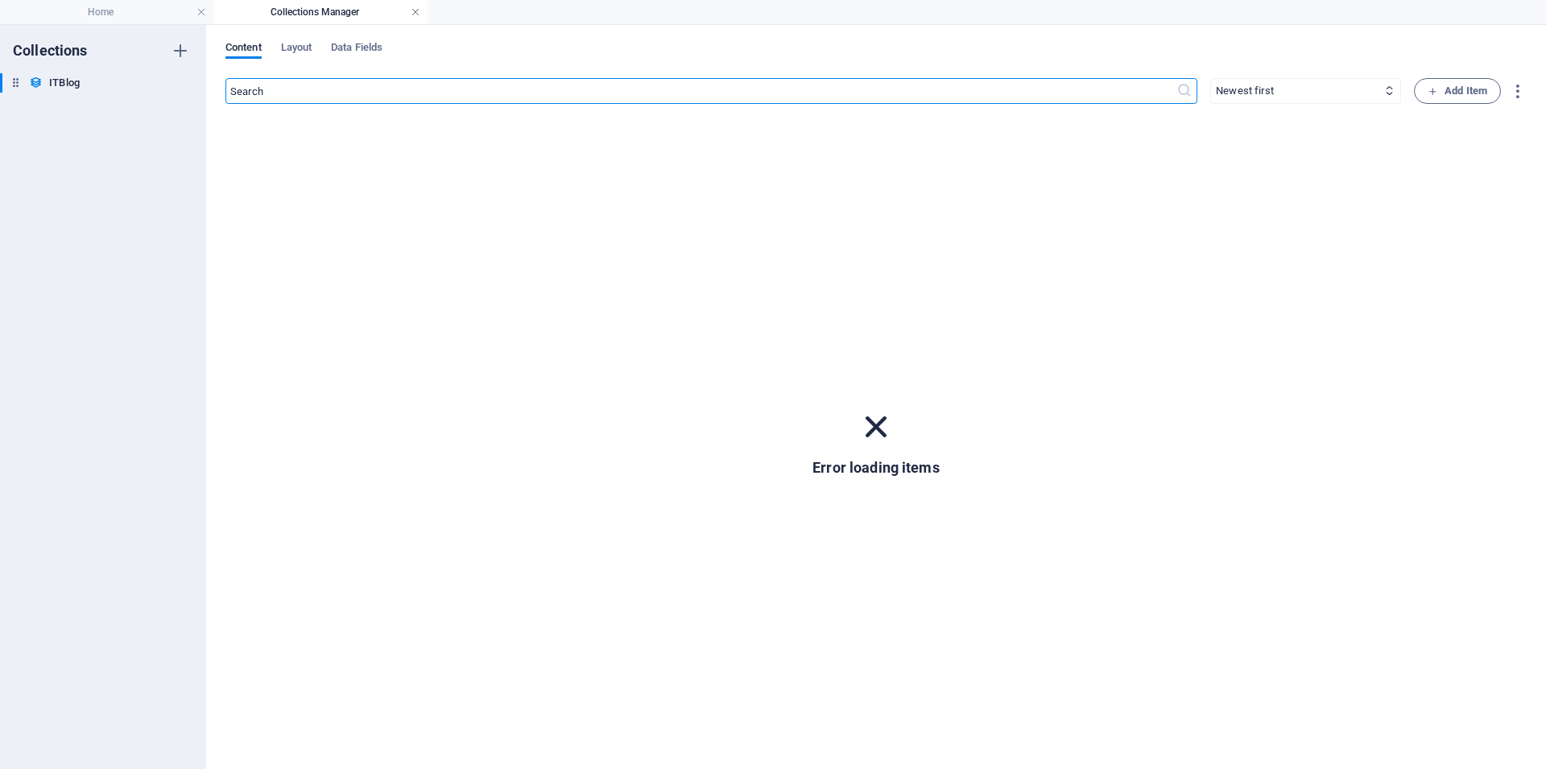
click at [419, 14] on link at bounding box center [416, 12] width 10 height 15
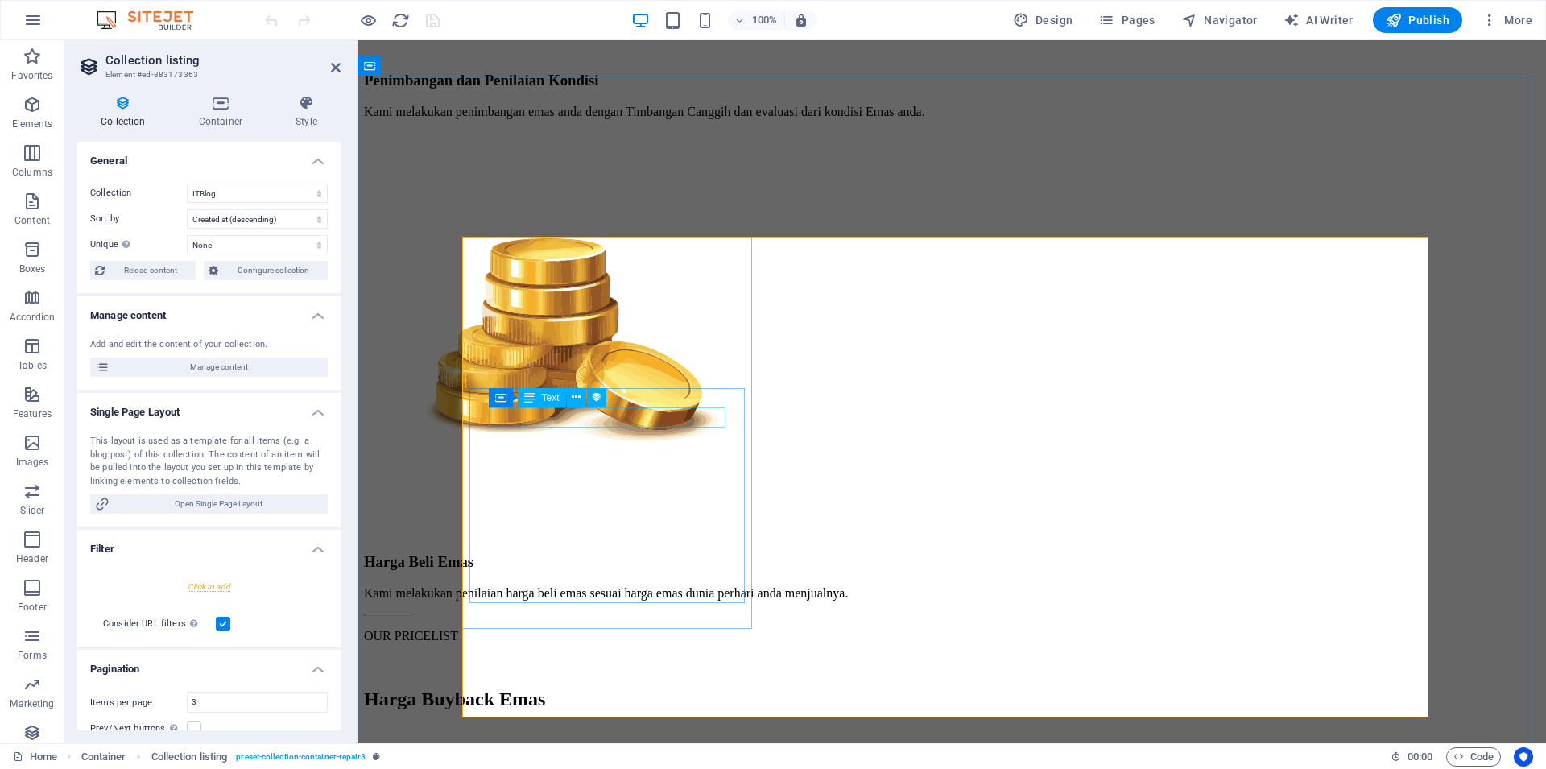
select select "createdAt"
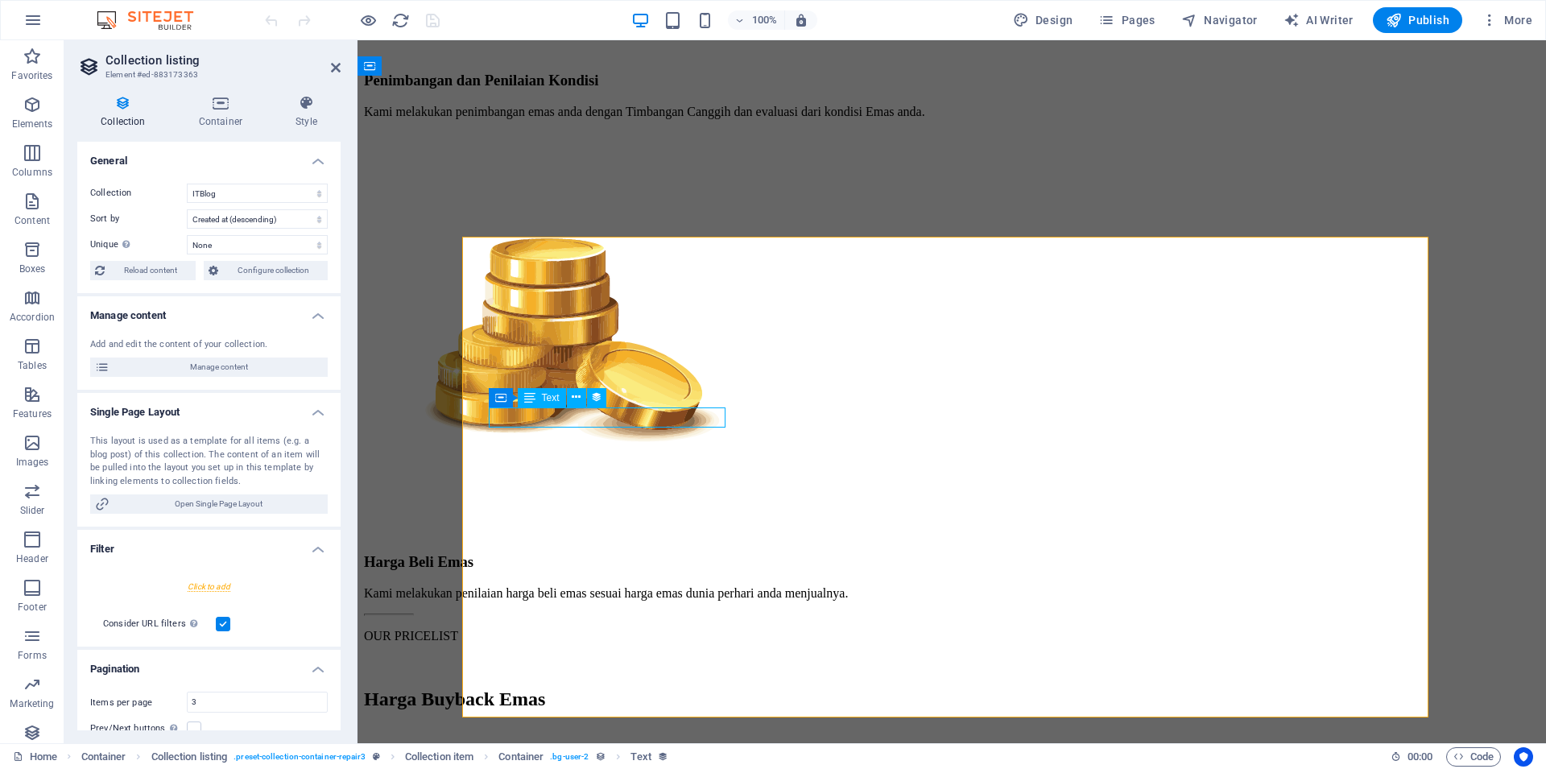
select select "3"
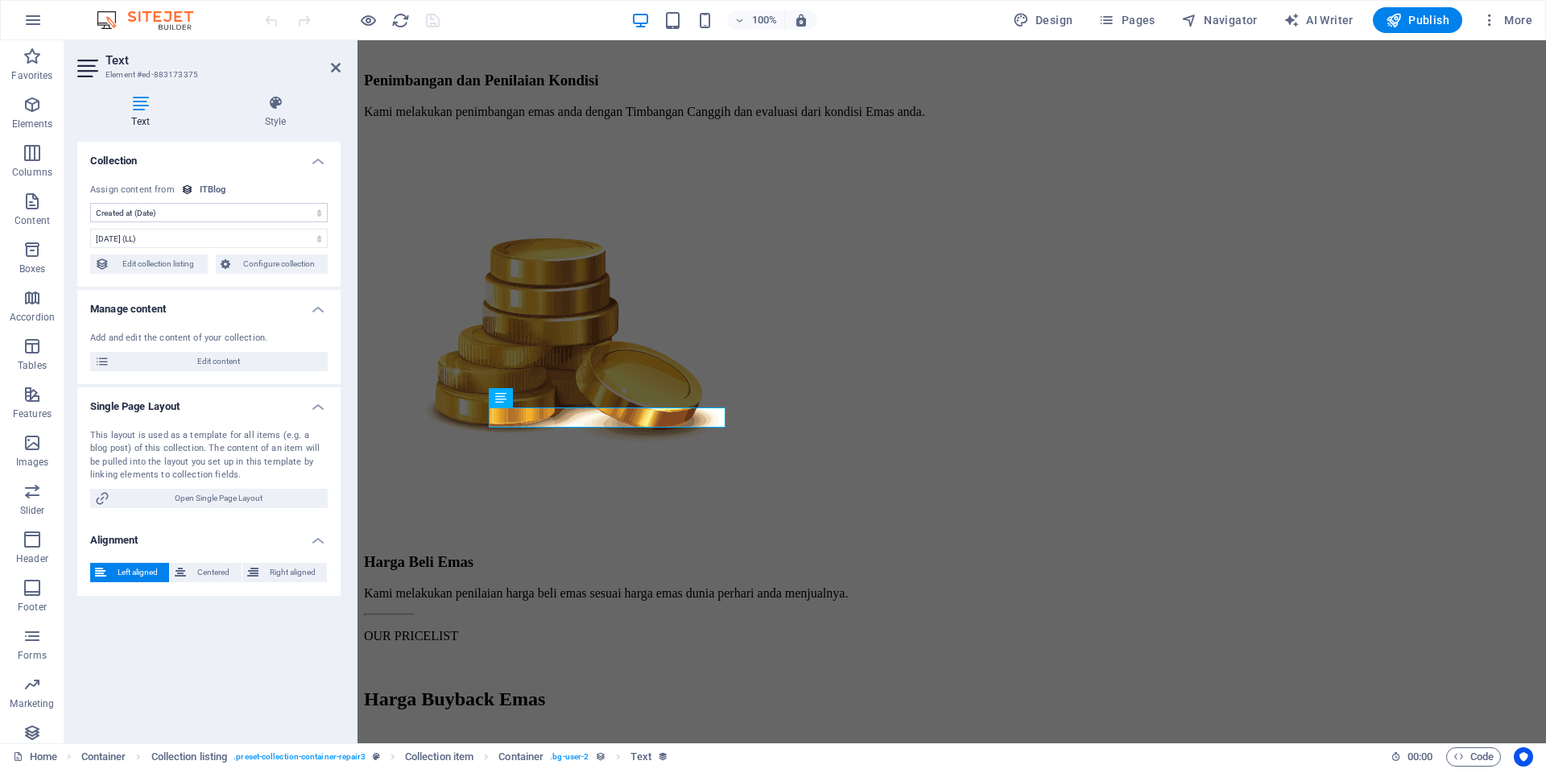
click at [215, 192] on div "ITBlog" at bounding box center [213, 191] width 27 height 14
click at [90, 203] on select "No assignment, content remains static Created at (Date) Updated at (Date) ITBlo…" at bounding box center [208, 212] width 237 height 19
select select "updatedAt"
click option "Updated at (Date)" at bounding box center [0, 0] width 0 height 0
click at [312, 162] on h4 "Collection" at bounding box center [208, 156] width 263 height 29
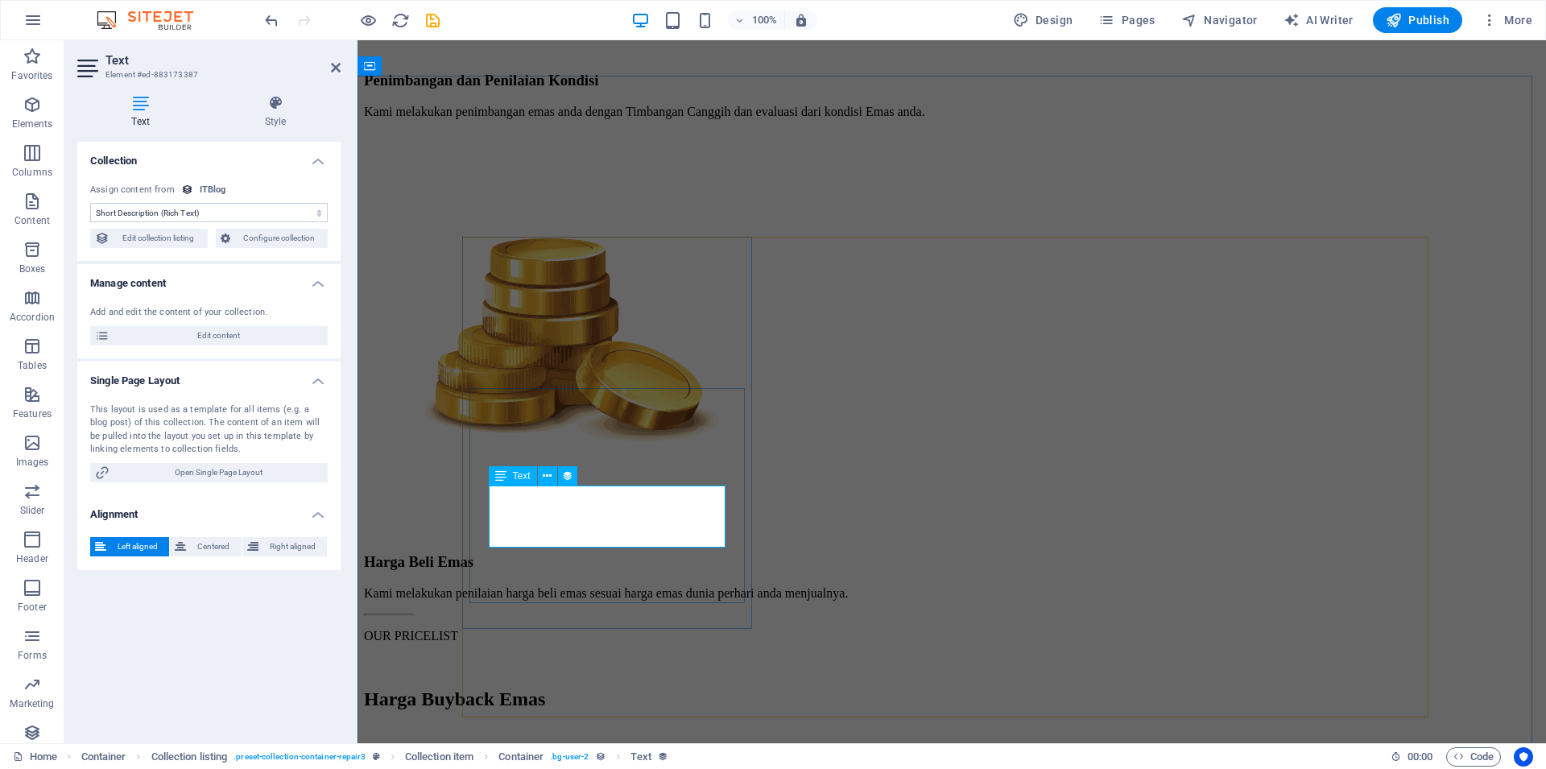
click at [90, 203] on select "No assignment, content remains static Created at (Date) Updated at (Date) ITBlo…" at bounding box center [208, 212] width 237 height 19
click option "ITBlog Date (Date)" at bounding box center [0, 0] width 0 height 0
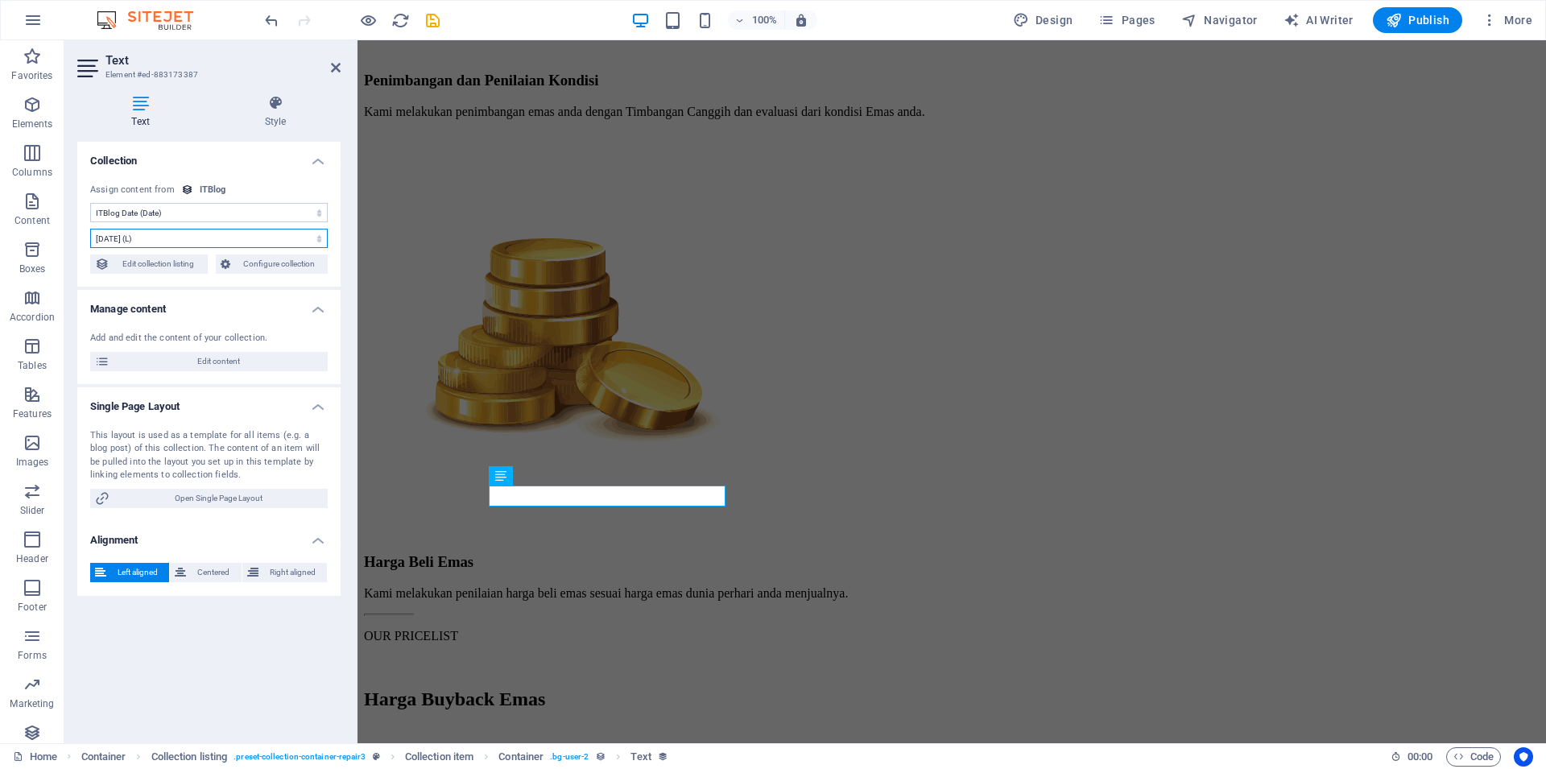
click at [90, 229] on select "9/3/2025 (l) 09/03/2025 (L) Sep 3, 2025 (ll) September 3, 2025 (LL) Sep 3, 2025…" at bounding box center [208, 238] width 237 height 19
click at [197, 237] on select "9/3/2025 (l) 09/03/2025 (L) Sep 3, 2025 (ll) September 3, 2025 (LL) Sep 3, 2025…" at bounding box center [208, 238] width 237 height 19
click at [90, 203] on select "No assignment, content remains static Created at (Date) Updated at (Date) ITBlo…" at bounding box center [208, 212] width 237 height 19
click option "Name (Plain Text)" at bounding box center [0, 0] width 0 height 0
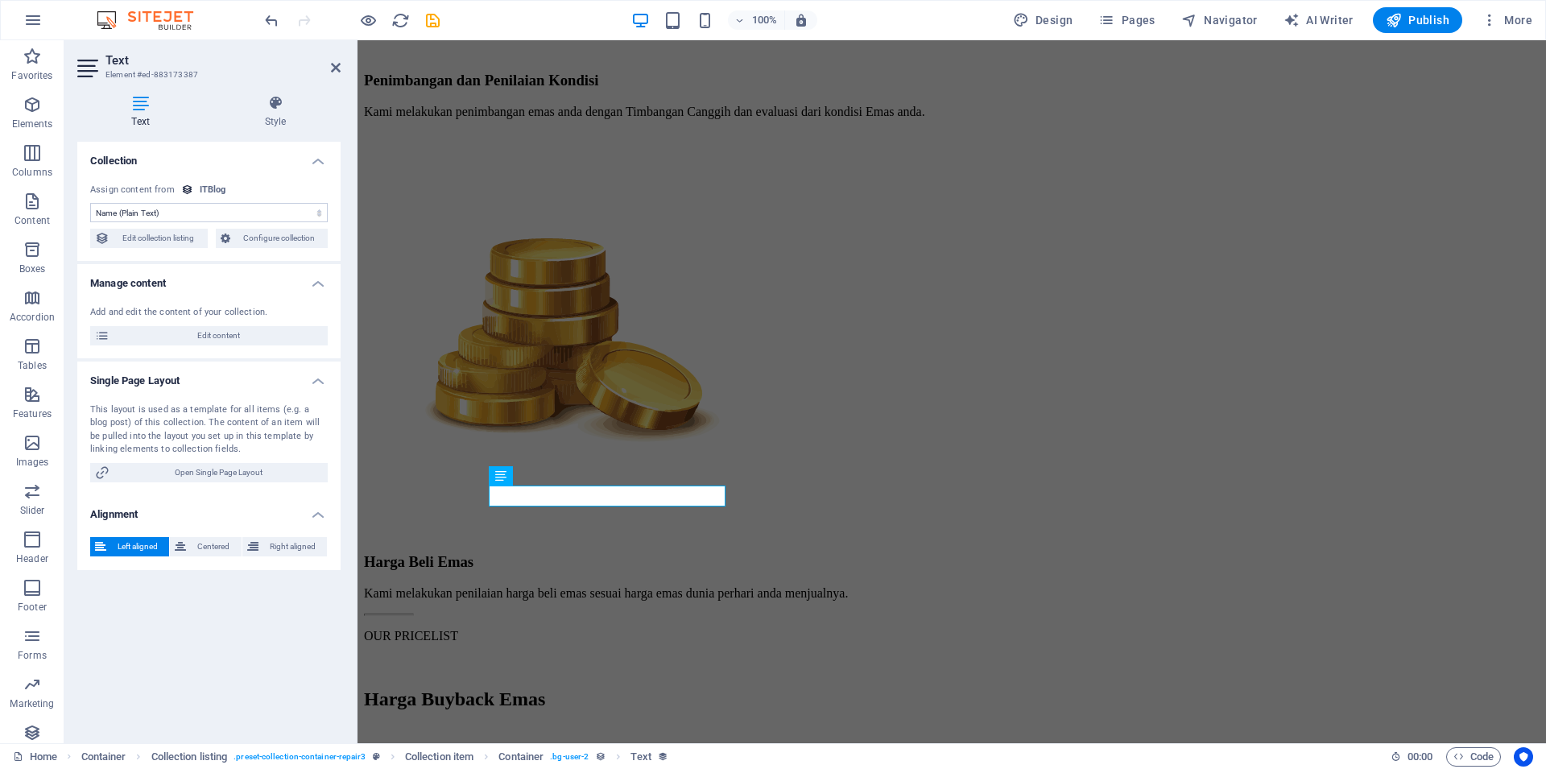
click at [90, 203] on select "No assignment, content remains static Created at (Date) Updated at (Date) ITBlo…" at bounding box center [208, 212] width 237 height 19
click option "Slug (Plain Text)" at bounding box center [0, 0] width 0 height 0
click at [90, 203] on select "No assignment, content remains static Created at (Date) Updated at (Date) ITBlo…" at bounding box center [208, 212] width 237 height 19
select select "short-description"
click option "Short Description (Rich Text)" at bounding box center [0, 0] width 0 height 0
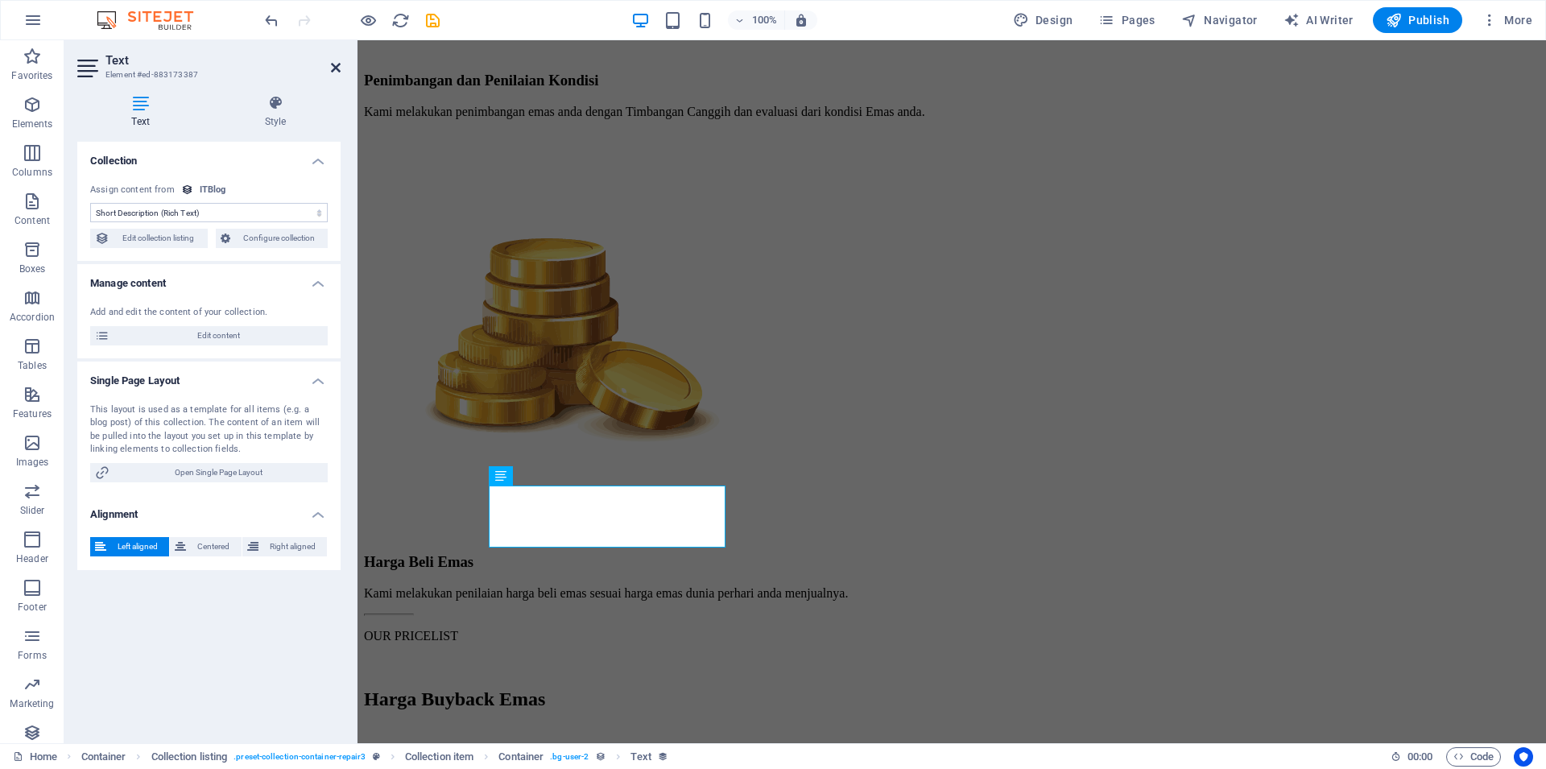
click at [335, 71] on icon at bounding box center [336, 67] width 10 height 13
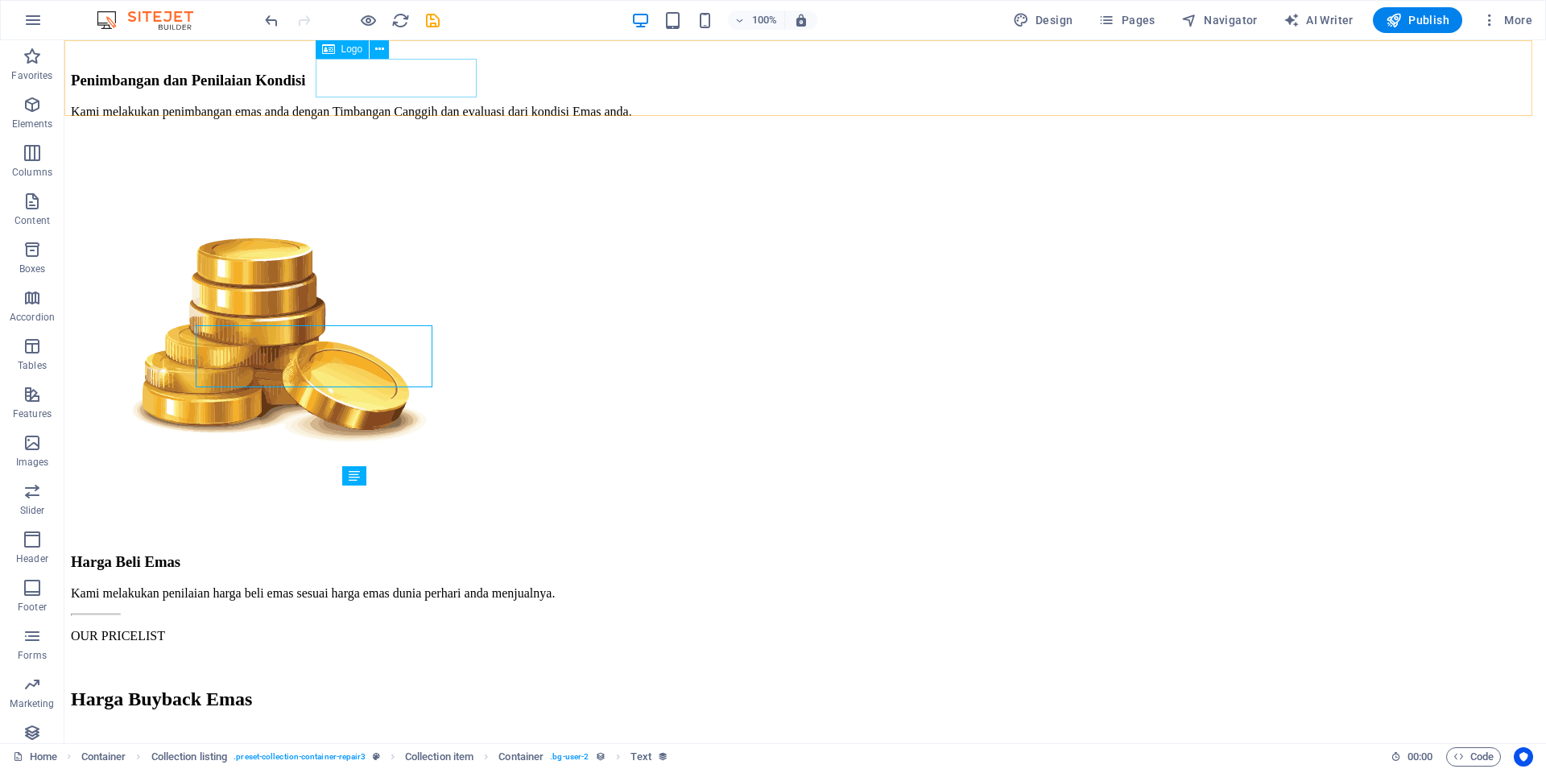
scroll to position [3832, 0]
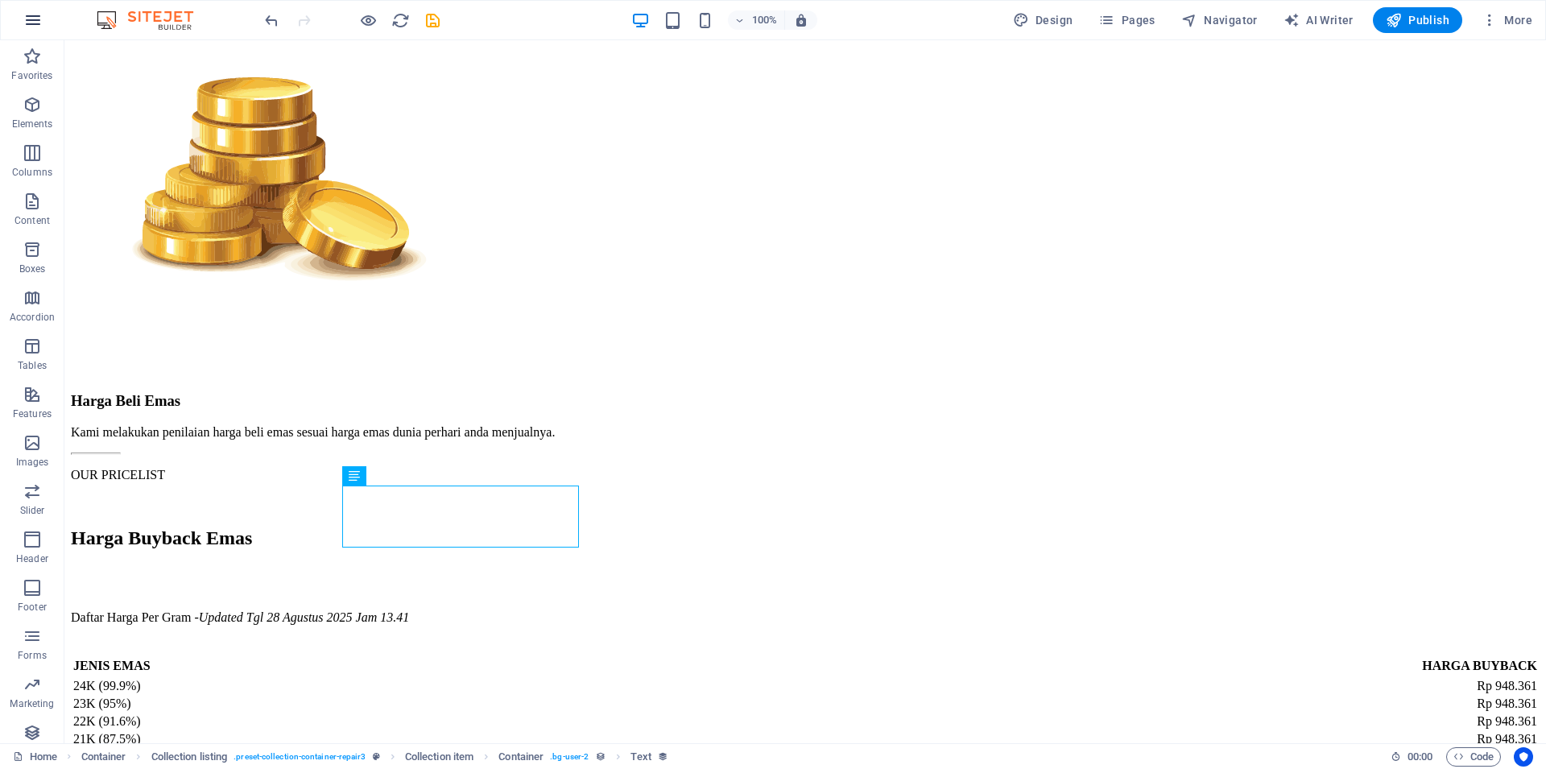
click at [33, 15] on icon "button" at bounding box center [32, 19] width 19 height 19
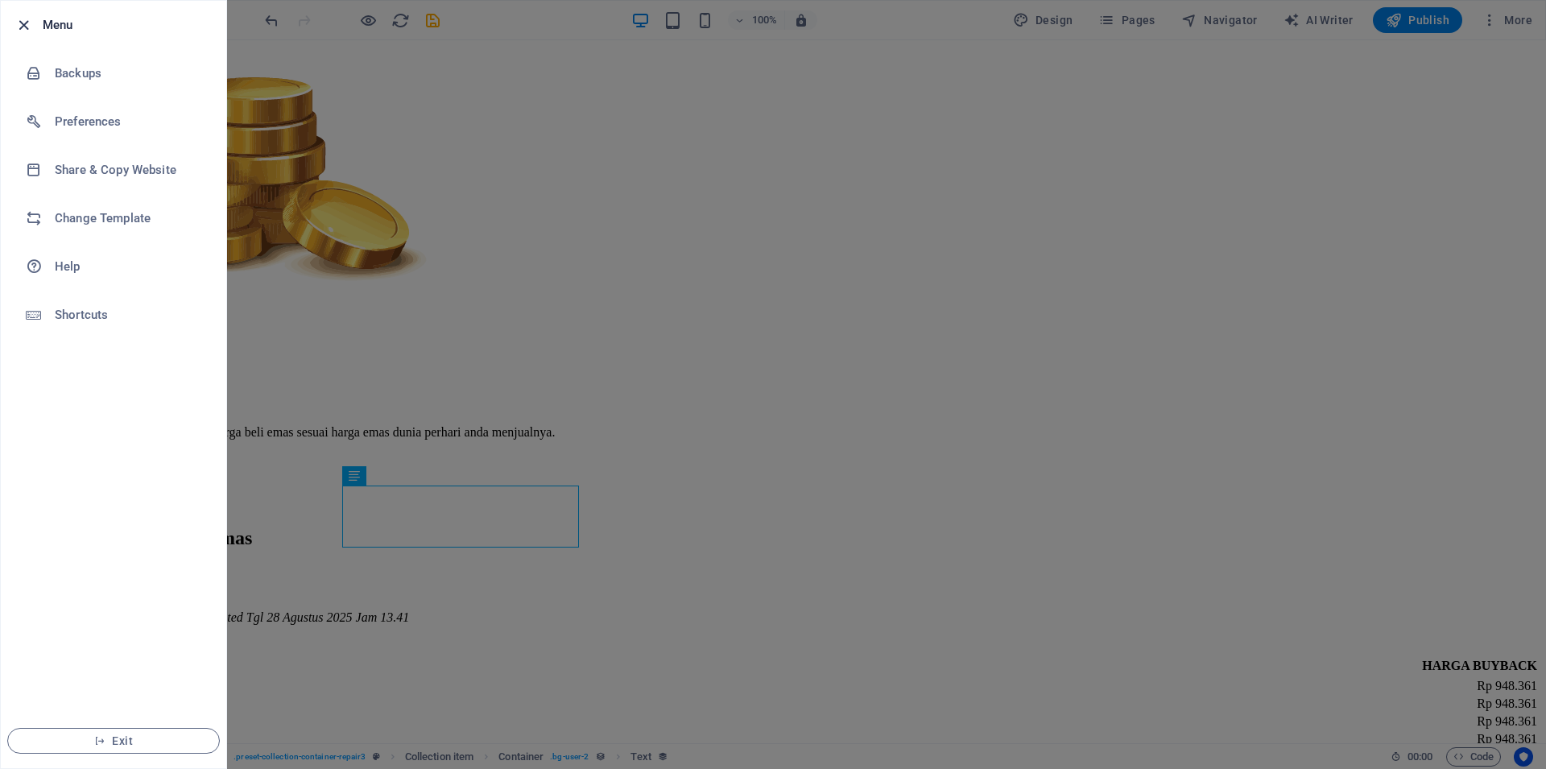
click at [27, 28] on icon "button" at bounding box center [23, 25] width 19 height 19
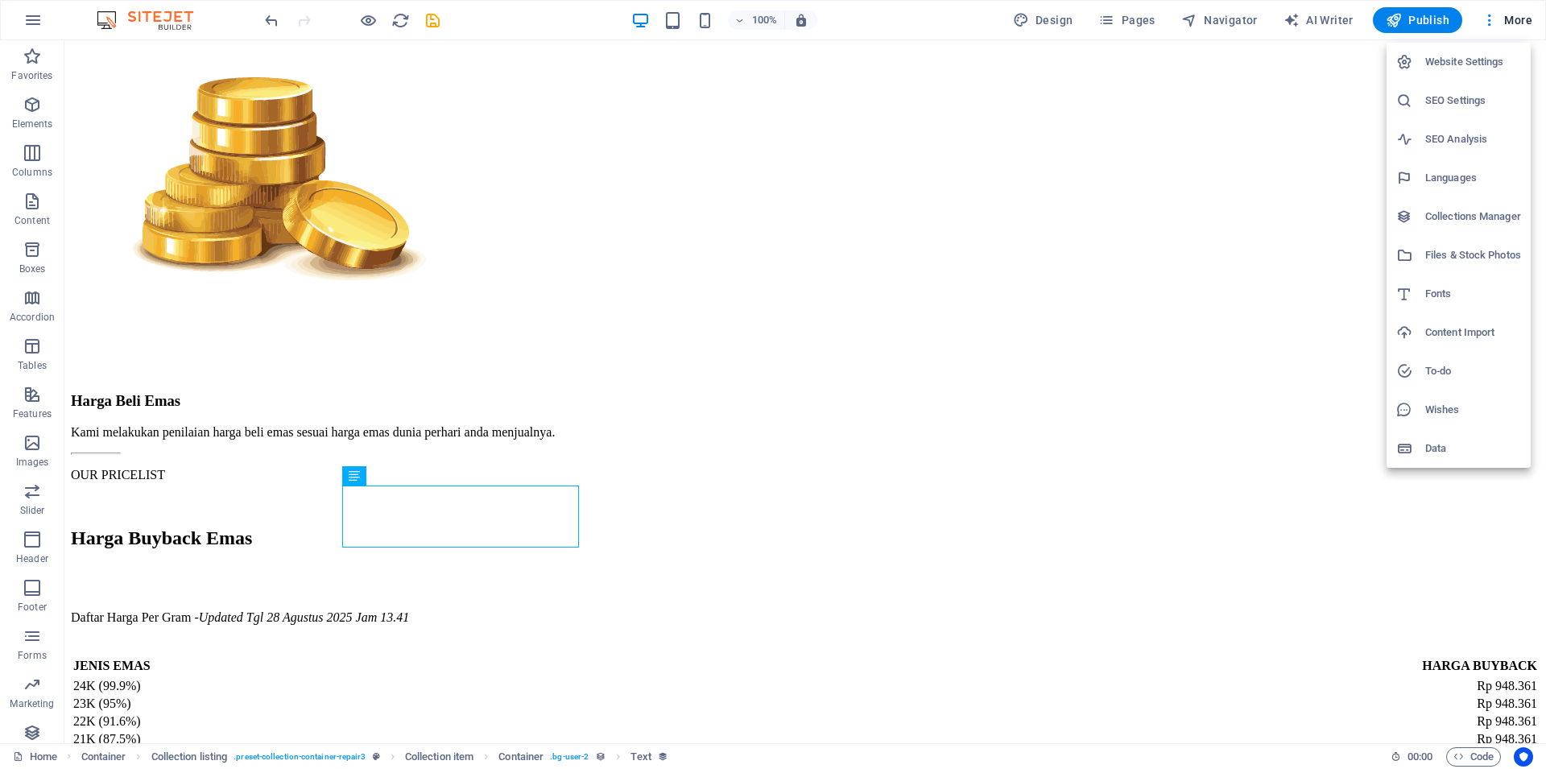
click at [1447, 214] on h6 "Collections Manager" at bounding box center [1473, 216] width 96 height 19
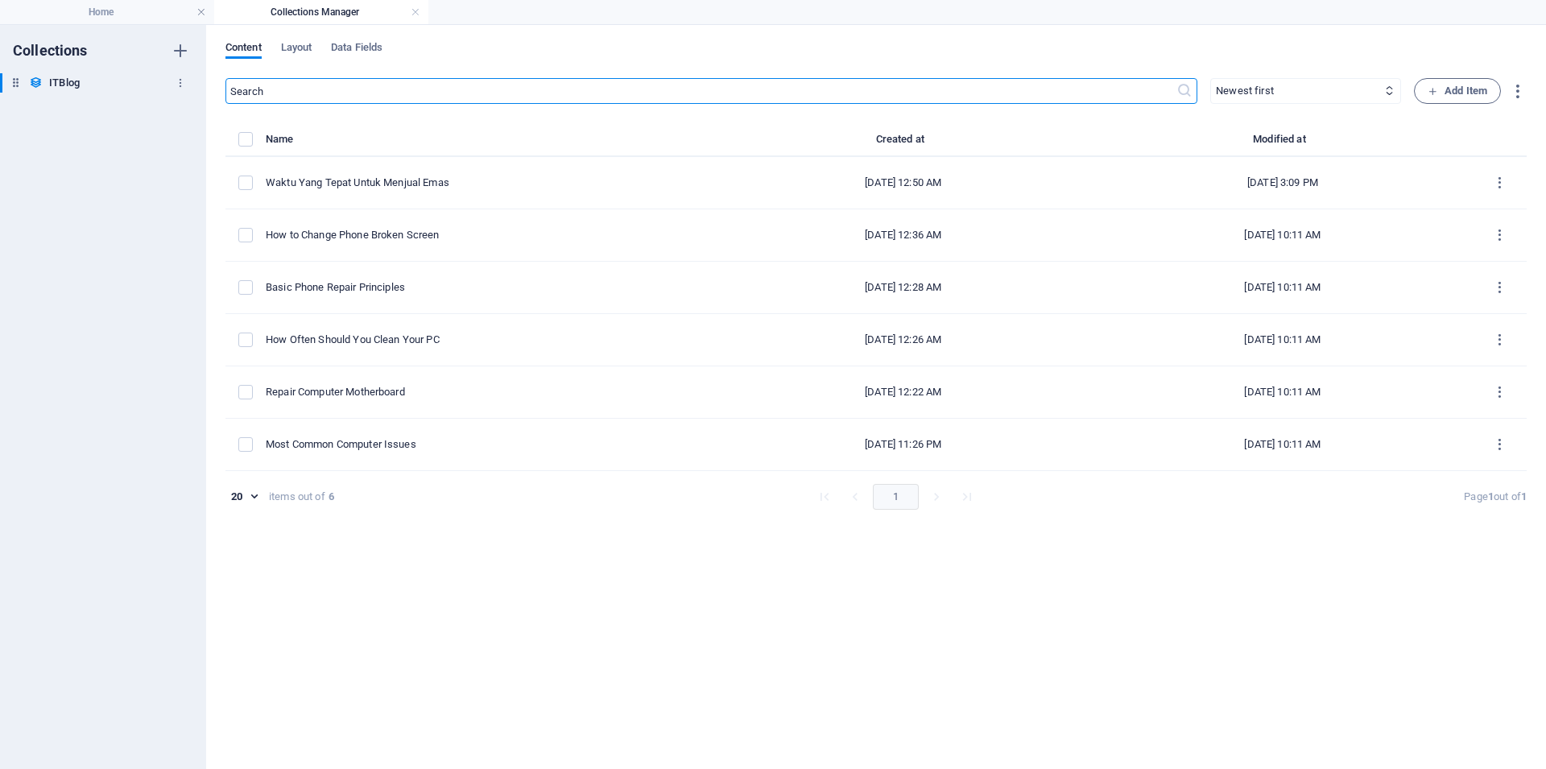
click at [56, 88] on h6 "ITBlog" at bounding box center [64, 82] width 31 height 19
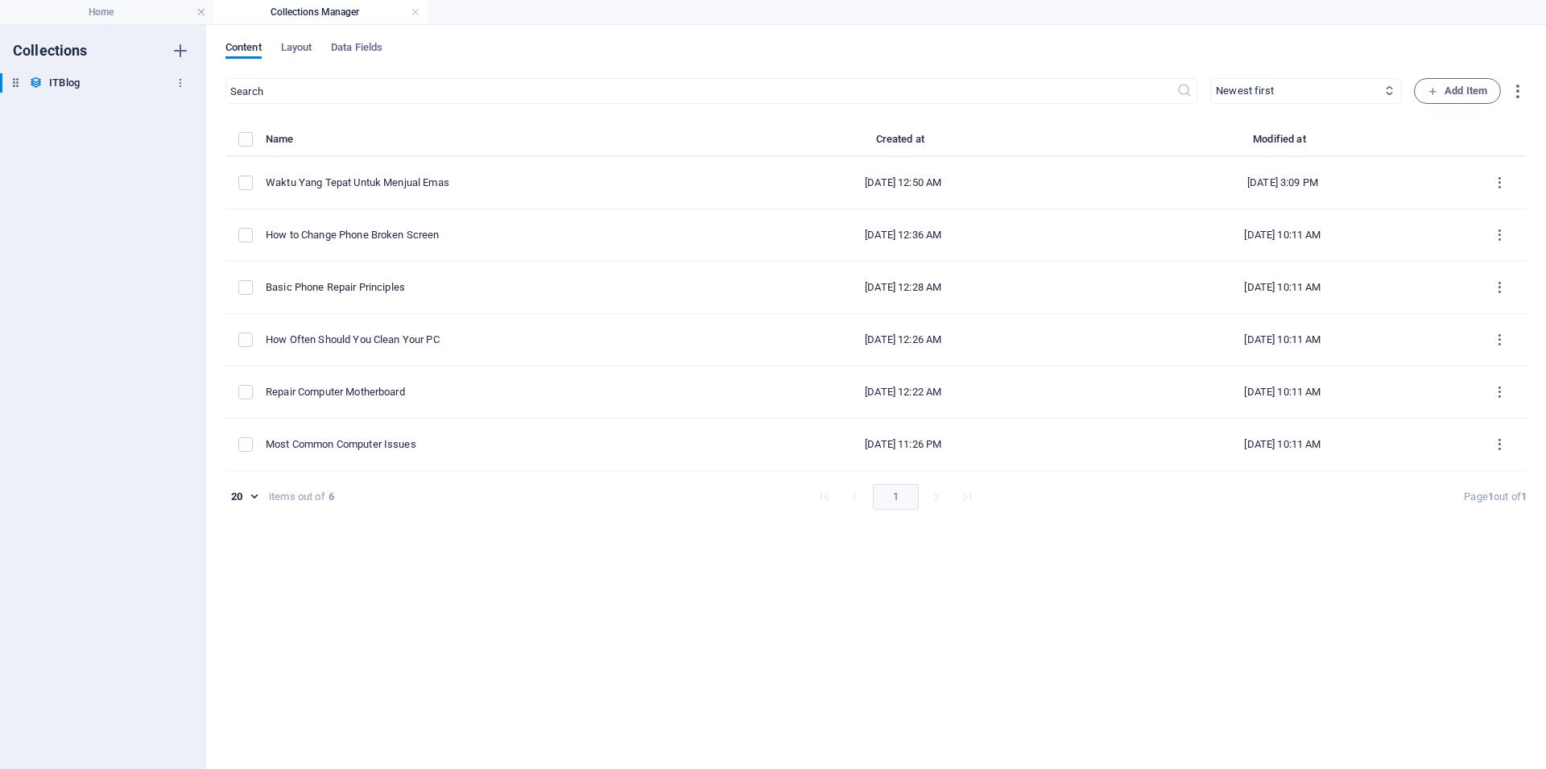
click at [59, 85] on h6 "ITBlog" at bounding box center [64, 82] width 31 height 19
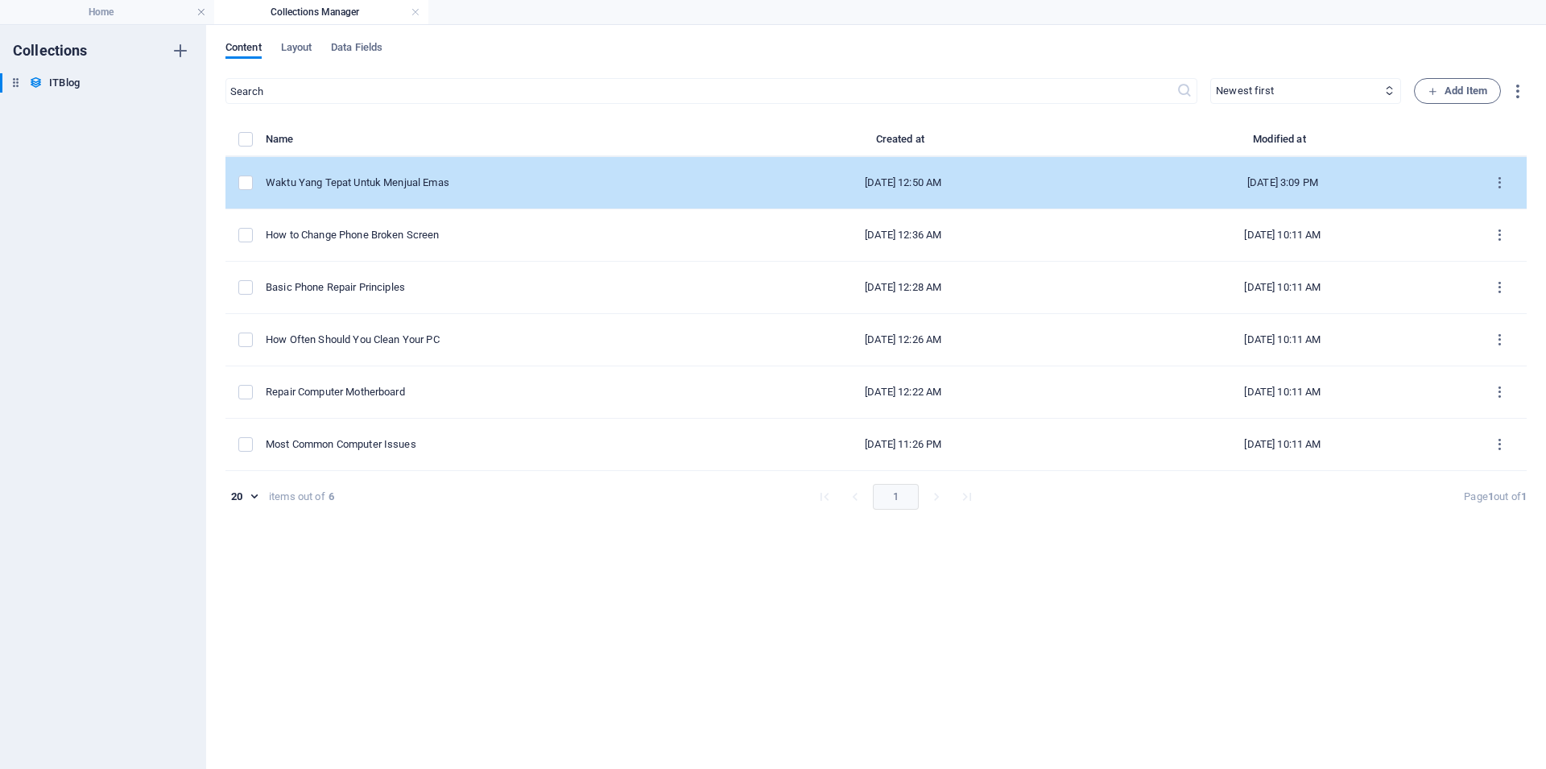
click at [486, 177] on div "Waktu Yang Tepat Untuk Menjual Emas" at bounding box center [483, 182] width 435 height 14
select select "Mobile"
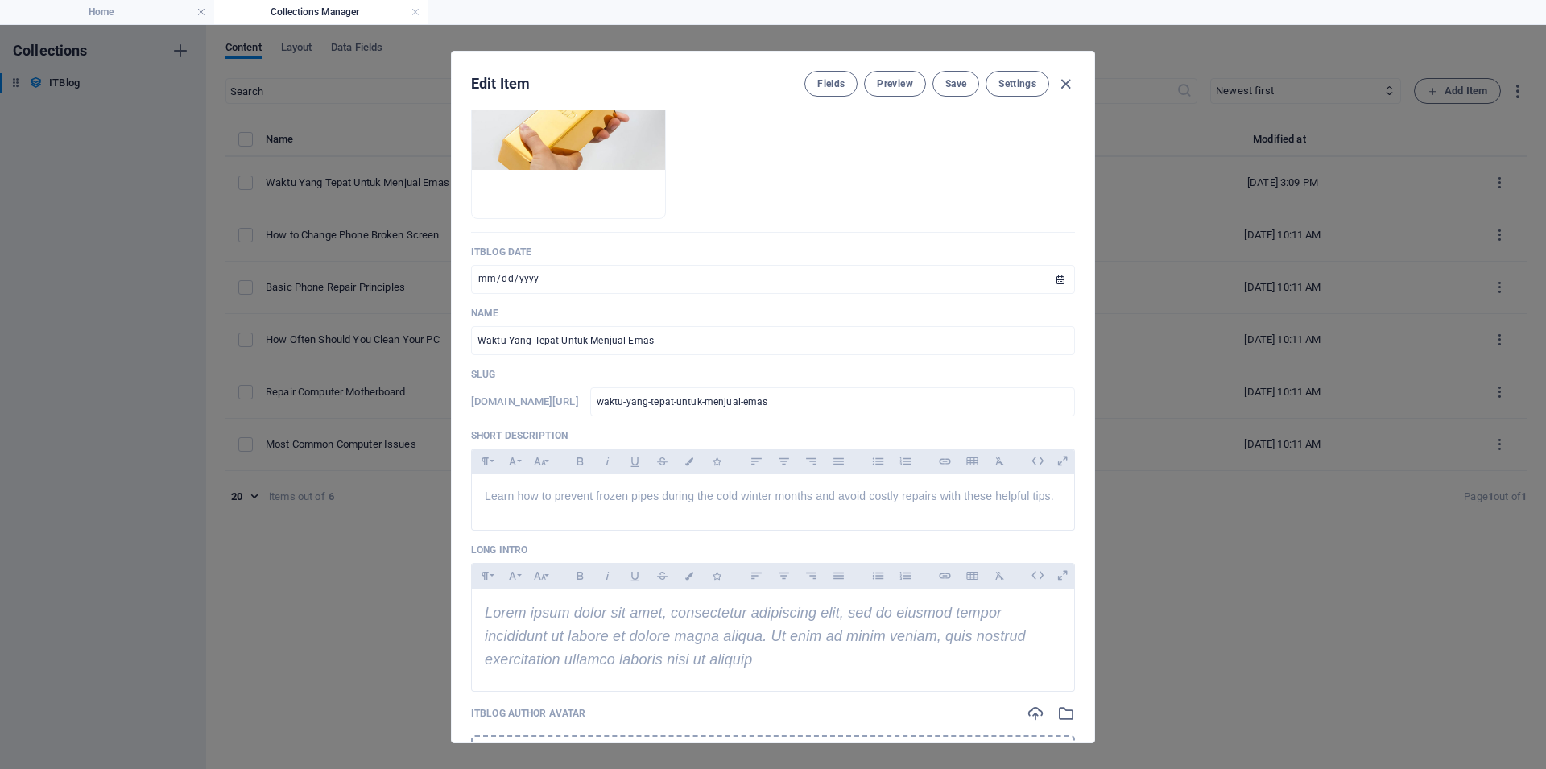
scroll to position [362, 0]
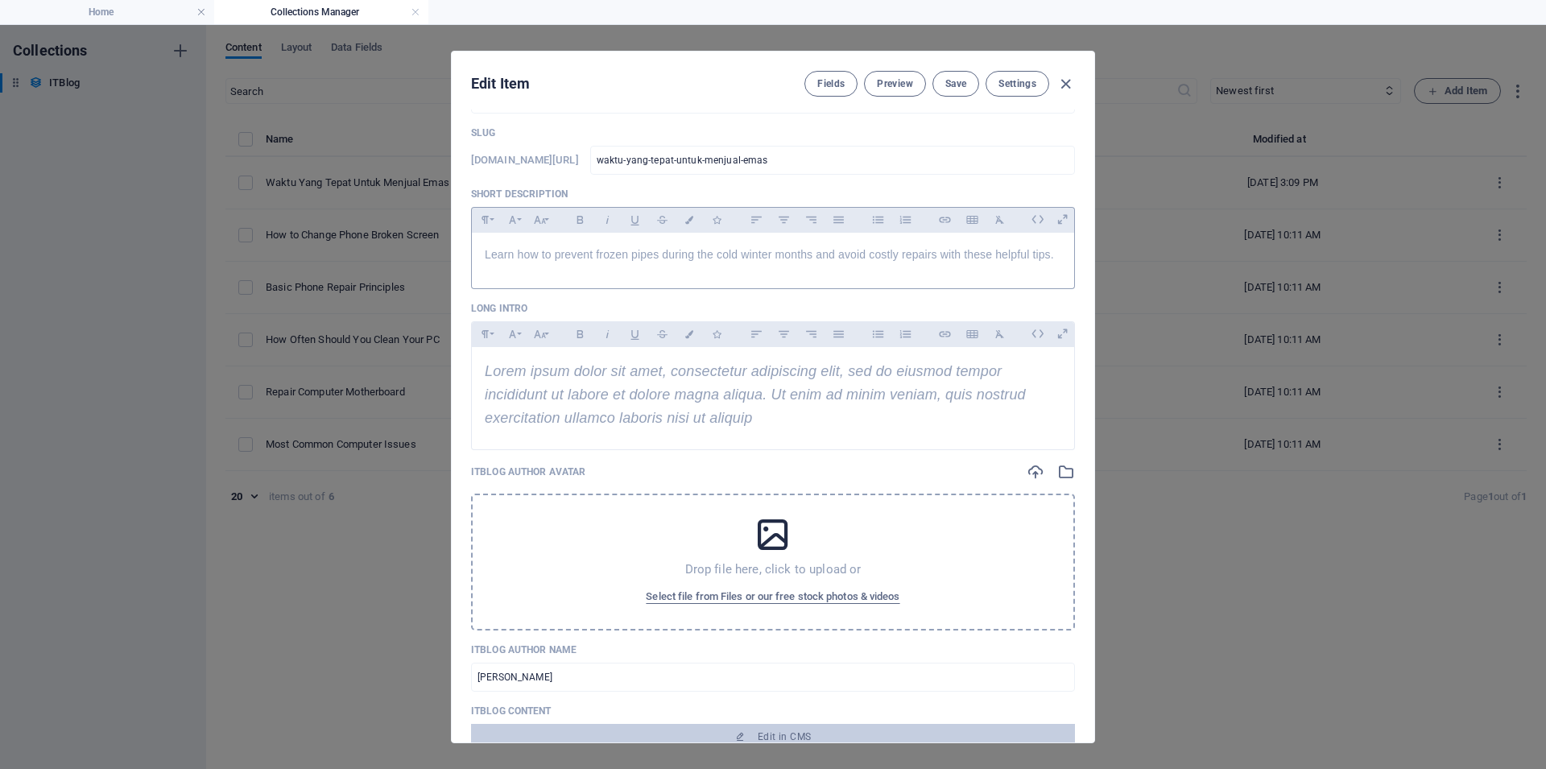
click at [688, 263] on p "Learn how to prevent frozen pipes during the cold winter months and avoid costl…" at bounding box center [773, 255] width 576 height 18
click at [645, 261] on span "Learn how to prevent frozen pipes during the cold winter months and avoid costl…" at bounding box center [769, 254] width 569 height 13
click at [545, 263] on p "Learn how to prevent frozen pipes during the cold winter months and avoid costl…" at bounding box center [773, 255] width 576 height 18
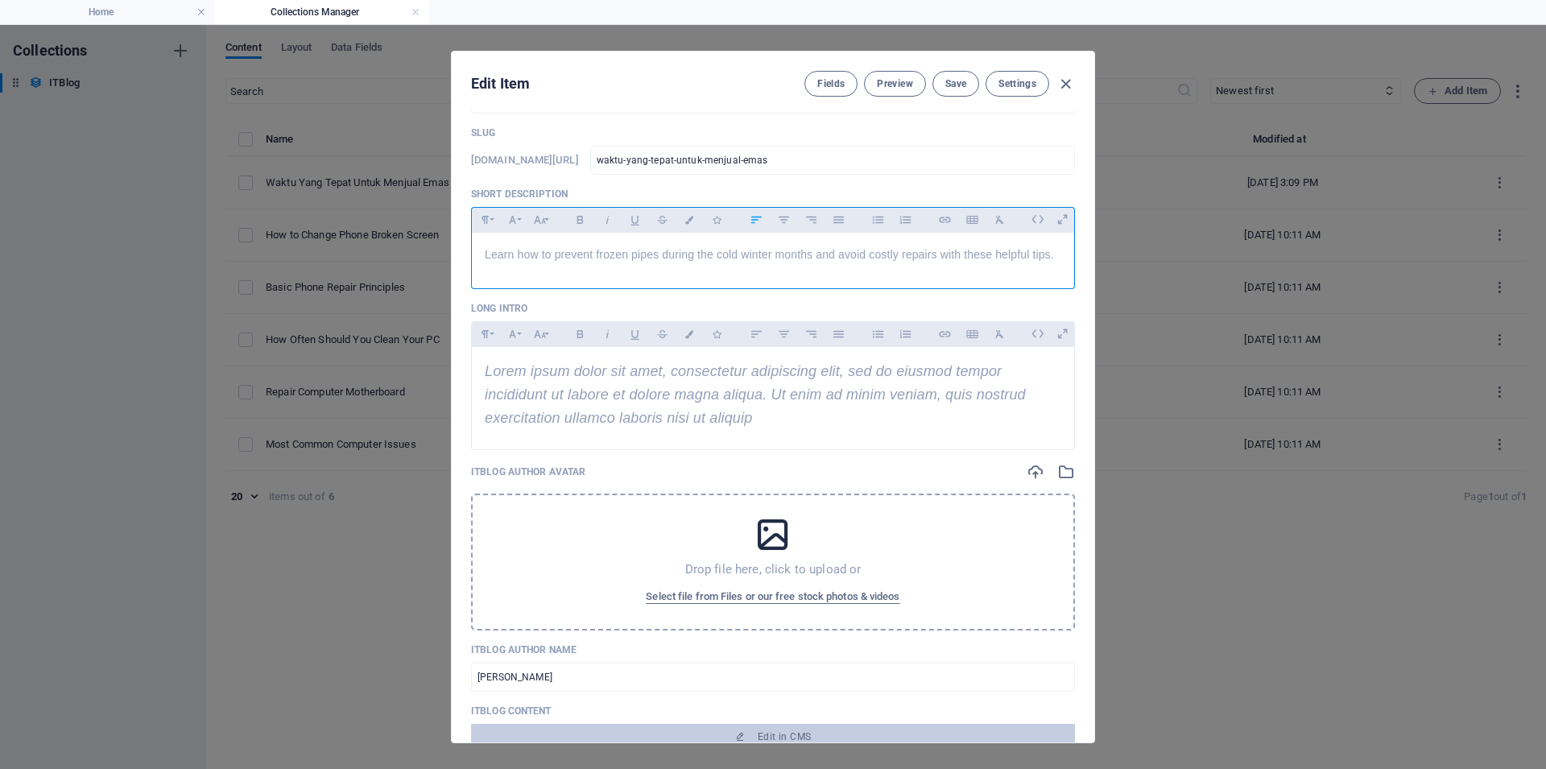
click at [535, 261] on span "Learn how to prevent frozen pipes during the cold winter months and avoid costl…" at bounding box center [769, 254] width 569 height 13
click at [573, 263] on p "Learn how to prevent frozen pipes during the cold winter months and avoid costl…" at bounding box center [773, 255] width 576 height 18
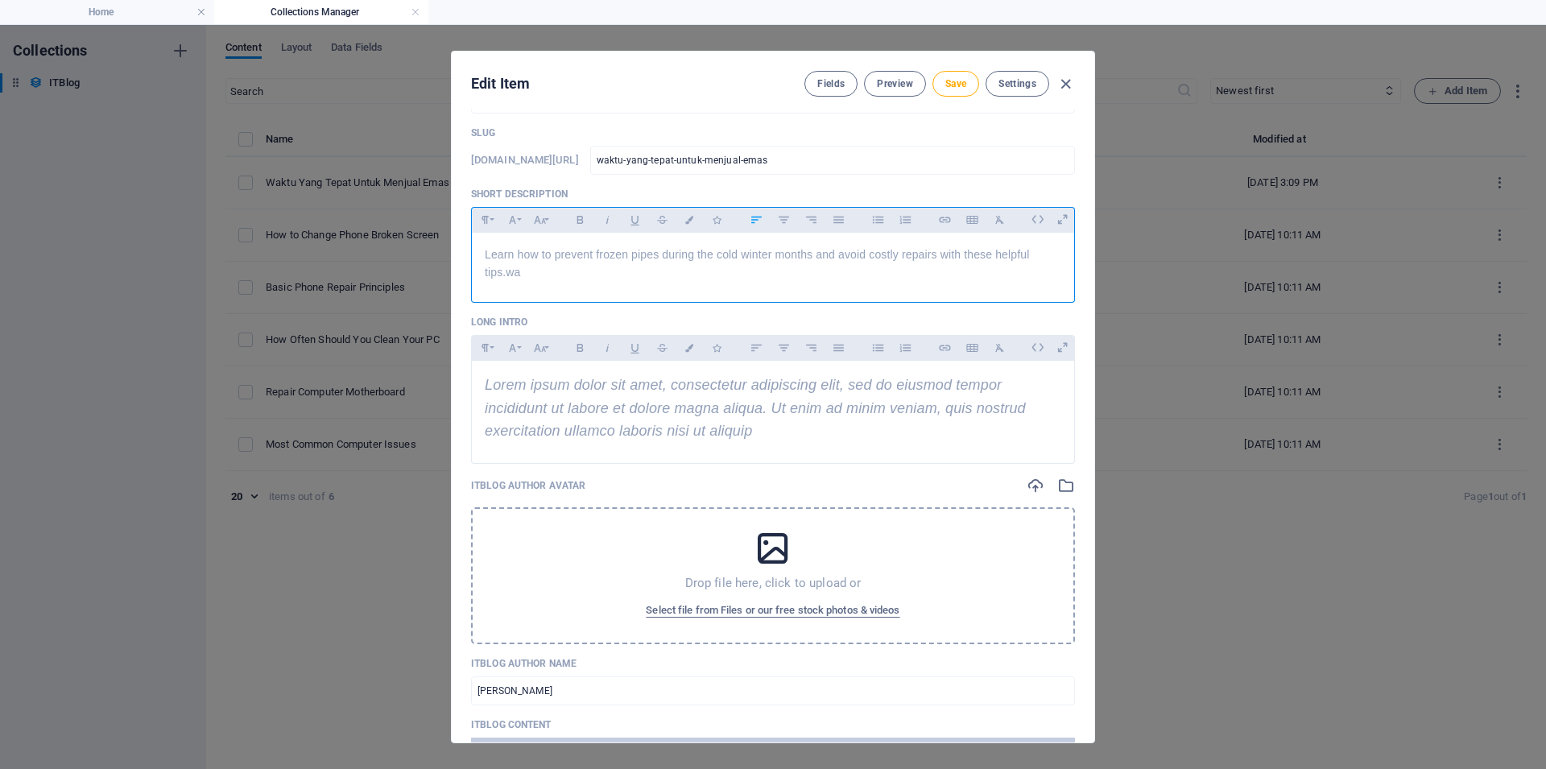
click at [580, 279] on span "Learn how to prevent frozen pipes during the cold winter months and avoid costl…" at bounding box center [757, 263] width 544 height 31
click at [704, 282] on p "Learn how to prevent frozen pipes during the cold winter months and avoid costl…" at bounding box center [773, 264] width 576 height 36
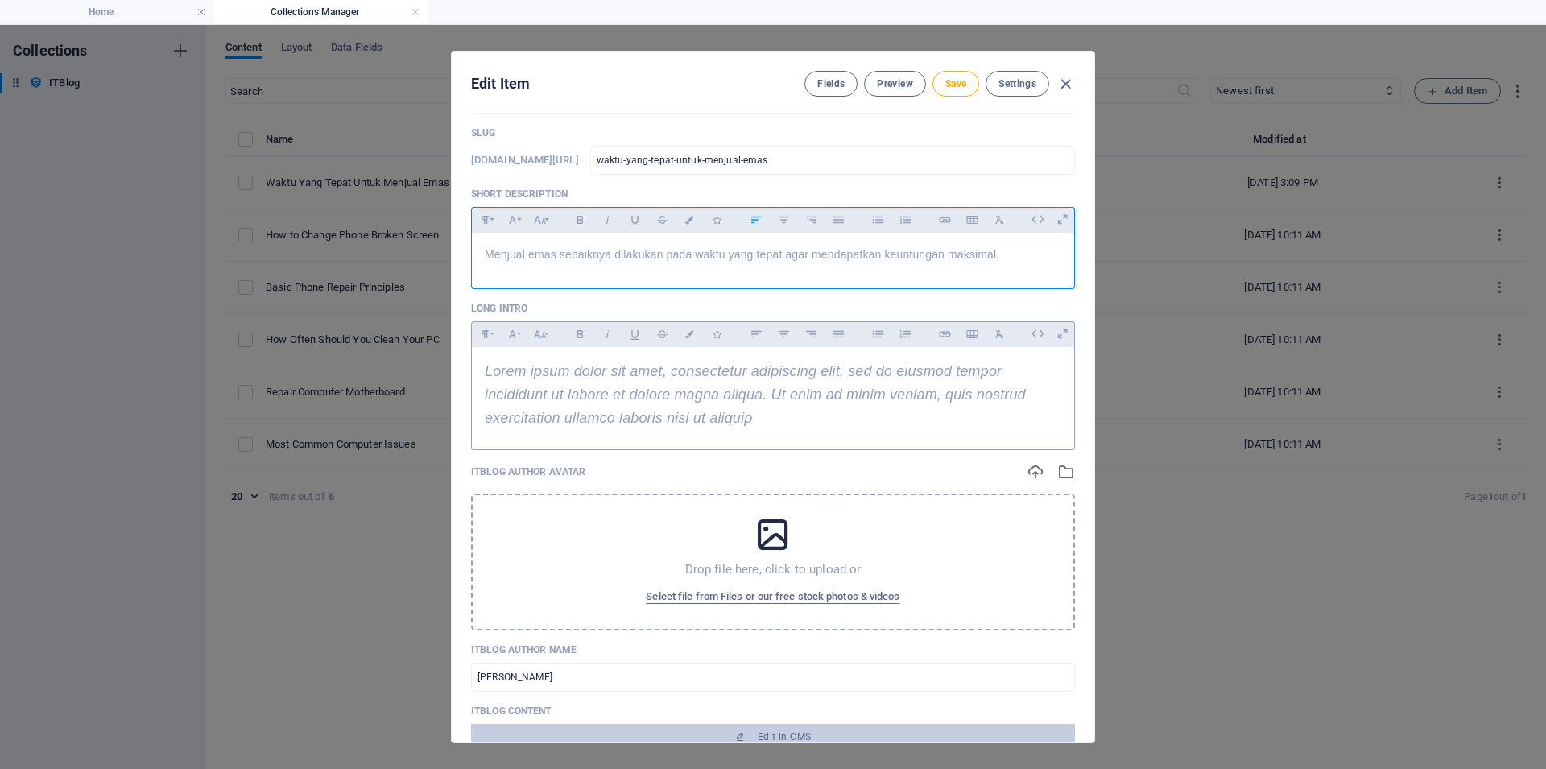
click at [739, 426] on span "Lorem ipsum dolor sit amet, consectetur adipiscing elit, sed do eiusmod tempor …" at bounding box center [755, 394] width 541 height 63
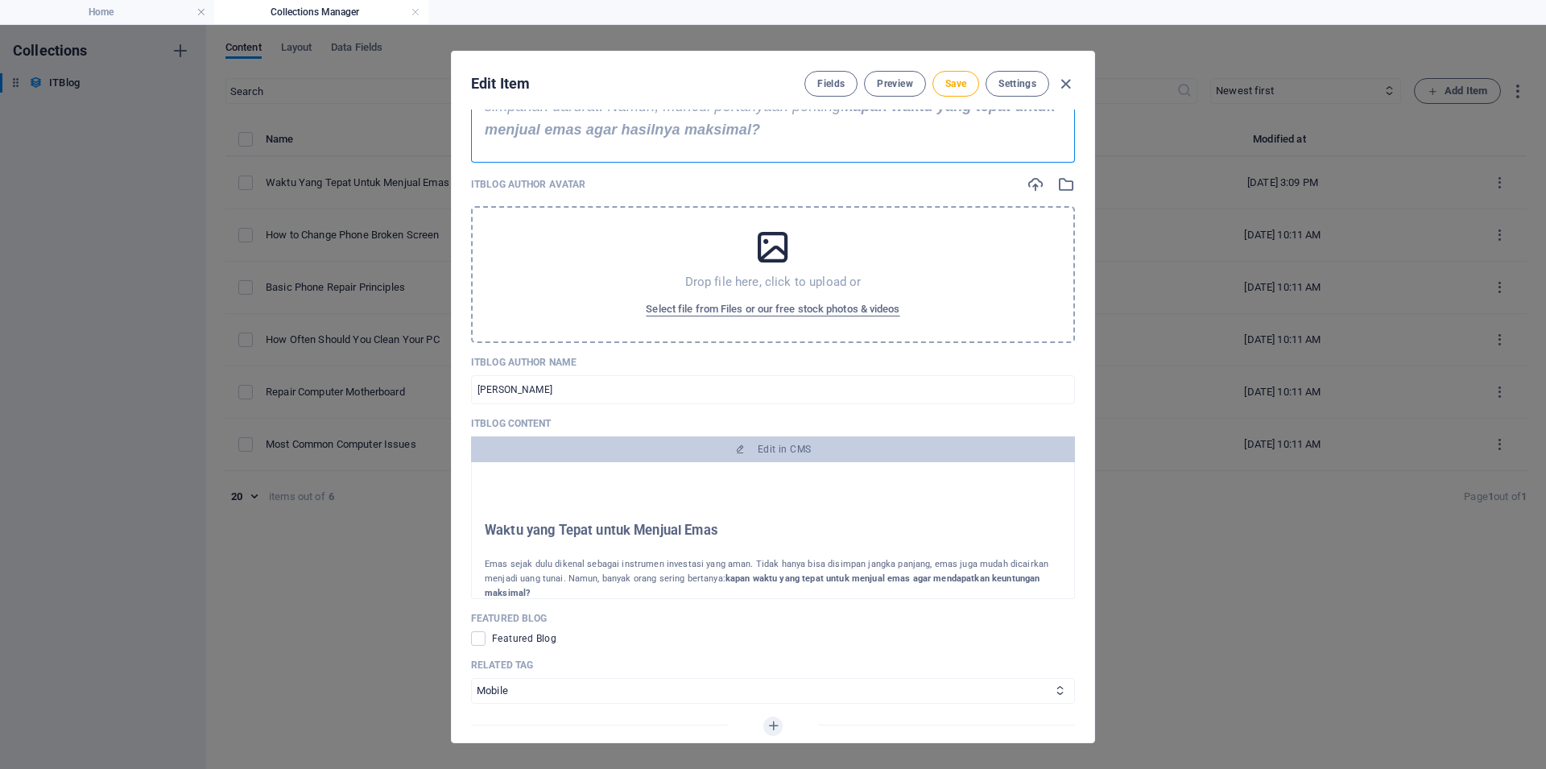
scroll to position [724, 0]
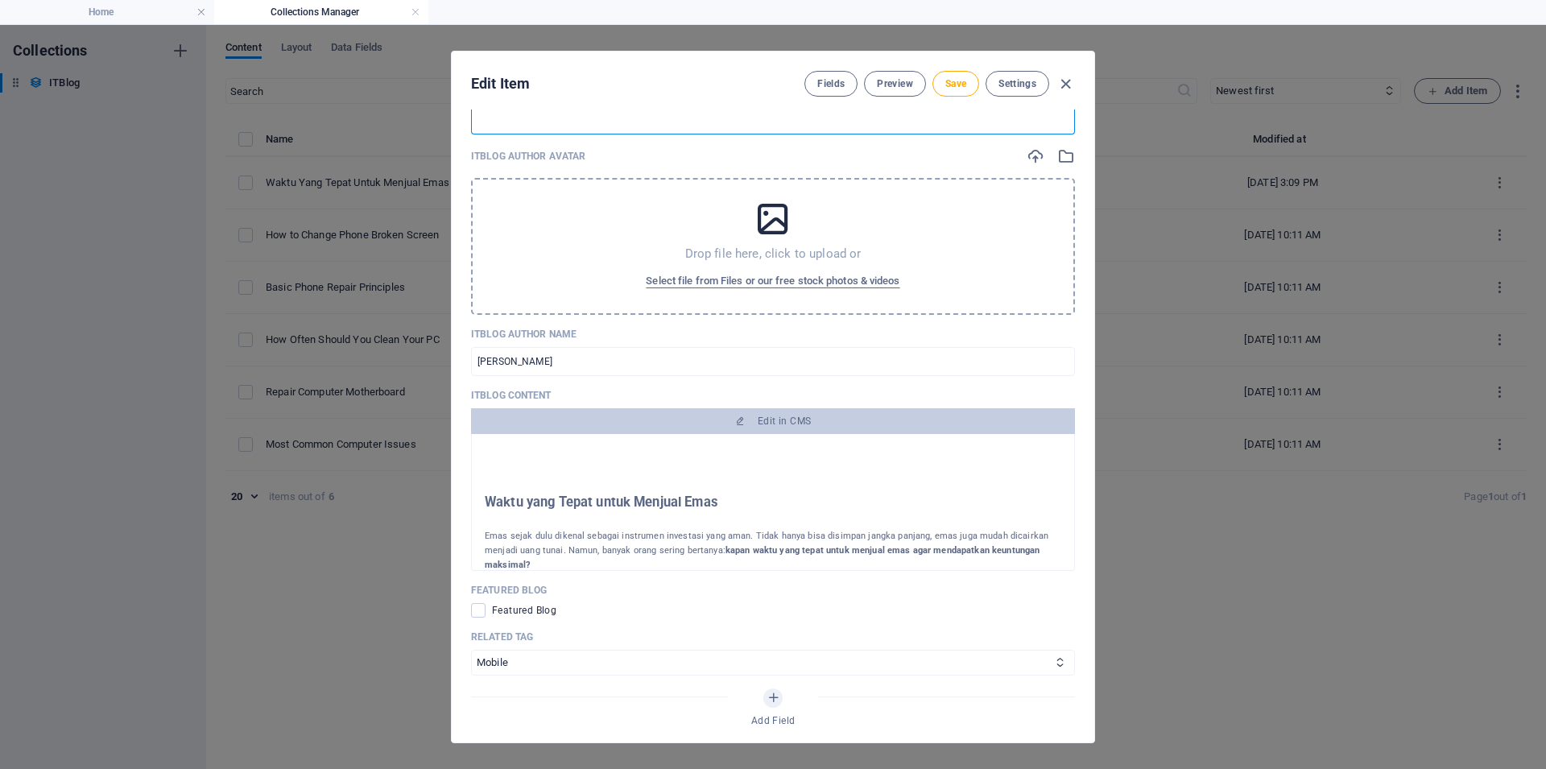
click at [732, 283] on div "Drop file here, click to upload or Select file from Files or our free stock pho…" at bounding box center [773, 246] width 604 height 137
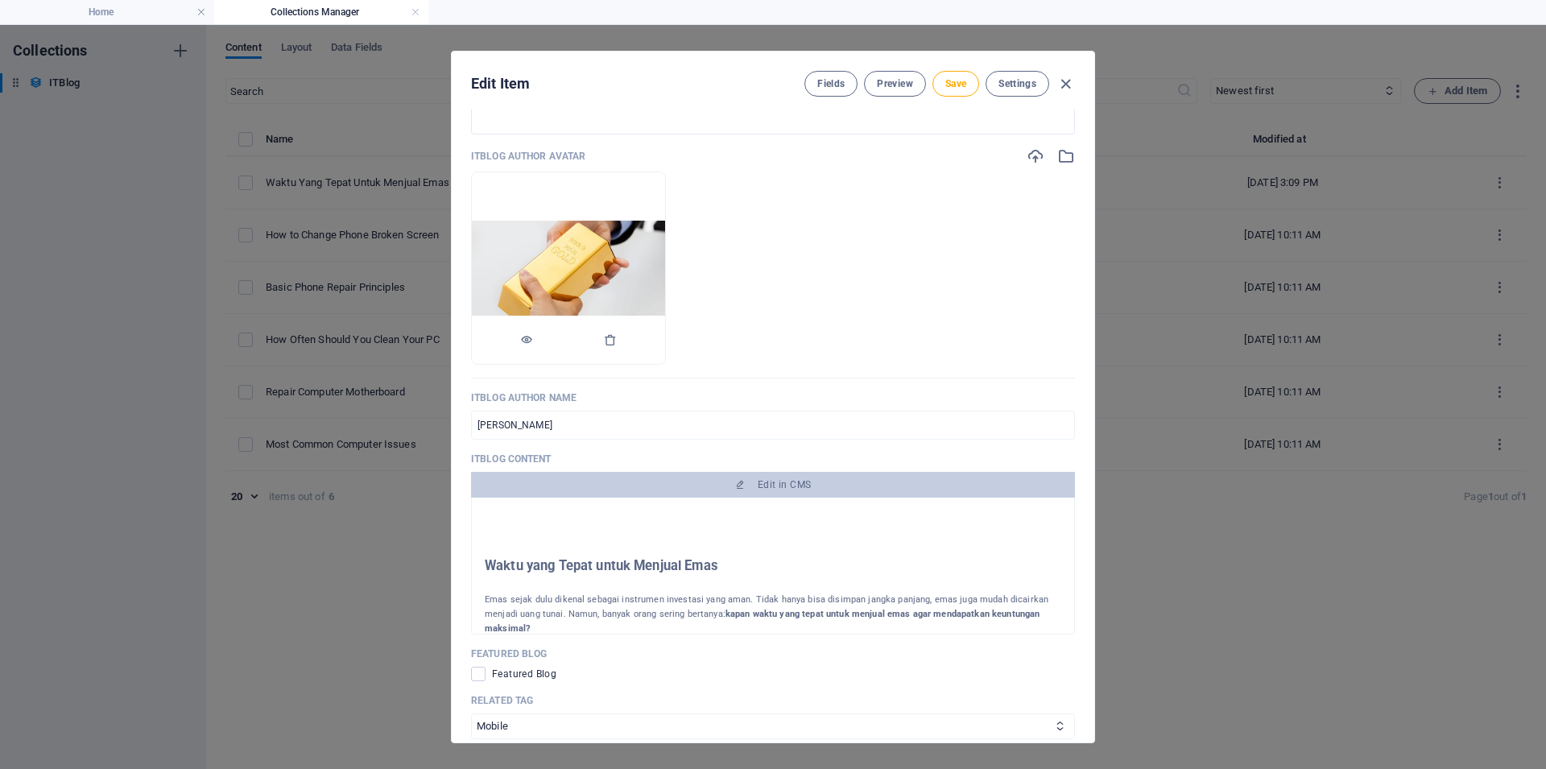
click at [665, 302] on img at bounding box center [568, 268] width 193 height 94
click at [616, 295] on img at bounding box center [568, 268] width 193 height 94
click at [924, 249] on ul "Drop files here to upload them instantly" at bounding box center [773, 267] width 604 height 193
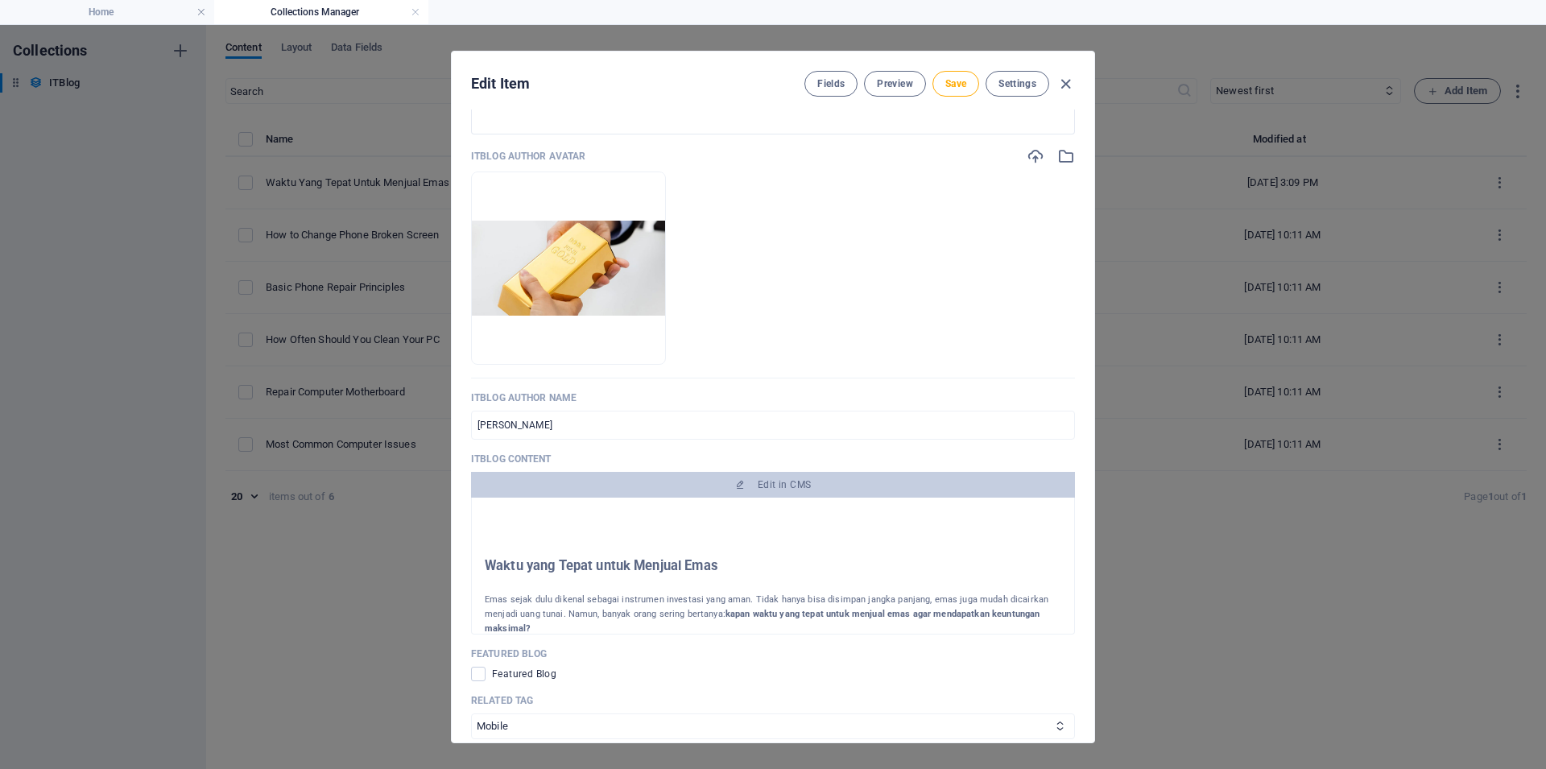
click at [891, 284] on ul "Drop files here to upload them instantly" at bounding box center [773, 267] width 604 height 193
drag, startPoint x: 891, startPoint y: 284, endPoint x: 972, endPoint y: 226, distance: 99.8
click at [895, 277] on ul "Drop files here to upload them instantly" at bounding box center [773, 267] width 604 height 193
click at [1057, 165] on icon "button" at bounding box center [1066, 156] width 18 height 18
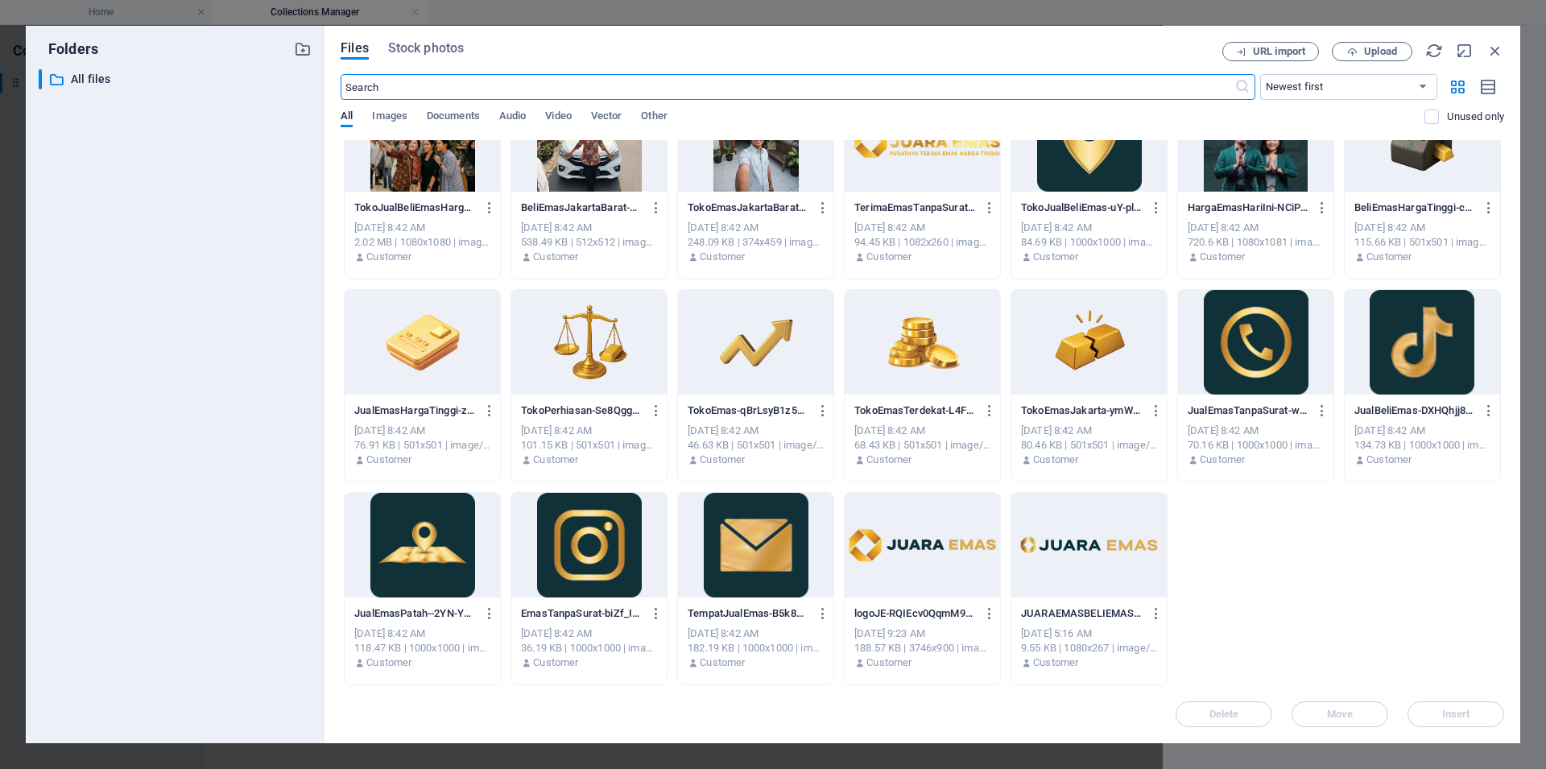
scroll to position [0, 0]
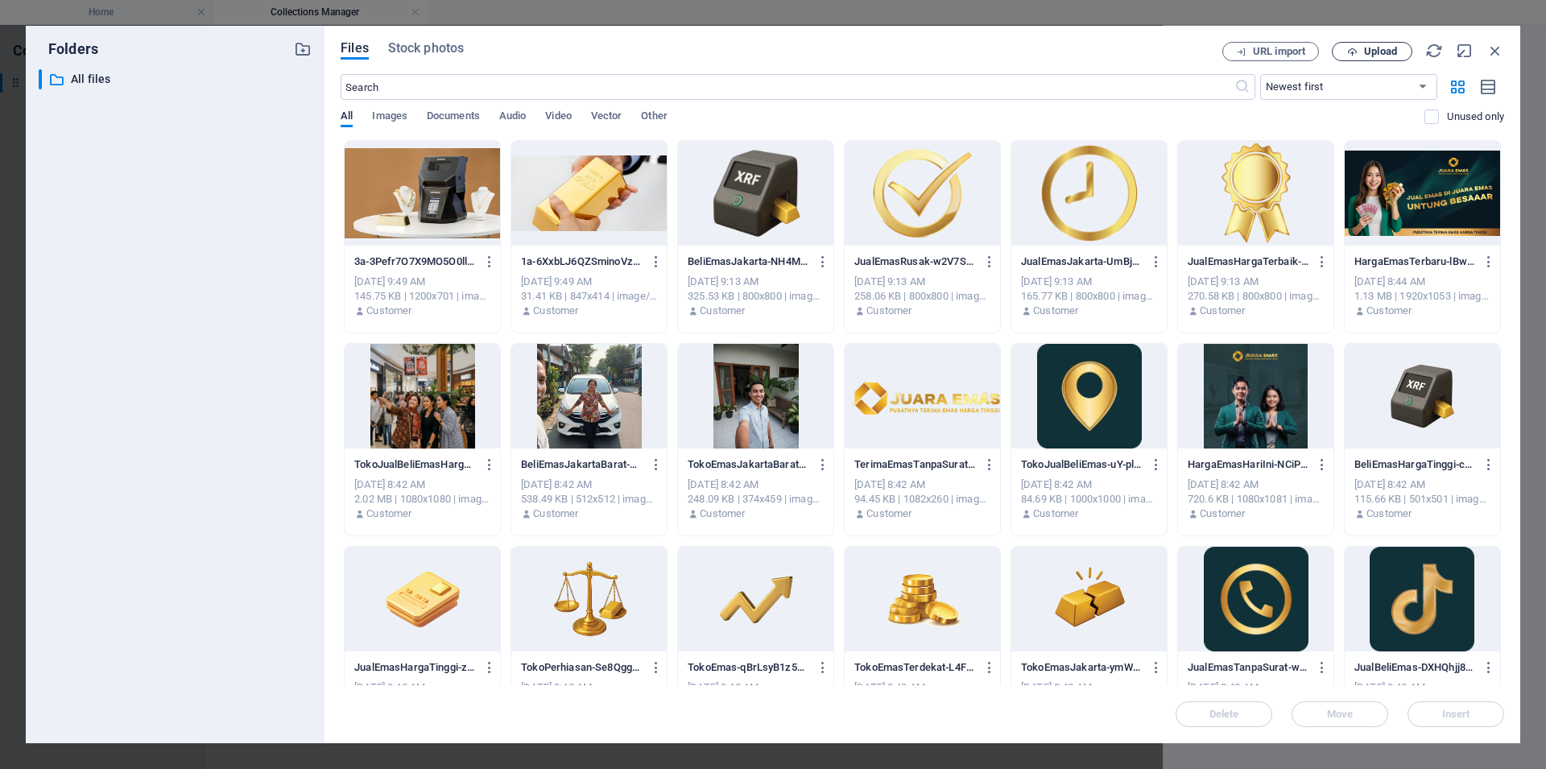
click at [1387, 55] on span "Upload" at bounding box center [1380, 52] width 33 height 10
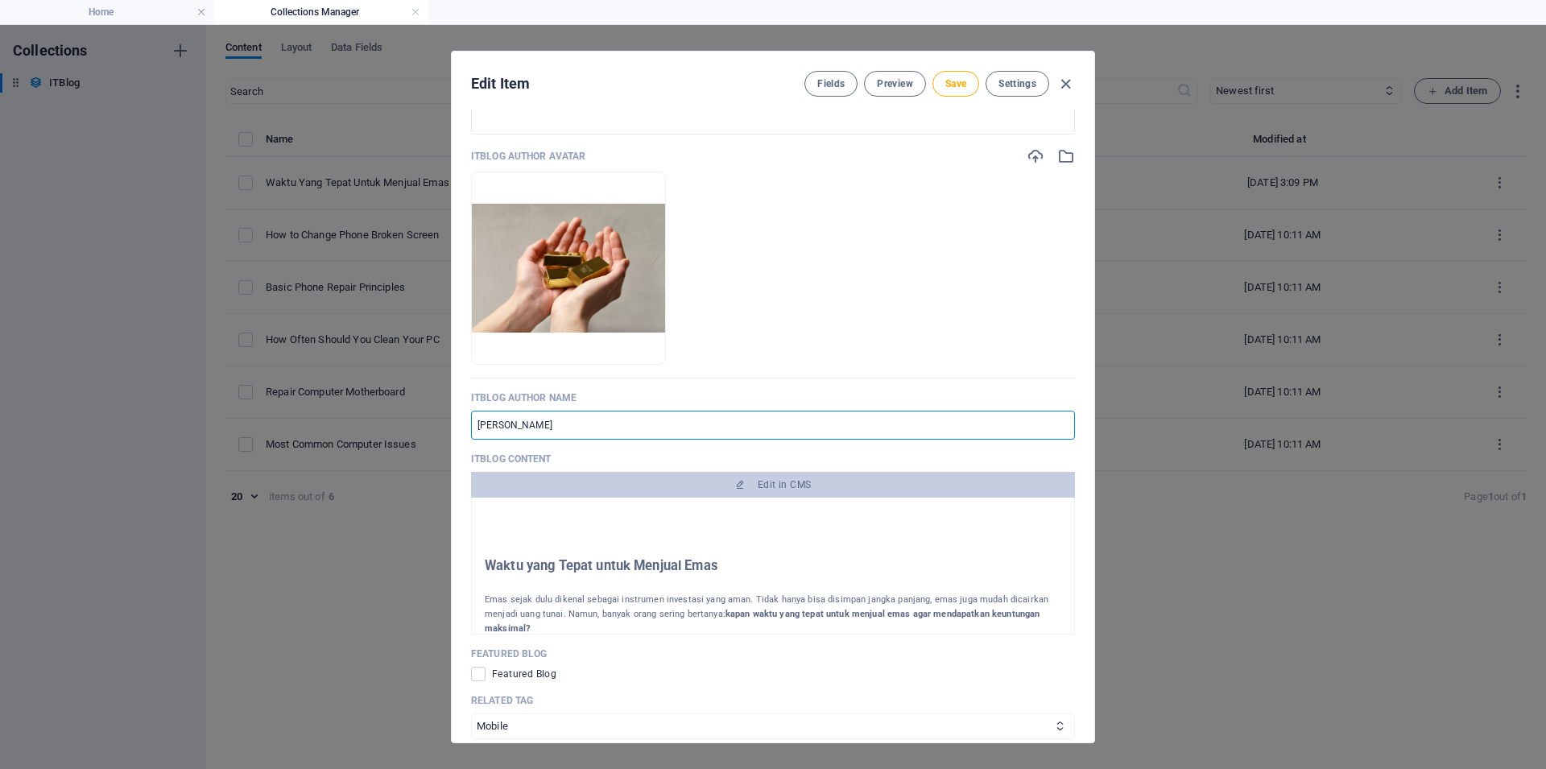
click at [637, 440] on input "Jonathan Gregorich" at bounding box center [773, 425] width 604 height 29
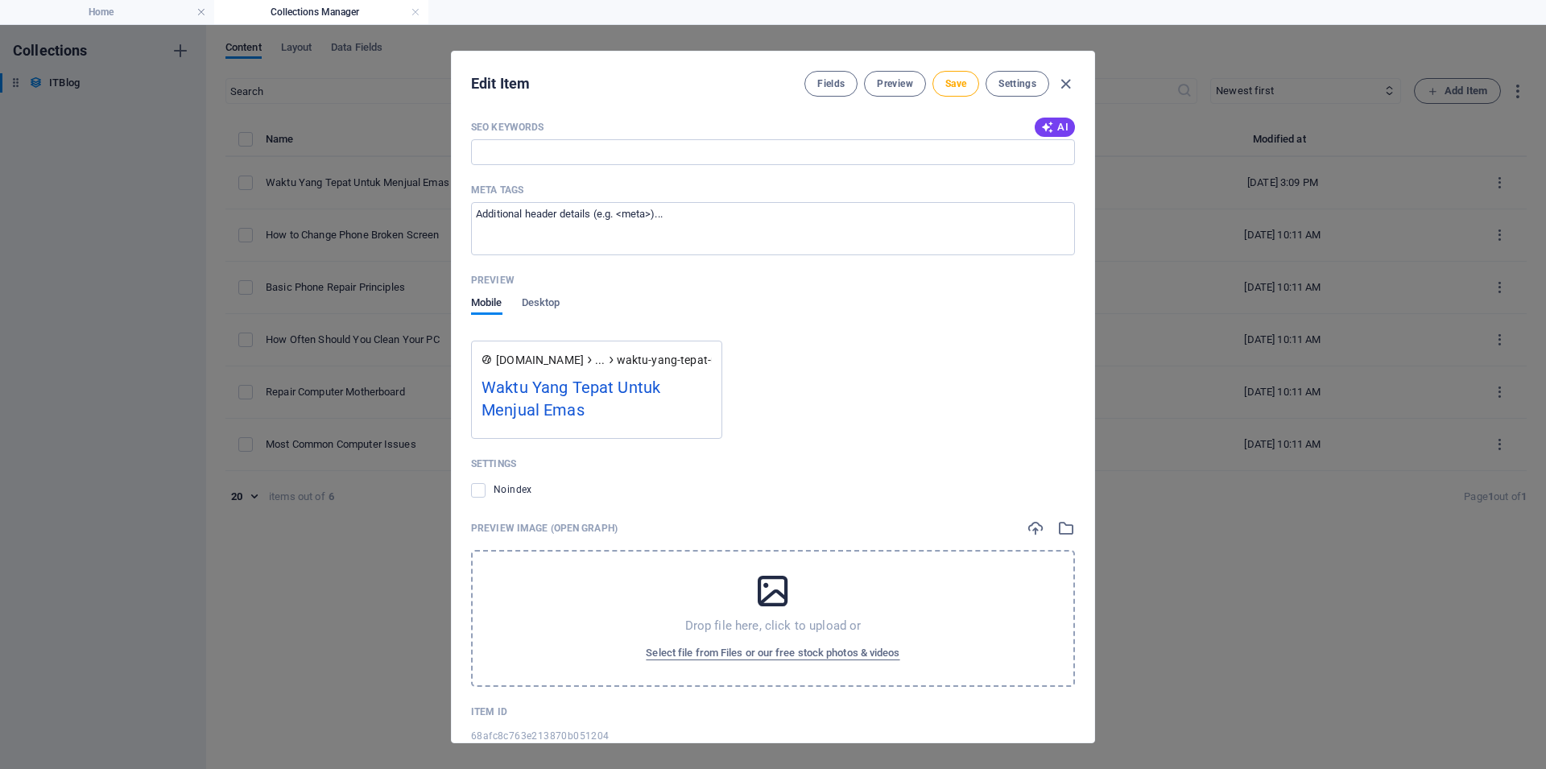
scroll to position [1777, 0]
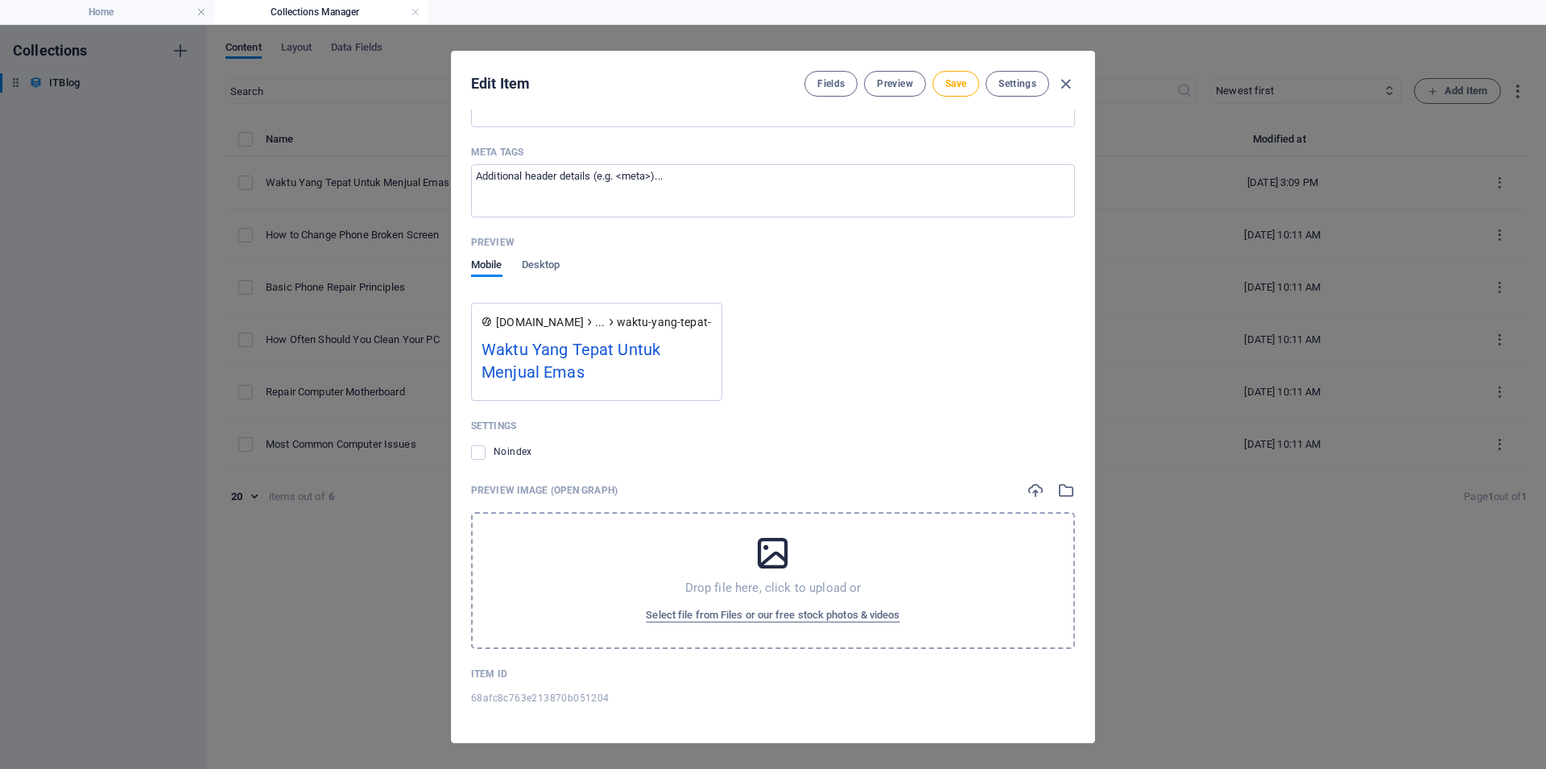
type input "Admin Juara Emas"
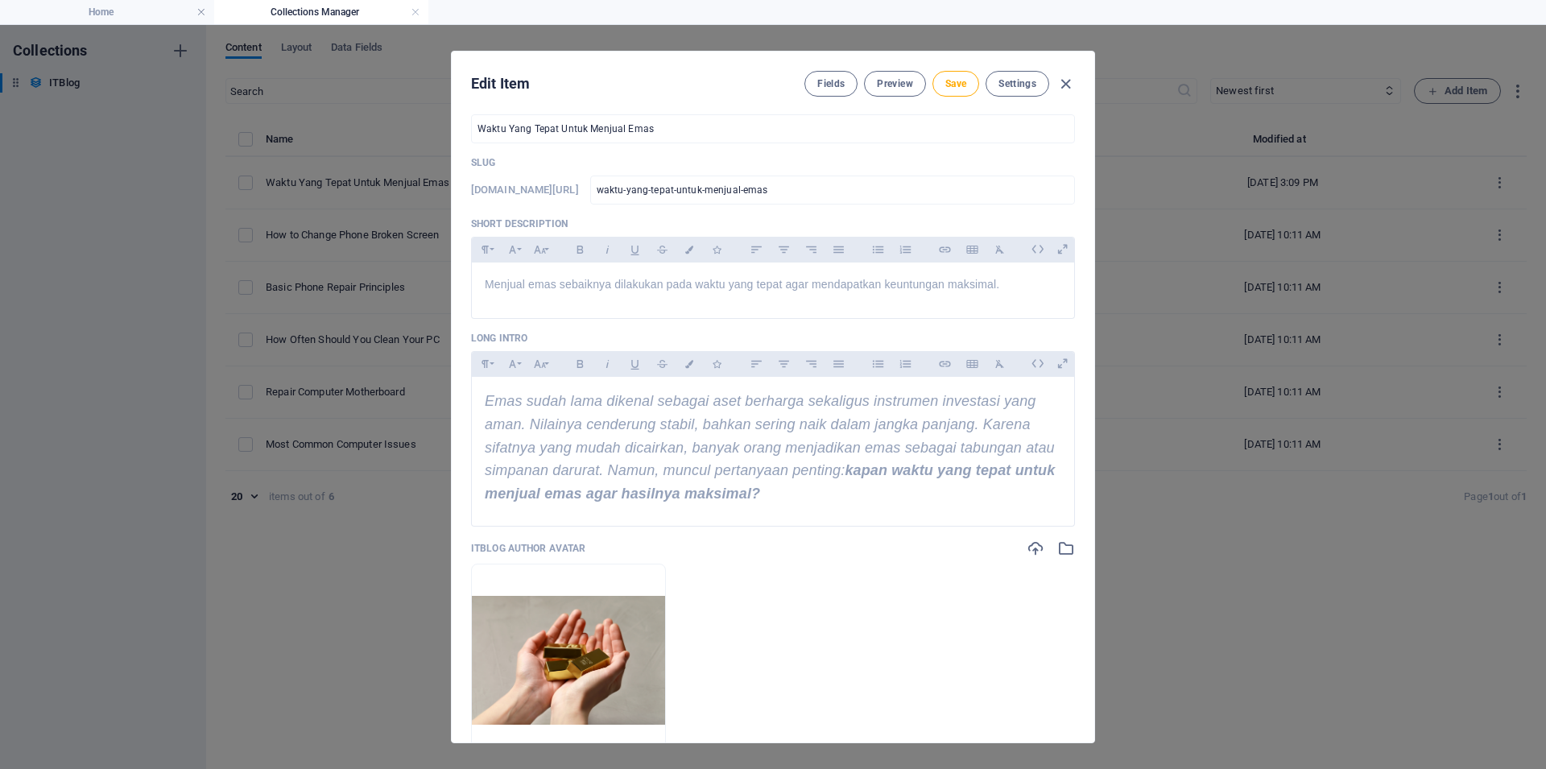
scroll to position [328, 0]
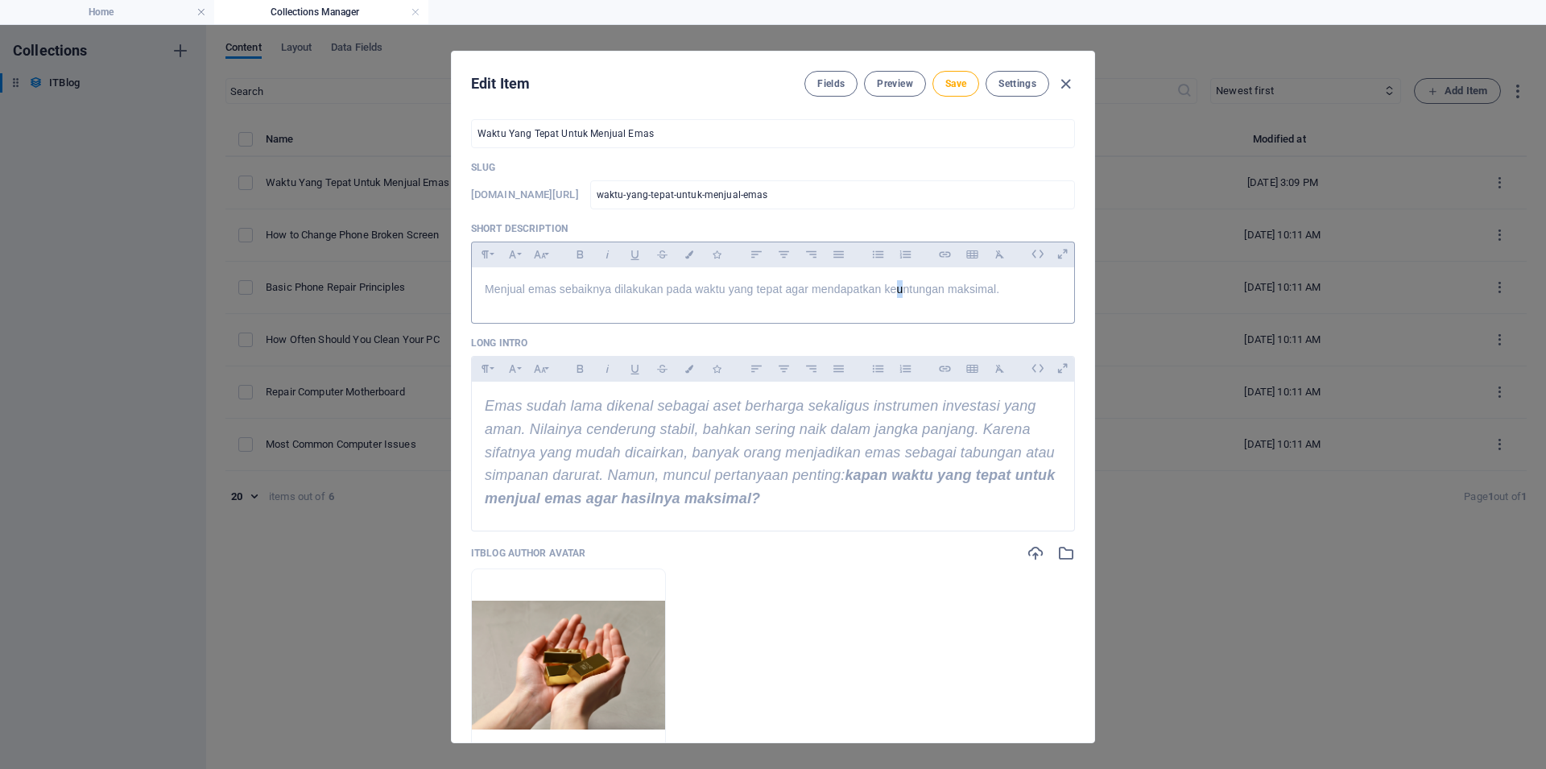
click at [901, 316] on div "Menjual emas sebaiknya dilakukan pada waktu yang tepat agar mendapatkan keuntun…" at bounding box center [773, 291] width 602 height 48
click at [921, 298] on p "Menjual emas sebaiknya dilakukan pada waktu yang tepat agar mendapatkan keuntun…" at bounding box center [773, 289] width 576 height 18
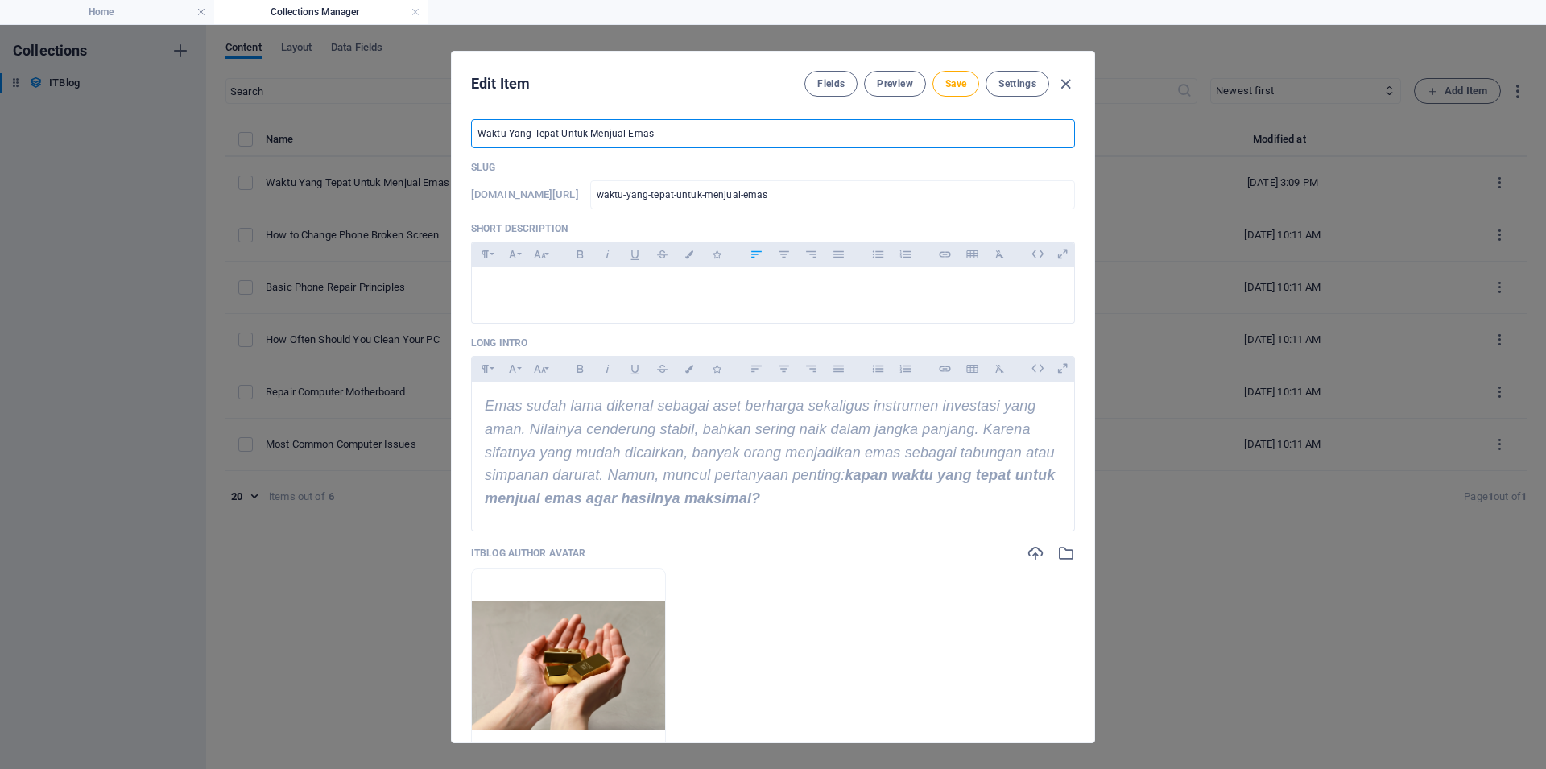
click at [625, 135] on input "Waktu Yang Tepat Untuk Menjual Emas" at bounding box center [773, 133] width 604 height 29
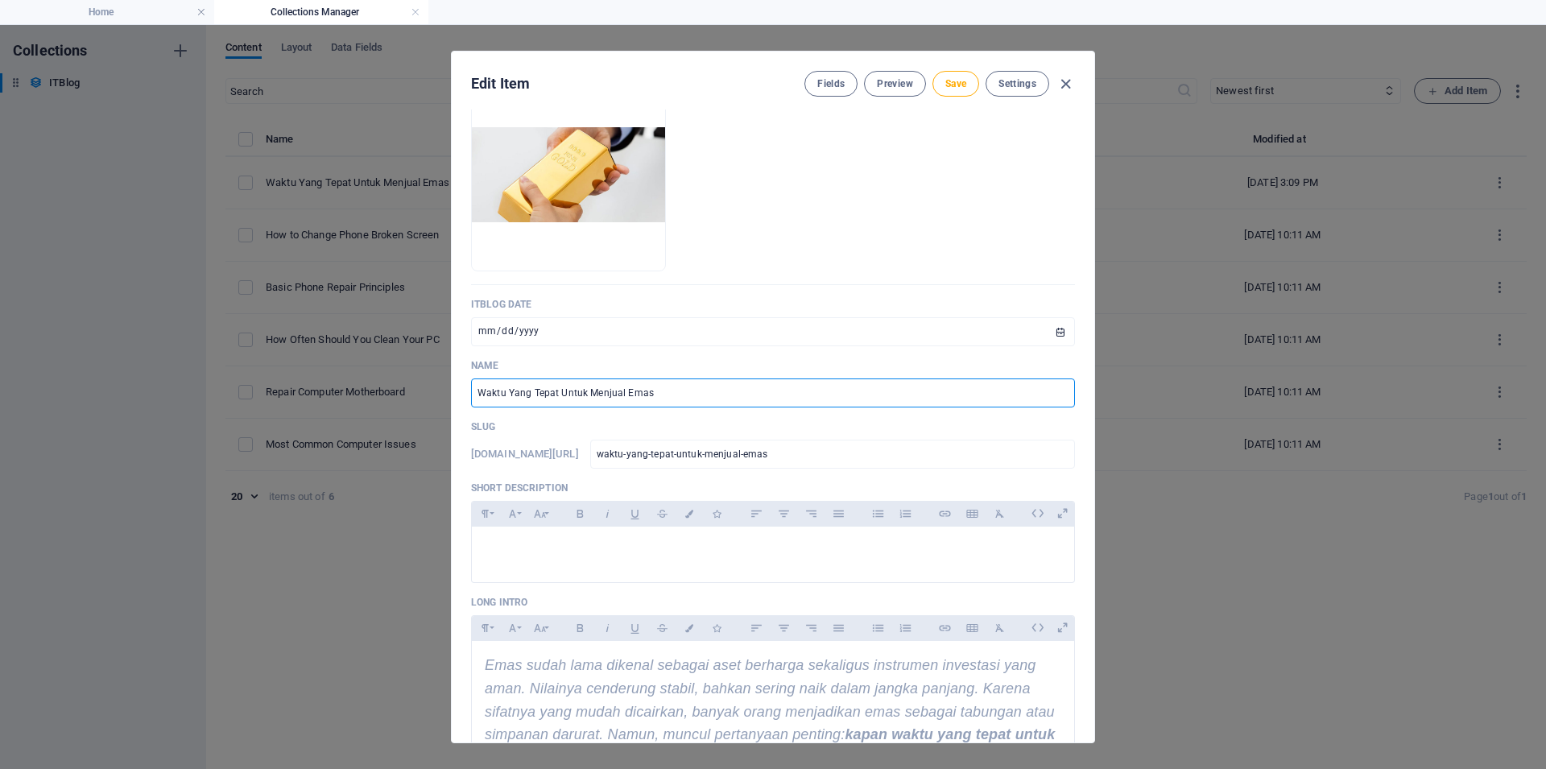
scroll to position [0, 0]
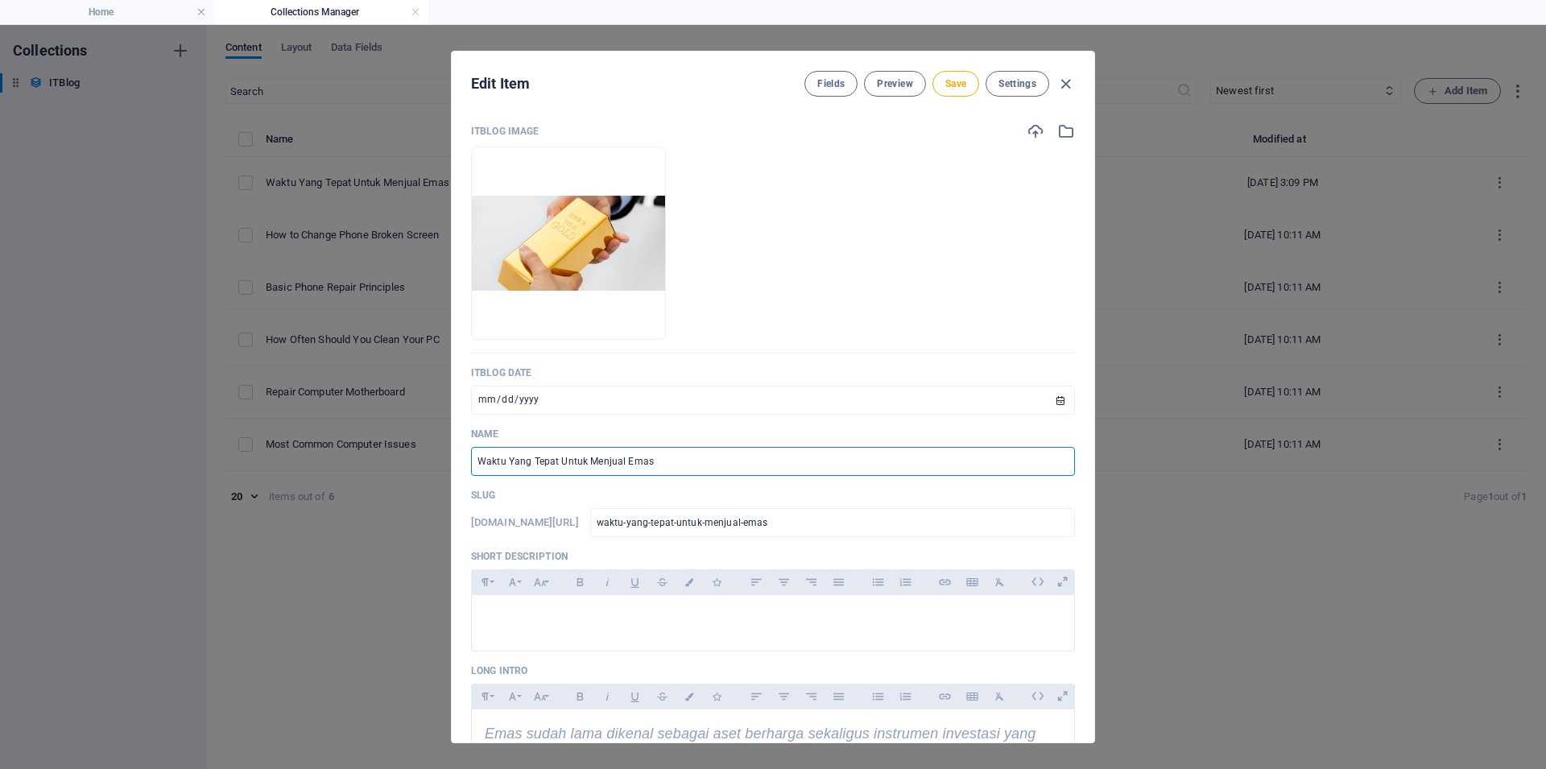
click at [645, 454] on input "Waktu Yang Tepat Untuk Menjual Emas" at bounding box center [773, 461] width 604 height 29
paste input "yang Tepat untuk Menjual Emas: Panduan Berdasarkan Data Terpercaya"
type input "Waktu yang Tepat untuk Menjual Emas: Panduan Berdasarkan Data Terpercaya"
type input "waktu-yang-tepat-untuk-menjual-emas-panduan-berdasarkan-data-terpercaya"
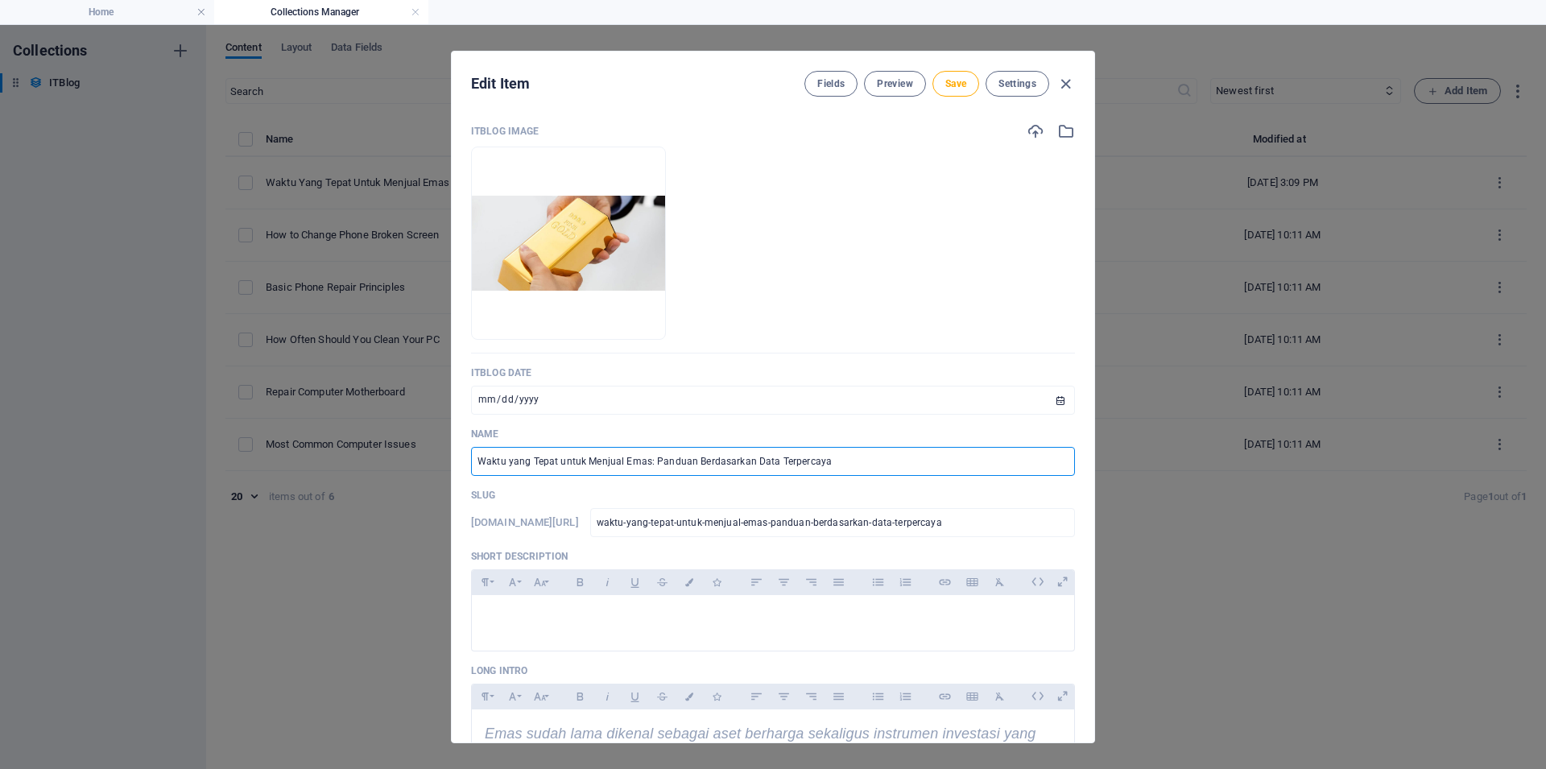
type input "Waktu yang Tepat untuk Menjual Emas: Panduan Berdasarkan Data Terpercaya"
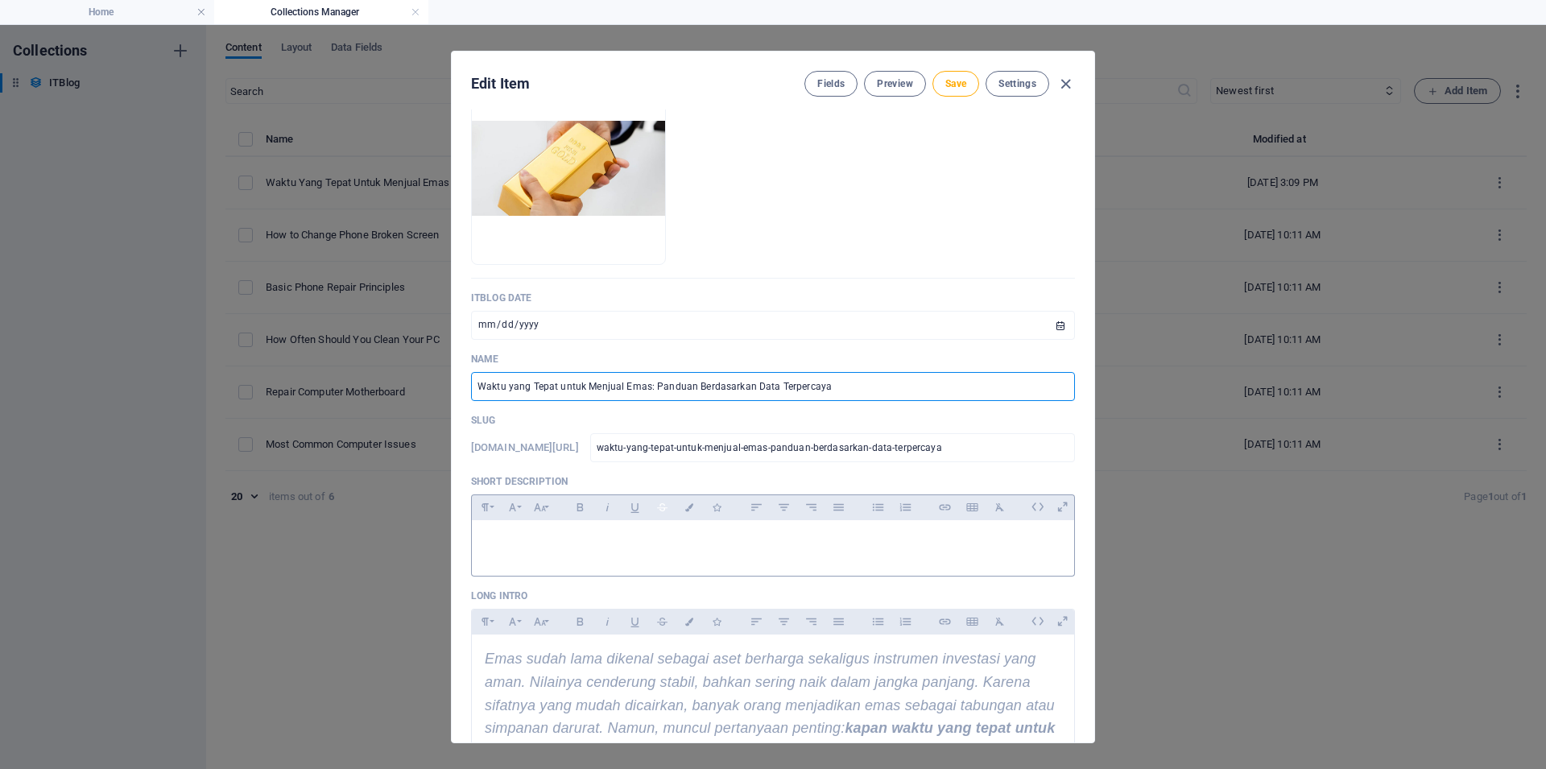
scroll to position [121, 0]
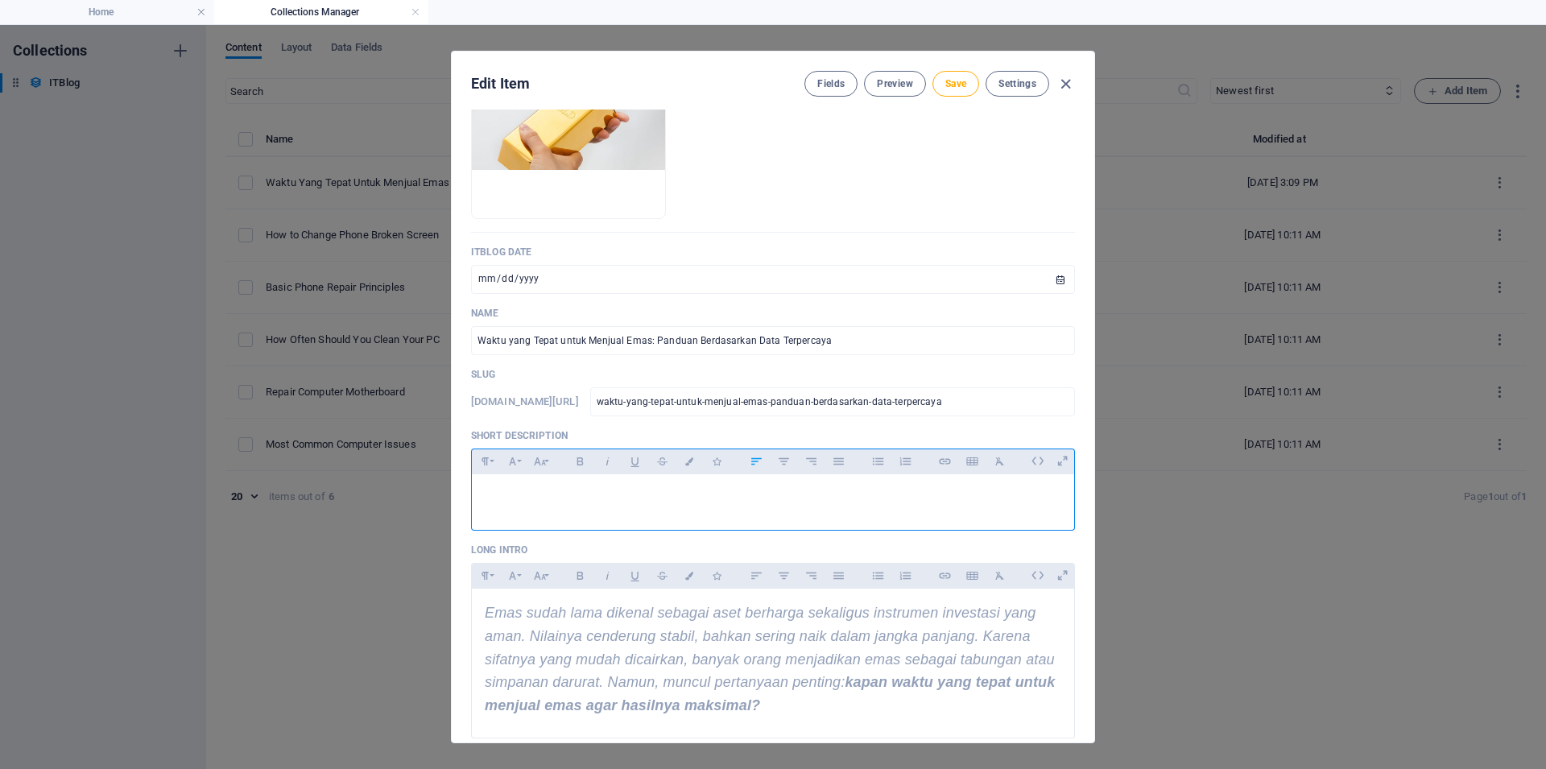
click at [599, 509] on div "​" at bounding box center [773, 498] width 602 height 48
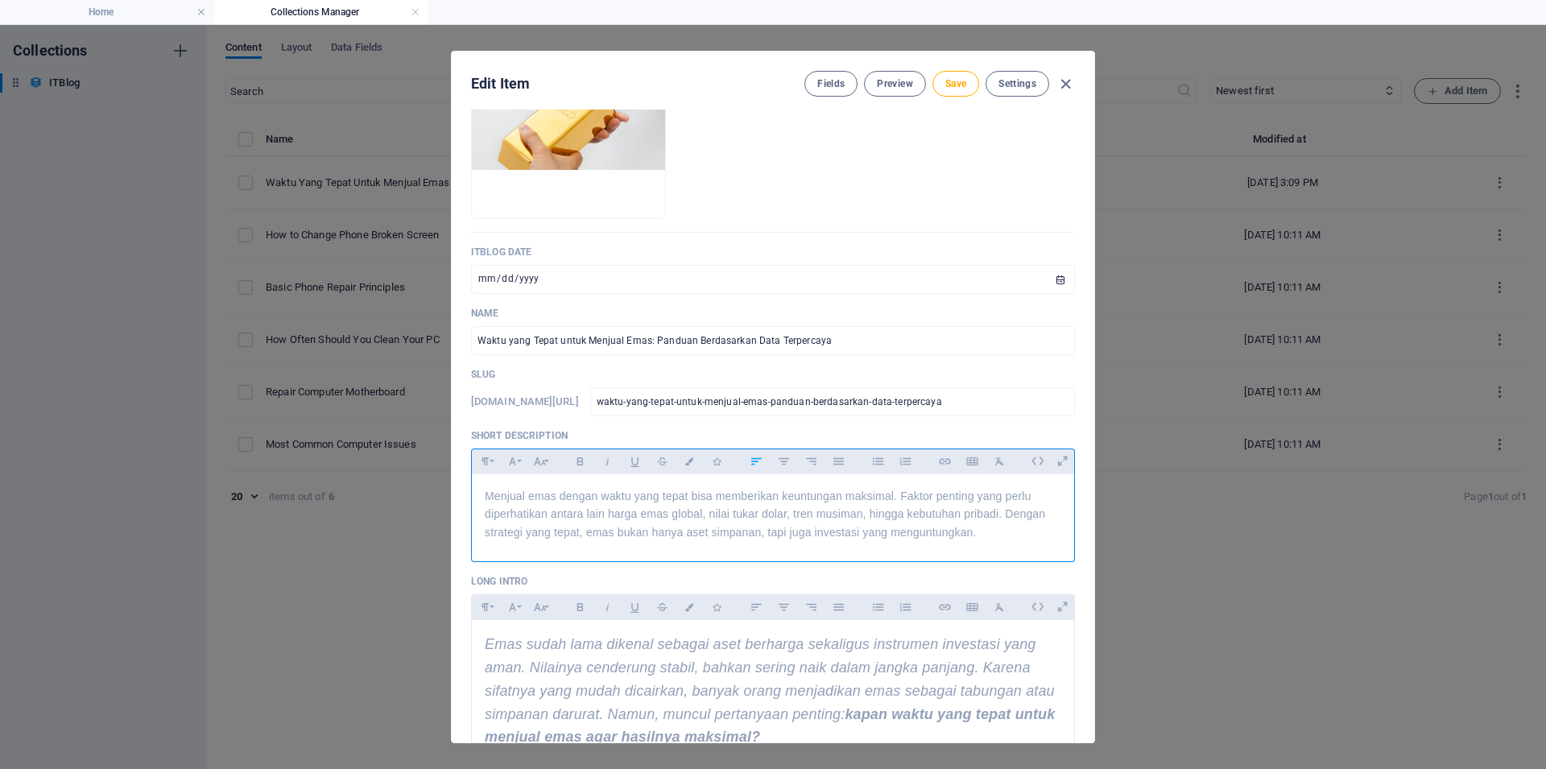
click at [824, 512] on p "Menjual emas dengan waktu yang tepat bisa memberikan keuntungan maksimal. Fakto…" at bounding box center [773, 514] width 576 height 54
click at [817, 525] on span "Menjual emas dengan waktu yang tepat bisa memberikan keuntungan maksimal. Fakto…" at bounding box center [765, 513] width 560 height 49
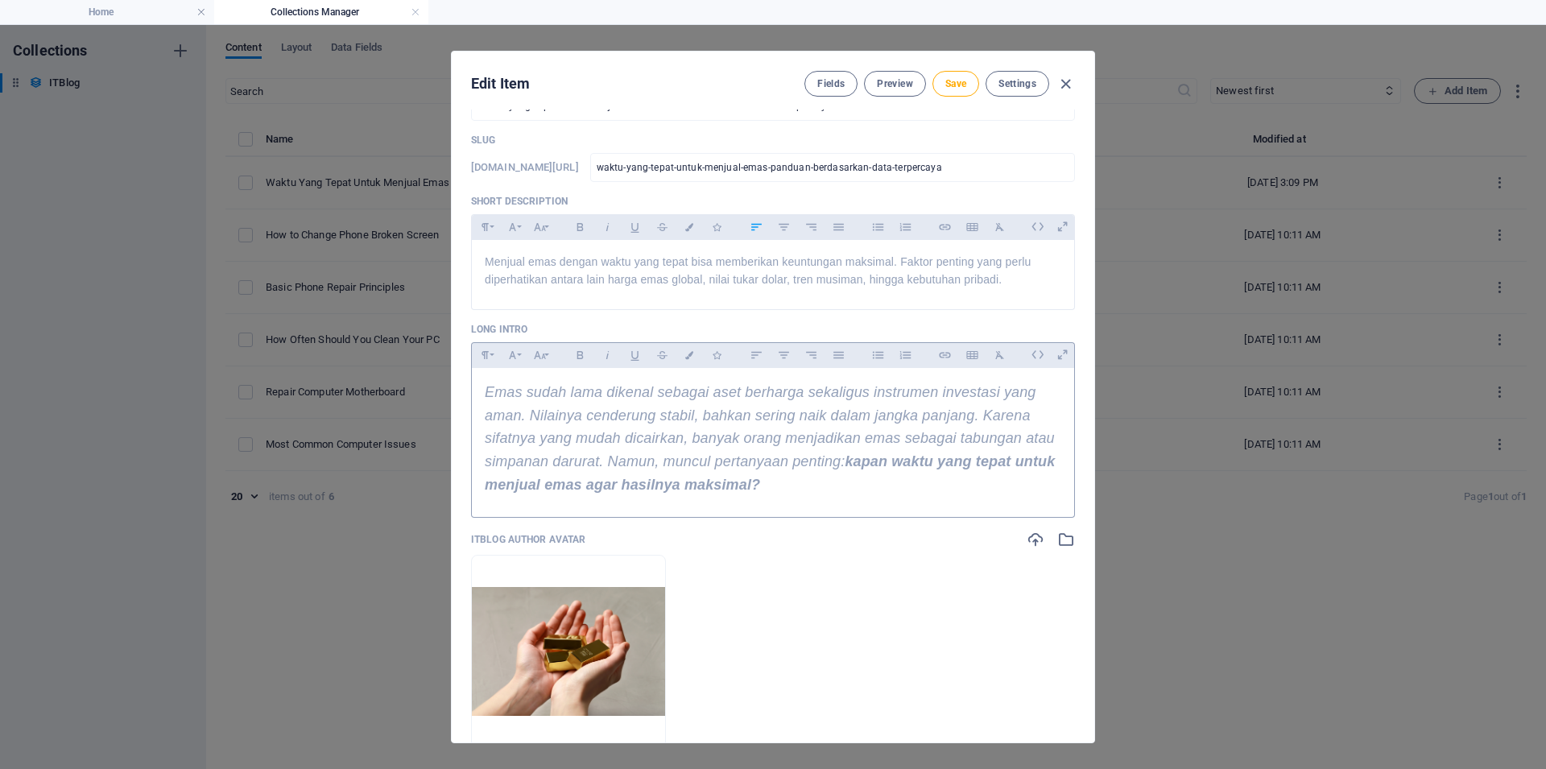
scroll to position [362, 0]
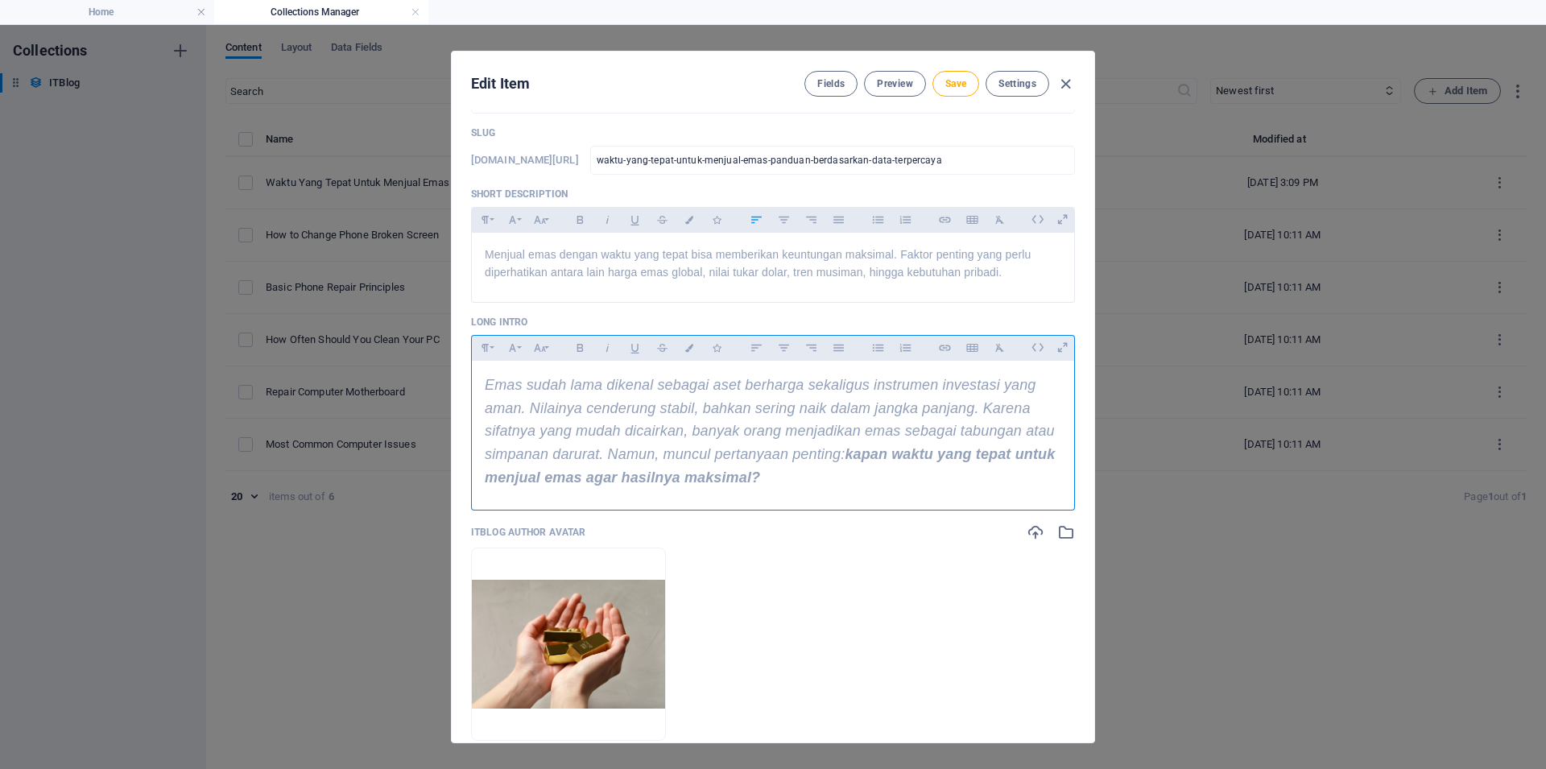
click at [716, 485] on span "​ Emas sudah lama dikenal sebagai aset berharga sekaligus instrumen investasi y…" at bounding box center [770, 431] width 570 height 109
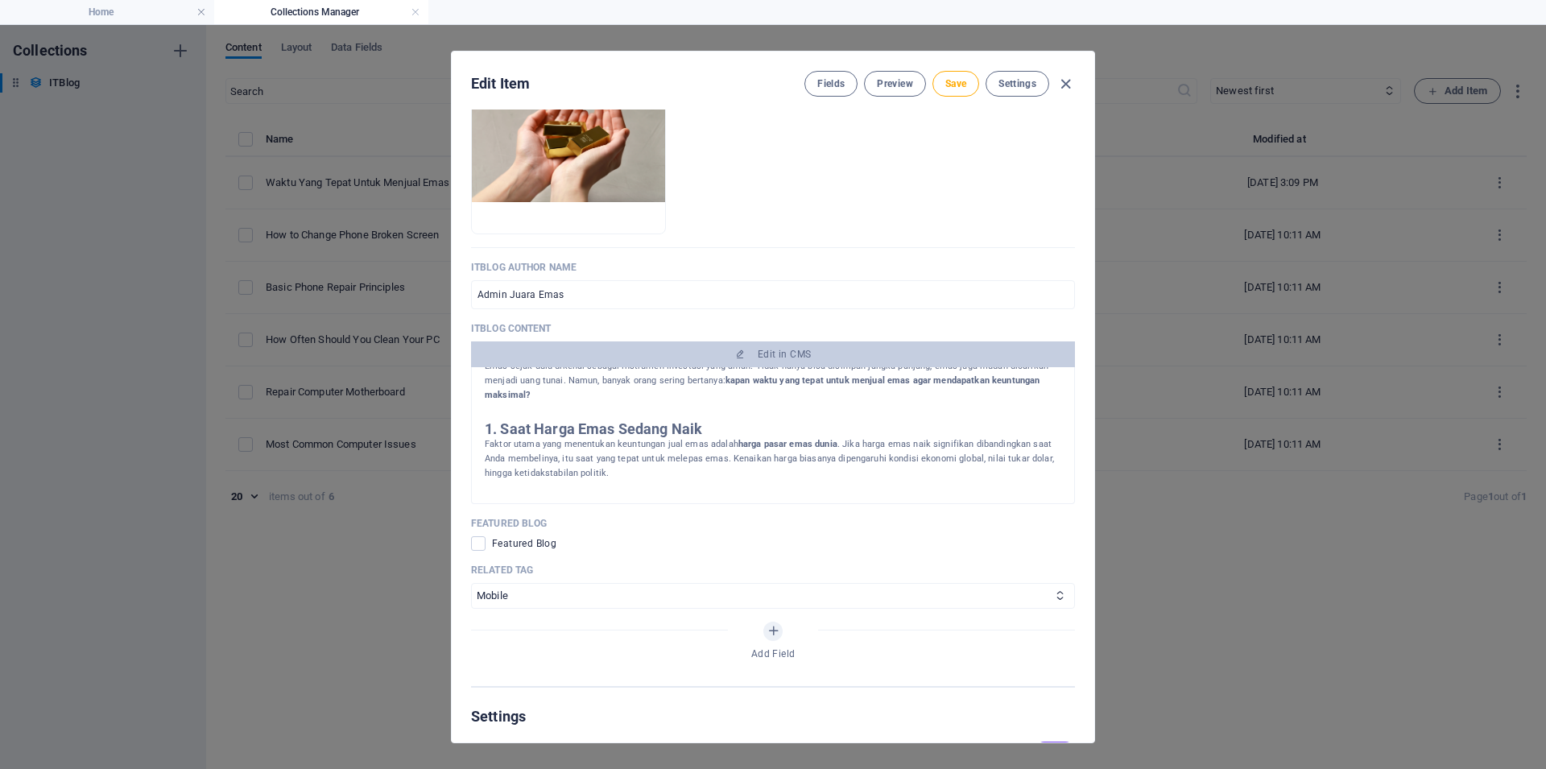
scroll to position [105, 0]
click at [954, 77] on span "Save" at bounding box center [955, 83] width 21 height 13
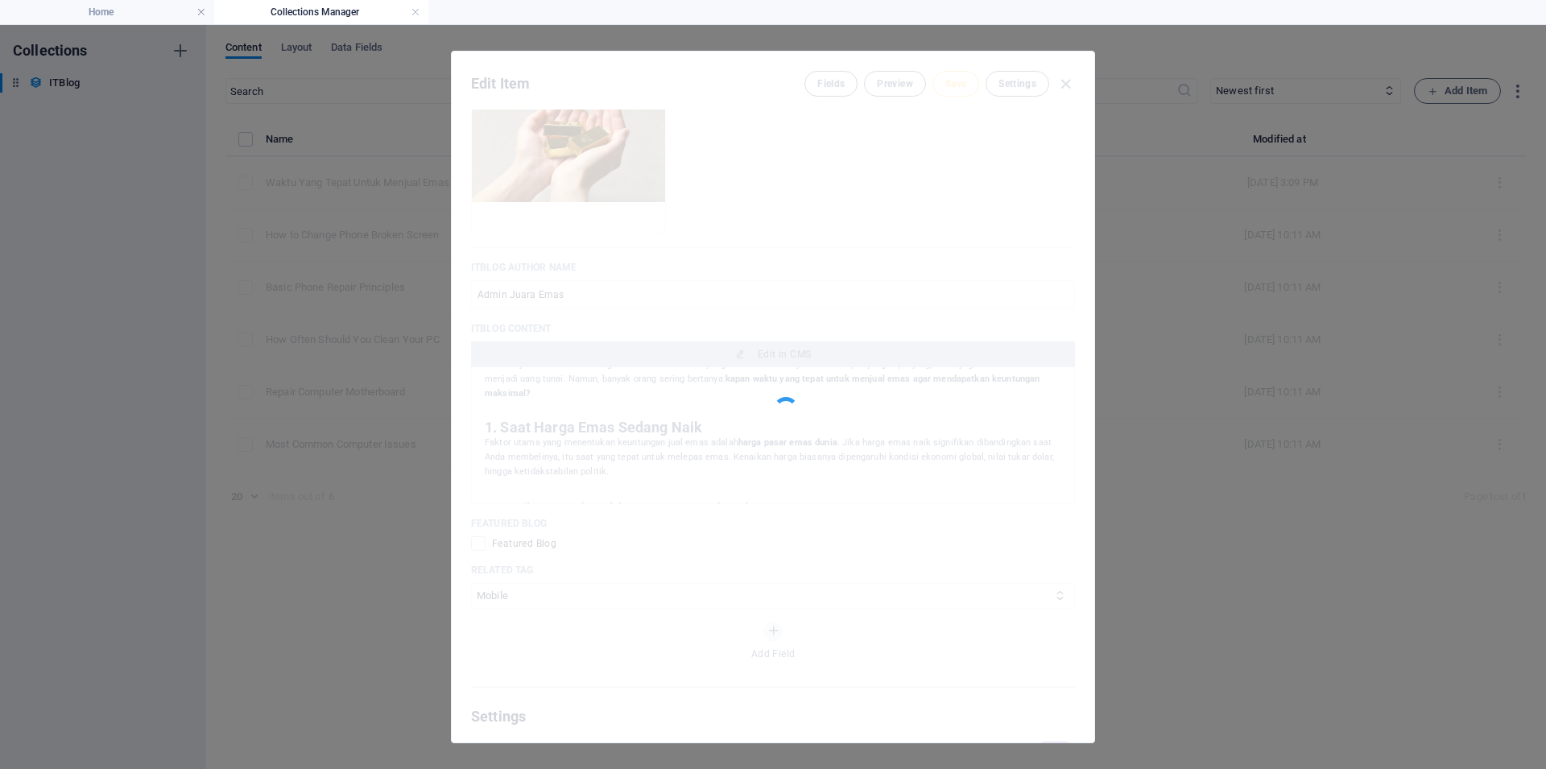
type input "waktu-yang-tepat-untuk-menjual-emas-panduan-berdasarkan-data-terpercaya"
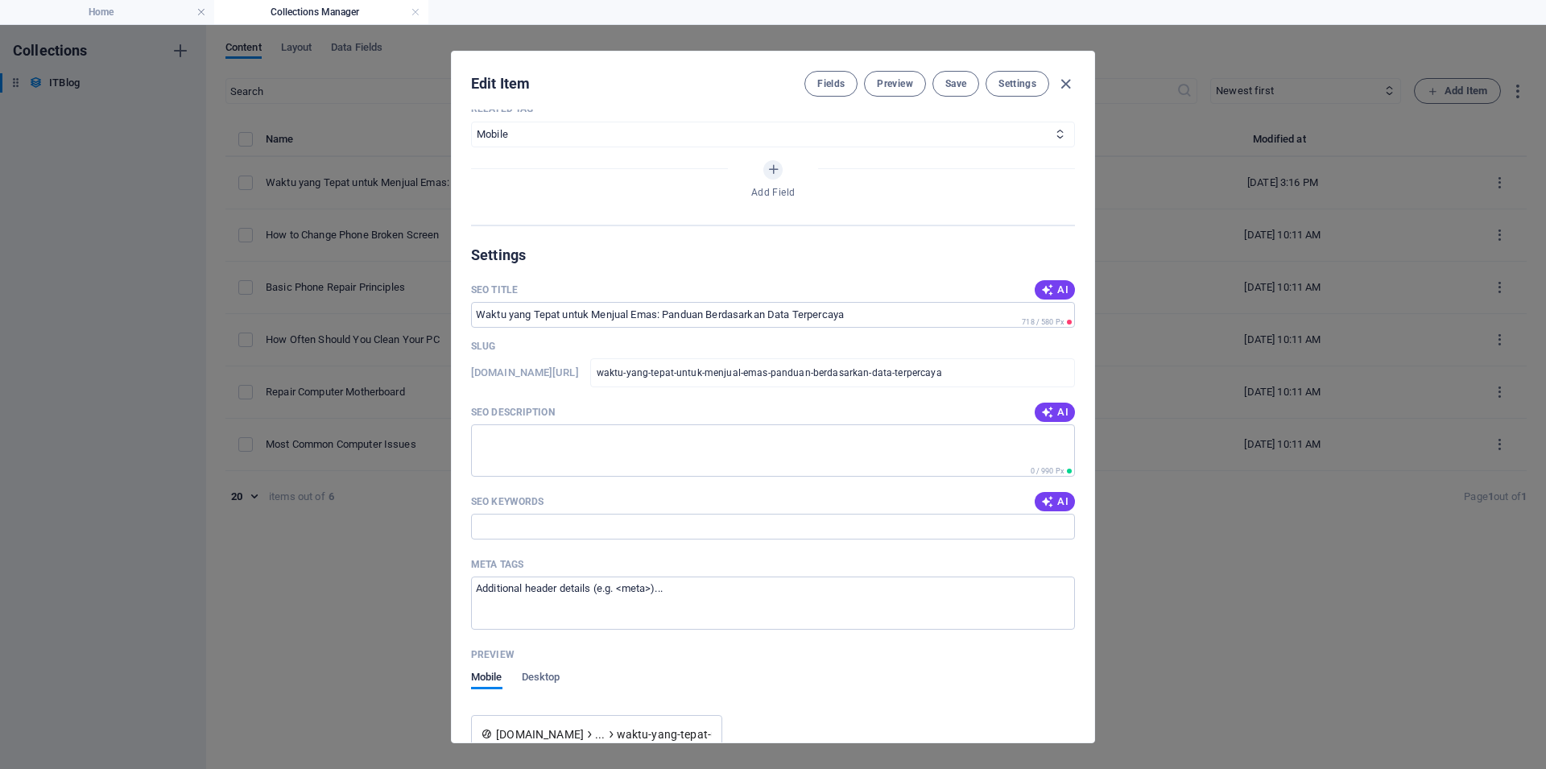
scroll to position [1209, 0]
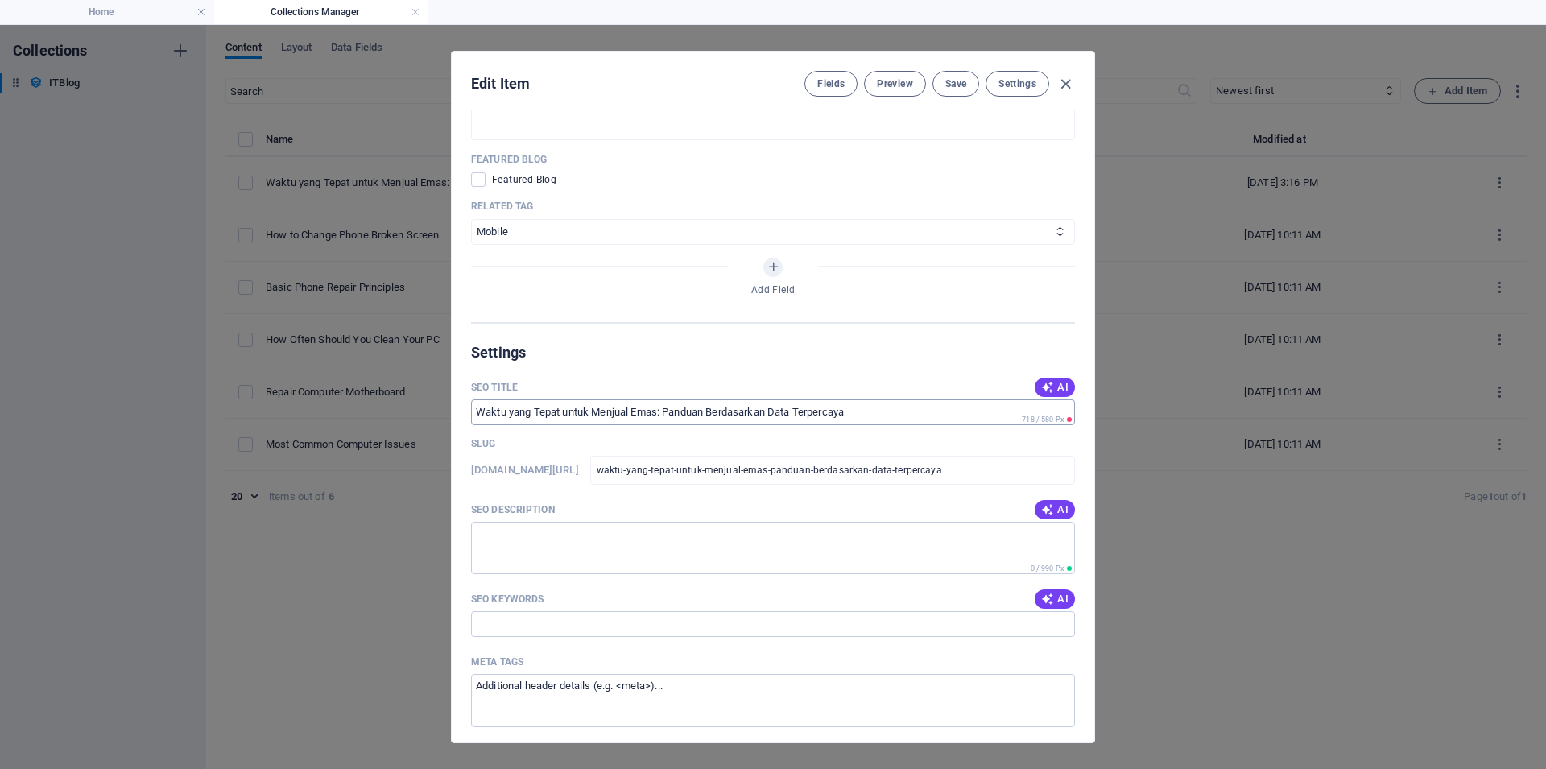
click at [790, 425] on input "SEO Title" at bounding box center [773, 412] width 604 height 26
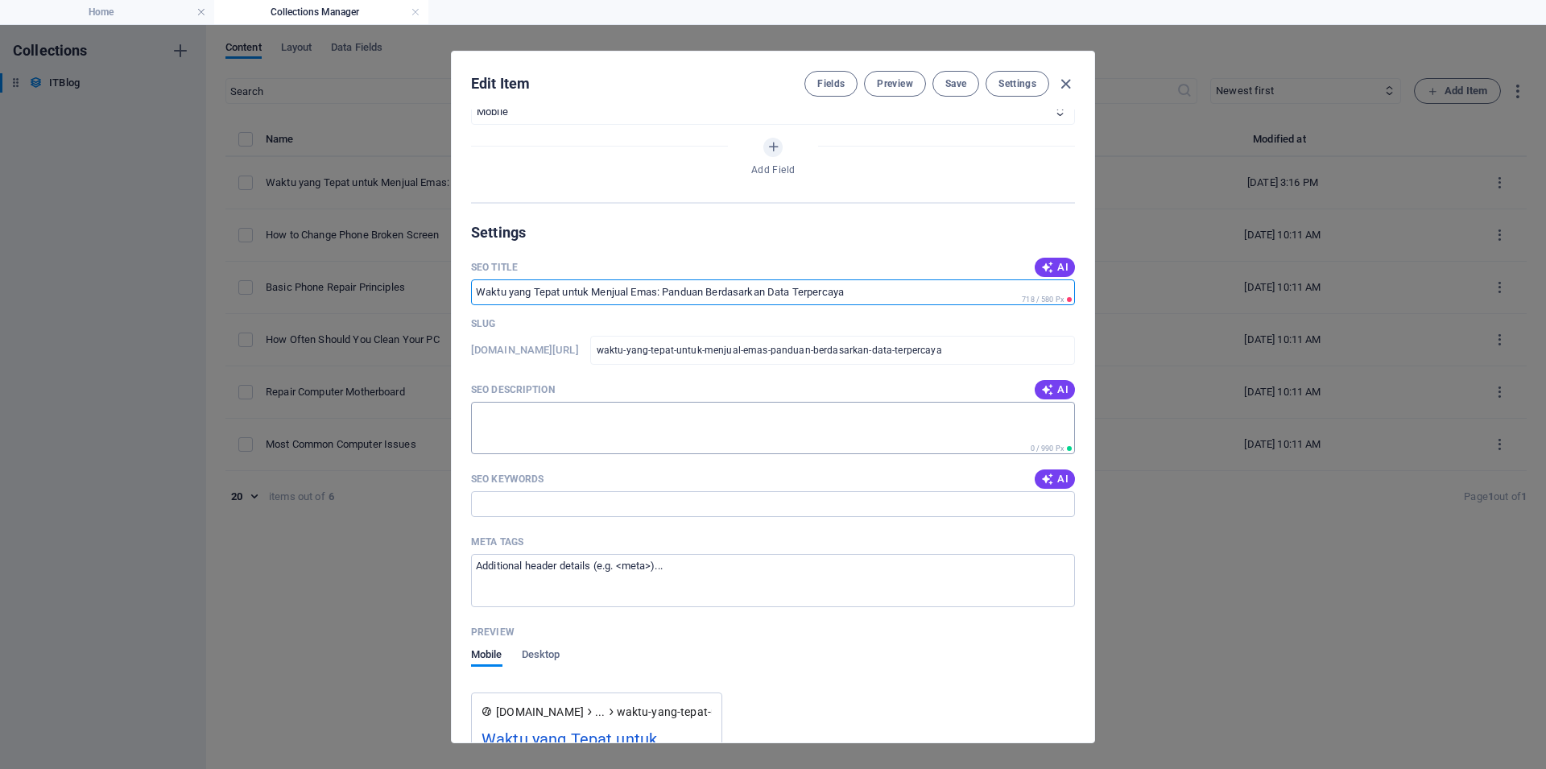
scroll to position [1330, 0]
click at [729, 304] on input "SEO Title" at bounding box center [773, 292] width 604 height 26
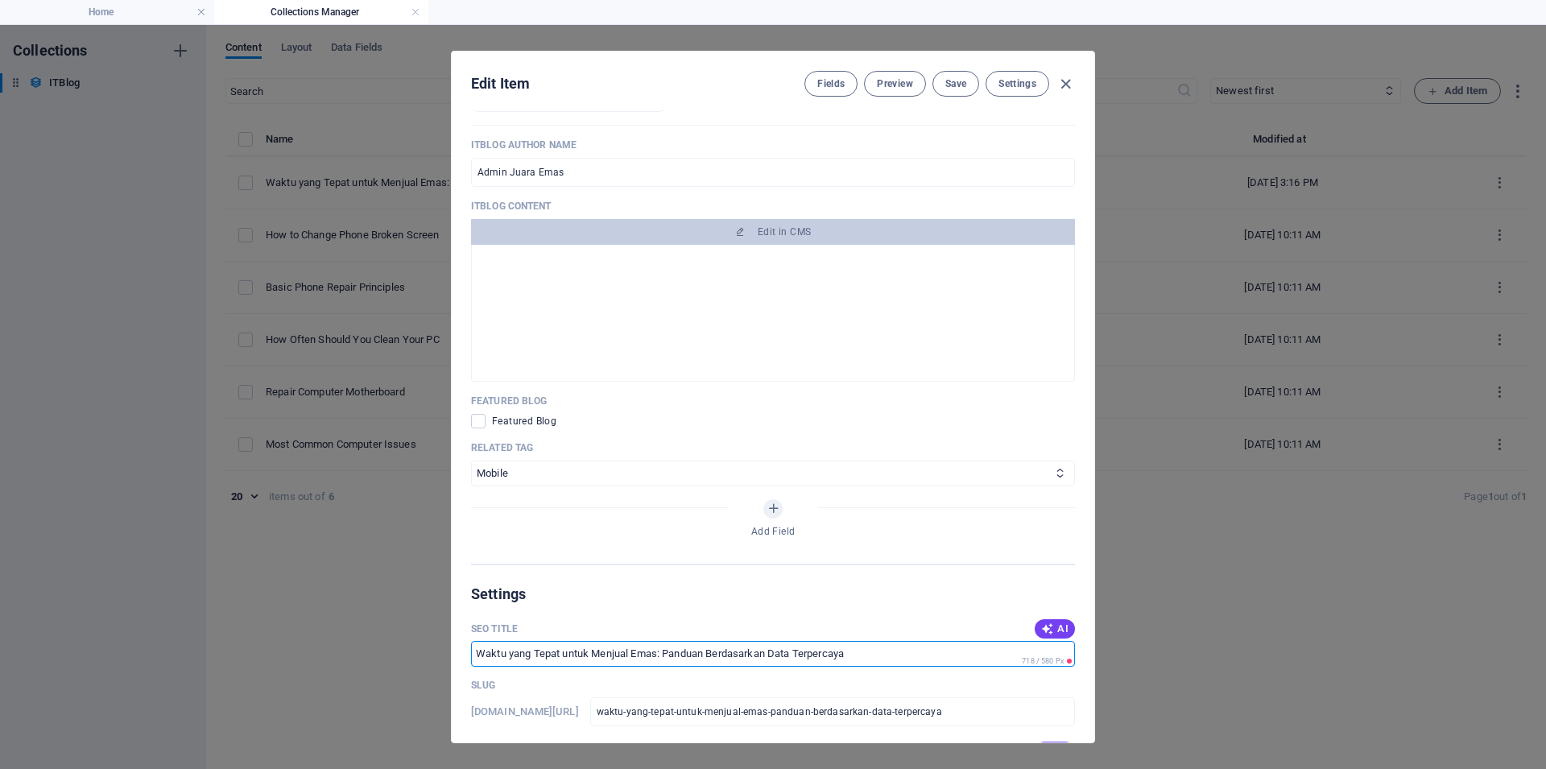
scroll to position [847, 0]
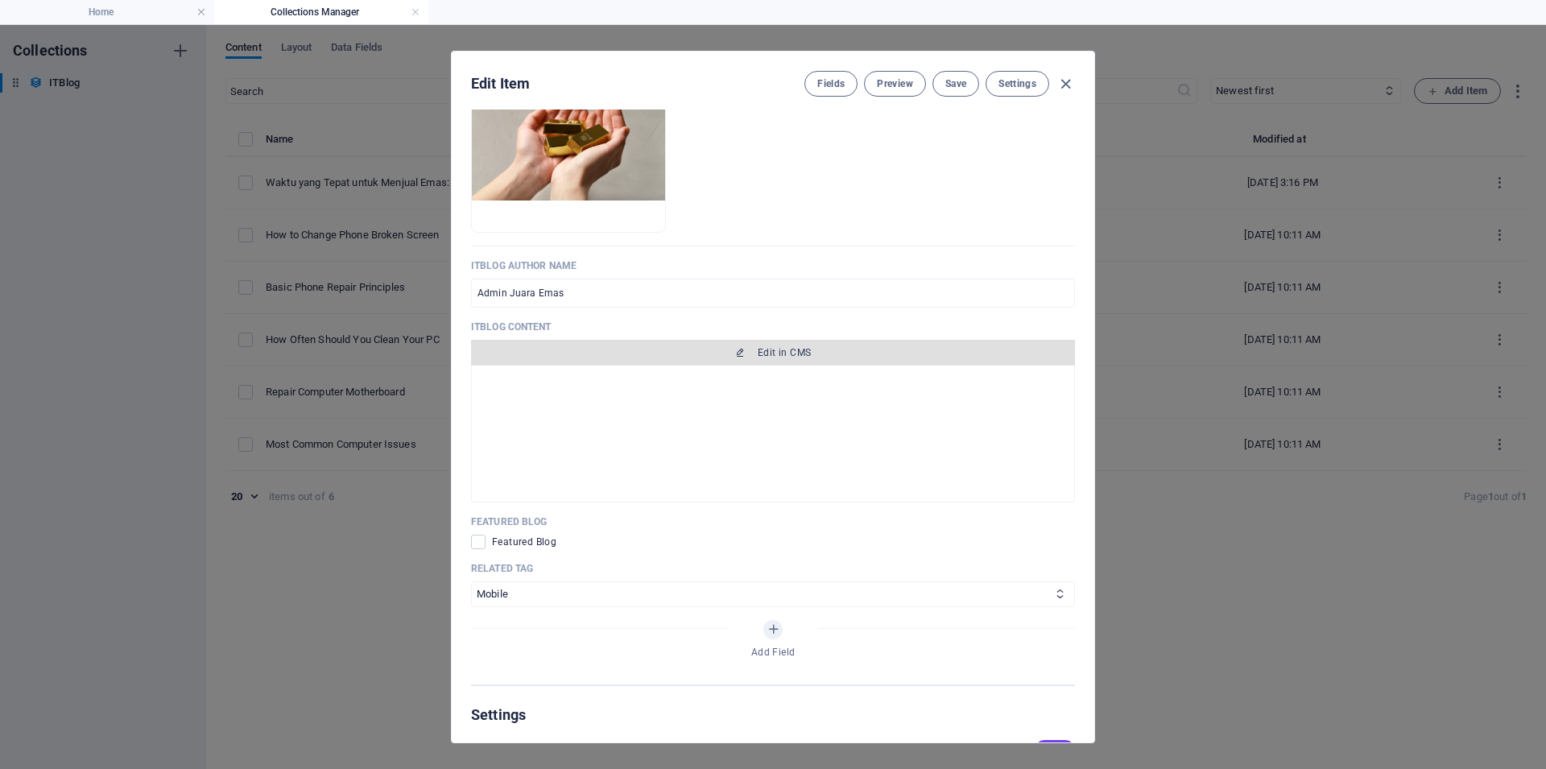
click at [747, 359] on span "Edit in CMS" at bounding box center [772, 352] width 591 height 13
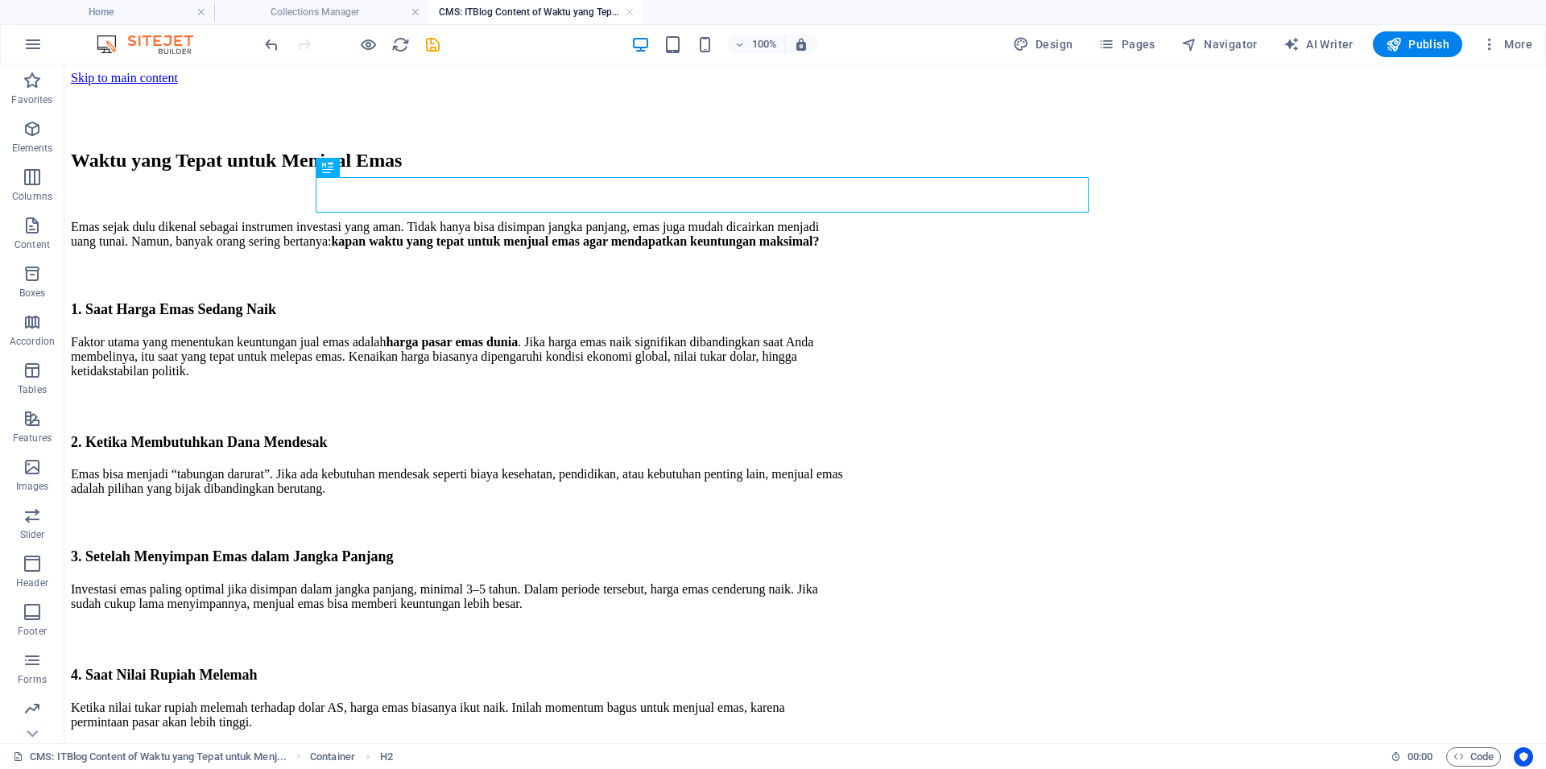
scroll to position [0, 0]
click at [452, 171] on div "Waktu yang Tepat untuk Menjual Emas" at bounding box center [457, 161] width 773 height 22
click at [663, 171] on div "Waktu yang Tepat untuk Menjual Emas" at bounding box center [457, 161] width 773 height 22
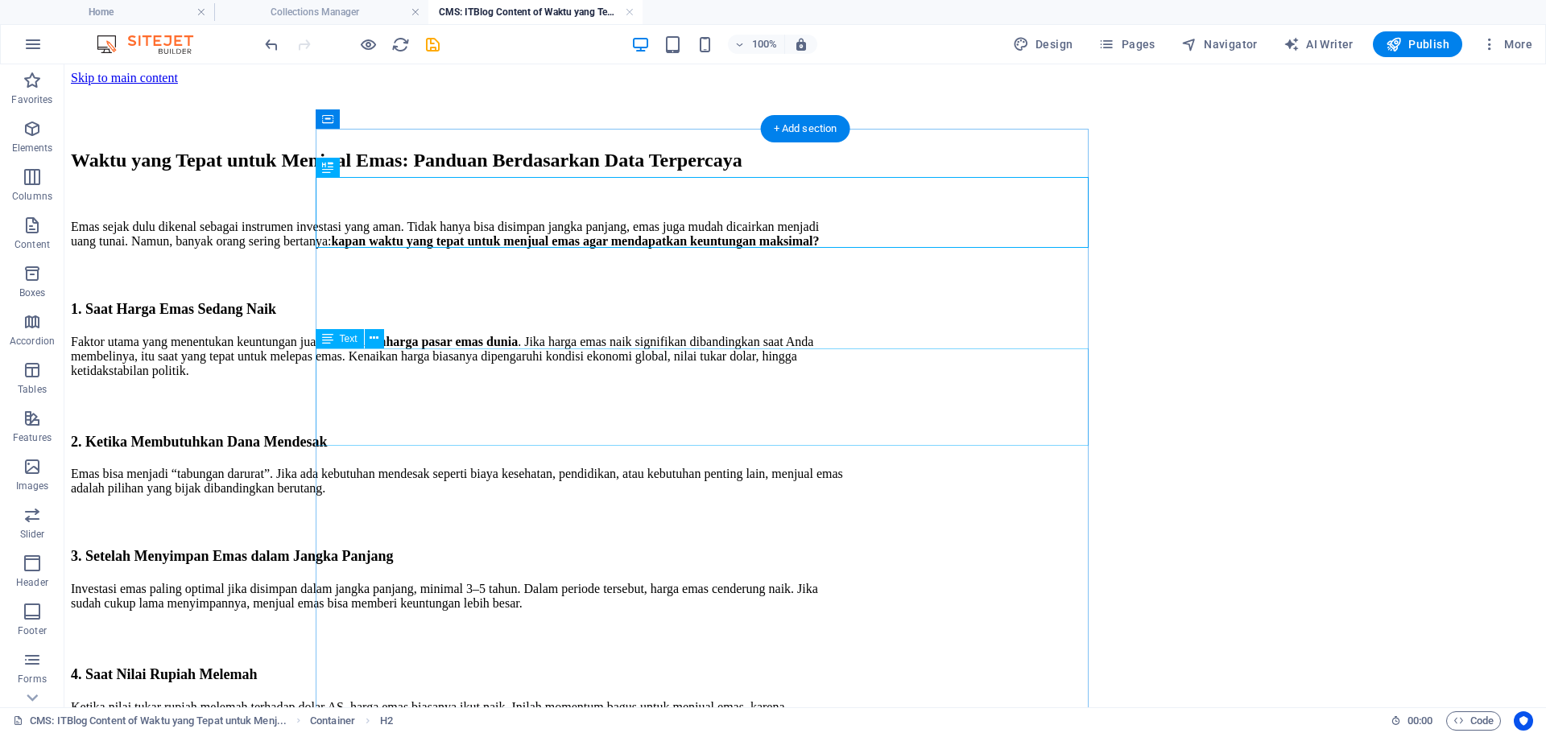
click at [844, 378] on div "1. Saat Harga Emas Sedang Naik Faktor utama yang menentukan keuntungan jual ema…" at bounding box center [457, 337] width 773 height 81
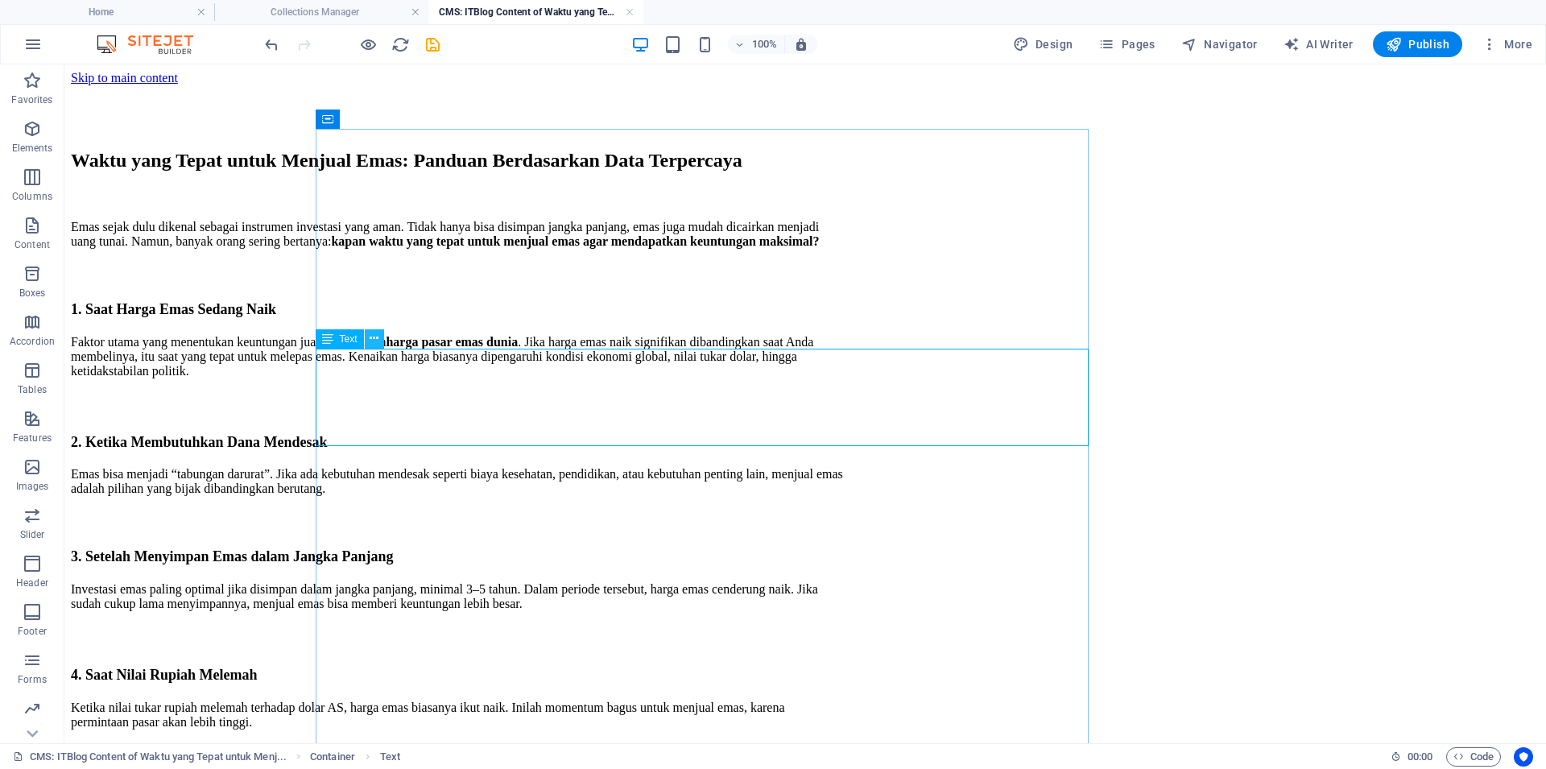
click at [376, 338] on icon at bounding box center [373, 338] width 9 height 17
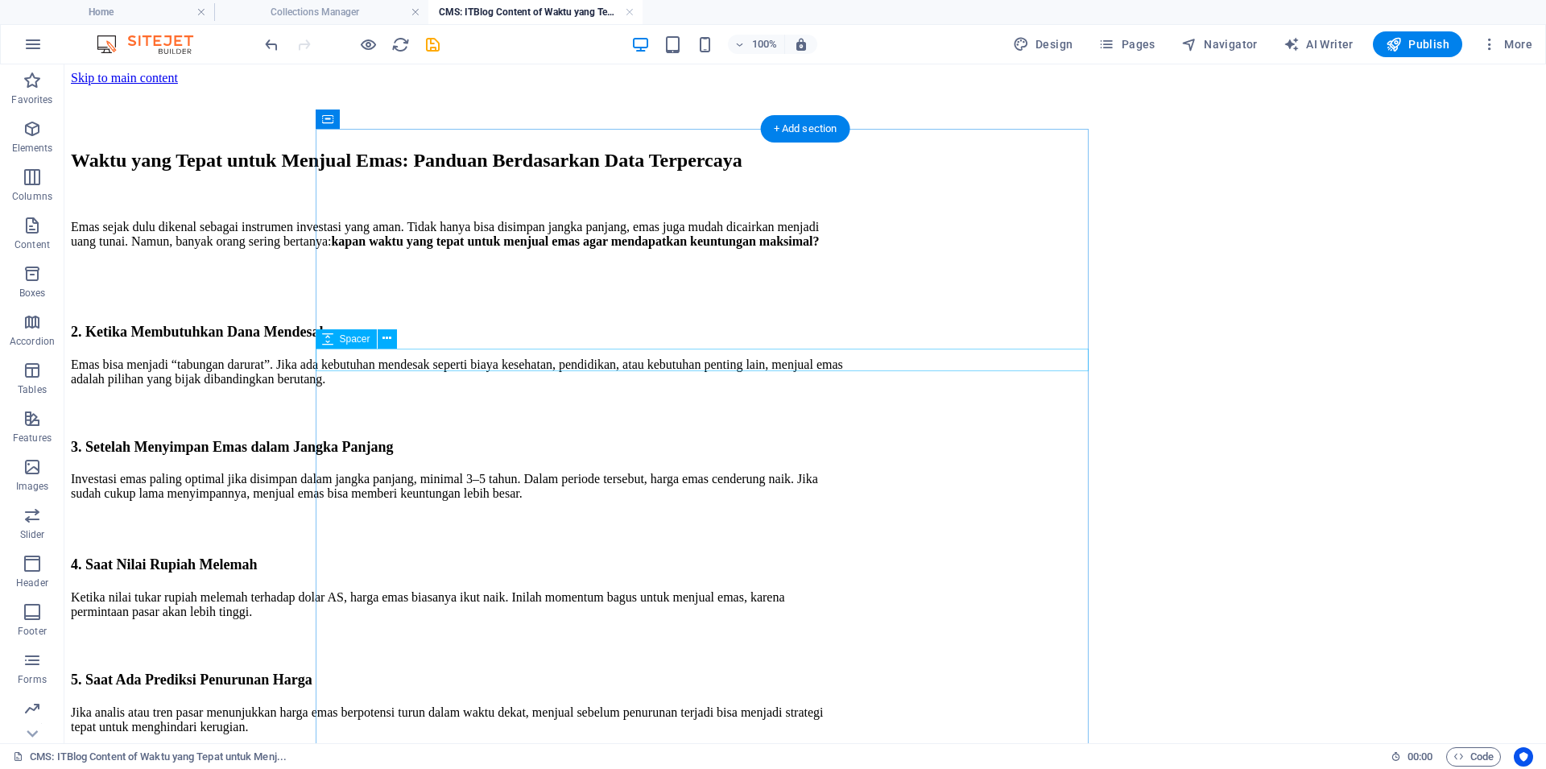
click at [355, 303] on div at bounding box center [457, 292] width 773 height 23
click at [452, 281] on div at bounding box center [457, 271] width 773 height 19
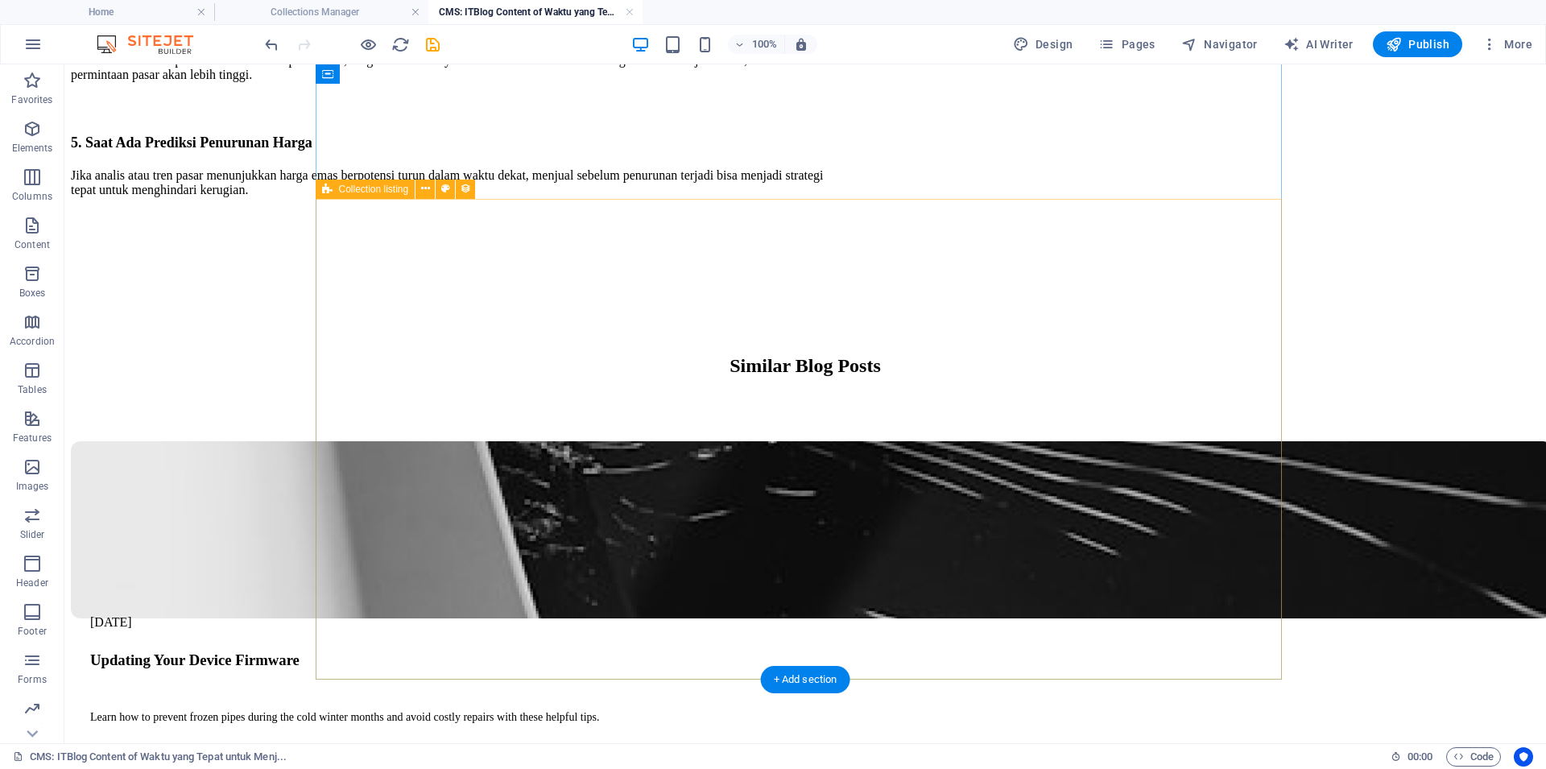
scroll to position [343, 0]
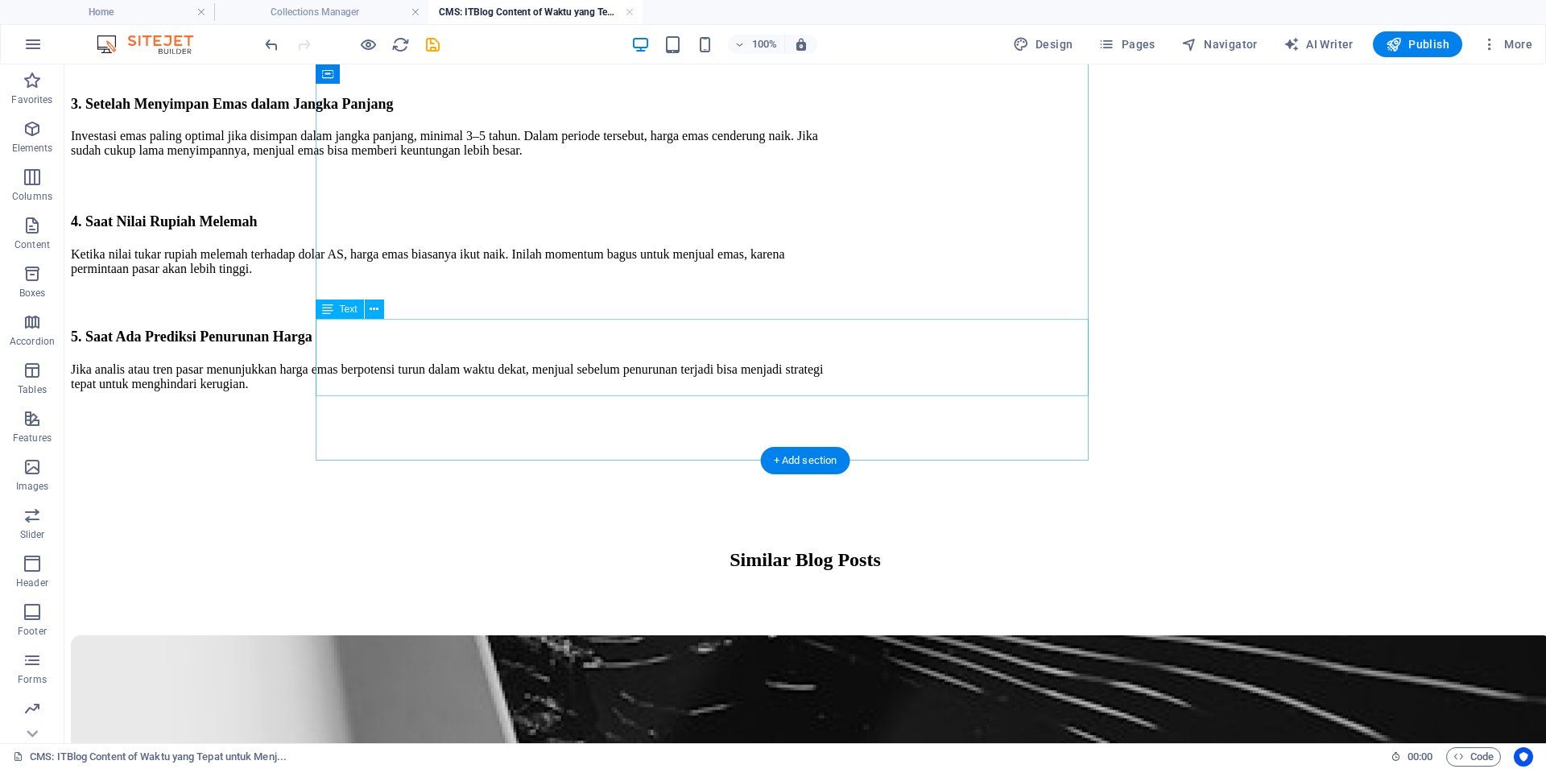
click at [844, 369] on div "5. Saat Ada Prediksi Penurunan Harga Jika analis atau tren pasar menunjukkan ha…" at bounding box center [457, 357] width 773 height 67
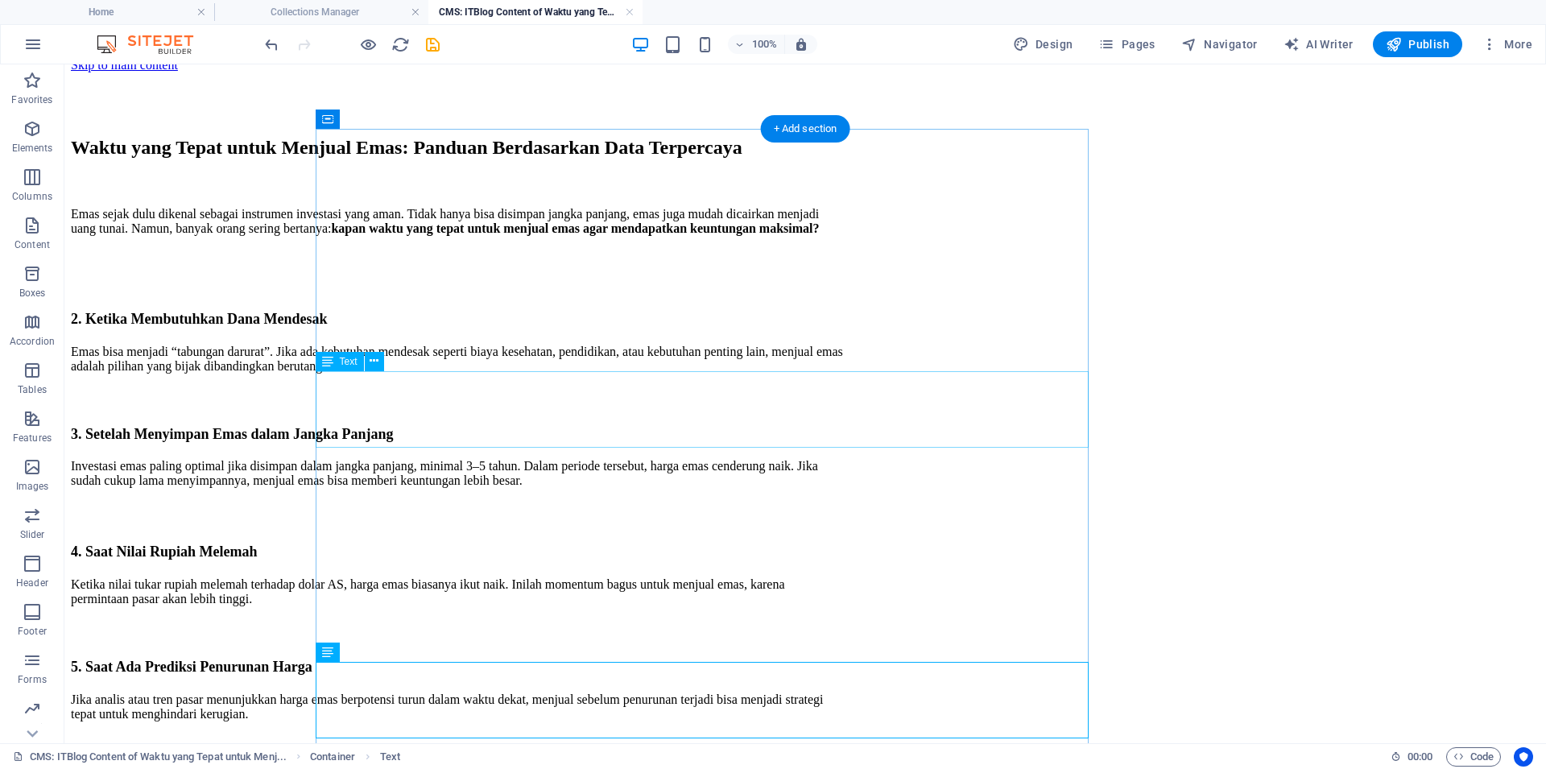
scroll to position [0, 0]
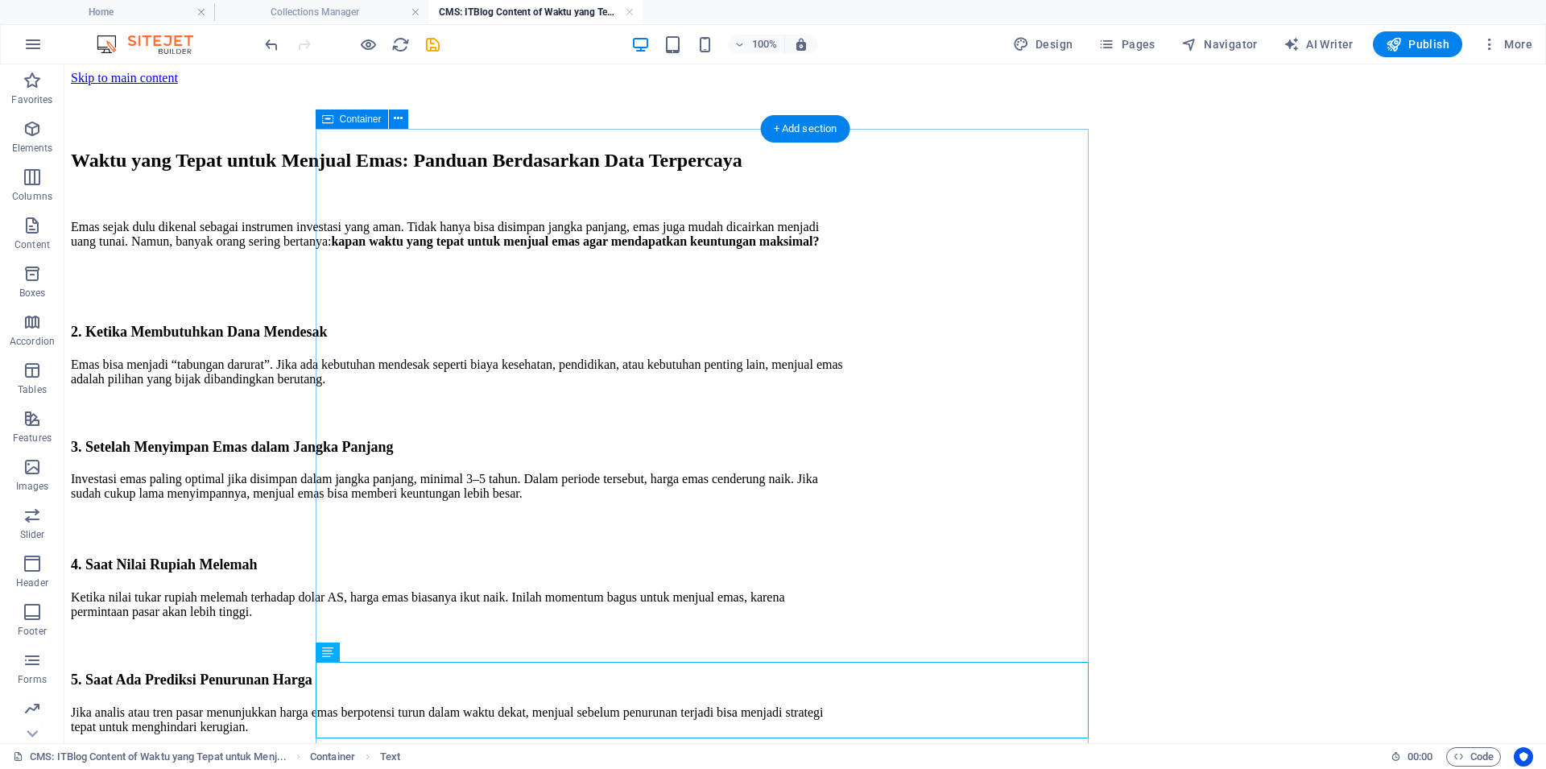
click at [374, 140] on div "Waktu yang Tepat untuk Menjual Emas: Panduan Berdasarkan Data Terpercaya Emas s…" at bounding box center [457, 448] width 773 height 726
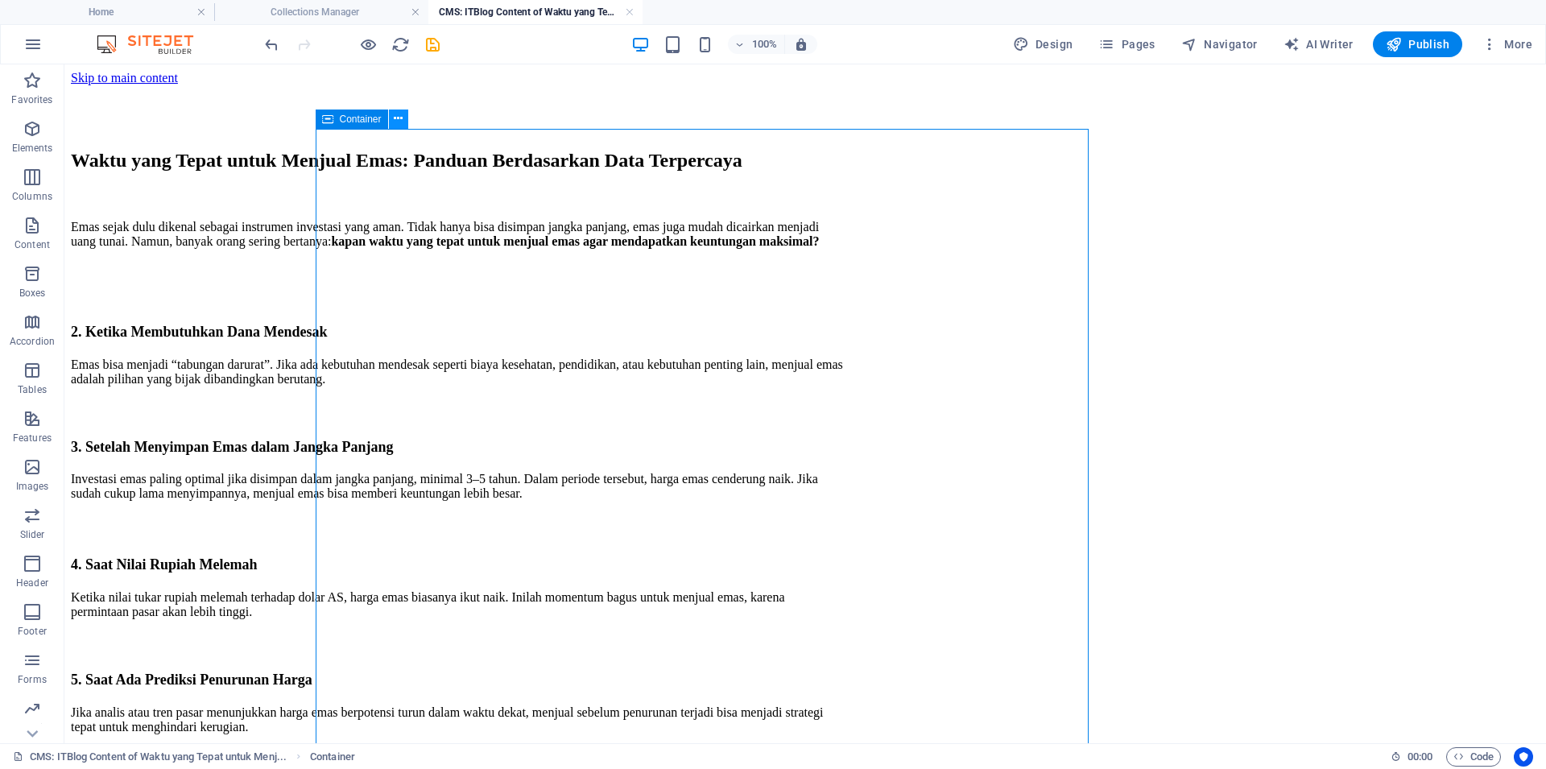
click at [398, 118] on icon at bounding box center [398, 118] width 9 height 17
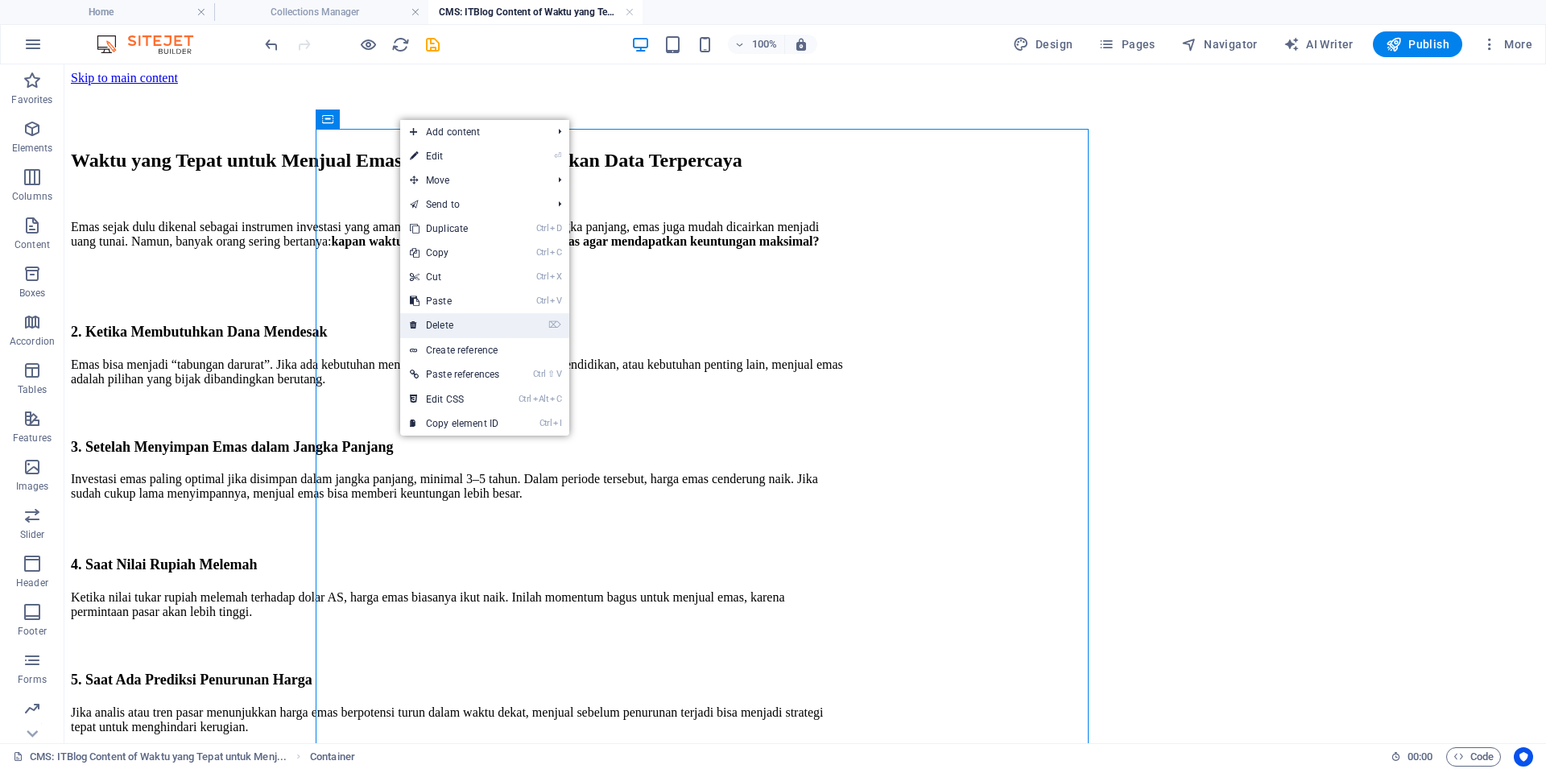
click at [460, 324] on link "⌦ Delete" at bounding box center [454, 325] width 109 height 24
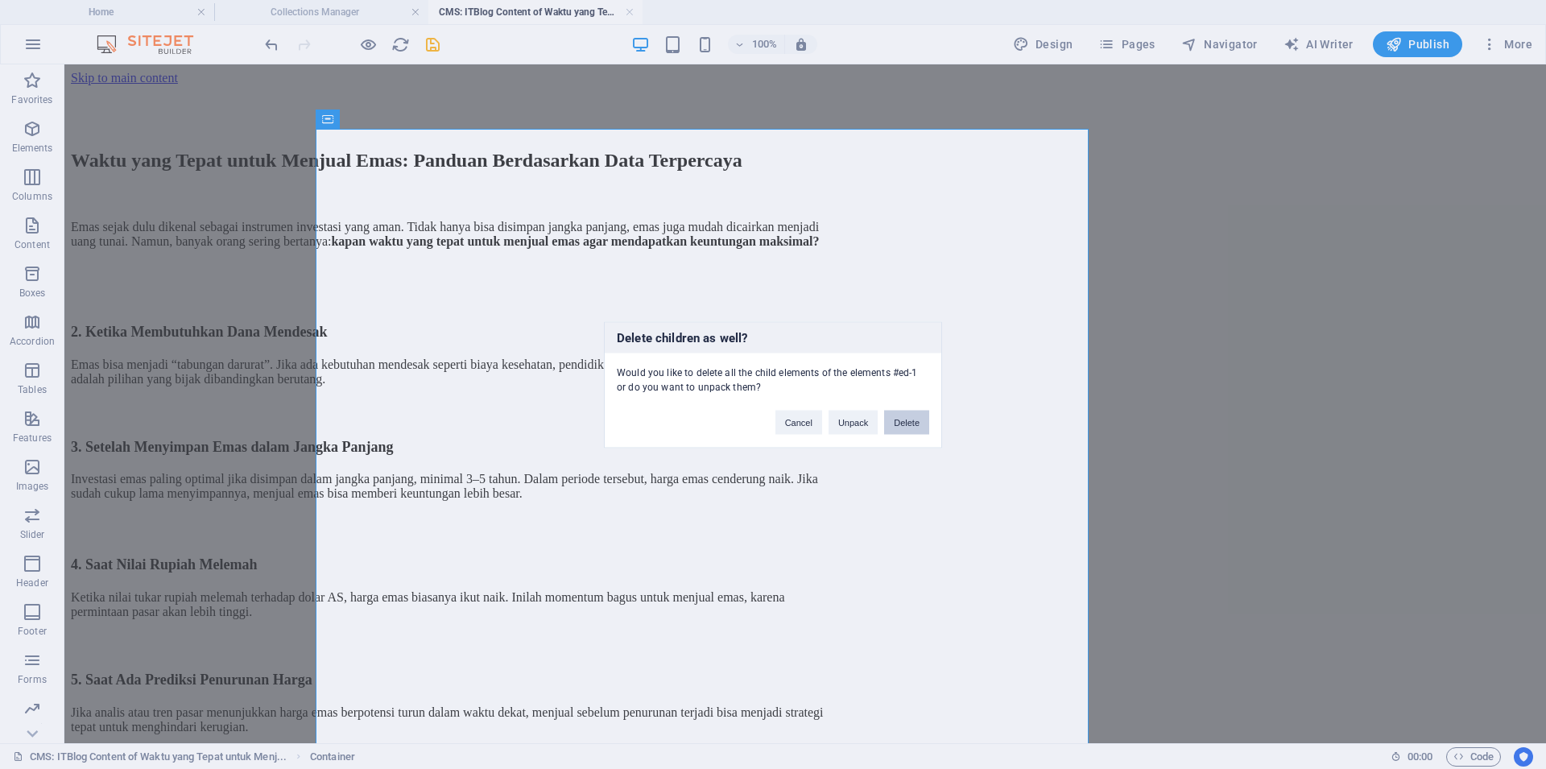
drag, startPoint x: 924, startPoint y: 427, endPoint x: 858, endPoint y: 363, distance: 92.2
click at [924, 427] on button "Delete" at bounding box center [906, 422] width 45 height 24
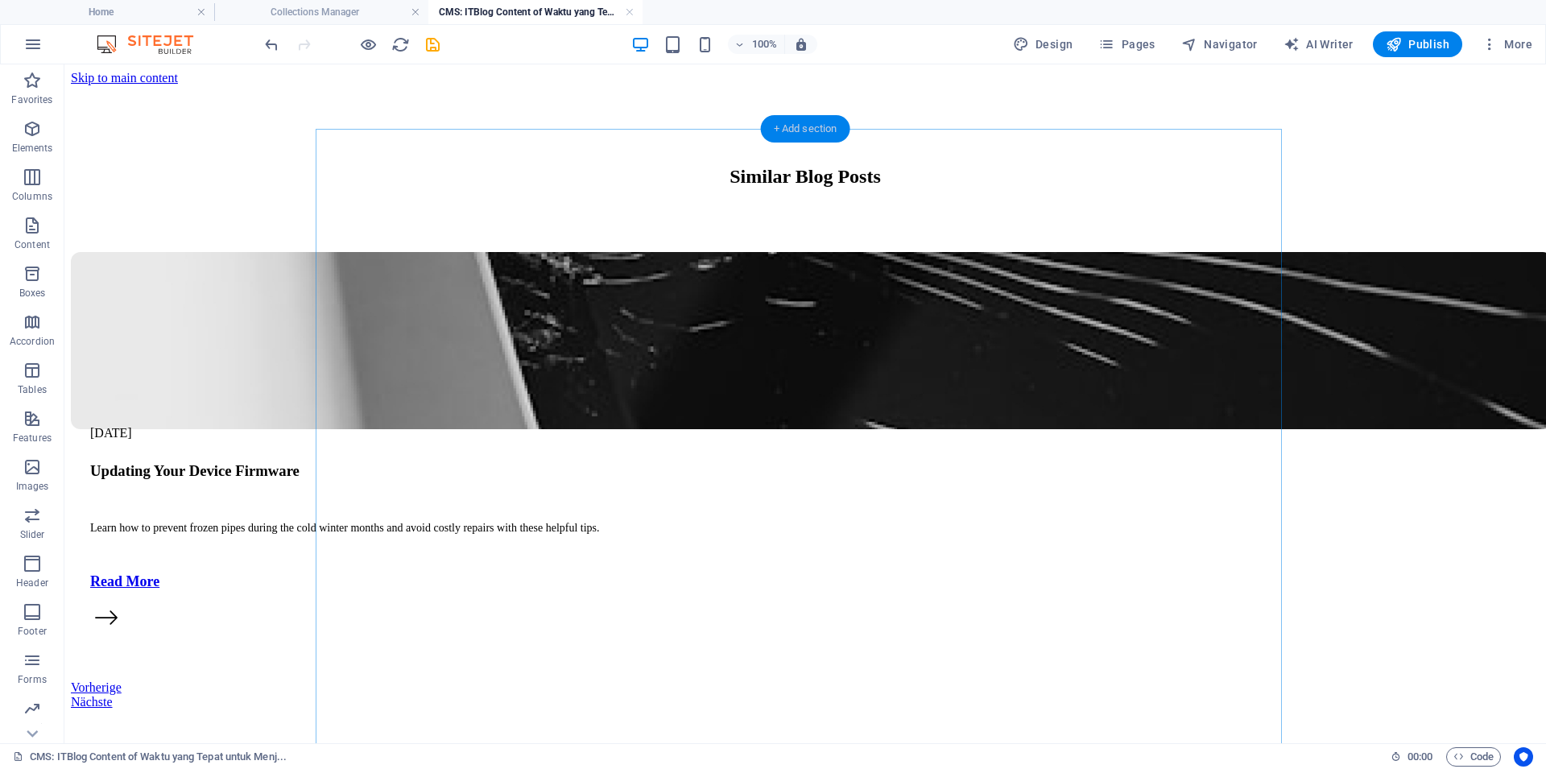
click at [797, 126] on div "+ Add section" at bounding box center [805, 128] width 89 height 27
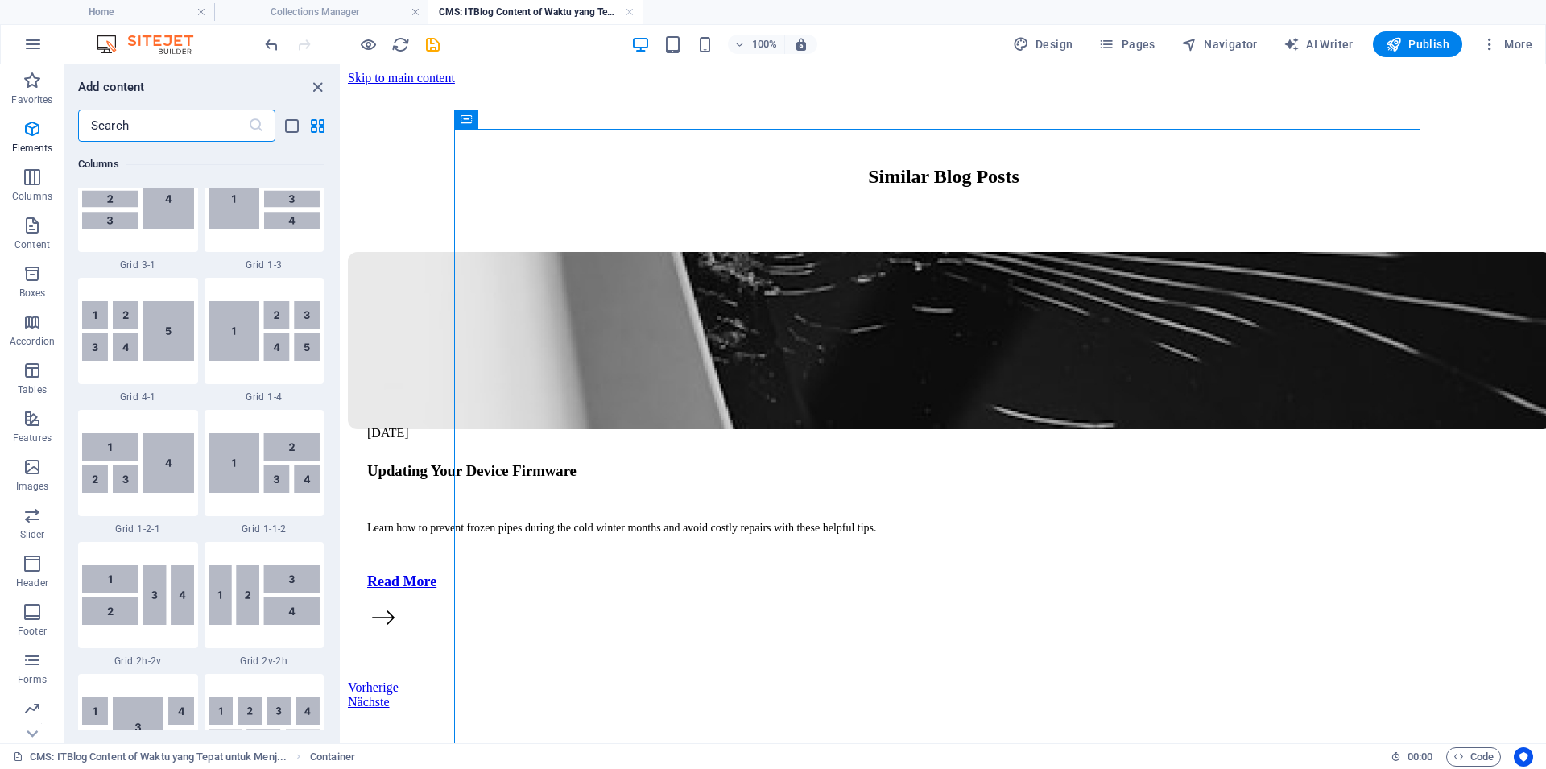
scroll to position [2817, 0]
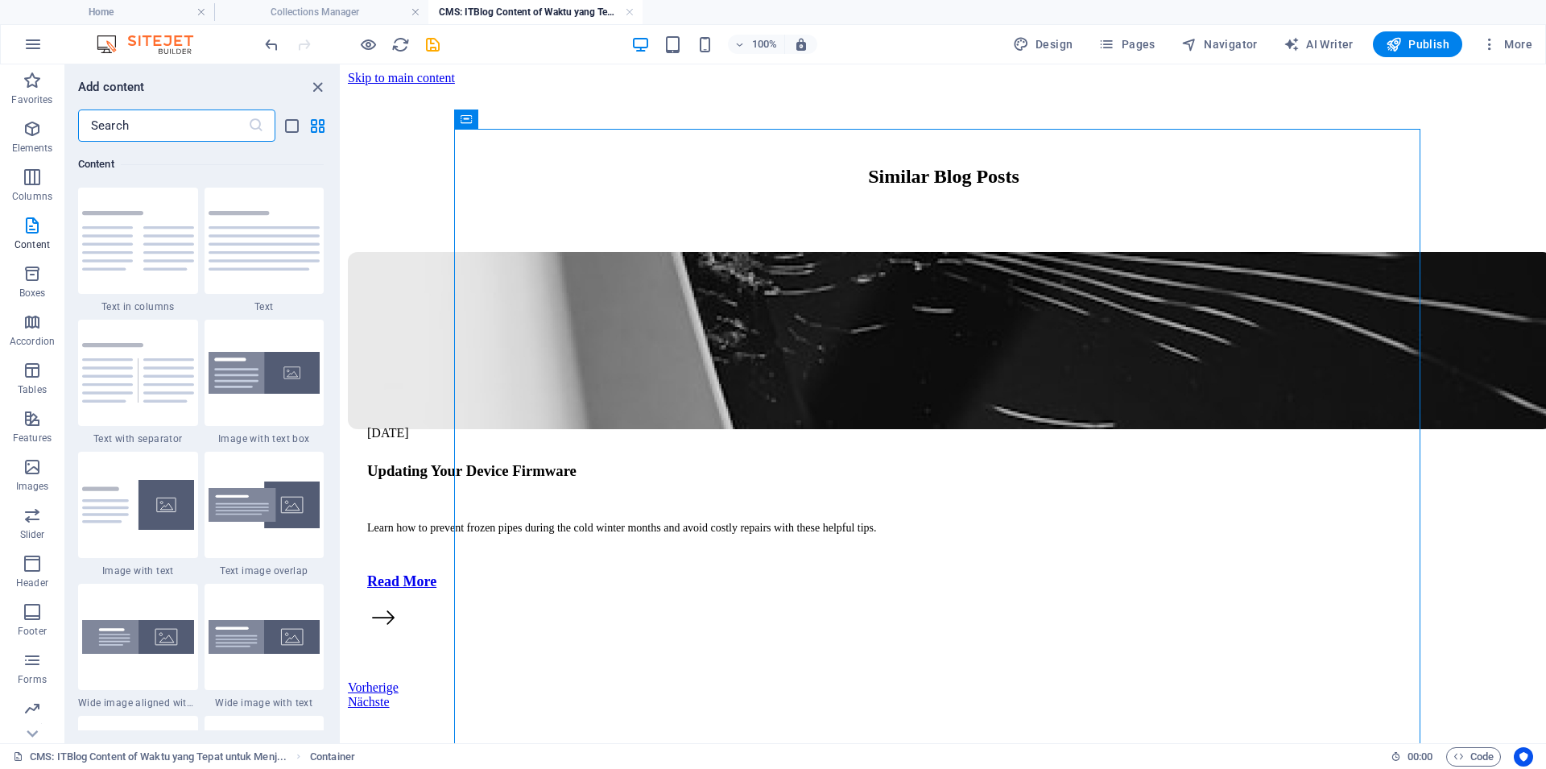
click at [155, 134] on input "text" at bounding box center [163, 125] width 170 height 32
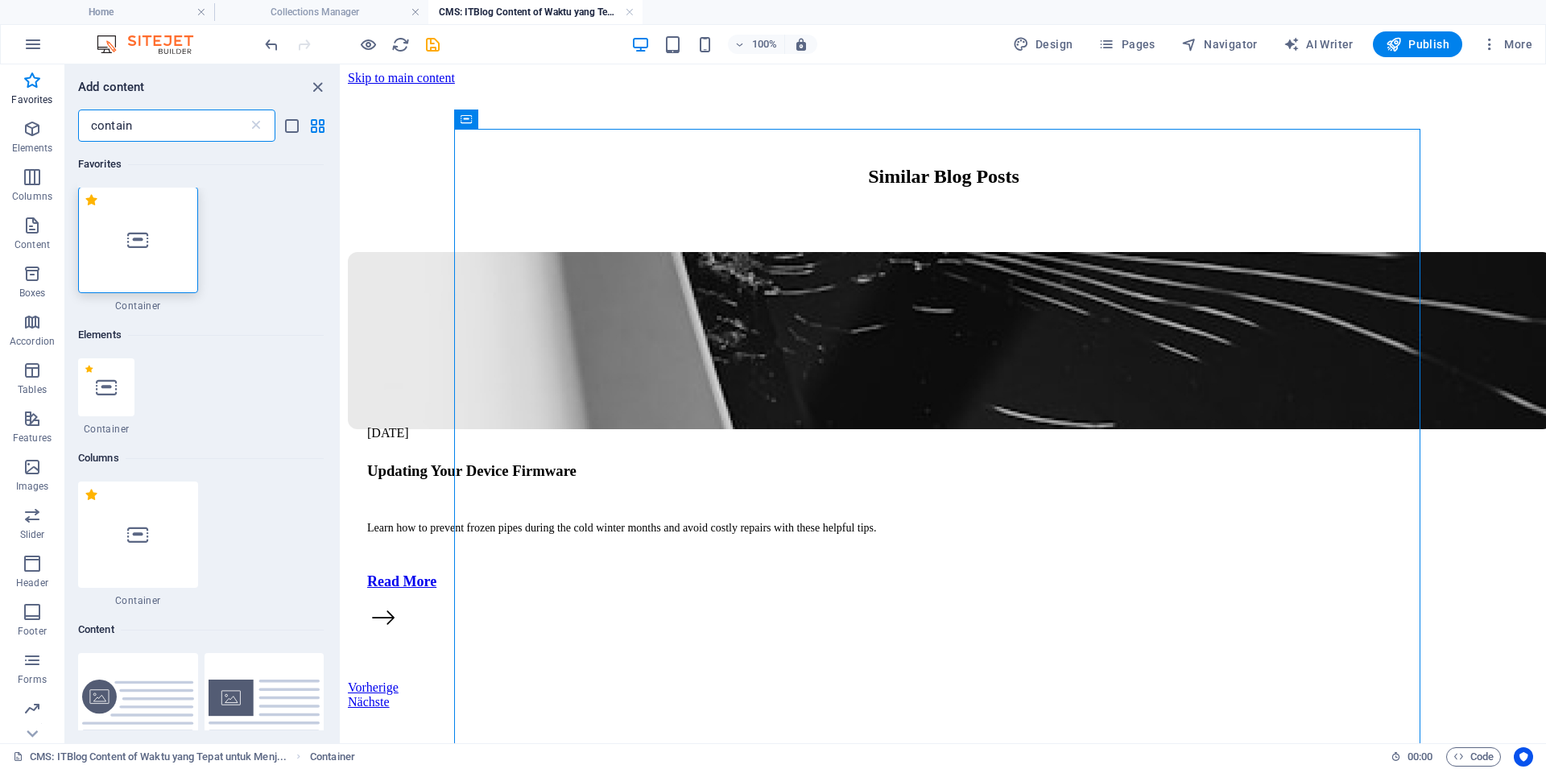
scroll to position [0, 0]
type input "contain"
click at [148, 229] on div at bounding box center [138, 241] width 120 height 106
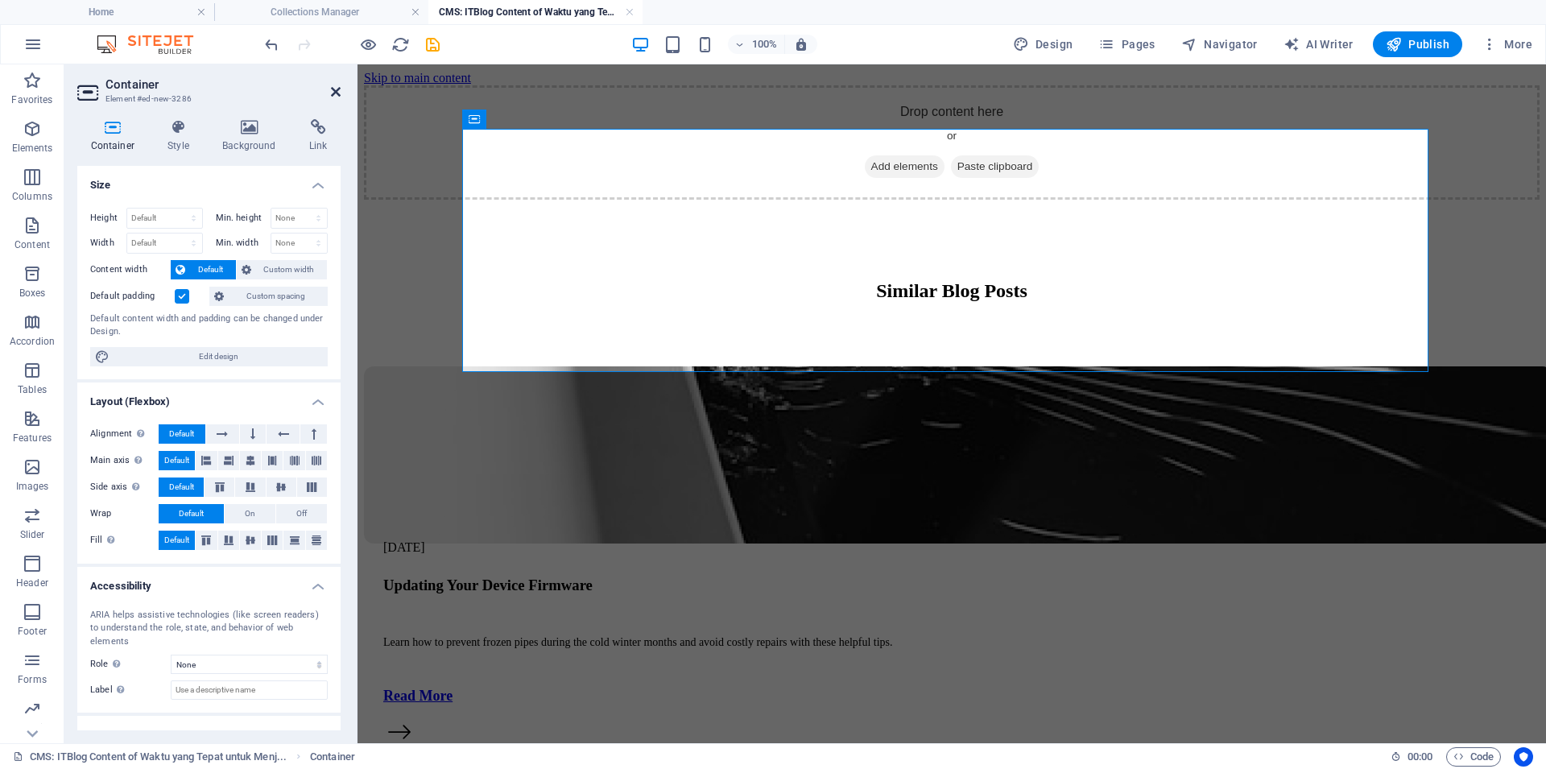
click at [336, 92] on icon at bounding box center [336, 91] width 10 height 13
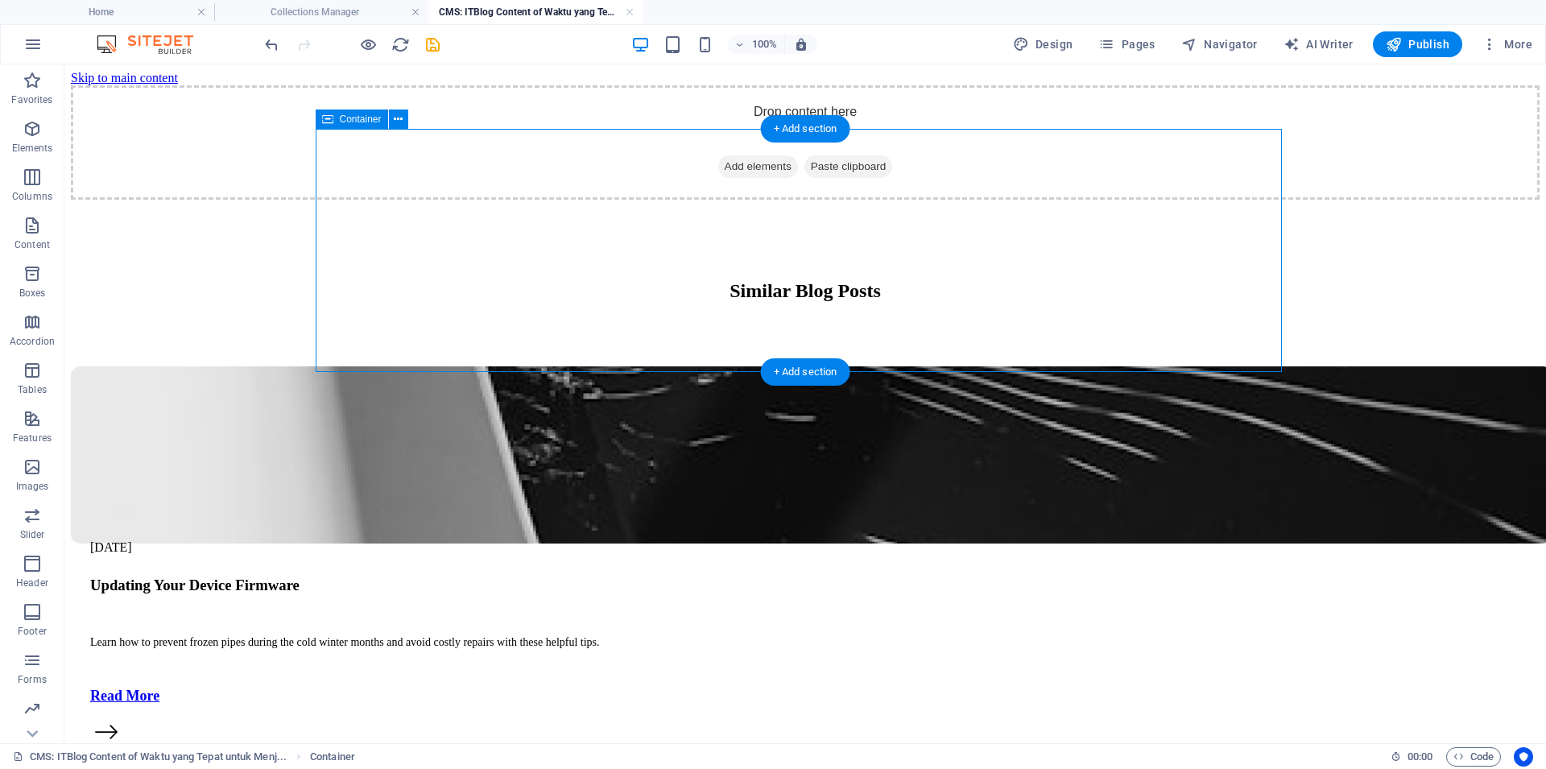
click at [718, 178] on span "Add elements" at bounding box center [758, 166] width 80 height 23
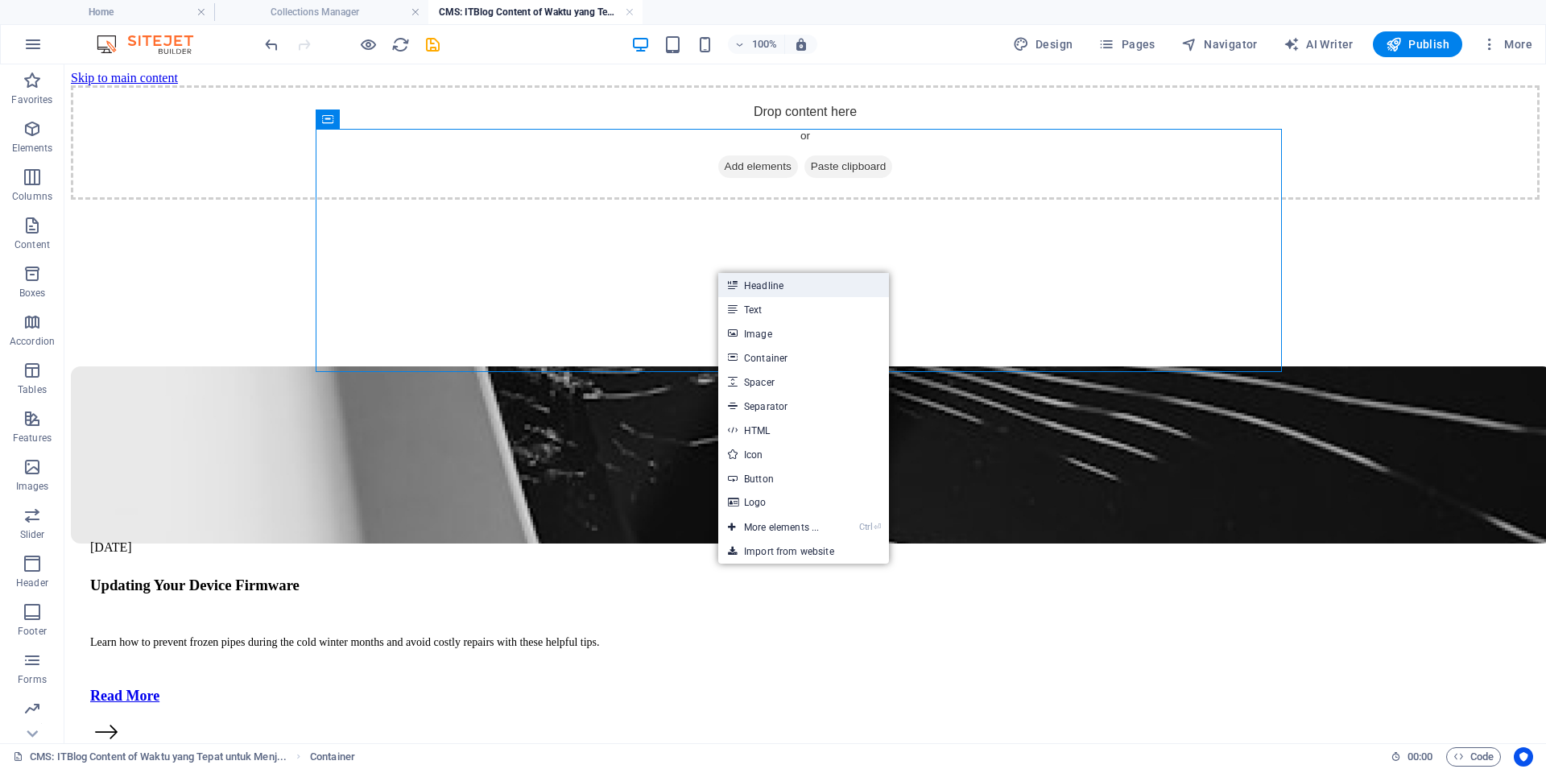
click at [802, 288] on link "Headline" at bounding box center [803, 285] width 171 height 24
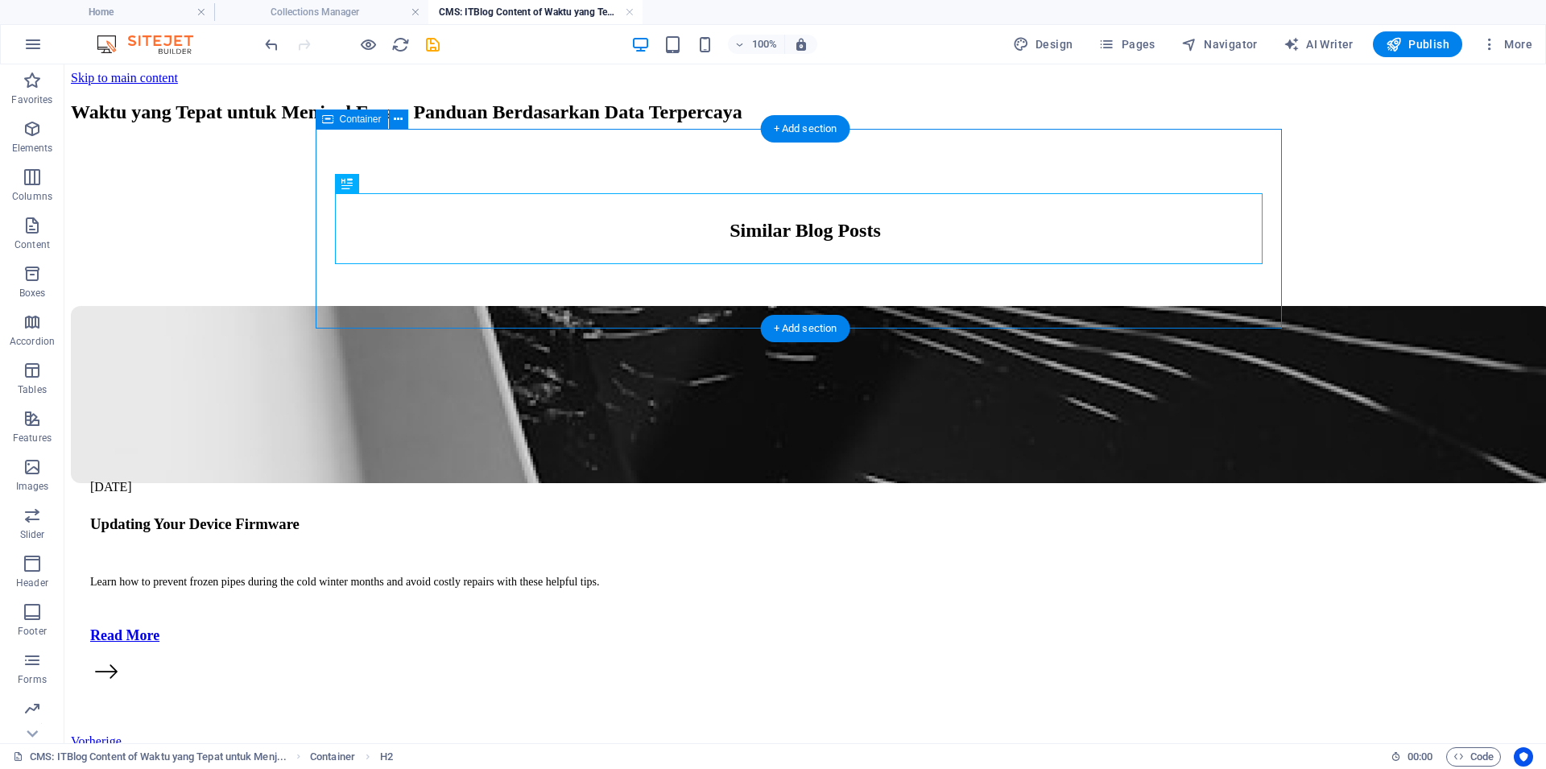
click at [807, 139] on div "Waktu yang Tepat untuk Menjual Emas: Panduan Berdasarkan Data Terpercaya" at bounding box center [805, 112] width 1468 height 54
click at [815, 123] on div "Waktu yang Tepat untuk Menjual Emas: Panduan Berdasarkan Data Terpercaya" at bounding box center [805, 112] width 1468 height 22
click at [775, 139] on div "Waktu yang Tepat untuk Menjual Emas: Panduan Berdasarkan Data Terpercaya" at bounding box center [805, 112] width 1468 height 54
drag, startPoint x: 797, startPoint y: 279, endPoint x: 796, endPoint y: 230, distance: 48.3
click at [797, 139] on div "Waktu yang Tepat untuk Menjual Emas: Panduan Berdasarkan Data Terpercaya" at bounding box center [805, 112] width 1468 height 54
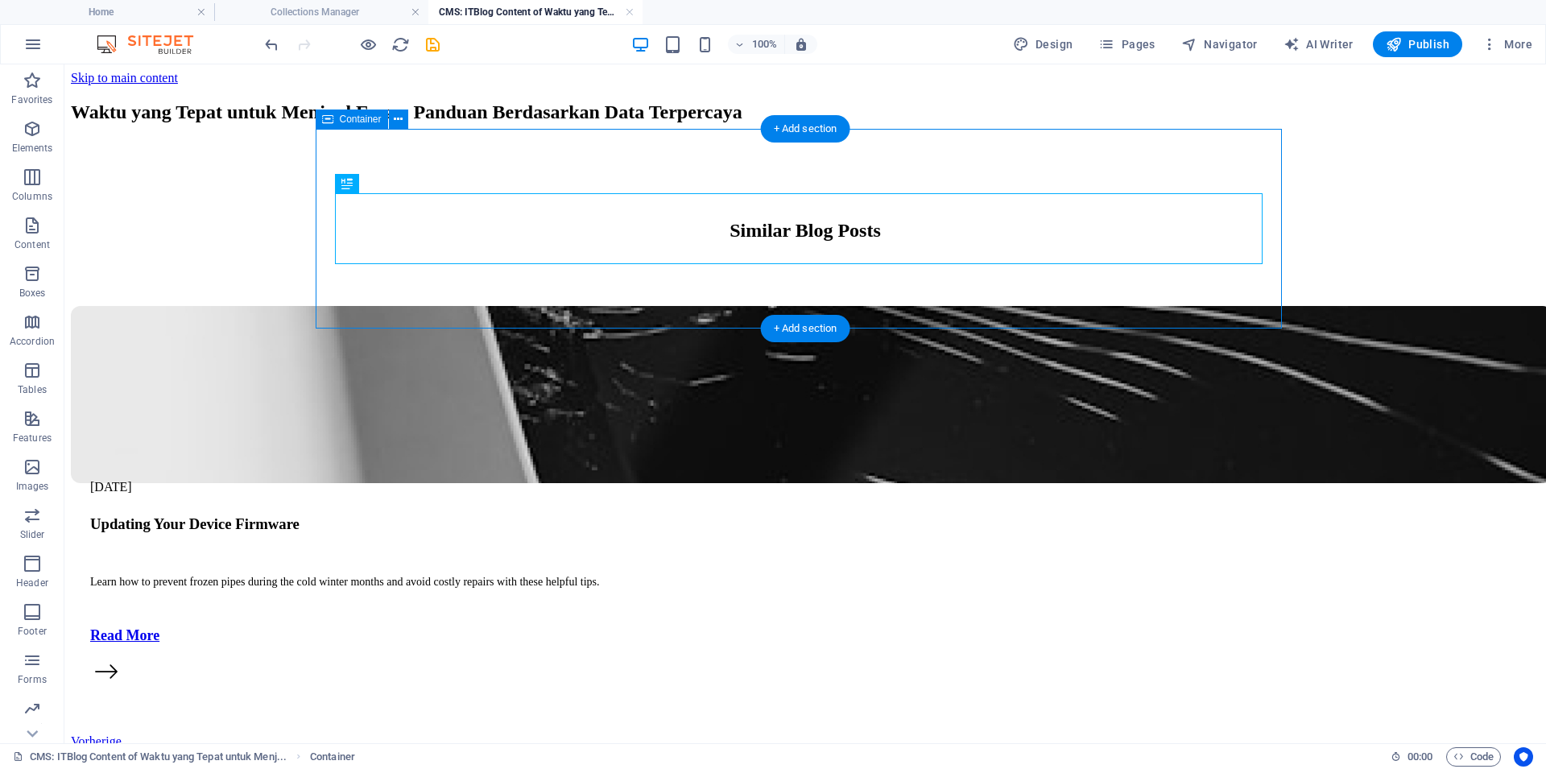
click at [791, 139] on div "Waktu yang Tepat untuk Menjual Emas: Panduan Berdasarkan Data Terpercaya" at bounding box center [805, 112] width 1468 height 54
click at [809, 139] on div "Waktu yang Tepat untuk Menjual Emas: Panduan Berdasarkan Data Terpercaya" at bounding box center [805, 112] width 1468 height 54
click at [741, 139] on div "Waktu yang Tepat untuk Menjual Emas: Panduan Berdasarkan Data Terpercaya" at bounding box center [805, 112] width 1468 height 54
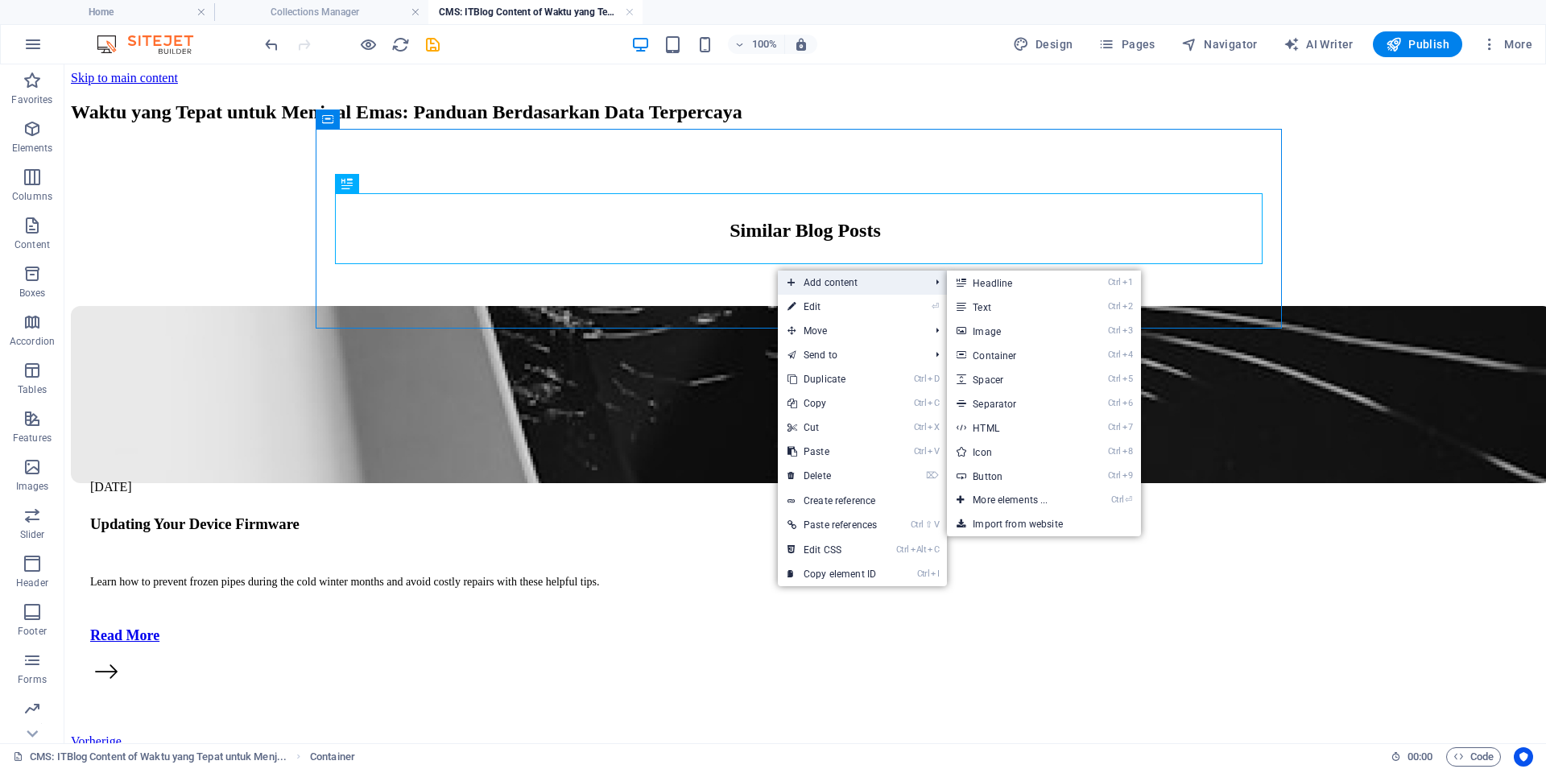
click at [818, 282] on span "Add content" at bounding box center [850, 282] width 145 height 24
click at [1023, 309] on link "Ctrl 2 Text" at bounding box center [1013, 307] width 133 height 24
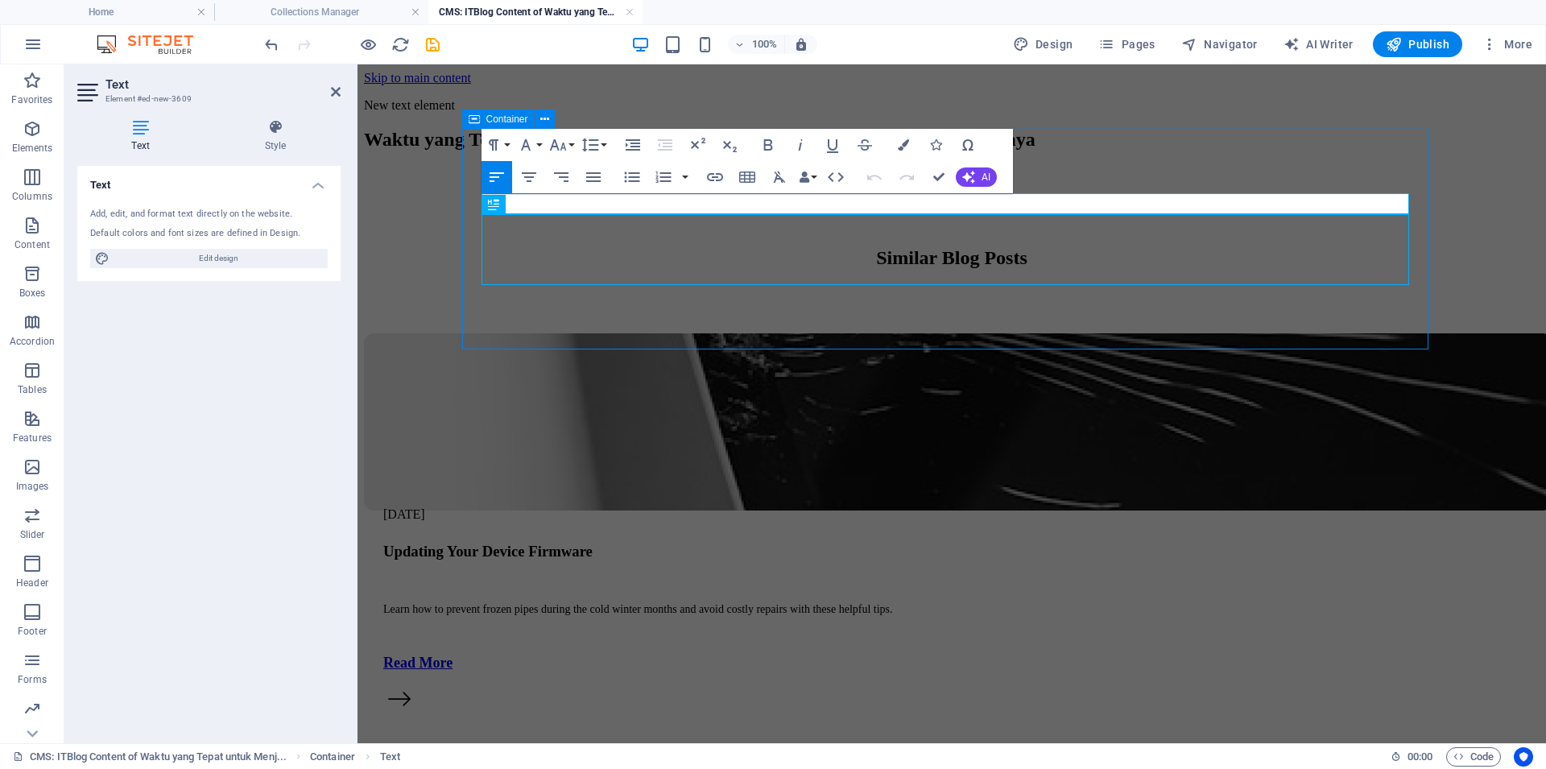
click at [616, 113] on p "New text element" at bounding box center [951, 105] width 1175 height 14
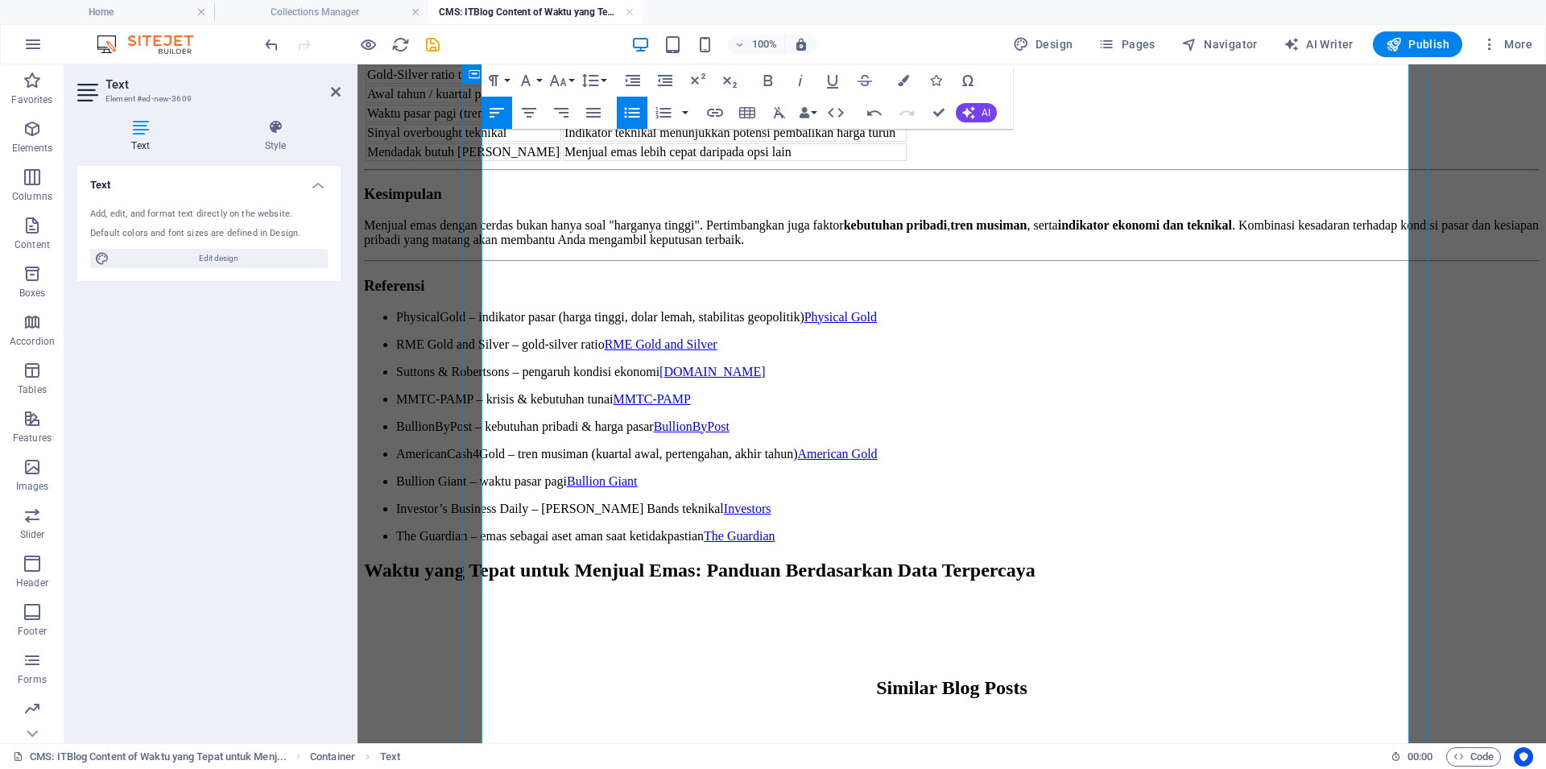
scroll to position [684, 0]
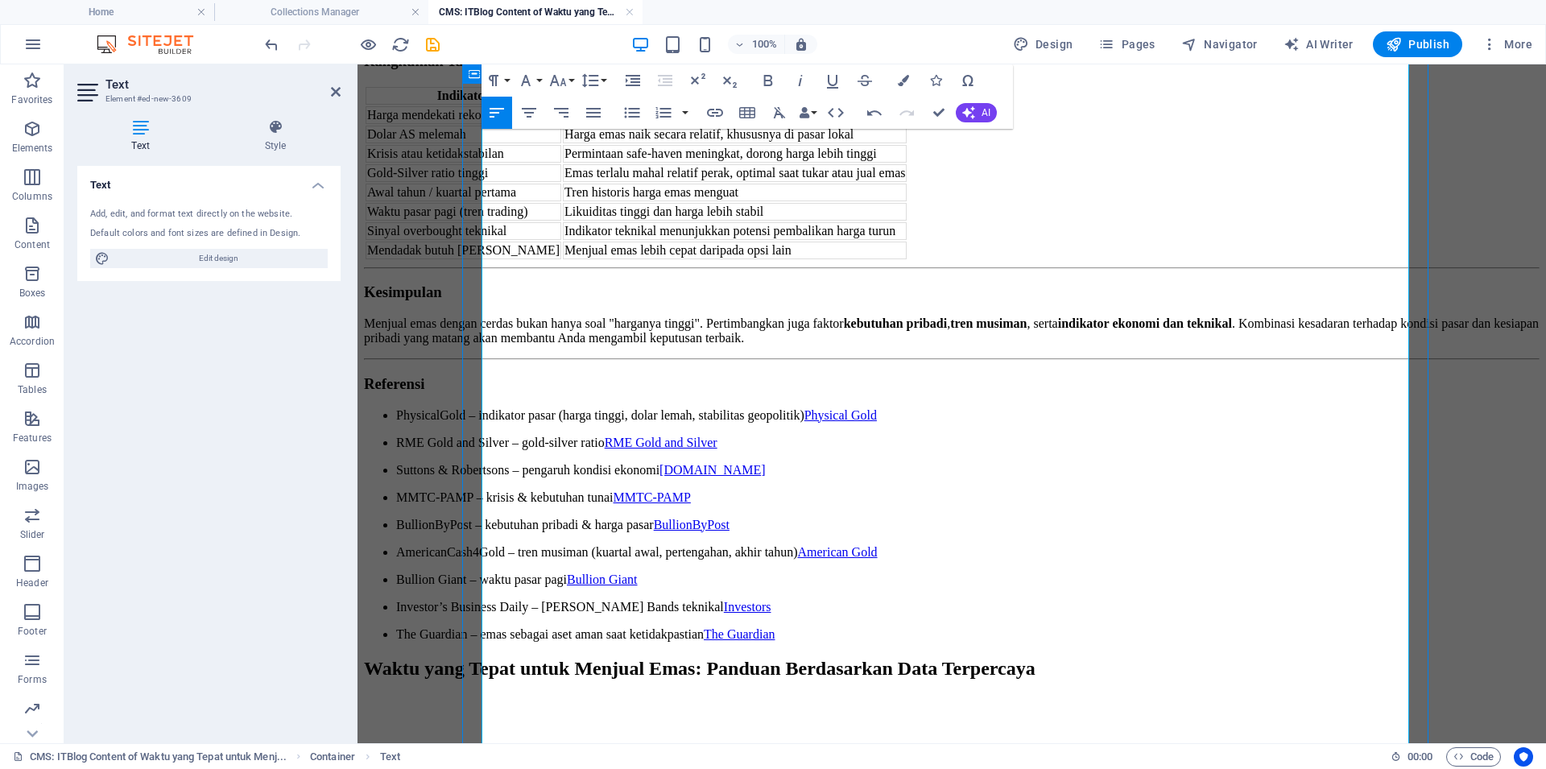
click at [1142, 301] on h3 "Kesimpulan" at bounding box center [951, 292] width 1175 height 18
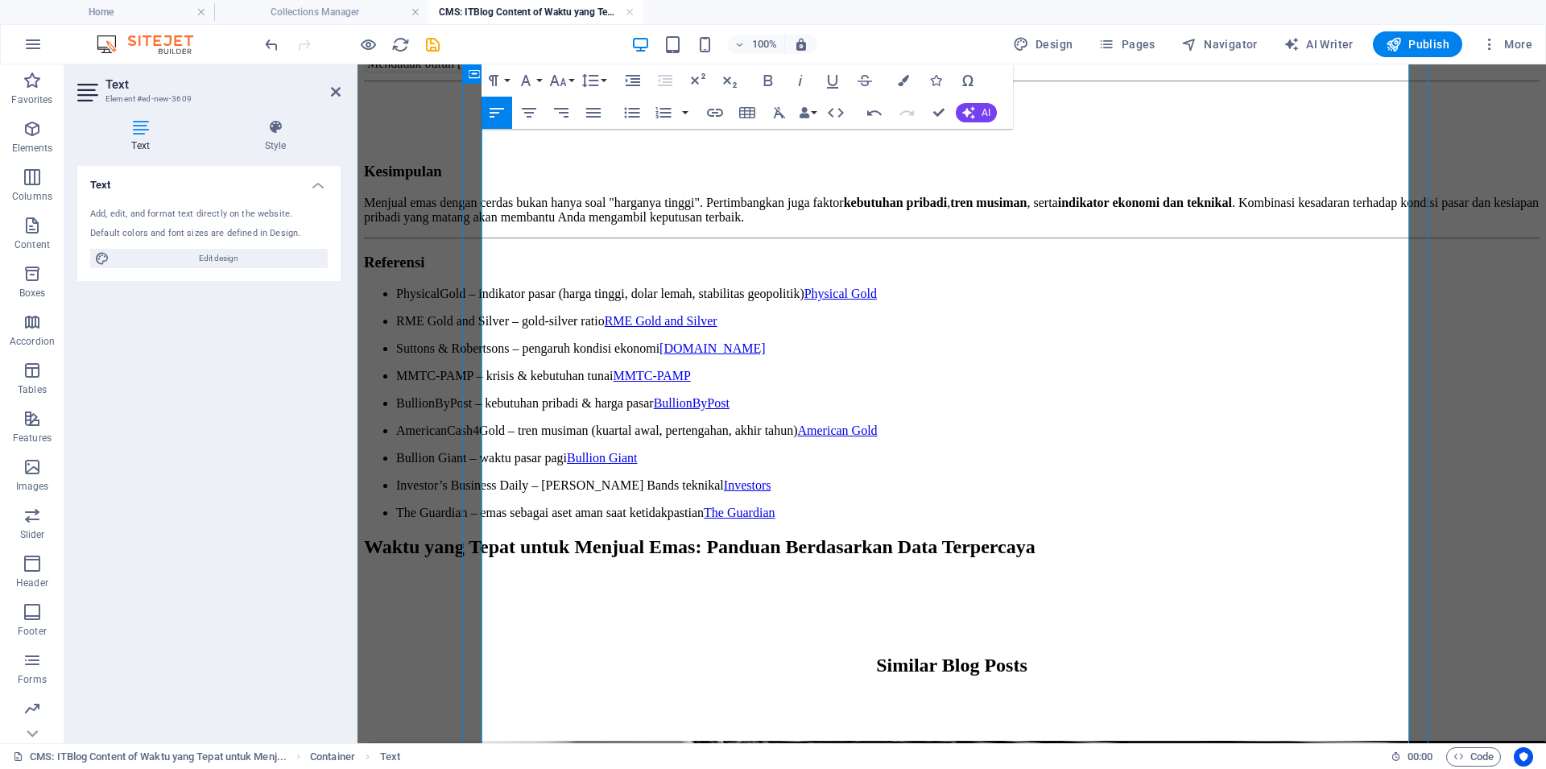
scroll to position [958, 0]
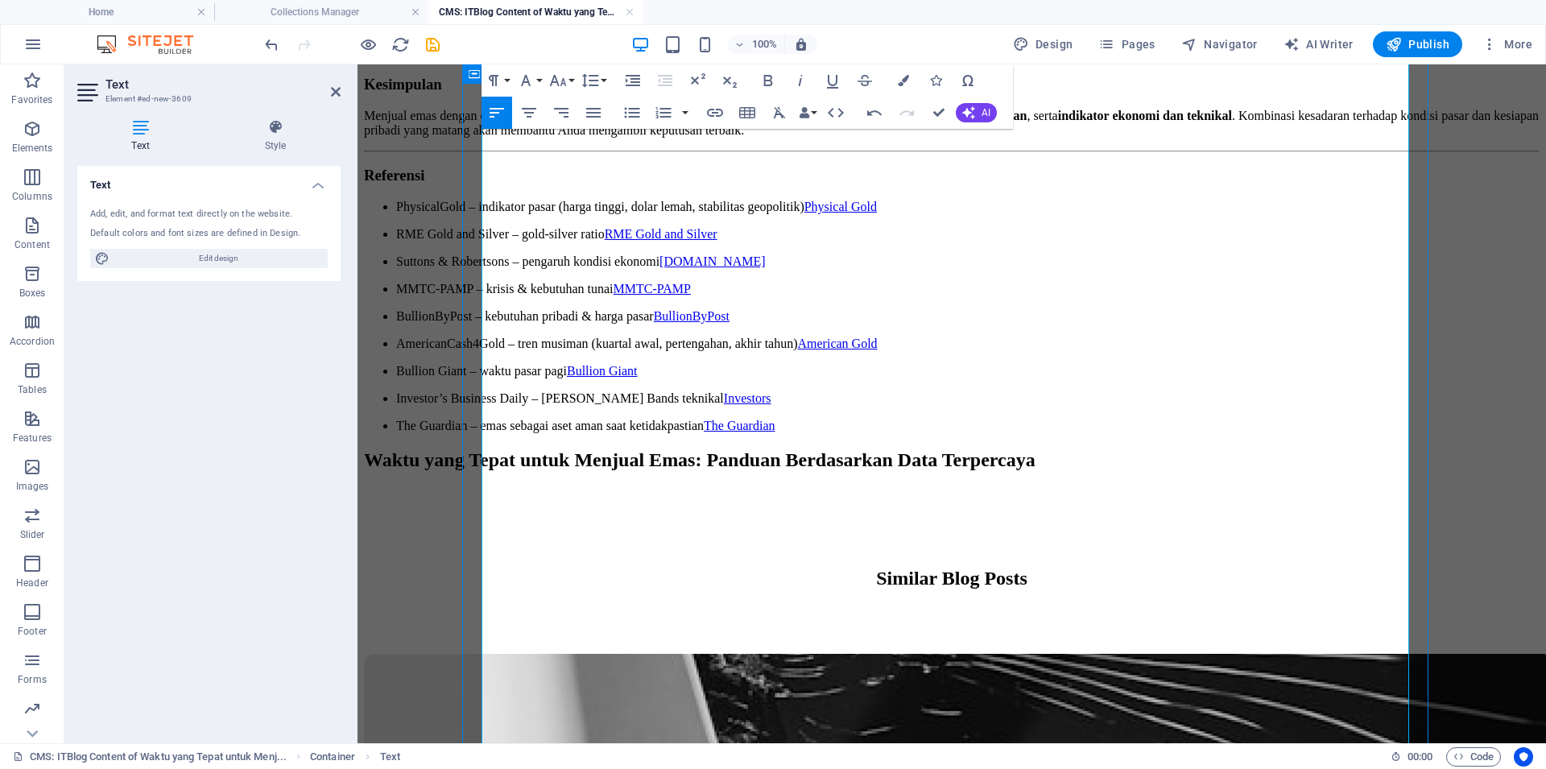
click at [712, 138] on p "Menjual emas dengan cerdas bukan hanya soal "harganya tinggi". Pertimbangkan ju…" at bounding box center [951, 123] width 1175 height 29
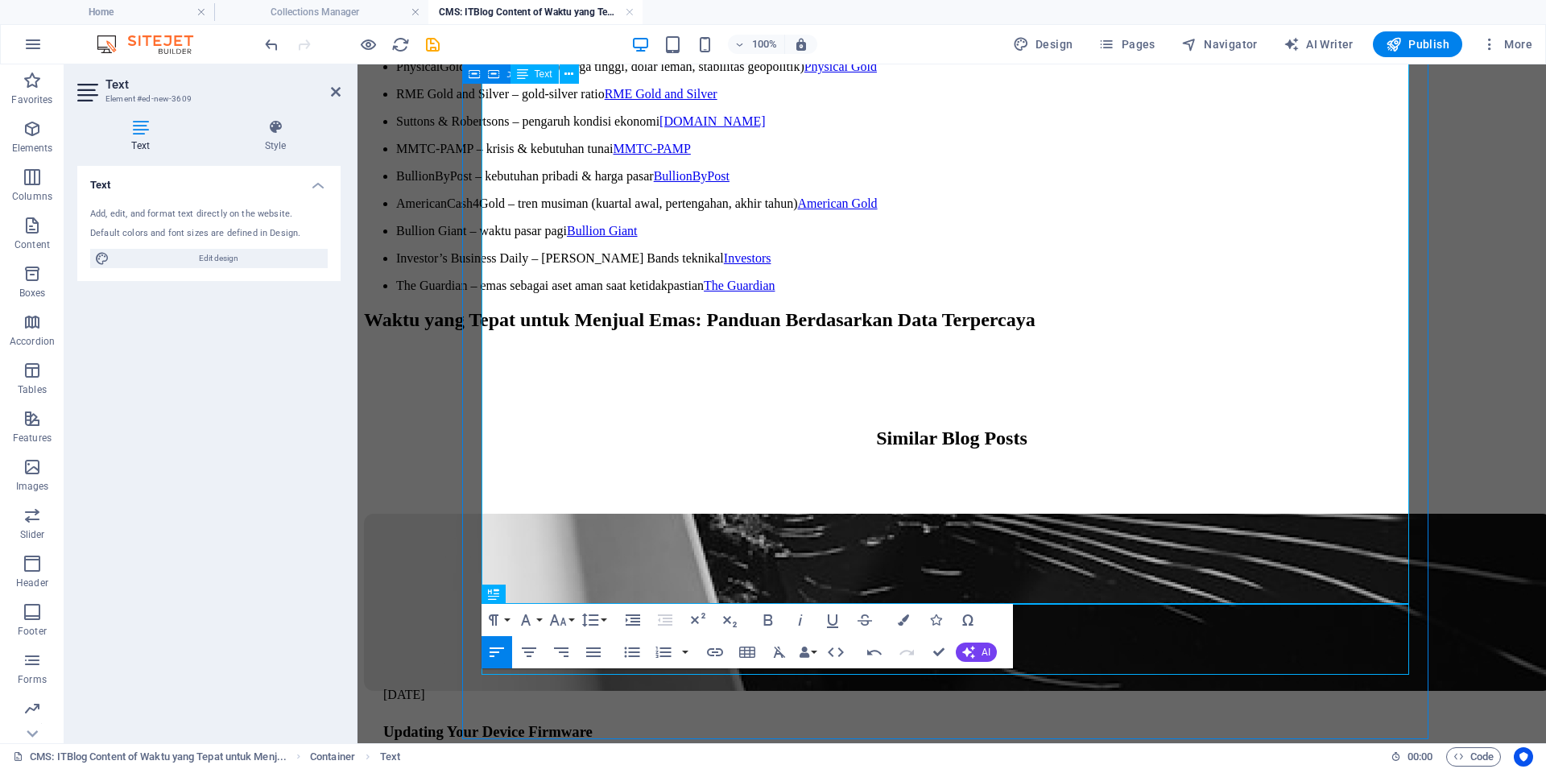
scroll to position [1232, 0]
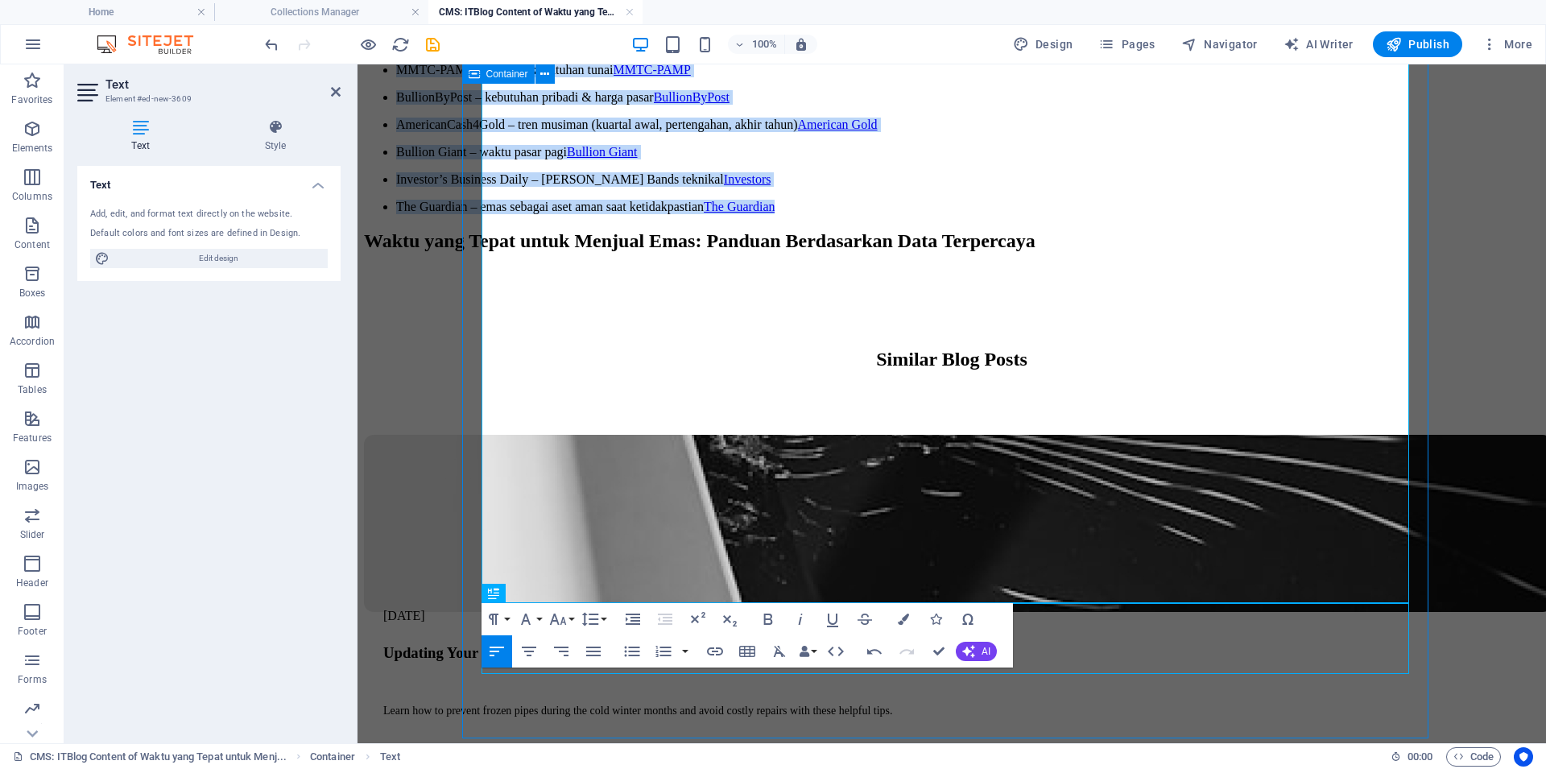
drag, startPoint x: 1023, startPoint y: 588, endPoint x: 554, endPoint y: 237, distance: 586.0
click at [481, 214] on ul "PhysicalGold – indikator pasar (harga tinggi, dolar lemah, stabilitas geopoliti…" at bounding box center [951, 97] width 1175 height 233
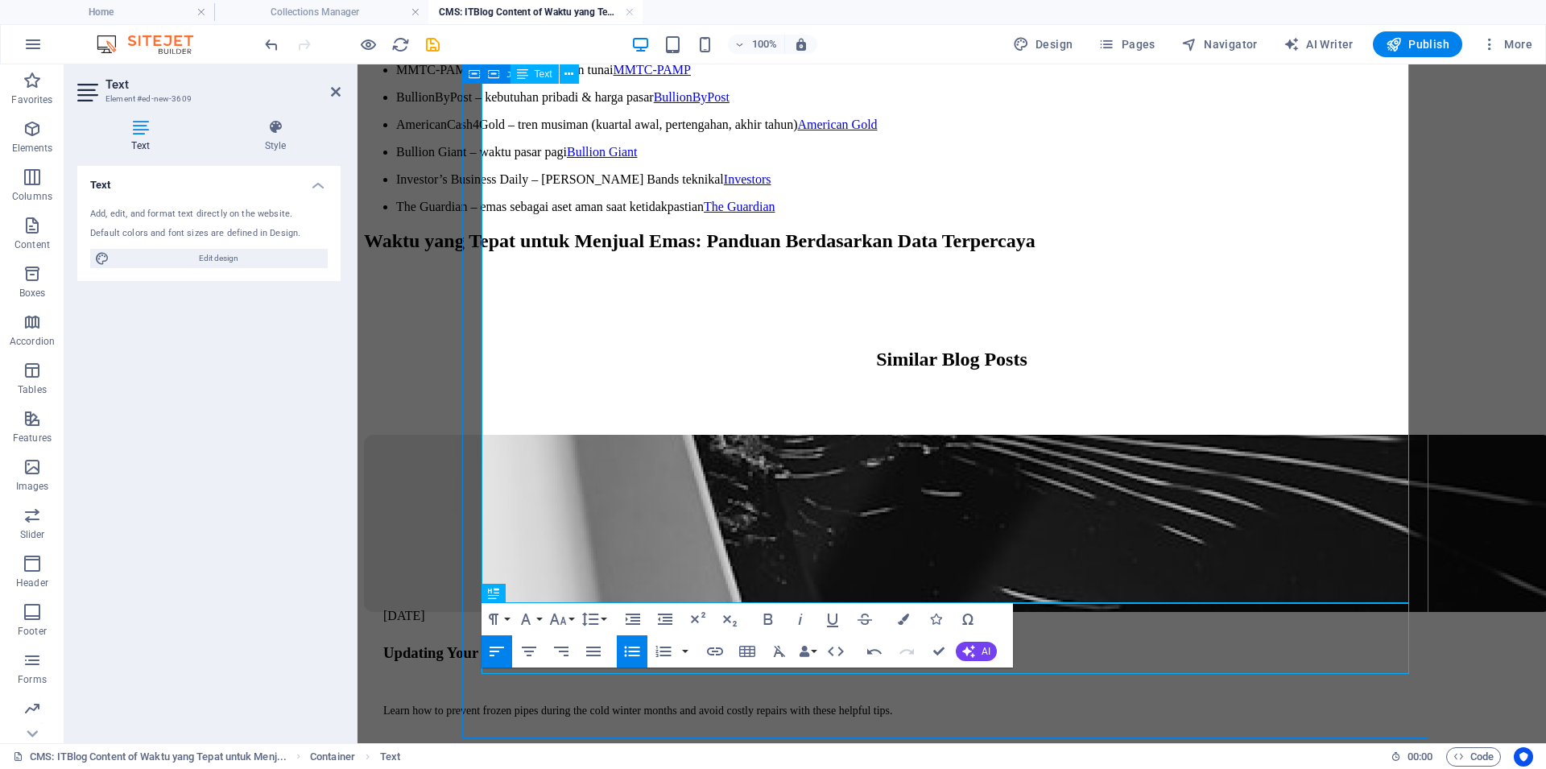
click at [998, 214] on li "The Guardian – emas sebagai aset aman saat ketidakpastian The Guardian" at bounding box center [967, 207] width 1143 height 14
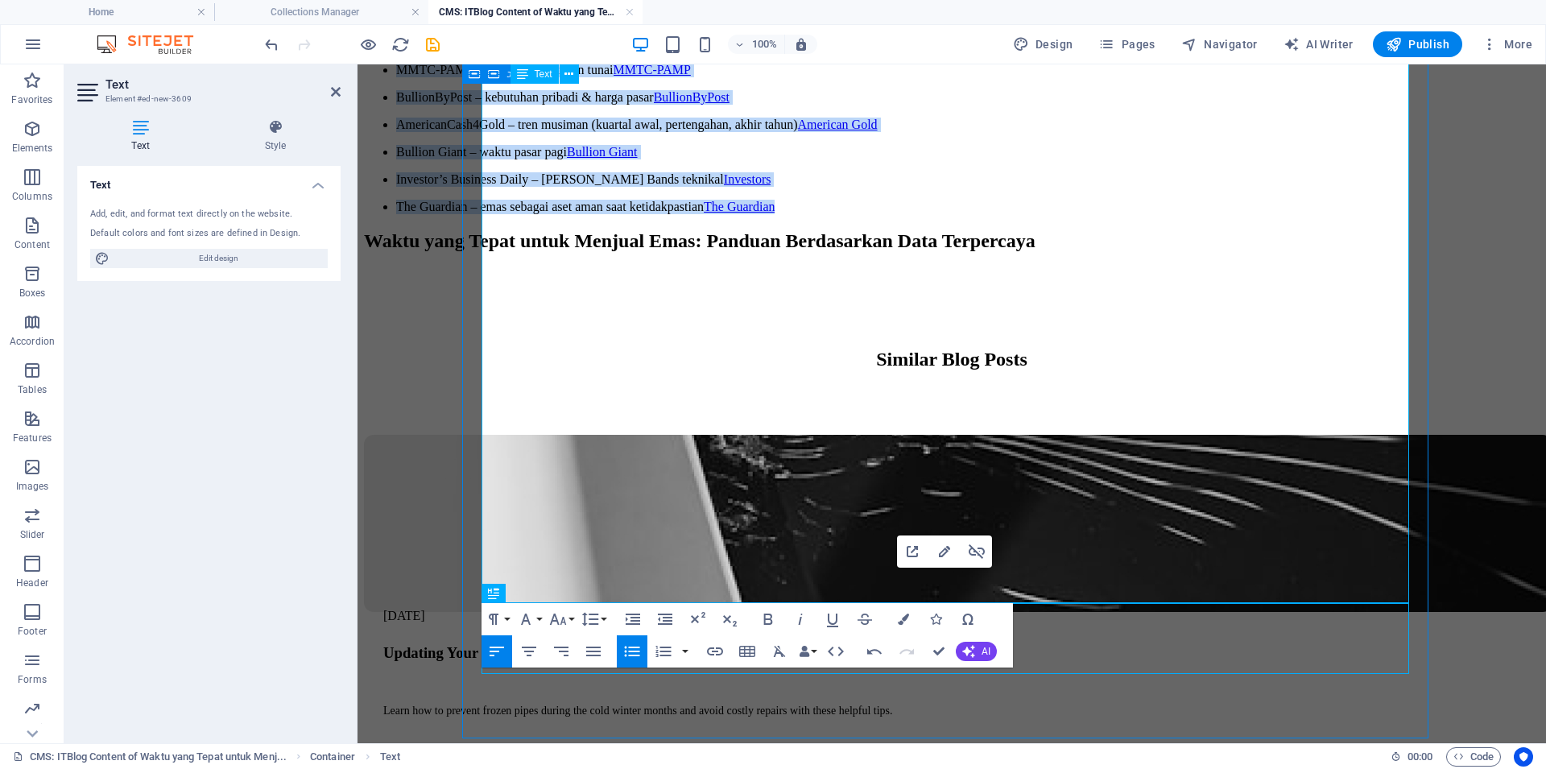
drag, startPoint x: 1009, startPoint y: 590, endPoint x: 486, endPoint y: 259, distance: 618.4
click at [486, 214] on ul "PhysicalGold – indikator pasar (harga tinggi, dolar lemah, stabilitas geopoliti…" at bounding box center [951, 97] width 1175 height 233
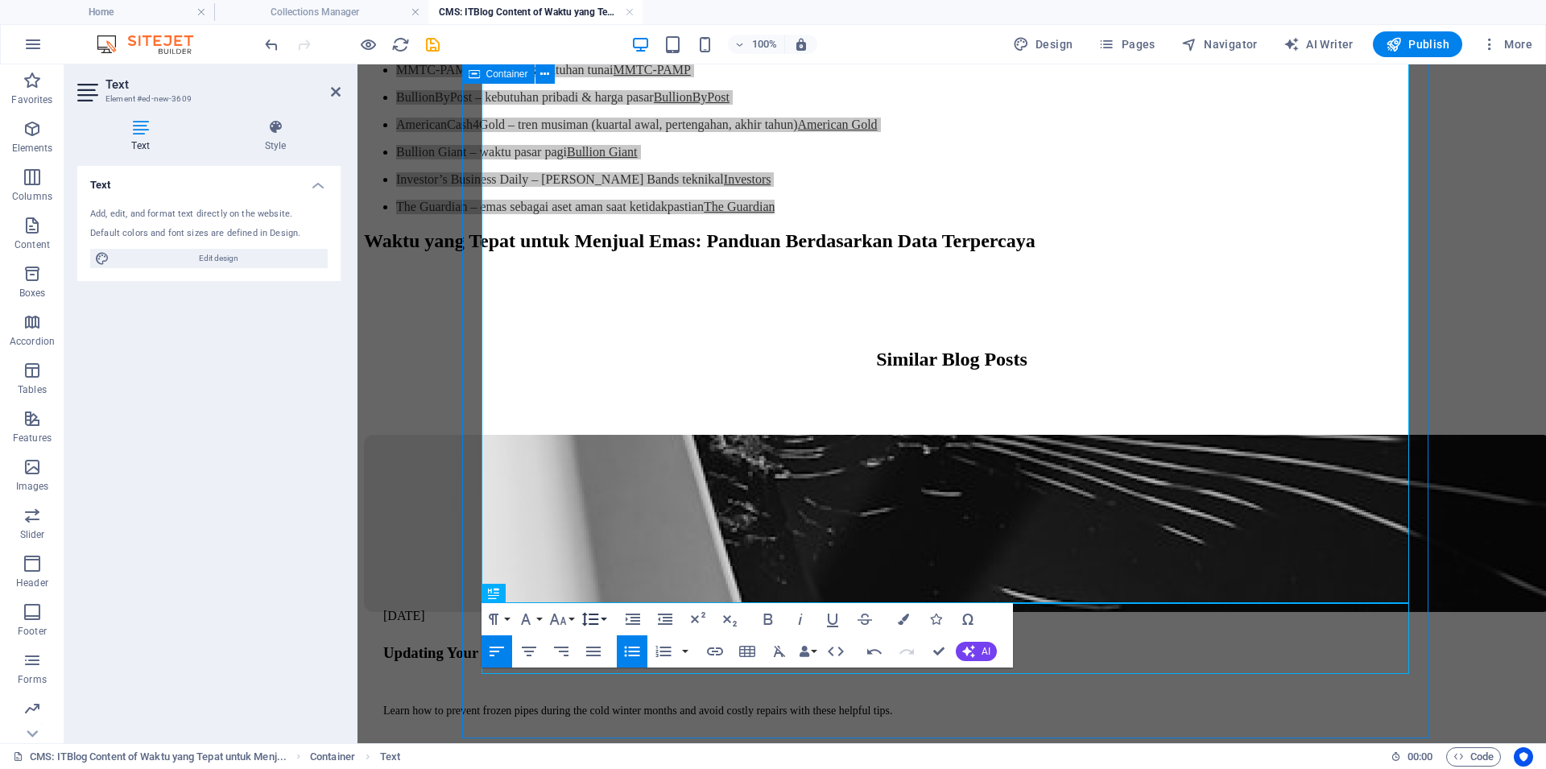
click at [599, 616] on icon "button" at bounding box center [589, 618] width 19 height 19
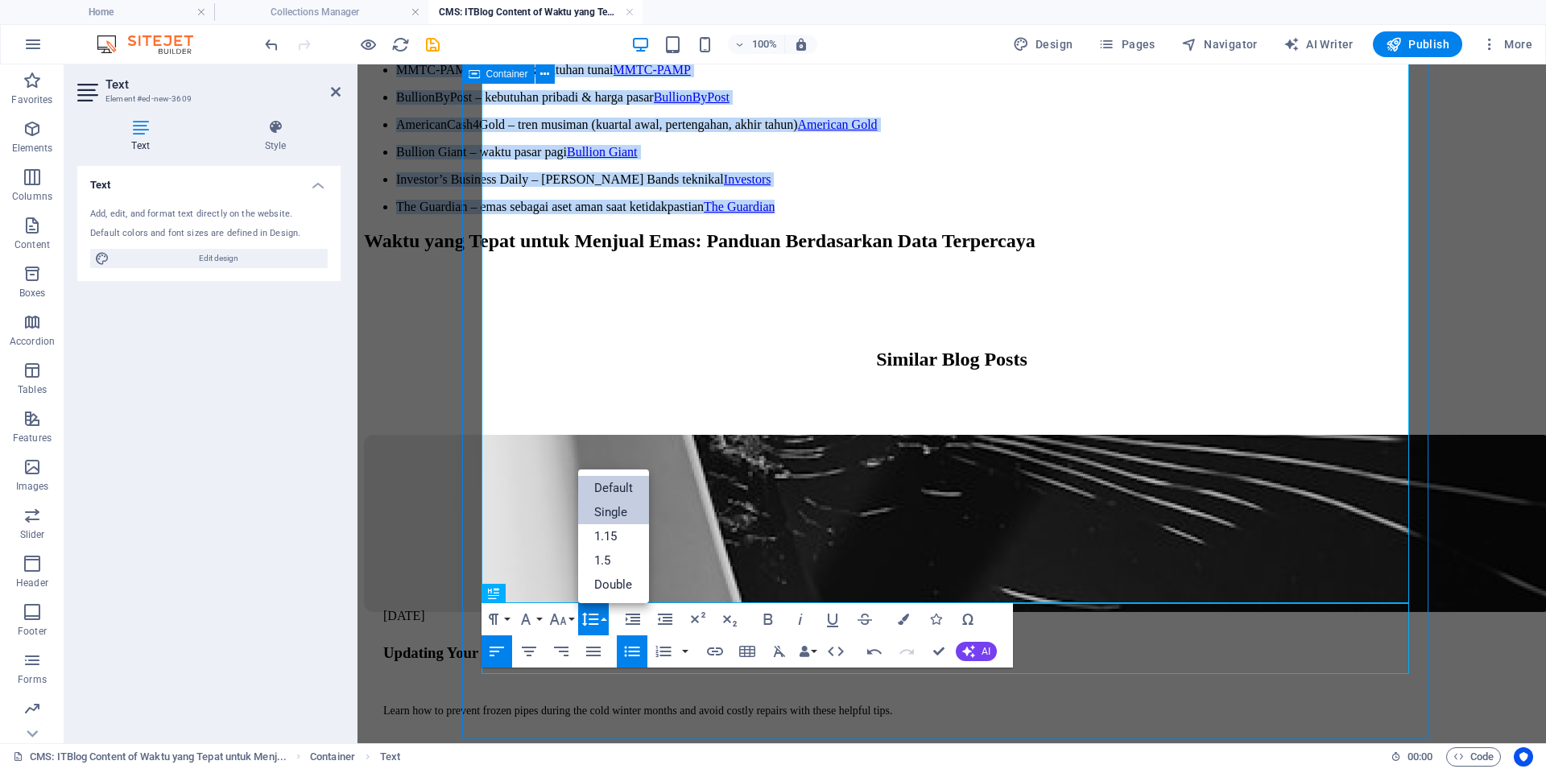
click at [611, 509] on link "Single" at bounding box center [614, 512] width 72 height 24
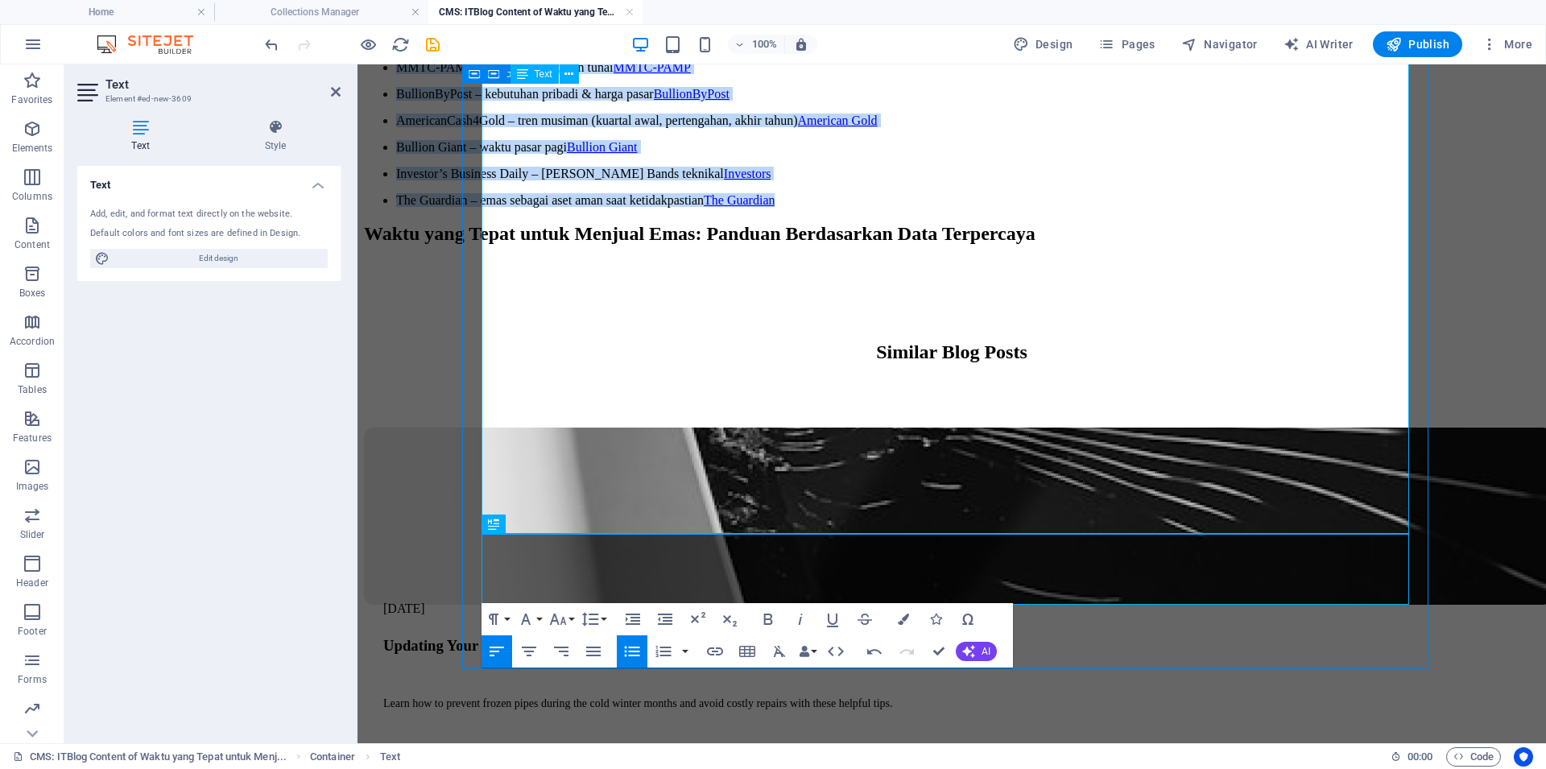
click at [1025, 207] on li "The Guardian – emas sebagai aset aman saat ketidakpastian The Guardian" at bounding box center [967, 200] width 1143 height 14
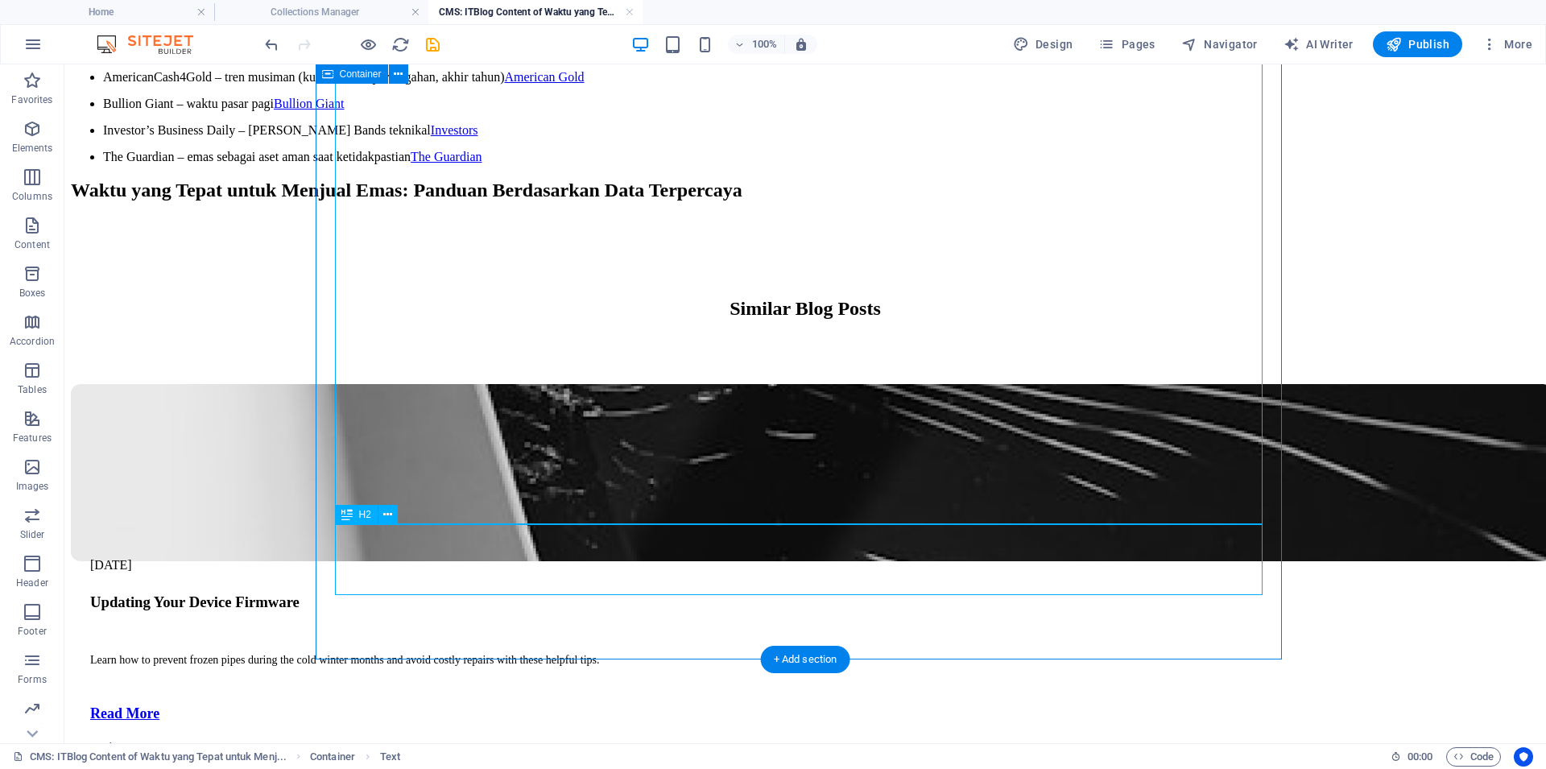
scroll to position [1368, 0]
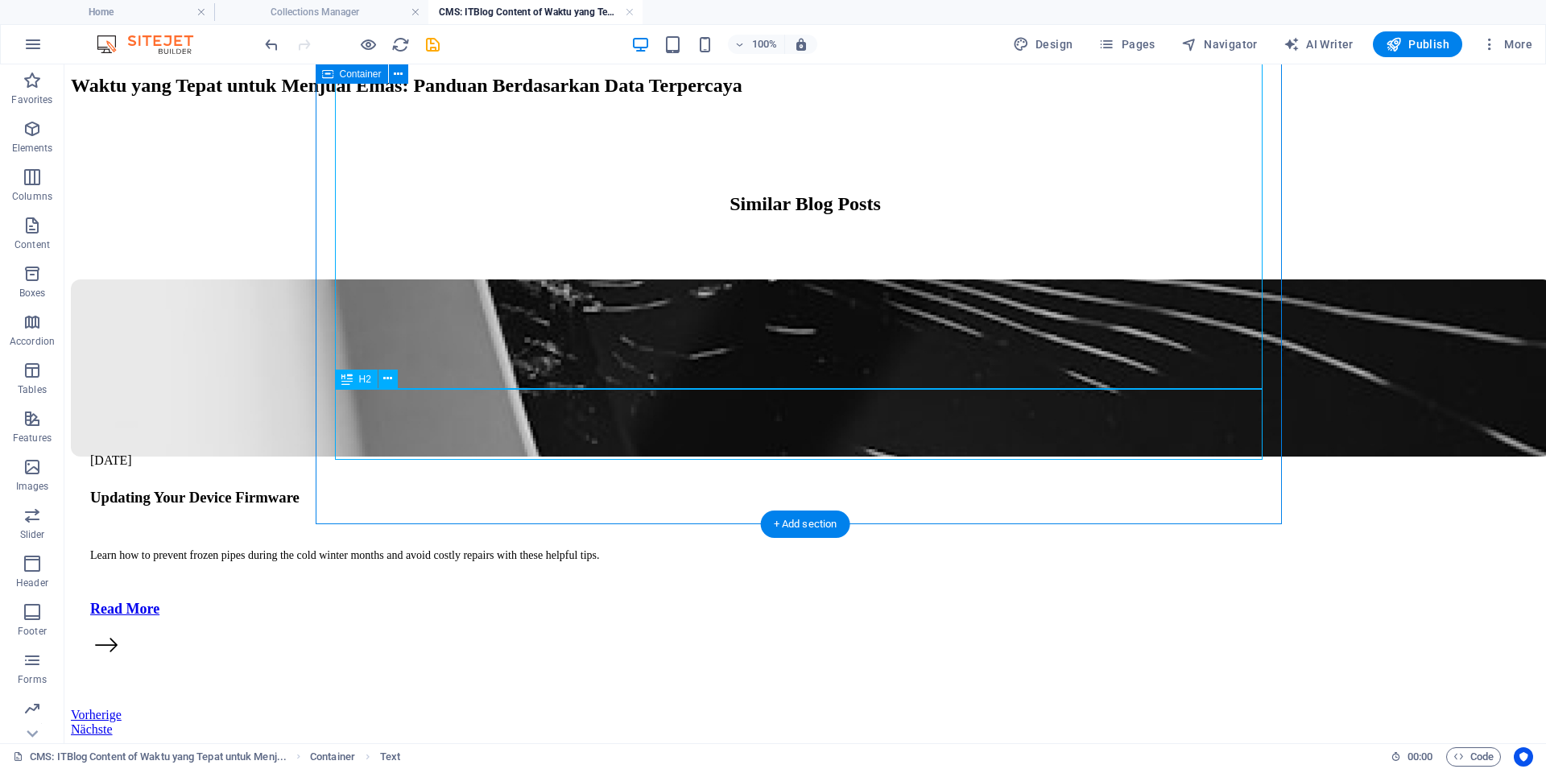
click at [700, 97] on div "Waktu yang Tepat untuk Menjual Emas: Panduan Berdasarkan Data Terpercaya" at bounding box center [805, 86] width 1468 height 22
click at [386, 384] on icon at bounding box center [387, 378] width 9 height 17
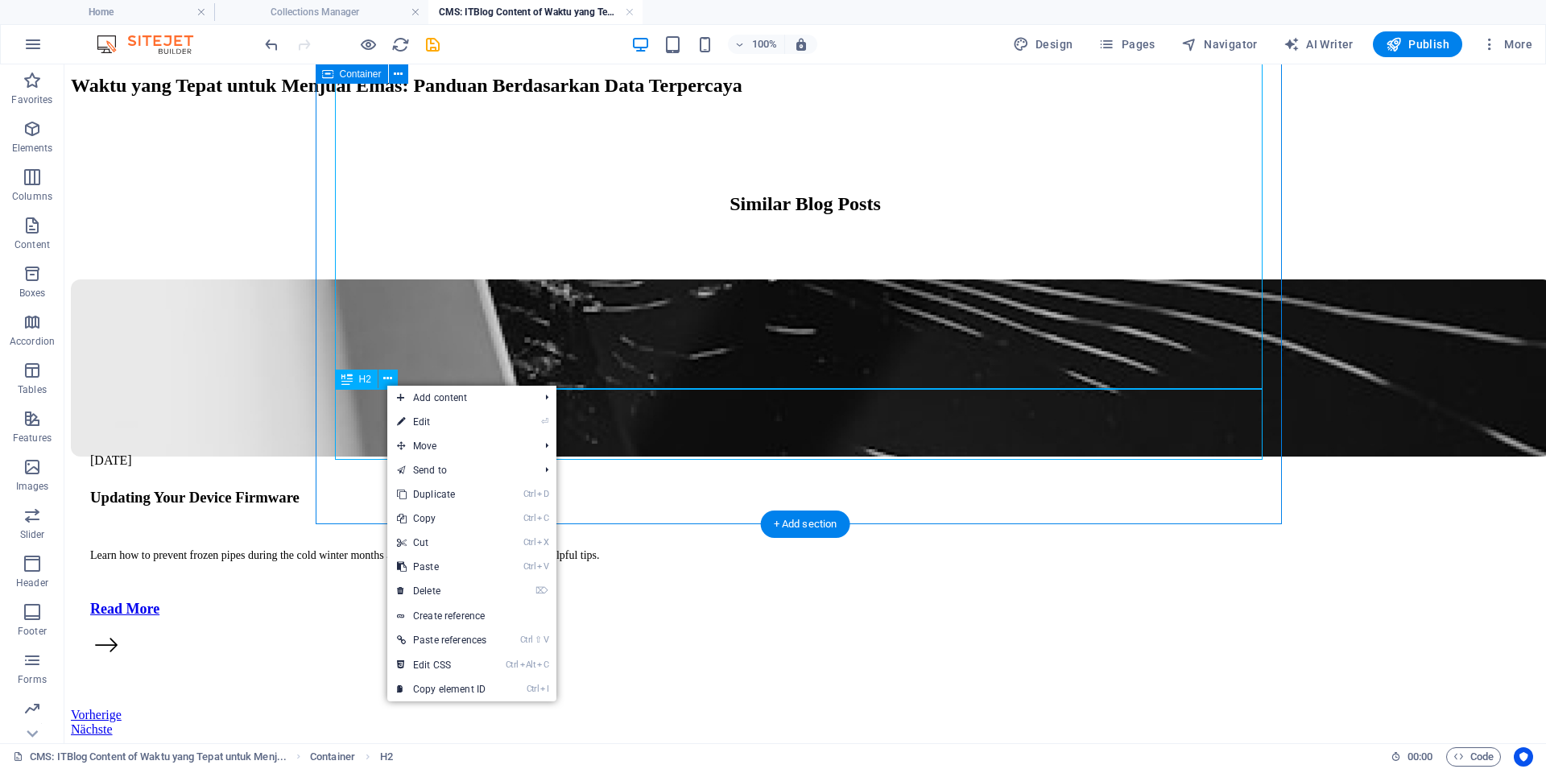
click at [365, 97] on div "Waktu yang Tepat untuk Menjual Emas: Panduan Berdasarkan Data Terpercaya" at bounding box center [805, 86] width 1468 height 22
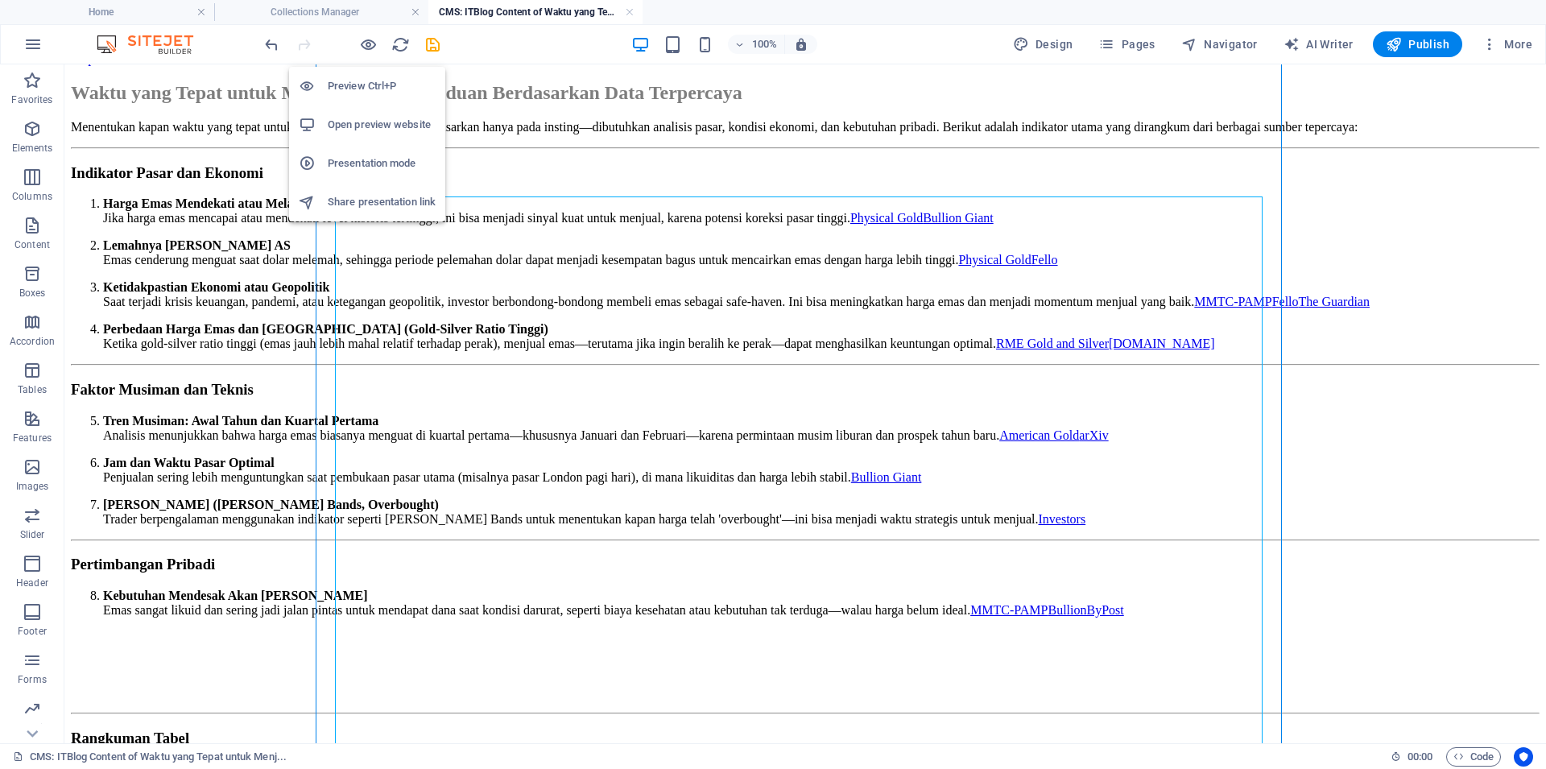
scroll to position [0, 0]
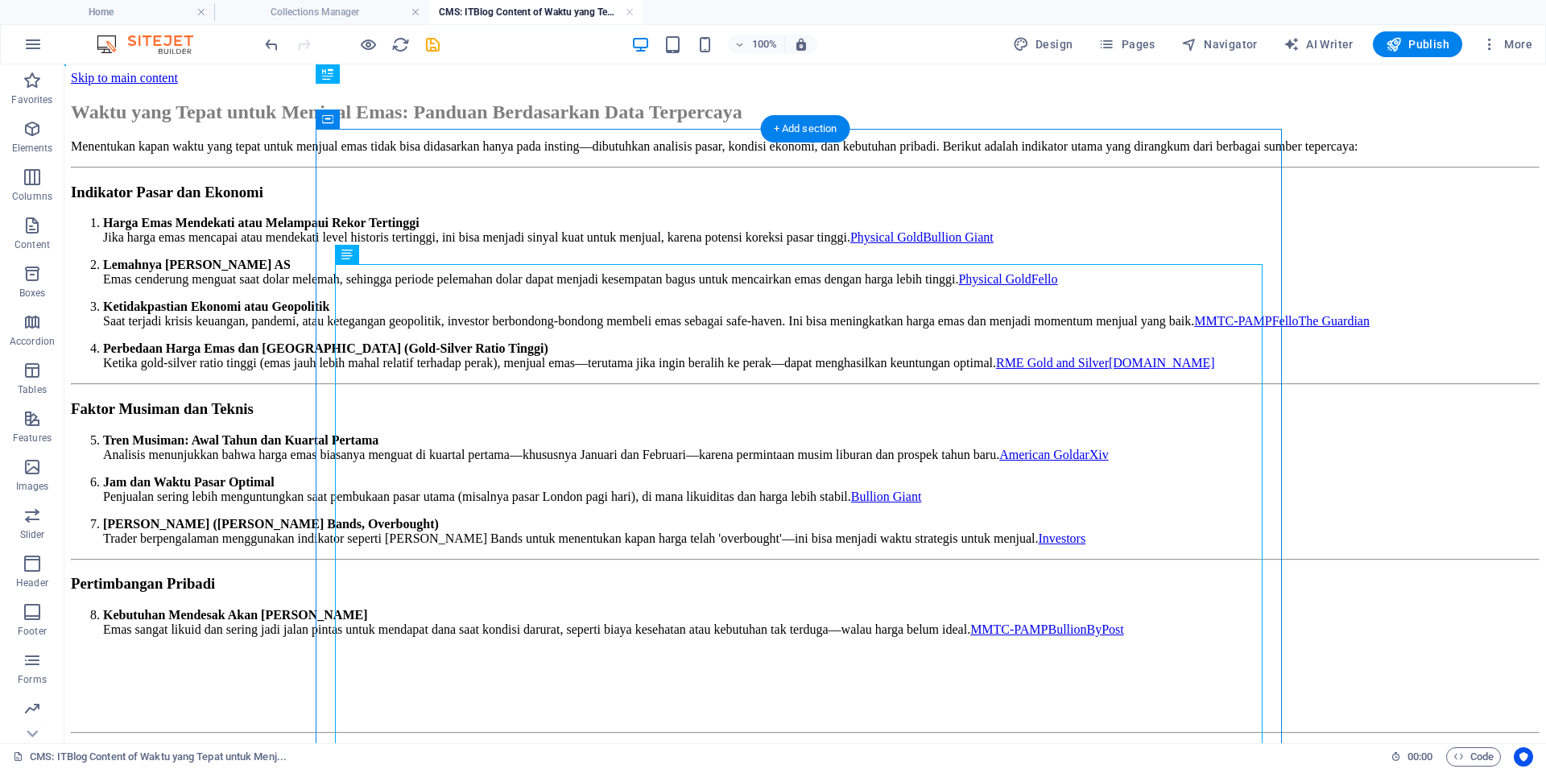
drag, startPoint x: 373, startPoint y: 287, endPoint x: 405, endPoint y: 196, distance: 97.3
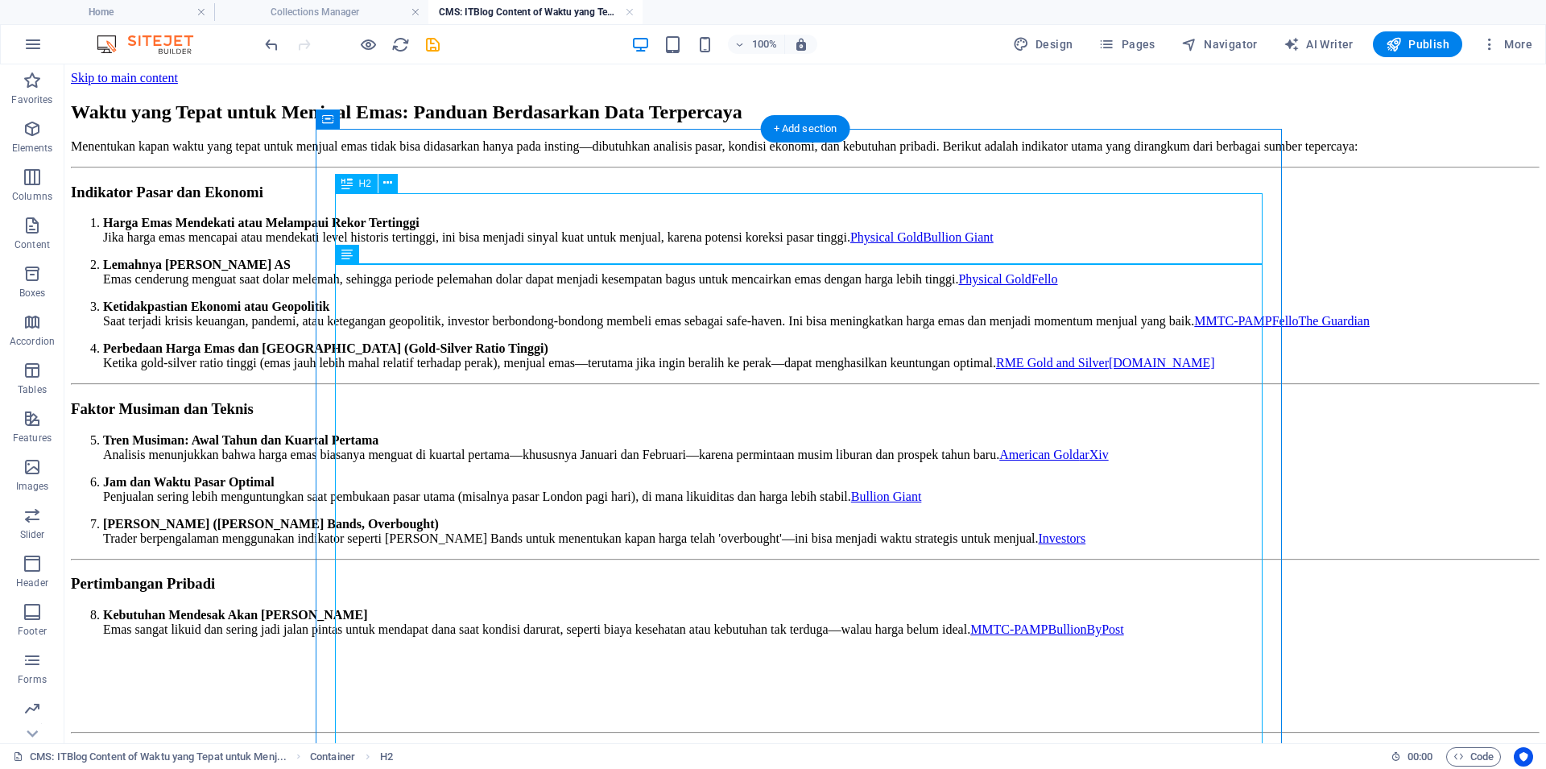
drag, startPoint x: 852, startPoint y: 263, endPoint x: 878, endPoint y: 249, distance: 29.6
click at [853, 123] on div "Waktu yang Tepat untuk Menjual Emas: Panduan Berdasarkan Data Terpercaya" at bounding box center [805, 112] width 1468 height 22
drag, startPoint x: 901, startPoint y: 237, endPoint x: 733, endPoint y: 168, distance: 180.9
click at [898, 123] on div "Waktu yang Tepat untuk Menjual Emas: Panduan Berdasarkan Data Terpercaya" at bounding box center [805, 112] width 1468 height 22
drag, startPoint x: 733, startPoint y: 168, endPoint x: 787, endPoint y: 225, distance: 78.6
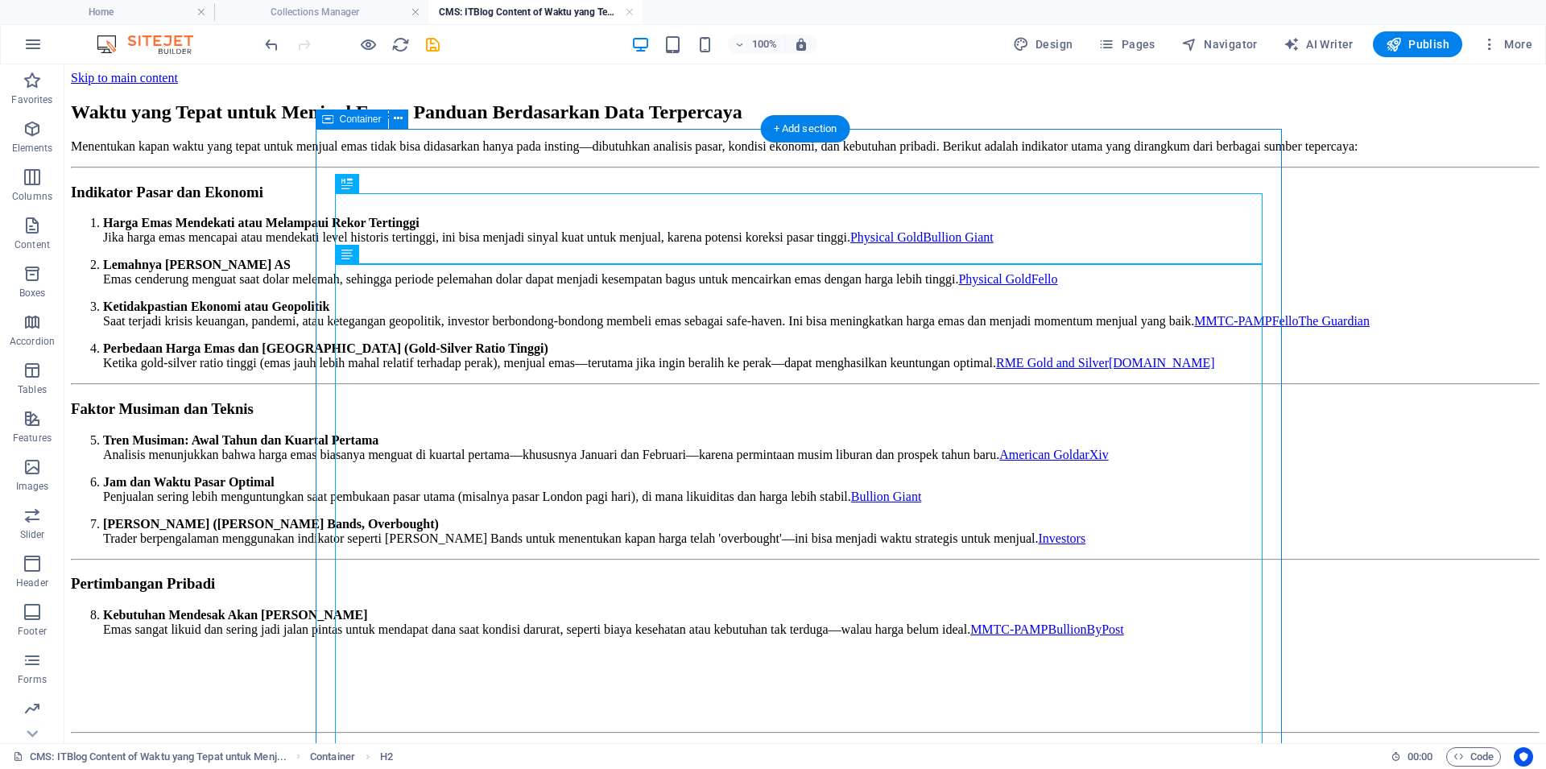
click at [735, 171] on div "Waktu yang Tepat untuk Menjual Emas: Panduan Berdasarkan Data Terpercaya Menent…" at bounding box center [805, 767] width 1468 height 1364
click at [787, 123] on div "Waktu yang Tepat untuk Menjual Emas: Panduan Berdasarkan Data Terpercaya" at bounding box center [805, 112] width 1468 height 22
click at [800, 159] on div "Waktu yang Tepat untuk Menjual Emas: Panduan Berdasarkan Data Terpercaya Menent…" at bounding box center [805, 767] width 1468 height 1364
drag, startPoint x: 797, startPoint y: 242, endPoint x: 797, endPoint y: 269, distance: 26.6
click at [797, 123] on div "Waktu yang Tepat untuk Menjual Emas: Panduan Berdasarkan Data Terpercaya" at bounding box center [805, 112] width 1468 height 22
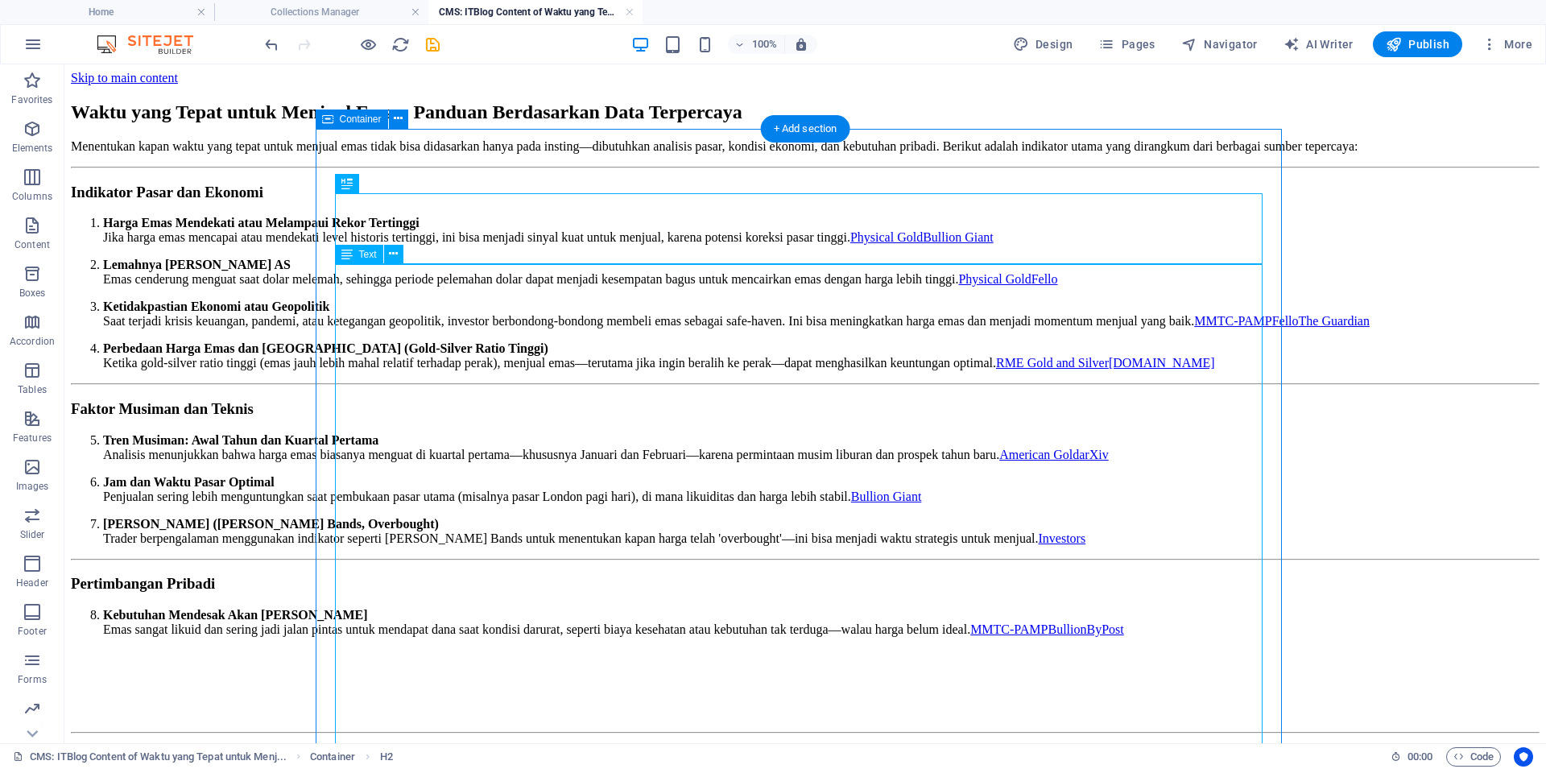
click at [803, 123] on div "Waktu yang Tepat untuk Menjual Emas: Panduan Berdasarkan Data Terpercaya" at bounding box center [805, 112] width 1468 height 22
click at [794, 123] on div "Waktu yang Tepat untuk Menjual Emas: Panduan Berdasarkan Data Terpercaya" at bounding box center [805, 112] width 1468 height 22
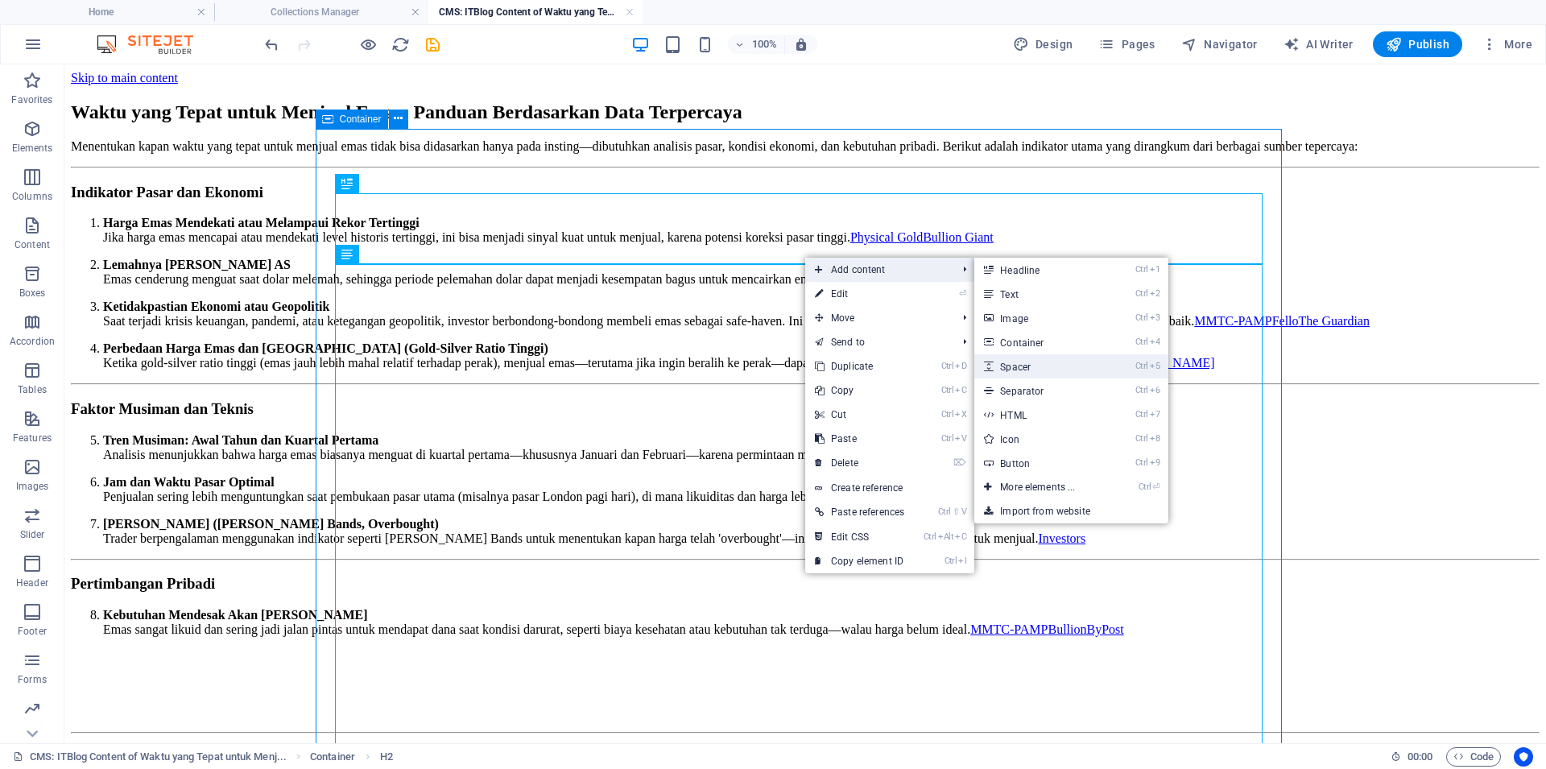
click at [1015, 357] on link "Ctrl 5 Spacer" at bounding box center [1040, 366] width 133 height 24
select select "px"
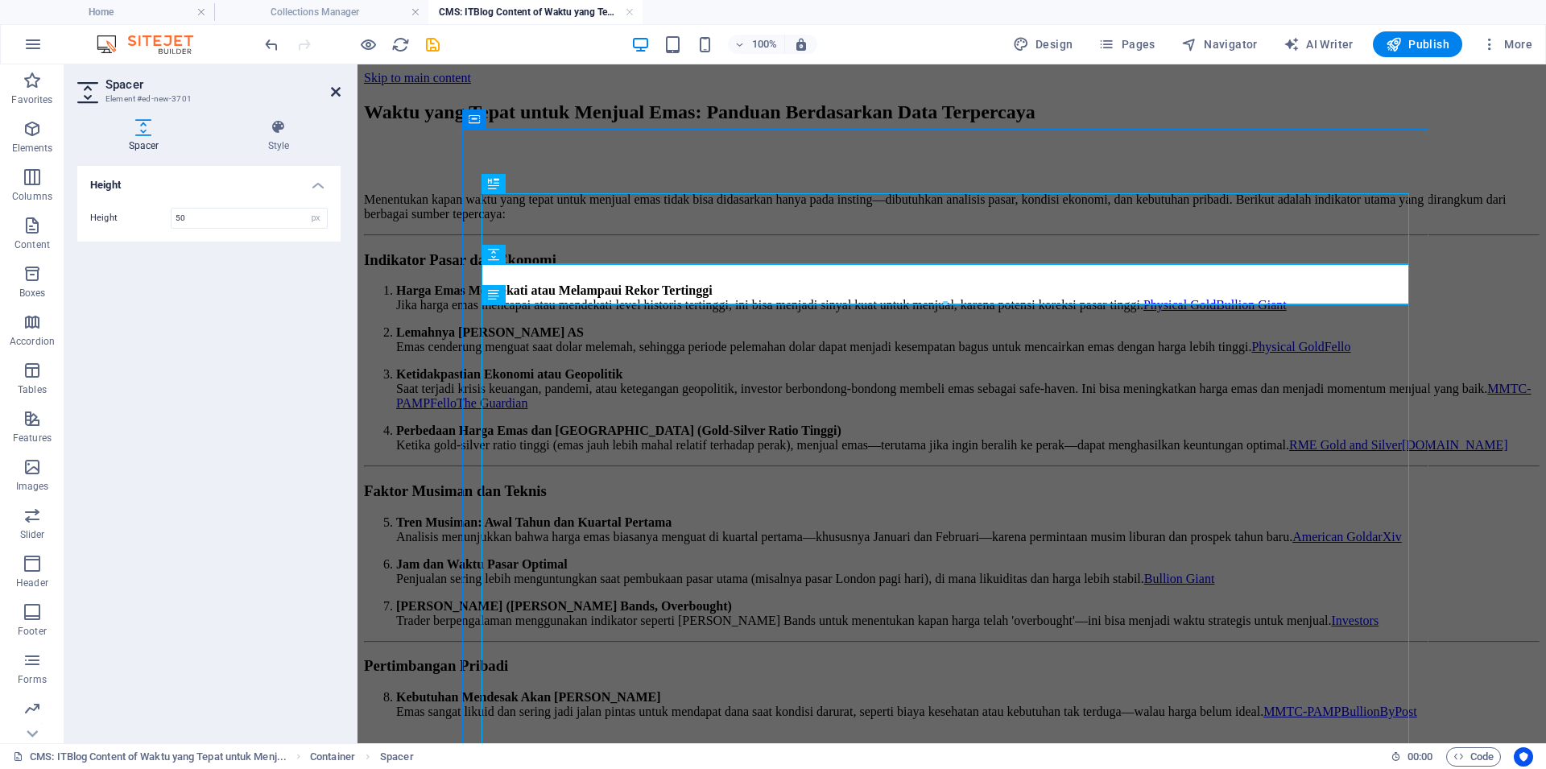
click at [337, 94] on icon at bounding box center [336, 91] width 10 height 13
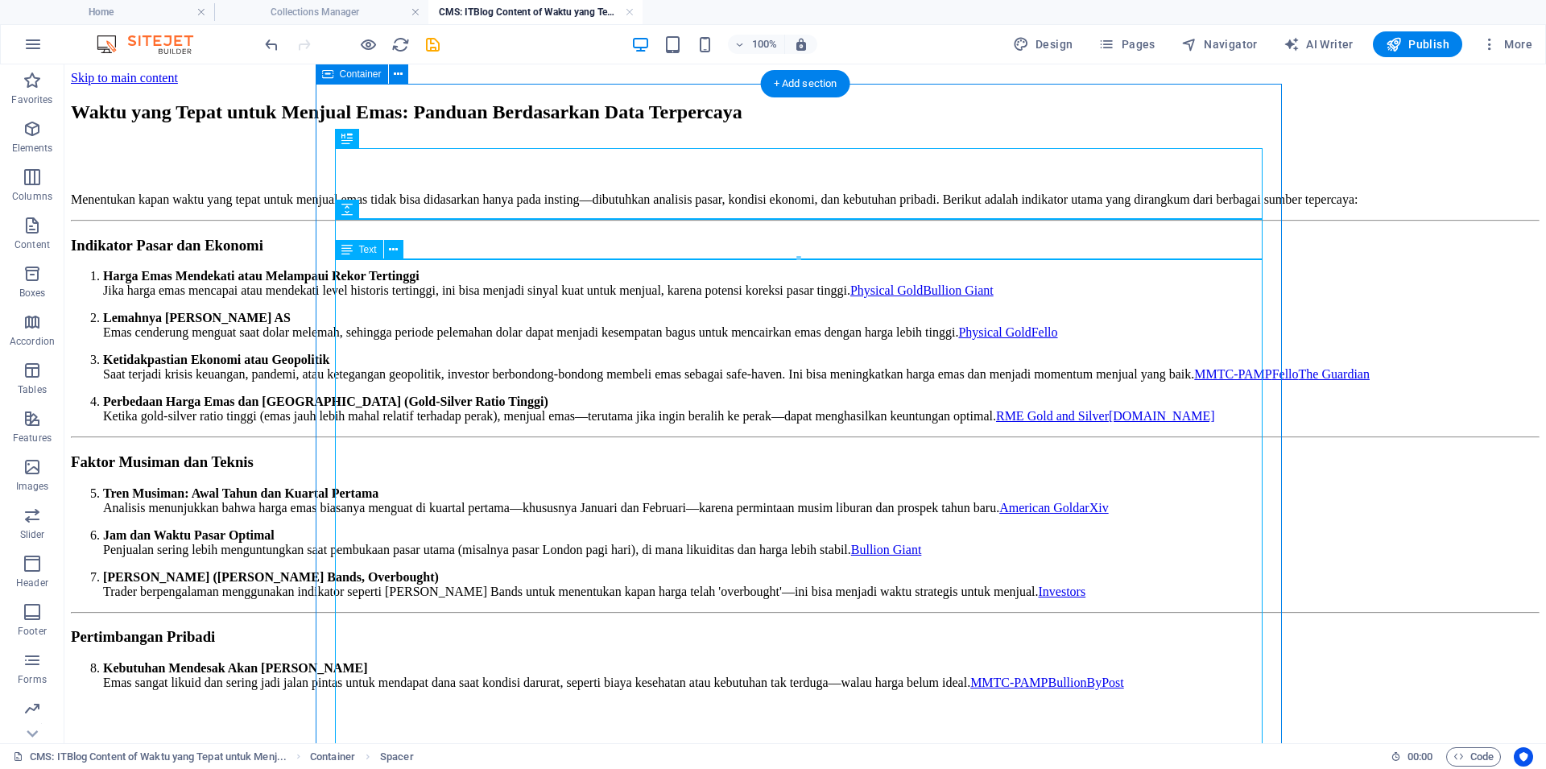
scroll to position [137, 0]
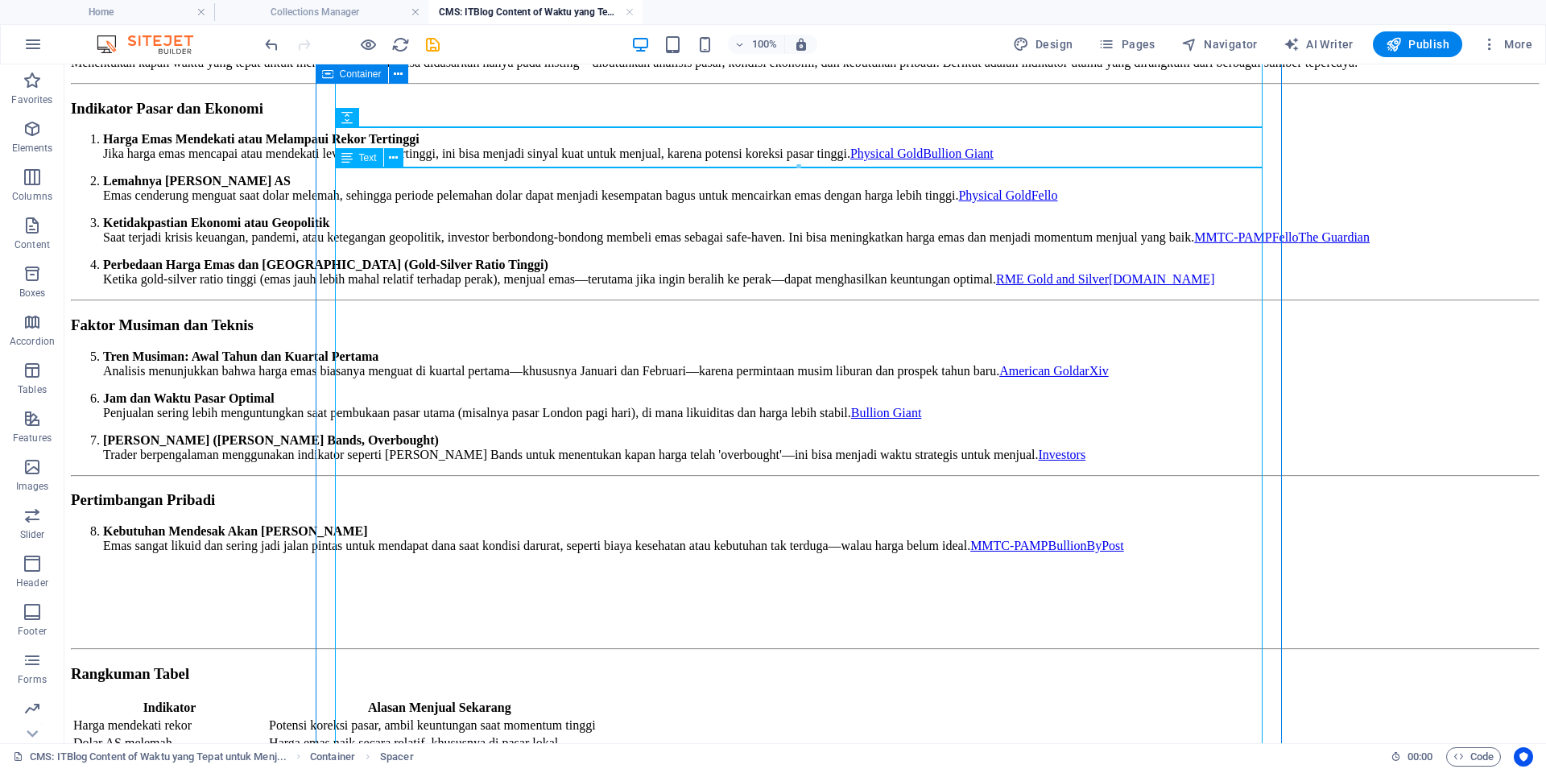
click at [358, 247] on div "Menentukan kapan waktu yang tepat untuk menjual emas tidak bisa didasarkan hany…" at bounding box center [805, 704] width 1468 height 1297
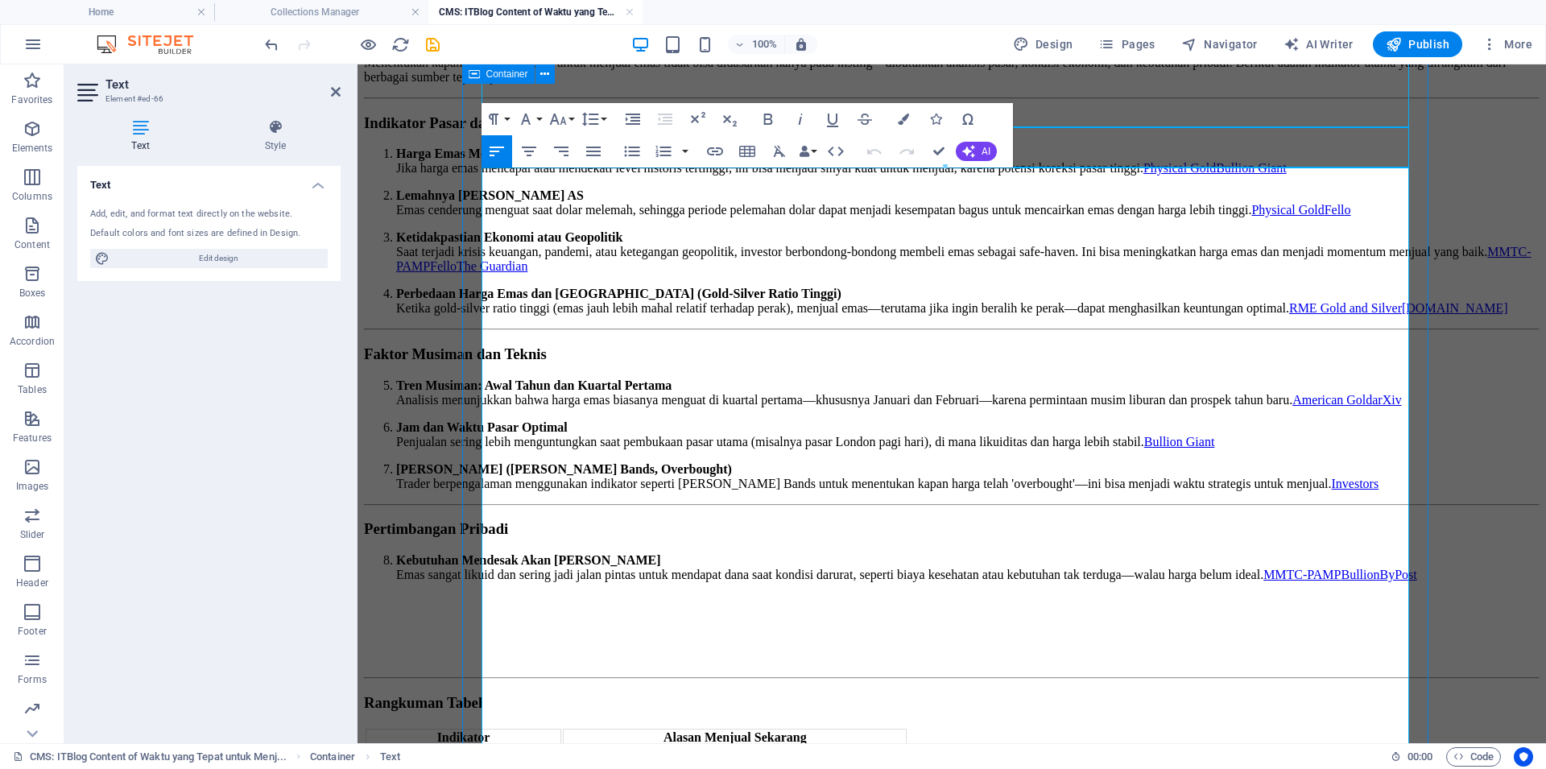
click at [522, 175] on li "Harga Emas Mendekati atau Melampaui Rekor Tertinggi Jika harga emas mencapai at…" at bounding box center [967, 161] width 1143 height 29
click at [551, 217] on li "Lemahnya Nilai Dolar AS Emas cenderung menguat saat dolar melemah, sehingga per…" at bounding box center [967, 202] width 1143 height 29
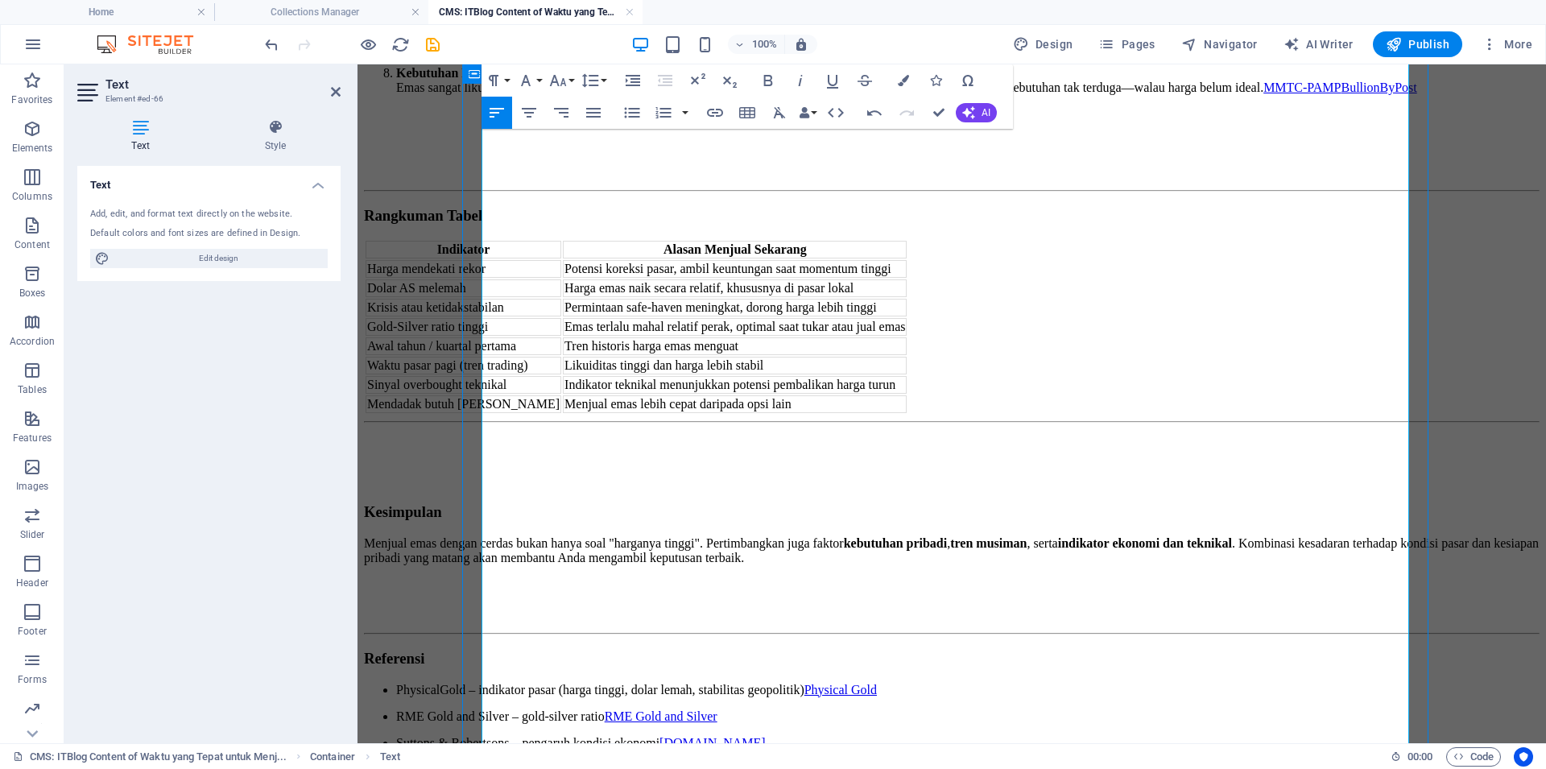
scroll to position [547, 0]
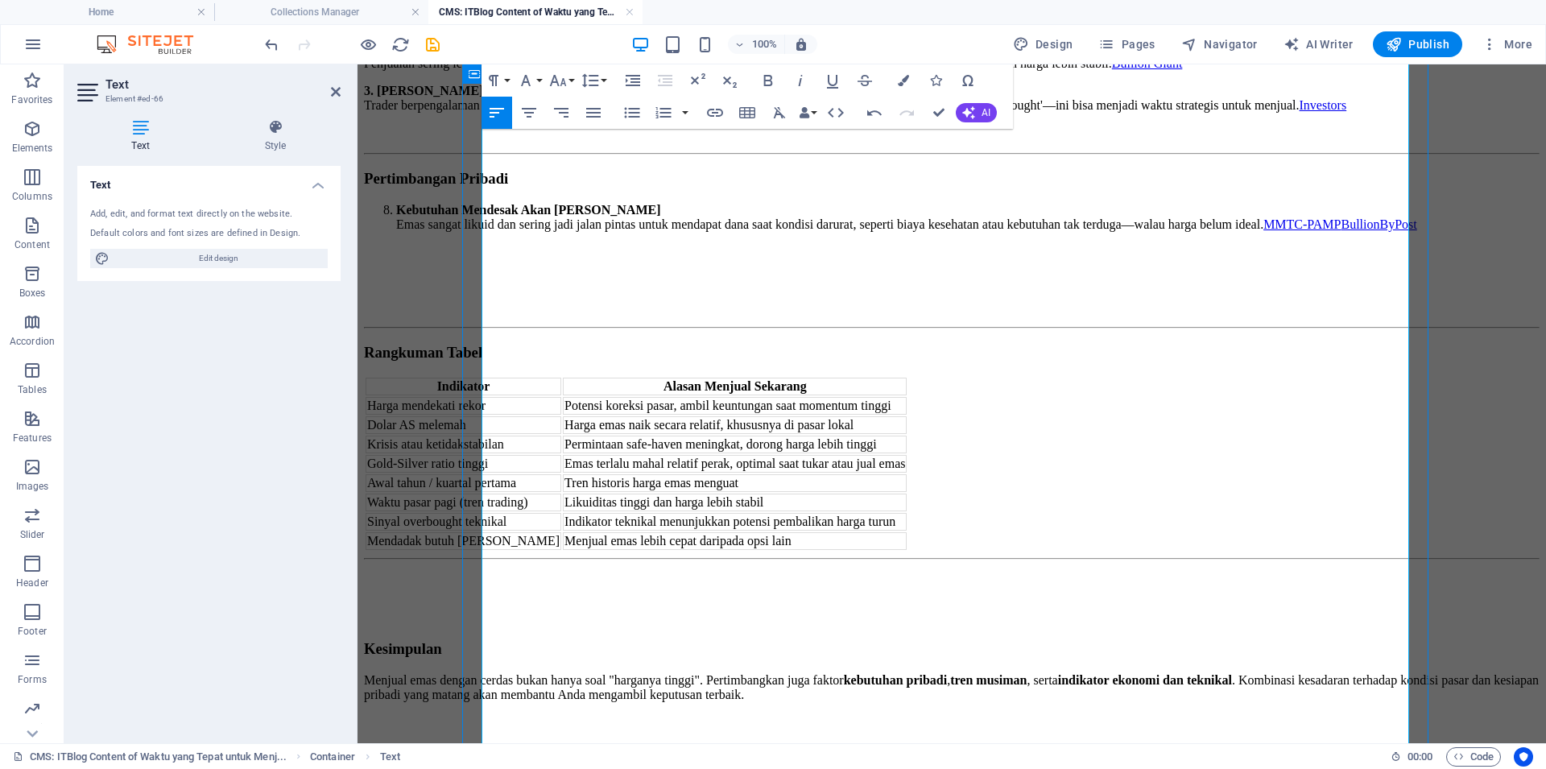
click at [568, 232] on li "Kebutuhan Mendesak Akan Dana Tunai Emas sangat likuid dan sering jadi jalan pin…" at bounding box center [967, 217] width 1143 height 29
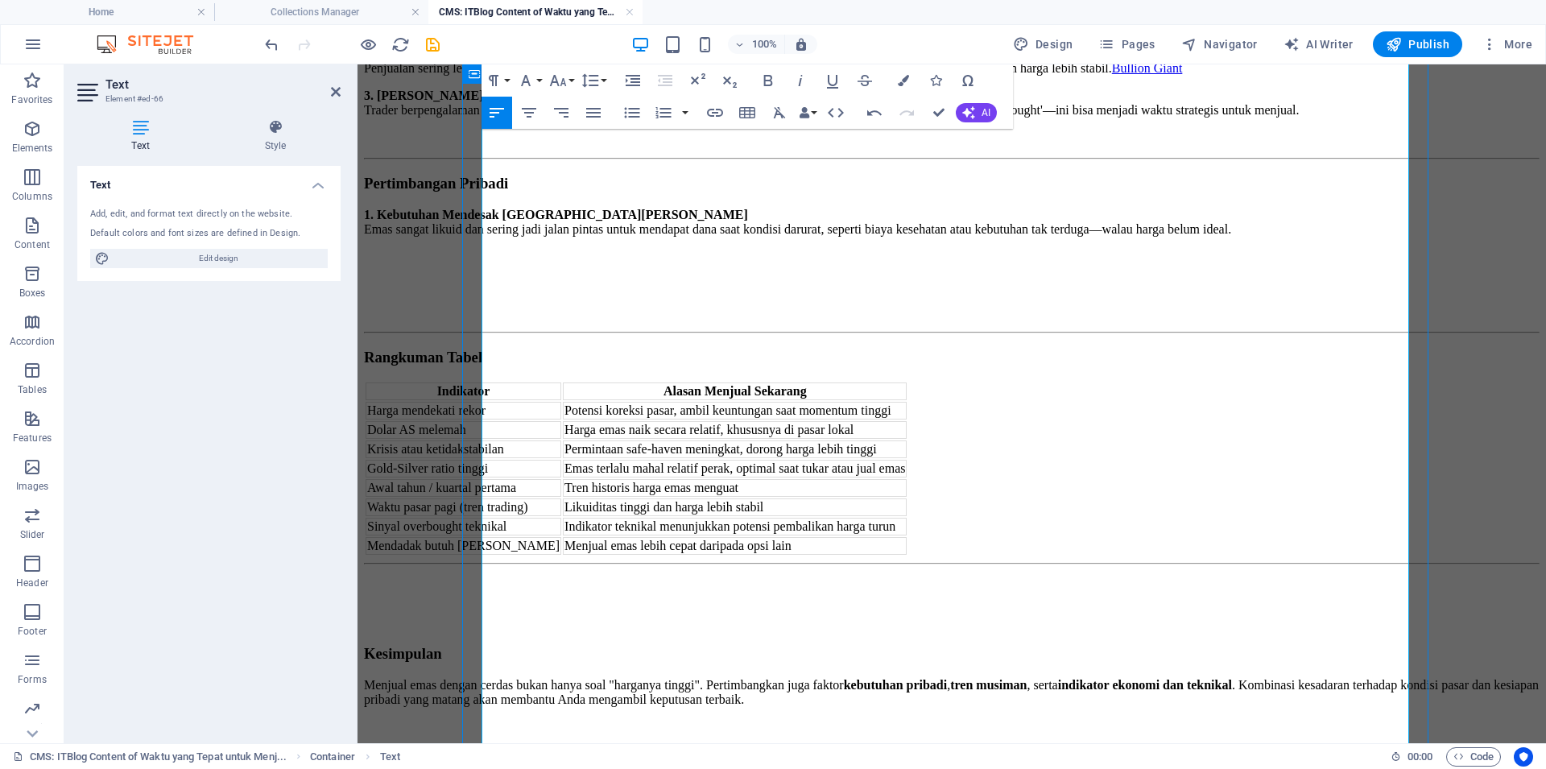
scroll to position [411, 0]
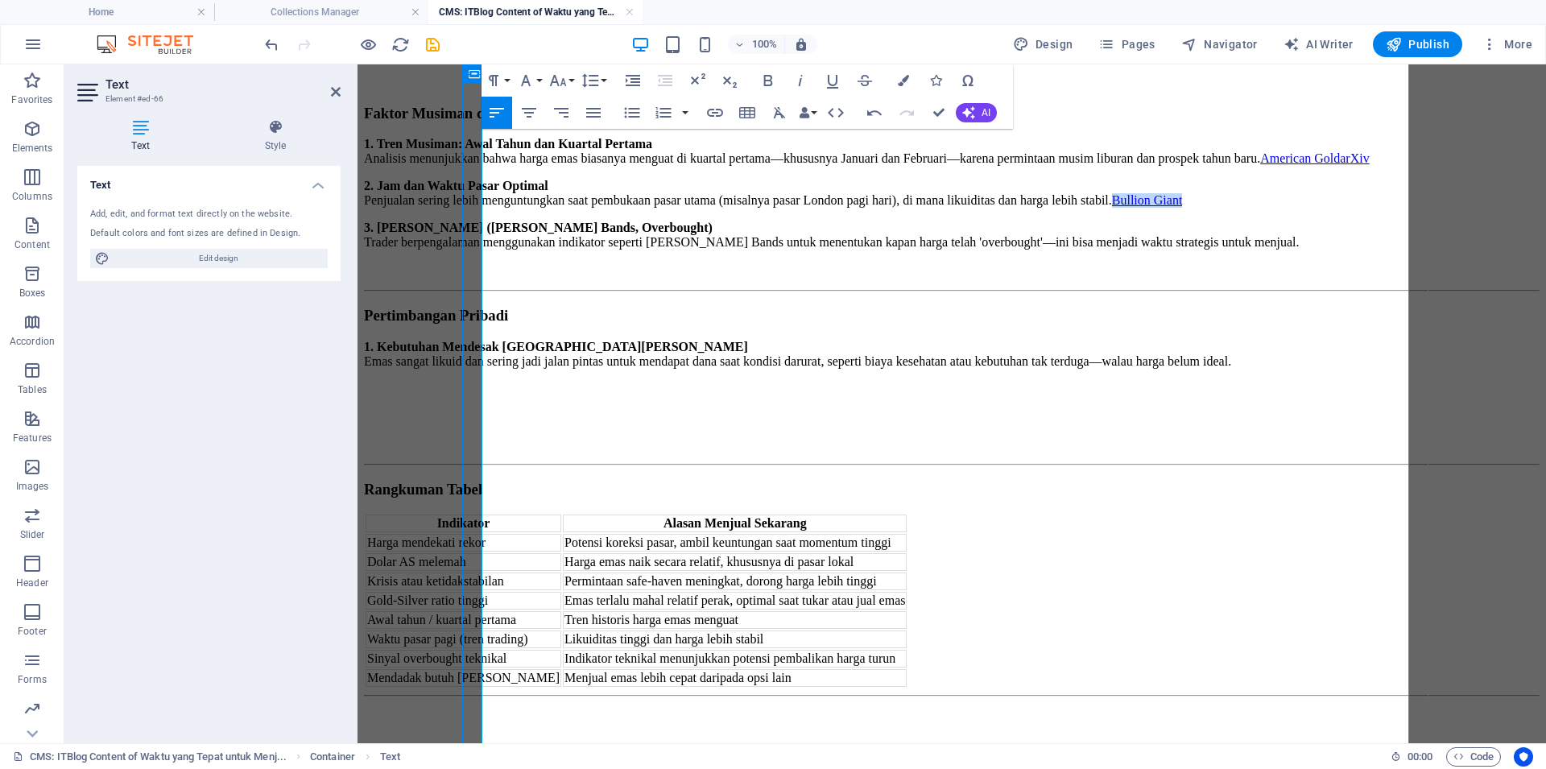
drag, startPoint x: 521, startPoint y: 367, endPoint x: 616, endPoint y: 371, distance: 95.1
click at [616, 208] on p "2. Jam dan Waktu Pasar Optimal Penjualan sering lebih menguntungkan saat pembuk…" at bounding box center [951, 193] width 1175 height 29
drag, startPoint x: 691, startPoint y: 304, endPoint x: 898, endPoint y: 308, distance: 207.7
click at [898, 166] on p "1. Tren Musiman: Awal Tahun dan Kuartal Pertama Analisis menunjukkan bahwa harg…" at bounding box center [951, 151] width 1175 height 29
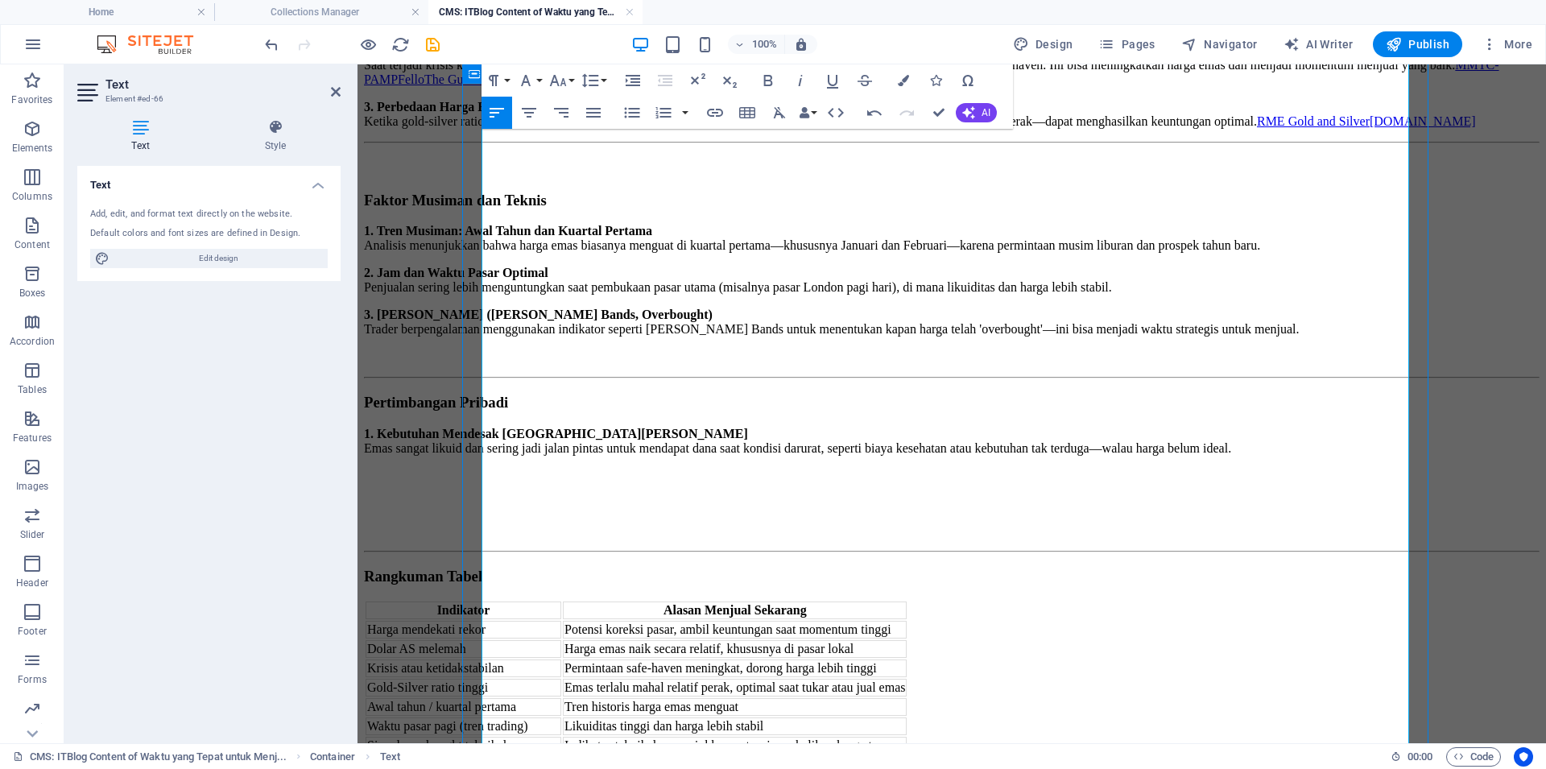
scroll to position [274, 0]
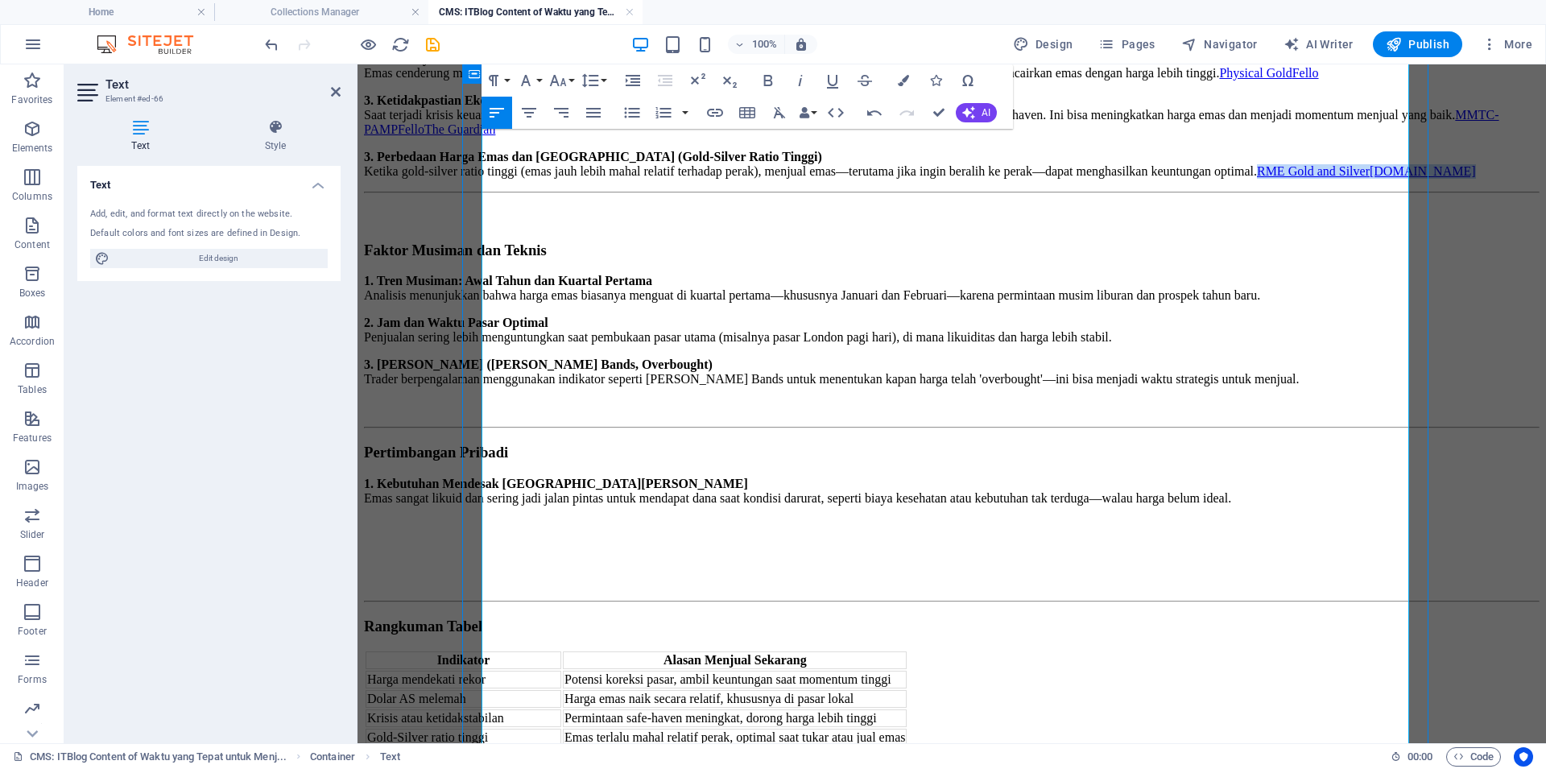
drag, startPoint x: 712, startPoint y: 336, endPoint x: 1011, endPoint y: 336, distance: 298.7
click at [1011, 179] on p "3. Perbedaan Harga Emas dan Perak (Gold-Silver Ratio Tinggi) Ketika gold-silver…" at bounding box center [951, 164] width 1175 height 29
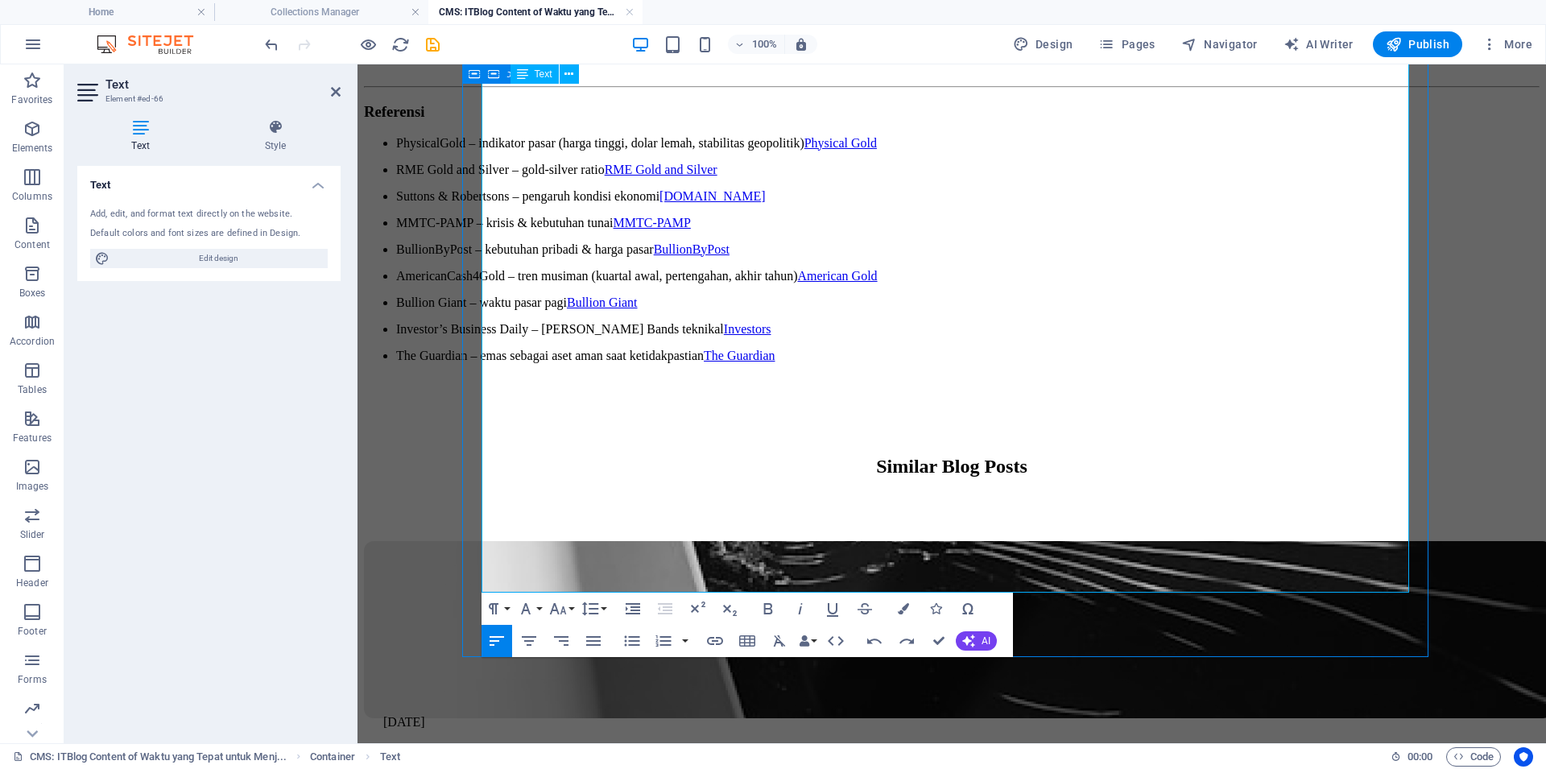
scroll to position [1232, 0]
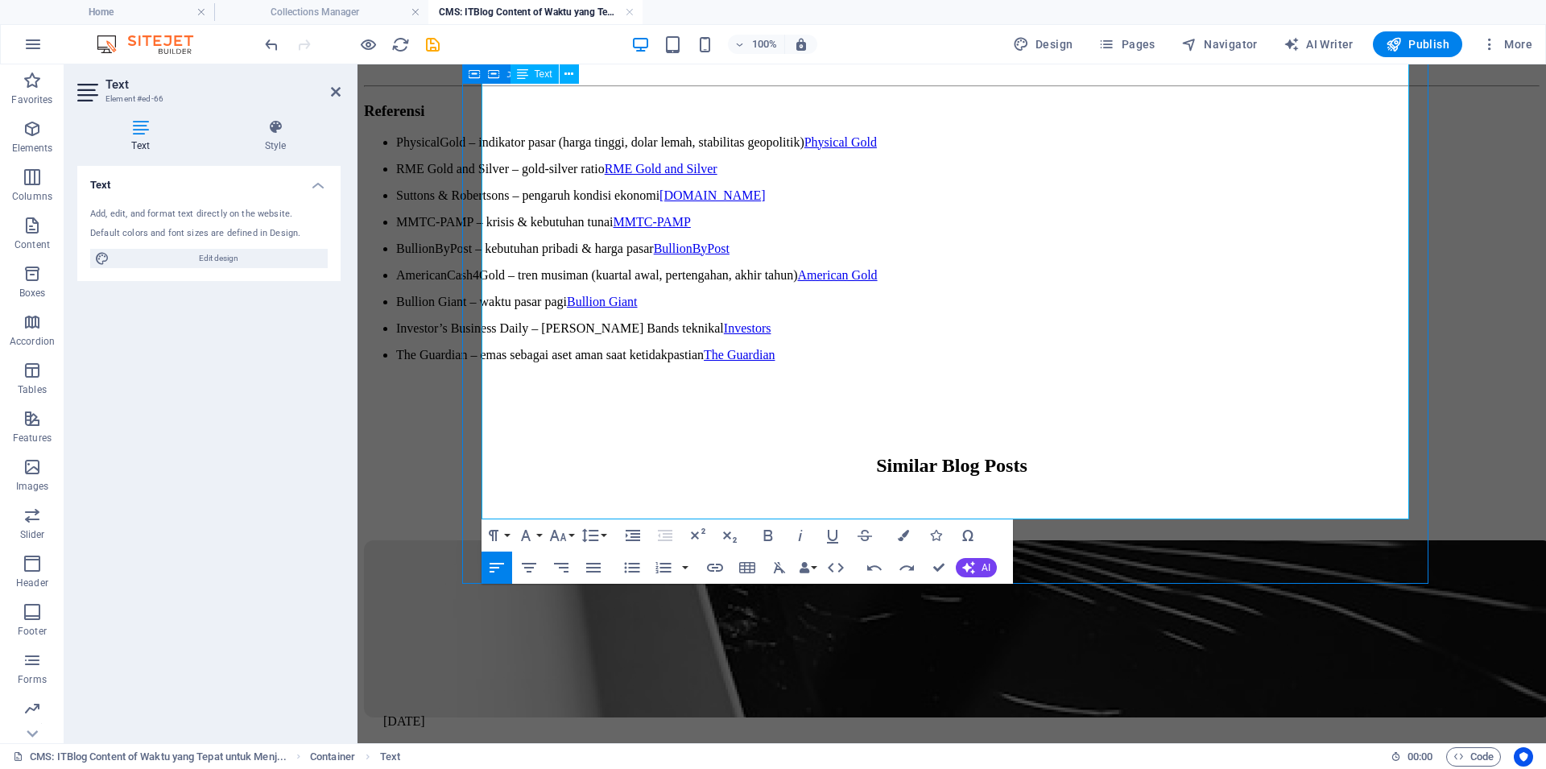
click at [903, 308] on p "Bullion Giant – waktu pasar pagi Bullion Giant" at bounding box center [967, 301] width 1143 height 13
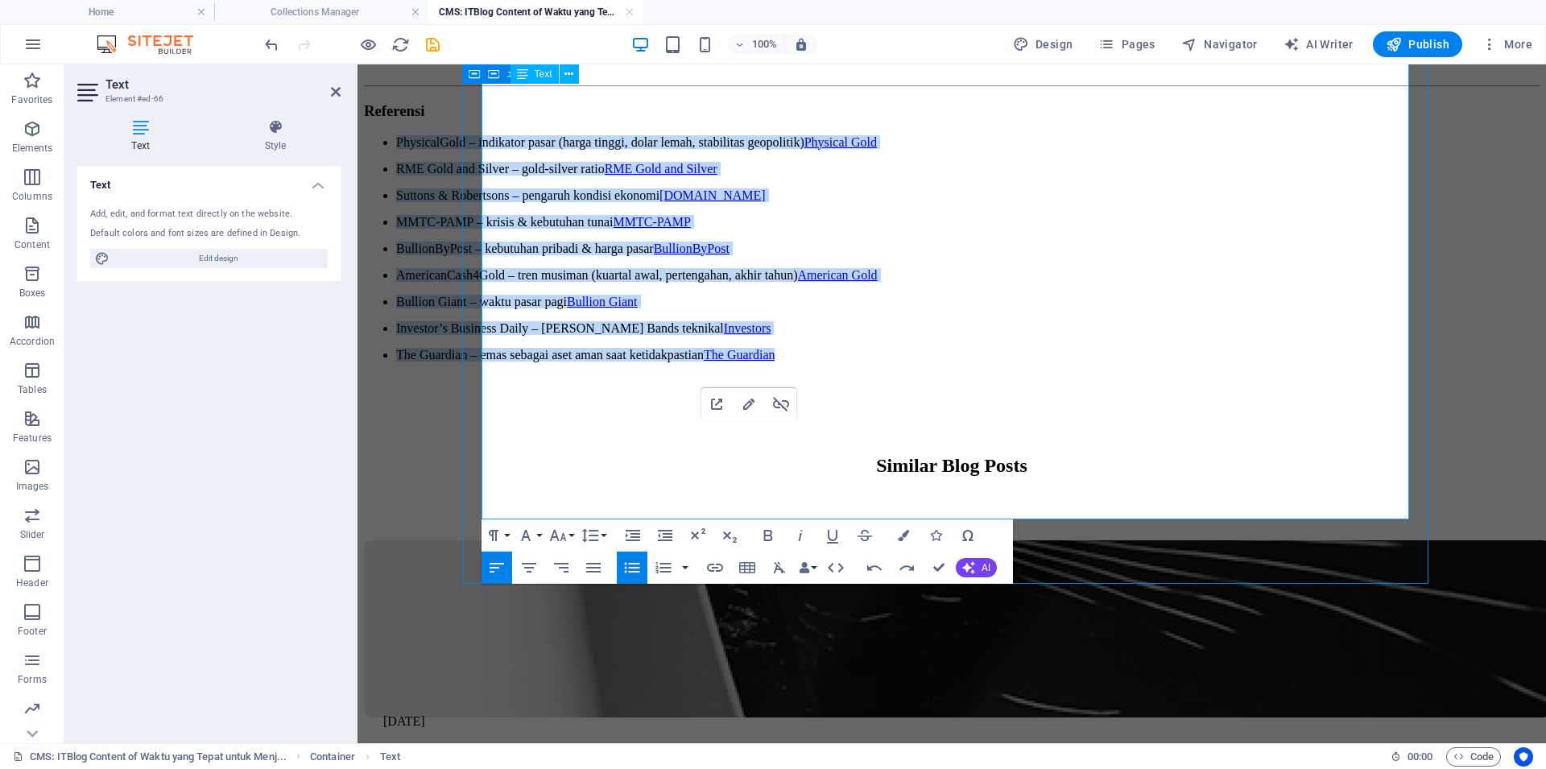
drag, startPoint x: 997, startPoint y: 510, endPoint x: 501, endPoint y: 237, distance: 566.3
click at [501, 237] on ul "PhysicalGold – indikator pasar (harga tinggi, dolar lemah, stabilitas geopoliti…" at bounding box center [951, 248] width 1175 height 226
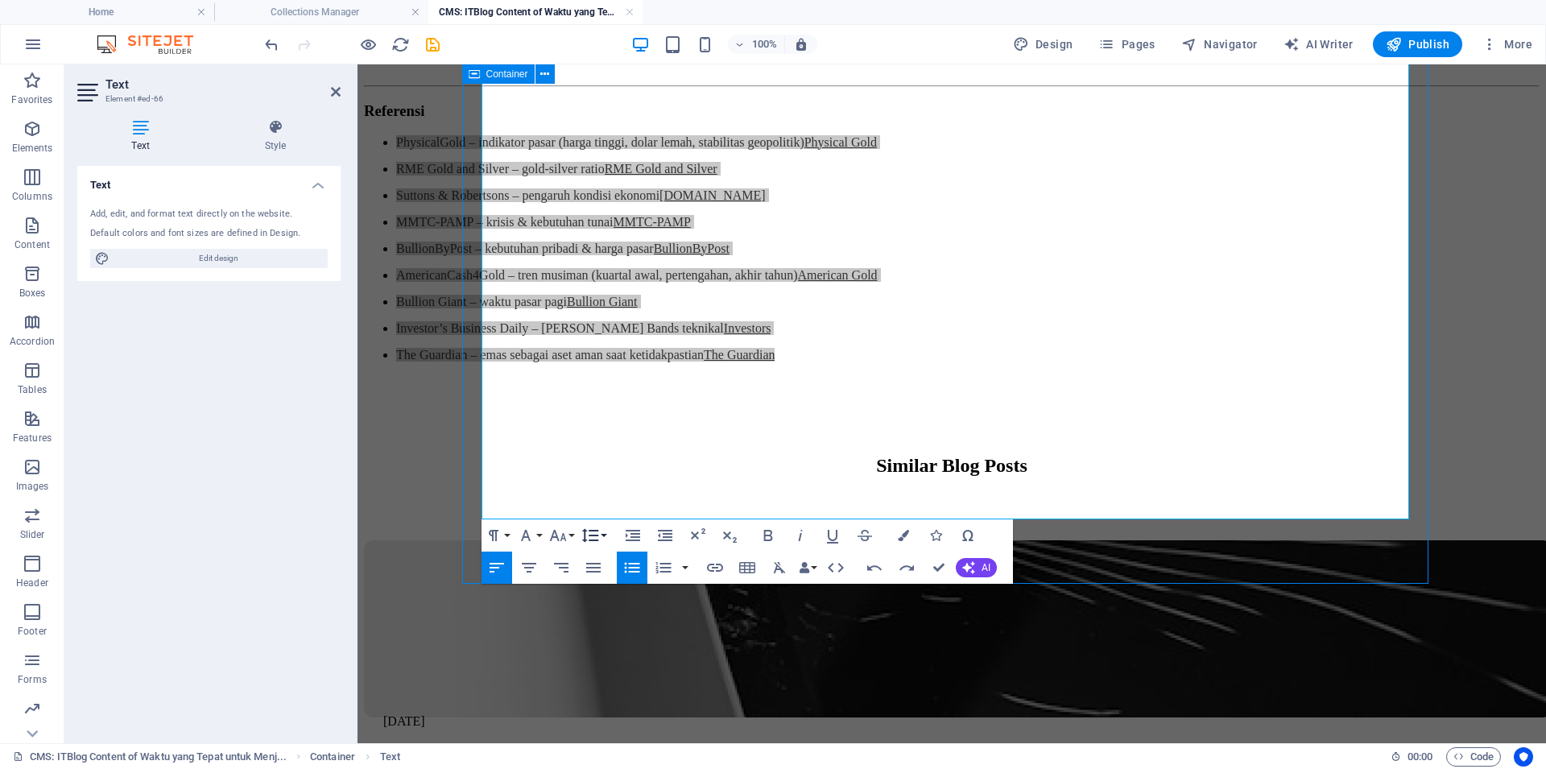
click at [592, 539] on icon "button" at bounding box center [589, 536] width 17 height 14
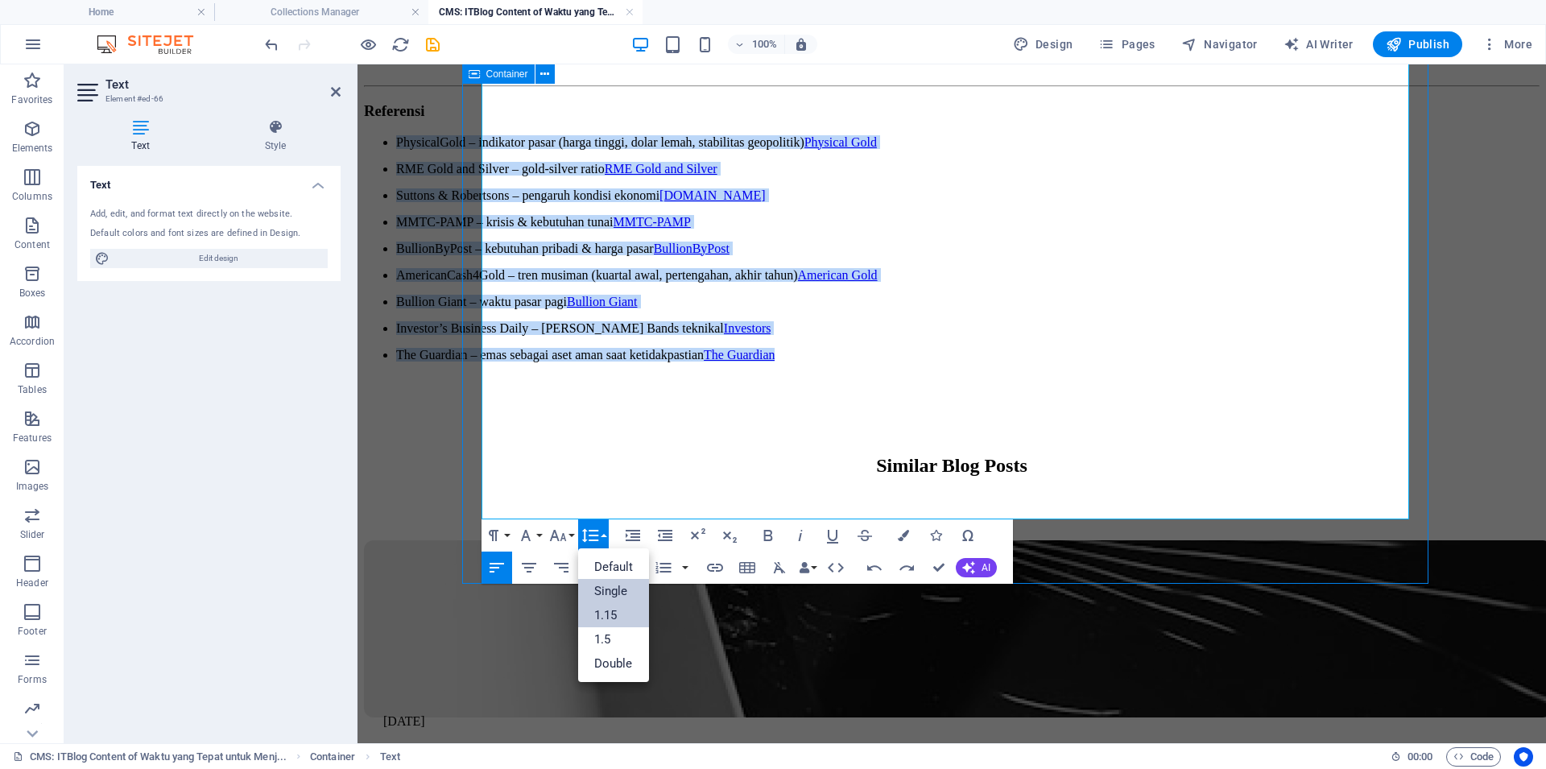
click at [610, 615] on link "1.15" at bounding box center [614, 615] width 72 height 24
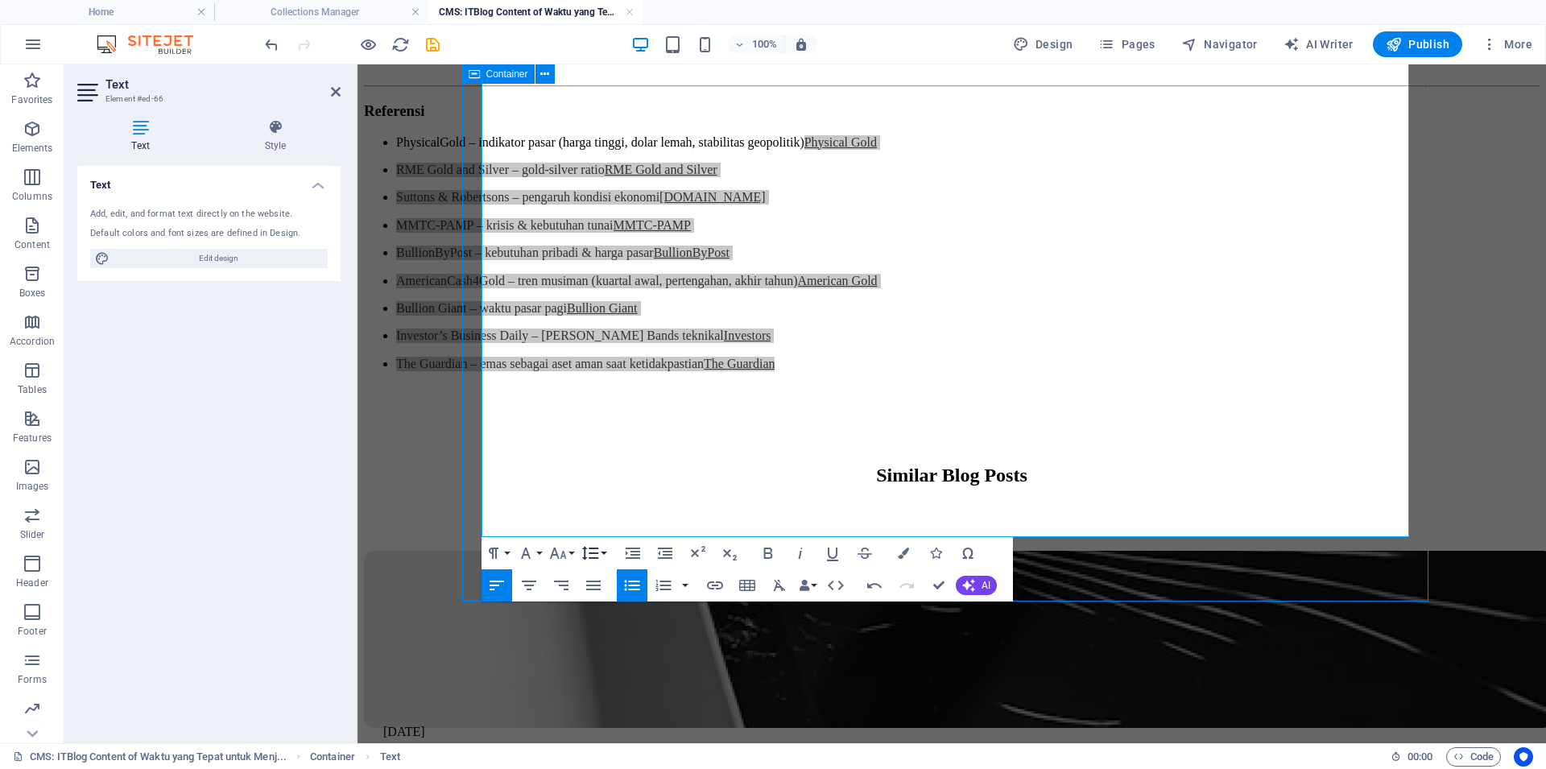
click at [602, 553] on button "Line Height" at bounding box center [593, 553] width 31 height 32
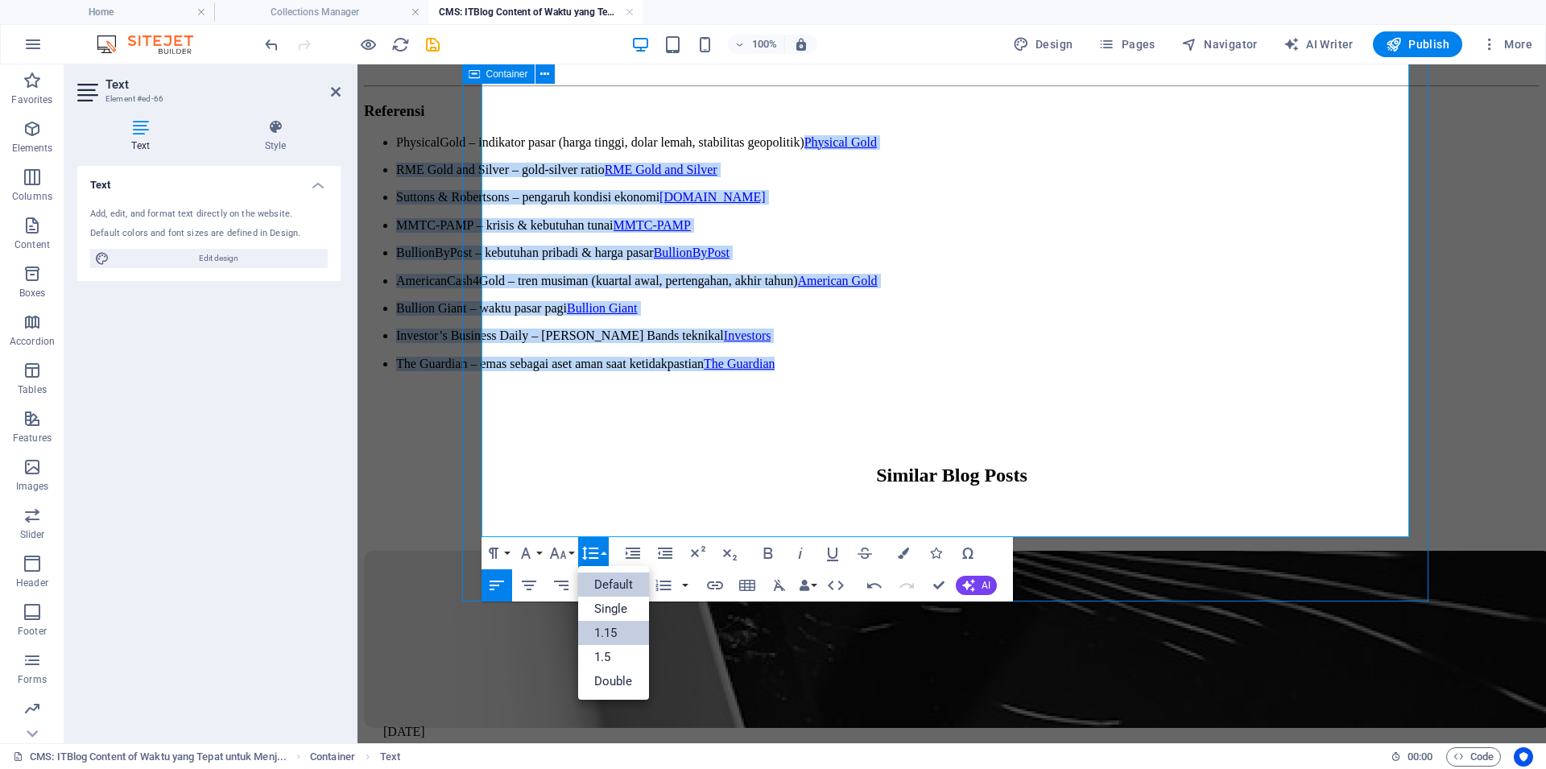
click at [617, 588] on link "Default" at bounding box center [614, 584] width 72 height 24
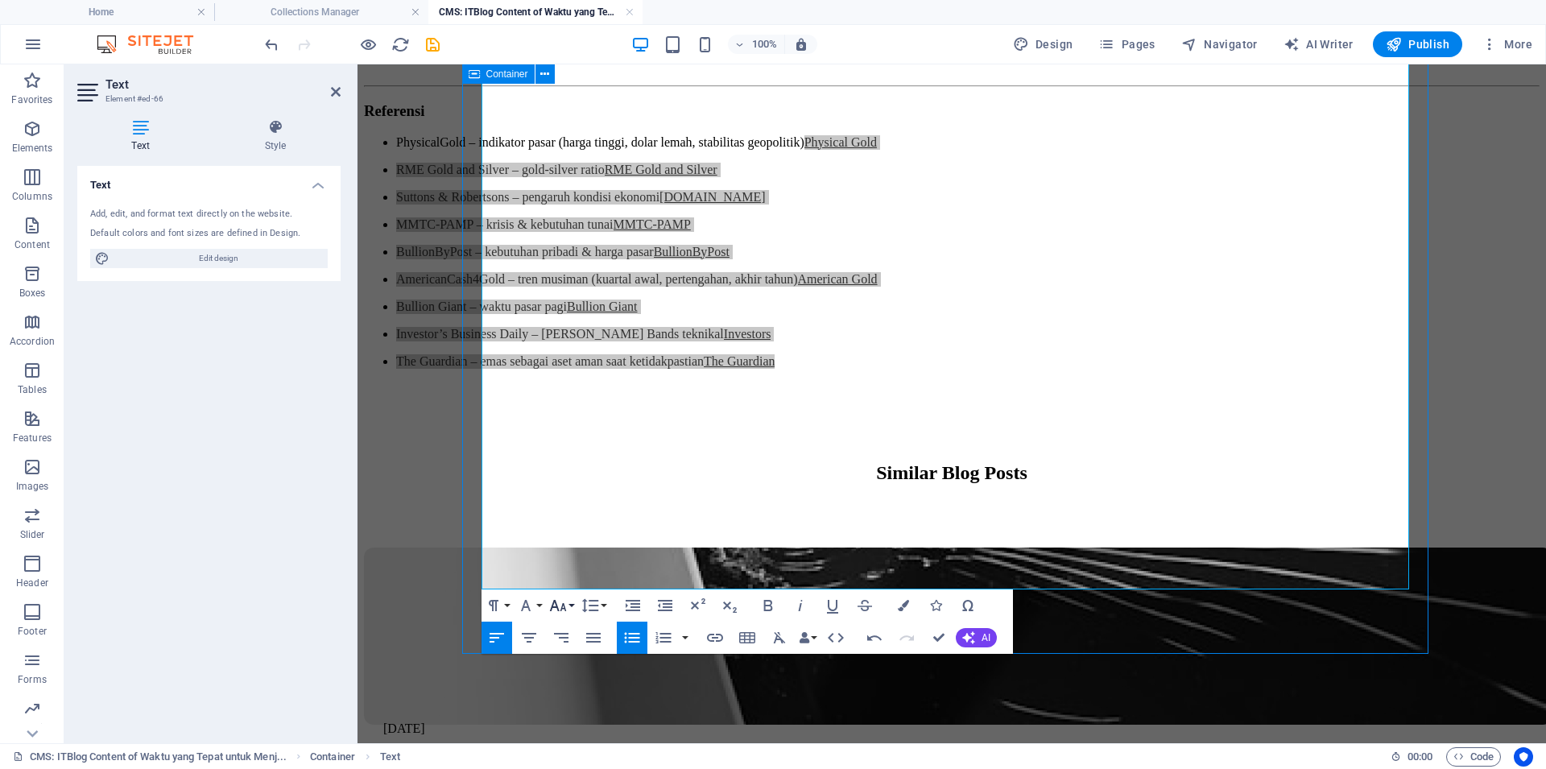
click at [564, 605] on icon "button" at bounding box center [557, 605] width 19 height 19
click at [600, 611] on button "Line Height" at bounding box center [593, 605] width 31 height 32
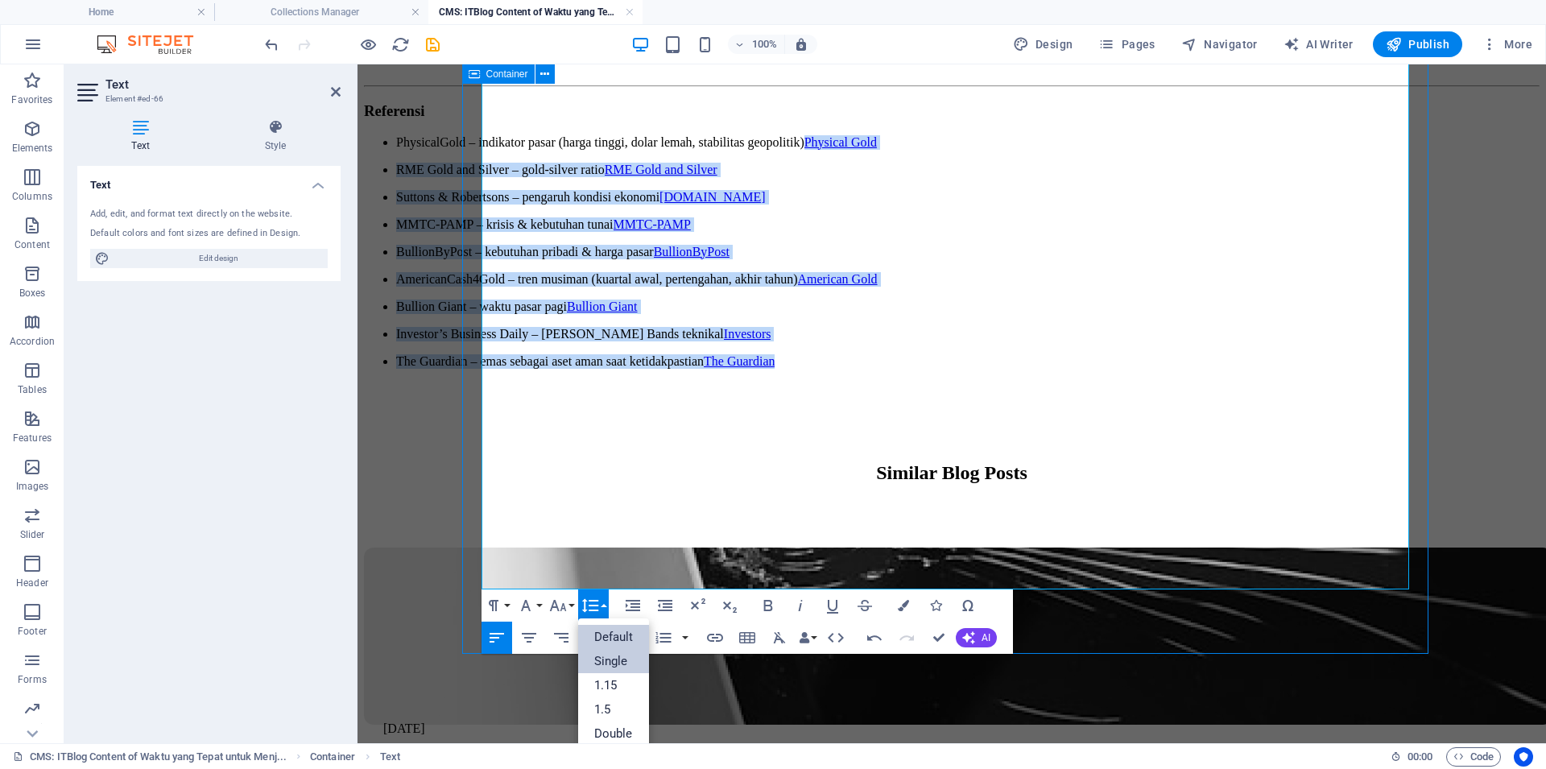
click at [606, 654] on link "Single" at bounding box center [614, 661] width 72 height 24
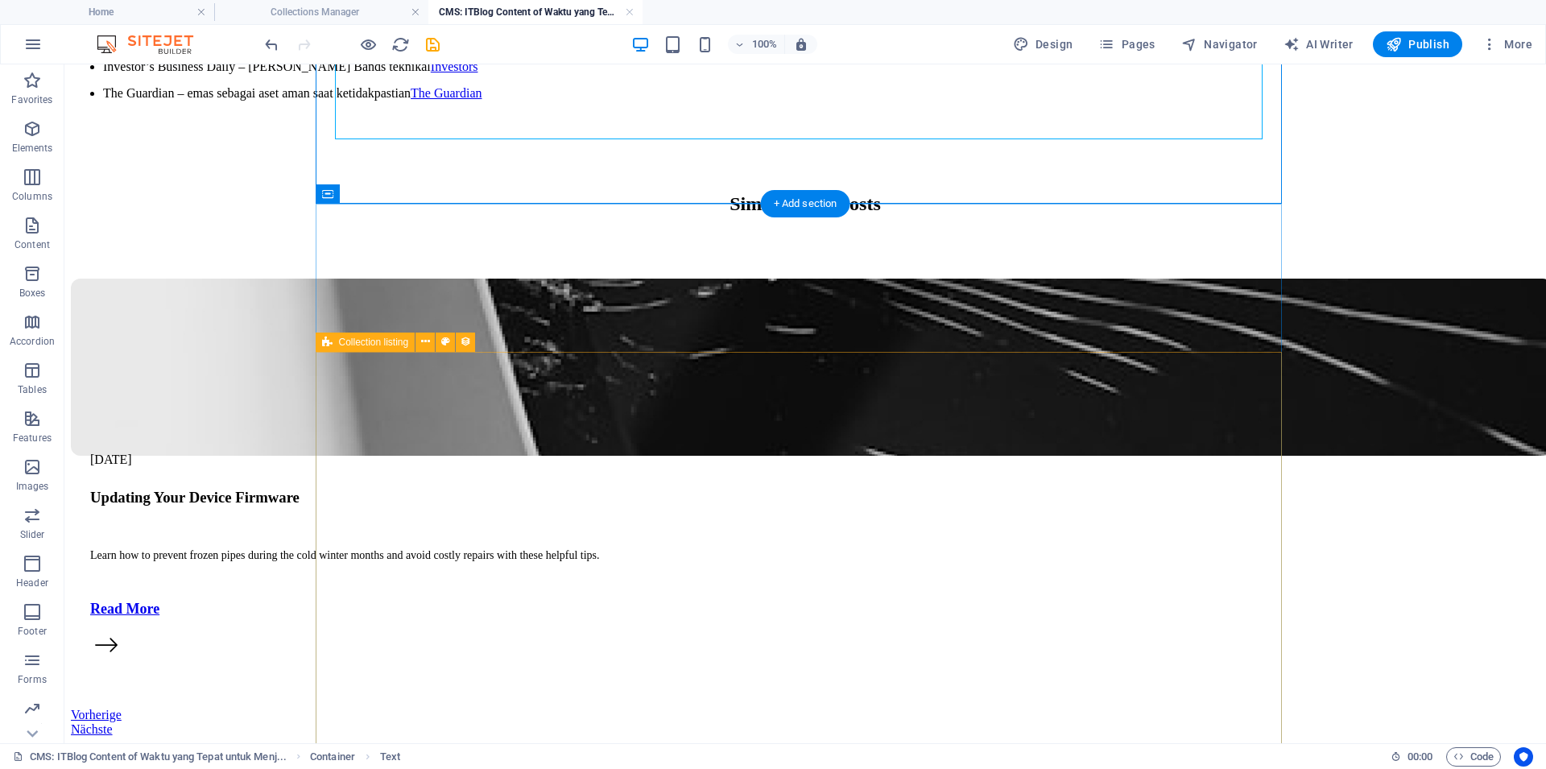
scroll to position [1642, 0]
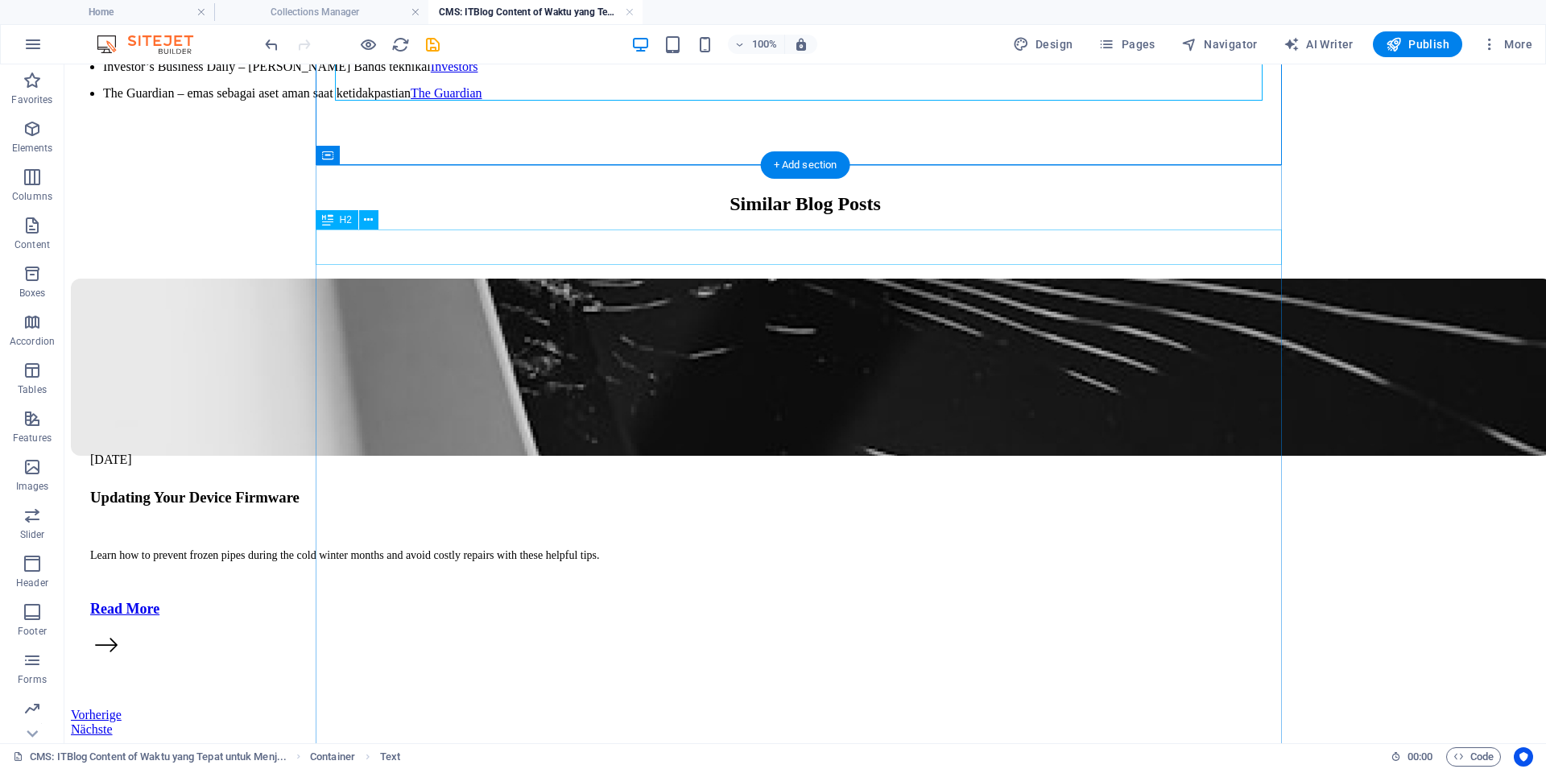
click at [825, 215] on div "Similar Blog Posts" at bounding box center [805, 204] width 1468 height 22
click at [832, 215] on div "Similar Blog Posts" at bounding box center [805, 204] width 1468 height 22
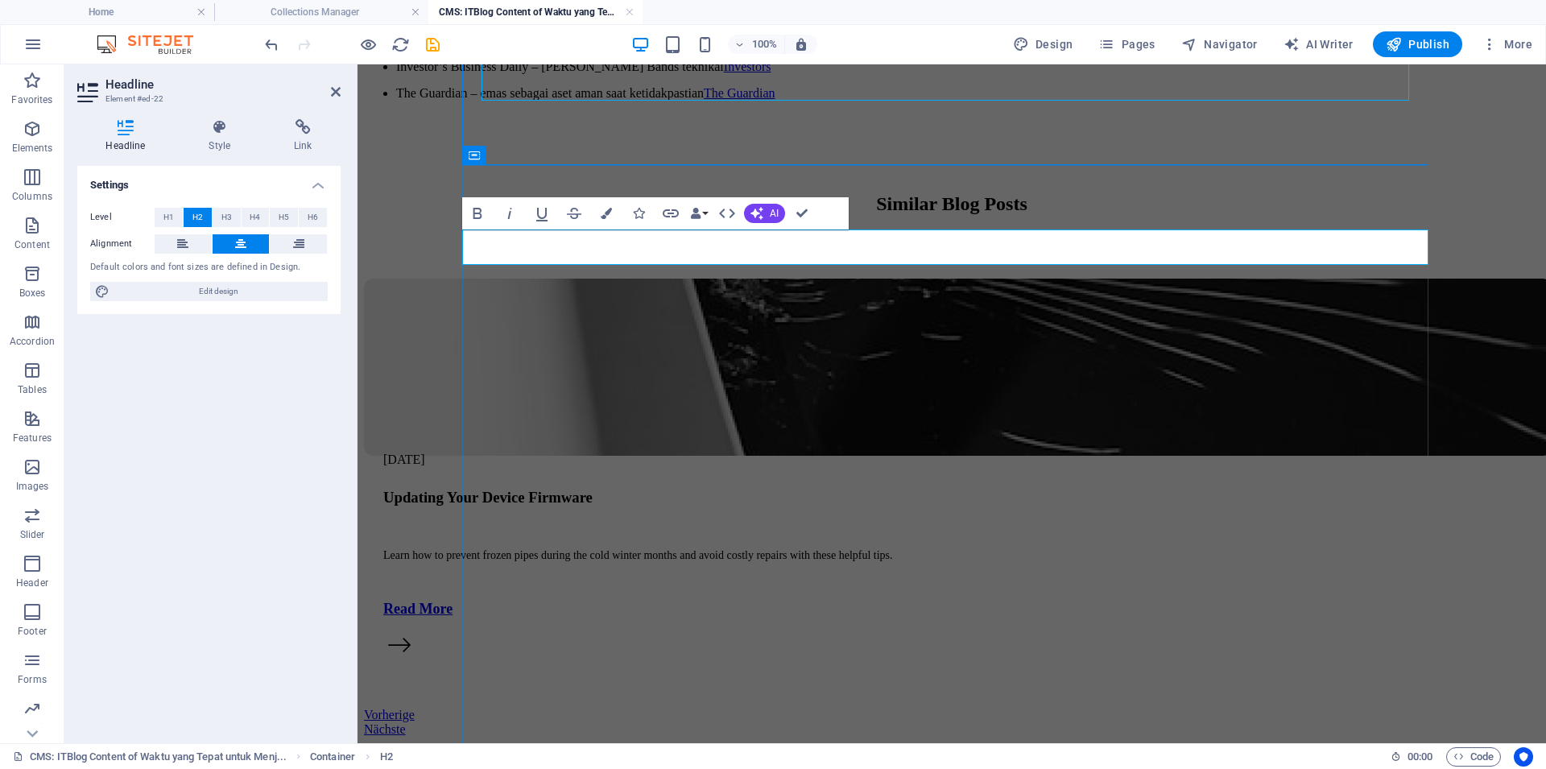
click at [920, 215] on h2 "Similar Blog Posts" at bounding box center [951, 204] width 1175 height 22
drag, startPoint x: 433, startPoint y: 47, endPoint x: 373, endPoint y: 9, distance: 71.3
click at [433, 47] on icon "save" at bounding box center [432, 44] width 19 height 19
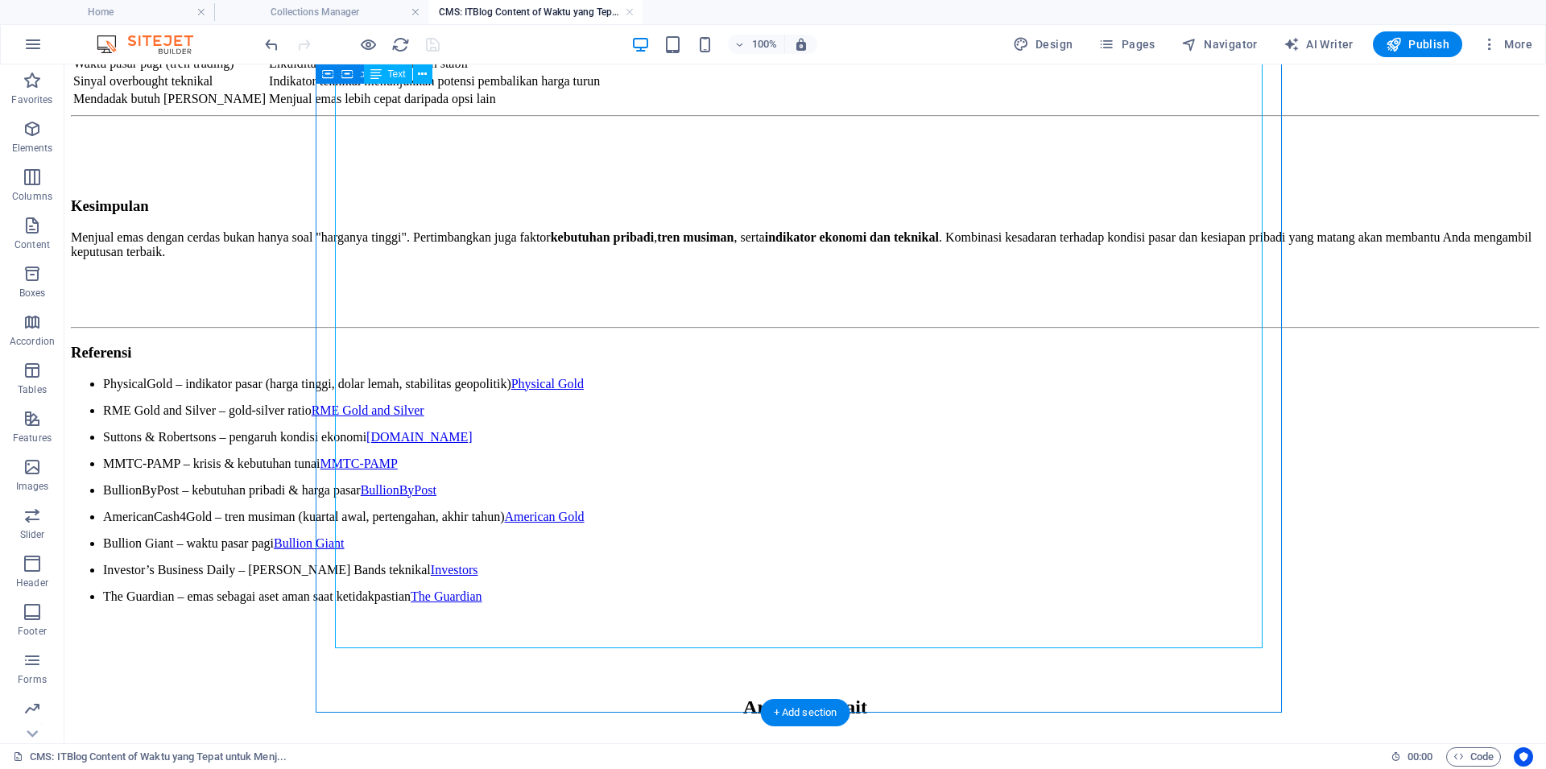
scroll to position [821, 0]
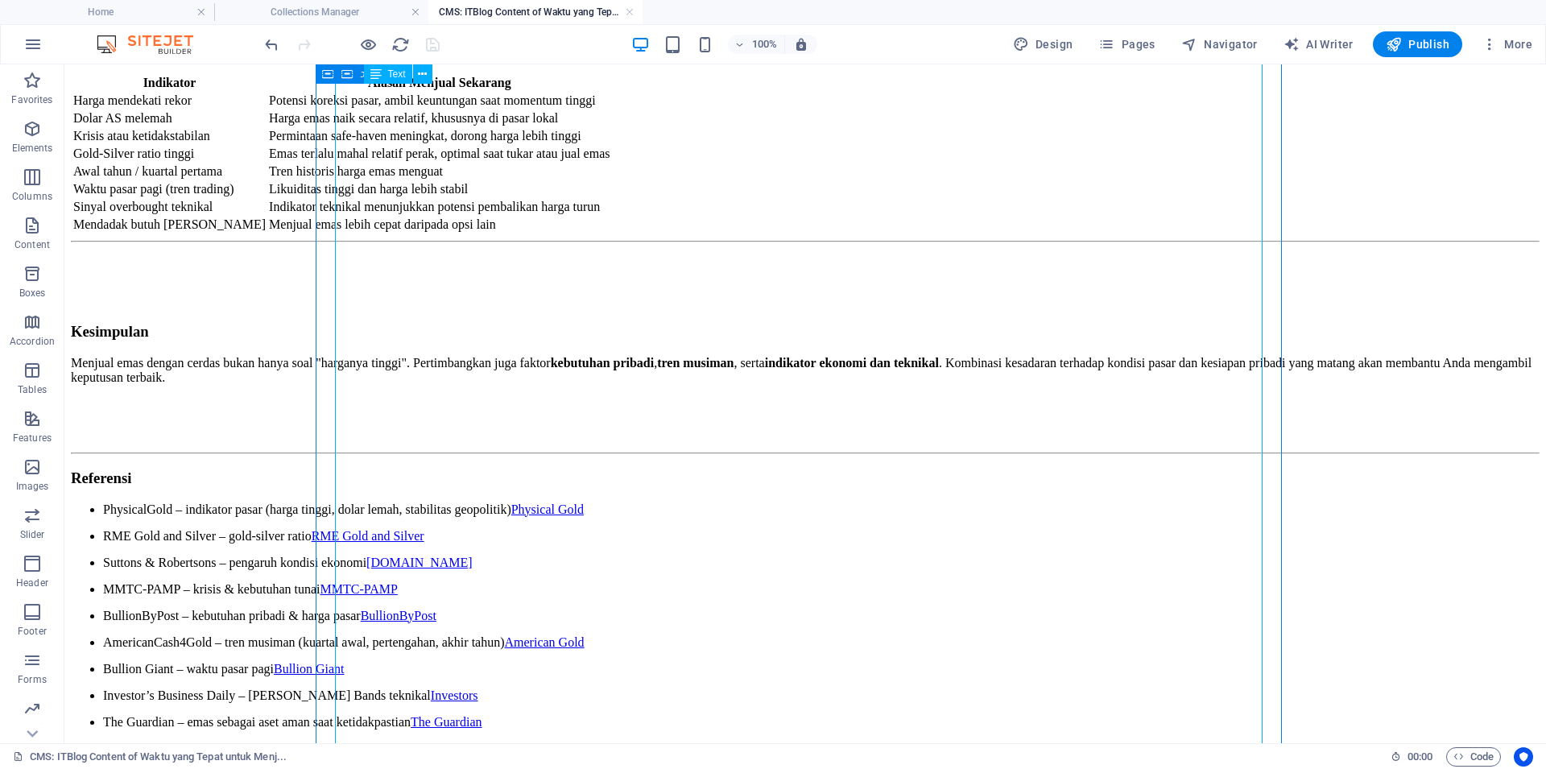
click at [730, 314] on div "Menentukan kapan waktu yang tepat untuk menjual emas tidak bisa didasarkan hany…" at bounding box center [805, 49] width 1468 height 1357
click at [860, 398] on div "Menentukan kapan waktu yang tepat untuk menjual emas tidak bisa didasarkan hany…" at bounding box center [805, 49] width 1468 height 1357
click at [799, 404] on div "Menentukan kapan waktu yang tepat untuk menjual emas tidak bisa didasarkan hany…" at bounding box center [805, 49] width 1468 height 1357
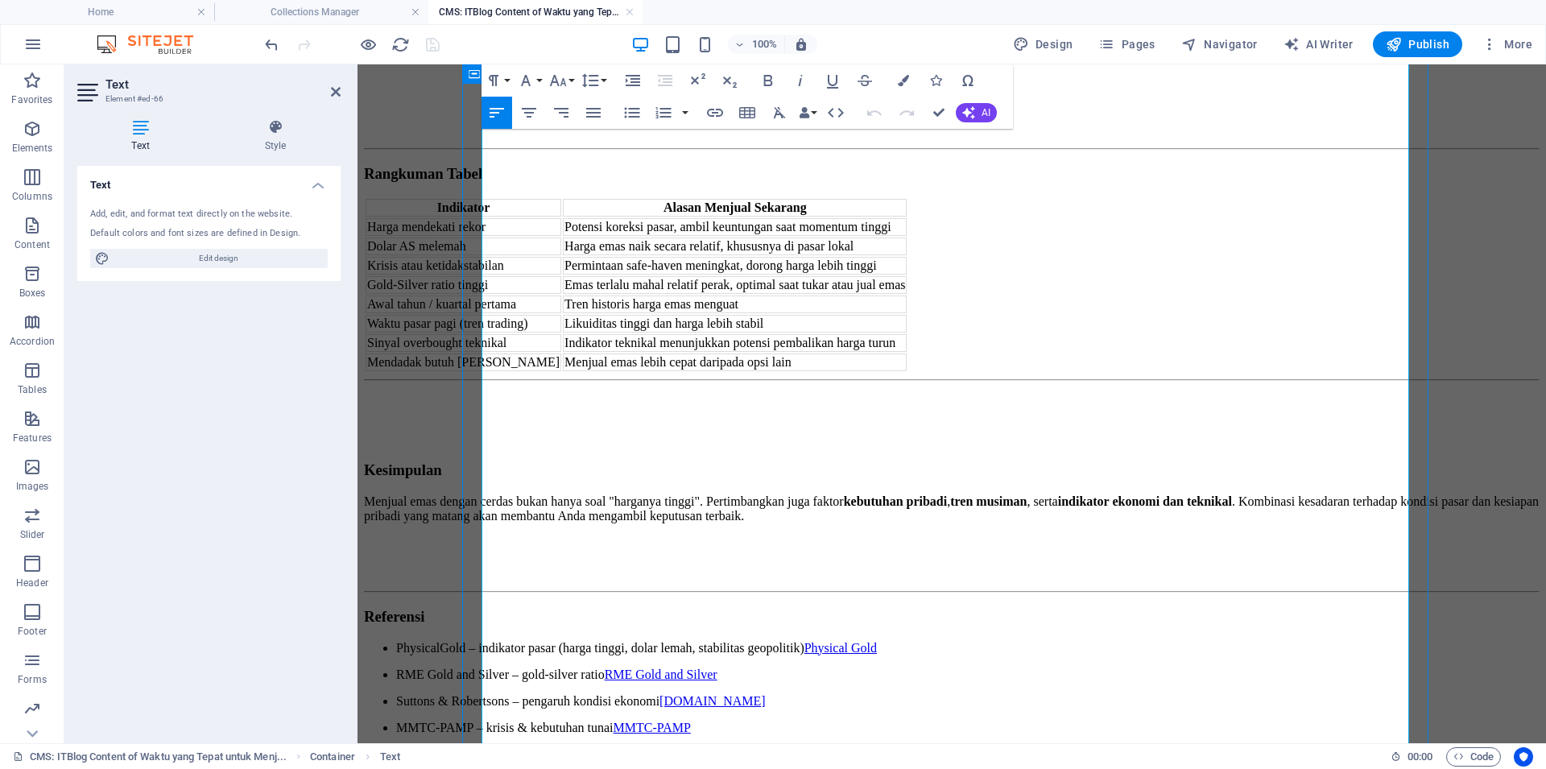
scroll to position [761, 0]
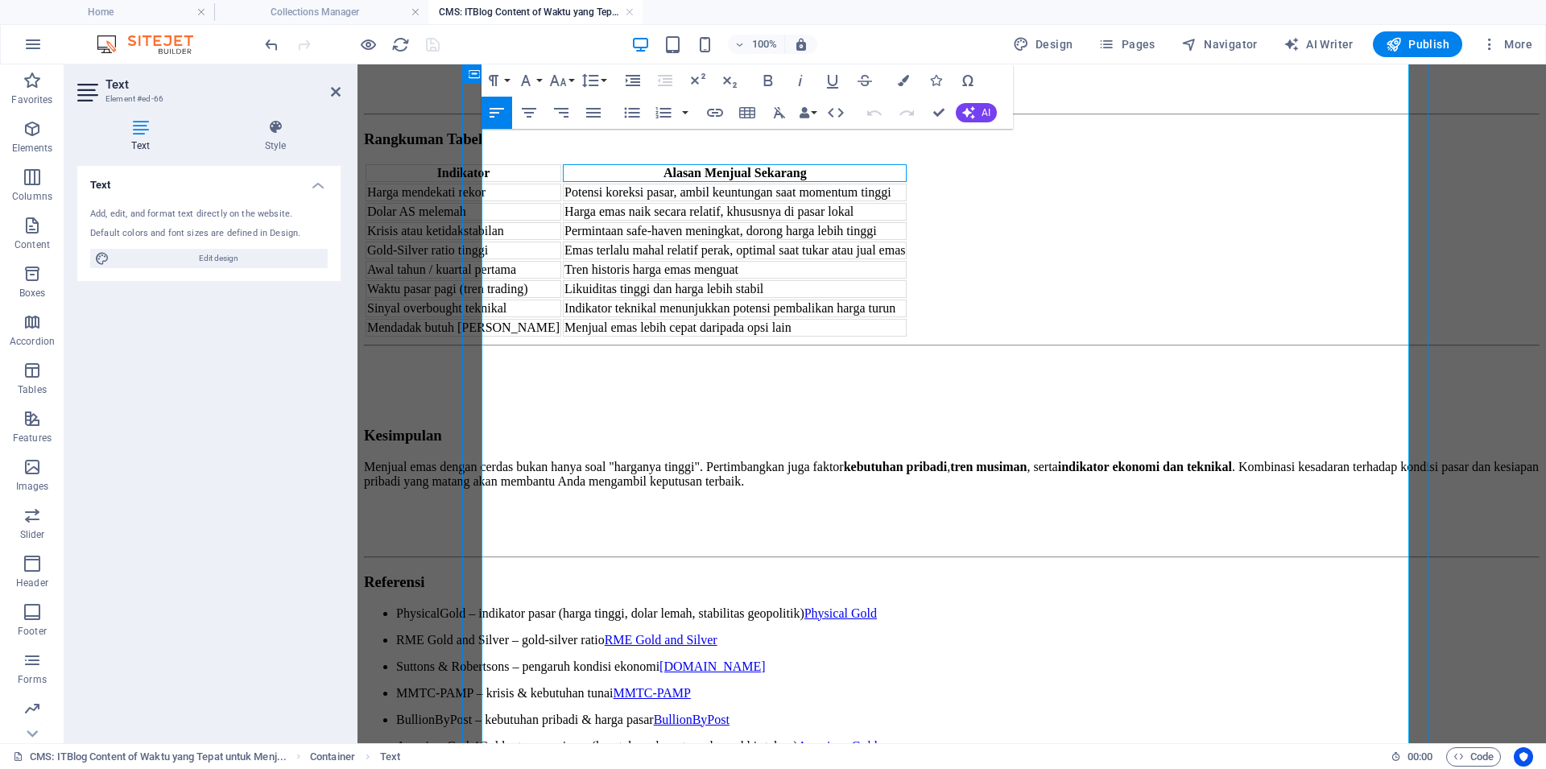
click at [906, 182] on th "Alasan Menjual Sekarang" at bounding box center [735, 173] width 344 height 18
click at [906, 201] on td "Potensi koreksi pasar, ambil keuntungan saat momentum tinggi" at bounding box center [735, 193] width 344 height 18
click at [906, 240] on td "Permintaan safe-haven meningkat, dorong harga lebih tinggi" at bounding box center [735, 231] width 344 height 18
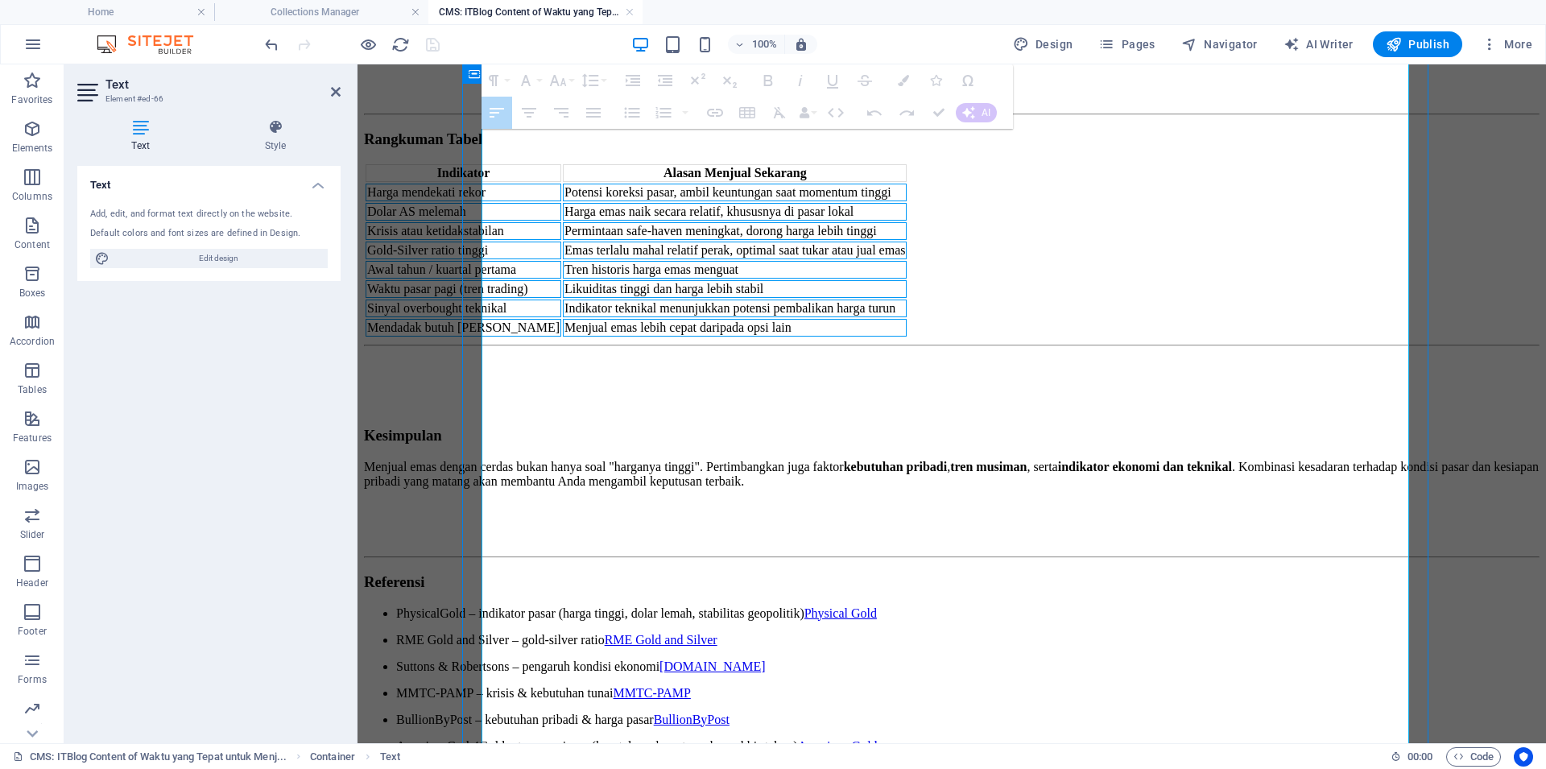
drag, startPoint x: 1114, startPoint y: 484, endPoint x: 1005, endPoint y: 304, distance: 210.3
click at [908, 304] on table "Indikator Alasan Menjual Sekarang Harga mendekati rekor Potensi koreksi pasar, …" at bounding box center [636, 250] width 544 height 175
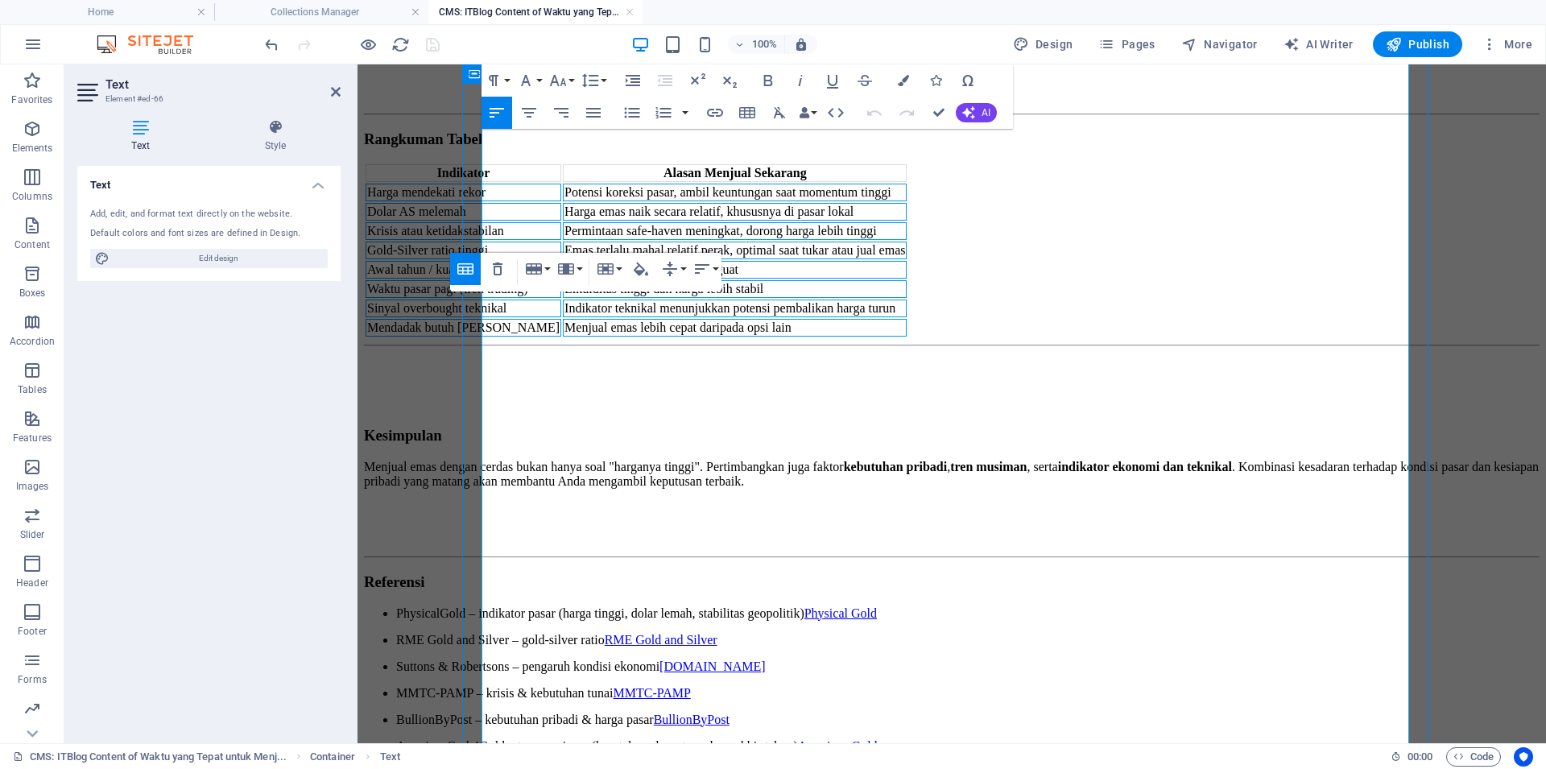
drag, startPoint x: 1009, startPoint y: 299, endPoint x: 1071, endPoint y: 299, distance: 62.8
click at [906, 182] on th "Alasan Menjual Sekarang" at bounding box center [735, 173] width 344 height 18
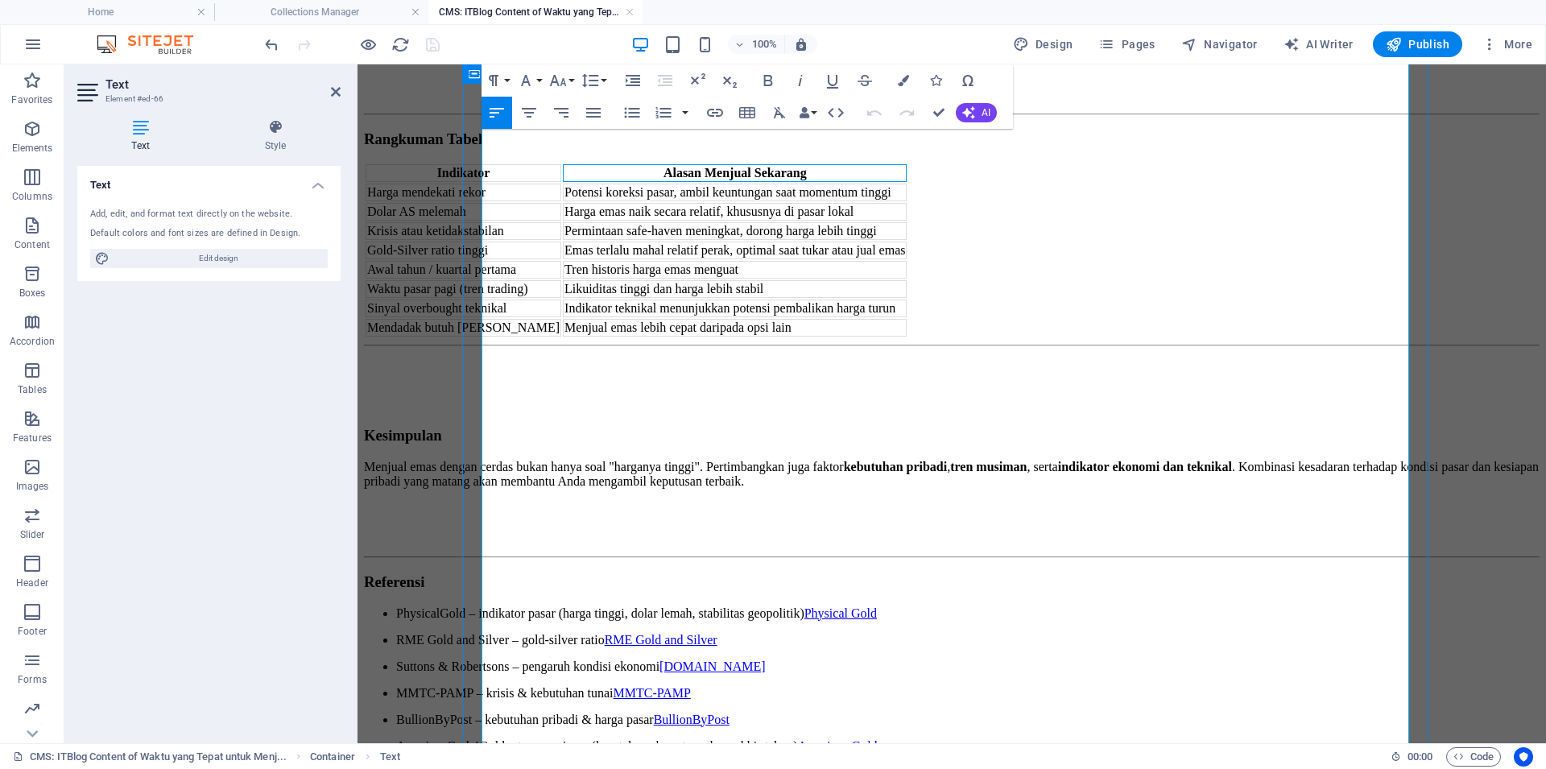
drag, startPoint x: 1113, startPoint y: 296, endPoint x: 572, endPoint y: 484, distance: 572.6
click at [572, 338] on table "Indikator Alasan Menjual Sekarang Harga mendekati rekor Potensi koreksi pasar, …" at bounding box center [636, 250] width 544 height 175
click at [1174, 338] on div "Indikator Alasan Menjual Sekarang Harga mendekati rekor Potensi koreksi pasar, …" at bounding box center [951, 250] width 1175 height 175
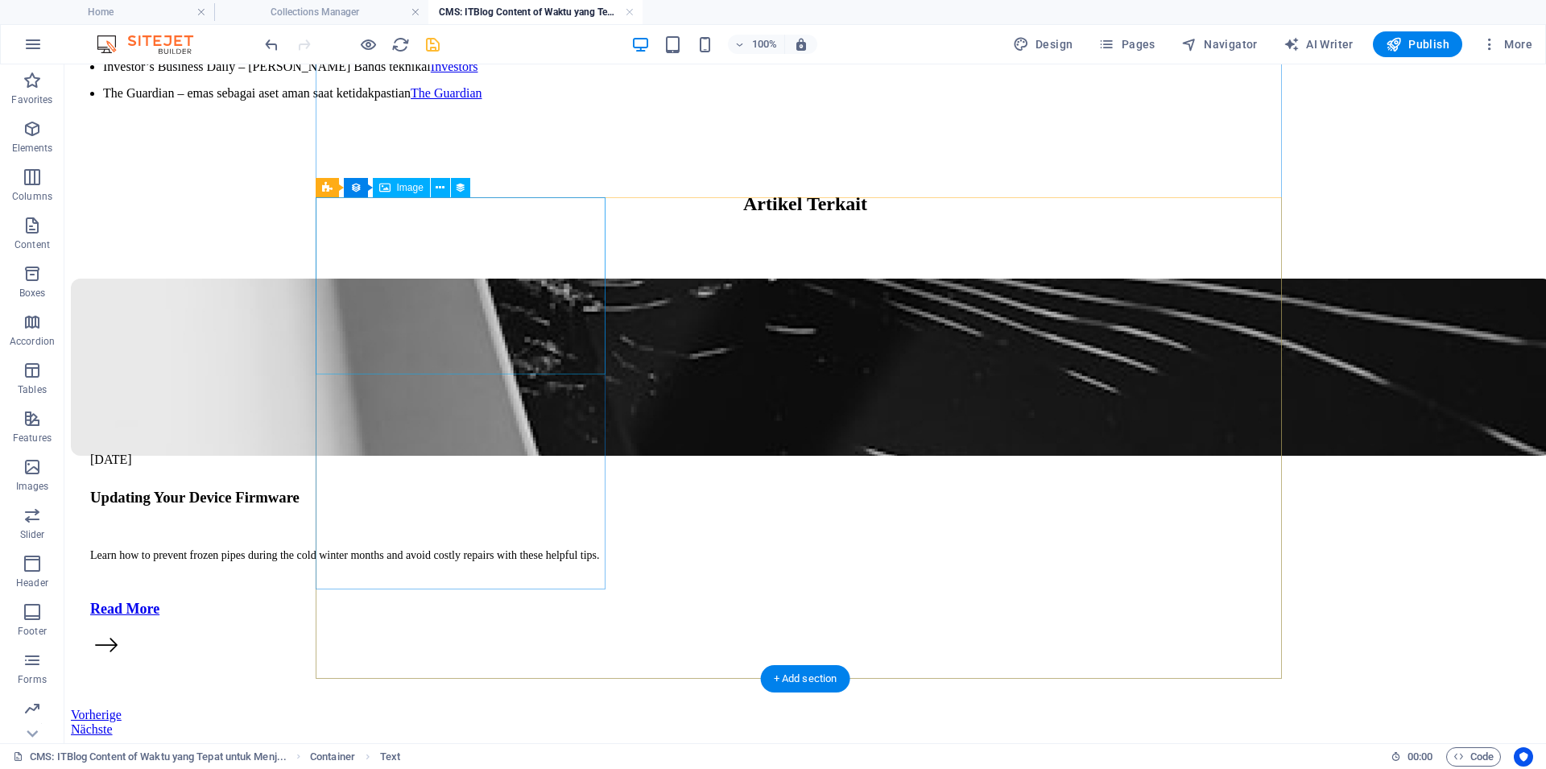
scroll to position [1758, 0]
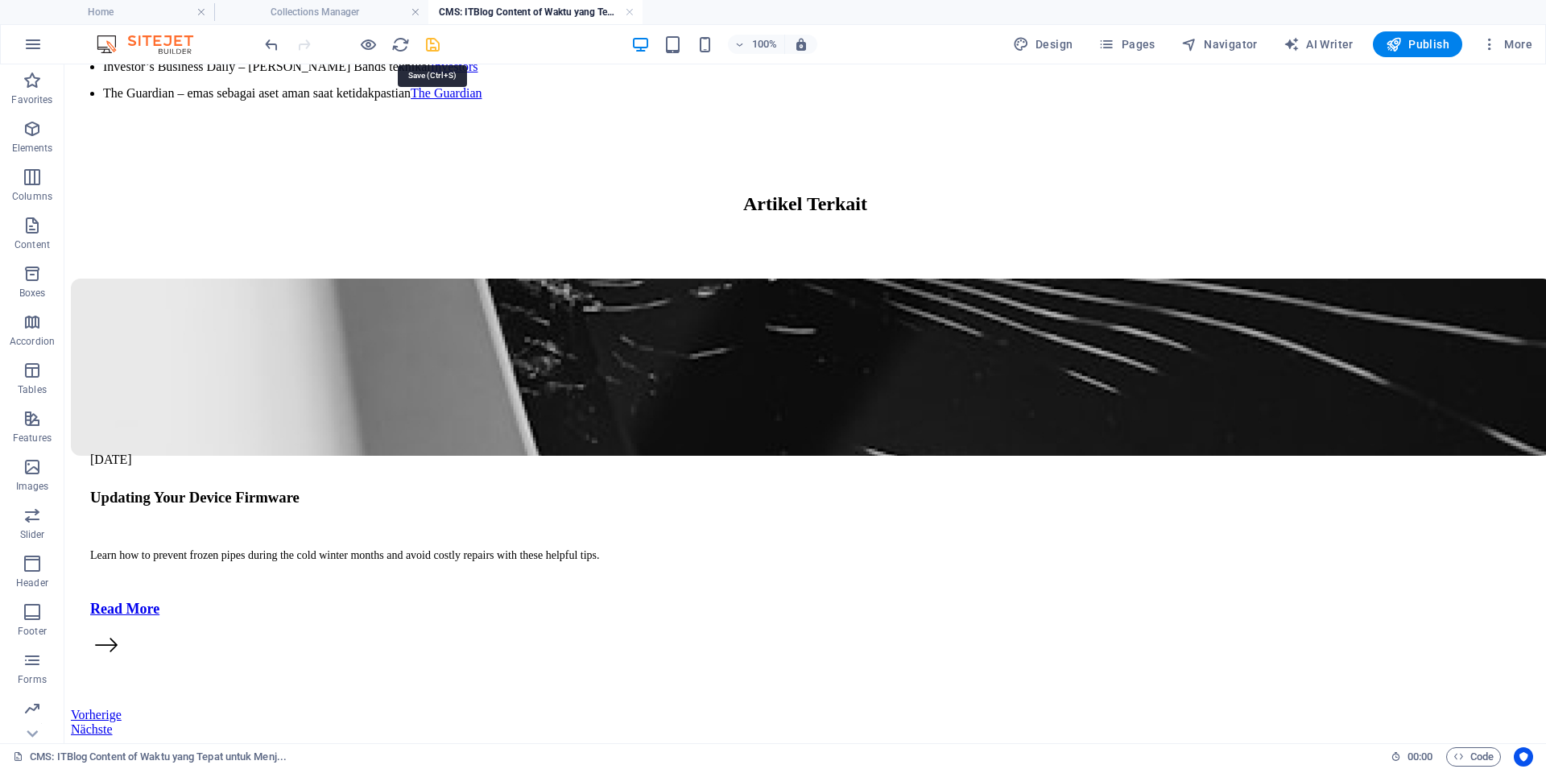
drag, startPoint x: 431, startPoint y: 41, endPoint x: 353, endPoint y: 60, distance: 80.3
click at [431, 41] on icon "save" at bounding box center [432, 44] width 19 height 19
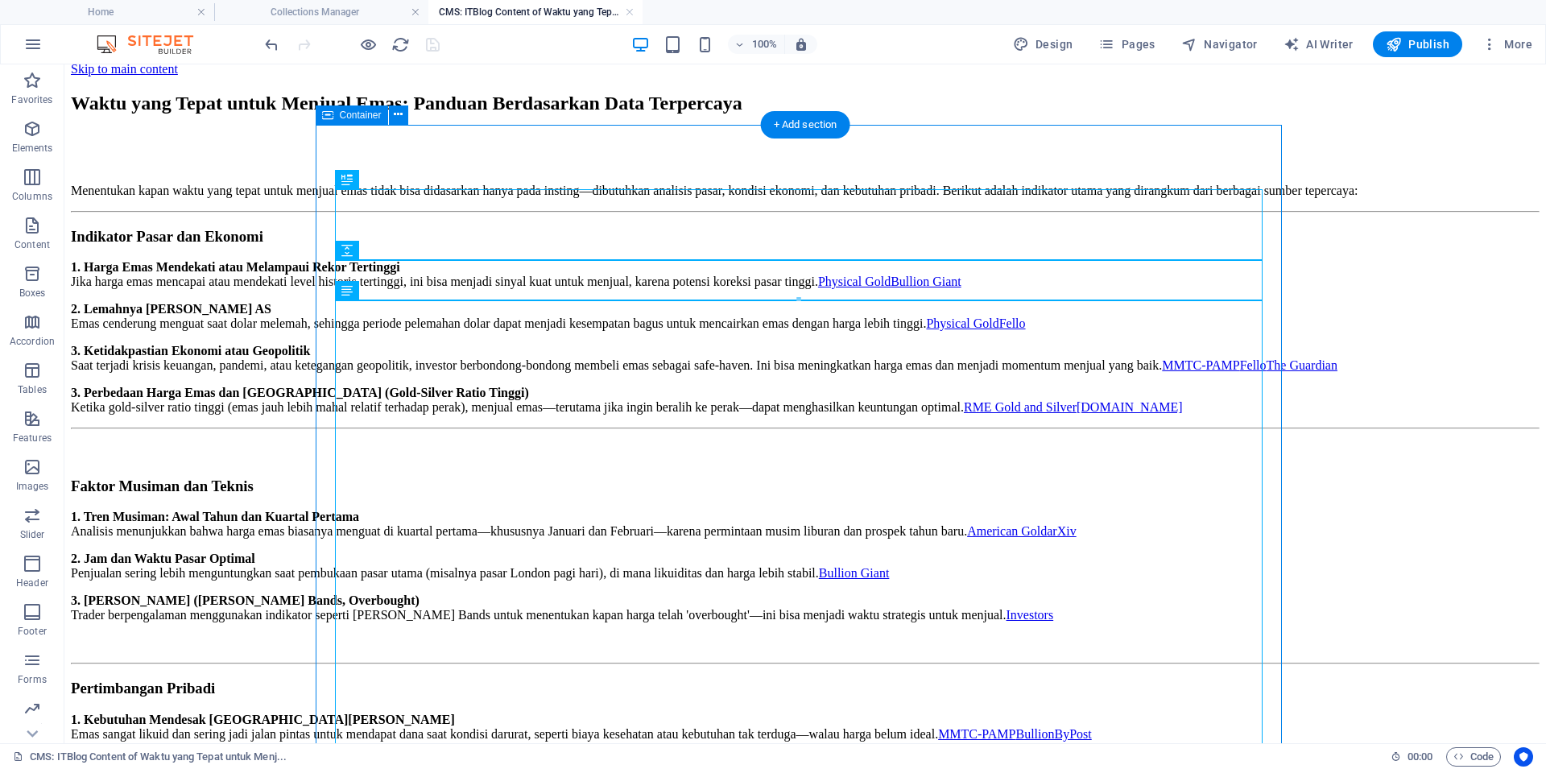
scroll to position [0, 0]
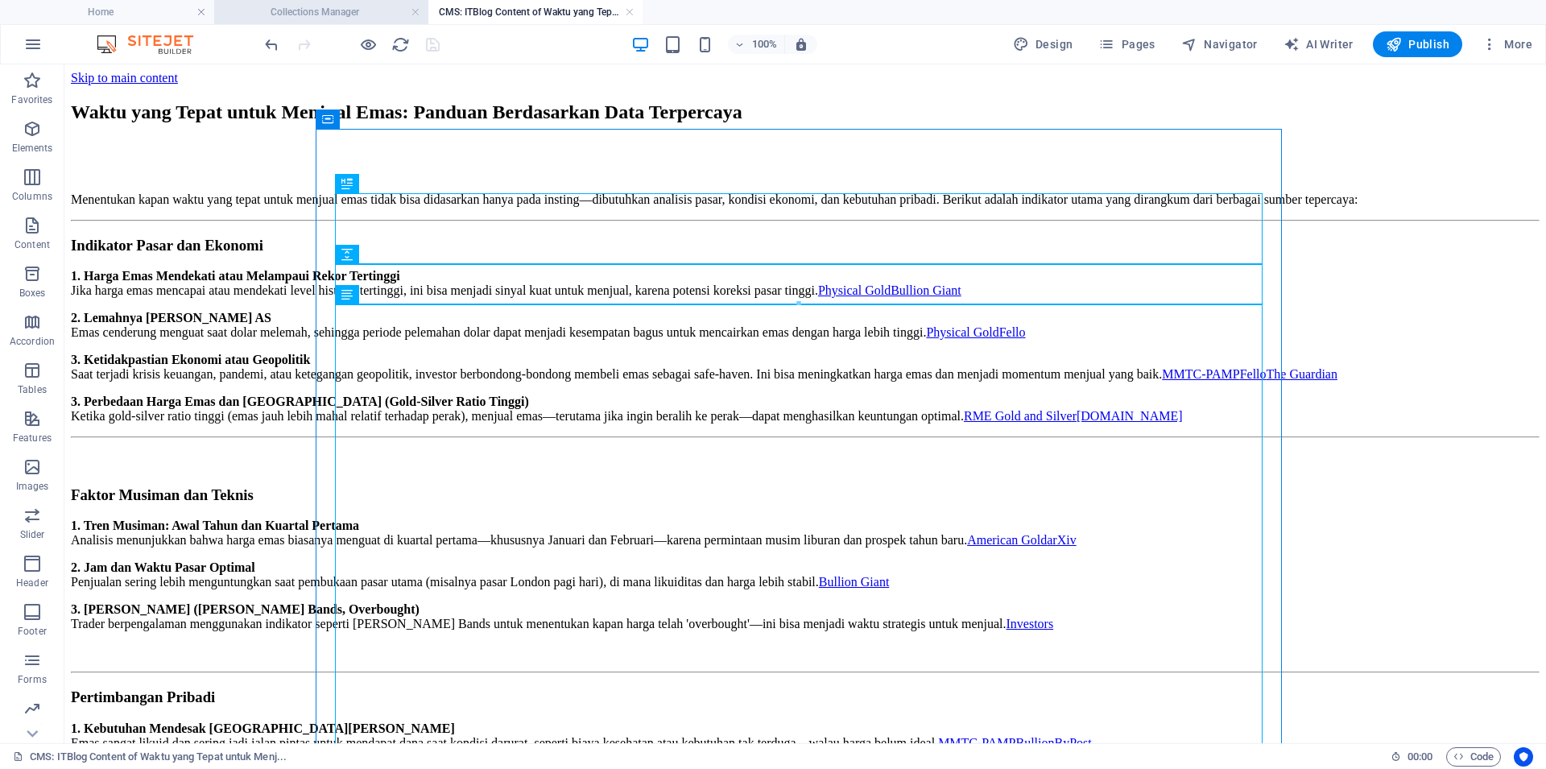
click at [362, 16] on h4 "Collections Manager" at bounding box center [321, 12] width 214 height 18
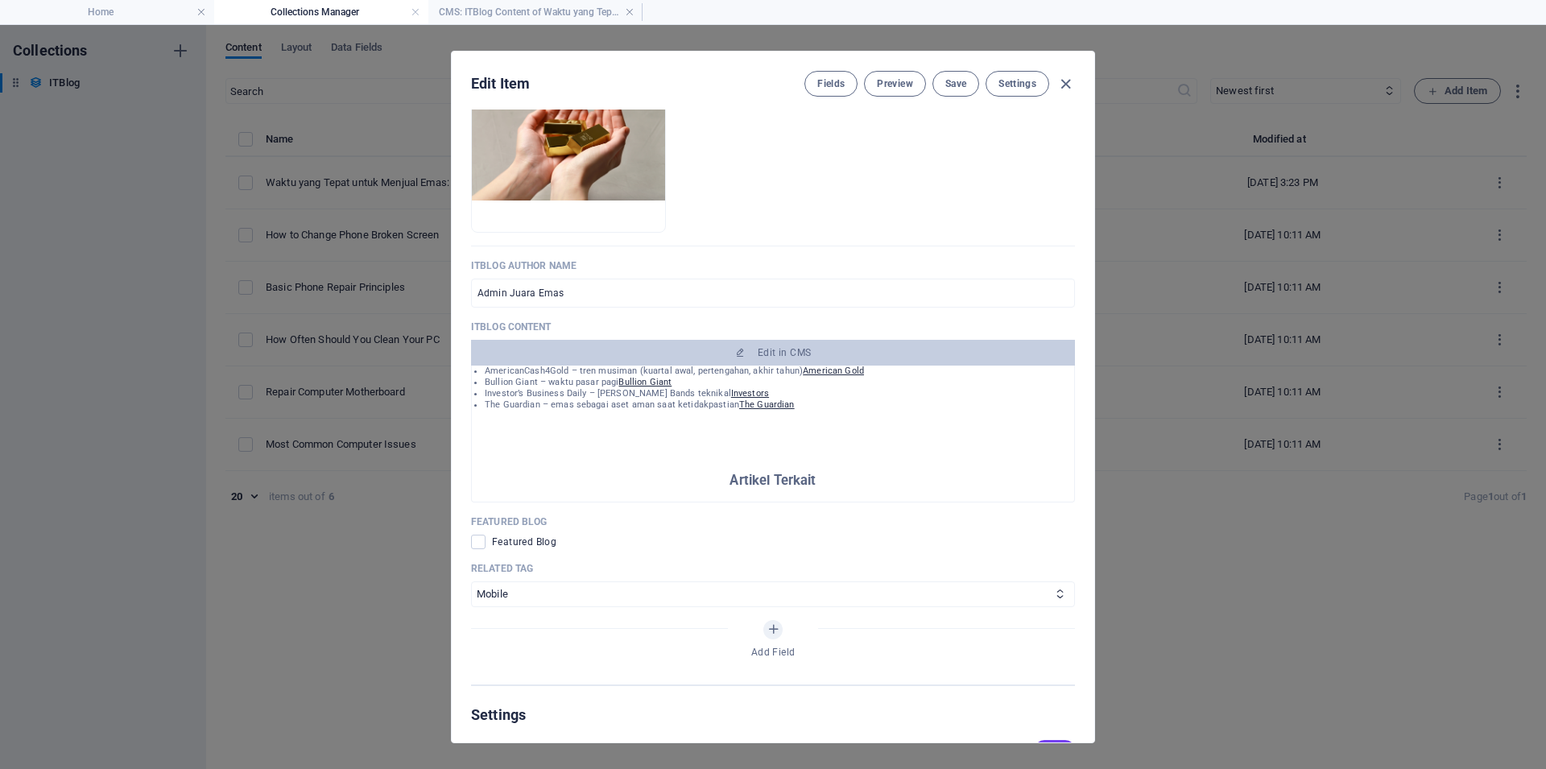
scroll to position [847, 0]
click at [1061, 80] on icon "button" at bounding box center [1065, 84] width 19 height 19
type input "[DATE]"
type input "waktu-yang-tepat-untuk-menjual-emas-panduan-berdasarkan-data-terpercaya"
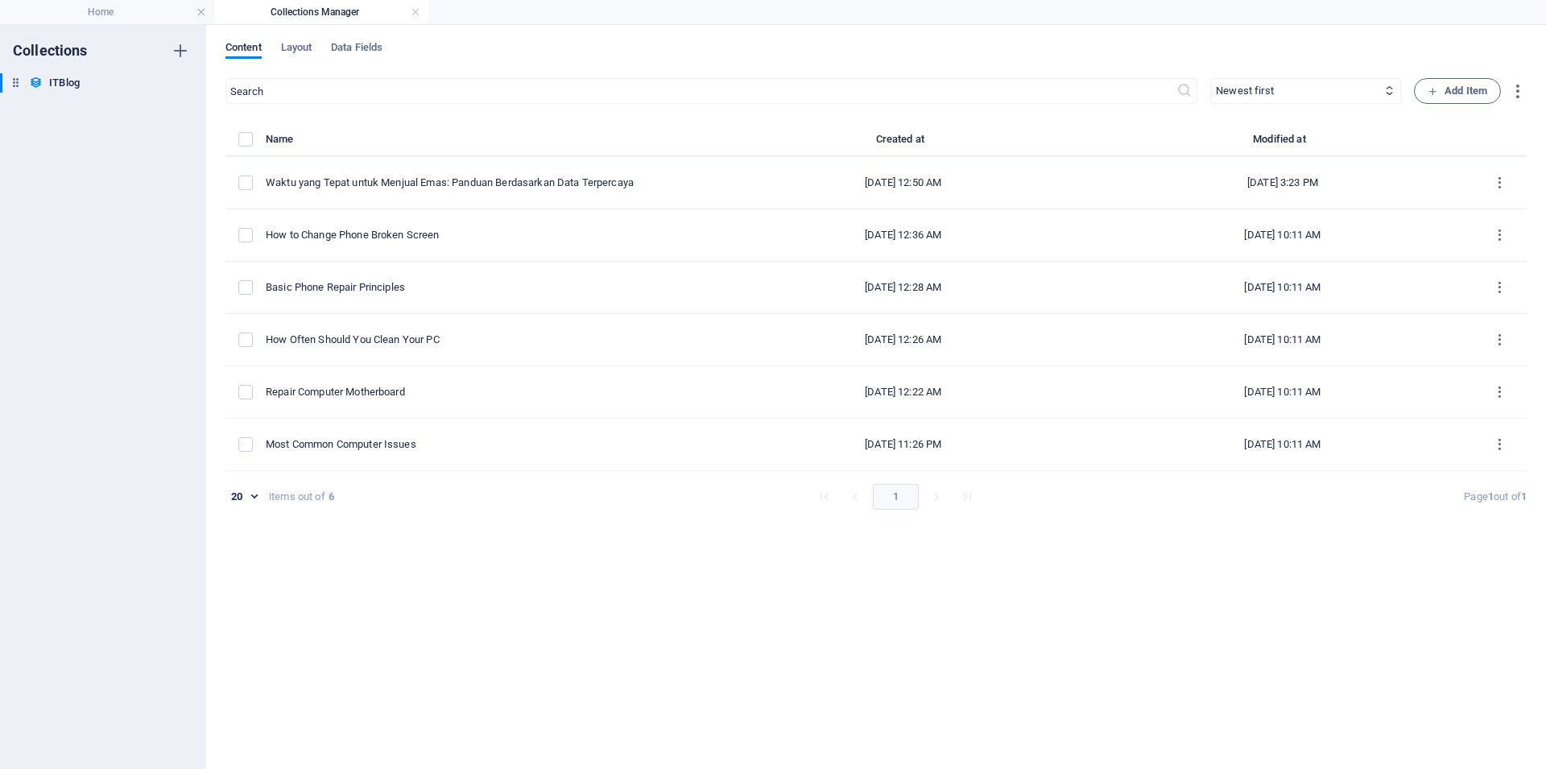
scroll to position [0, 0]
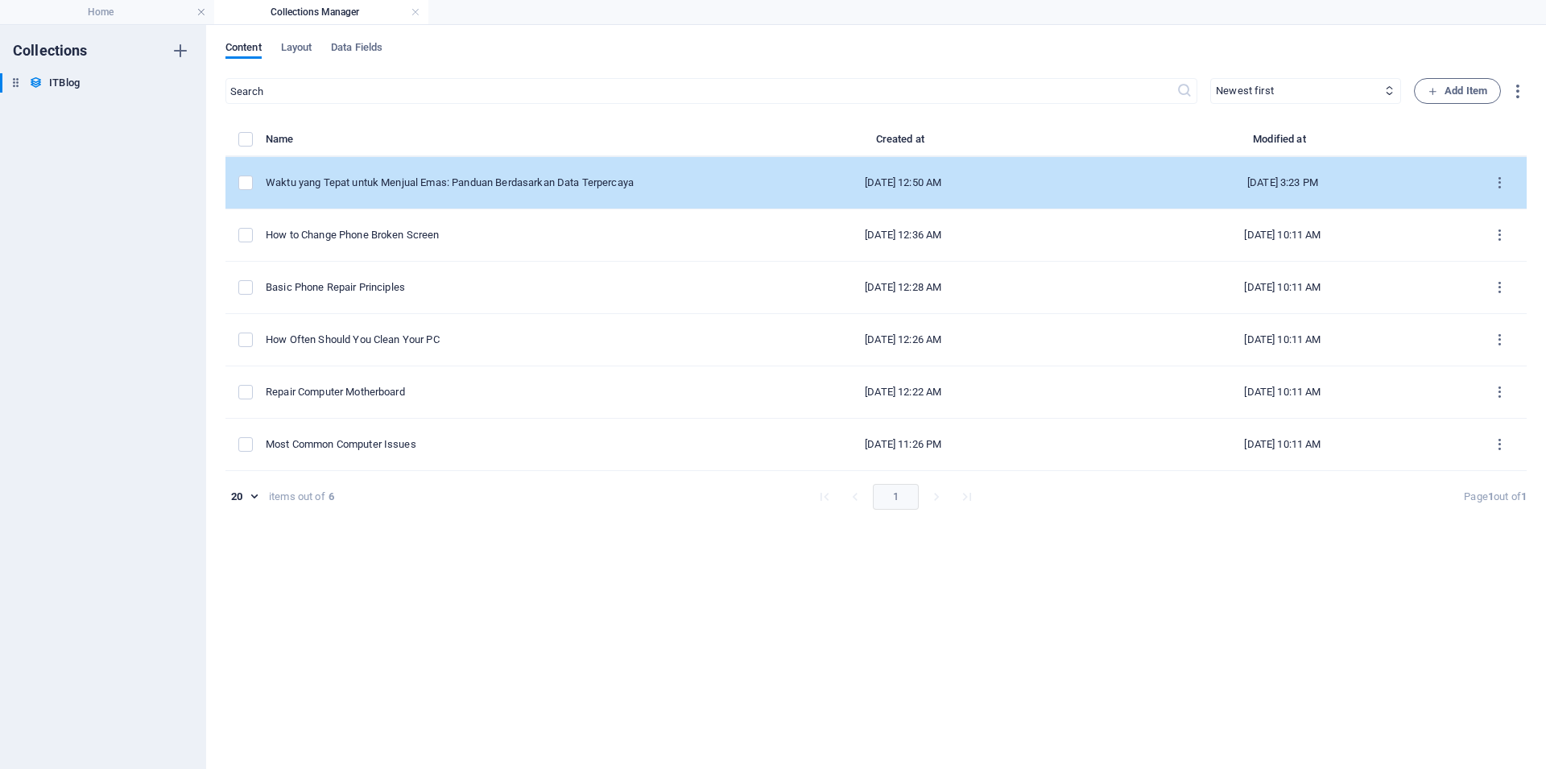
click at [469, 181] on div "Waktu yang Tepat untuk Menjual Emas: Panduan Berdasarkan Data Terpercaya" at bounding box center [483, 182] width 435 height 14
select select "Mobile"
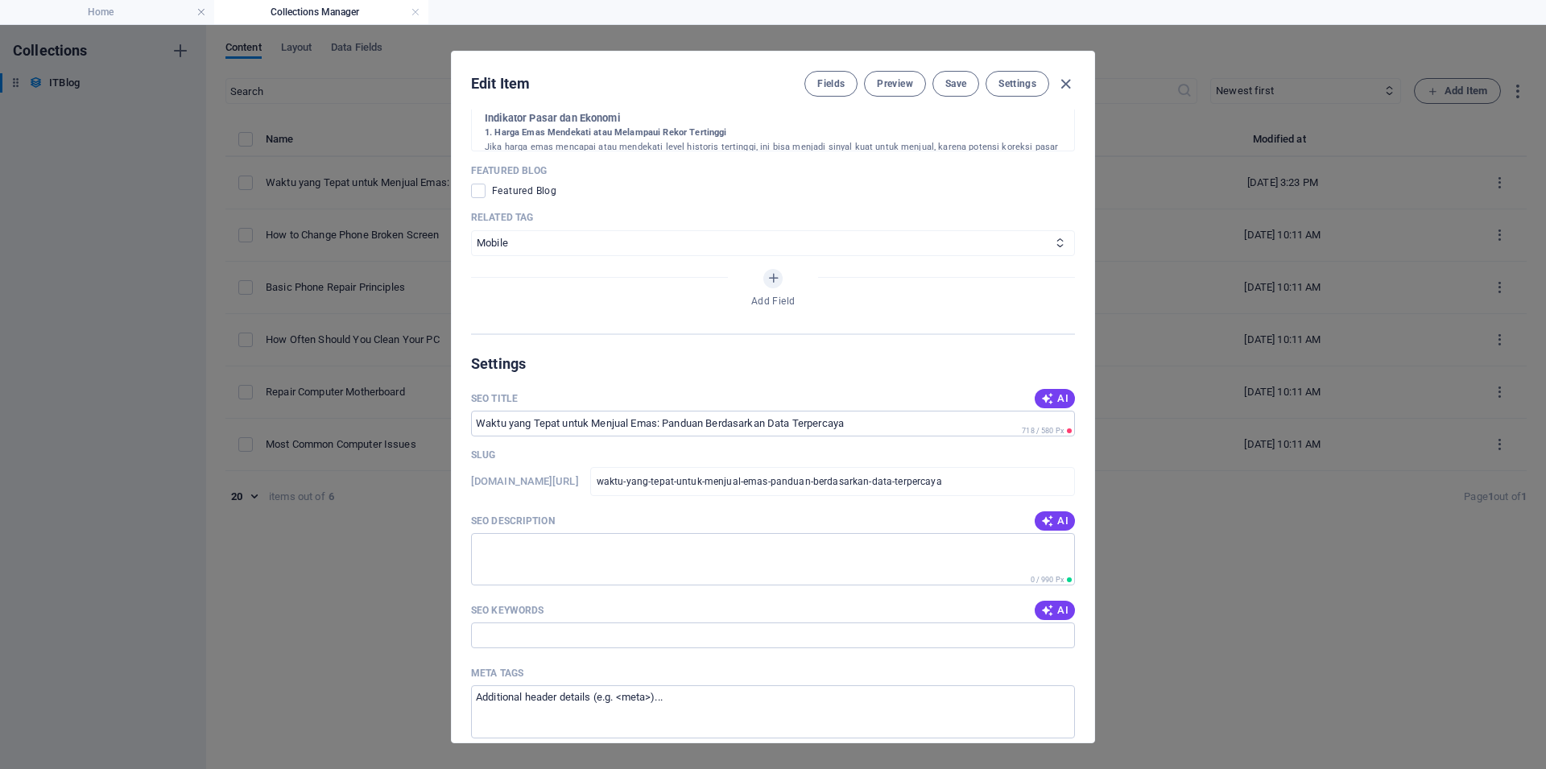
scroll to position [1208, 0]
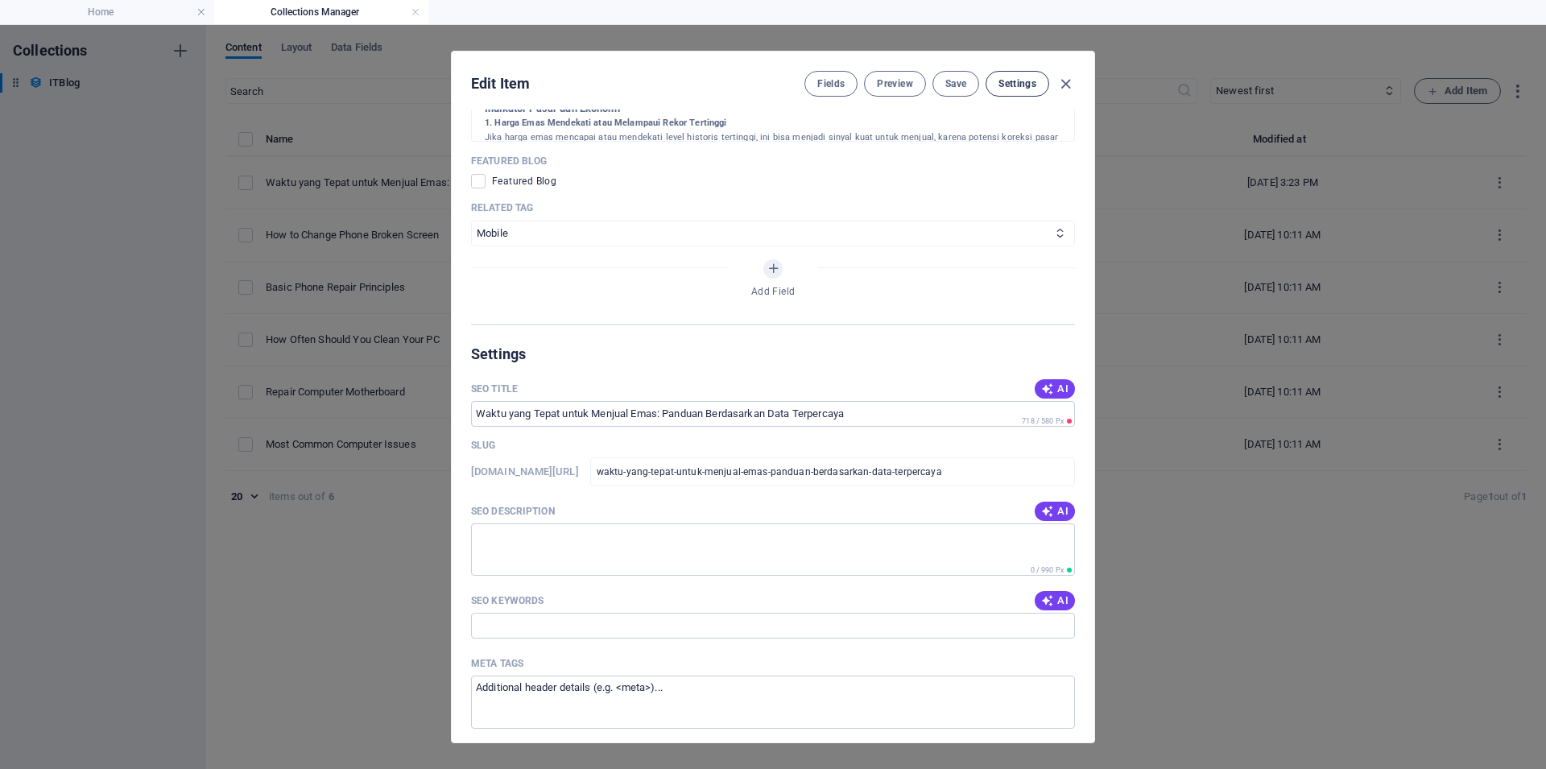
drag, startPoint x: 1063, startPoint y: 86, endPoint x: 1035, endPoint y: 82, distance: 28.5
click at [1058, 88] on icon "button" at bounding box center [1065, 84] width 19 height 19
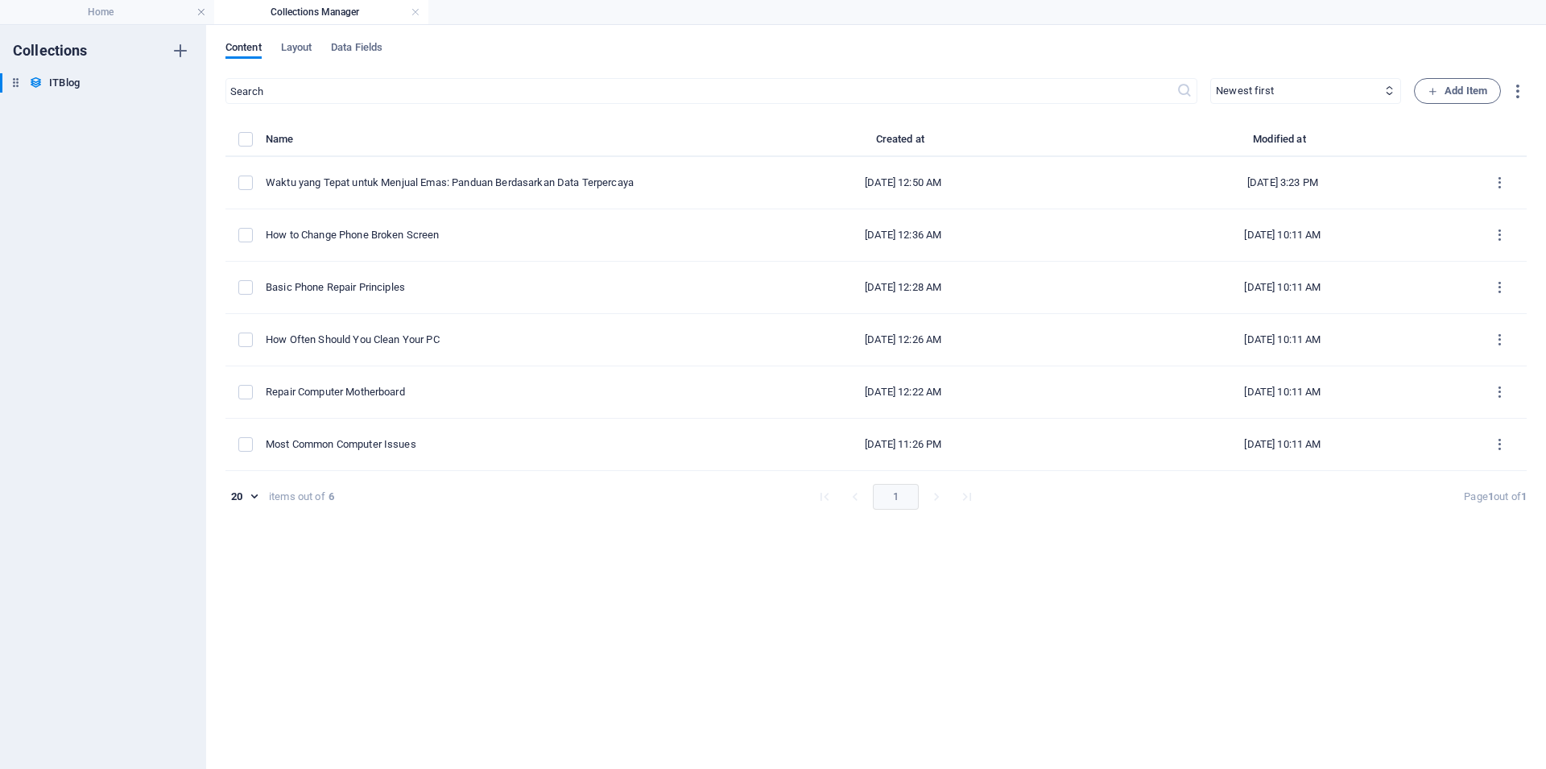
type input "[DATE]"
type input "waktu-yang-tepat-untuk-menjual-emas-panduan-berdasarkan-data-terpercaya"
click at [127, 8] on h4 "Home" at bounding box center [107, 12] width 214 height 18
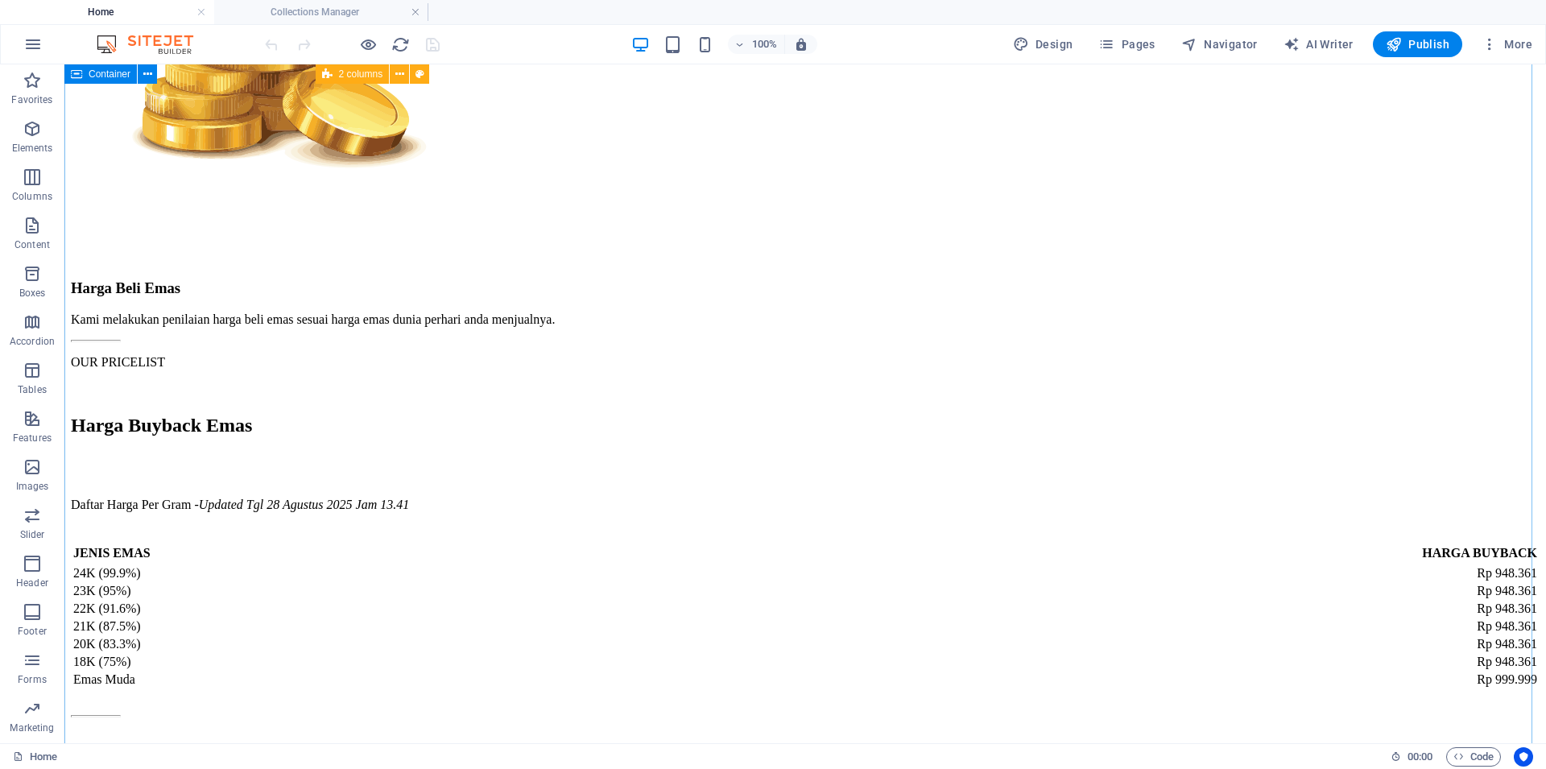
scroll to position [3832, 0]
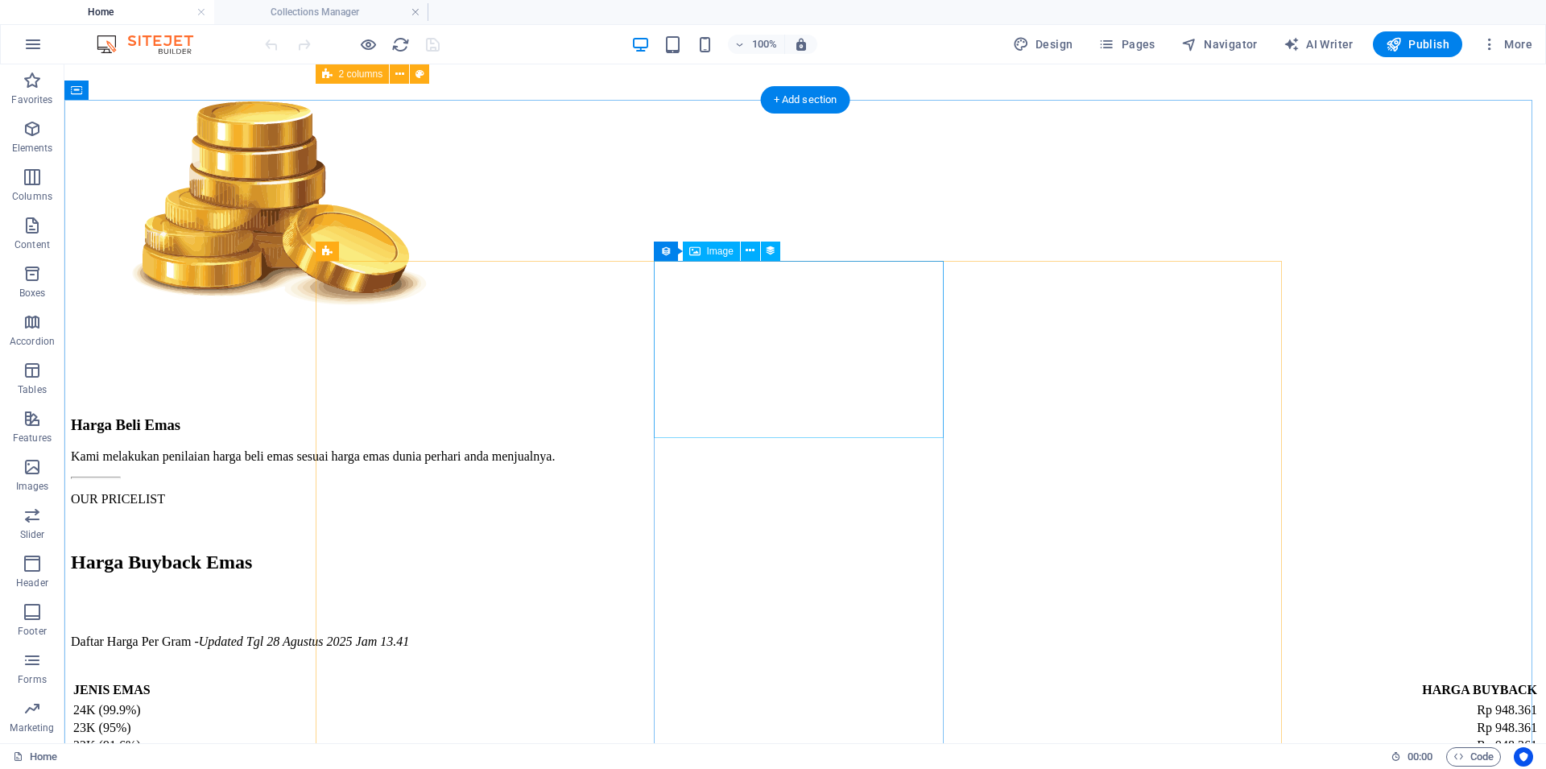
select select "itblog-image"
select select "vw"
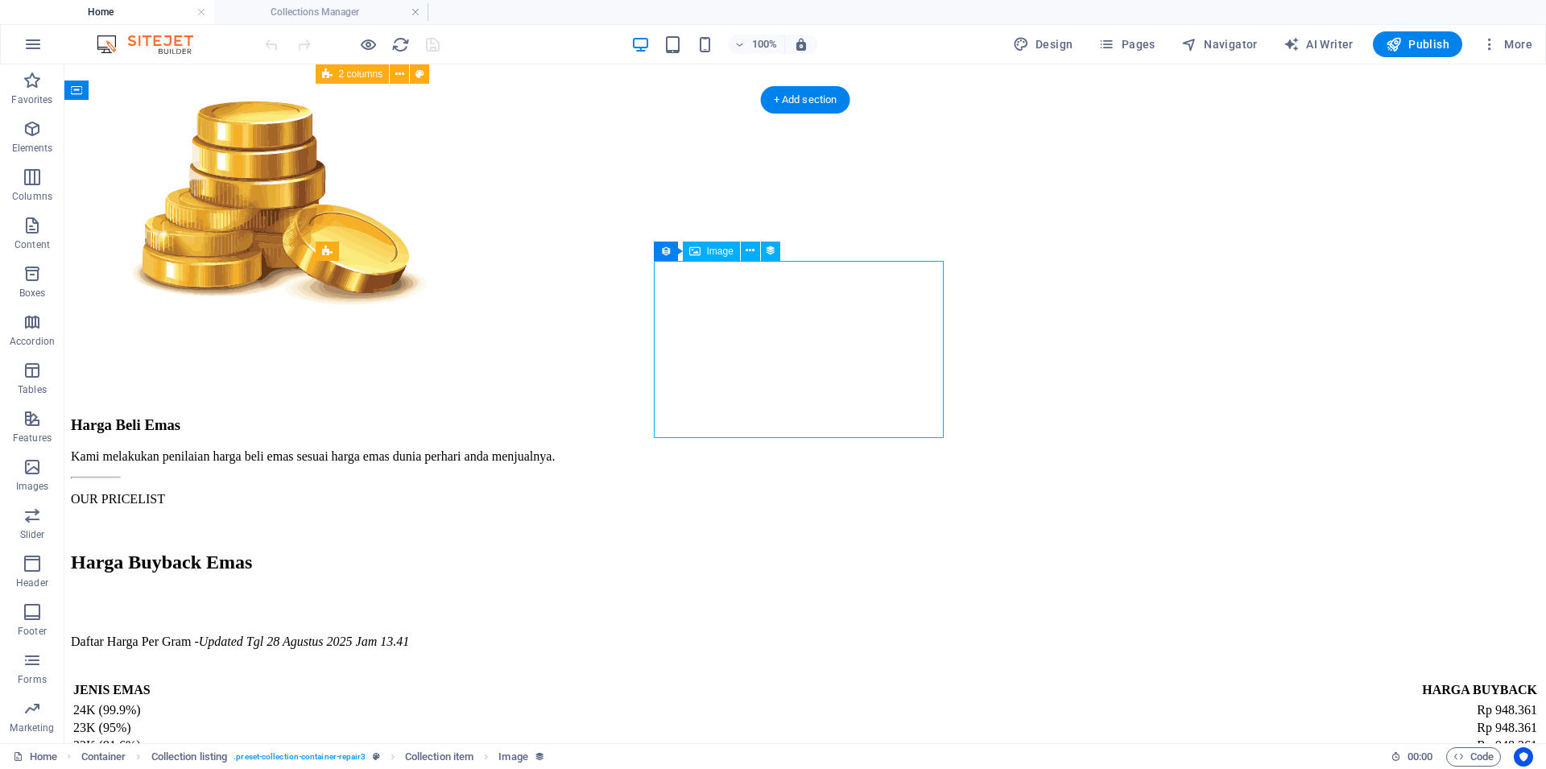
select select "px"
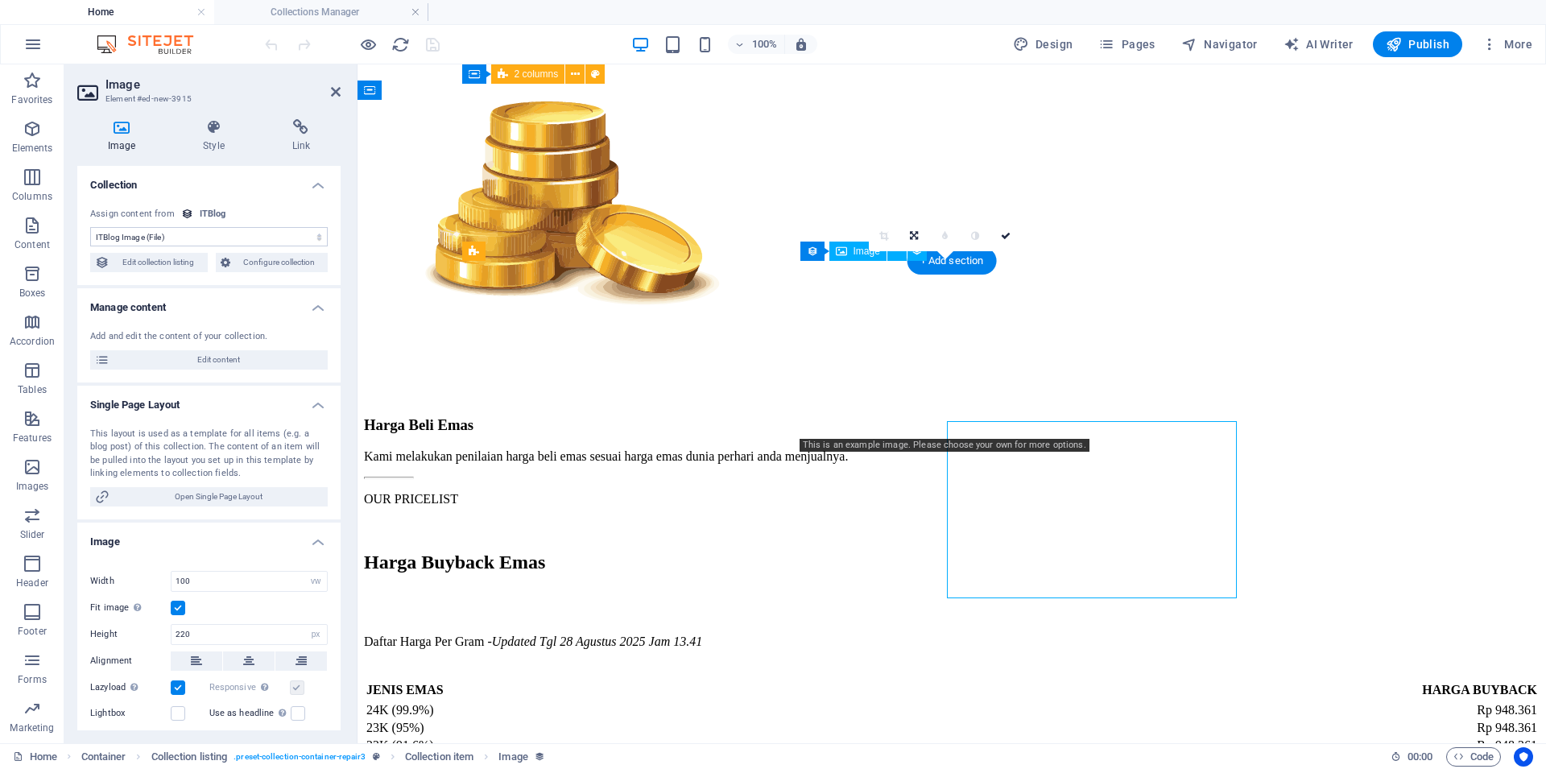
scroll to position [3671, 0]
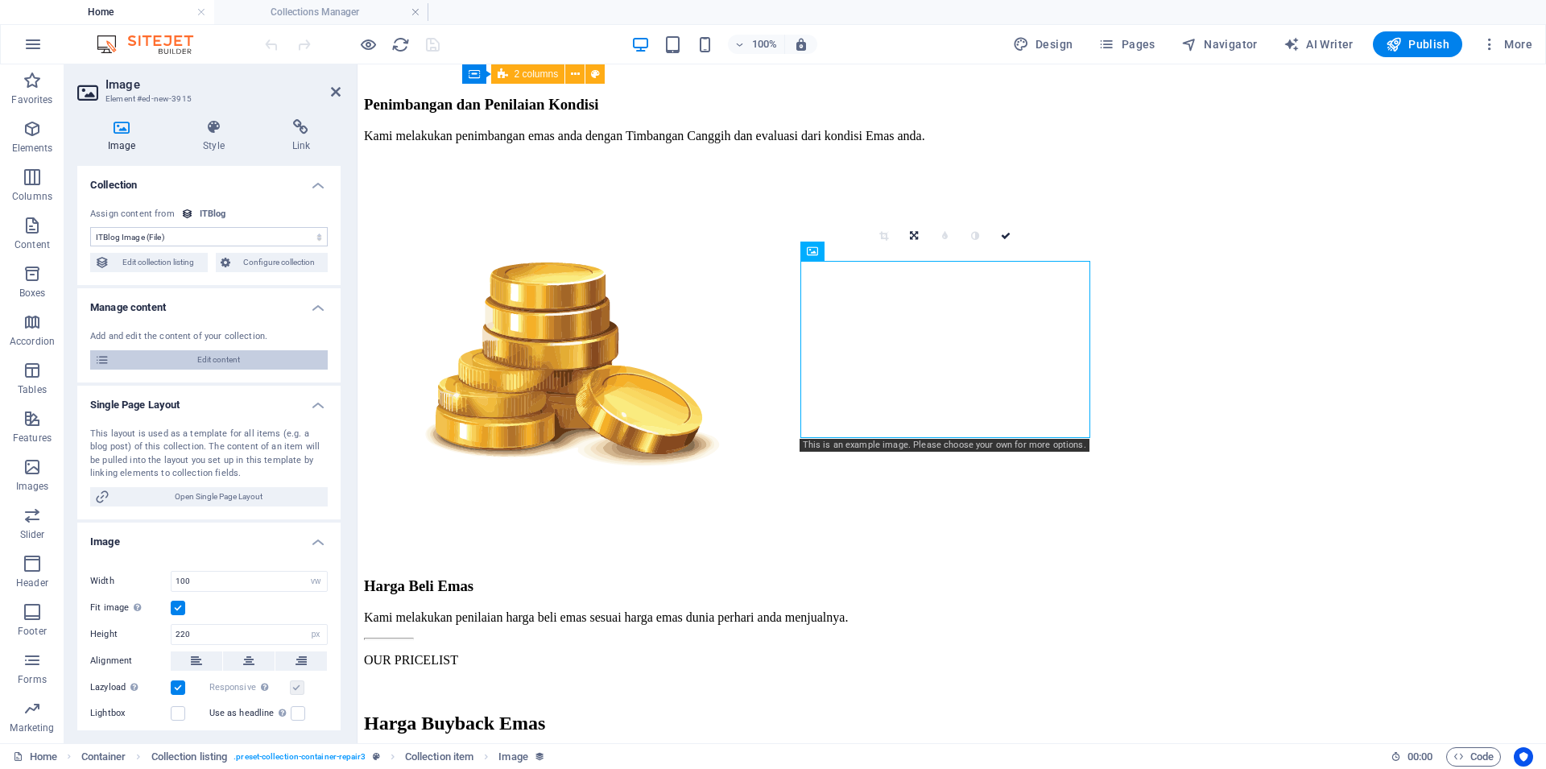
click at [192, 360] on span "Edit content" at bounding box center [218, 359] width 208 height 19
select select "Mobile"
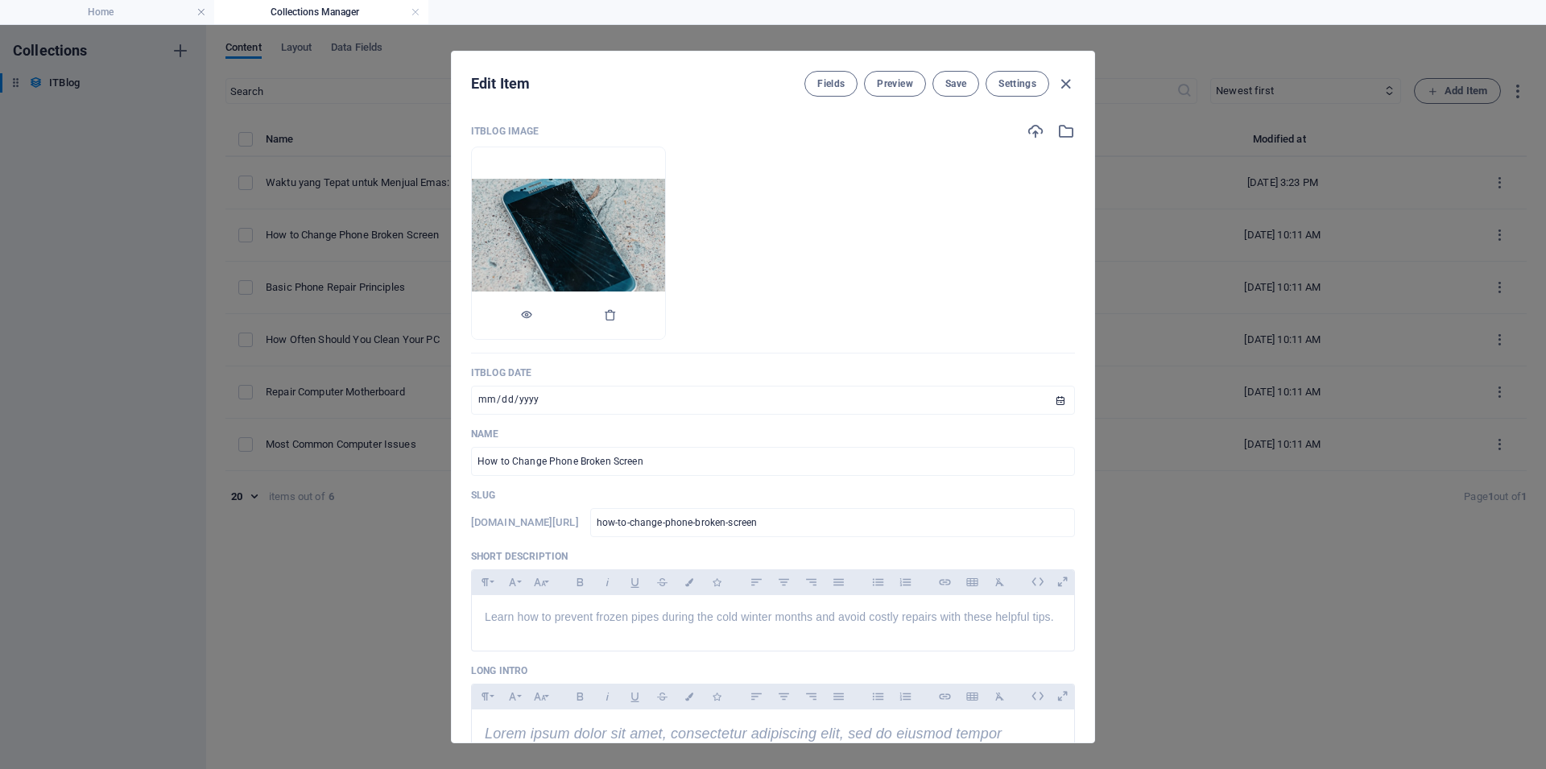
click at [640, 219] on img at bounding box center [568, 244] width 193 height 130
click at [1057, 127] on icon "button" at bounding box center [1066, 131] width 18 height 18
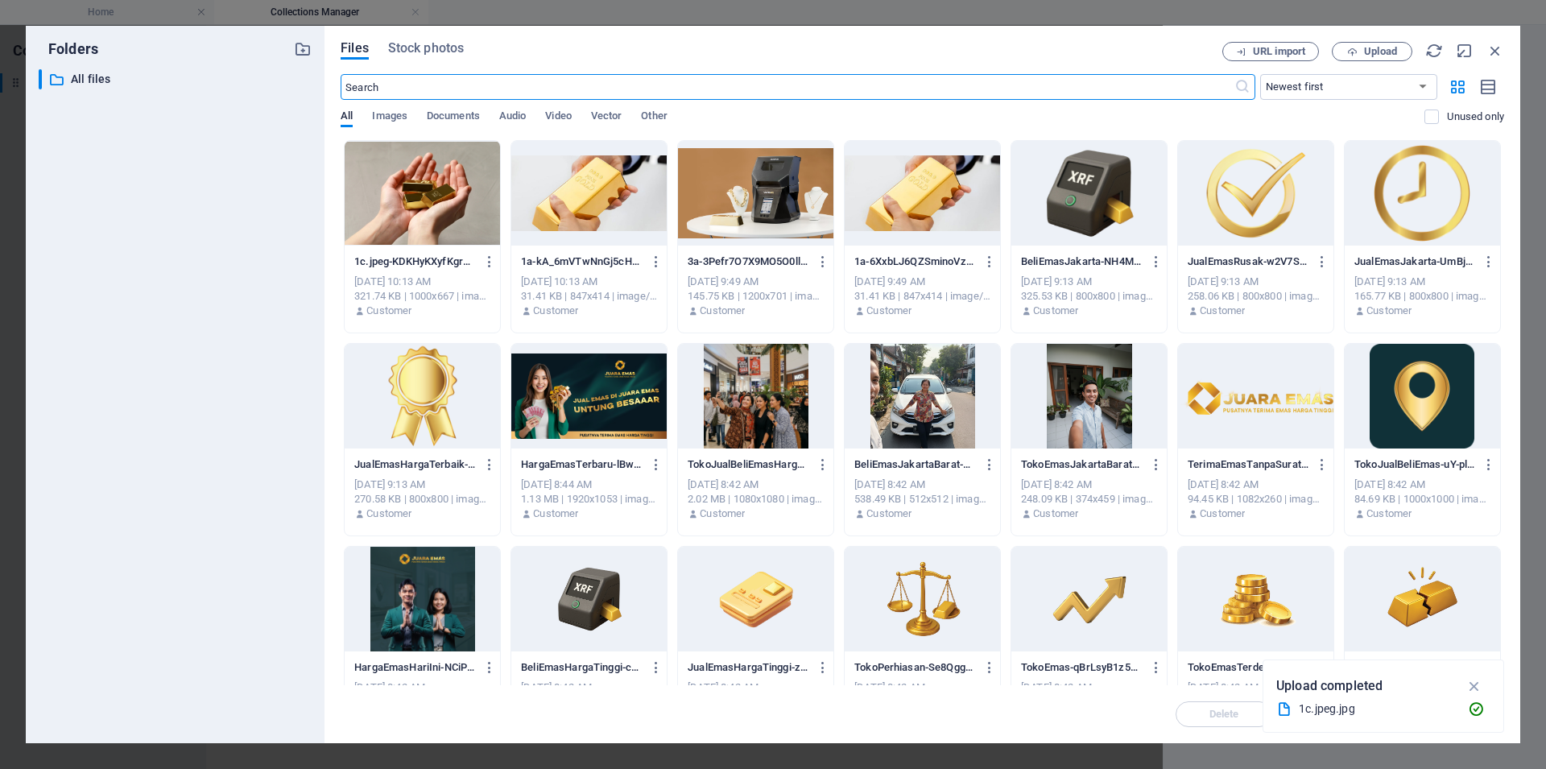
click at [431, 195] on div at bounding box center [422, 193] width 155 height 105
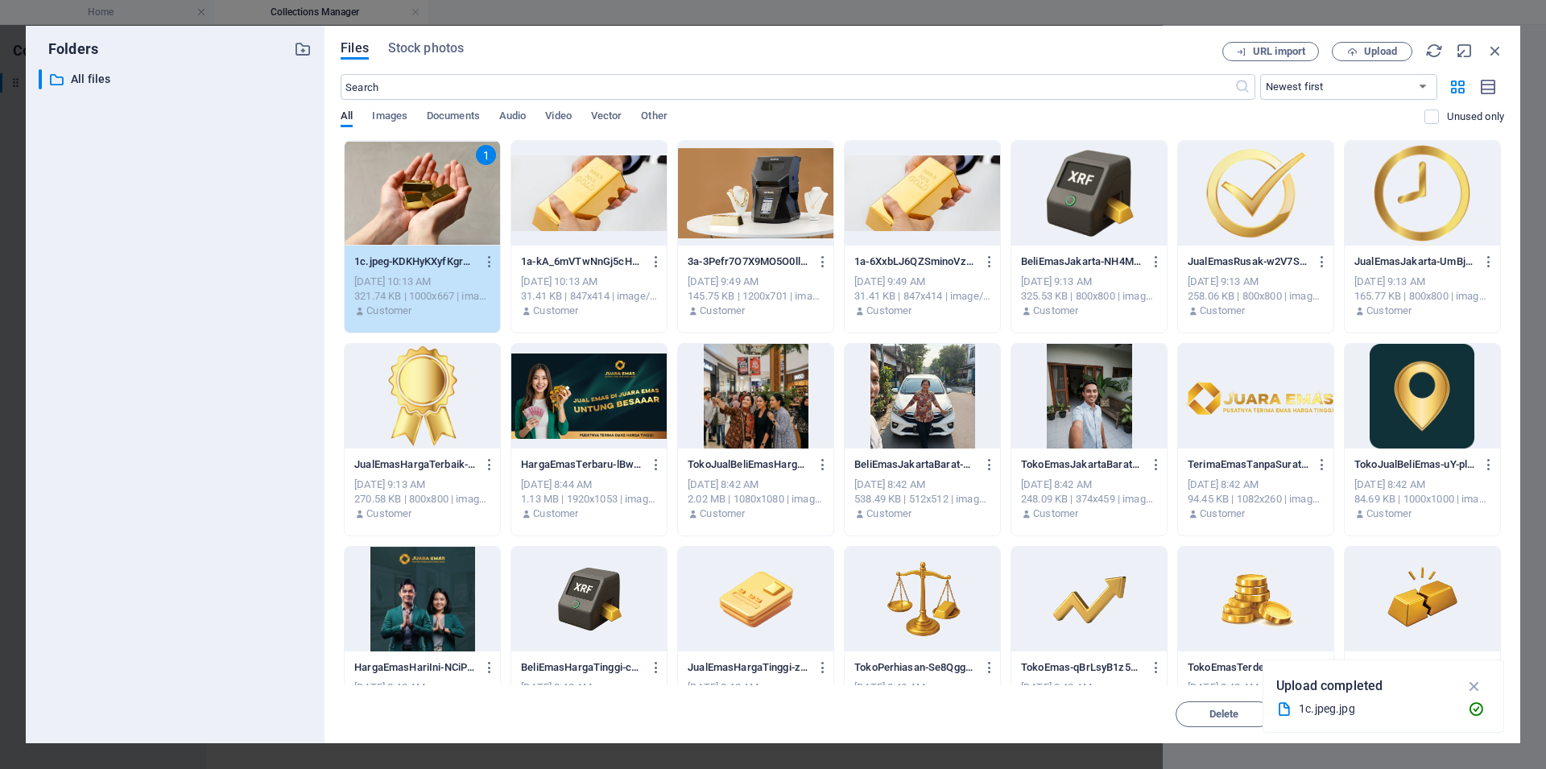
click at [431, 195] on div "1" at bounding box center [422, 193] width 155 height 105
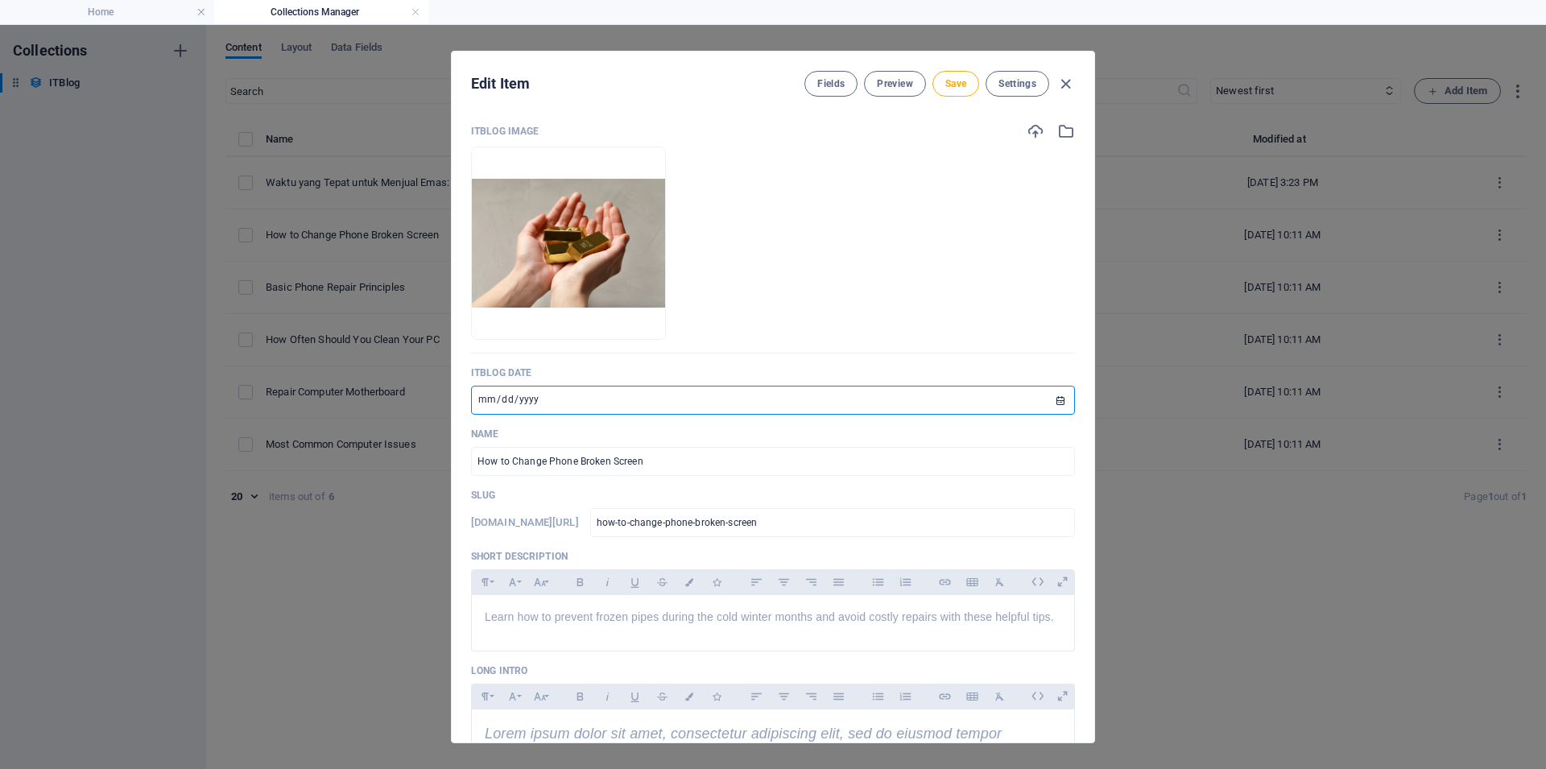
click at [563, 396] on input "[DATE]" at bounding box center [773, 400] width 604 height 29
click at [562, 397] on input "[DATE]" at bounding box center [773, 400] width 604 height 29
type input "2024-02-01"
click at [484, 398] on input "2024-02-01" at bounding box center [773, 400] width 604 height 29
click at [485, 400] on input "date" at bounding box center [773, 400] width 604 height 29
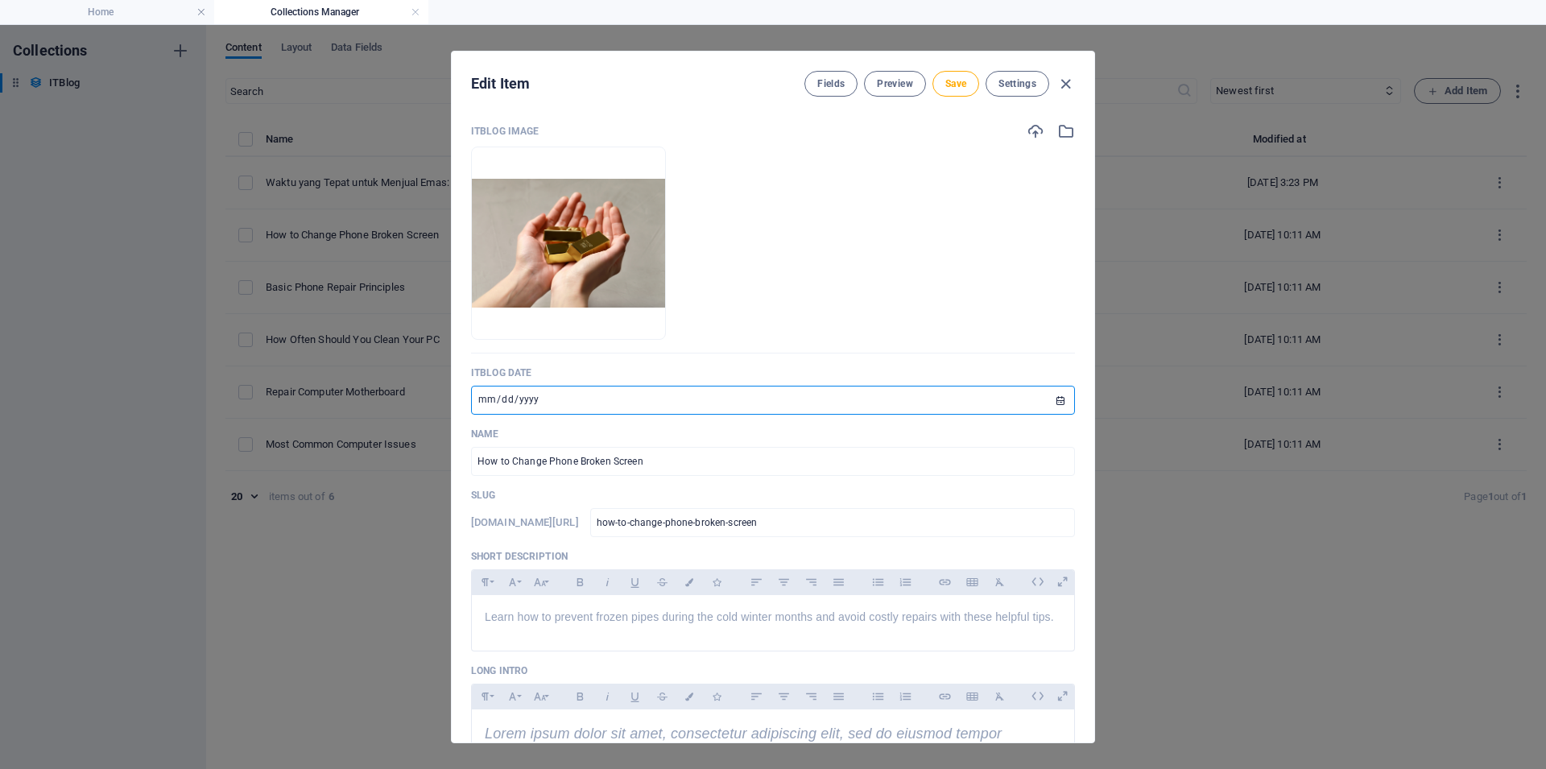
type input "[DATE]"
click at [576, 465] on input "How to Change Phone Broken Screen" at bounding box center [773, 461] width 604 height 29
paste input "Kenapa Emas Jadi Tabungan Paling Aman Saat Inflasi?"
type input "Kenapa Emas Jadi Tabungan Paling Aman Saat Inflasi?"
type input "kenapa-emas-jadi-tabungan-paling-aman-saat-inflasi"
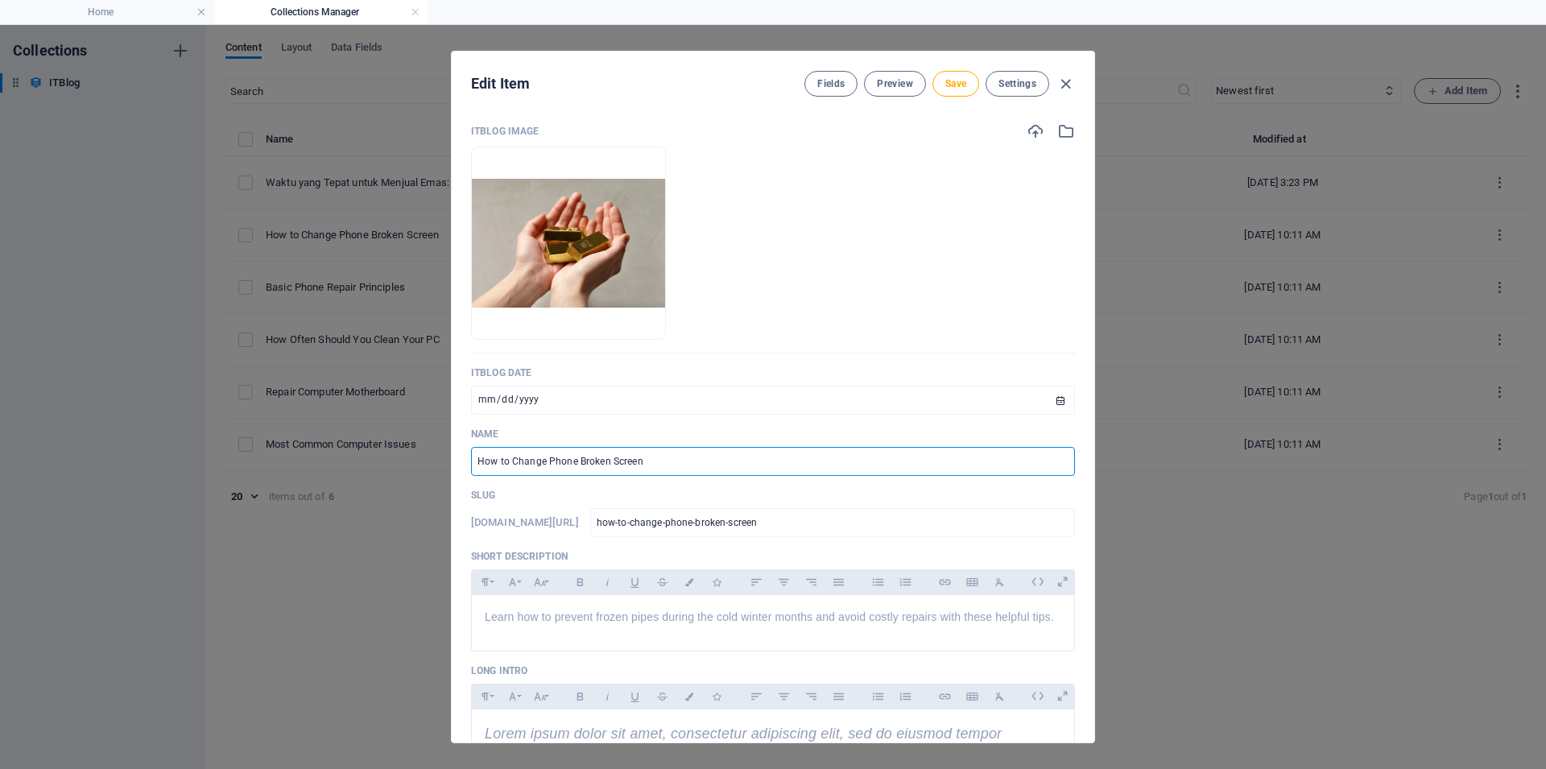
type input "kenapa-emas-jadi-tabungan-paling-aman-saat-inflasi"
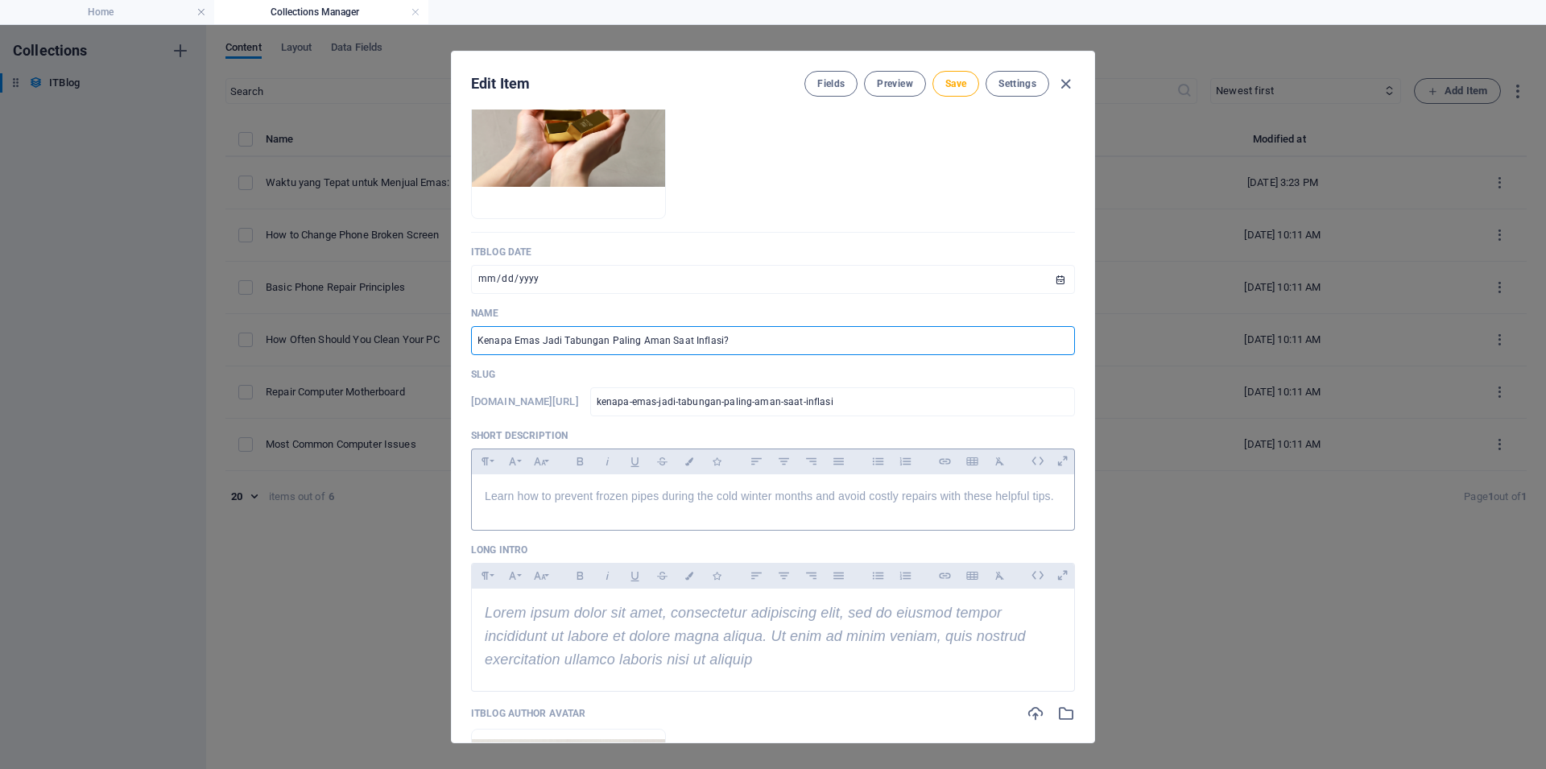
scroll to position [242, 0]
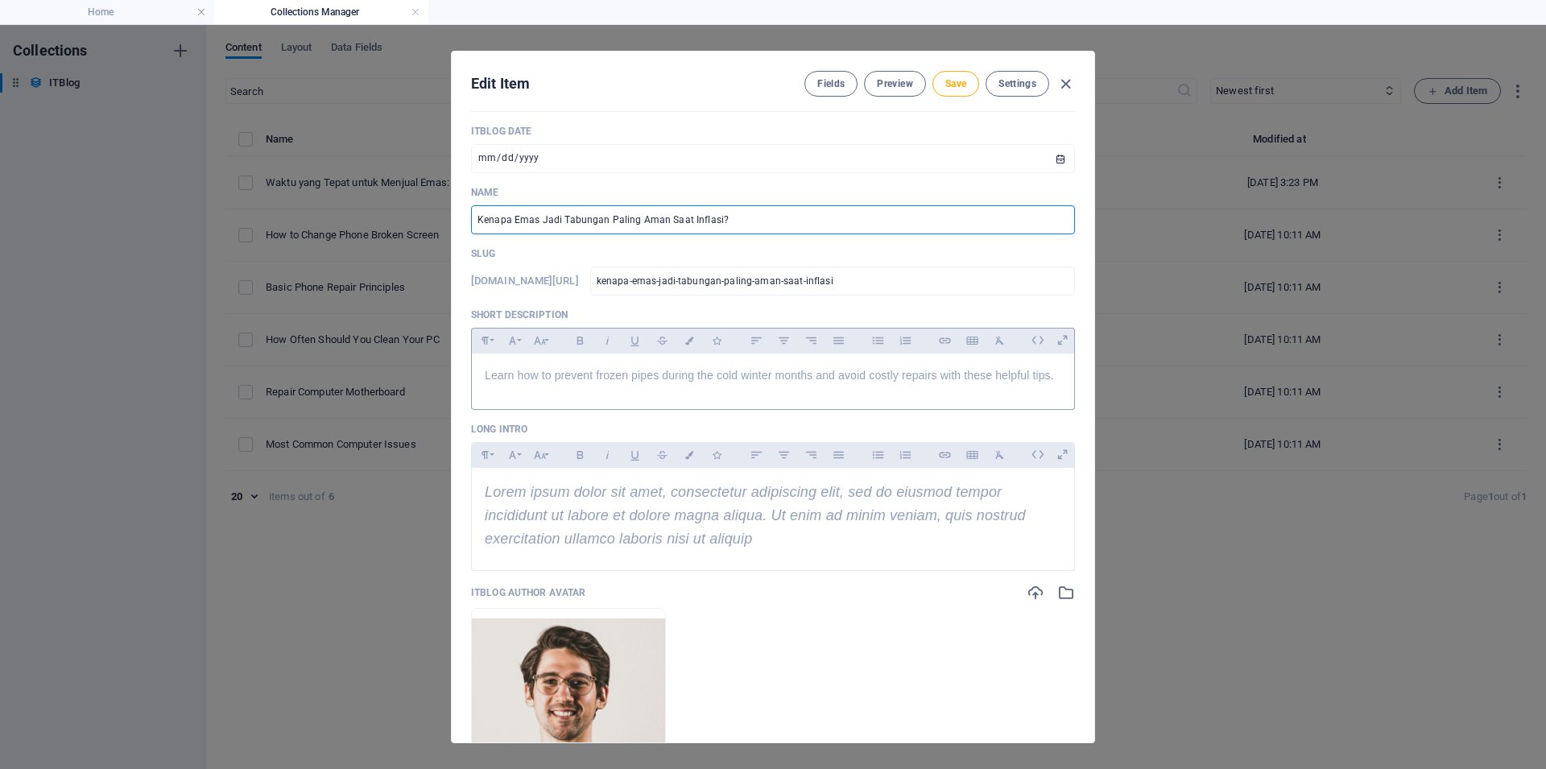
type input "Kenapa Emas Jadi Tabungan Paling Aman Saat Inflasi?"
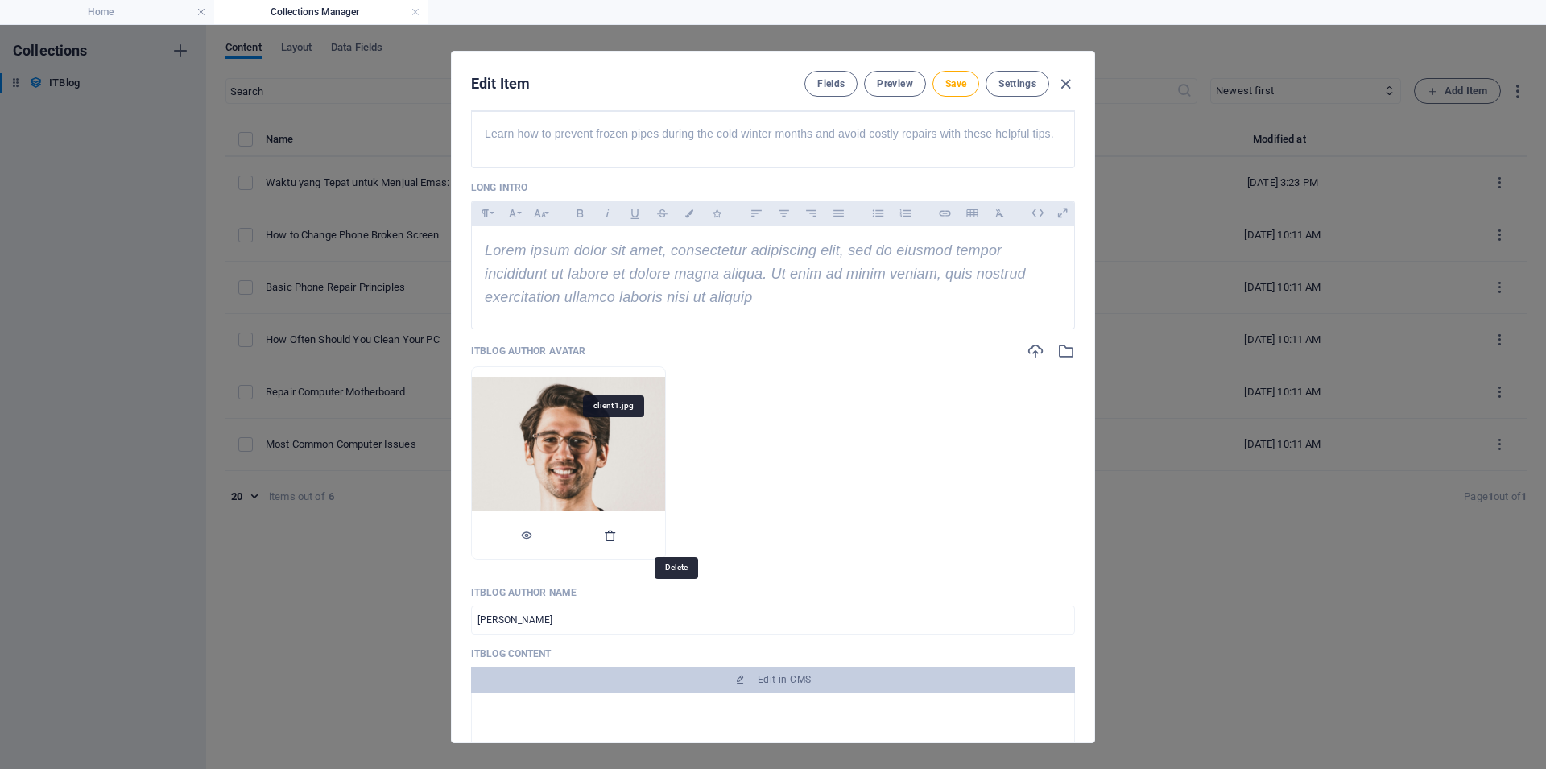
click at [617, 542] on icon "button" at bounding box center [610, 535] width 13 height 13
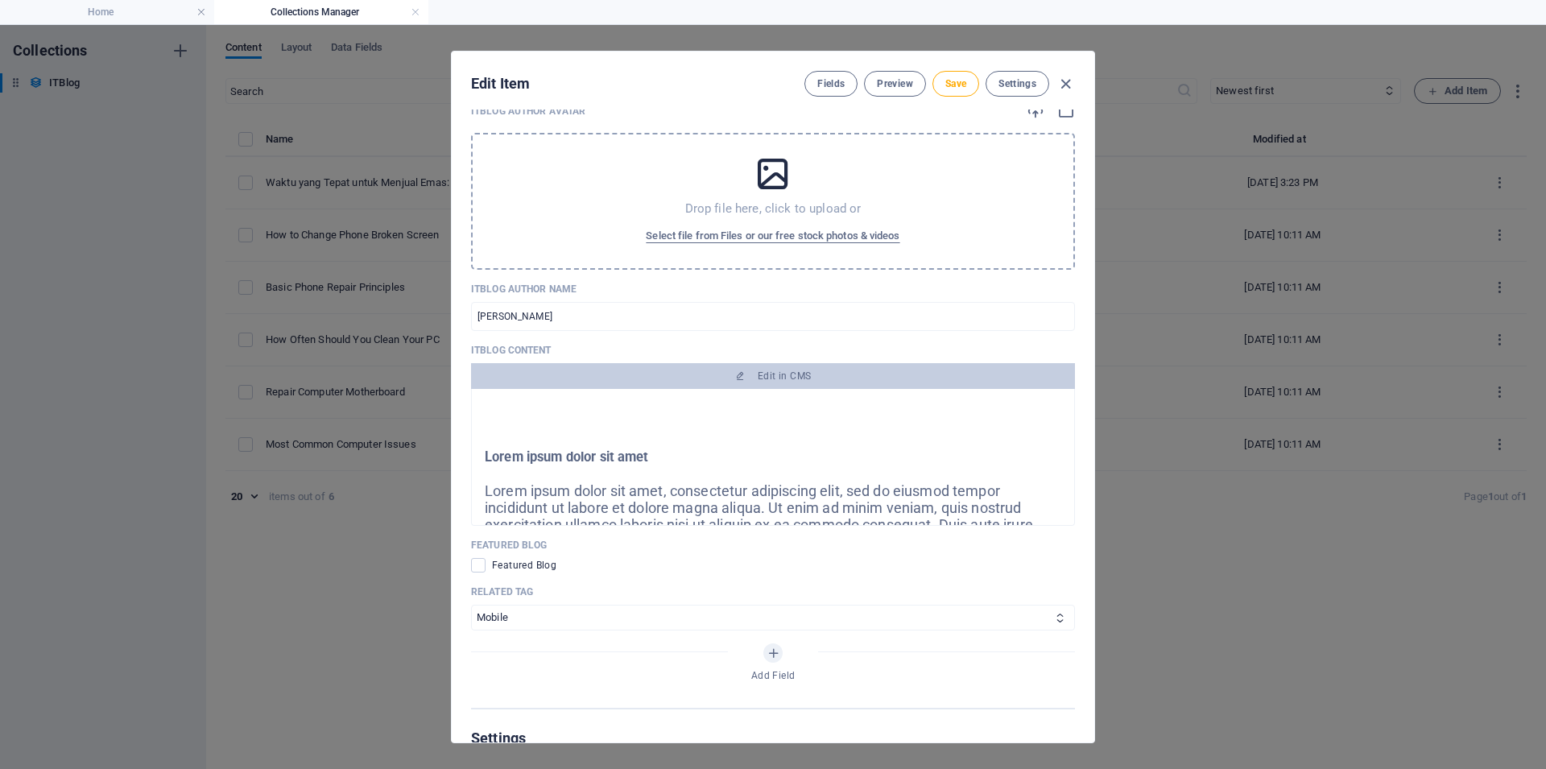
scroll to position [724, 0]
click at [576, 329] on input "Jonathan Gregorich" at bounding box center [773, 314] width 604 height 29
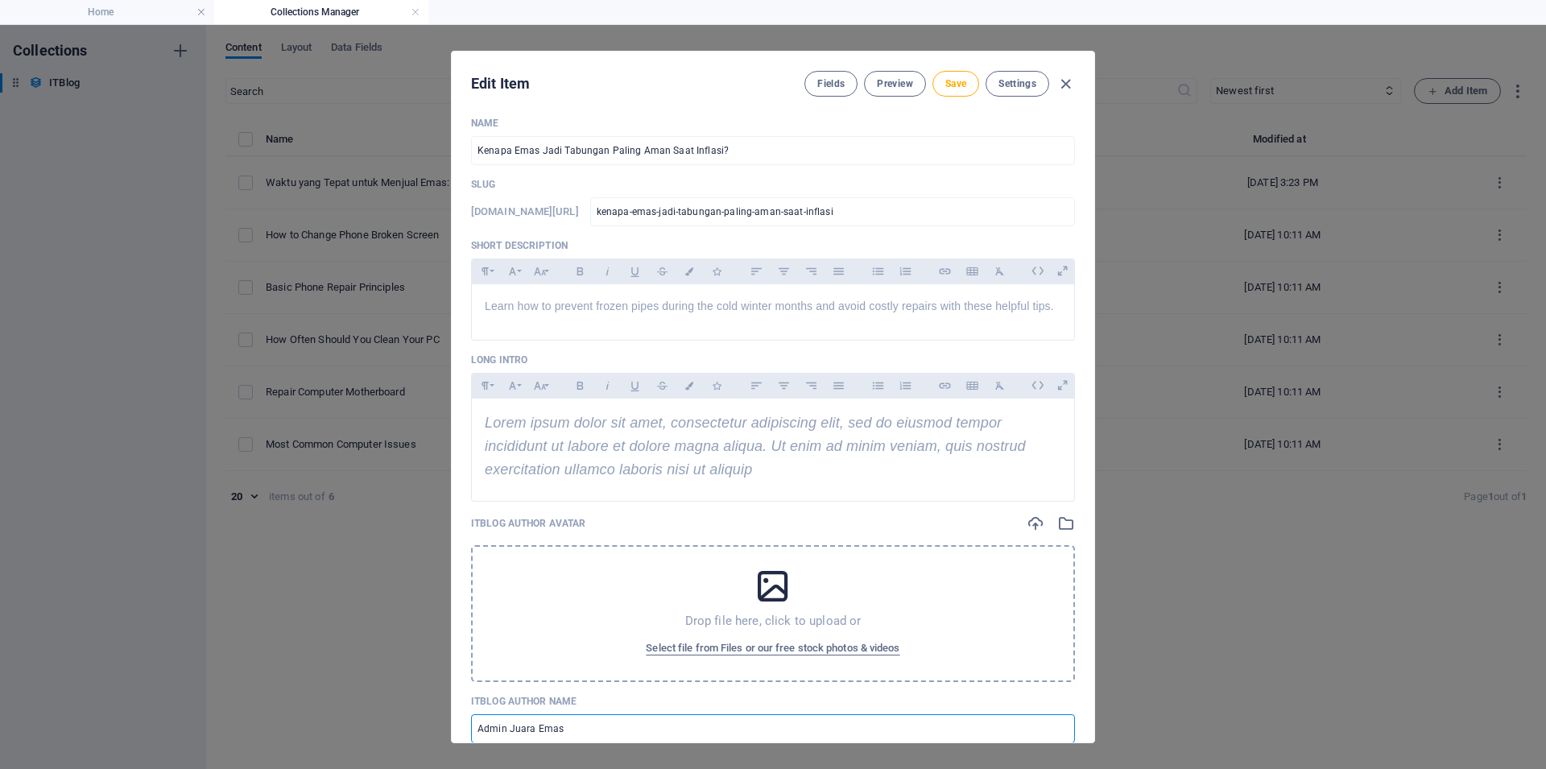
scroll to position [242, 0]
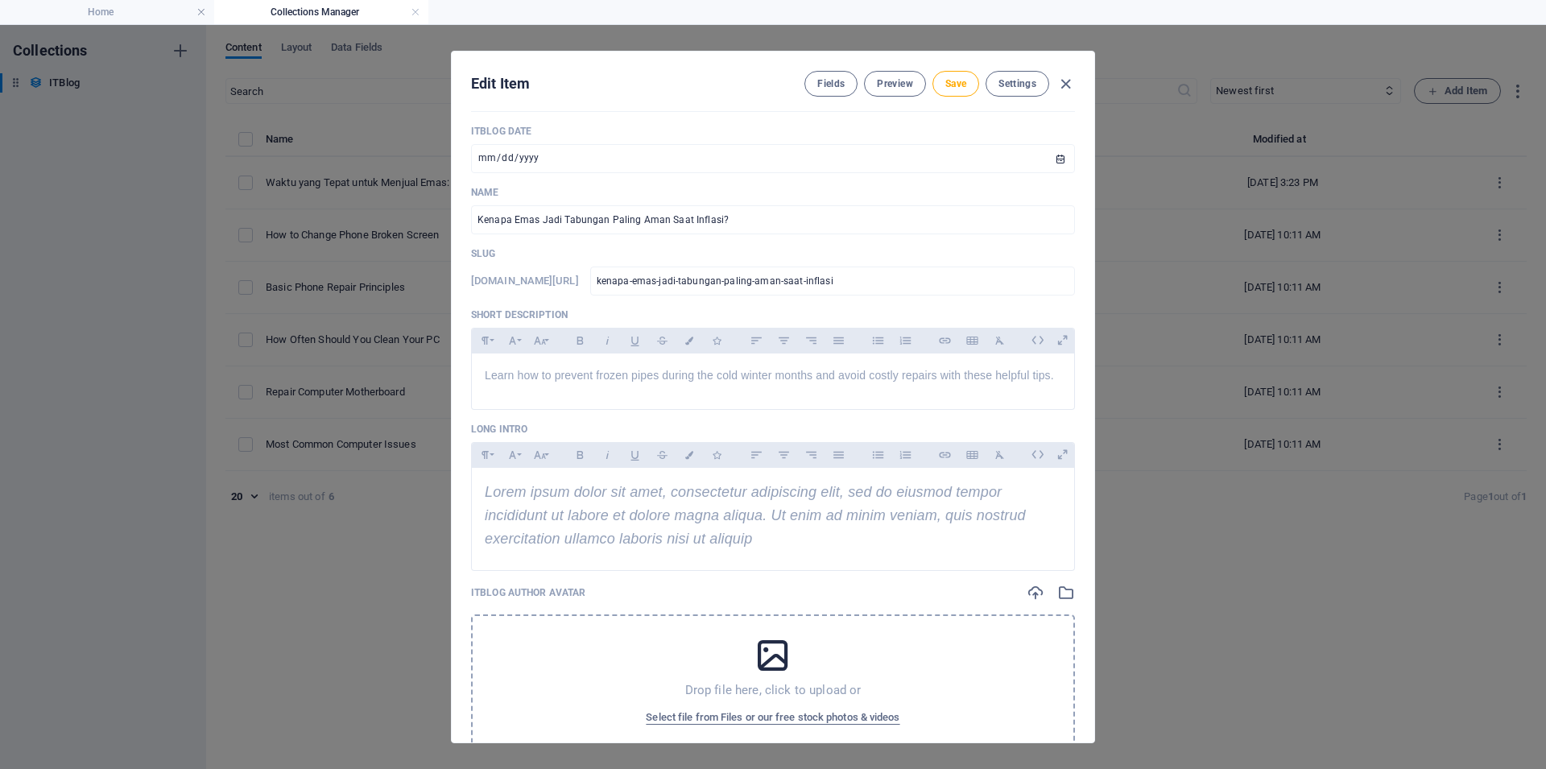
type input "Admin Juara Emas"
click at [571, 382] on span "Learn how to prevent frozen pipes during the cold winter months and avoid costl…" at bounding box center [769, 375] width 569 height 13
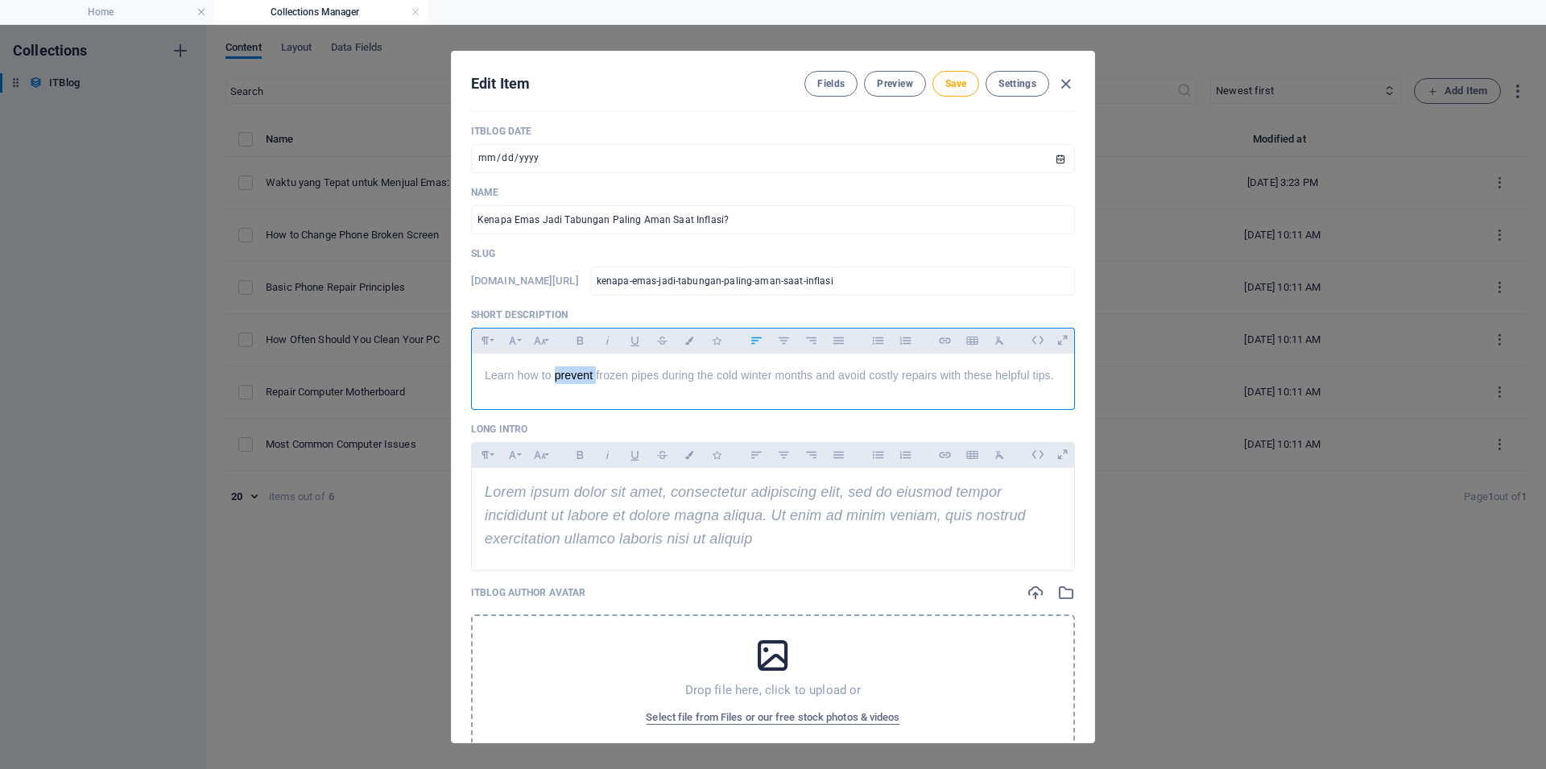
click at [571, 382] on span "Learn how to prevent frozen pipes during the cold winter months and avoid costl…" at bounding box center [769, 375] width 569 height 13
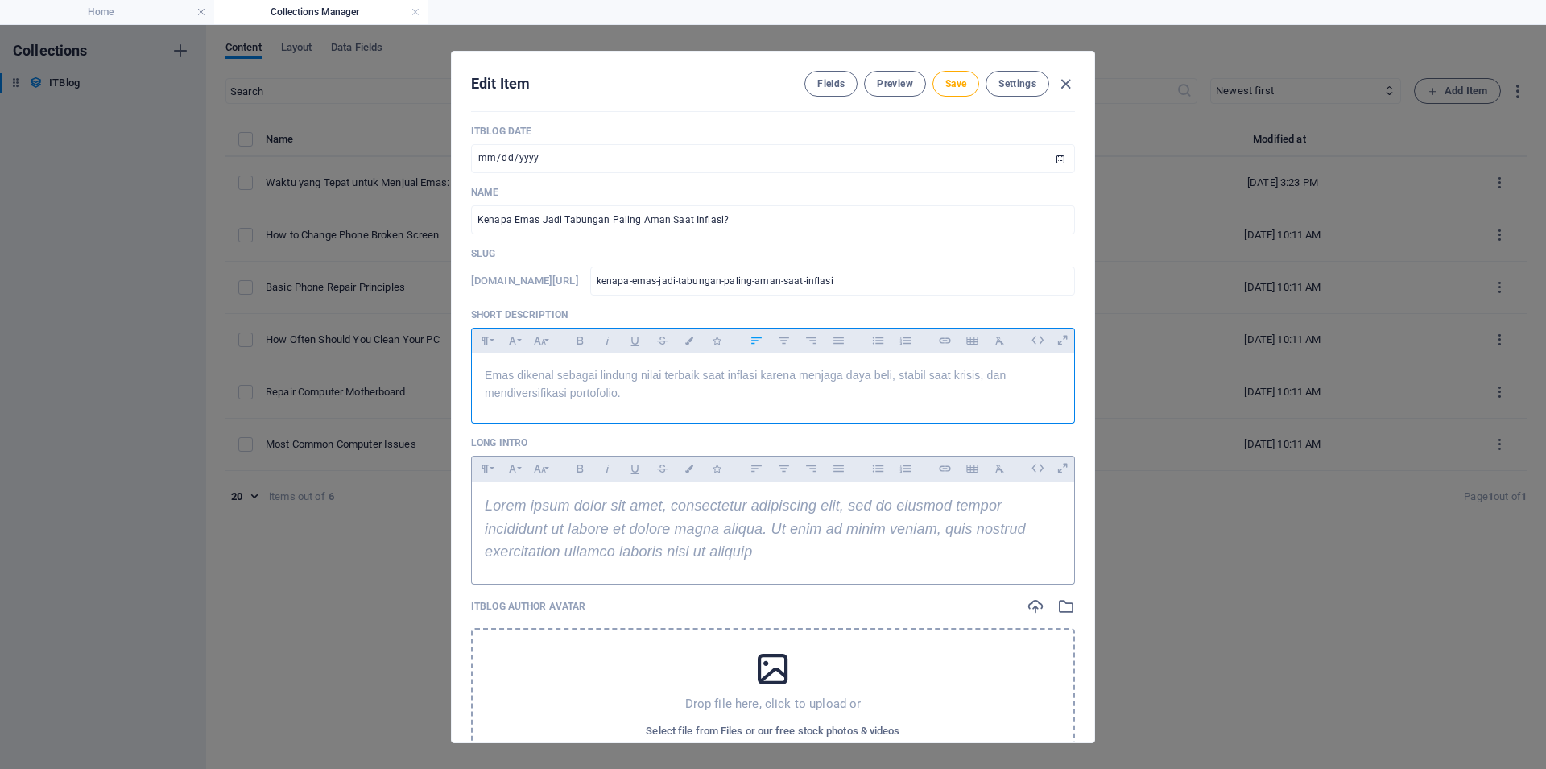
click at [611, 560] on span "Lorem ipsum dolor sit amet, consectetur adipiscing elit, sed do eiusmod tempor …" at bounding box center [755, 528] width 541 height 63
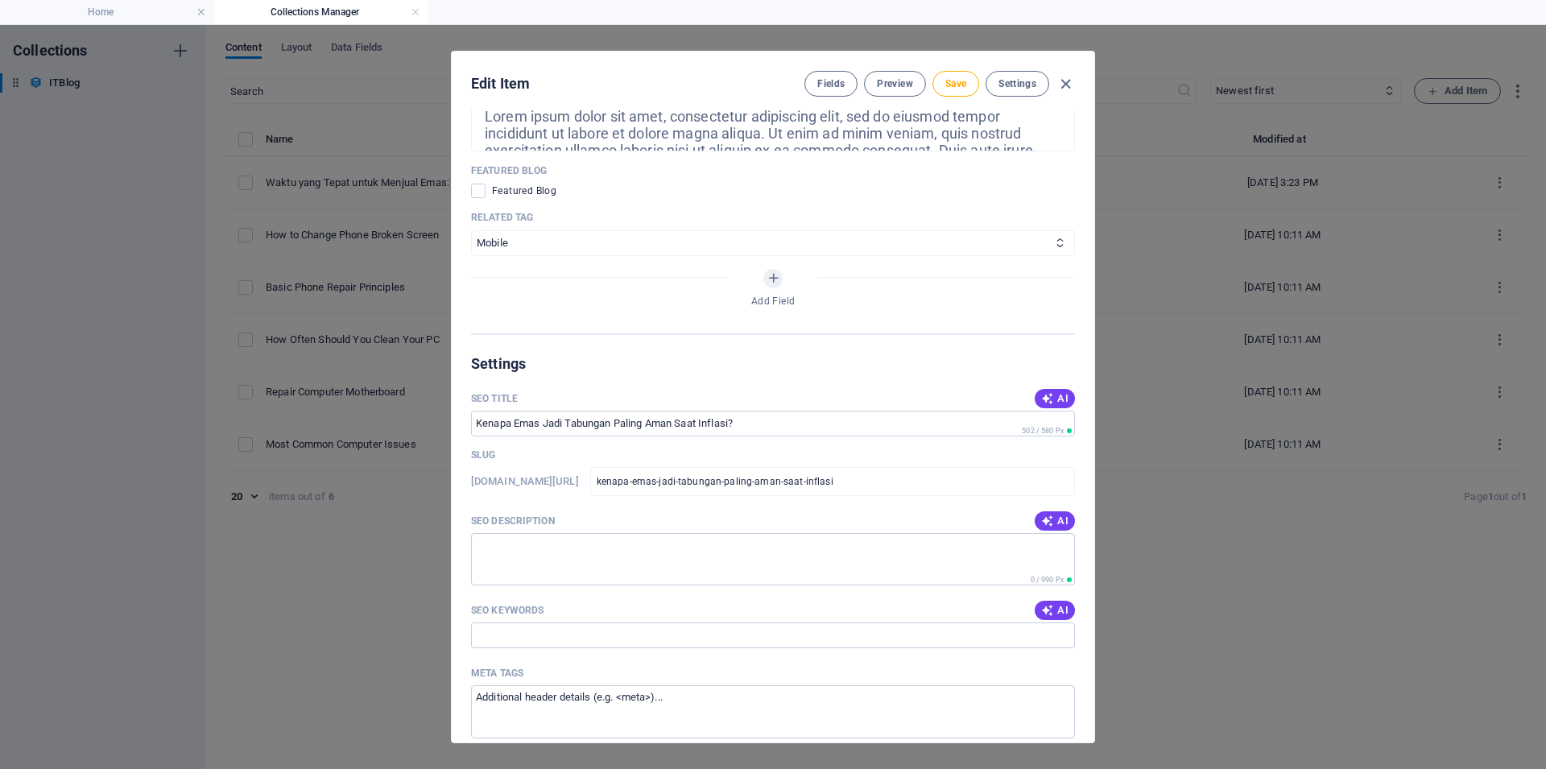
scroll to position [1208, 0]
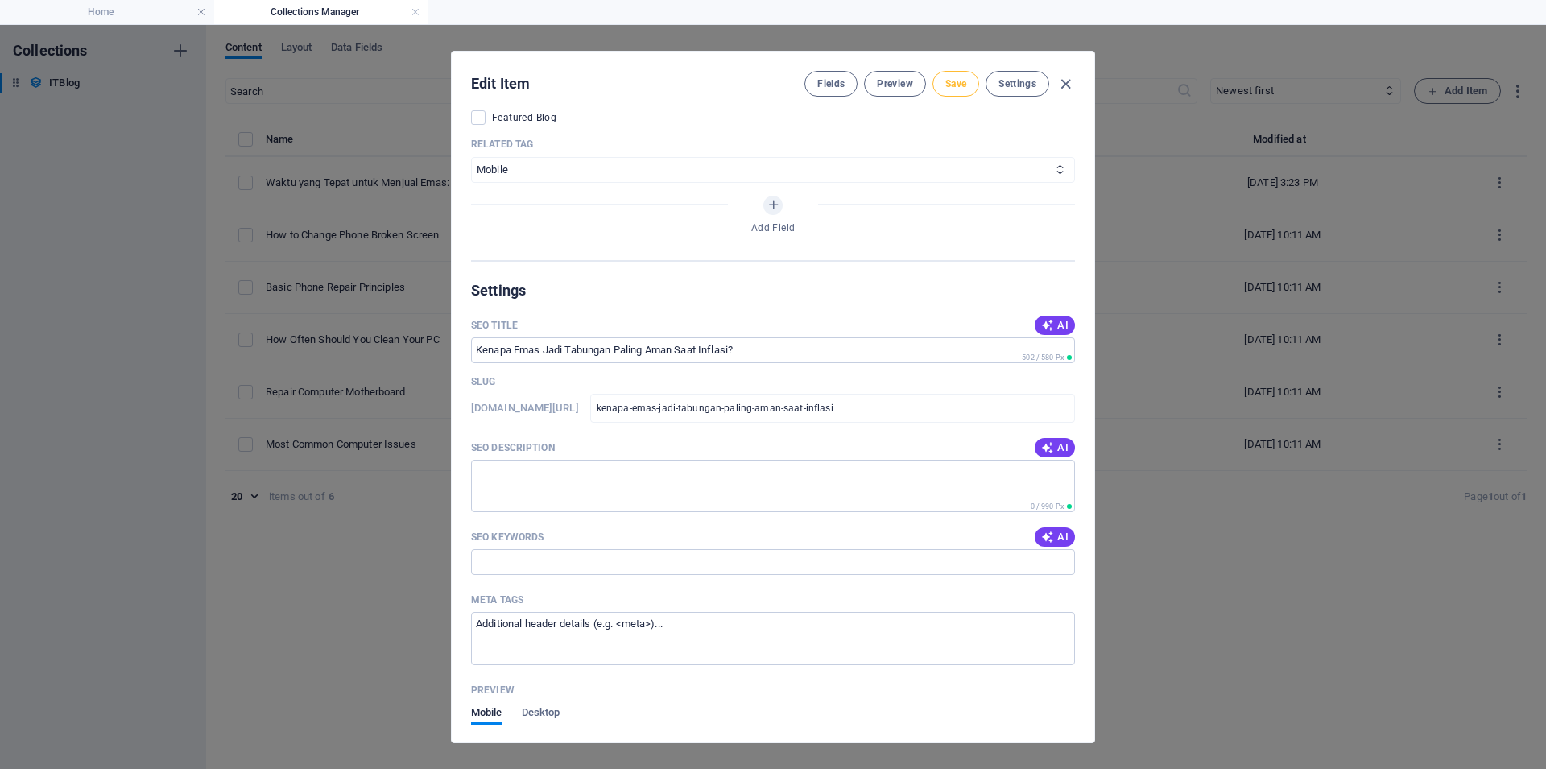
click at [941, 85] on button "Save" at bounding box center [955, 84] width 47 height 26
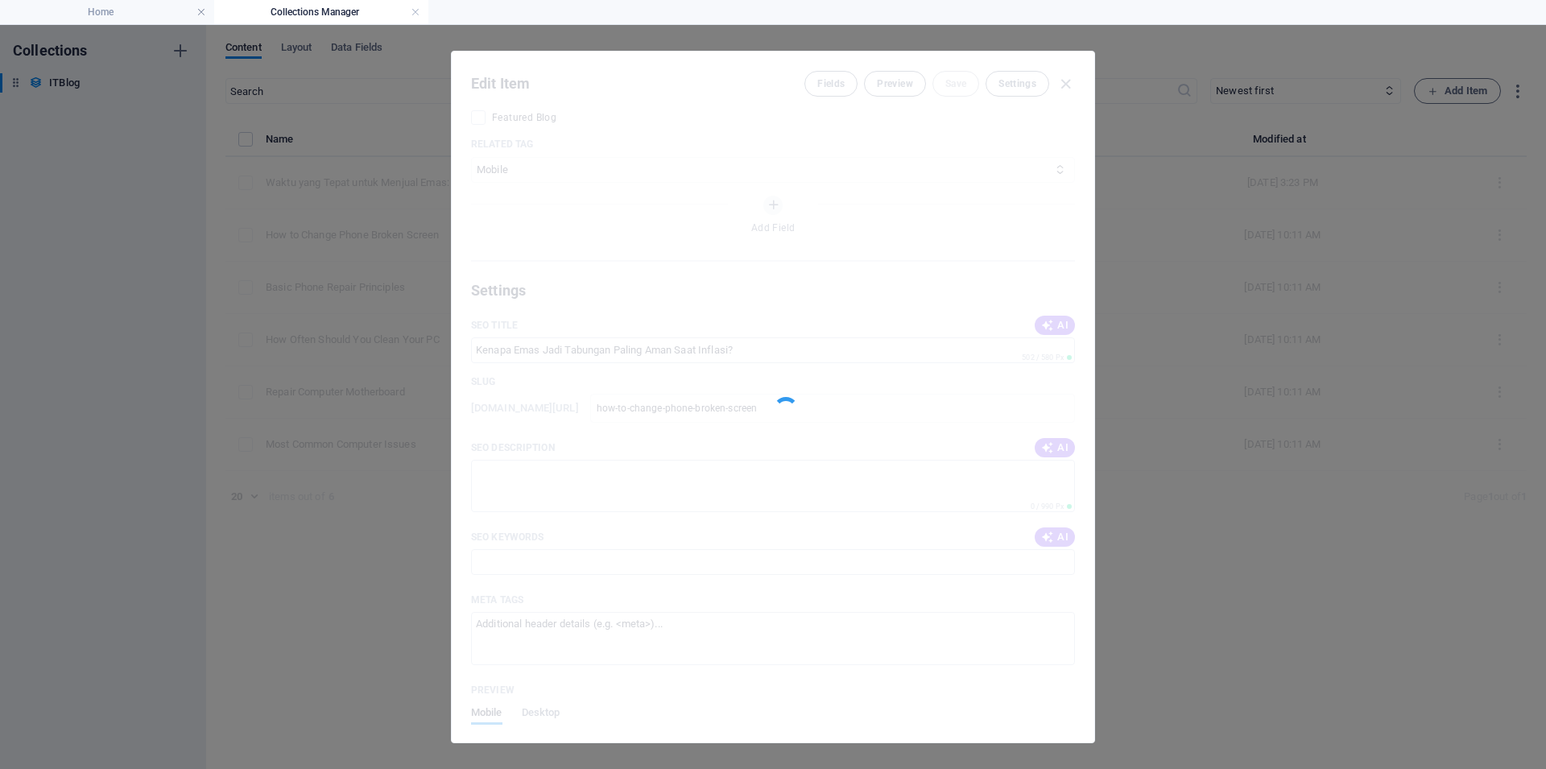
type input "kenapa-emas-jadi-tabungan-paling-aman-saat-inflasi"
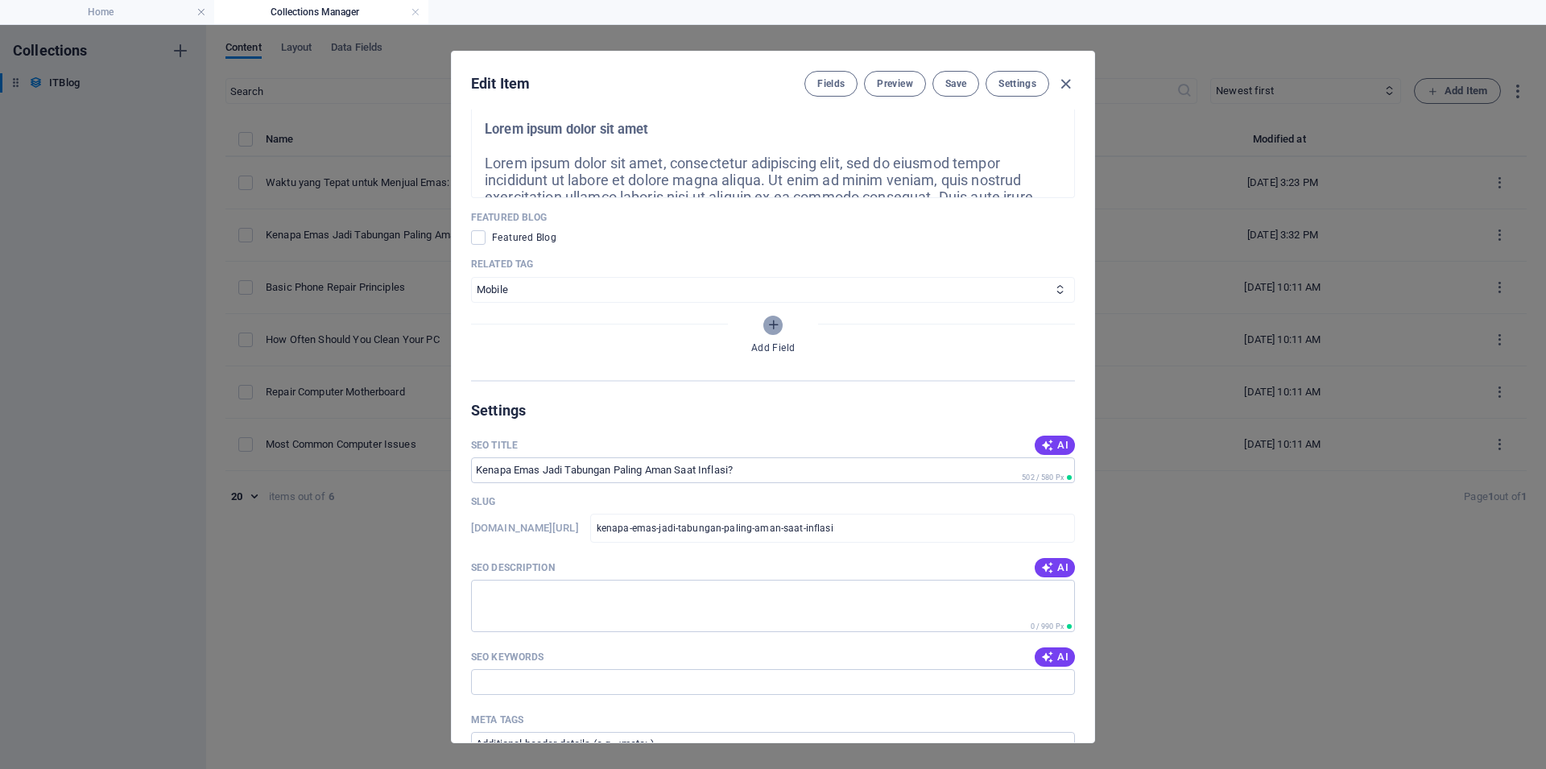
scroll to position [1087, 0]
click at [774, 56] on span "Edit in CMS" at bounding box center [784, 49] width 53 height 13
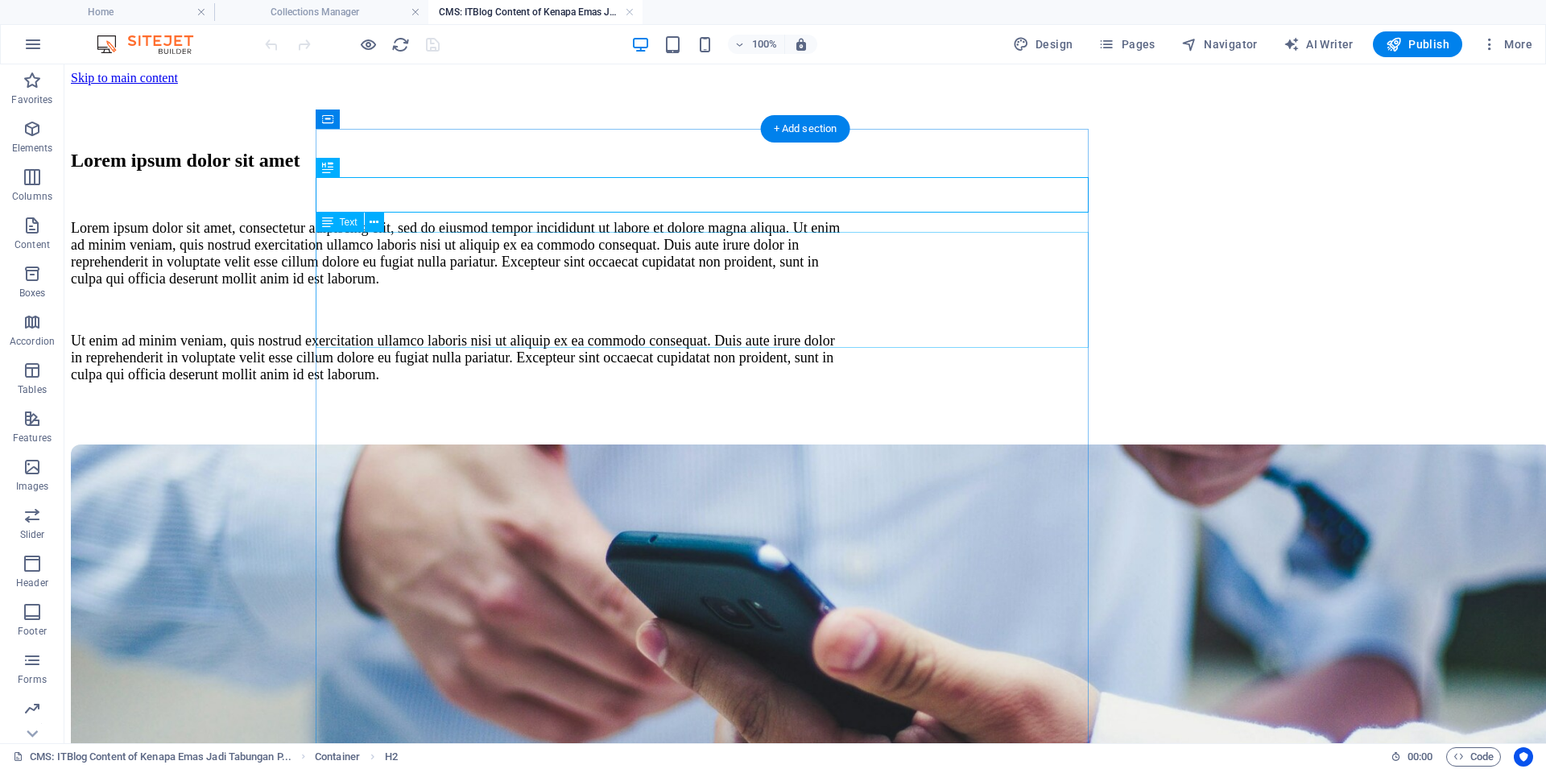
scroll to position [0, 0]
drag, startPoint x: 419, startPoint y: 148, endPoint x: 405, endPoint y: 136, distance: 18.3
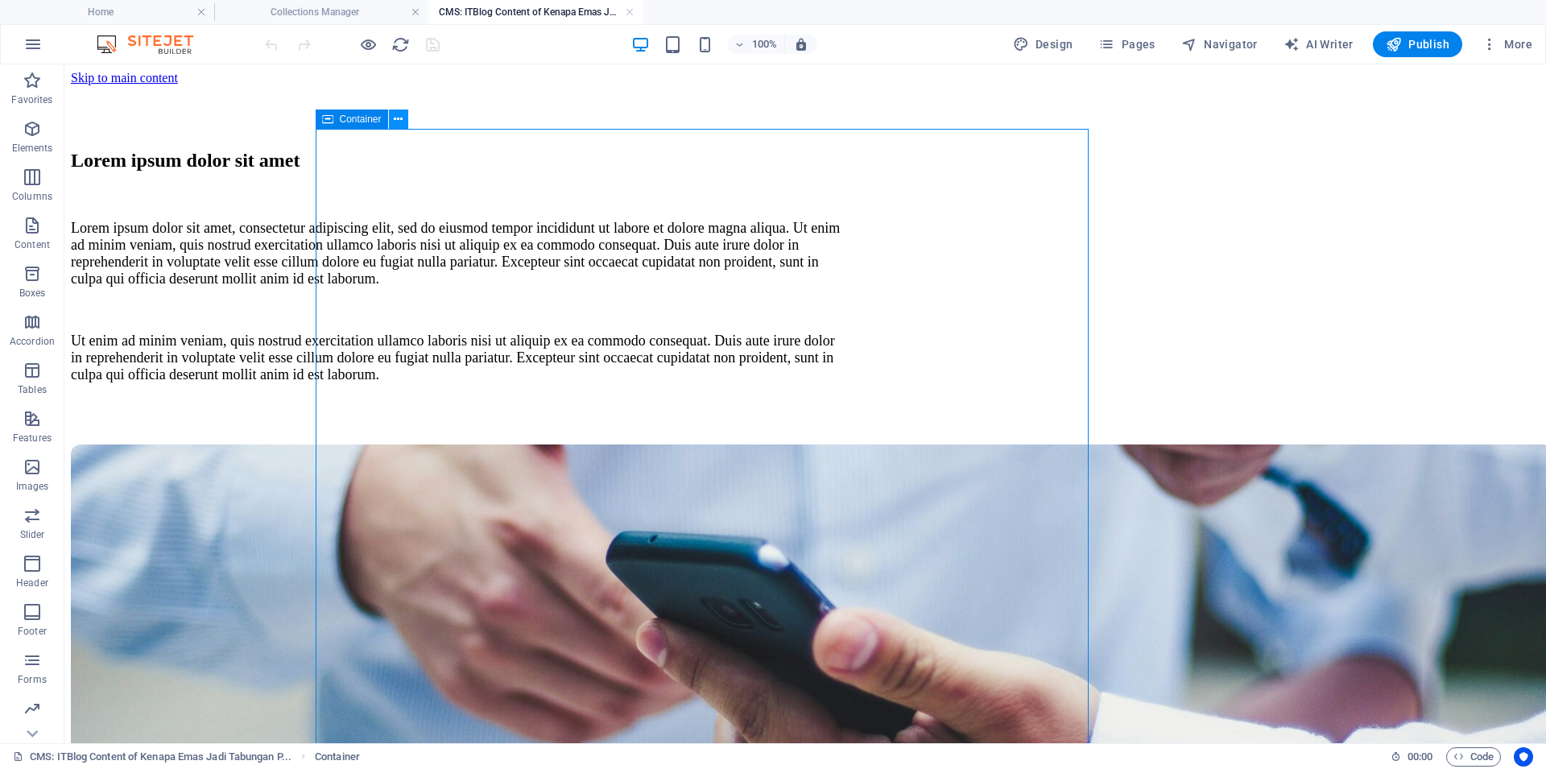
click at [398, 122] on icon at bounding box center [398, 119] width 9 height 17
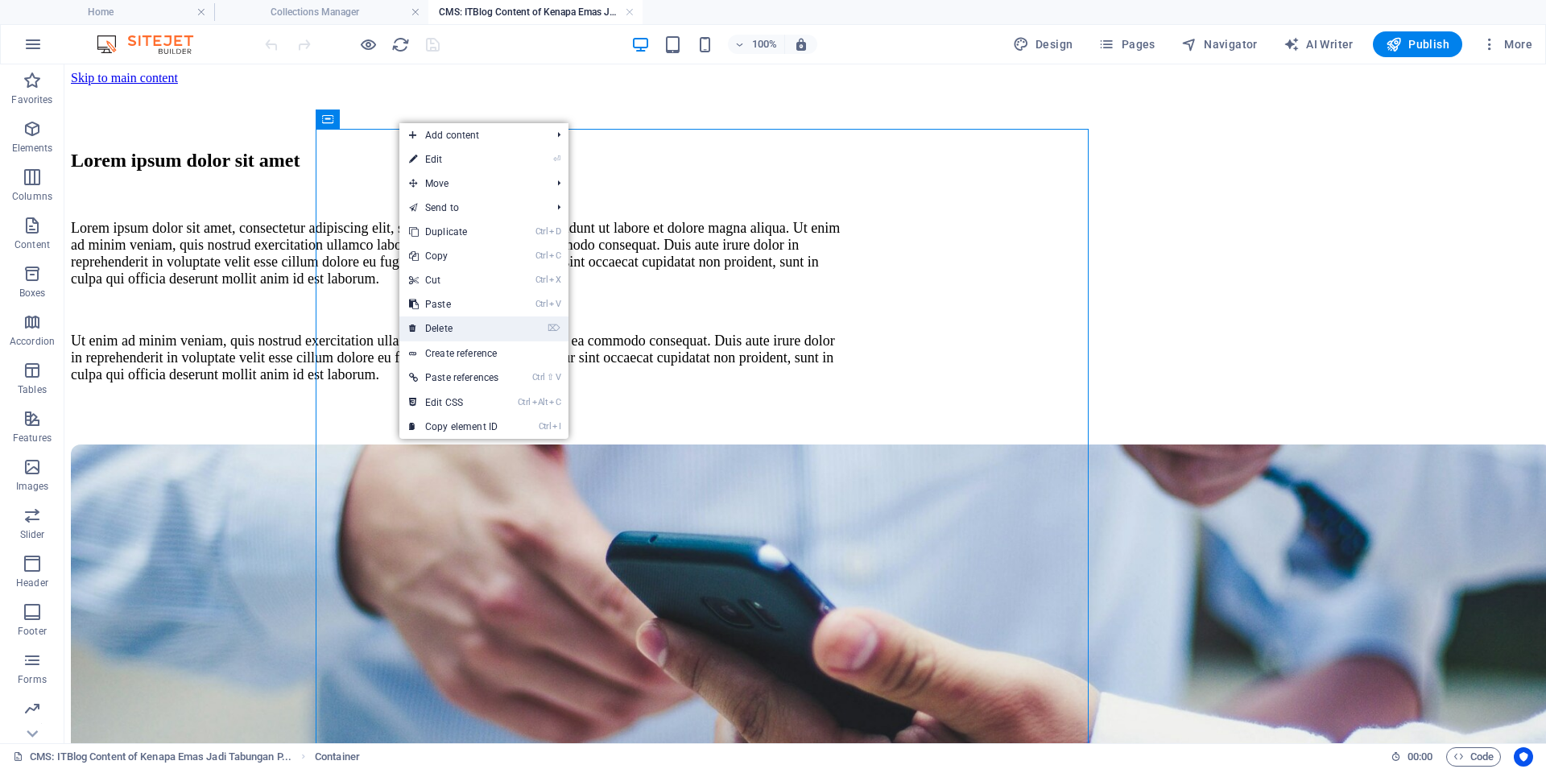
click at [450, 324] on link "⌦ Delete" at bounding box center [453, 328] width 109 height 24
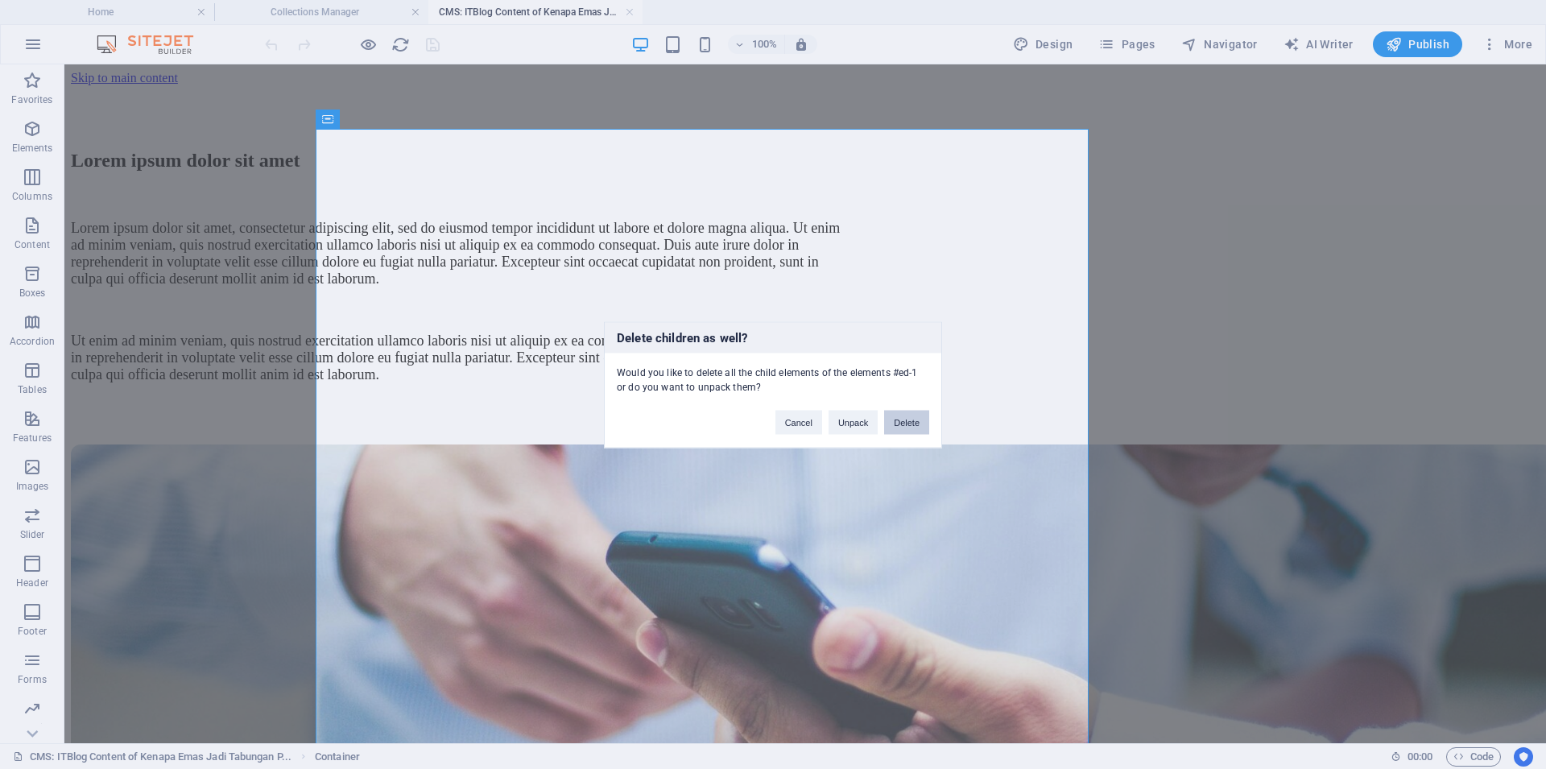
click at [907, 424] on button "Delete" at bounding box center [906, 422] width 45 height 24
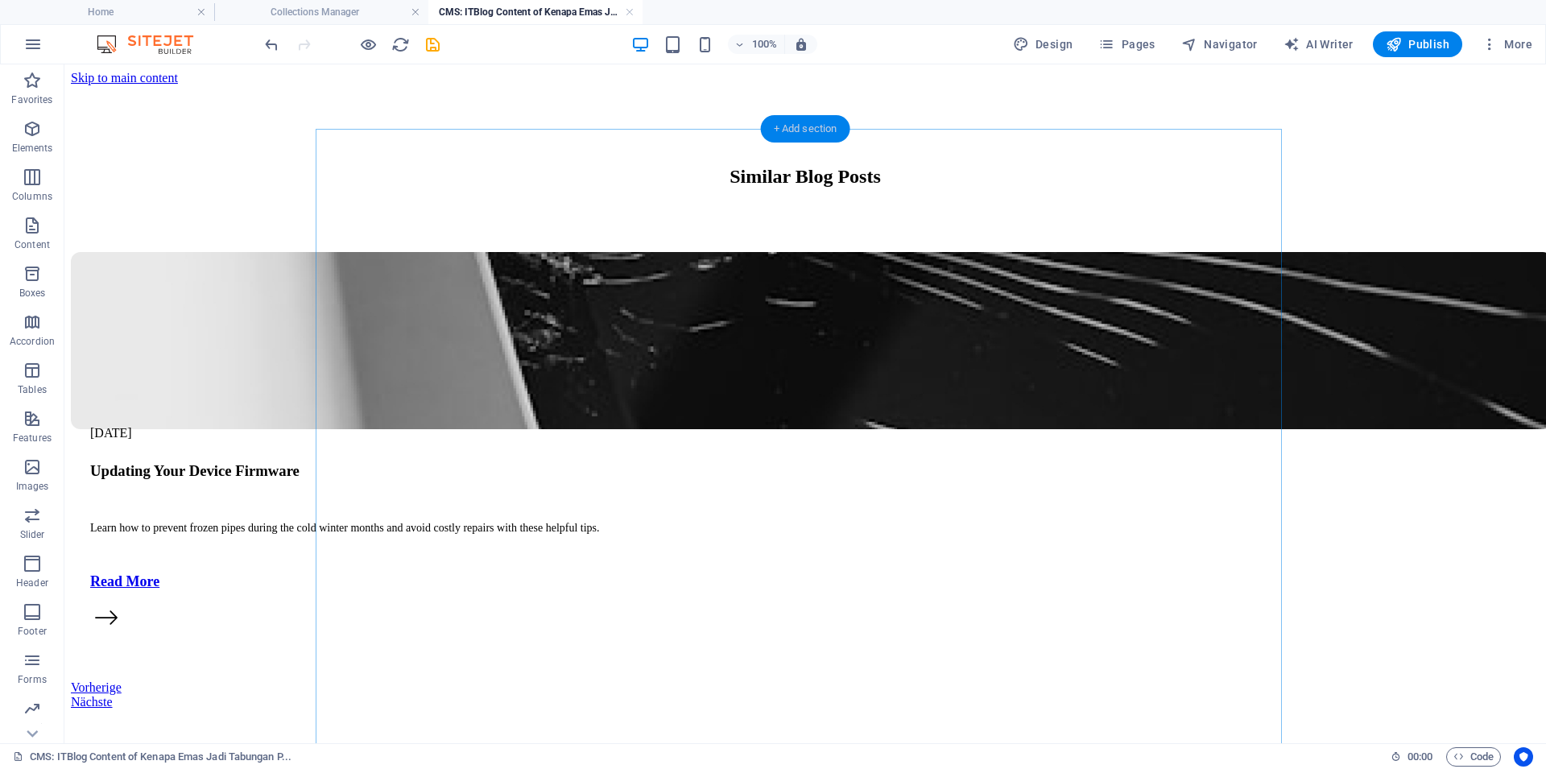
click at [786, 127] on div "+ Add section" at bounding box center [805, 128] width 89 height 27
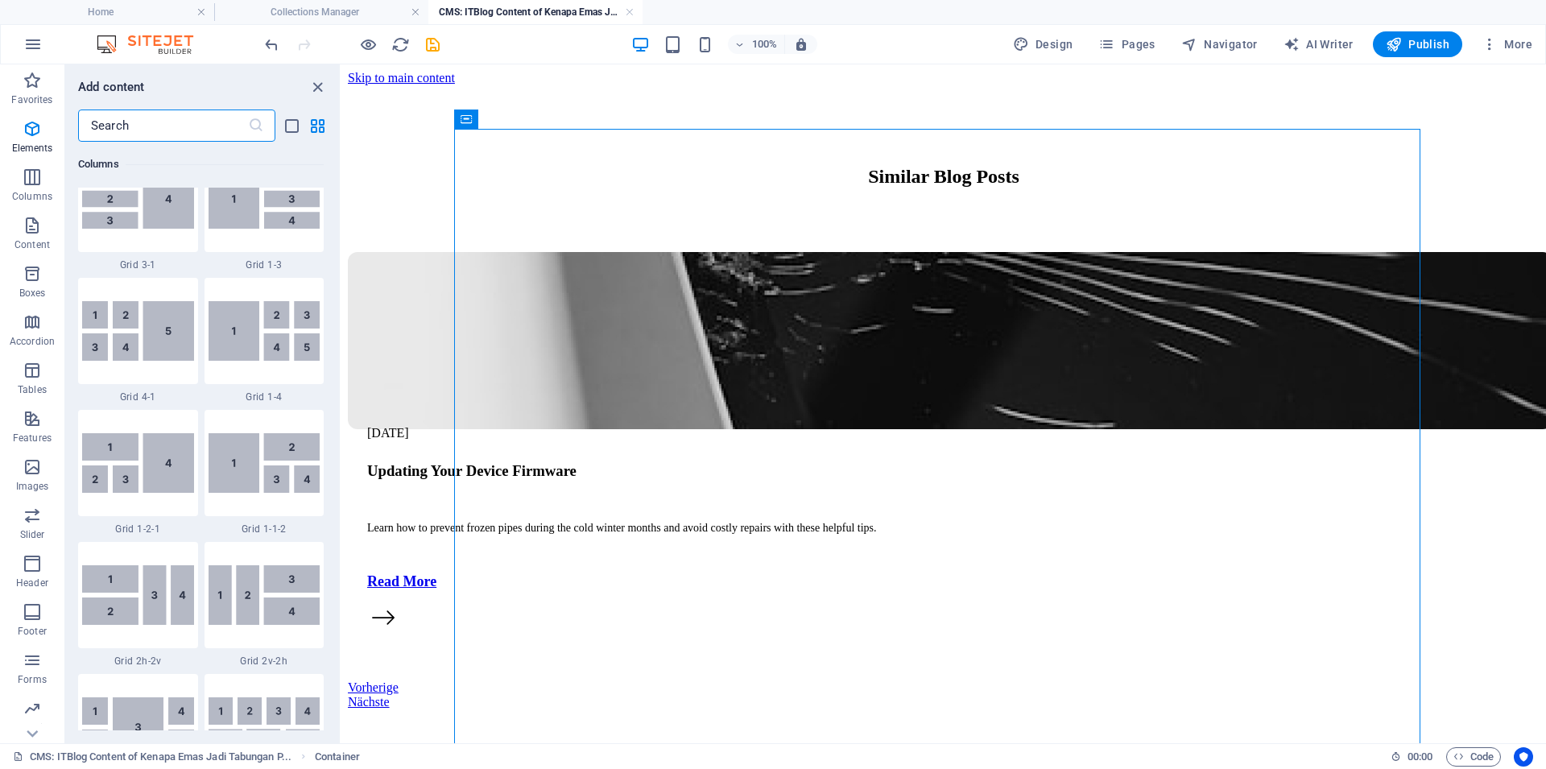
scroll to position [2817, 0]
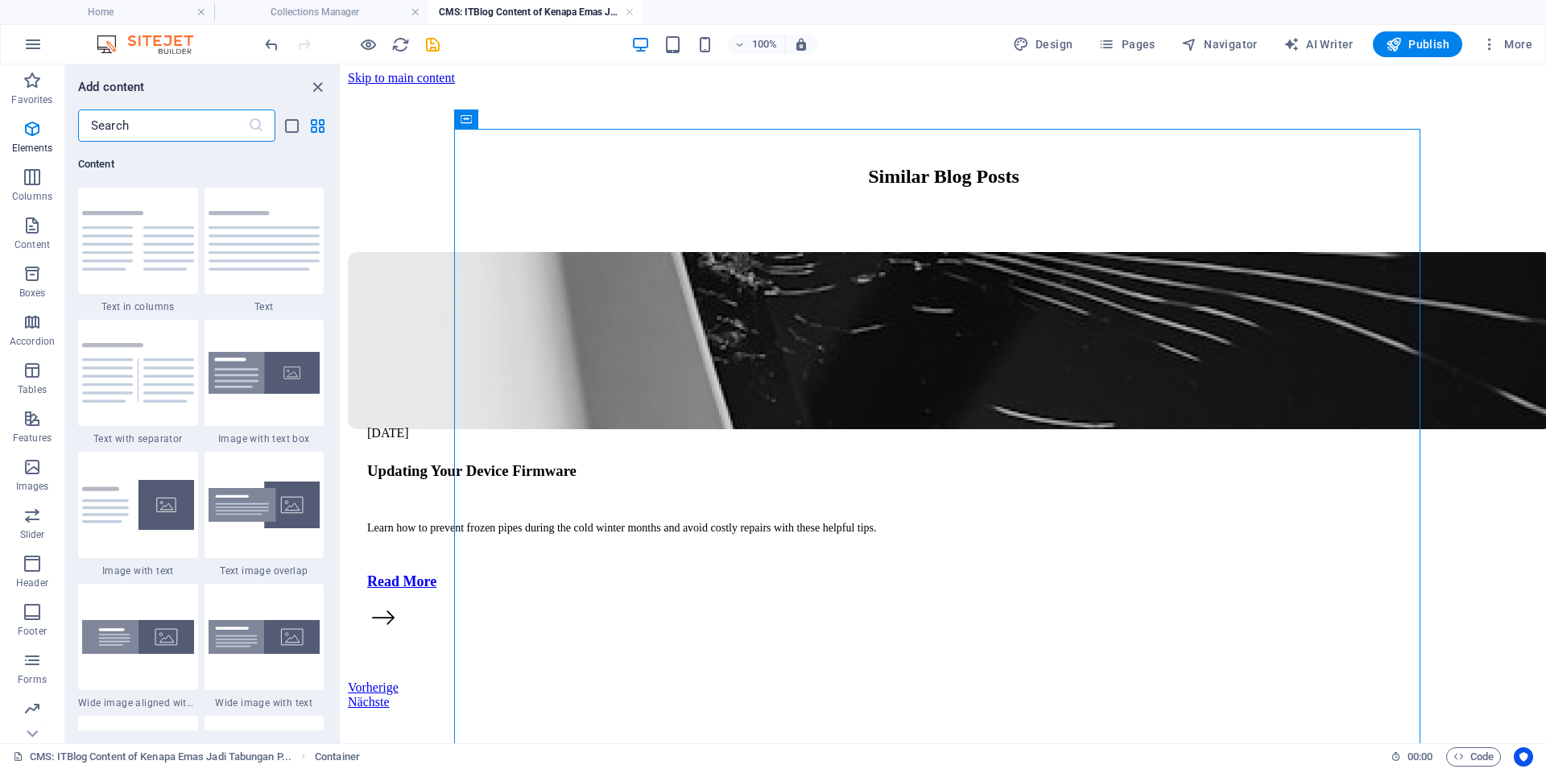
click at [185, 127] on input "text" at bounding box center [163, 125] width 170 height 32
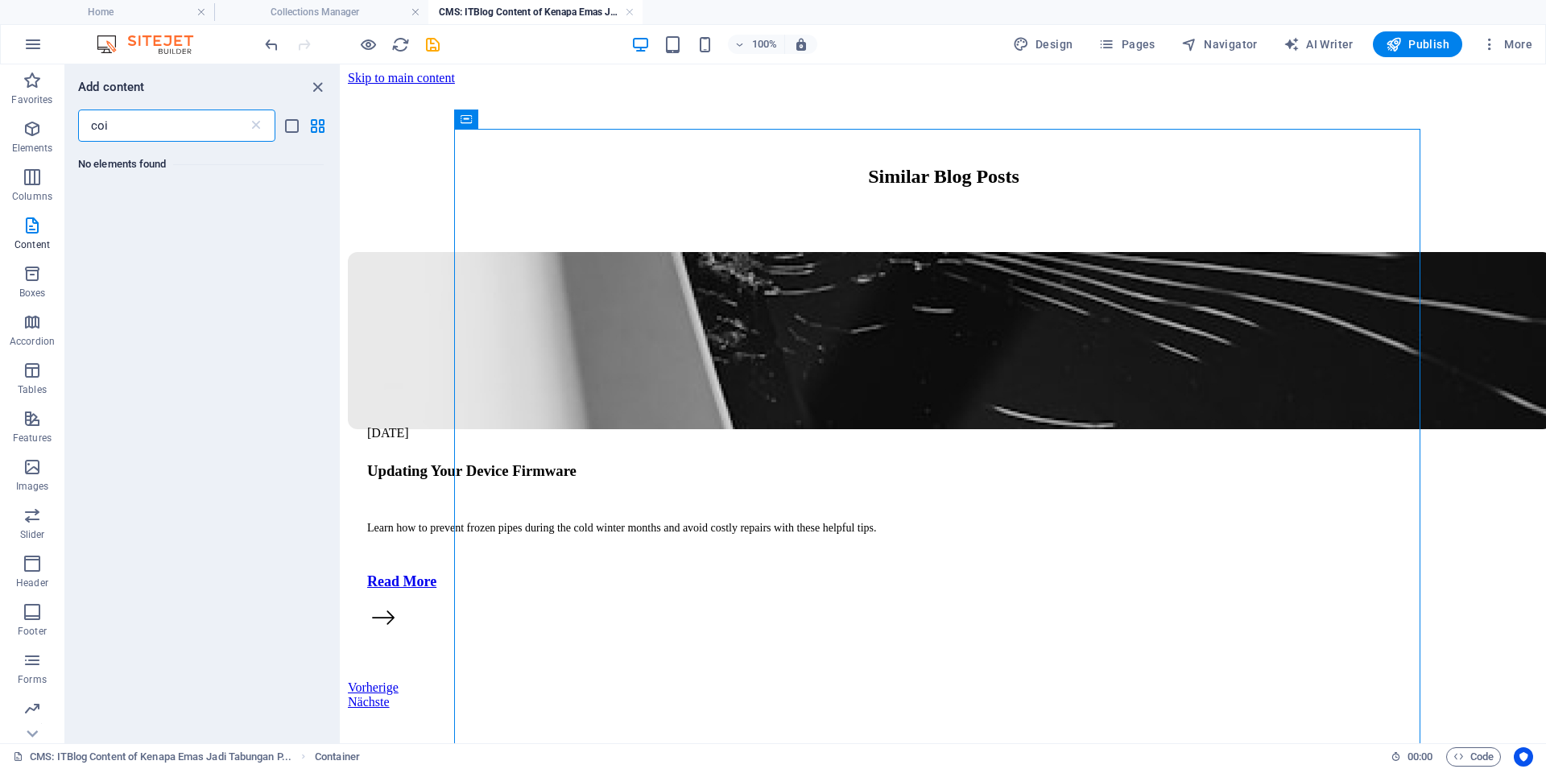
scroll to position [0, 0]
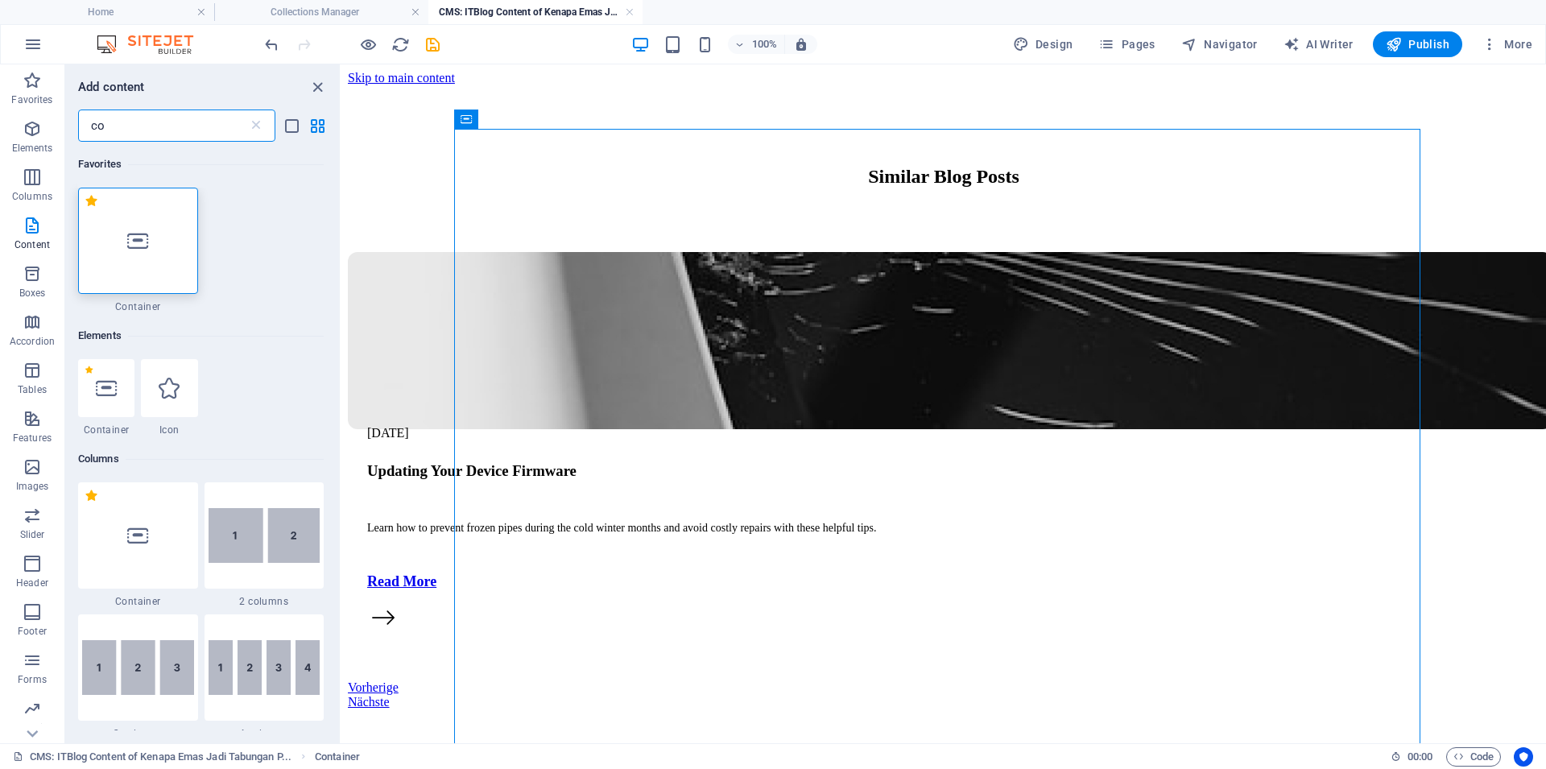
type input "co"
drag, startPoint x: 147, startPoint y: 243, endPoint x: 44, endPoint y: 61, distance: 209.1
click at [147, 243] on div at bounding box center [138, 241] width 120 height 106
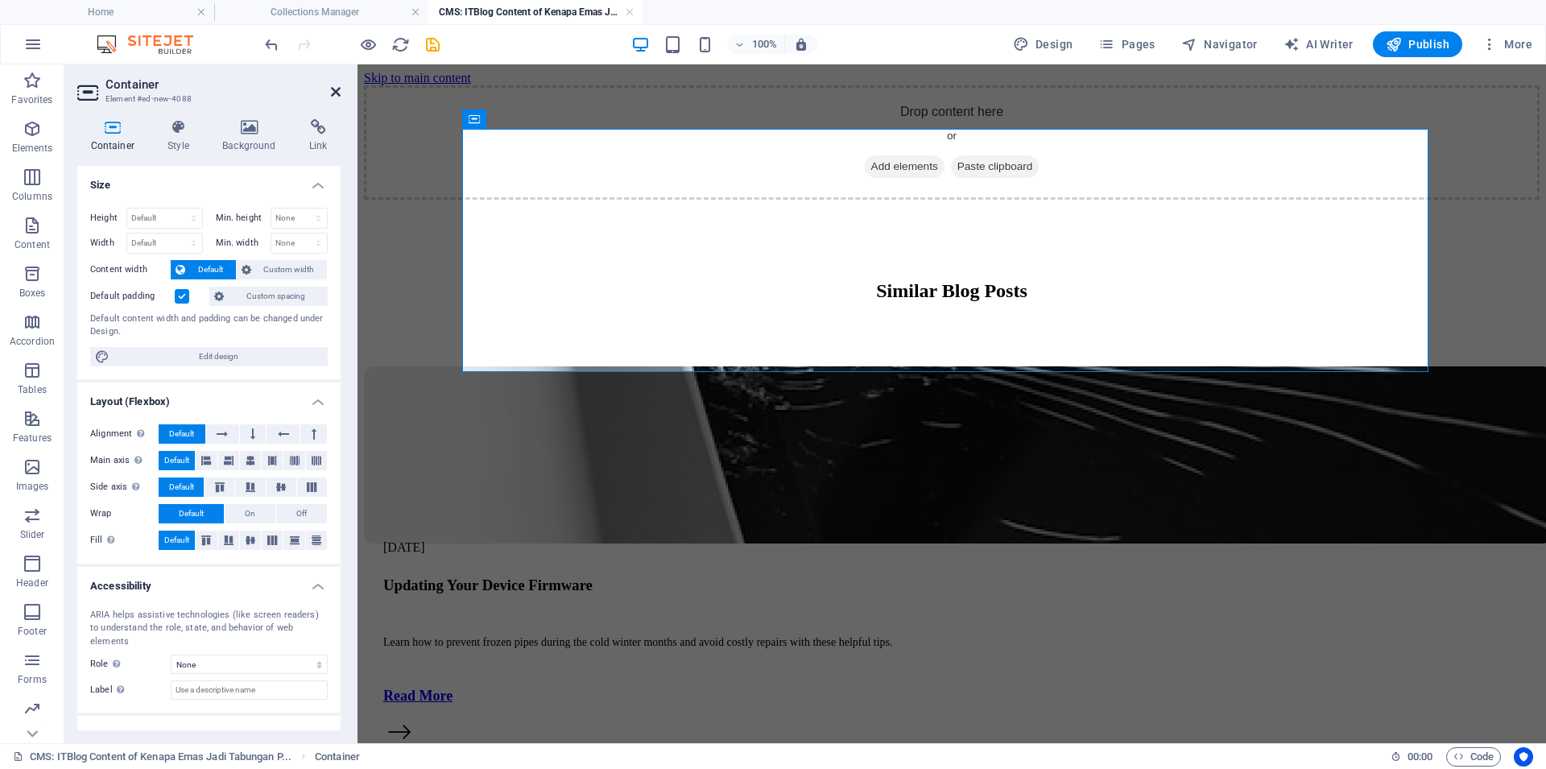
click at [332, 95] on icon at bounding box center [336, 91] width 10 height 13
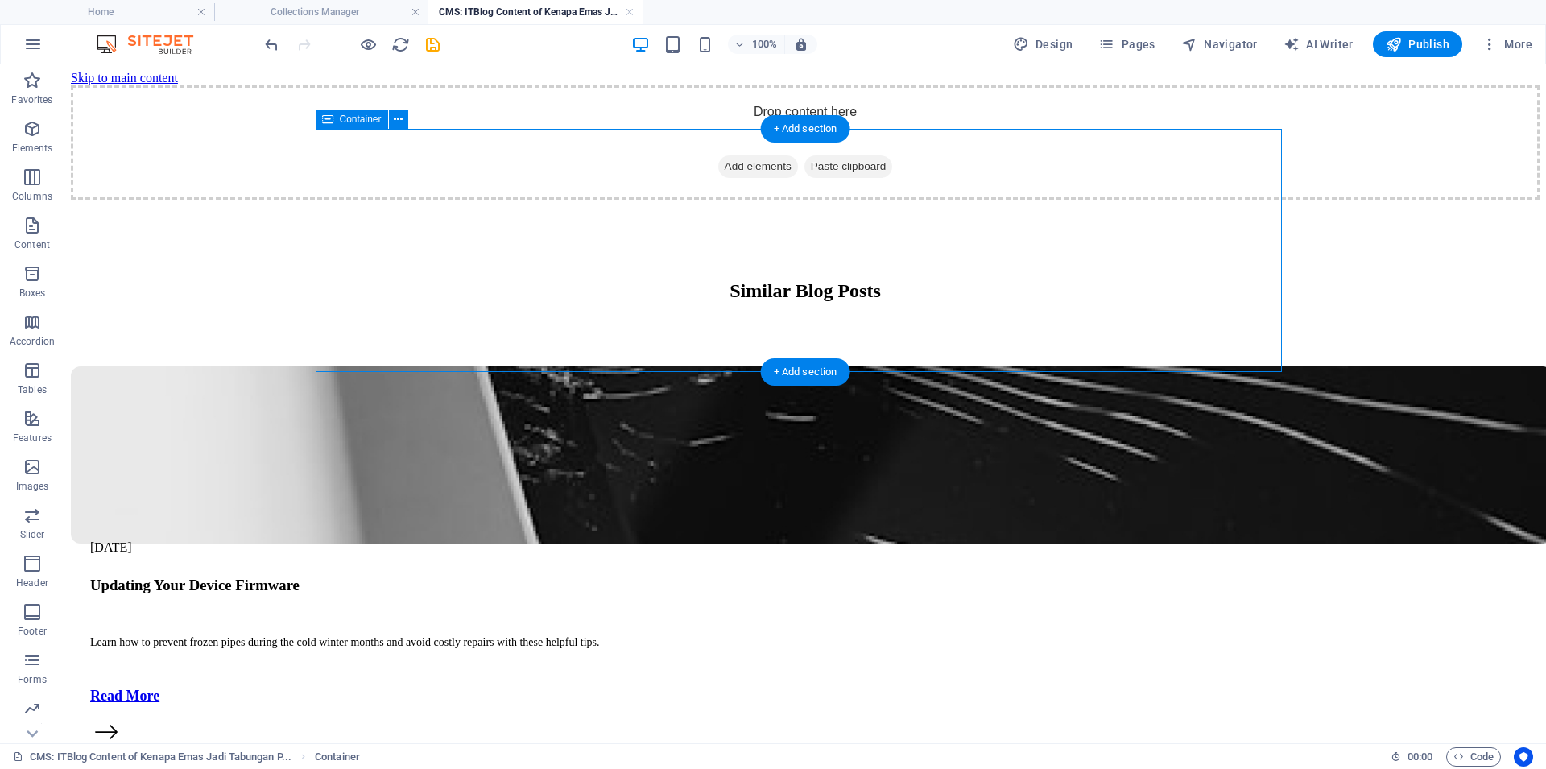
click at [736, 178] on span "Add elements" at bounding box center [758, 166] width 80 height 23
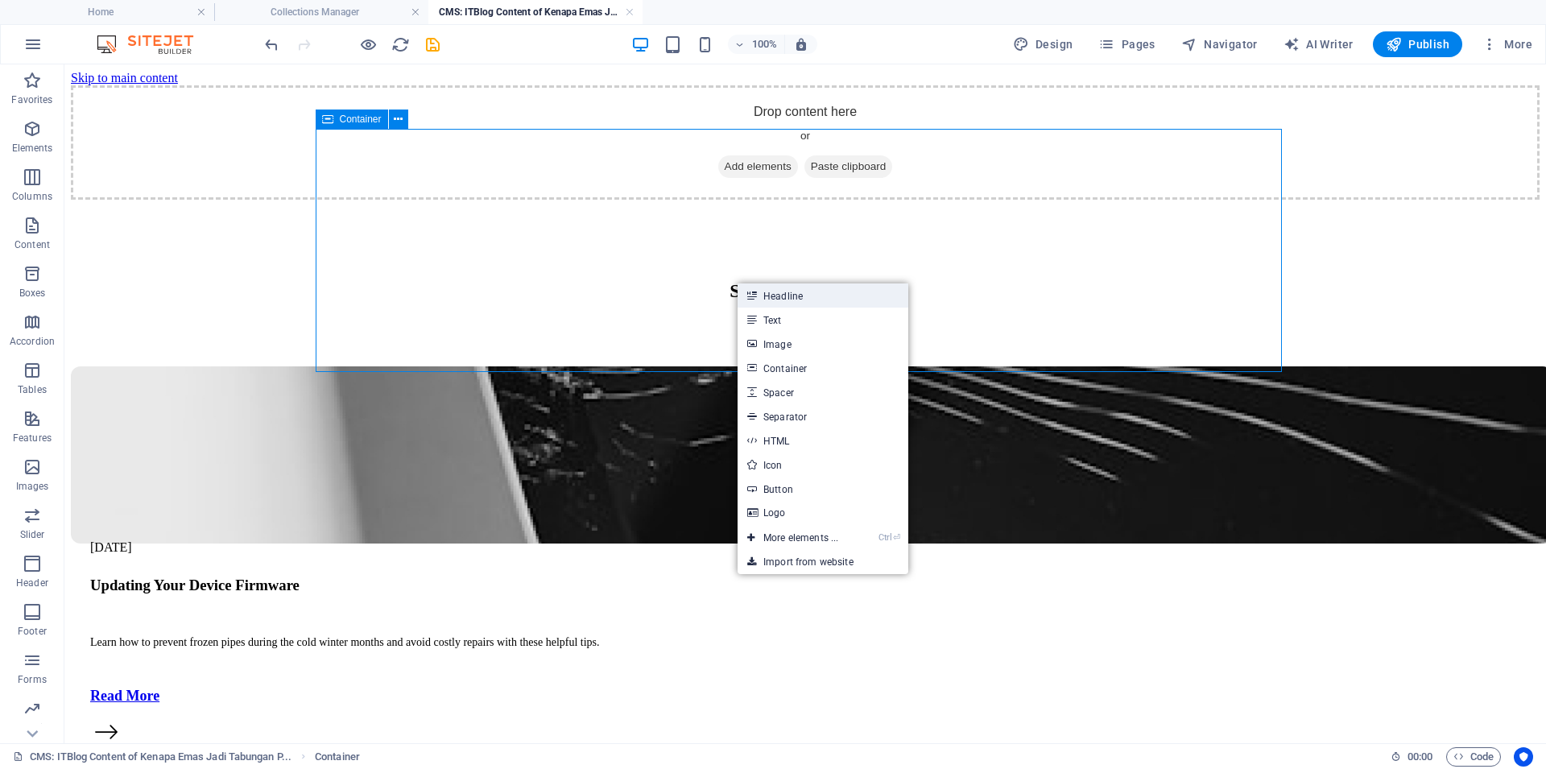
click at [812, 297] on link "Headline" at bounding box center [822, 295] width 171 height 24
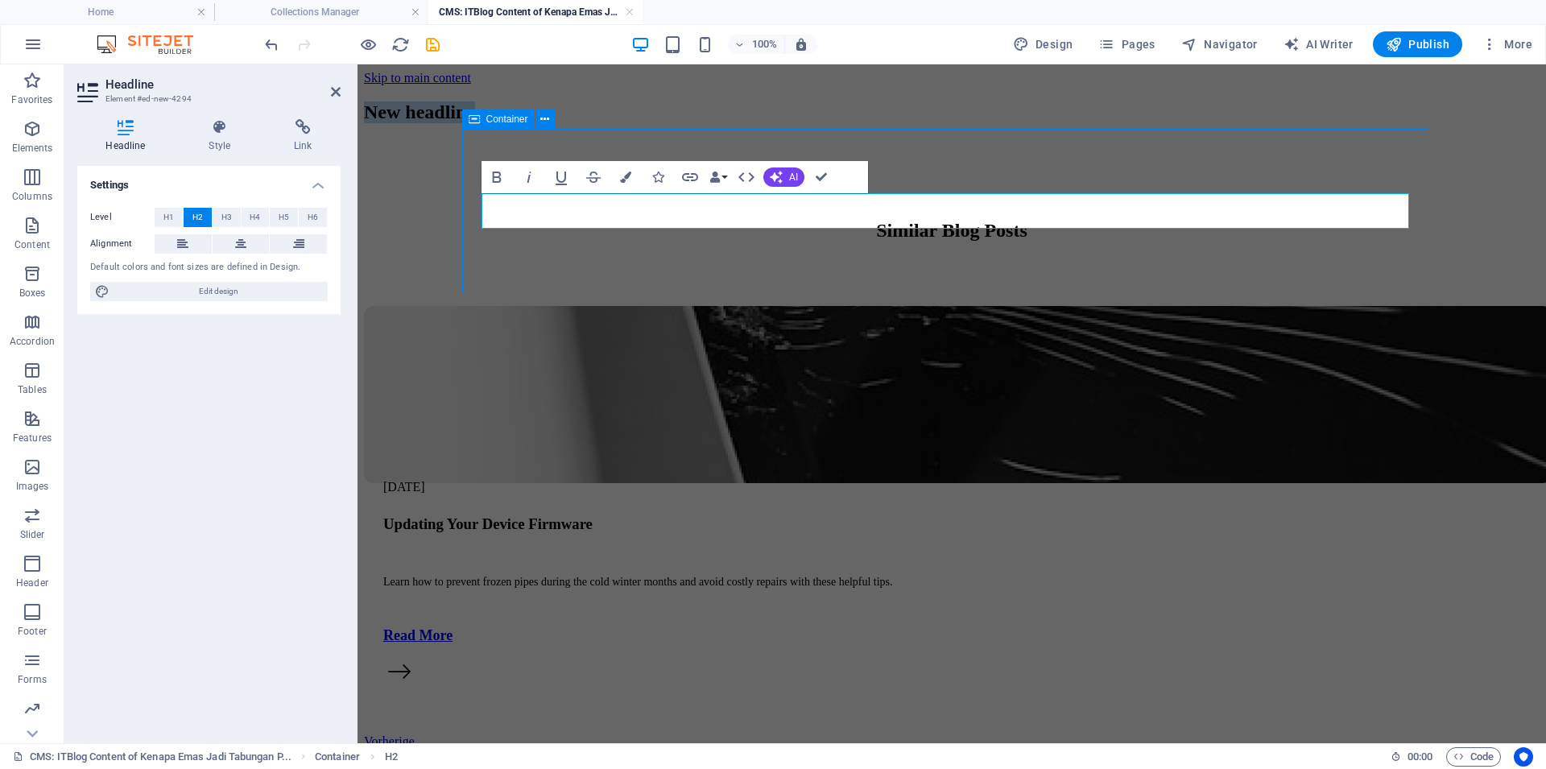
click at [768, 123] on h2 "New headline" at bounding box center [951, 112] width 1175 height 22
click at [737, 123] on h2 "New headline" at bounding box center [951, 112] width 1175 height 22
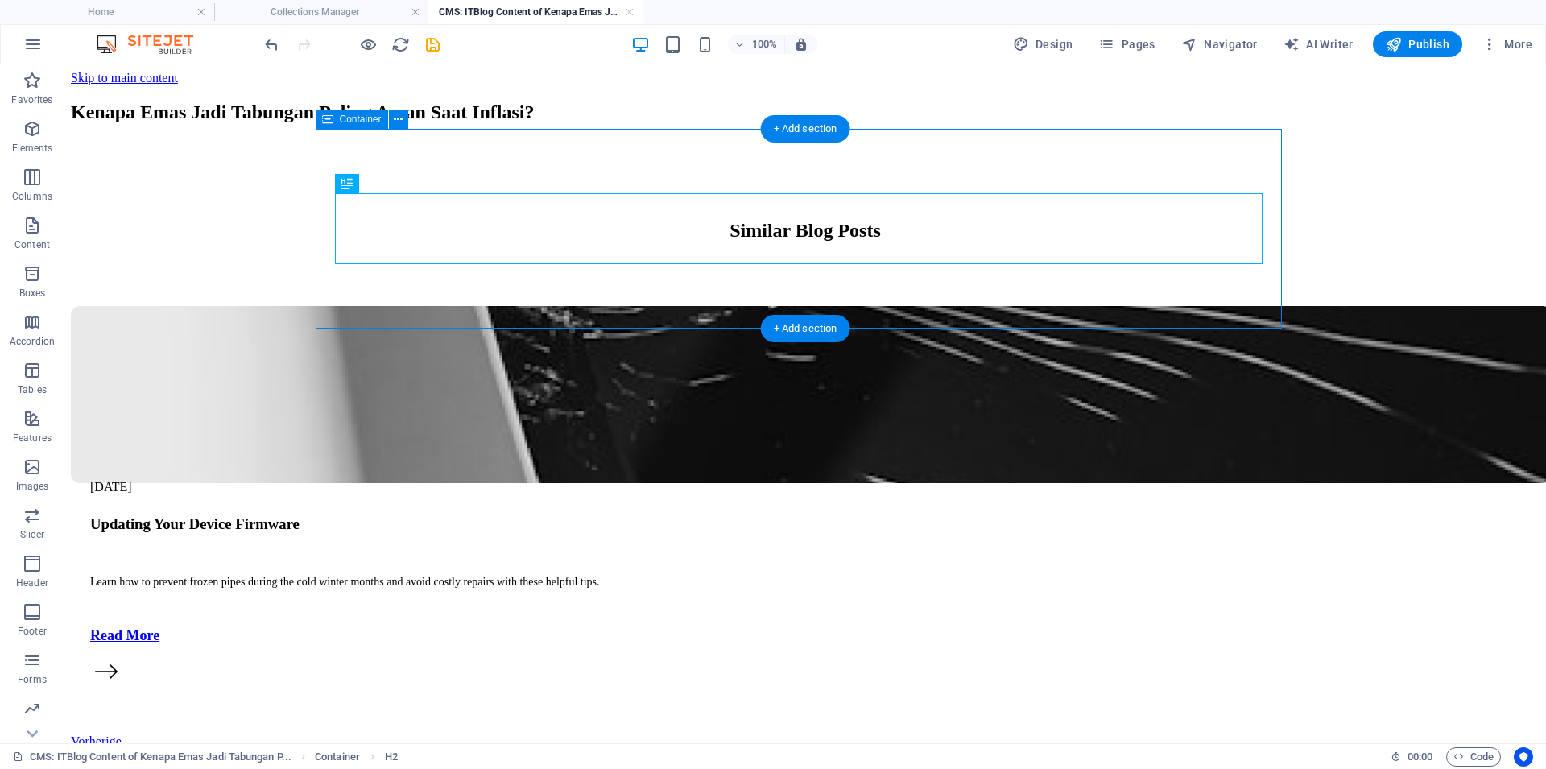
click at [799, 139] on div "Kenapa Emas Jadi Tabungan Paling Aman Saat Inflasi?" at bounding box center [805, 112] width 1468 height 54
click at [798, 139] on div "Kenapa Emas Jadi Tabungan Paling Aman Saat Inflasi?" at bounding box center [805, 112] width 1468 height 54
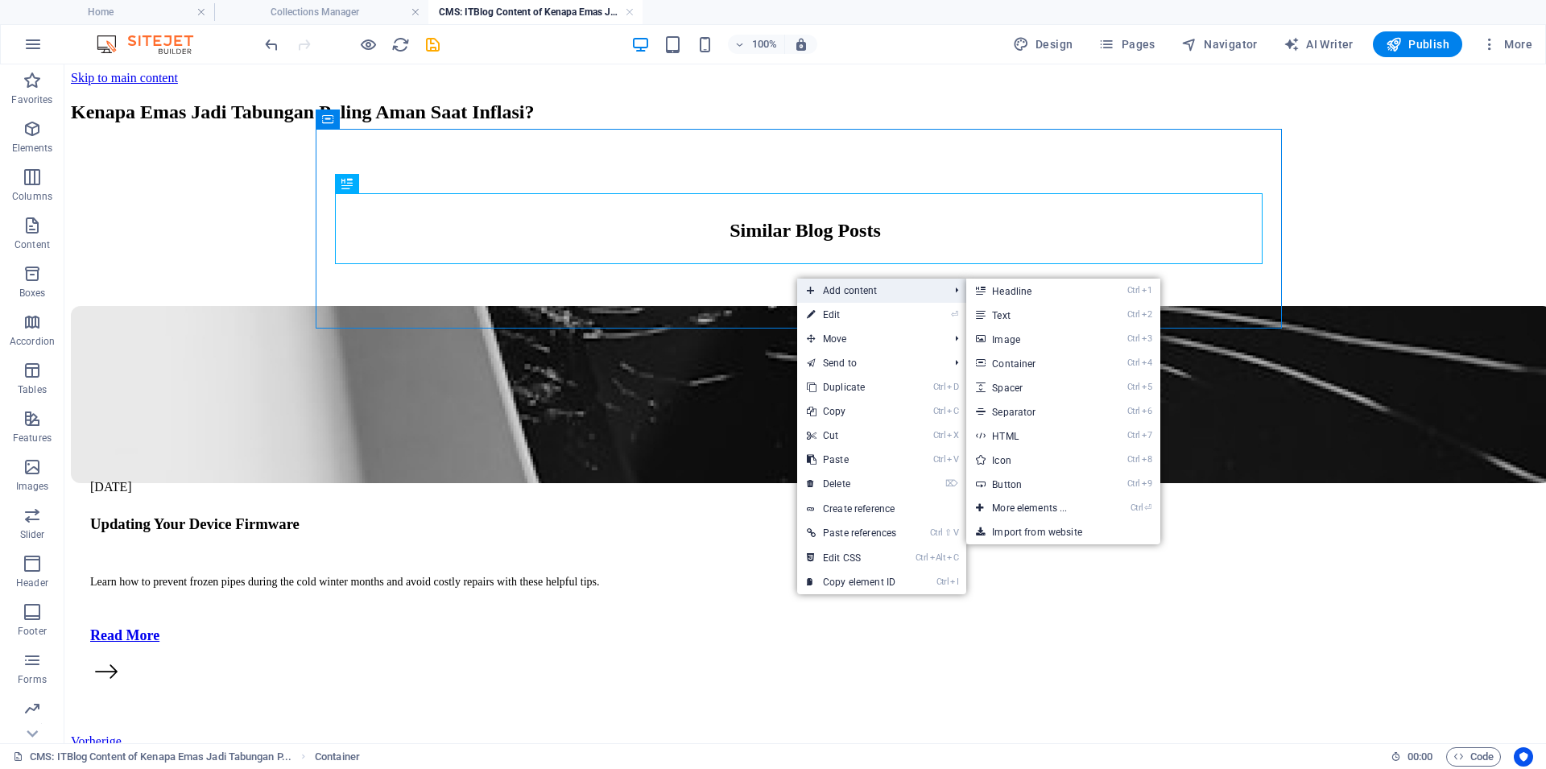
click at [871, 292] on span "Add content" at bounding box center [869, 291] width 145 height 24
click at [1034, 313] on link "Ctrl 2 Text" at bounding box center [1032, 315] width 133 height 24
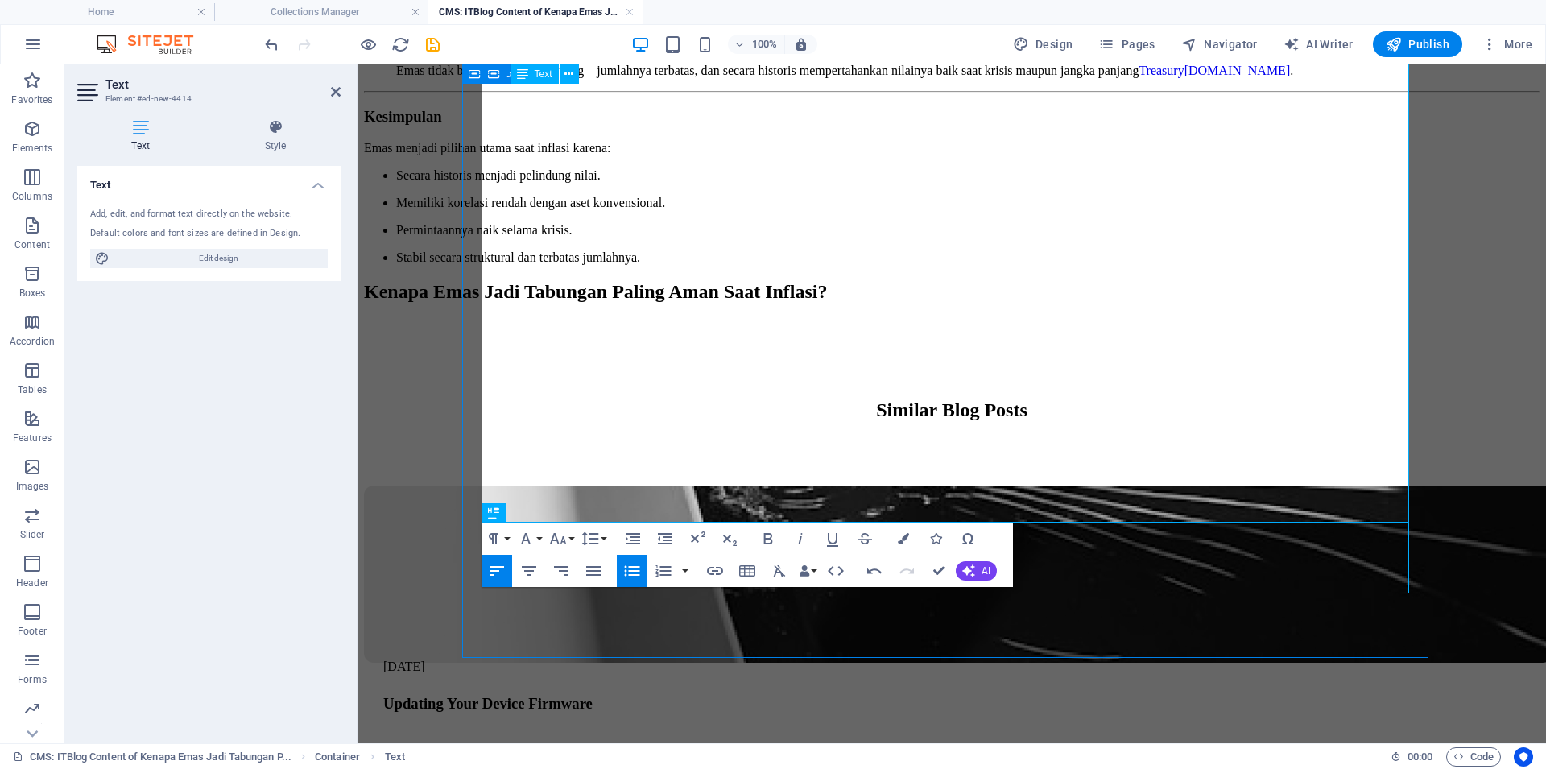
scroll to position [274, 0]
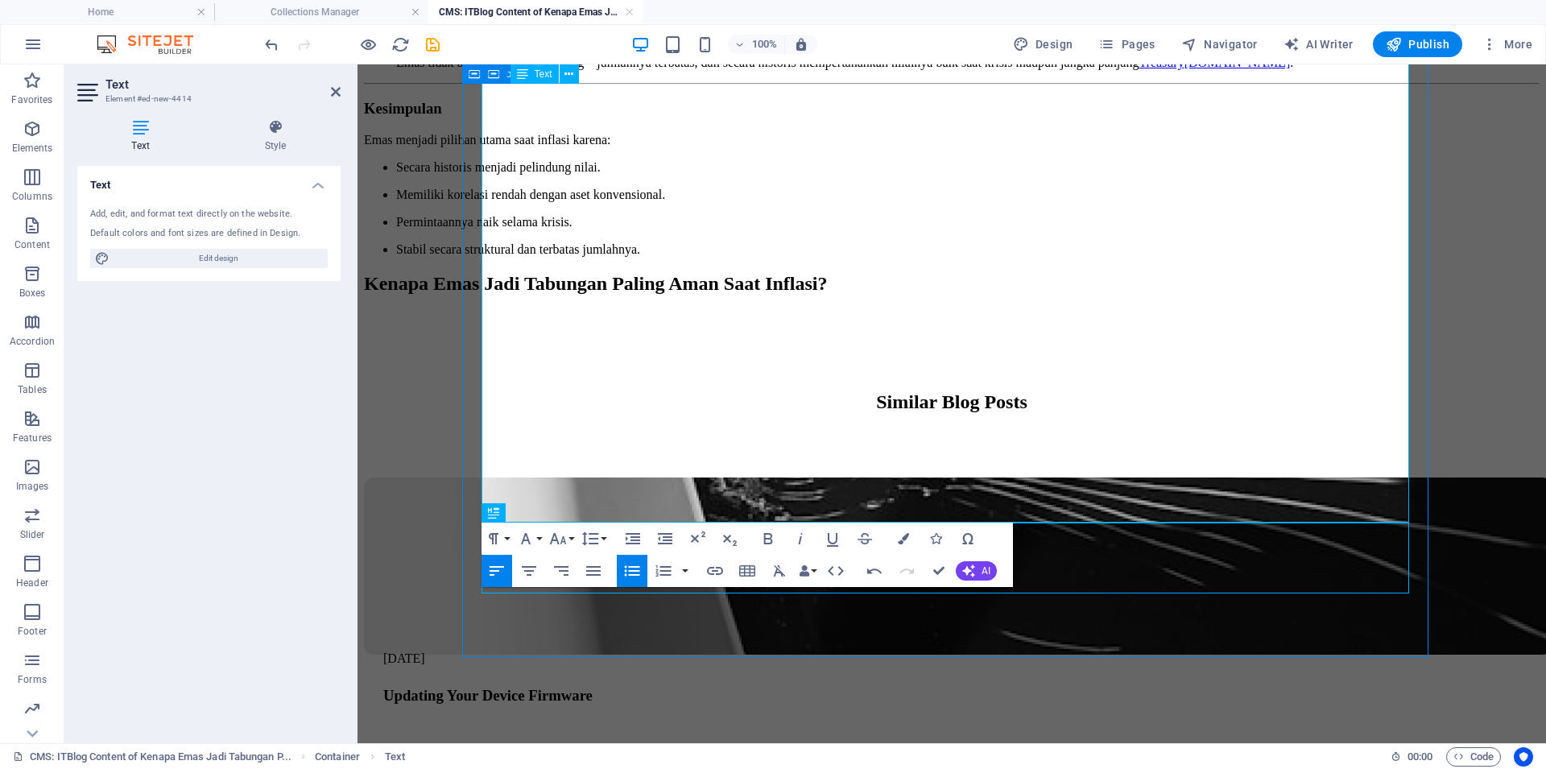
click at [780, 70] on p "Stabilitas Nilai Jangka Panjang Emas tidak bisa dicetak seperti uang—jumlahnya …" at bounding box center [967, 55] width 1143 height 29
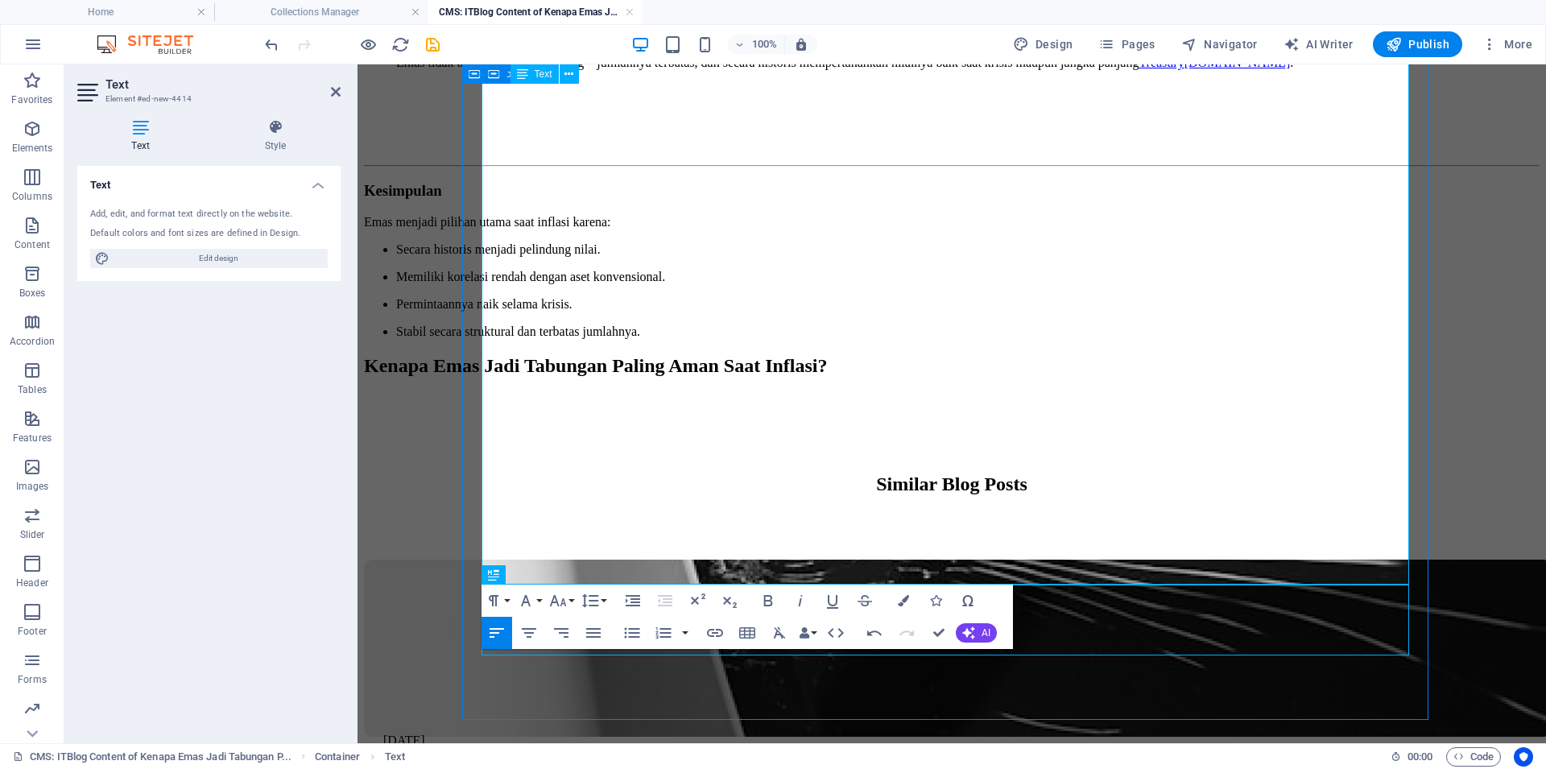
click at [823, 339] on p "Stabil secara struktural dan terbatas jumlahnya." at bounding box center [967, 331] width 1143 height 14
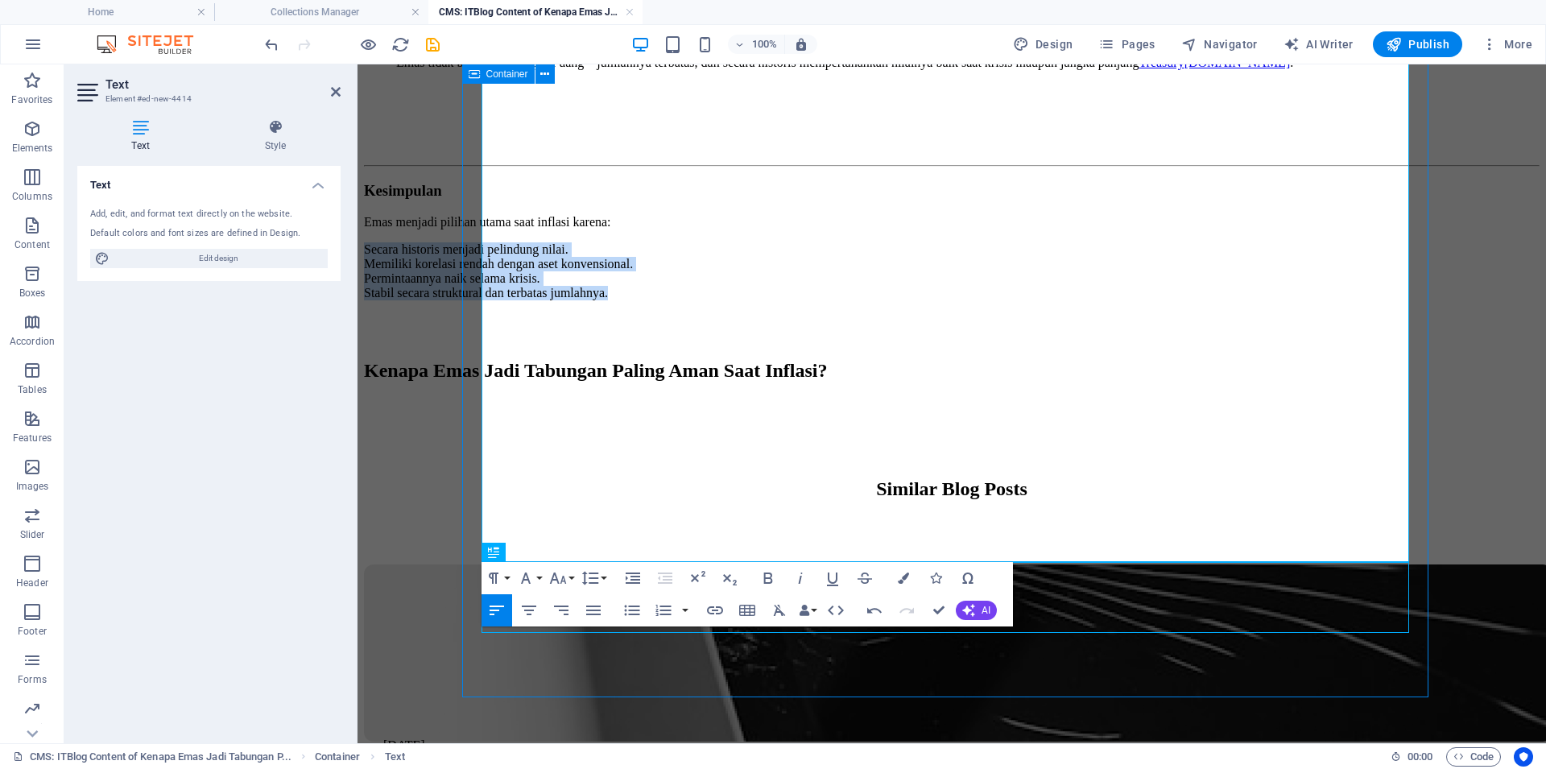
drag, startPoint x: 805, startPoint y: 493, endPoint x: 480, endPoint y: 425, distance: 332.2
click at [480, 398] on div "Pada masa inflasi, nilai uang dapat cepat menyusut—sementara itu, emas justru m…" at bounding box center [951, 105] width 1175 height 586
click at [632, 611] on icon "button" at bounding box center [631, 610] width 15 height 10
click at [654, 605] on icon "button" at bounding box center [663, 610] width 19 height 19
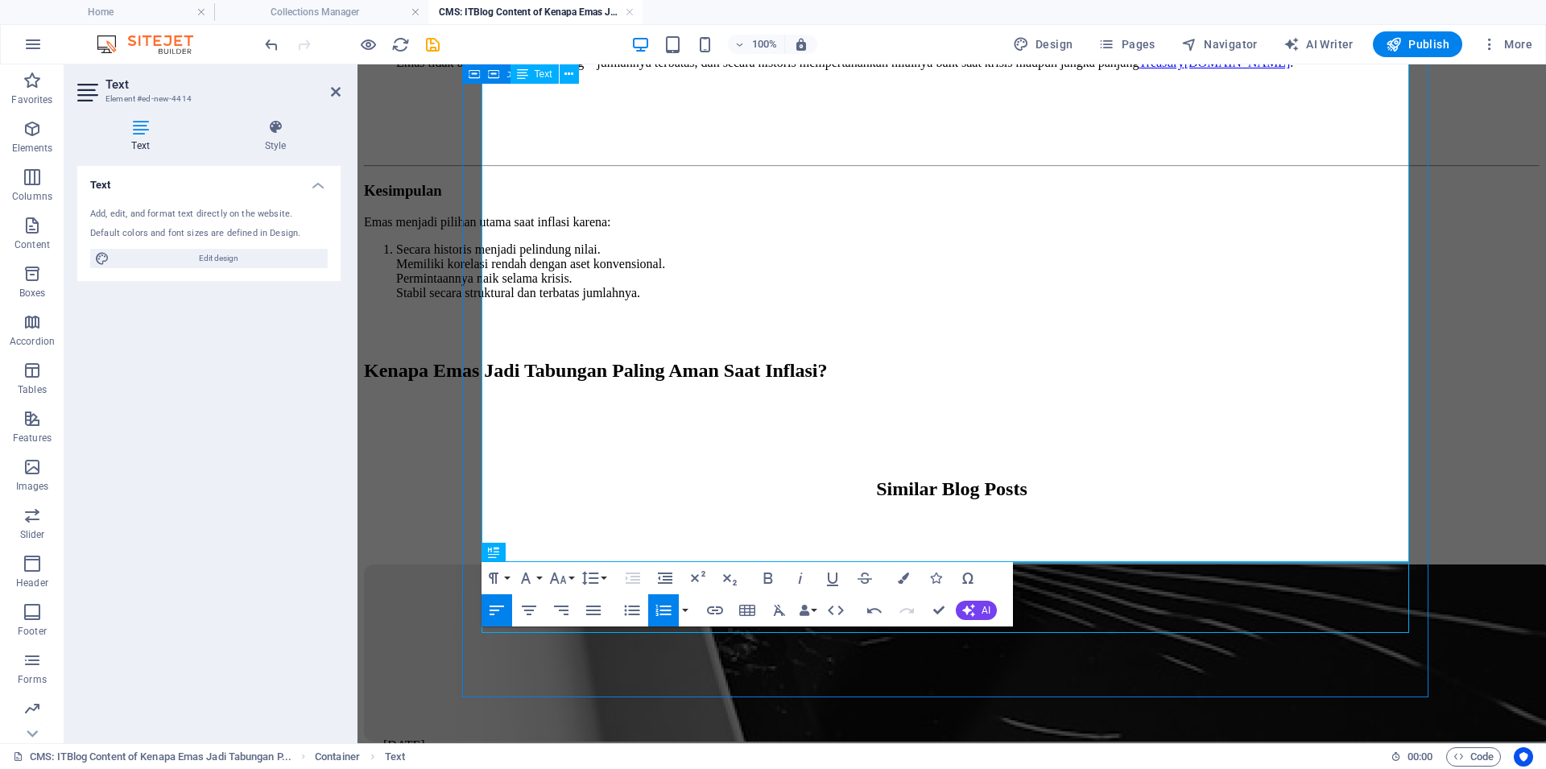
click at [756, 344] on li "Secara historis menjadi pelindung nilai. Memiliki korelasi rendah dengan aset k…" at bounding box center [967, 292] width 1143 height 101
drag, startPoint x: 815, startPoint y: 498, endPoint x: 493, endPoint y: 426, distance: 330.0
click at [493, 344] on ol "Secara historis menjadi pelindung nilai. Memiliki korelasi rendah dengan aset k…" at bounding box center [951, 292] width 1175 height 101
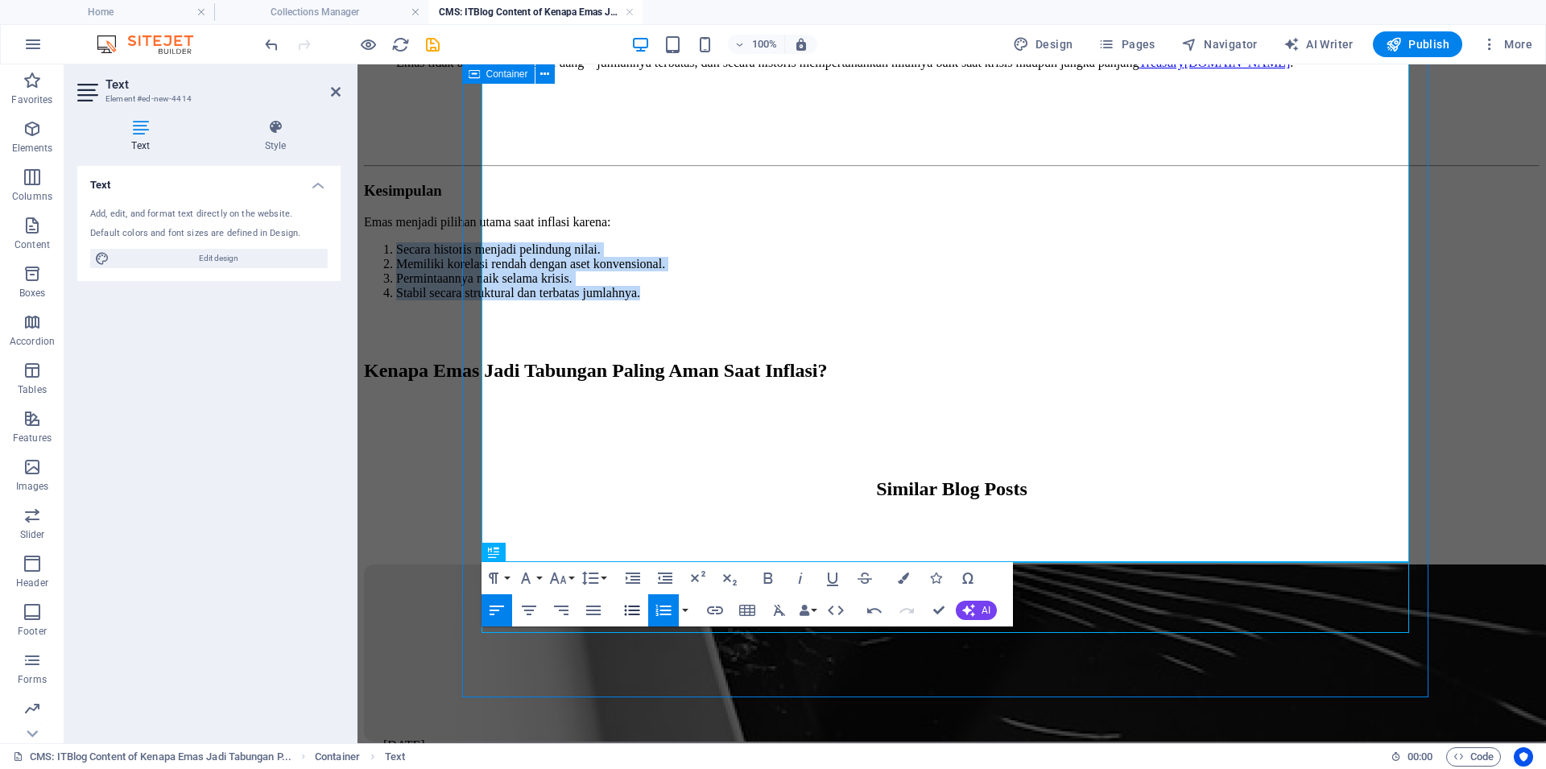
click at [630, 607] on icon "button" at bounding box center [631, 610] width 15 height 10
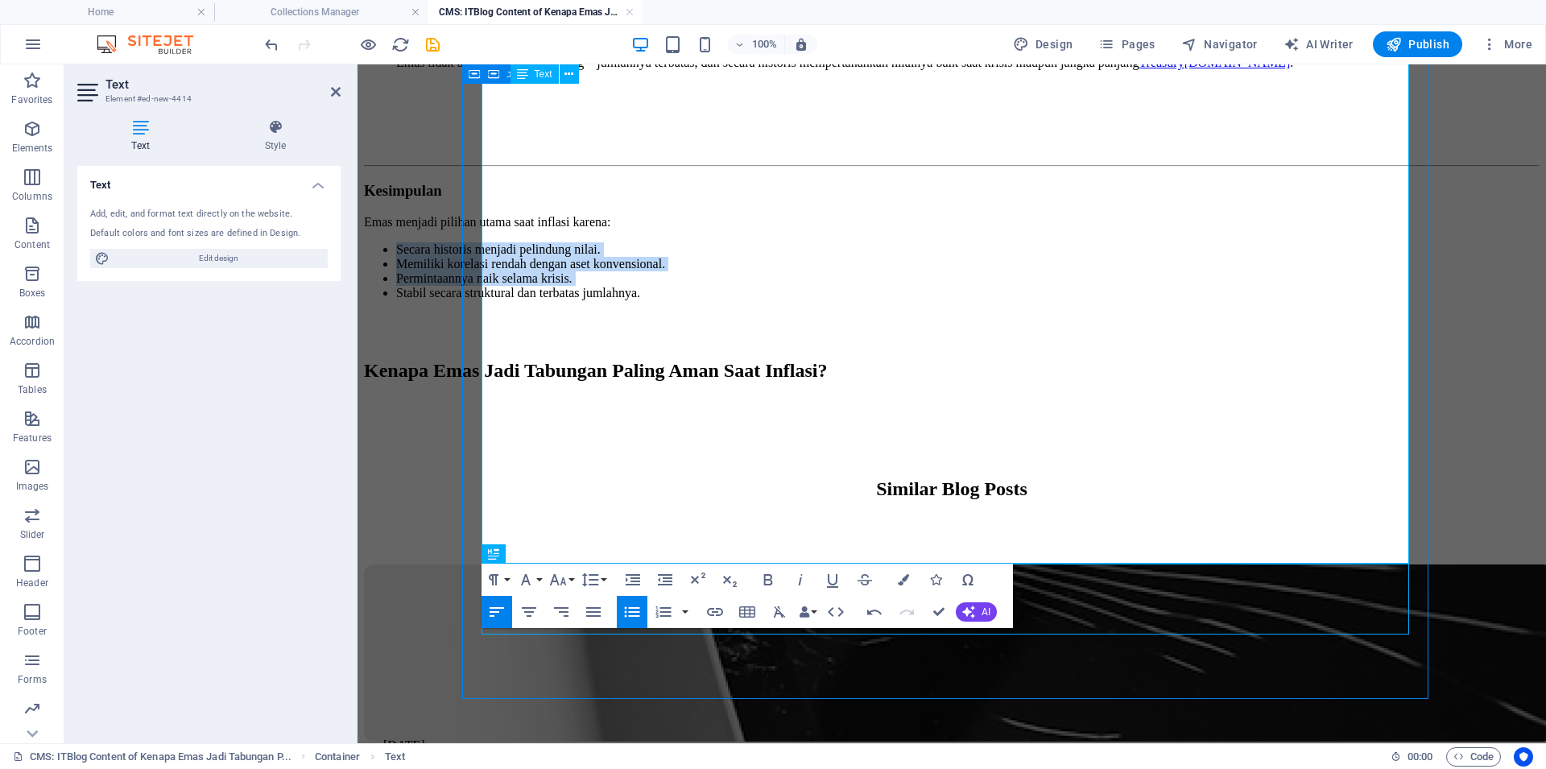
click at [803, 286] on li "Permintaannya naik selama krisis." at bounding box center [967, 278] width 1143 height 14
click at [740, 200] on h3 "Kesimpulan" at bounding box center [951, 191] width 1175 height 18
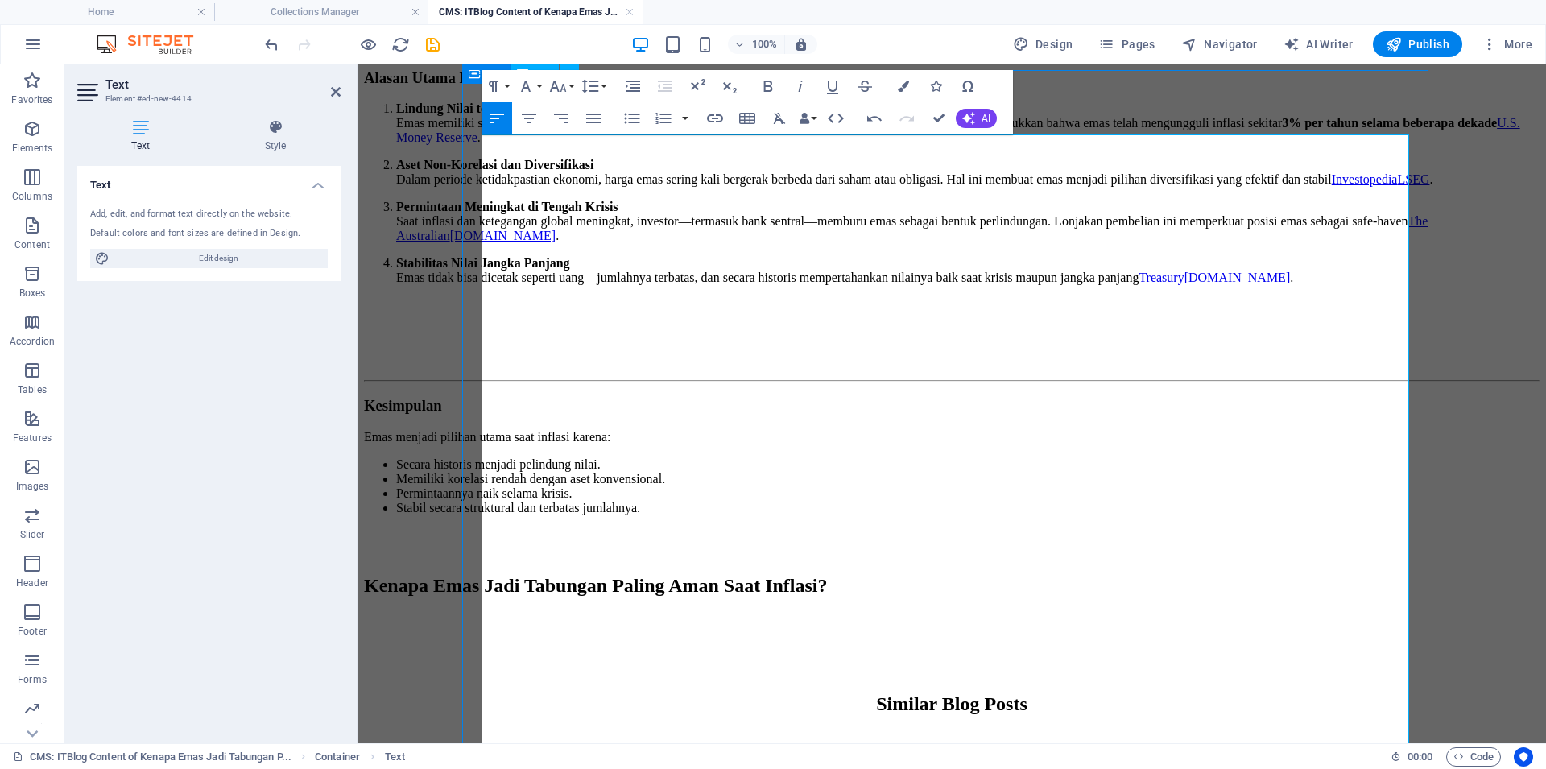
scroll to position [0, 0]
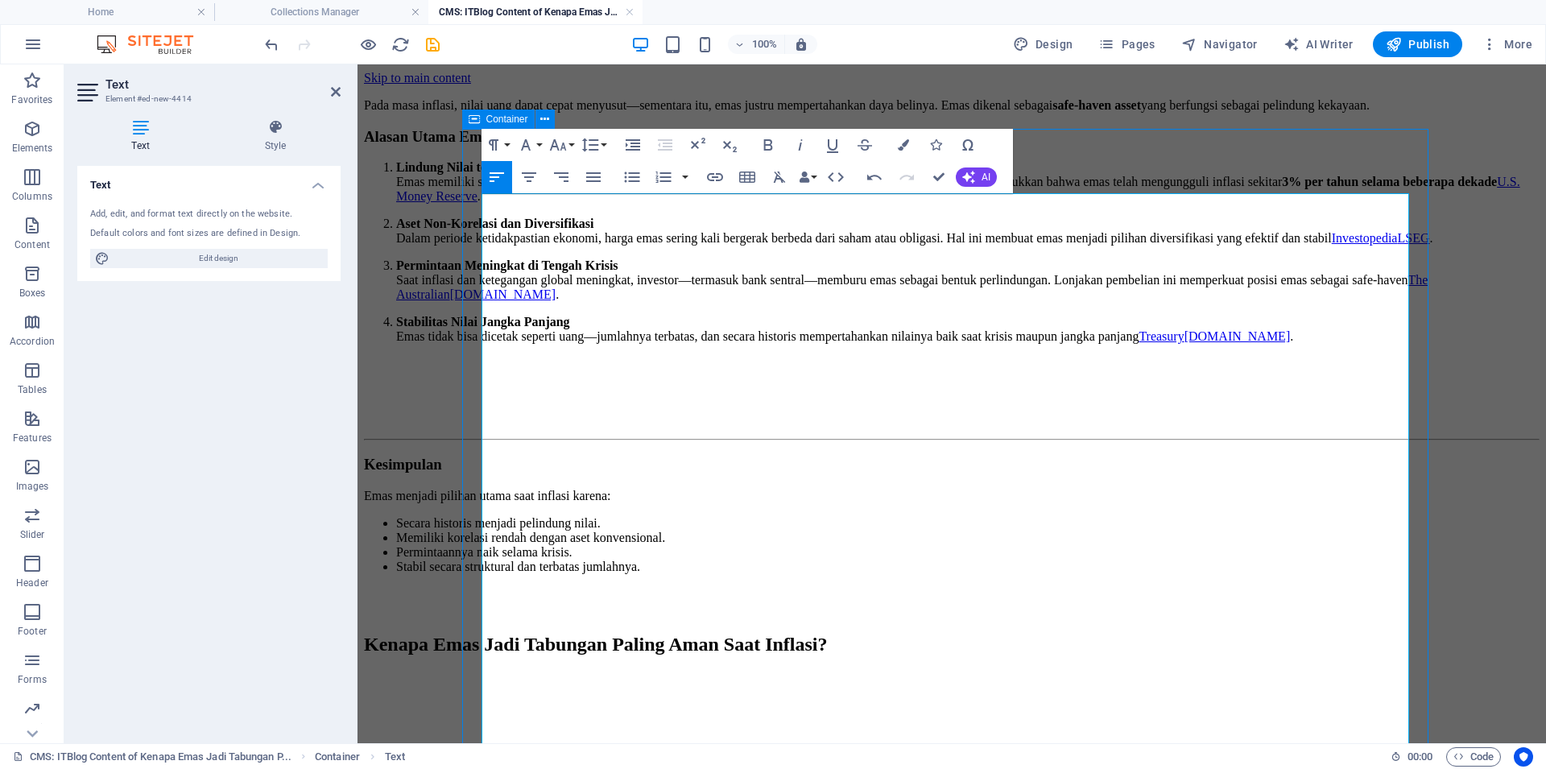
click at [877, 113] on p "Pada masa inflasi, nilai uang dapat cepat menyusut—sementara itu, emas justru m…" at bounding box center [951, 105] width 1175 height 14
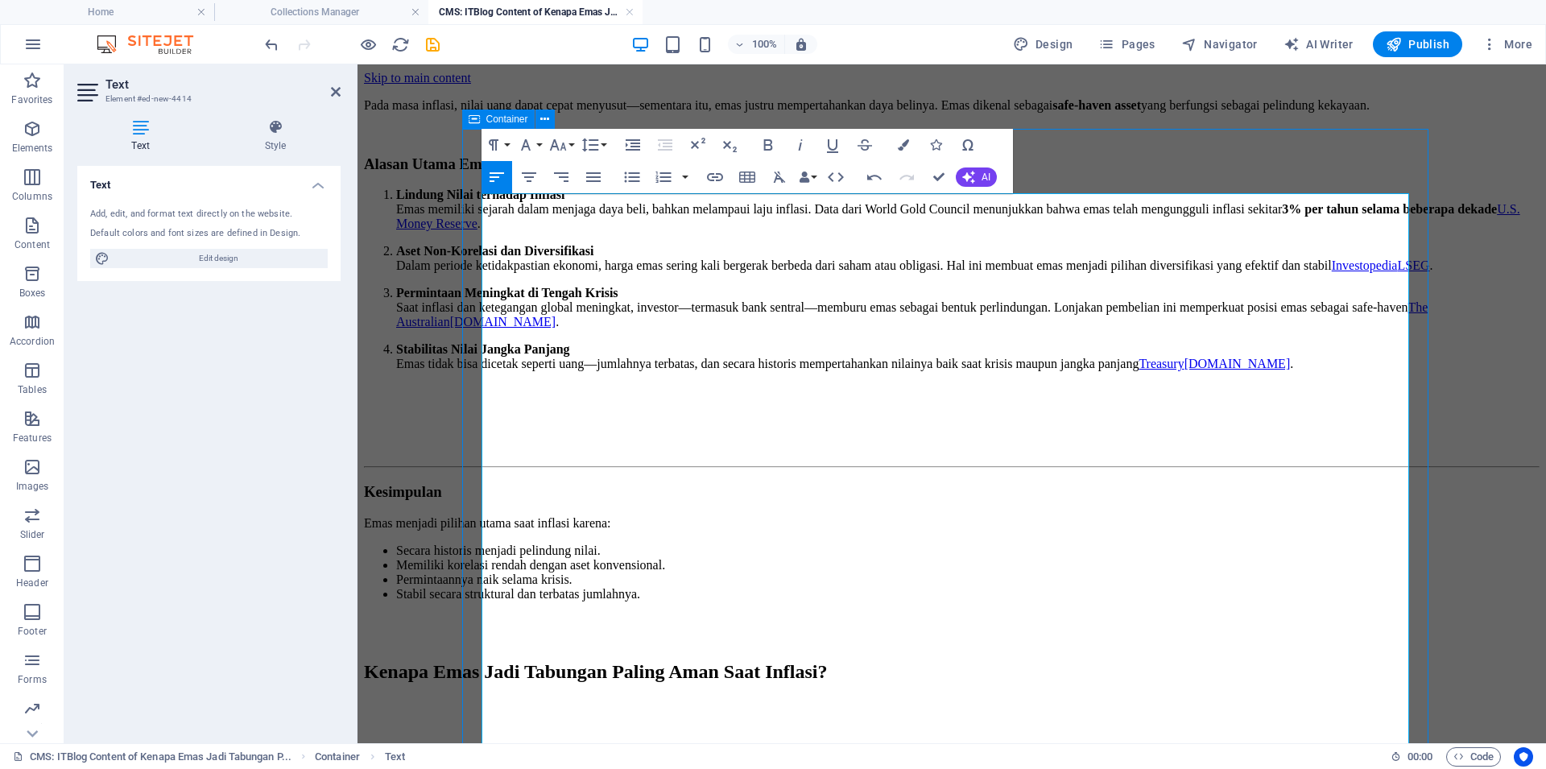
click at [814, 231] on li "Lindung Nilai terhadap Inflasi Emas memiliki sejarah dalam menjaga daya beli, b…" at bounding box center [967, 209] width 1143 height 43
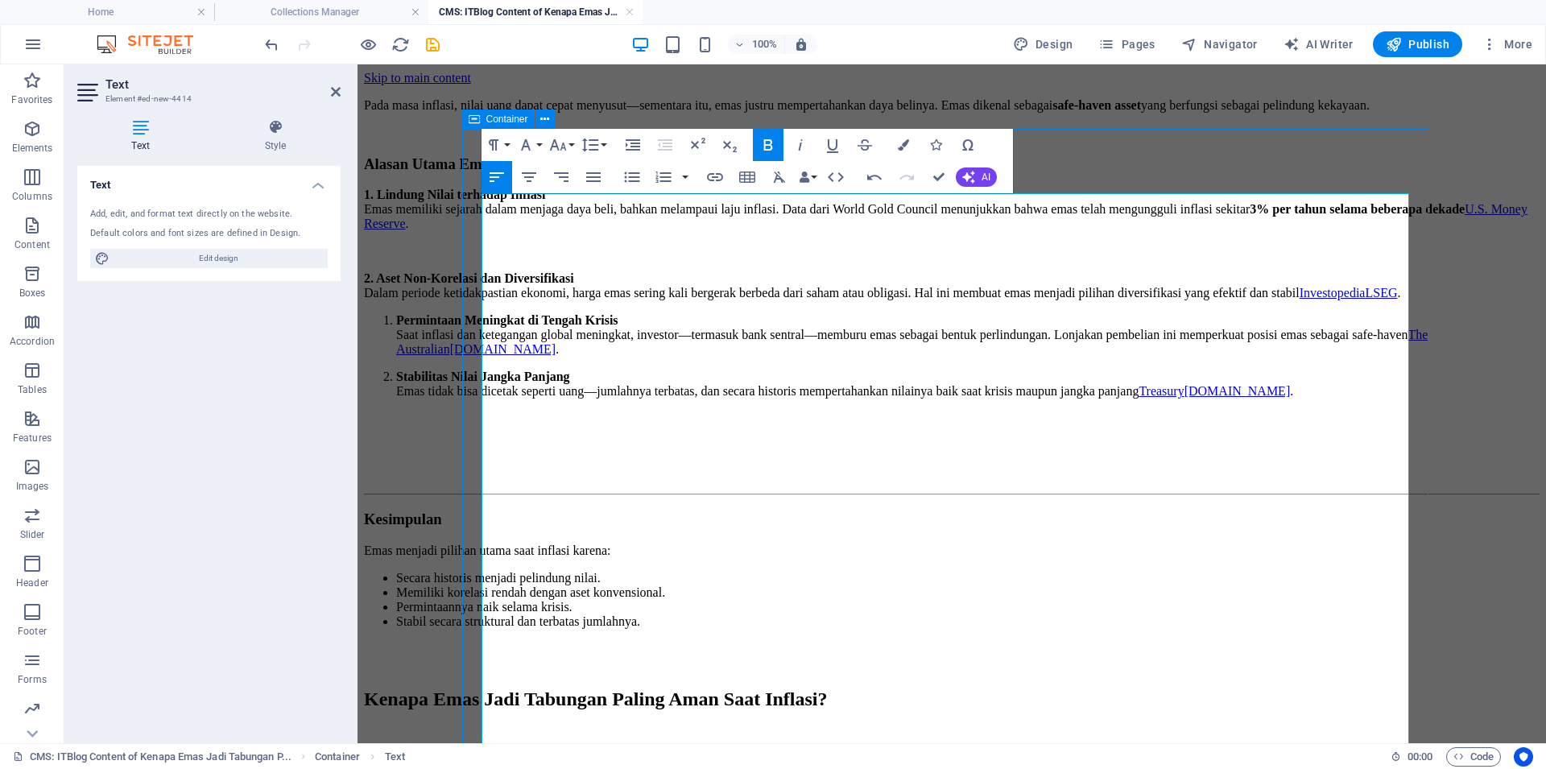
click at [1106, 140] on p at bounding box center [951, 133] width 1175 height 14
click at [1060, 173] on h3 "Alasan Utama Emas Layak Jadi Penyelamat Saat Inflasi" at bounding box center [951, 164] width 1175 height 18
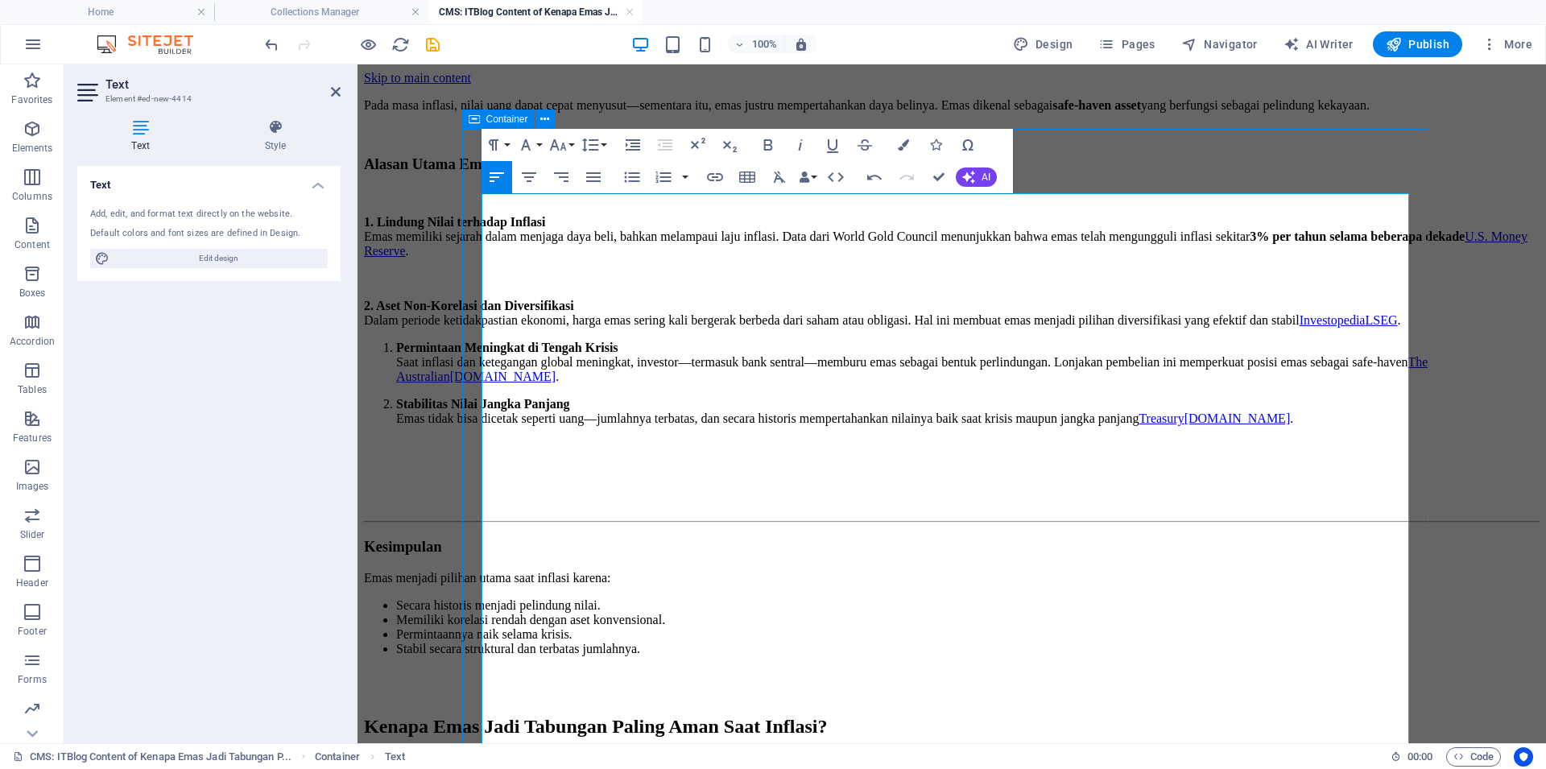
click at [555, 384] on li "Permintaan Meningkat di Tengah Krisis Saat inflasi dan ketegangan global mening…" at bounding box center [967, 362] width 1143 height 43
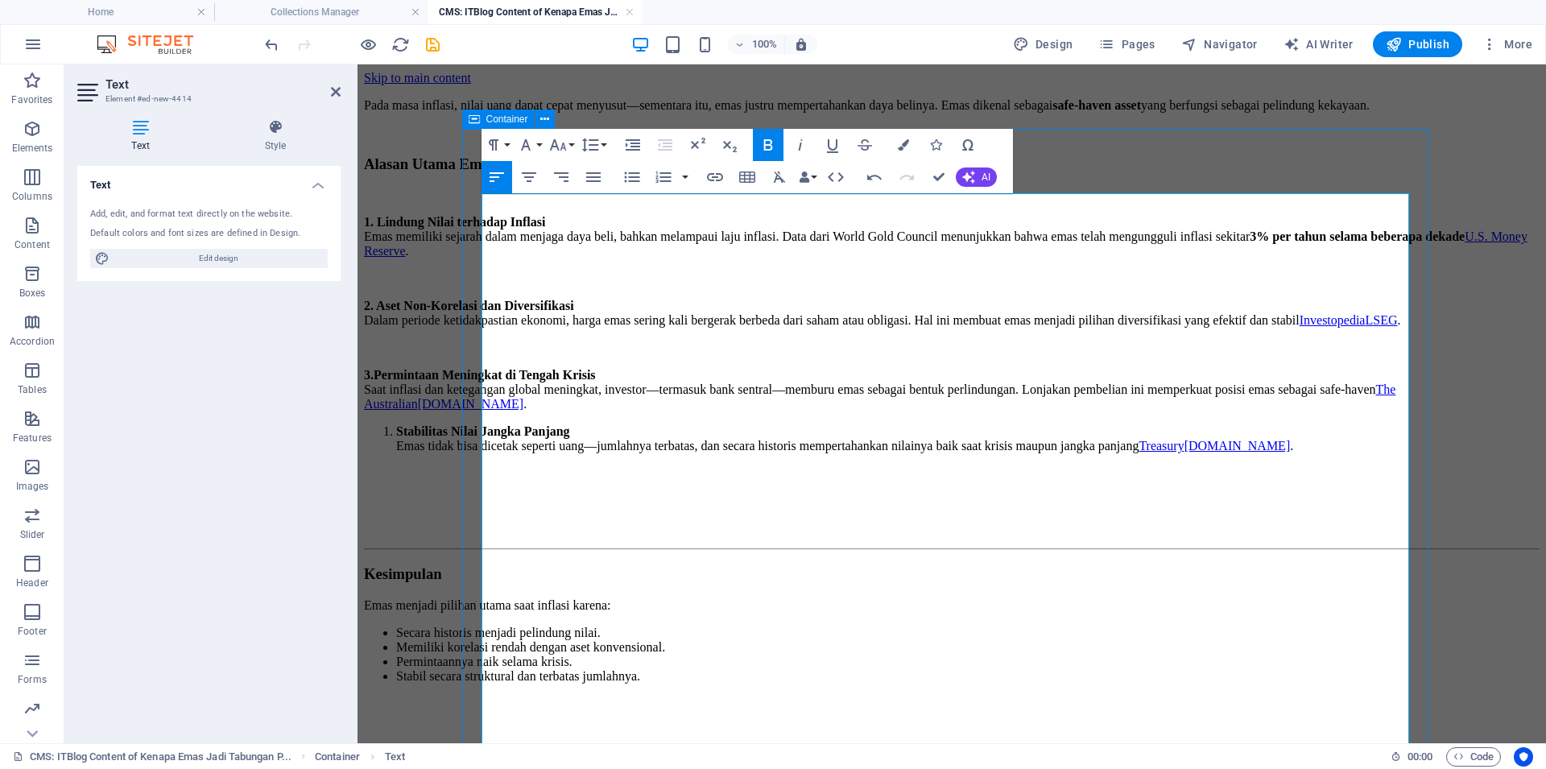
click at [511, 438] on strong "Stabilitas Nilai Jangka Panjang" at bounding box center [483, 431] width 174 height 14
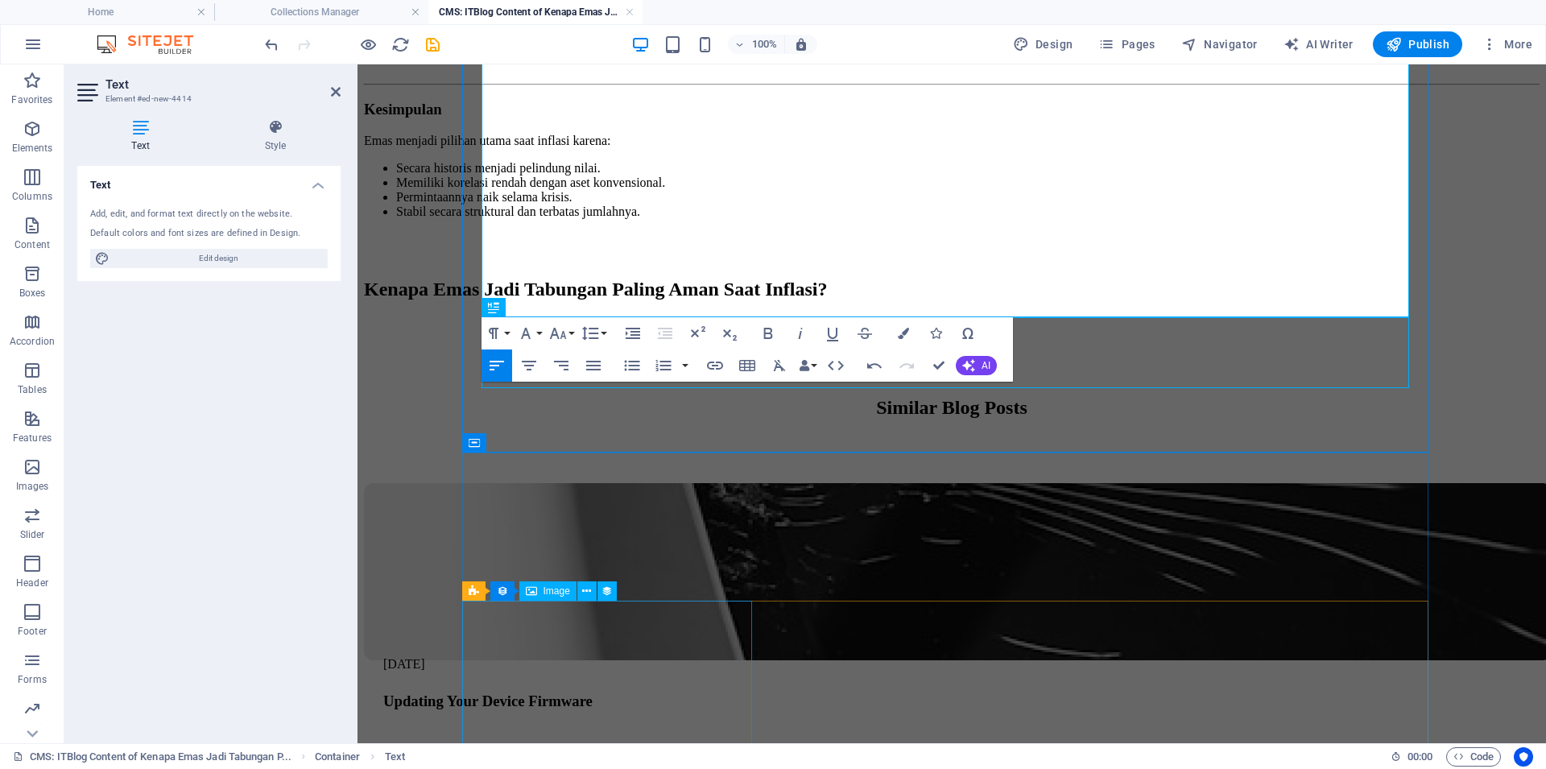
scroll to position [547, 0]
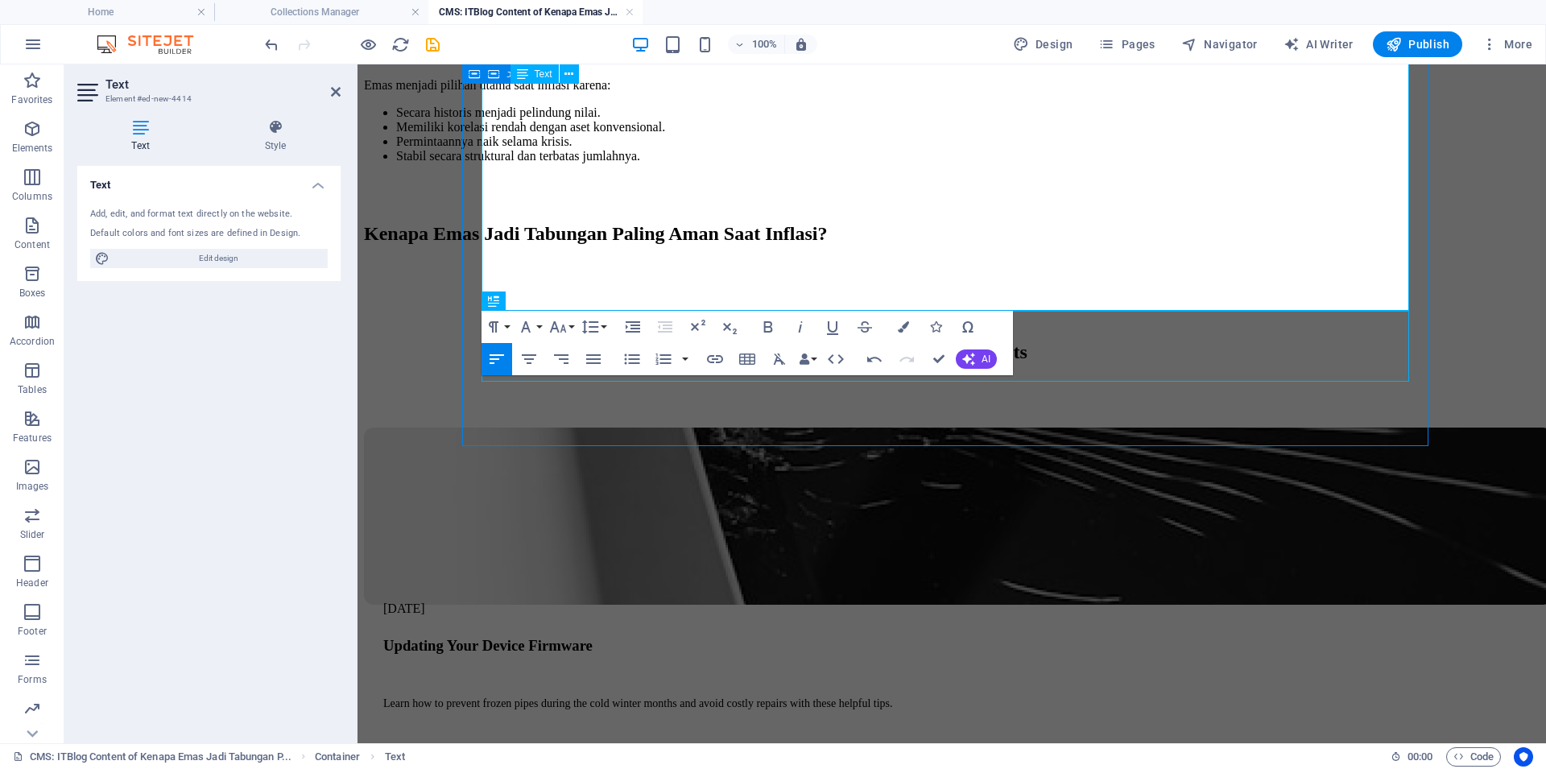
click at [642, 207] on li "Stabil secara struktural dan terbatas jumlahnya." at bounding box center [967, 178] width 1143 height 58
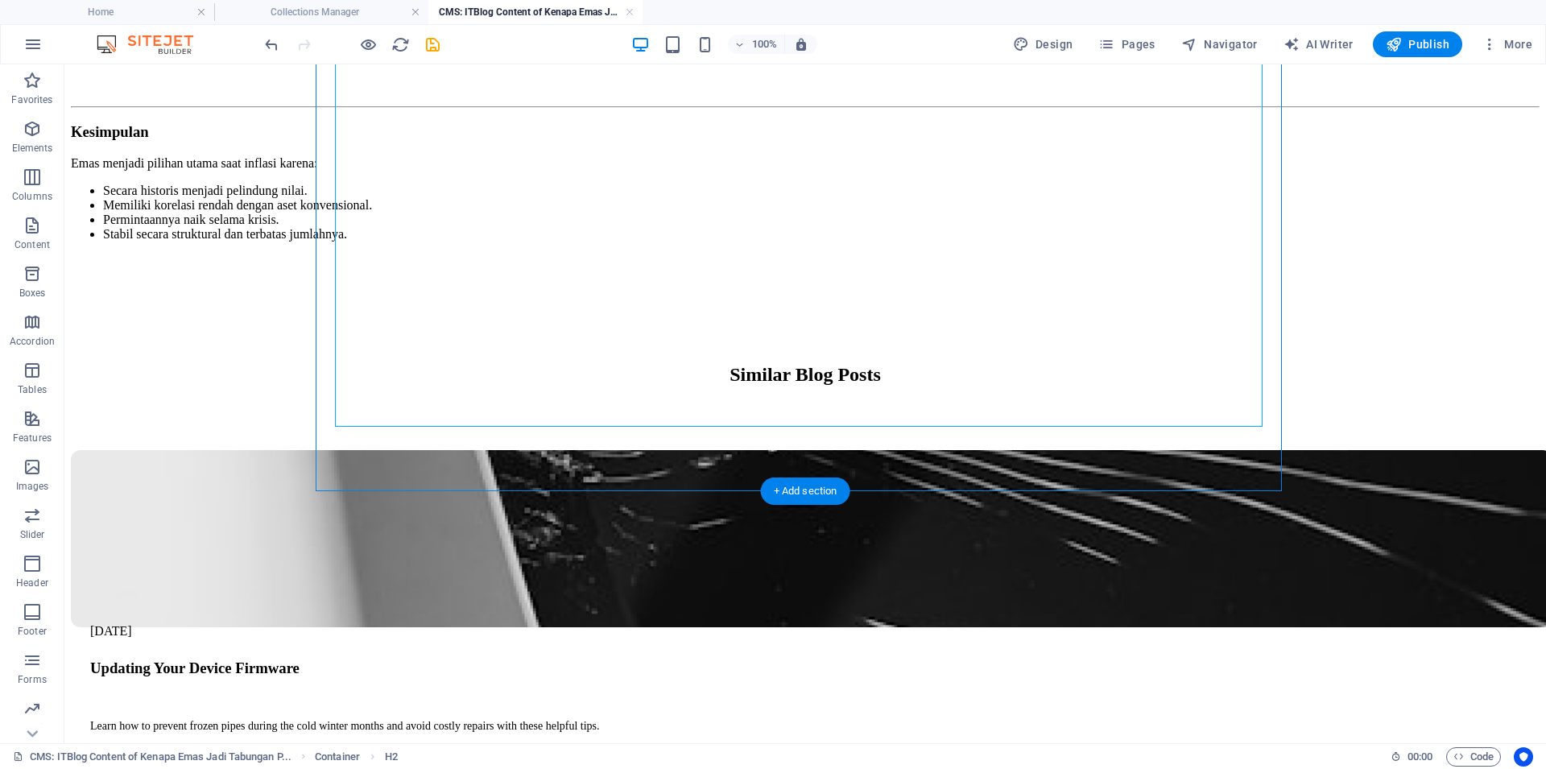
scroll to position [400, 0]
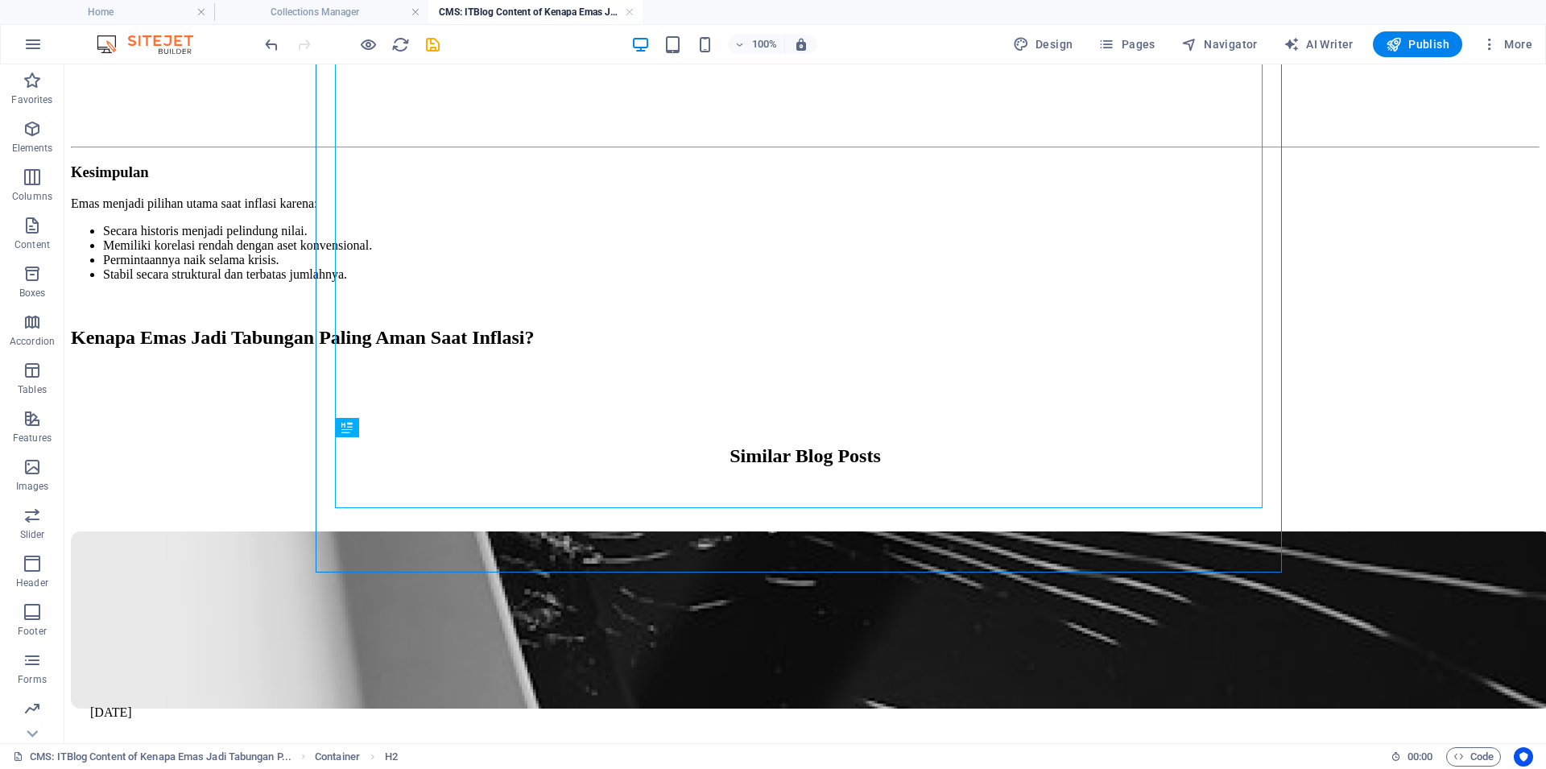
drag, startPoint x: 424, startPoint y: 486, endPoint x: 554, endPoint y: 110, distance: 397.6
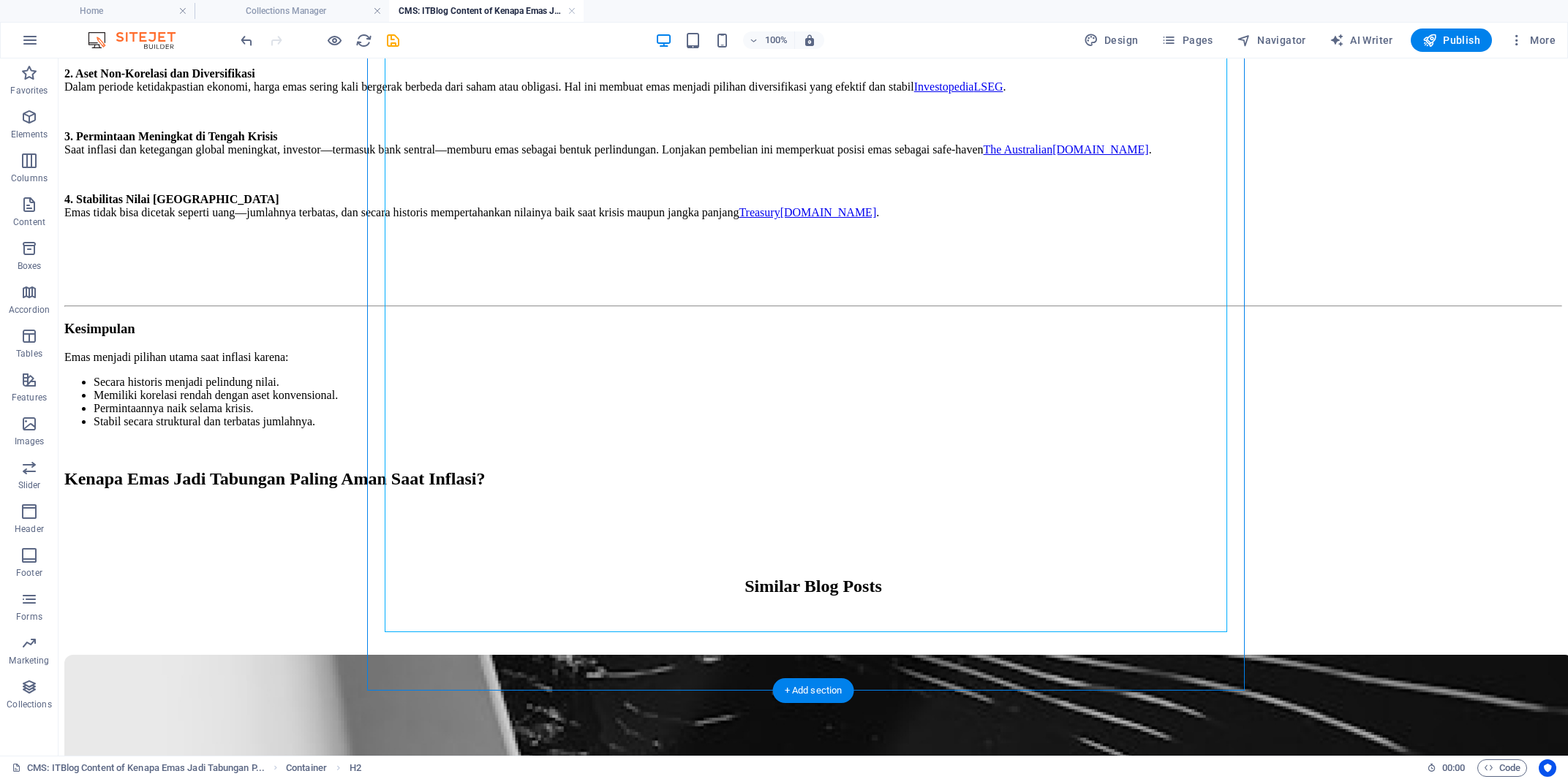
scroll to position [113, 0]
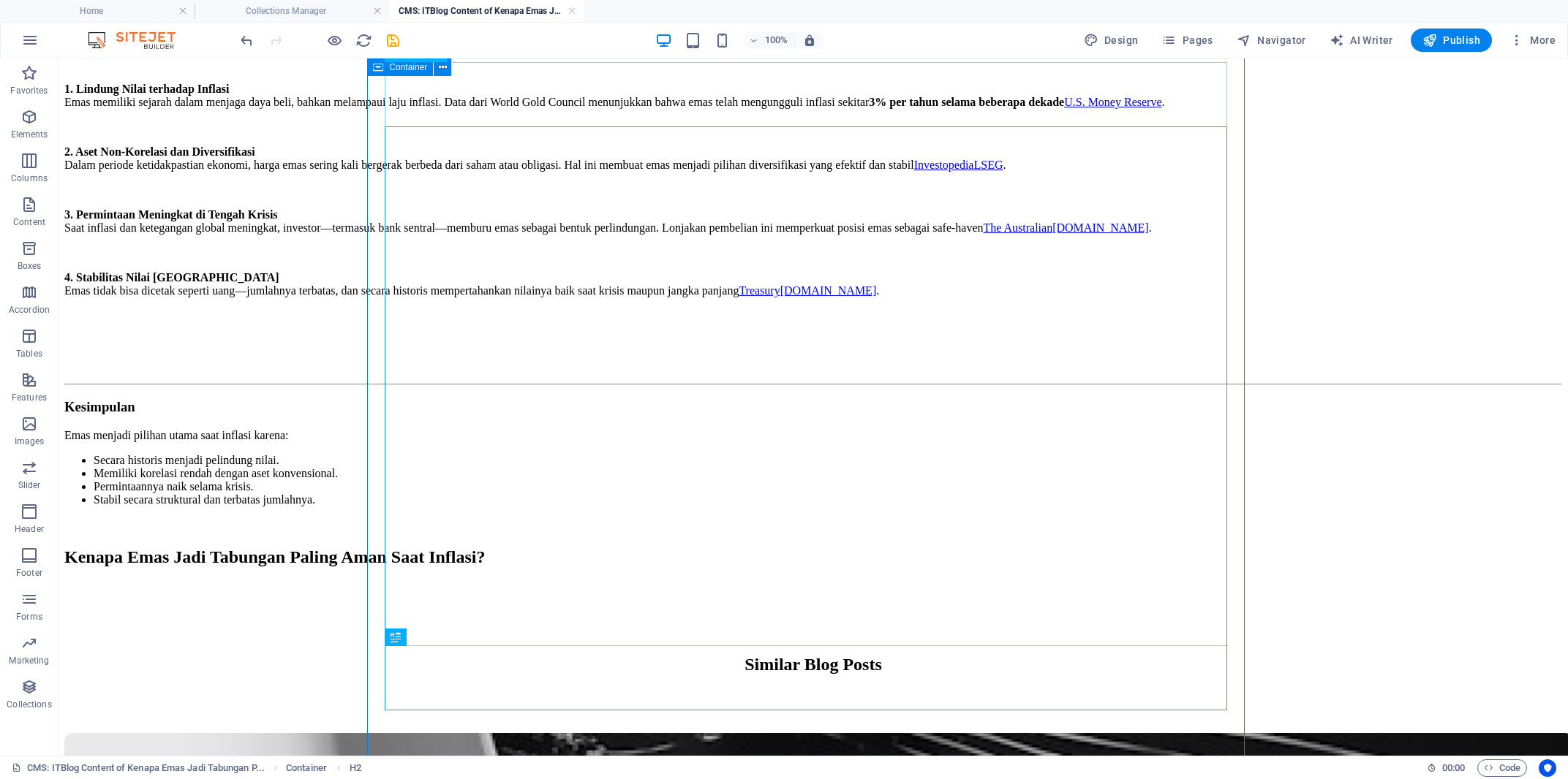
drag, startPoint x: 471, startPoint y: 676, endPoint x: 455, endPoint y: 122, distance: 554.2
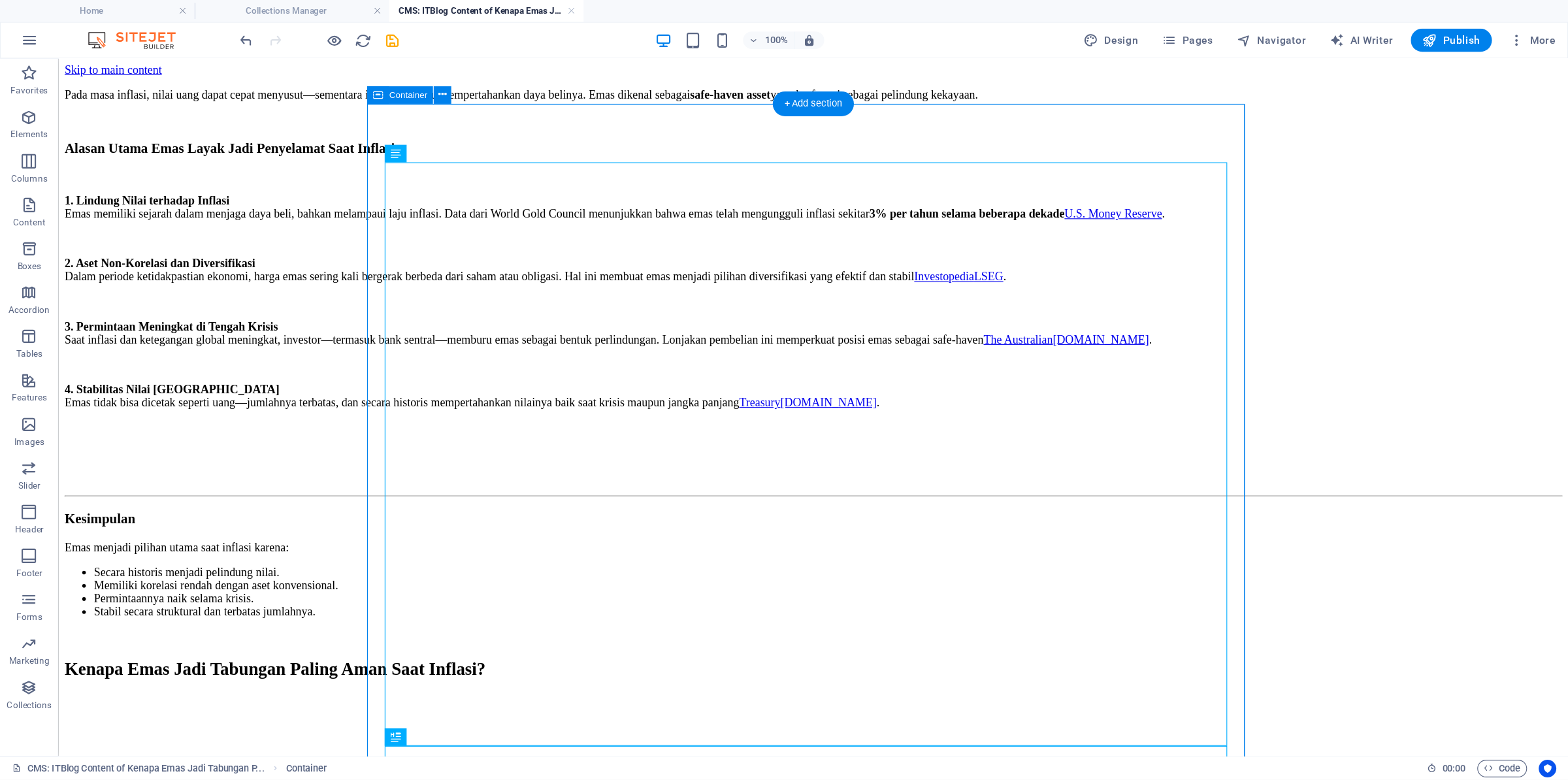
scroll to position [0, 0]
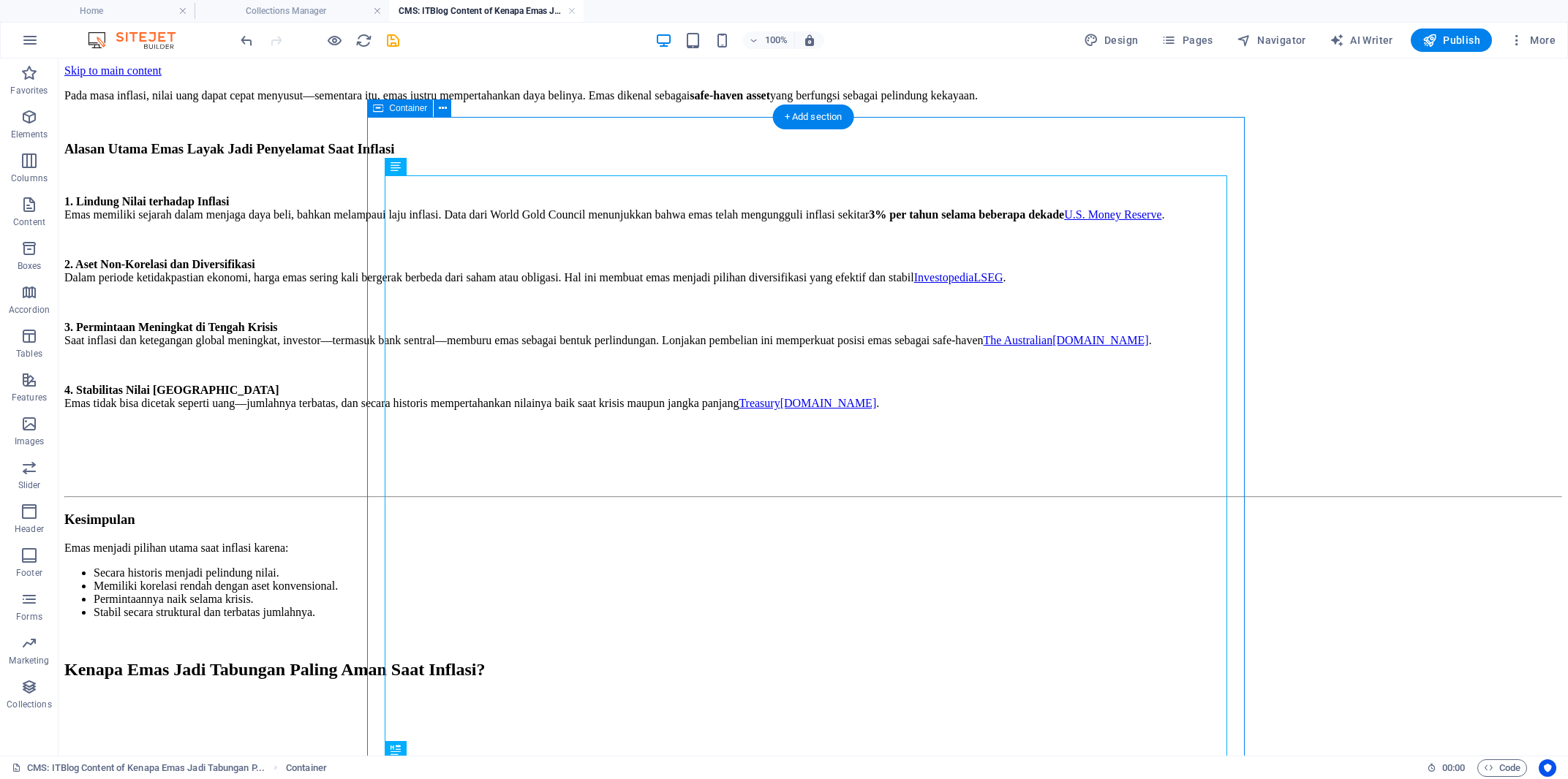
drag, startPoint x: 457, startPoint y: 808, endPoint x: 565, endPoint y: 145, distance: 671.7
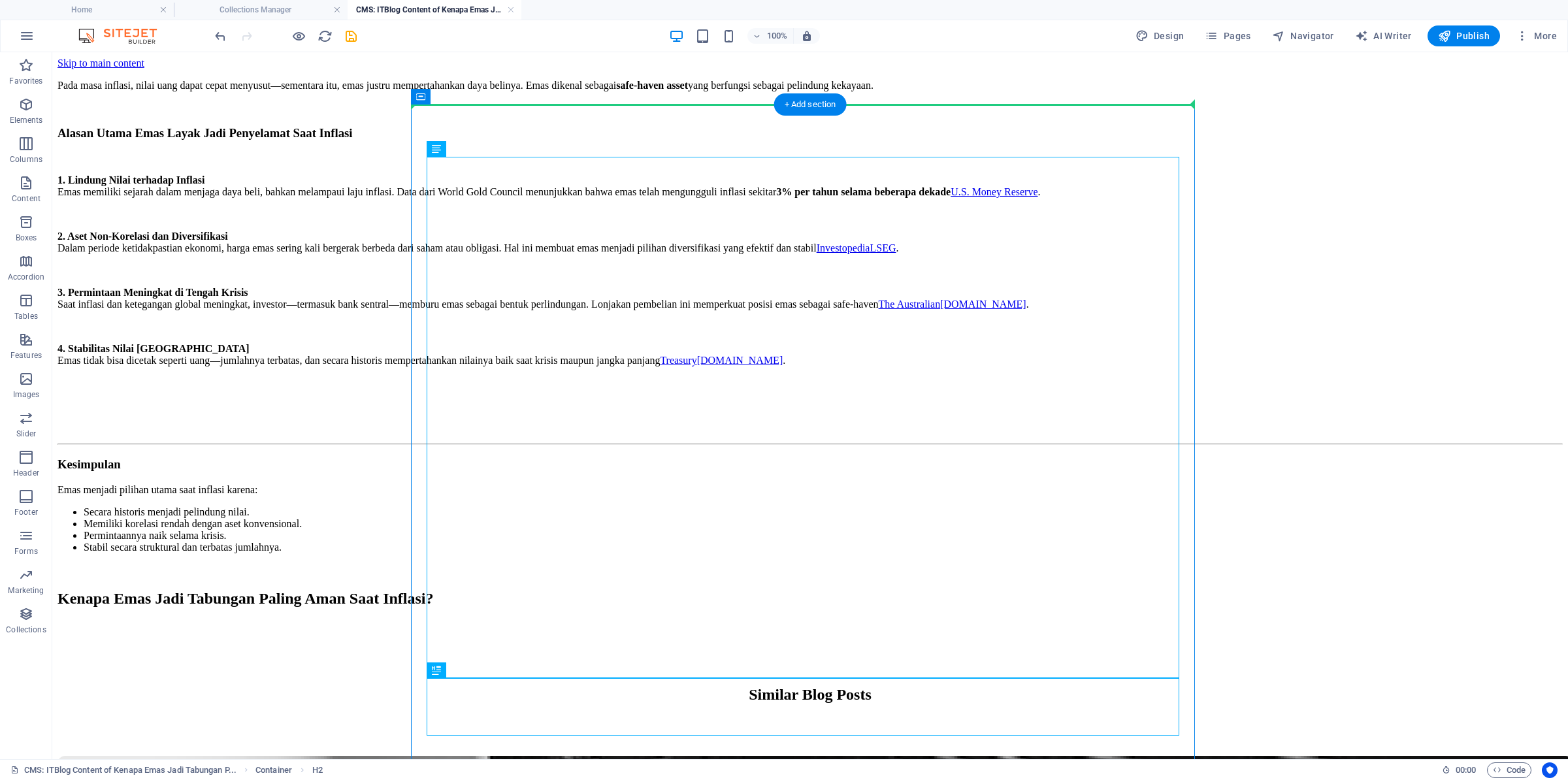
drag, startPoint x: 485, startPoint y: 696, endPoint x: 604, endPoint y: 150, distance: 558.8
click at [604, 150] on div "Pada masa inflasi, nilai uang dapat cepat menyusut—sementara itu, emas justru m…" at bounding box center [810, 344] width 1506 height 551
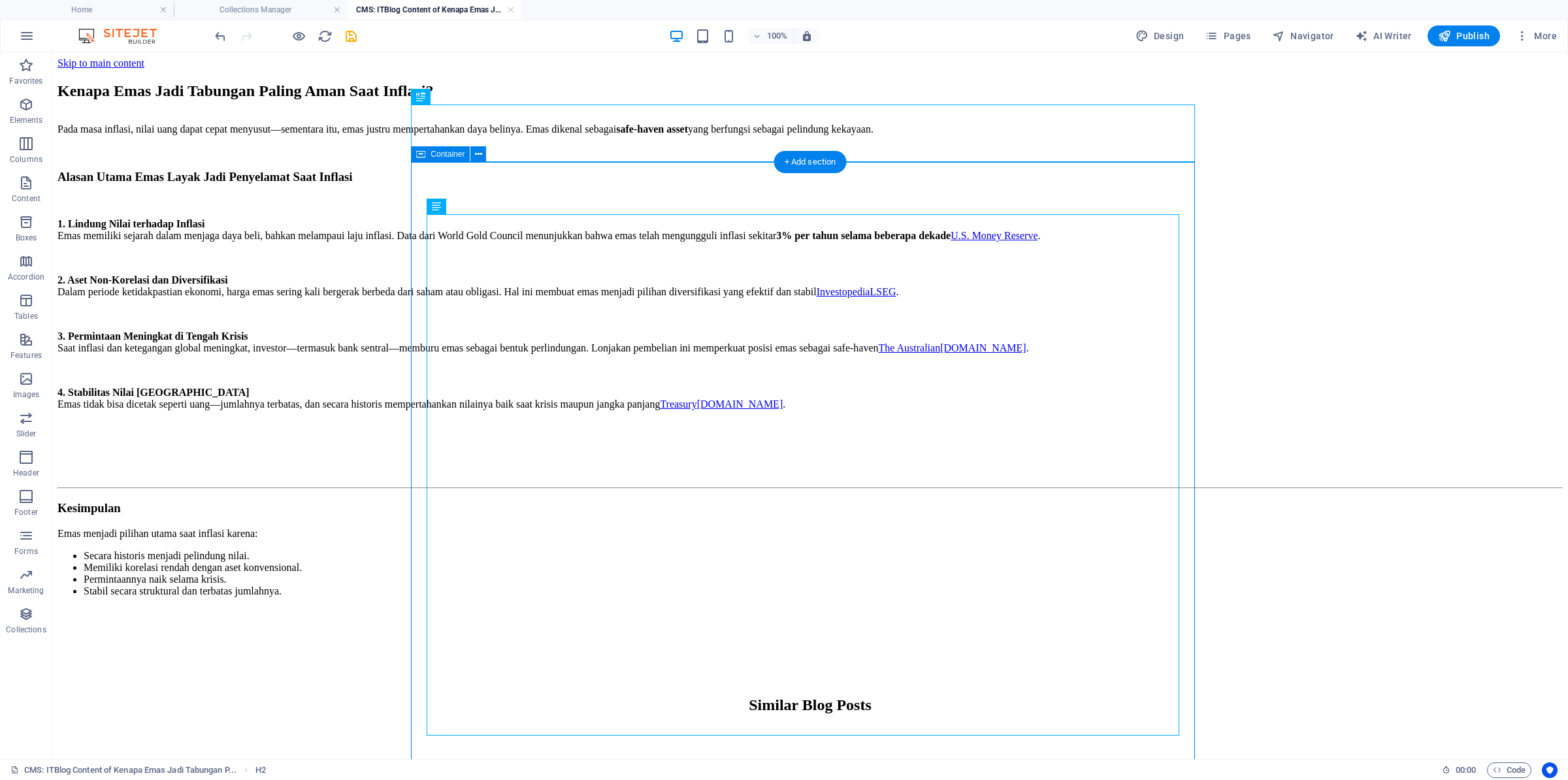
click at [595, 183] on div "Pada masa inflasi, nilai uang dapat cepat menyusut—sementara itu, emas justru m…" at bounding box center [810, 372] width 1506 height 518
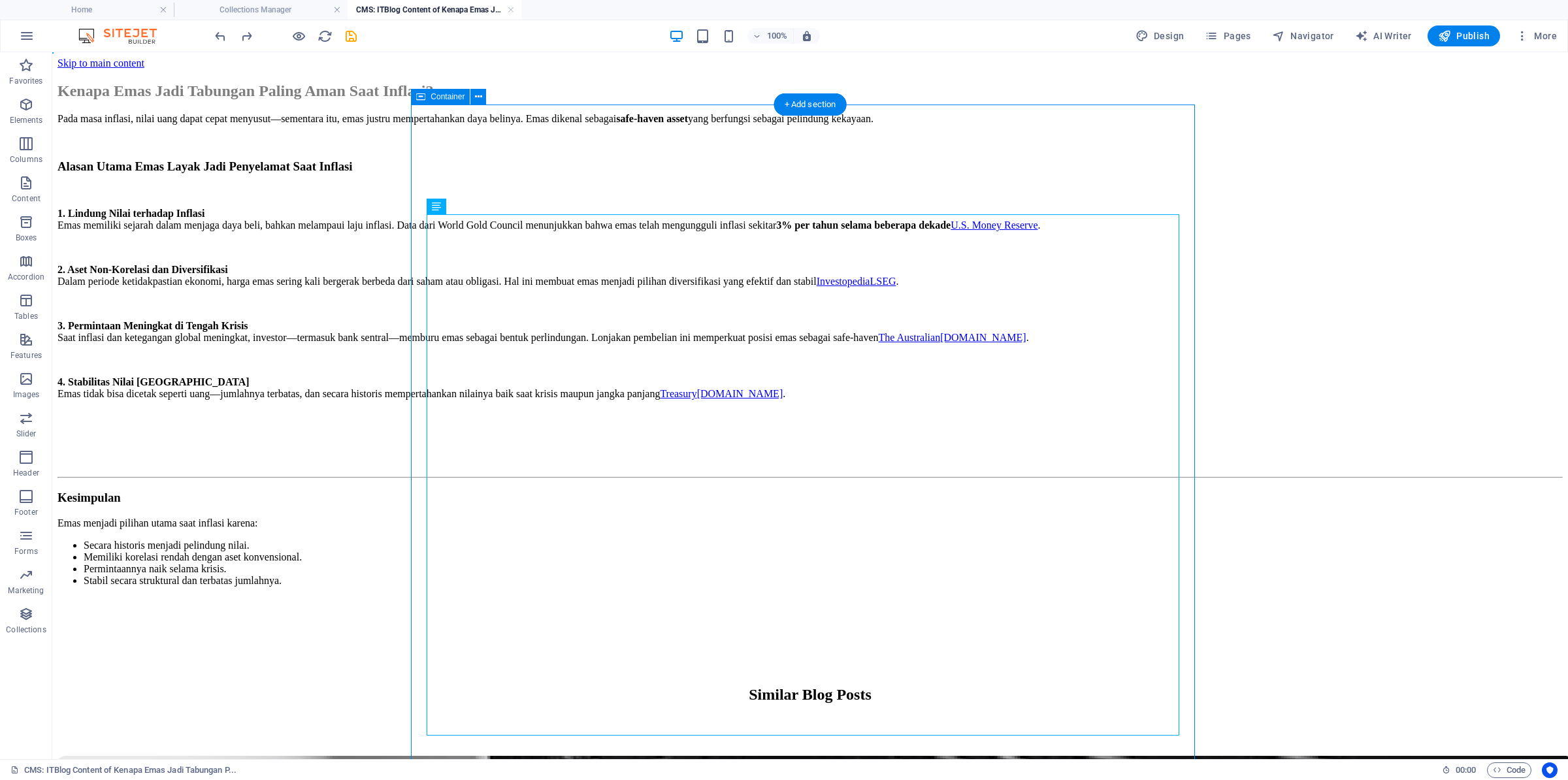
drag, startPoint x: 511, startPoint y: 700, endPoint x: 611, endPoint y: 166, distance: 543.3
click at [603, 189] on div "Kenapa Emas Jadi Tabungan Paling Aman Saat Inflasi? Pada masa inflasi, nilai ua…" at bounding box center [810, 346] width 1506 height 528
drag, startPoint x: 597, startPoint y: 192, endPoint x: 545, endPoint y: 186, distance: 52.3
click at [597, 100] on div "Kenapa Emas Jadi Tabungan Paling Aman Saat Inflasi?" at bounding box center [810, 91] width 1506 height 18
click at [768, 100] on div "Kenapa Emas Jadi Tabungan Paling Aman Saat Inflasi?" at bounding box center [810, 91] width 1506 height 18
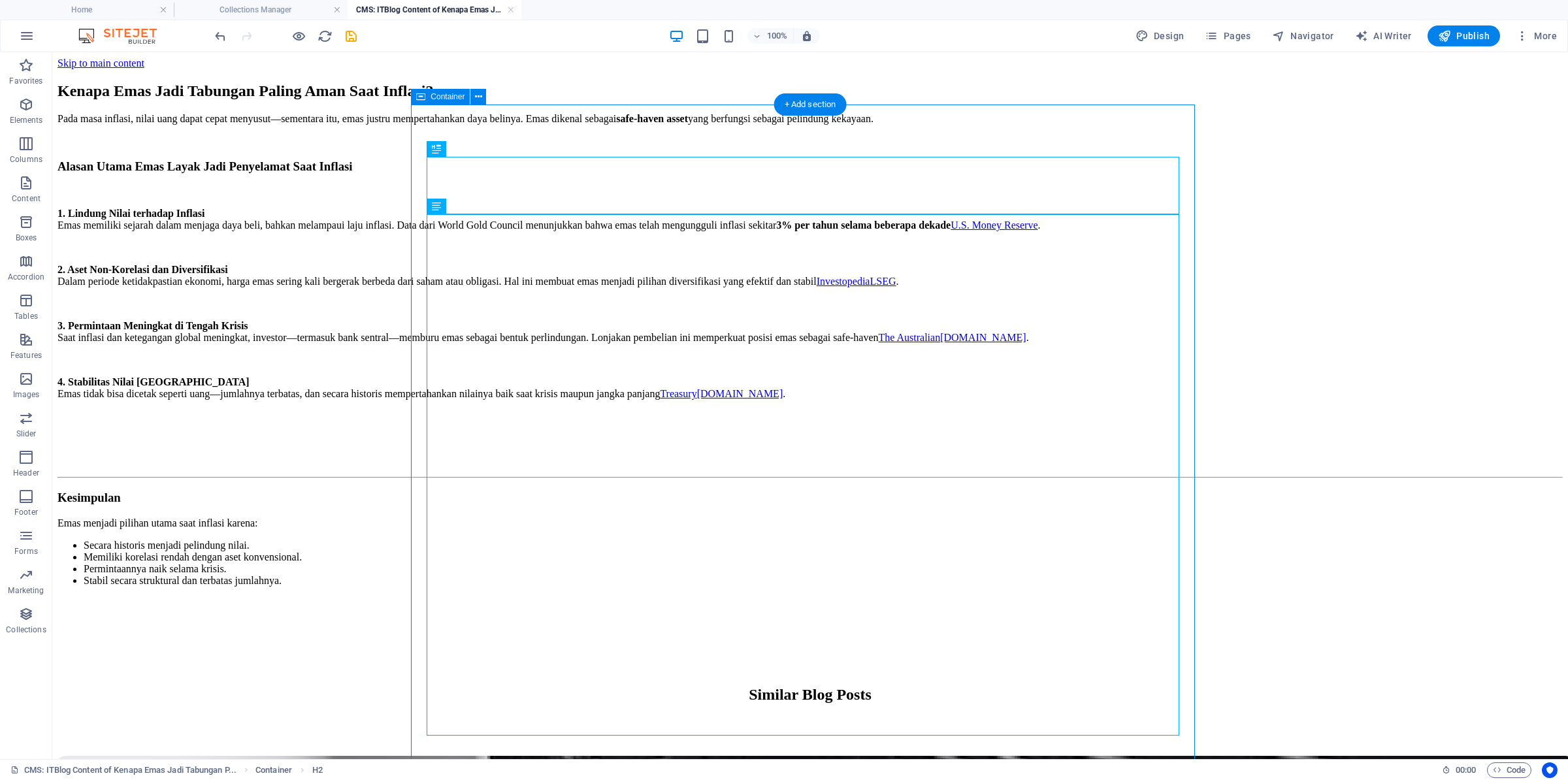
click at [816, 131] on div "Kenapa Emas Jadi Tabungan Paling Aman Saat Inflasi? Pada masa inflasi, nilai ua…" at bounding box center [810, 344] width 1506 height 551
click at [866, 136] on div "Kenapa Emas Jadi Tabungan Paling Aman Saat Inflasi? Pada masa inflasi, nilai ua…" at bounding box center [810, 344] width 1506 height 551
drag, startPoint x: 866, startPoint y: 136, endPoint x: 890, endPoint y: 141, distance: 24.5
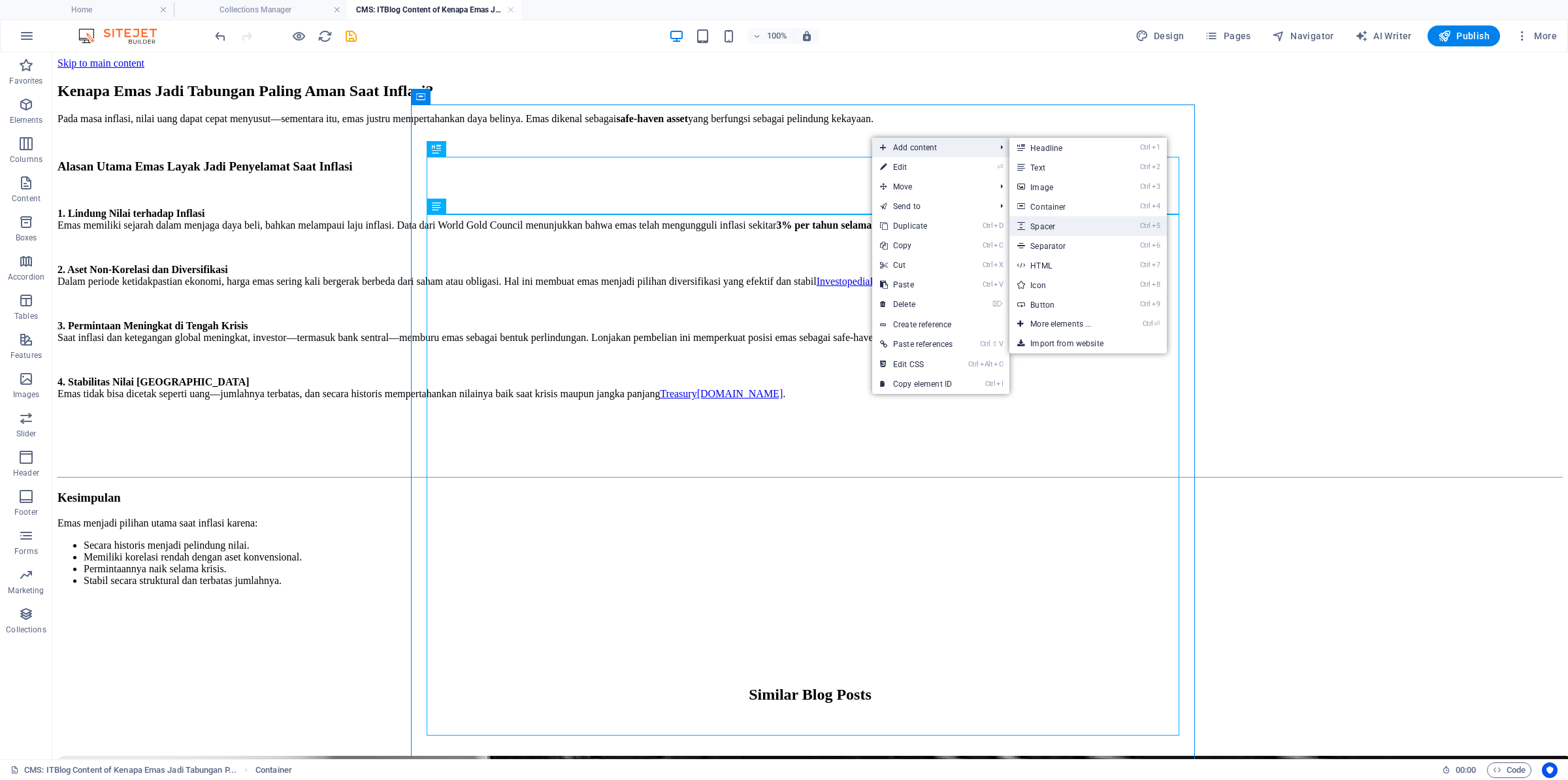
click at [1058, 231] on link "Ctrl 5 Spacer" at bounding box center [1063, 226] width 108 height 19
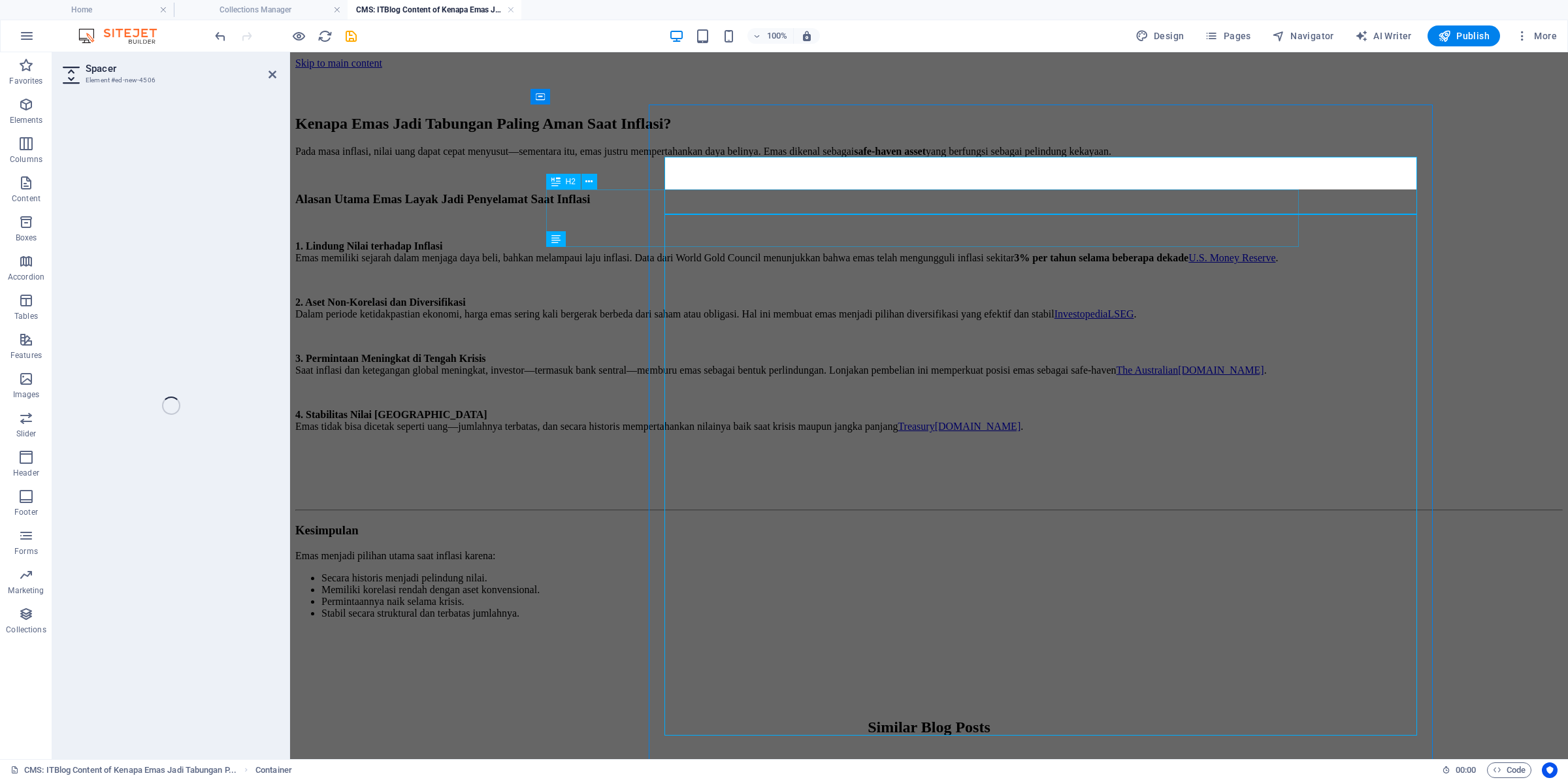
select select "px"
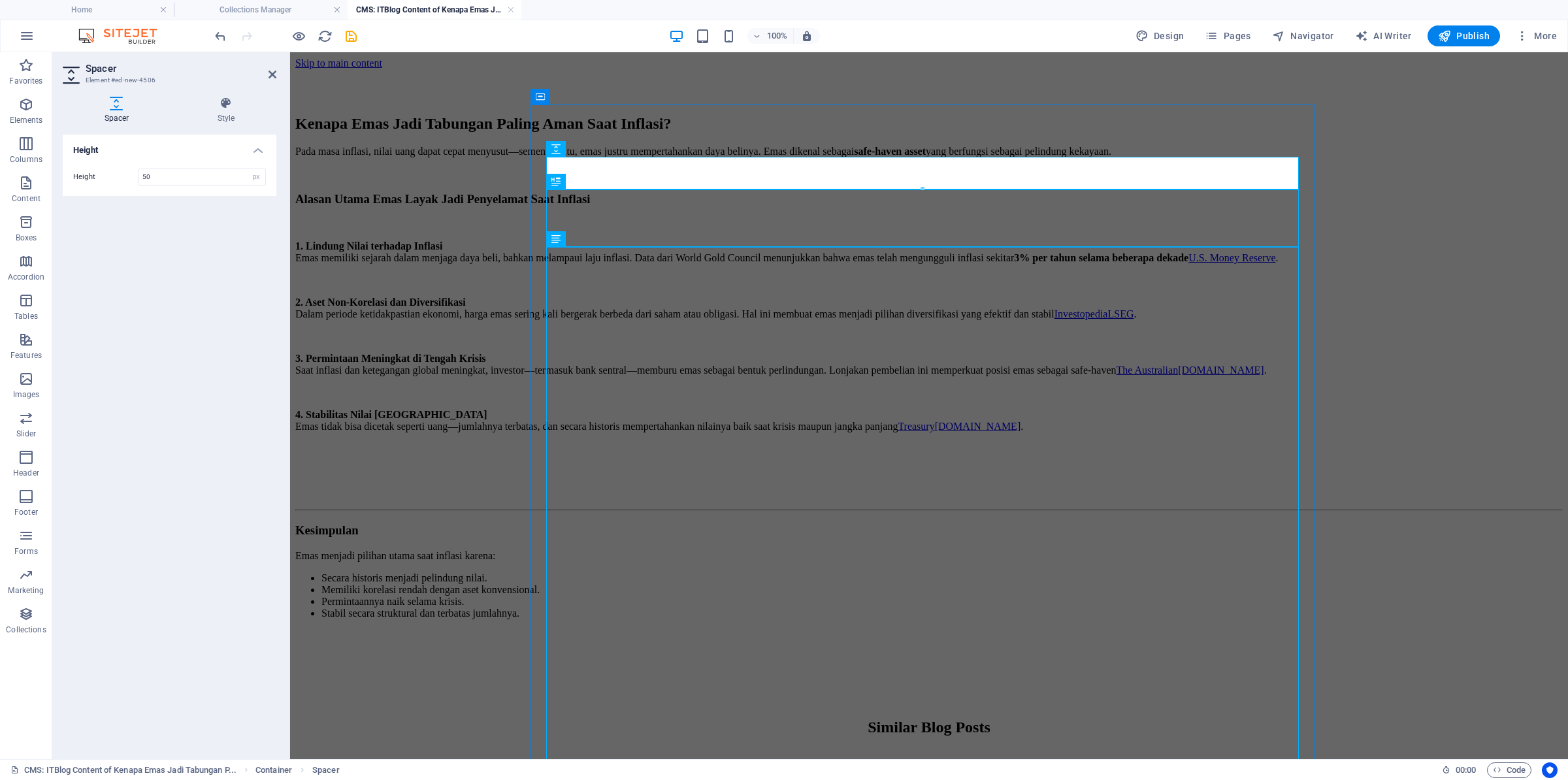
click at [278, 79] on aside "Spacer Element #ed-new-4506 Spacer Style Height Height 50 px rem vh vw Preset E…" at bounding box center [170, 405] width 238 height 707
click at [271, 69] on icon at bounding box center [273, 74] width 8 height 11
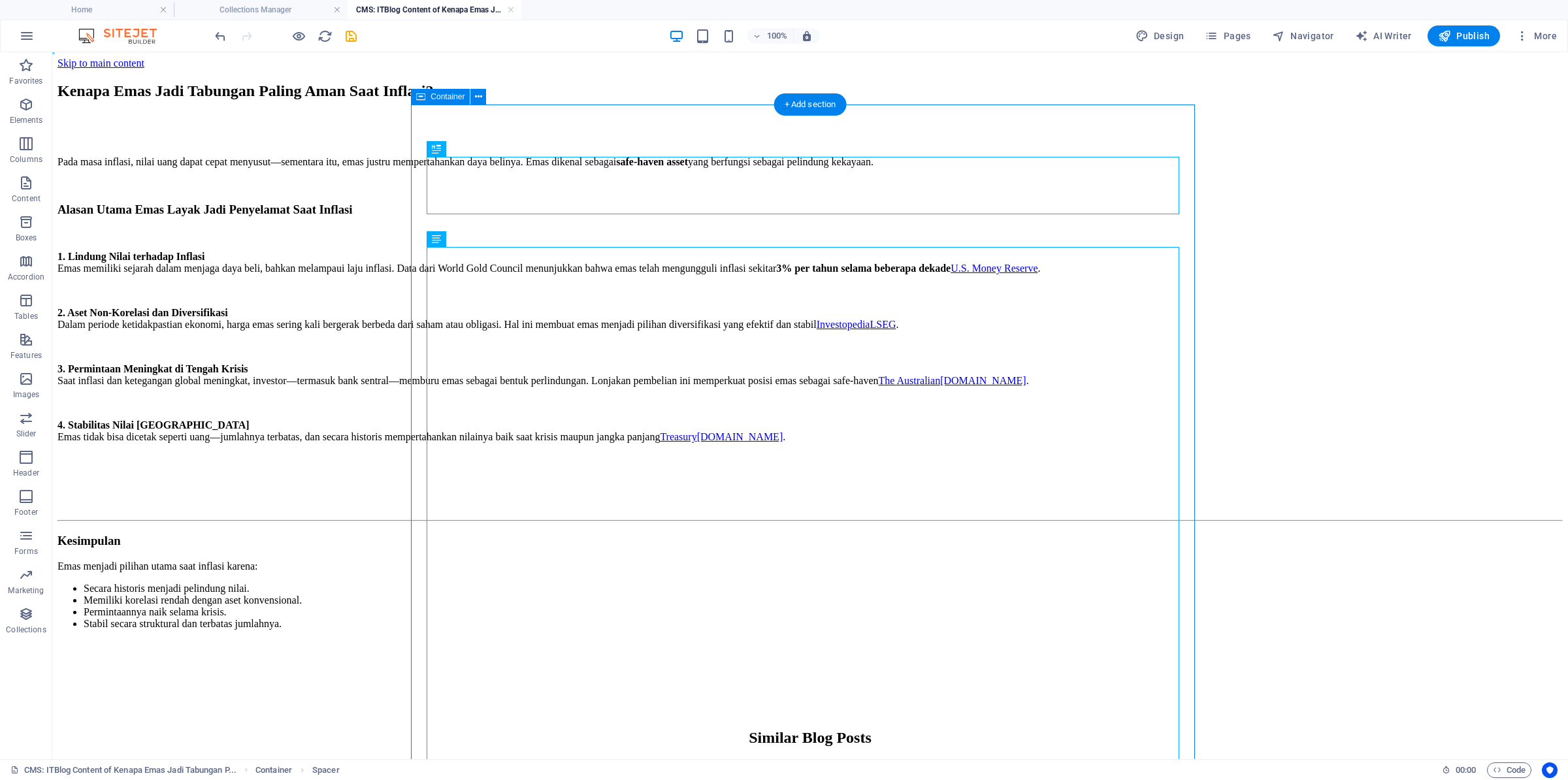
drag, startPoint x: 518, startPoint y: 200, endPoint x: 485, endPoint y: 235, distance: 48.1
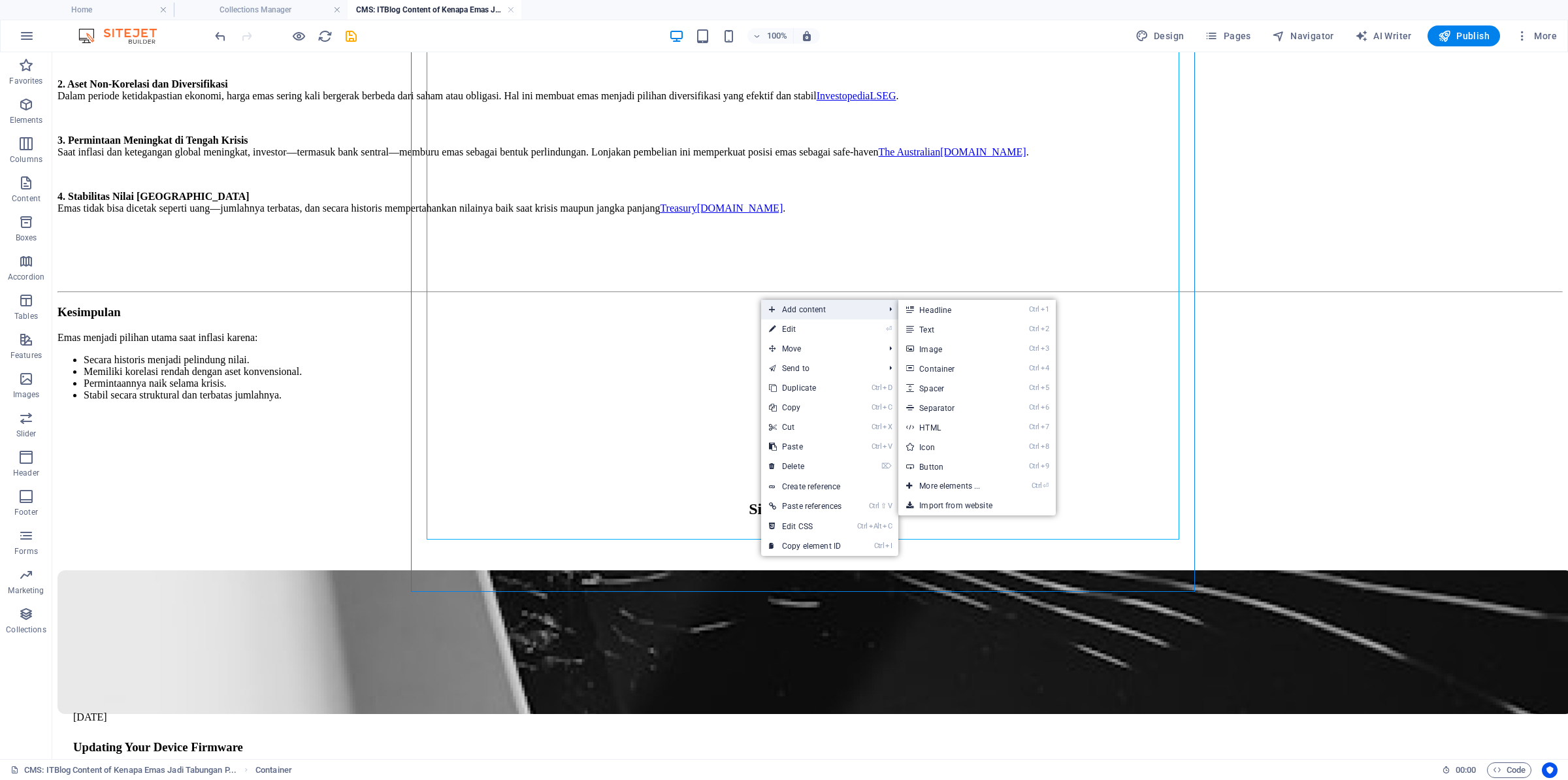
click at [872, 317] on span "Add content" at bounding box center [820, 309] width 118 height 19
click at [958, 333] on link "Ctrl 2 Text" at bounding box center [952, 330] width 108 height 19
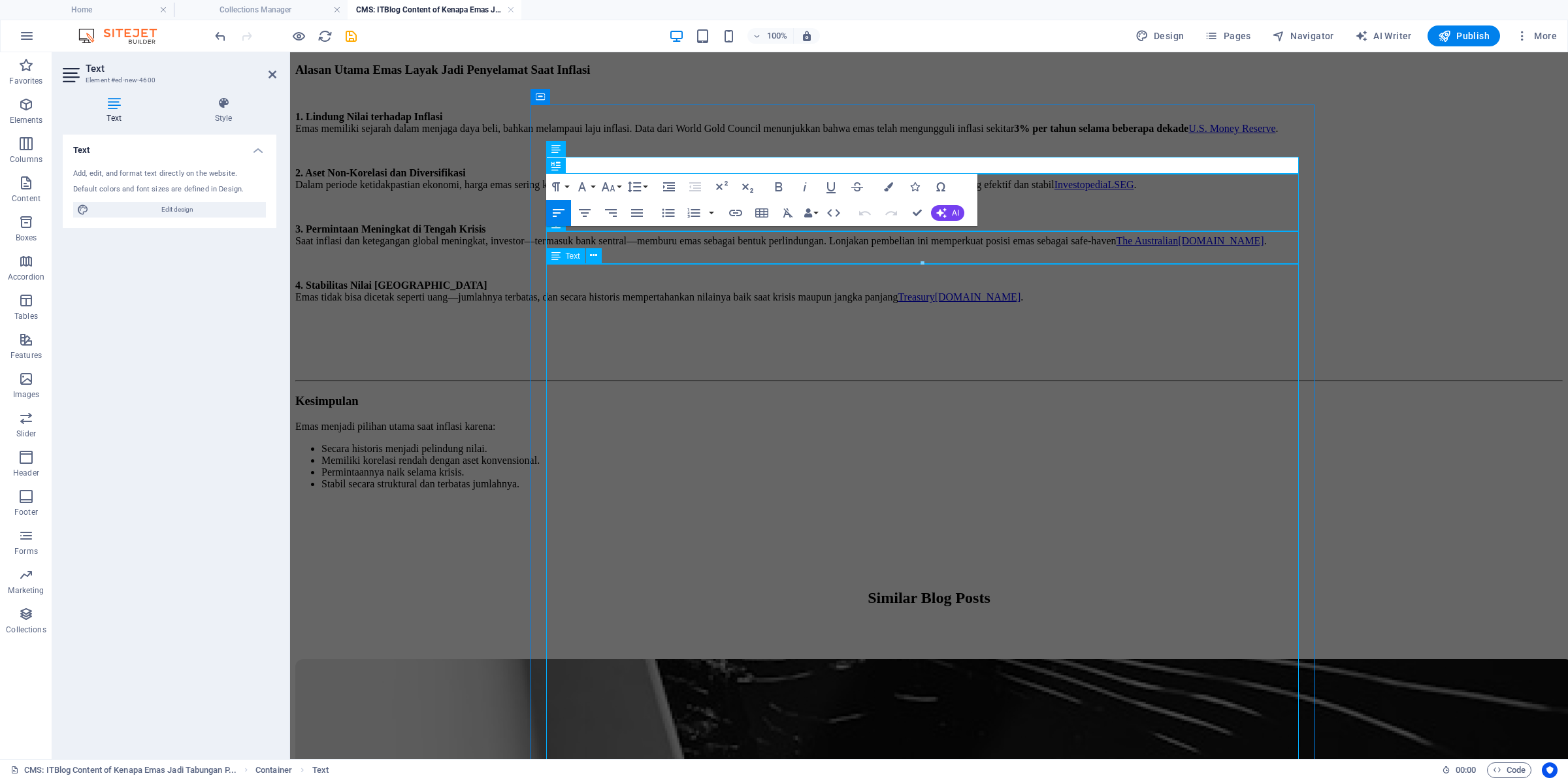
scroll to position [0, 0]
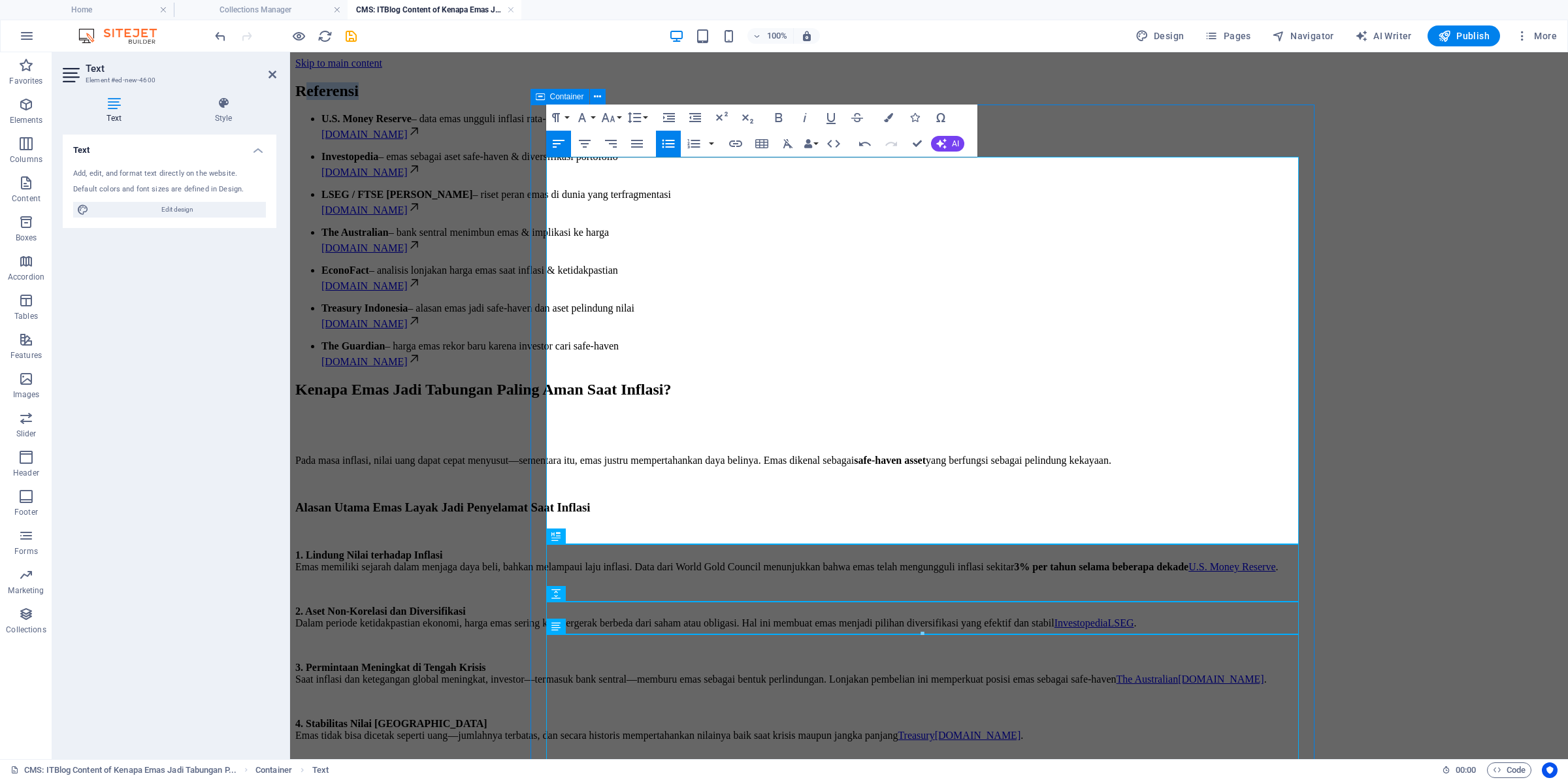
drag, startPoint x: 709, startPoint y: 174, endPoint x: 504, endPoint y: 169, distance: 205.1
click at [504, 169] on div "Referensi U.S. Money Reserve – data emas ungguli inflasi rata-rata 3% per tahun…" at bounding box center [929, 515] width 1268 height 893
click at [562, 100] on h2 "Referensi" at bounding box center [929, 91] width 1268 height 18
drag, startPoint x: 701, startPoint y: 173, endPoint x: 548, endPoint y: 169, distance: 153.1
click at [546, 100] on h2 "Referensi" at bounding box center [929, 91] width 1268 height 18
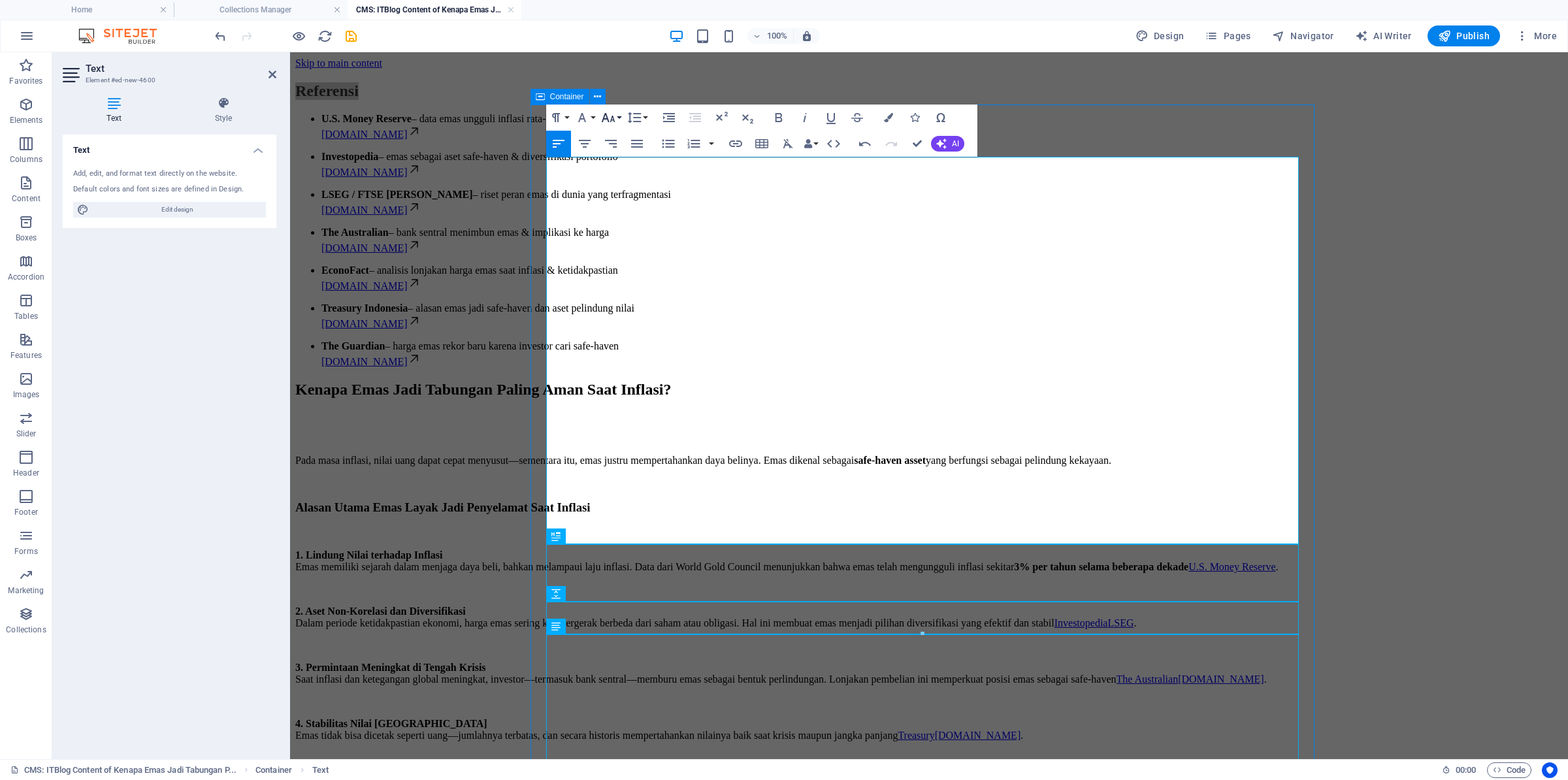
click at [610, 119] on icon "button" at bounding box center [608, 117] width 14 height 9
click at [611, 275] on link "24" at bounding box center [622, 280] width 47 height 19
click at [647, 100] on h2 "Referensi" at bounding box center [929, 91] width 1268 height 18
click at [561, 213] on ul "U.S. Money Reserve – data emas ungguli inflasi rata-rata 3% per tahun usmoneyre…" at bounding box center [929, 240] width 1268 height 255
click at [690, 368] on p "The Guardian – harga emas rekor baru karena investor cari safe-haven theguardia…" at bounding box center [942, 354] width 1242 height 28
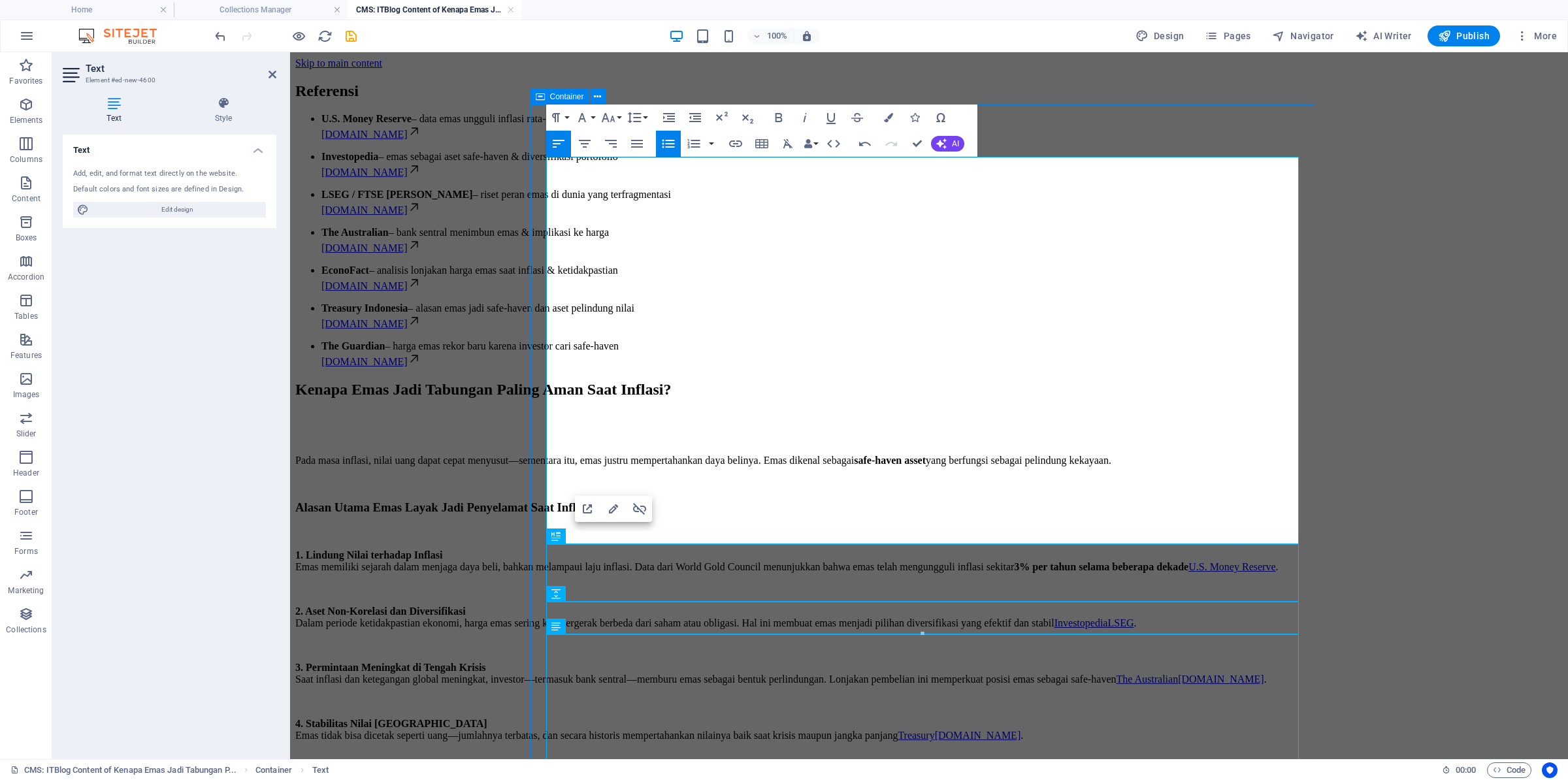
drag, startPoint x: 683, startPoint y: 225, endPoint x: 954, endPoint y: 277, distance: 275.9
click at [420, 138] on icon at bounding box center [414, 131] width 13 height 13
click at [558, 140] on li "U.S. Money Reserve – data emas ungguli inflasi rata-rata 3% per tahun usmoneyre…" at bounding box center [942, 127] width 1242 height 28
click at [558, 209] on ul "U.S. Money Reserve – data emas ungguli inflasi rata-rata 3% per tahun usmoneyre…" at bounding box center [929, 240] width 1268 height 255
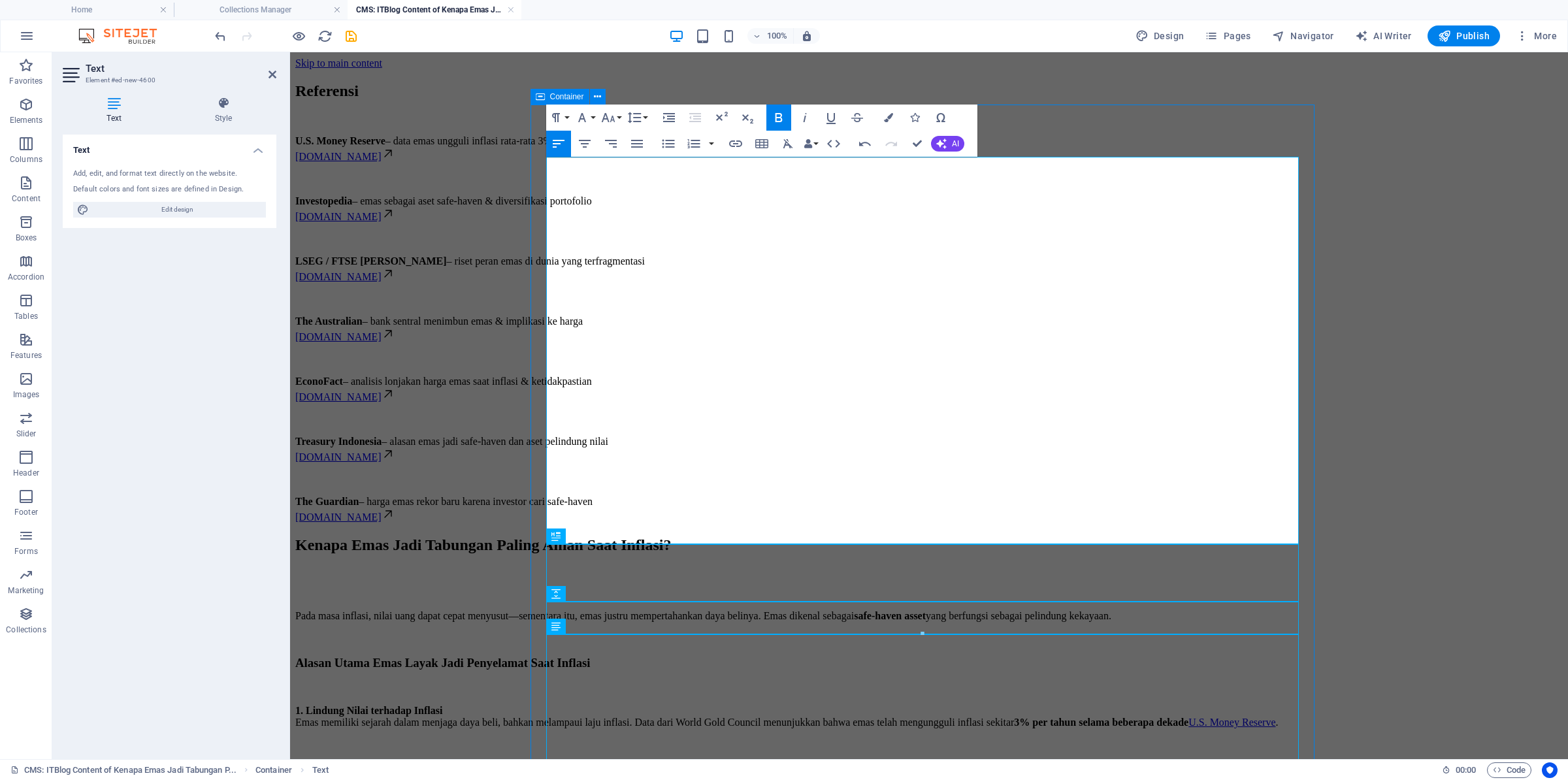
click at [653, 524] on p "The Guardian – harga emas rekor baru karena investor cari safe-haven theguardia…" at bounding box center [929, 510] width 1268 height 28
click at [621, 463] on p "Treasury Indonesia – alasan emas jadi safe-haven dan aset pelindung nilai treas…" at bounding box center [929, 450] width 1268 height 28
click at [640, 403] on p "EconoFact – analisis lonjakan harga emas saat inflasi & ketidakpastian econofac…" at bounding box center [929, 390] width 1268 height 28
click at [678, 343] on p "The Australian – bank sentral menimbun emas & implikasi ke harga theaustralian.…" at bounding box center [929, 330] width 1268 height 28
click at [618, 283] on p "LSEG / FTSE Russell – riset peran emas di dunia yang terfragmentasi lseg.com" at bounding box center [929, 269] width 1268 height 28
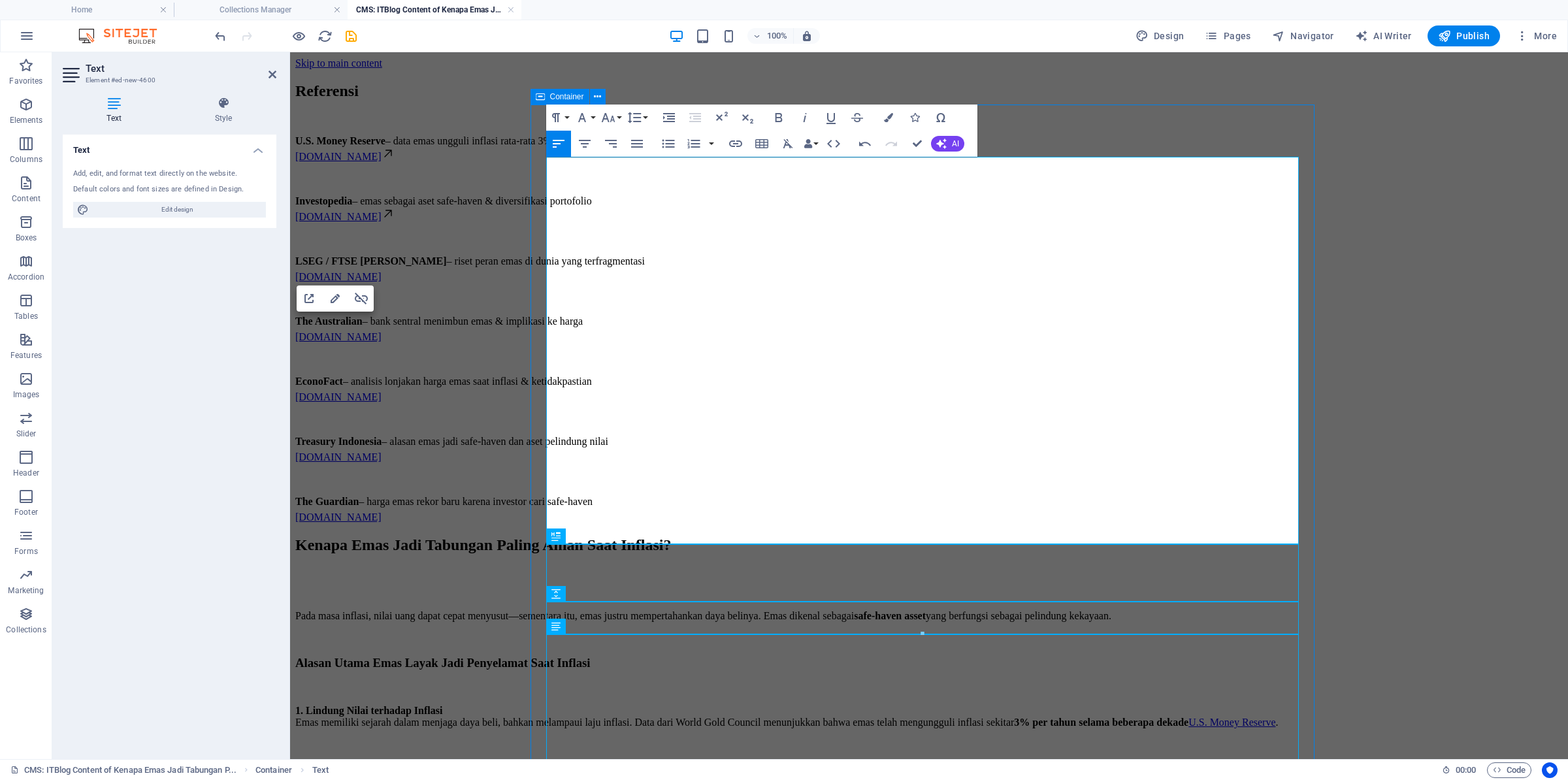
click at [660, 223] on p "Investopedia – emas sebagai aset safe-haven & diversifikasi portofolio investop…" at bounding box center [929, 209] width 1268 height 28
click at [672, 162] on p "U.S. Money Reserve – data emas ungguli inflasi rata-rata 3% per tahun usmoneyre…" at bounding box center [929, 149] width 1268 height 28
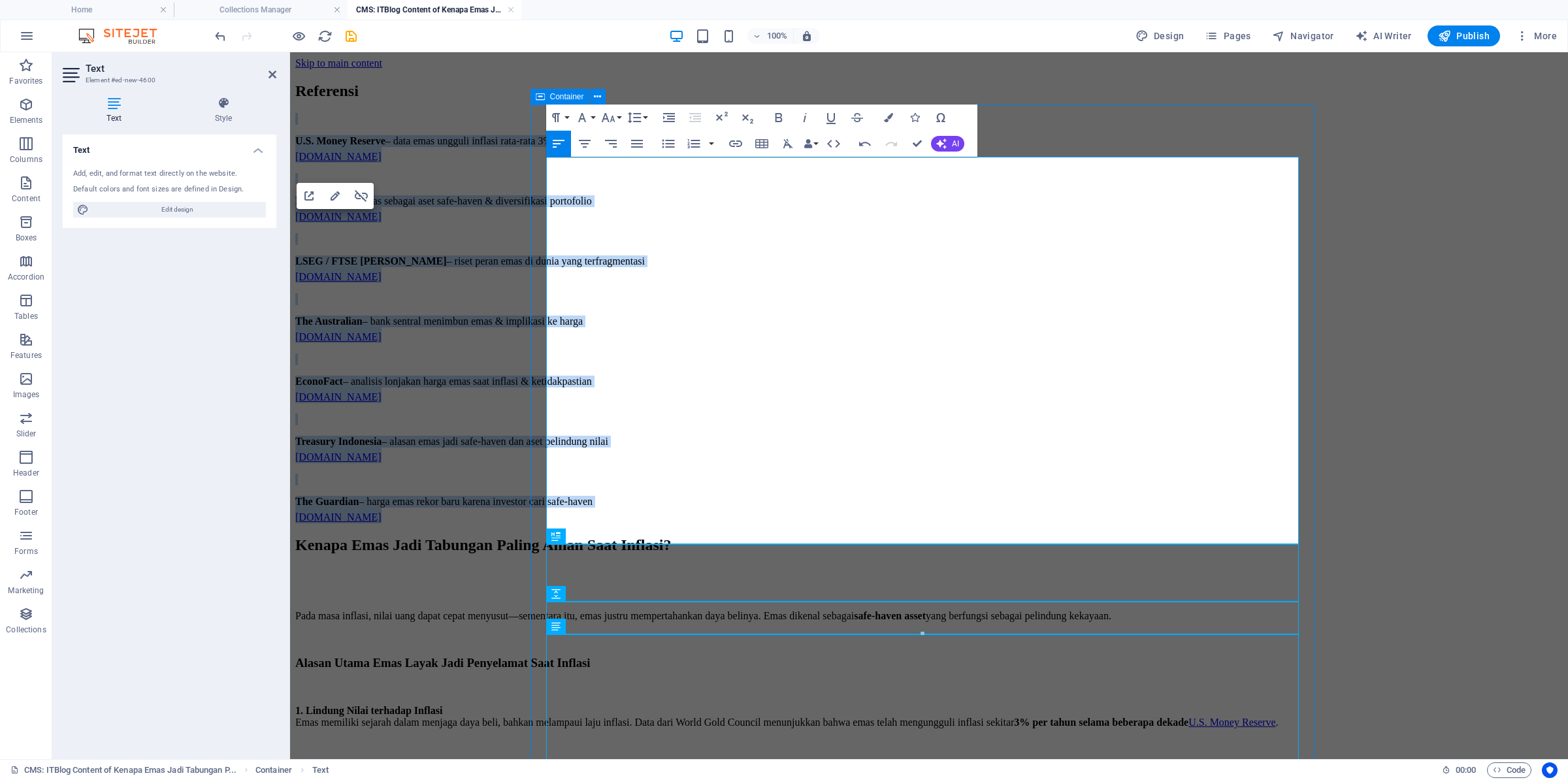
drag, startPoint x: 649, startPoint y: 539, endPoint x: 541, endPoint y: 198, distance: 357.7
click at [541, 198] on div "Referensi U.S. Money Reserve – data emas ungguli inflasi rata-rata 3% per tahun…" at bounding box center [929, 593] width 1268 height 1049
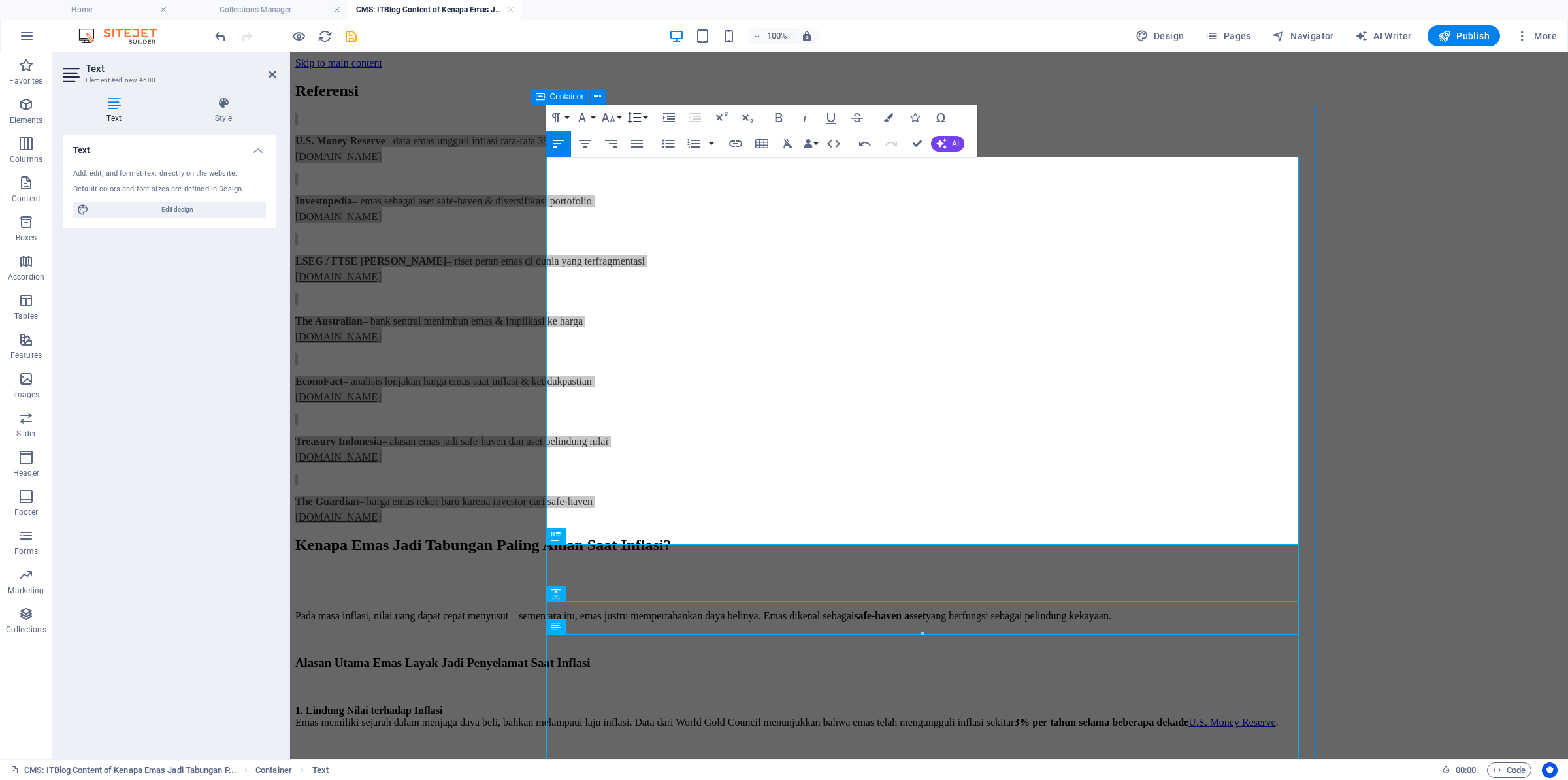
click at [635, 115] on icon "button" at bounding box center [634, 117] width 15 height 15
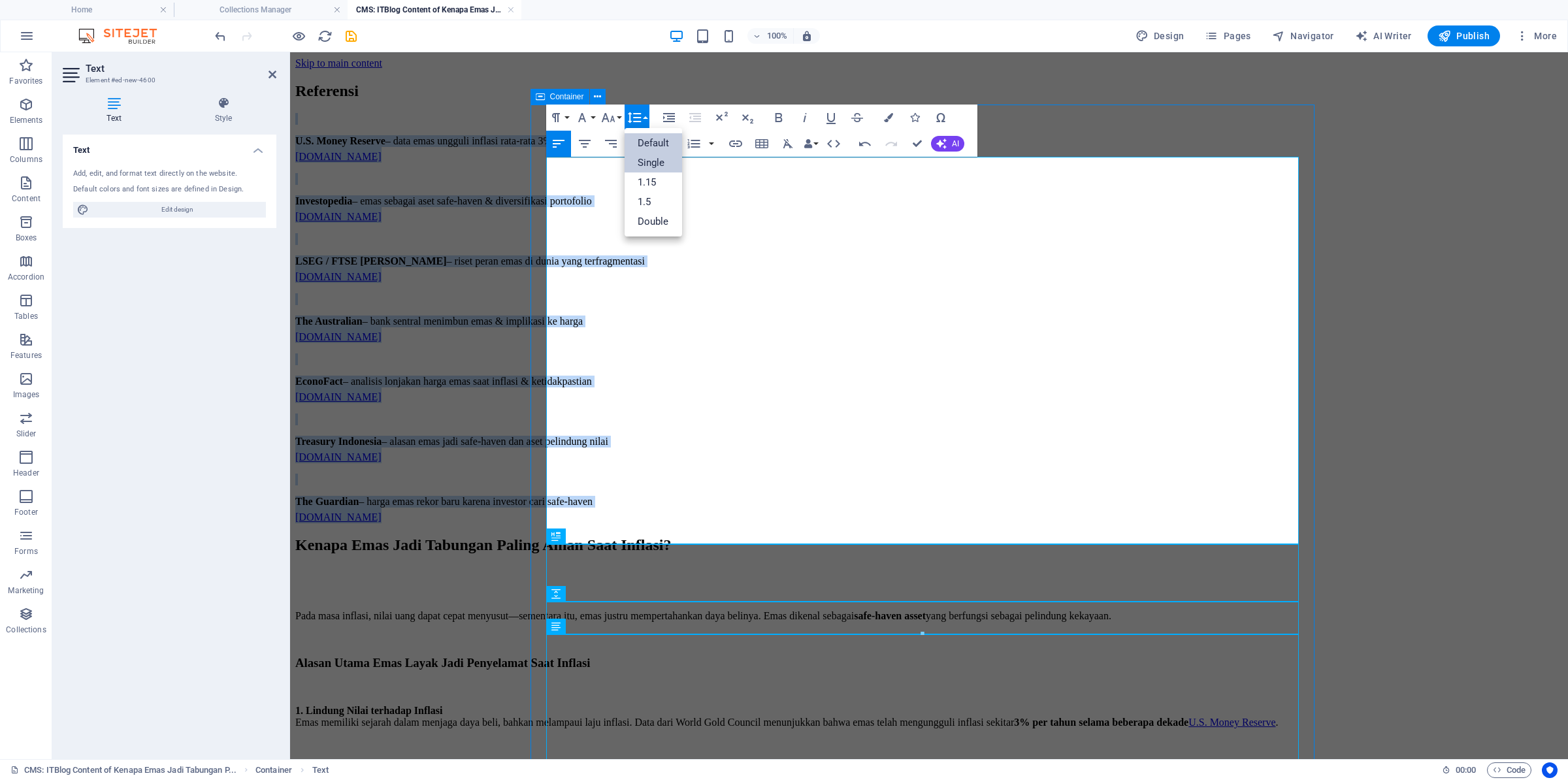
click at [662, 164] on link "Single" at bounding box center [654, 162] width 58 height 19
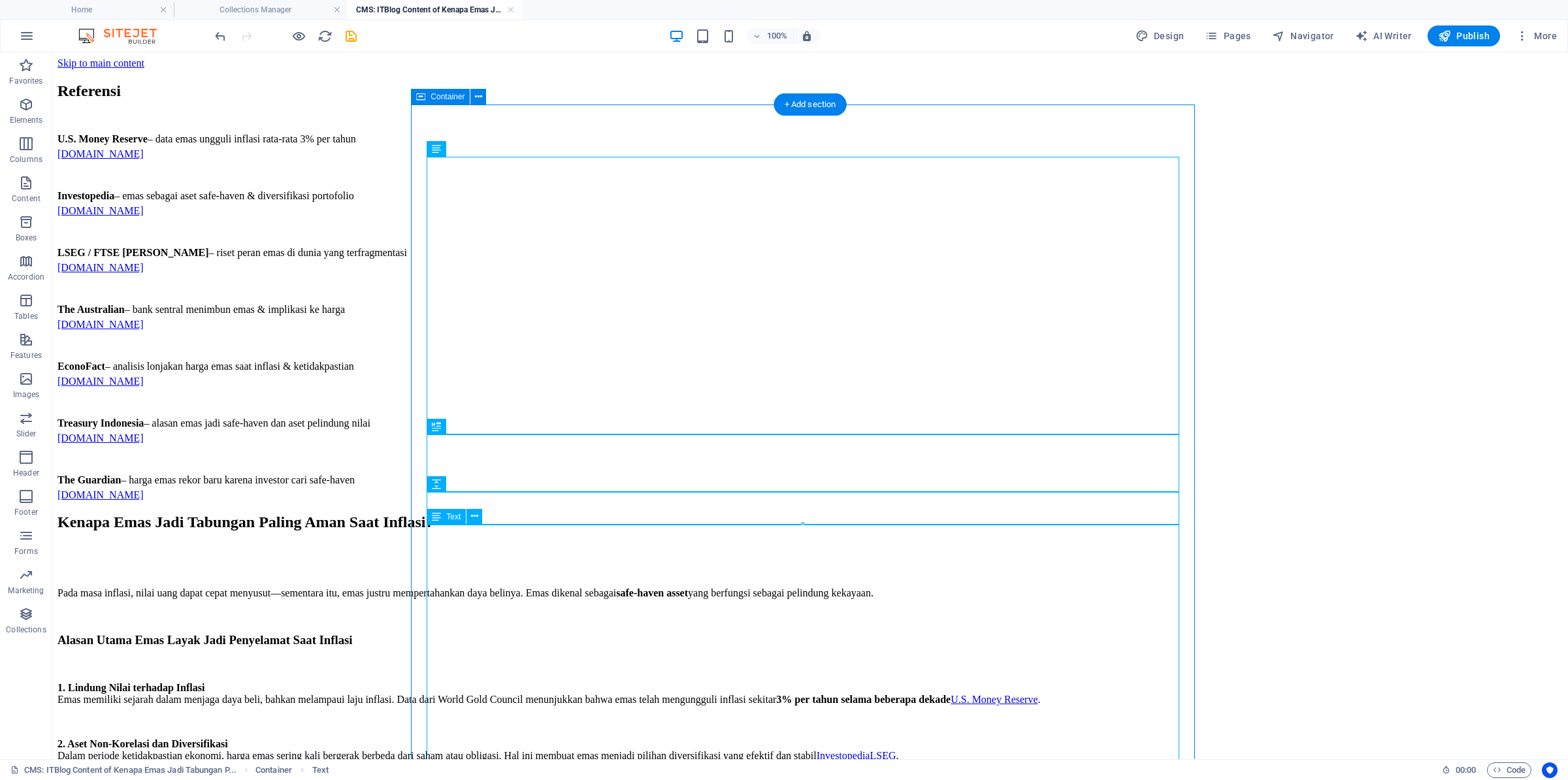
drag, startPoint x: 507, startPoint y: 203, endPoint x: 545, endPoint y: 726, distance: 524.4
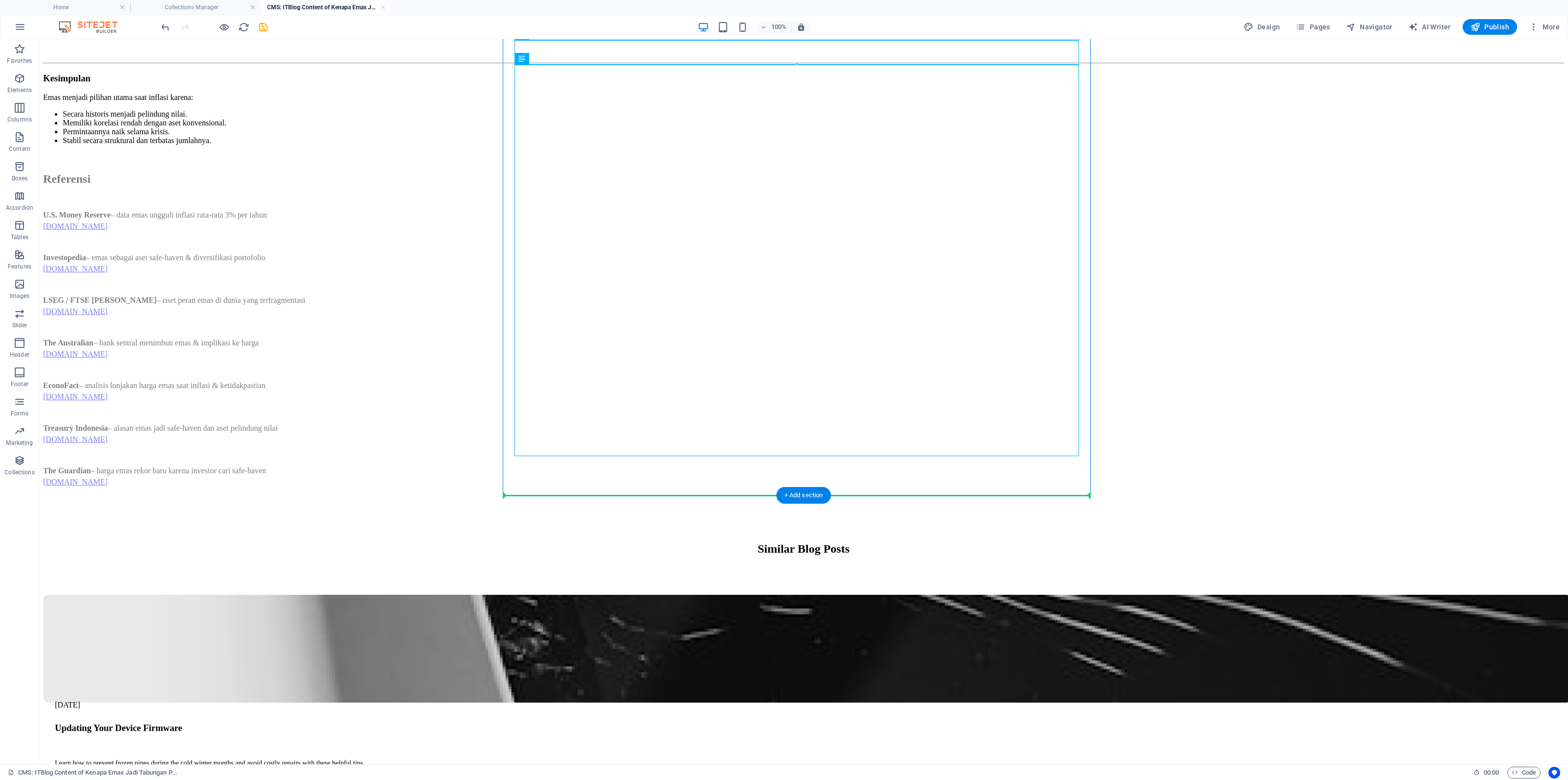
scroll to position [120, 0]
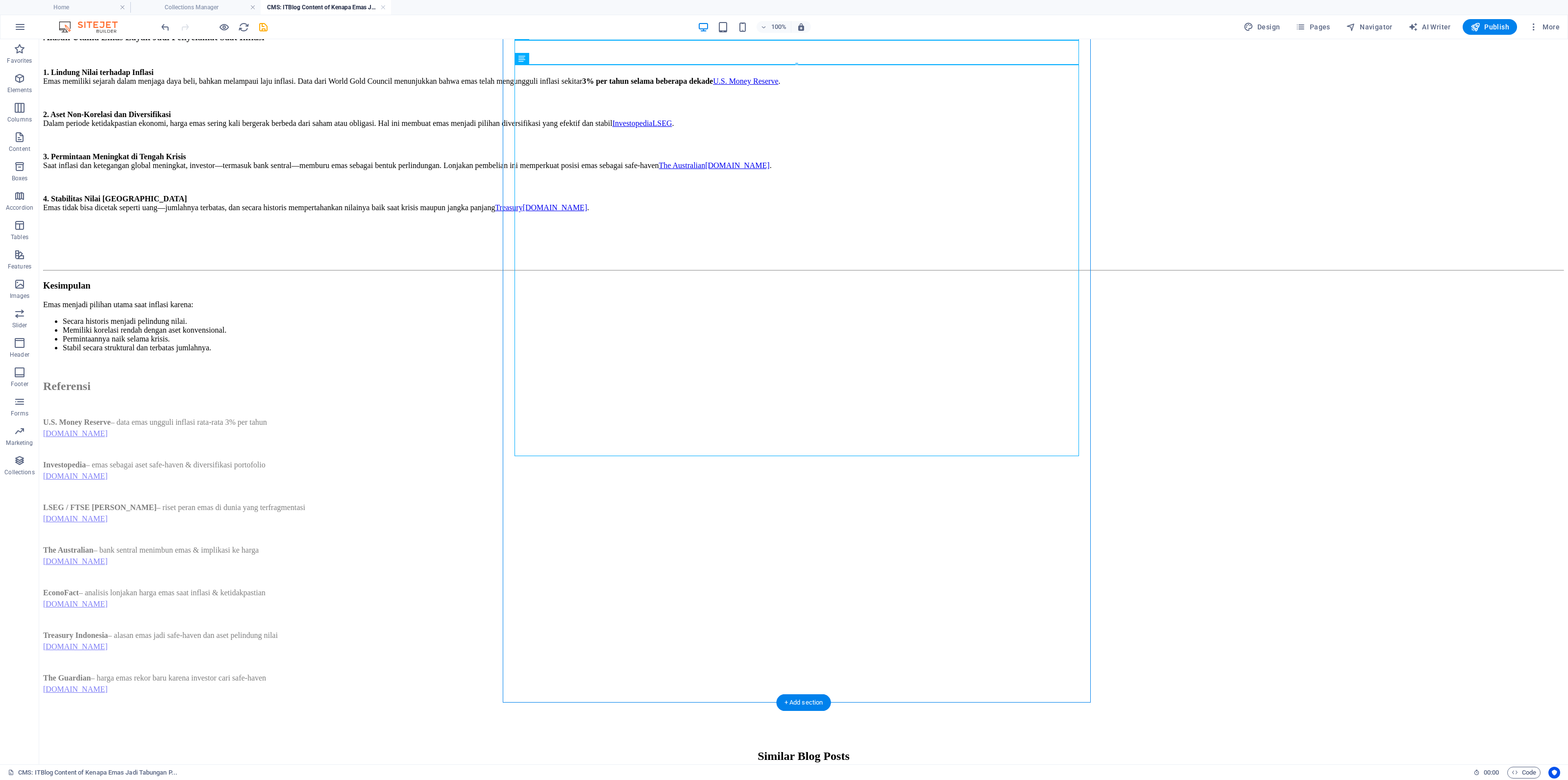
drag, startPoint x: 571, startPoint y: 151, endPoint x: 618, endPoint y: 445, distance: 297.7
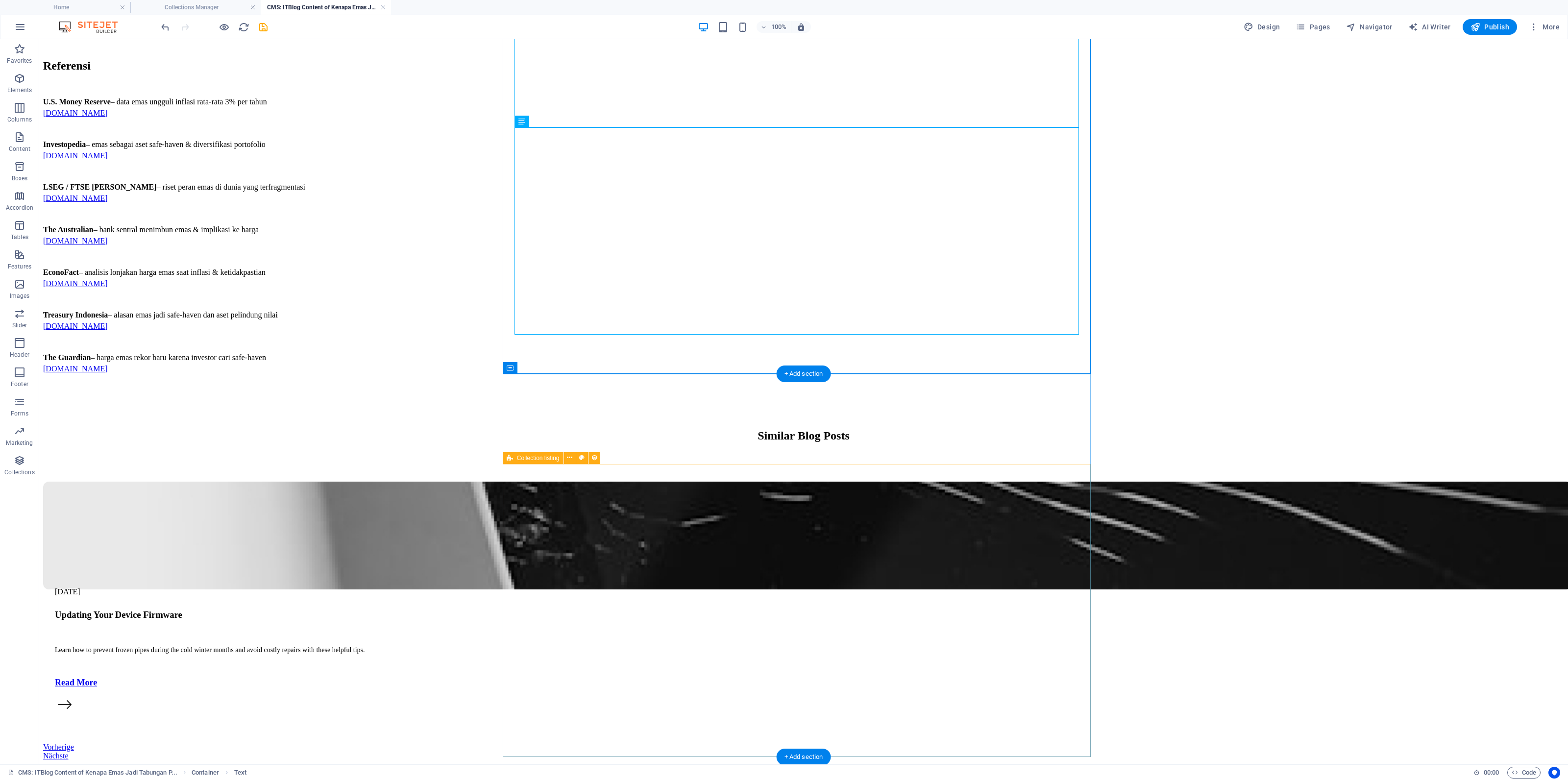
scroll to position [481, 0]
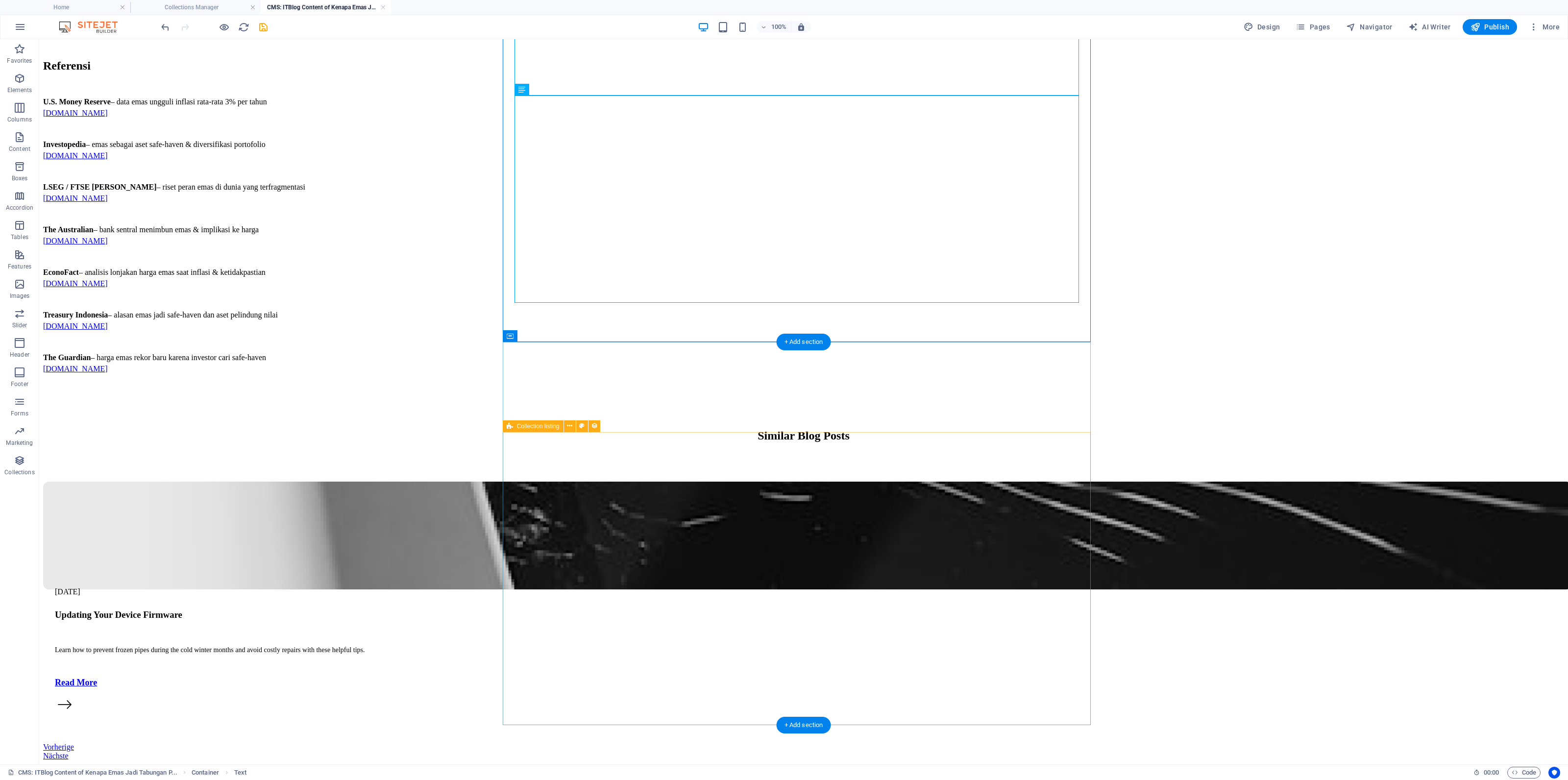
click at [755, 481] on div "October 20, 2024 Updating Your Device Firmware Learn how to prevent frozen pipe…" at bounding box center [803, 620] width 1521 height 278
click at [818, 481] on div "October 20, 2024 Updating Your Device Firmware Learn how to prevent frozen pipe…" at bounding box center [803, 620] width 1521 height 278
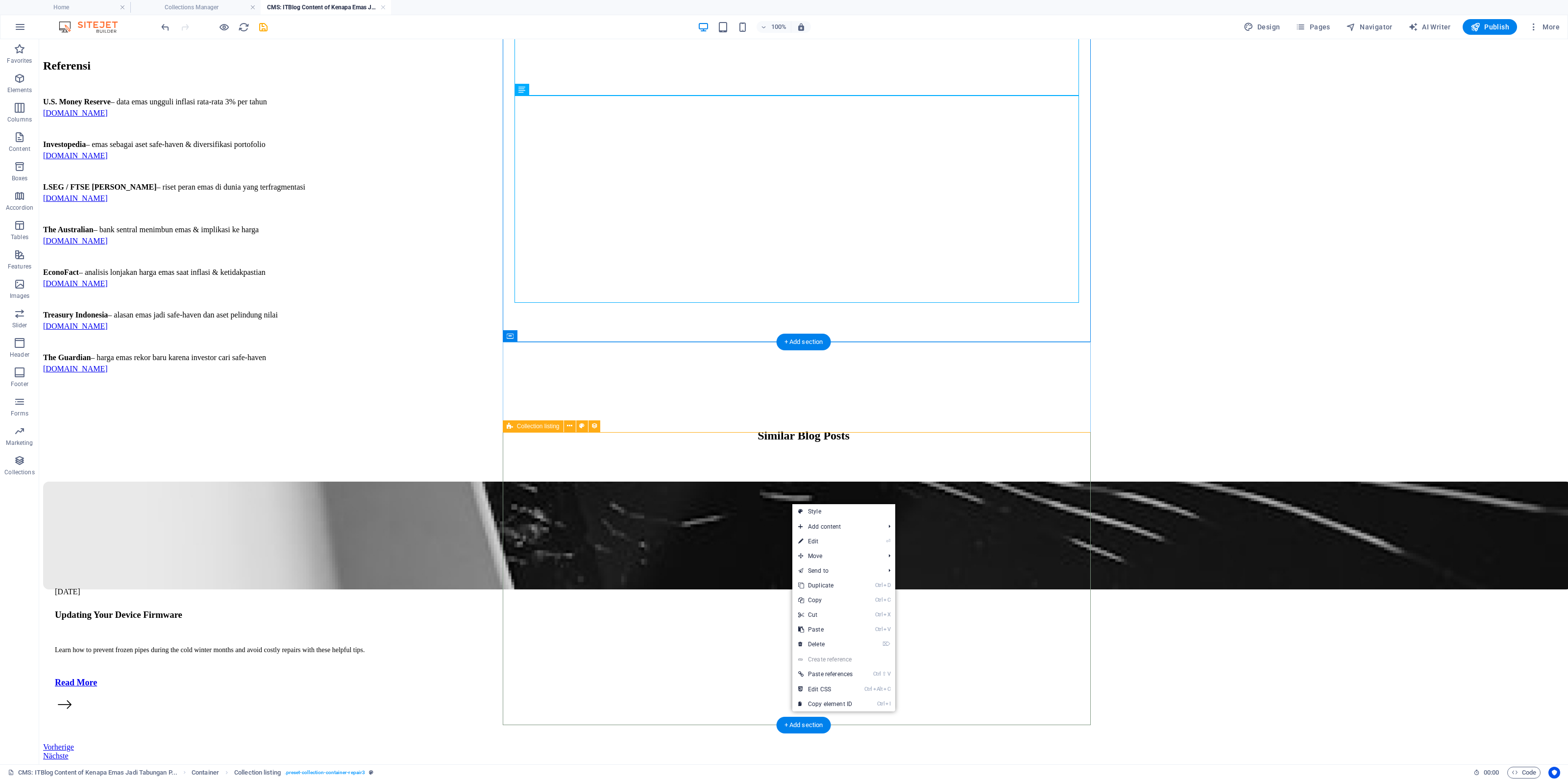
click at [757, 506] on div "October 20, 2024 Updating Your Device Firmware Learn how to prevent frozen pipe…" at bounding box center [803, 620] width 1521 height 278
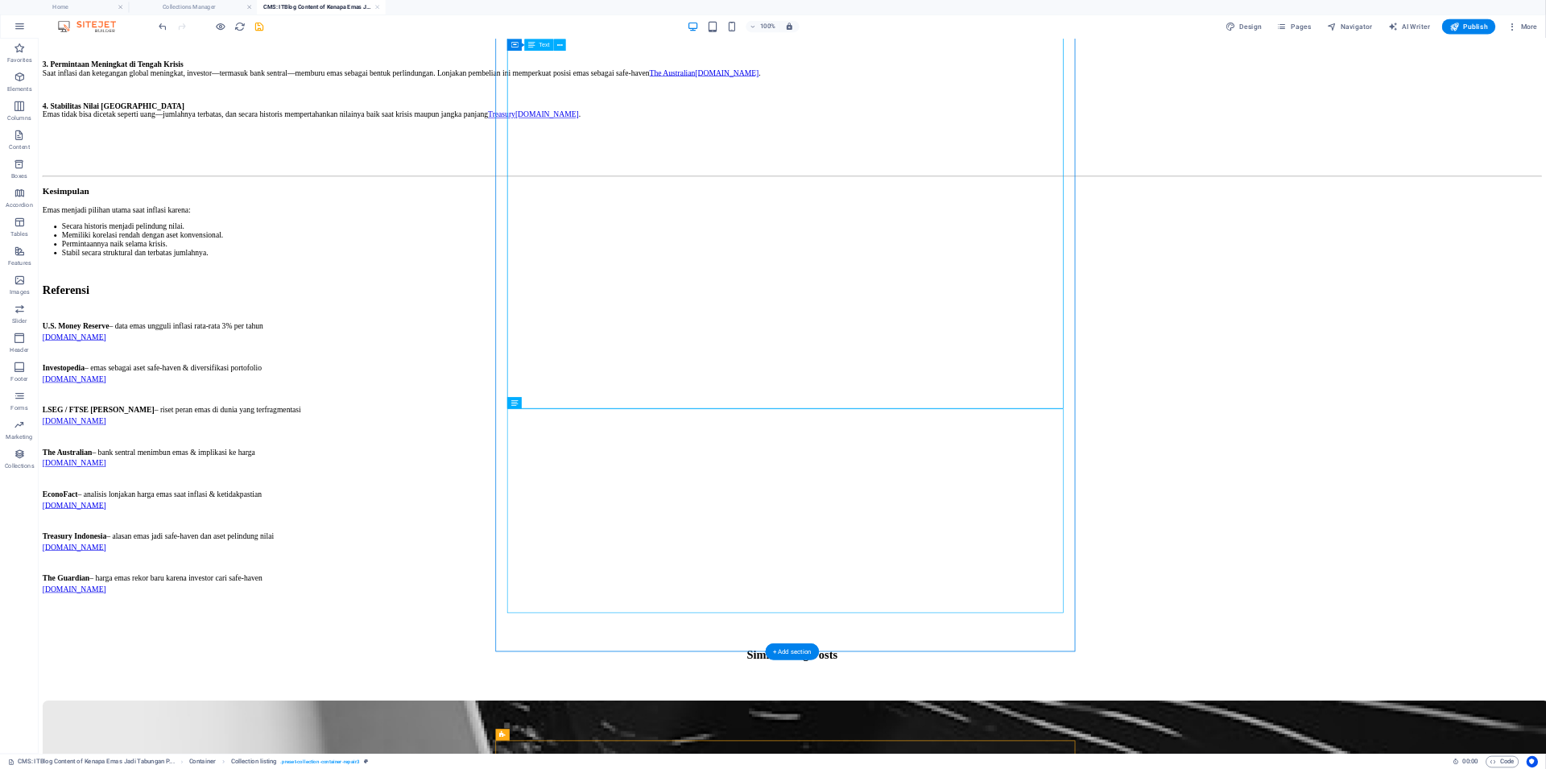
scroll to position [0, 0]
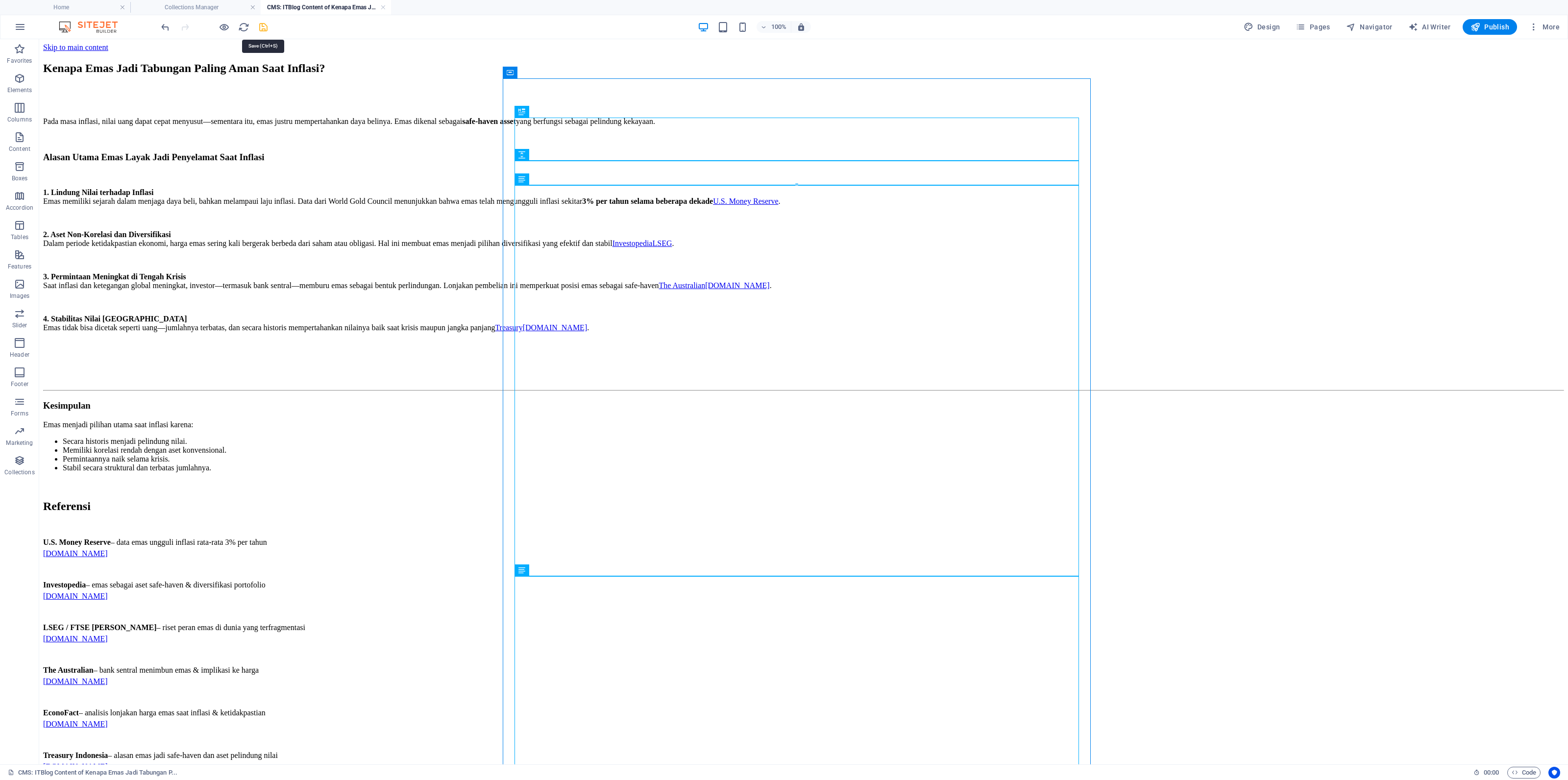
click at [265, 26] on icon "save" at bounding box center [263, 27] width 12 height 12
click at [378, 7] on h4 "CMS: ITBlog Content of Kenapa Emas Jadi Tabungan P..." at bounding box center [326, 7] width 130 height 11
click at [381, 7] on link at bounding box center [383, 7] width 6 height 9
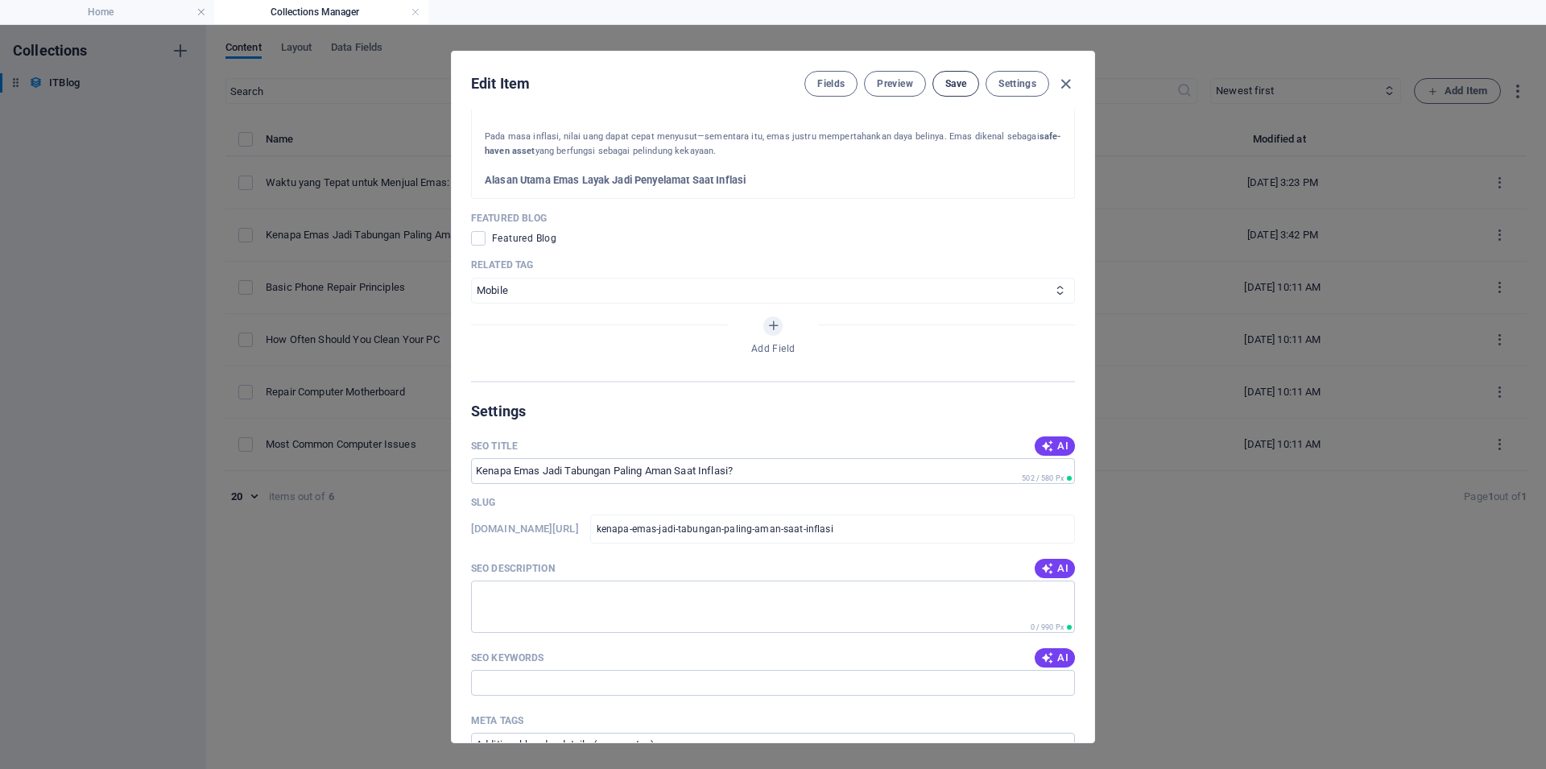
click at [945, 80] on span "Save" at bounding box center [955, 83] width 21 height 13
click at [1063, 84] on icon "button" at bounding box center [1065, 84] width 19 height 19
type input "[DATE]"
type input "kenapa-emas-jadi-tabungan-paling-aman-saat-inflasi"
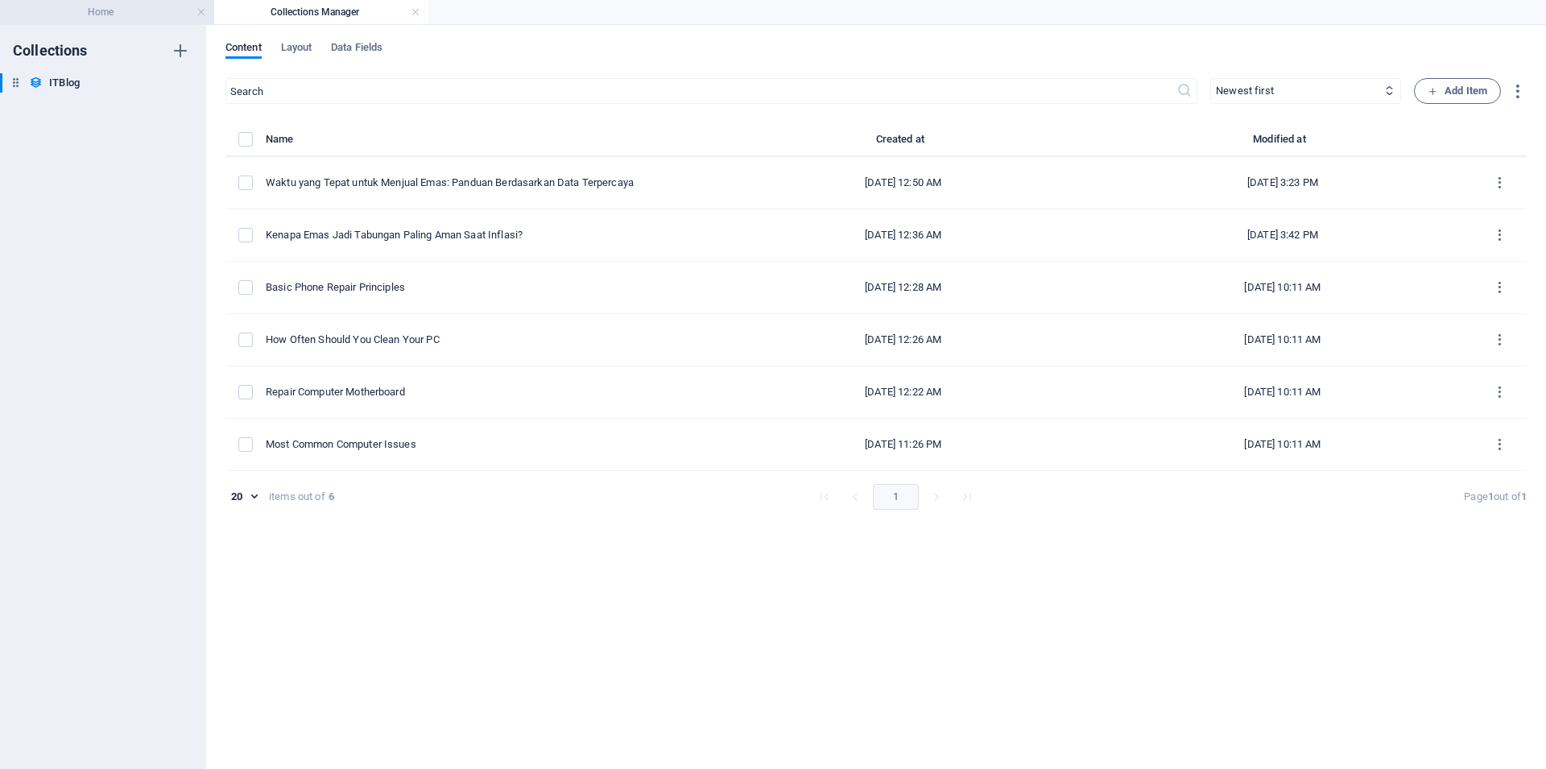
click at [147, 22] on li "Home" at bounding box center [107, 12] width 214 height 24
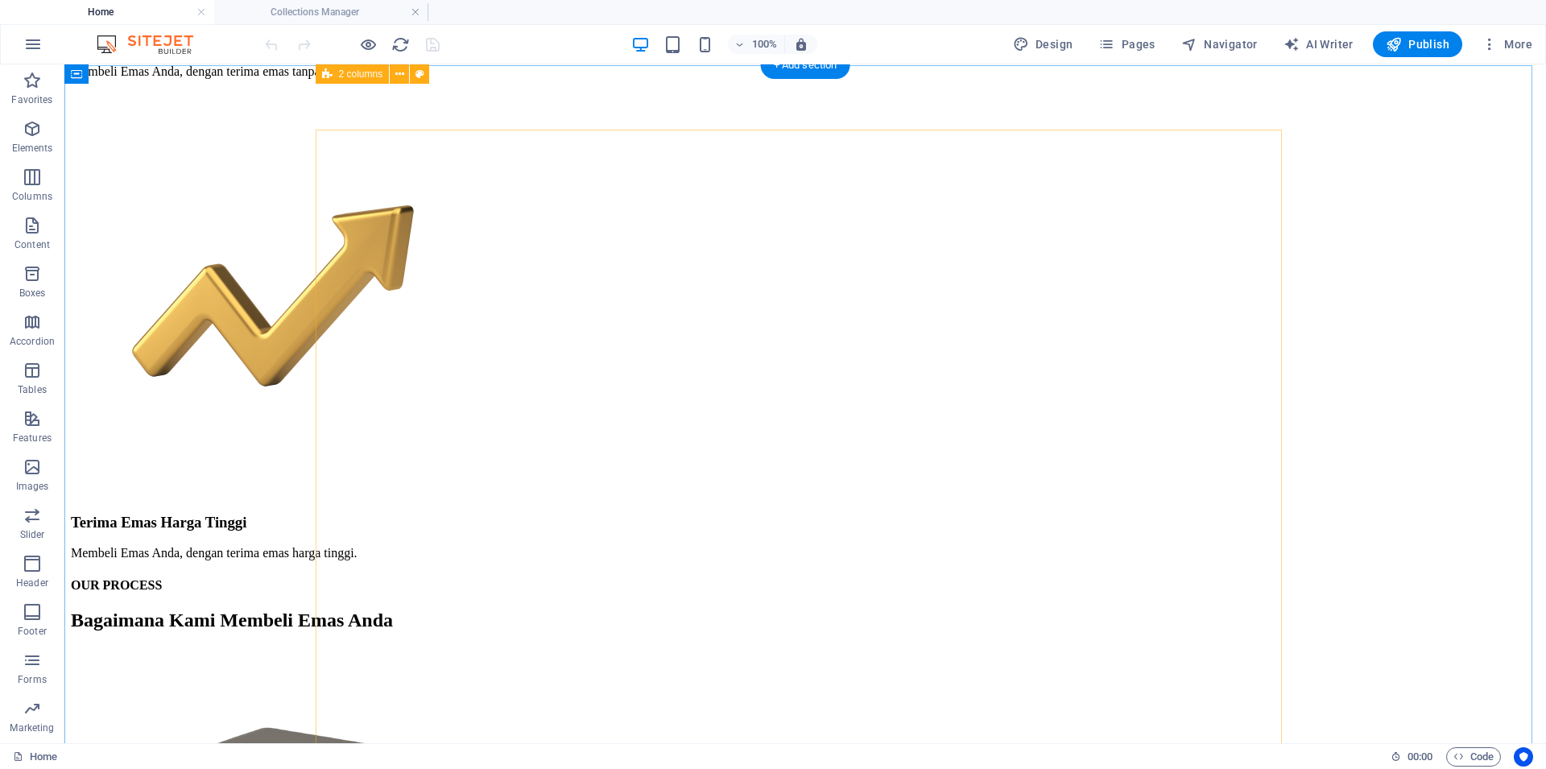
scroll to position [2190, 0]
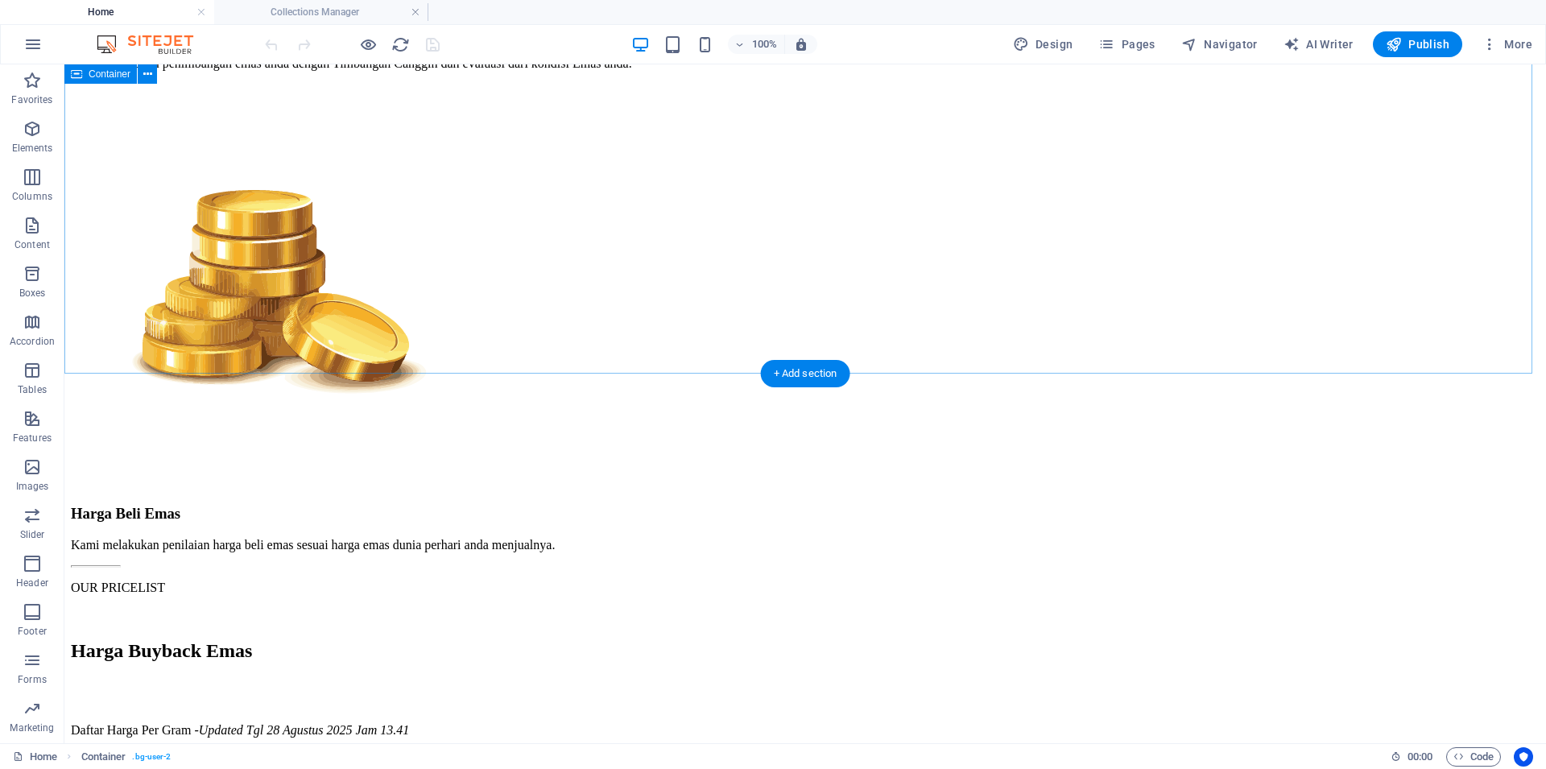
scroll to position [3832, 0]
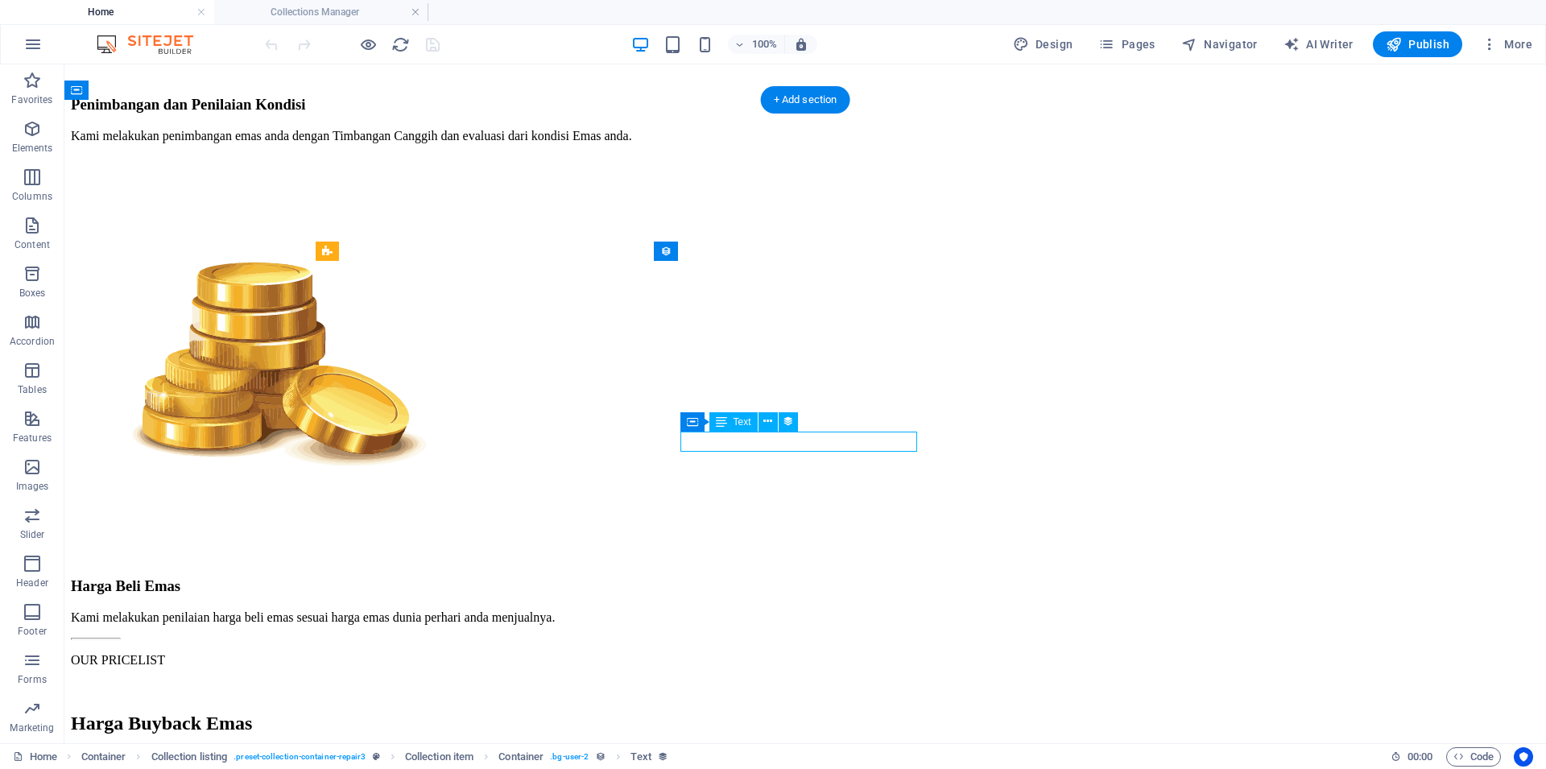
select select "updatedAt"
select select "1"
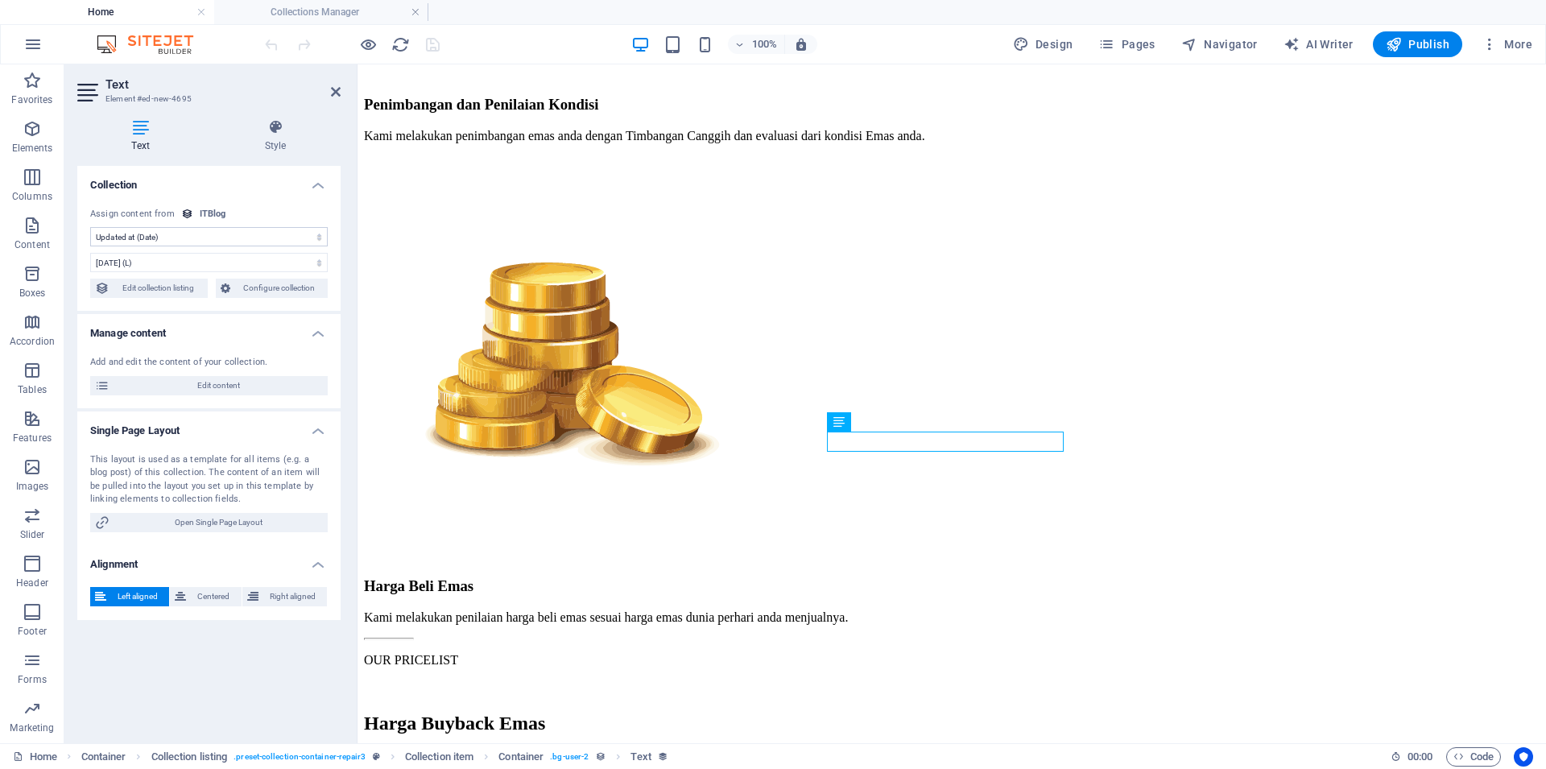
click at [90, 227] on select "No assignment, content remains static Created at (Date) Updated at (Date) ITBlo…" at bounding box center [208, 236] width 237 height 19
click at [192, 237] on select "No assignment, content remains static Created at (Date) Updated at (Date) ITBlo…" at bounding box center [208, 236] width 237 height 19
click at [90, 227] on select "No assignment, content remains static Created at (Date) Updated at (Date) ITBlo…" at bounding box center [208, 236] width 237 height 19
click option "Created at (Date)" at bounding box center [0, 0] width 0 height 0
click at [90, 227] on select "No assignment, content remains static Created at (Date) Updated at (Date) ITBlo…" at bounding box center [208, 236] width 237 height 19
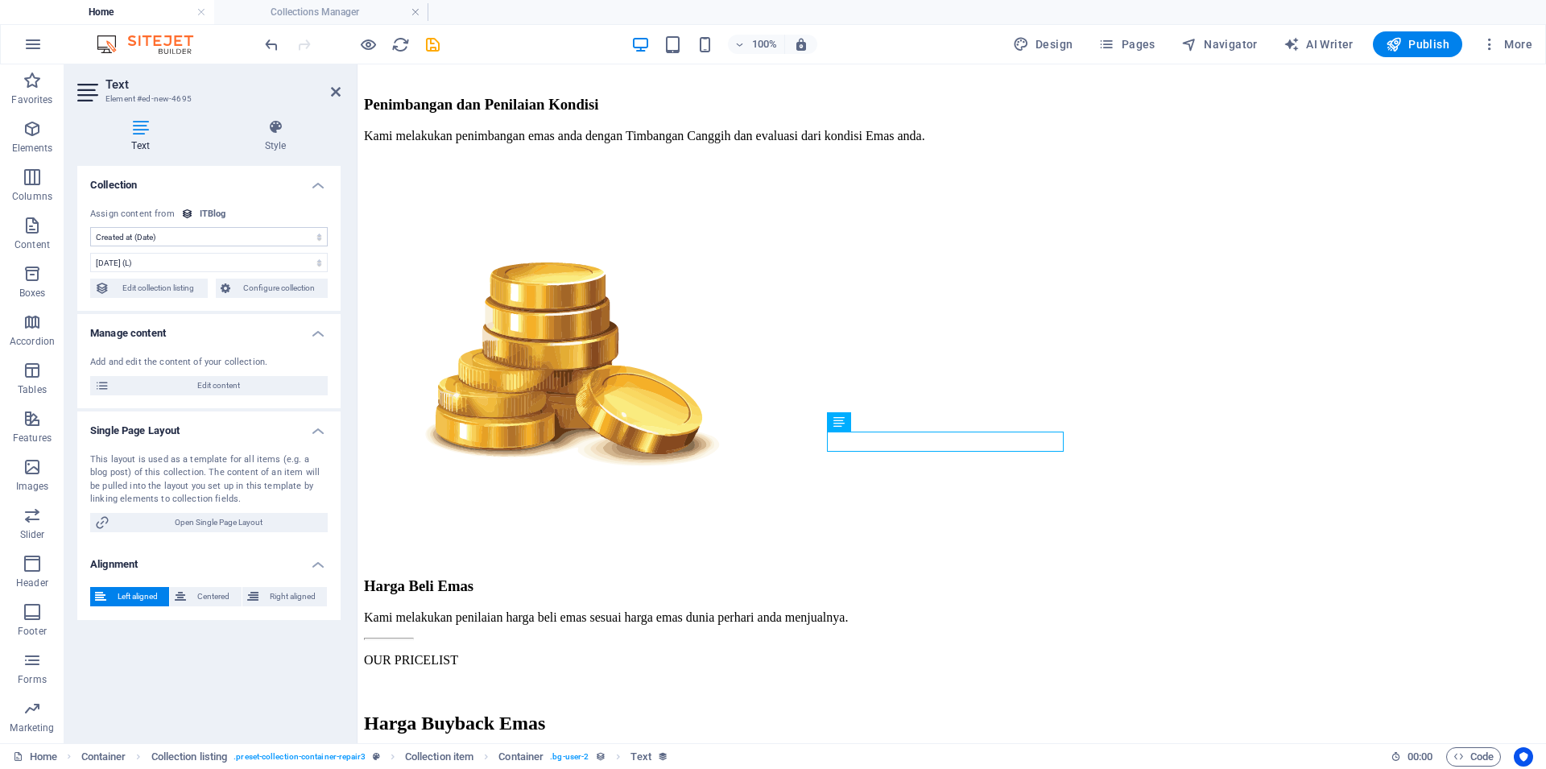
select select "updatedAt"
click option "Updated at (Date)" at bounding box center [0, 0] width 0 height 0
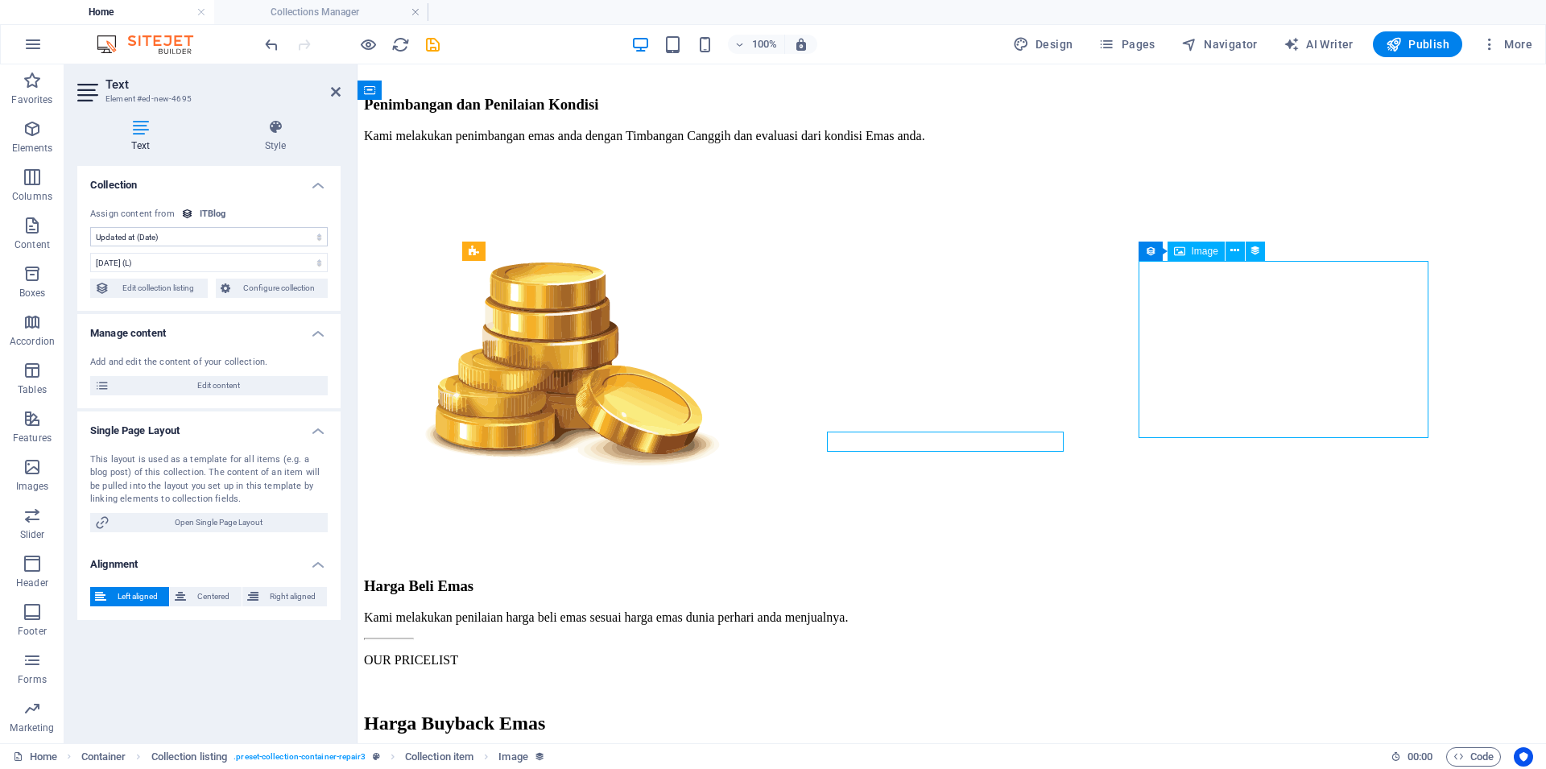
select select "itblog-image"
select select "vw"
select select "px"
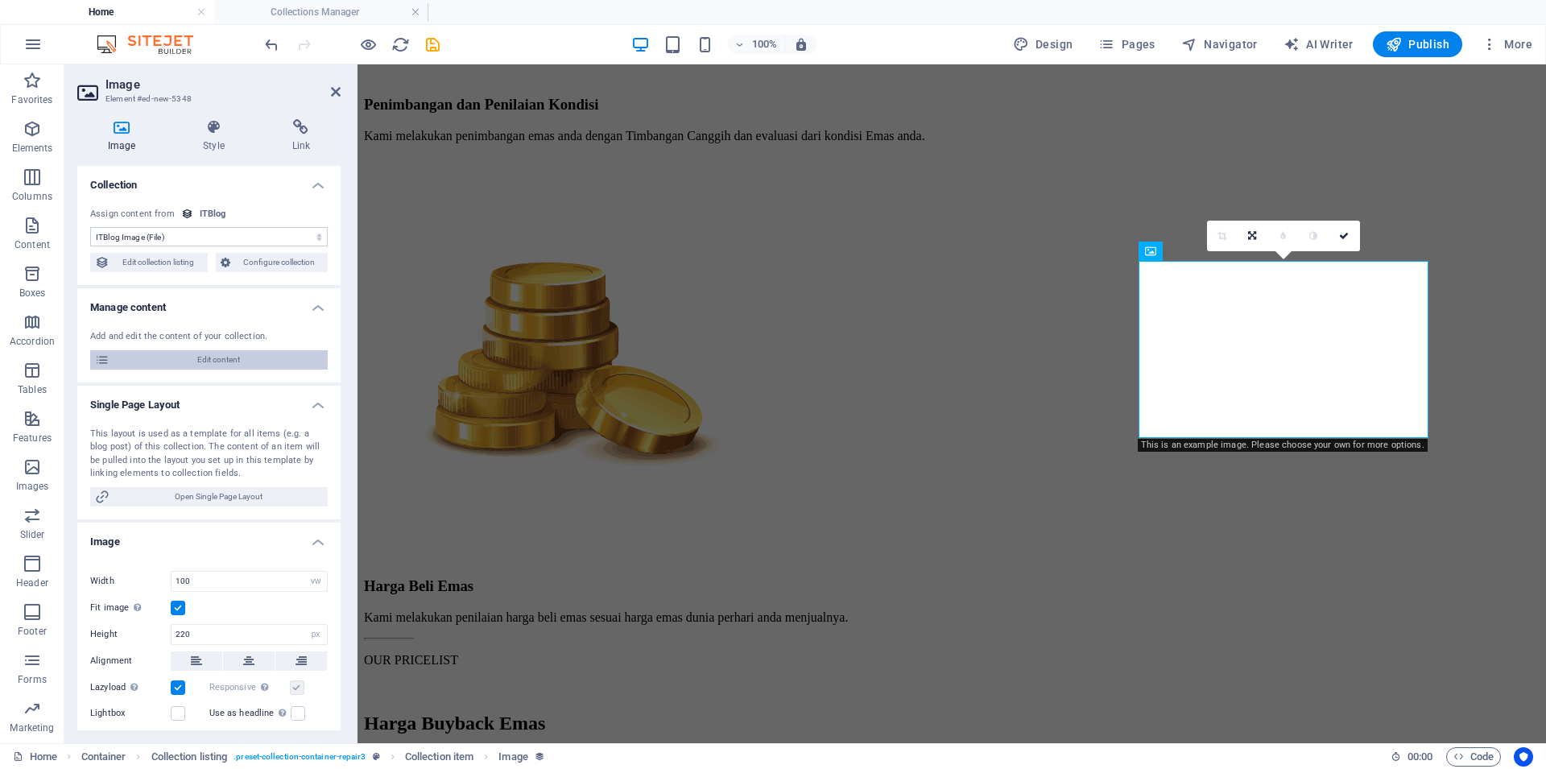
click at [209, 362] on span "Edit content" at bounding box center [218, 359] width 208 height 19
select select "Mobile"
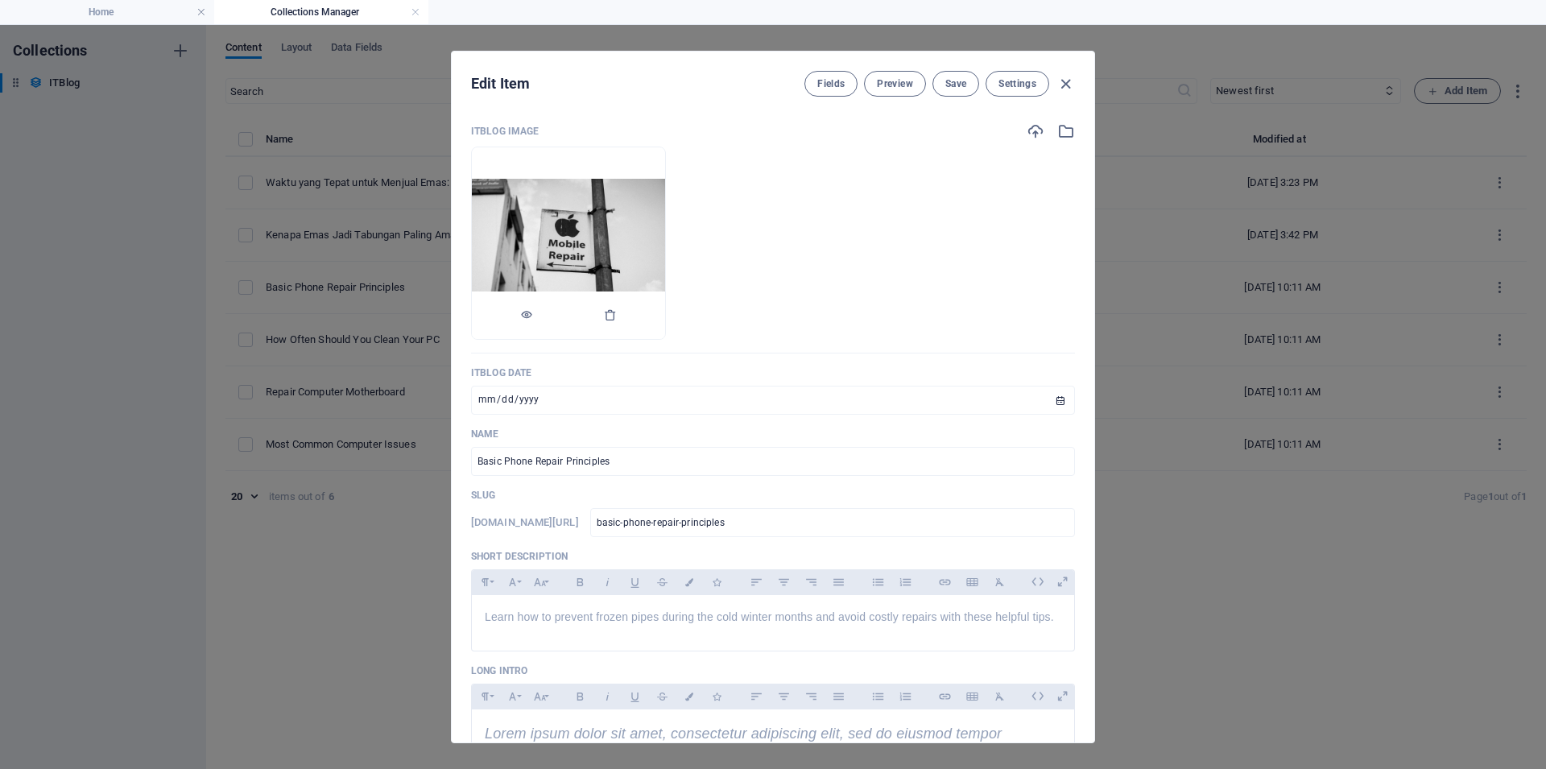
click at [561, 220] on img at bounding box center [568, 243] width 193 height 129
click at [1057, 131] on icon "button" at bounding box center [1066, 131] width 18 height 18
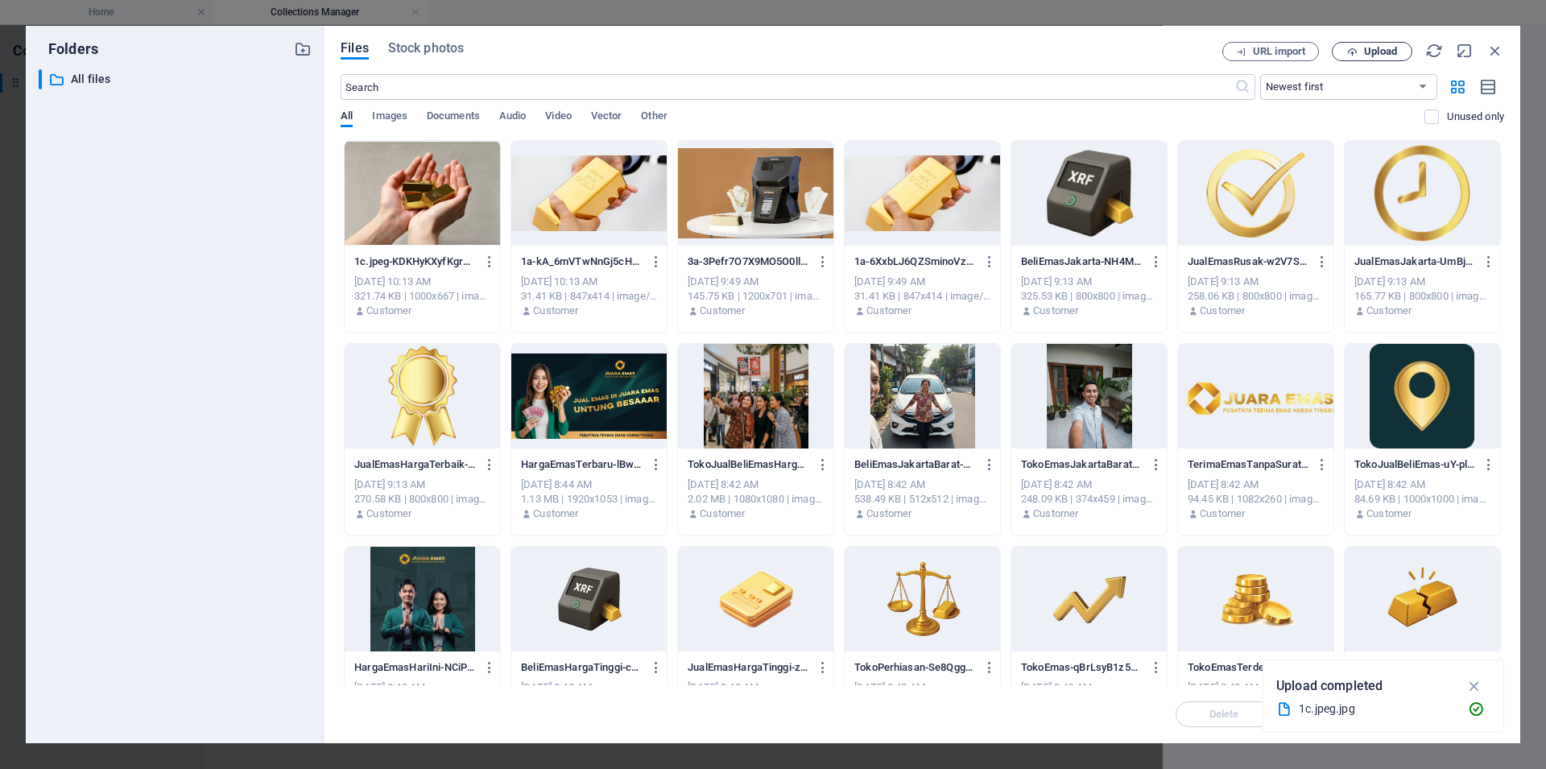
click at [1359, 55] on span "Upload" at bounding box center [1372, 52] width 66 height 10
click at [790, 213] on div at bounding box center [755, 193] width 155 height 105
click at [790, 213] on div "1" at bounding box center [755, 193] width 155 height 105
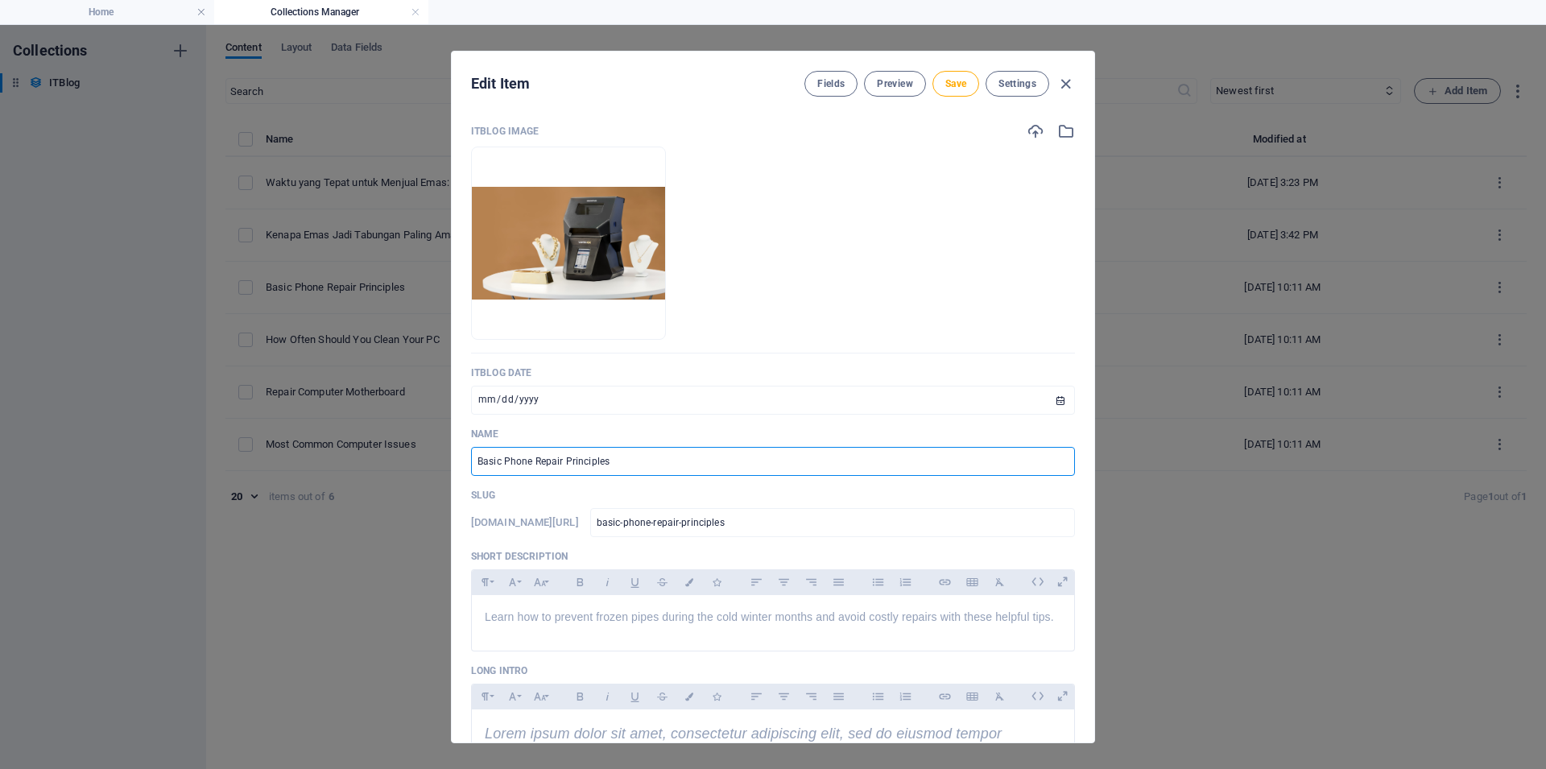
click at [626, 458] on input "Basic Phone Repair Principles" at bounding box center [773, 461] width 604 height 29
paste input "5 Kesalahan Umum Saat Menjual Emas dan Cara Menghindarinya"
type input "5 Kesalahan Umum Saat Menjual Emas dan Cara Menghindarinya"
type input "5-kesalahan-umum-saat-menjual-emas-dan-cara-menghindarinya"
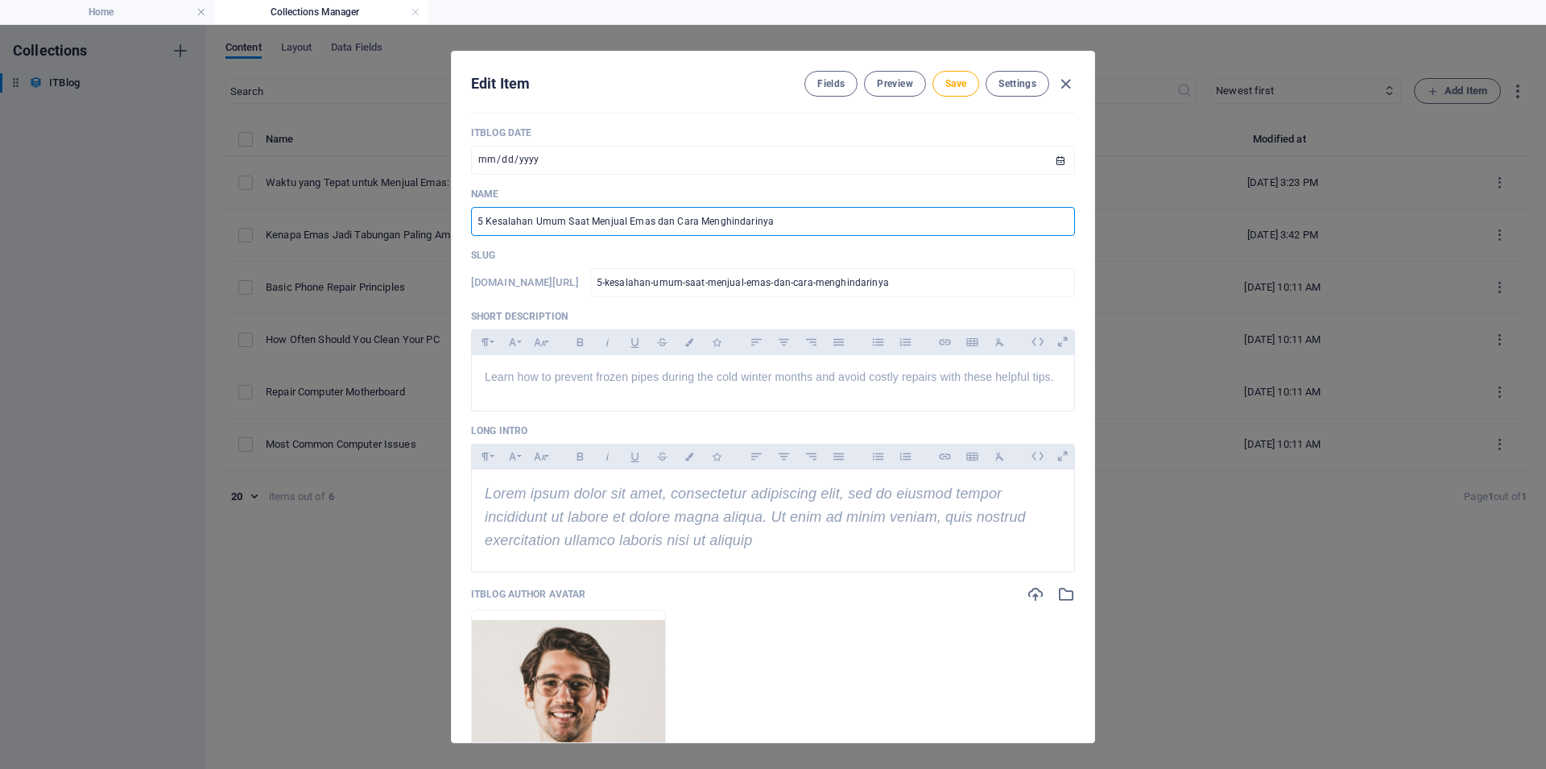
scroll to position [242, 0]
type input "5 Kesalahan Umum Saat Menjual Emas dan Cara Menghindarinya"
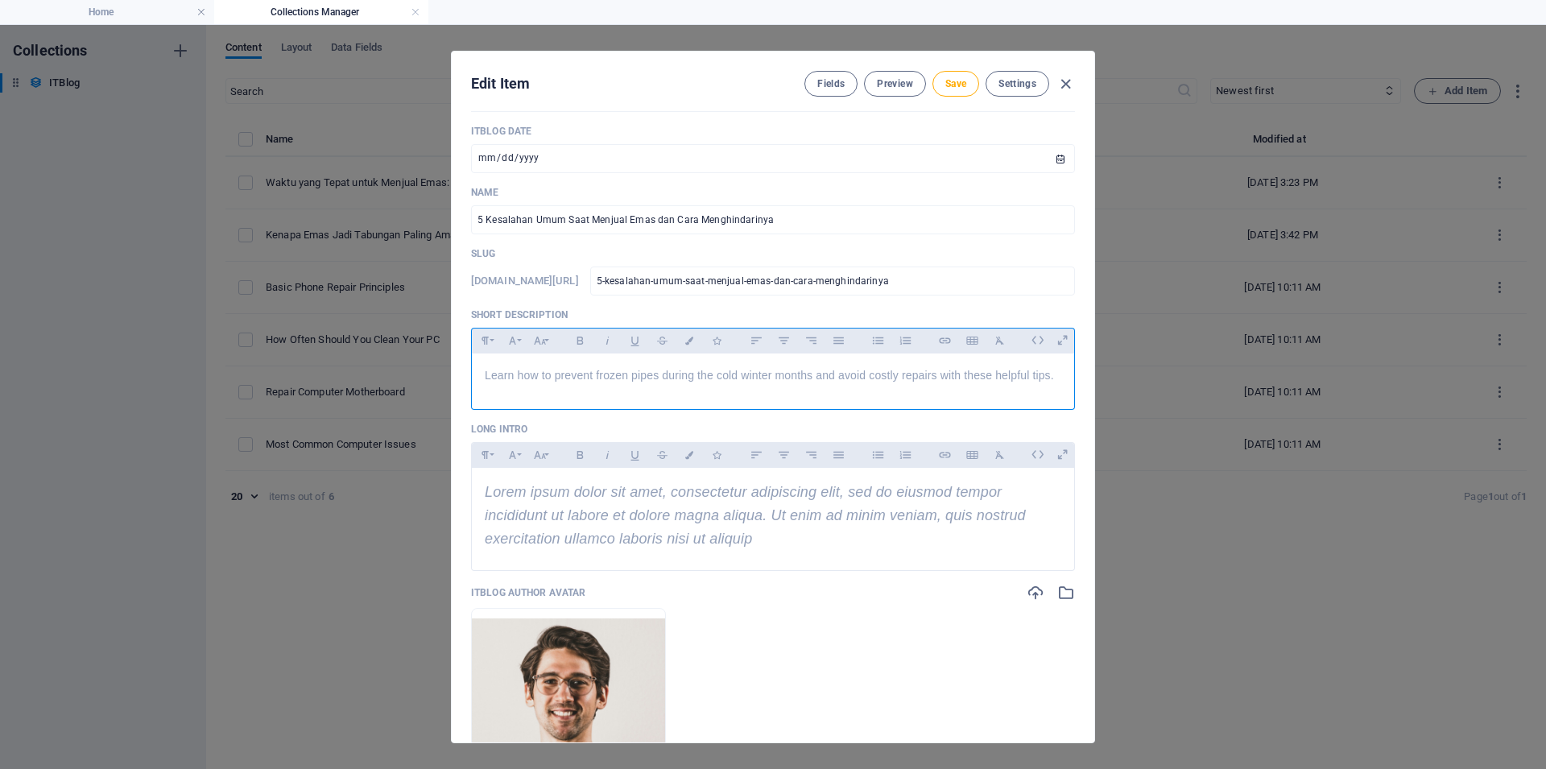
click at [689, 384] on p "Learn how to prevent frozen pipes during the cold winter months and avoid costl…" at bounding box center [773, 375] width 576 height 18
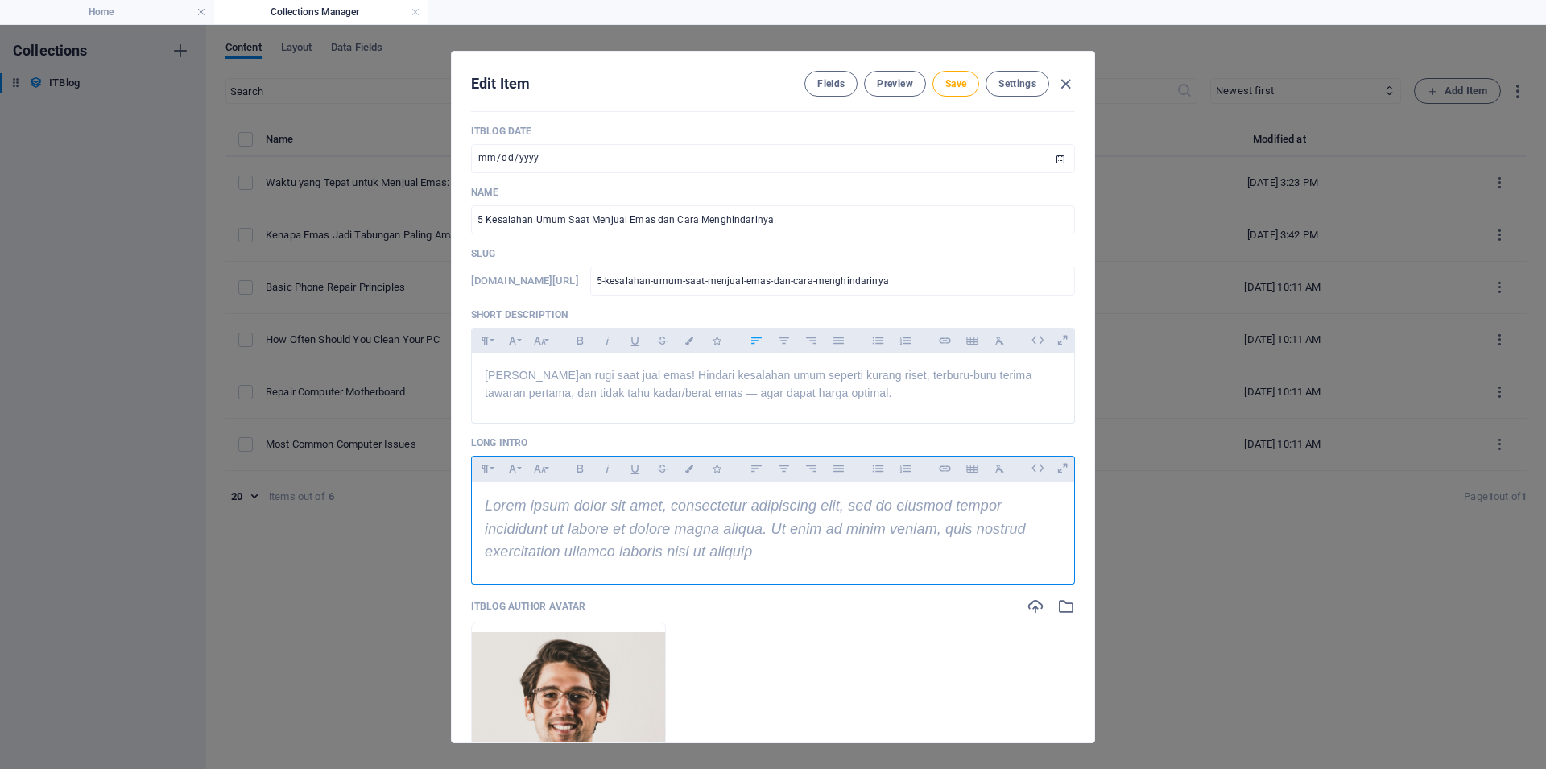
click at [567, 564] on p "Lorem ipsum dolor sit amet, consectetur adipiscing elit, sed do eiusmod tempor …" at bounding box center [773, 528] width 576 height 69
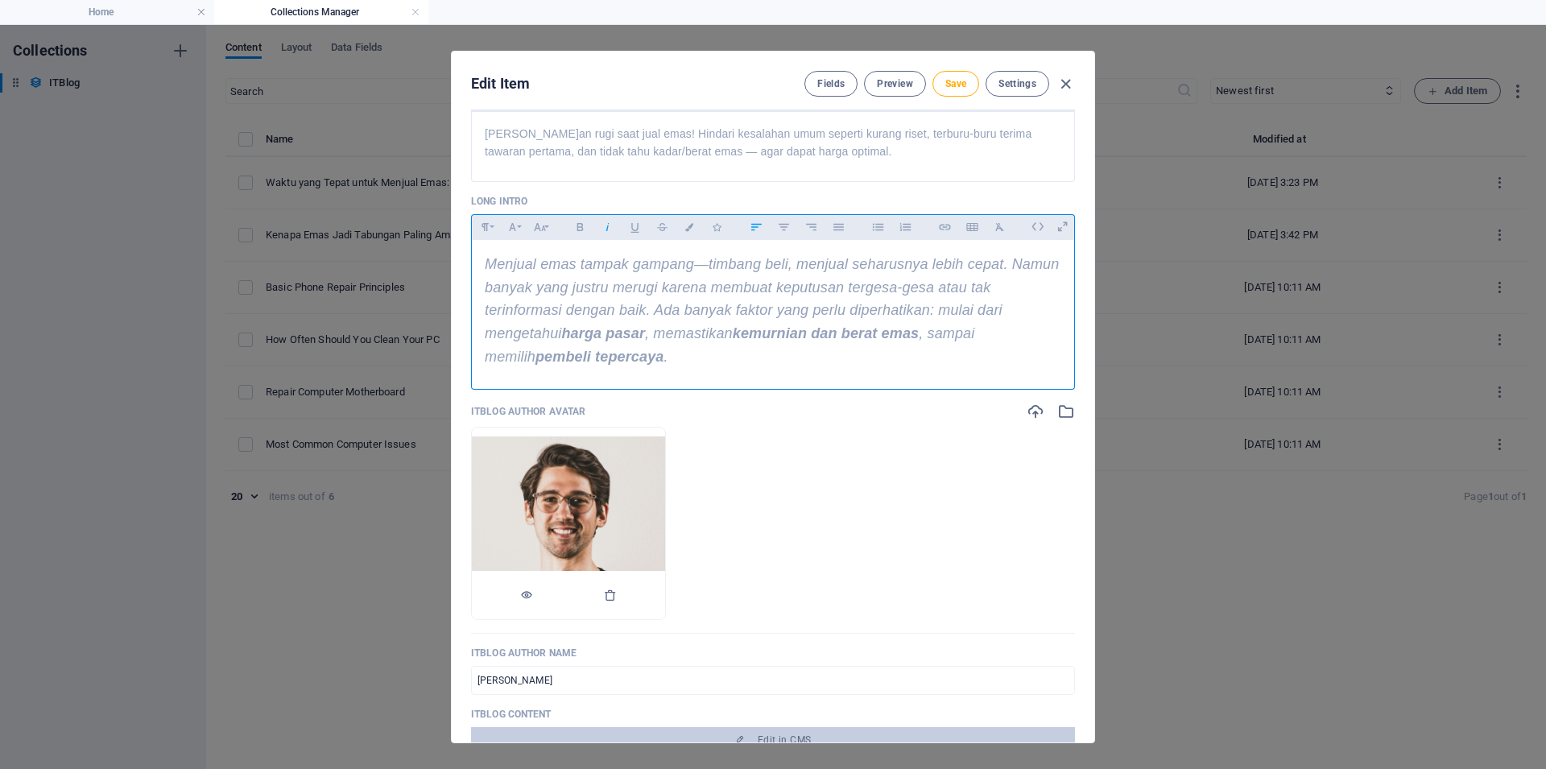
scroll to position [604, 0]
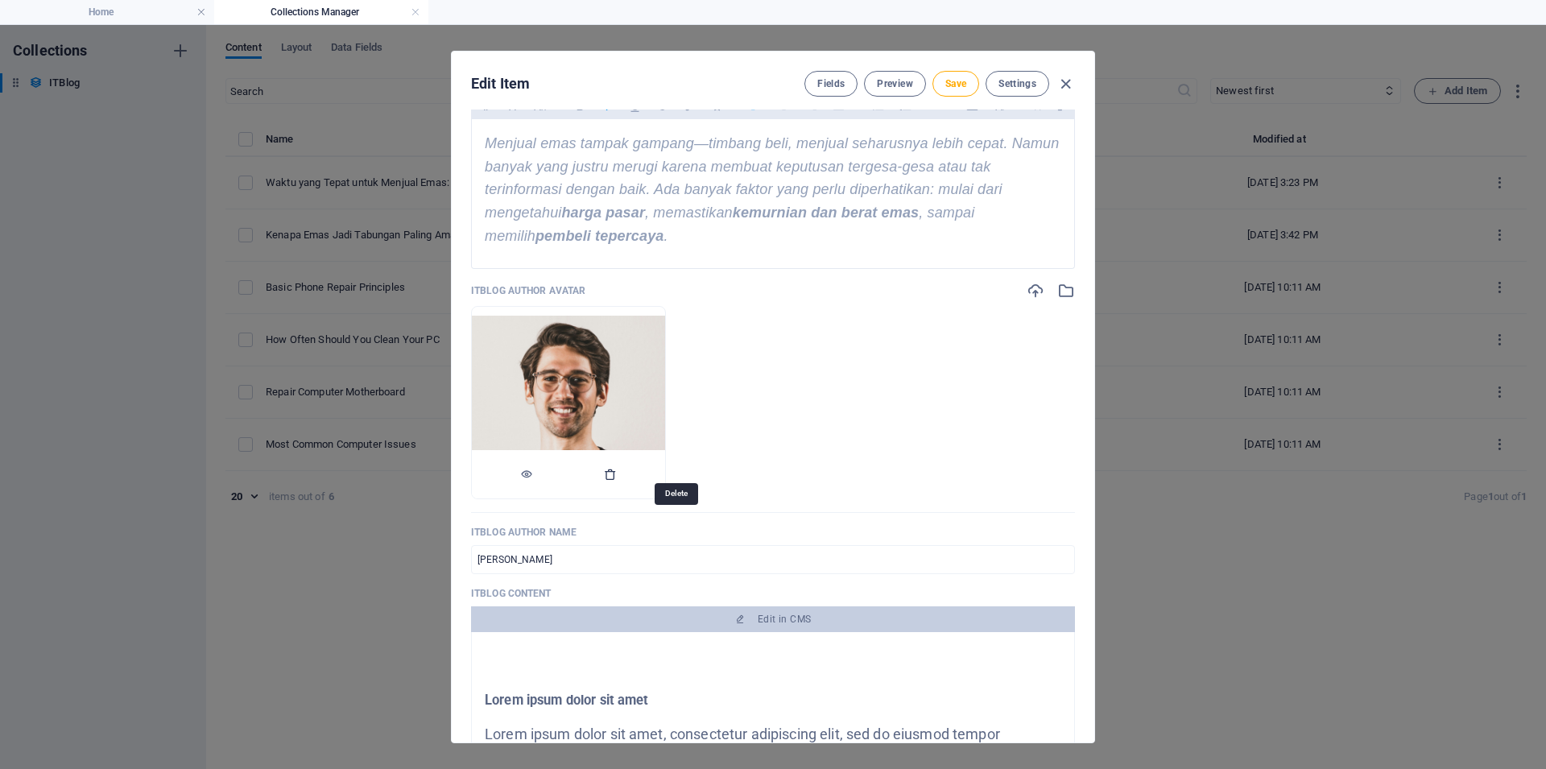
click at [617, 481] on icon "button" at bounding box center [610, 474] width 13 height 13
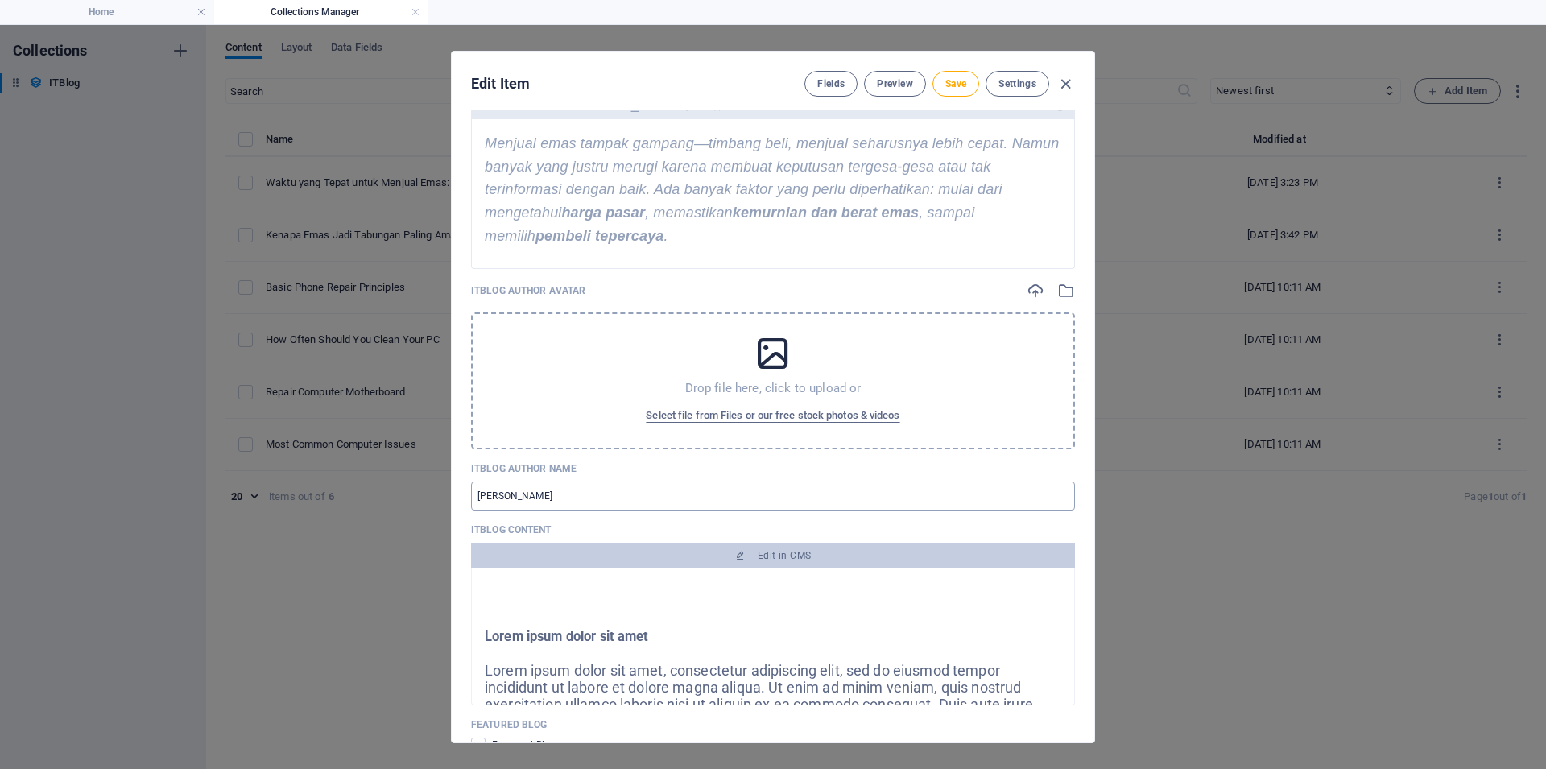
click at [589, 510] on input "Jonathan Gregorich" at bounding box center [773, 495] width 604 height 29
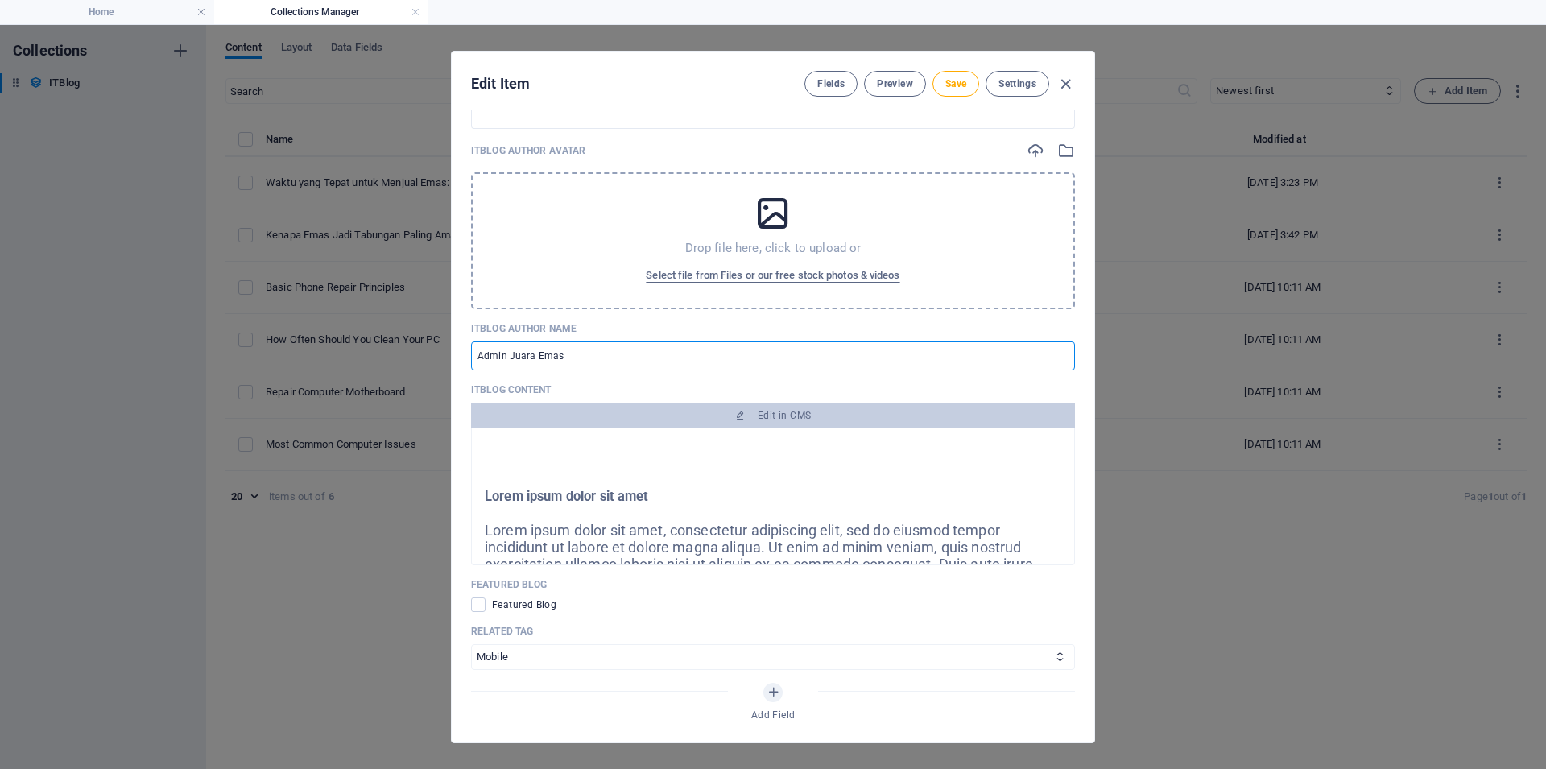
scroll to position [845, 0]
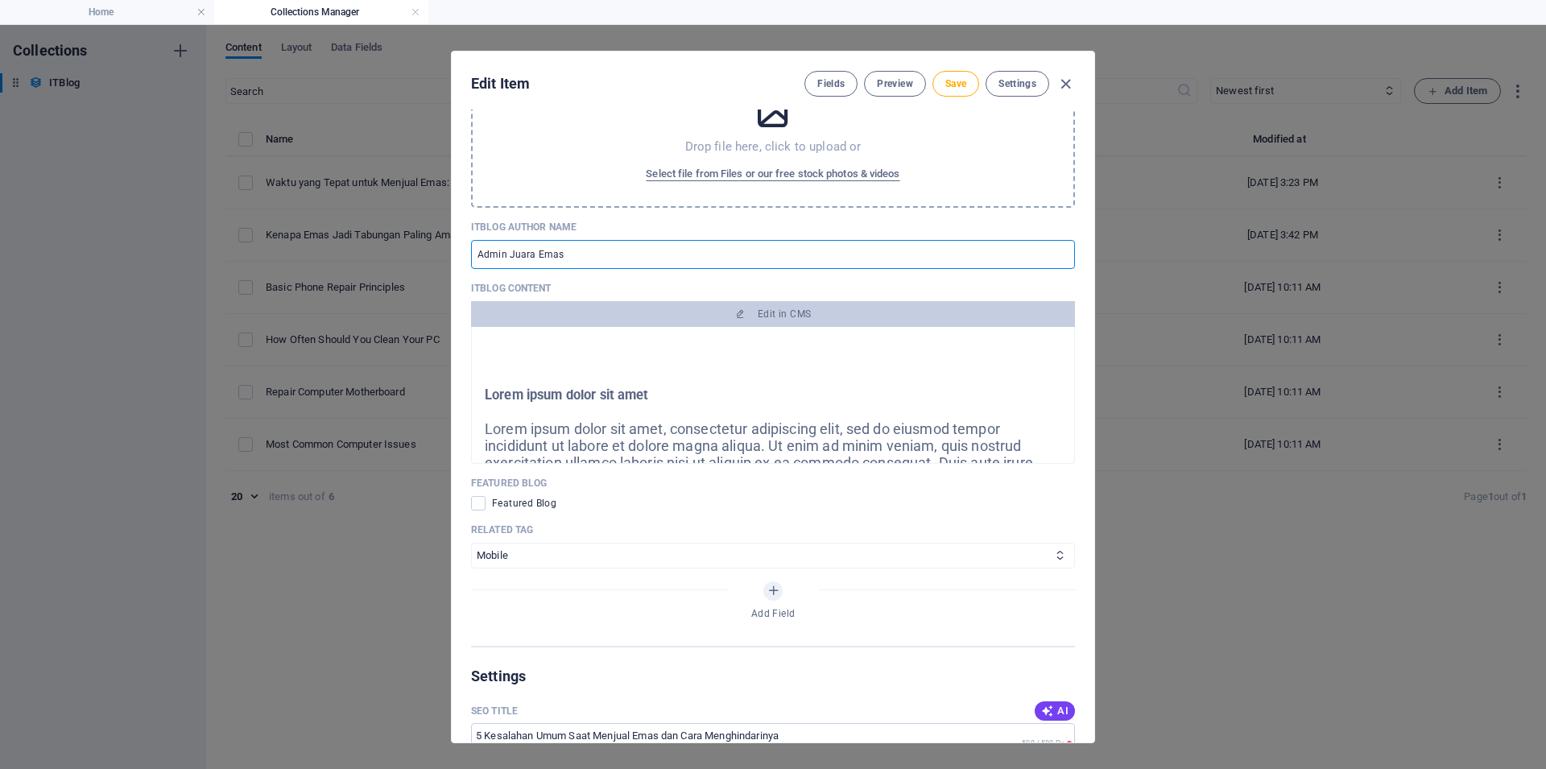
type input "Admin Juara Emas"
click at [955, 99] on div "Edit Item Fields Preview Save Settings" at bounding box center [773, 81] width 642 height 58
click at [960, 92] on button "Save" at bounding box center [955, 84] width 47 height 26
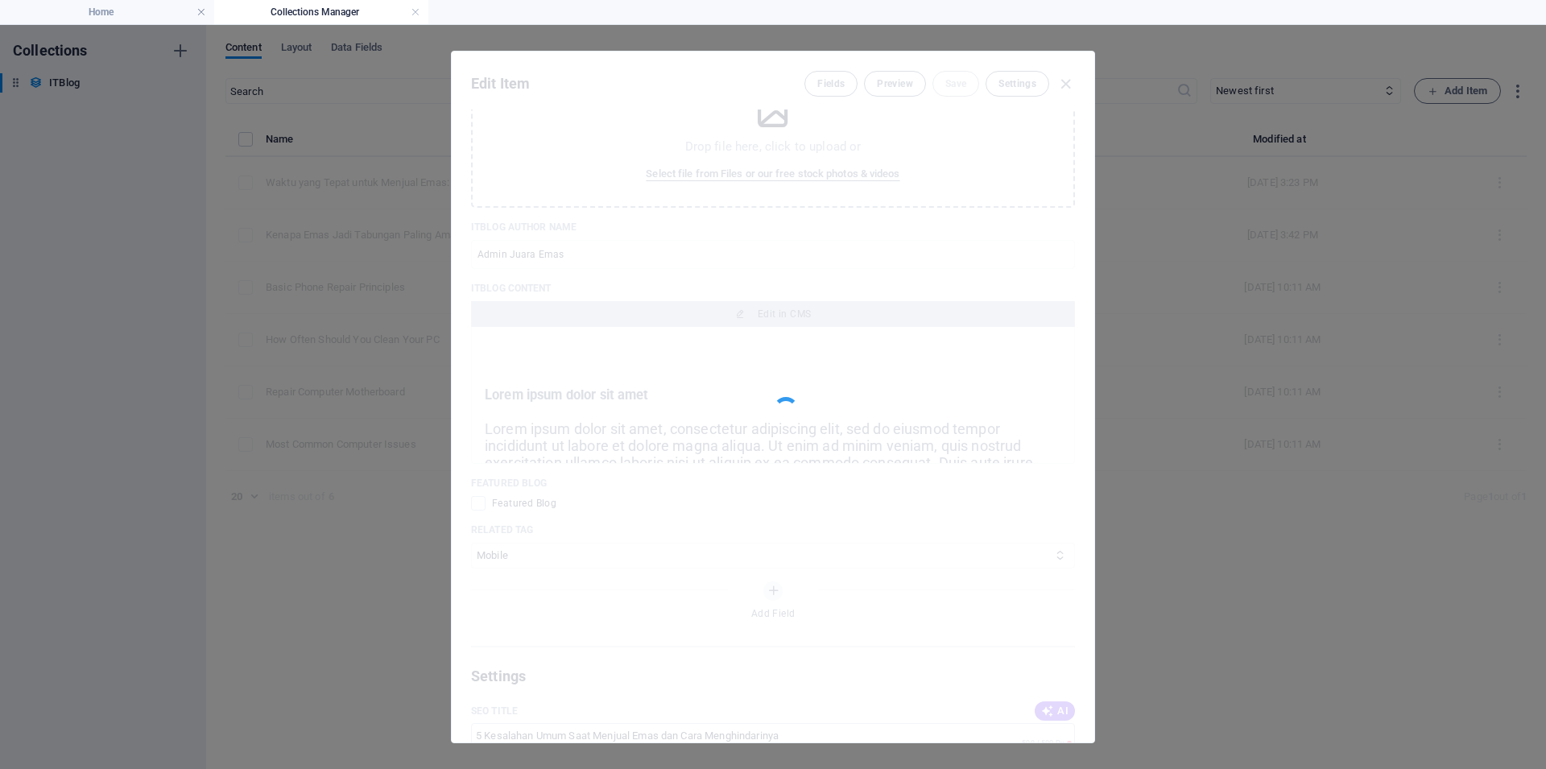
type input "5-kesalahan-umum-saat-menjual-emas-dan-cara-menghindarinya"
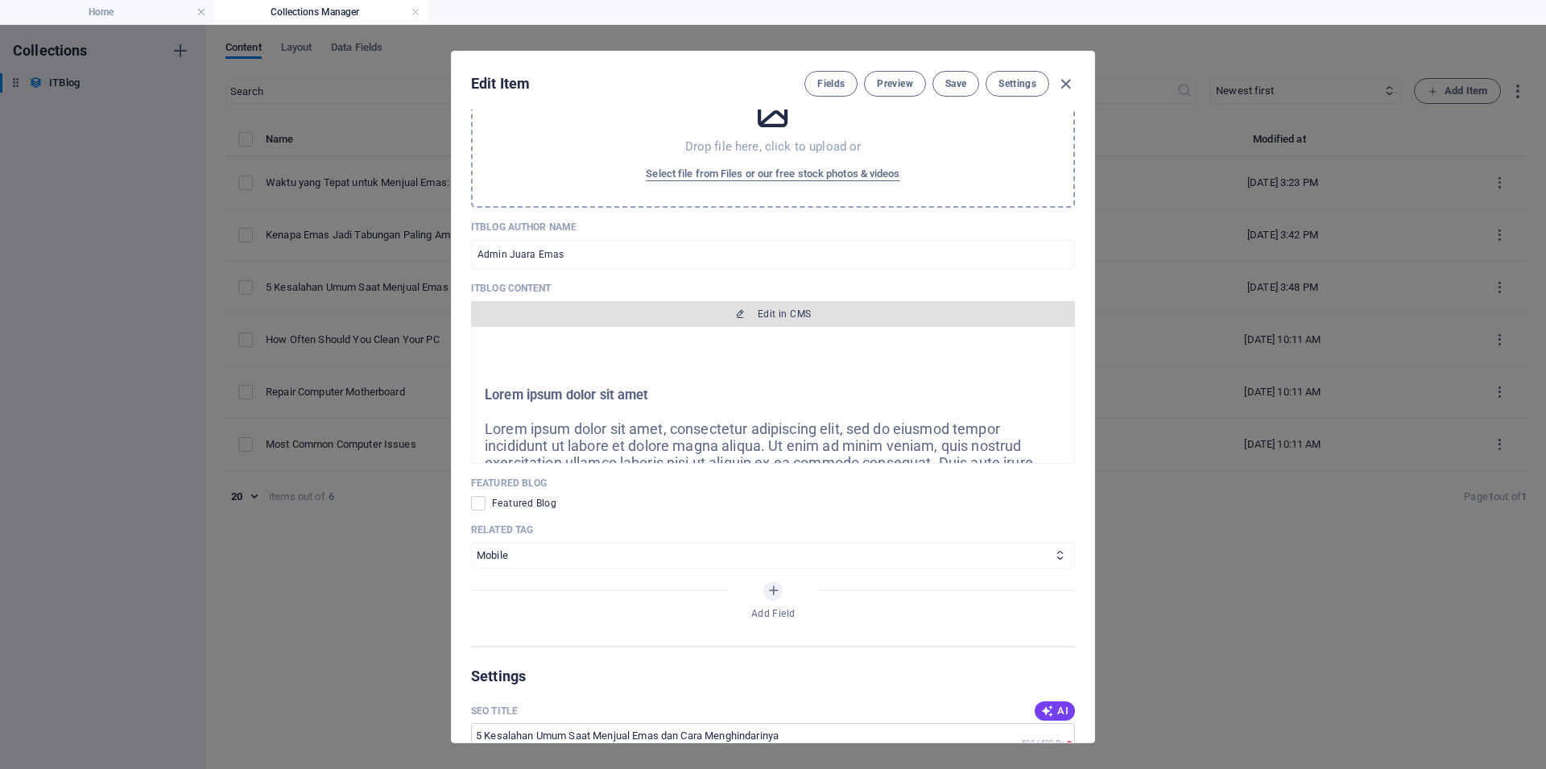
click at [735, 327] on button "Edit in CMS" at bounding box center [773, 314] width 604 height 26
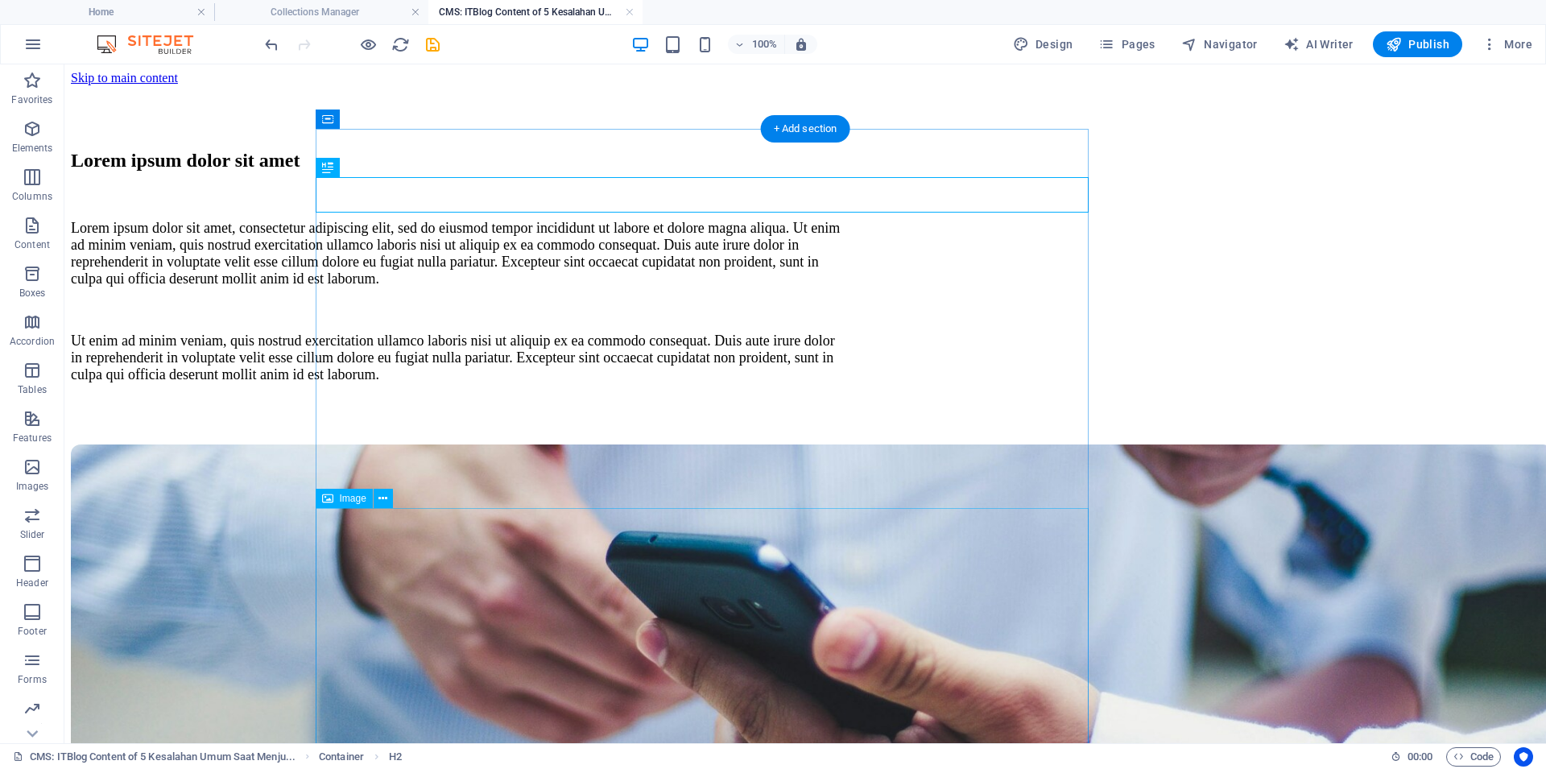
scroll to position [0, 0]
click at [401, 125] on icon at bounding box center [398, 119] width 9 height 17
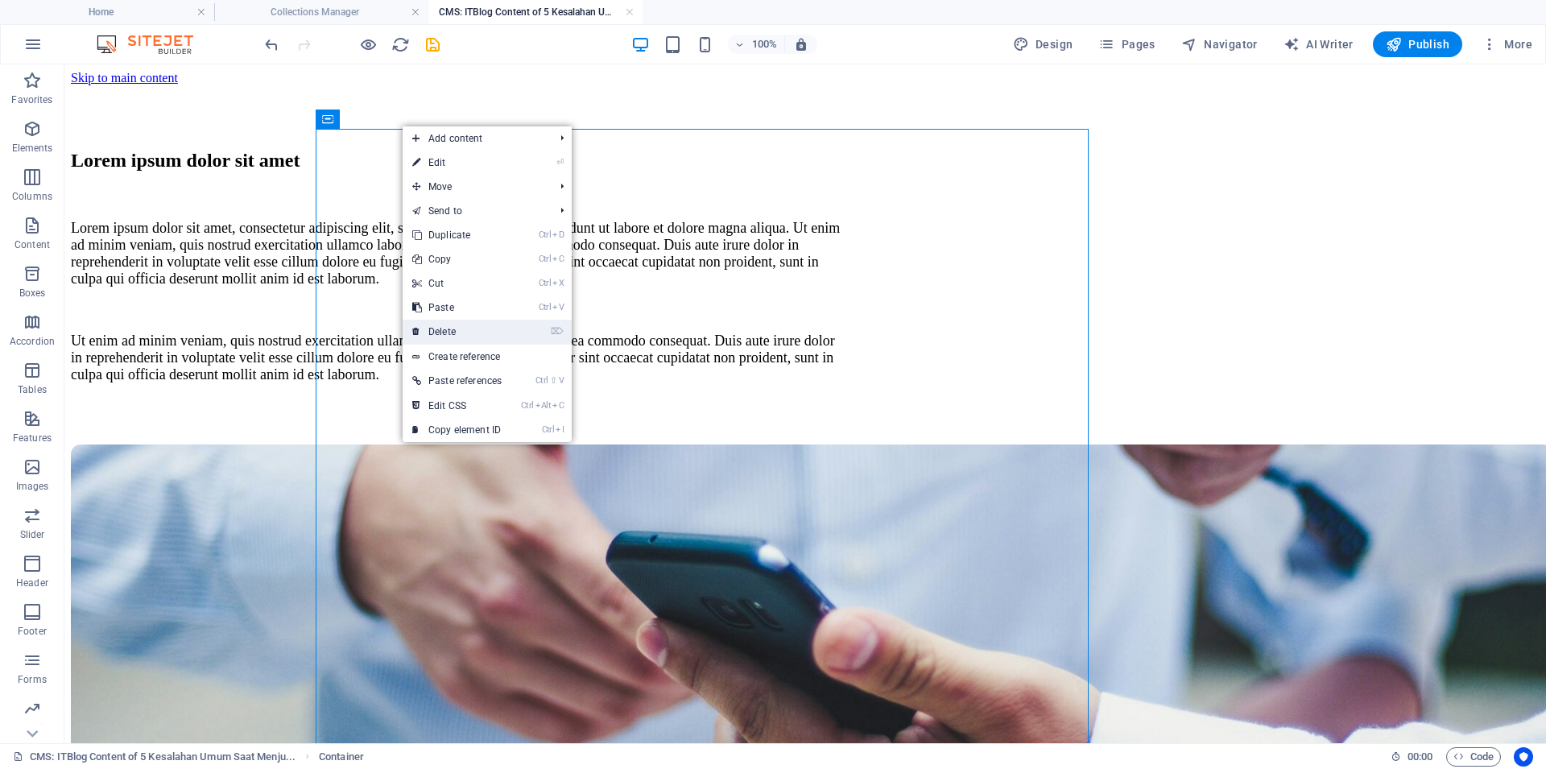
click at [451, 336] on link "⌦ Delete" at bounding box center [456, 332] width 109 height 24
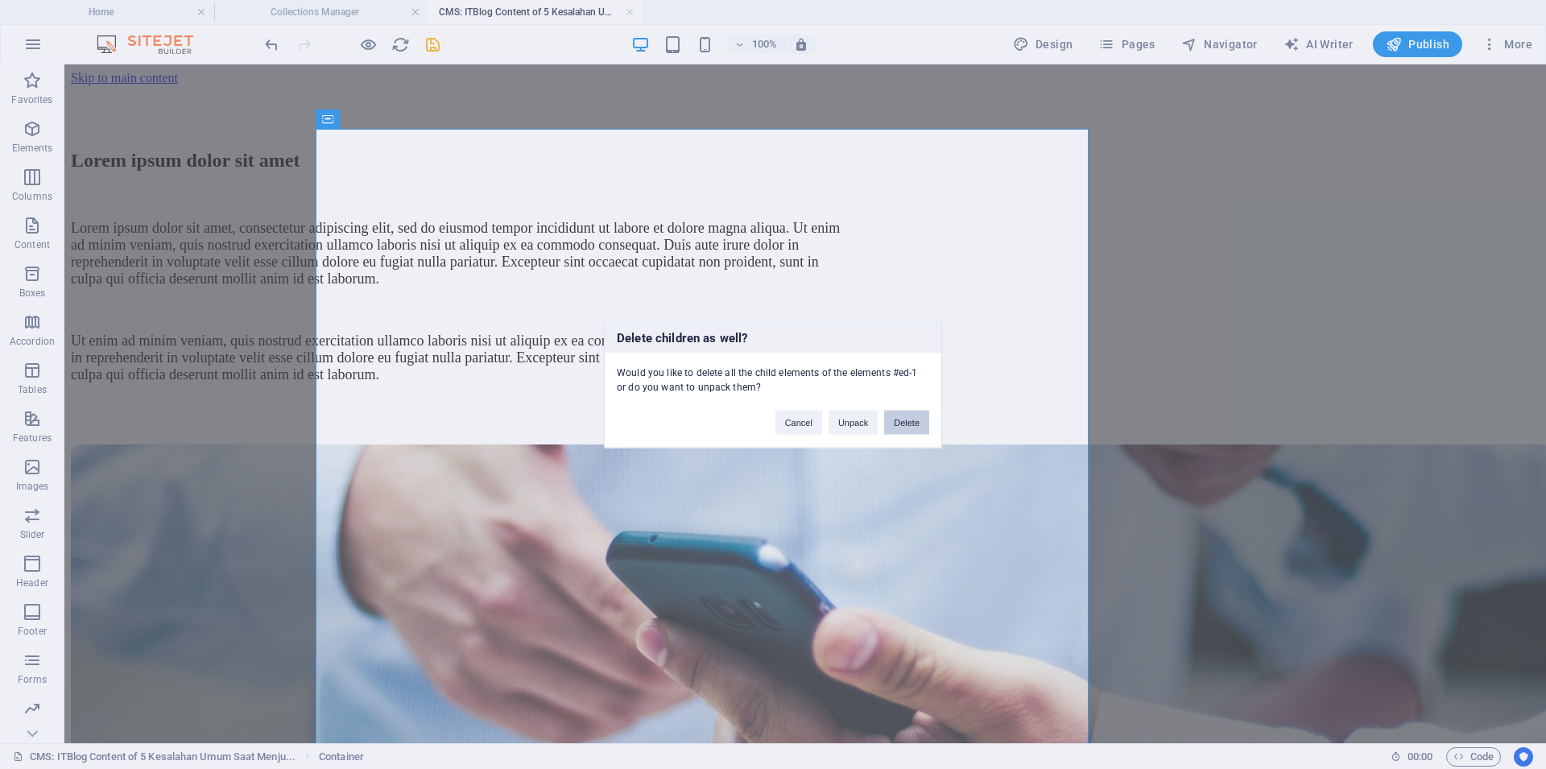
click at [910, 427] on button "Delete" at bounding box center [906, 422] width 45 height 24
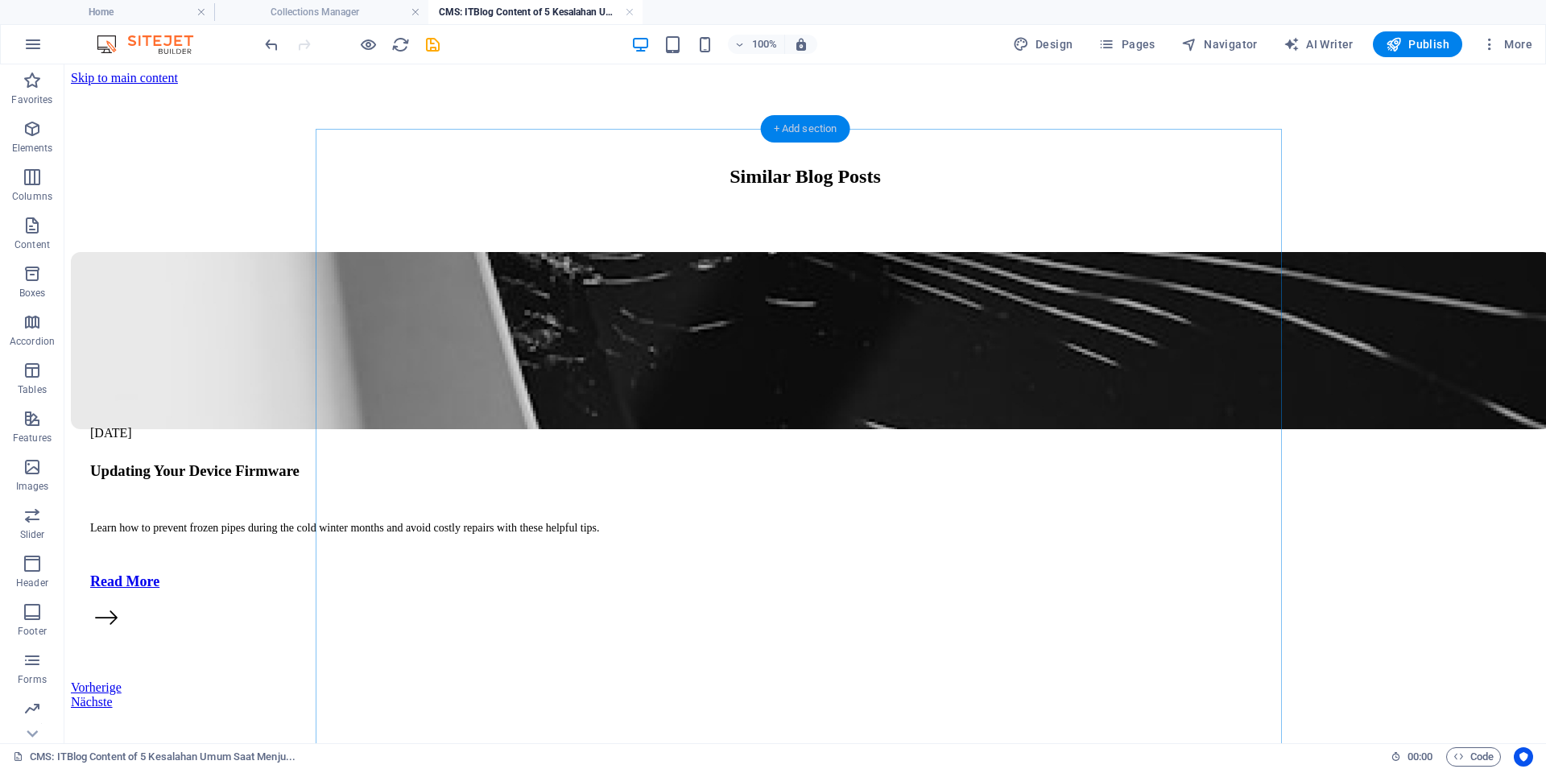
click at [789, 122] on div "+ Add section" at bounding box center [805, 128] width 89 height 27
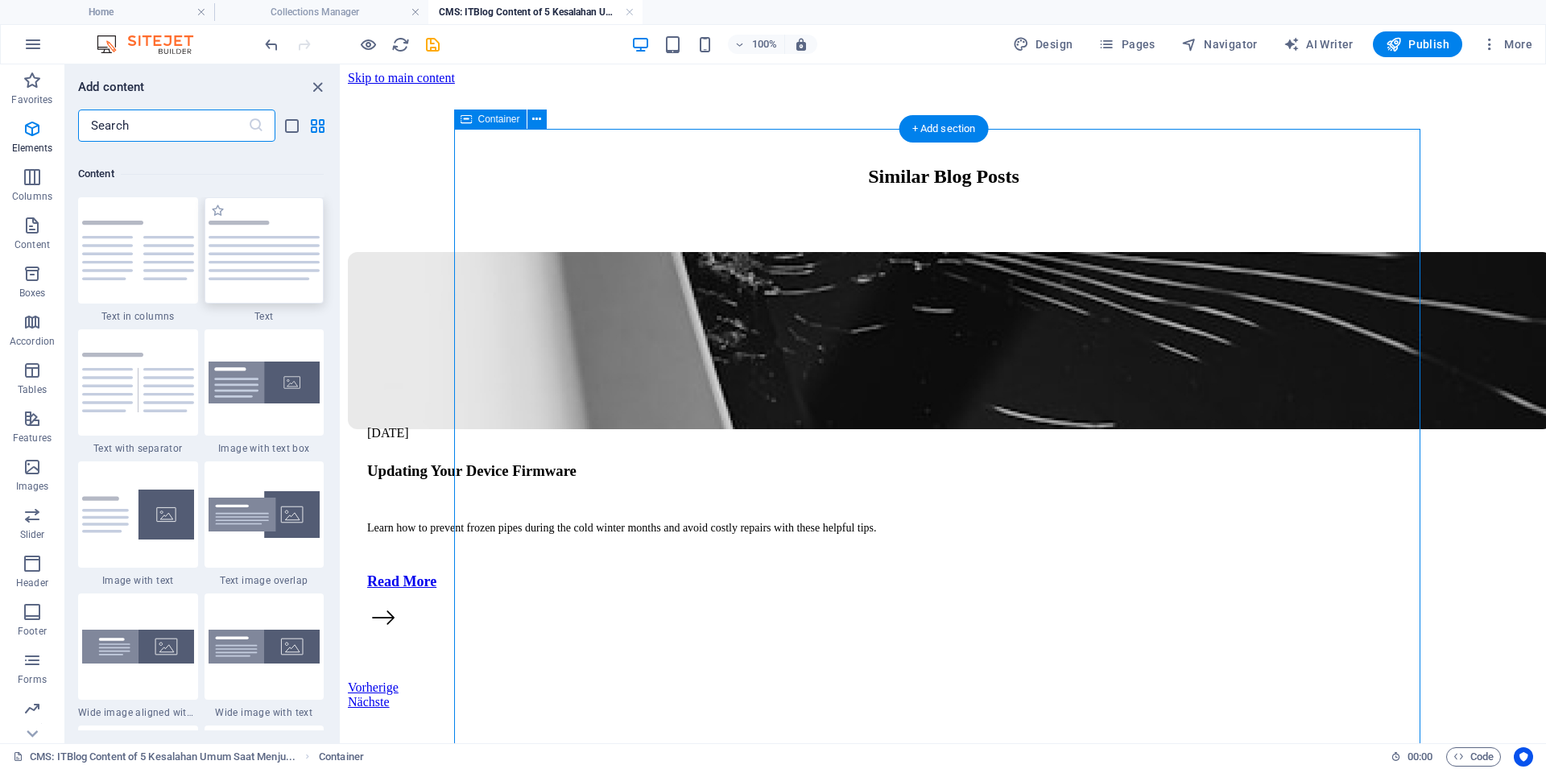
scroll to position [2817, 0]
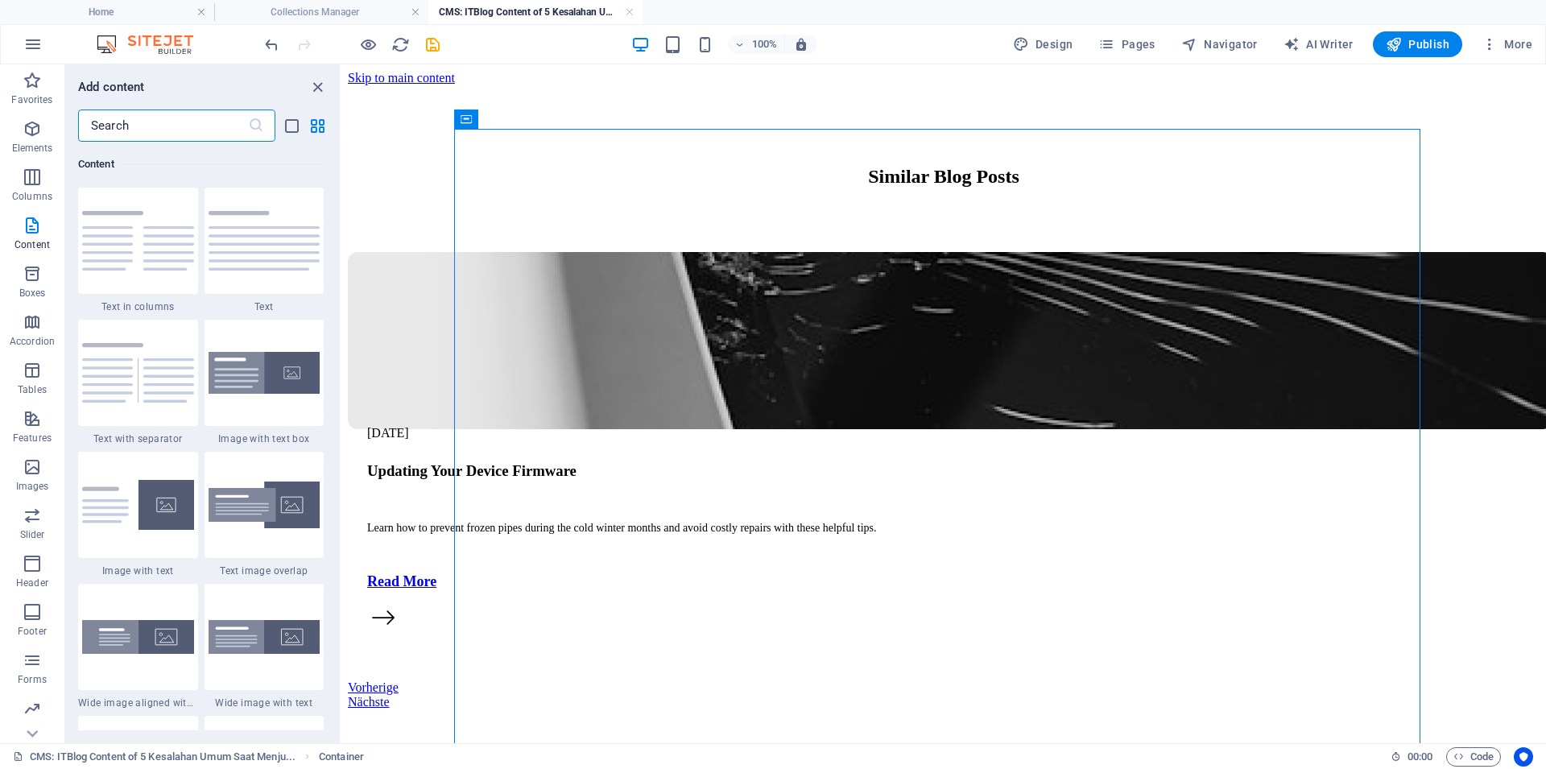
click at [207, 130] on input "text" at bounding box center [163, 125] width 170 height 32
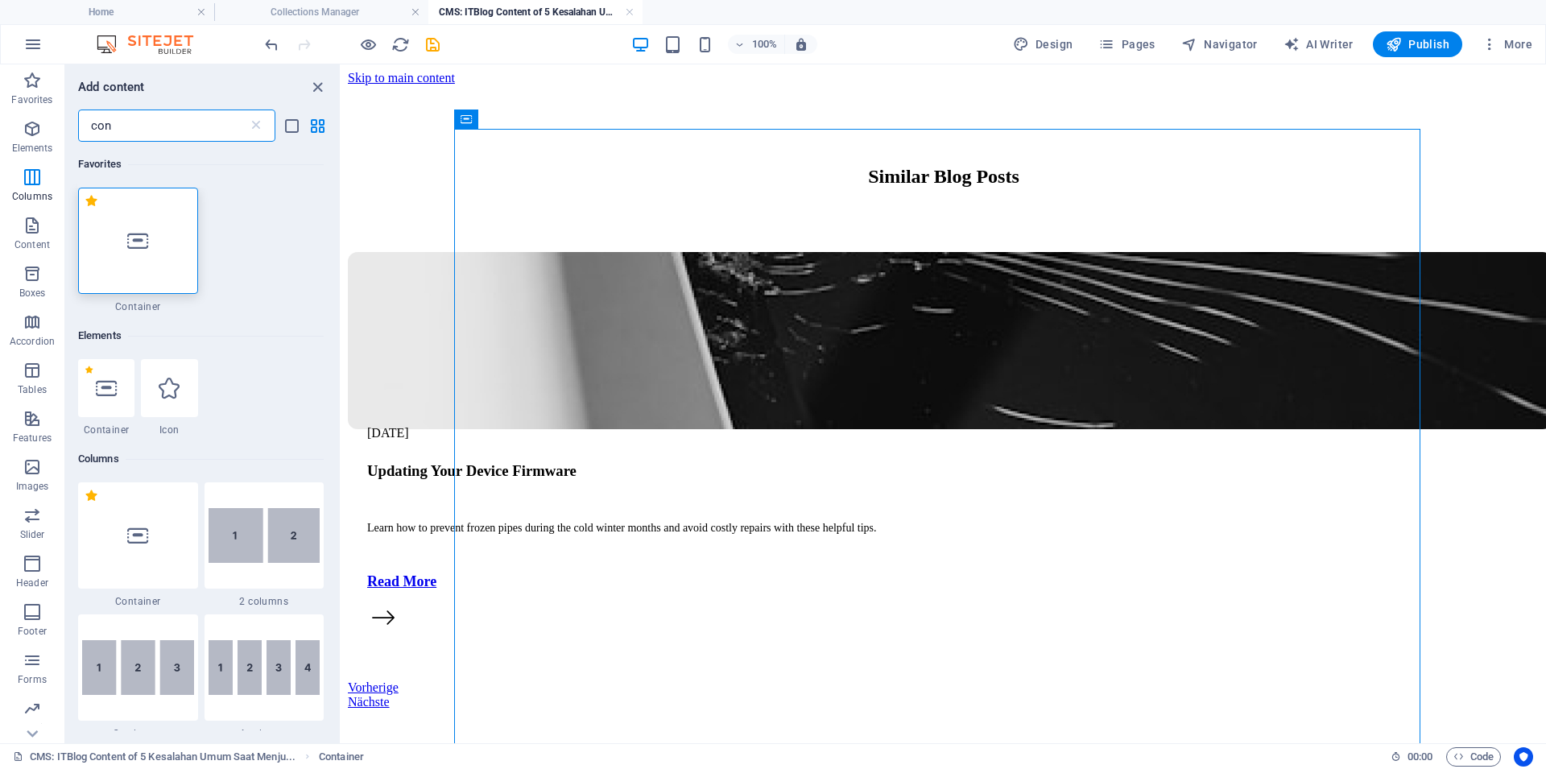
scroll to position [0, 0]
type input "con"
click at [131, 233] on icon at bounding box center [137, 240] width 21 height 21
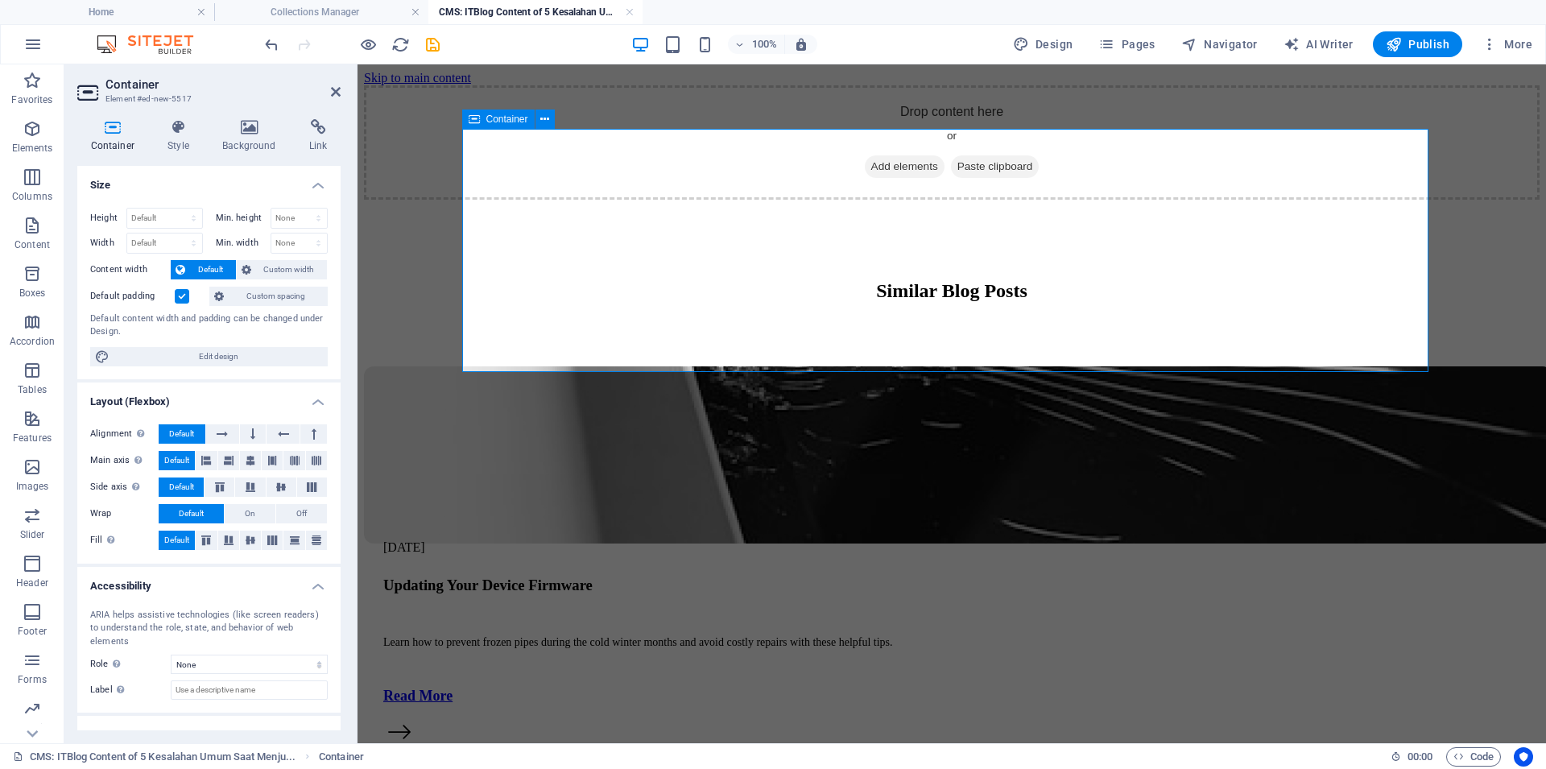
click at [877, 178] on span "Add elements" at bounding box center [905, 166] width 80 height 23
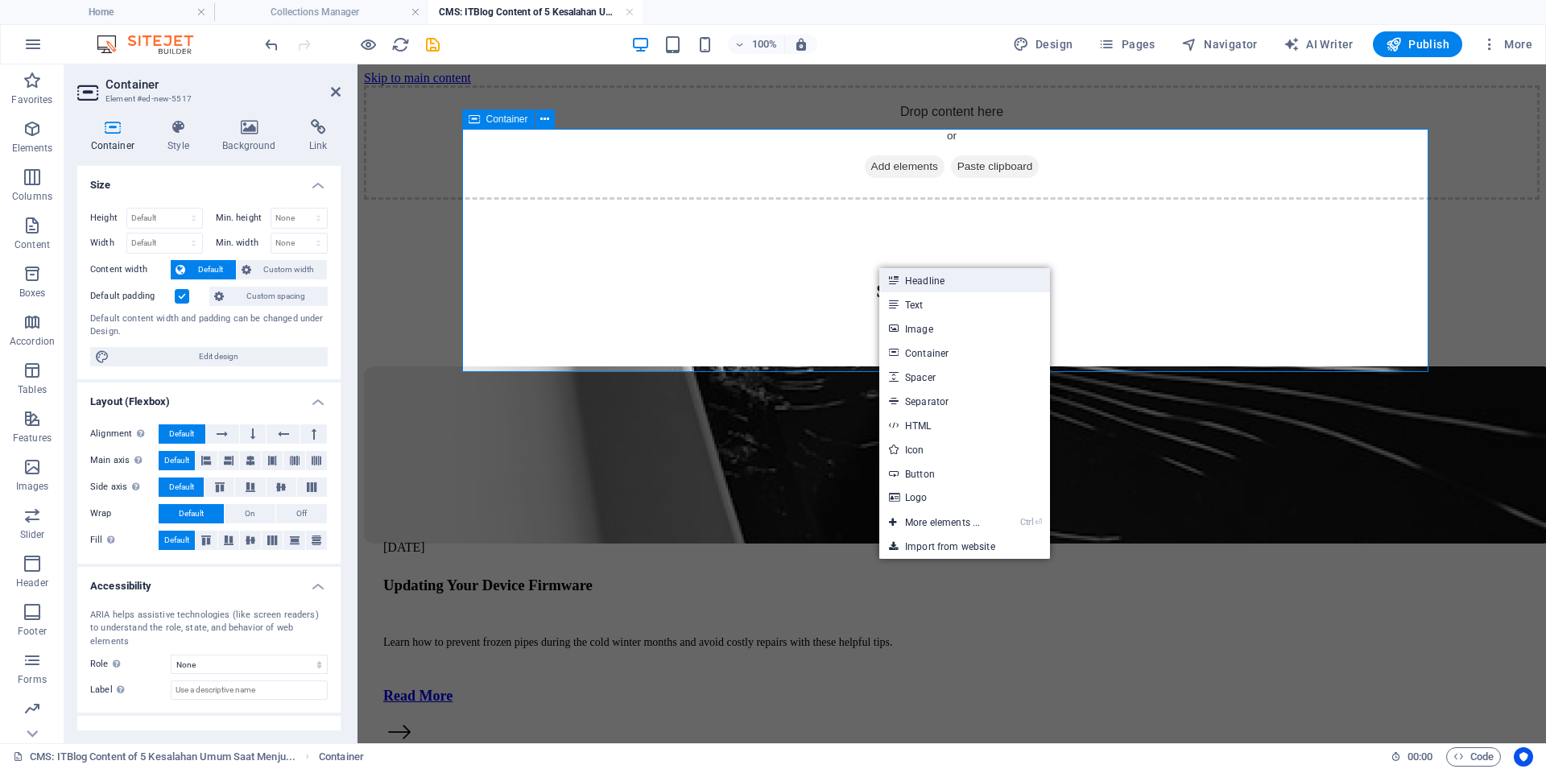
click at [920, 279] on link "Headline" at bounding box center [964, 280] width 171 height 24
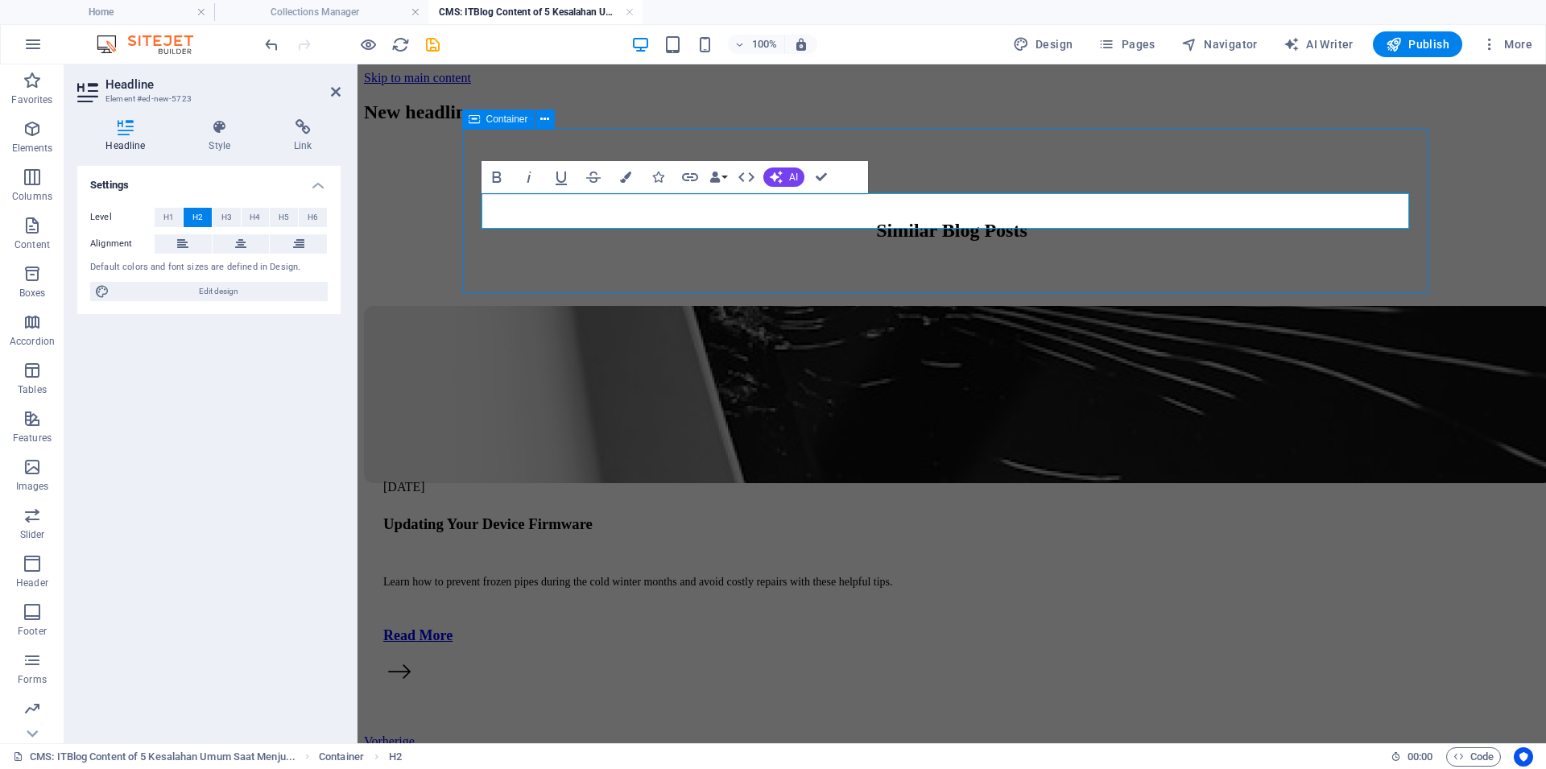
click at [785, 123] on h2 "New headline" at bounding box center [951, 112] width 1175 height 22
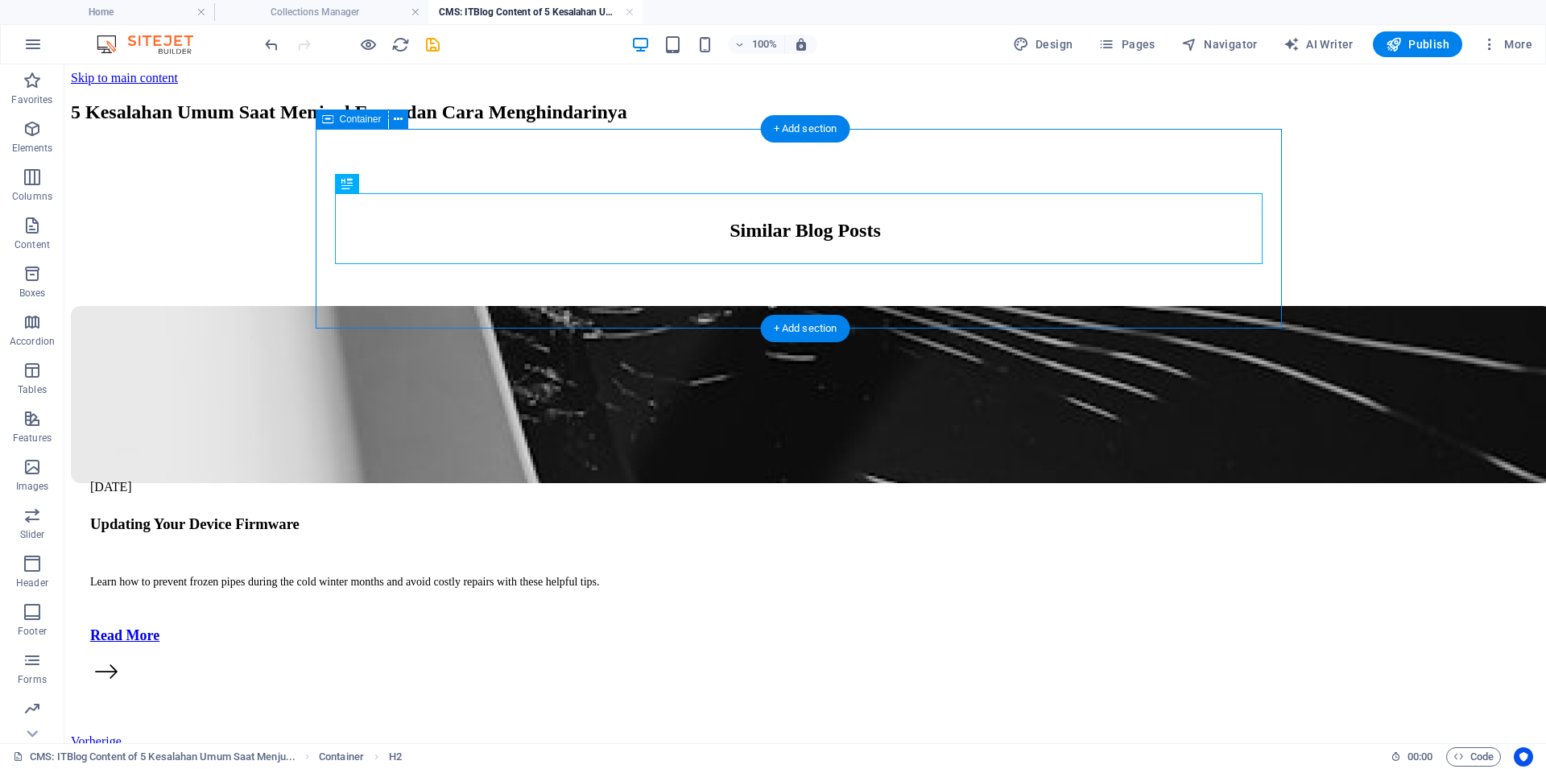
click at [811, 139] on div "5 Kesalahan Umum Saat Menjual Emas dan Cara Menghindarinya" at bounding box center [805, 112] width 1468 height 54
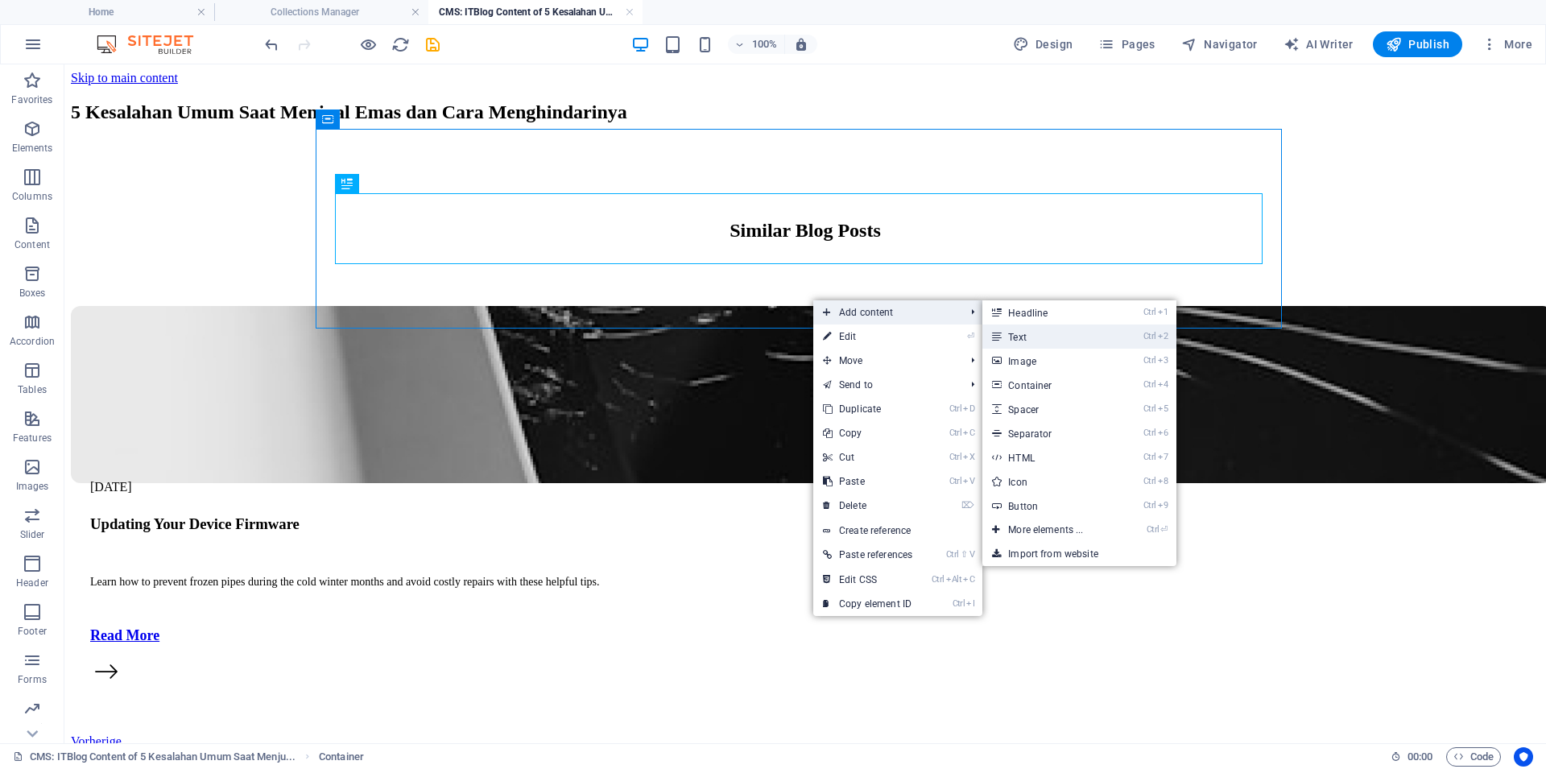
click at [1009, 328] on link "Ctrl 2 Text" at bounding box center [1048, 336] width 133 height 24
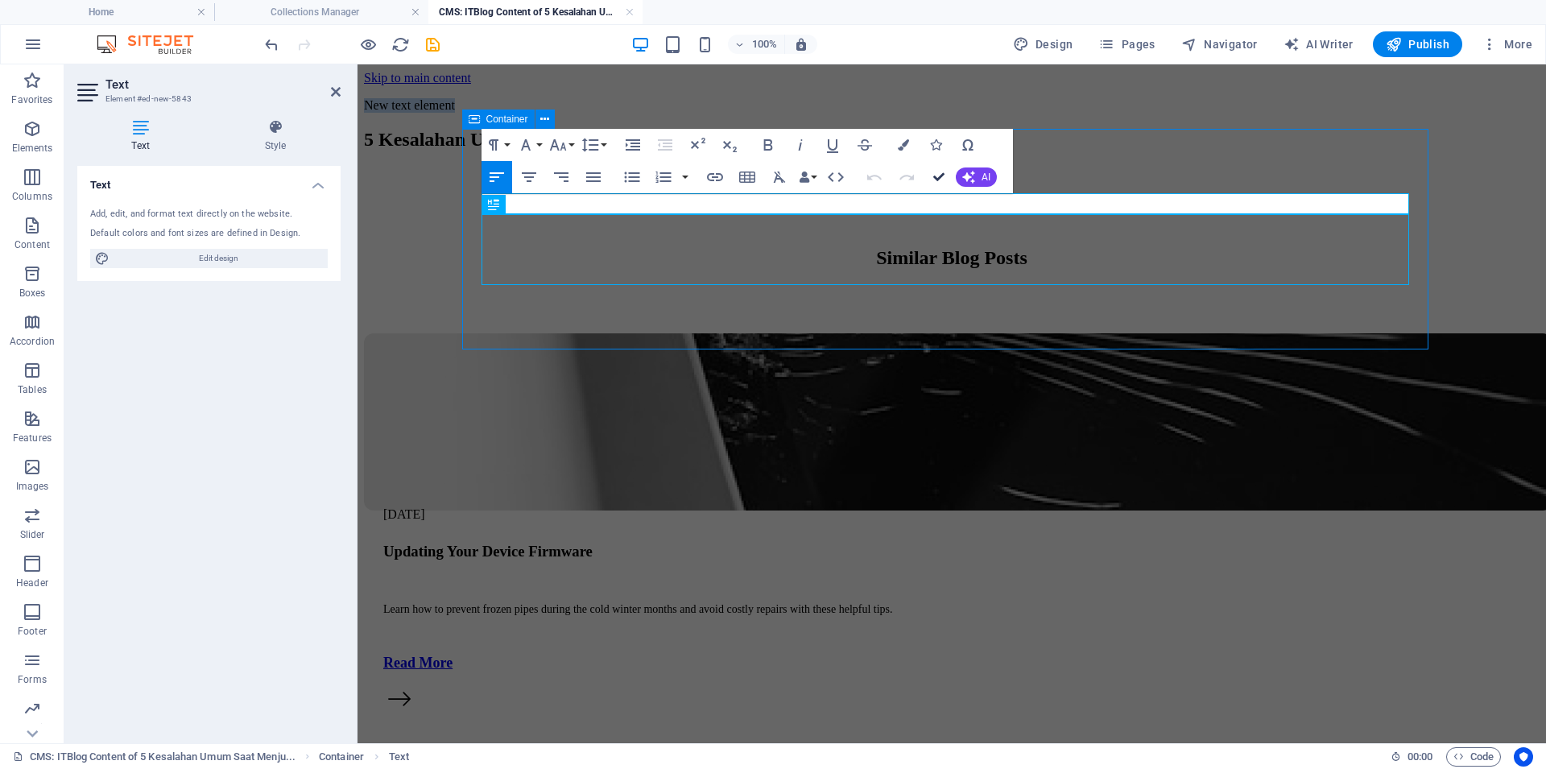
drag, startPoint x: 879, startPoint y: 114, endPoint x: 944, endPoint y: 179, distance: 91.6
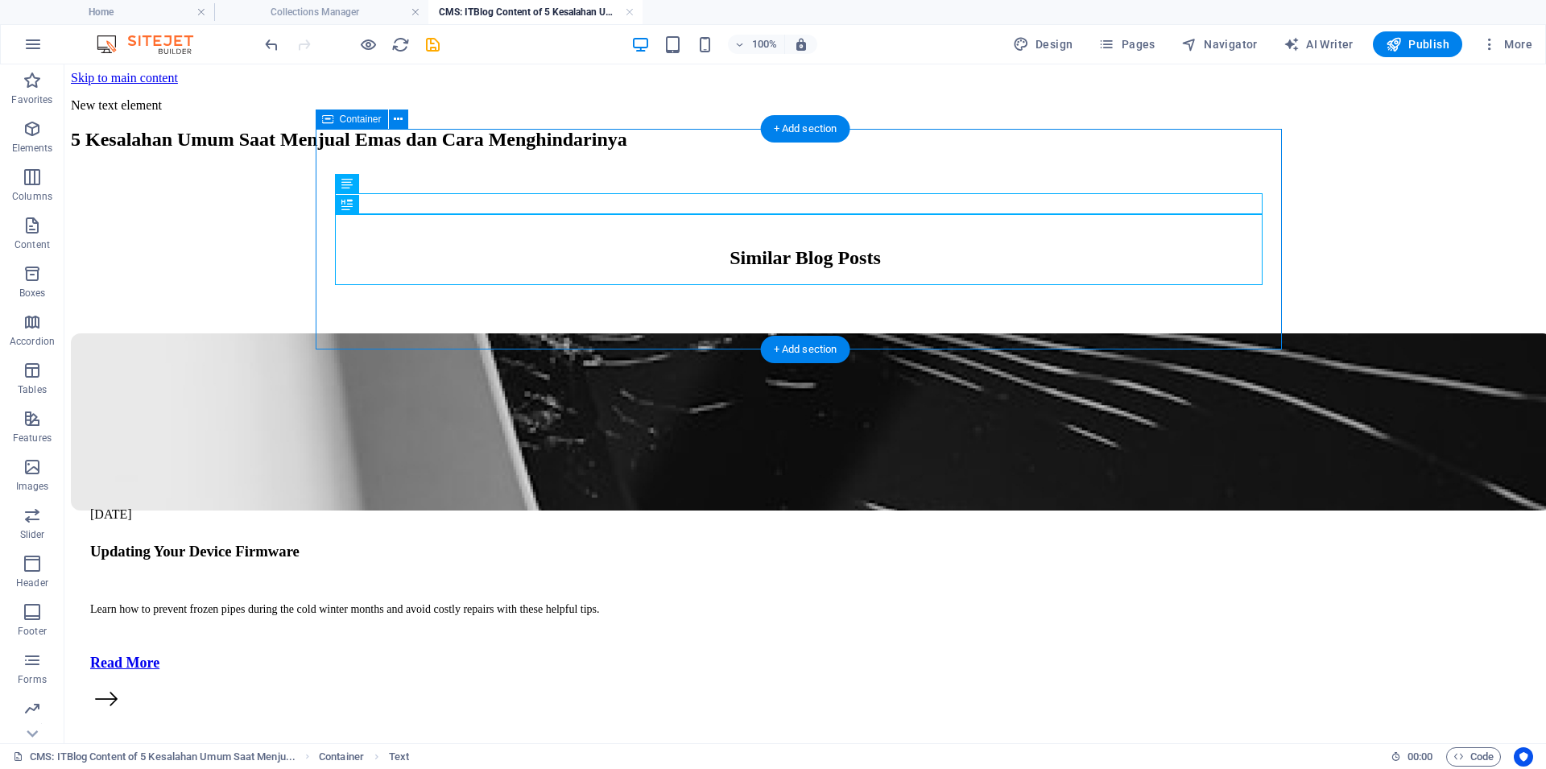
click at [690, 167] on div "New text element 5 Kesalahan Umum Saat Menjual Emas dan Cara Menghindarinya" at bounding box center [805, 125] width 1468 height 81
click at [734, 113] on div "New text element" at bounding box center [805, 105] width 1468 height 14
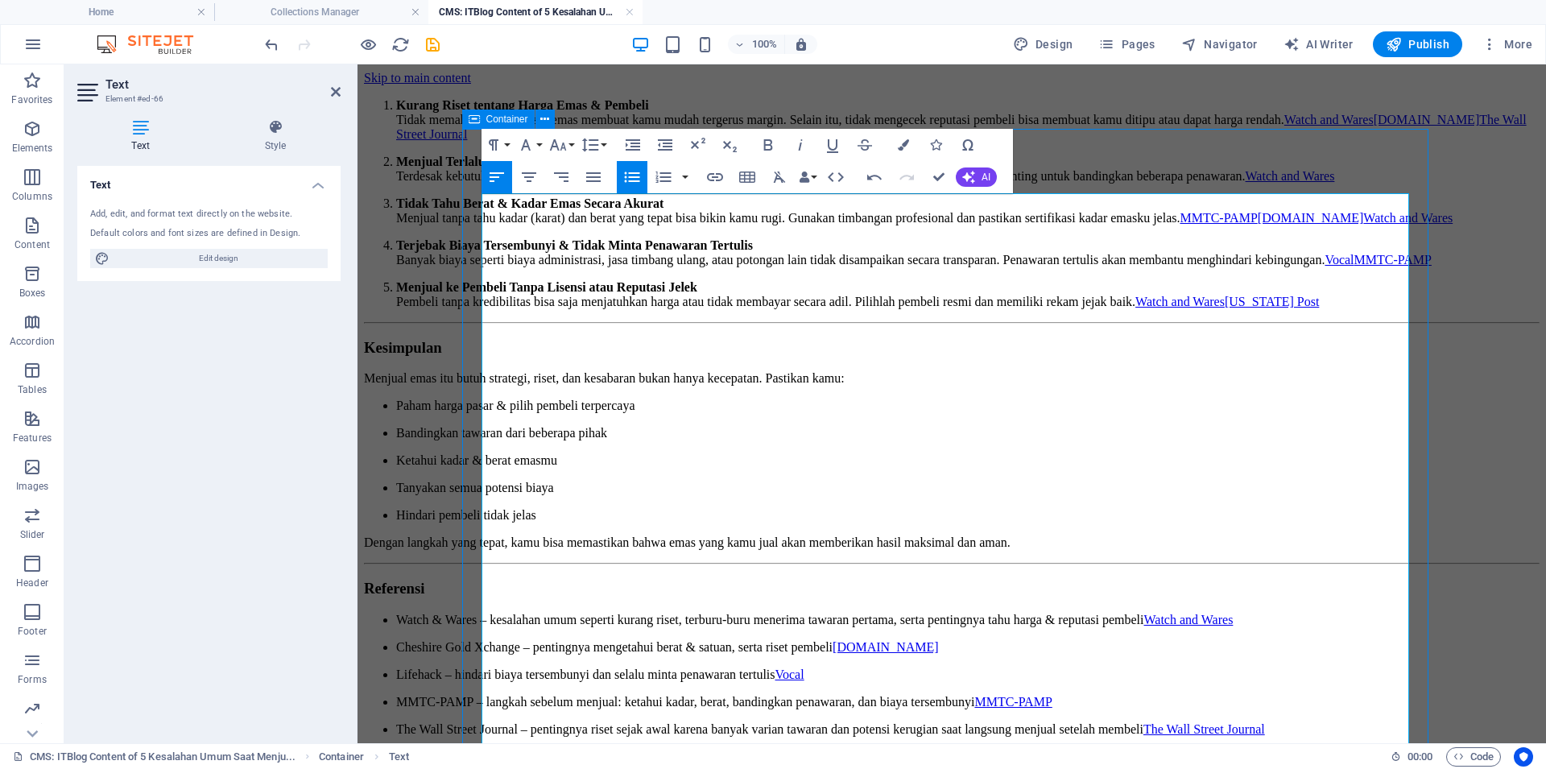
click at [547, 142] on li "Kurang Riset tentang Harga Emas & Pembeli Tidak memahami harga pasar emas membu…" at bounding box center [967, 119] width 1143 height 43
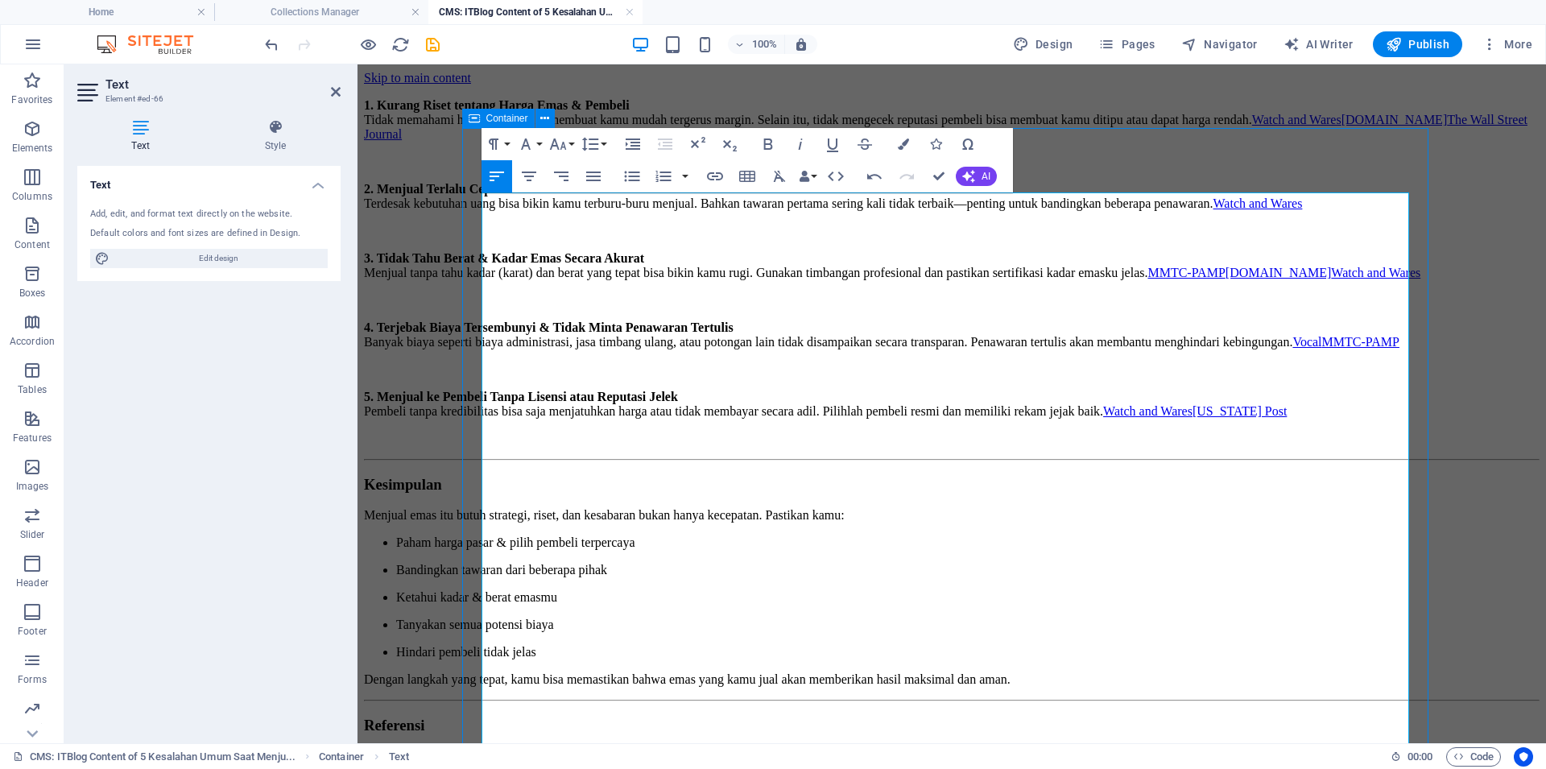
scroll to position [274, 0]
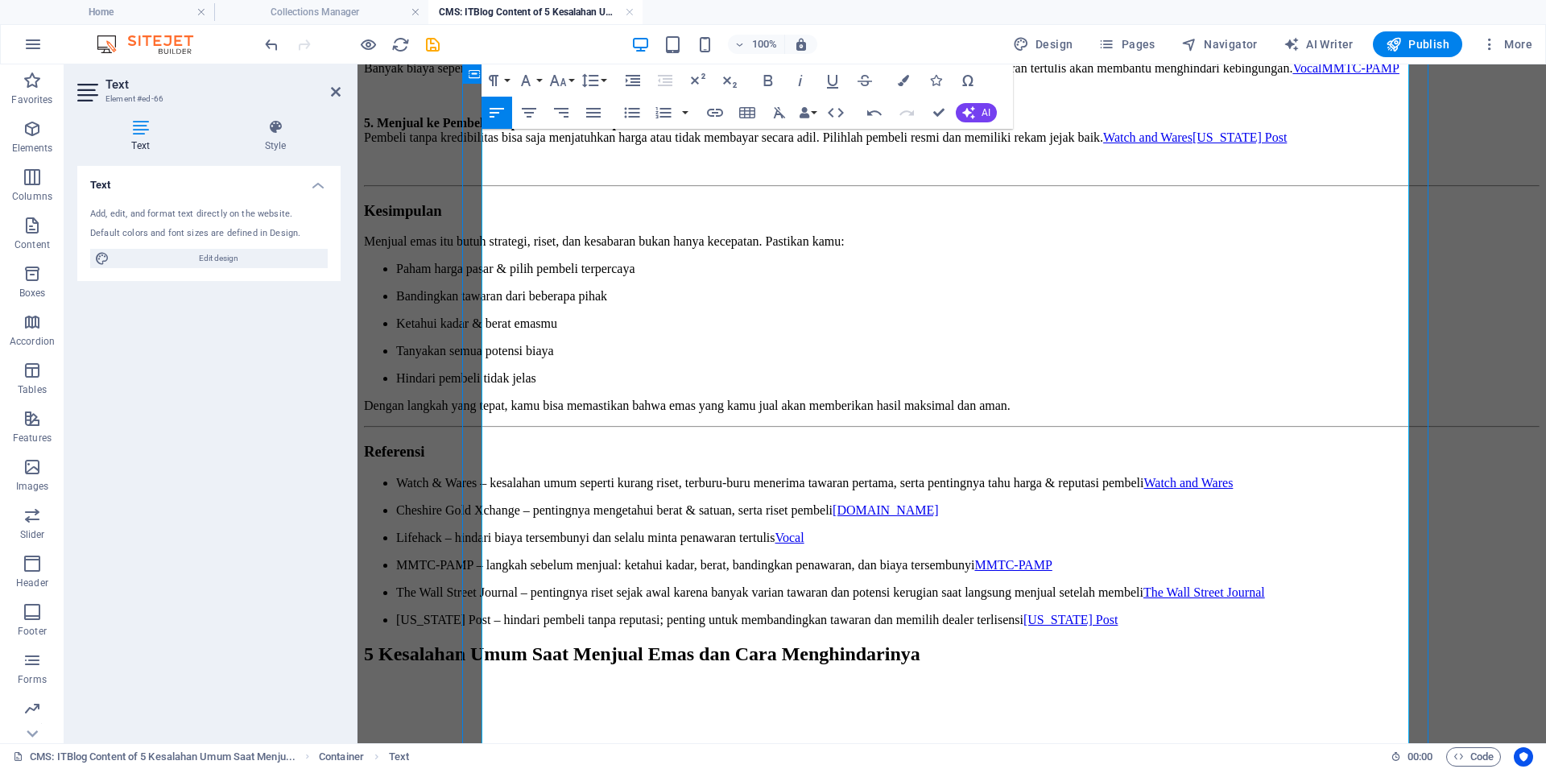
click at [548, 276] on li "Paham harga pasar & pilih pembeli terpercaya" at bounding box center [967, 269] width 1143 height 14
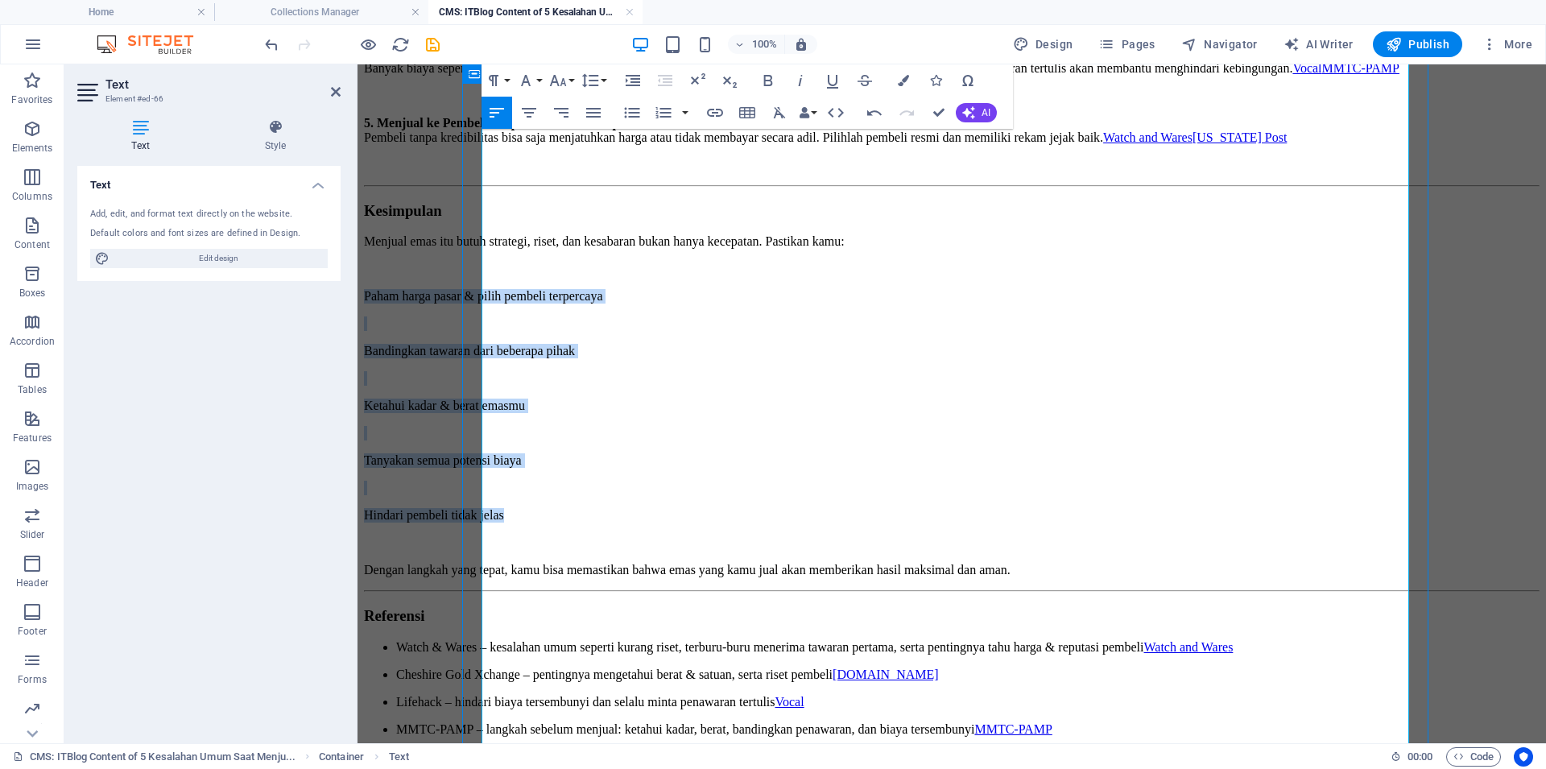
drag, startPoint x: 663, startPoint y: 572, endPoint x: 472, endPoint y: 391, distance: 262.5
click at [472, 391] on div "1. Kurang Riset tentang Harga Emas & Pembeli Tidak memahami harga pasar emas me…" at bounding box center [951, 329] width 1175 height 1034
click at [635, 111] on icon "button" at bounding box center [631, 112] width 19 height 19
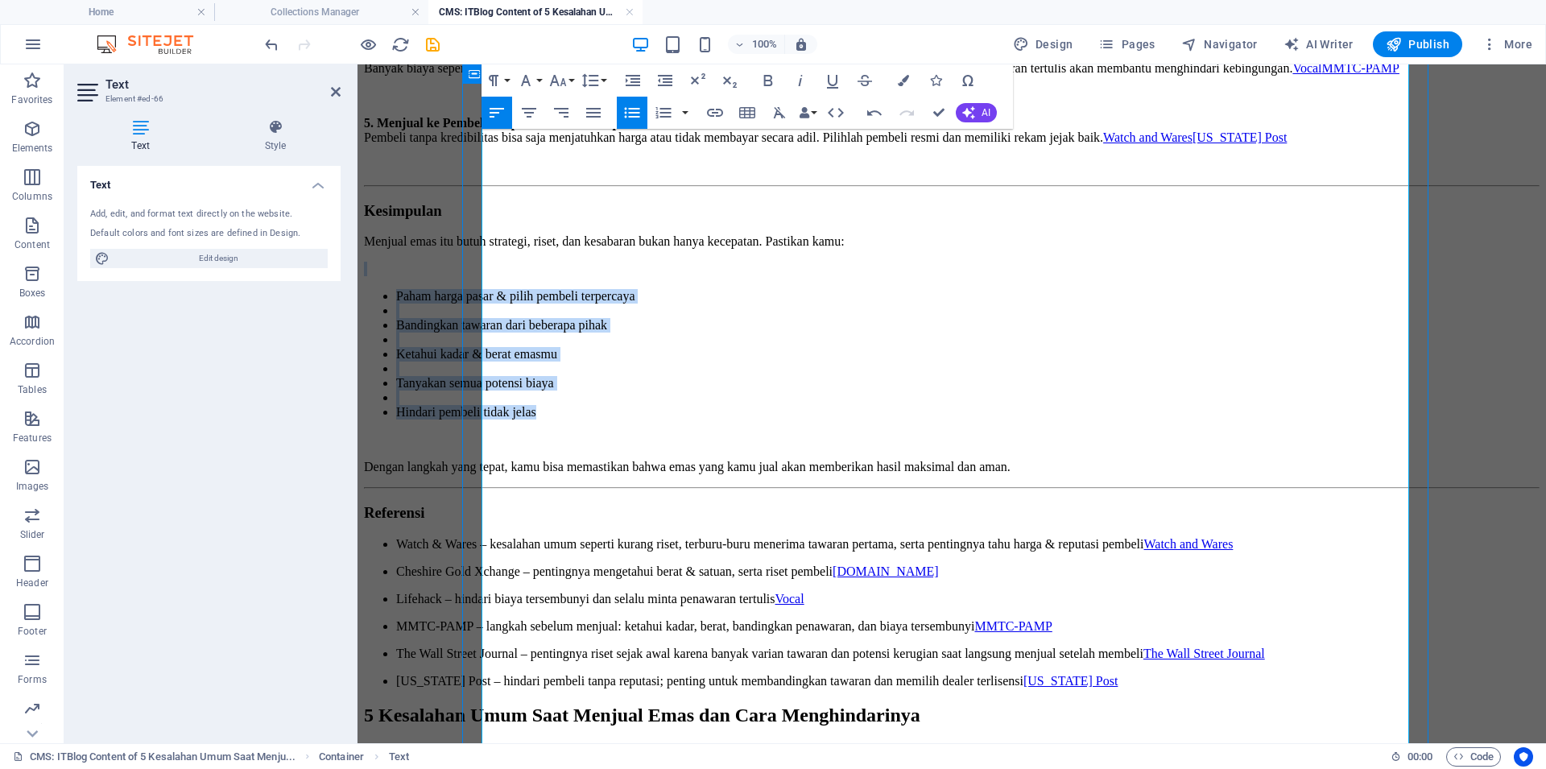
click at [739, 390] on li "Tanyakan semua potensi biaya" at bounding box center [967, 383] width 1143 height 14
drag, startPoint x: 713, startPoint y: 582, endPoint x: 499, endPoint y: 404, distance: 278.4
click at [499, 404] on ul "Paham harga pasar & pilih pembeli terpercaya Bandingkan tawaran dari beberapa p…" at bounding box center [951, 354] width 1175 height 130
click at [682, 390] on li "Tanyakan semua potensi biaya" at bounding box center [967, 383] width 1143 height 14
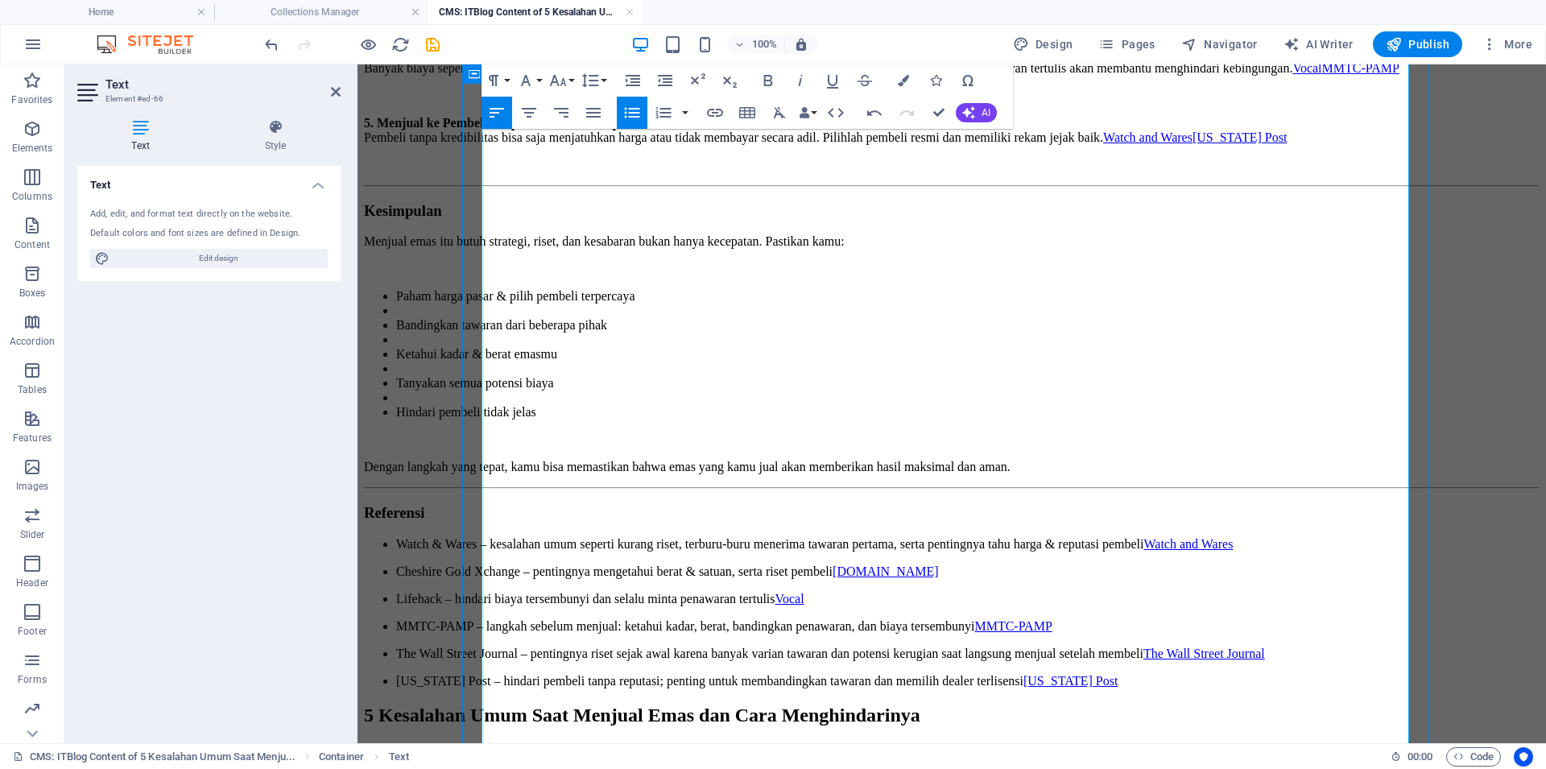
click at [551, 376] on li at bounding box center [967, 368] width 1143 height 14
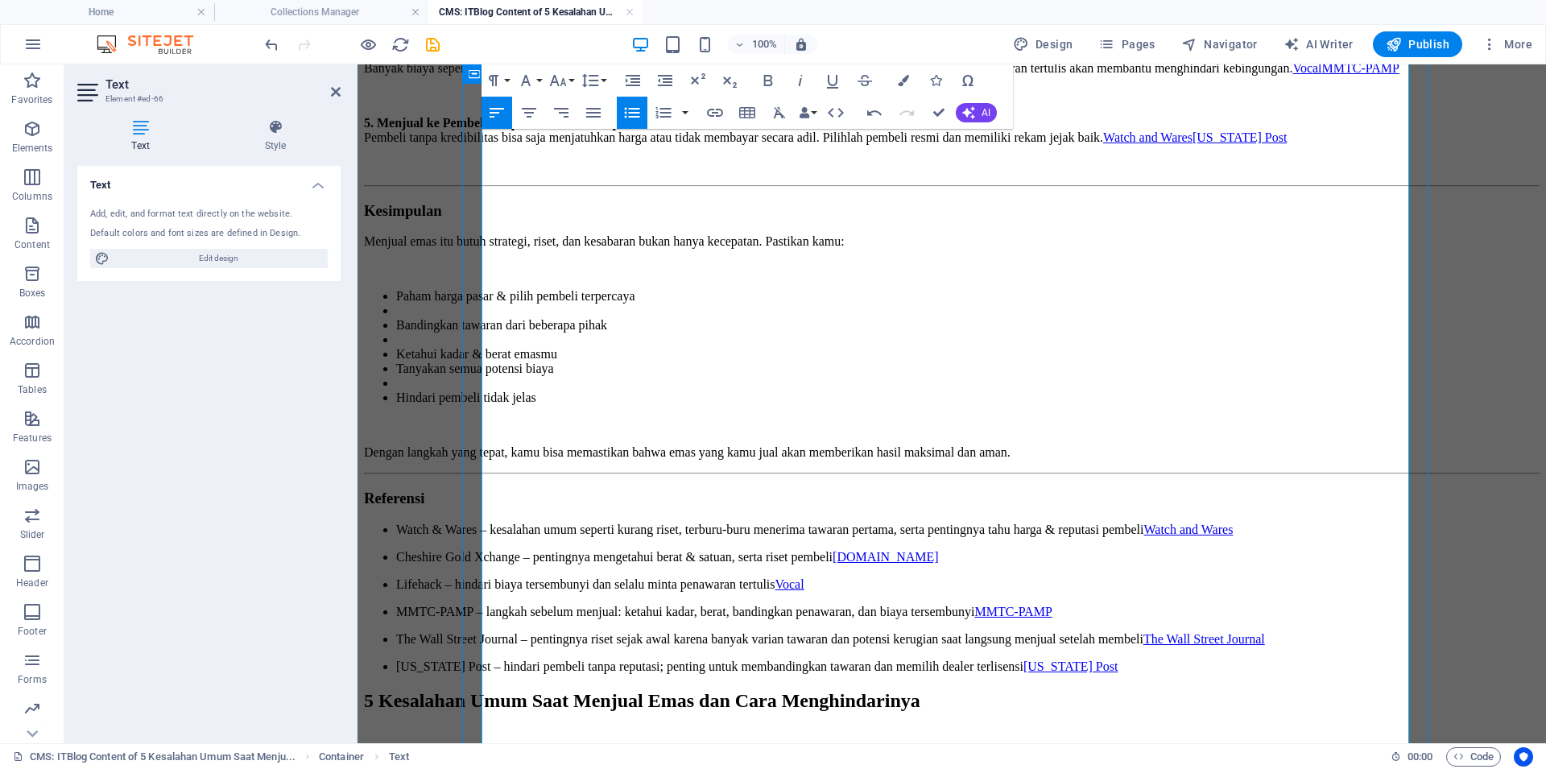
click at [535, 405] on li "Hindari pembeli tidak jelas" at bounding box center [967, 397] width 1143 height 14
click at [550, 390] on li at bounding box center [967, 383] width 1143 height 14
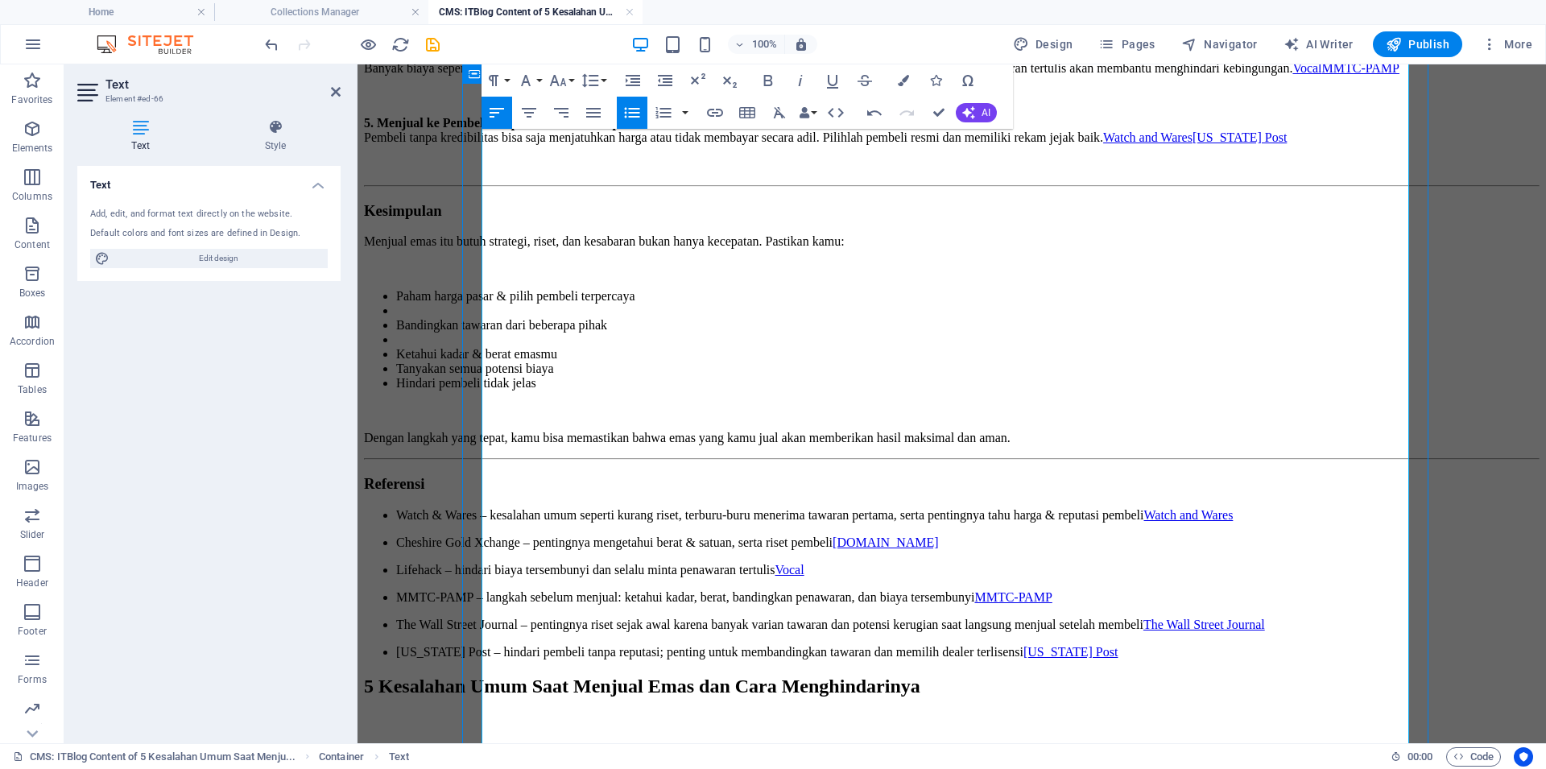
click at [539, 347] on li at bounding box center [967, 339] width 1143 height 14
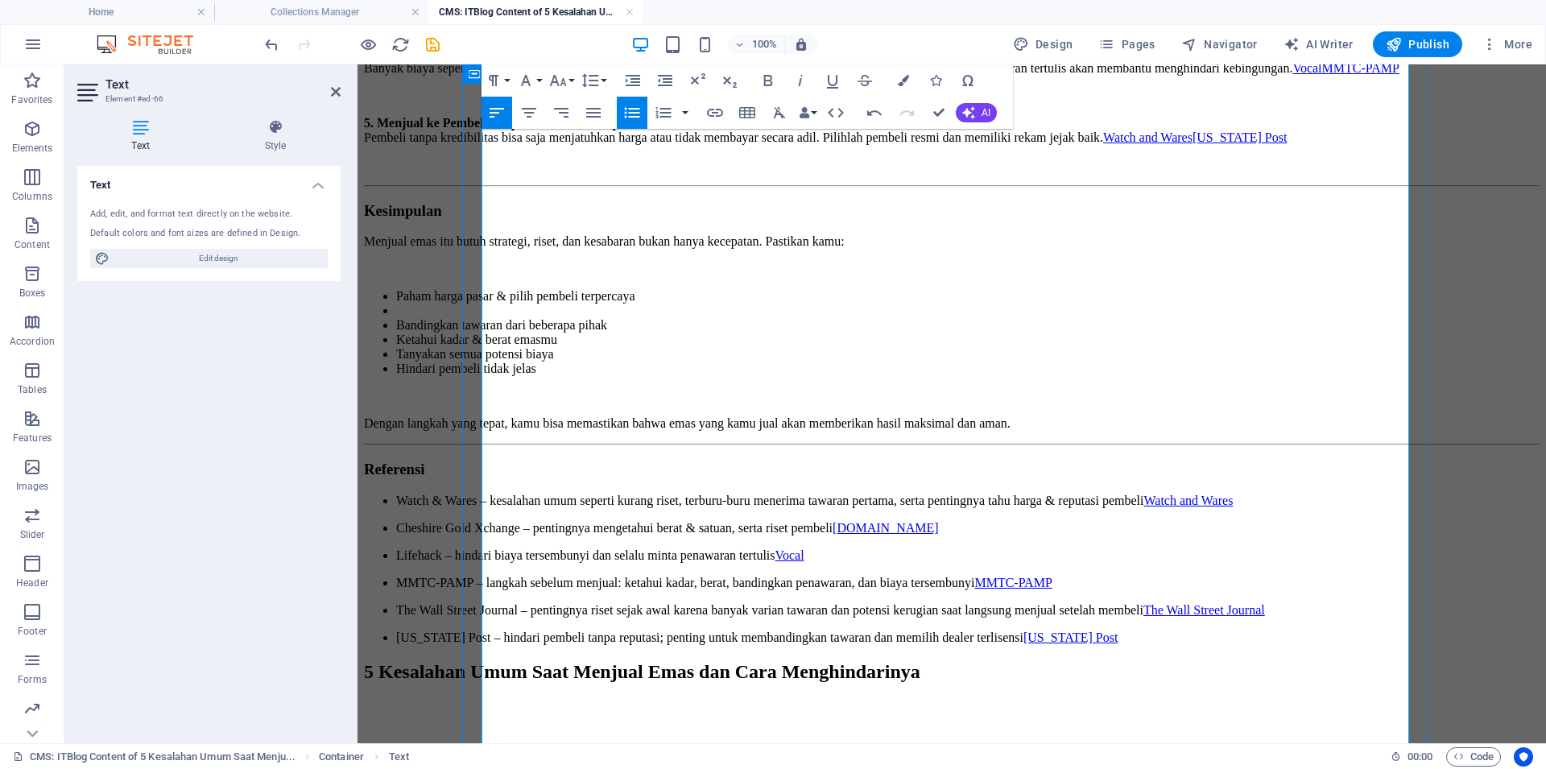
click at [519, 318] on li at bounding box center [967, 310] width 1143 height 14
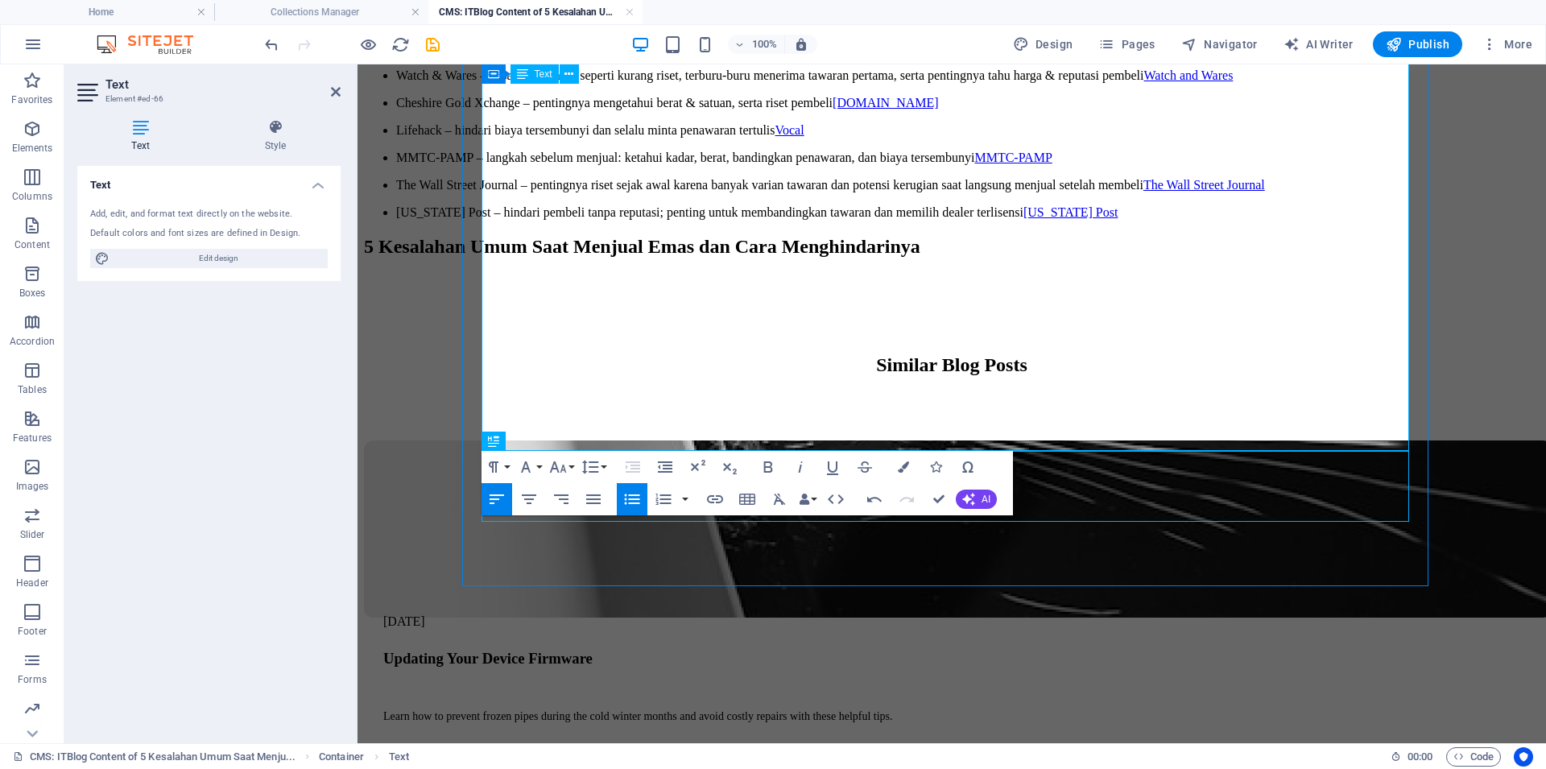
scroll to position [547, 0]
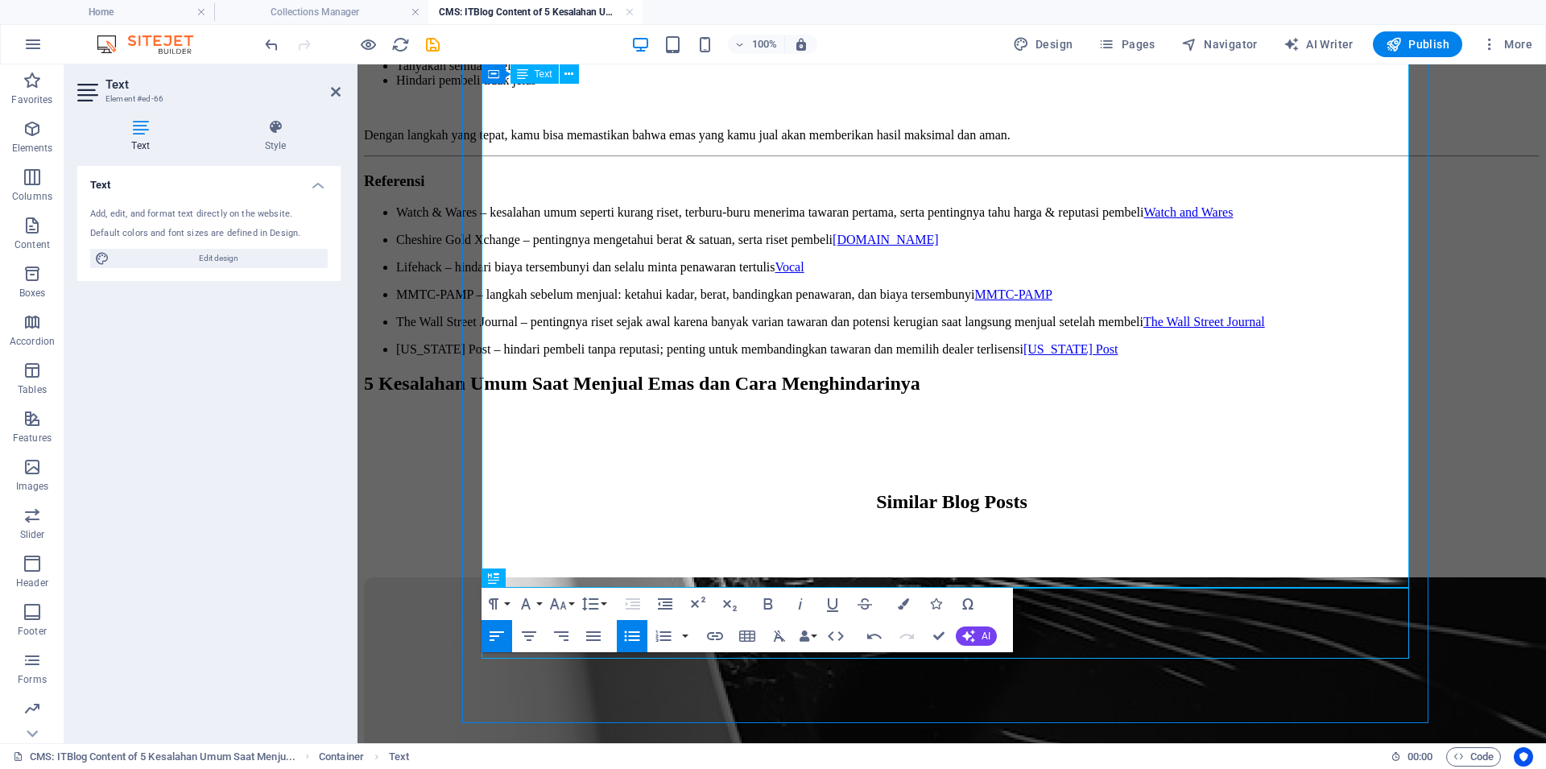
click at [674, 190] on h3 "Referensi" at bounding box center [951, 181] width 1175 height 18
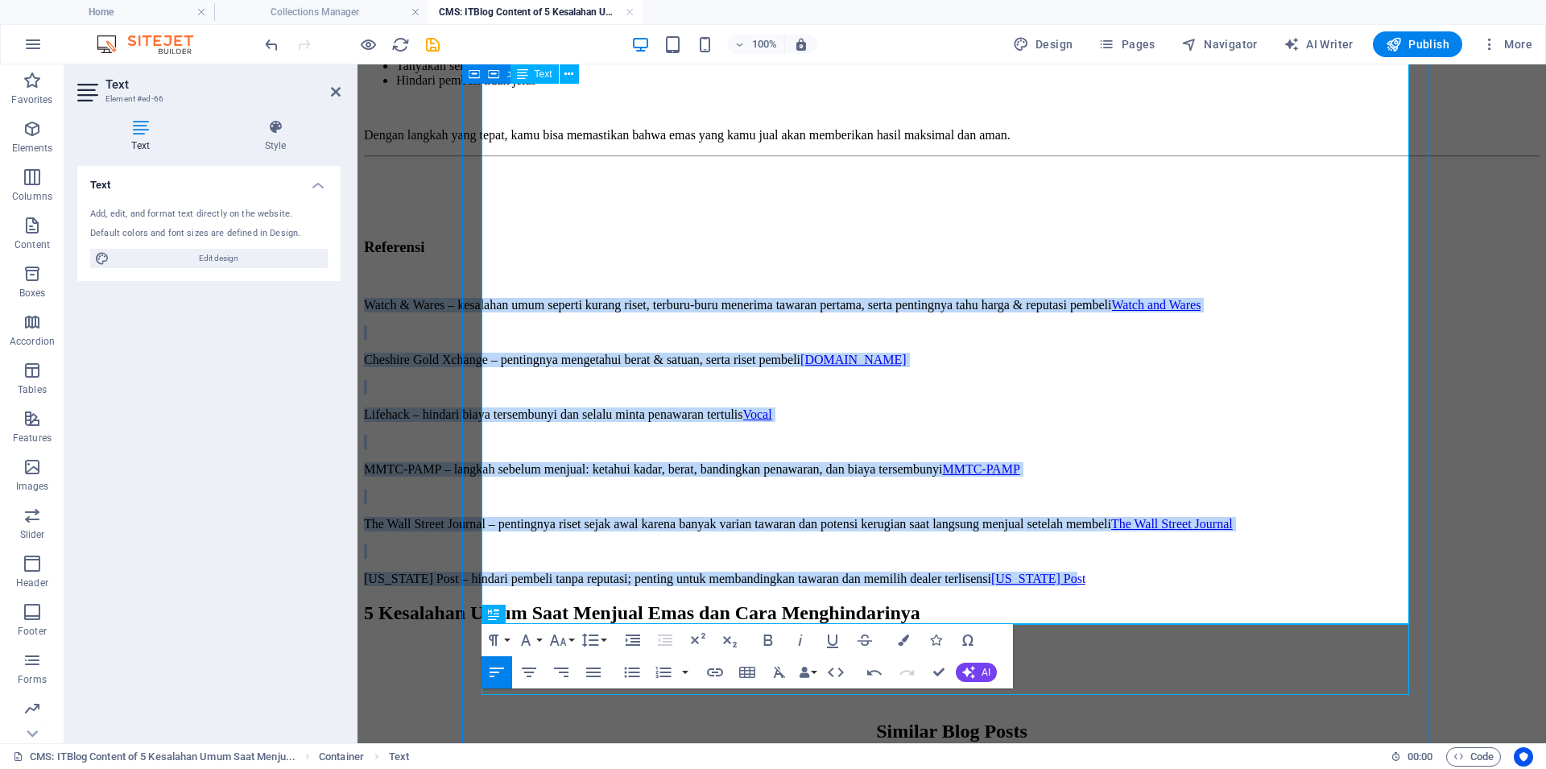
drag, startPoint x: 1359, startPoint y: 614, endPoint x: 485, endPoint y: 374, distance: 905.8
click at [485, 374] on div "1. Kurang Riset tentang Harga Emas & Pembeli Tidak memahami harga pasar emas me…" at bounding box center [951, 68] width 1175 height 1035
click at [625, 671] on icon "button" at bounding box center [631, 672] width 15 height 10
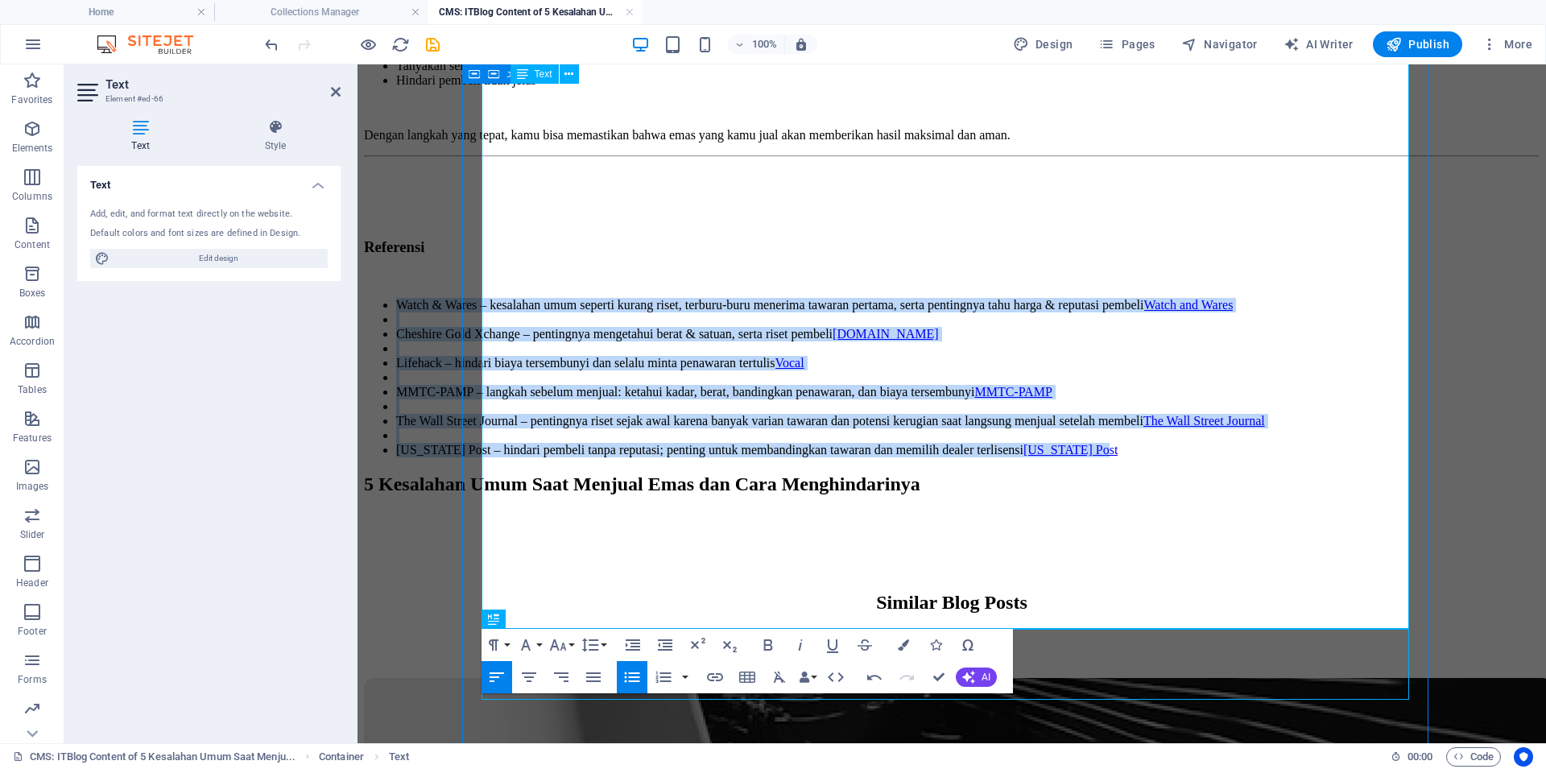
click at [589, 312] on li "Watch & Wares – kesalahan umum seperti kurang riset, terburu-buru menerima tawa…" at bounding box center [967, 305] width 1143 height 14
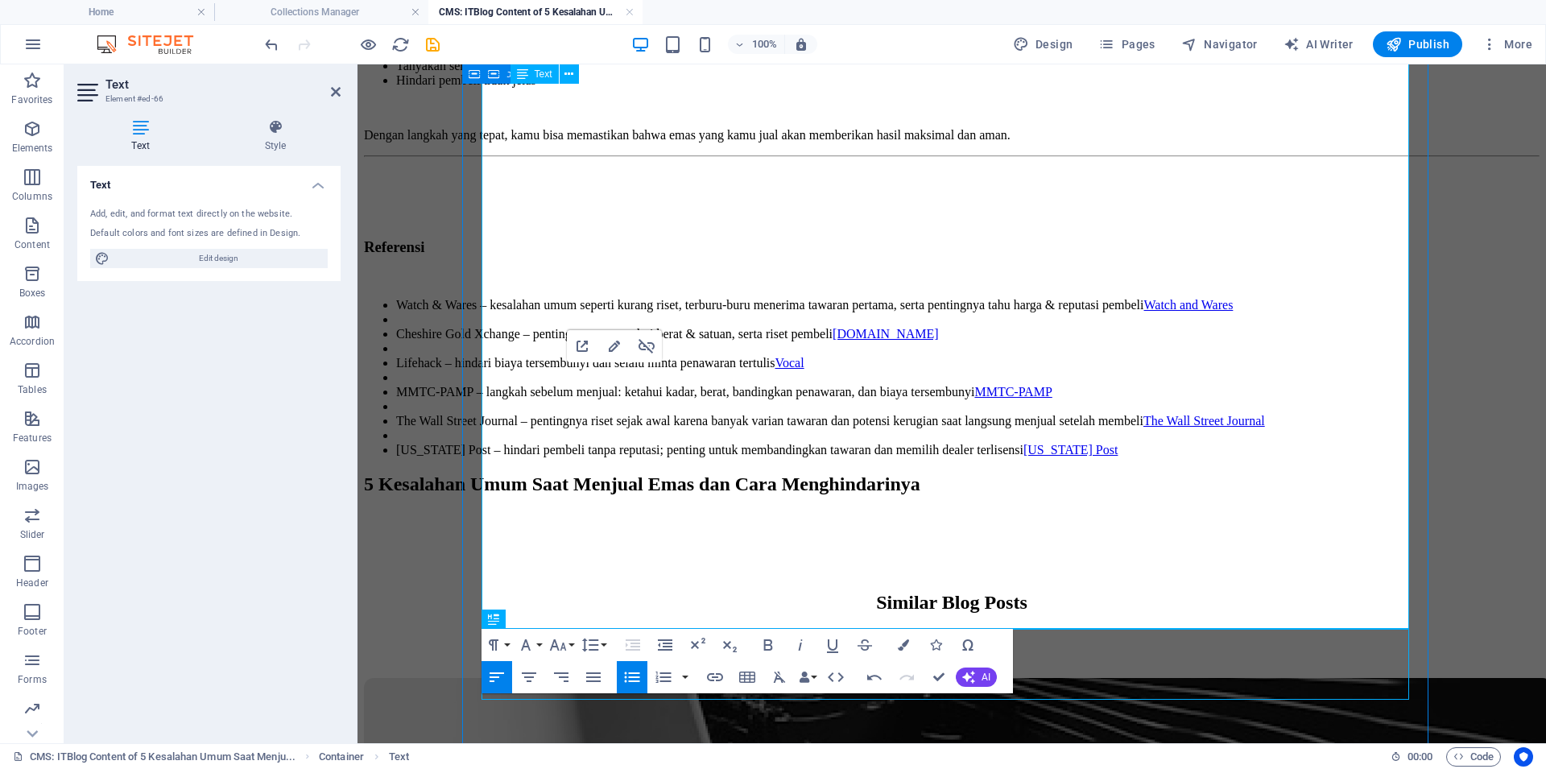
click at [574, 327] on li at bounding box center [967, 319] width 1143 height 14
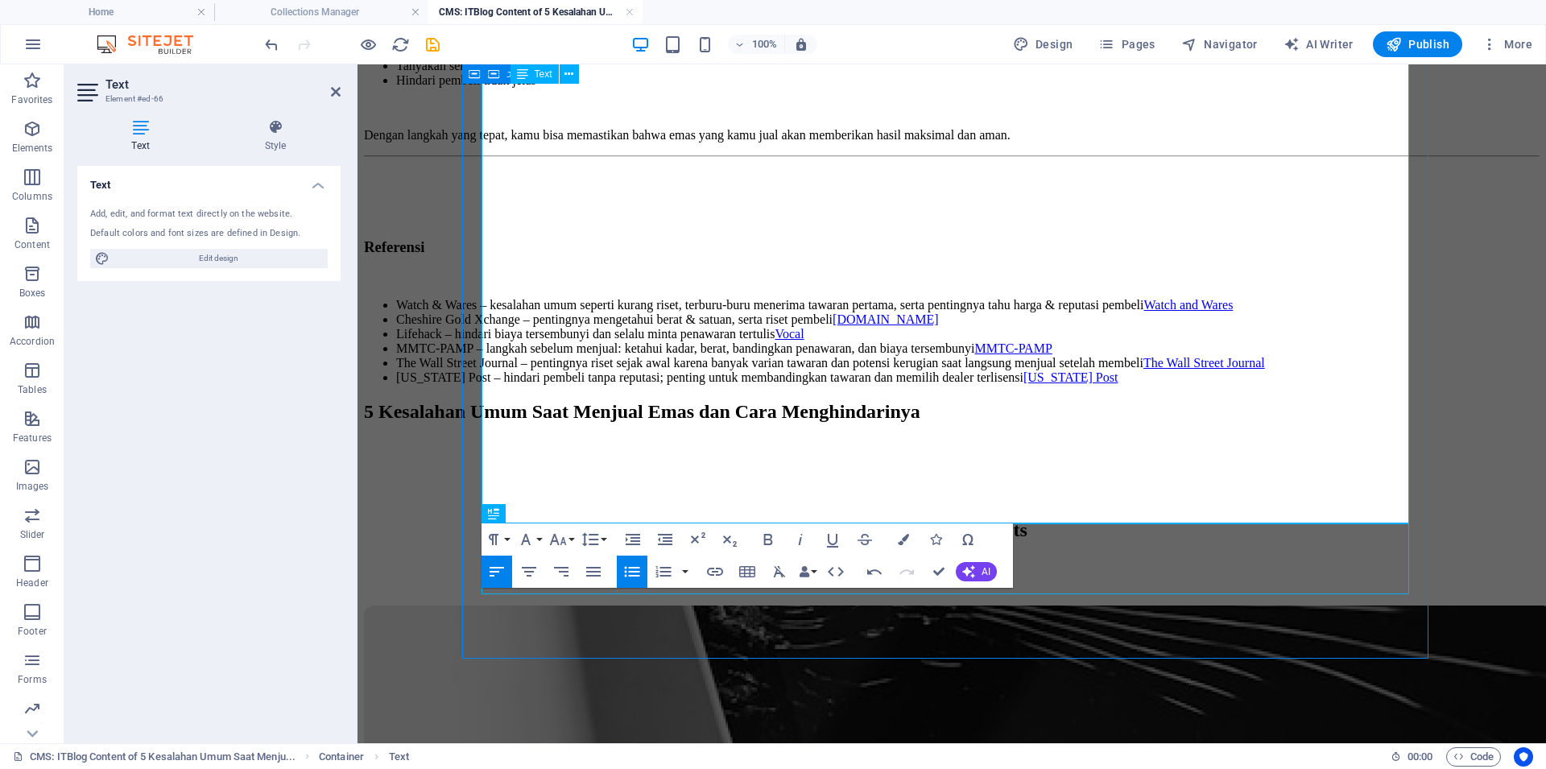
click at [629, 256] on h3 "Referensi" at bounding box center [951, 247] width 1175 height 18
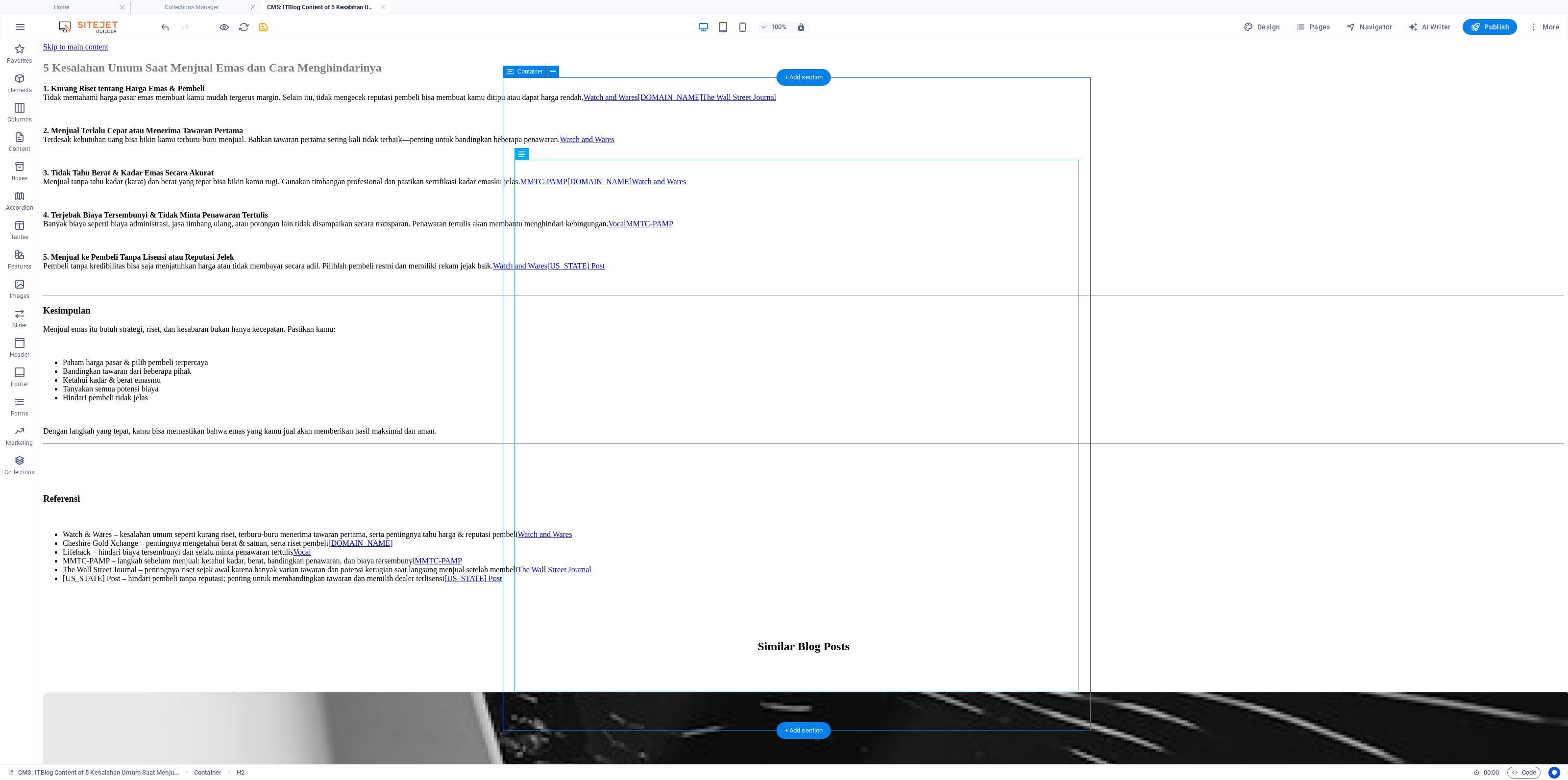
scroll to position [0, 0]
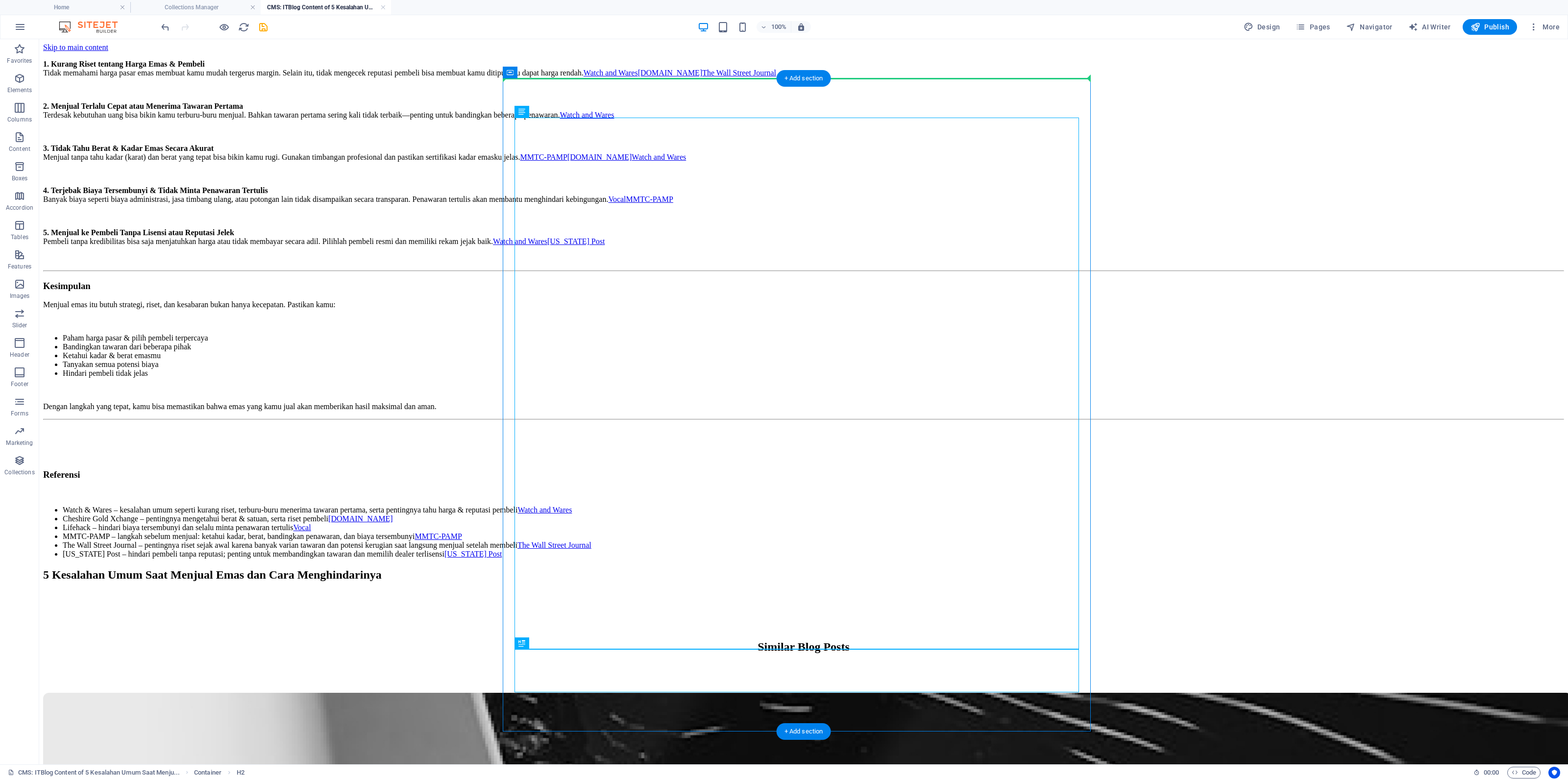
drag, startPoint x: 570, startPoint y: 670, endPoint x: 699, endPoint y: 114, distance: 570.8
click at [699, 114] on div "1. Kurang Riset tentang Harga Emas & Pembeli Tidak memahami harga pasar emas me…" at bounding box center [803, 321] width 1521 height 539
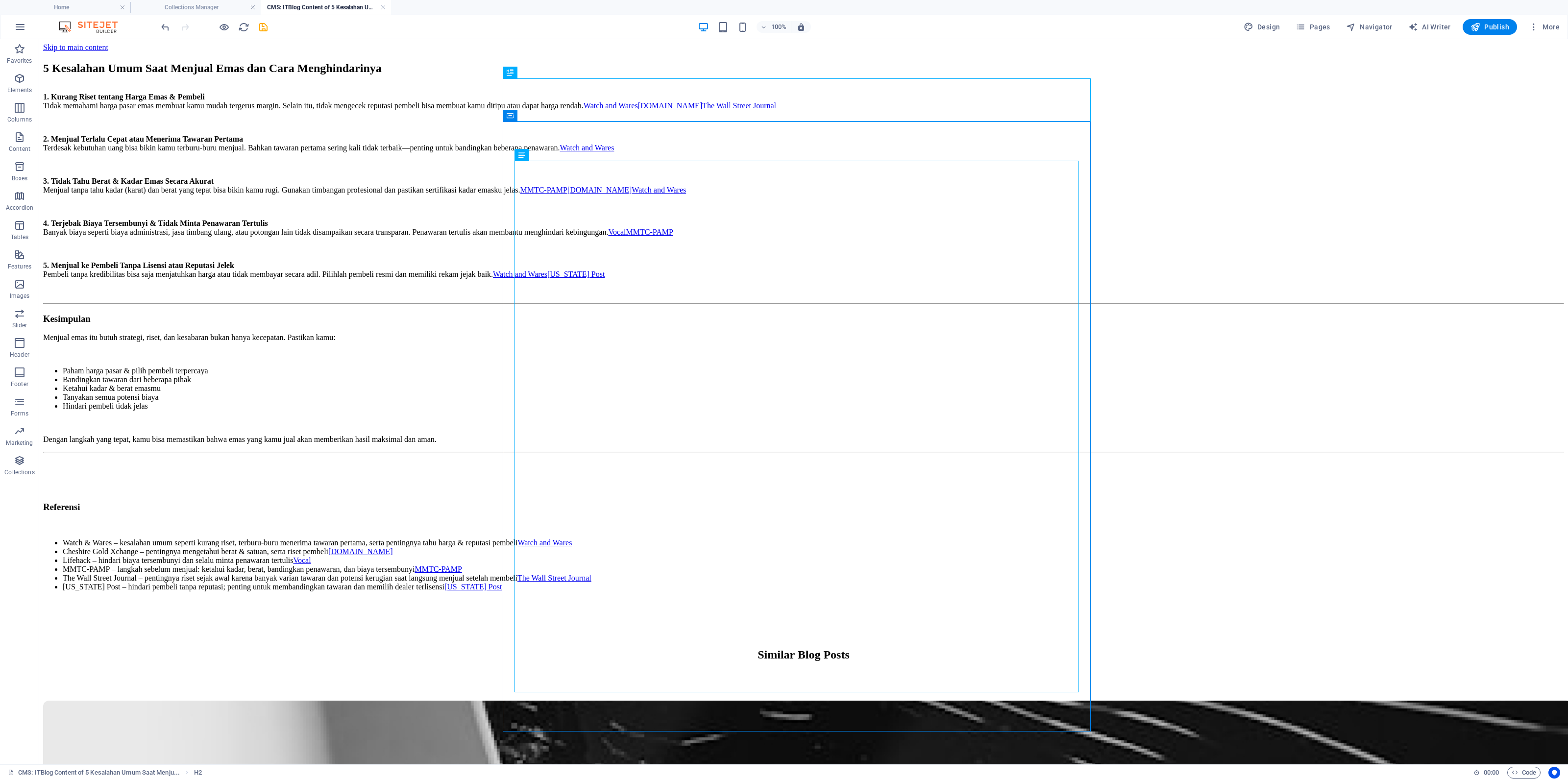
click at [410, 158] on body "Skip to main content 5 Kesalahan Umum Saat Menjual Emas dan Cara Menghindarinya…" at bounding box center [803, 511] width 1521 height 936
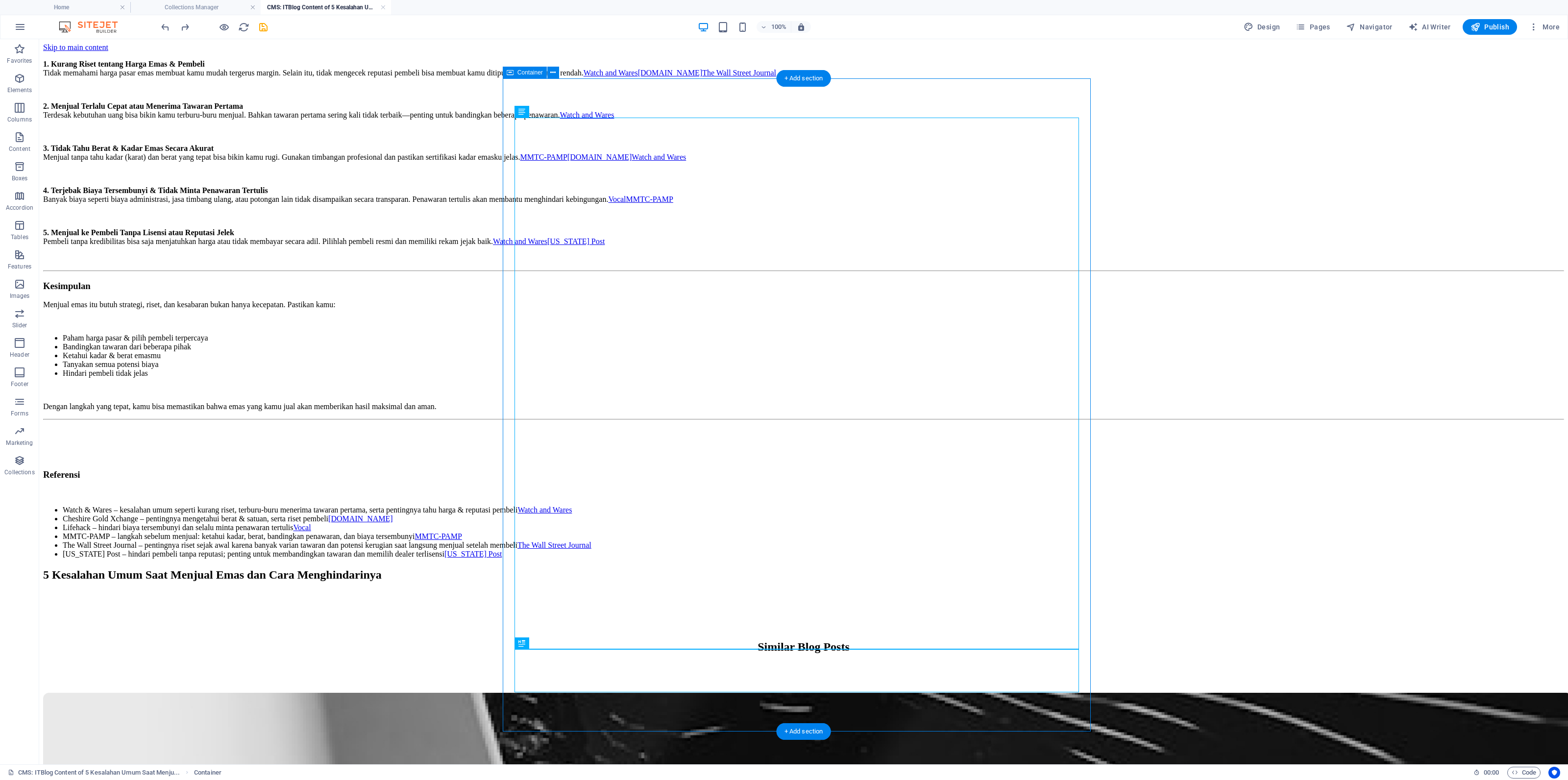
drag, startPoint x: 628, startPoint y: 669, endPoint x: 523, endPoint y: 481, distance: 215.3
click at [677, 121] on div "1. Kurang Riset tentang Harga Emas & Pembeli Tidak memahami harga pasar emas me…" at bounding box center [803, 320] width 1521 height 521
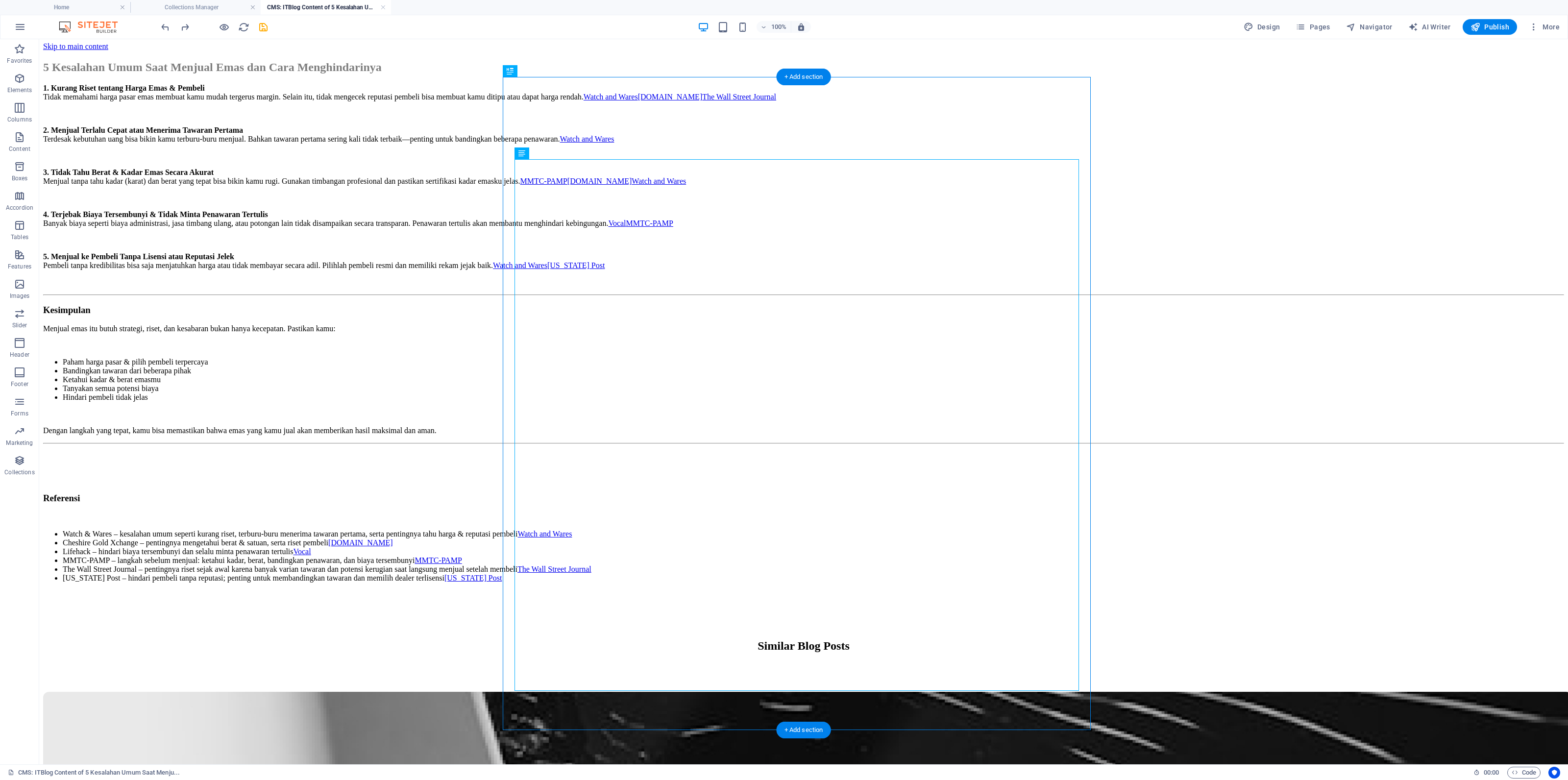
drag, startPoint x: 567, startPoint y: 676, endPoint x: 623, endPoint y: 151, distance: 528.0
click at [623, 151] on div "5 Kesalahan Umum Saat Menjual Emas dan Cara Menghindarinya 1. Kurang Riset tent…" at bounding box center [803, 321] width 1521 height 521
click at [803, 77] on div "+ Add section" at bounding box center [803, 77] width 54 height 16
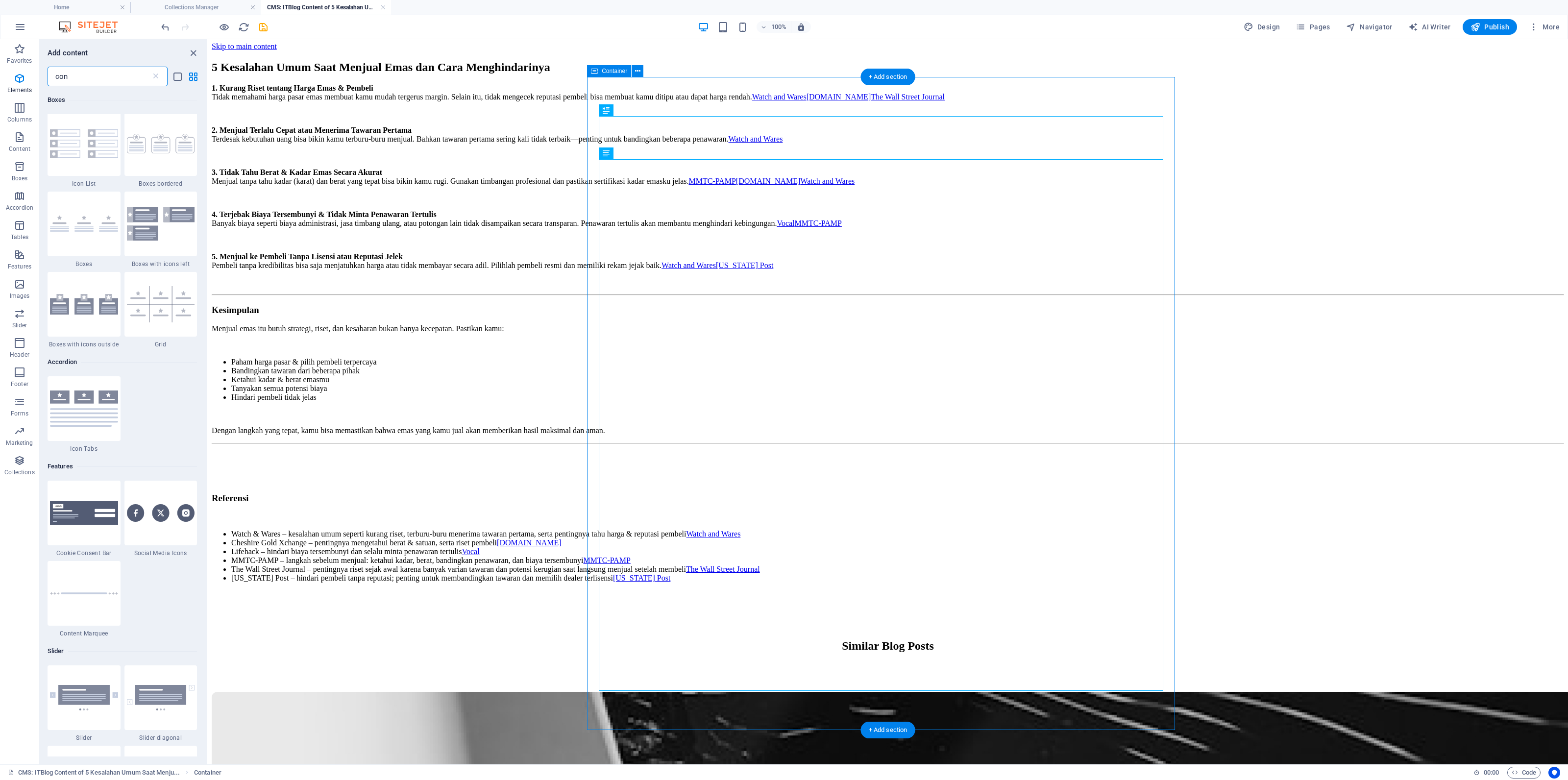
scroll to position [712, 0]
drag, startPoint x: 192, startPoint y: 52, endPoint x: 375, endPoint y: 45, distance: 183.1
click at [192, 52] on icon "close panel" at bounding box center [193, 53] width 12 height 12
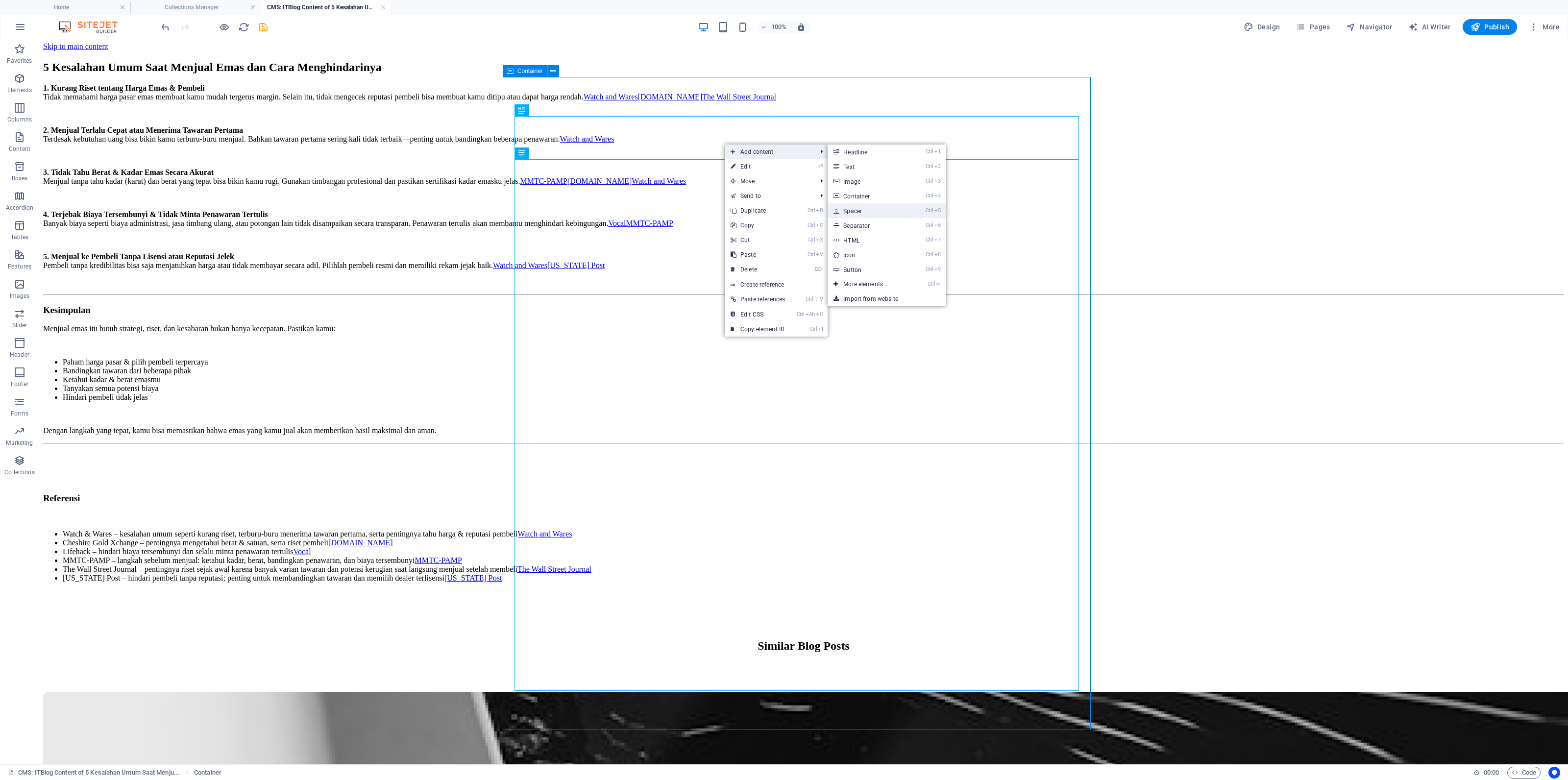
click at [881, 214] on link "Ctrl 5 Spacer" at bounding box center [868, 211] width 81 height 15
select select "px"
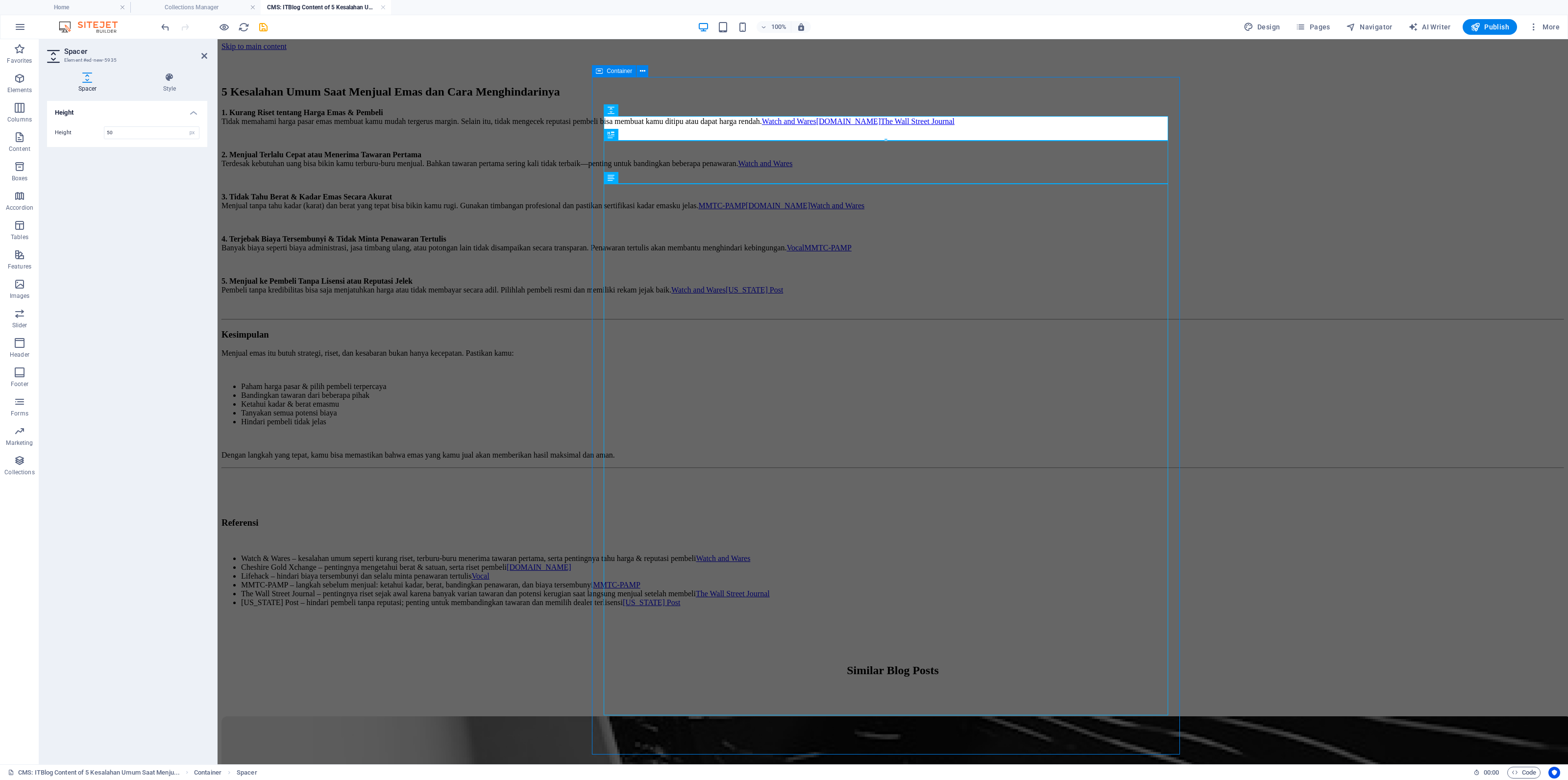
click at [208, 55] on aside "Spacer Element #ed-new-5935 Spacer Style Height Height 50 px rem vh vw Preset E…" at bounding box center [128, 401] width 178 height 725
click at [203, 55] on icon at bounding box center [205, 55] width 6 height 8
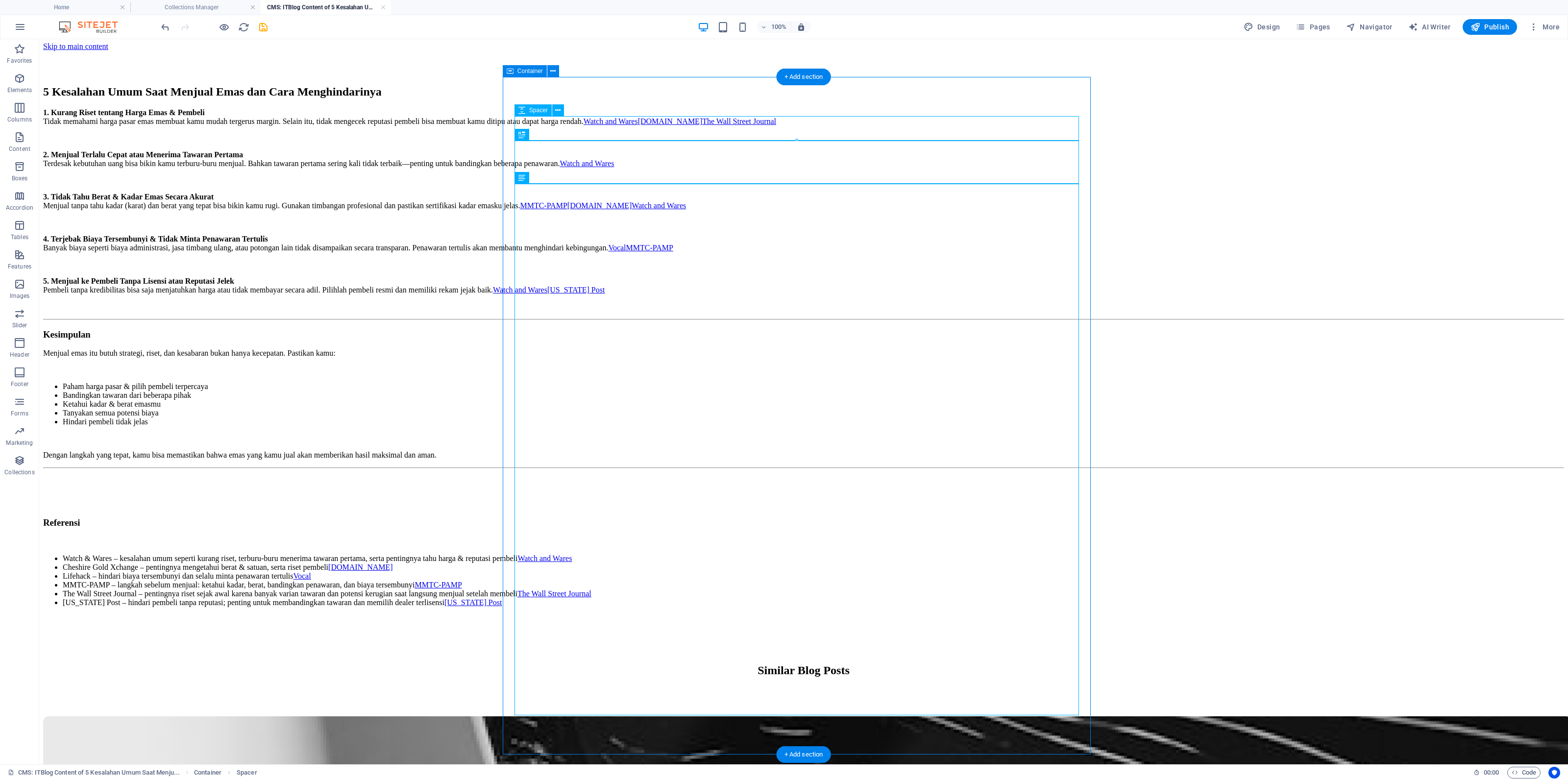
scroll to position [0, 0]
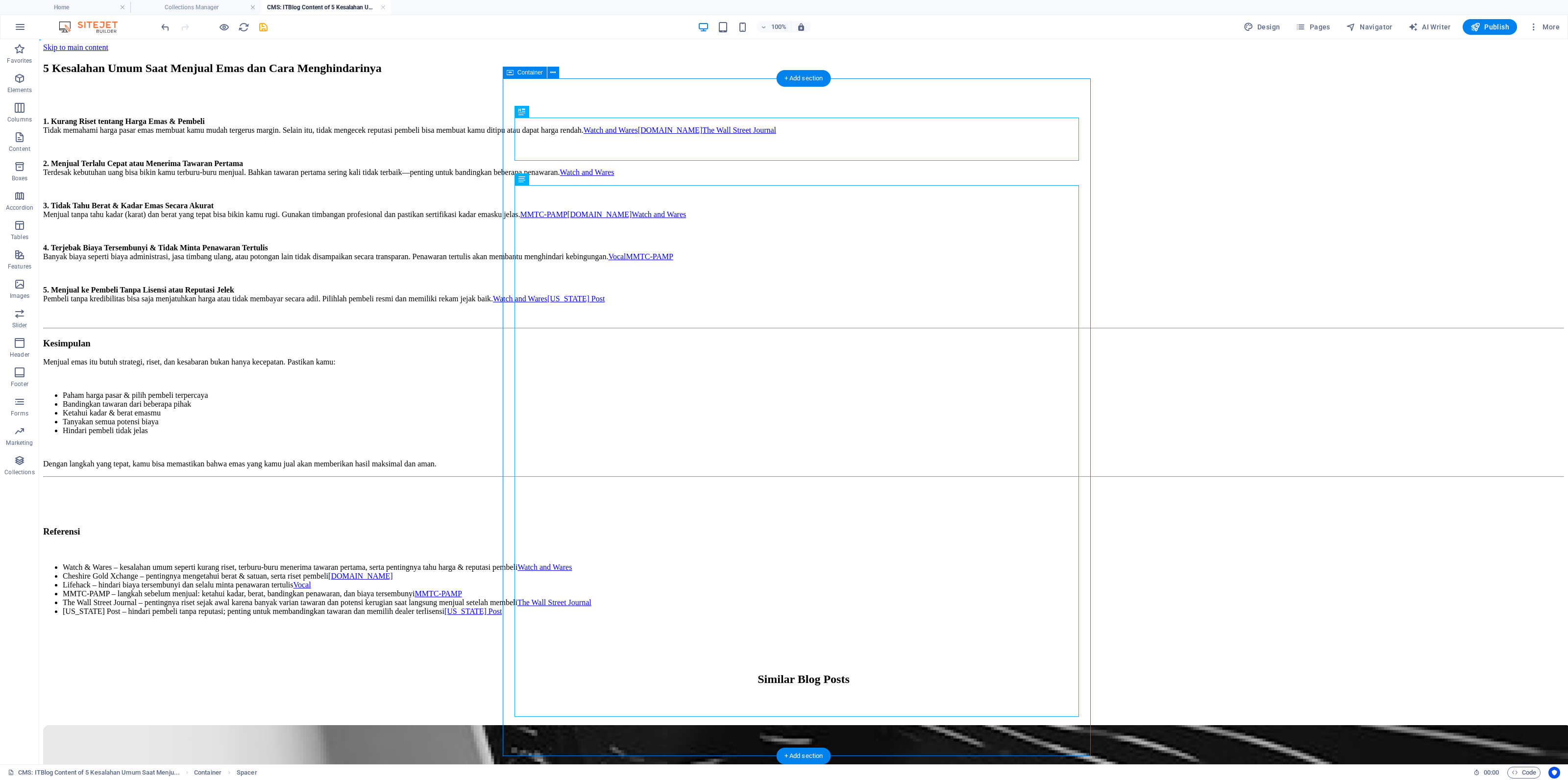
drag, startPoint x: 665, startPoint y: 127, endPoint x: 648, endPoint y: 158, distance: 35.4
click at [635, 175] on div "5 Kesalahan Umum Saat Menjual Emas dan Cara Menghindarinya 1. Kurang Riset tent…" at bounding box center [803, 338] width 1521 height 554
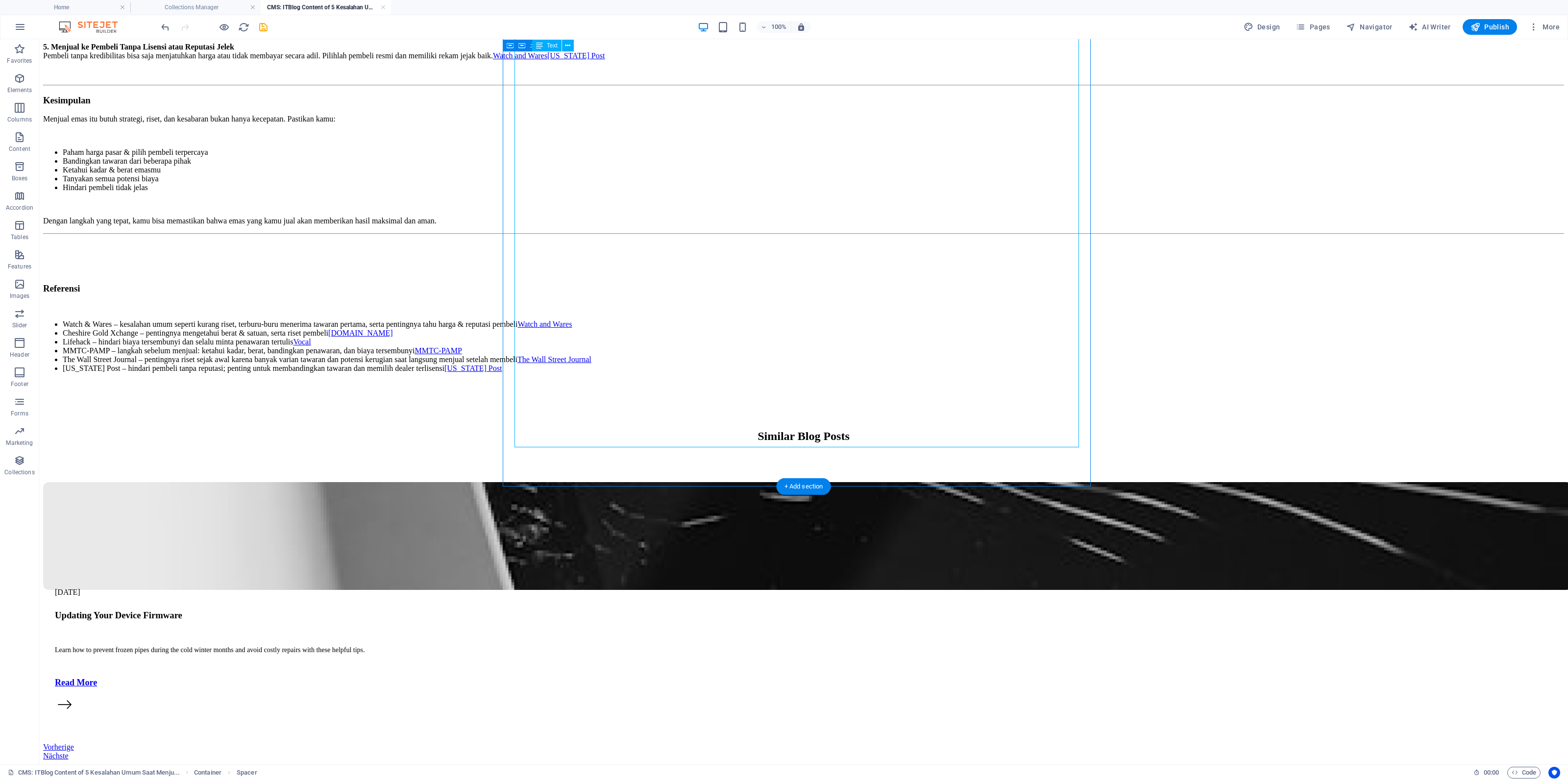
scroll to position [414, 0]
click at [756, 430] on div "Similar Blog Posts" at bounding box center [803, 436] width 1521 height 13
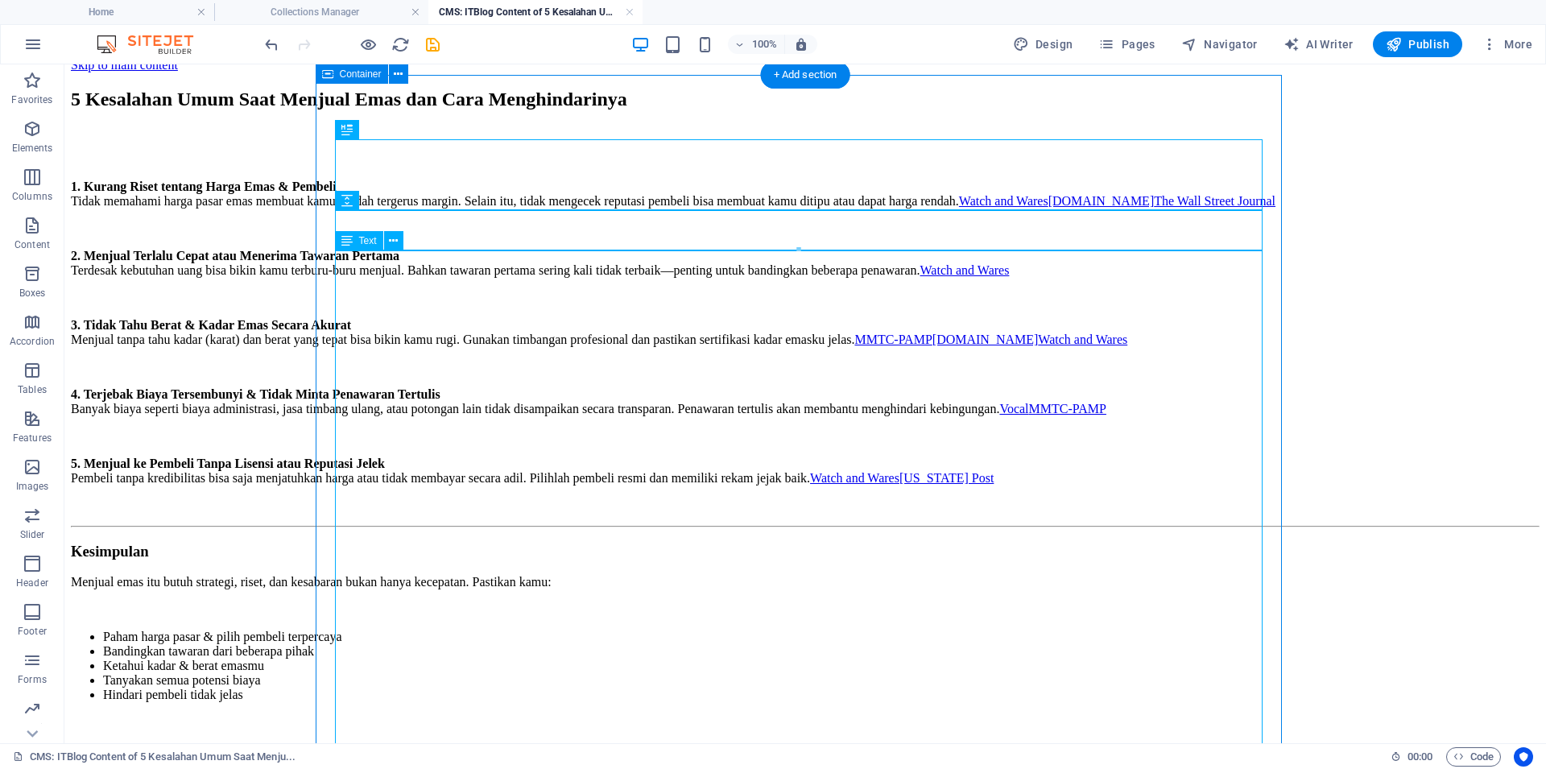
scroll to position [0, 0]
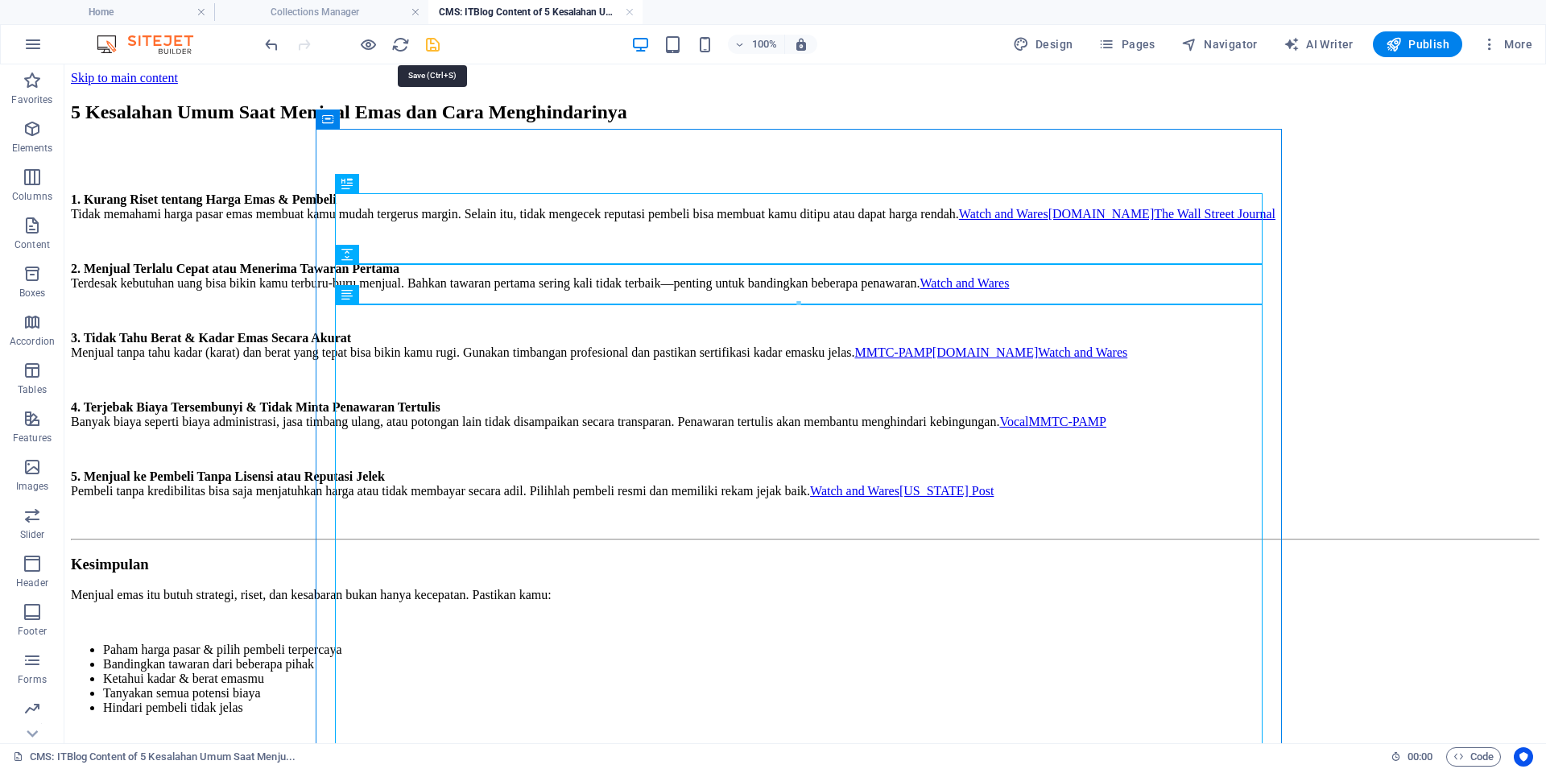
click at [433, 46] on icon "save" at bounding box center [432, 44] width 19 height 19
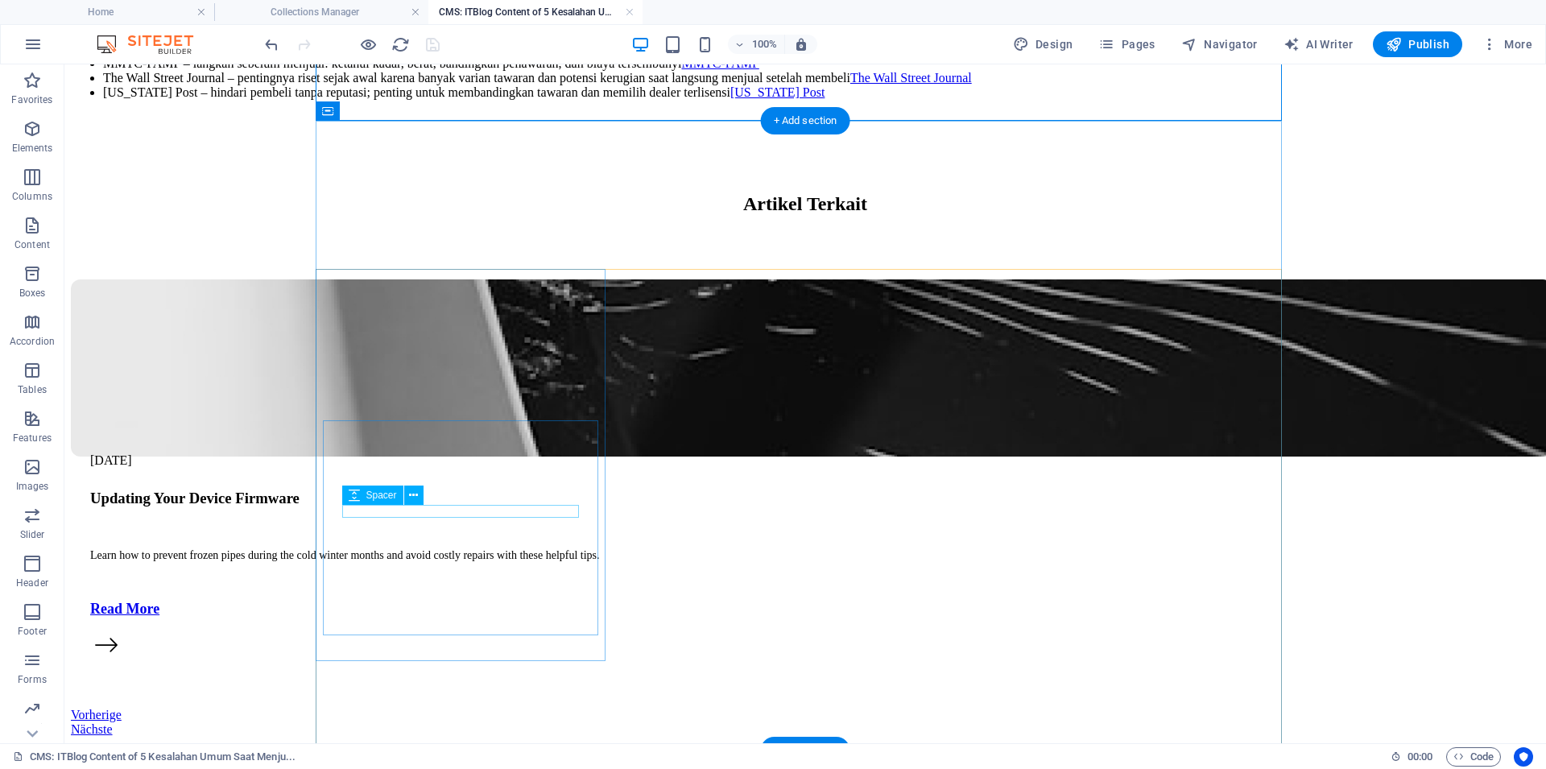
scroll to position [1197, 0]
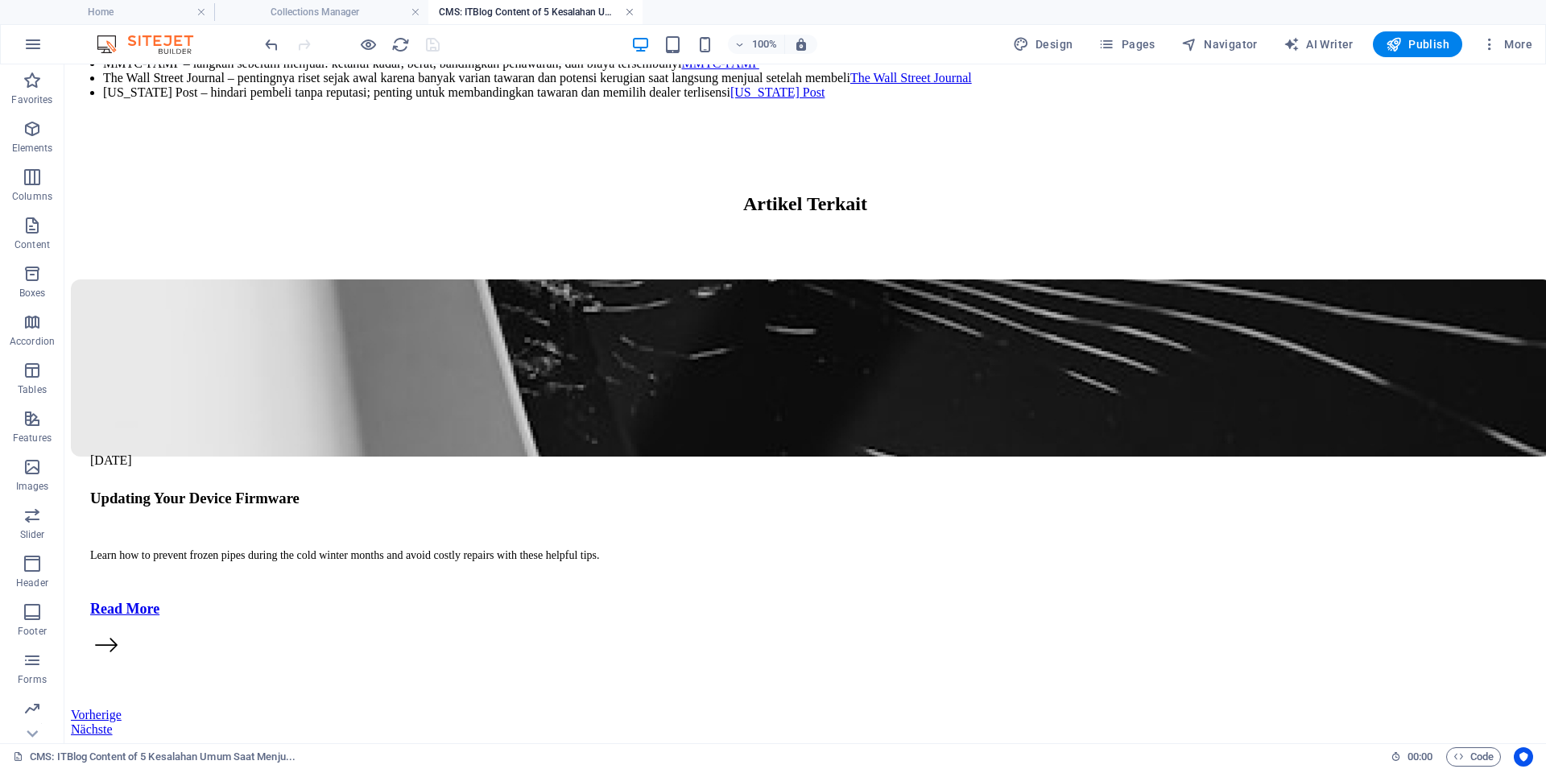
click at [625, 15] on link at bounding box center [630, 12] width 10 height 15
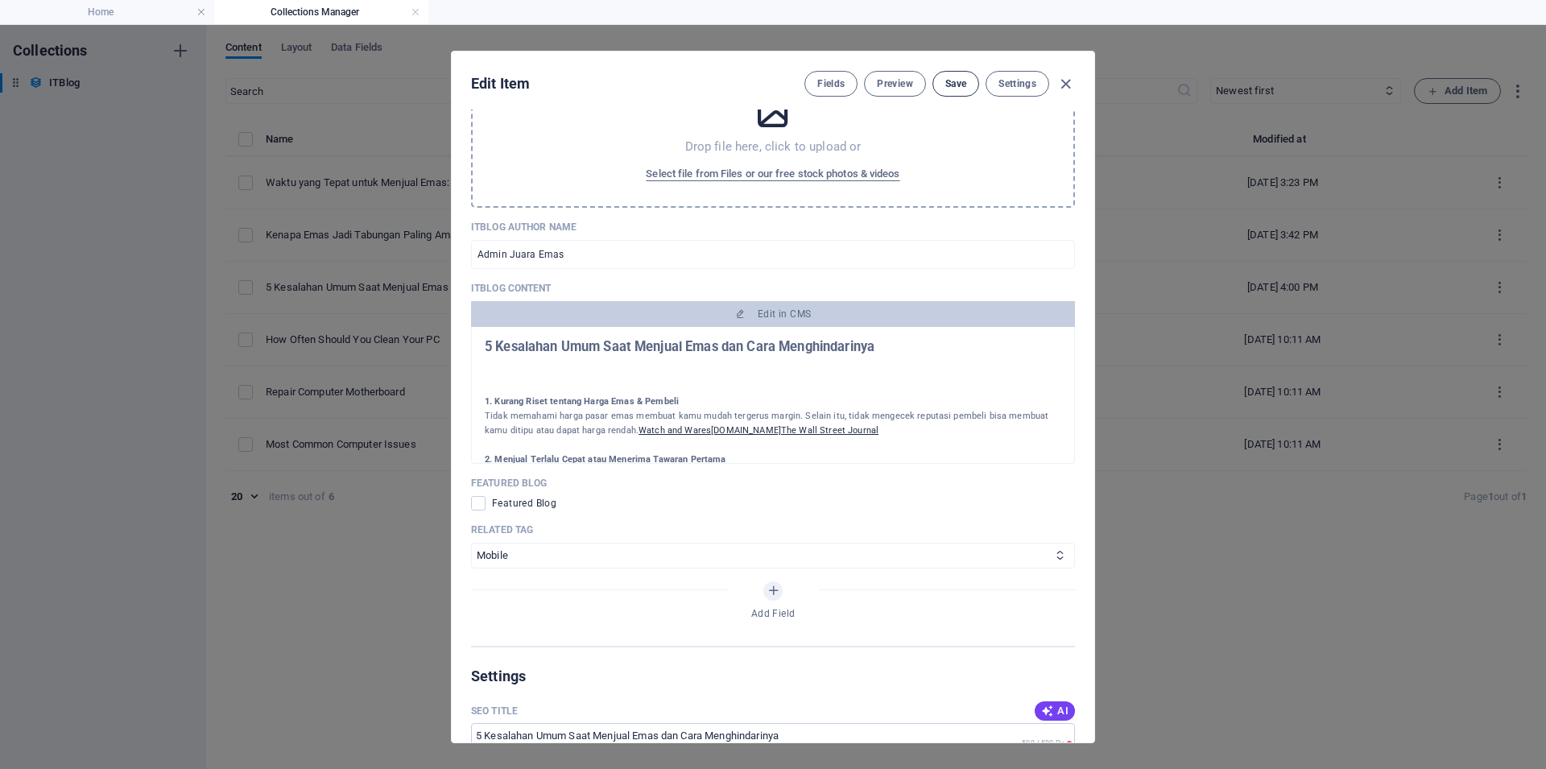
click at [945, 81] on span "Save" at bounding box center [955, 83] width 21 height 13
click at [1064, 82] on icon "button" at bounding box center [1065, 84] width 19 height 19
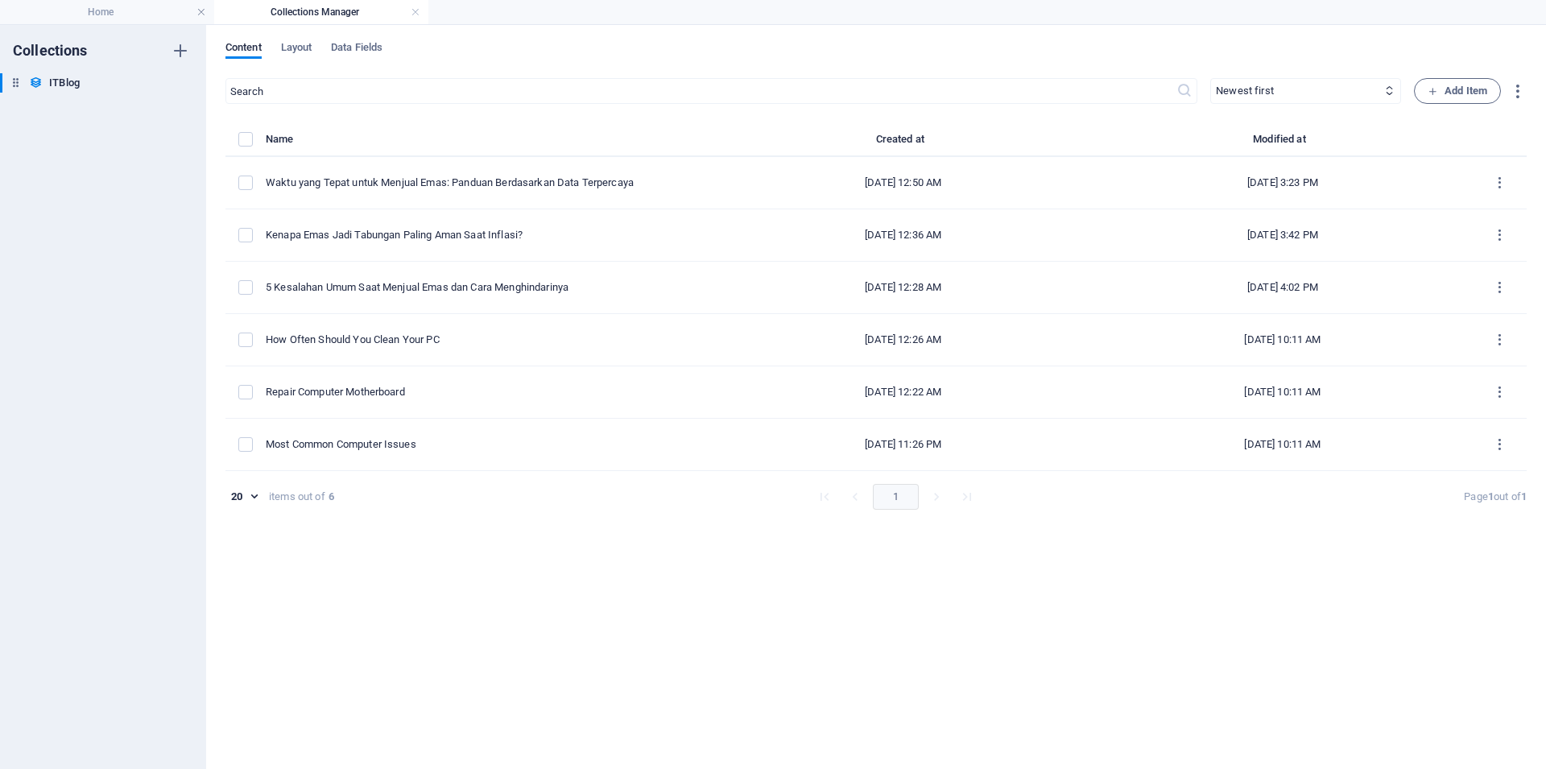
type input "[DATE]"
type input "5-kesalahan-umum-saat-menjual-emas-dan-cara-menghindarinya"
click at [414, 11] on link at bounding box center [416, 12] width 10 height 15
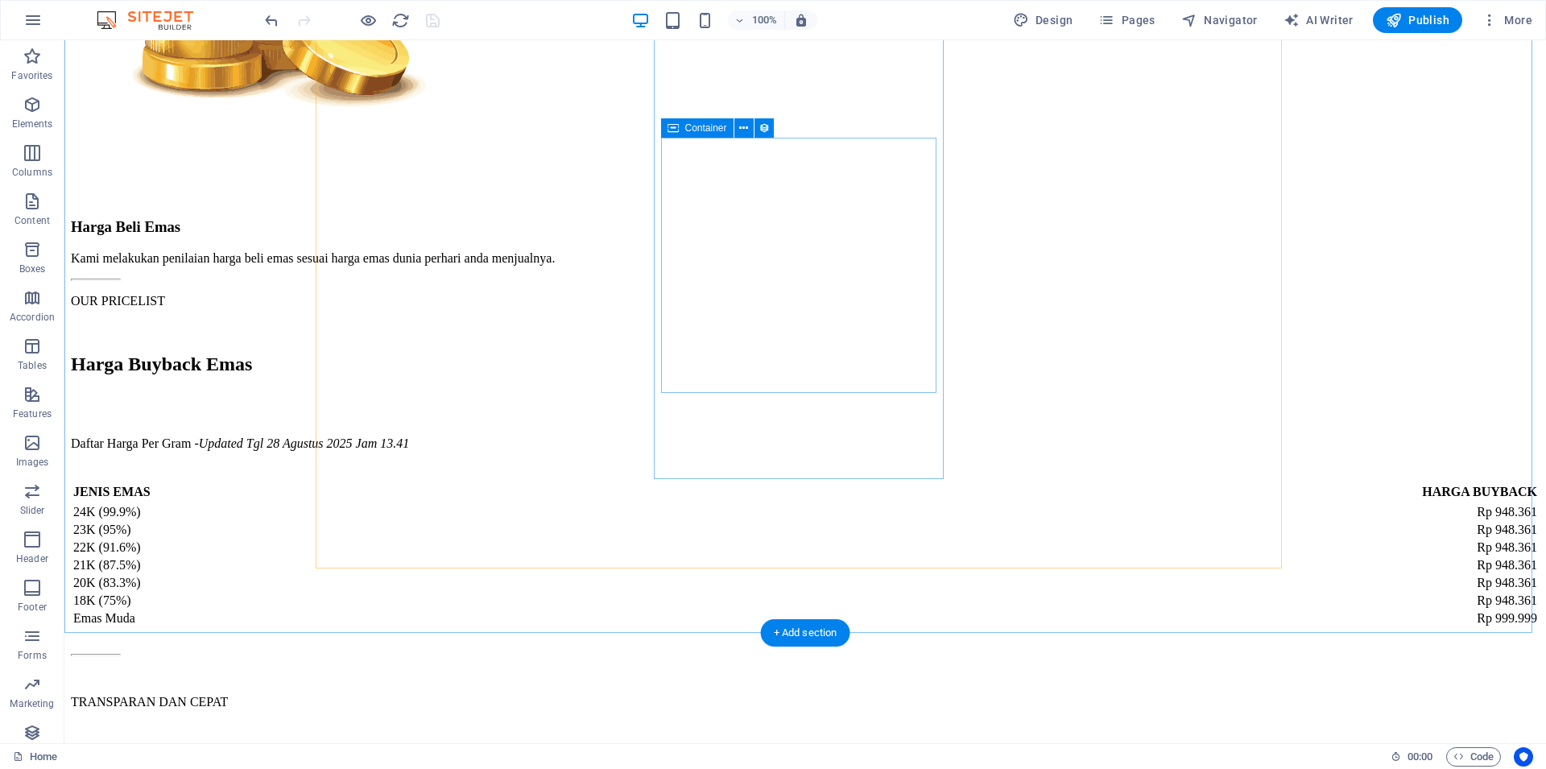
scroll to position [4081, 0]
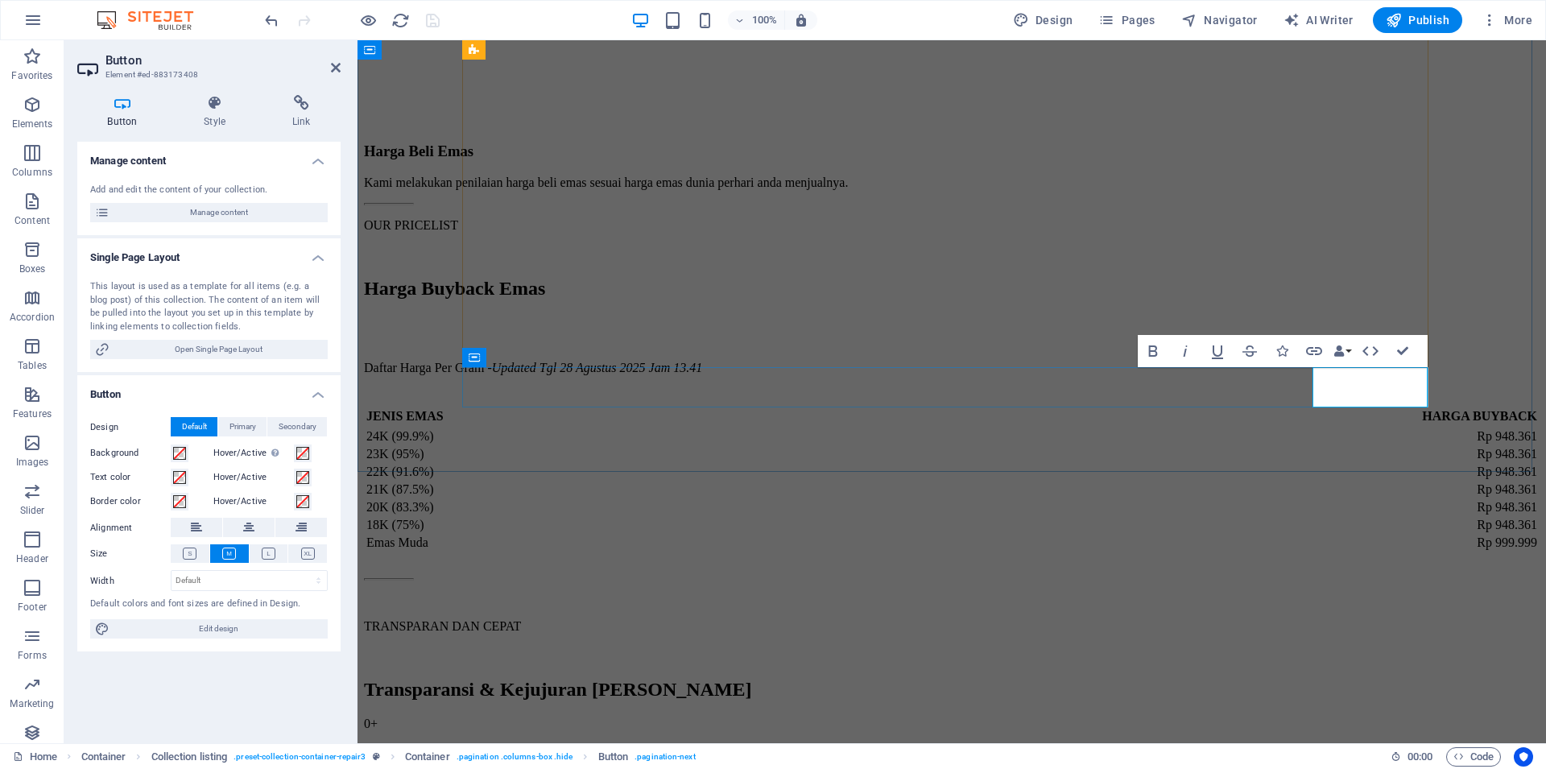
drag, startPoint x: 1402, startPoint y: 351, endPoint x: 1030, endPoint y: 426, distance: 379.4
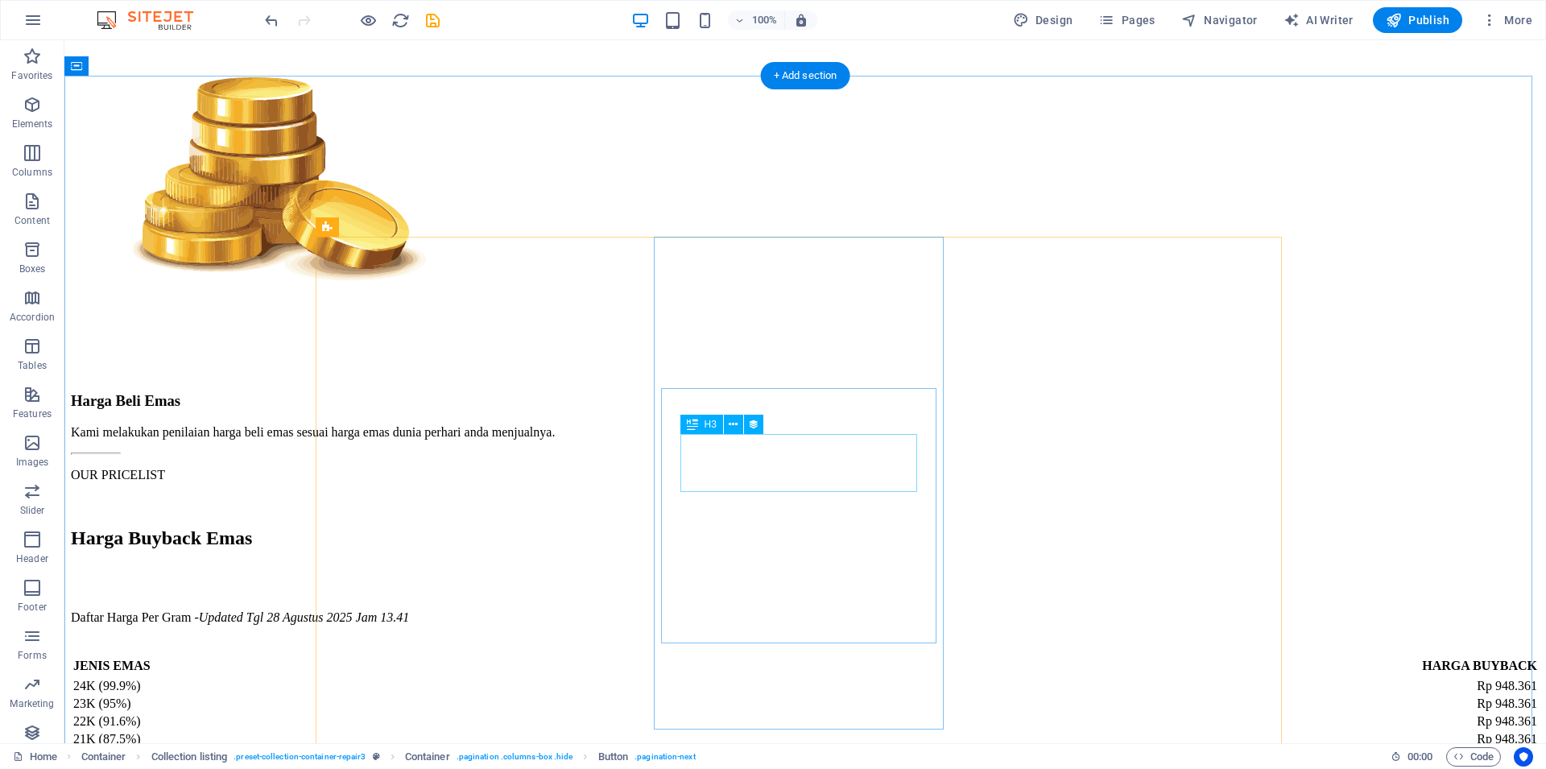
scroll to position [4242, 0]
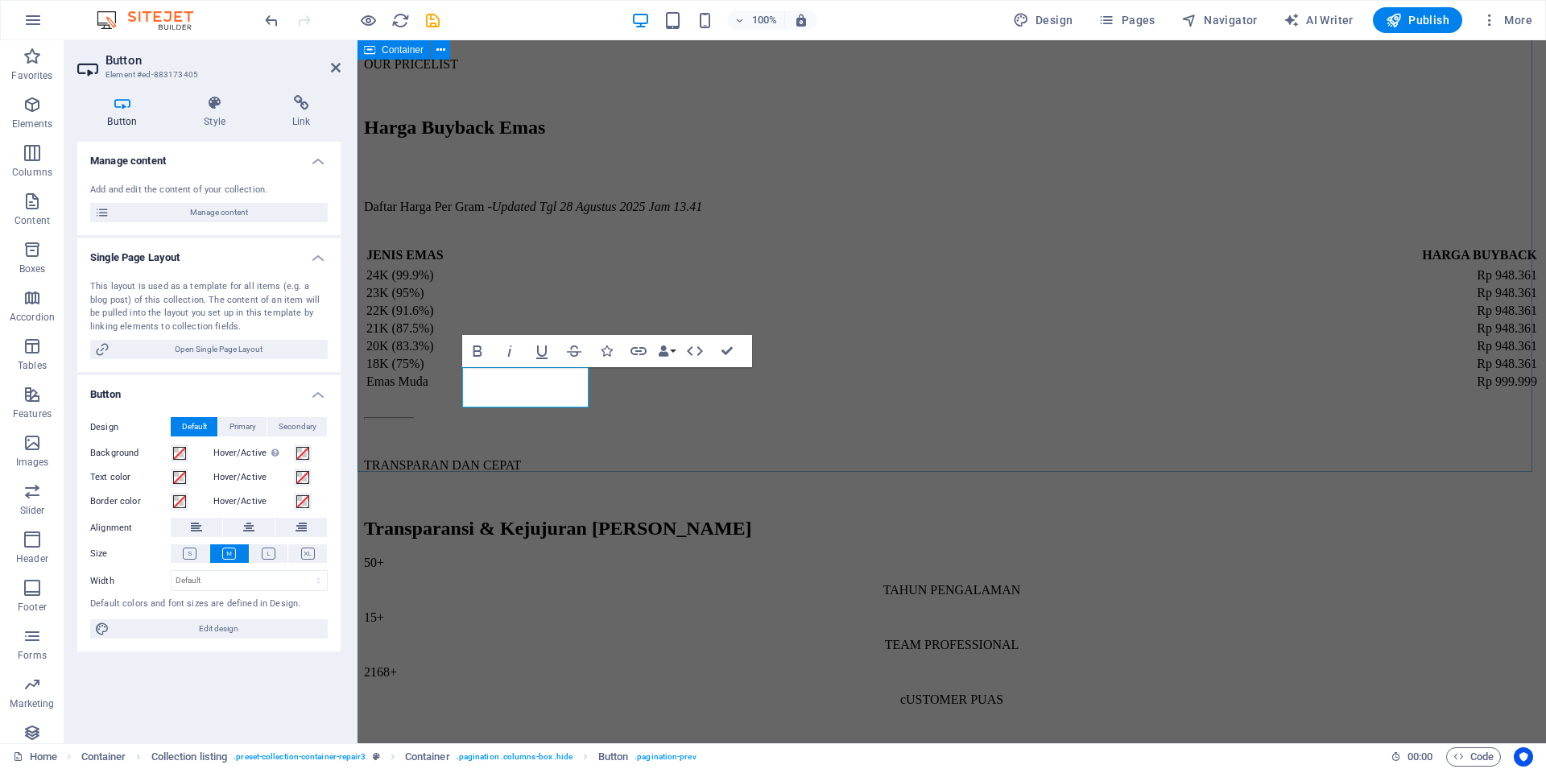
scroll to position [4081, 0]
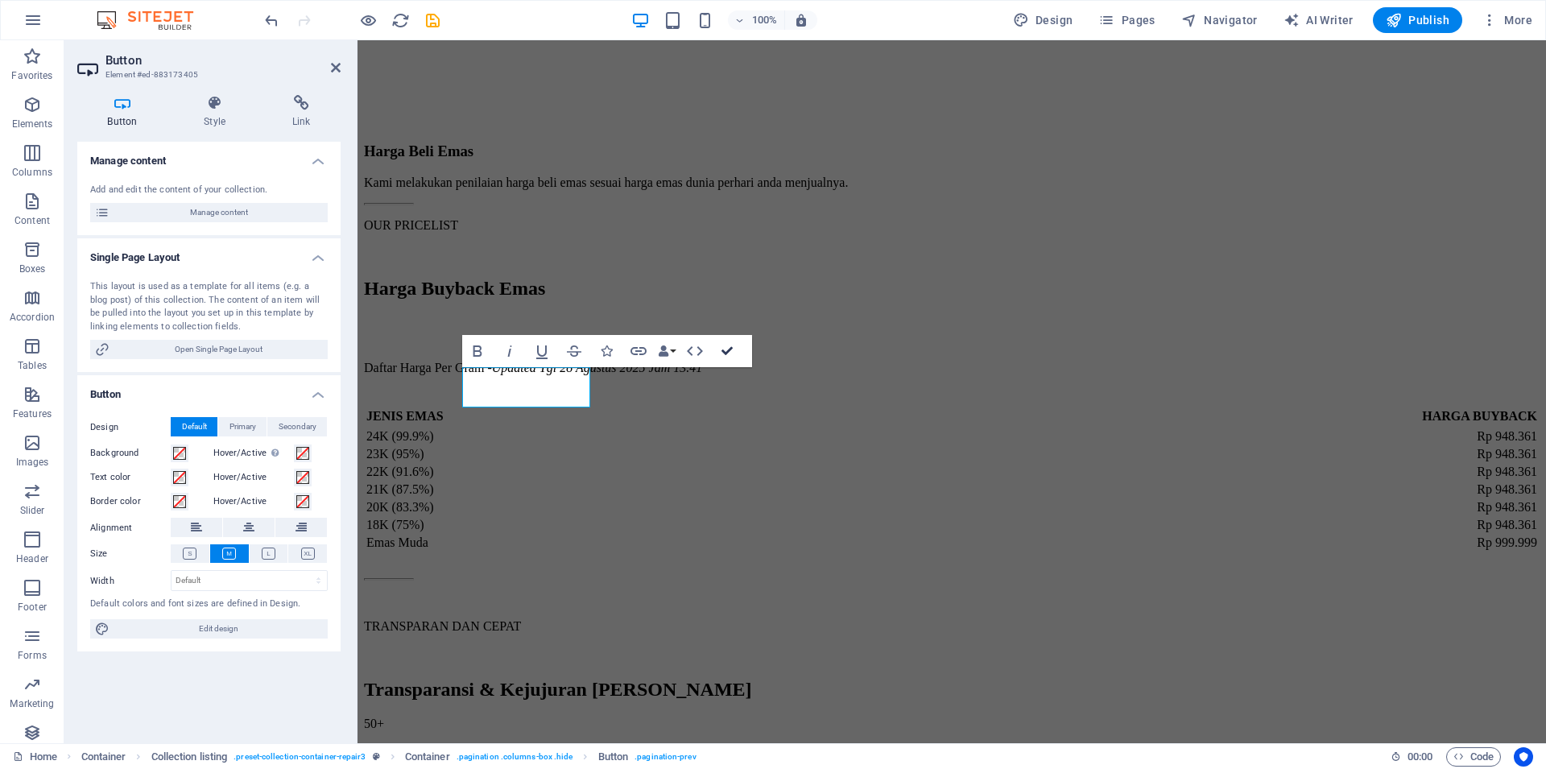
drag, startPoint x: 731, startPoint y: 346, endPoint x: 683, endPoint y: 308, distance: 61.2
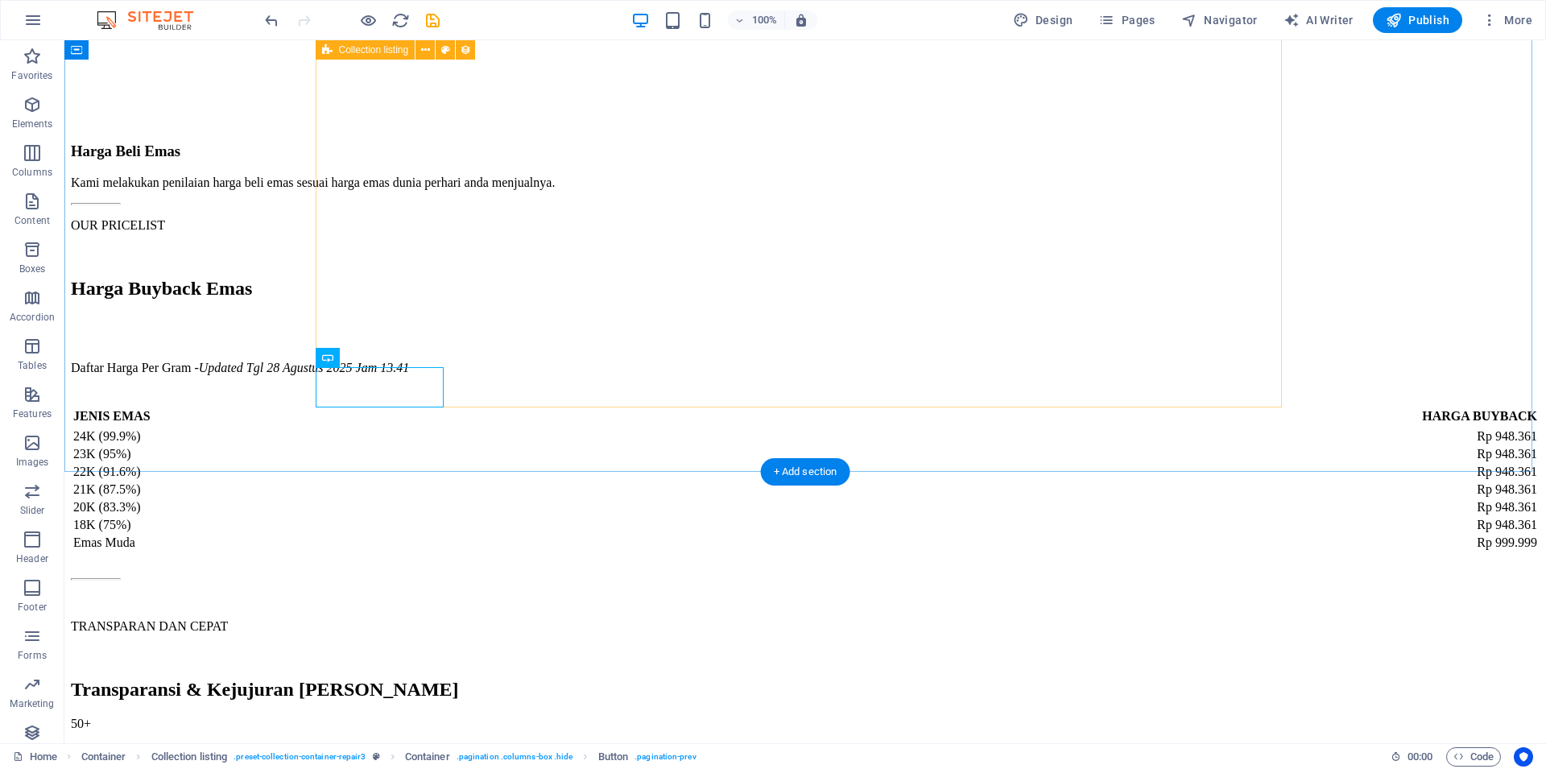
scroll to position [4242, 0]
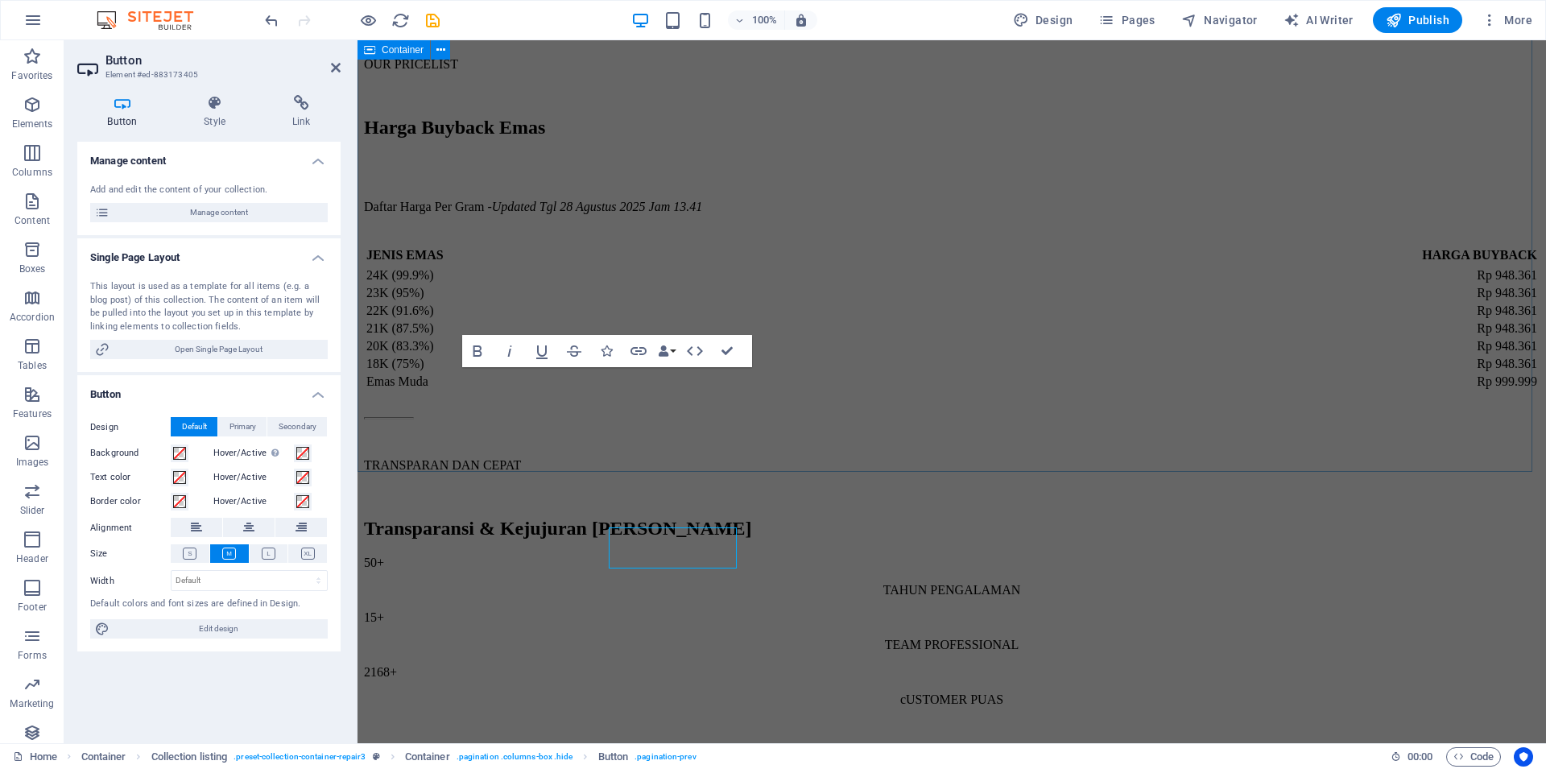
scroll to position [4081, 0]
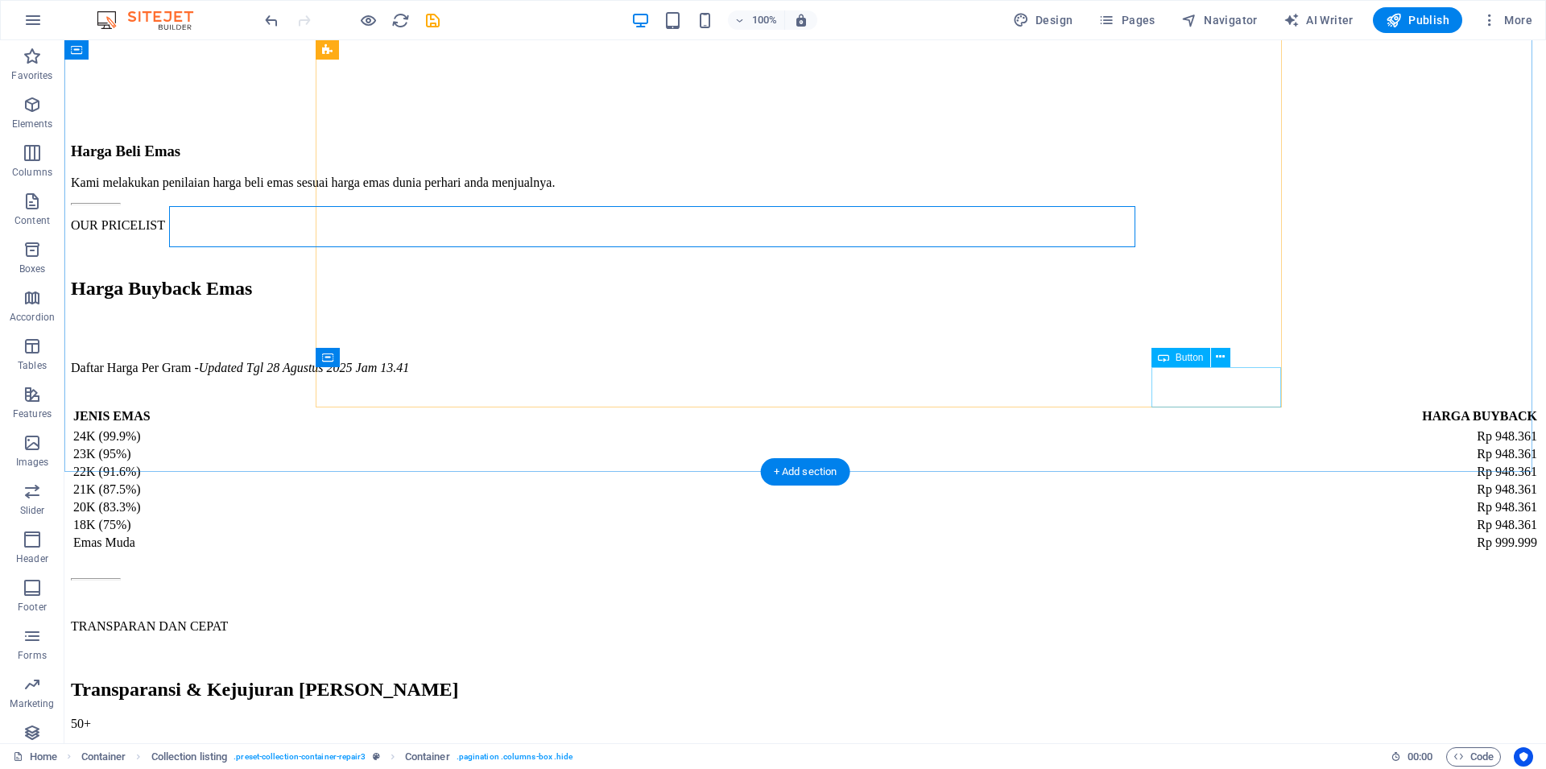
scroll to position [4242, 0]
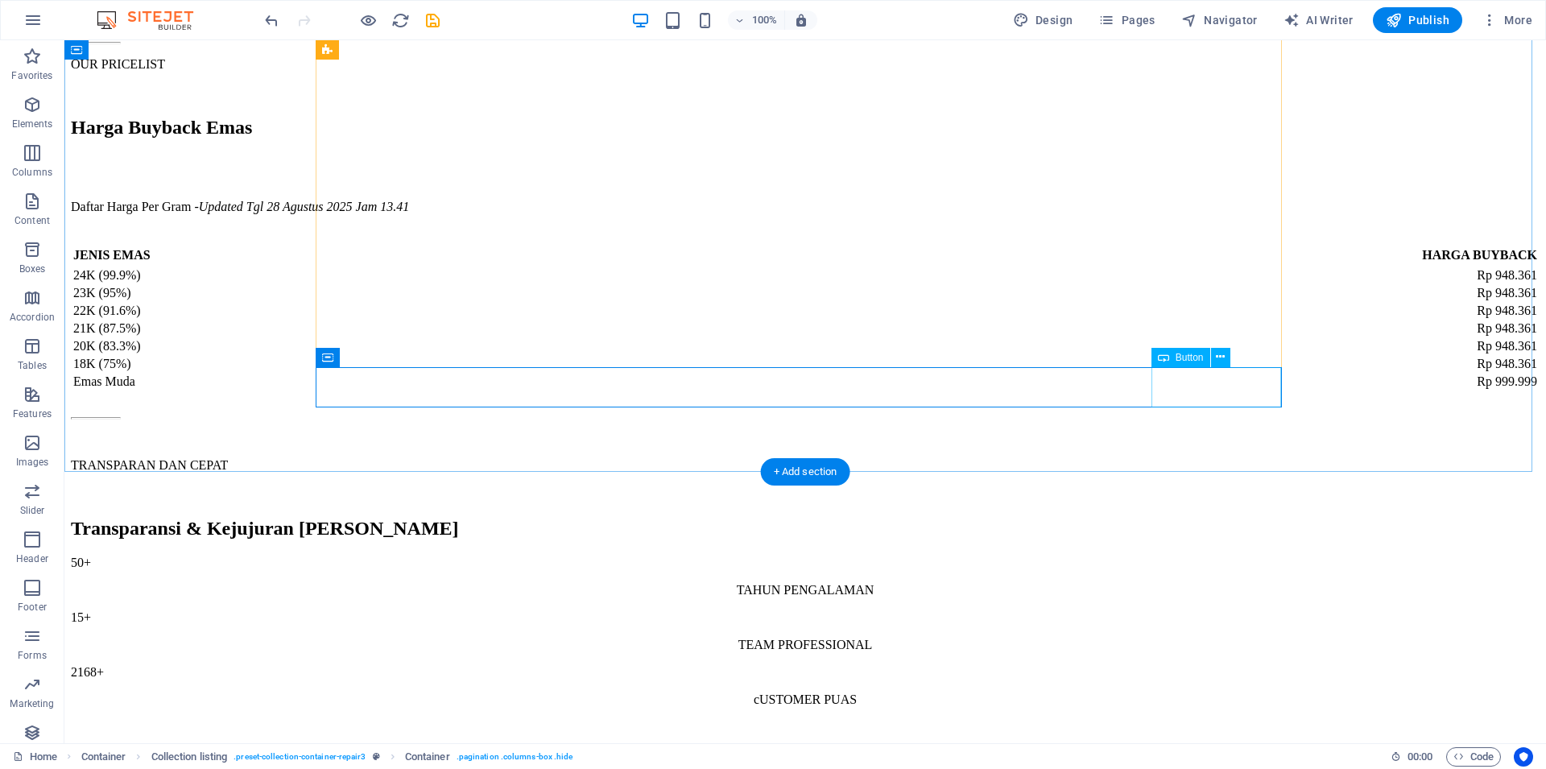
drag, startPoint x: 1232, startPoint y: 403, endPoint x: 1233, endPoint y: 389, distance: 14.5
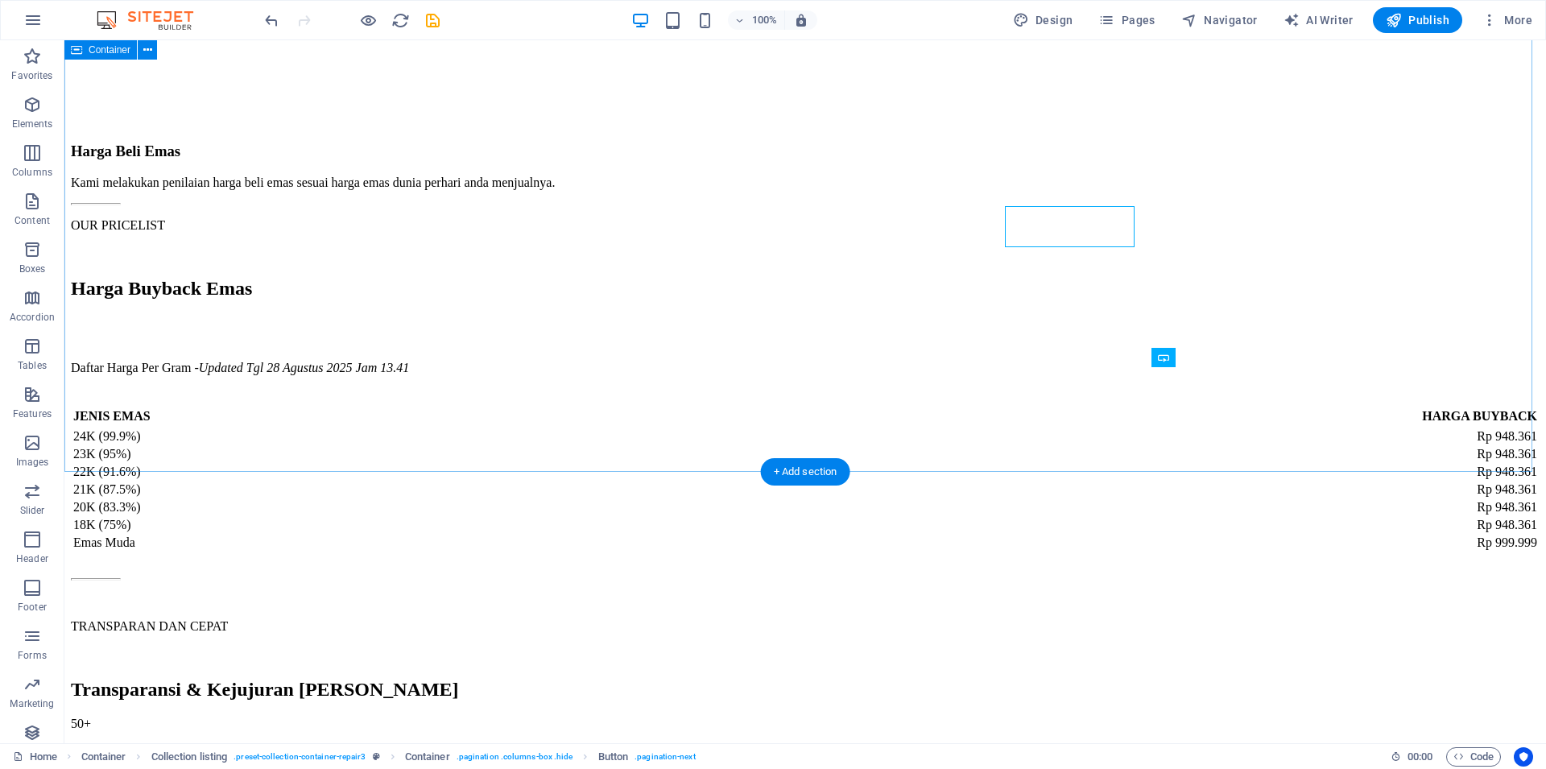
scroll to position [4242, 0]
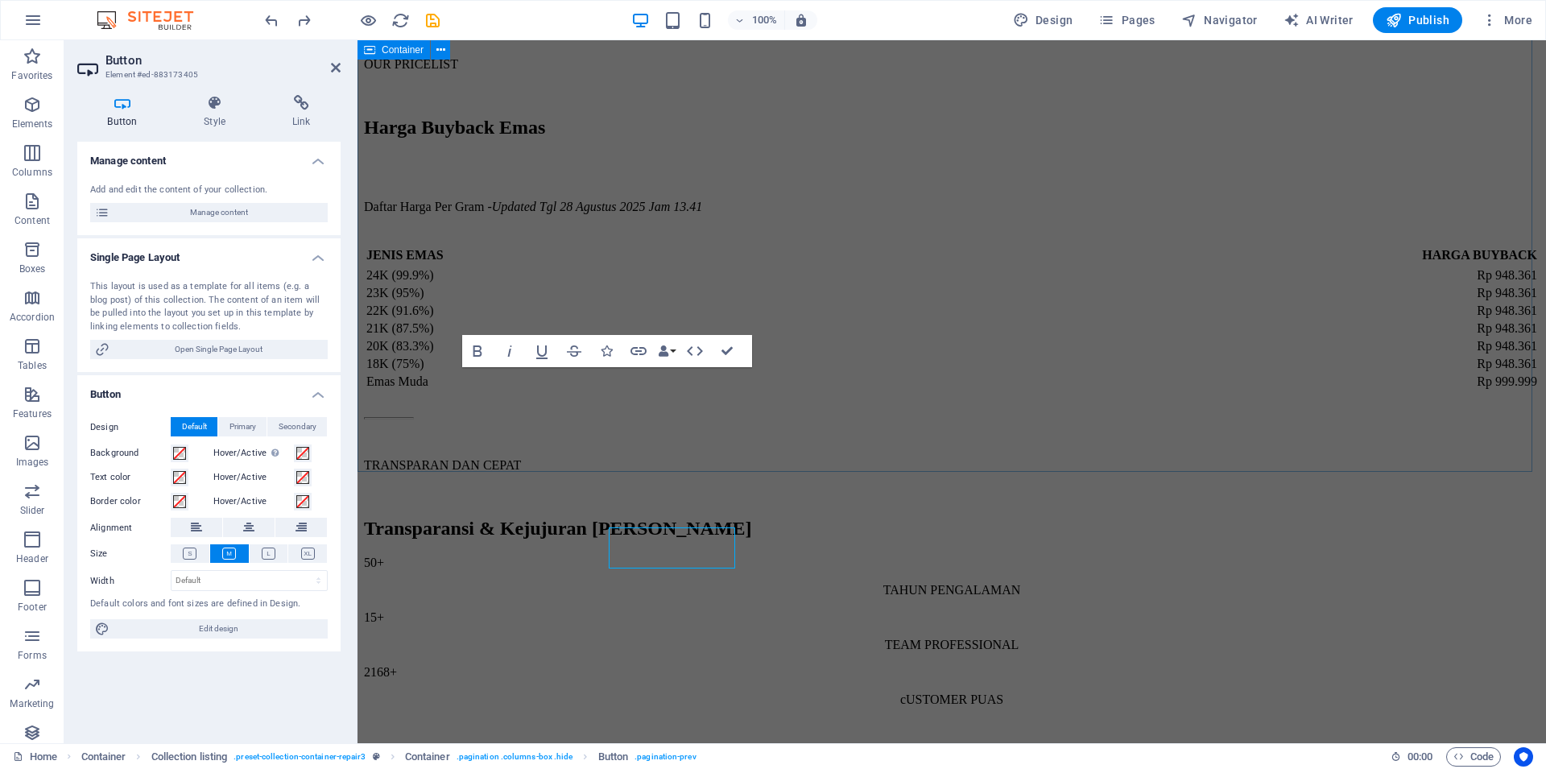
scroll to position [4081, 0]
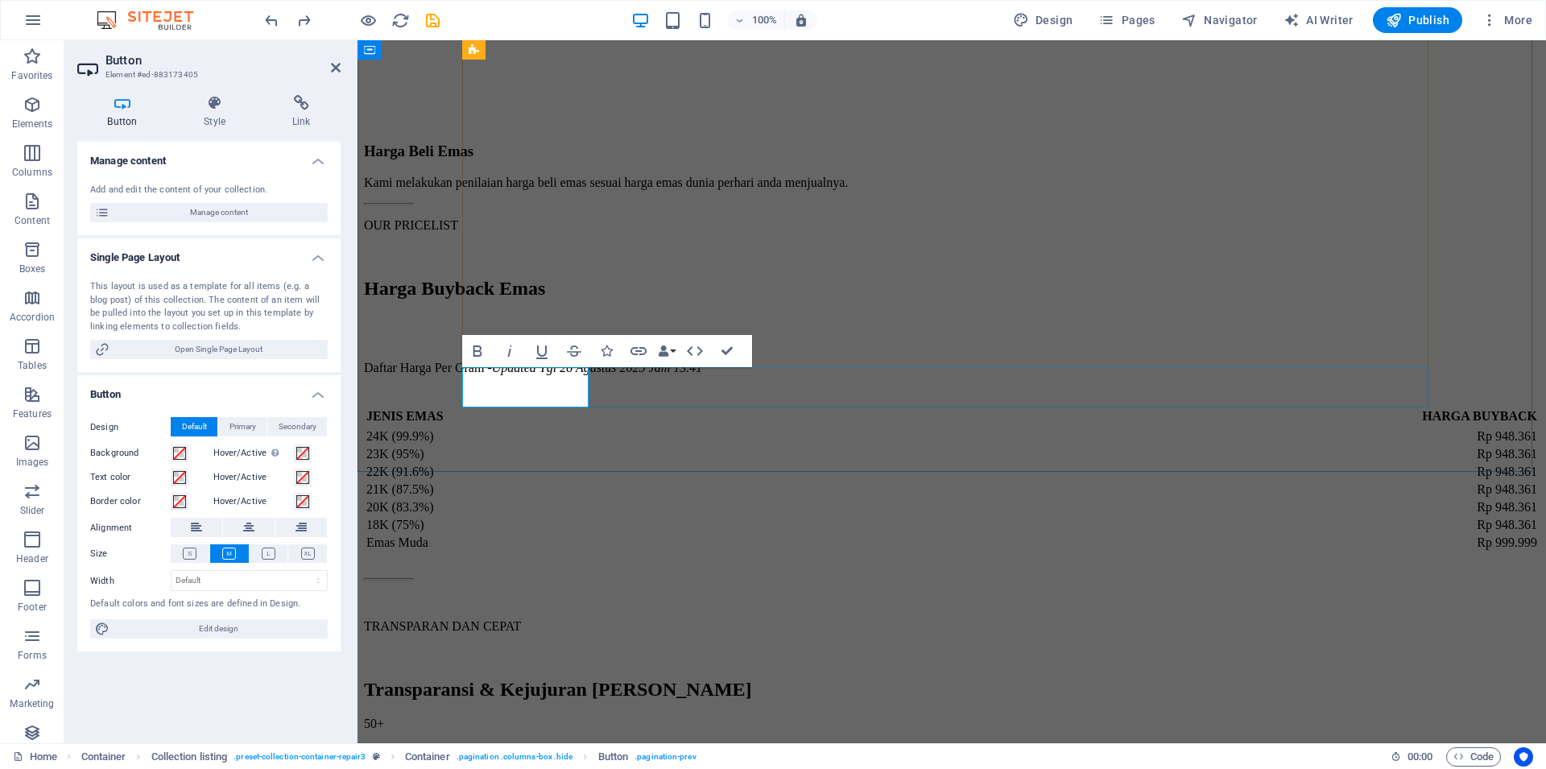
drag, startPoint x: 498, startPoint y: 386, endPoint x: 567, endPoint y: 386, distance: 68.4
drag, startPoint x: 724, startPoint y: 347, endPoint x: 1169, endPoint y: 321, distance: 445.9
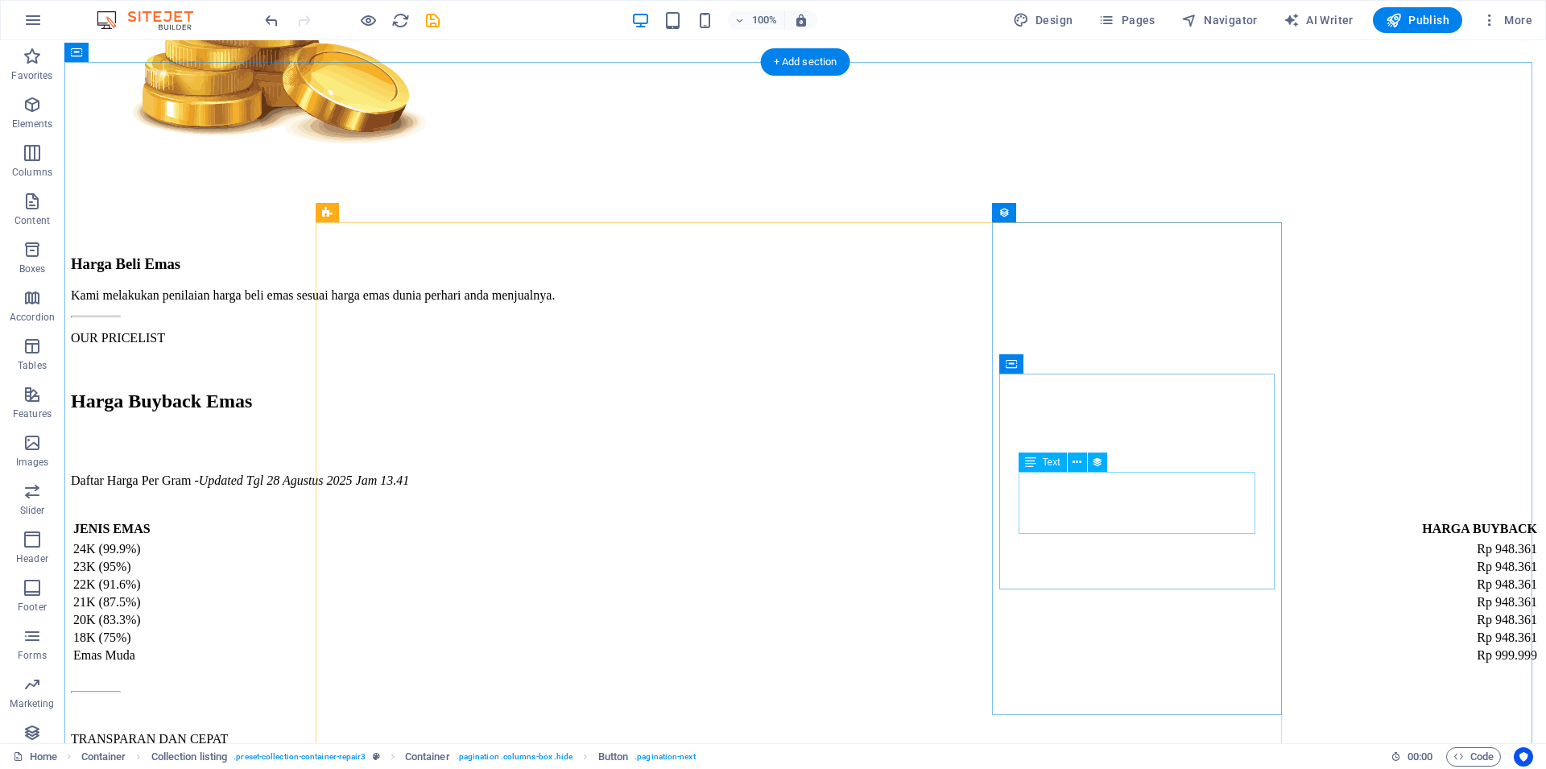
scroll to position [3695, 0]
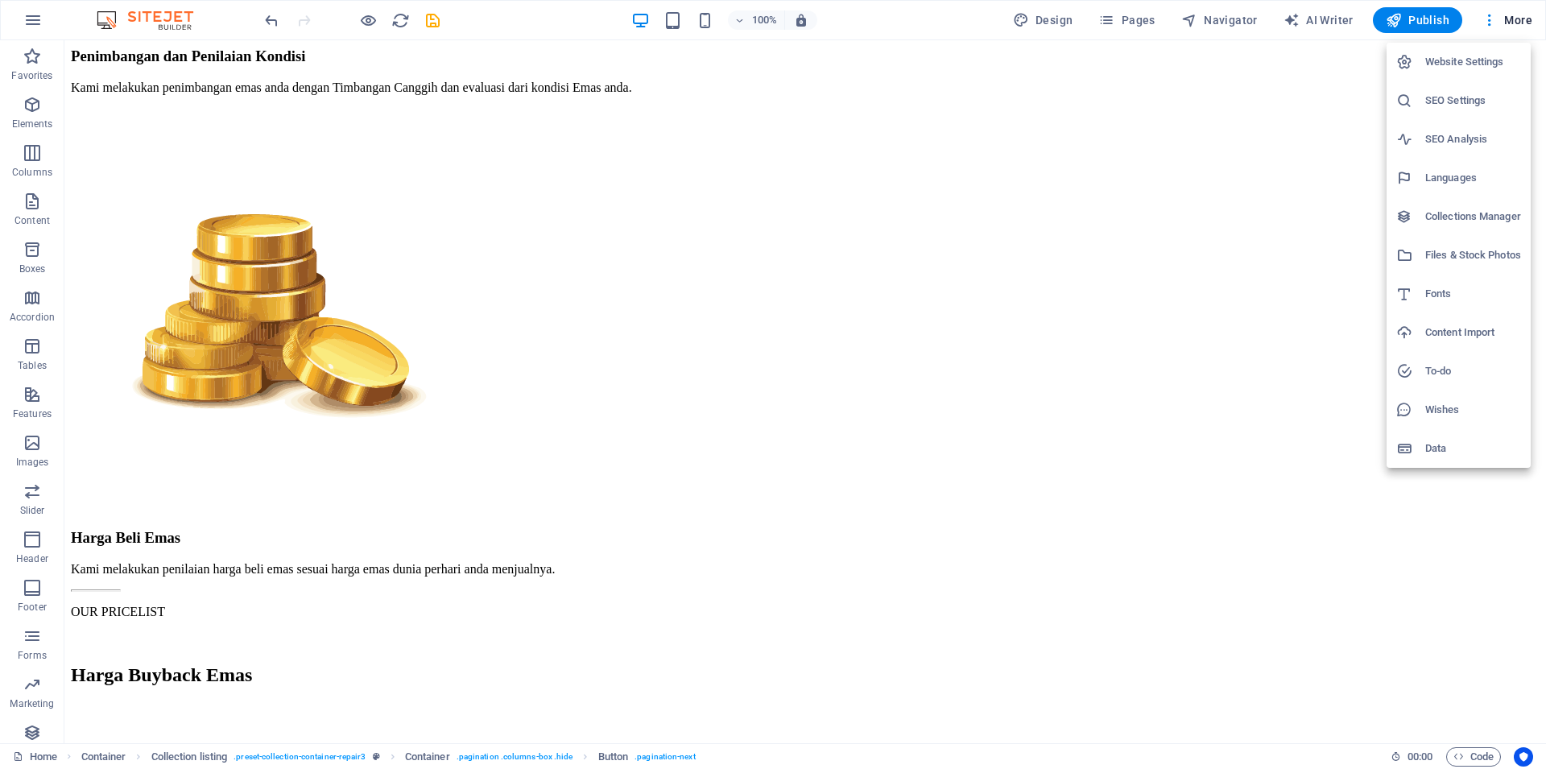
click at [1466, 210] on h6 "Collections Manager" at bounding box center [1473, 216] width 96 height 19
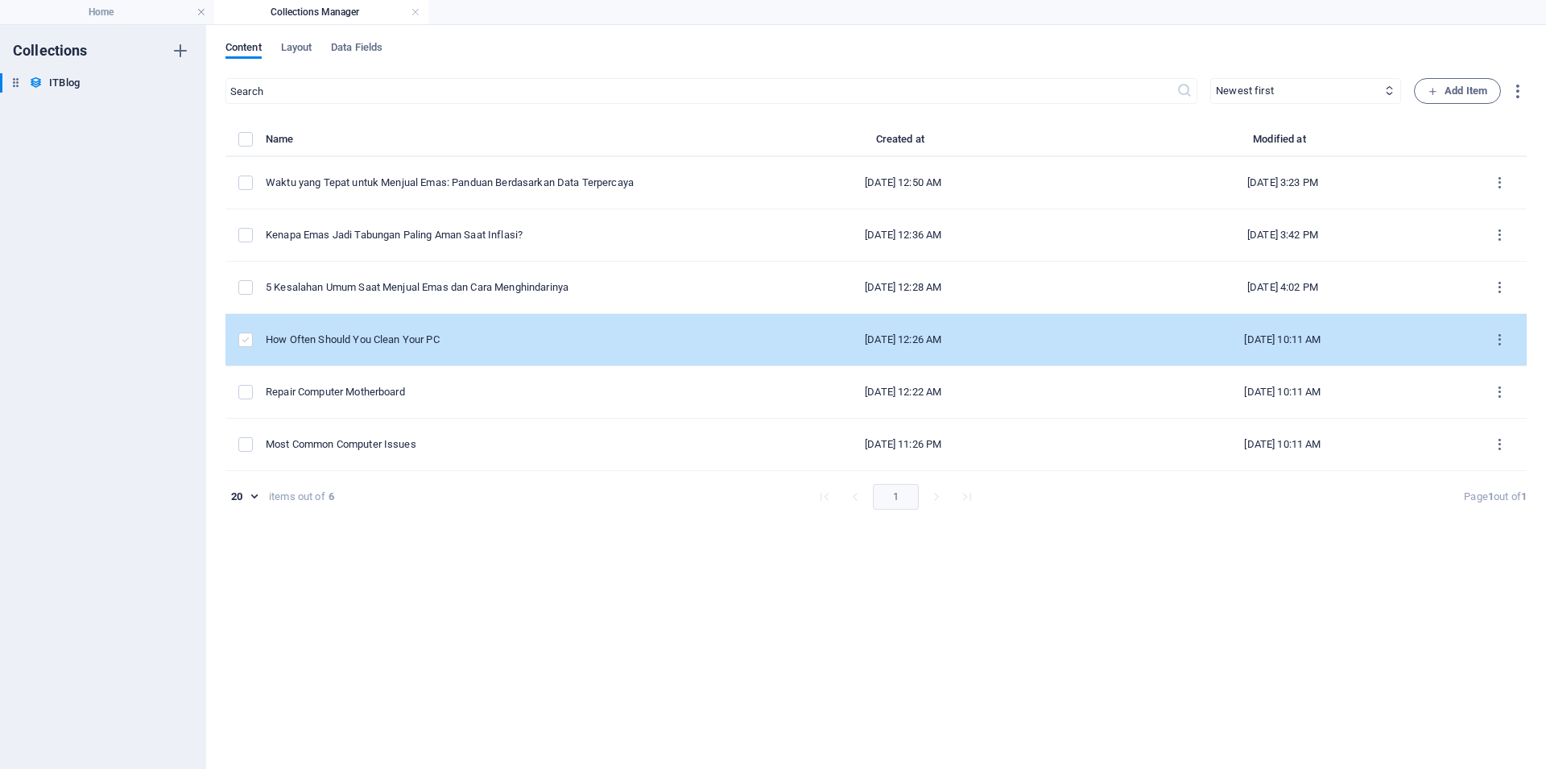
click at [244, 342] on label "items list" at bounding box center [245, 339] width 14 height 14
click at [0, 0] on input "items list" at bounding box center [0, 0] width 0 height 0
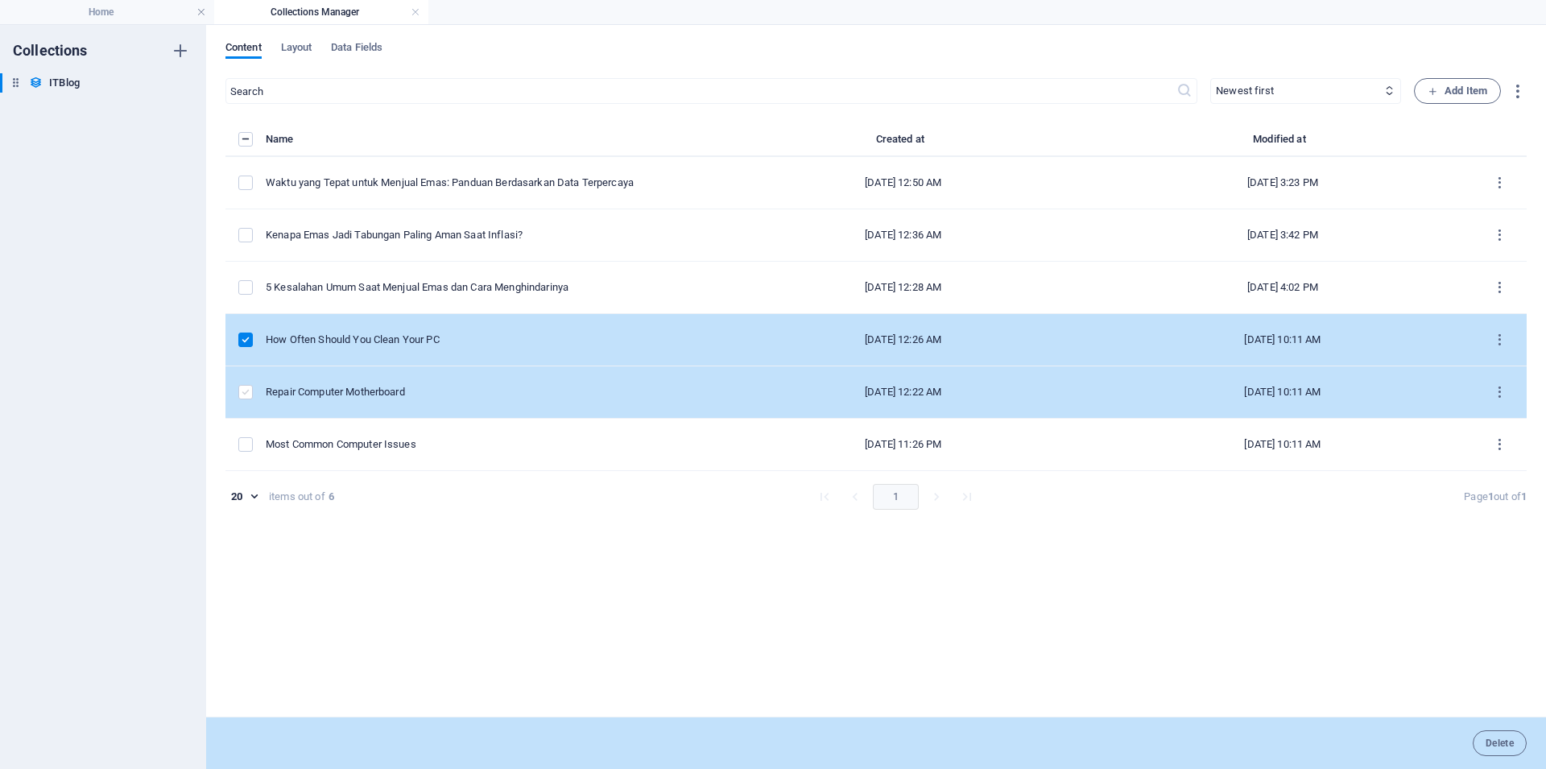
click at [244, 394] on label "items list" at bounding box center [245, 392] width 14 height 14
click at [0, 0] on input "items list" at bounding box center [0, 0] width 0 height 0
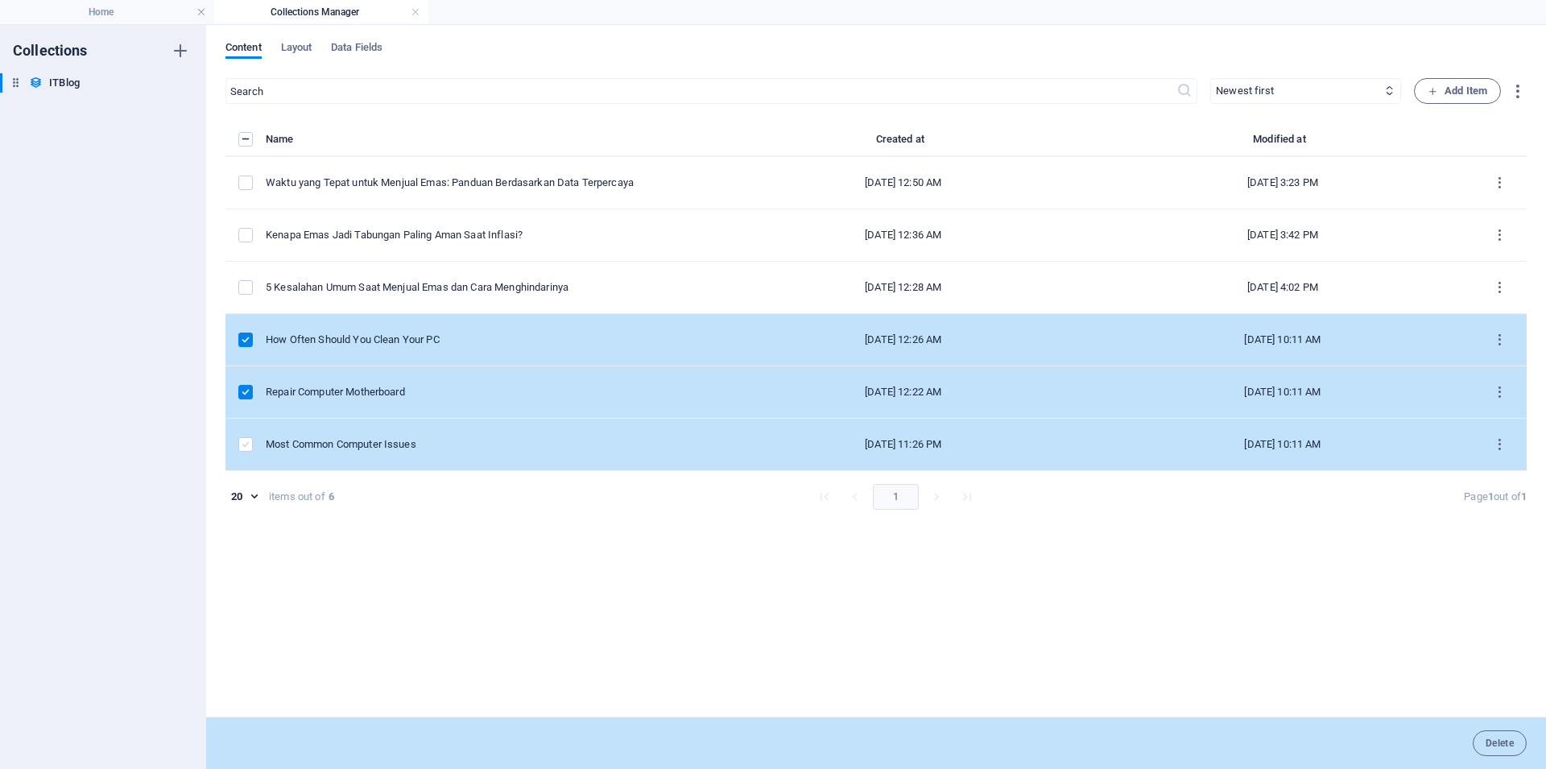
click at [245, 450] on label "items list" at bounding box center [245, 444] width 14 height 14
click at [0, 0] on input "items list" at bounding box center [0, 0] width 0 height 0
click at [1496, 738] on span "Delete" at bounding box center [1499, 743] width 28 height 10
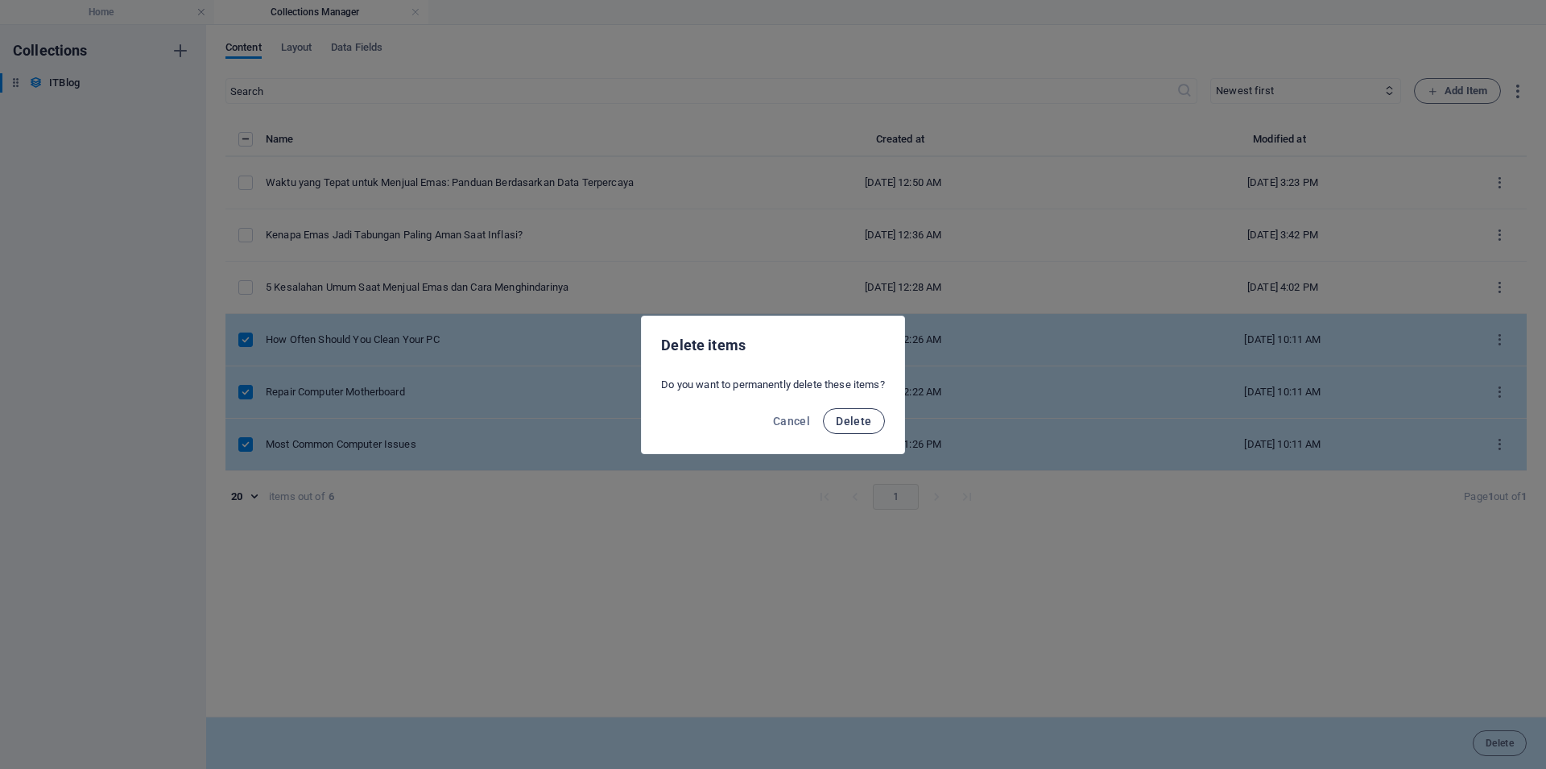
click at [838, 419] on button "Delete" at bounding box center [853, 421] width 61 height 26
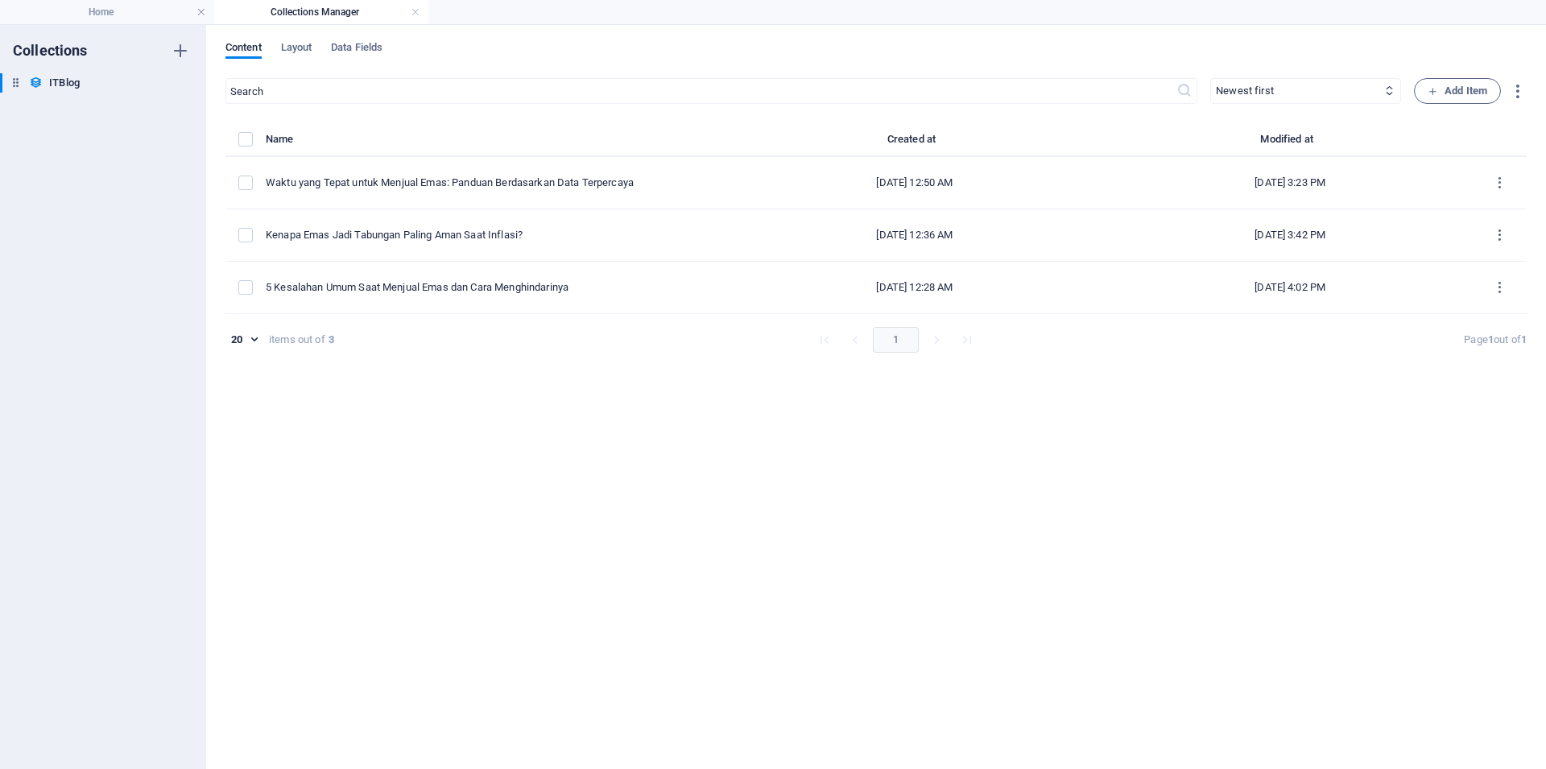
click at [410, 11] on h4 "Collections Manager" at bounding box center [321, 12] width 214 height 18
click at [418, 13] on link at bounding box center [416, 12] width 10 height 15
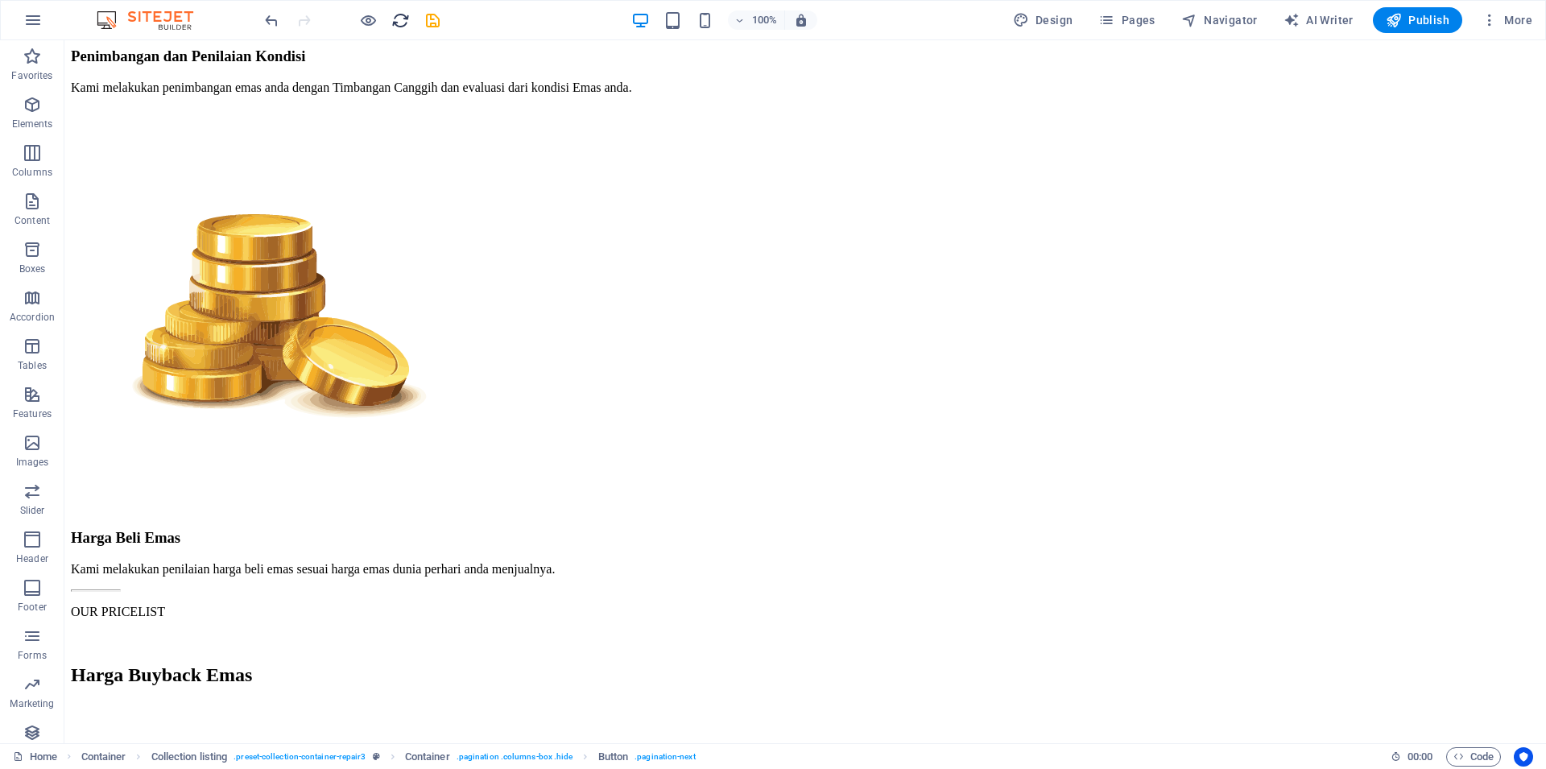
scroll to position [4238, 0]
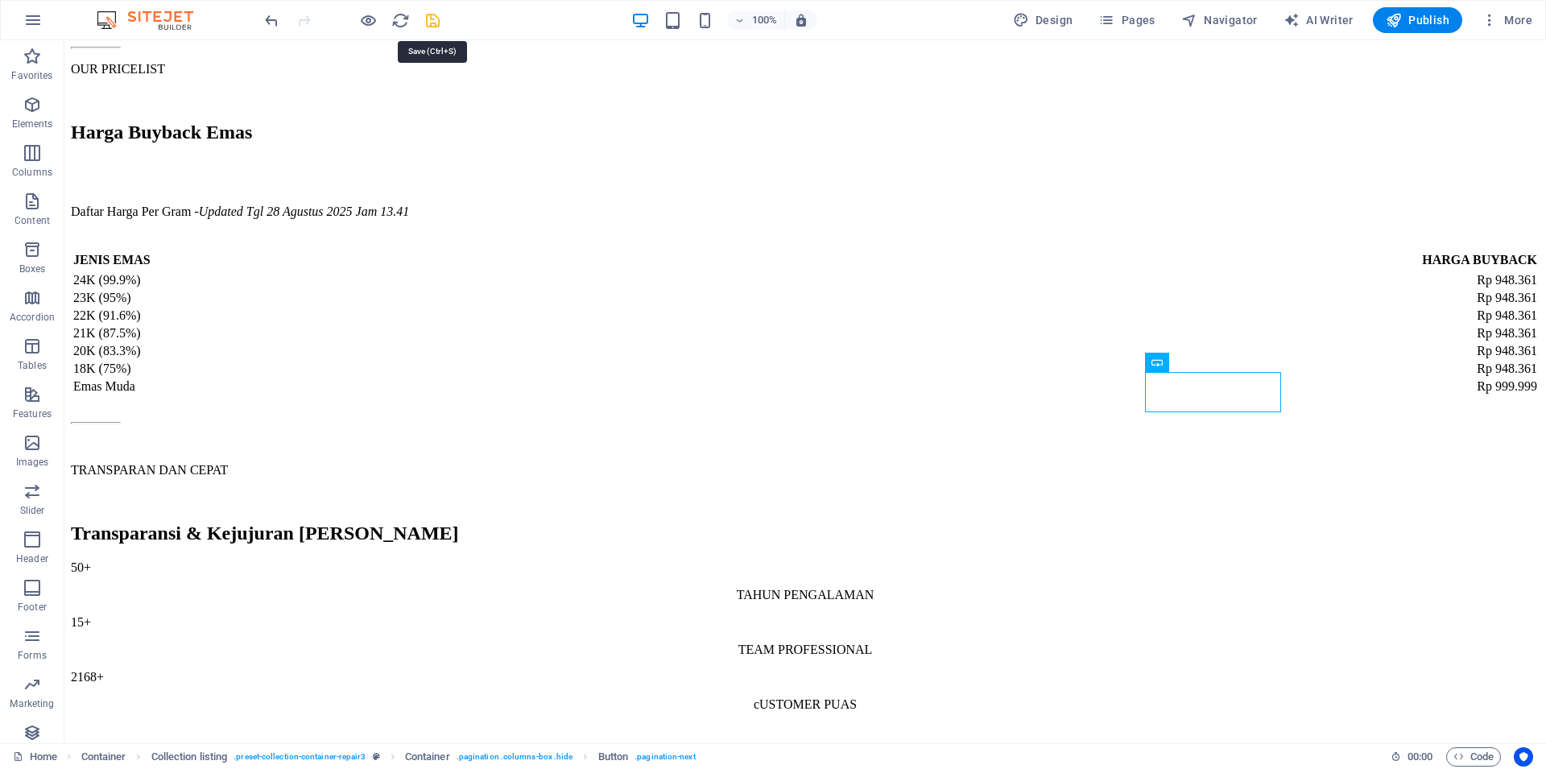
drag, startPoint x: 427, startPoint y: 16, endPoint x: 585, endPoint y: 57, distance: 163.8
click at [427, 16] on icon "save" at bounding box center [432, 20] width 19 height 19
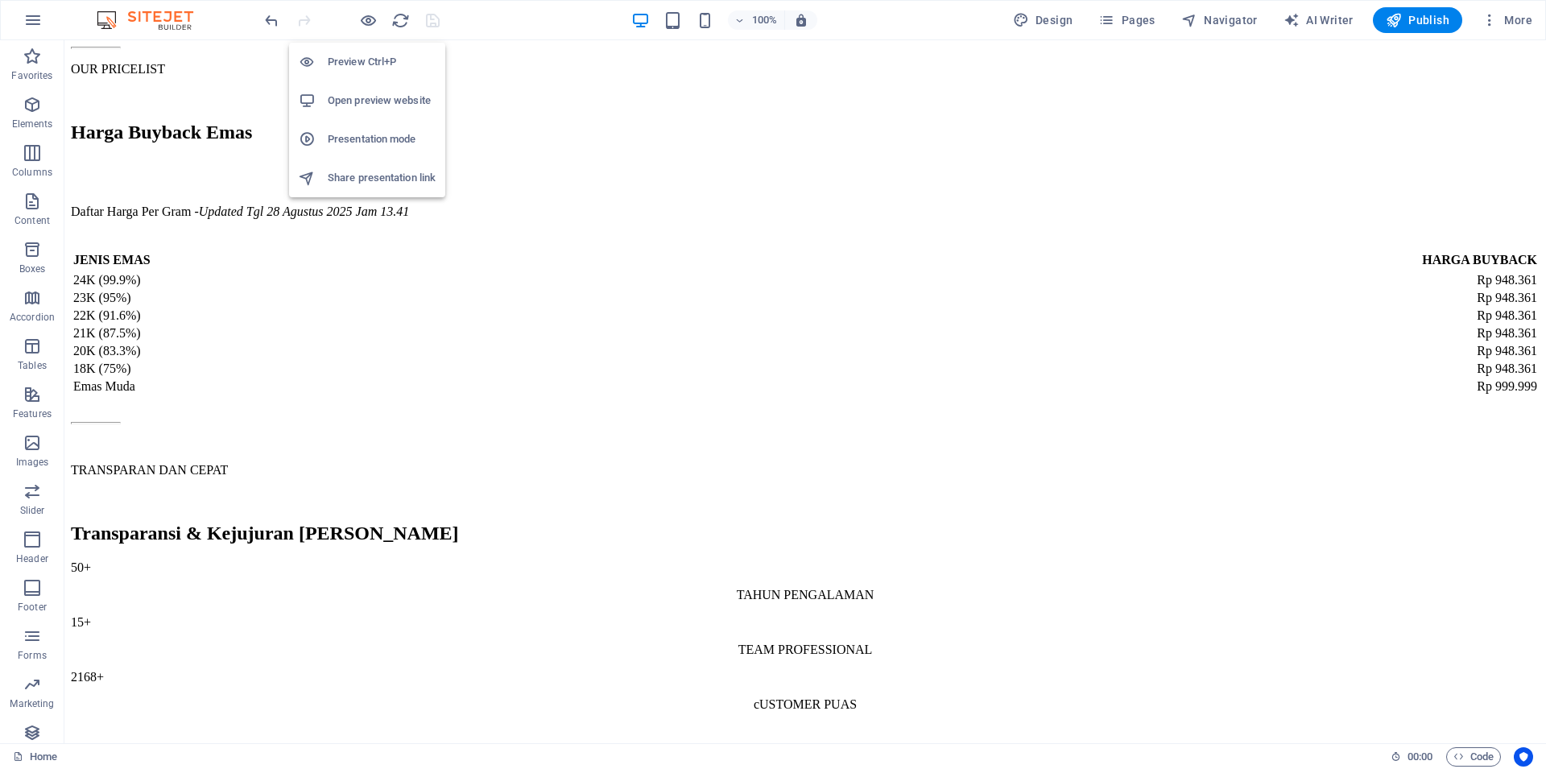
drag, startPoint x: 377, startPoint y: 69, endPoint x: 366, endPoint y: 74, distance: 11.5
click at [373, 72] on li "Preview Ctrl+P" at bounding box center [367, 62] width 156 height 39
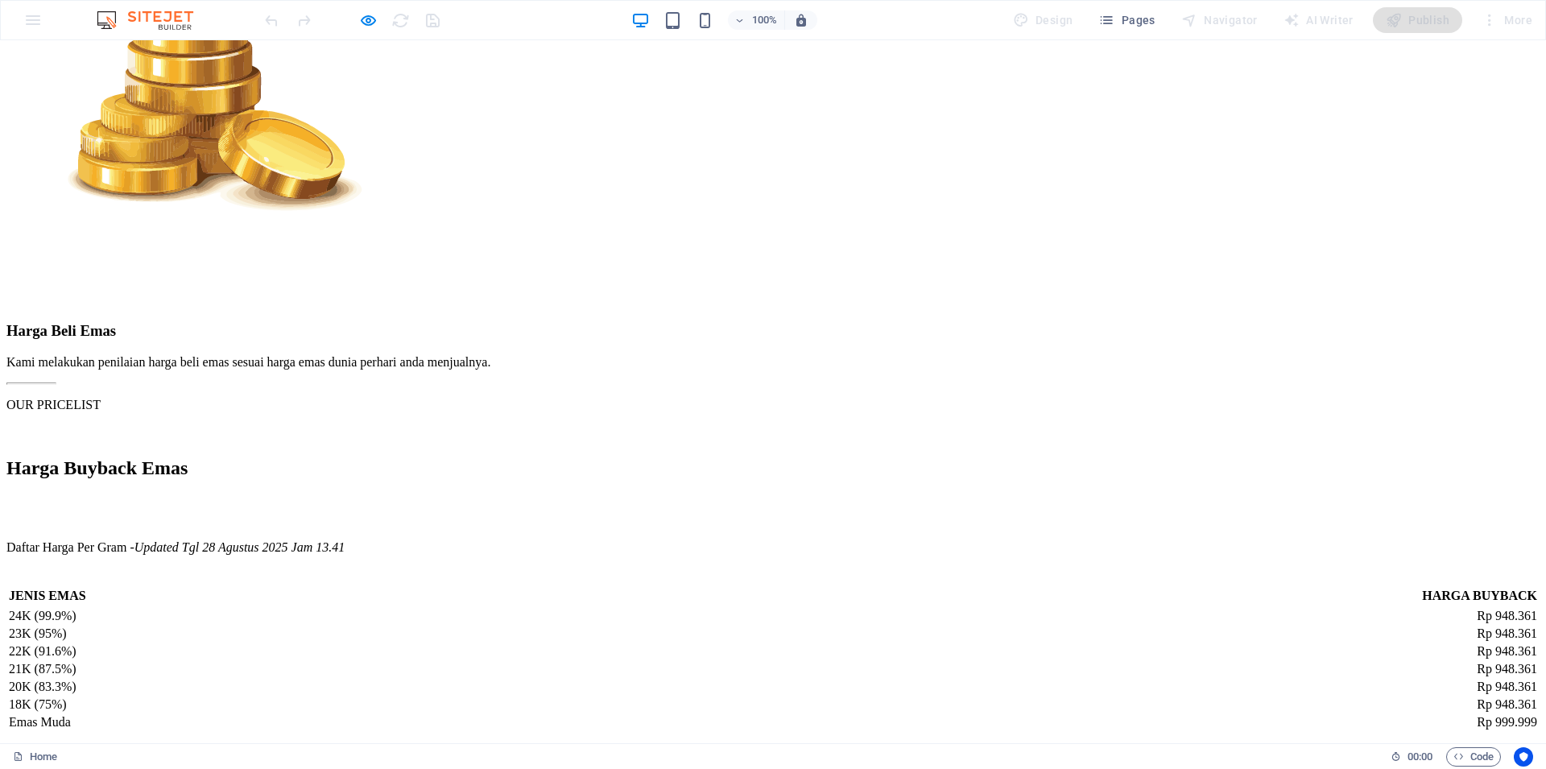
scroll to position [3909, 0]
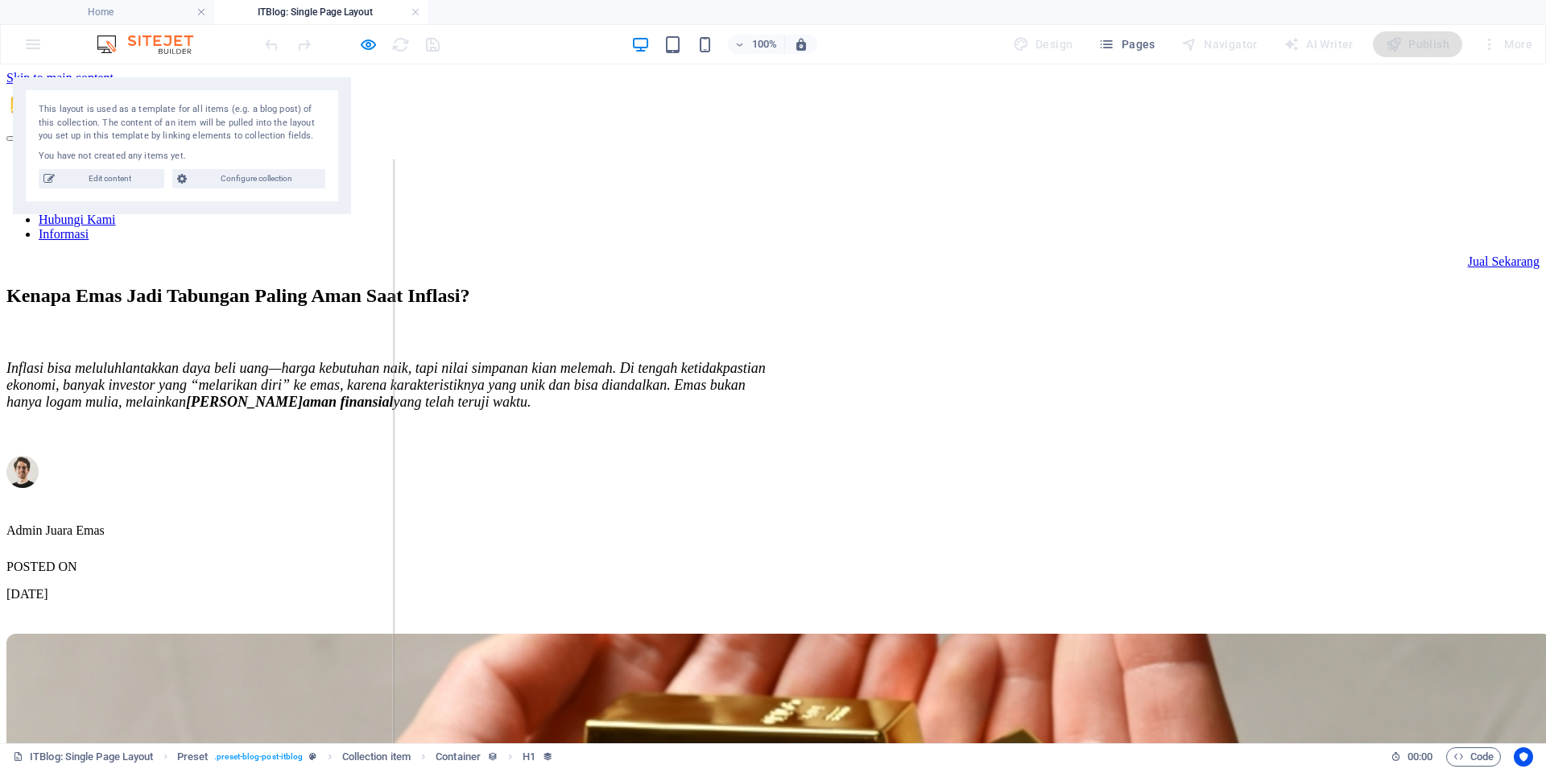
scroll to position [0, 0]
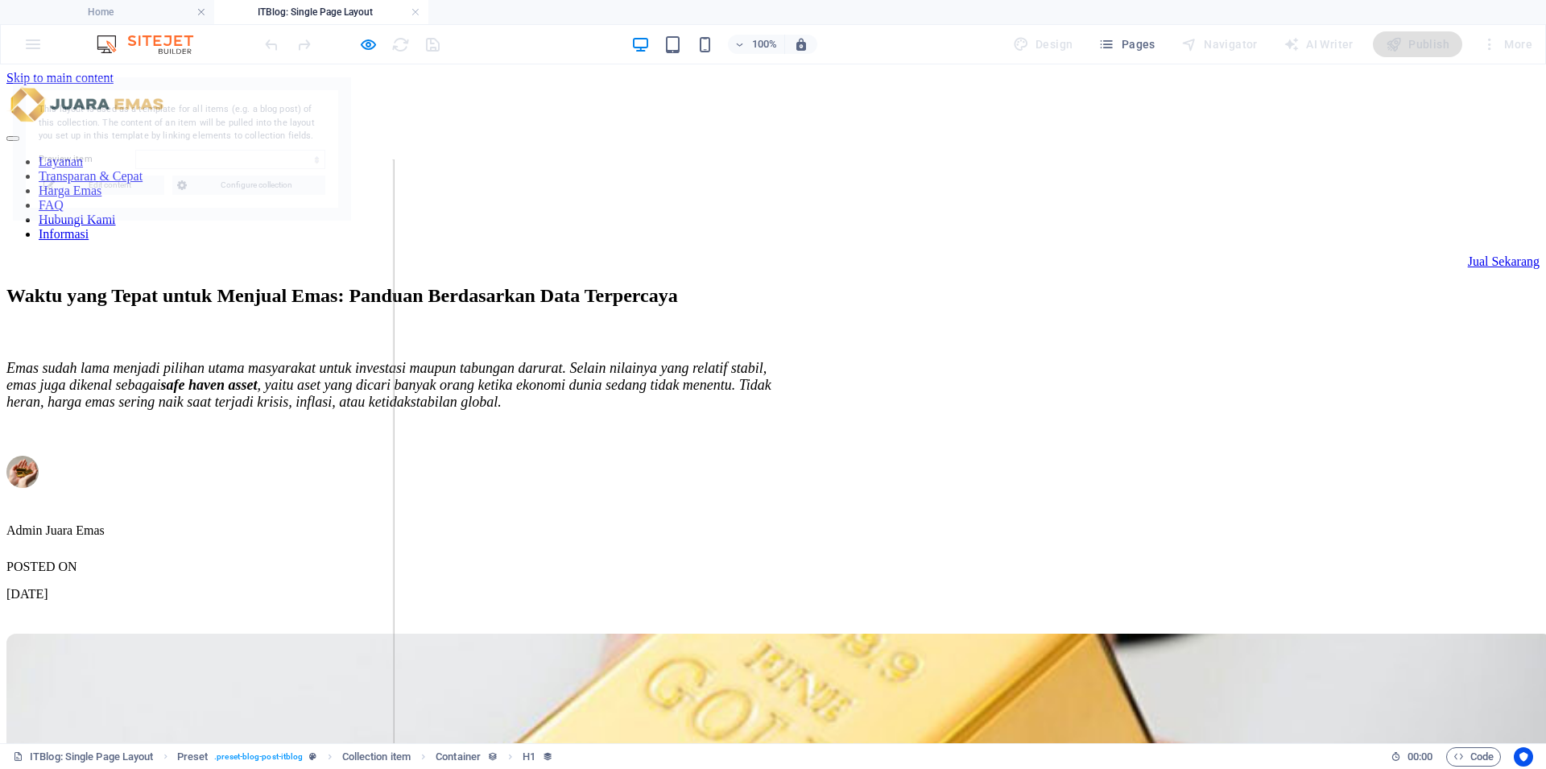
select select "68afc8c763e213870b051201"
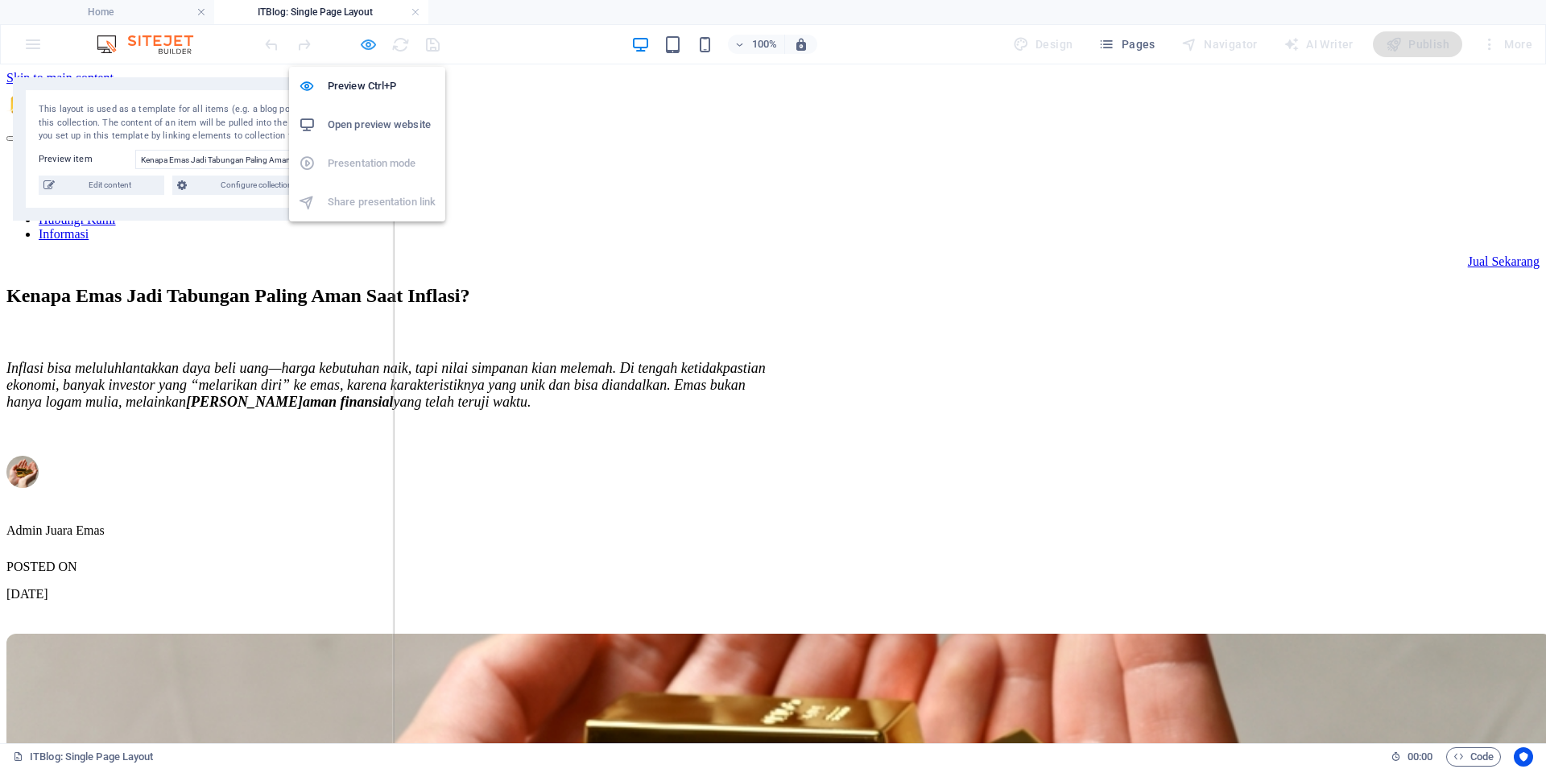
click at [362, 48] on icon "button" at bounding box center [368, 44] width 19 height 19
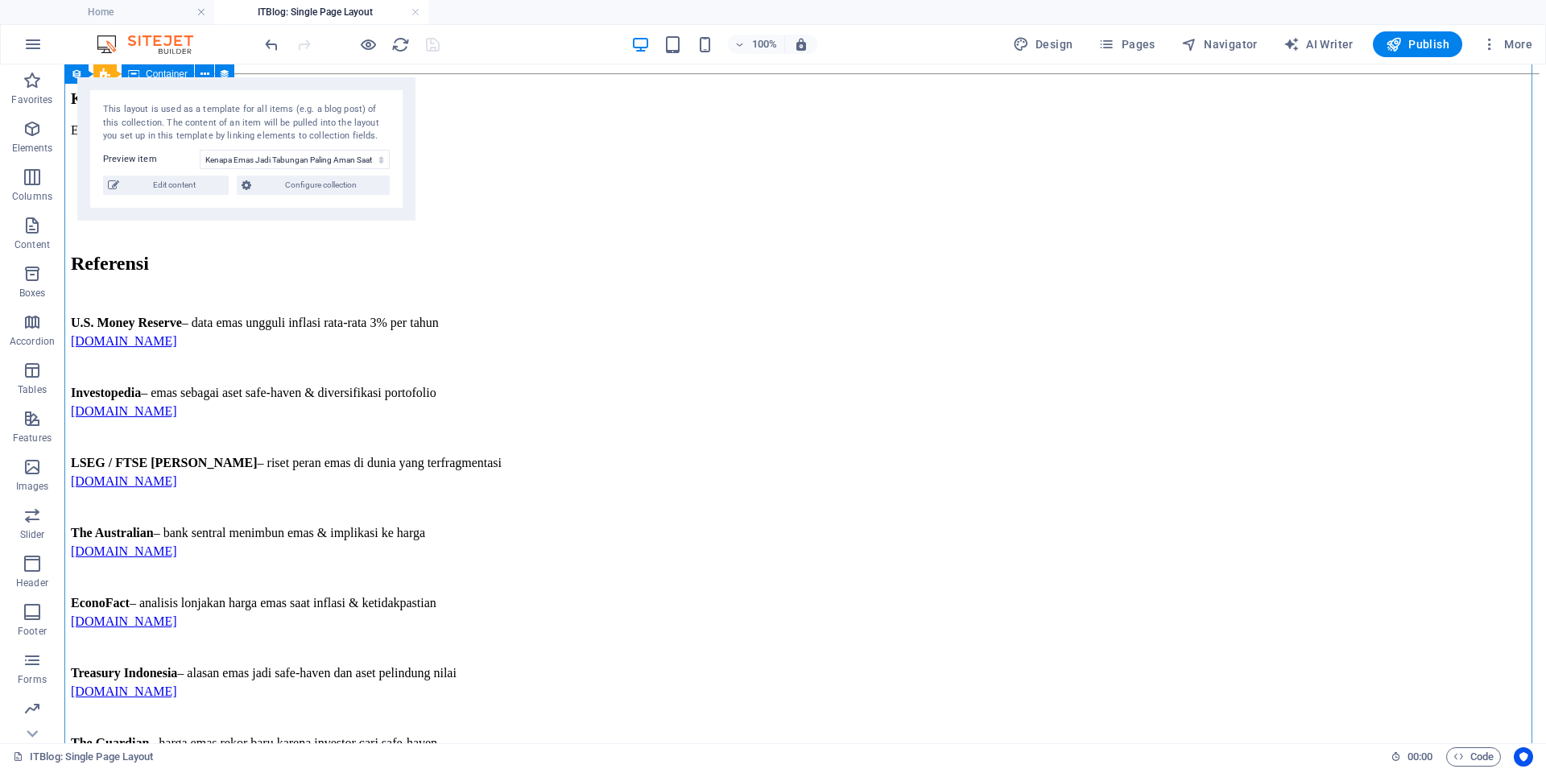
scroll to position [1916, 0]
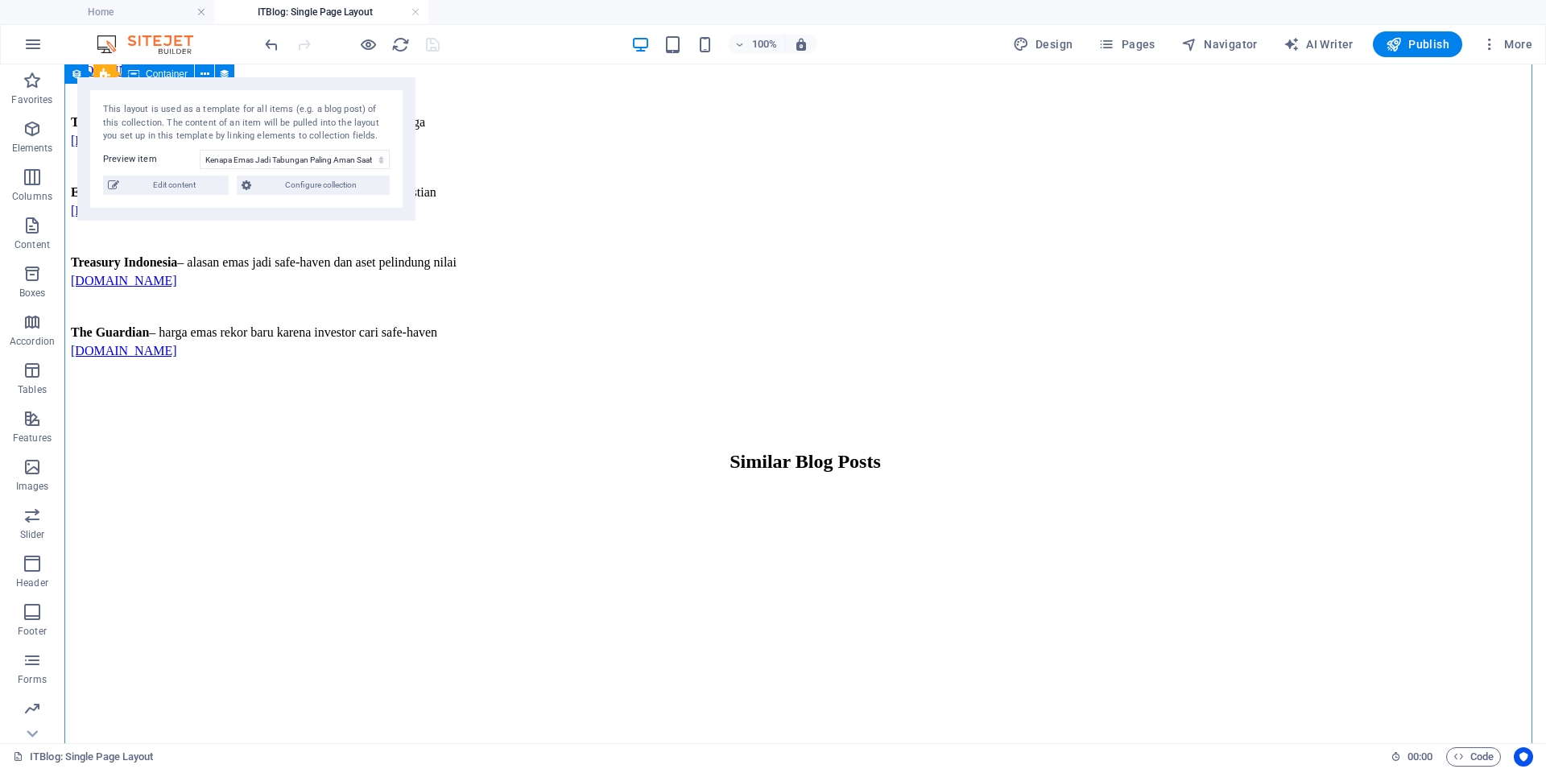
click at [813, 489] on div at bounding box center [805, 513] width 1468 height 48
click at [832, 451] on div "Similar Blog Posts" at bounding box center [805, 462] width 1468 height 22
select select "itblog-content"
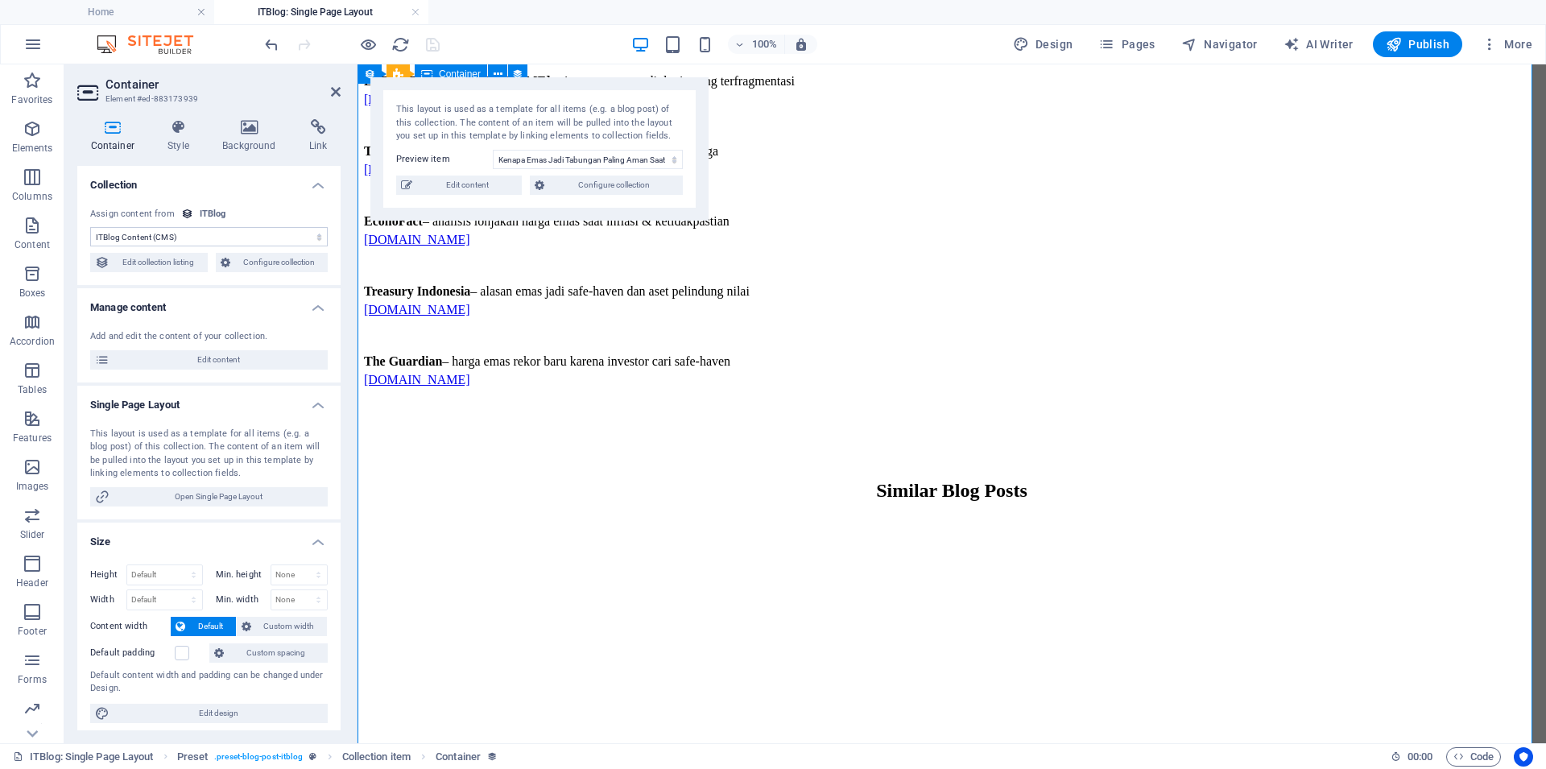
click at [900, 480] on div "Similar Blog Posts" at bounding box center [951, 491] width 1175 height 22
drag, startPoint x: 335, startPoint y: 89, endPoint x: 380, endPoint y: 56, distance: 55.9
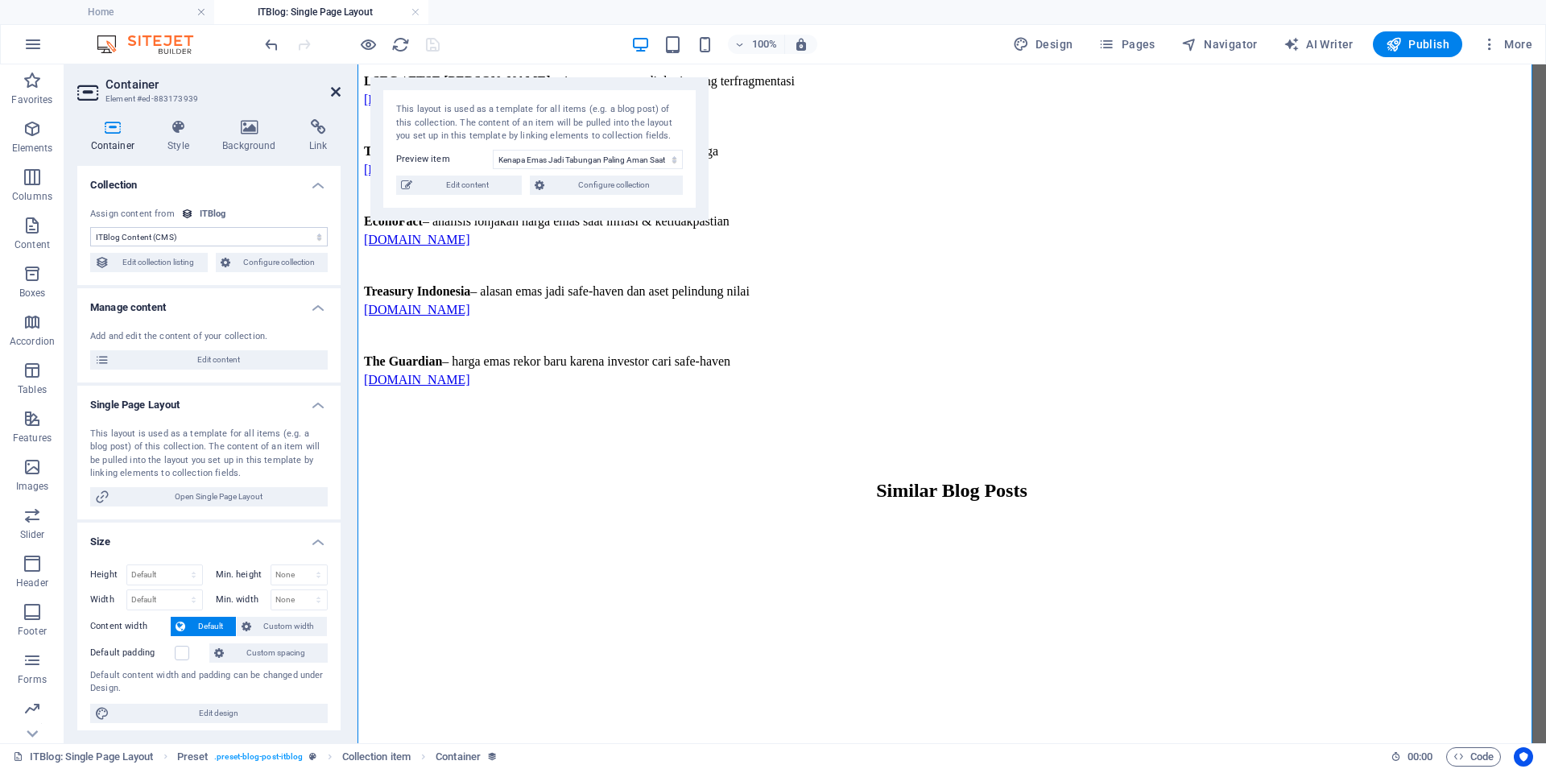
click at [335, 89] on icon at bounding box center [336, 91] width 10 height 13
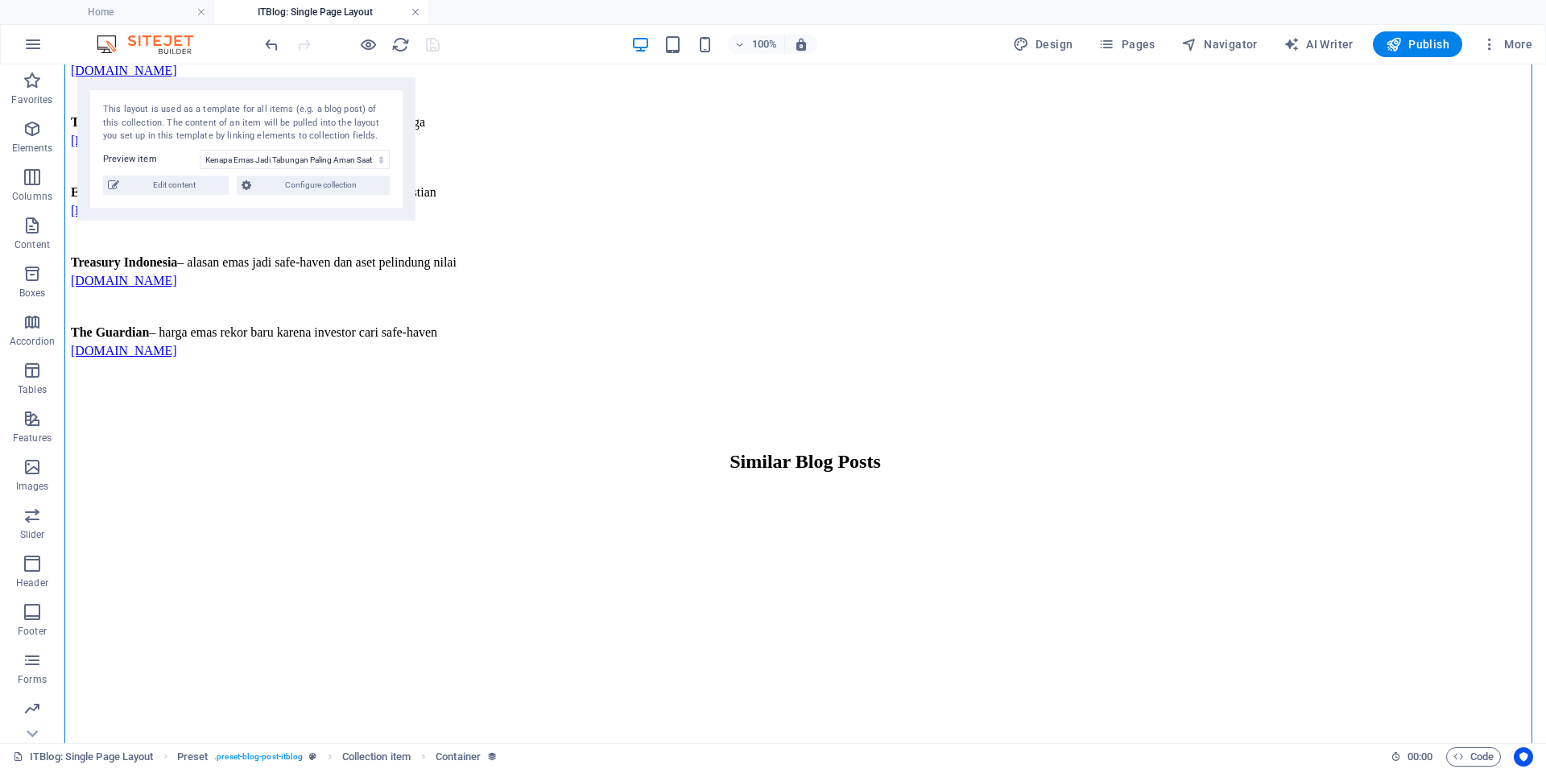
click at [416, 10] on link at bounding box center [416, 12] width 10 height 15
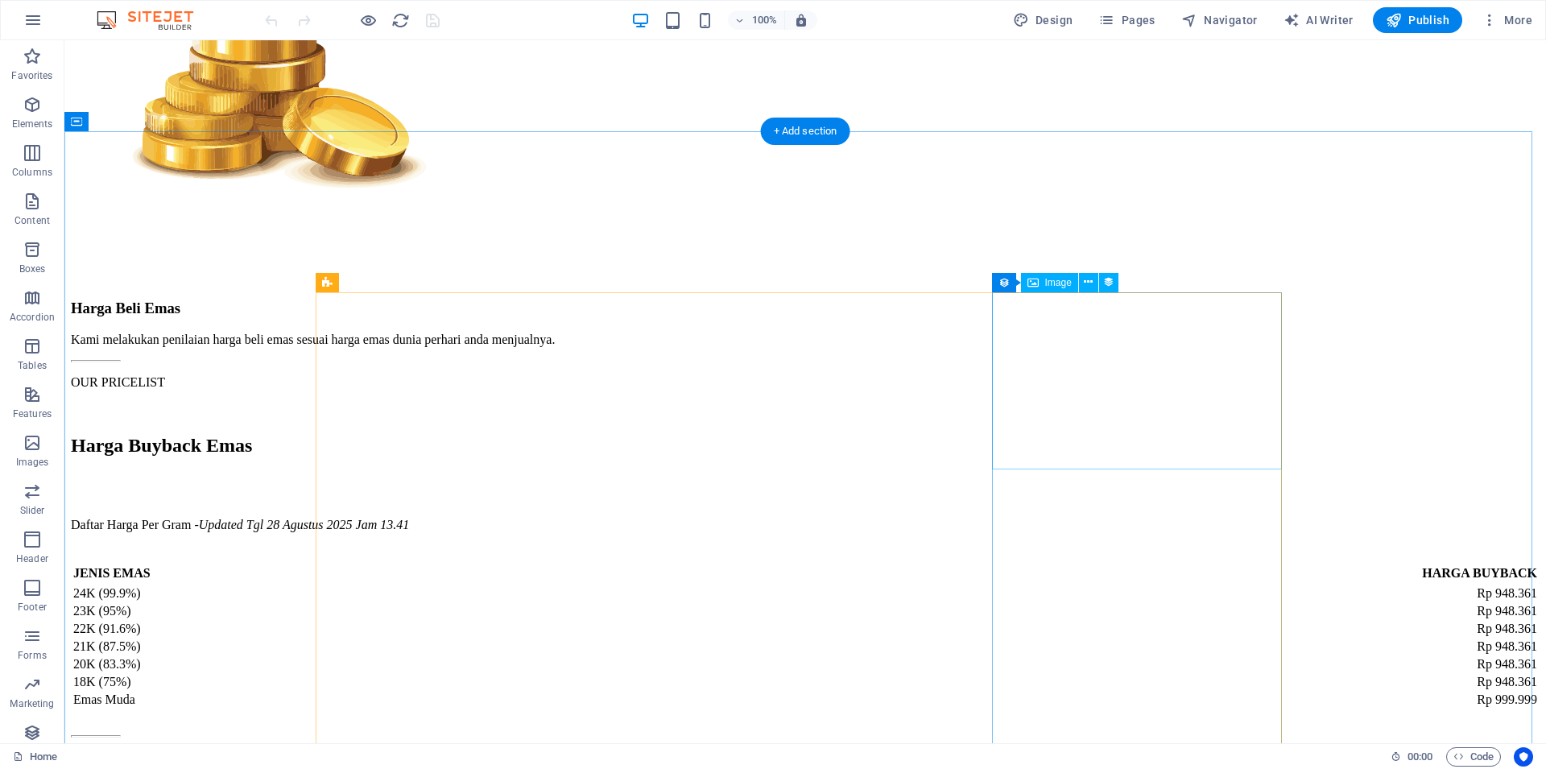
scroll to position [3969, 0]
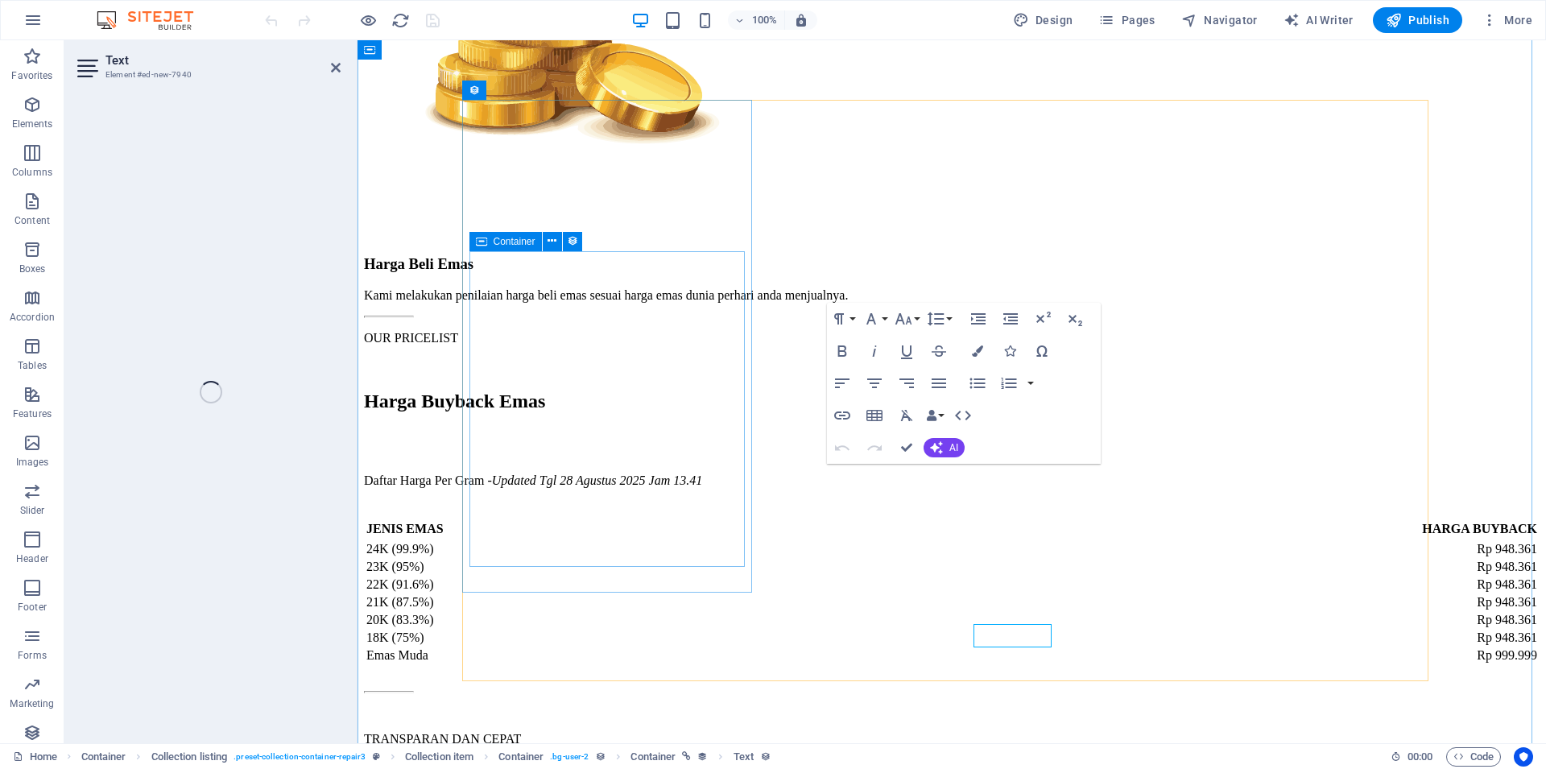
scroll to position [3808, 0]
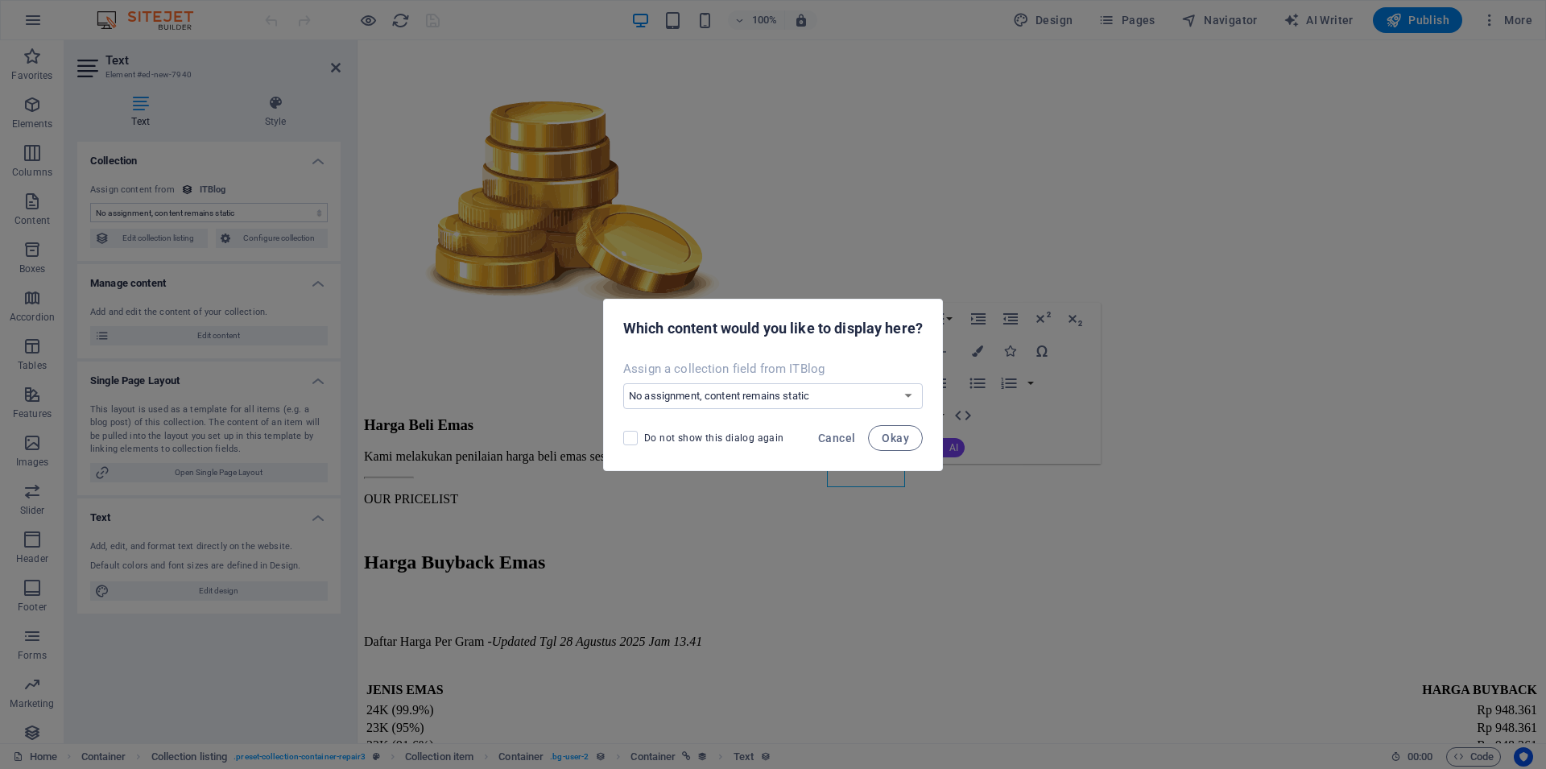
click at [860, 412] on div "Assign a collection field from ITBlog No assignment, content remains static Cre…" at bounding box center [773, 384] width 338 height 61
click at [623, 383] on select "No assignment, content remains static Create a new field Created at (Date) Upda…" at bounding box center [772, 396] width 299 height 26
click at [850, 353] on div "Which content would you like to display here?" at bounding box center [773, 326] width 338 height 55
click at [838, 437] on span "Cancel" at bounding box center [836, 437] width 37 height 13
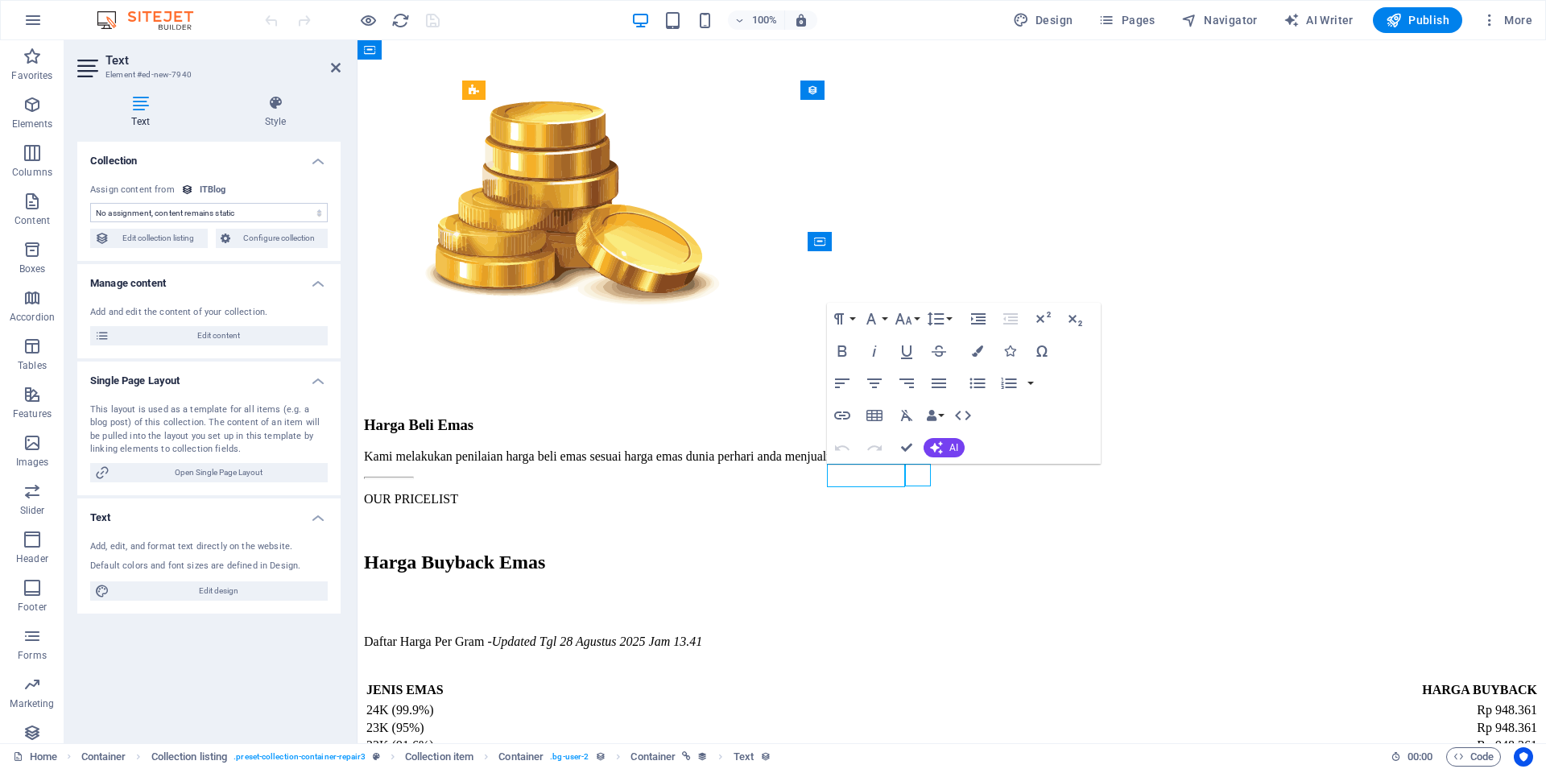
select select "xMidYMid"
select select "px"
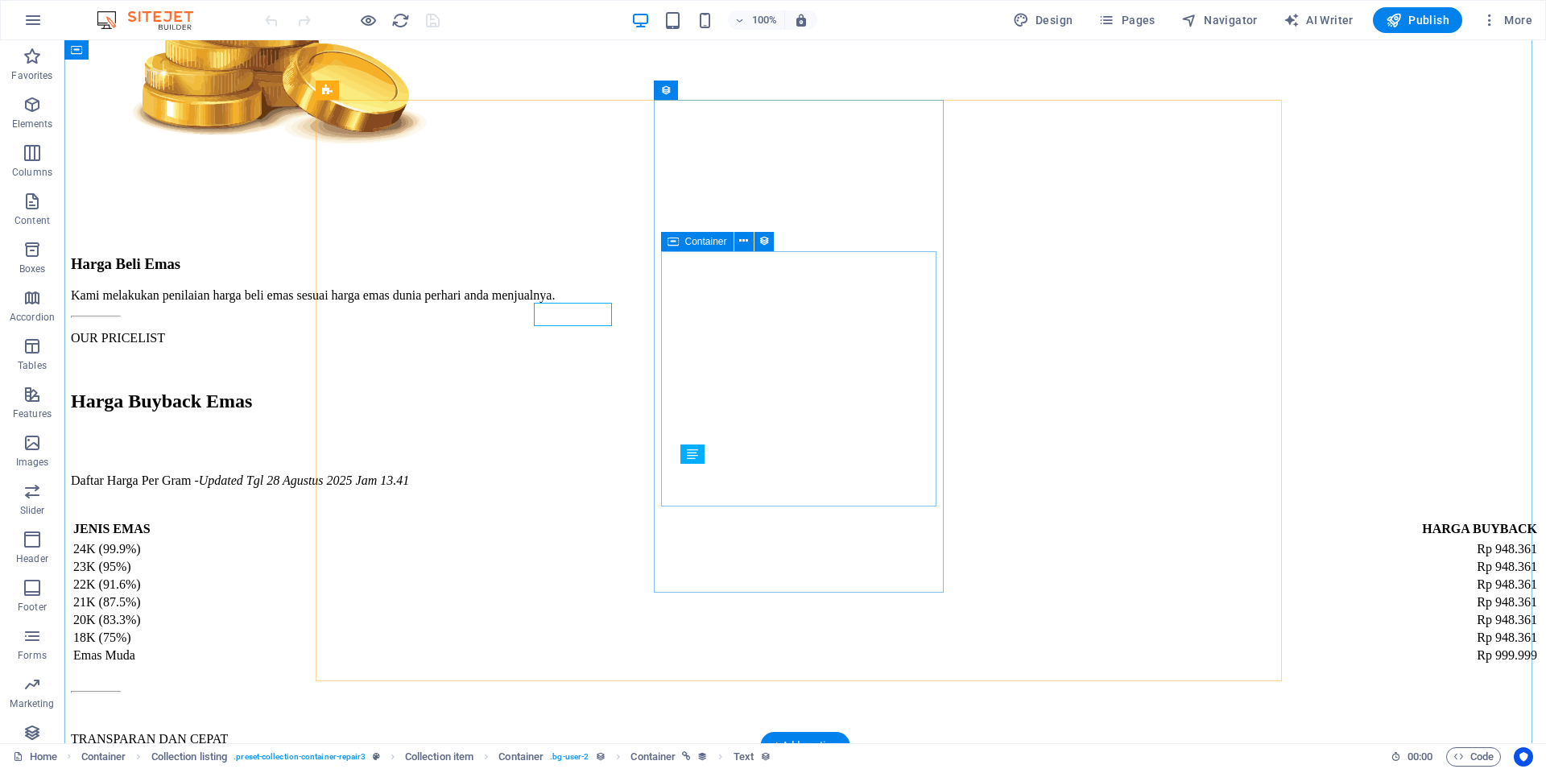
select select "%"
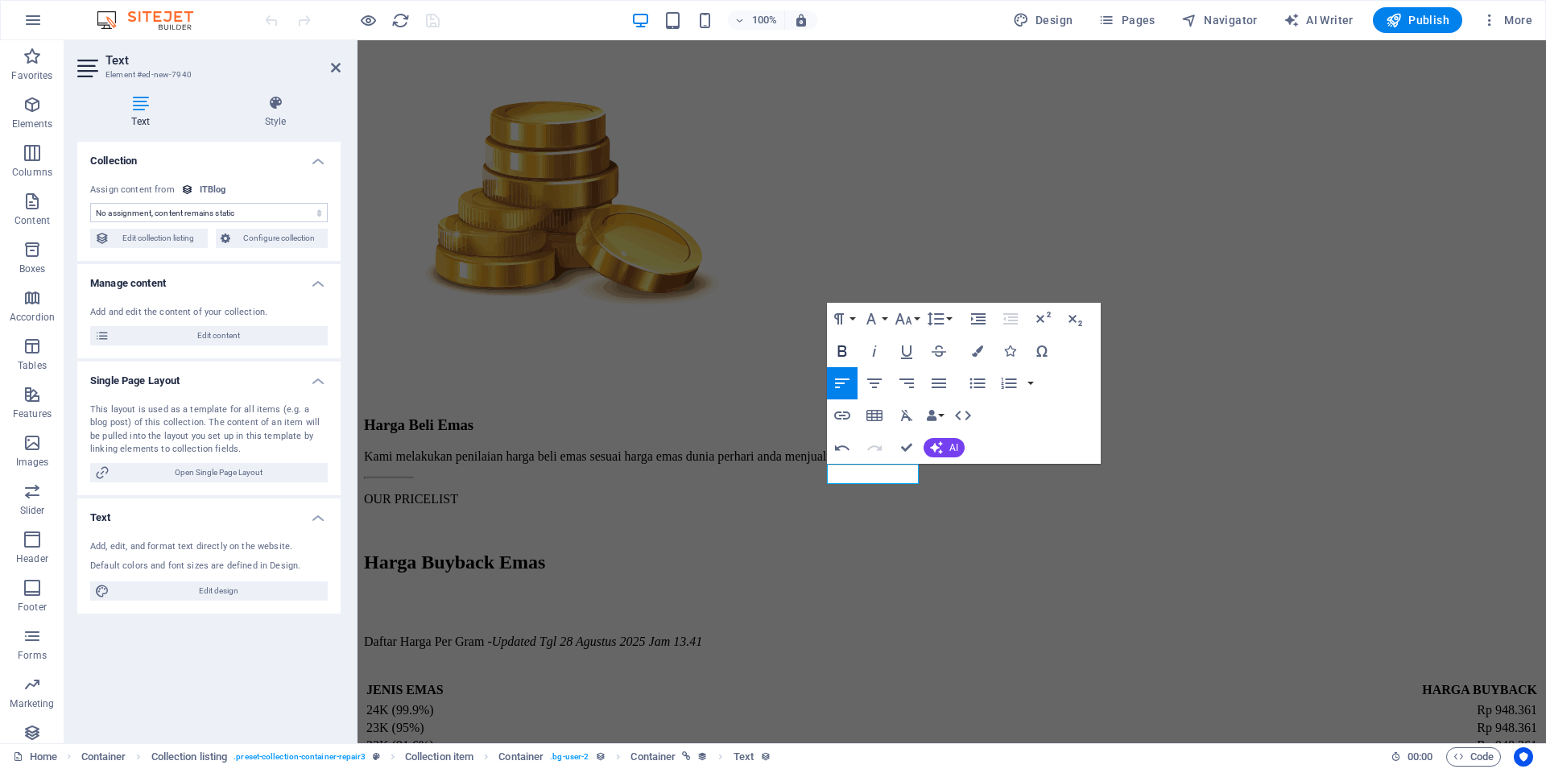
click at [842, 345] on icon "button" at bounding box center [841, 350] width 19 height 19
drag, startPoint x: 907, startPoint y: 444, endPoint x: 843, endPoint y: 414, distance: 71.3
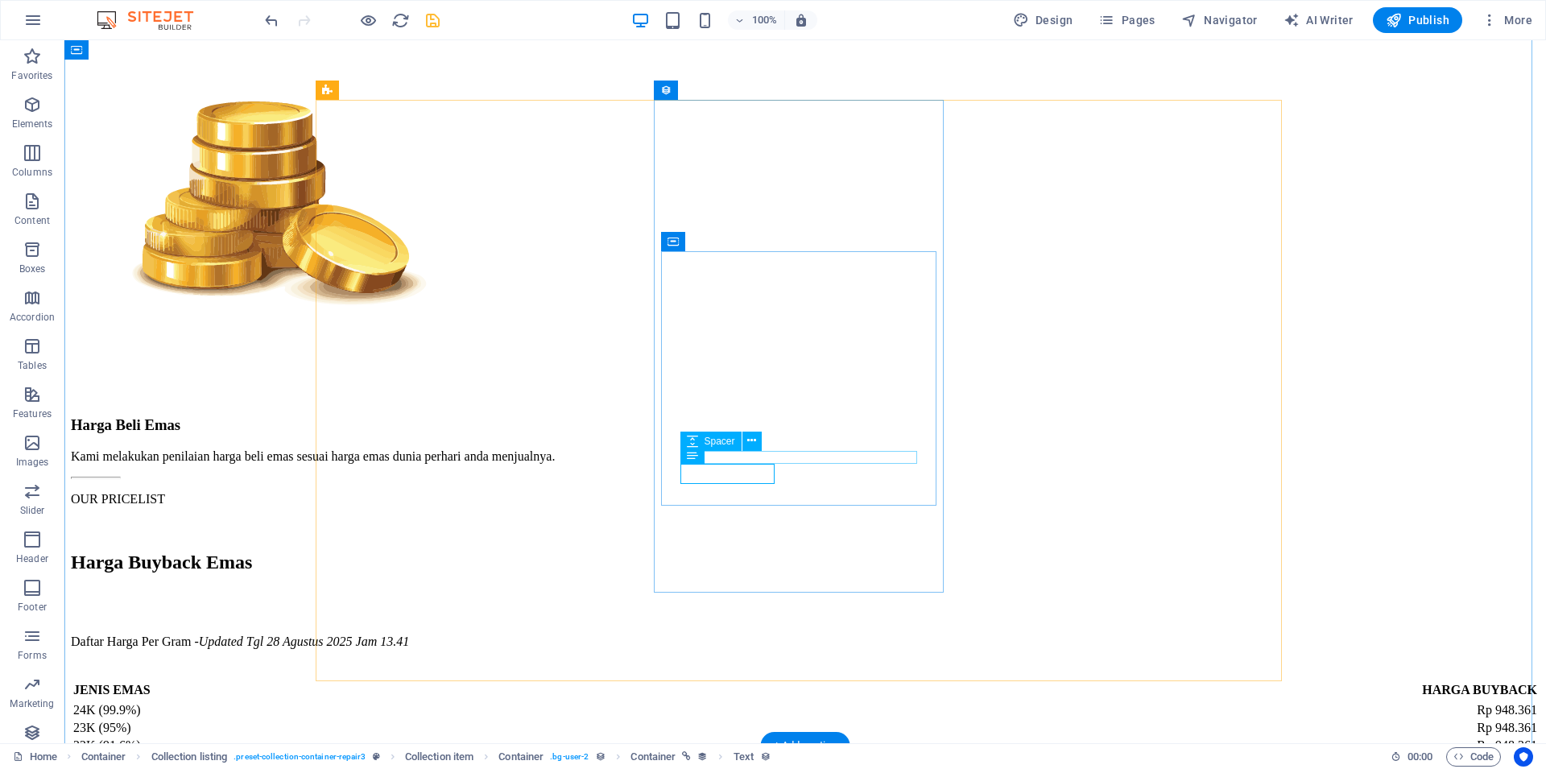
scroll to position [3969, 0]
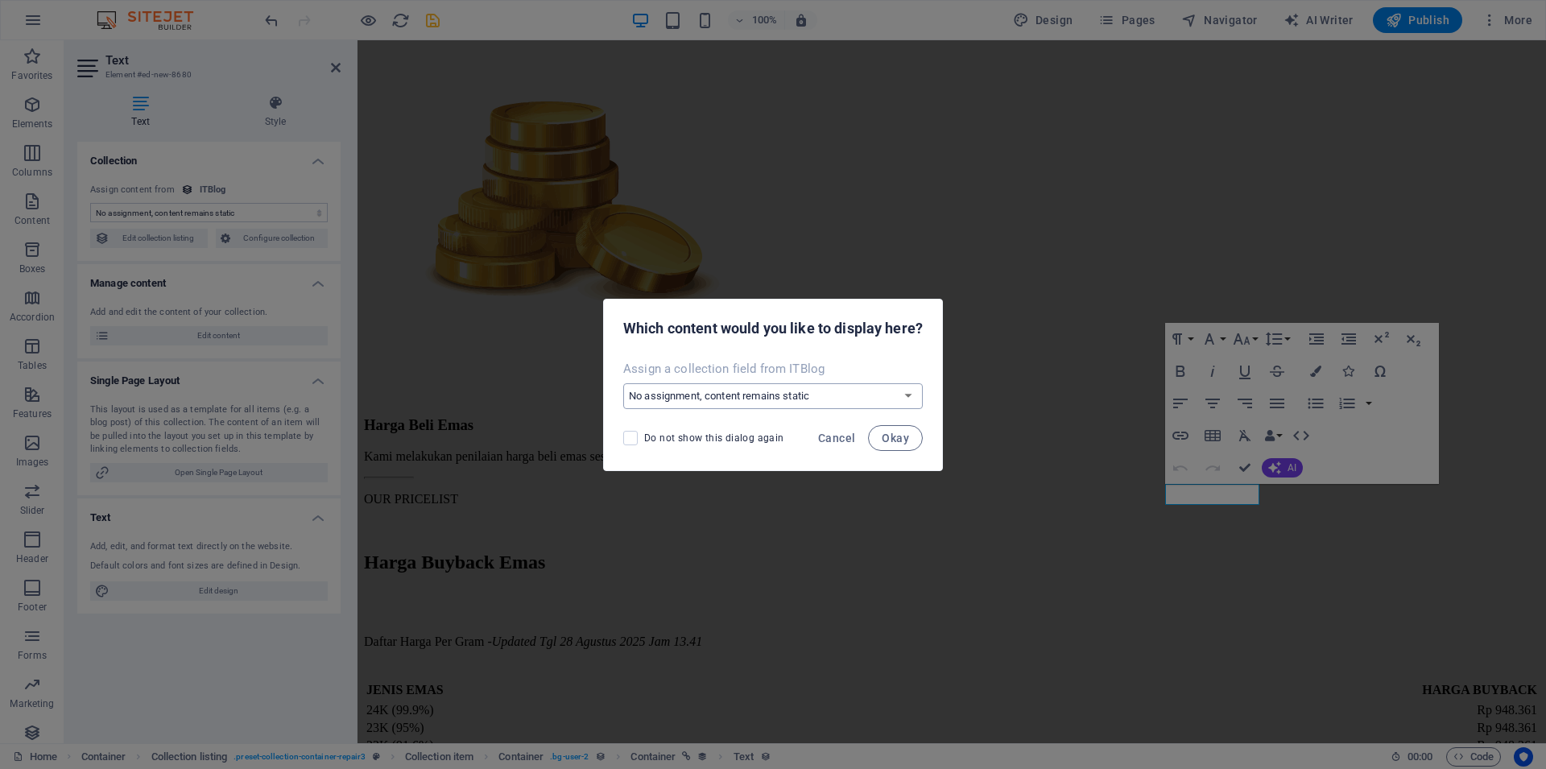
click at [623, 383] on select "No assignment, content remains static Create a new field Created at (Date) Upda…" at bounding box center [772, 396] width 299 height 26
click at [857, 378] on div "Assign a collection field from ITBlog No assignment, content remains static Cre…" at bounding box center [773, 384] width 338 height 61
click at [847, 431] on span "Cancel" at bounding box center [836, 437] width 37 height 13
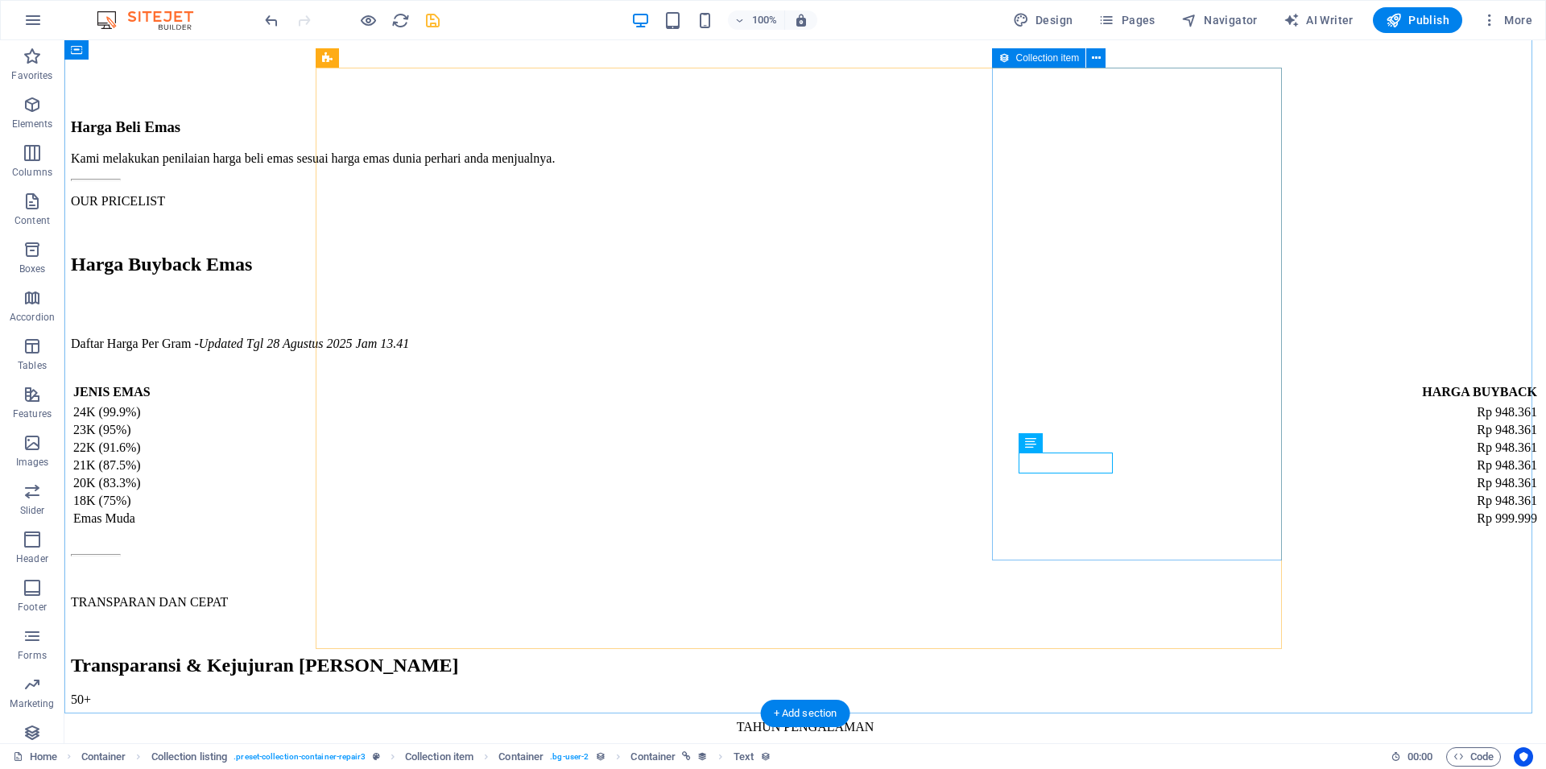
scroll to position [3832, 0]
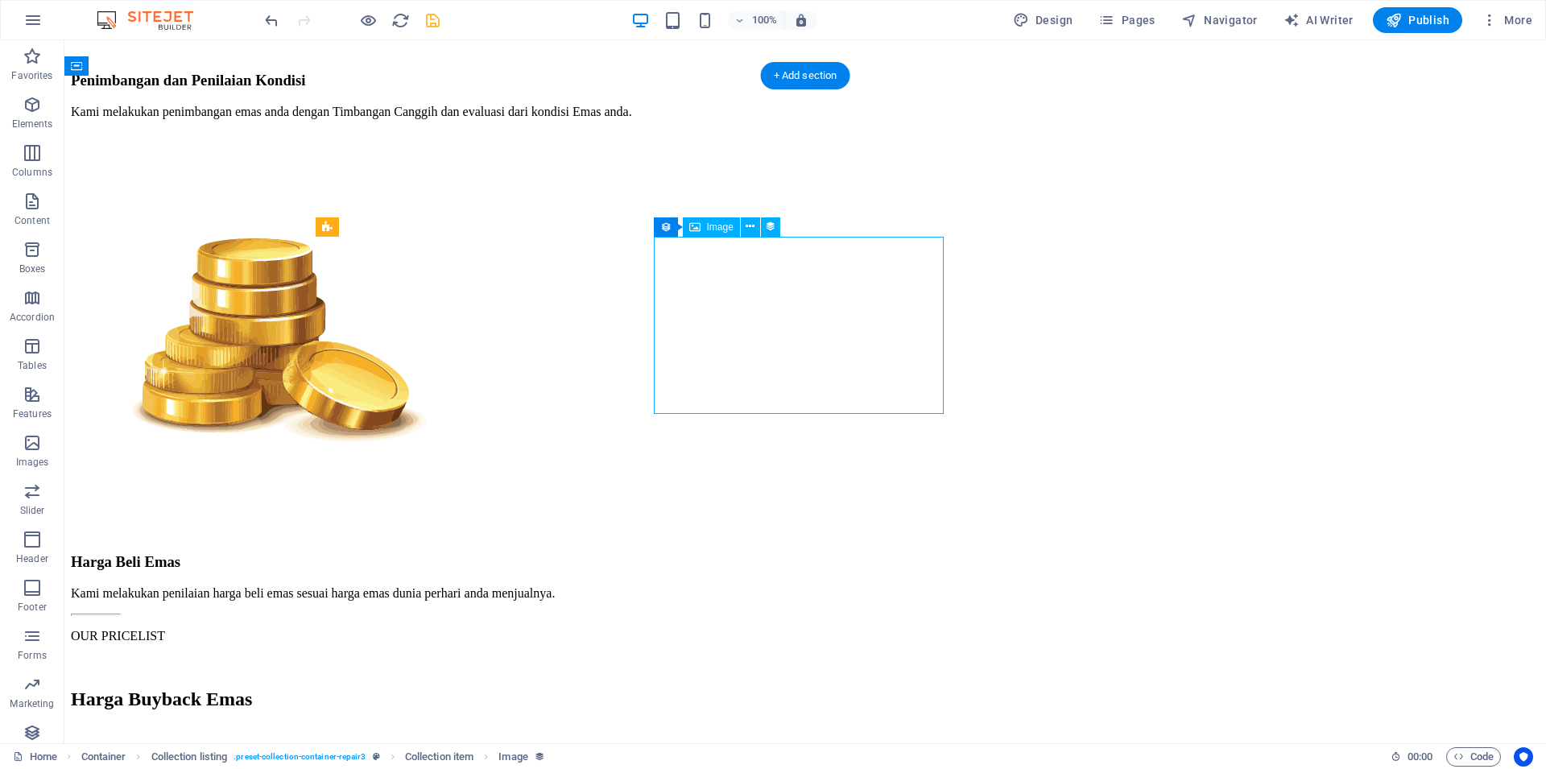
select select "itblog-image"
select select "vw"
select select "px"
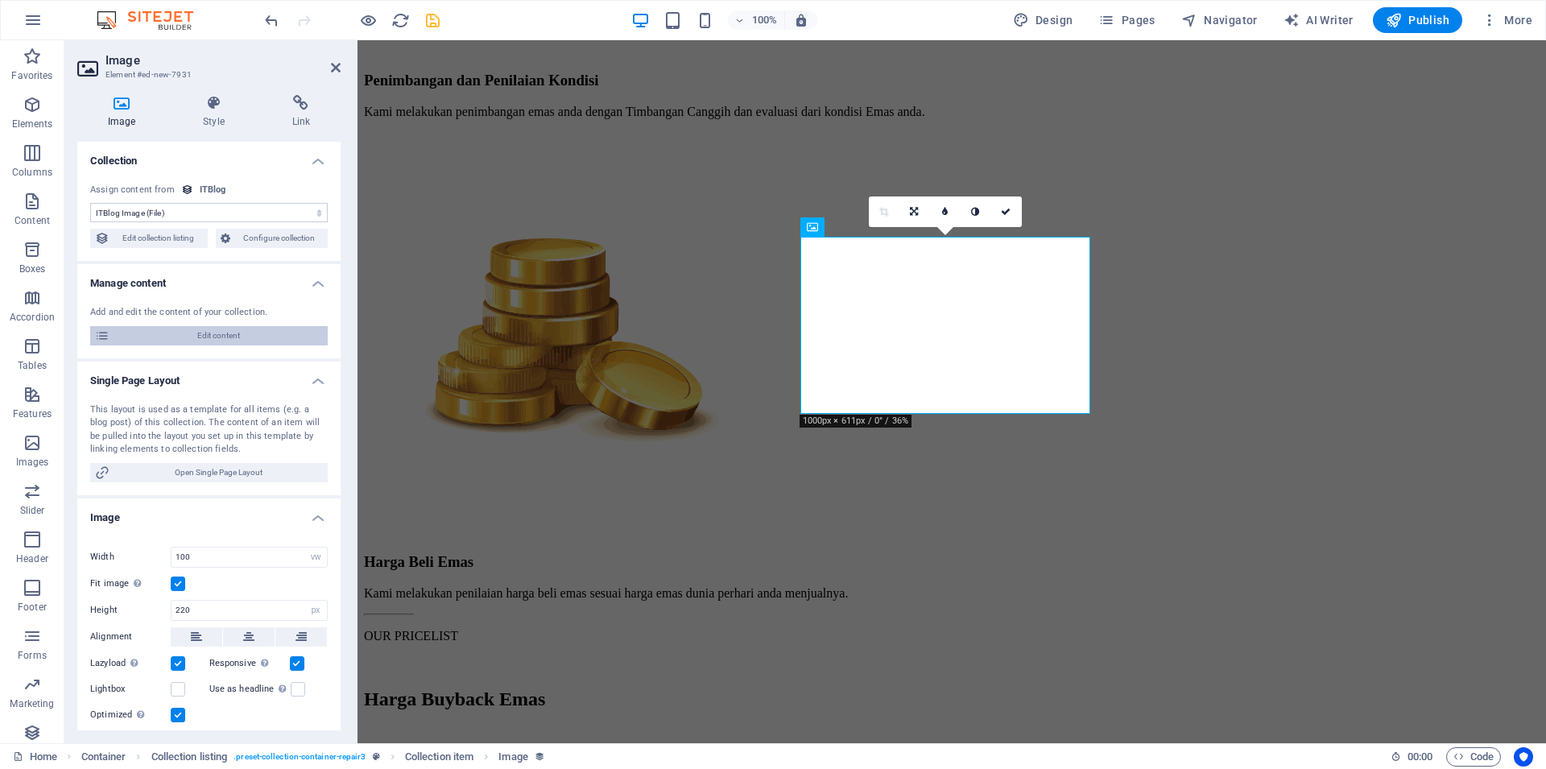
click at [180, 331] on span "Edit content" at bounding box center [218, 335] width 208 height 19
select select "Mobile"
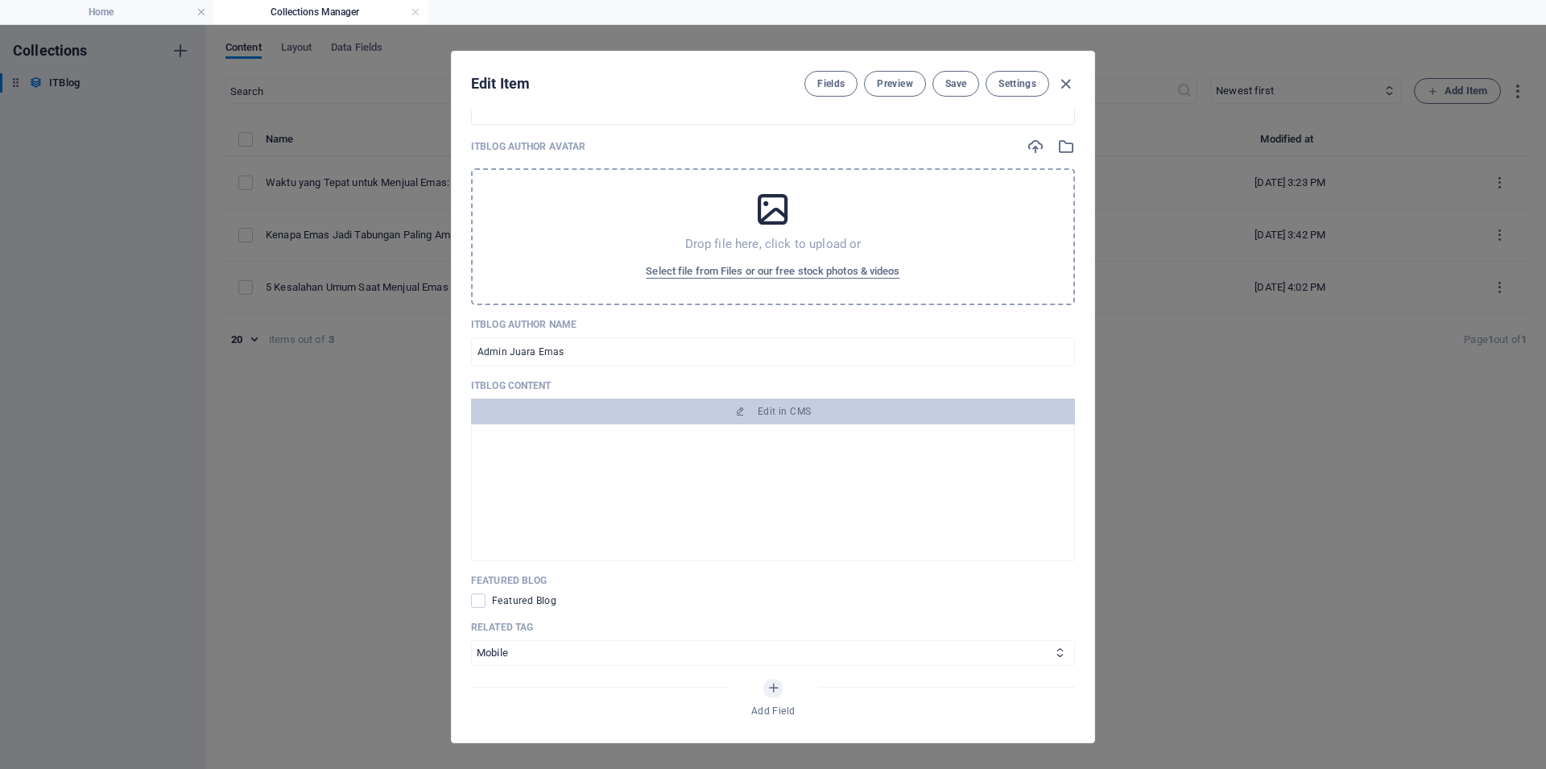
scroll to position [837, 0]
click at [767, 448] on h2 "Similar Blog Posts" at bounding box center [773, 440] width 576 height 14
click at [778, 448] on h2 "Similar Blog Posts" at bounding box center [773, 440] width 576 height 14
drag, startPoint x: 778, startPoint y: 517, endPoint x: 793, endPoint y: 517, distance: 14.5
click at [782, 448] on h2 "Similar Blog Posts" at bounding box center [773, 440] width 576 height 14
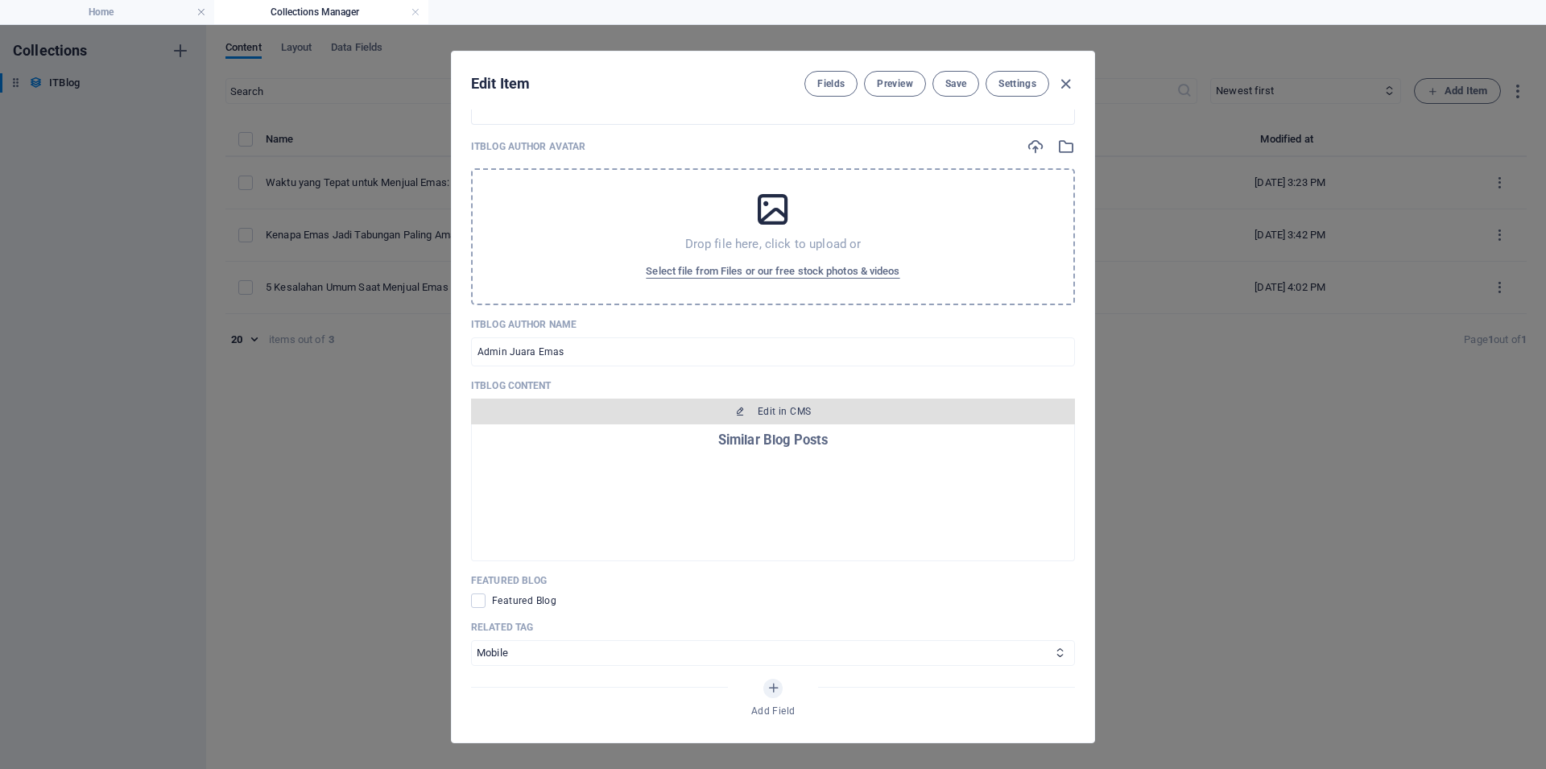
click at [790, 424] on button "Edit in CMS" at bounding box center [773, 411] width 604 height 26
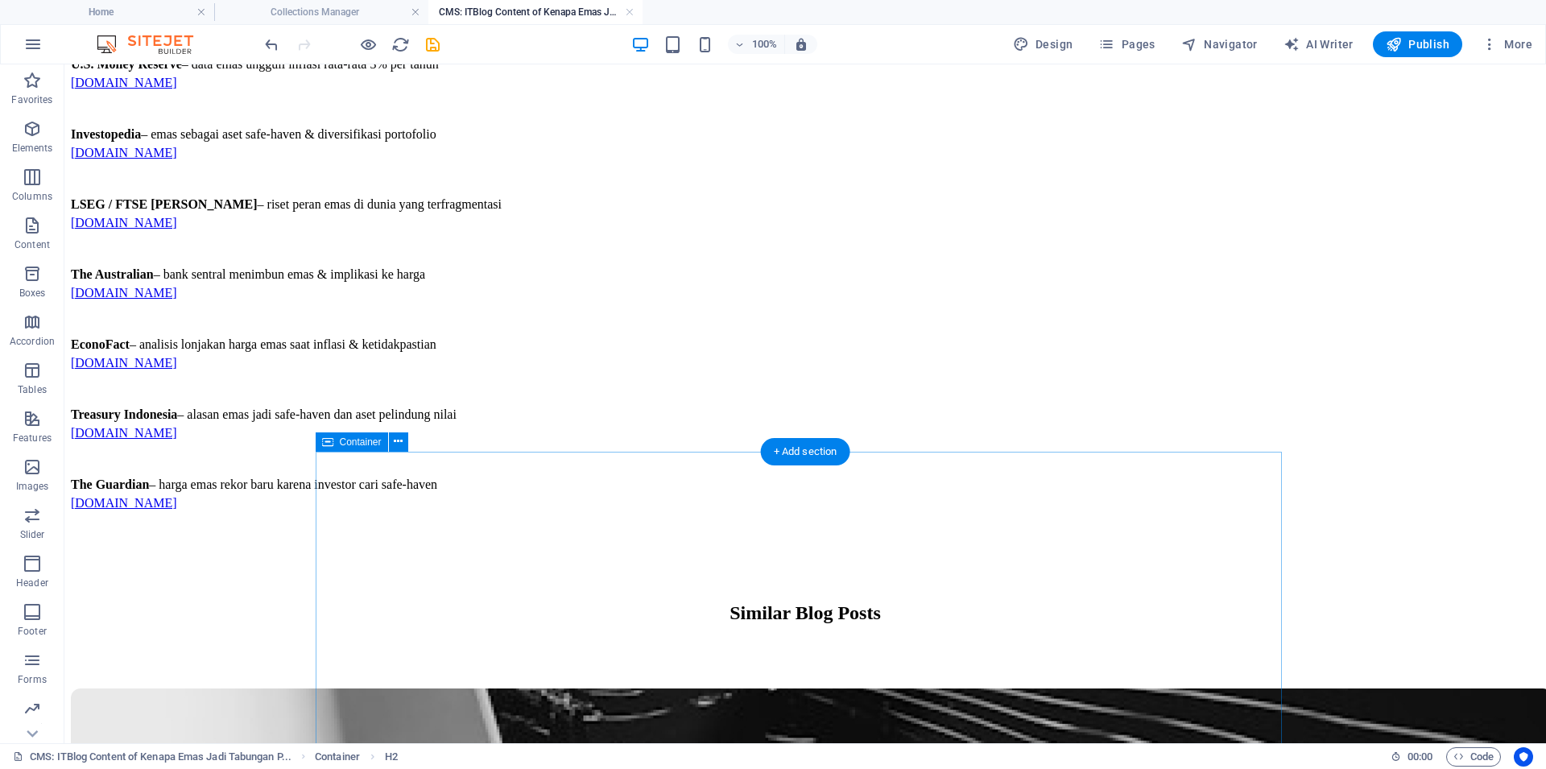
scroll to position [1232, 0]
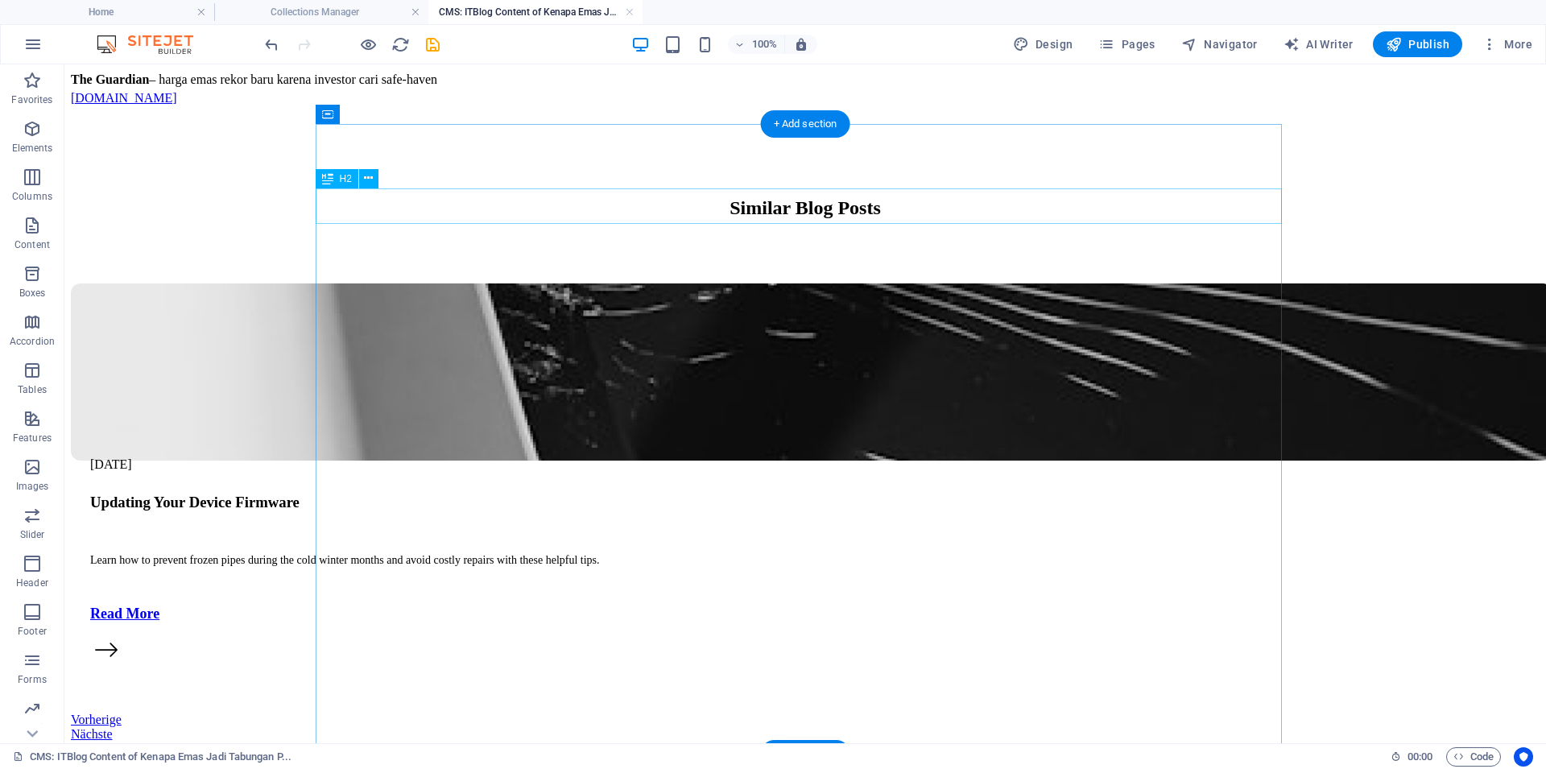
click at [804, 219] on div "Similar Blog Posts" at bounding box center [805, 208] width 1468 height 22
drag, startPoint x: 804, startPoint y: 221, endPoint x: 522, endPoint y: 215, distance: 282.6
click at [809, 217] on div "Similar Blog Posts" at bounding box center [805, 208] width 1468 height 22
click at [427, 48] on icon "save" at bounding box center [432, 44] width 19 height 19
click at [622, 11] on h4 "CMS: ITBlog Content of Kenapa Emas Jadi Tabungan P..." at bounding box center [535, 12] width 214 height 18
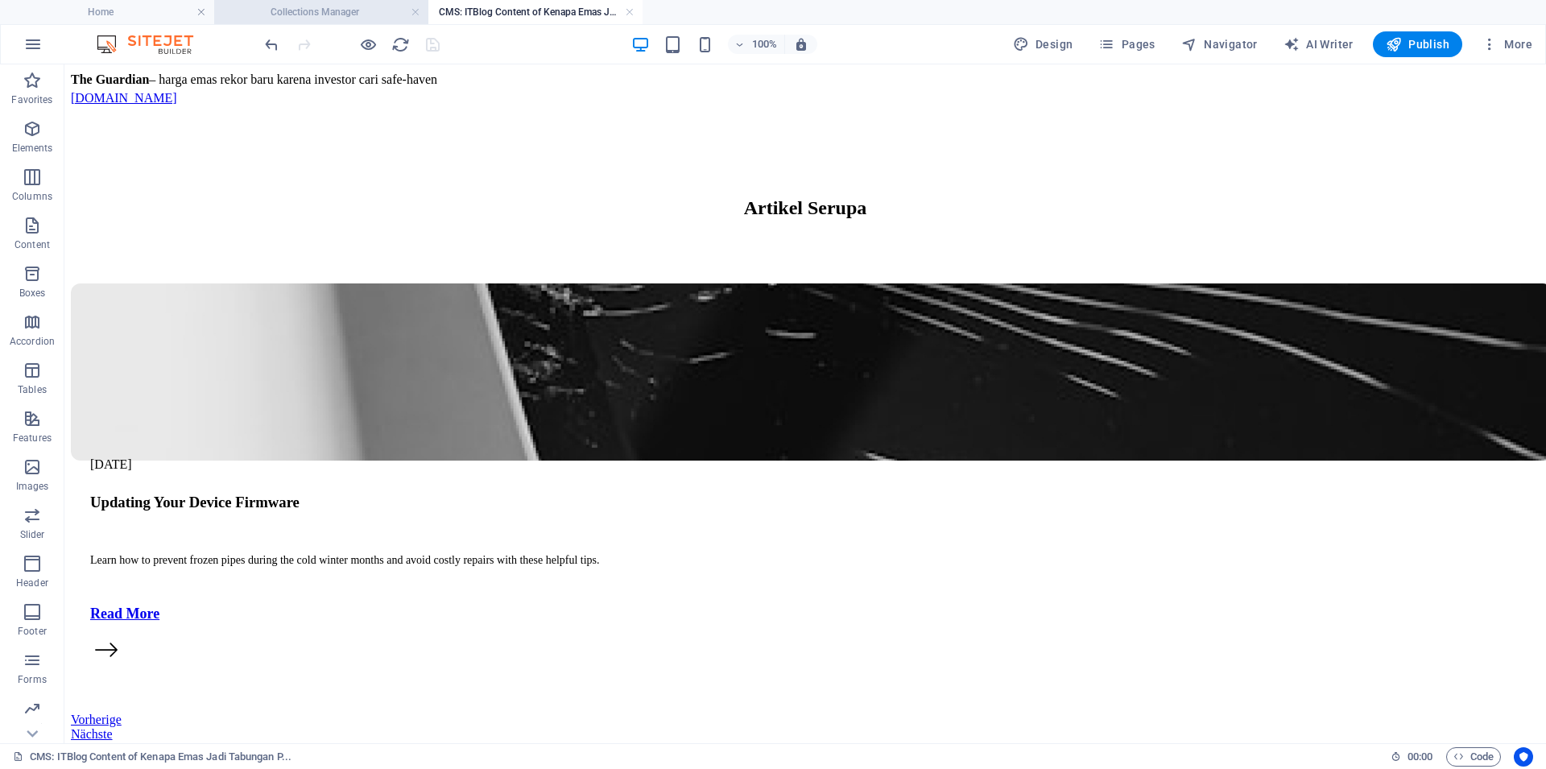
click at [343, 10] on h4 "Collections Manager" at bounding box center [321, 12] width 214 height 18
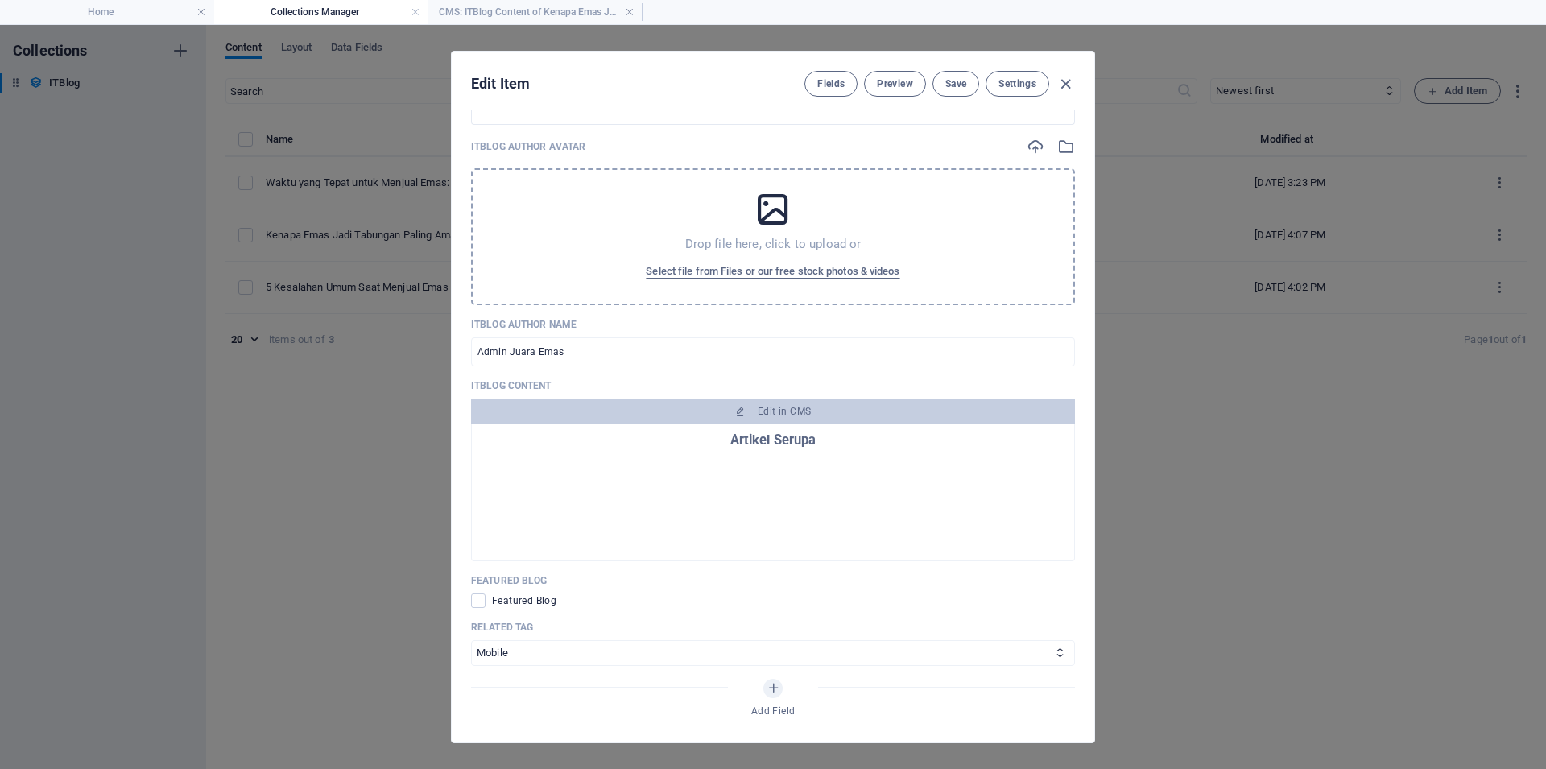
scroll to position [724, 0]
click at [1064, 85] on icon "button" at bounding box center [1065, 84] width 19 height 19
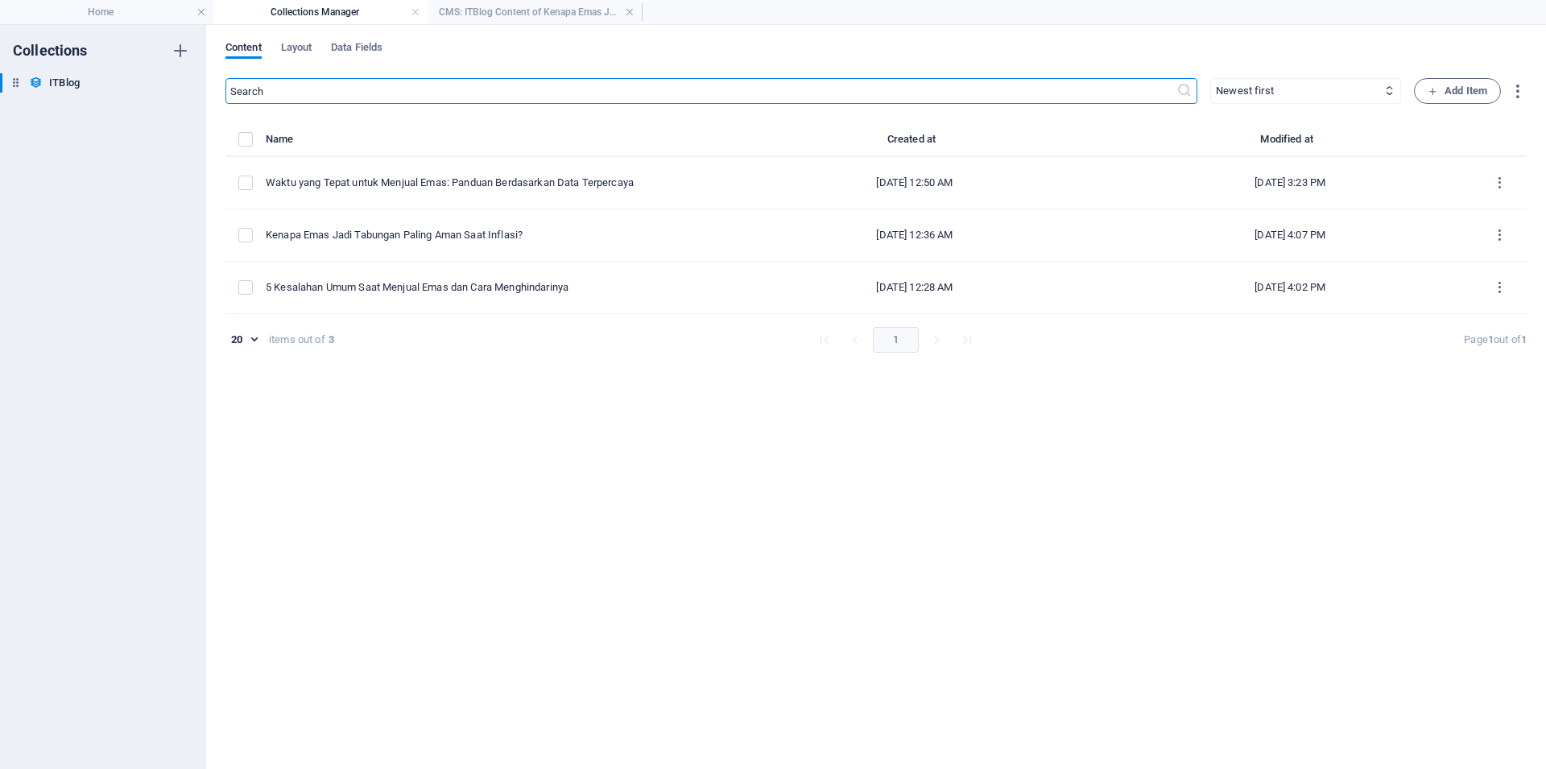
type input "[DATE]"
type input "kenapa-emas-jadi-tabungan-paling-aman-saat-inflasi"
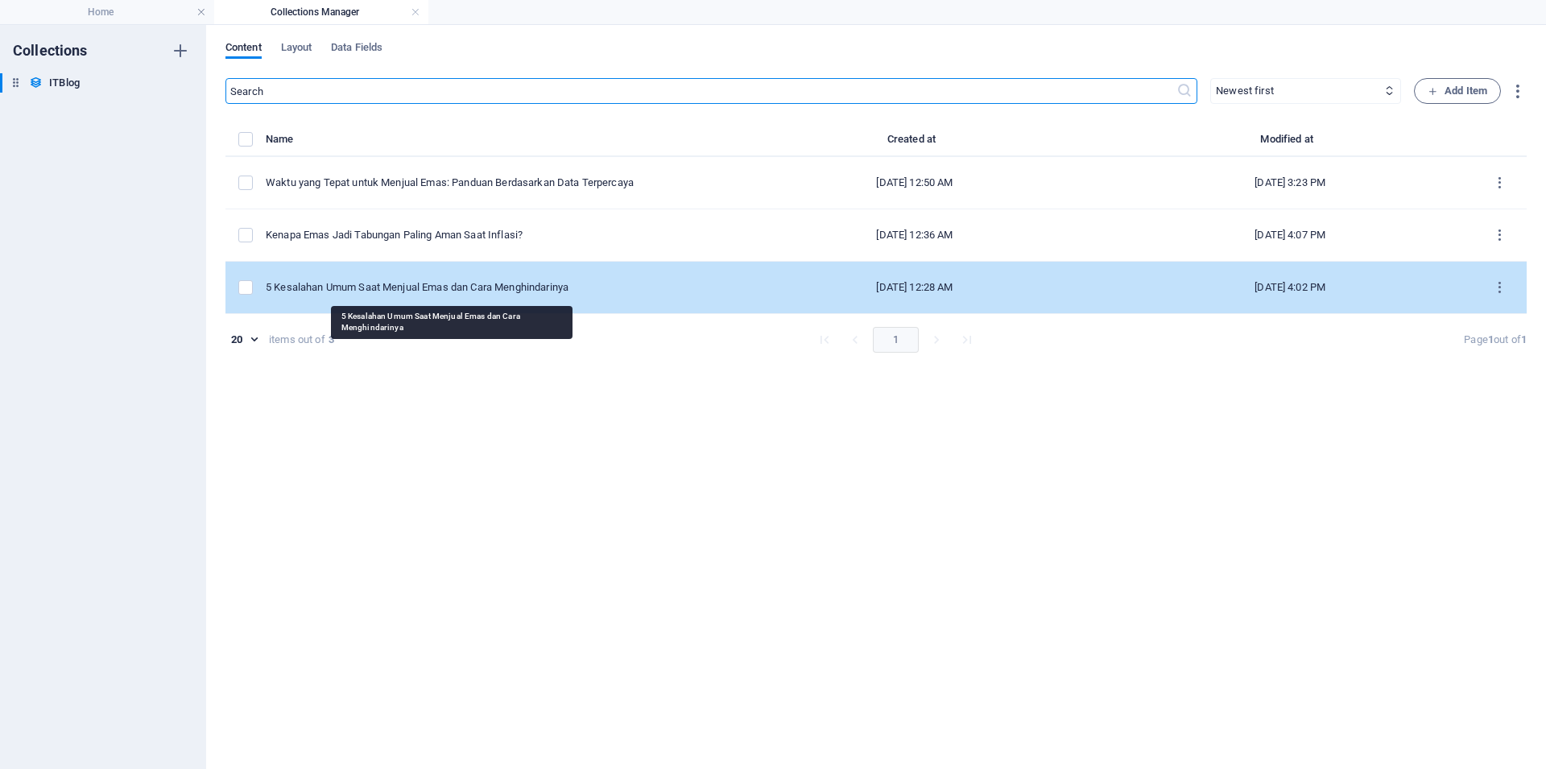
click at [318, 283] on div "5 Kesalahan Umum Saat Menjual Emas dan Cara Menghindarinya" at bounding box center [487, 287] width 443 height 14
select select "Mobile"
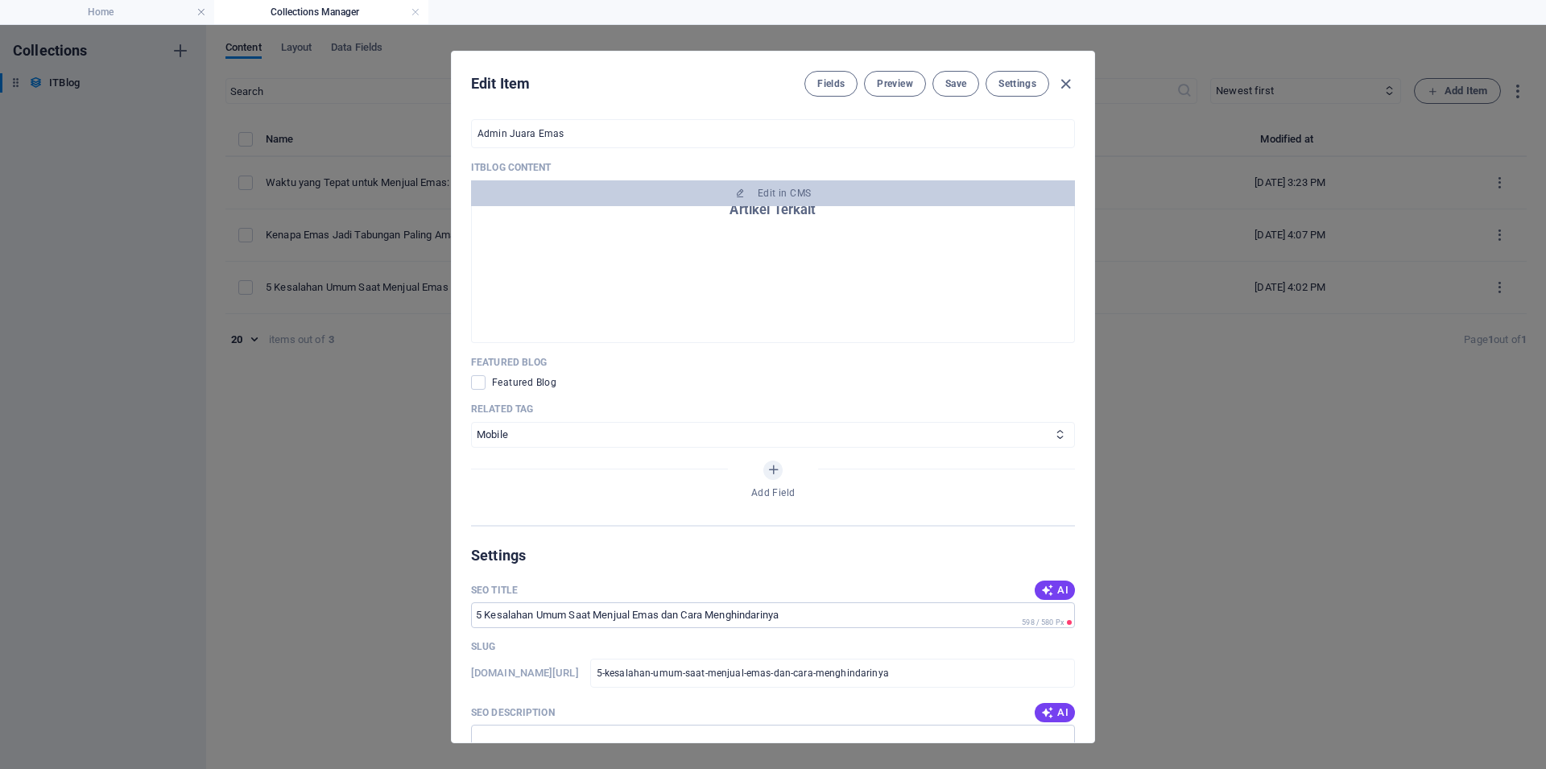
scroll to position [663, 0]
click at [779, 299] on h2 "Artikel Terkait" at bounding box center [773, 291] width 576 height 14
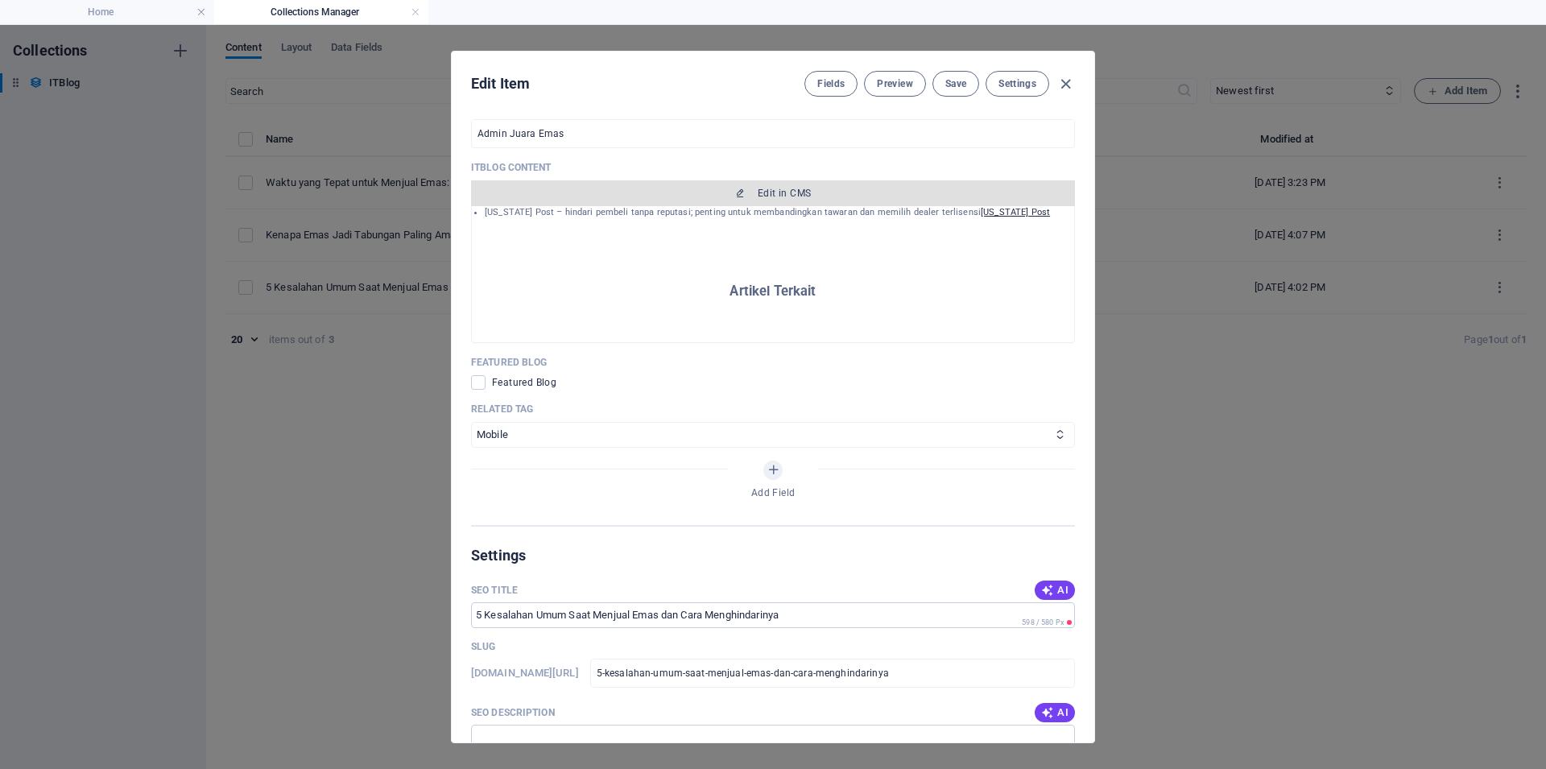
click at [843, 200] on span "Edit in CMS" at bounding box center [772, 193] width 591 height 13
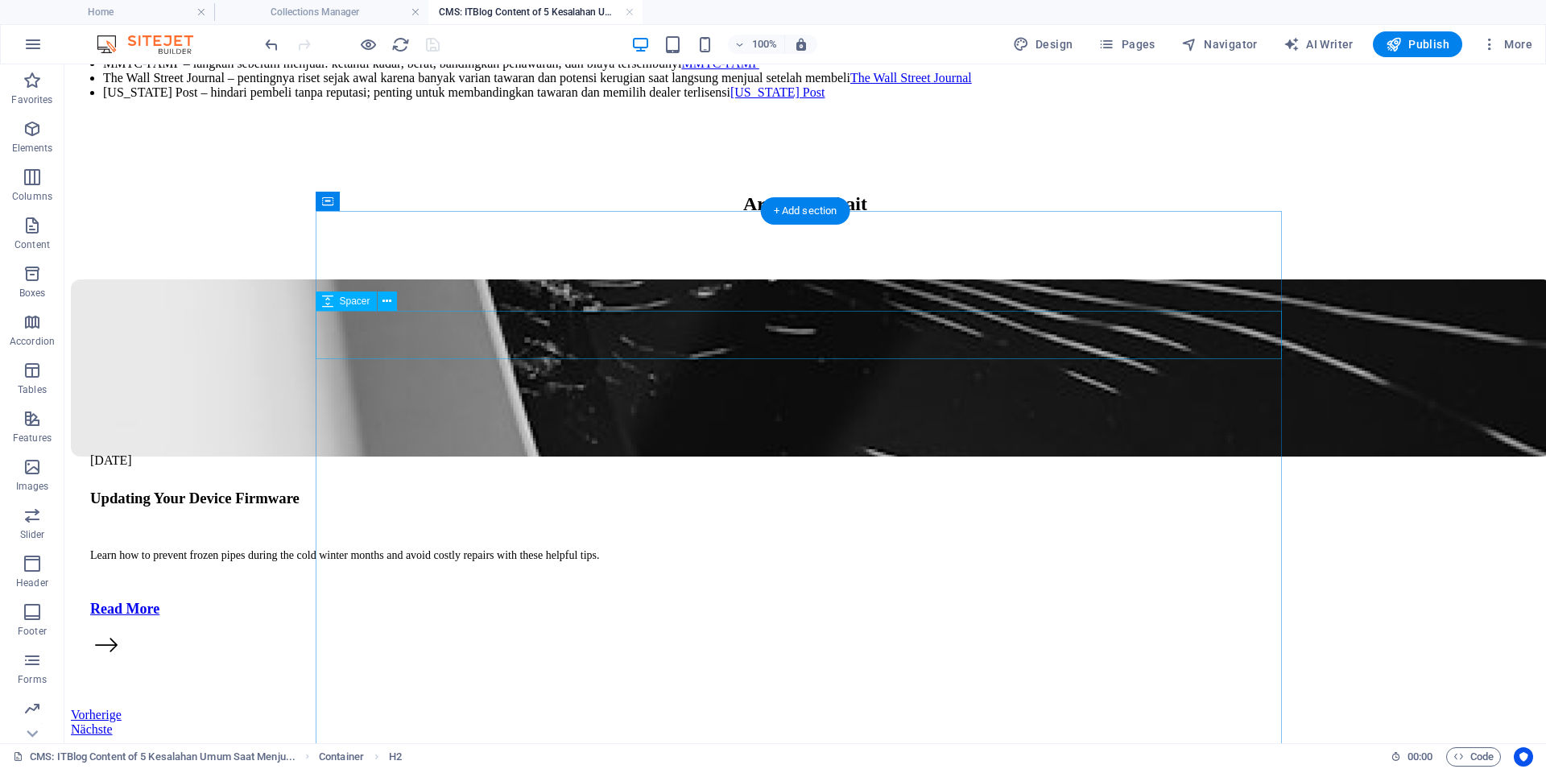
scroll to position [923, 0]
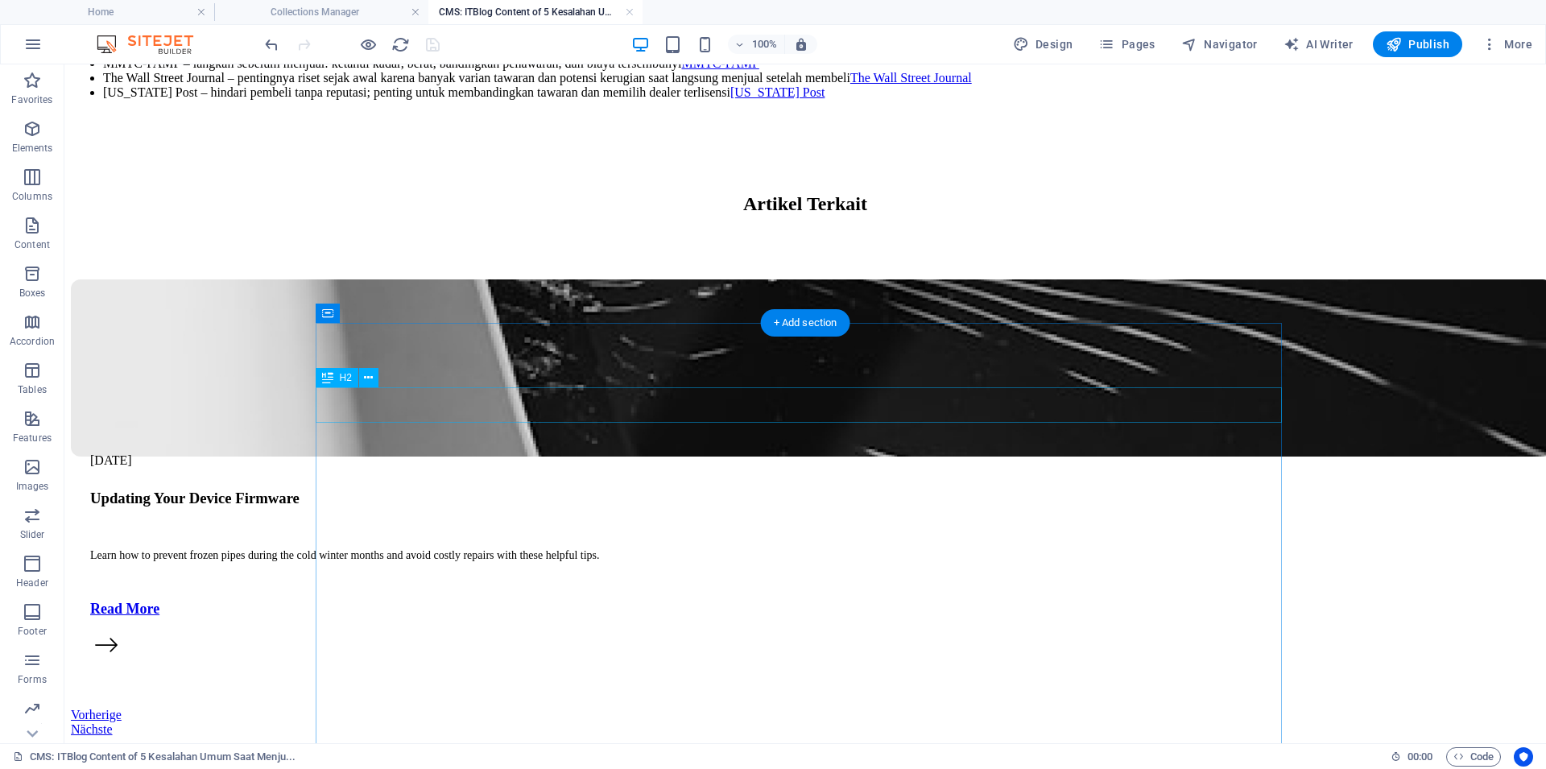
click at [862, 215] on div "Artikel Terkait" at bounding box center [805, 204] width 1468 height 22
click at [881, 215] on div "Artikel Terkait" at bounding box center [805, 204] width 1468 height 22
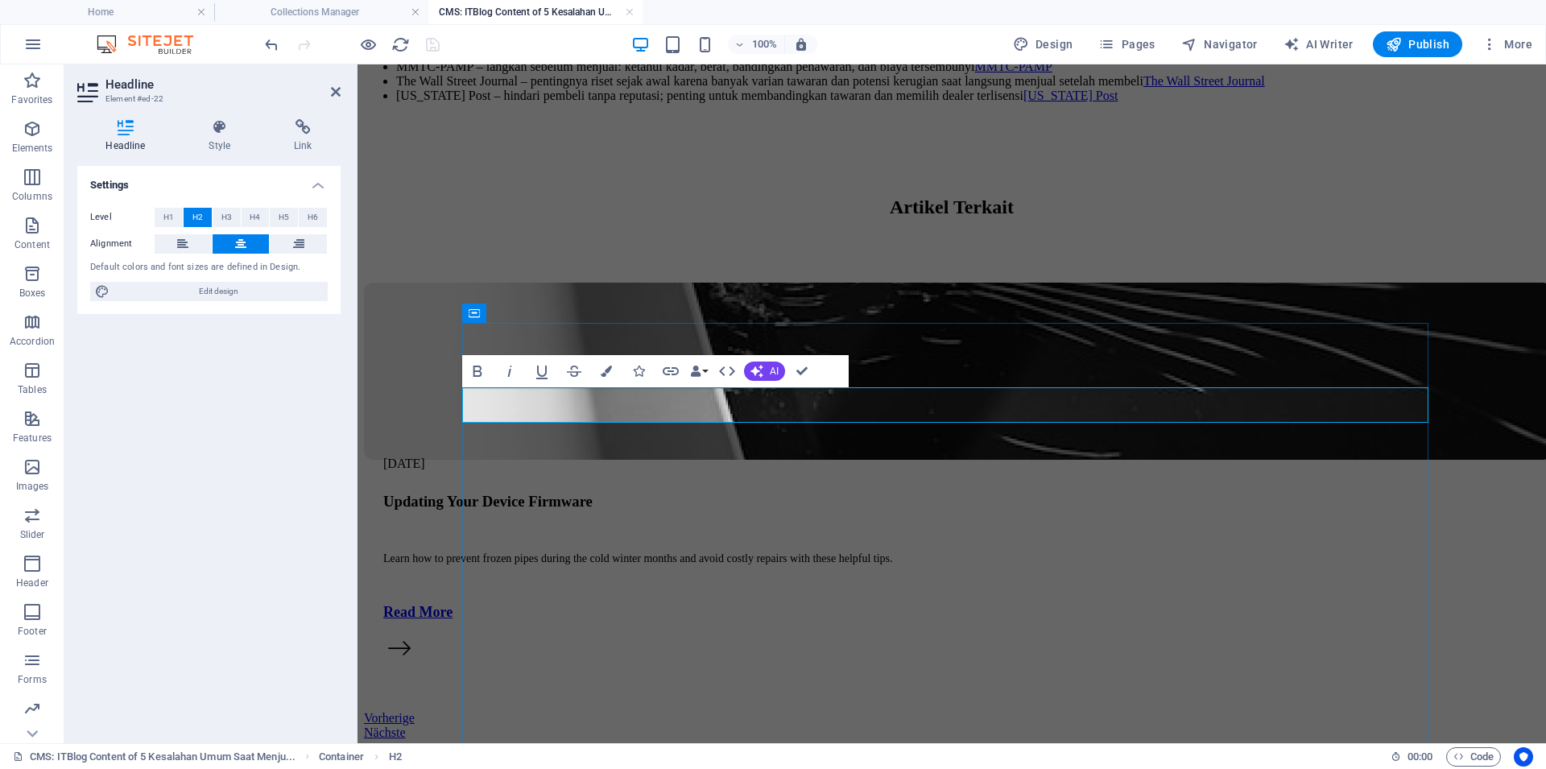
drag, startPoint x: 868, startPoint y: 404, endPoint x: 949, endPoint y: 403, distance: 81.3
click at [870, 218] on h2 "Artikel Terkait" at bounding box center [951, 207] width 1175 height 22
drag, startPoint x: 949, startPoint y: 406, endPoint x: 1121, endPoint y: 423, distance: 172.4
click at [1158, 218] on h2 "Artikel Terkait" at bounding box center [951, 207] width 1175 height 22
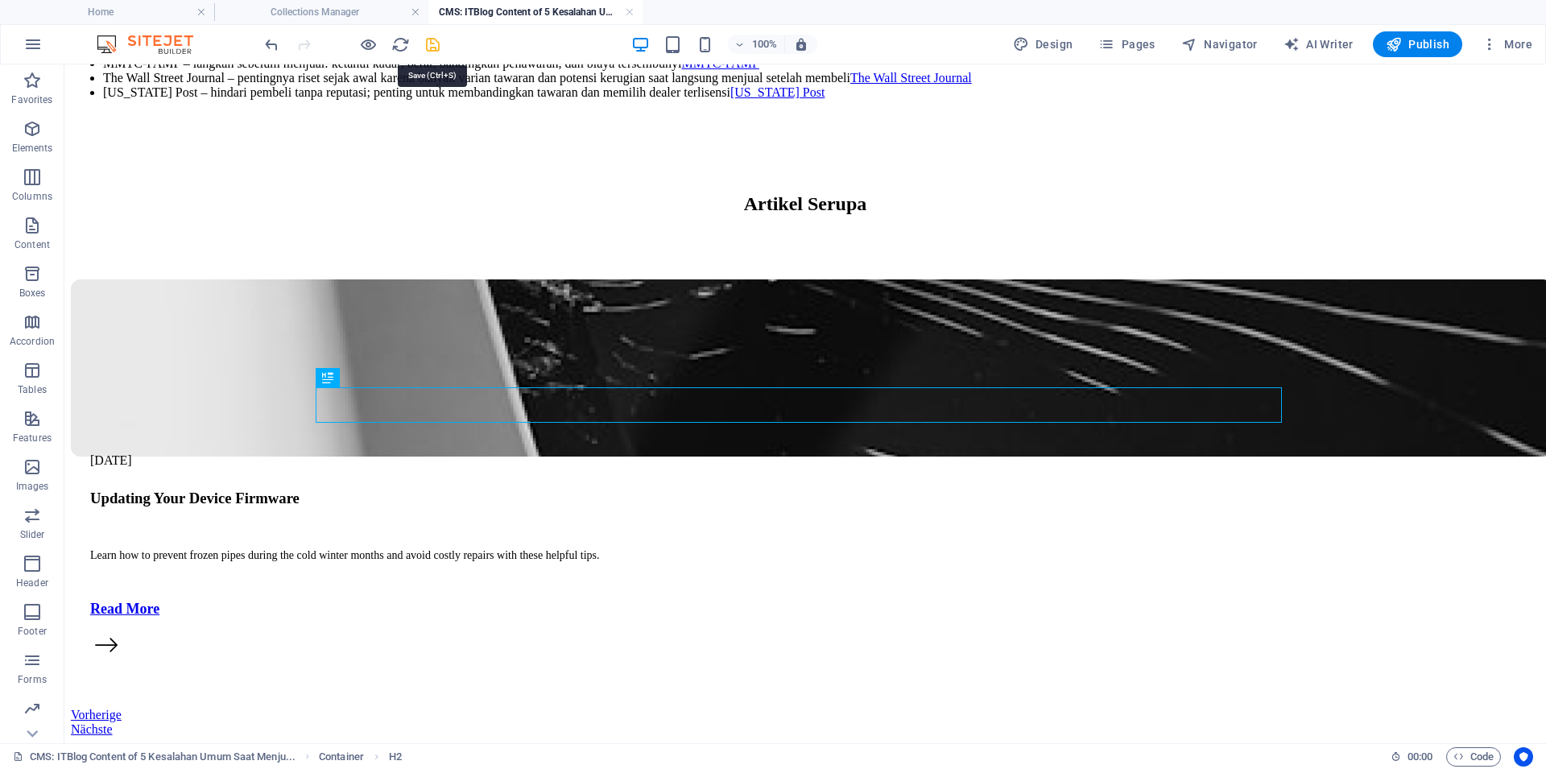
click at [433, 44] on icon "save" at bounding box center [432, 44] width 19 height 19
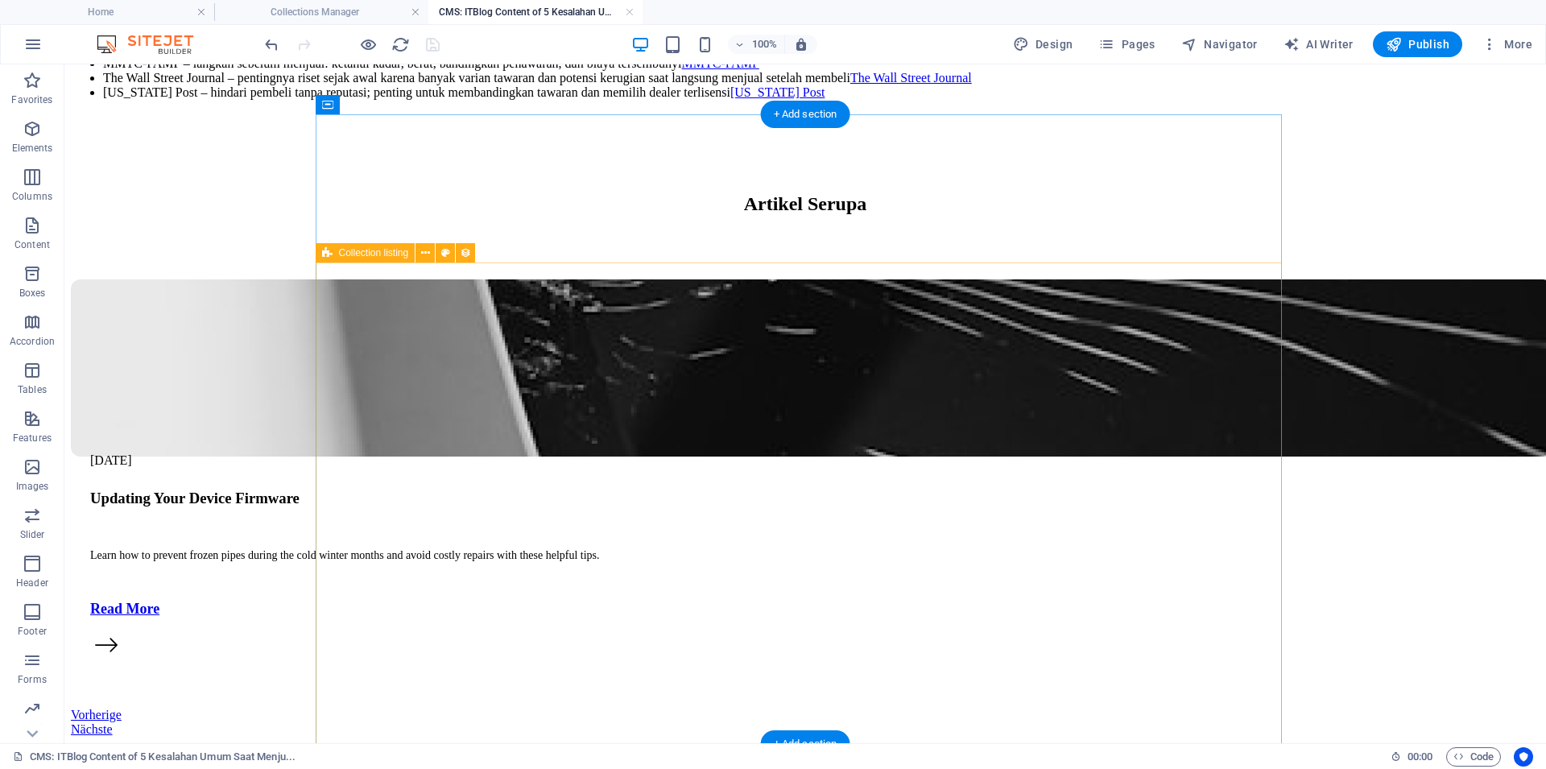
scroll to position [1197, 0]
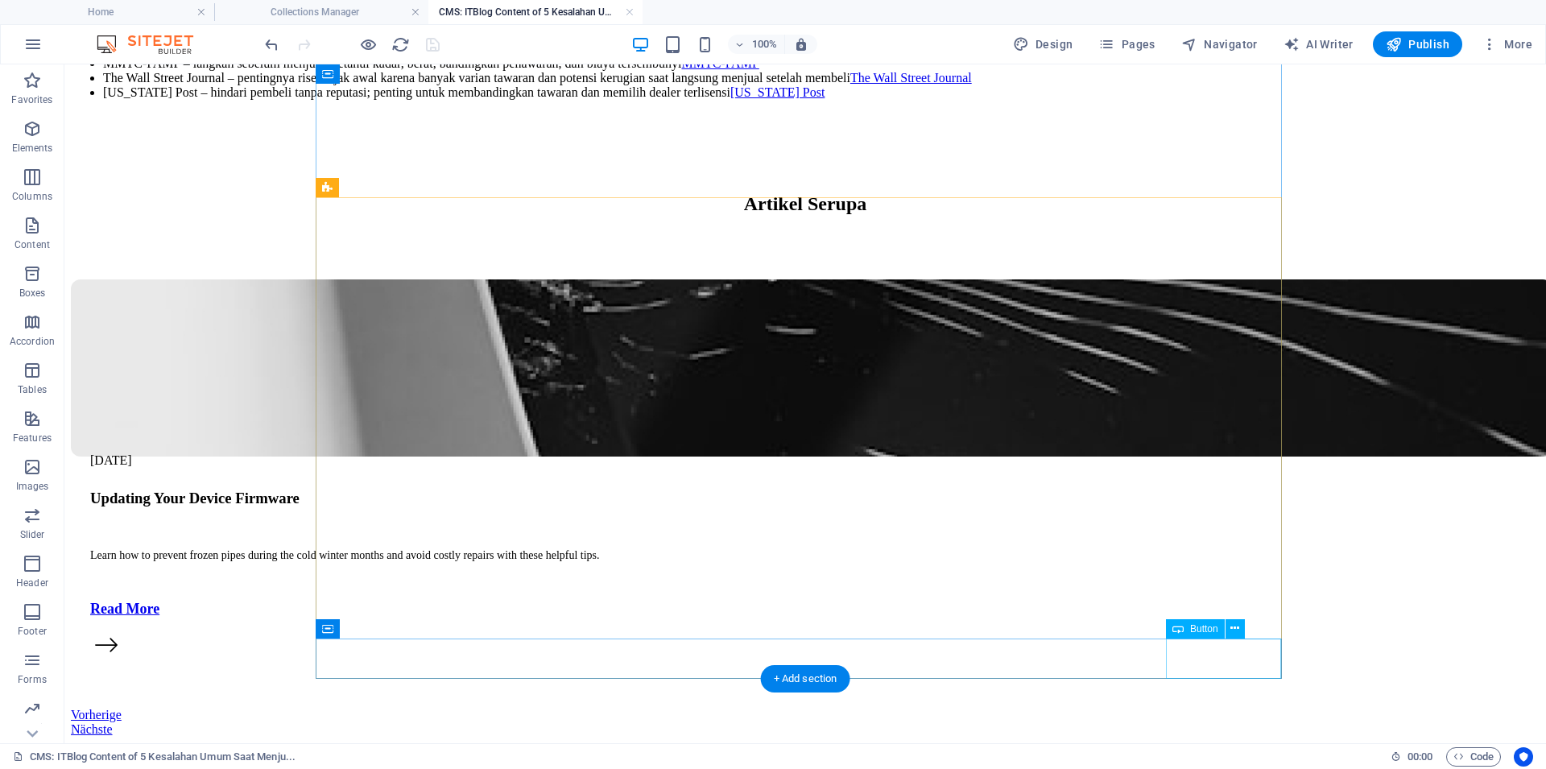
click at [1234, 722] on div "Nächste" at bounding box center [805, 729] width 1468 height 14
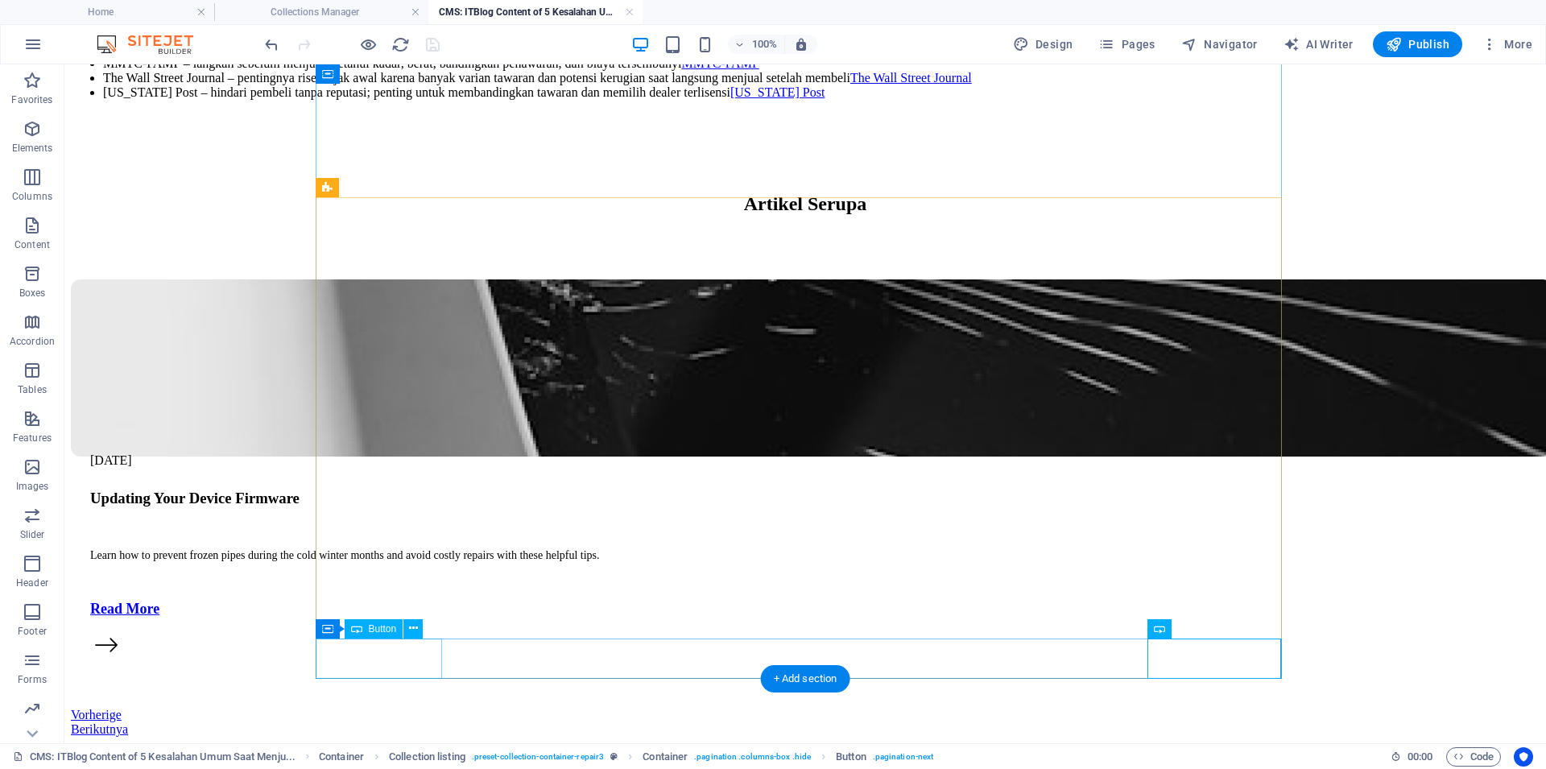
click at [401, 708] on div "Vorherige" at bounding box center [805, 715] width 1468 height 14
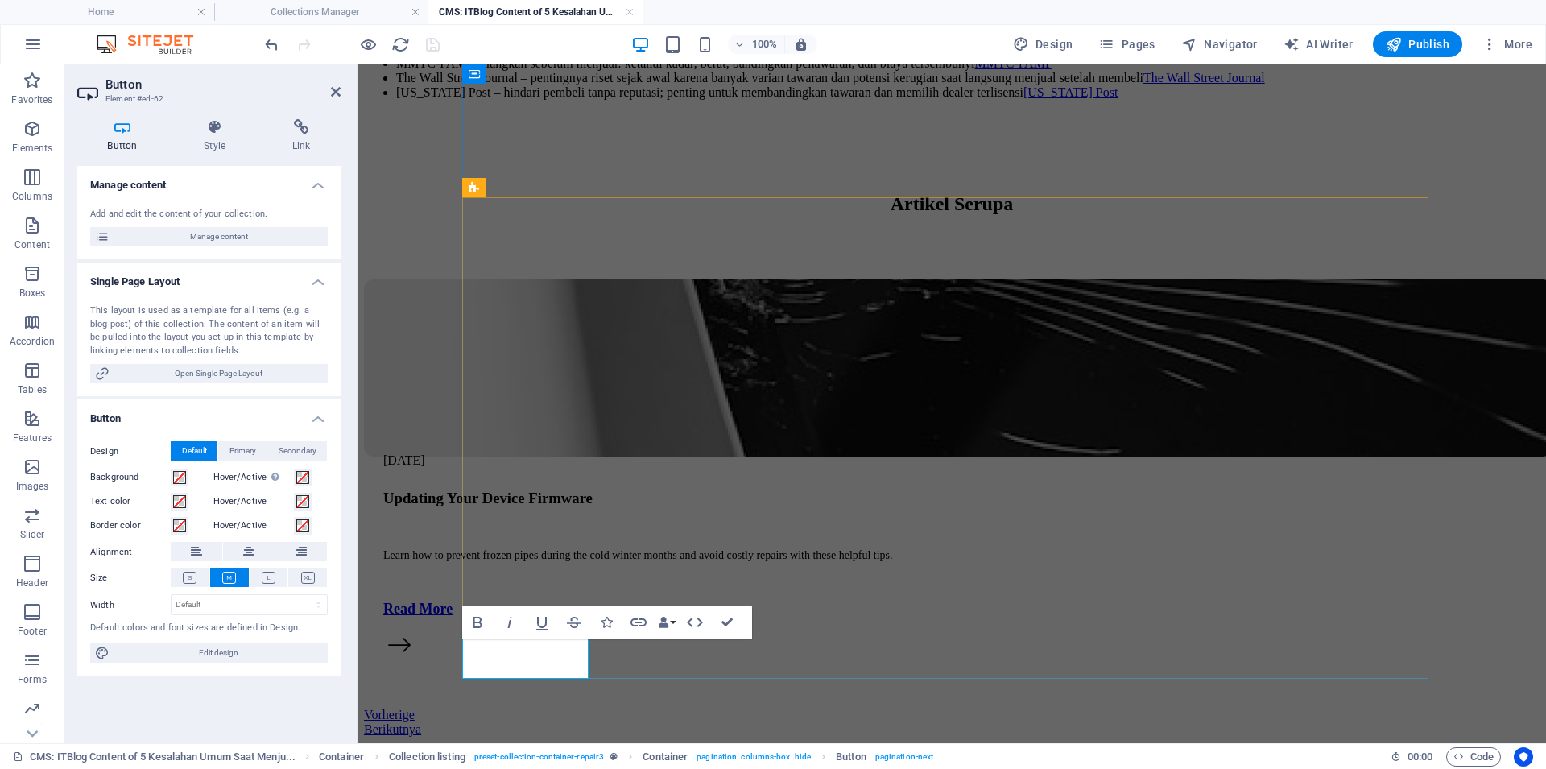
click at [415, 708] on link "Vorherige" at bounding box center [389, 715] width 51 height 14
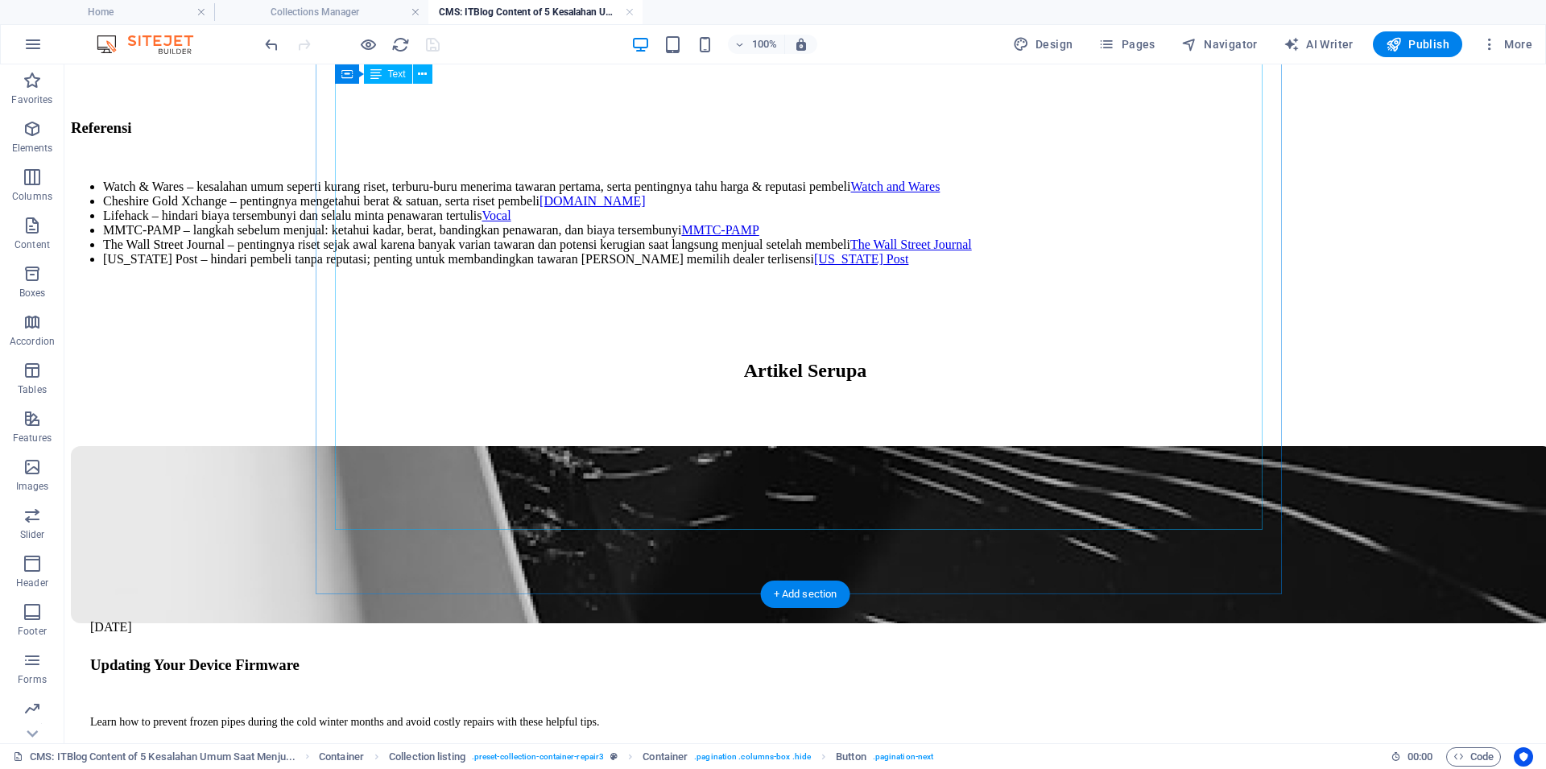
scroll to position [650, 0]
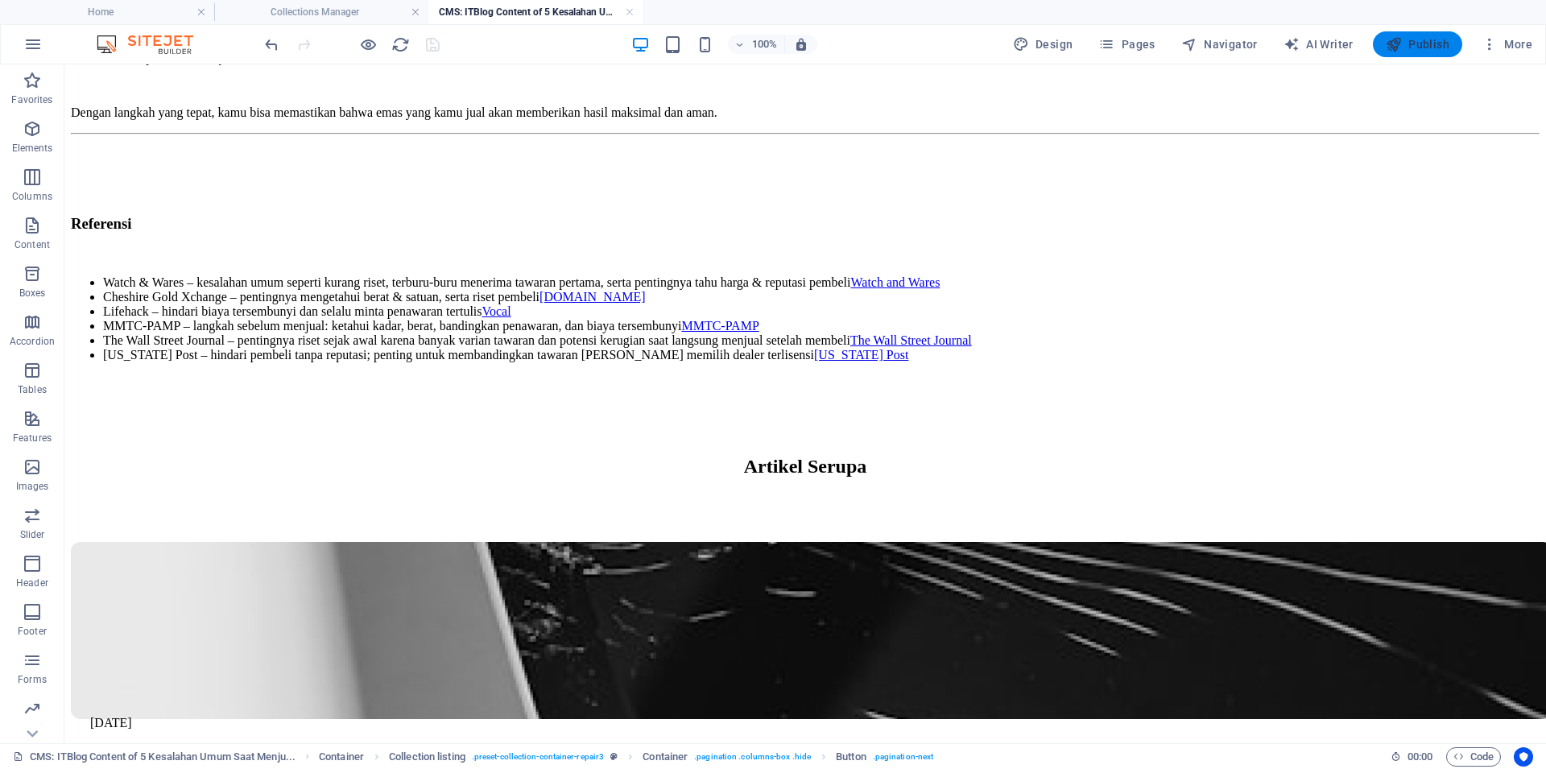
click at [1422, 38] on span "Publish" at bounding box center [1417, 44] width 64 height 16
click at [1405, 56] on button "Publish" at bounding box center [1417, 44] width 89 height 26
click at [1427, 47] on span "Publish" at bounding box center [1417, 44] width 64 height 16
click at [1421, 50] on span "Publish" at bounding box center [1417, 44] width 64 height 16
click at [1420, 51] on span "Publish" at bounding box center [1417, 44] width 64 height 16
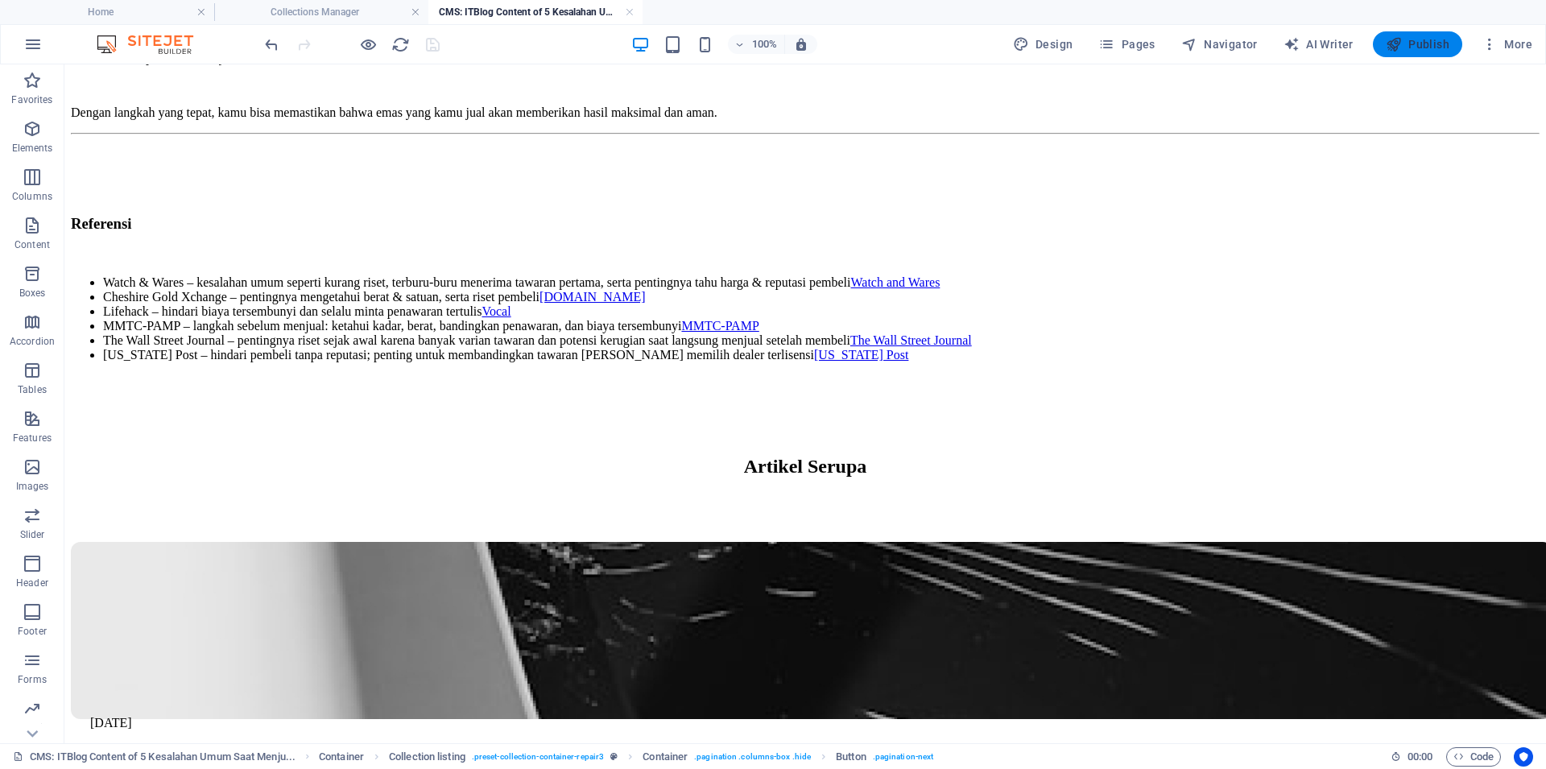
click at [1414, 50] on span "Publish" at bounding box center [1417, 44] width 64 height 16
click at [1394, 51] on icon "button" at bounding box center [1393, 44] width 16 height 16
click at [1396, 51] on icon "button" at bounding box center [1393, 44] width 16 height 16
click at [1404, 45] on span "Publish" at bounding box center [1417, 44] width 64 height 16
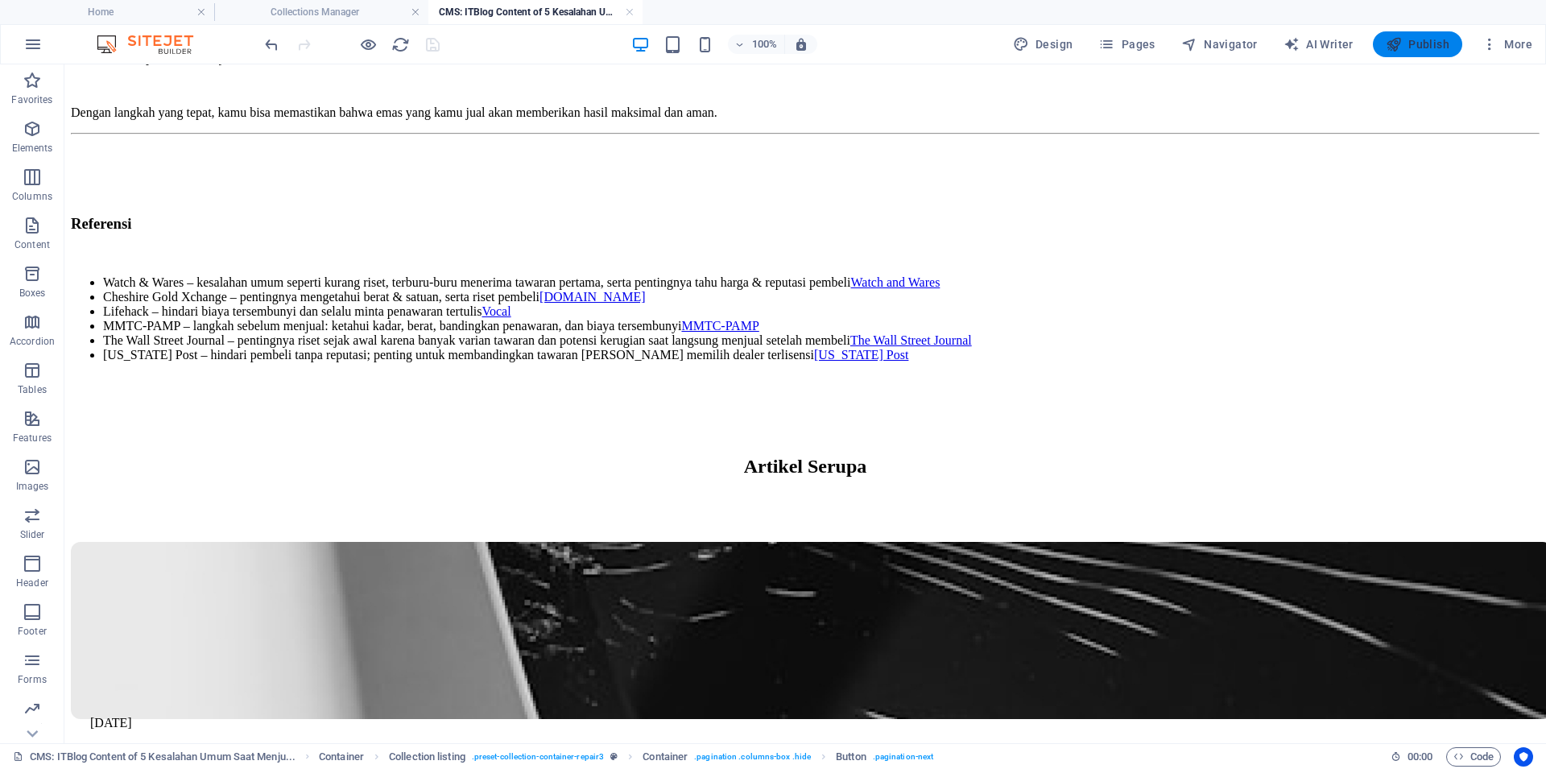
click at [1392, 44] on icon "button" at bounding box center [1393, 44] width 16 height 16
click at [1410, 44] on span "Publish" at bounding box center [1417, 44] width 64 height 16
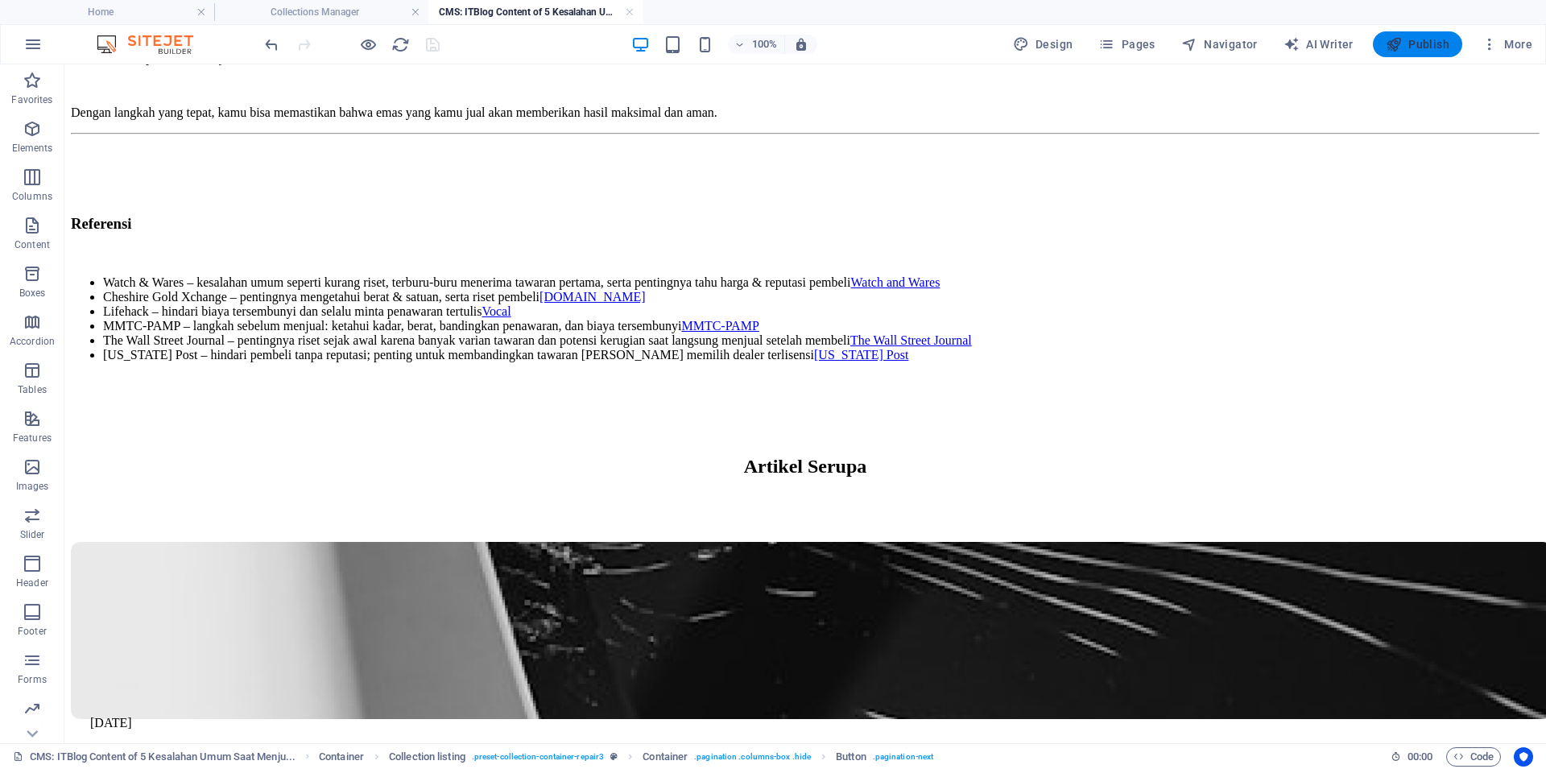
click at [1410, 44] on span "Publish" at bounding box center [1417, 44] width 64 height 16
click at [1414, 42] on span "Publish" at bounding box center [1417, 44] width 64 height 16
click at [1418, 40] on span "Publish" at bounding box center [1417, 44] width 64 height 16
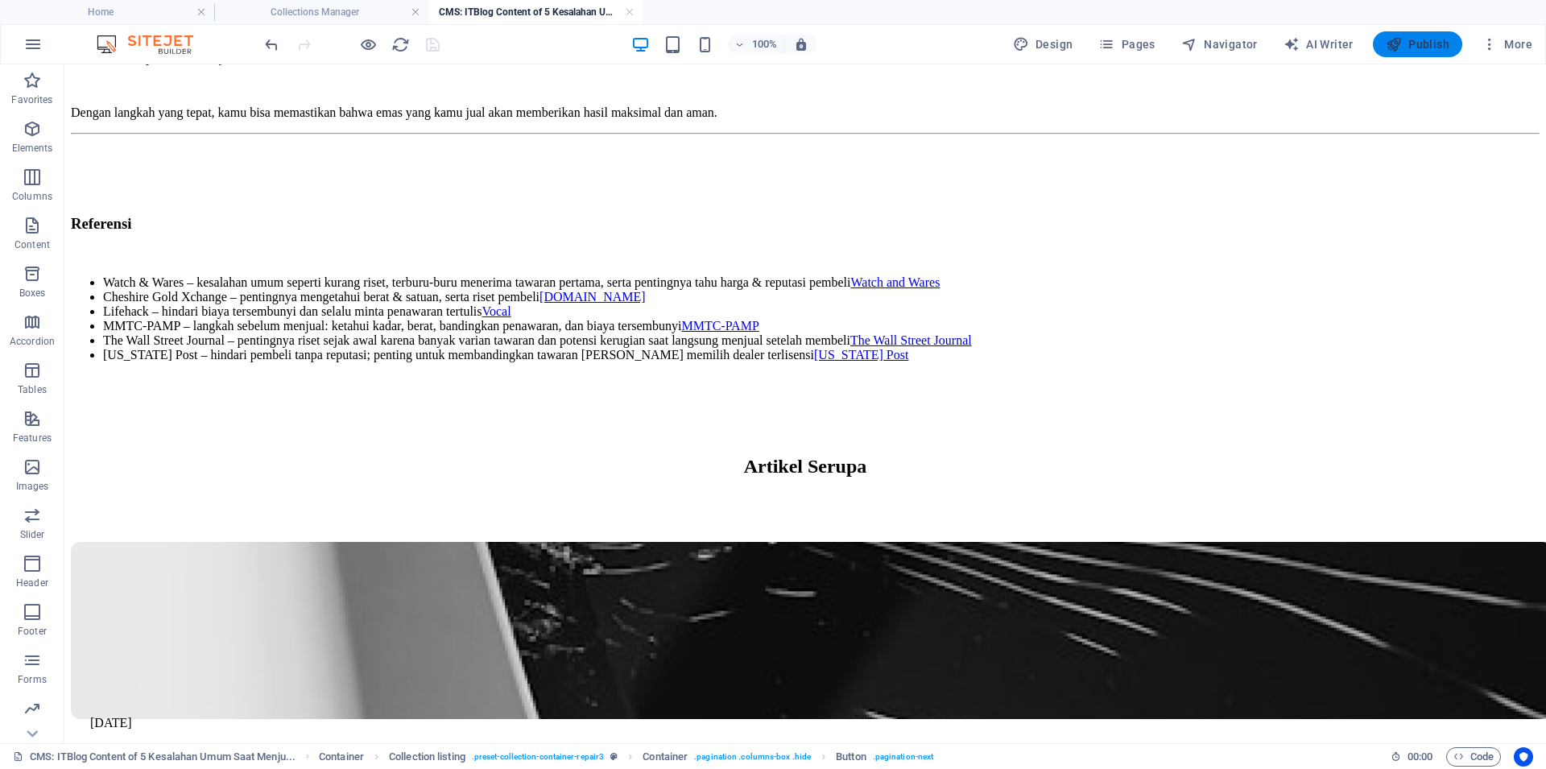
click at [1418, 40] on span "Publish" at bounding box center [1417, 44] width 64 height 16
drag, startPoint x: 1404, startPoint y: 134, endPoint x: 1402, endPoint y: 122, distance: 12.2
click at [1403, 134] on body "Skip to main content 5 Kesalahan Umum Saat Menjual Emas dan Cara Menghindarinya…" at bounding box center [805, 210] width 1468 height 1578
click at [1402, 122] on body "Skip to main content 5 Kesalahan Umum Saat Menjual Emas dan Cara Menghindarinya…" at bounding box center [805, 210] width 1468 height 1578
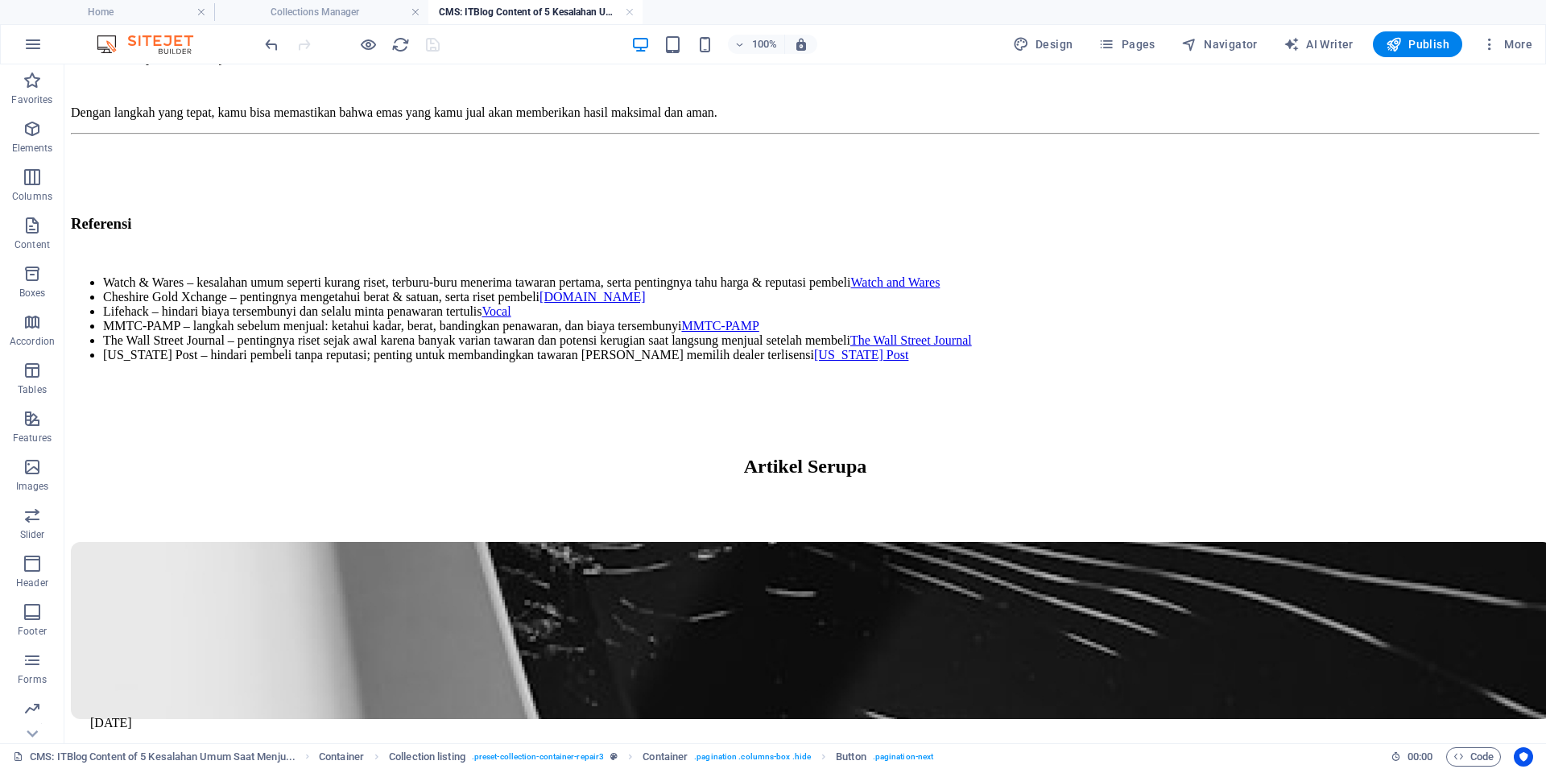
drag, startPoint x: 627, startPoint y: 12, endPoint x: 616, endPoint y: 16, distance: 12.0
click at [627, 13] on link at bounding box center [630, 12] width 10 height 15
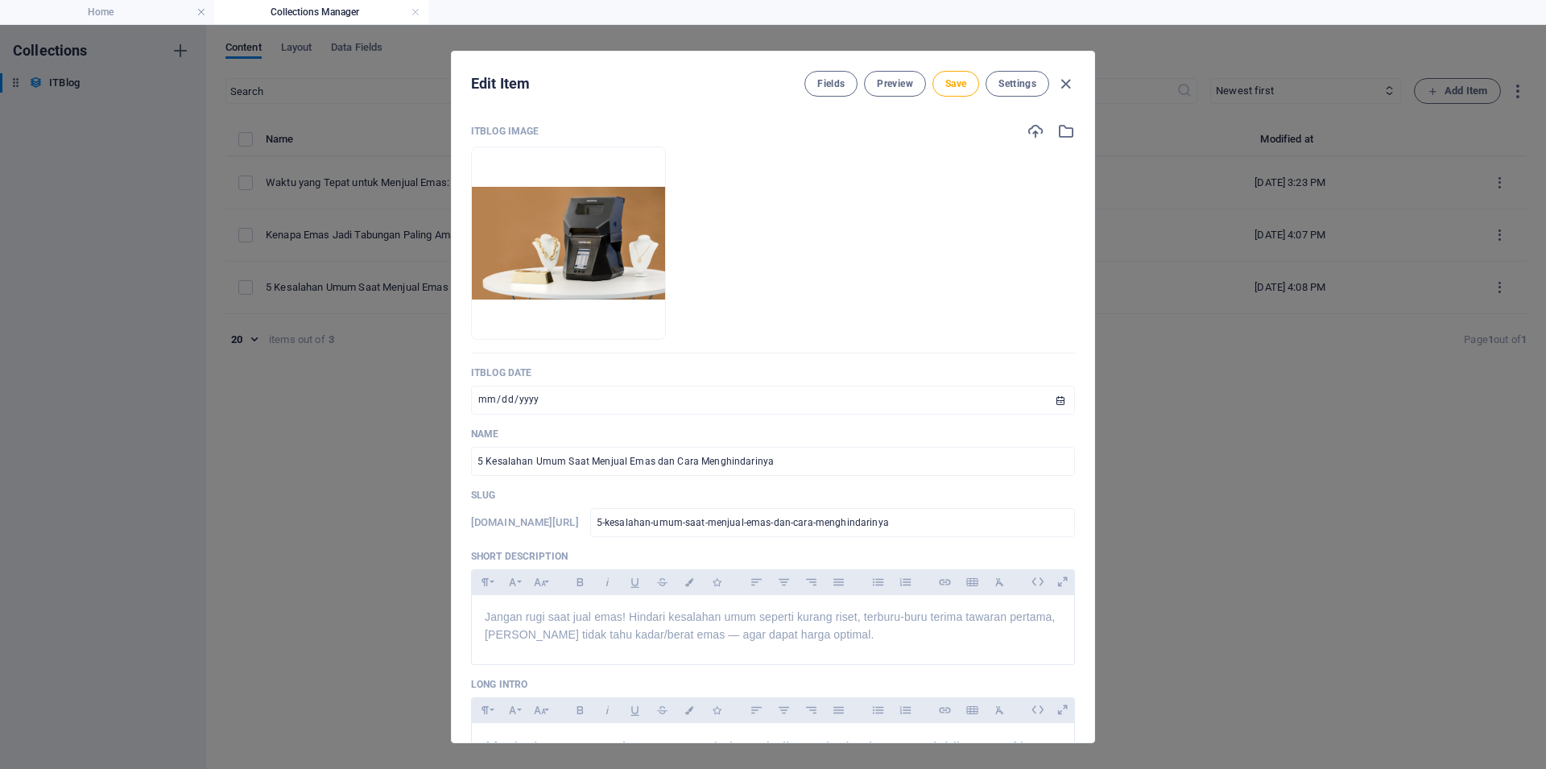
scroll to position [966, 0]
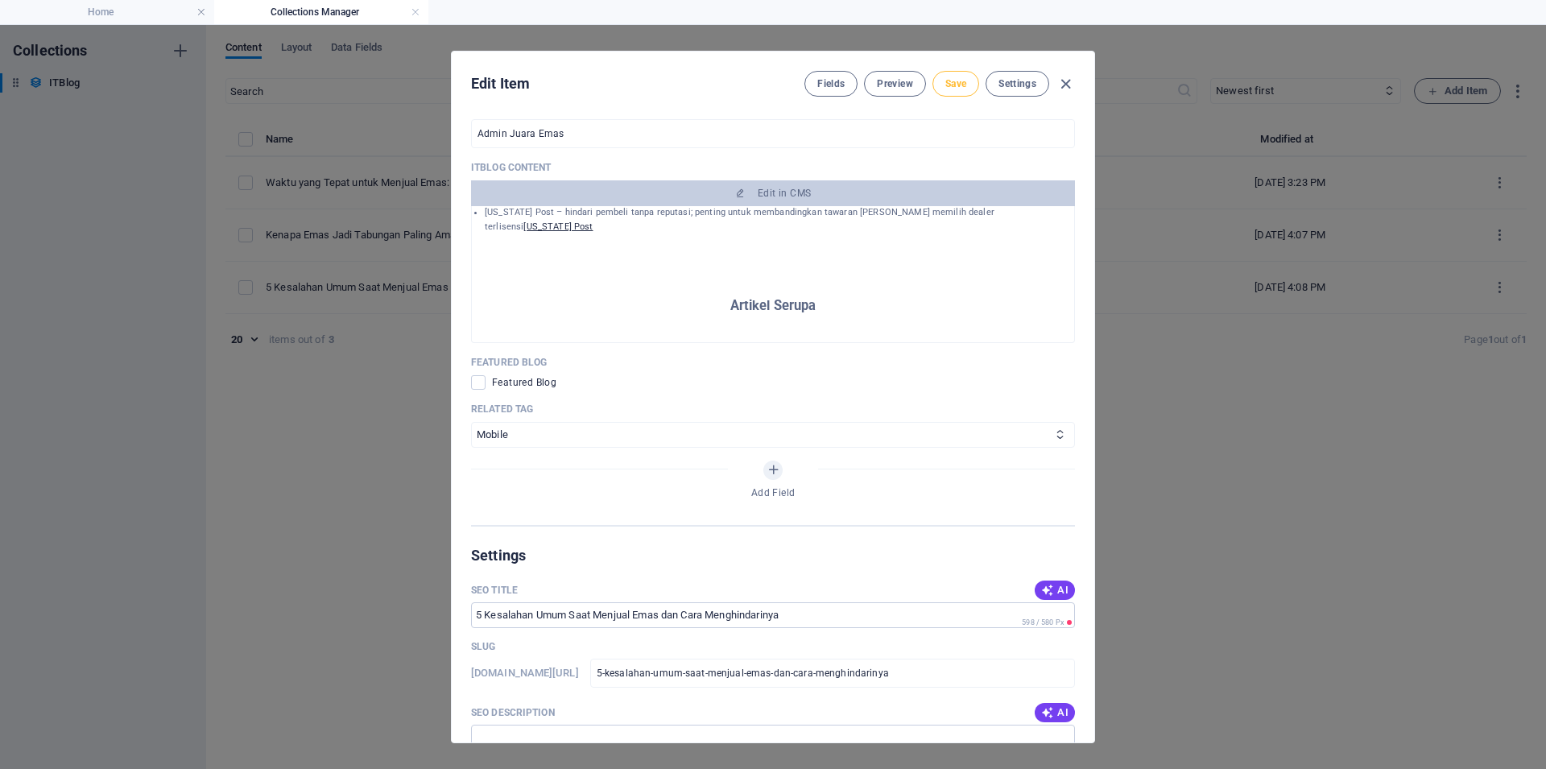
click at [945, 78] on span "Save" at bounding box center [955, 83] width 21 height 13
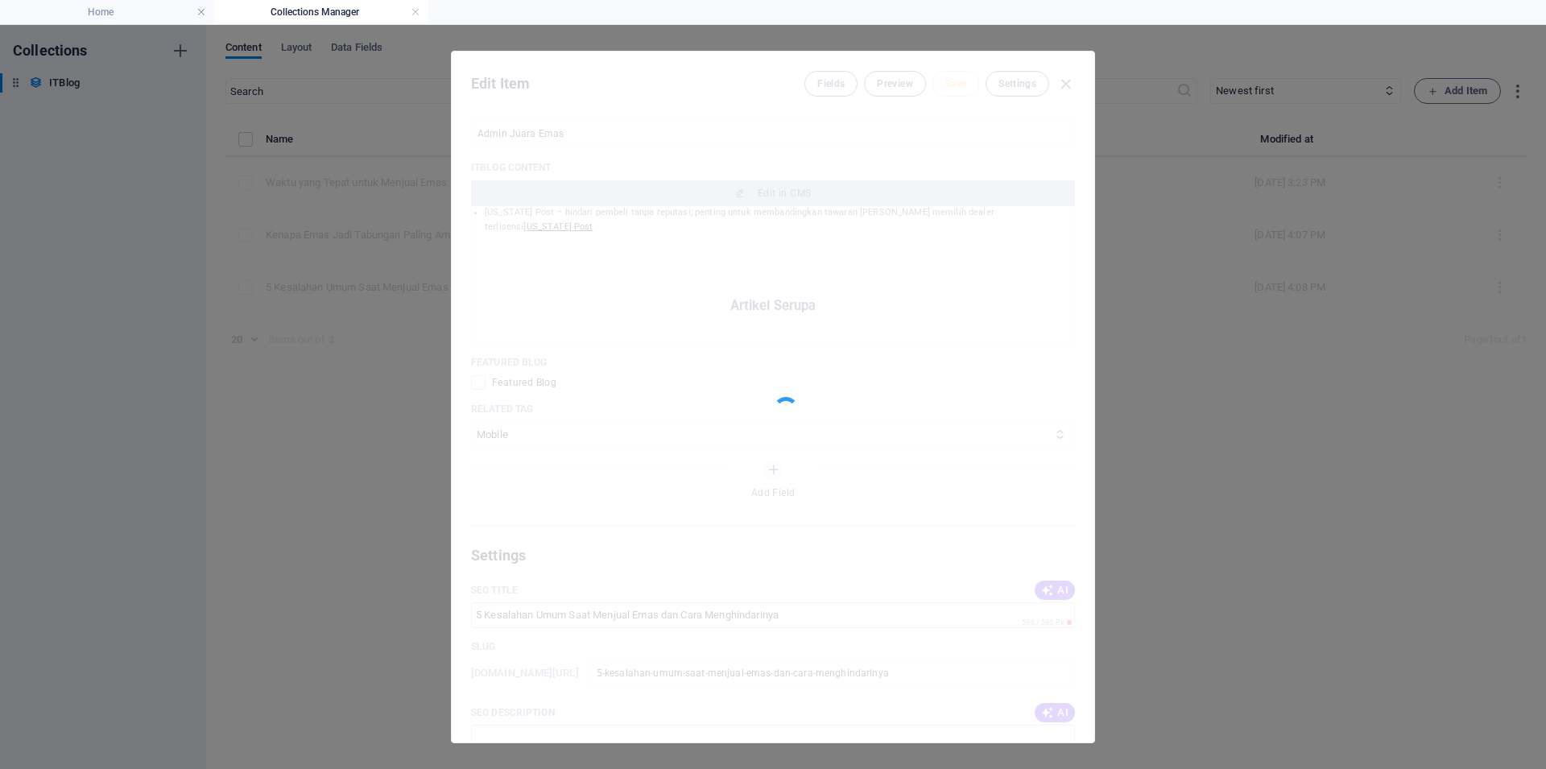
click at [1065, 85] on div at bounding box center [773, 397] width 642 height 691
click at [1064, 85] on div at bounding box center [773, 397] width 642 height 691
click at [1088, 547] on div at bounding box center [773, 397] width 642 height 691
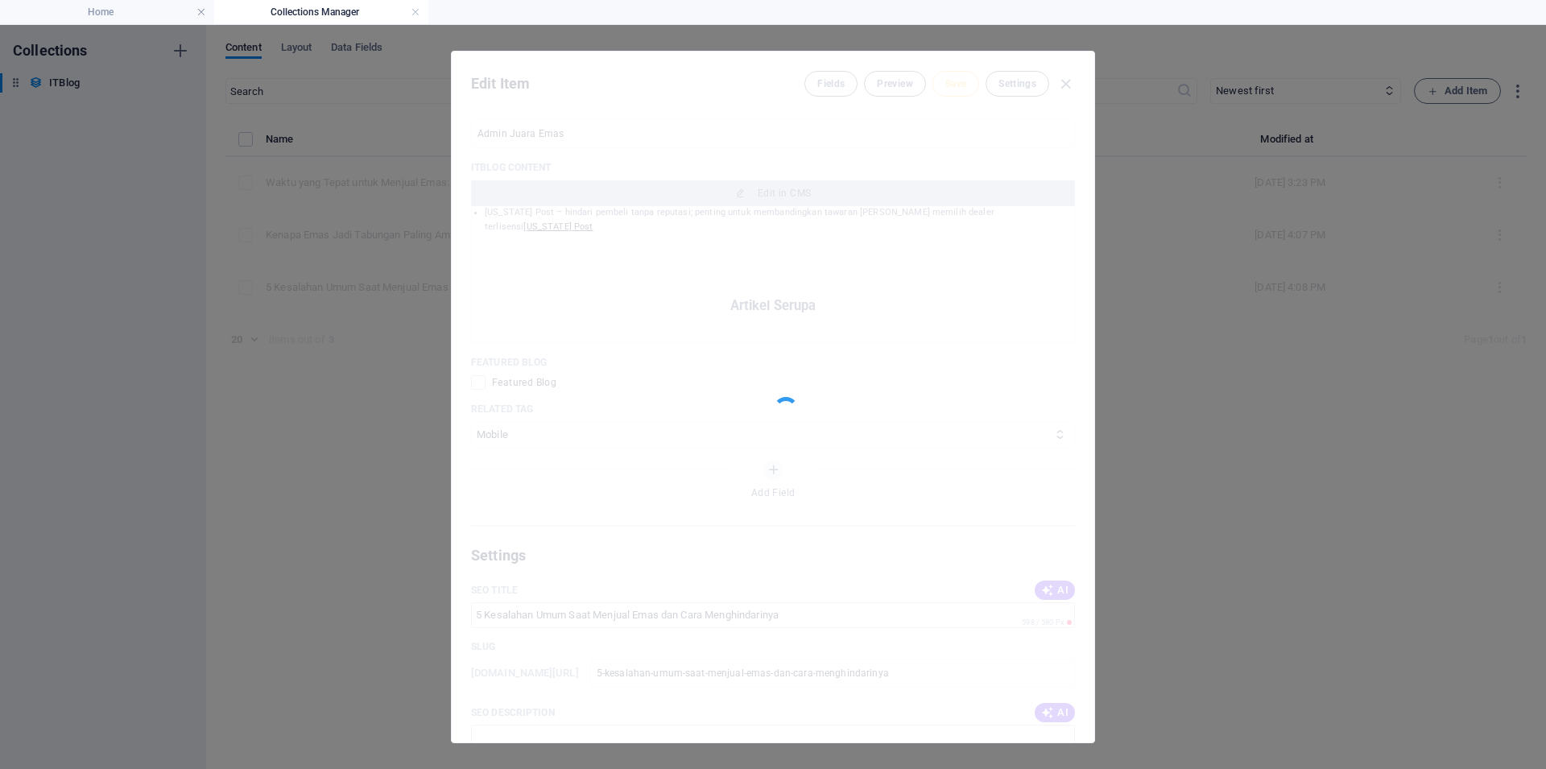
drag, startPoint x: 1305, startPoint y: 415, endPoint x: 1294, endPoint y: 412, distance: 11.7
click at [1294, 412] on div "Edit Item Fields Preview Save Settings ITBlog Image Drop files here to upload t…" at bounding box center [773, 397] width 1546 height 744
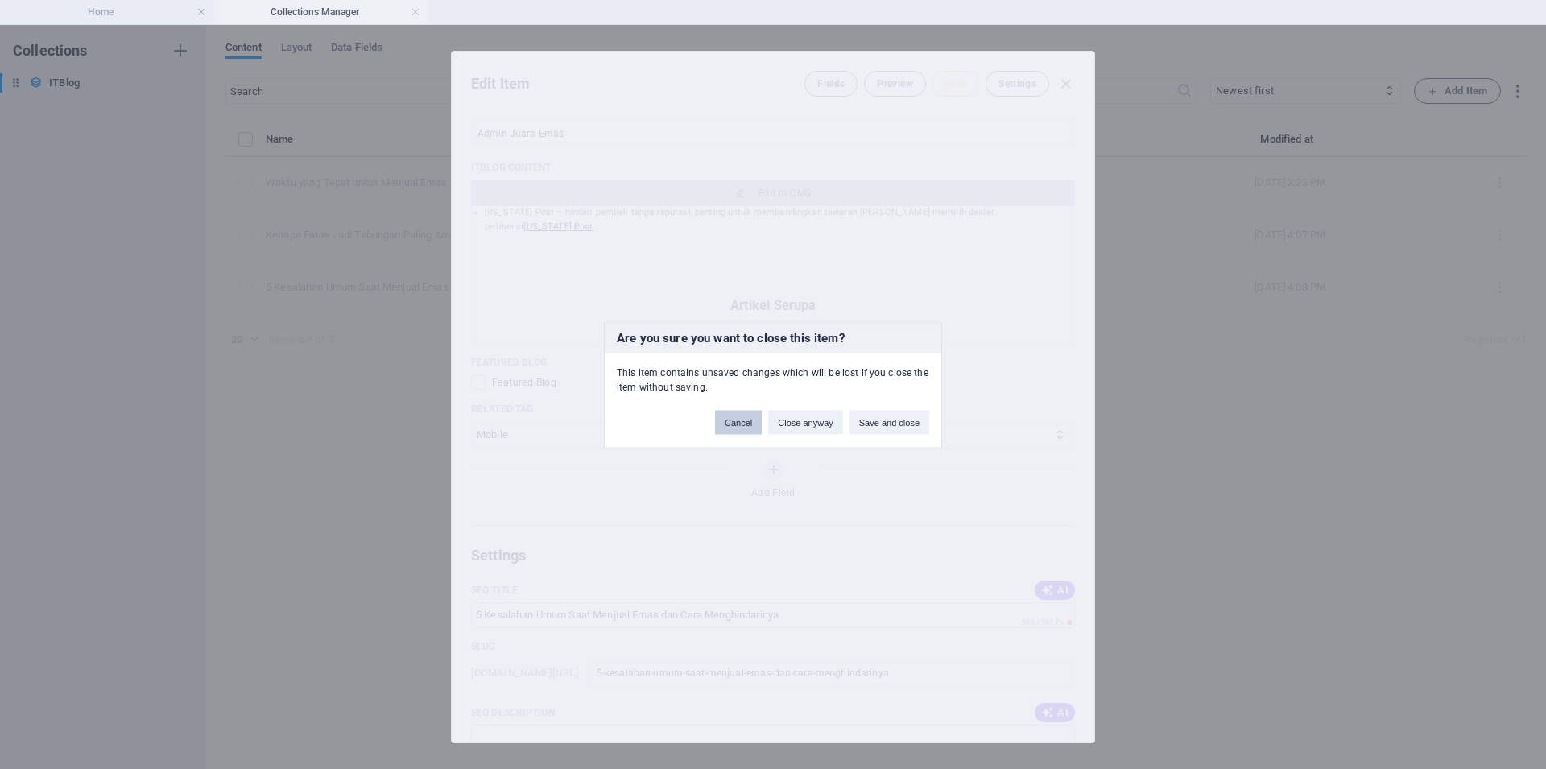
click at [743, 426] on button "Cancel" at bounding box center [738, 422] width 47 height 24
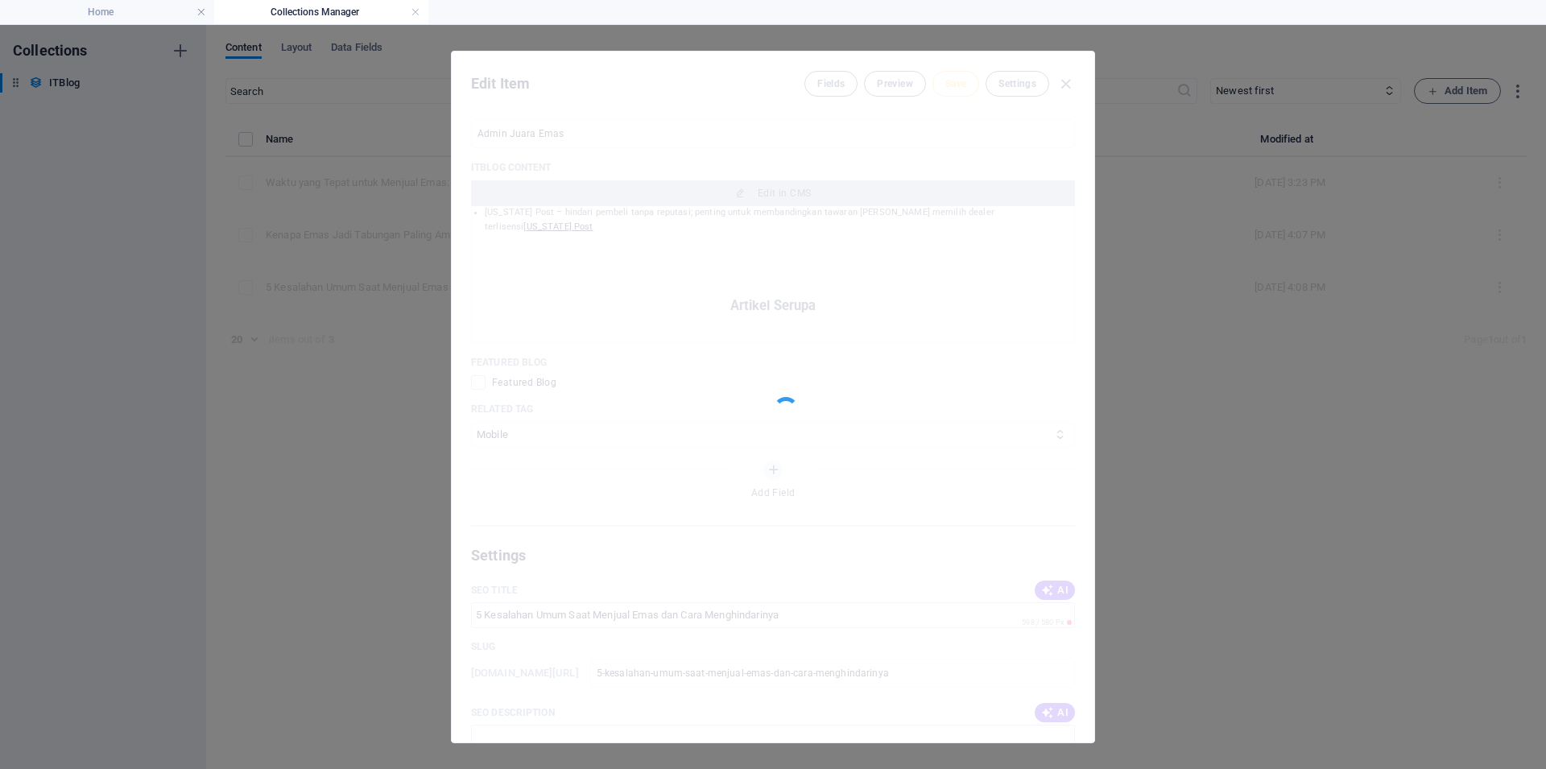
click at [1119, 153] on div "Edit Item Fields Preview Save Settings ITBlog Image Drop files here to upload t…" at bounding box center [773, 397] width 1546 height 744
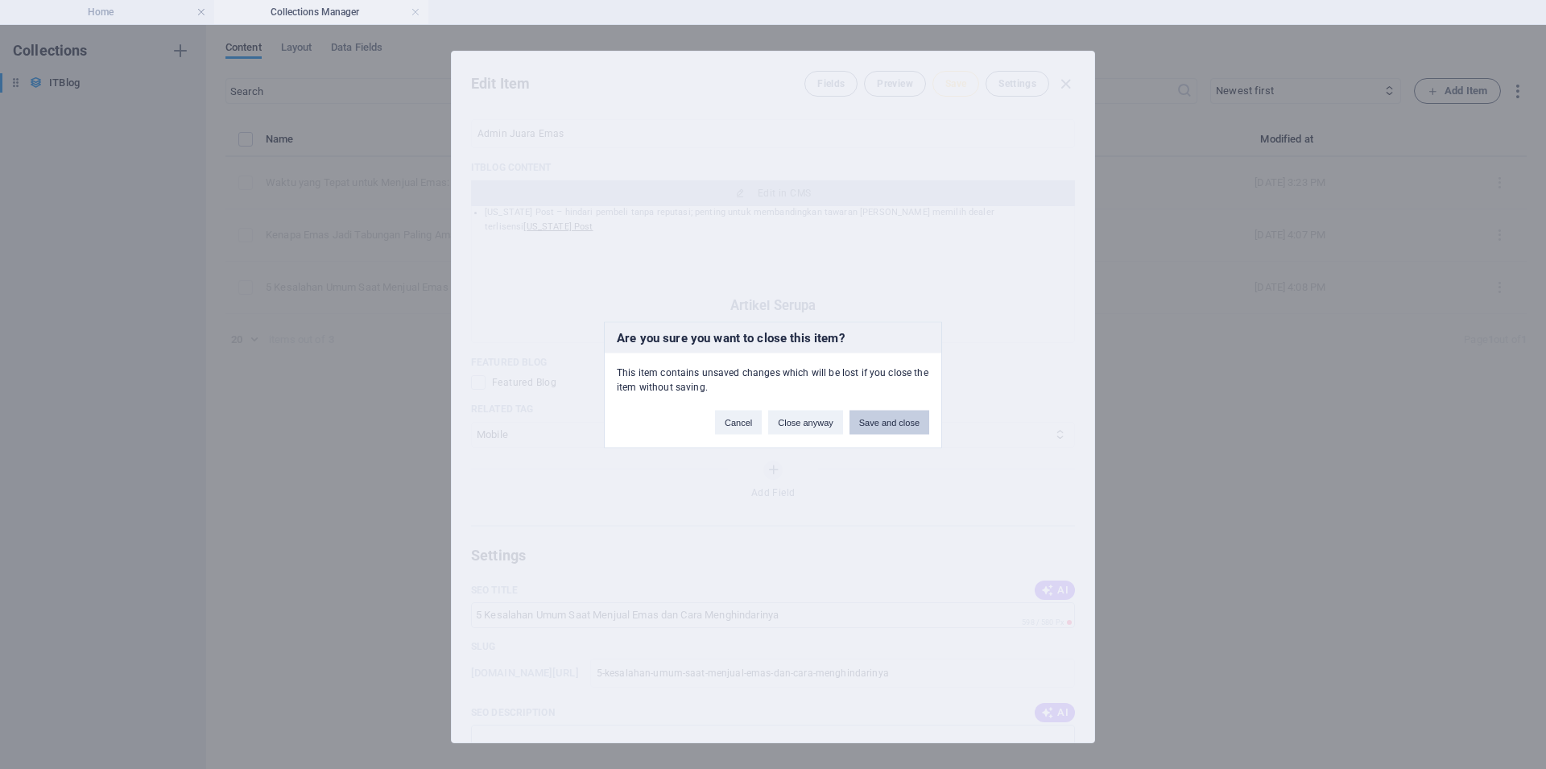
click at [885, 429] on button "Save and close" at bounding box center [889, 422] width 80 height 24
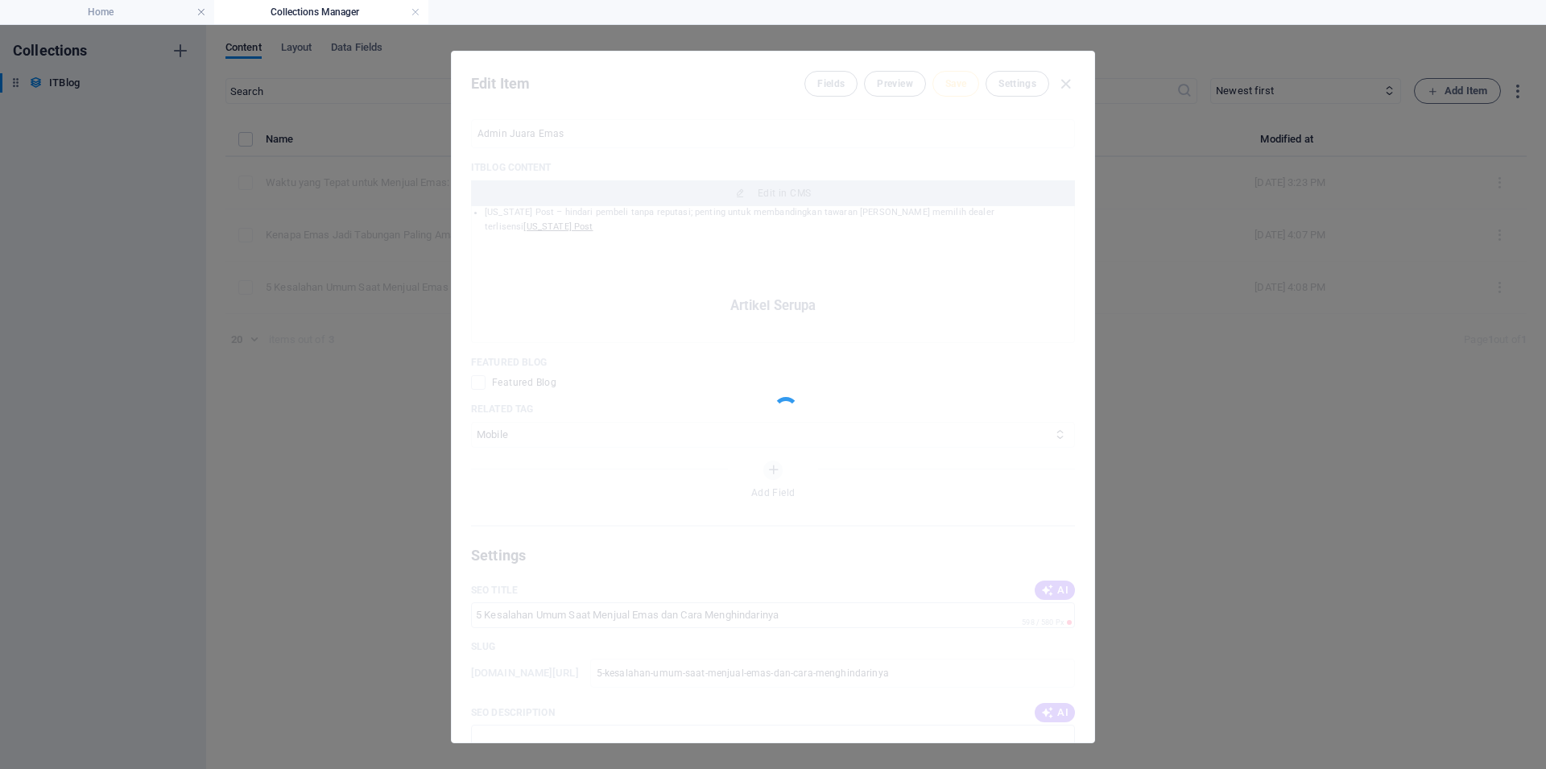
click at [1146, 224] on div "Edit Item Fields Preview Save Settings ITBlog Image Drop files here to upload t…" at bounding box center [773, 397] width 1546 height 744
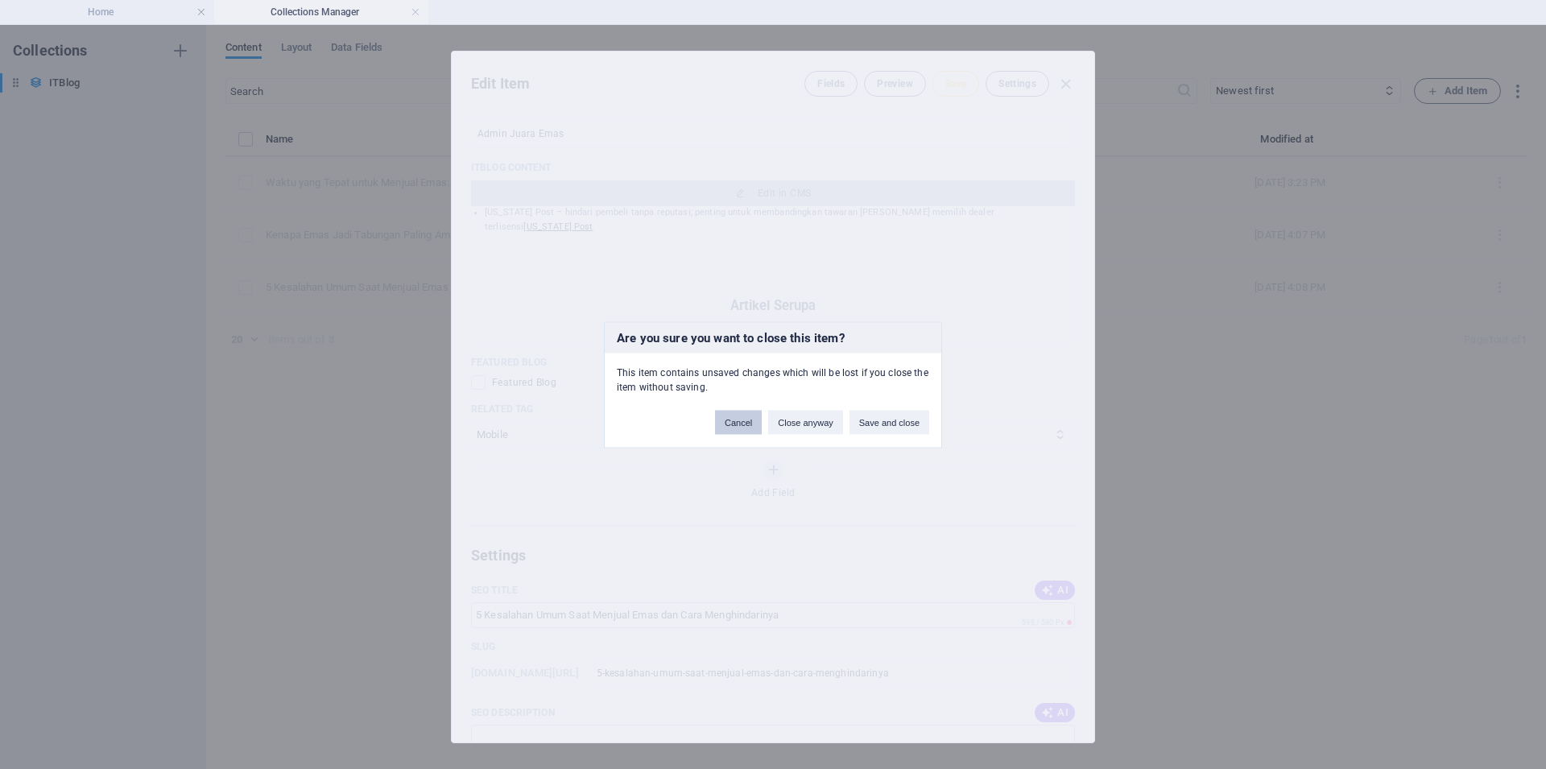
click at [737, 419] on button "Cancel" at bounding box center [738, 422] width 47 height 24
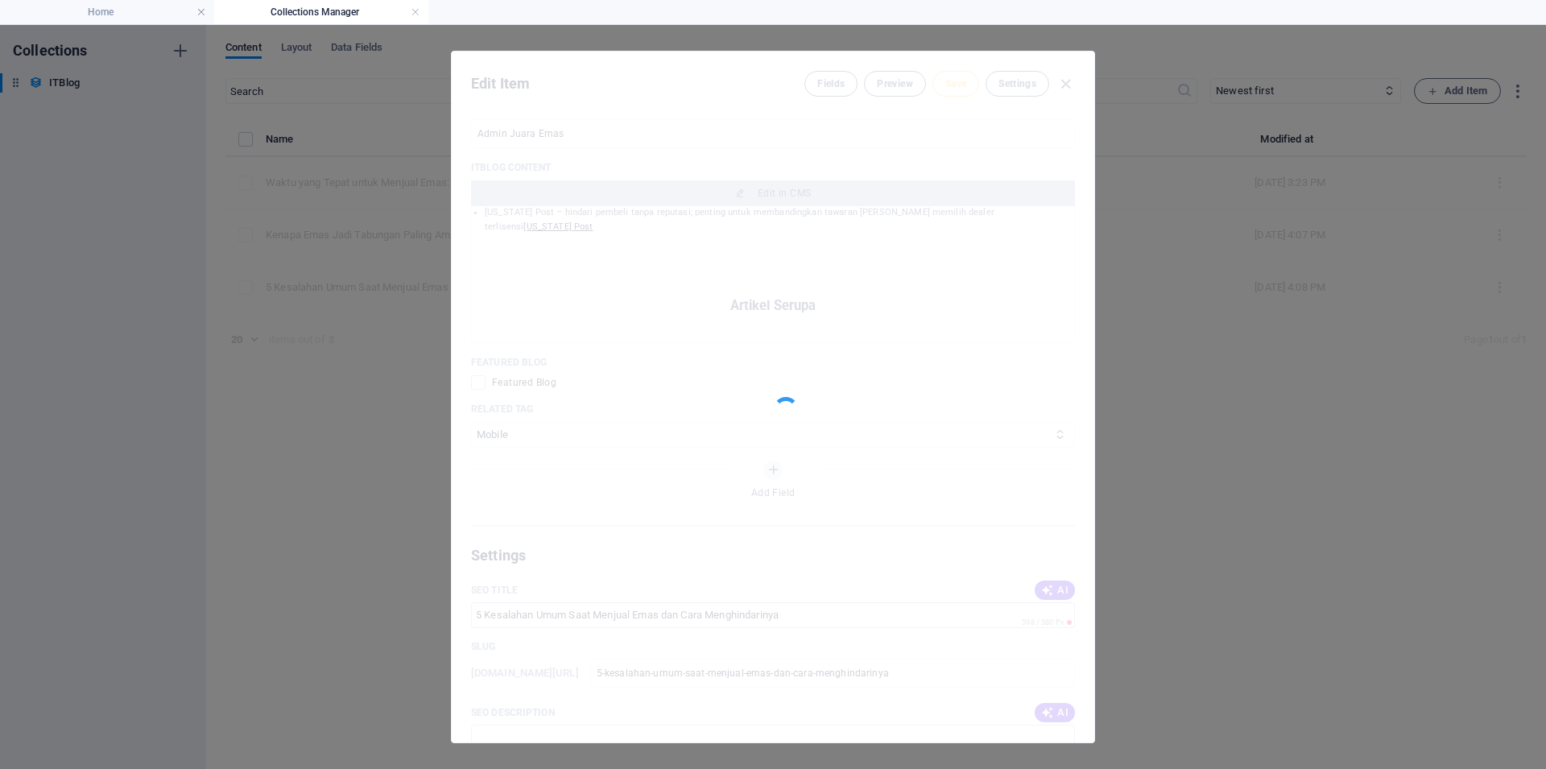
click at [1315, 203] on div "Edit Item Fields Preview Save Settings ITBlog Image Drop files here to upload t…" at bounding box center [773, 397] width 1546 height 744
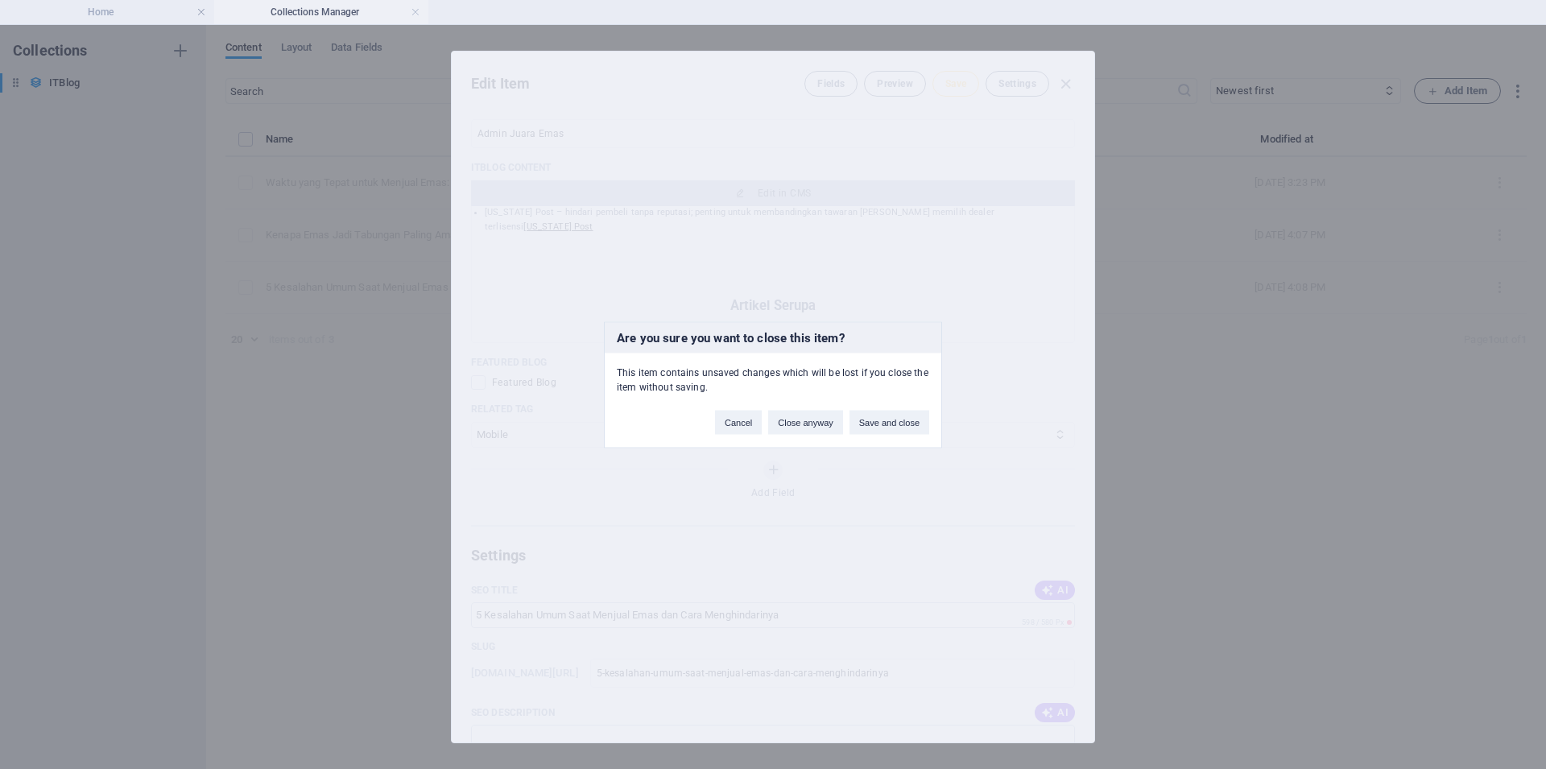
click at [1241, 178] on div "Are you sure you want to close this item? This item contains unsaved changes wh…" at bounding box center [773, 384] width 1546 height 769
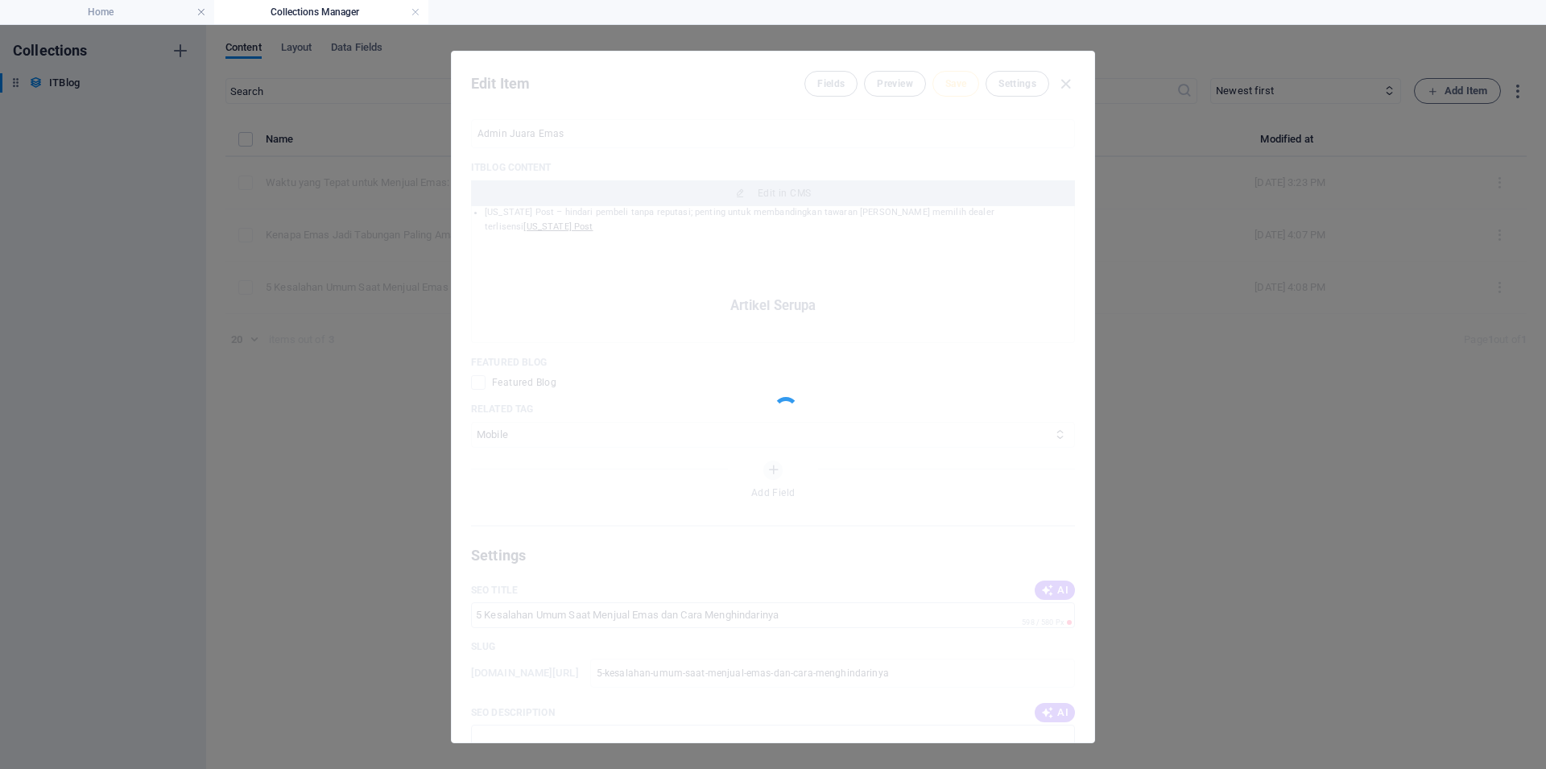
click at [1247, 171] on div "Edit Item Fields Preview Save Settings ITBlog Image Drop files here to upload t…" at bounding box center [773, 397] width 1546 height 744
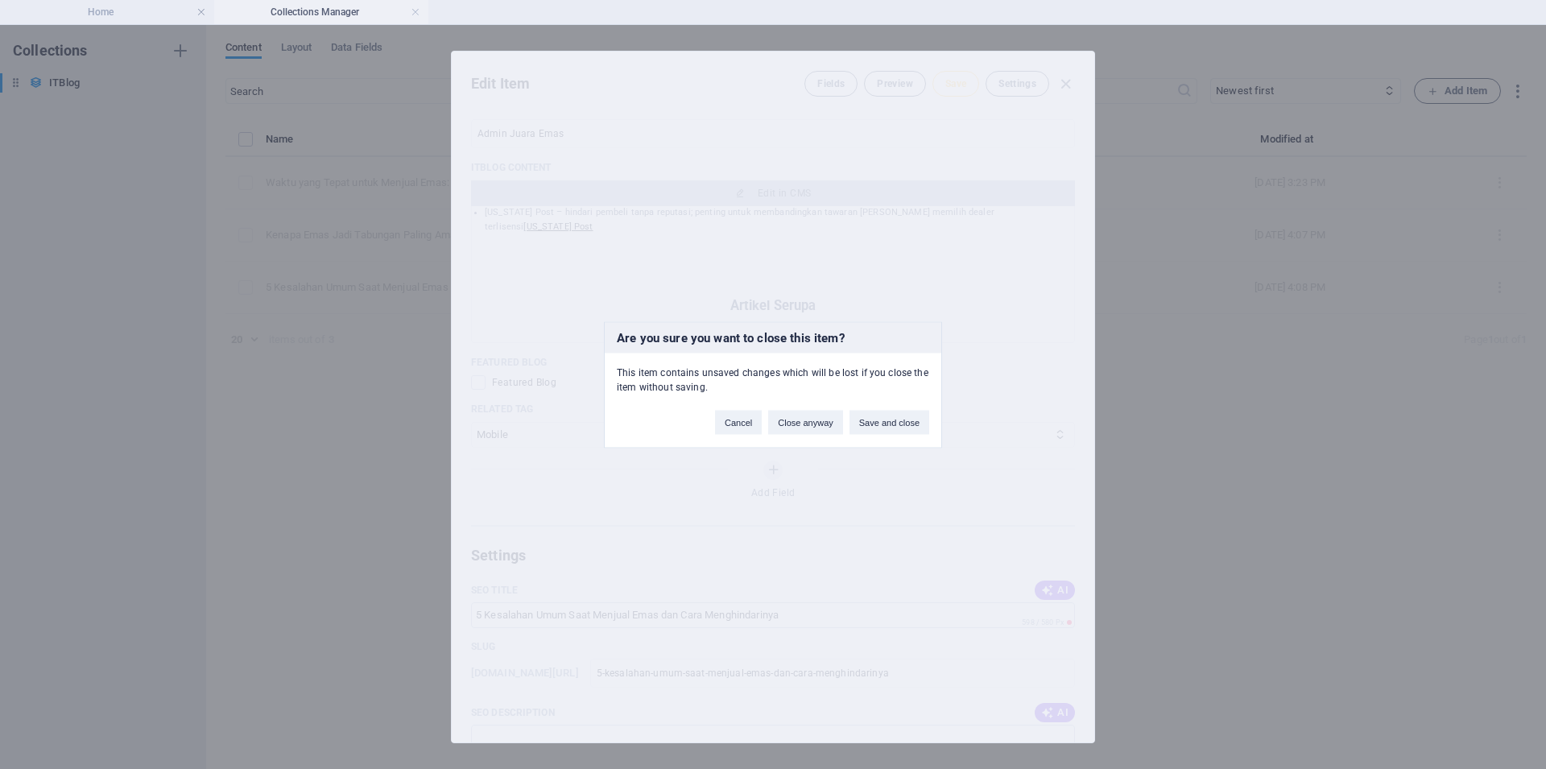
click at [412, 14] on div "Are you sure you want to close this item? This item contains unsaved changes wh…" at bounding box center [773, 384] width 1546 height 769
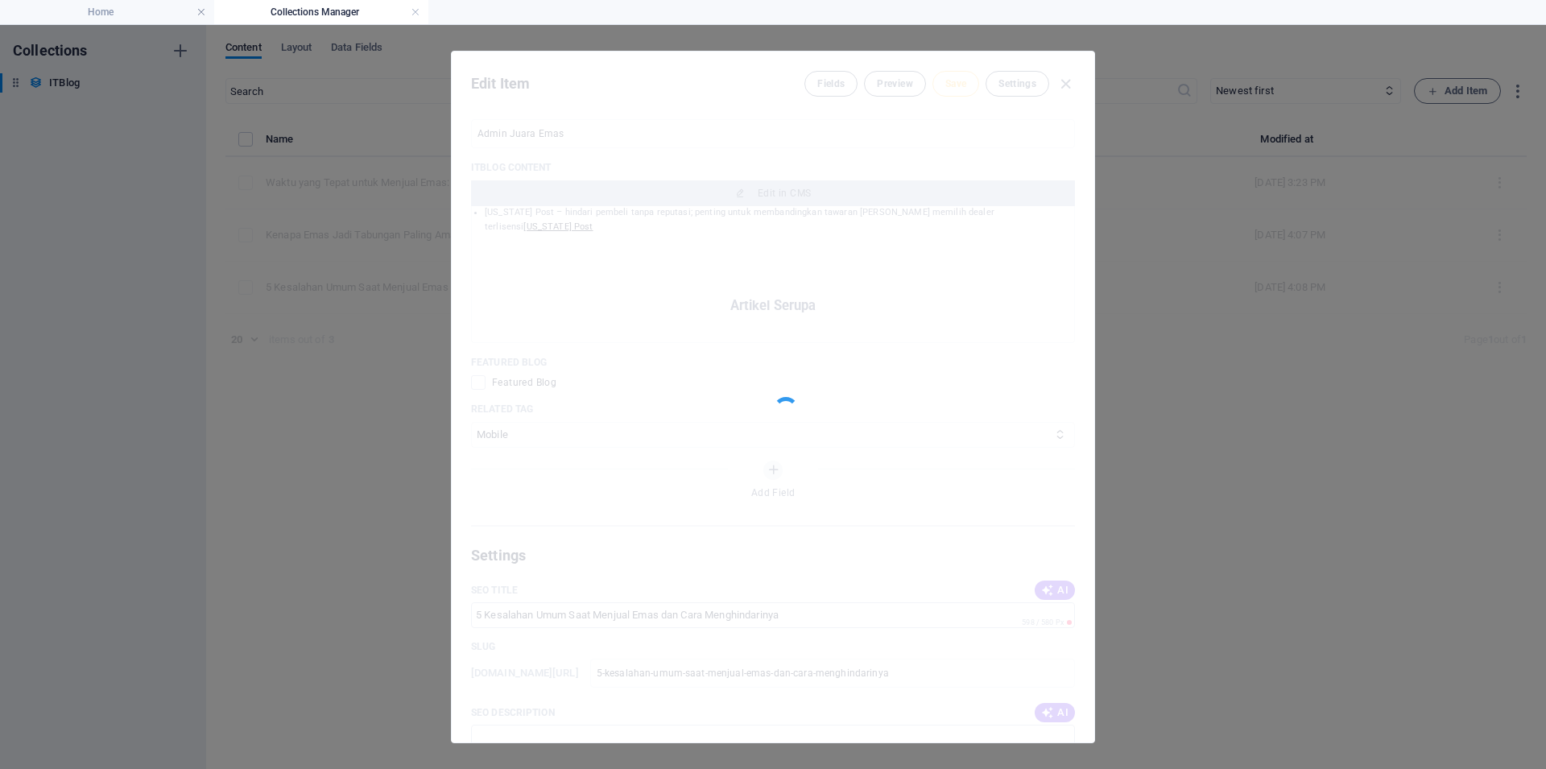
click at [412, 14] on link at bounding box center [416, 12] width 10 height 15
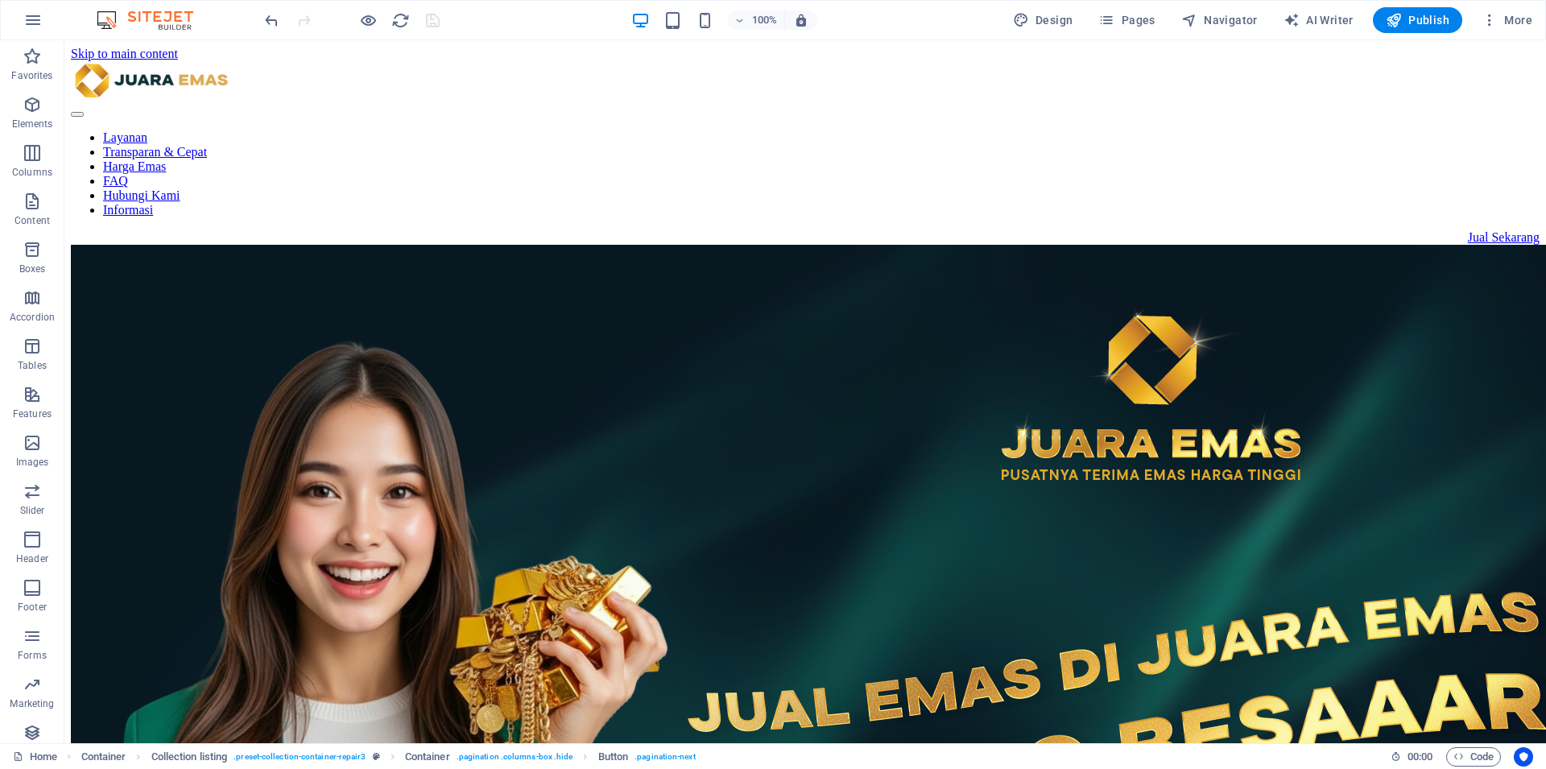
scroll to position [3671, 0]
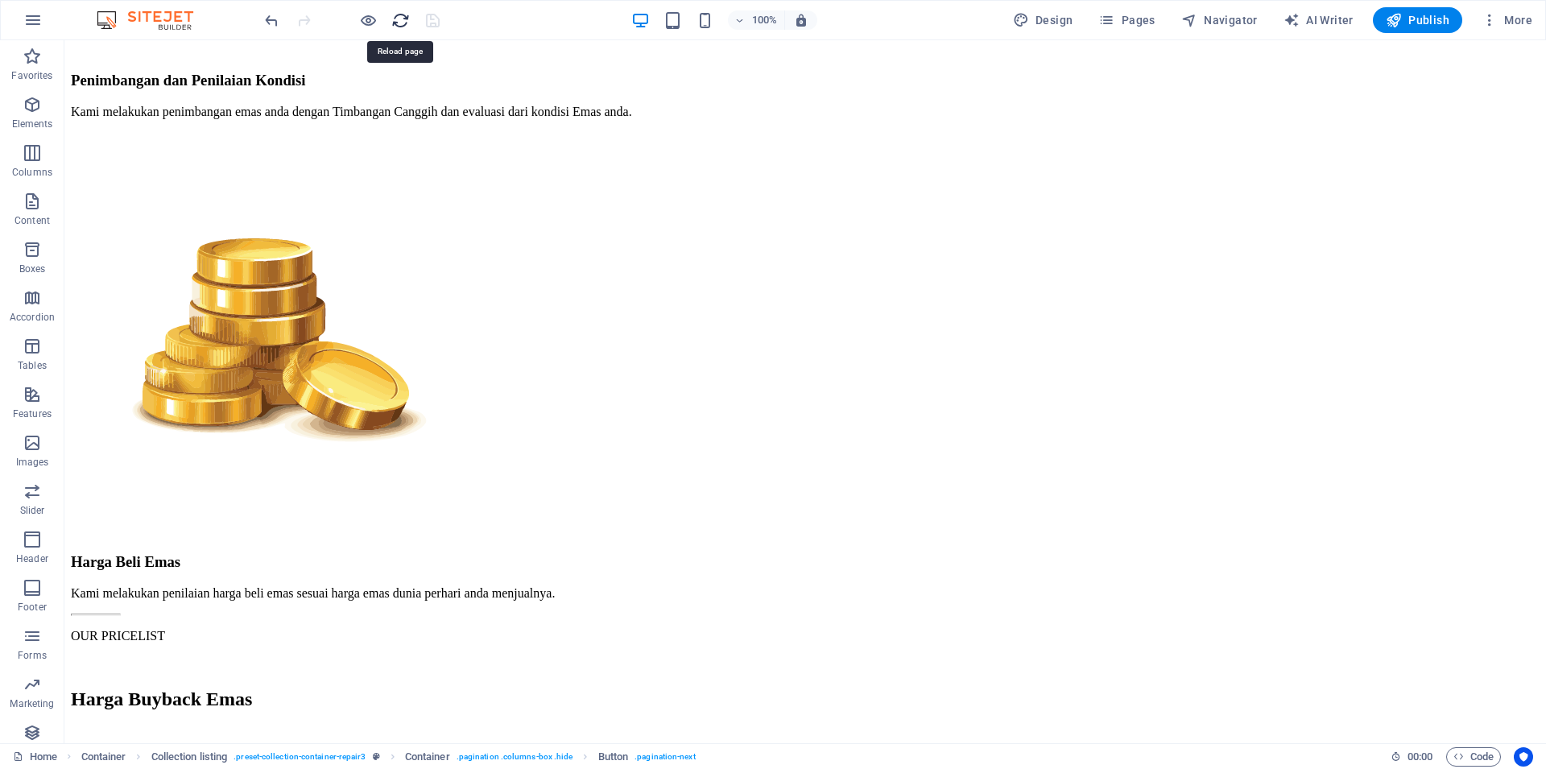
click at [398, 17] on icon "reload" at bounding box center [400, 20] width 19 height 19
click at [406, 17] on icon "reload" at bounding box center [400, 20] width 19 height 19
click at [398, 19] on icon "reload" at bounding box center [400, 20] width 19 height 19
click at [398, 20] on icon "reload" at bounding box center [400, 20] width 19 height 19
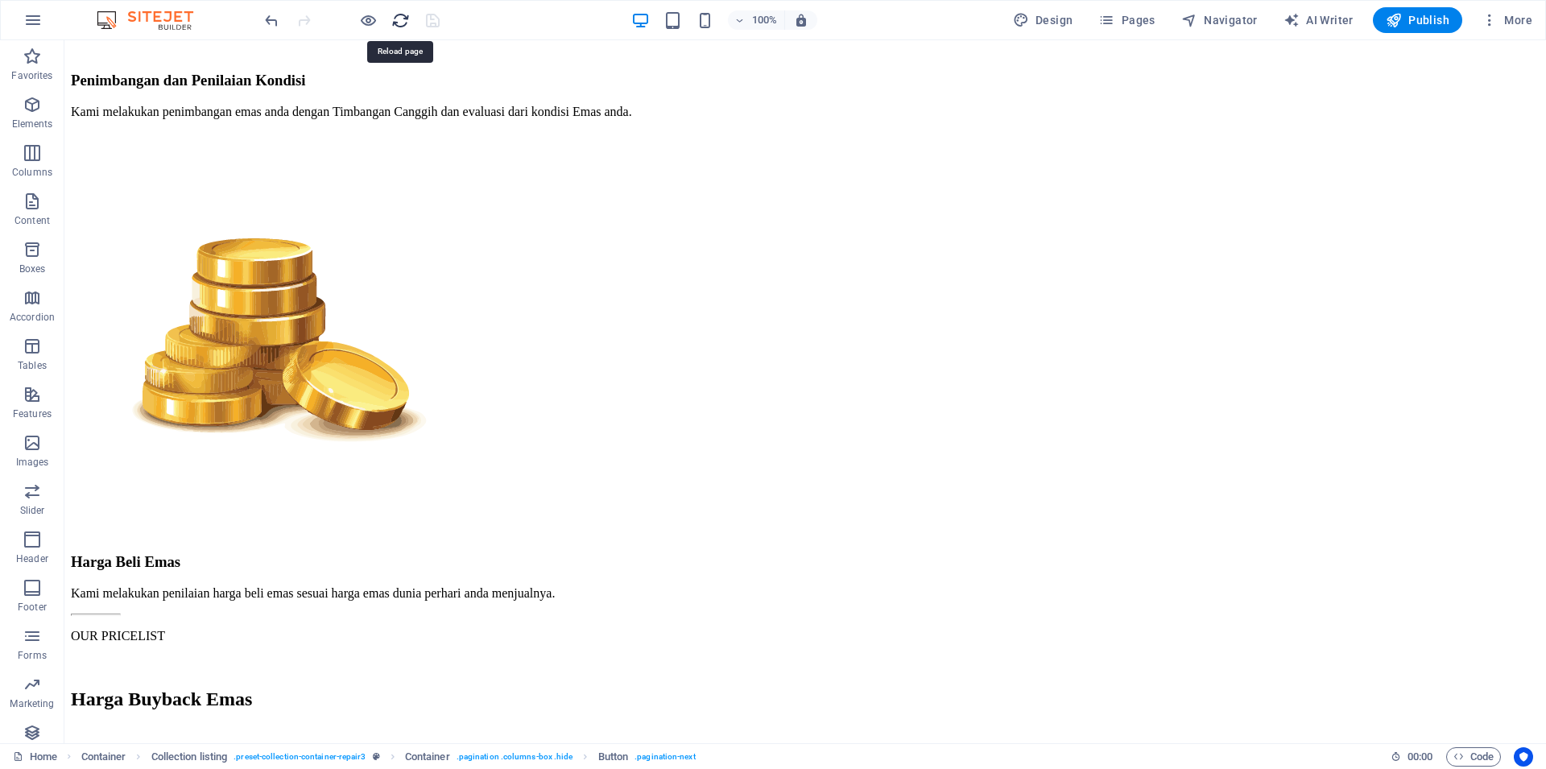
click at [398, 20] on icon "reload" at bounding box center [400, 20] width 19 height 19
click at [401, 14] on icon "reload" at bounding box center [400, 20] width 19 height 19
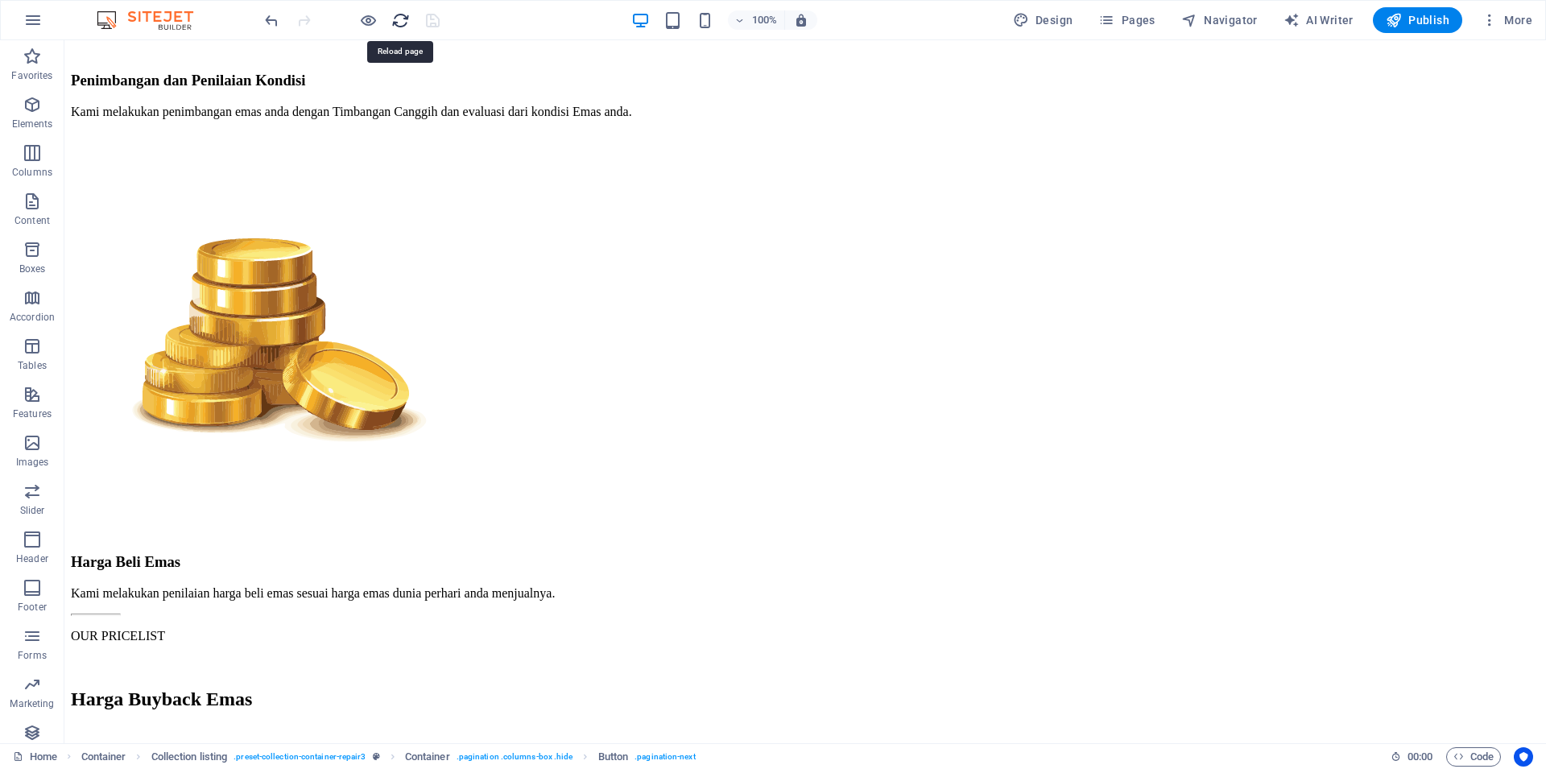
click at [401, 14] on icon "reload" at bounding box center [400, 20] width 19 height 19
click at [398, 20] on icon "reload" at bounding box center [400, 20] width 19 height 19
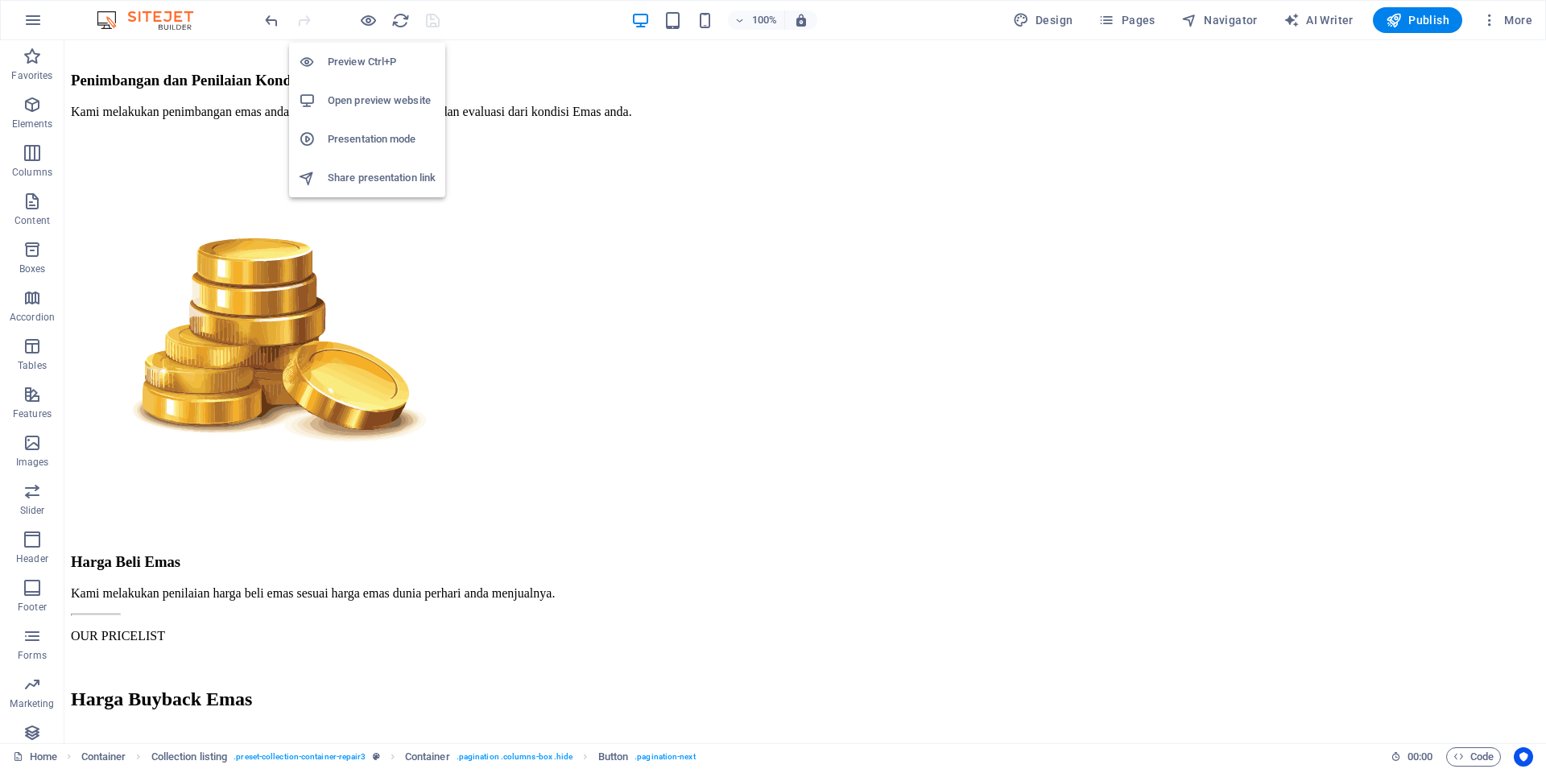
click at [361, 57] on h6 "Preview Ctrl+P" at bounding box center [382, 61] width 108 height 19
click at [429, 56] on h6 "Preview Ctrl+P" at bounding box center [382, 61] width 108 height 19
click at [399, 18] on icon "reload" at bounding box center [400, 20] width 19 height 19
click at [363, 23] on icon "button" at bounding box center [368, 20] width 19 height 19
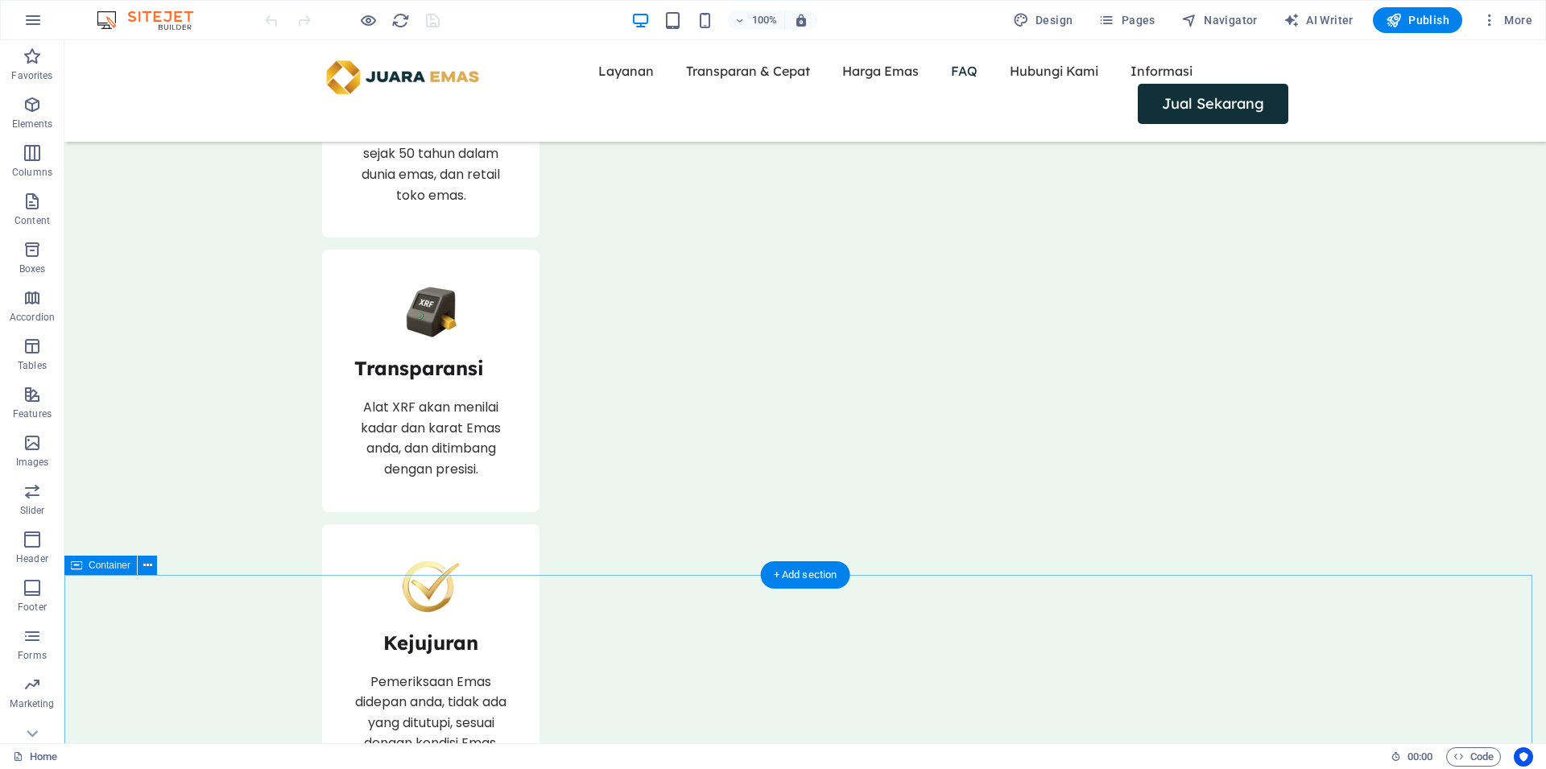
scroll to position [3832, 0]
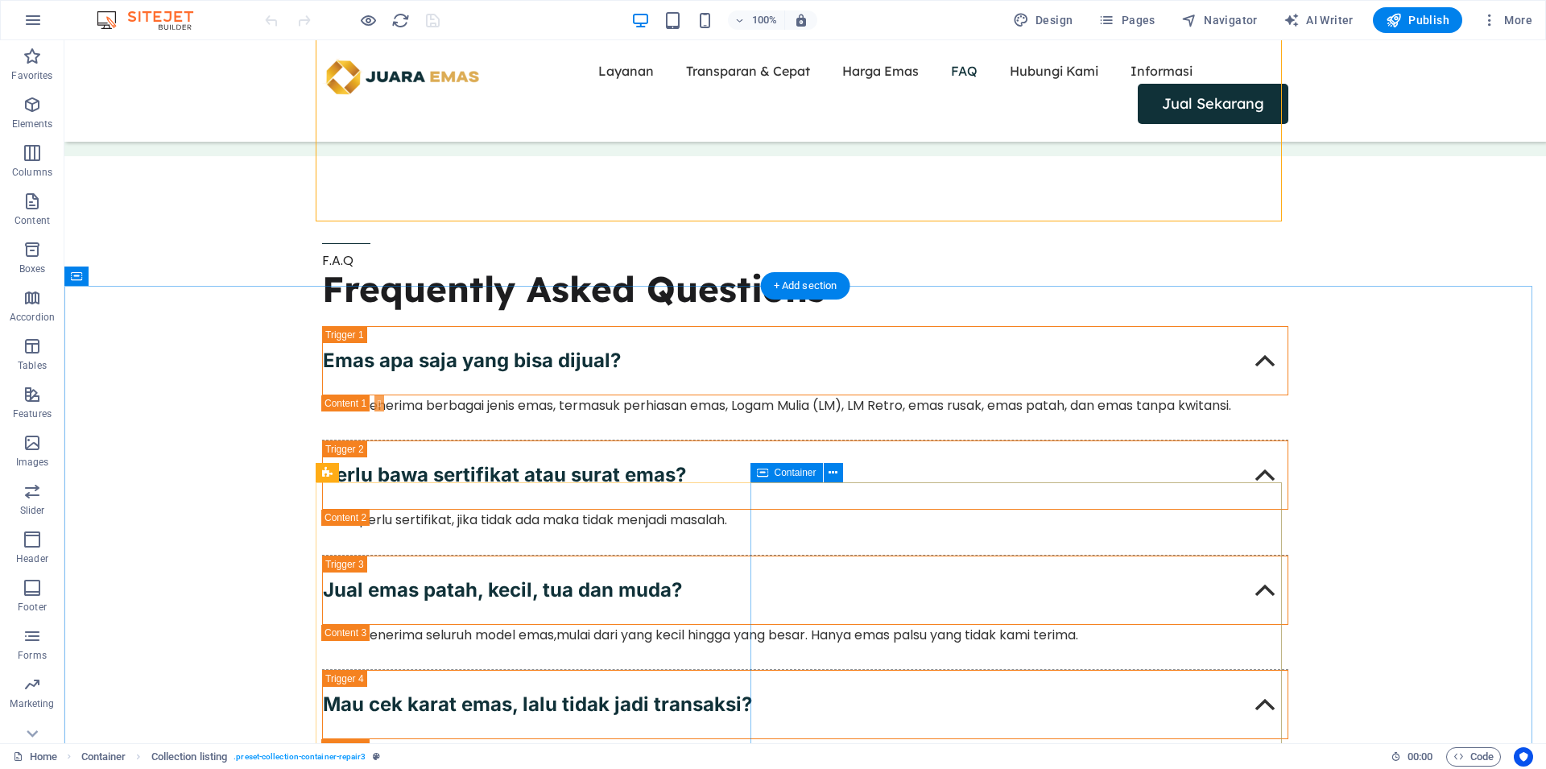
scroll to position [4379, 0]
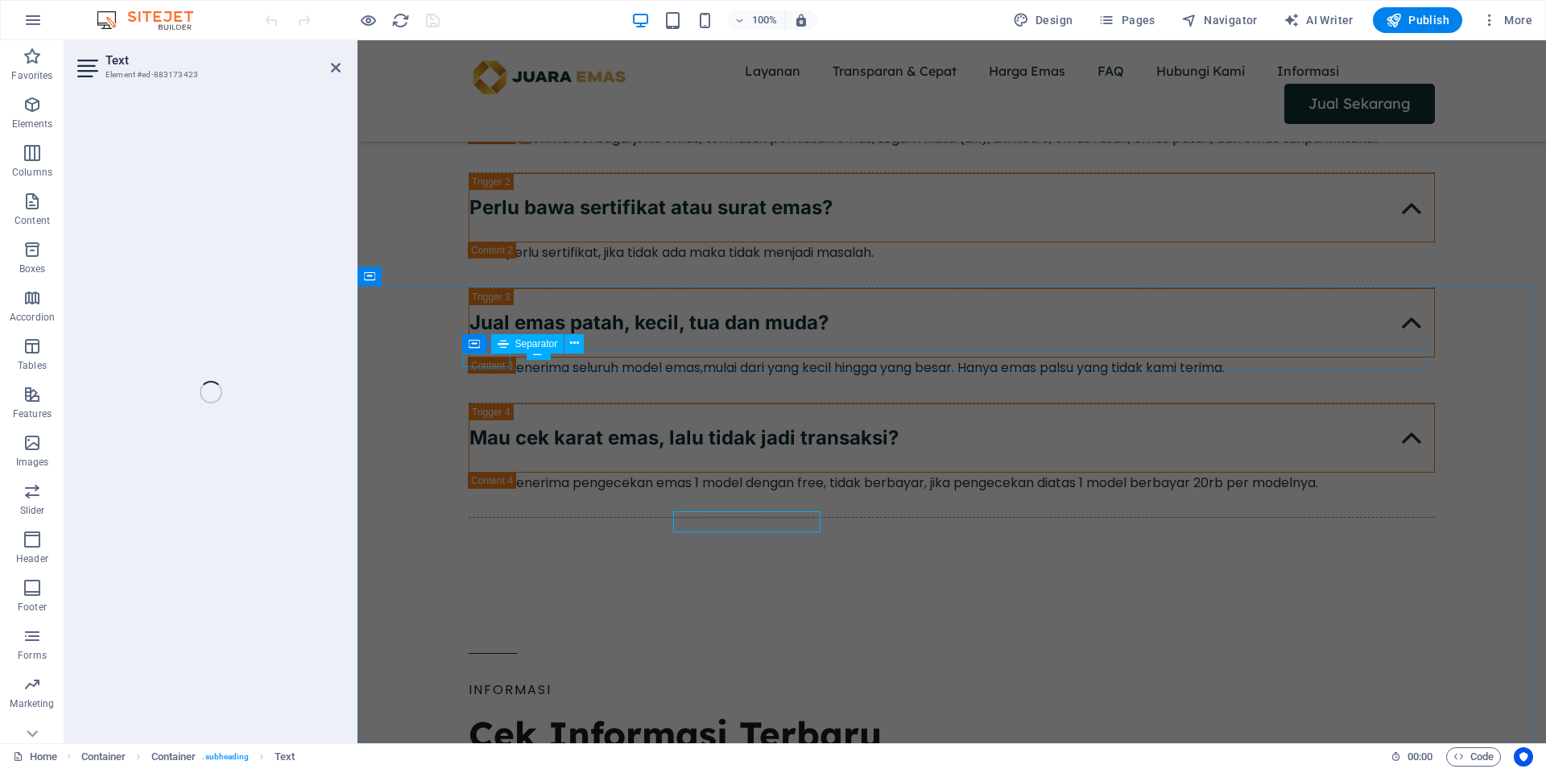
scroll to position [4218, 0]
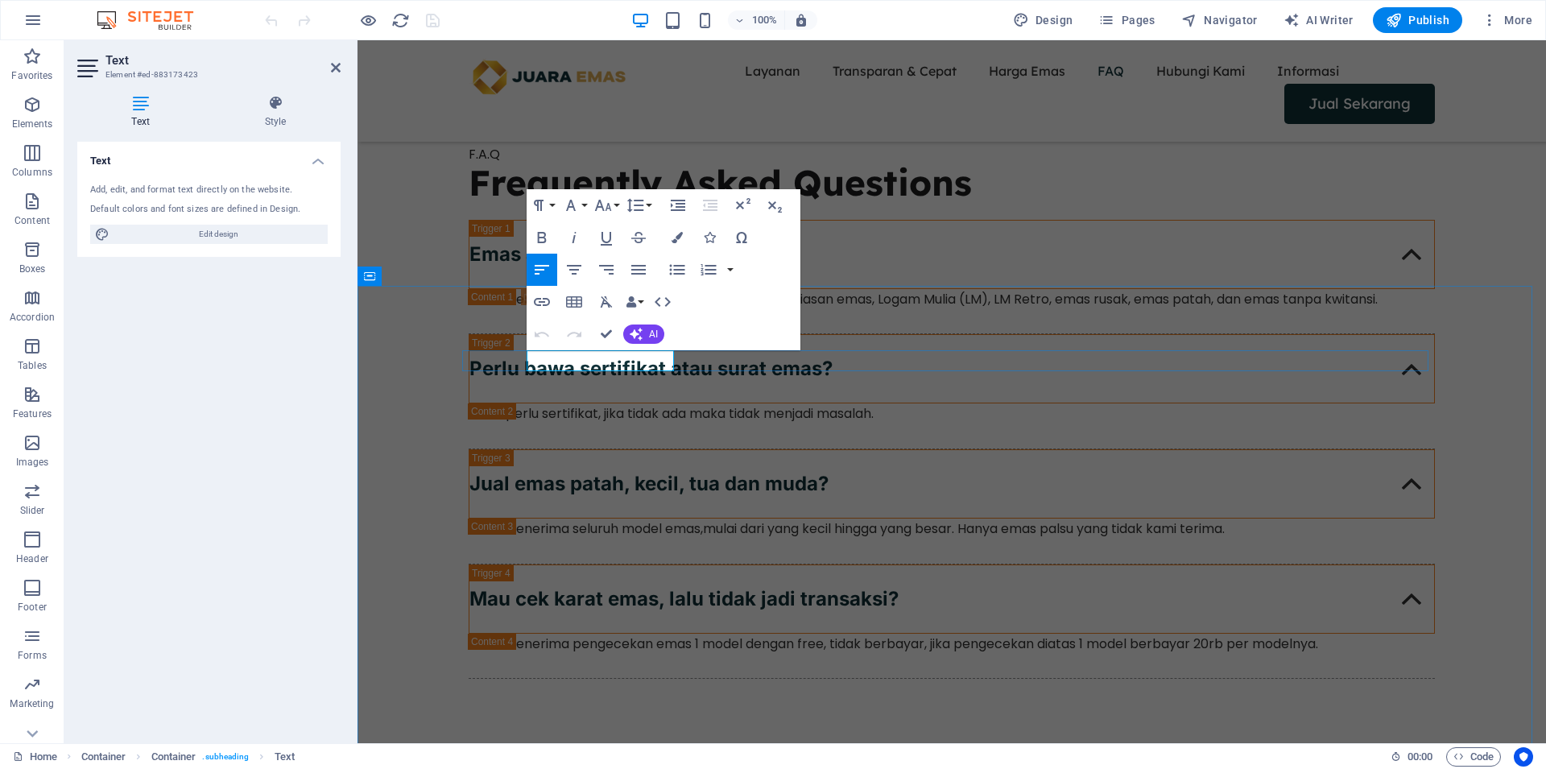
click at [681, 239] on icon "button" at bounding box center [676, 237] width 11 height 11
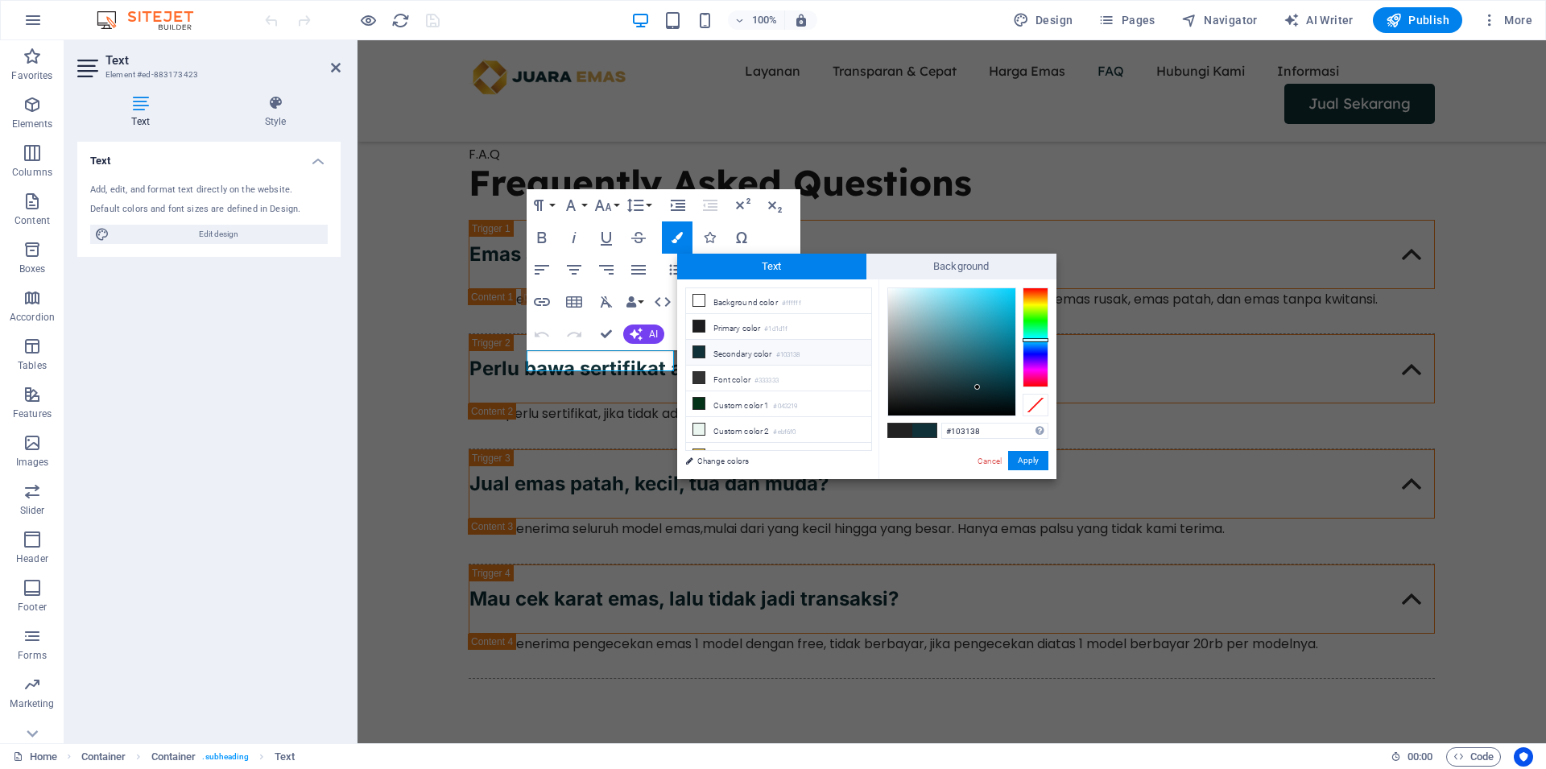
click at [742, 351] on li "Secondary color #103138" at bounding box center [778, 353] width 185 height 26
click at [1022, 460] on button "Apply" at bounding box center [1028, 460] width 40 height 19
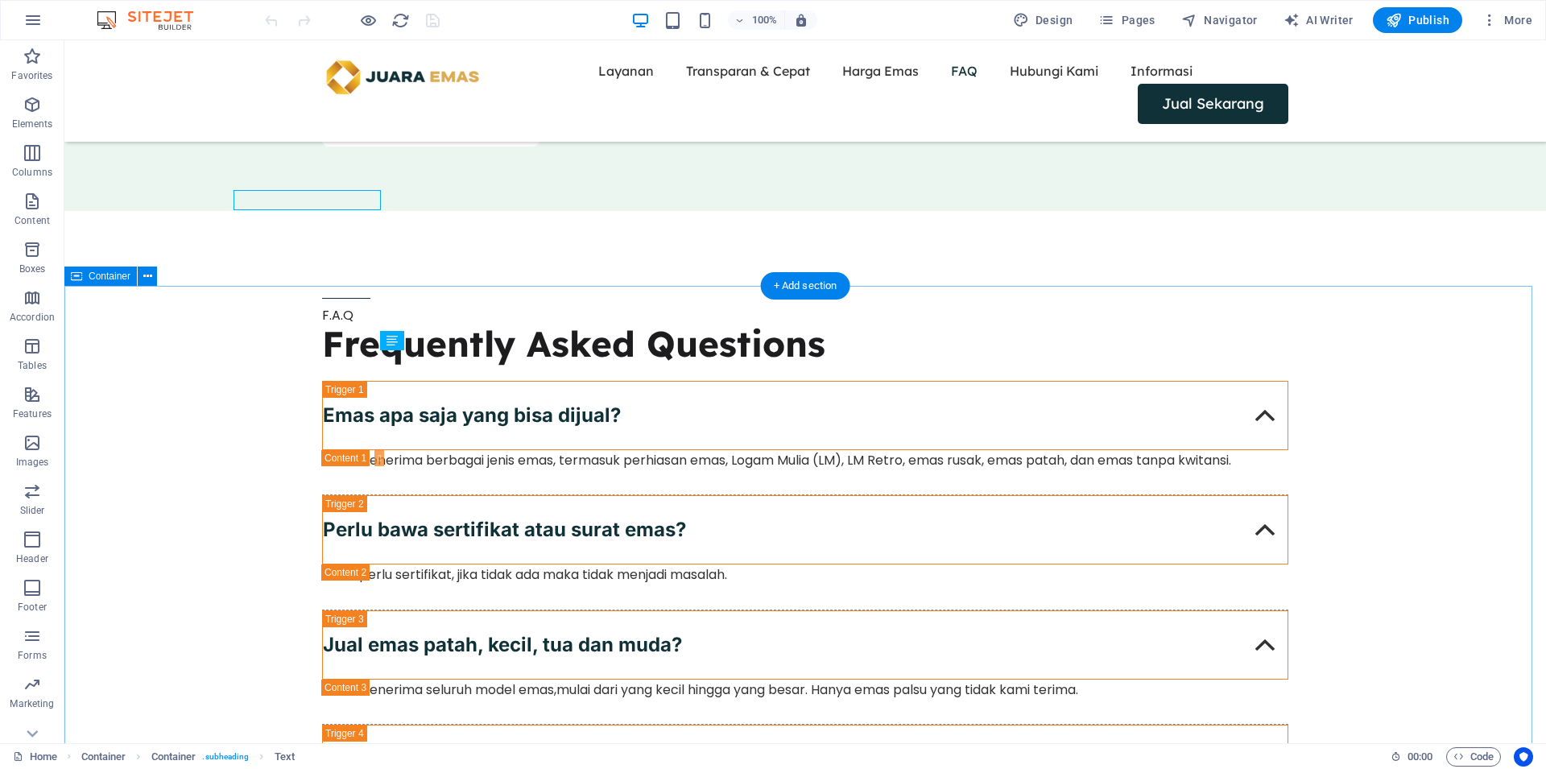
scroll to position [4379, 0]
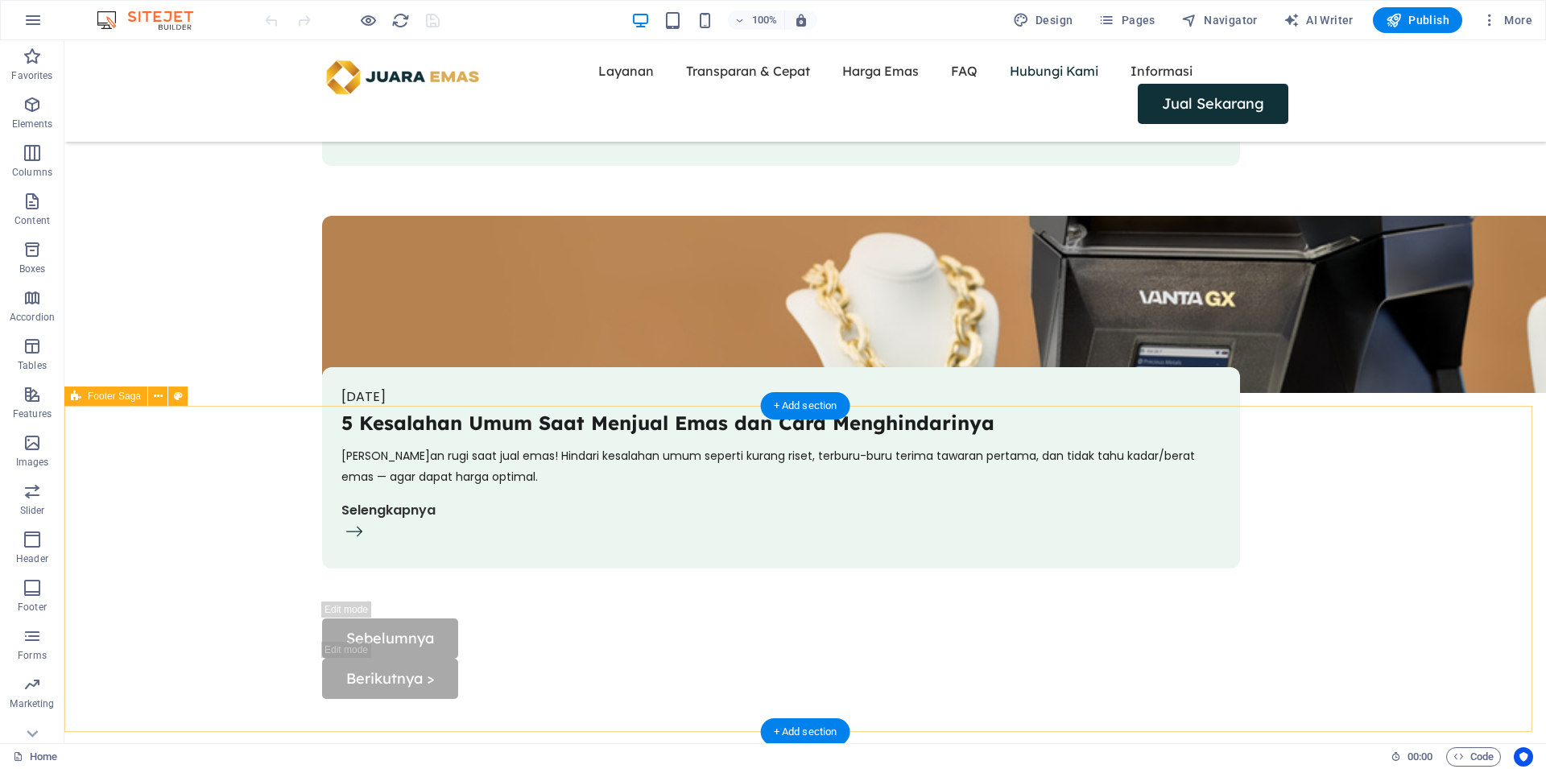
scroll to position [5894, 0]
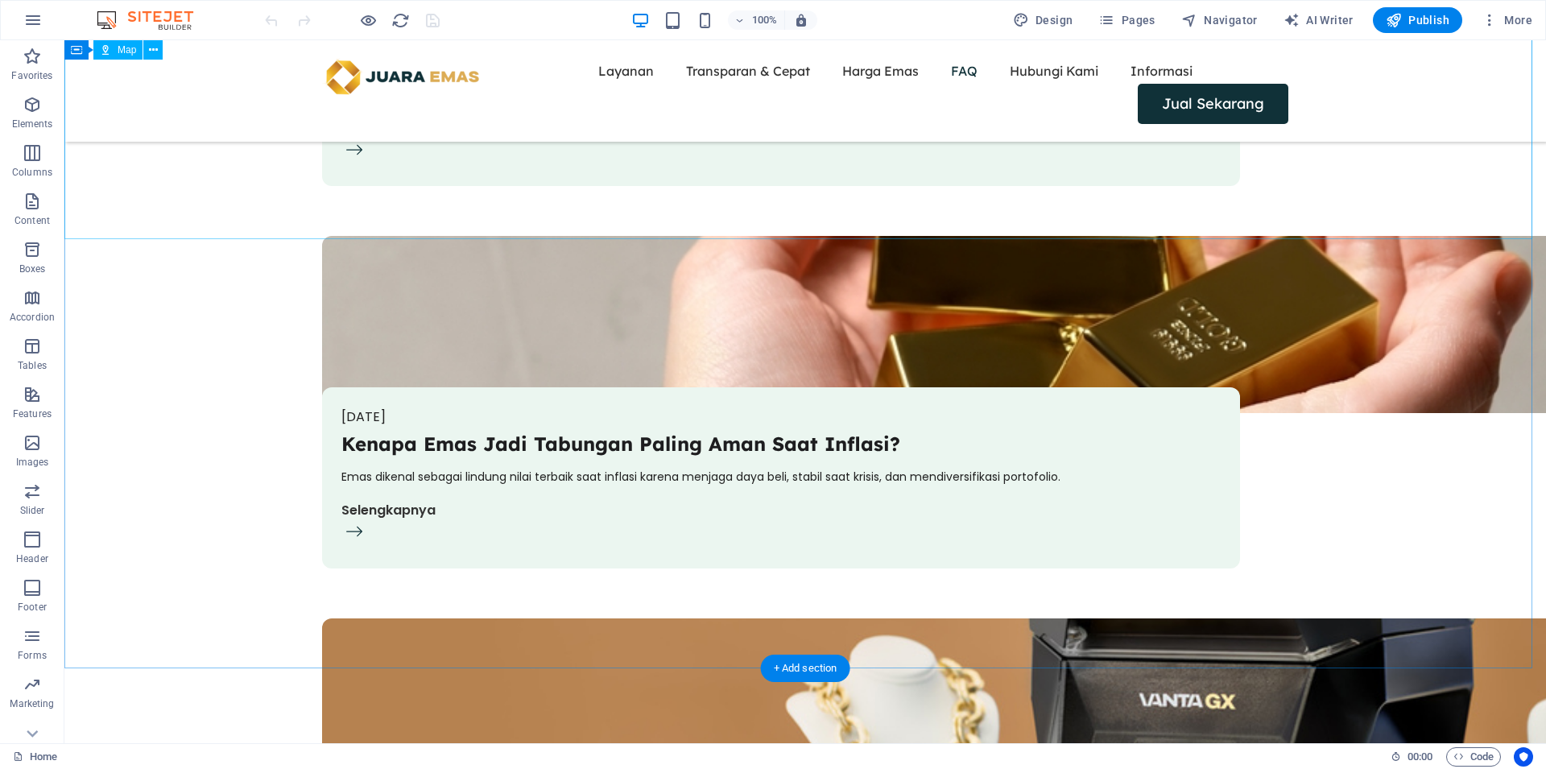
scroll to position [5347, 0]
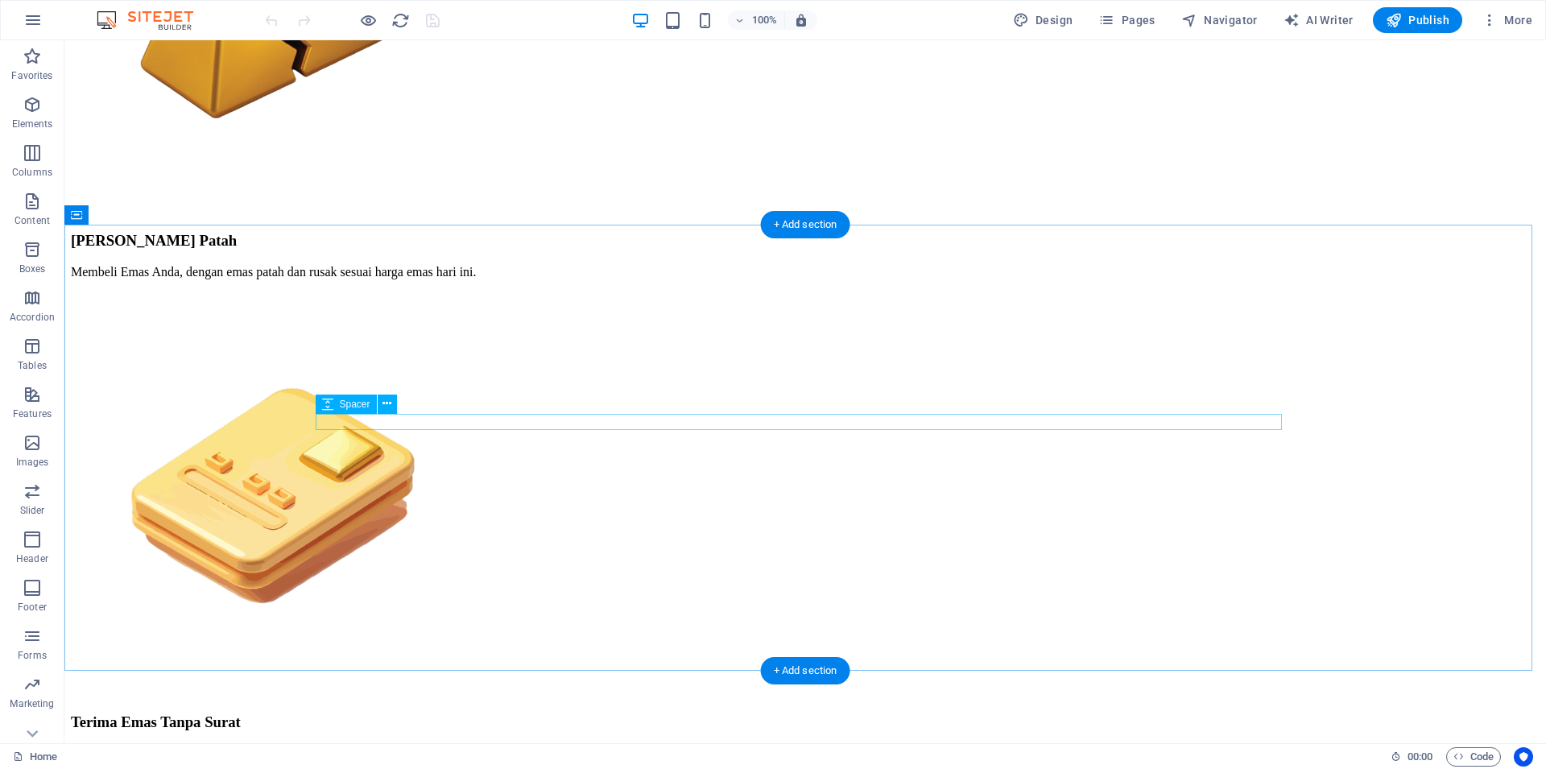
scroll to position [1492, 0]
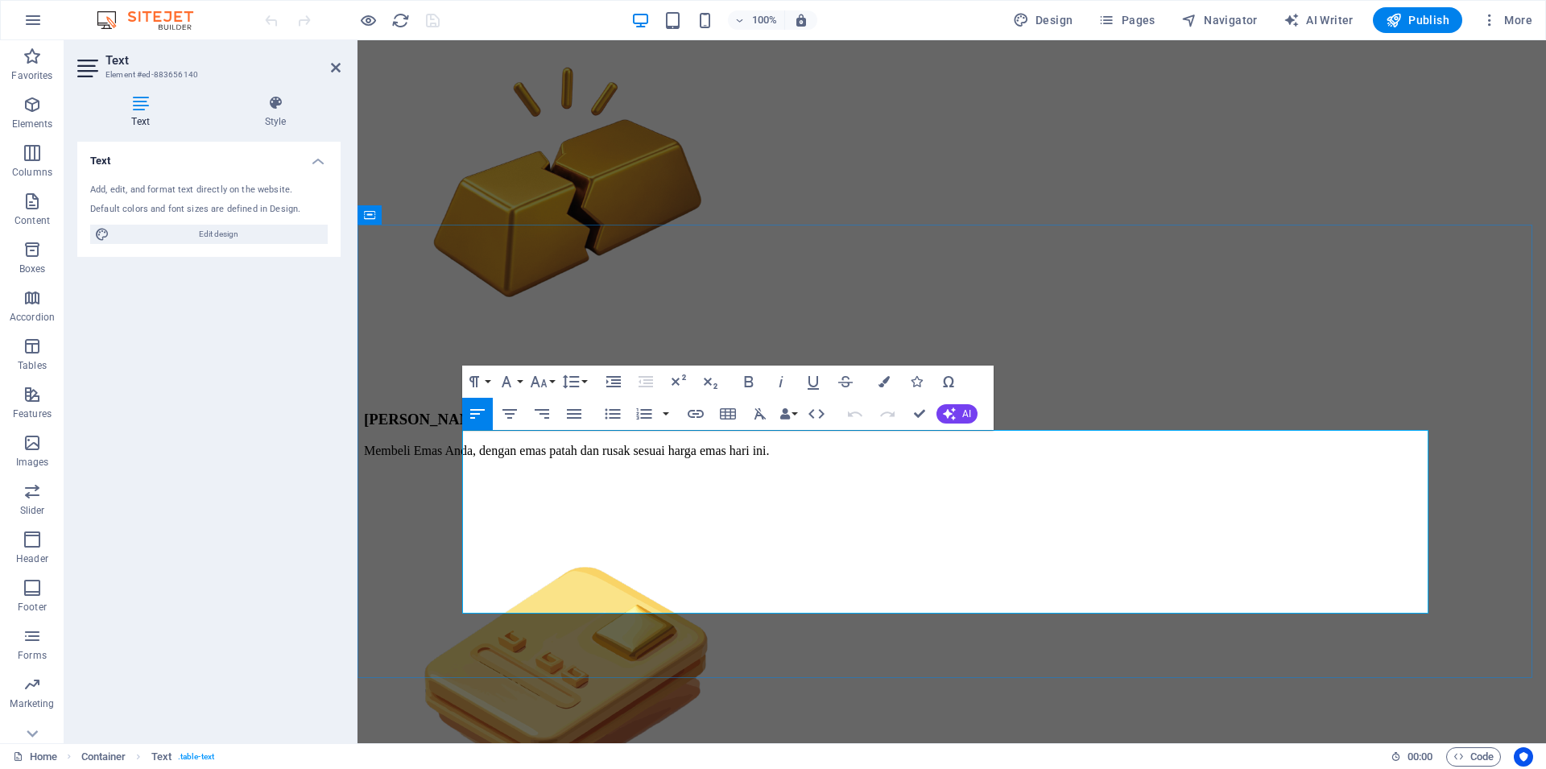
drag, startPoint x: 914, startPoint y: 418, endPoint x: 851, endPoint y: 381, distance: 73.6
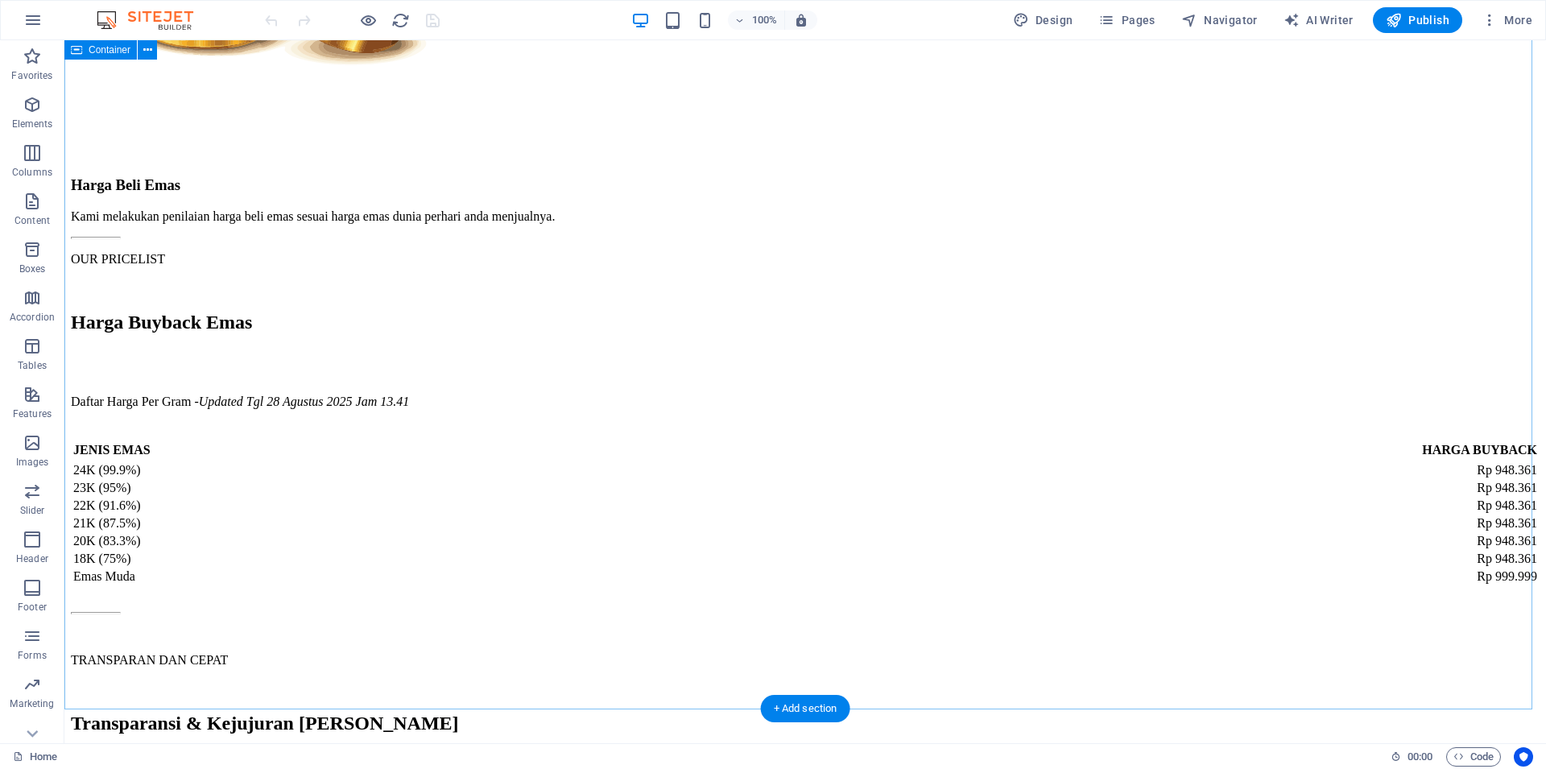
scroll to position [4093, 0]
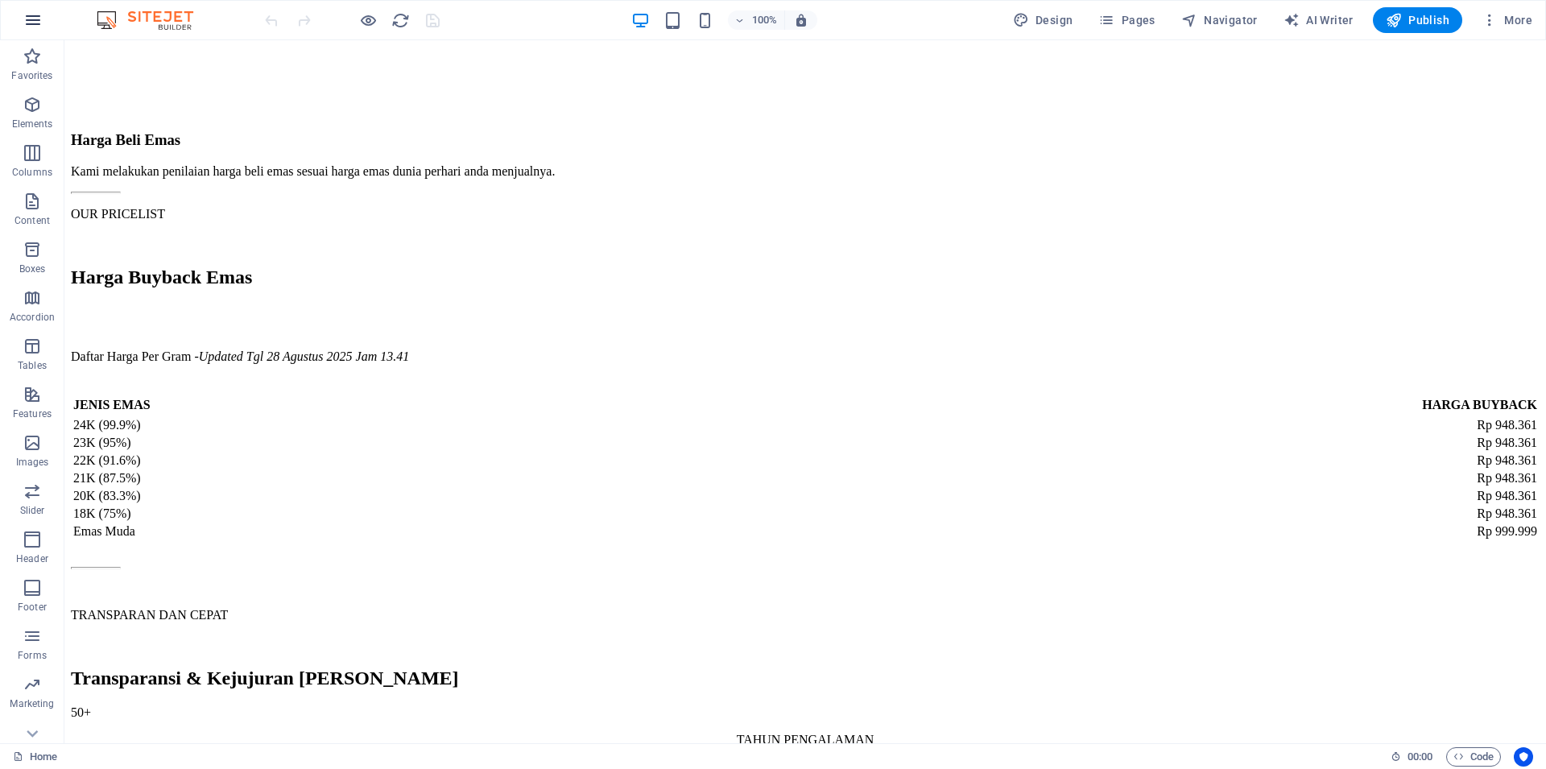
click at [19, 11] on button "button" at bounding box center [33, 20] width 39 height 39
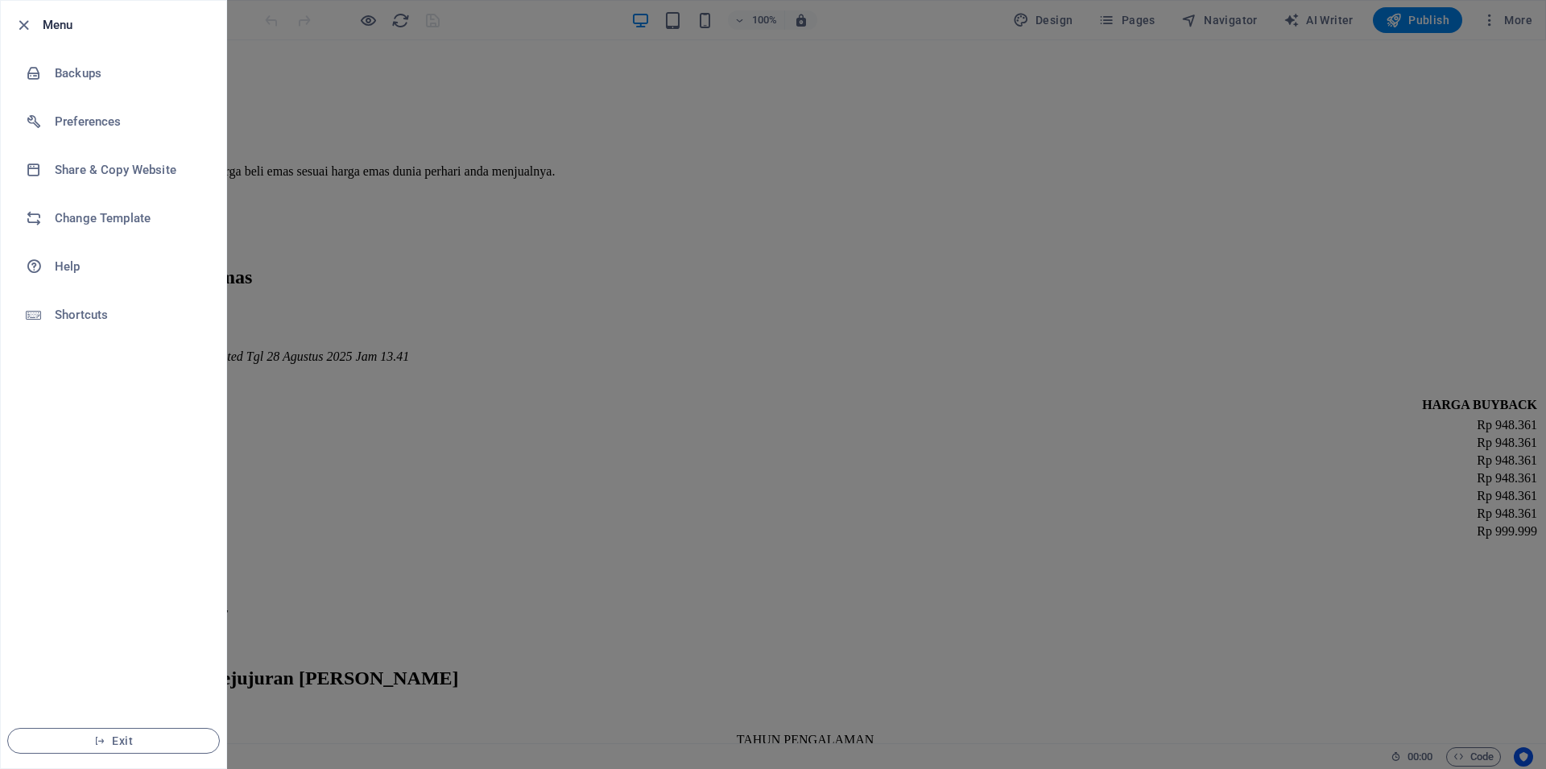
click at [21, 17] on icon "button" at bounding box center [23, 25] width 19 height 19
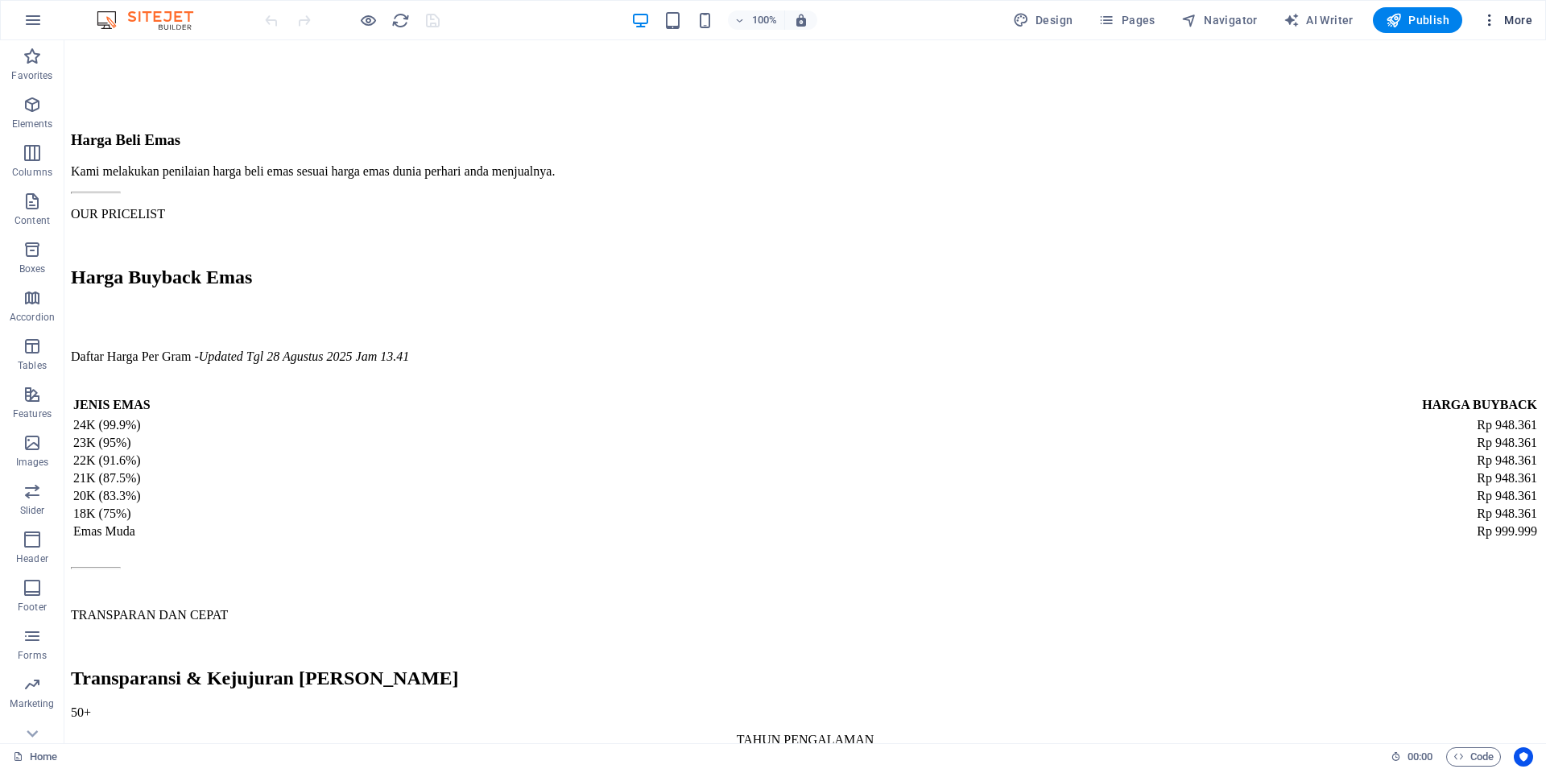
click at [1492, 17] on icon "button" at bounding box center [1489, 20] width 16 height 16
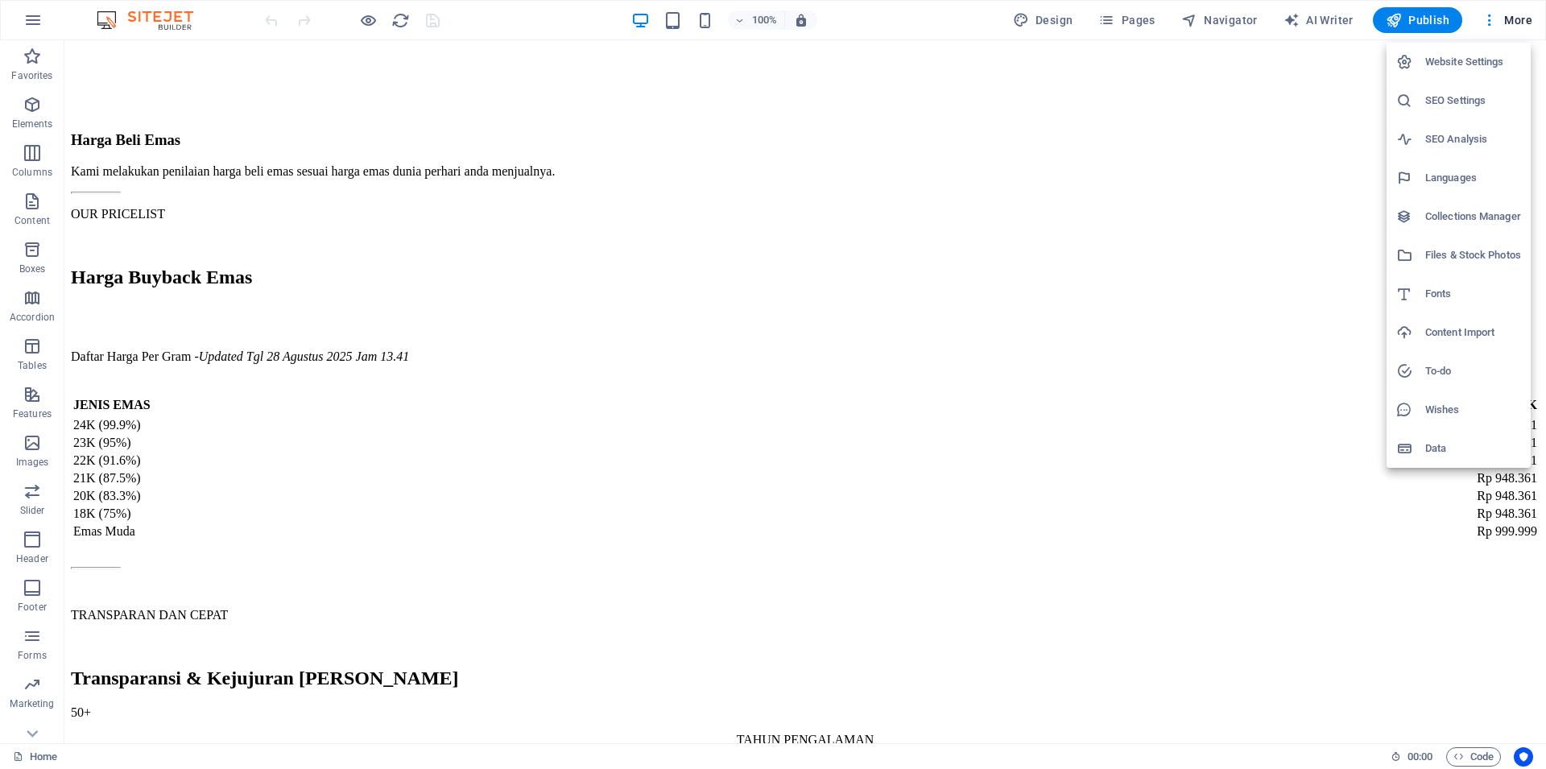
click at [1465, 210] on h6 "Collections Manager" at bounding box center [1473, 216] width 96 height 19
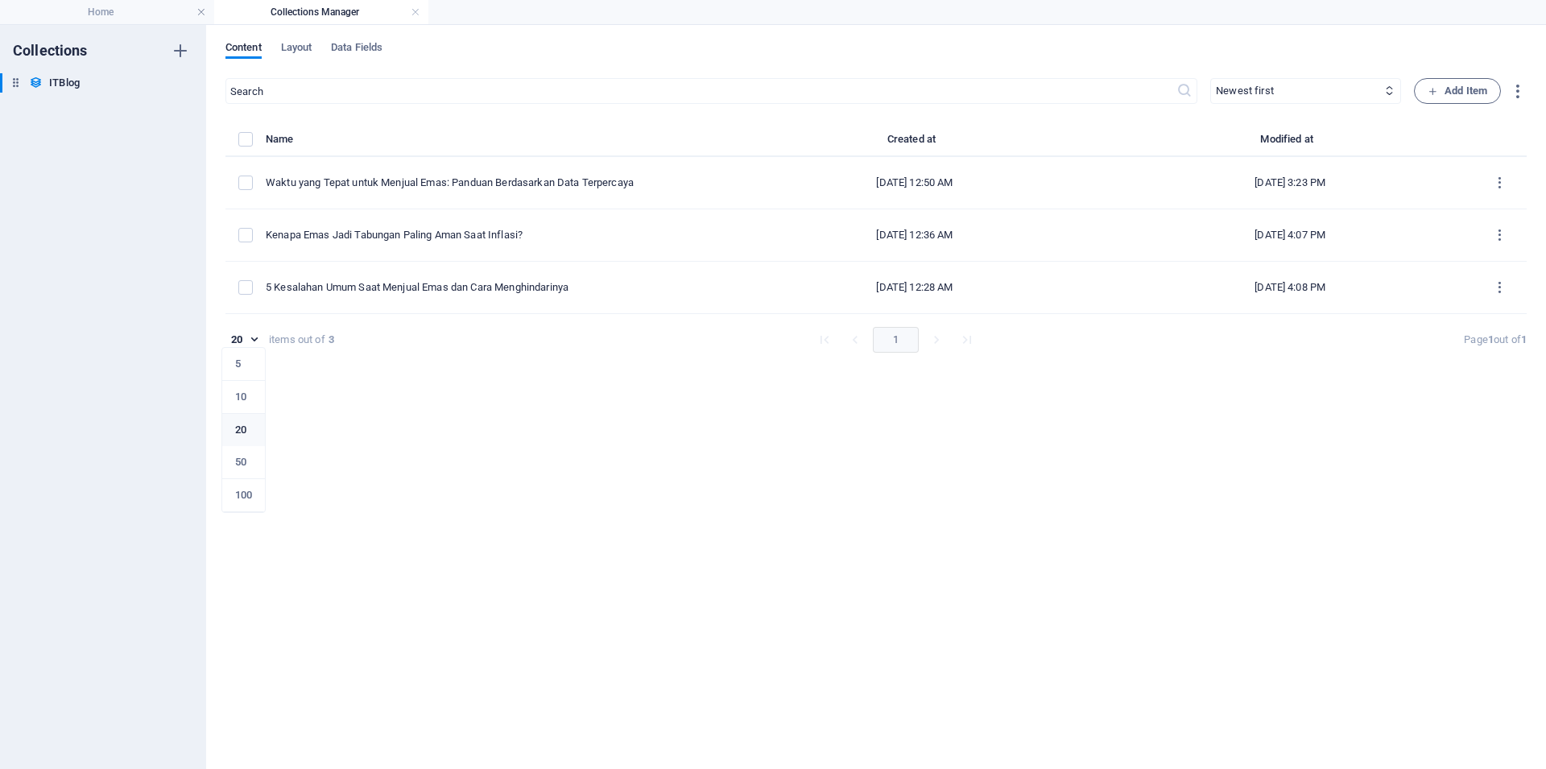
click at [254, 340] on body "[DOMAIN_NAME] Home Collections Manager Favorites Elements Columns Content Boxes…" at bounding box center [773, 384] width 1546 height 769
click at [362, 432] on div at bounding box center [773, 384] width 1546 height 769
click at [138, 13] on h4 "Home" at bounding box center [107, 12] width 214 height 18
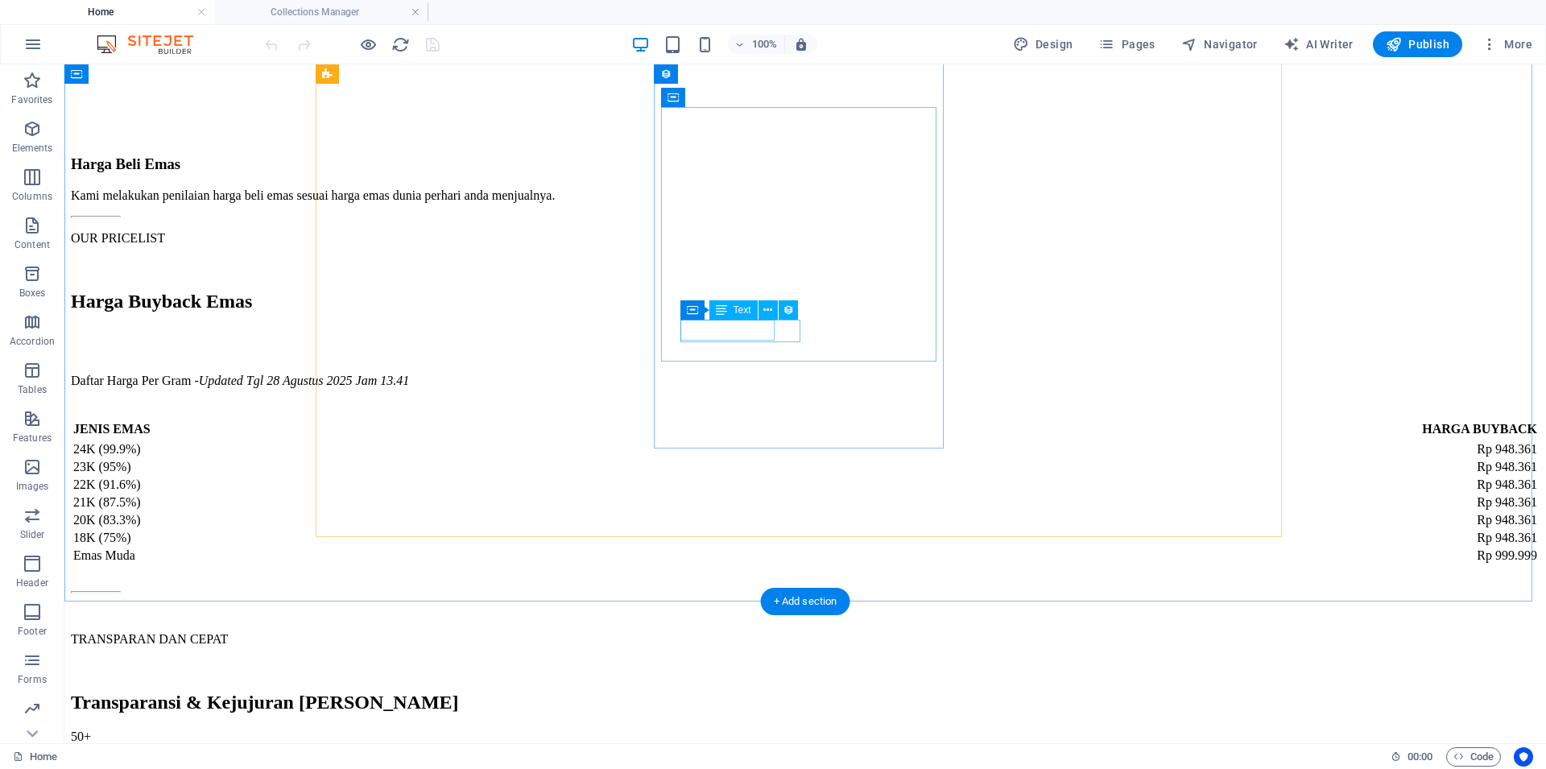
scroll to position [3819, 0]
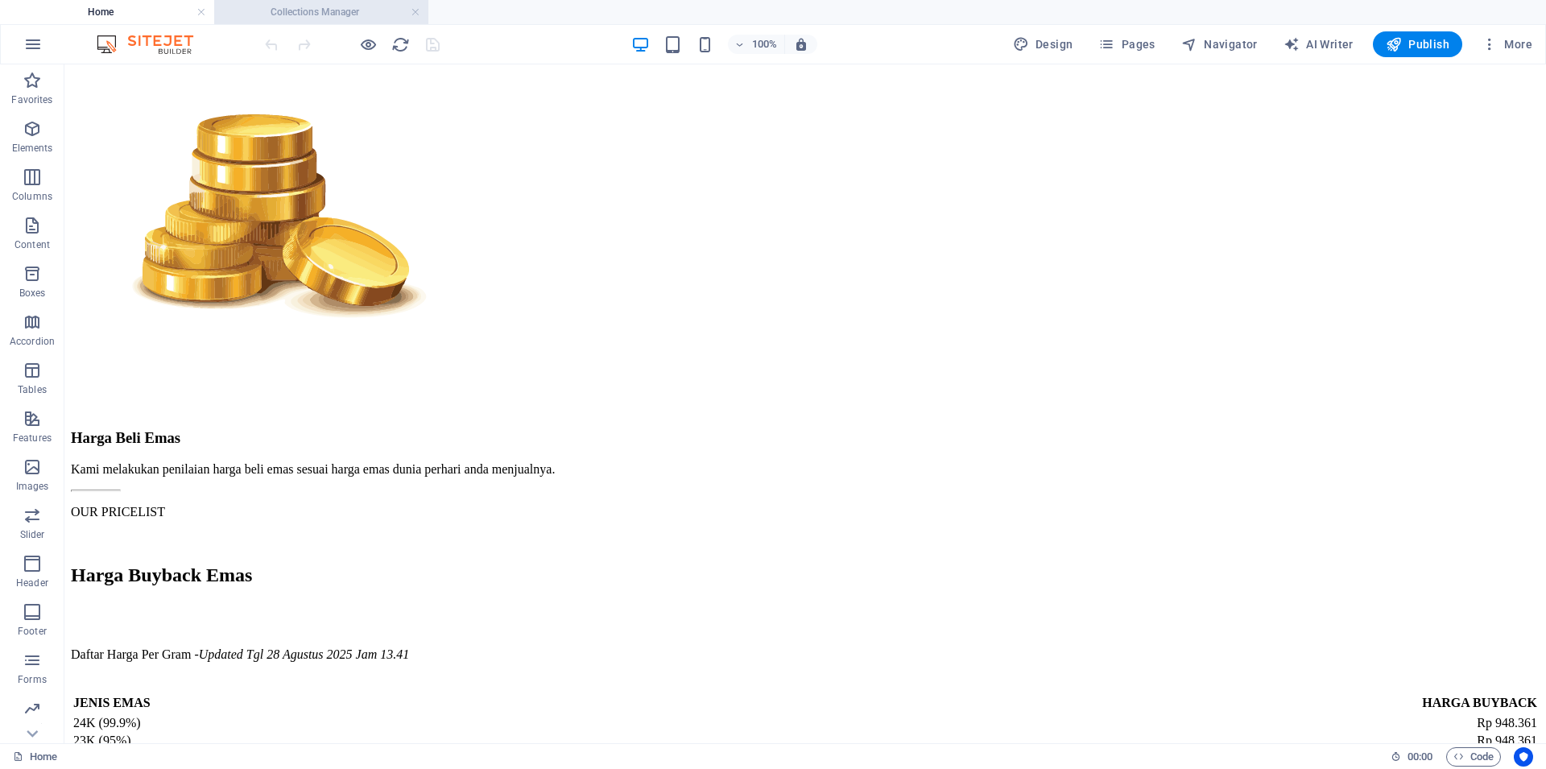
click at [357, 15] on h4 "Collections Manager" at bounding box center [321, 12] width 214 height 18
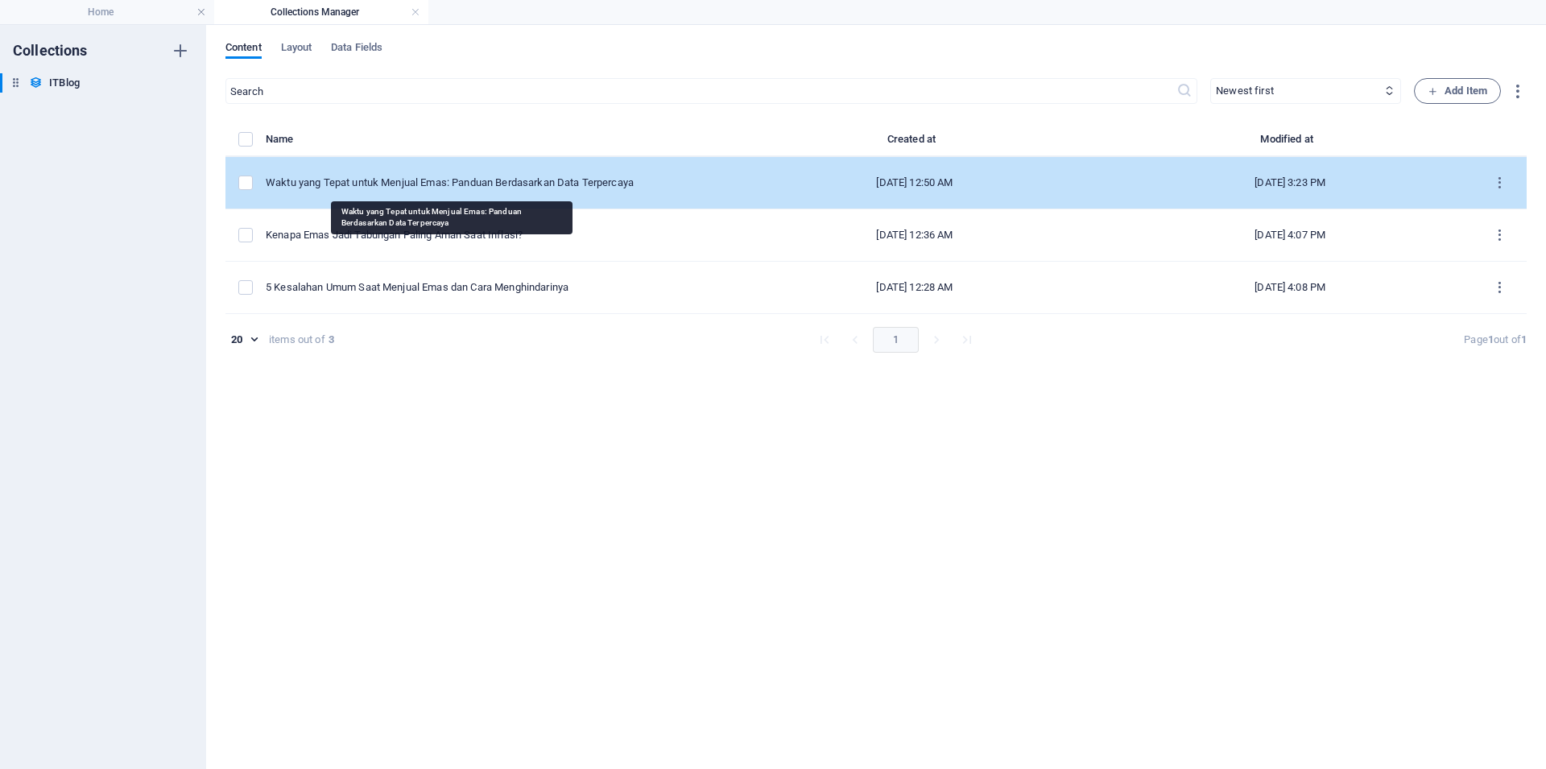
click at [384, 175] on div "Waktu yang Tepat untuk Menjual Emas: Panduan Berdasarkan Data Terpercaya" at bounding box center [487, 182] width 443 height 14
select select "Mobile"
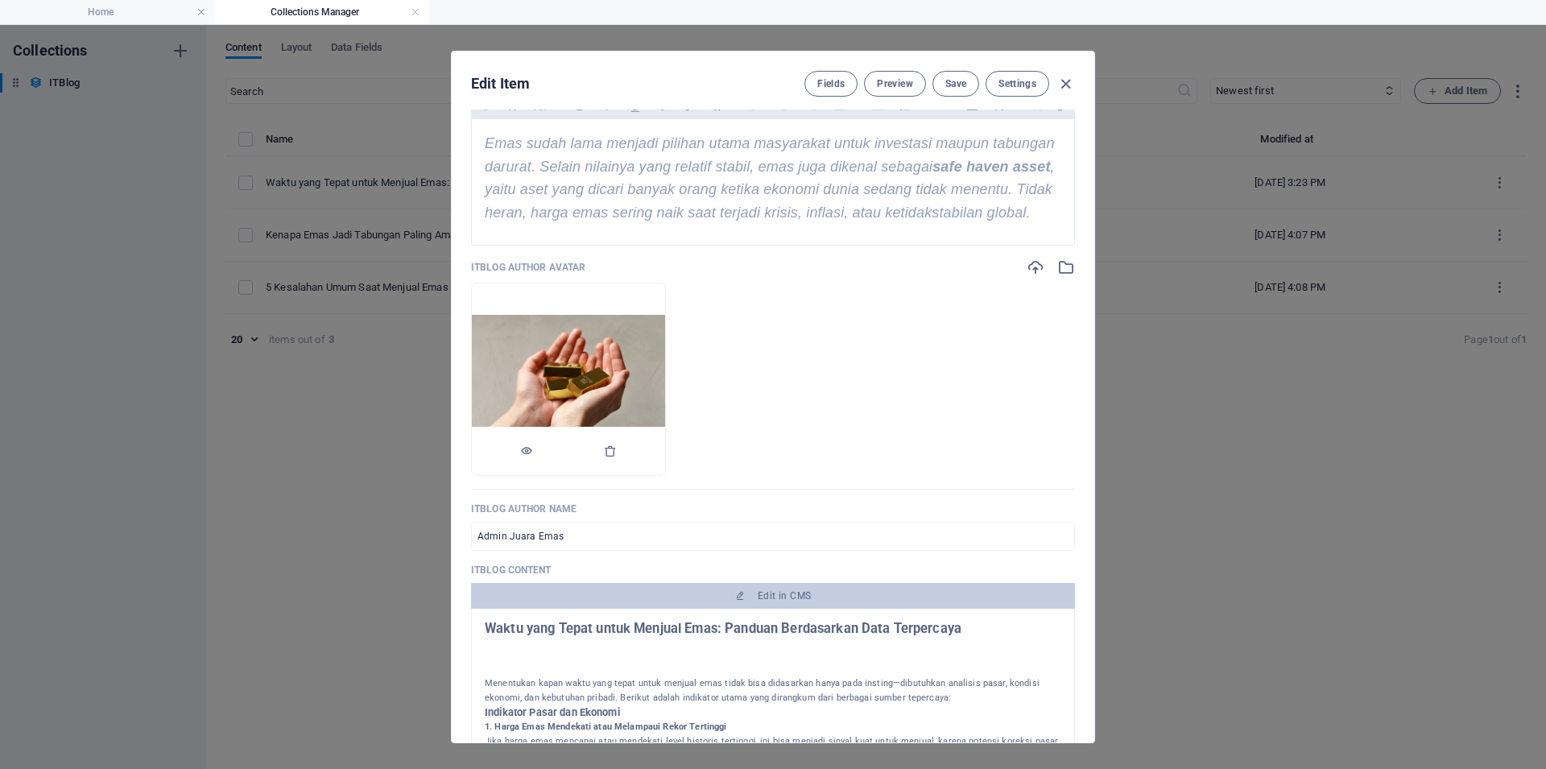
scroll to position [845, 0]
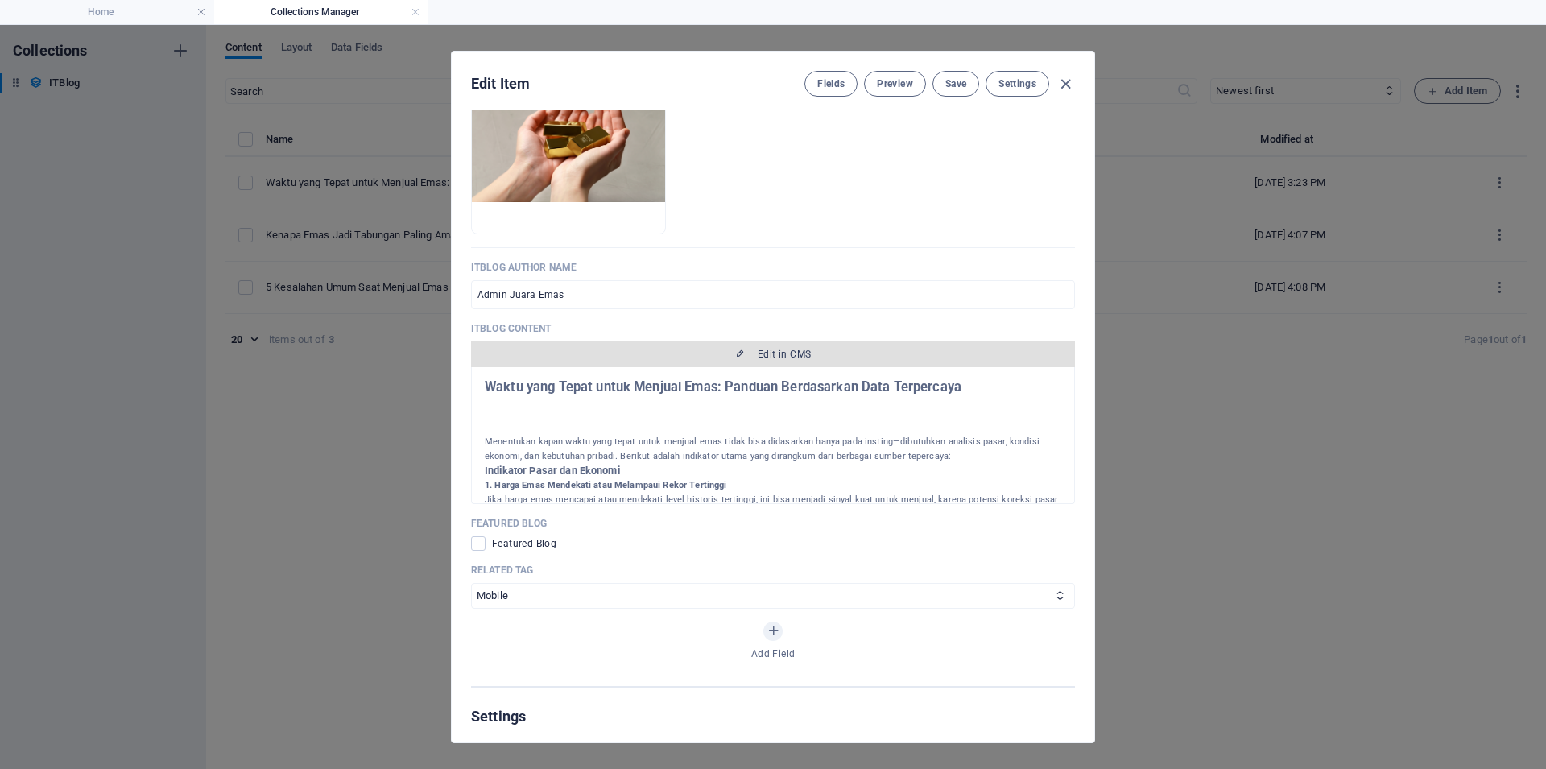
click at [767, 361] on span "Edit in CMS" at bounding box center [784, 354] width 53 height 13
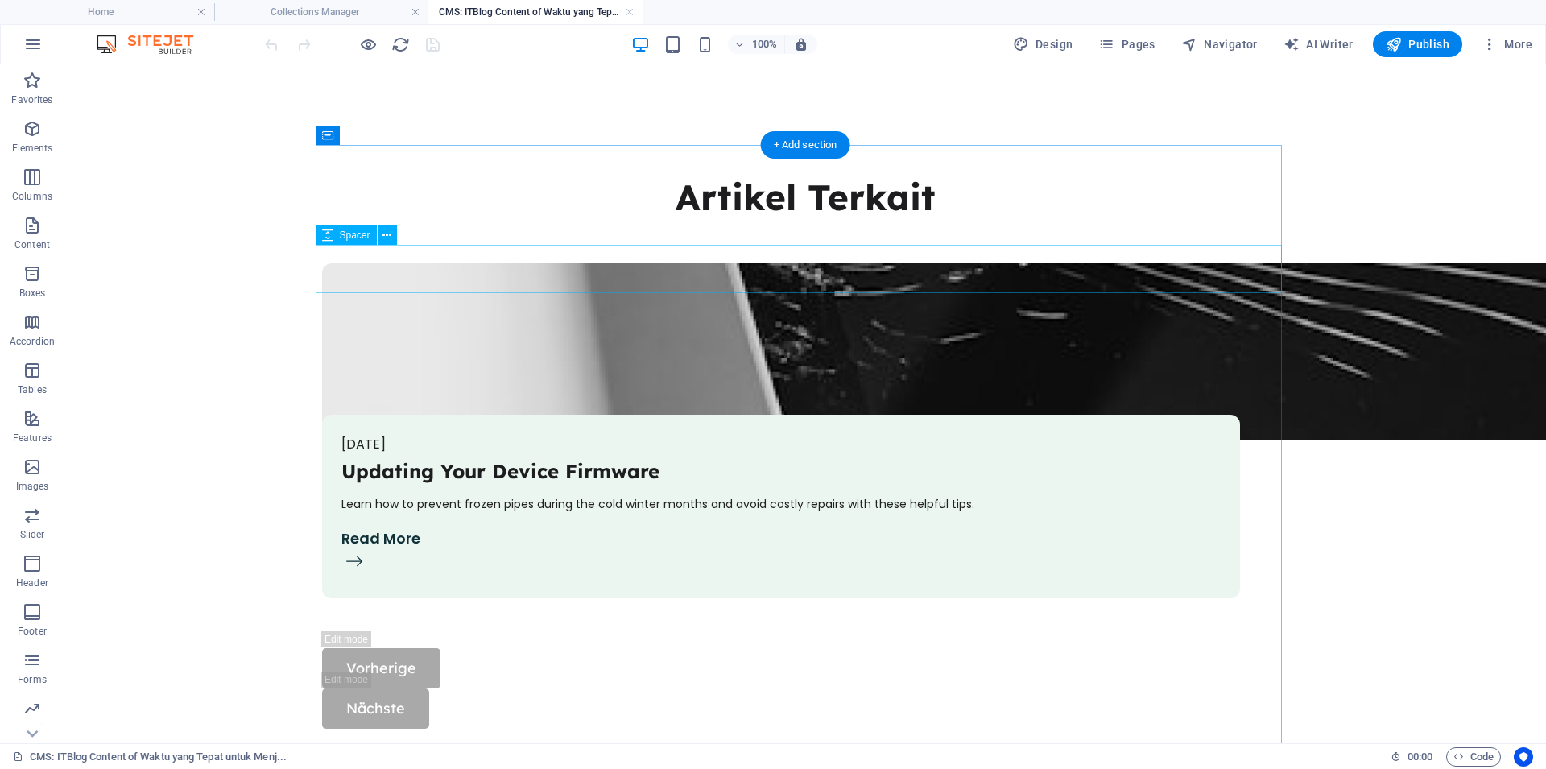
scroll to position [1621, 0]
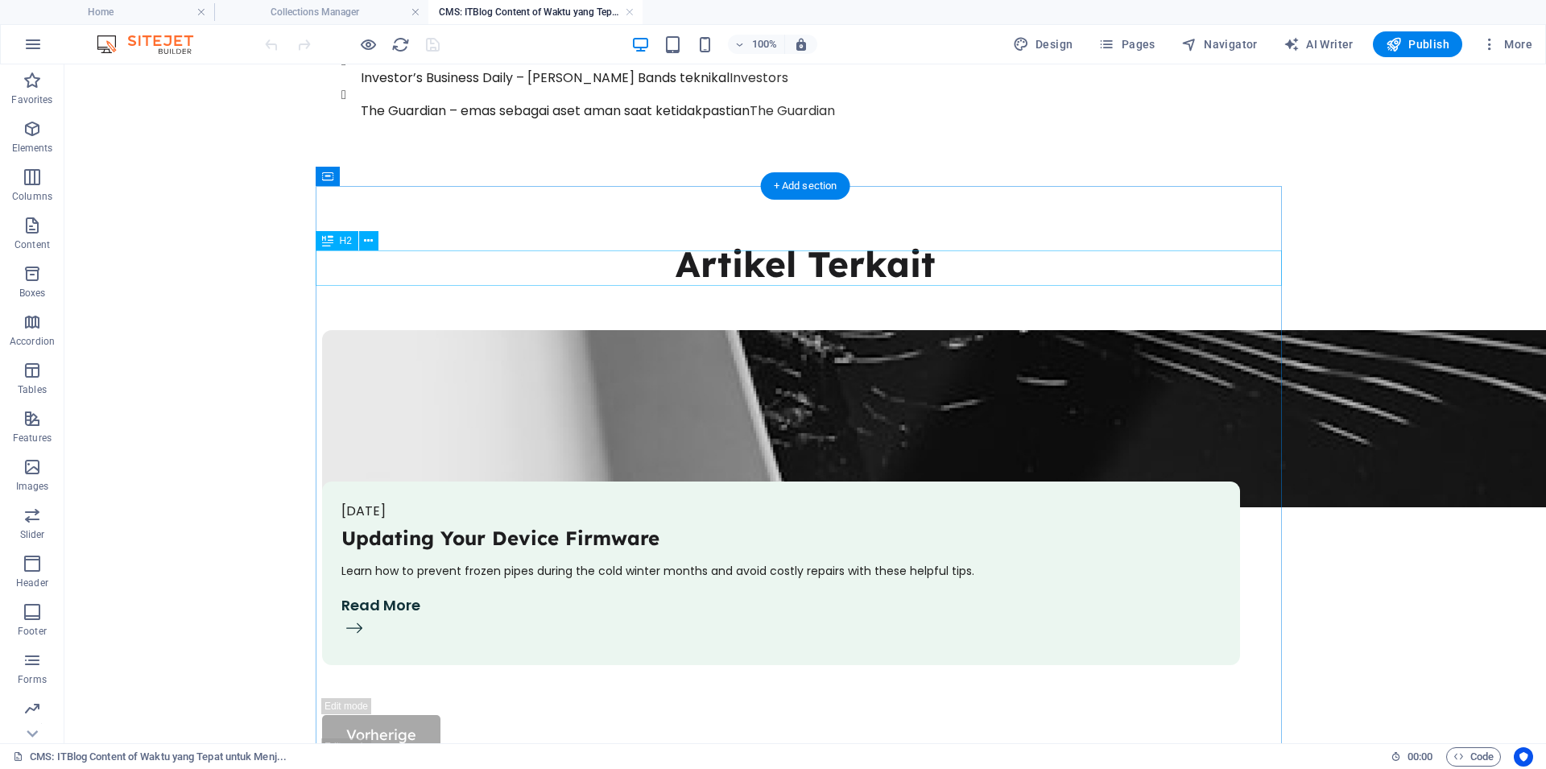
click at [741, 266] on div "Artikel Terkait" at bounding box center [805, 263] width 966 height 35
click at [398, 175] on icon at bounding box center [398, 176] width 9 height 17
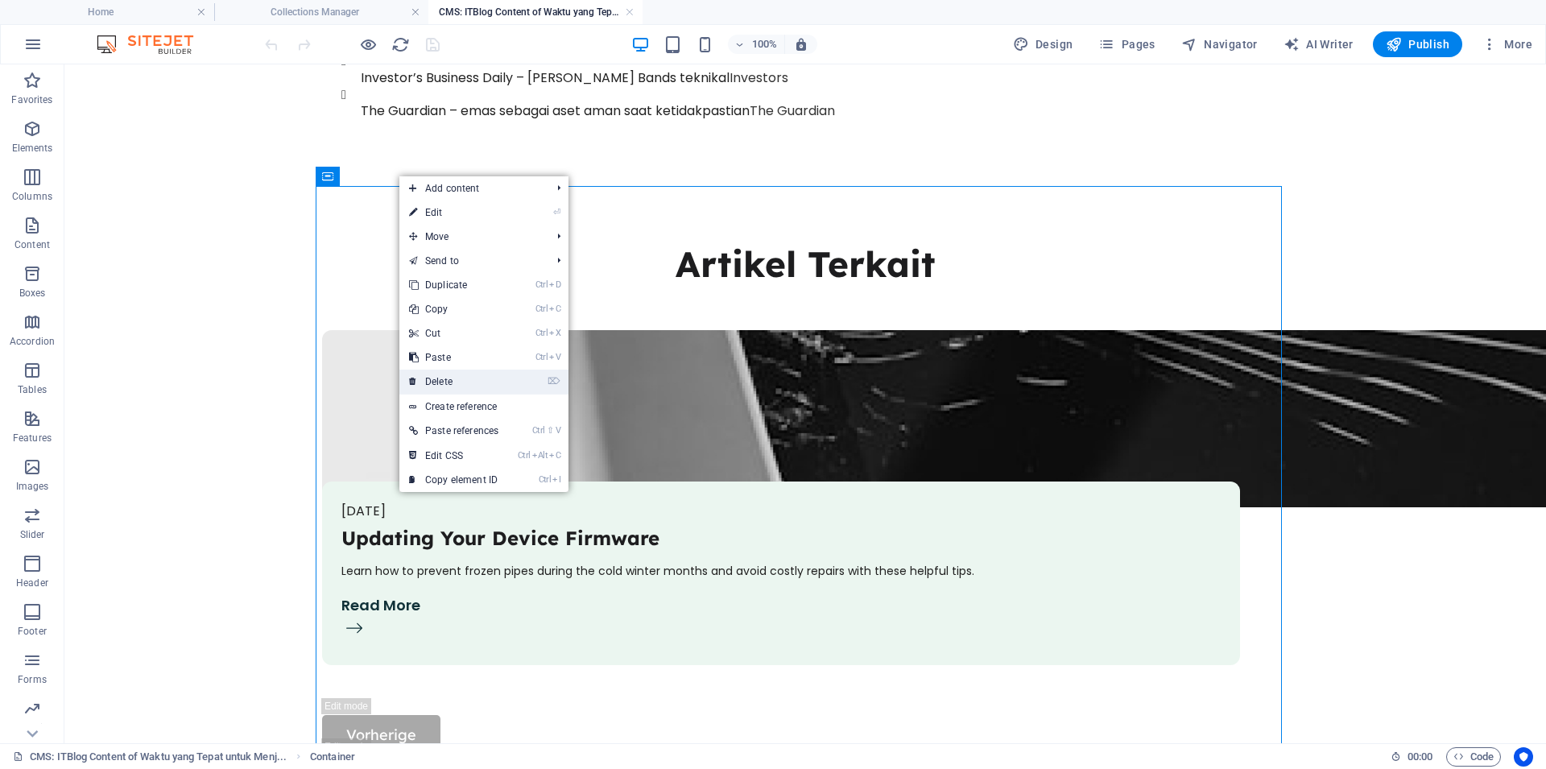
click at [448, 379] on link "⌦ Delete" at bounding box center [453, 381] width 109 height 24
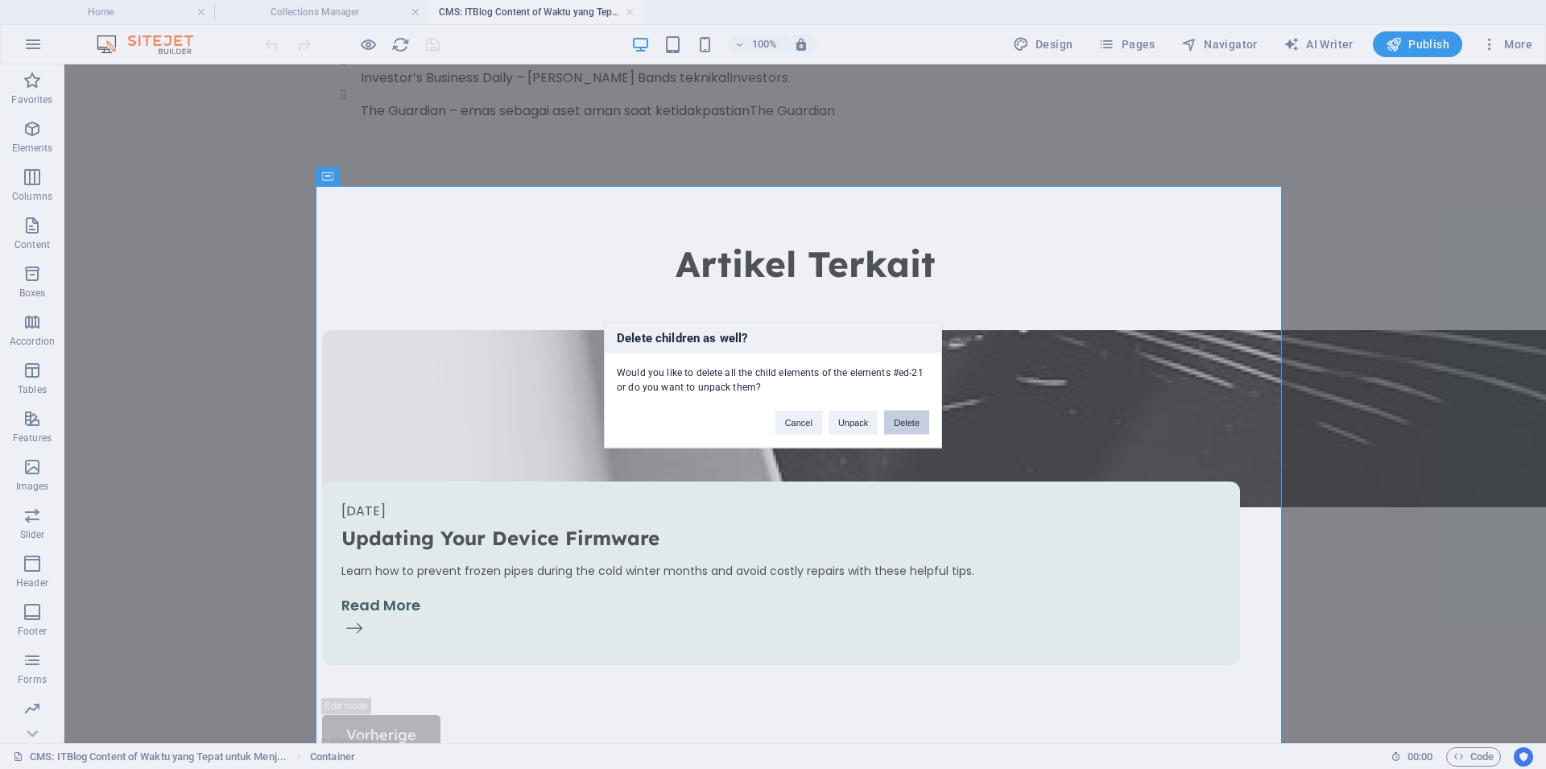
click at [908, 426] on button "Delete" at bounding box center [906, 422] width 45 height 24
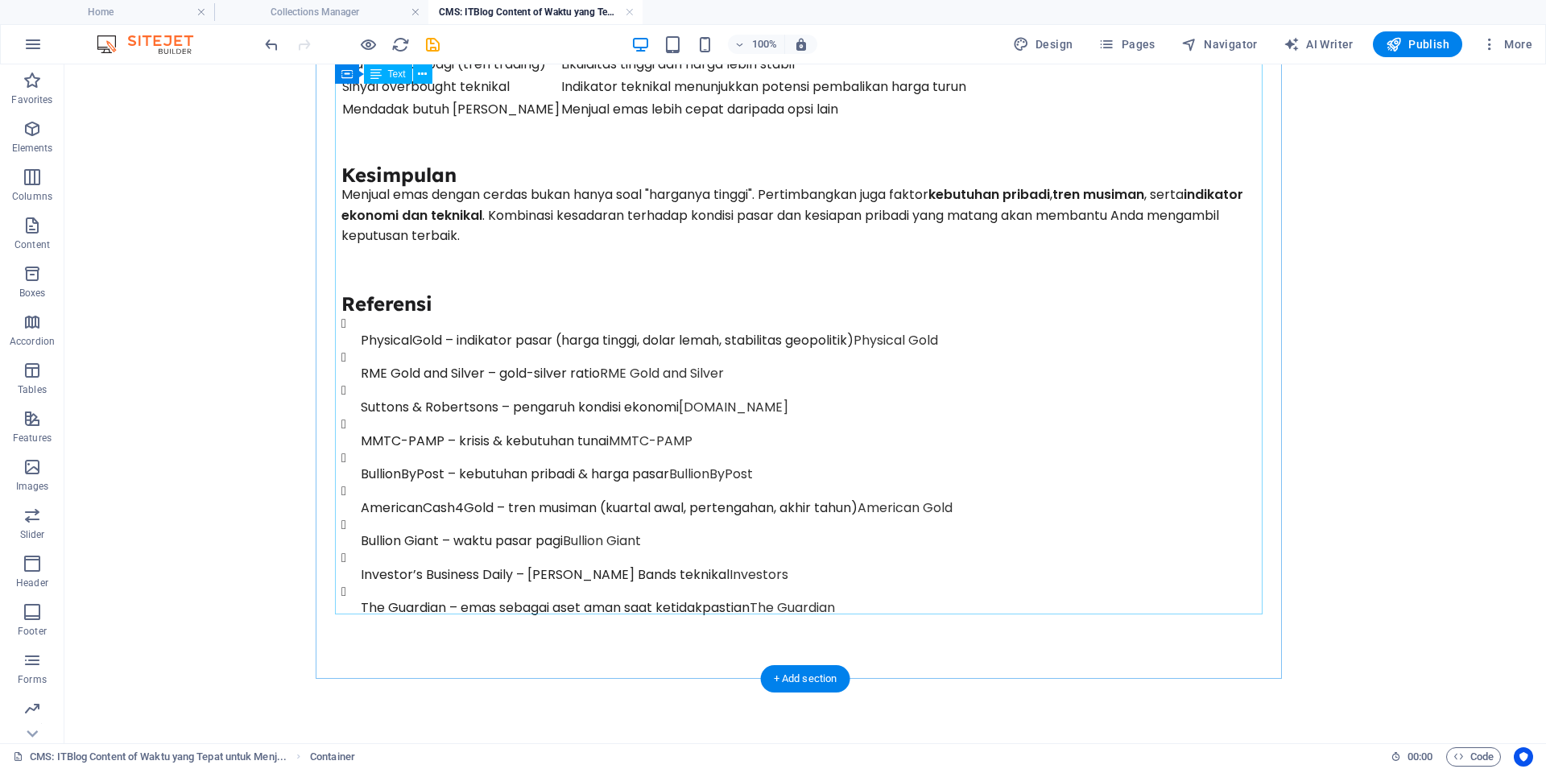
scroll to position [1129, 0]
click at [437, 47] on icon "save" at bounding box center [432, 44] width 19 height 19
click at [628, 10] on link at bounding box center [630, 12] width 10 height 15
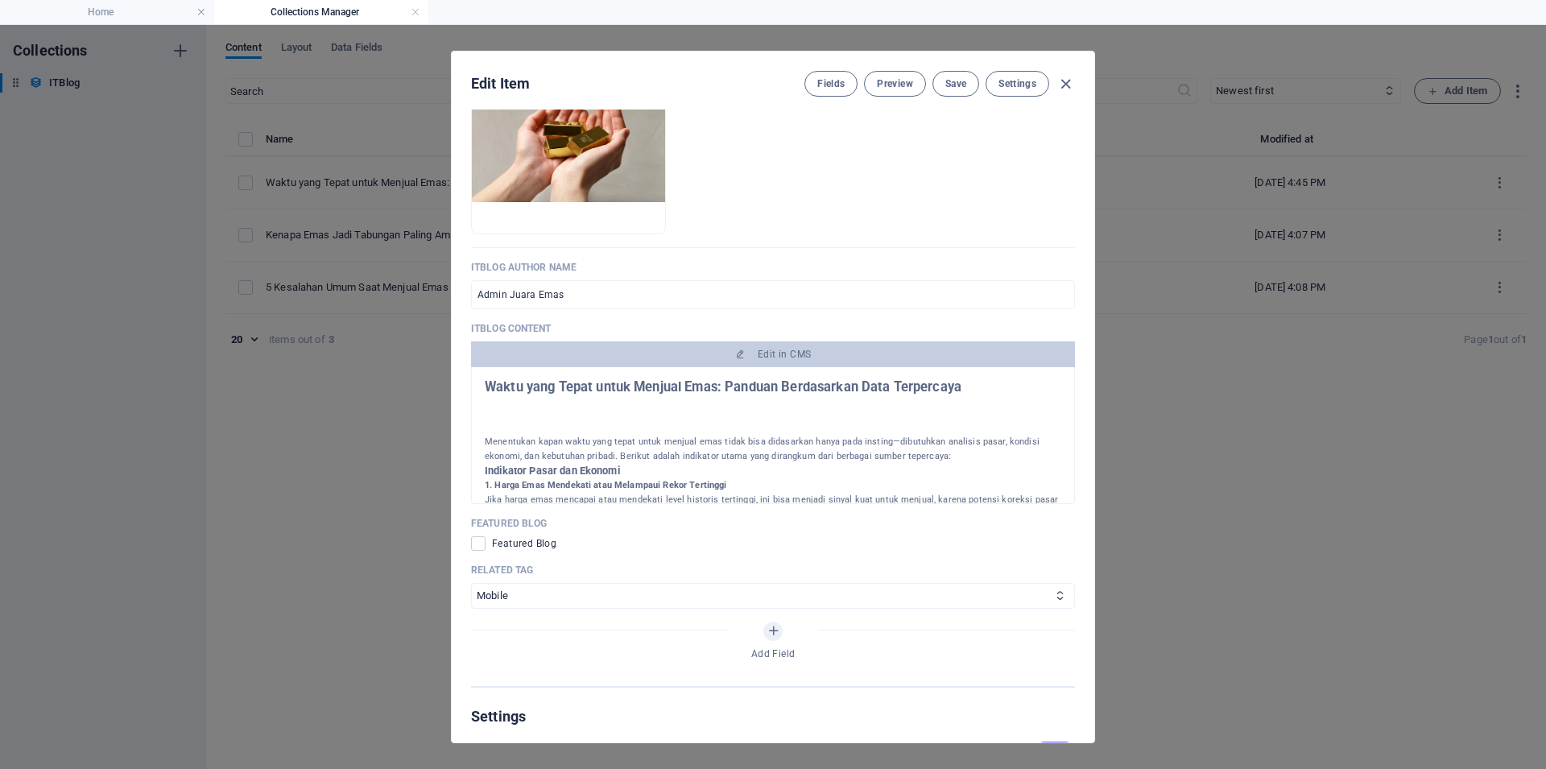
scroll to position [845, 0]
click at [955, 89] on span "Save" at bounding box center [955, 83] width 21 height 13
click at [1059, 84] on icon "button" at bounding box center [1065, 84] width 19 height 19
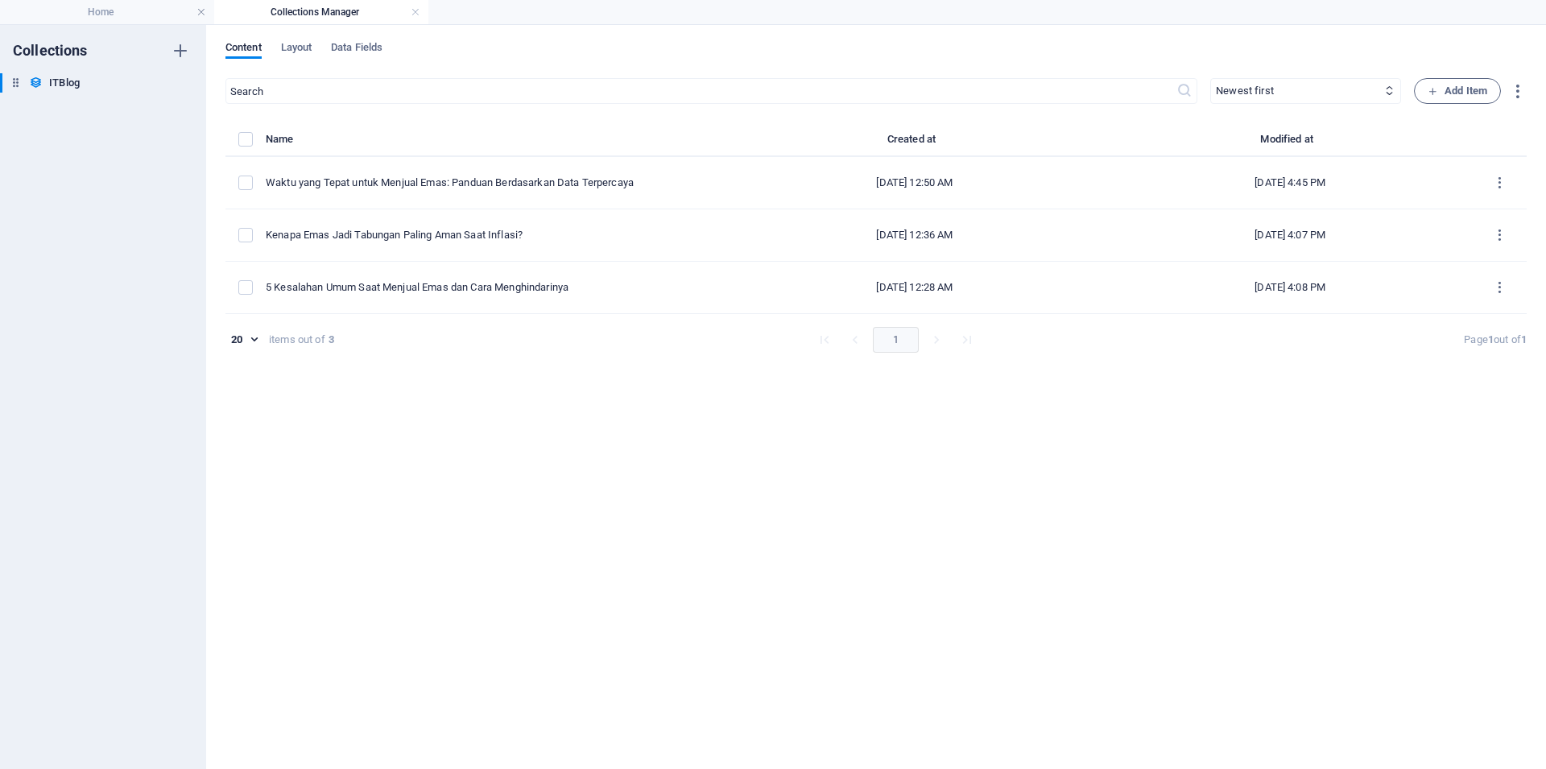
type input "[DATE]"
type input "waktu-yang-tepat-untuk-menjual-emas-panduan-berdasarkan-data-terpercaya"
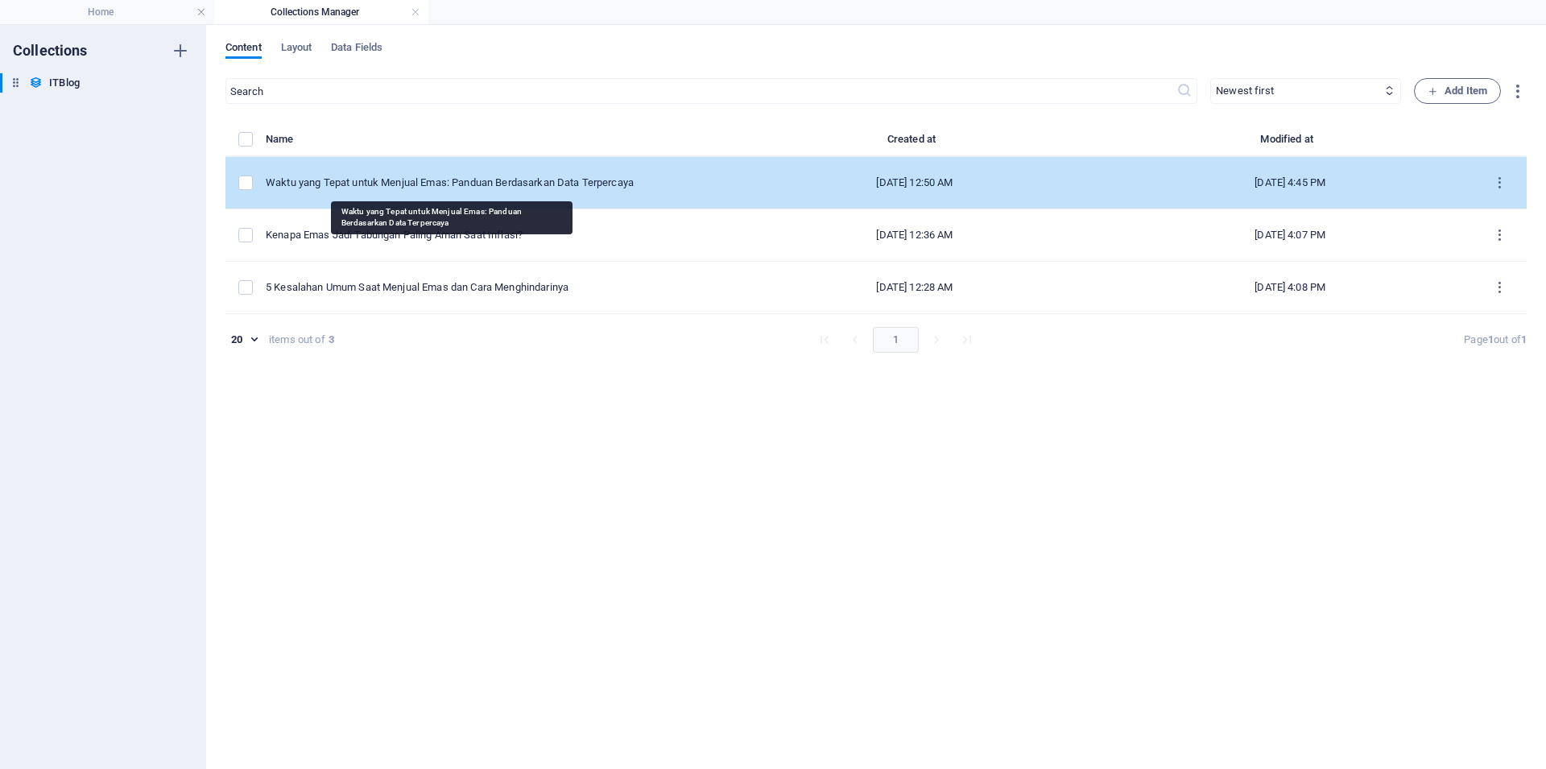
click at [378, 179] on div "Waktu yang Tepat untuk Menjual Emas: Panduan Berdasarkan Data Terpercaya" at bounding box center [487, 182] width 443 height 14
select select "Mobile"
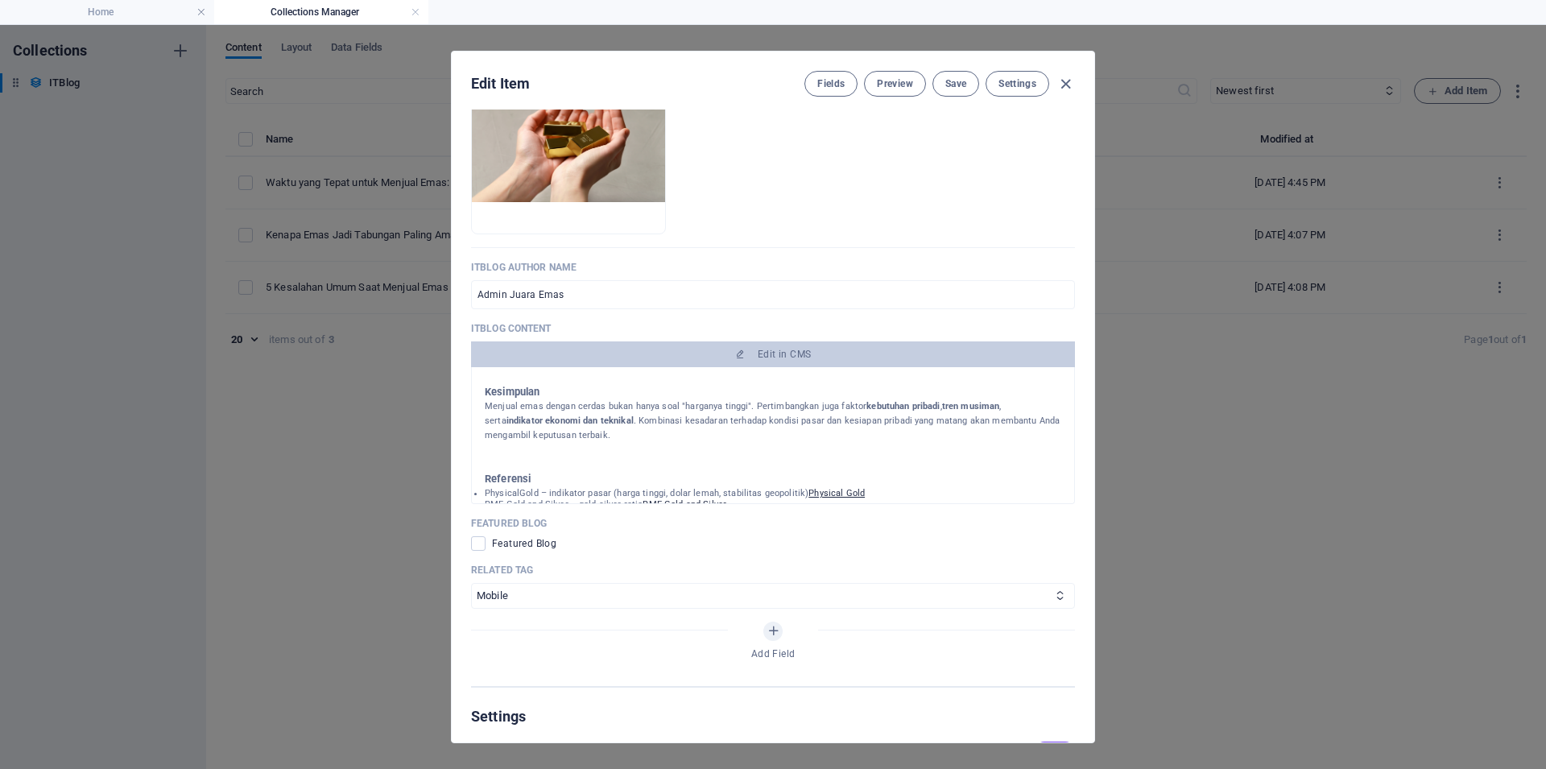
scroll to position [808, 0]
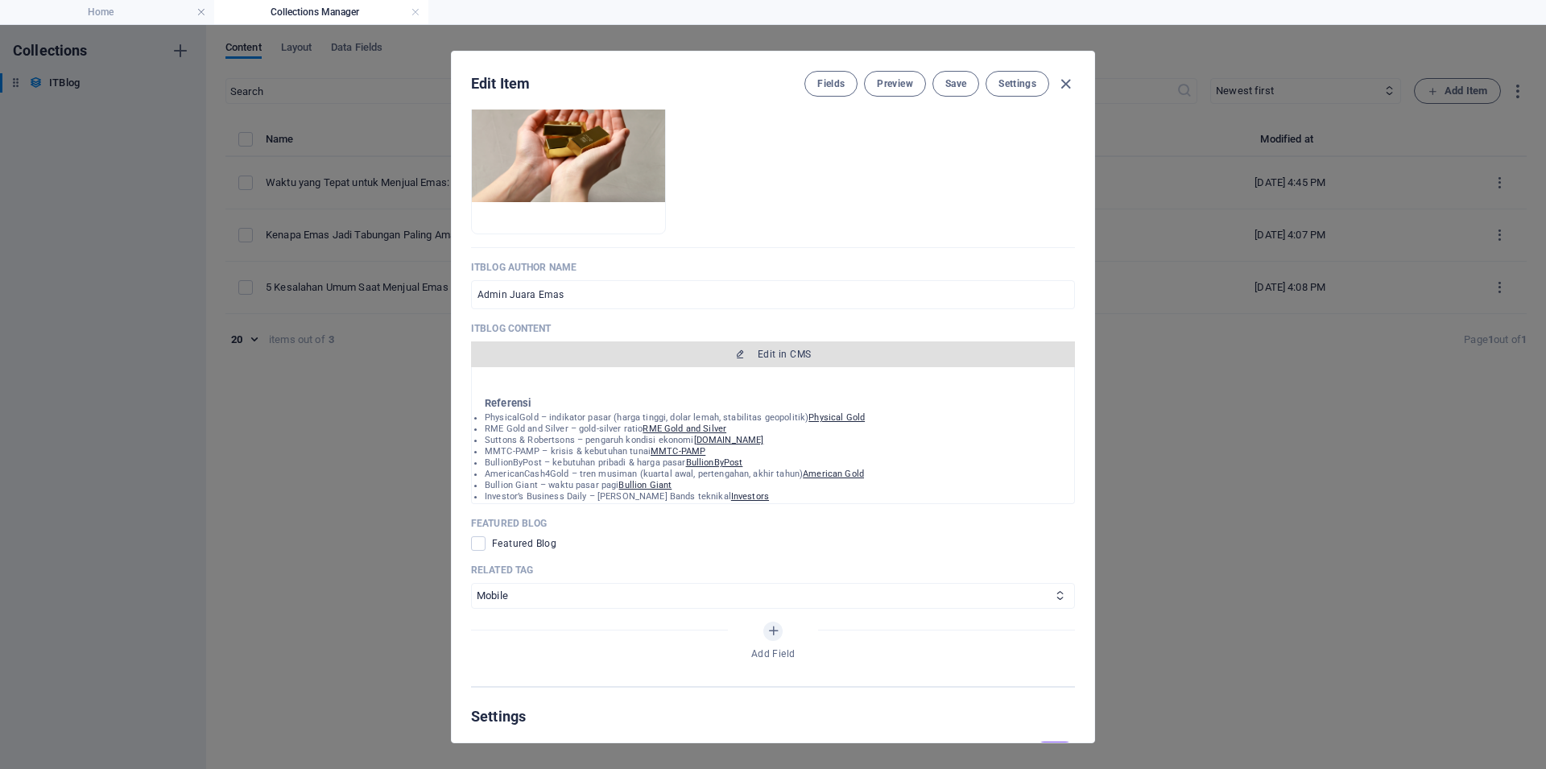
click at [784, 361] on span "Edit in CMS" at bounding box center [784, 354] width 53 height 13
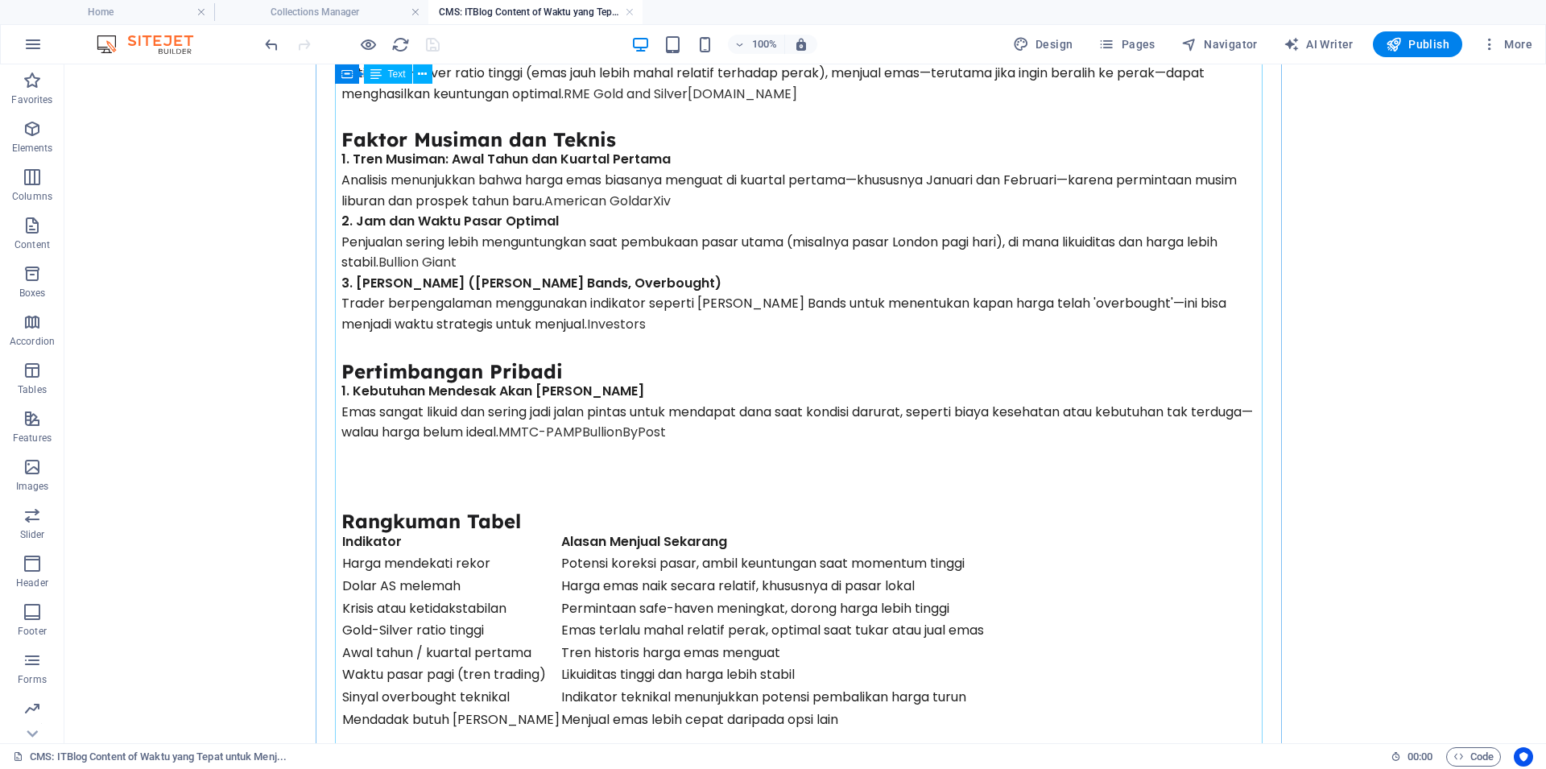
scroll to position [444, 0]
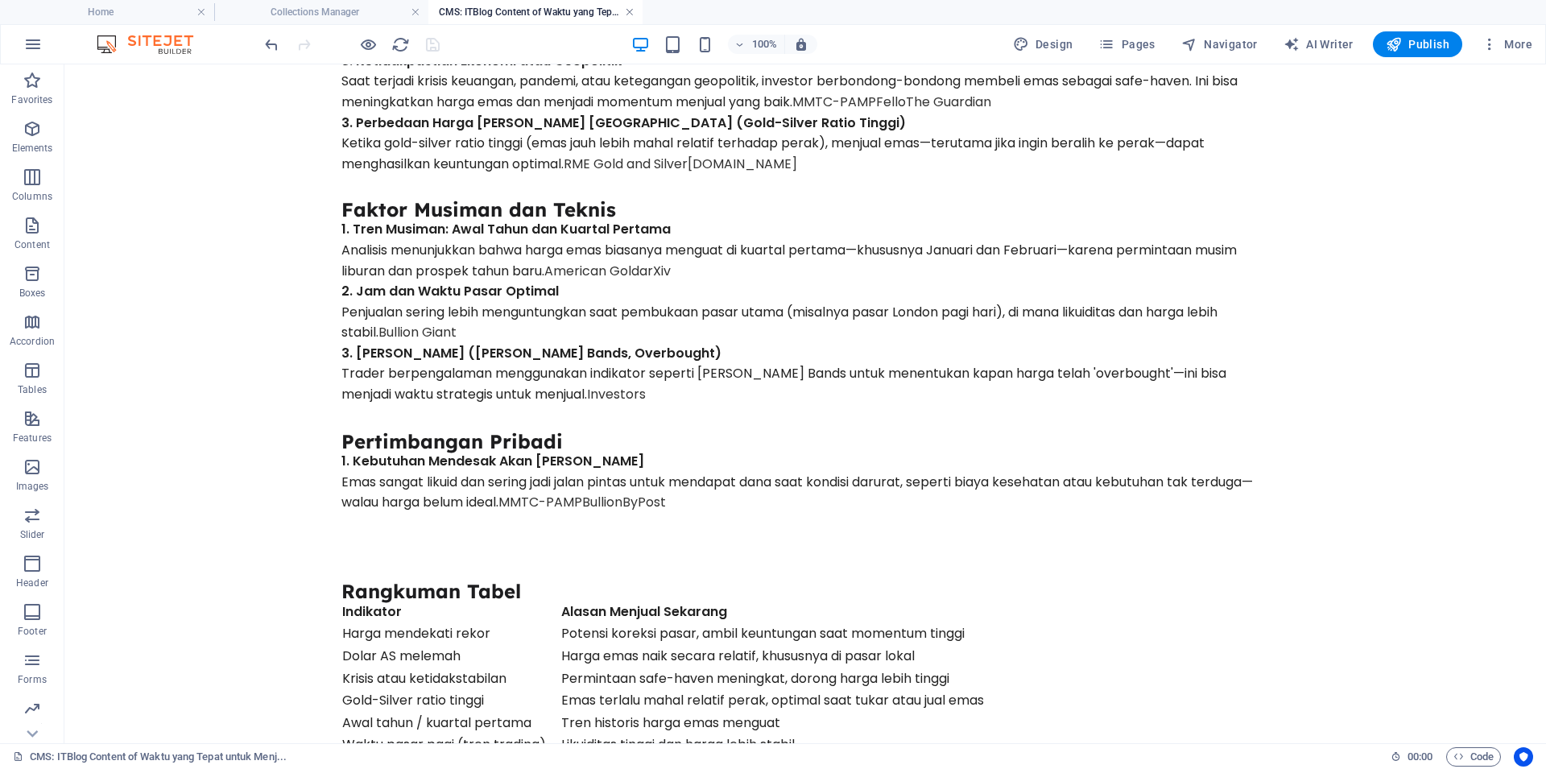
click at [627, 10] on link at bounding box center [630, 12] width 10 height 15
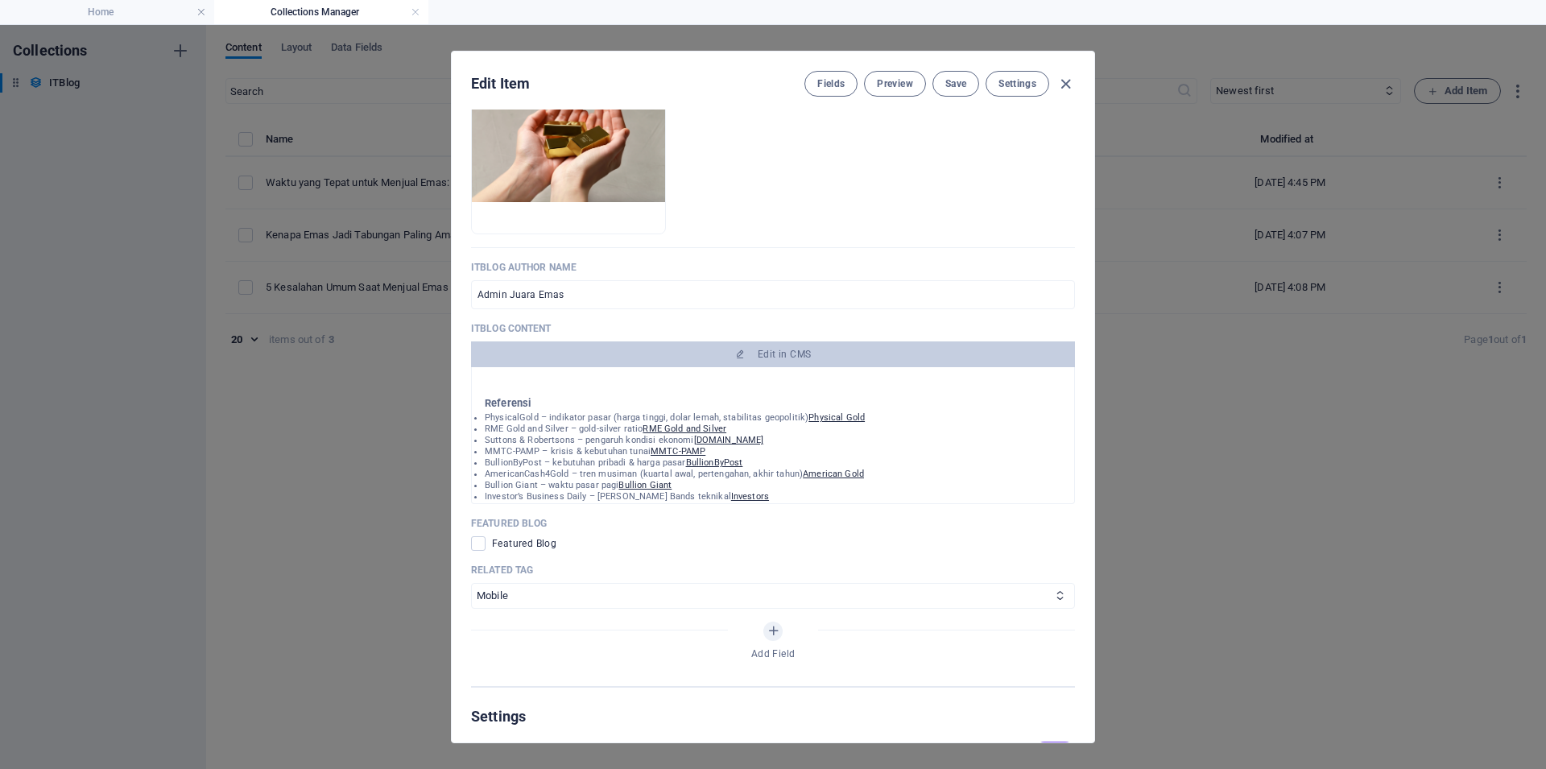
scroll to position [845, 0]
click at [1066, 81] on icon "button" at bounding box center [1065, 84] width 19 height 19
type input "[DATE]"
type input "waktu-yang-tepat-untuk-menjual-emas-panduan-berdasarkan-data-terpercaya"
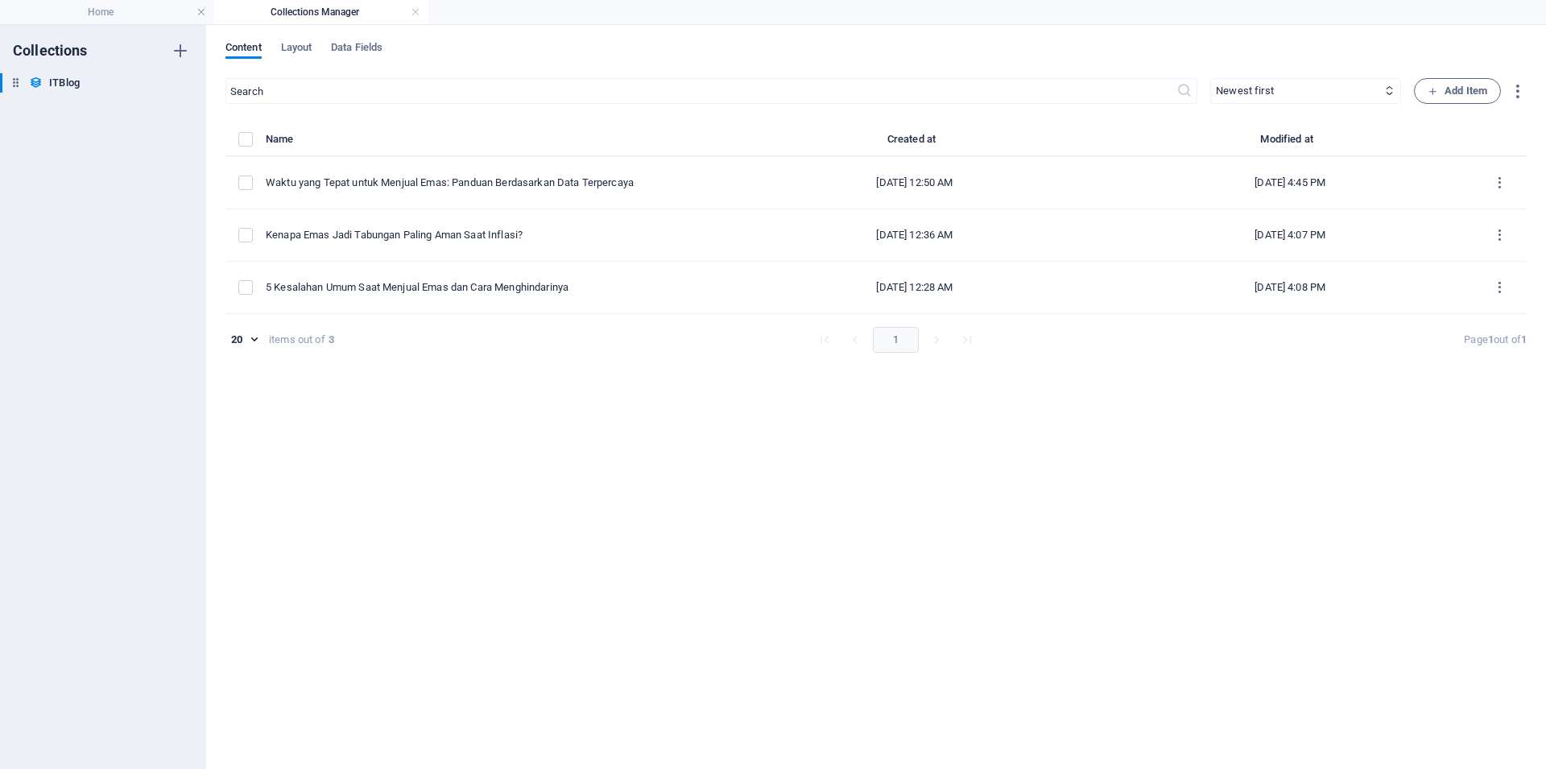
scroll to position [0, 0]
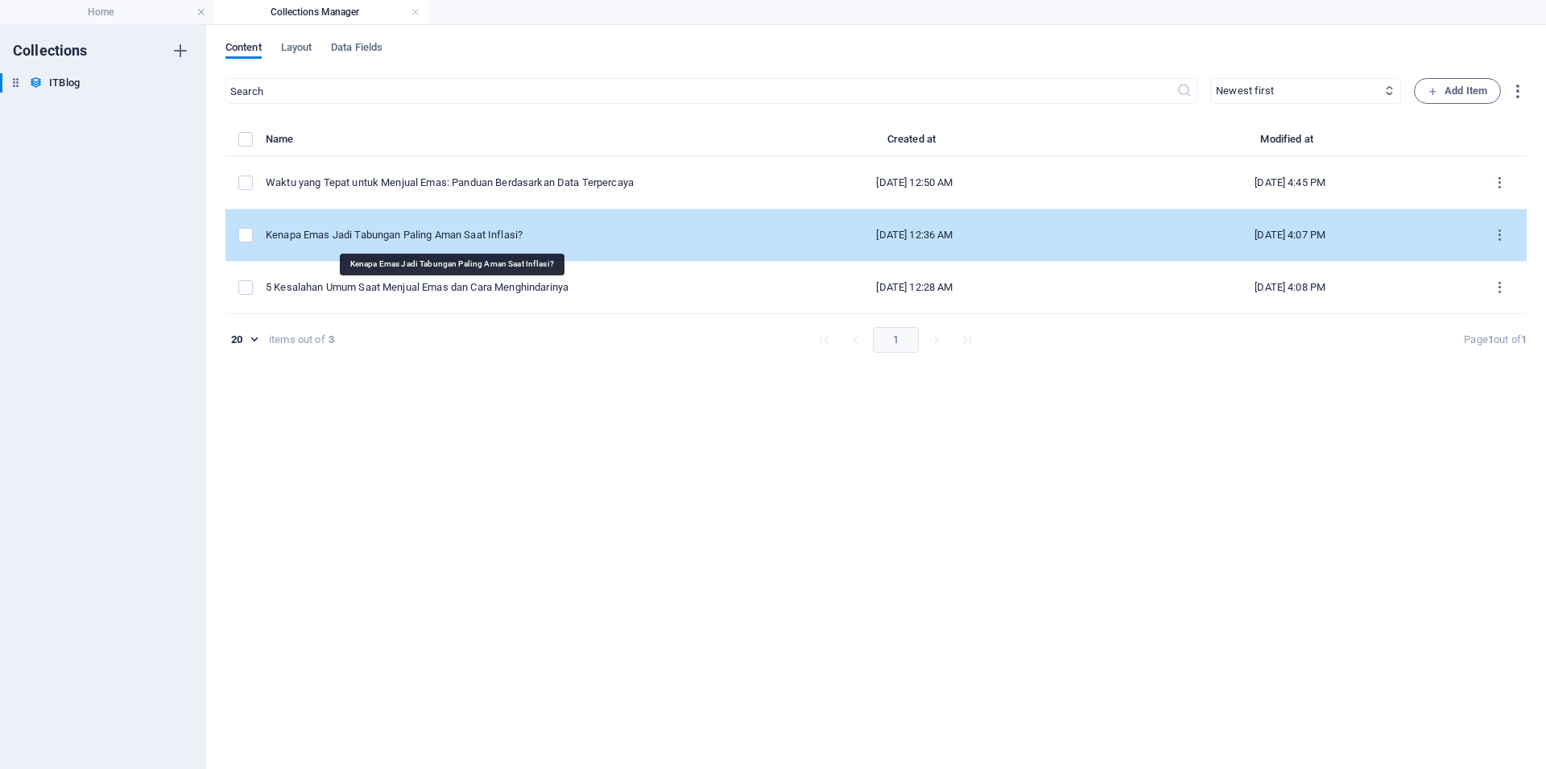
click at [460, 233] on div "Kenapa Emas Jadi Tabungan Paling Aman Saat Inflasi?" at bounding box center [487, 235] width 443 height 14
select select "Mobile"
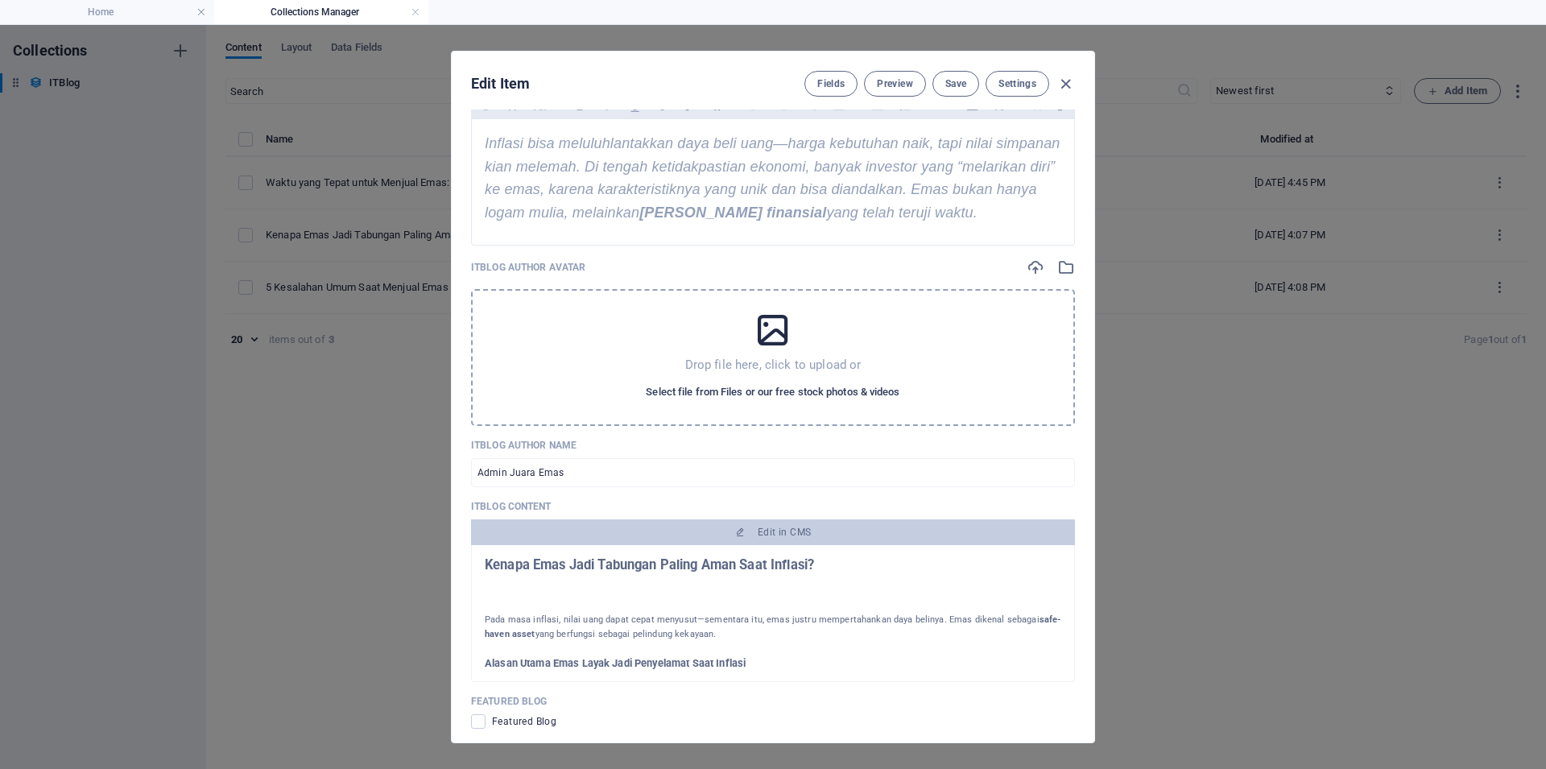
scroll to position [845, 0]
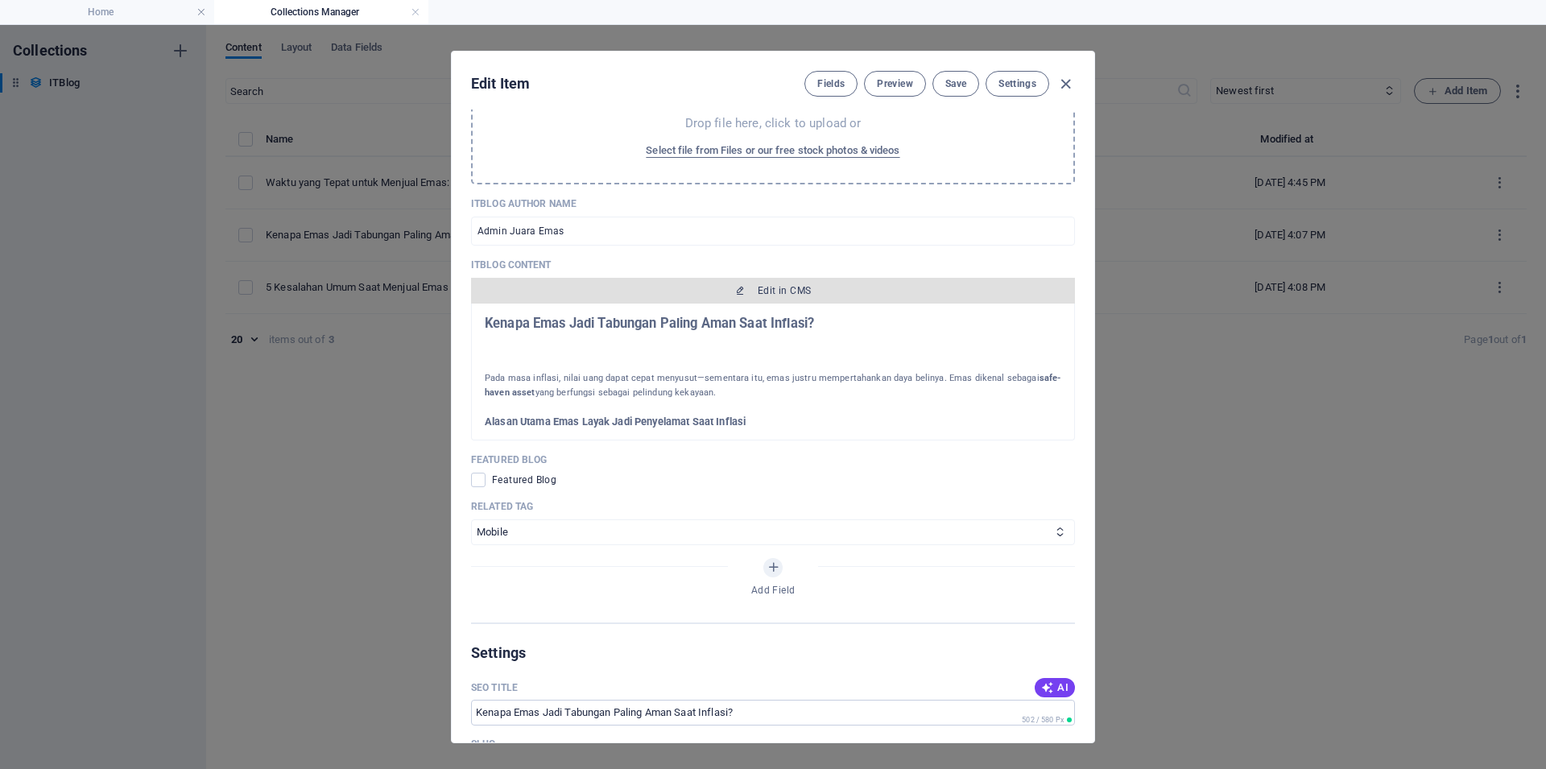
click at [778, 297] on span "Edit in CMS" at bounding box center [784, 290] width 53 height 13
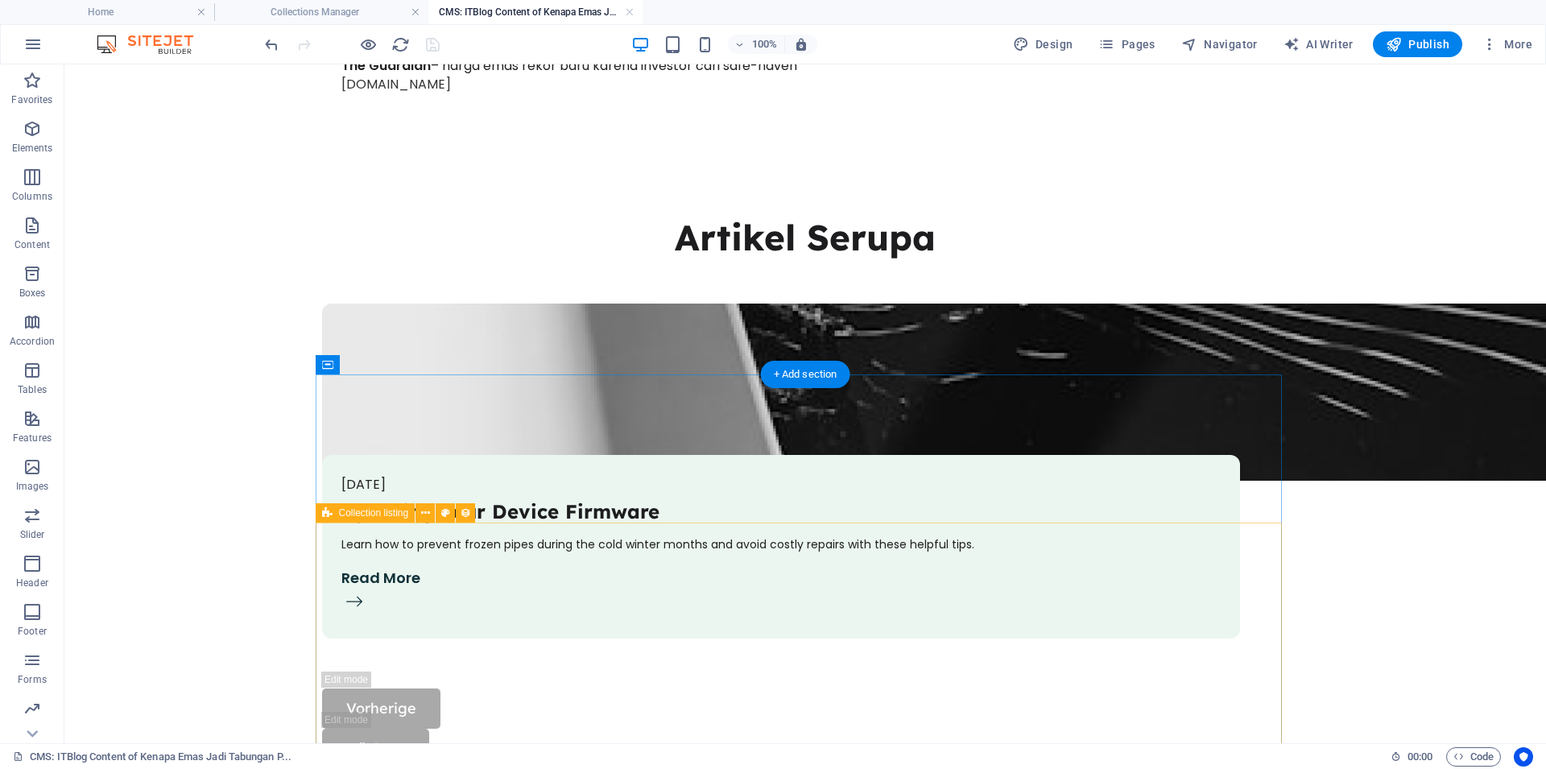
scroll to position [1232, 0]
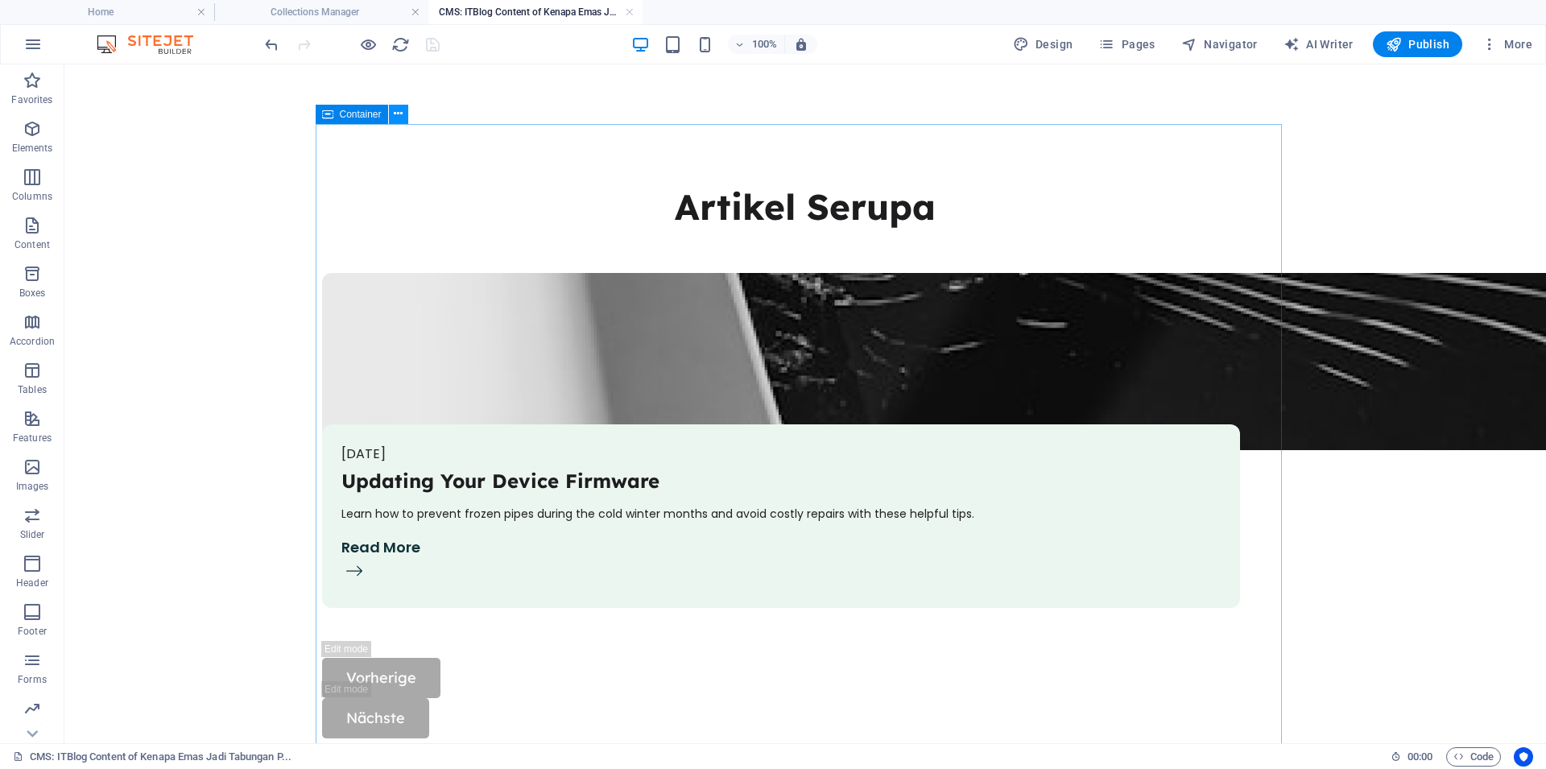
click at [398, 115] on icon at bounding box center [398, 113] width 9 height 17
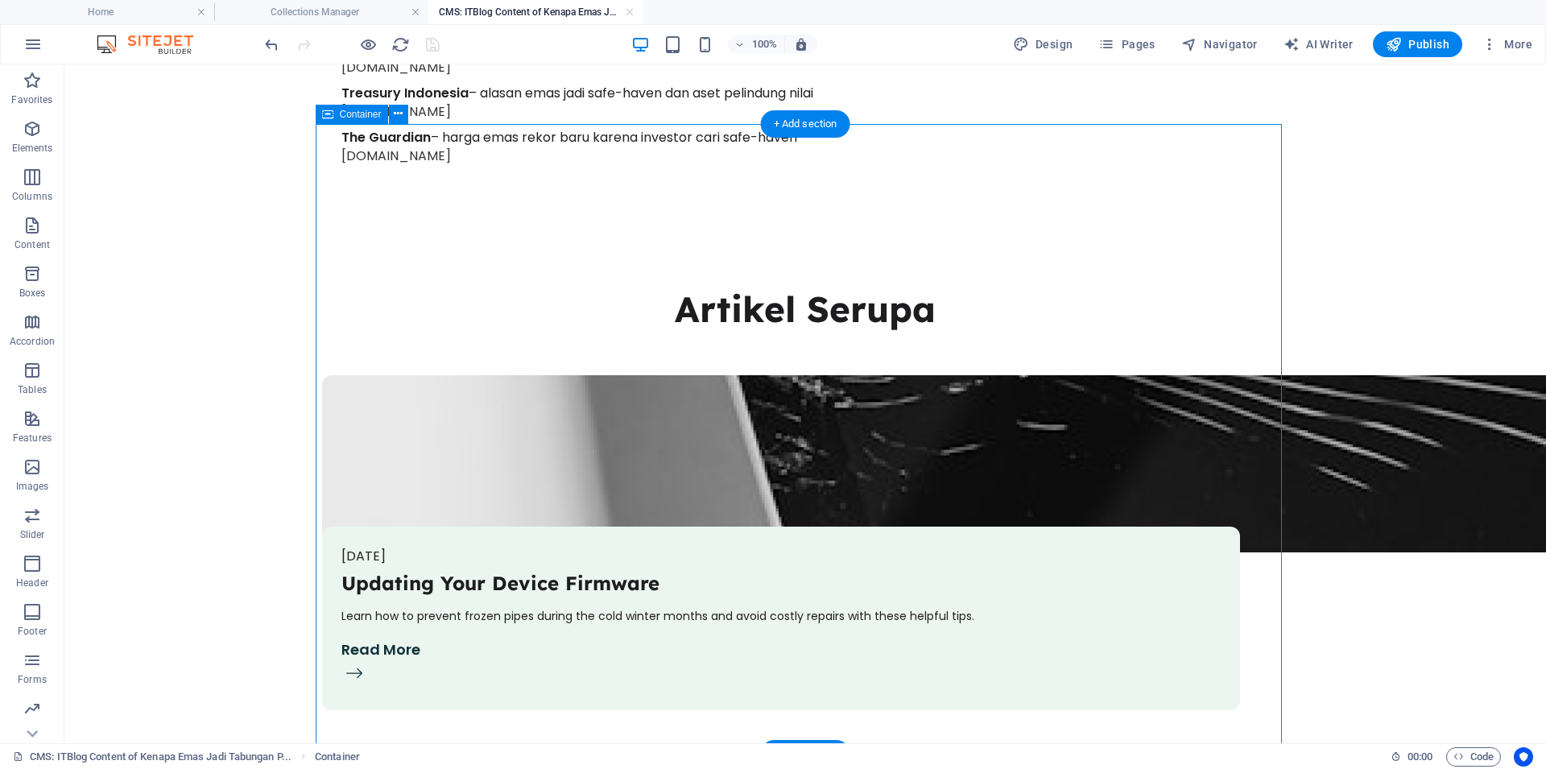
scroll to position [1095, 0]
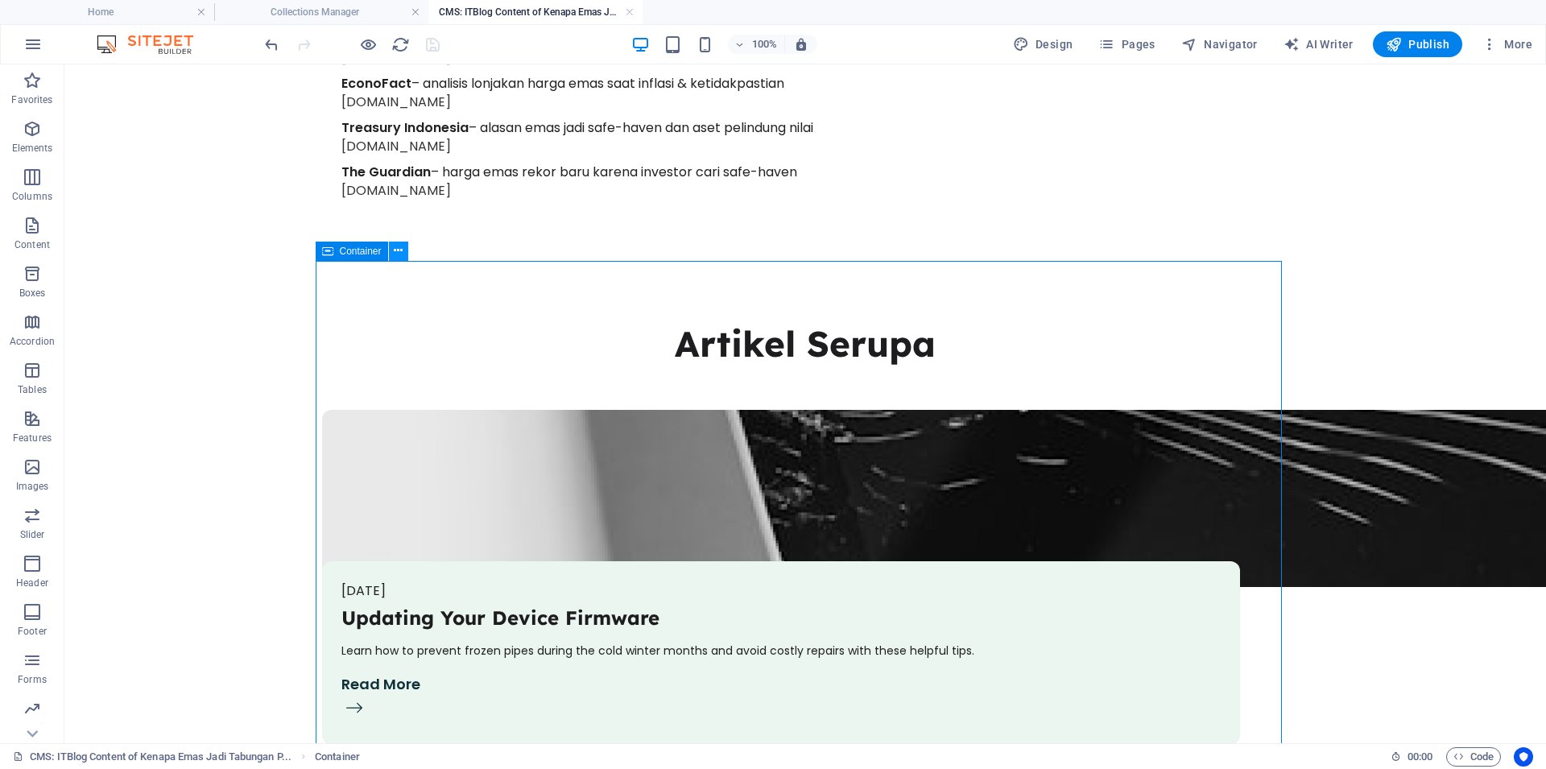
click at [398, 250] on icon at bounding box center [398, 250] width 9 height 17
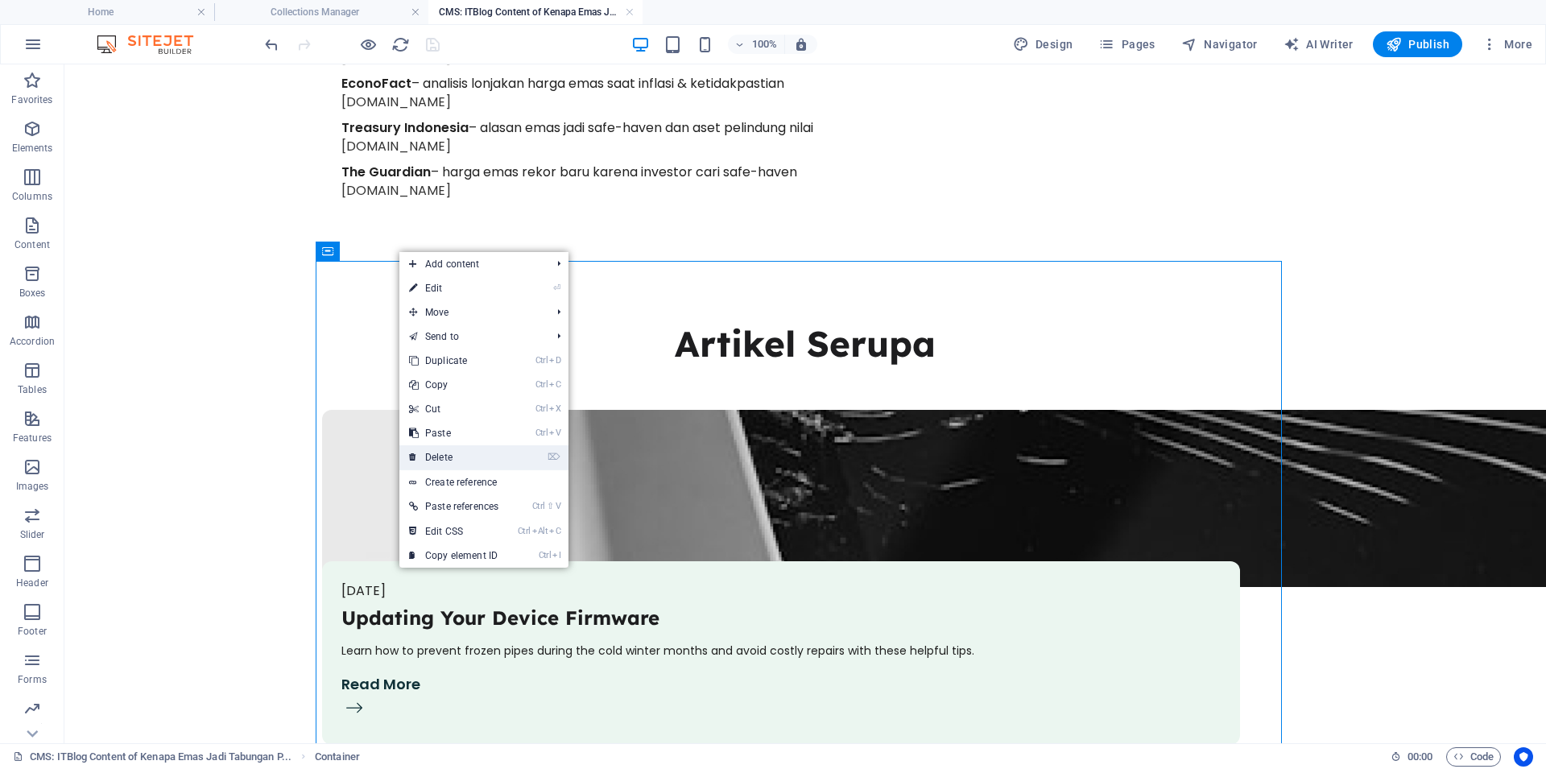
click at [456, 449] on link "⌦ Delete" at bounding box center [453, 457] width 109 height 24
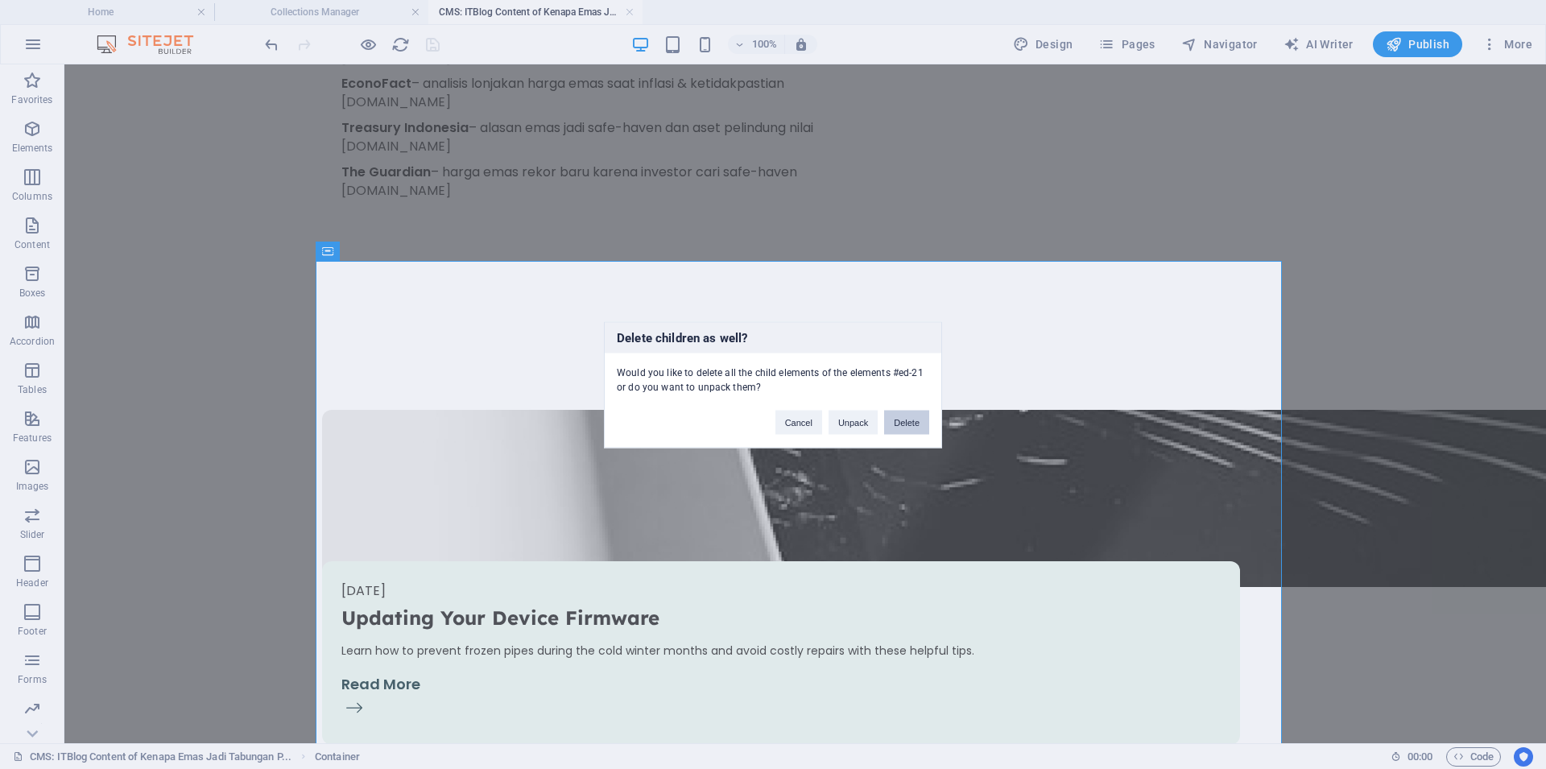
click at [902, 426] on button "Delete" at bounding box center [906, 422] width 45 height 24
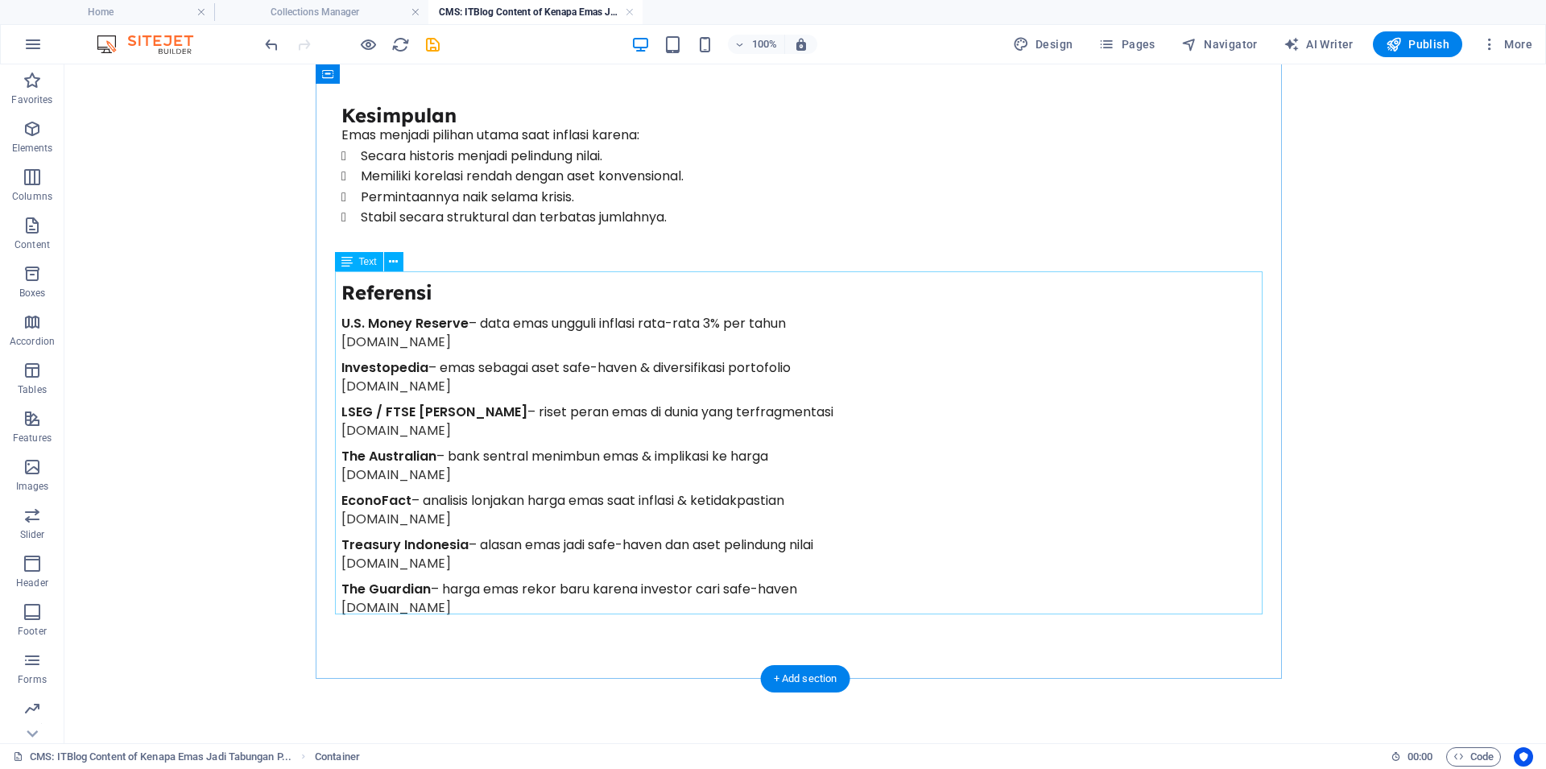
scroll to position [677, 0]
click at [432, 47] on icon "save" at bounding box center [432, 44] width 19 height 19
click at [626, 12] on link at bounding box center [630, 12] width 10 height 15
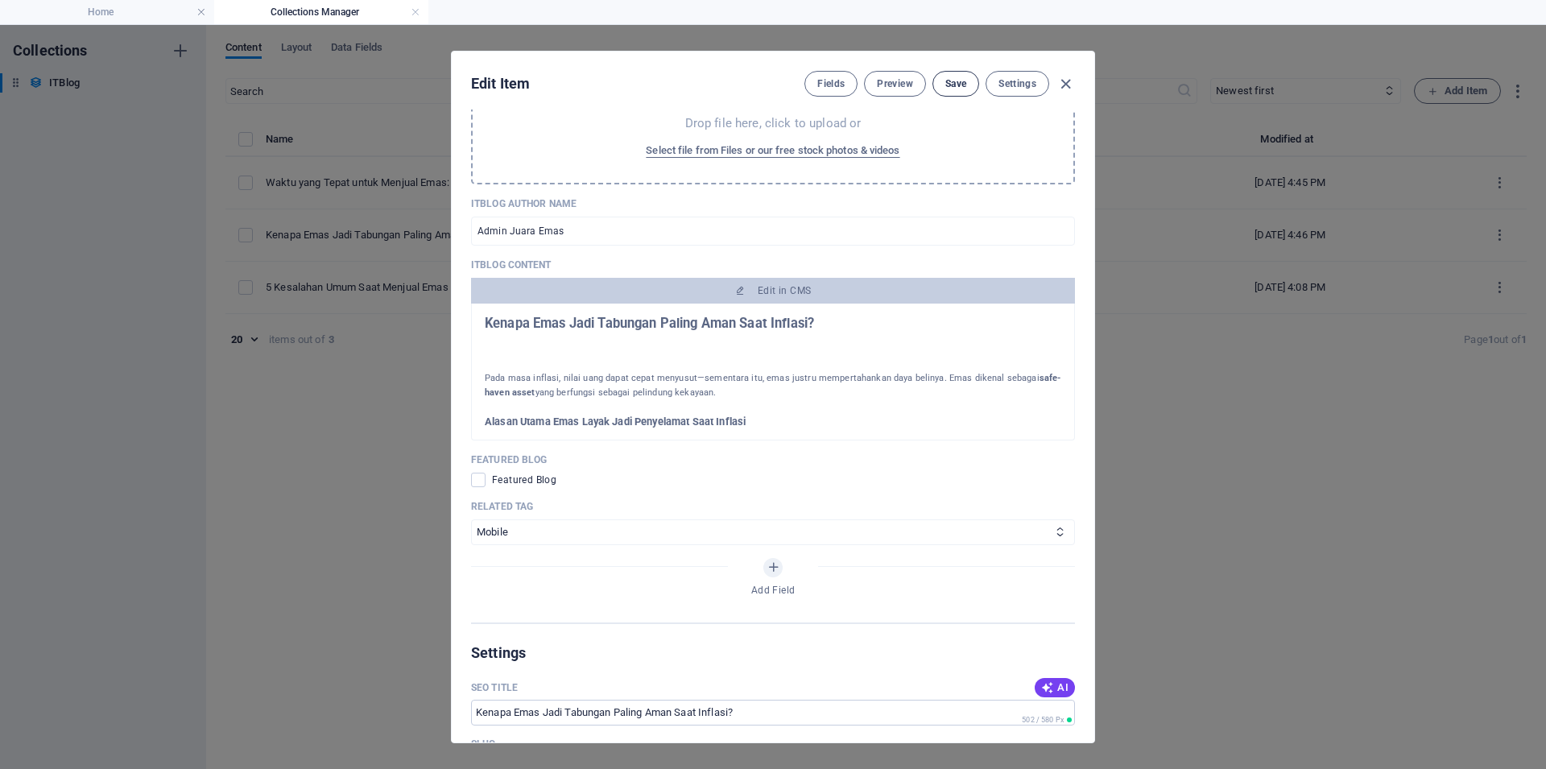
click at [962, 89] on span "Save" at bounding box center [955, 83] width 21 height 13
click at [1064, 80] on icon "button" at bounding box center [1065, 84] width 19 height 19
type input "[DATE]"
type input "kenapa-emas-jadi-tabungan-paling-aman-saat-inflasi"
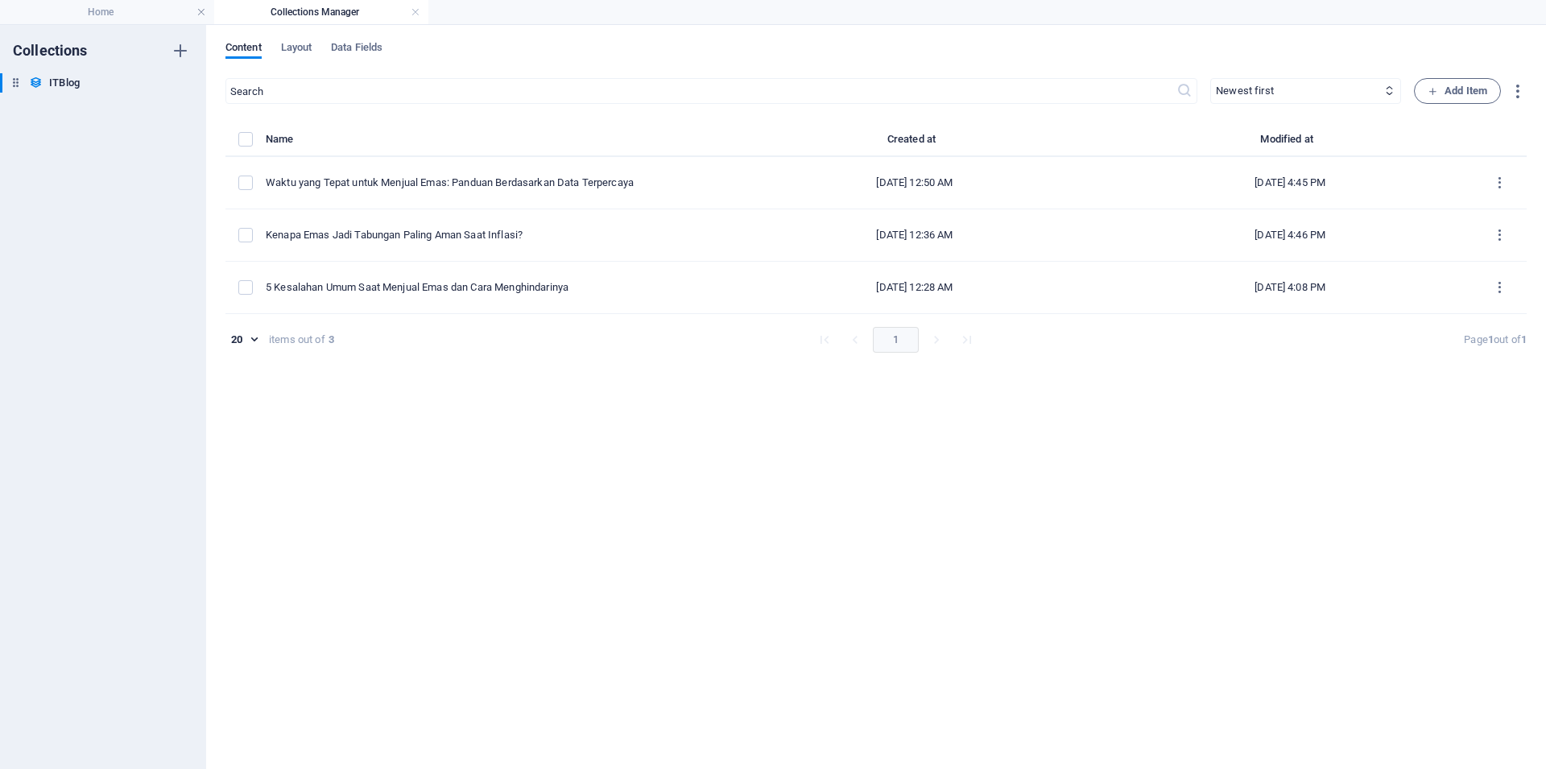
scroll to position [782, 0]
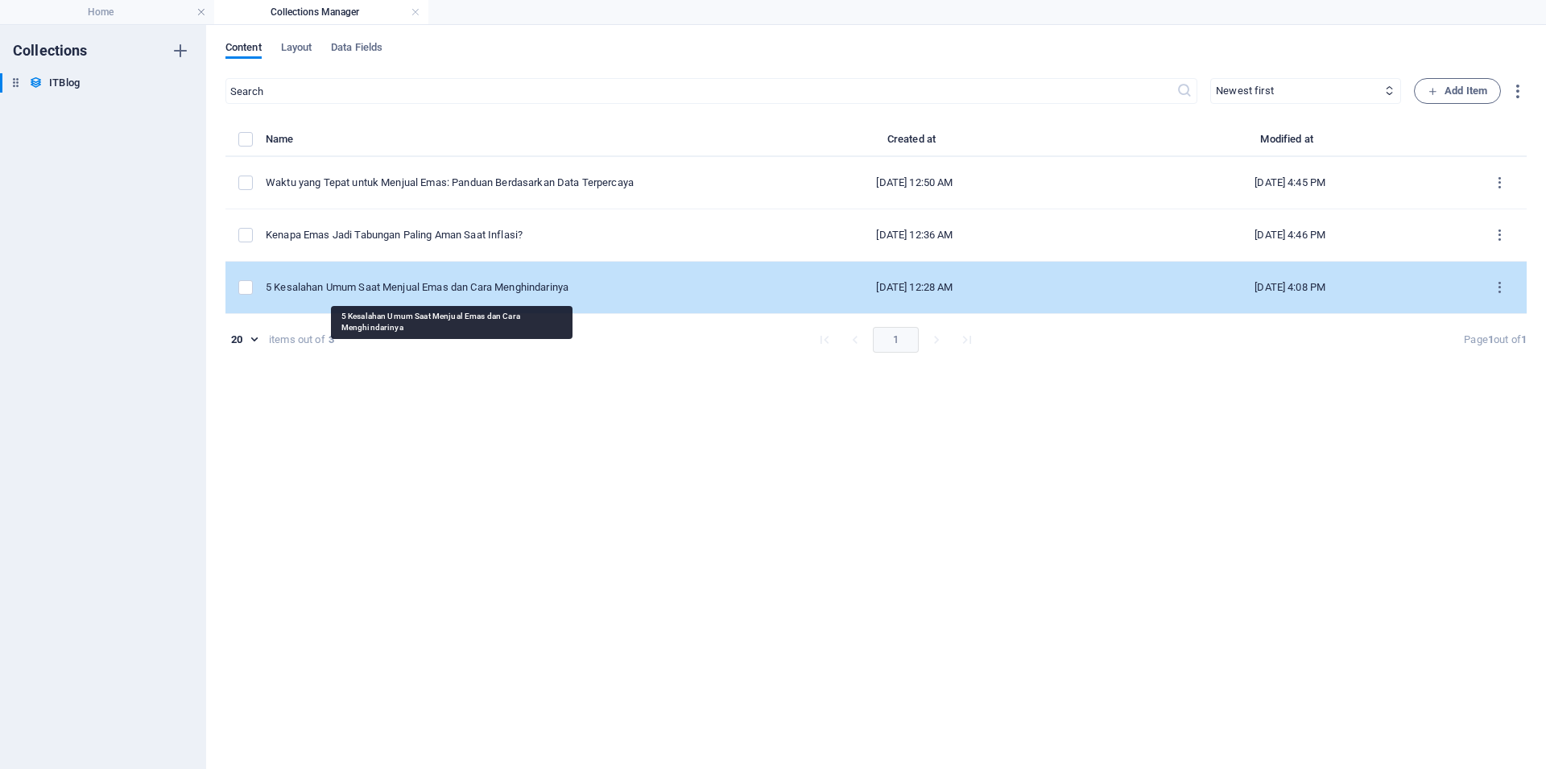
click at [419, 288] on div "5 Kesalahan Umum Saat Menjual Emas dan Cara Menghindarinya" at bounding box center [487, 287] width 443 height 14
select select "Mobile"
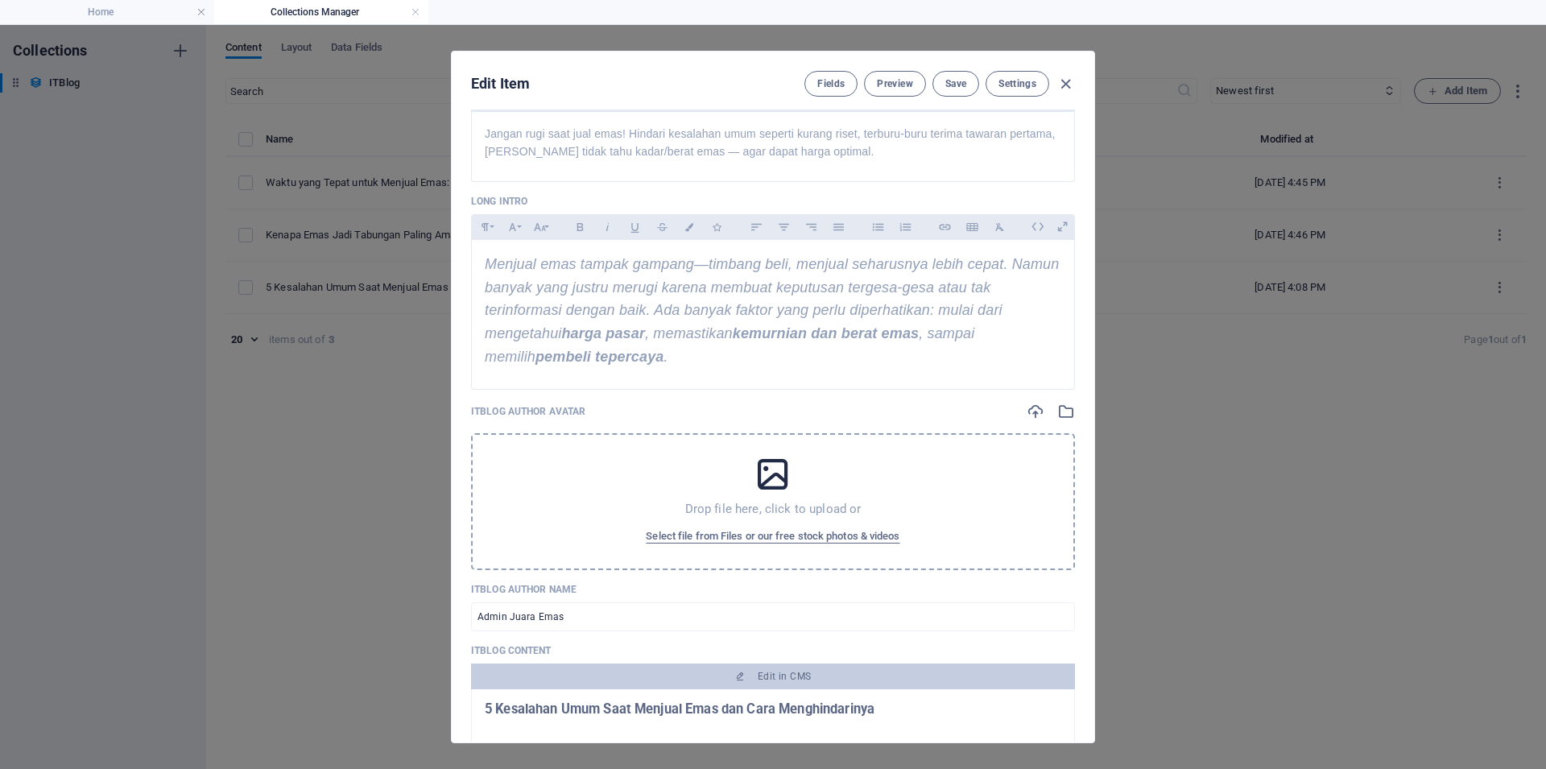
scroll to position [845, 0]
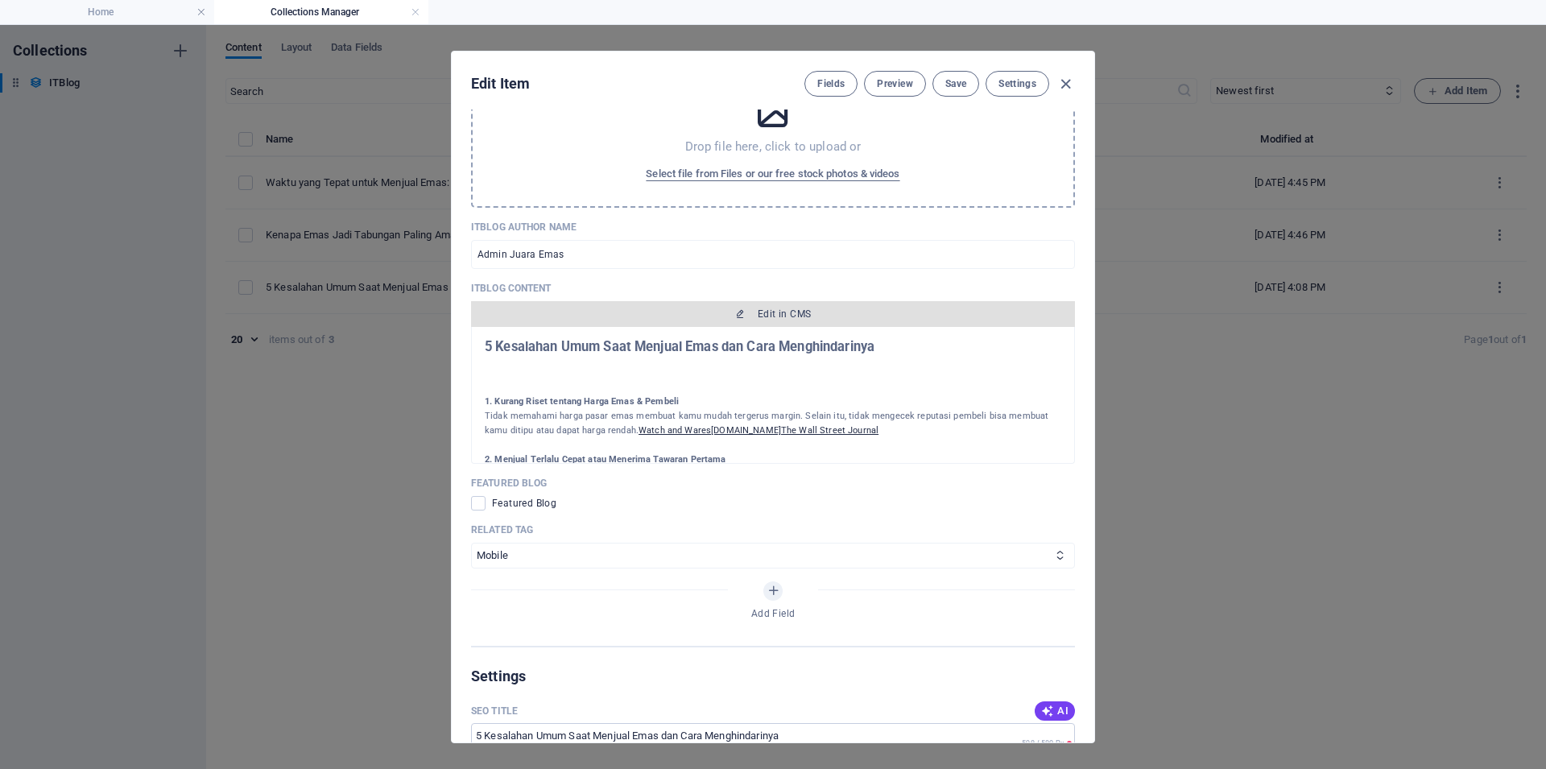
click at [747, 320] on span "Edit in CMS" at bounding box center [772, 314] width 591 height 13
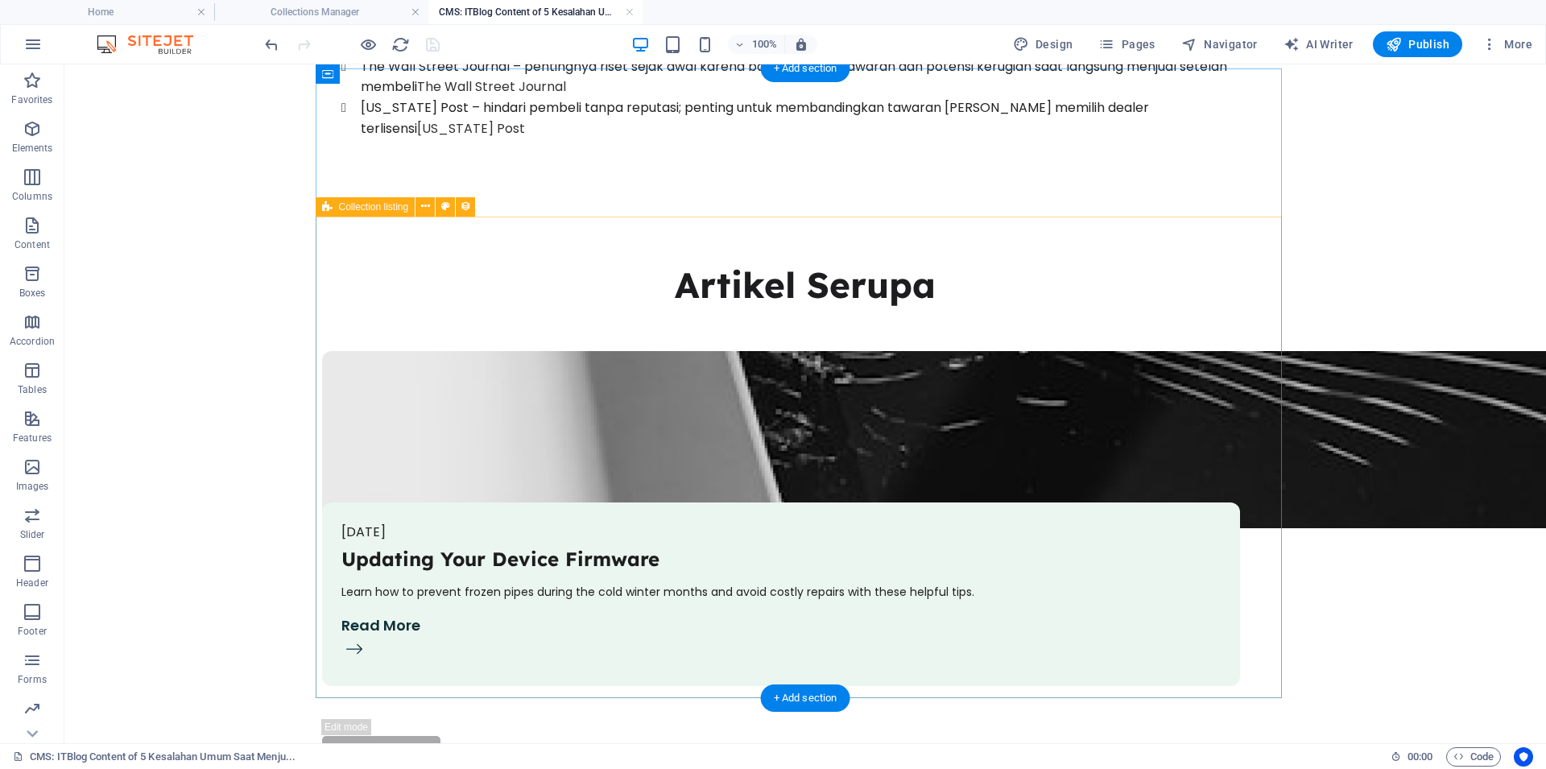
scroll to position [923, 0]
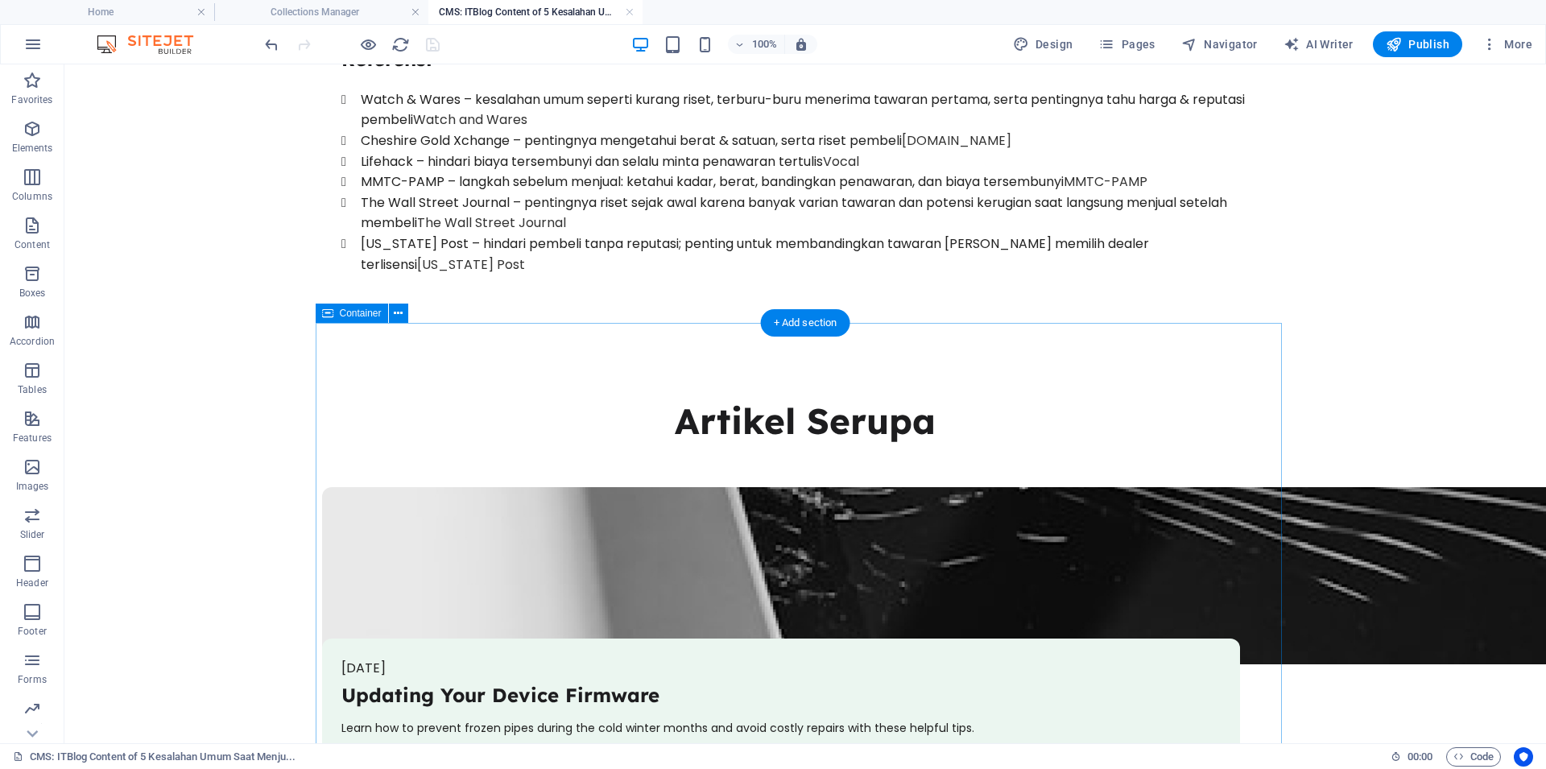
drag, startPoint x: 405, startPoint y: 343, endPoint x: 404, endPoint y: 330, distance: 12.9
click at [406, 342] on div "Artikel Serupa [DATE] Updating Your Device Firmware Learn how to prevent frozen…" at bounding box center [805, 645] width 966 height 613
click at [400, 314] on icon at bounding box center [398, 313] width 9 height 17
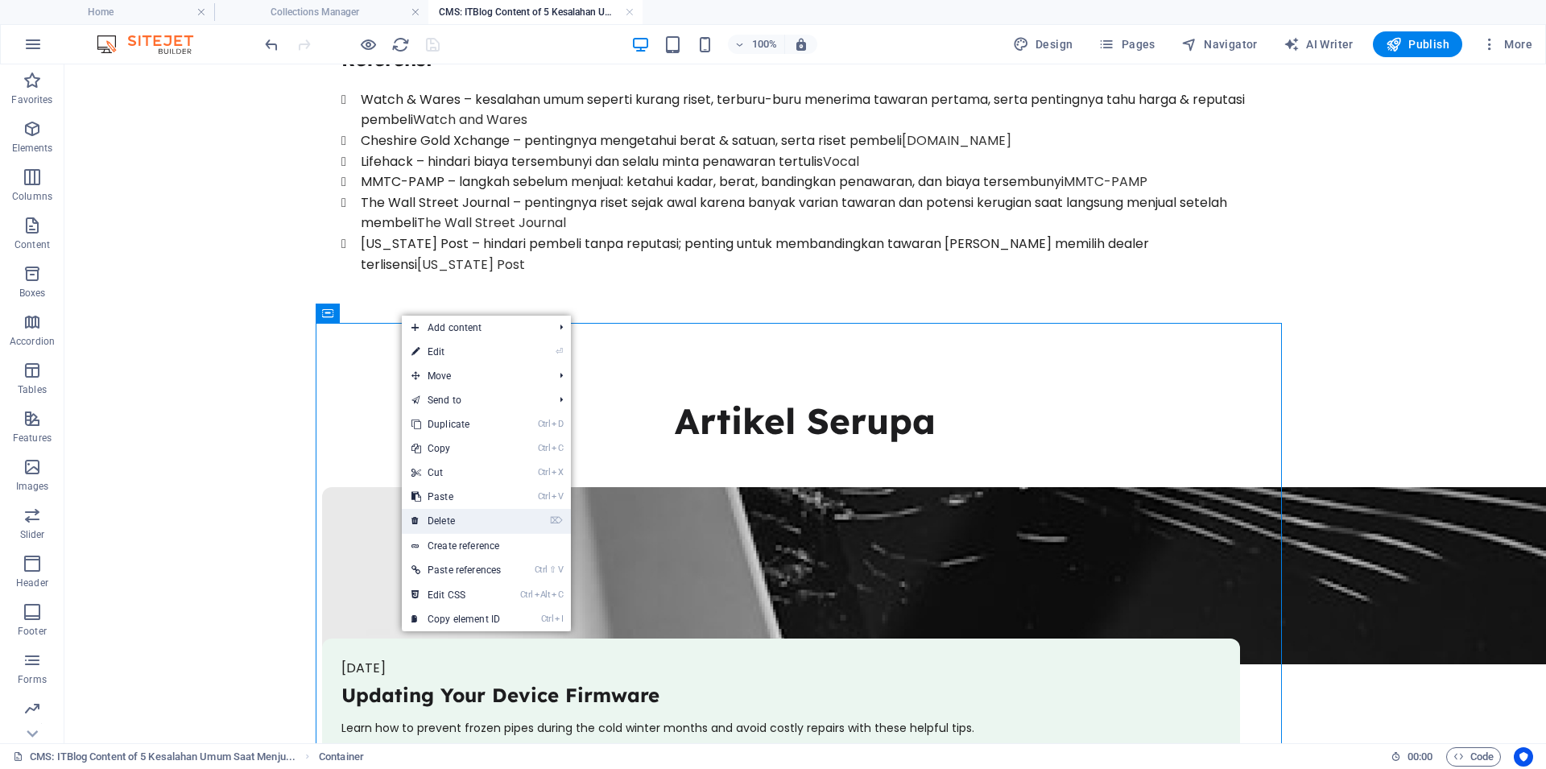
click at [475, 522] on link "⌦ Delete" at bounding box center [456, 521] width 109 height 24
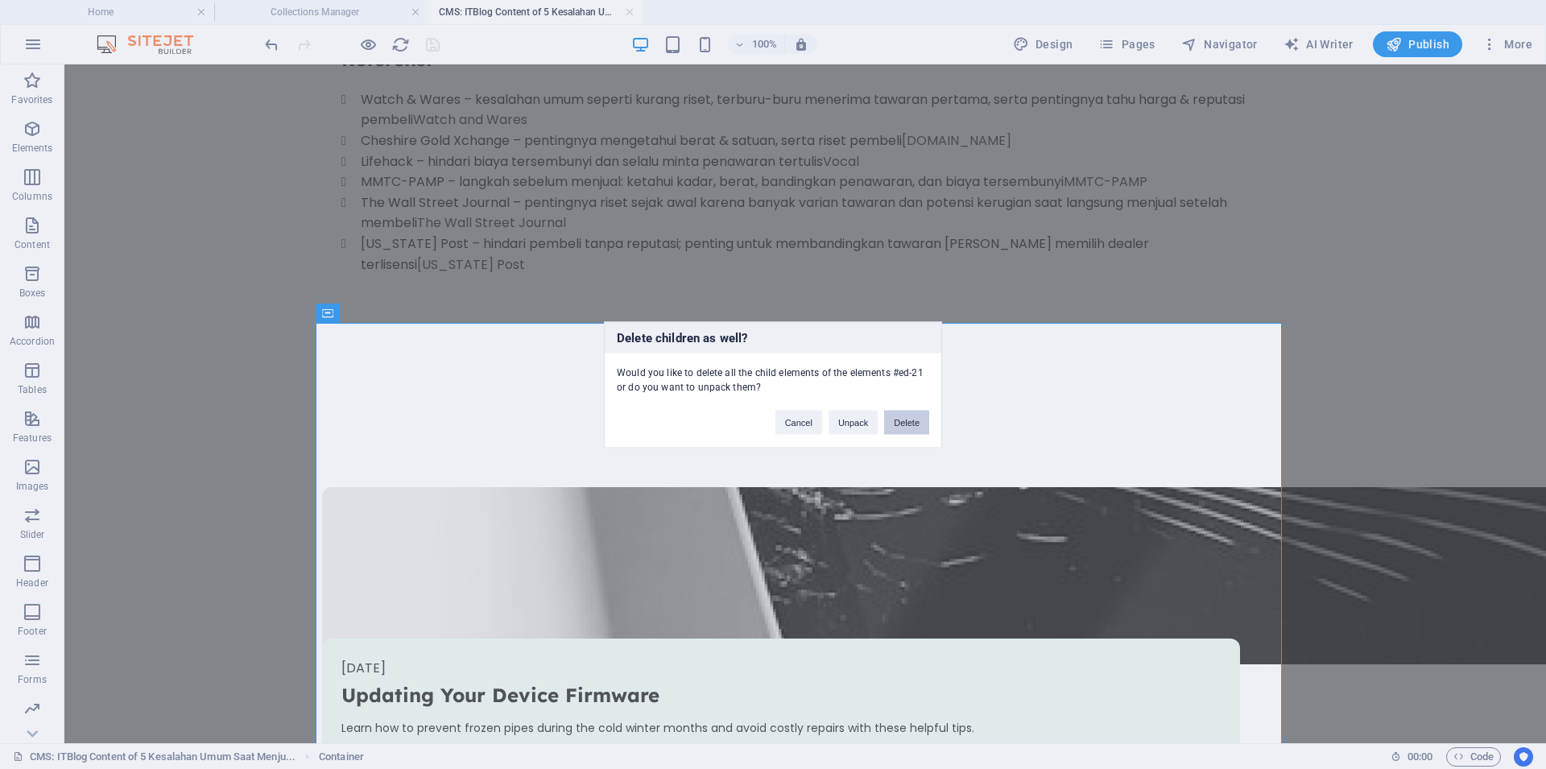
click at [918, 419] on button "Delete" at bounding box center [906, 422] width 45 height 24
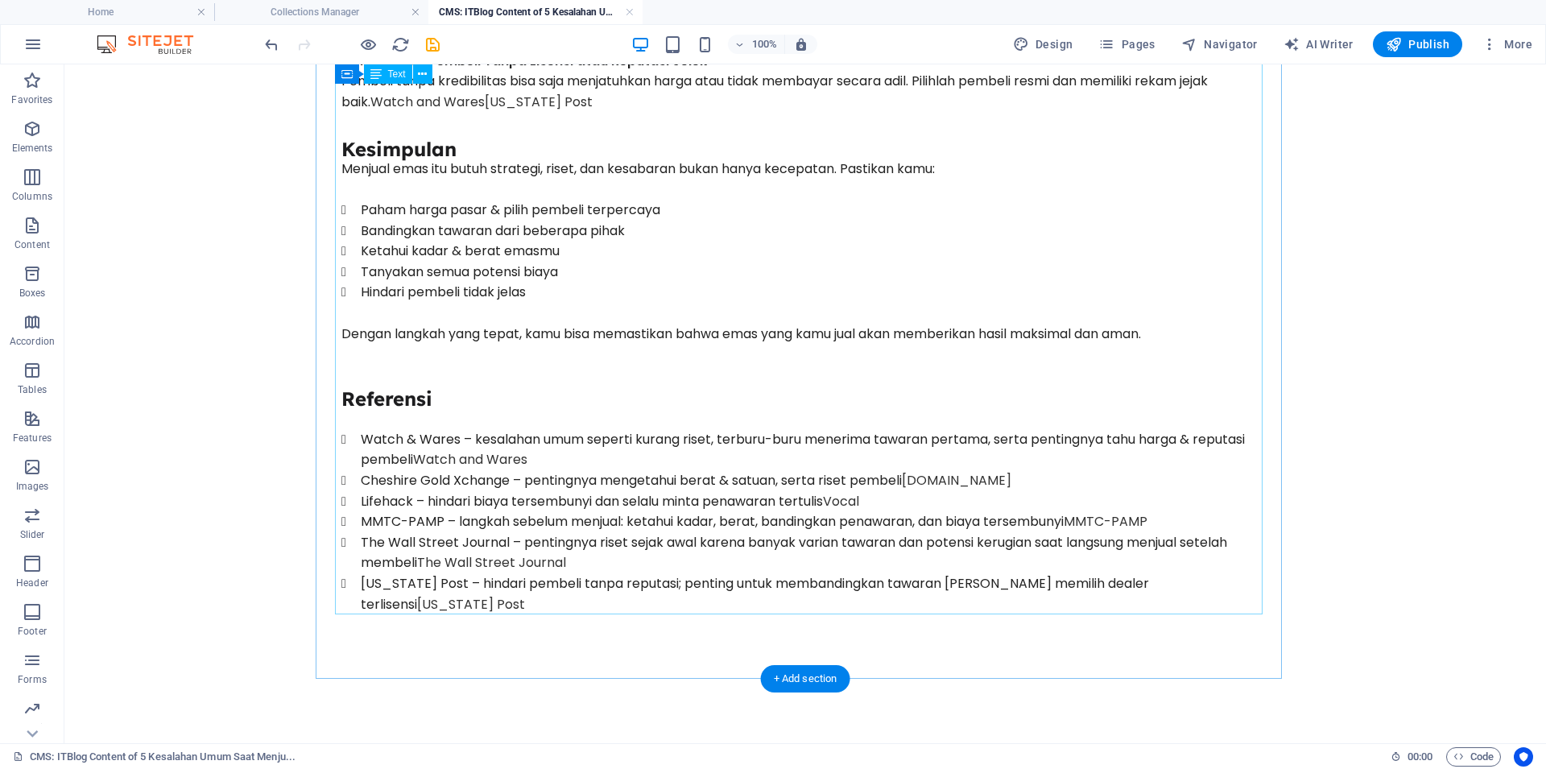
scroll to position [568, 0]
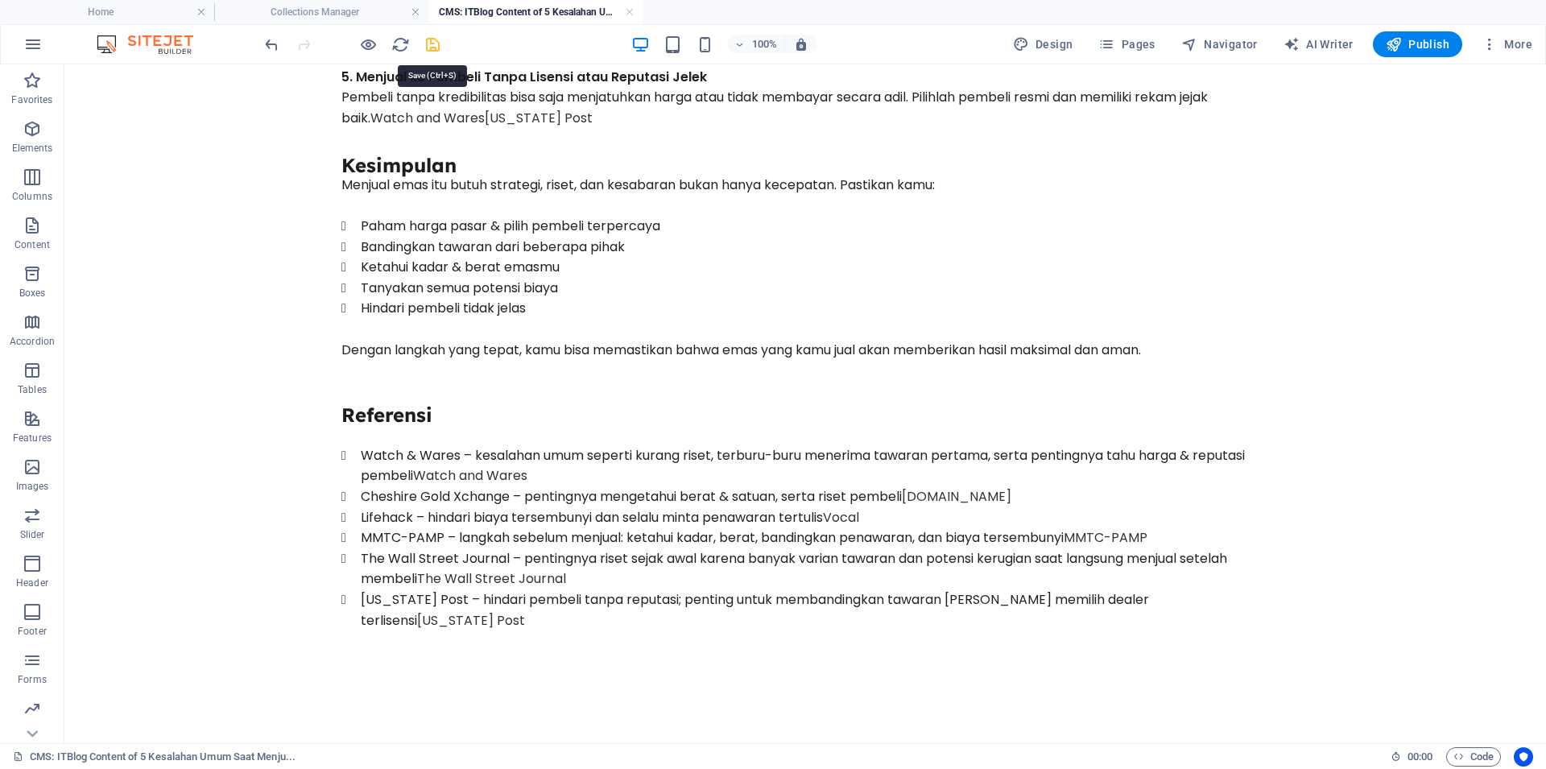
click at [436, 44] on icon "save" at bounding box center [432, 44] width 19 height 19
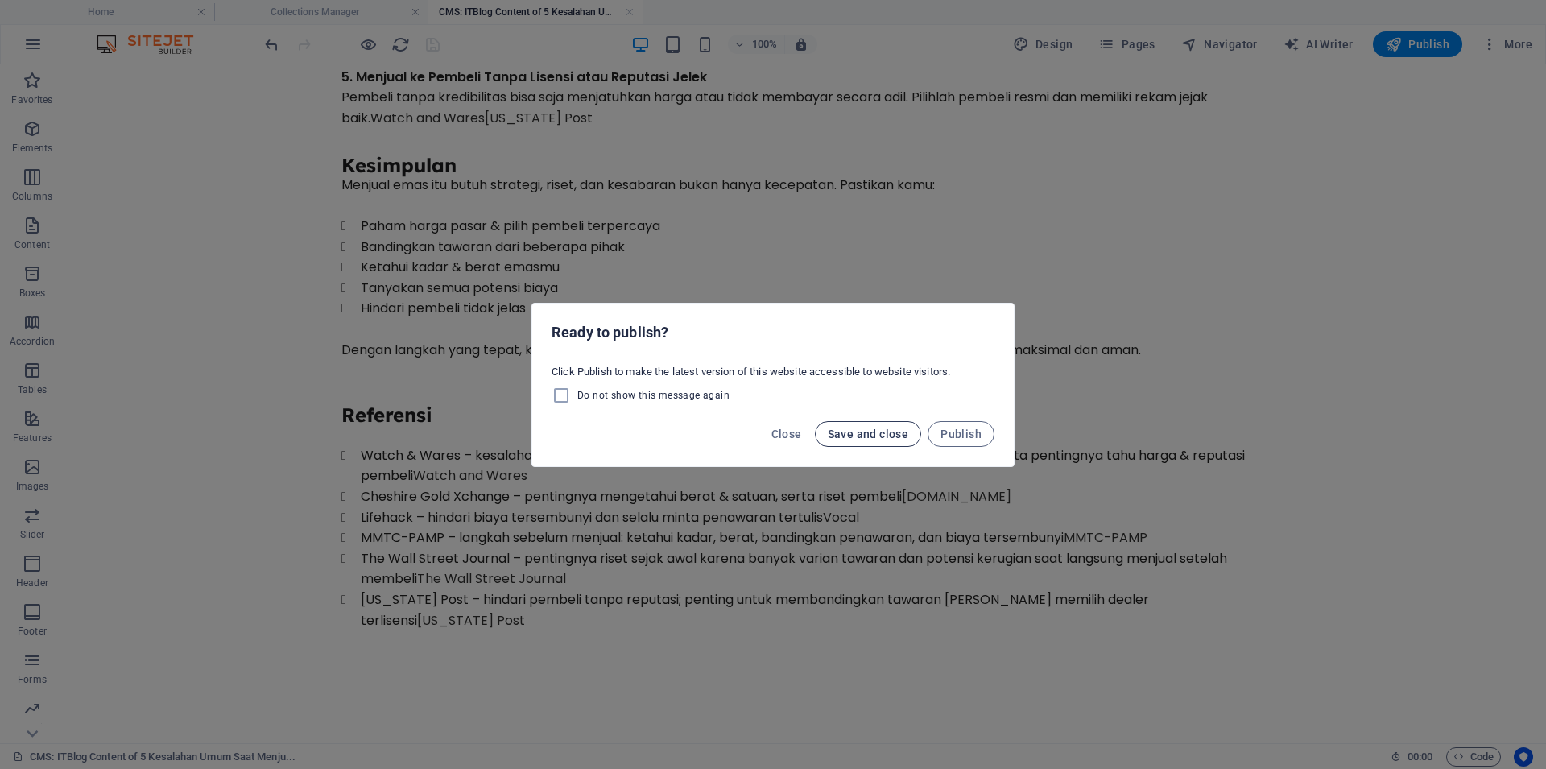
click at [875, 439] on span "Save and close" at bounding box center [868, 433] width 81 height 13
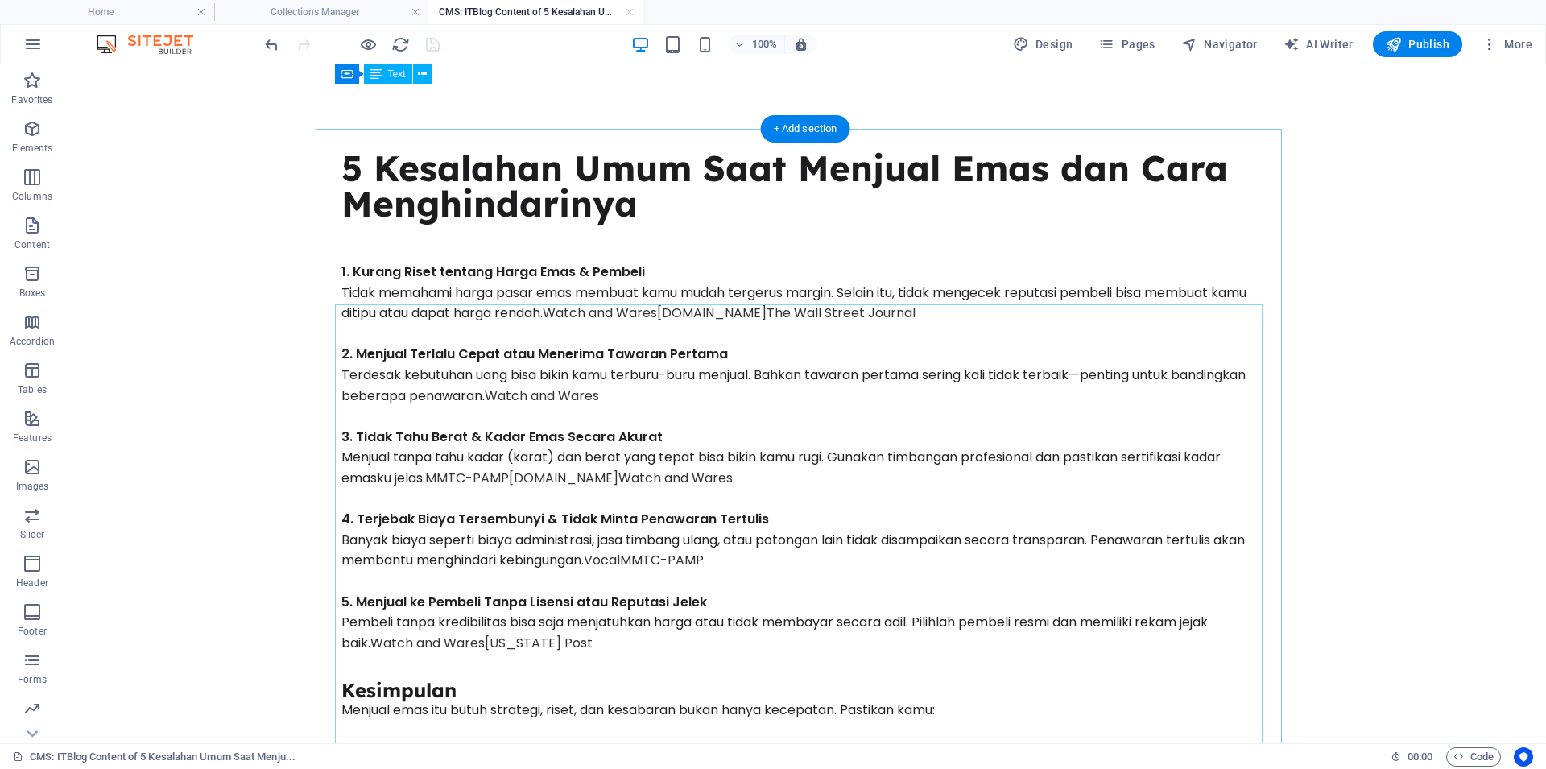
scroll to position [0, 0]
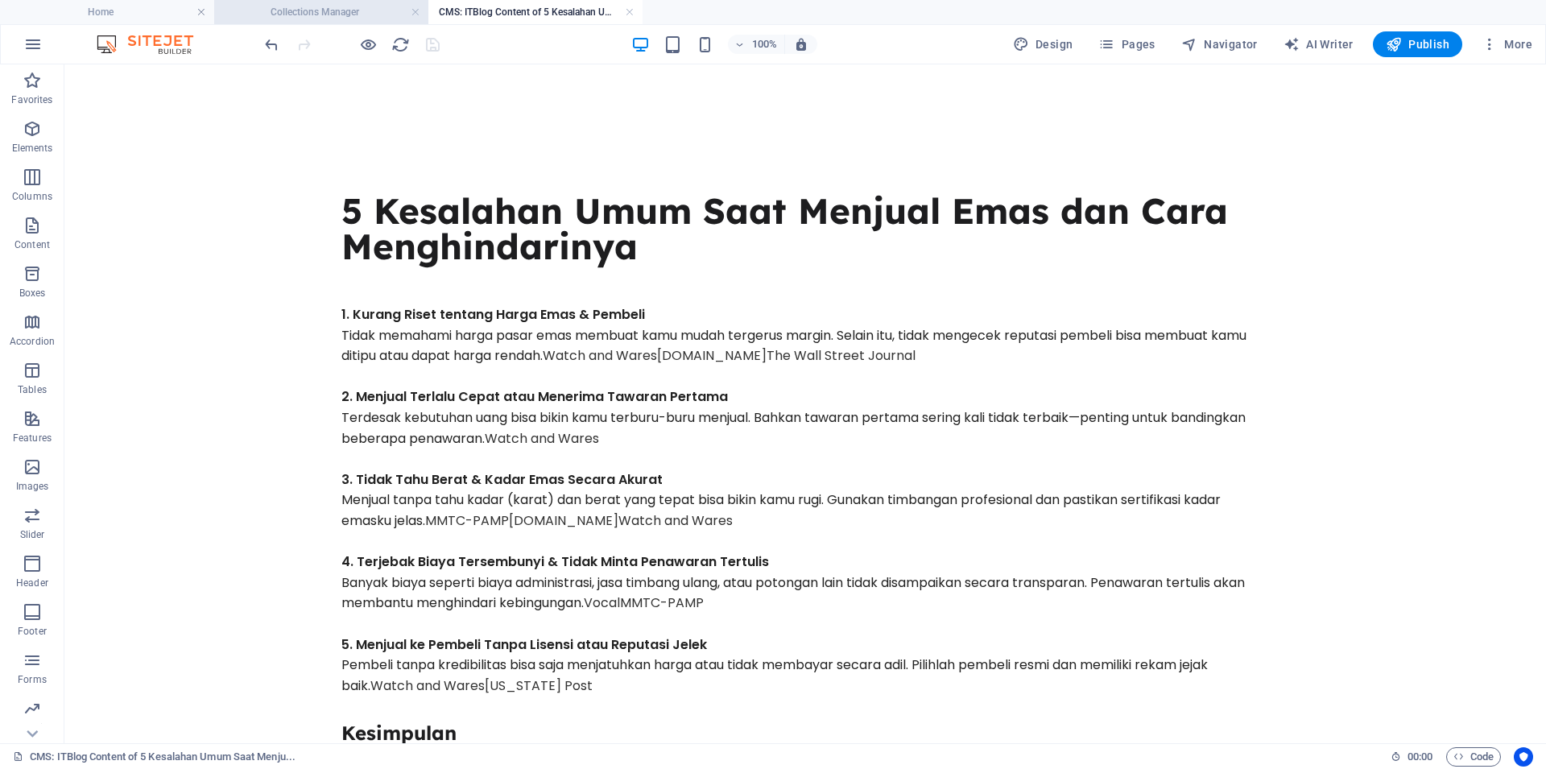
click at [345, 7] on h4 "Collections Manager" at bounding box center [321, 12] width 214 height 18
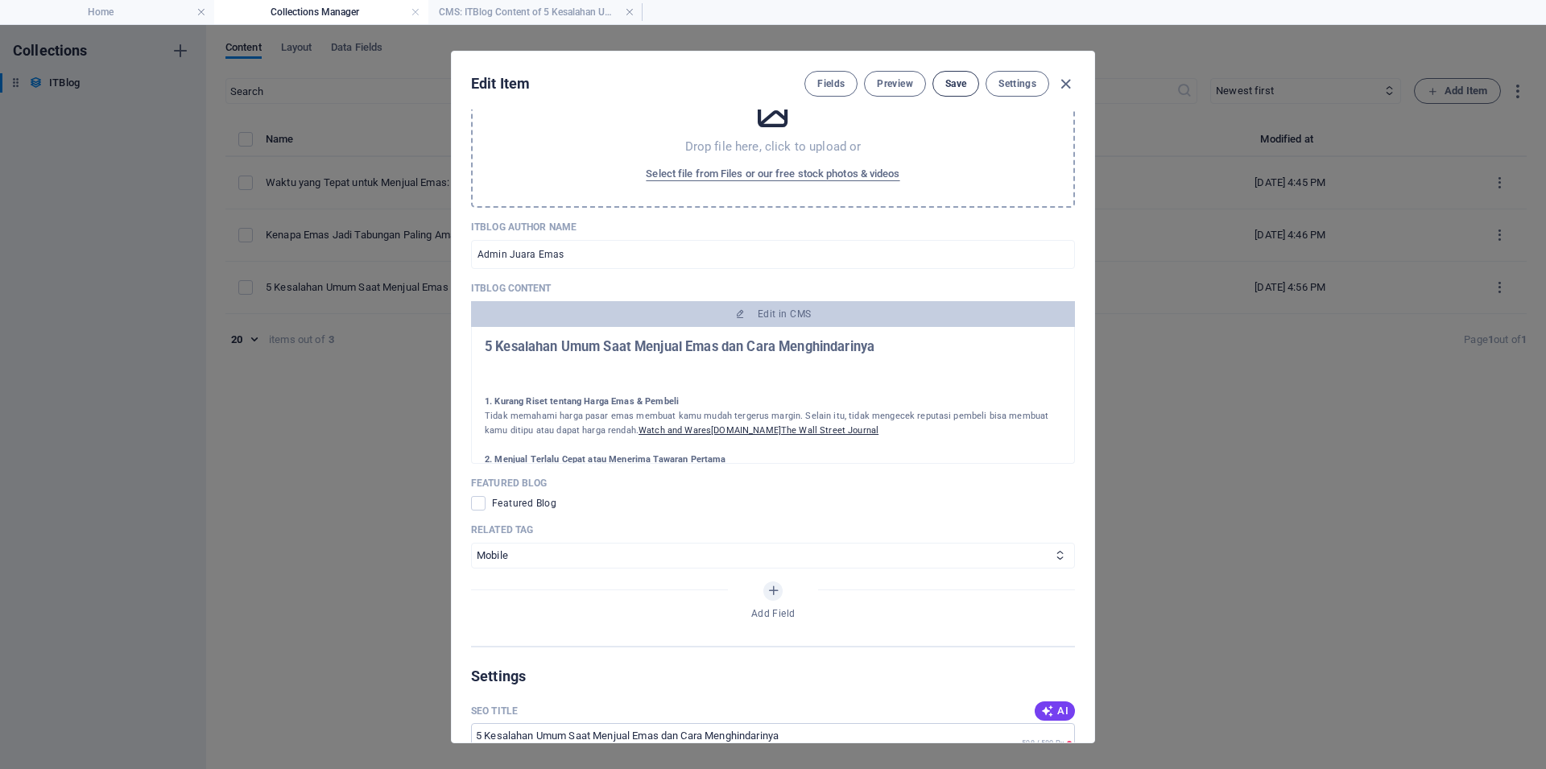
click at [964, 88] on span "Save" at bounding box center [955, 83] width 21 height 13
click at [1063, 83] on icon "button" at bounding box center [1065, 84] width 19 height 19
type input "[DATE]"
type input "5-kesalahan-umum-saat-menjual-emas-dan-cara-menghindarinya"
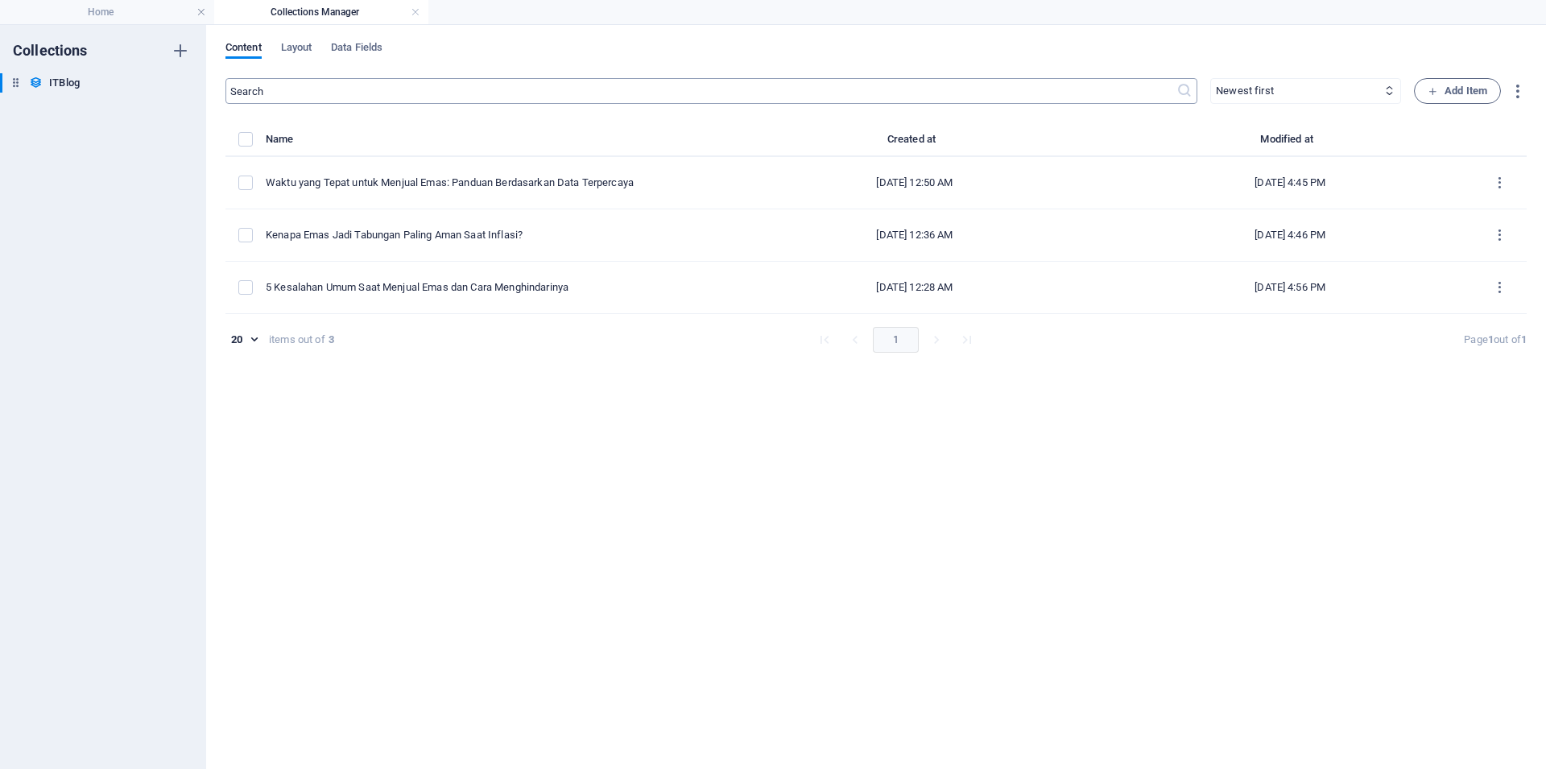
scroll to position [782, 0]
